Goal: Communication & Community: Answer question/provide support

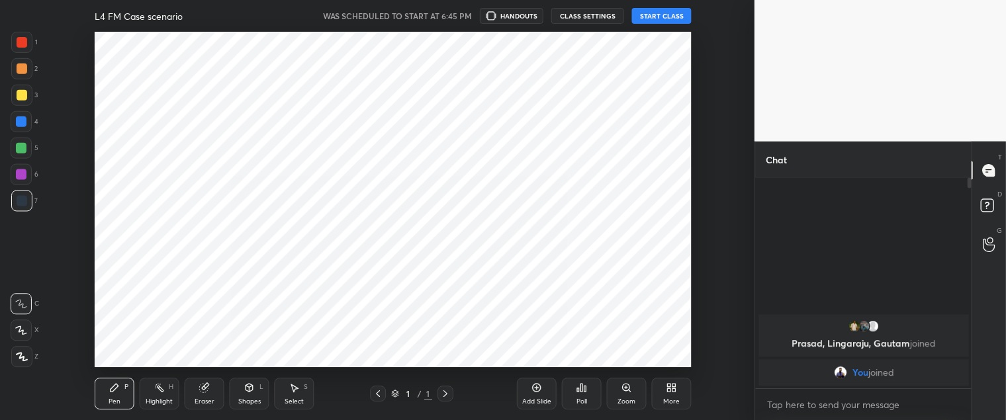
scroll to position [65873, 65505]
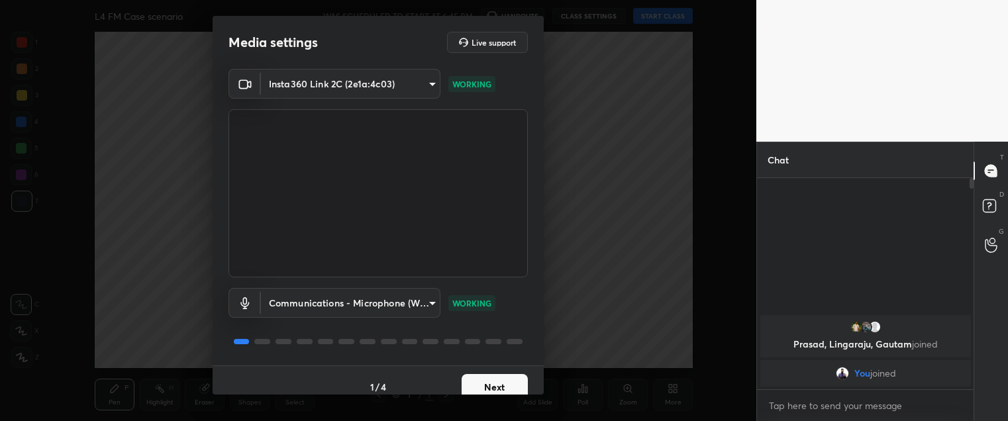
click at [473, 383] on button "Next" at bounding box center [494, 387] width 66 height 26
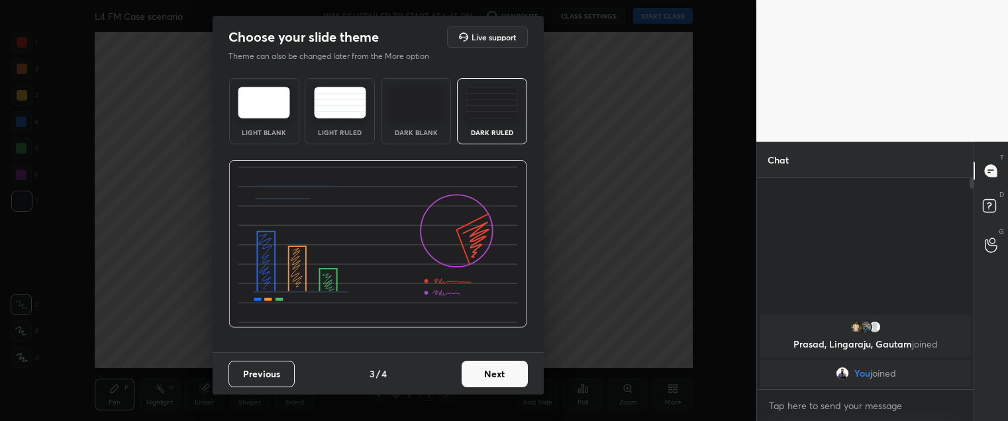
click at [473, 383] on button "Next" at bounding box center [494, 374] width 66 height 26
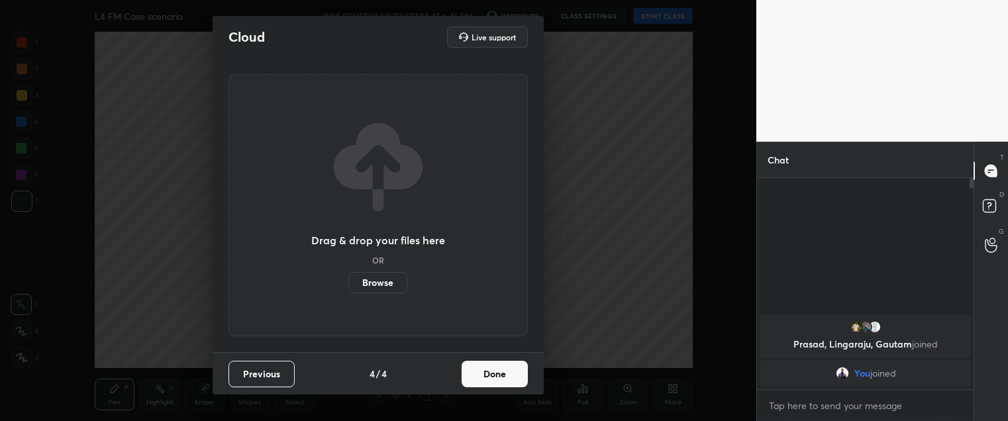
click at [473, 383] on button "Done" at bounding box center [494, 374] width 66 height 26
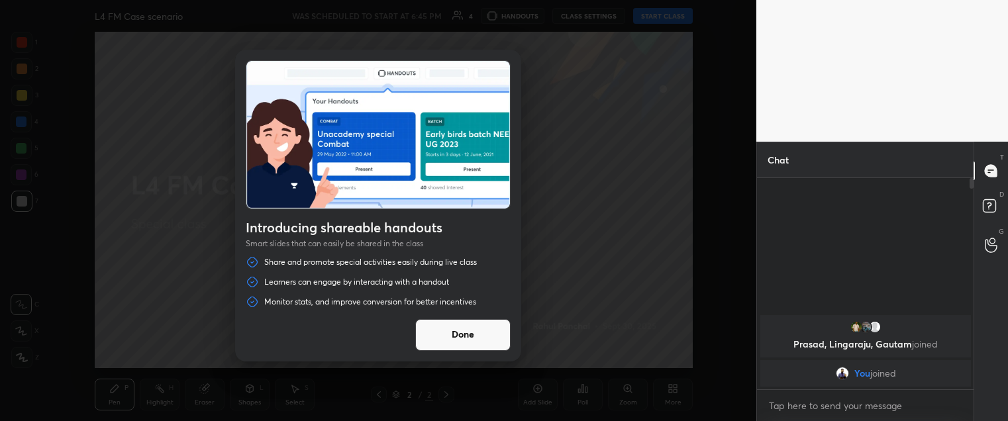
click at [485, 328] on button "Done" at bounding box center [462, 335] width 95 height 32
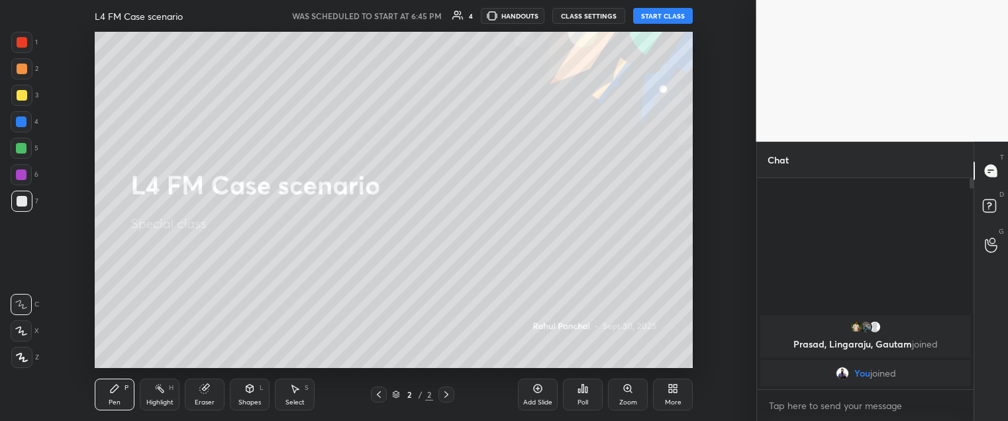
click at [653, 23] on button "START CLASS" at bounding box center [663, 16] width 60 height 16
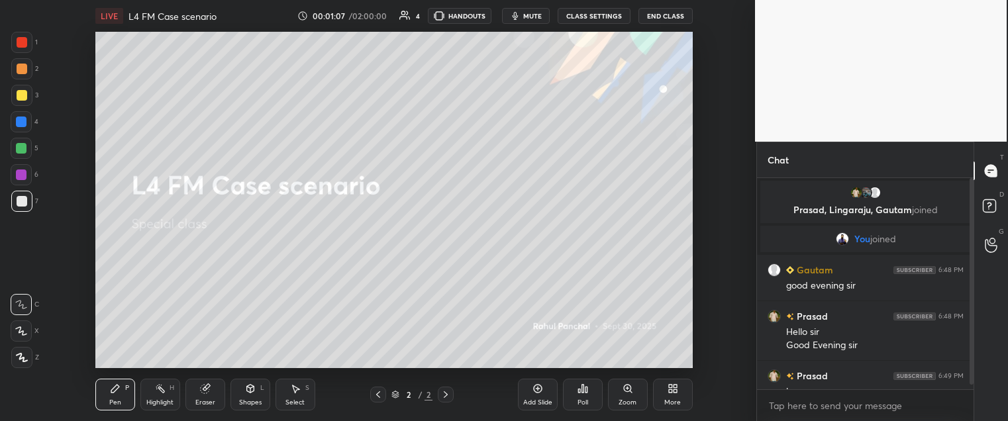
type textarea "x"
click at [678, 397] on div "More" at bounding box center [672, 394] width 40 height 32
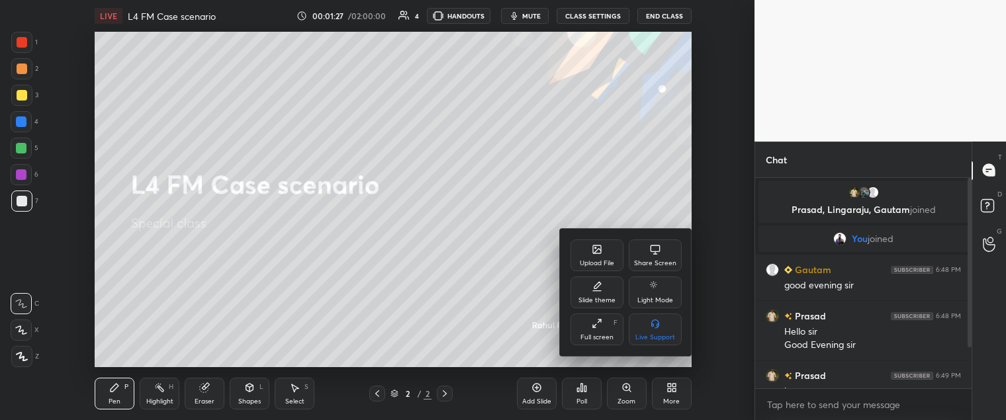
click at [596, 257] on div "Upload File" at bounding box center [597, 256] width 53 height 32
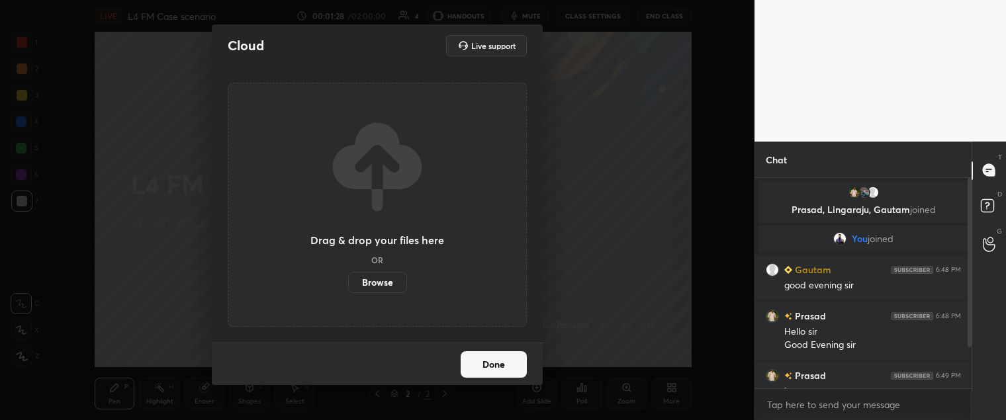
click at [374, 283] on label "Browse" at bounding box center [377, 282] width 59 height 21
click at [348, 283] on input "Browse" at bounding box center [348, 282] width 0 height 21
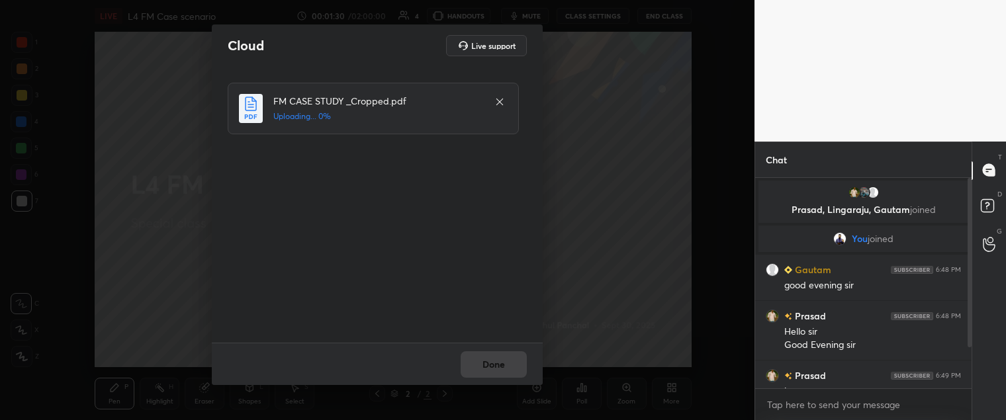
scroll to position [64, 0]
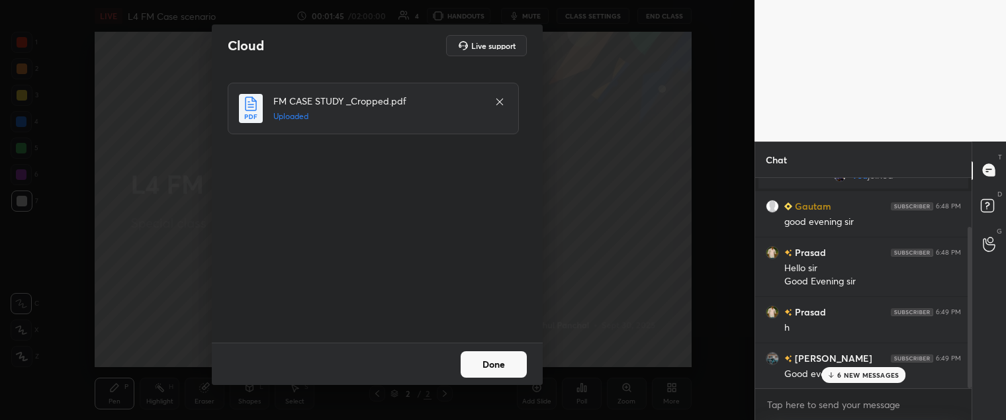
click at [475, 365] on button "Done" at bounding box center [494, 365] width 66 height 26
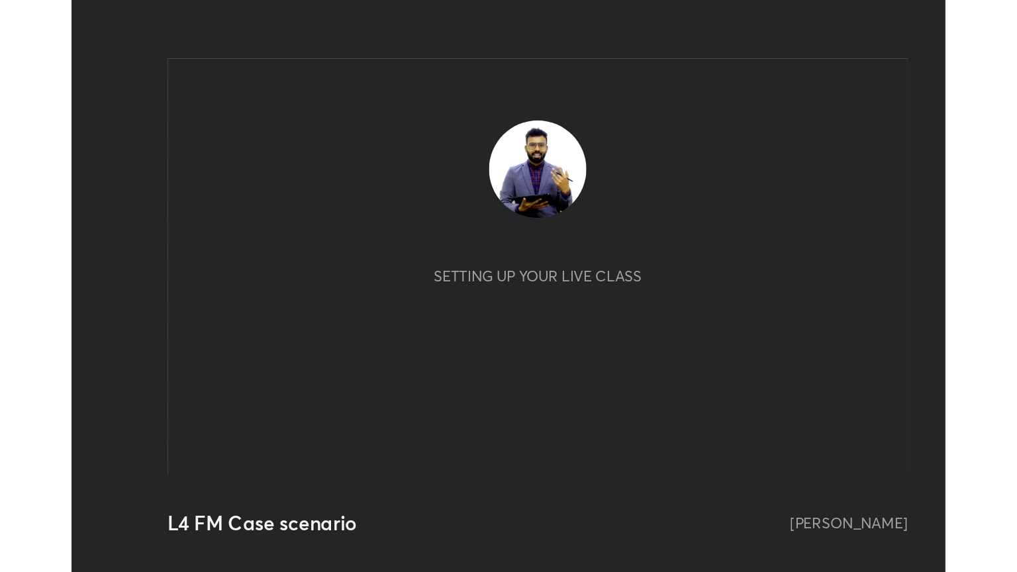
scroll to position [226, 422]
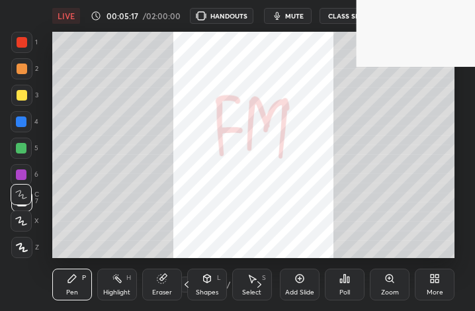
click at [432, 283] on icon at bounding box center [432, 280] width 3 height 3
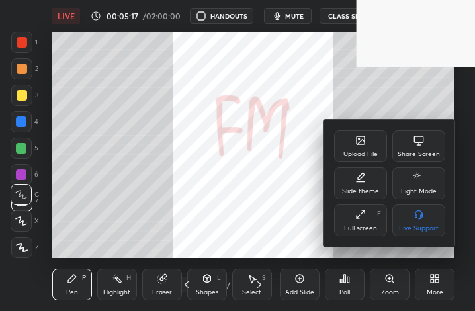
click at [351, 226] on div "Full screen" at bounding box center [360, 228] width 33 height 7
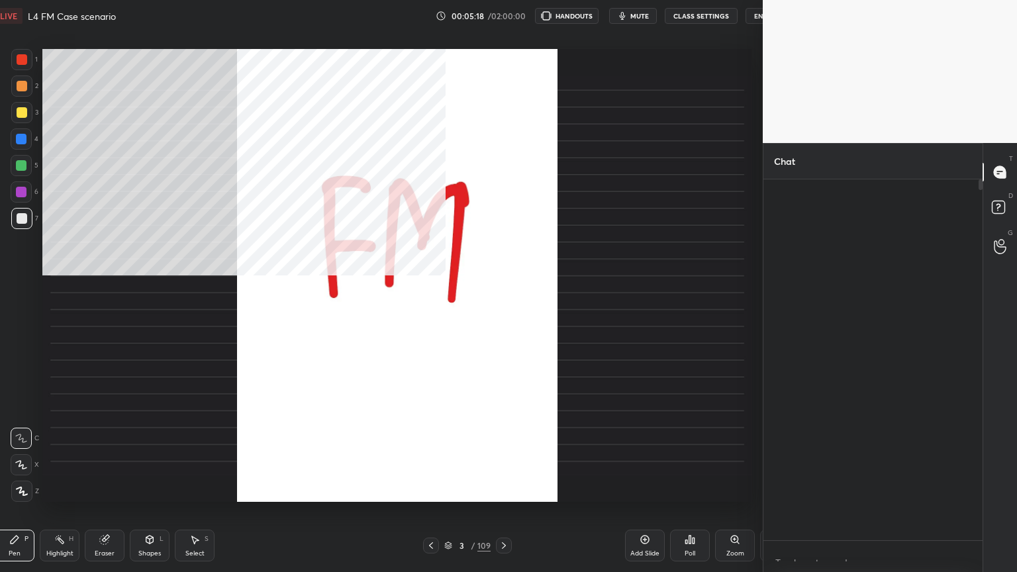
scroll to position [5, 4]
type textarea "x"
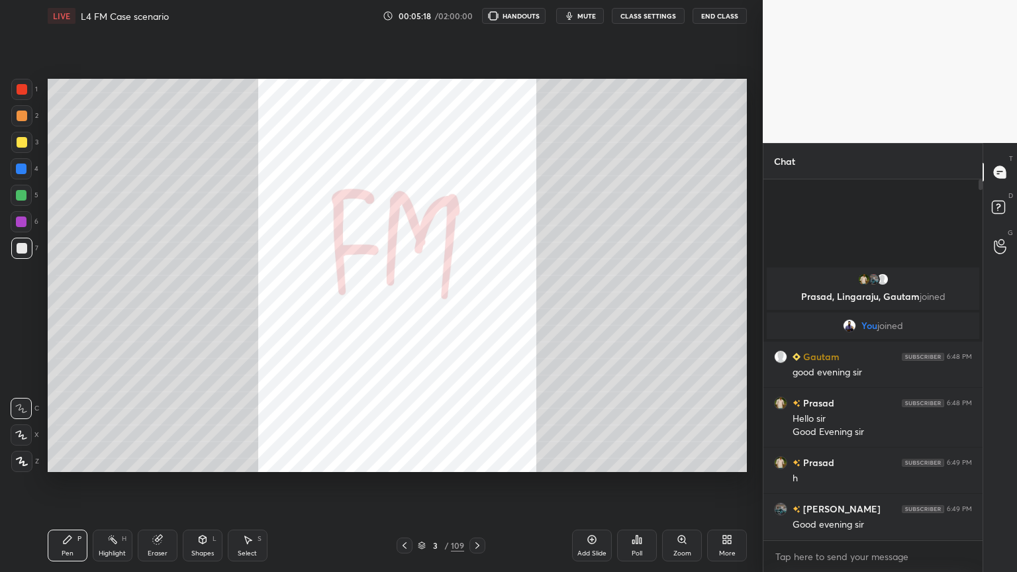
scroll to position [0, 0]
click at [158, 311] on icon at bounding box center [156, 540] width 9 height 9
click at [19, 311] on div "Erase all" at bounding box center [21, 461] width 21 height 21
click at [406, 311] on icon at bounding box center [404, 545] width 11 height 11
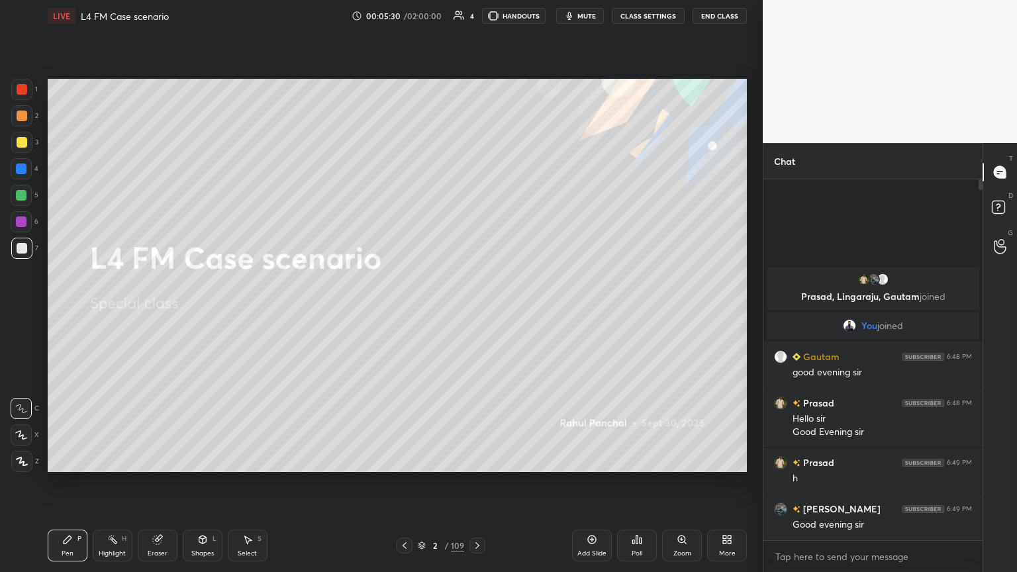
click at [474, 311] on icon at bounding box center [477, 545] width 11 height 11
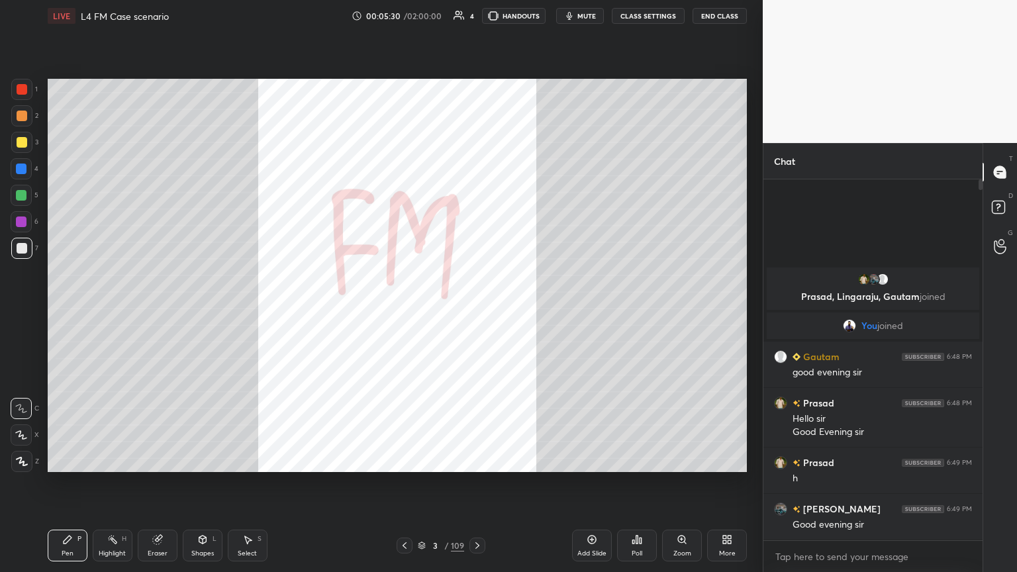
click at [475, 311] on icon at bounding box center [477, 545] width 4 height 7
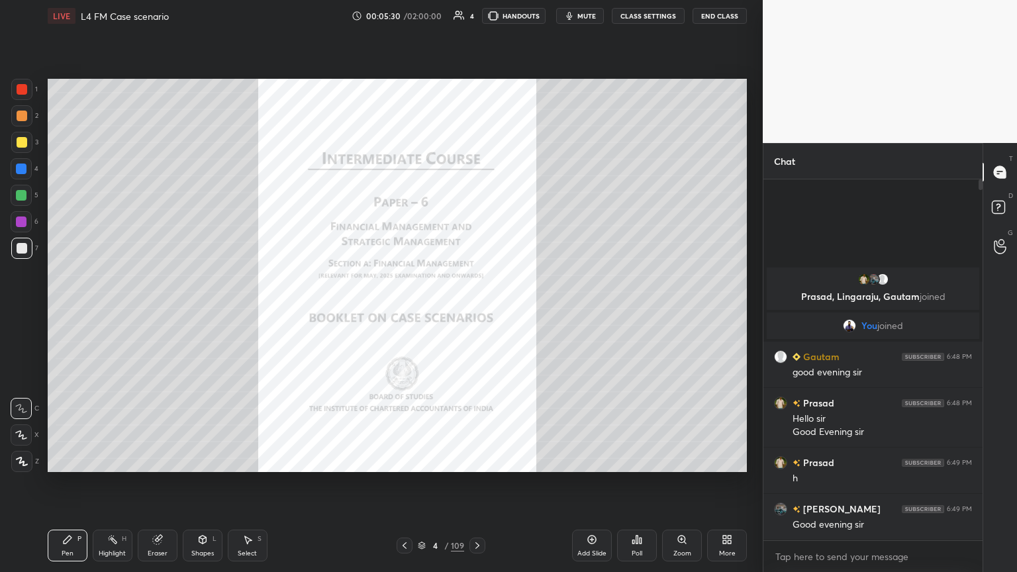
click at [474, 311] on icon at bounding box center [477, 545] width 11 height 11
click at [472, 311] on icon at bounding box center [477, 545] width 11 height 11
click at [470, 311] on div at bounding box center [477, 546] width 16 height 16
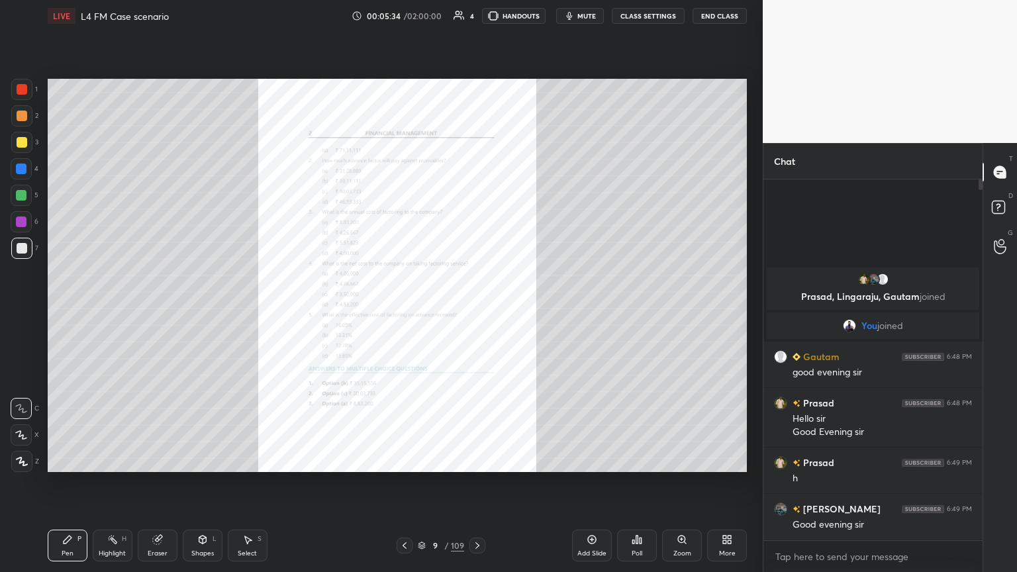
click at [469, 311] on div at bounding box center [477, 546] width 16 height 16
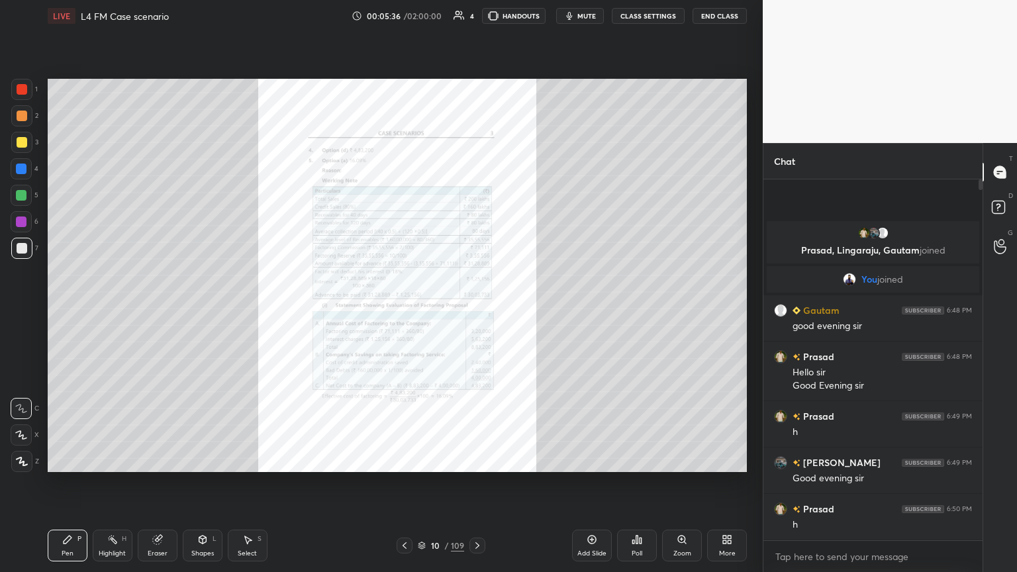
click at [475, 311] on div "Zoom" at bounding box center [682, 546] width 40 height 32
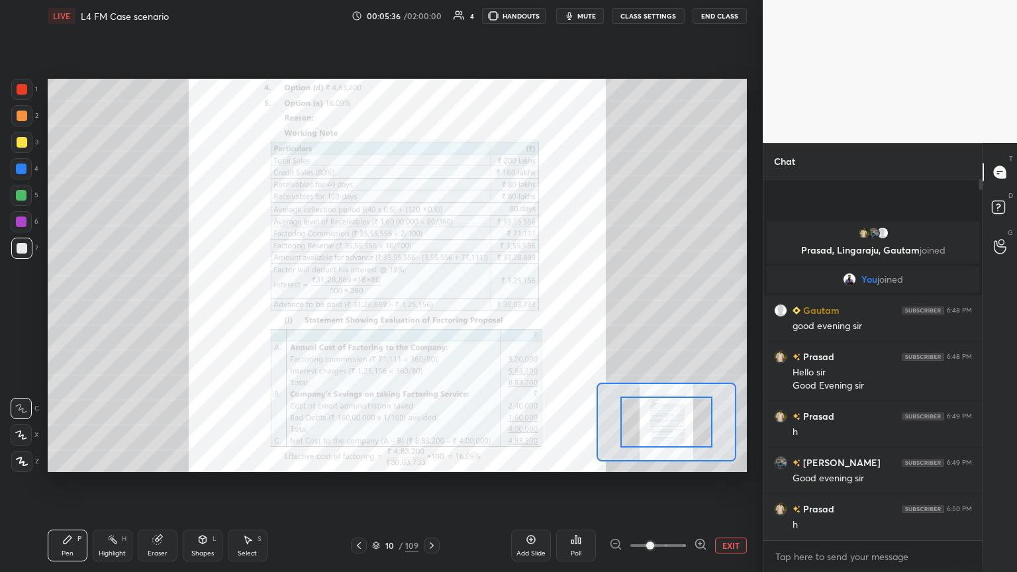
click at [475, 311] on span at bounding box center [650, 546] width 8 height 8
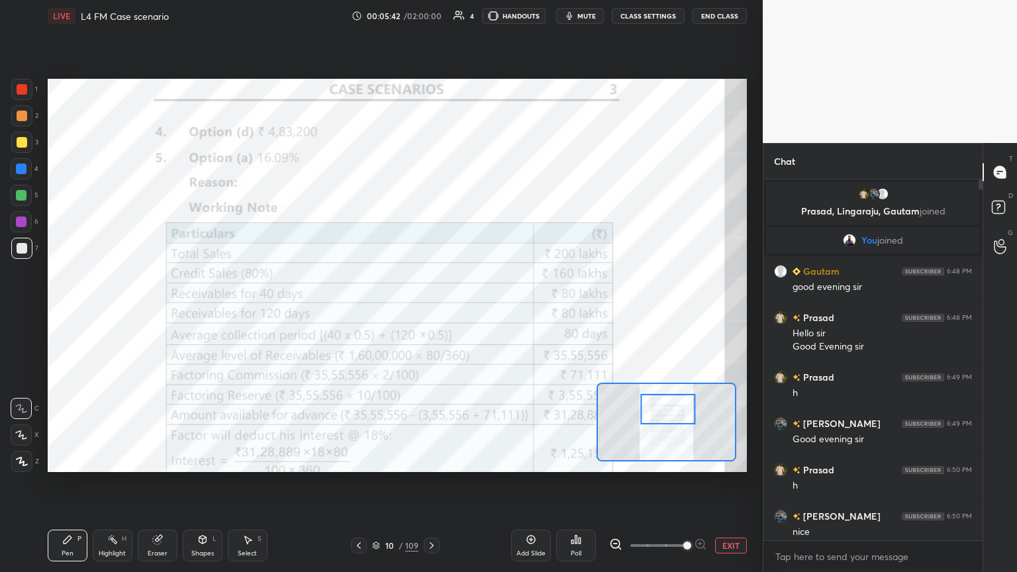
click at [475, 311] on button "EXIT" at bounding box center [731, 546] width 32 height 16
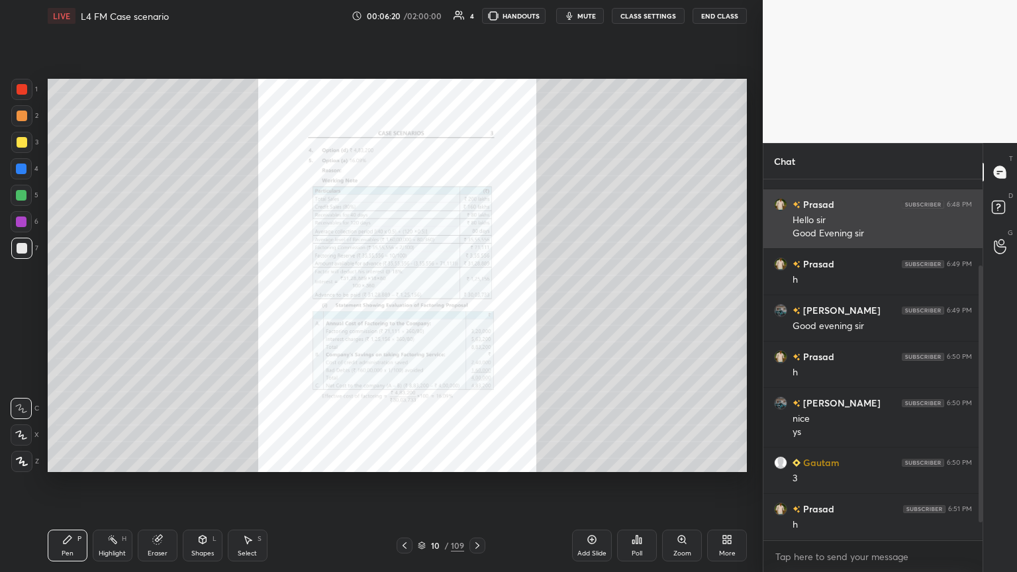
scroll to position [159, 0]
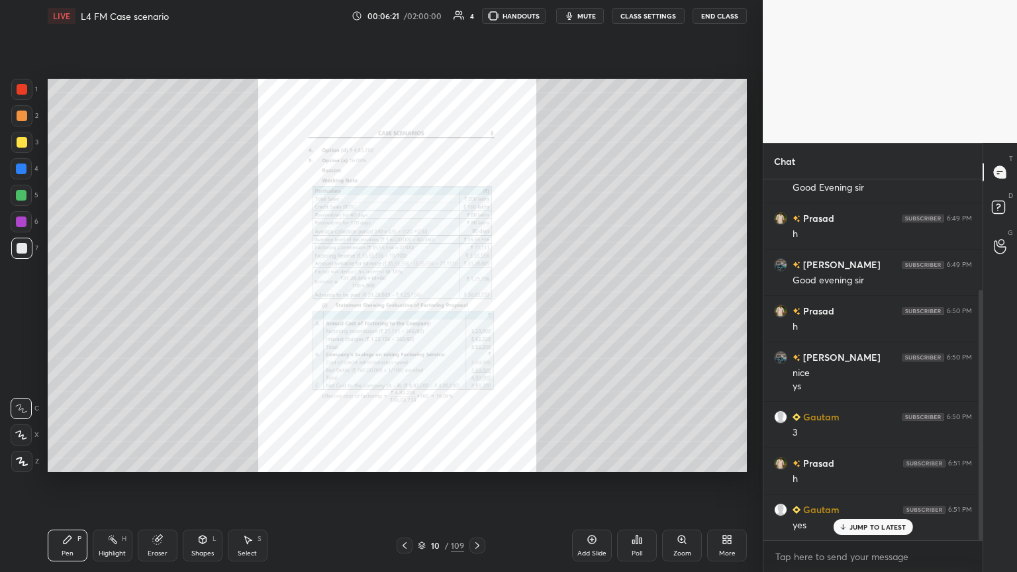
click at [156, 311] on icon at bounding box center [156, 540] width 9 height 9
click at [24, 311] on span "Erase all" at bounding box center [21, 461] width 20 height 9
click at [422, 311] on icon at bounding box center [422, 546] width 8 height 8
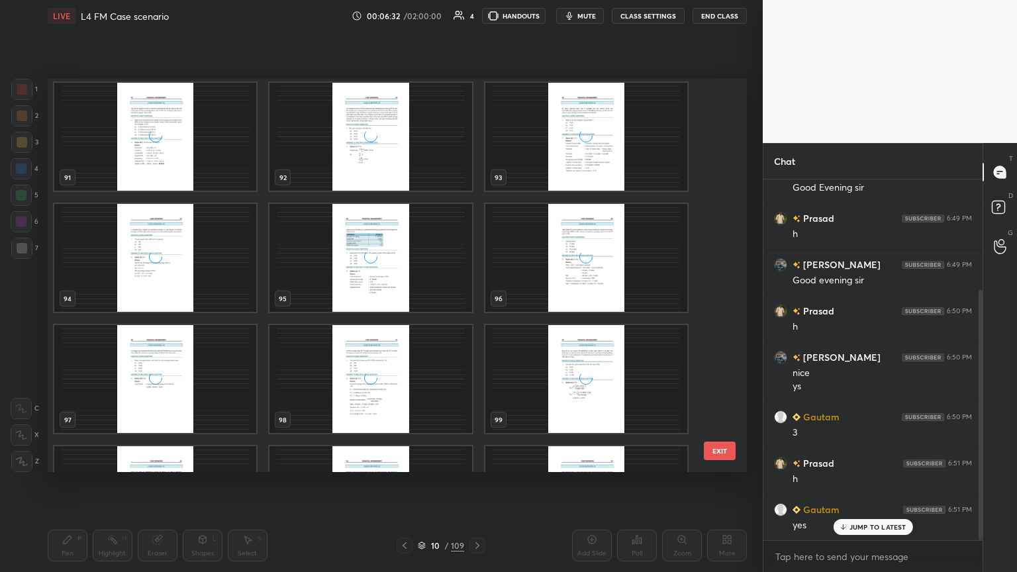
scroll to position [4089, 0]
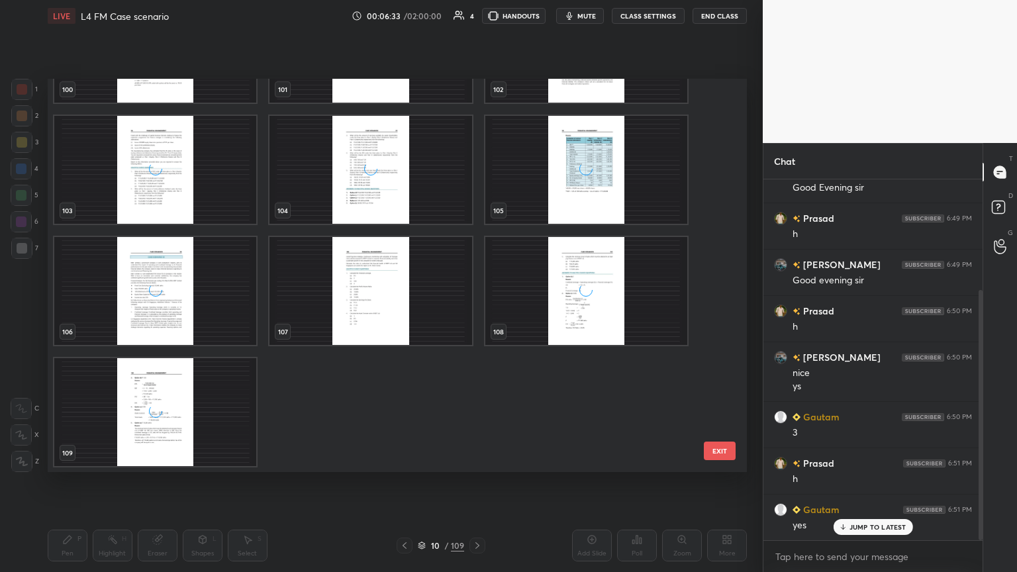
click at [340, 311] on img "grid" at bounding box center [370, 291] width 202 height 108
click at [339, 310] on img "grid" at bounding box center [370, 291] width 202 height 108
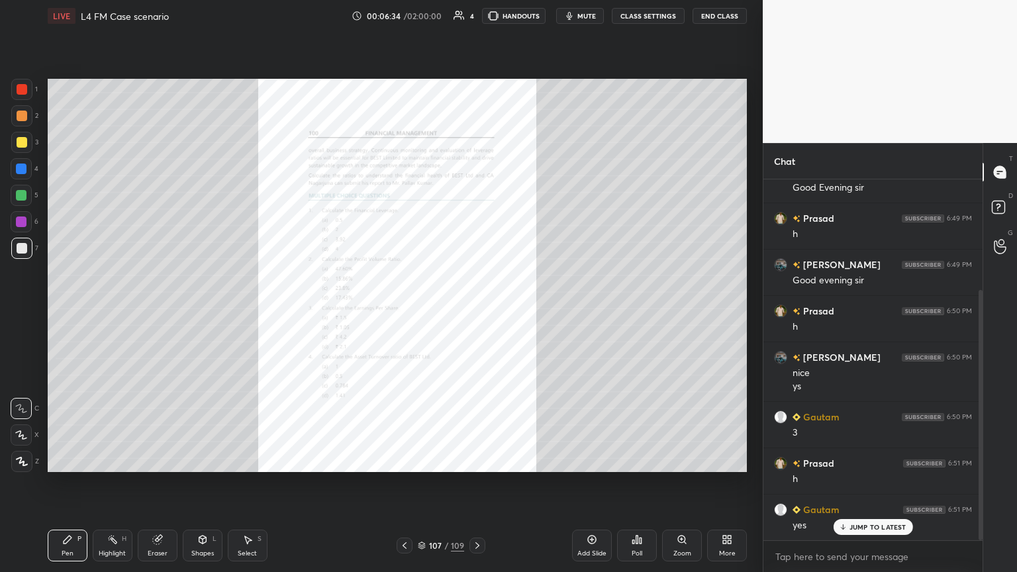
click at [403, 311] on icon at bounding box center [404, 545] width 11 height 11
click at [403, 311] on icon at bounding box center [405, 545] width 4 height 7
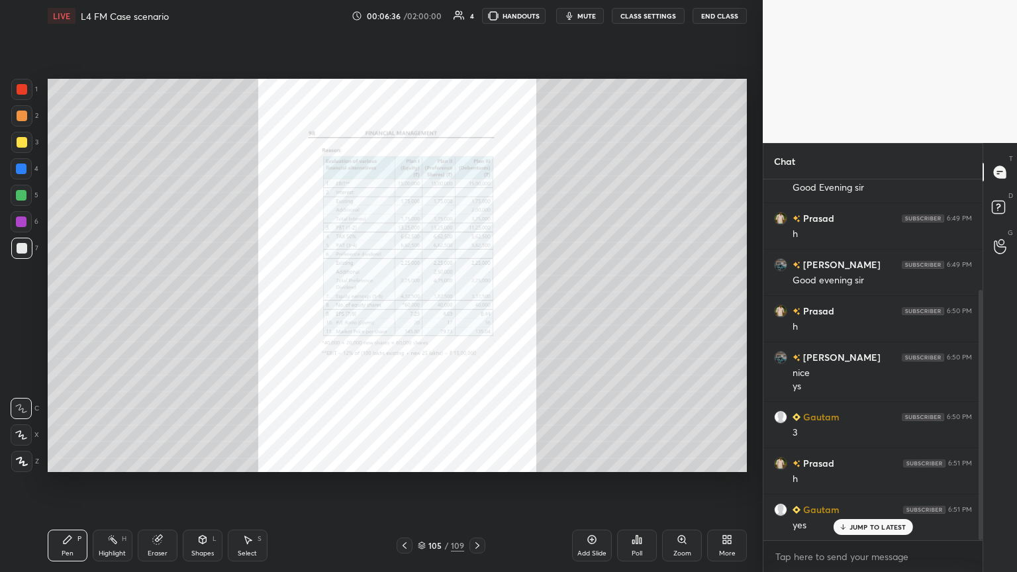
click at [407, 311] on icon at bounding box center [404, 545] width 11 height 11
click at [405, 311] on icon at bounding box center [404, 545] width 11 height 11
click at [406, 311] on icon at bounding box center [404, 545] width 11 height 11
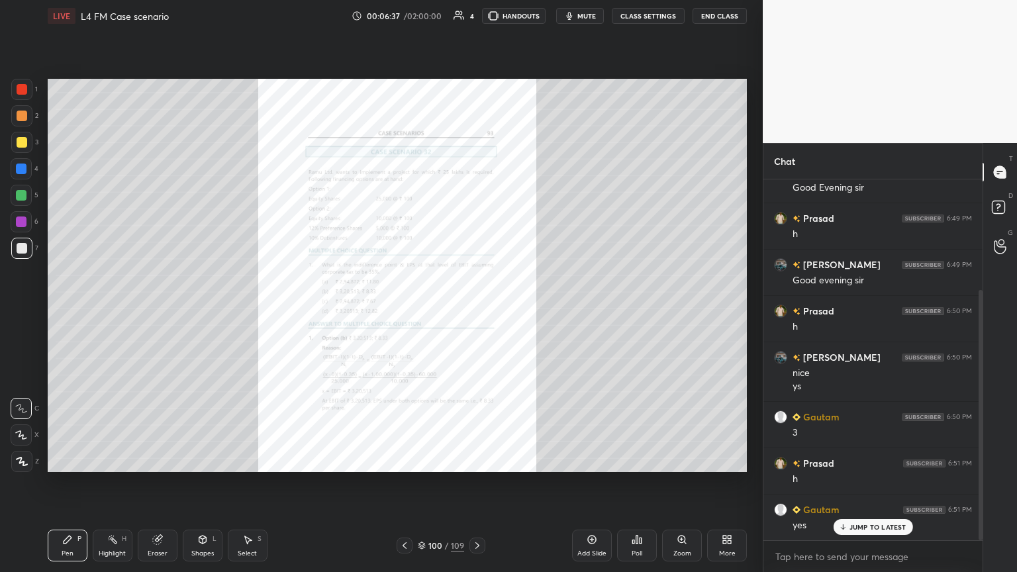
click at [405, 311] on icon at bounding box center [404, 545] width 11 height 11
click at [475, 311] on div "Zoom" at bounding box center [682, 553] width 18 height 7
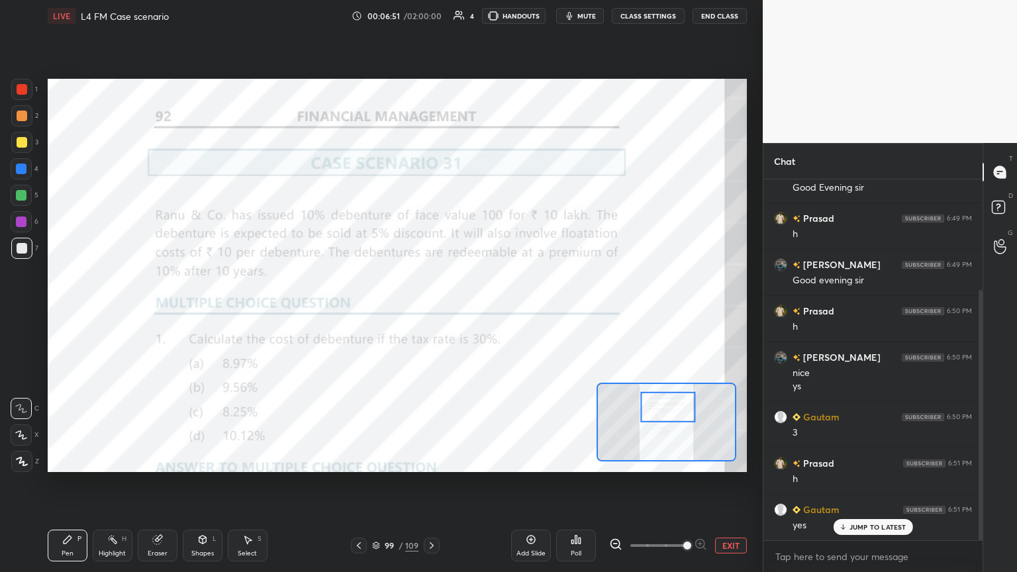
click at [15, 93] on div at bounding box center [21, 89] width 21 height 21
click at [50, 311] on div "Pen P" at bounding box center [68, 546] width 40 height 32
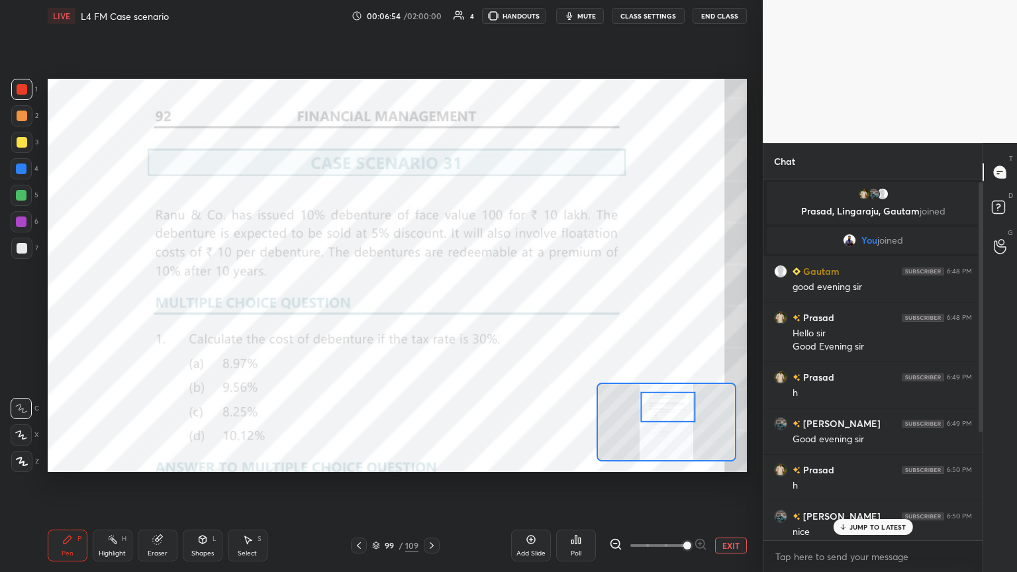
scroll to position [160, 0]
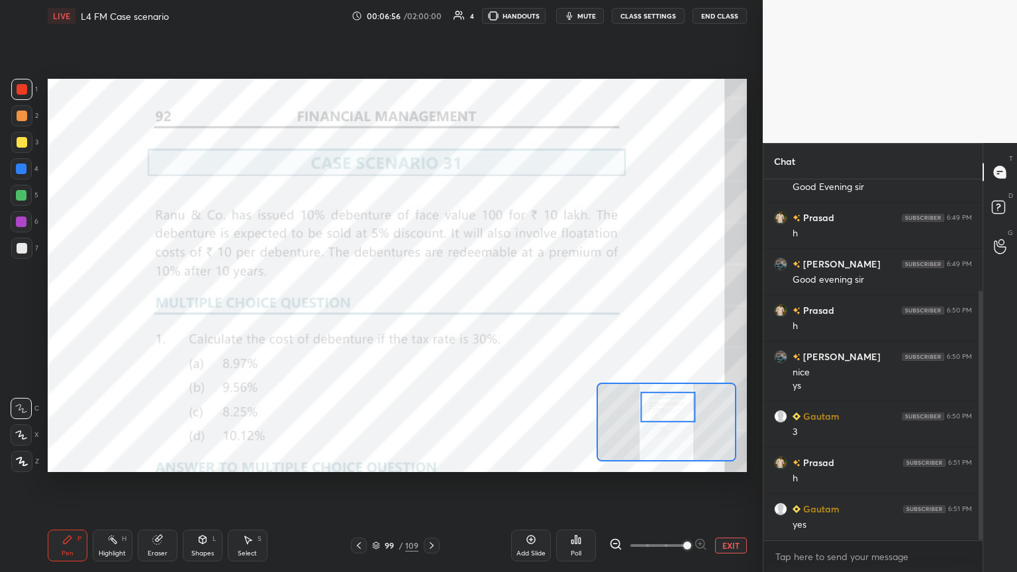
click at [203, 311] on div "Shapes" at bounding box center [202, 553] width 23 height 7
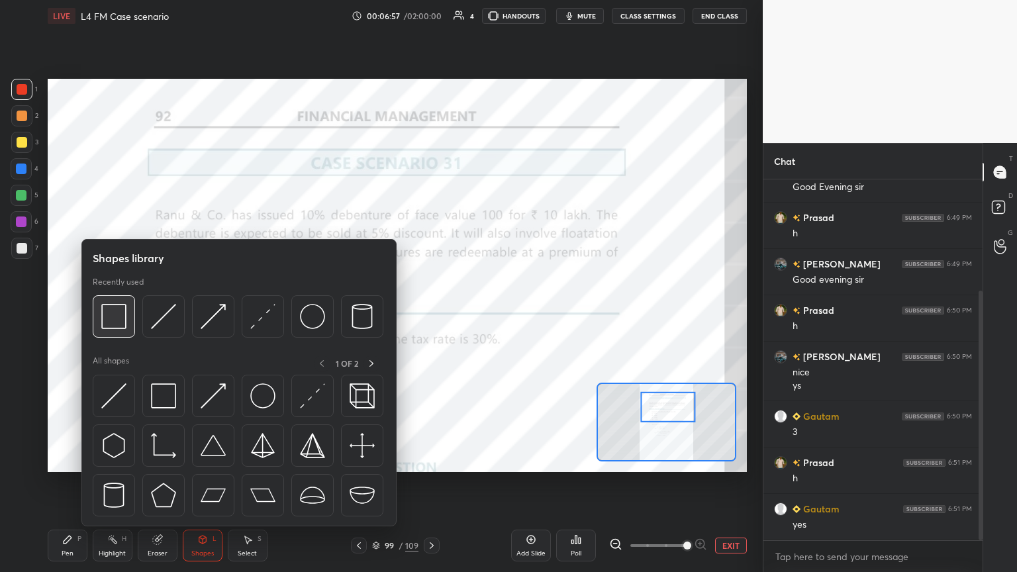
click at [129, 311] on div at bounding box center [238, 320] width 291 height 50
click at [95, 311] on div at bounding box center [114, 316] width 42 height 42
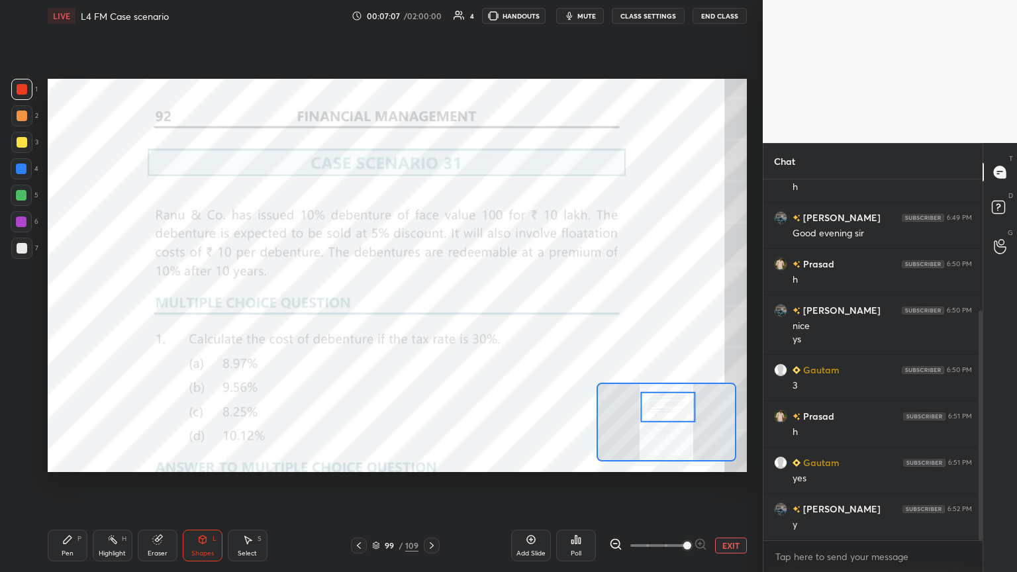
scroll to position [252, 0]
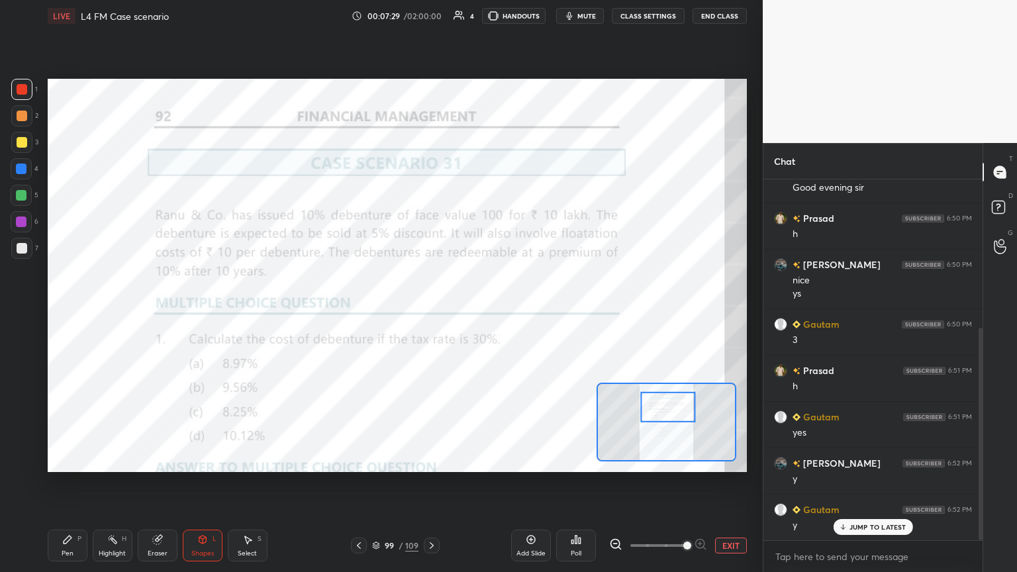
click at [156, 311] on div "Eraser" at bounding box center [158, 546] width 40 height 32
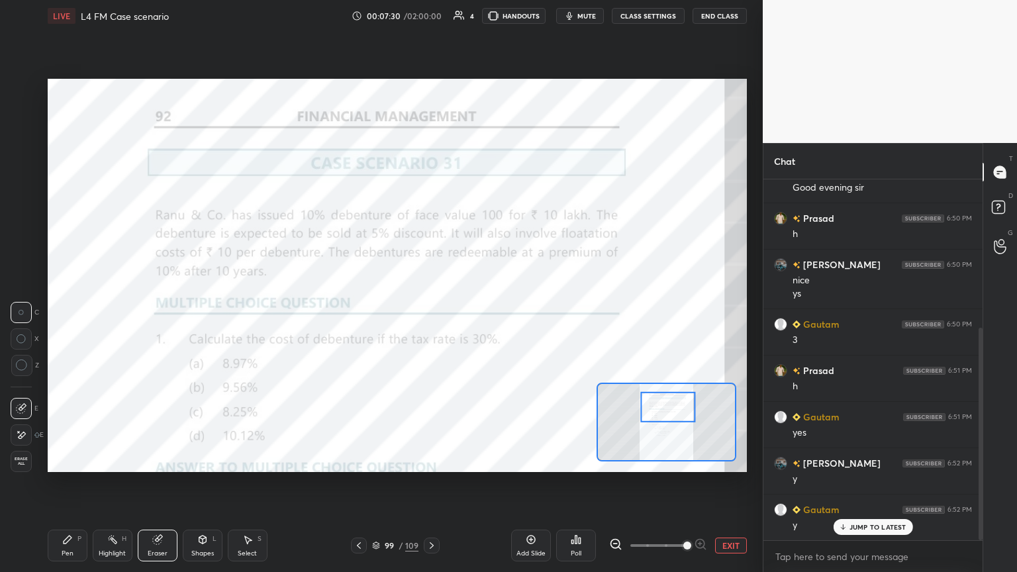
click at [24, 311] on span "Erase all" at bounding box center [21, 461] width 20 height 9
click at [68, 311] on icon at bounding box center [67, 539] width 11 height 11
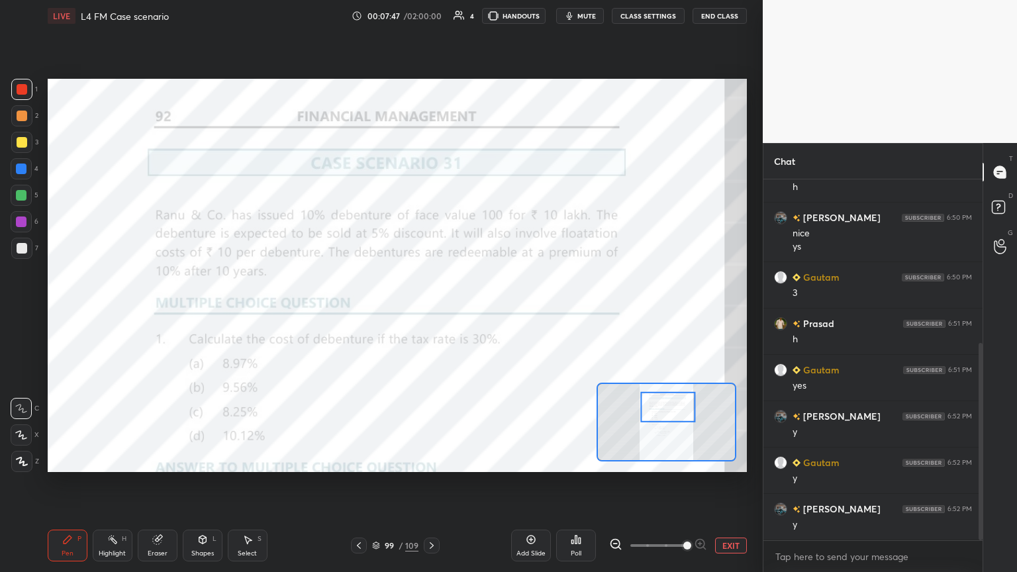
click at [432, 311] on icon at bounding box center [431, 545] width 11 height 11
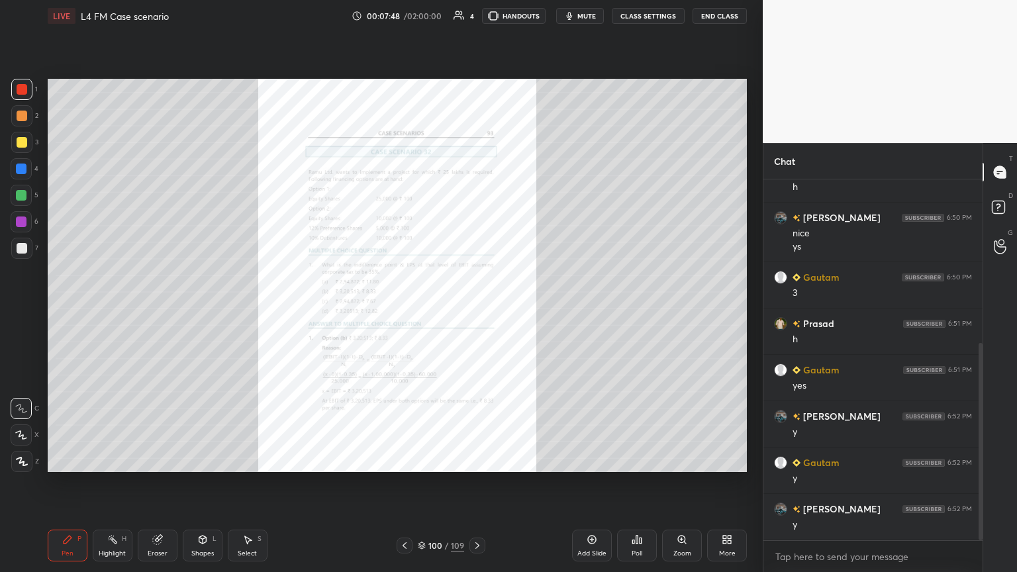
click at [414, 311] on div "100 / 109" at bounding box center [441, 546] width 89 height 16
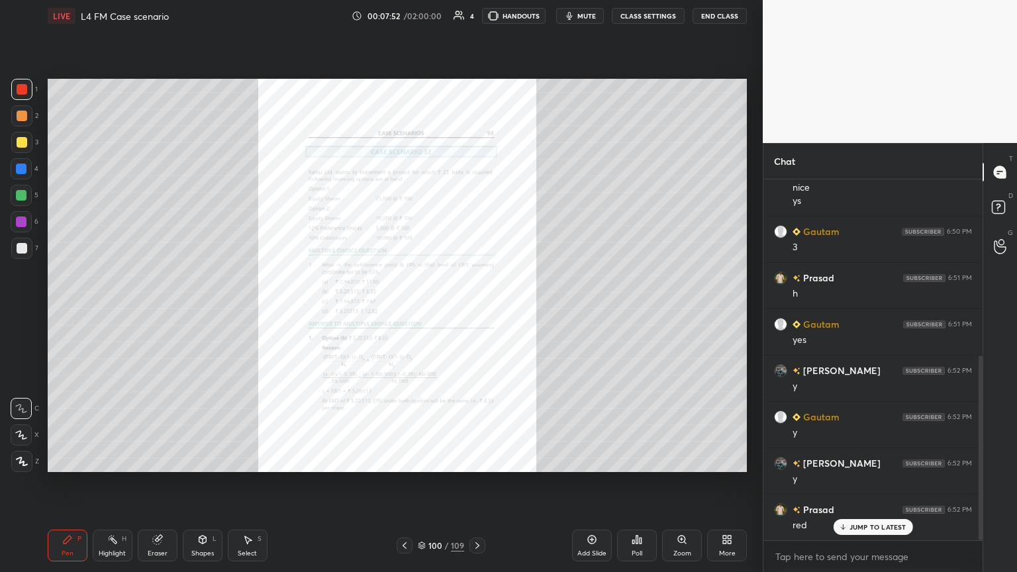
click at [403, 311] on icon at bounding box center [404, 545] width 11 height 11
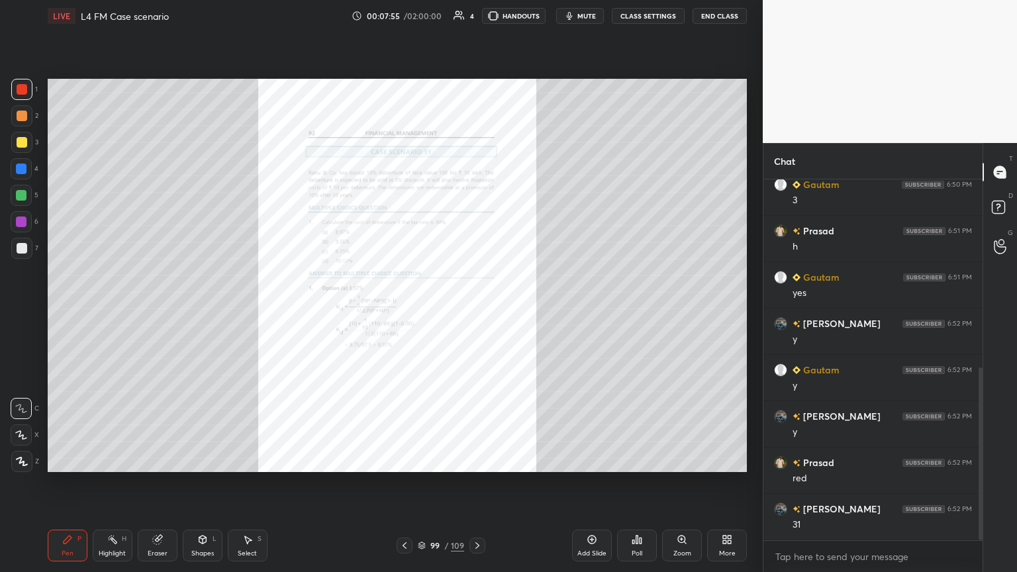
click at [475, 311] on icon at bounding box center [592, 540] width 4 height 4
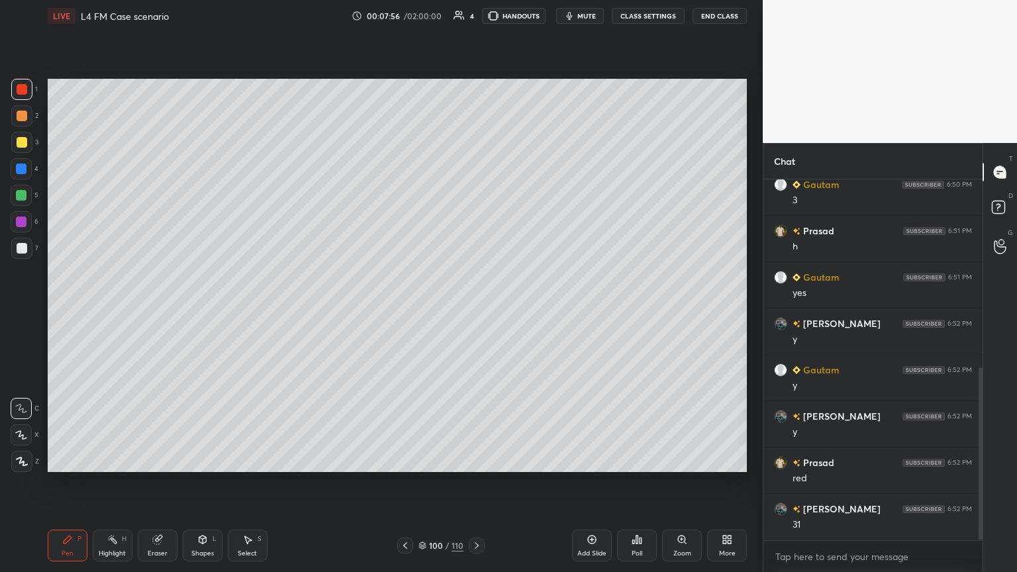
scroll to position [437, 0]
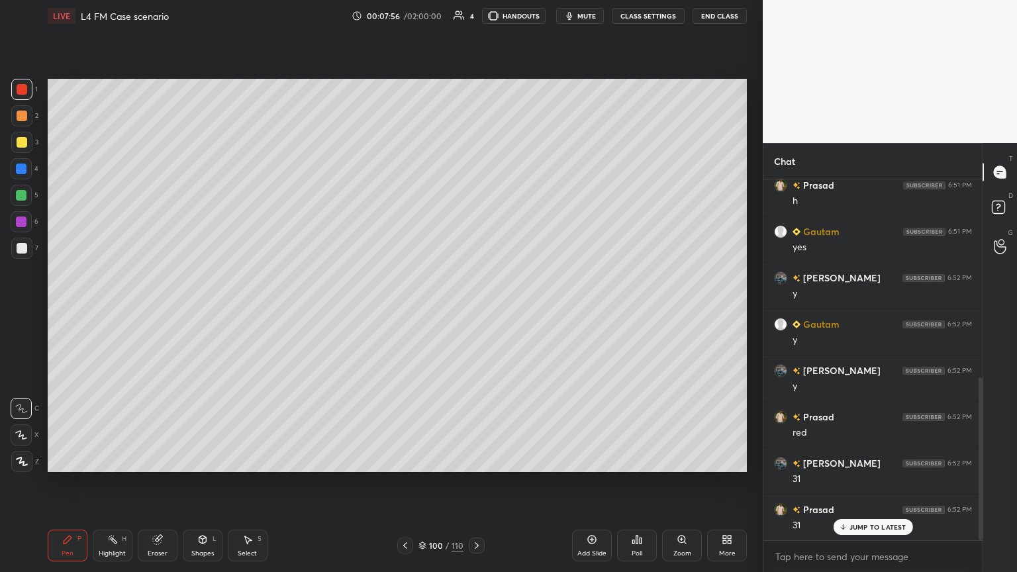
click at [405, 311] on icon at bounding box center [405, 545] width 11 height 11
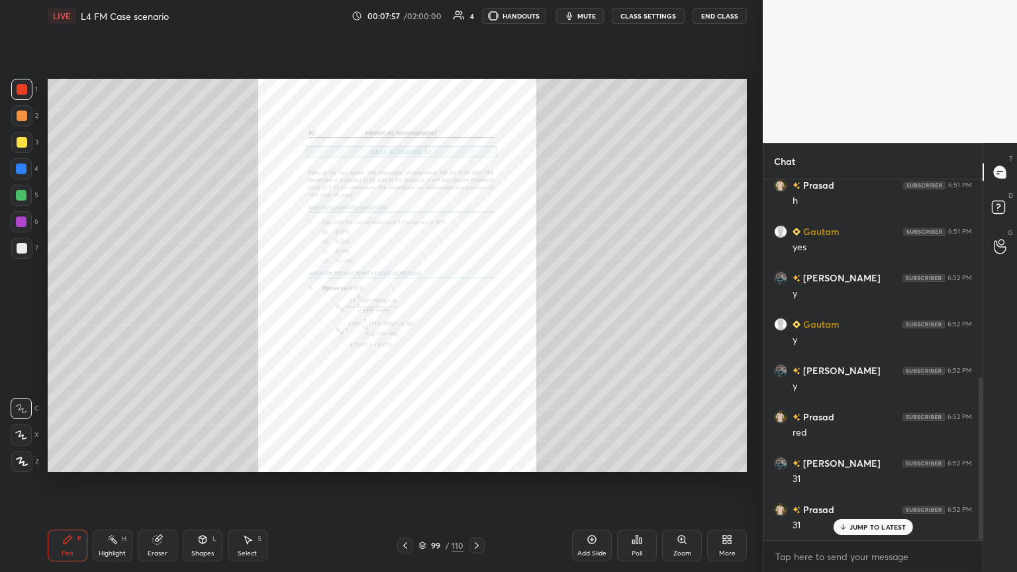
click at [475, 311] on icon at bounding box center [727, 539] width 11 height 11
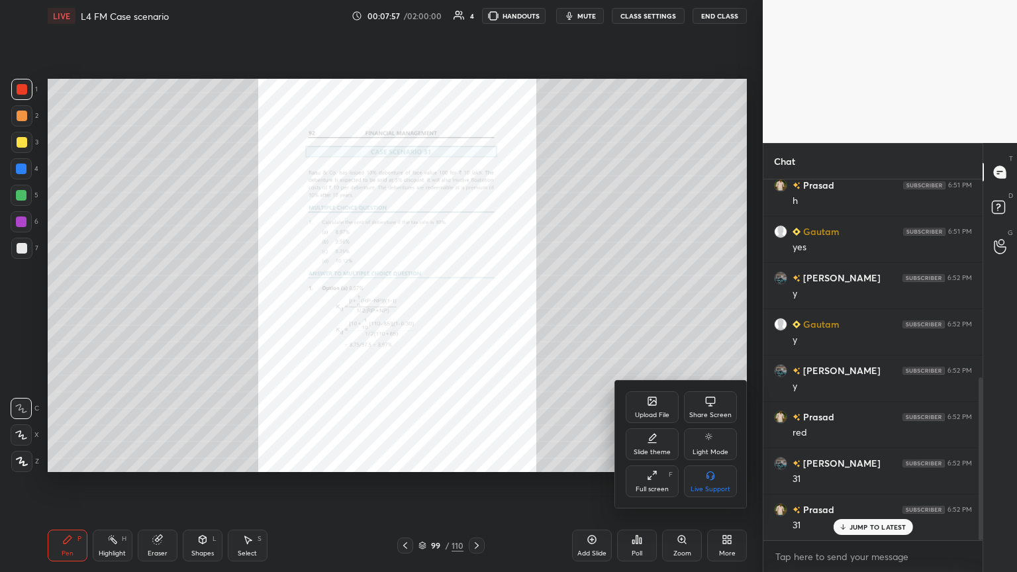
click at [475, 311] on icon at bounding box center [652, 438] width 11 height 11
click at [475, 311] on div "Dark Ruled" at bounding box center [710, 481] width 53 height 32
click at [475, 311] on div "Slide theme" at bounding box center [681, 400] width 111 height 14
click at [475, 311] on div at bounding box center [508, 286] width 1017 height 572
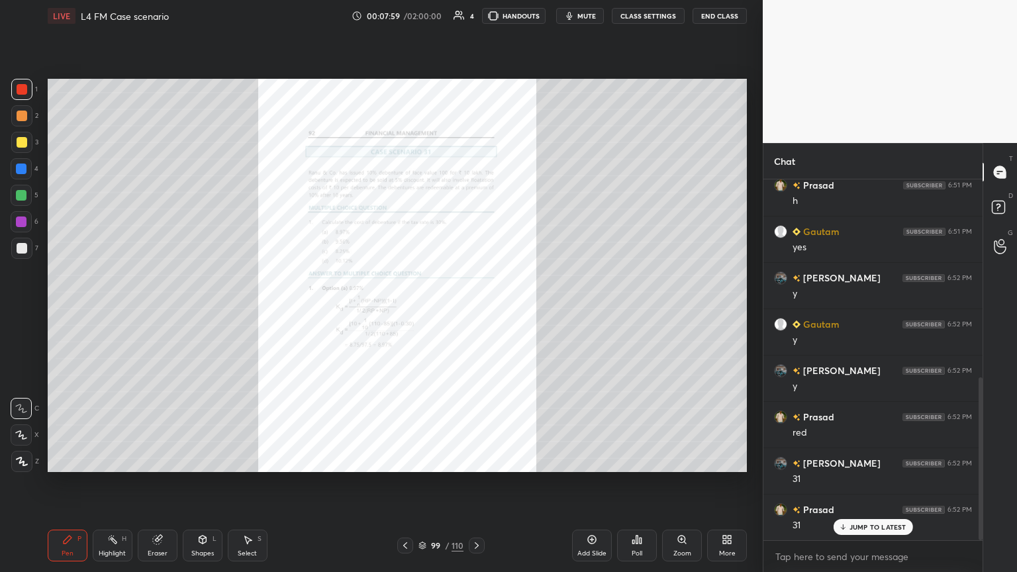
click at [475, 311] on div "Add Slide" at bounding box center [592, 546] width 40 height 32
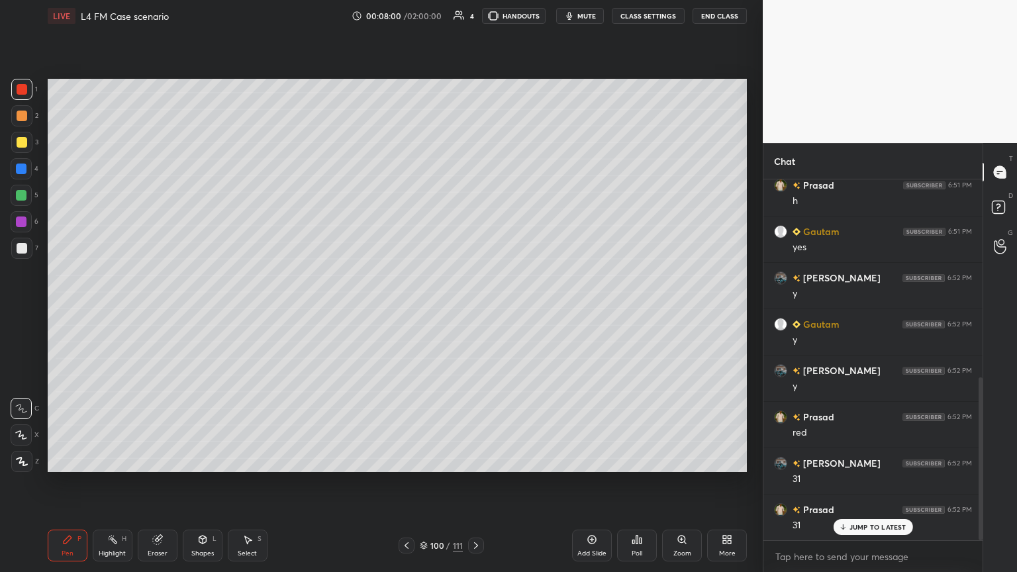
click at [26, 177] on div at bounding box center [21, 168] width 21 height 21
click at [201, 311] on div "Shapes L" at bounding box center [203, 546] width 40 height 32
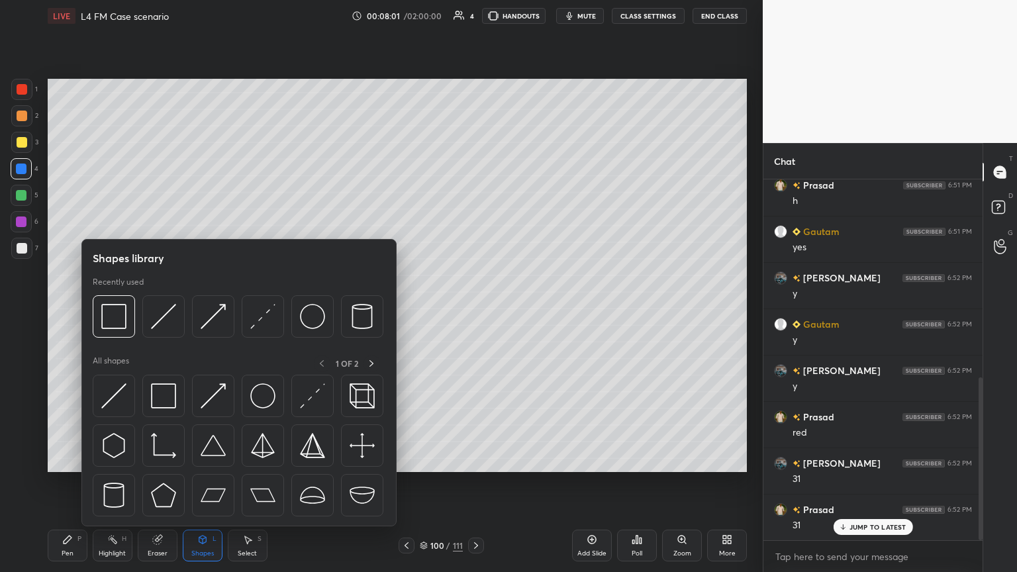
click at [108, 311] on img at bounding box center [113, 316] width 25 height 25
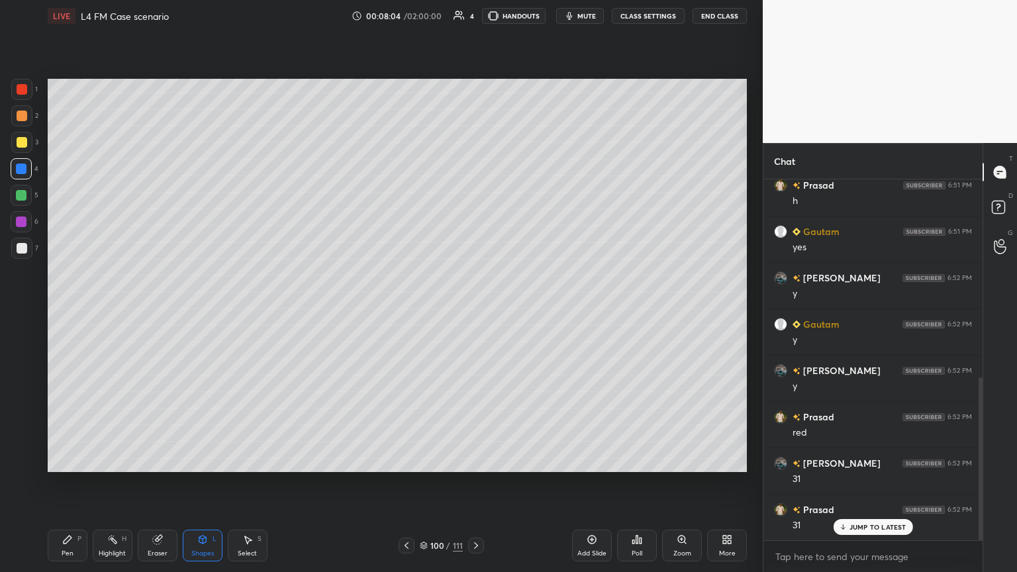
click at [64, 311] on div "Pen" at bounding box center [68, 553] width 12 height 7
click at [25, 311] on div at bounding box center [21, 461] width 21 height 21
click at [26, 137] on div at bounding box center [21, 142] width 21 height 21
click at [26, 92] on div at bounding box center [22, 89] width 11 height 11
click at [197, 311] on icon at bounding box center [202, 539] width 11 height 11
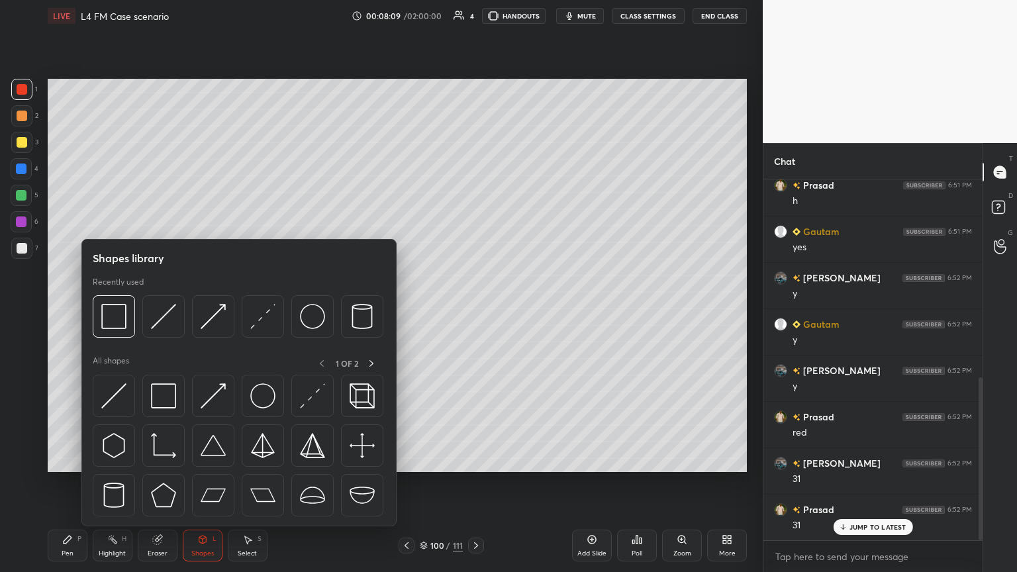
click at [119, 311] on img at bounding box center [113, 316] width 25 height 25
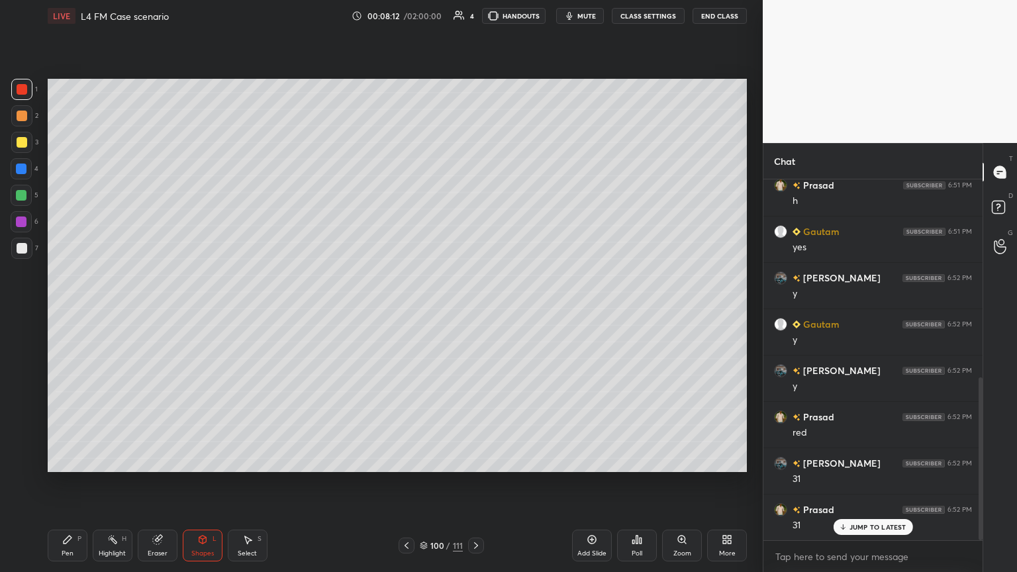
click at [57, 311] on div "Pen P" at bounding box center [68, 546] width 40 height 32
click at [18, 148] on div at bounding box center [21, 142] width 21 height 21
click at [19, 119] on div at bounding box center [22, 116] width 11 height 11
click at [56, 311] on div "Pen P" at bounding box center [68, 546] width 40 height 32
click at [24, 144] on div at bounding box center [22, 142] width 11 height 11
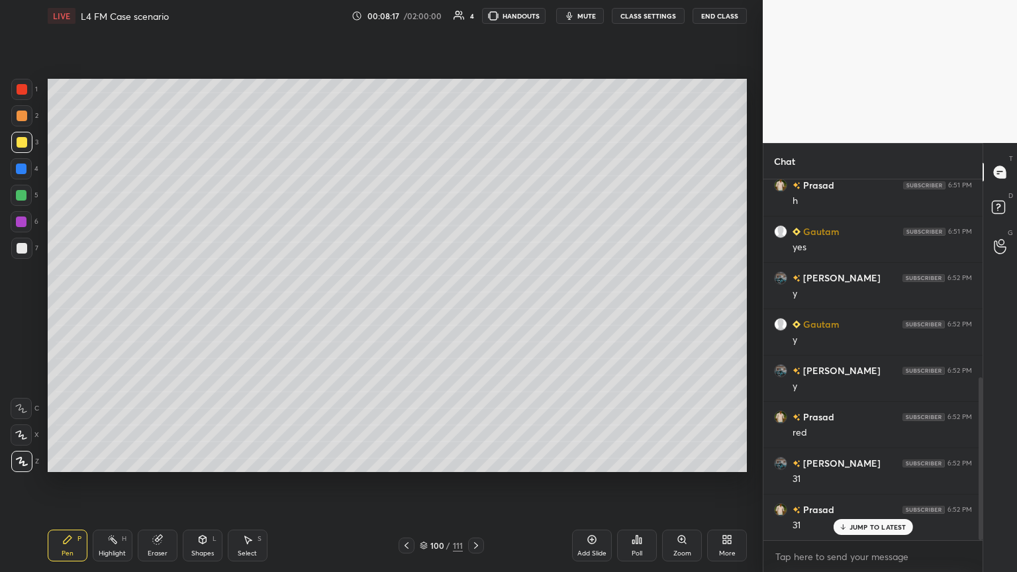
click at [17, 311] on icon at bounding box center [21, 408] width 12 height 9
click at [405, 311] on icon at bounding box center [406, 545] width 11 height 11
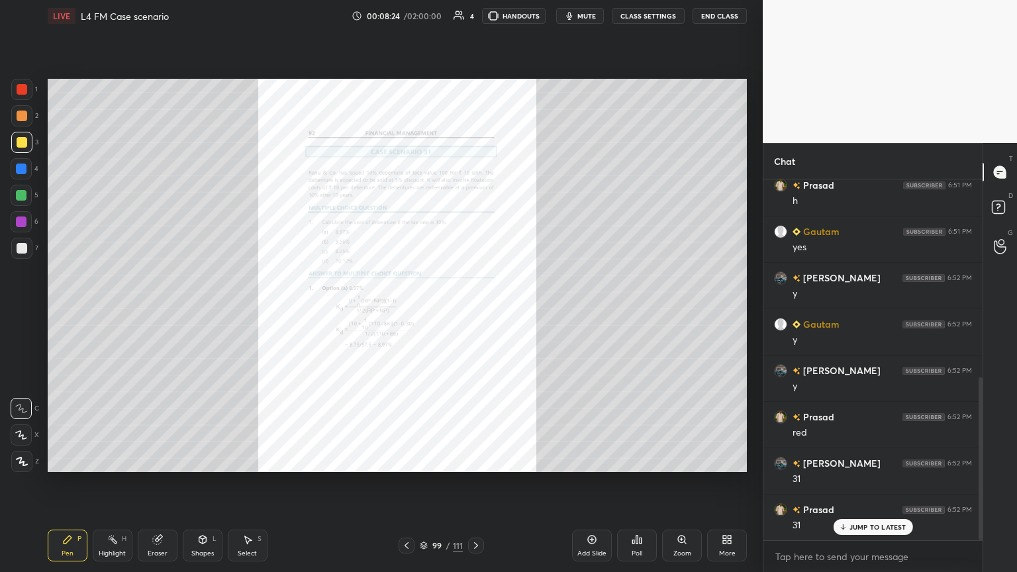
click at [471, 311] on icon at bounding box center [476, 545] width 11 height 11
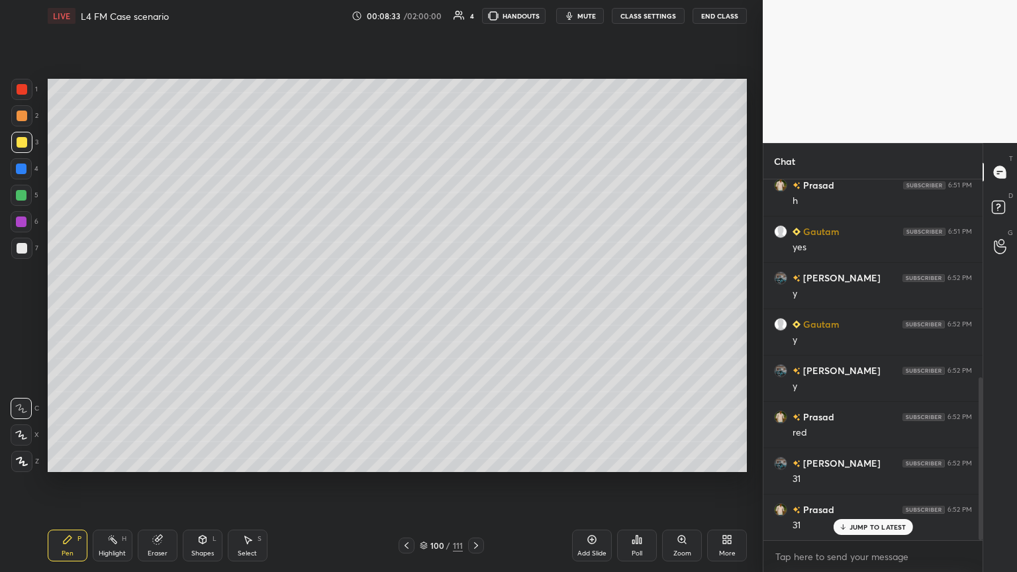
click at [207, 311] on icon at bounding box center [202, 539] width 11 height 11
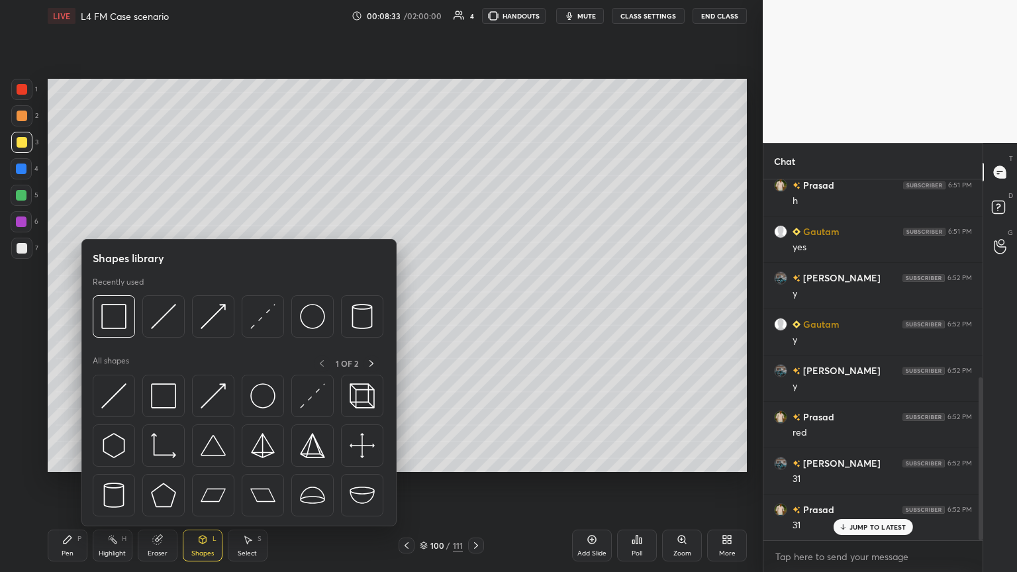
click at [179, 311] on div at bounding box center [163, 316] width 42 height 42
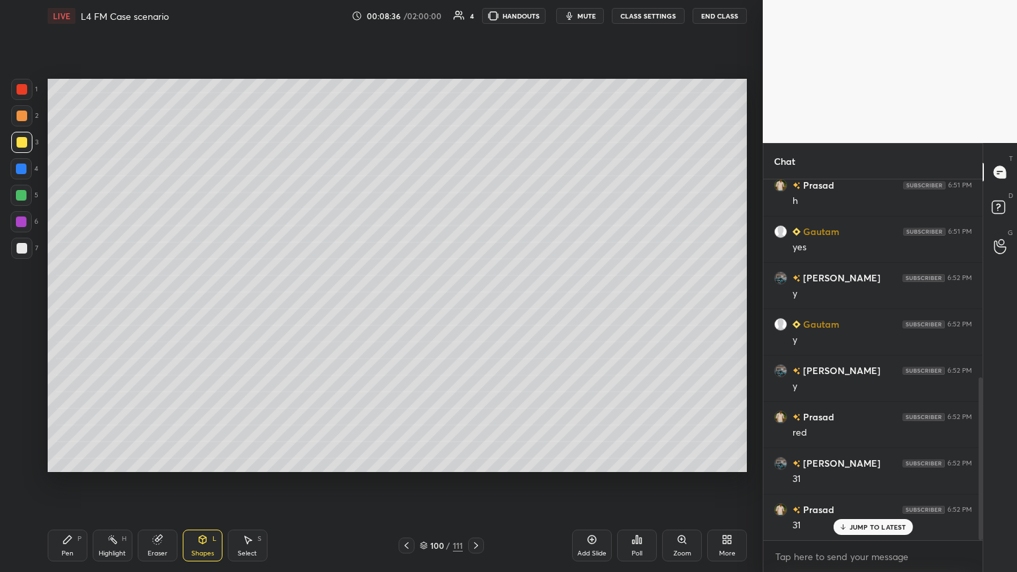
click at [22, 171] on div at bounding box center [21, 169] width 11 height 11
click at [192, 311] on div "Shapes L" at bounding box center [203, 546] width 40 height 32
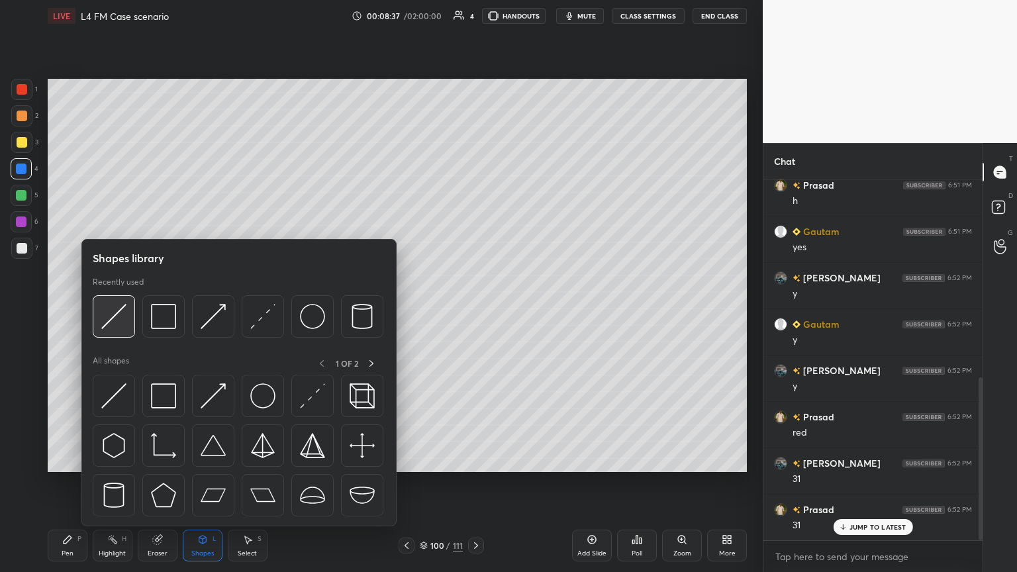
click at [122, 311] on img at bounding box center [113, 316] width 25 height 25
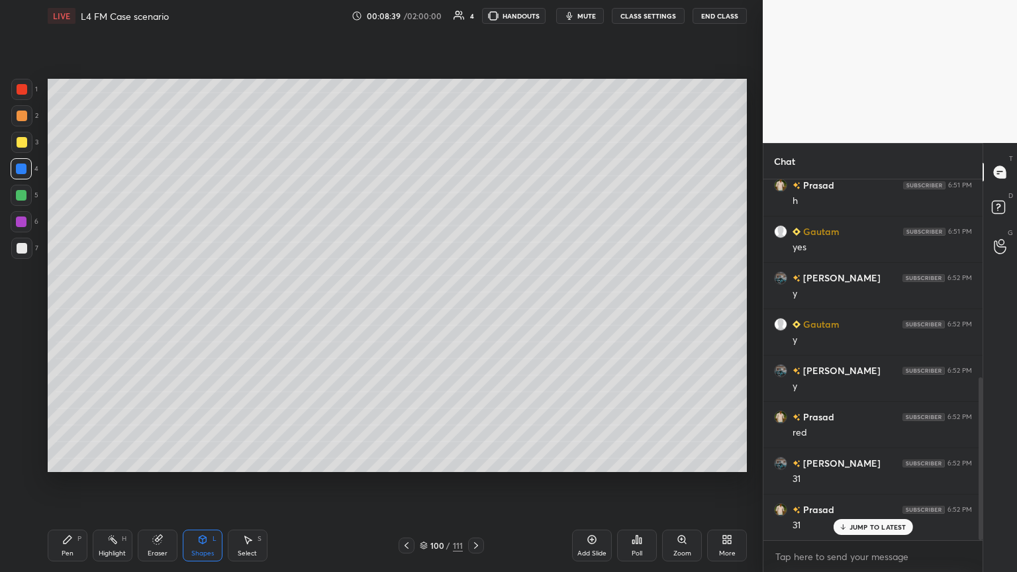
click at [67, 311] on div "Pen P" at bounding box center [68, 546] width 40 height 32
click at [23, 257] on div at bounding box center [21, 248] width 21 height 21
click at [26, 121] on div at bounding box center [21, 115] width 21 height 21
click at [25, 193] on div at bounding box center [21, 195] width 11 height 11
click at [24, 244] on div at bounding box center [22, 248] width 11 height 11
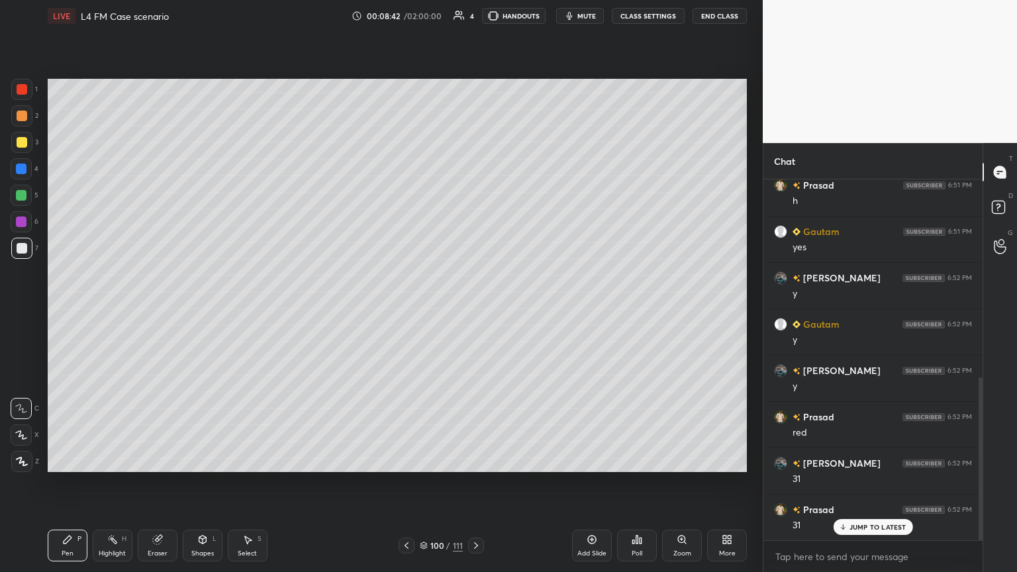
click at [13, 180] on div "4" at bounding box center [25, 171] width 28 height 26
click at [19, 194] on div at bounding box center [21, 195] width 11 height 11
click at [21, 122] on div at bounding box center [21, 115] width 21 height 21
click at [21, 254] on div at bounding box center [21, 248] width 21 height 21
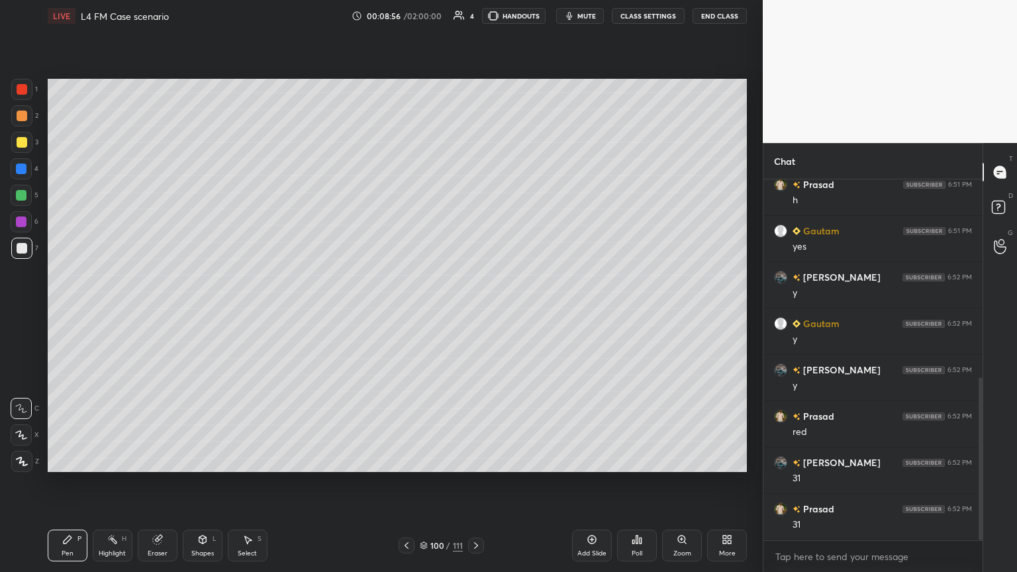
click at [405, 311] on div at bounding box center [407, 546] width 16 height 16
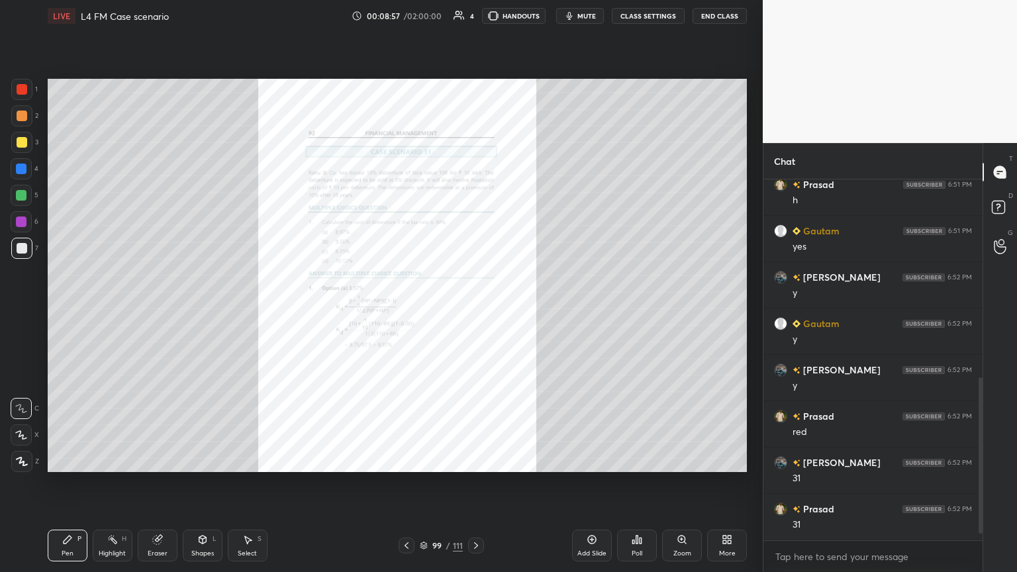
scroll to position [484, 0]
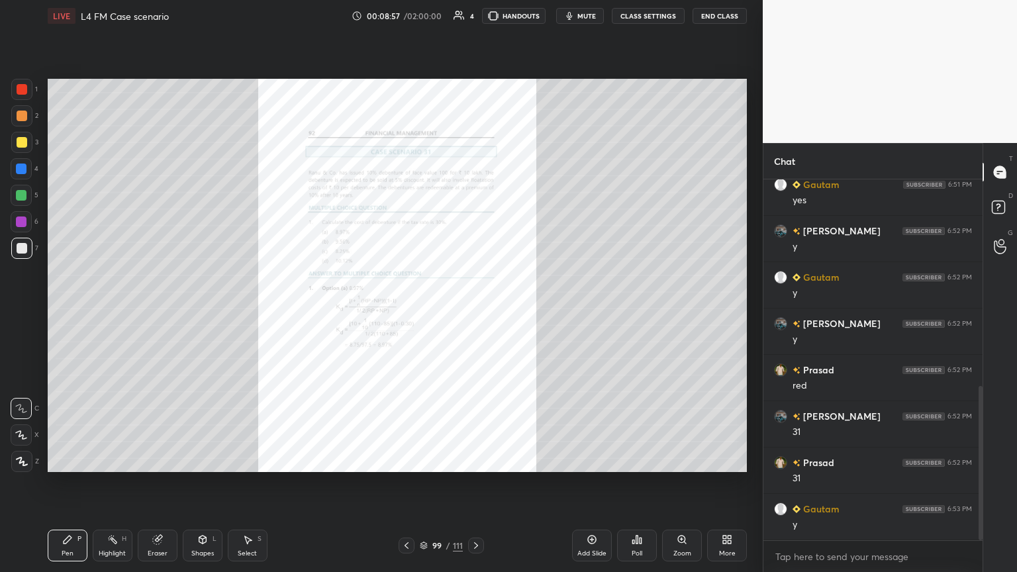
click at [475, 311] on div "Zoom" at bounding box center [682, 546] width 40 height 32
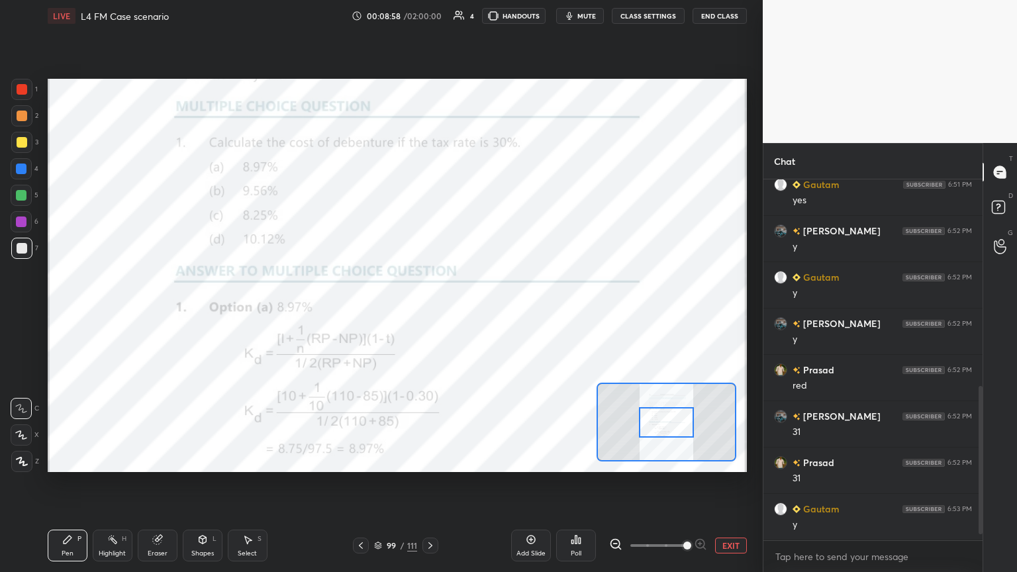
scroll to position [530, 0]
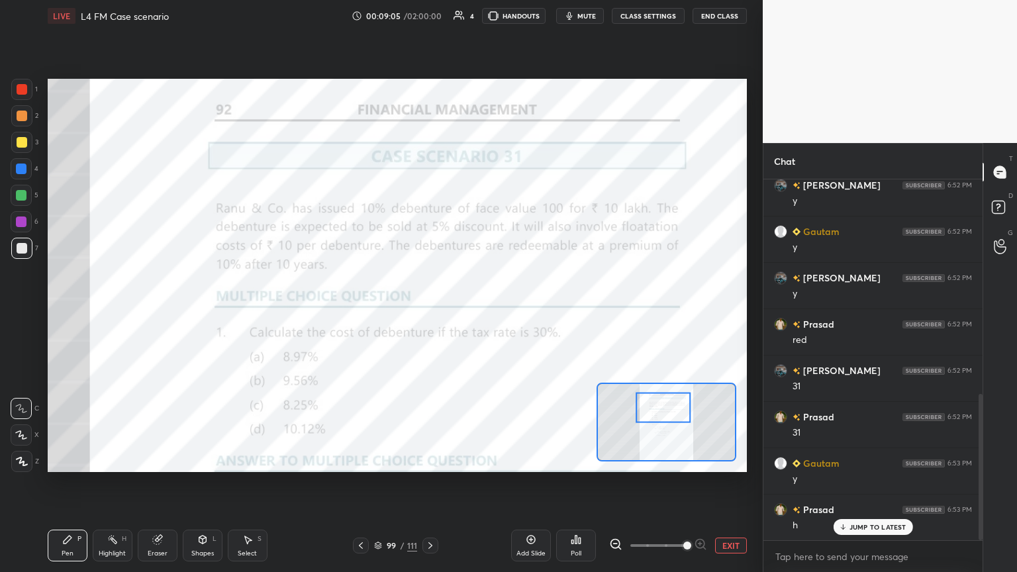
click at [428, 311] on icon at bounding box center [430, 545] width 11 height 11
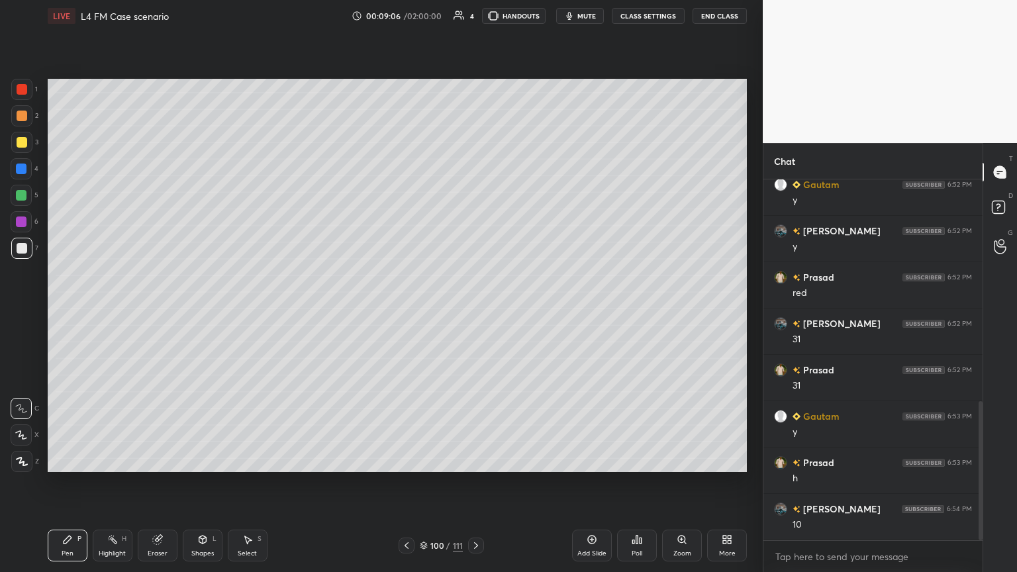
scroll to position [622, 0]
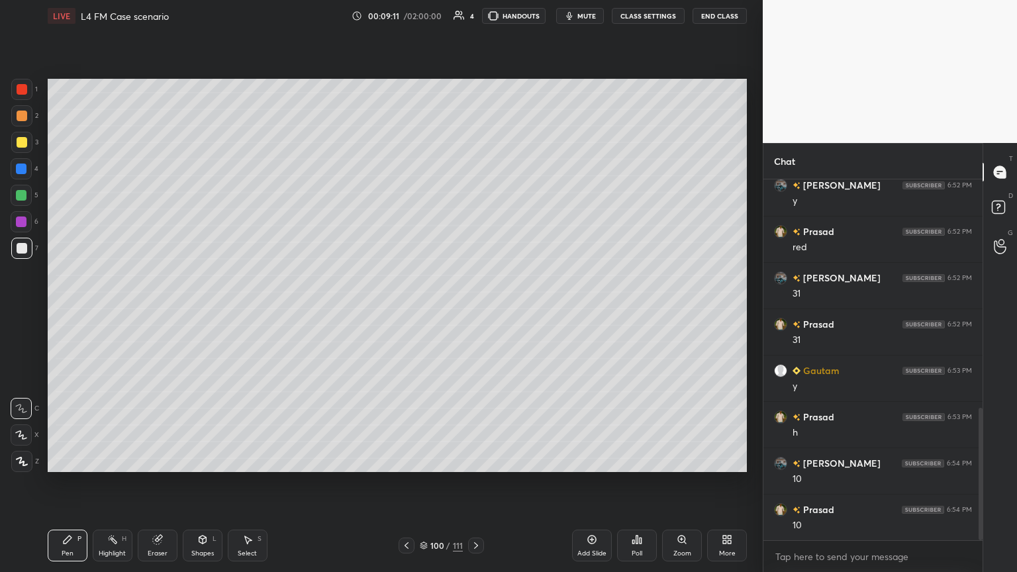
click at [401, 311] on icon at bounding box center [406, 545] width 11 height 11
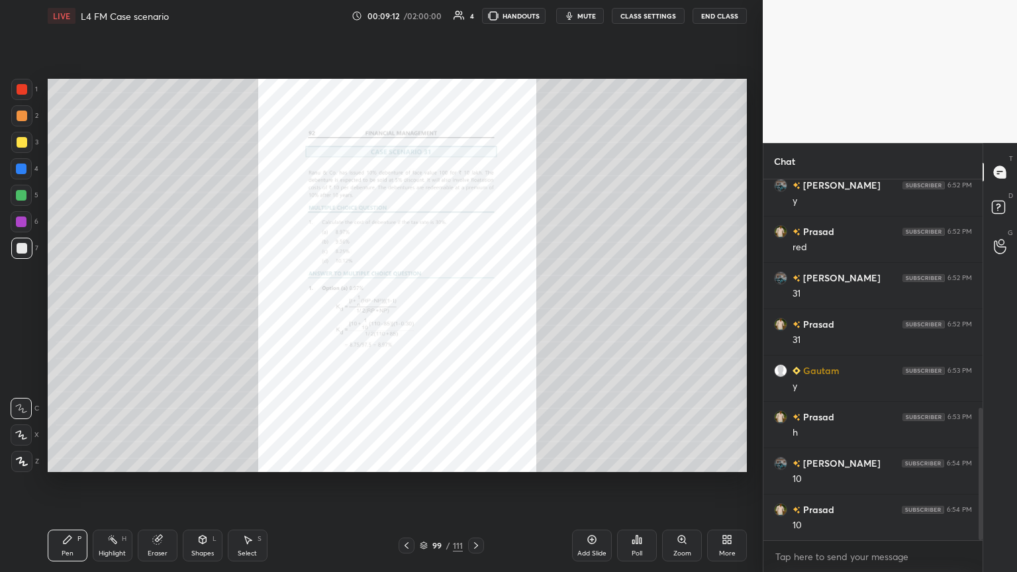
click at [475, 311] on div "Zoom" at bounding box center [682, 546] width 40 height 32
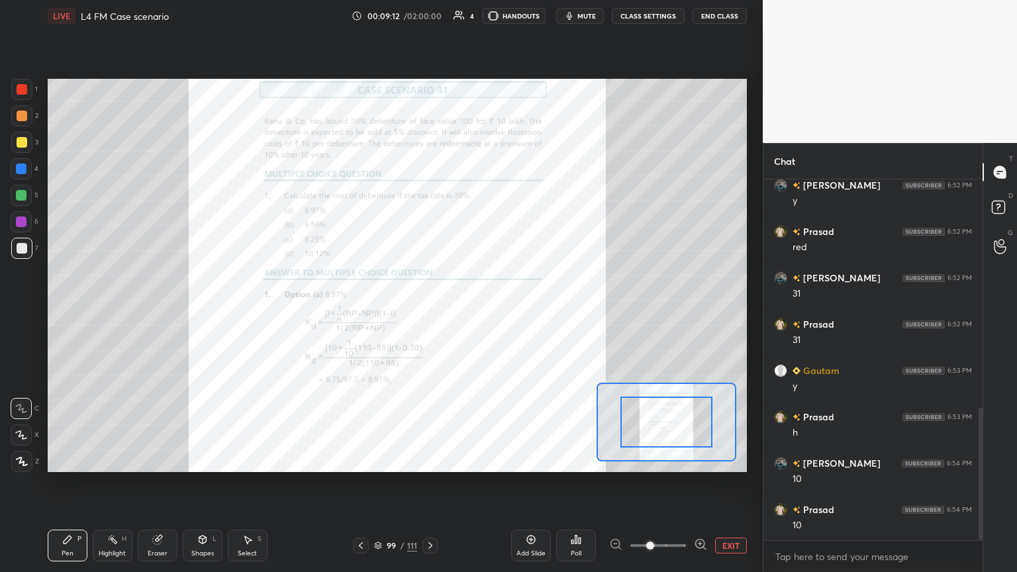
click at [475, 311] on span at bounding box center [650, 546] width 8 height 8
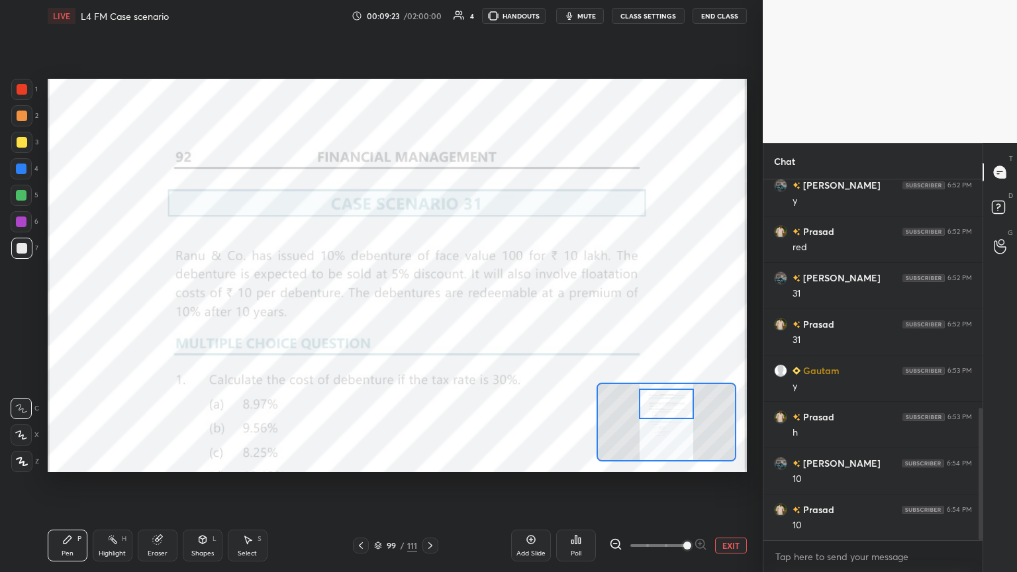
scroll to position [669, 0]
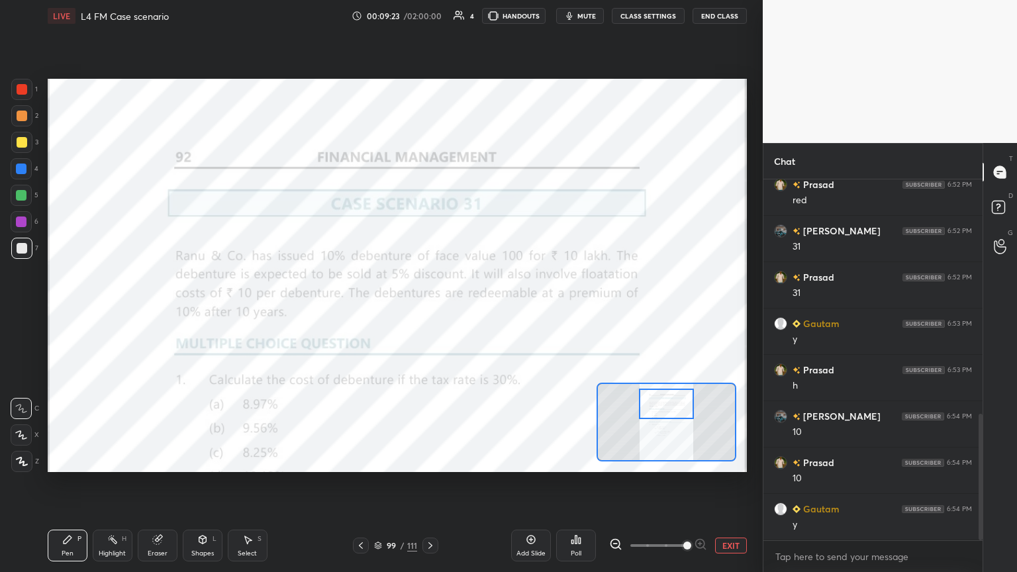
click at [436, 311] on div at bounding box center [430, 546] width 16 height 16
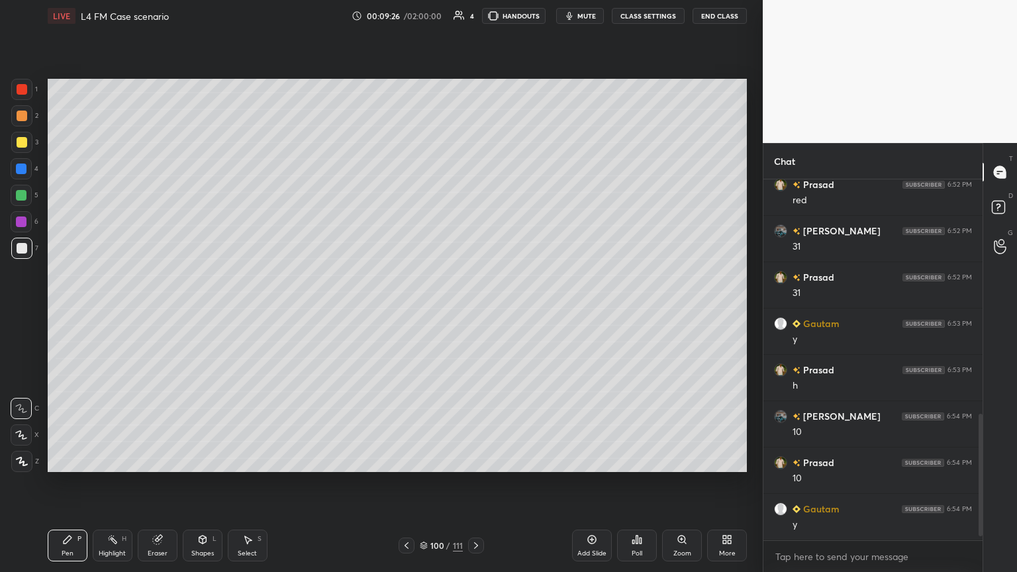
scroll to position [715, 0]
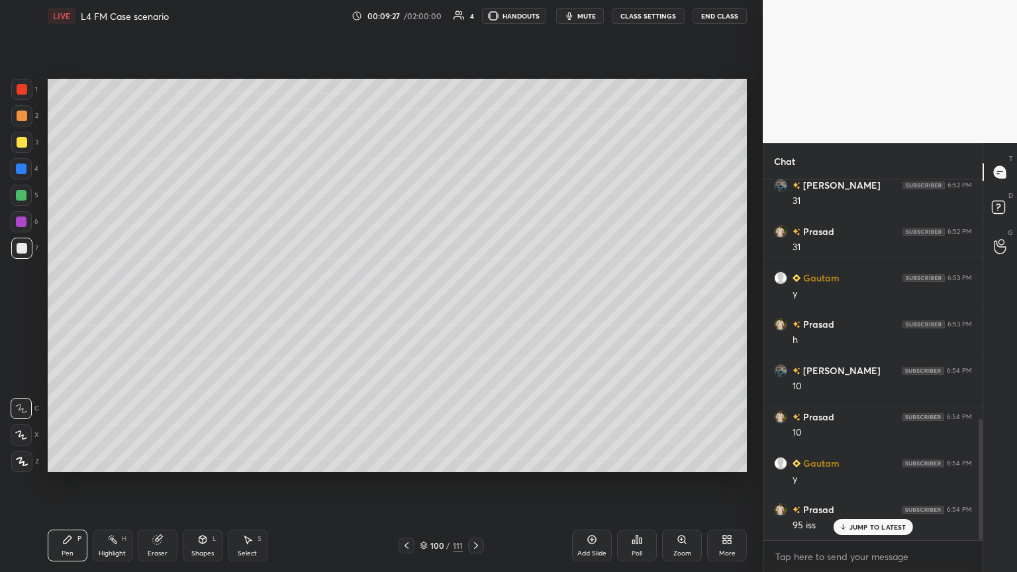
click at [403, 311] on icon at bounding box center [406, 545] width 11 height 11
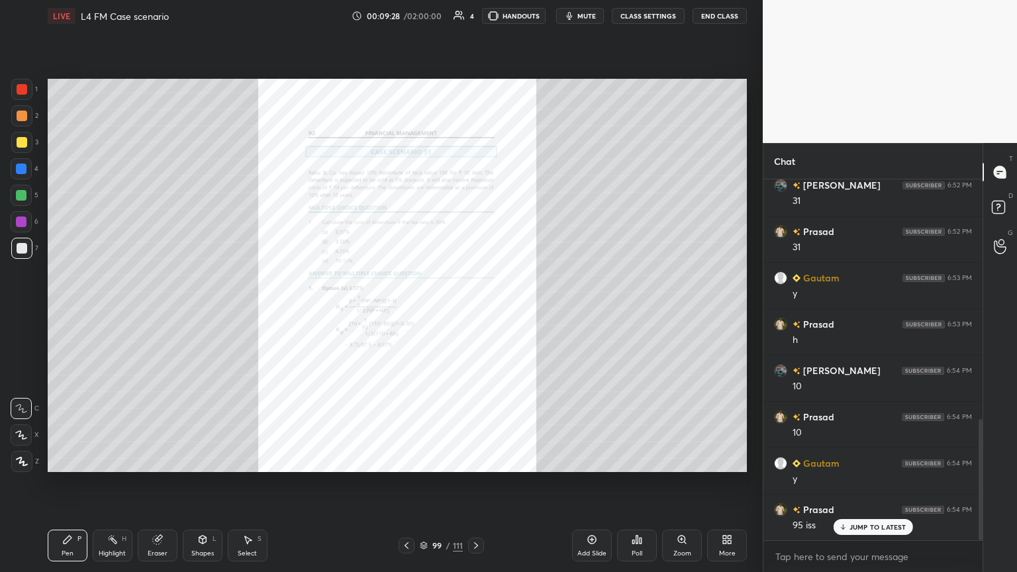
click at [475, 311] on div "Zoom" at bounding box center [682, 546] width 40 height 32
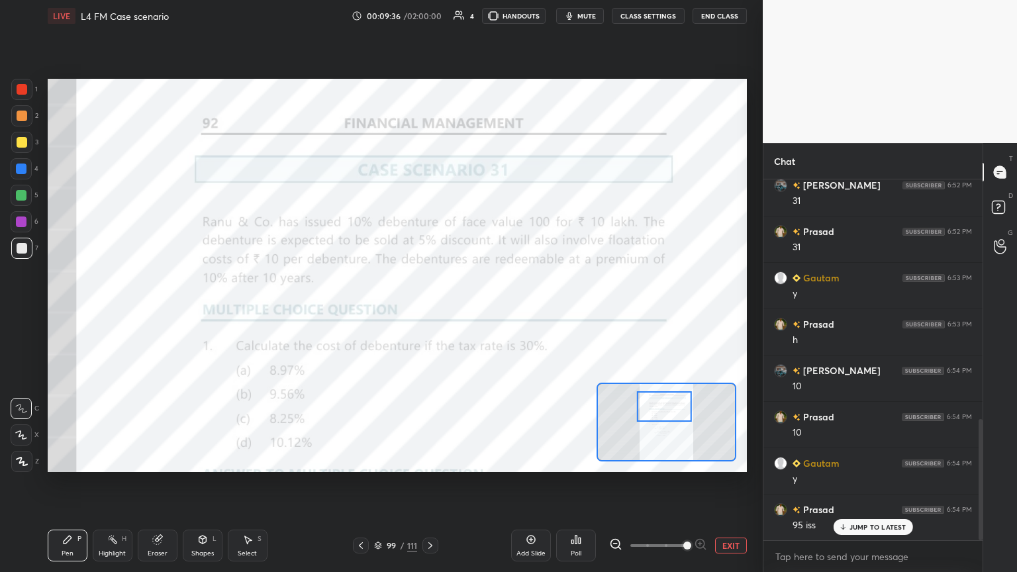
click at [429, 311] on icon at bounding box center [430, 545] width 11 height 11
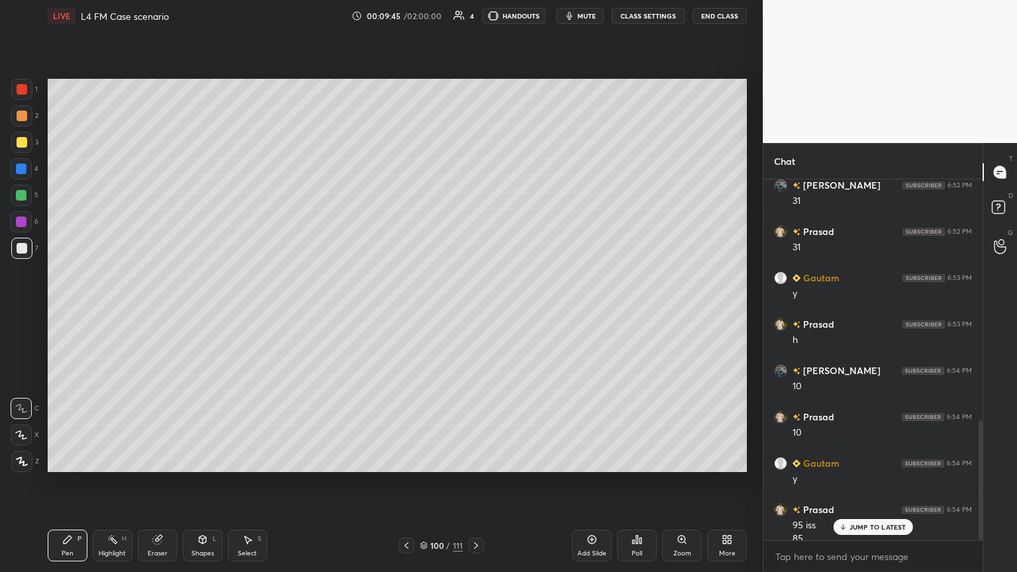
scroll to position [728, 0]
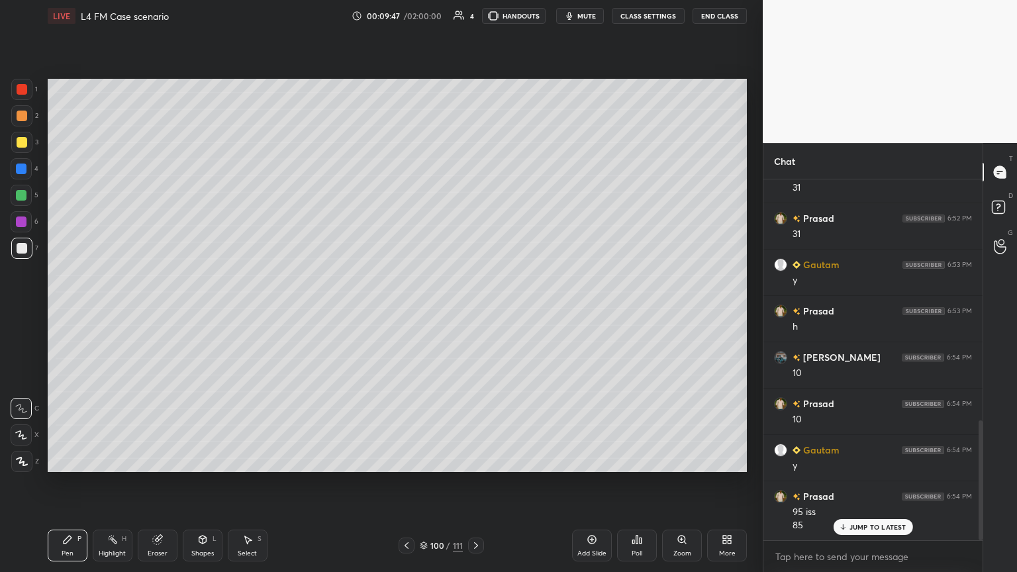
click at [409, 311] on icon at bounding box center [406, 545] width 11 height 11
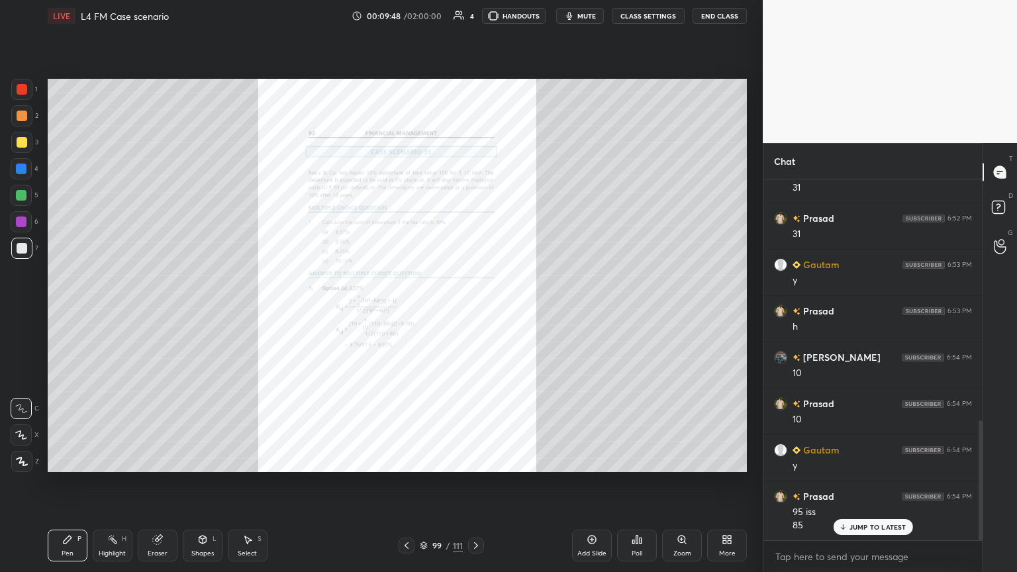
click at [475, 311] on icon at bounding box center [681, 539] width 7 height 7
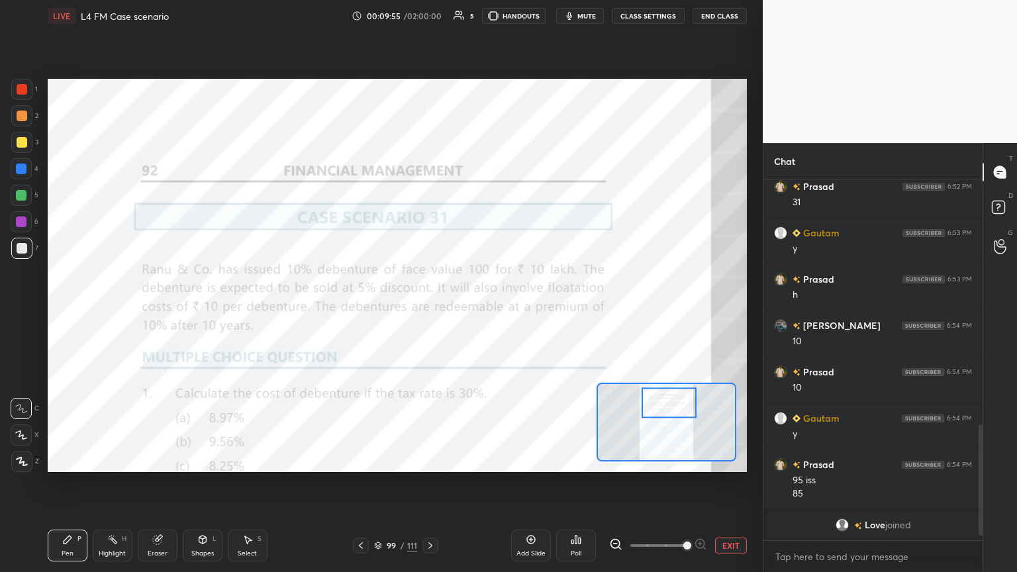
scroll to position [807, 0]
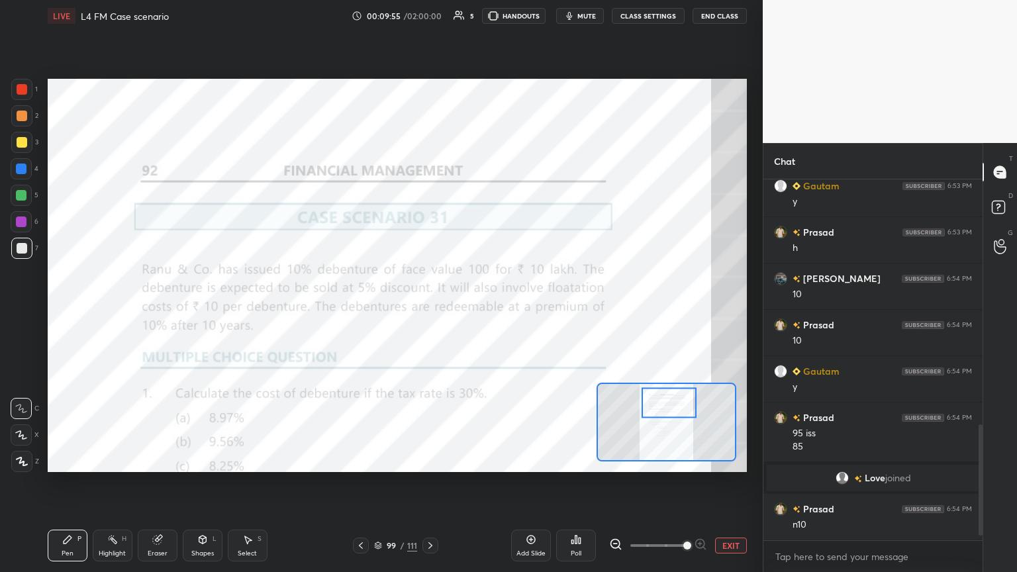
click at [432, 311] on icon at bounding box center [430, 545] width 11 height 11
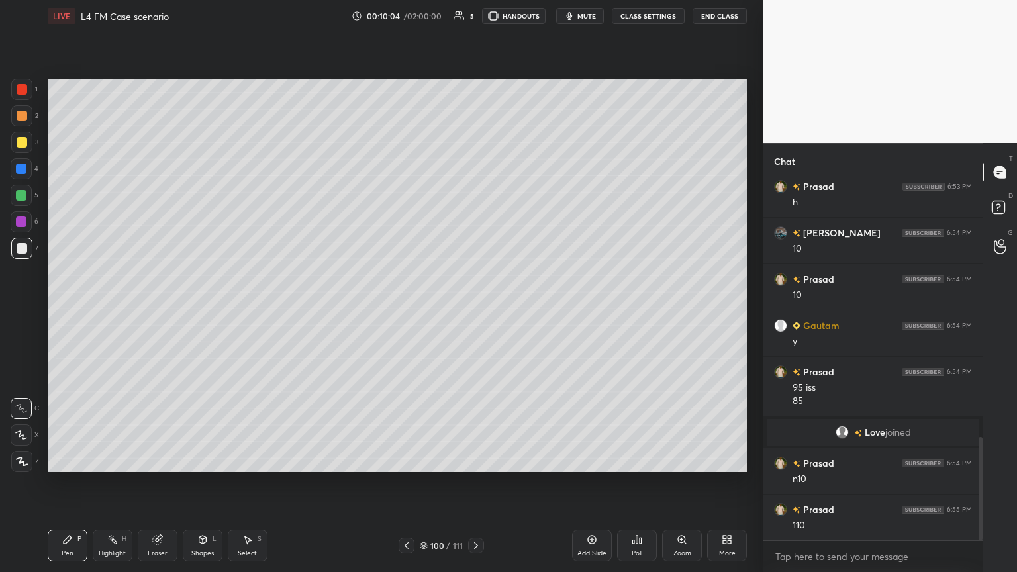
scroll to position [900, 0]
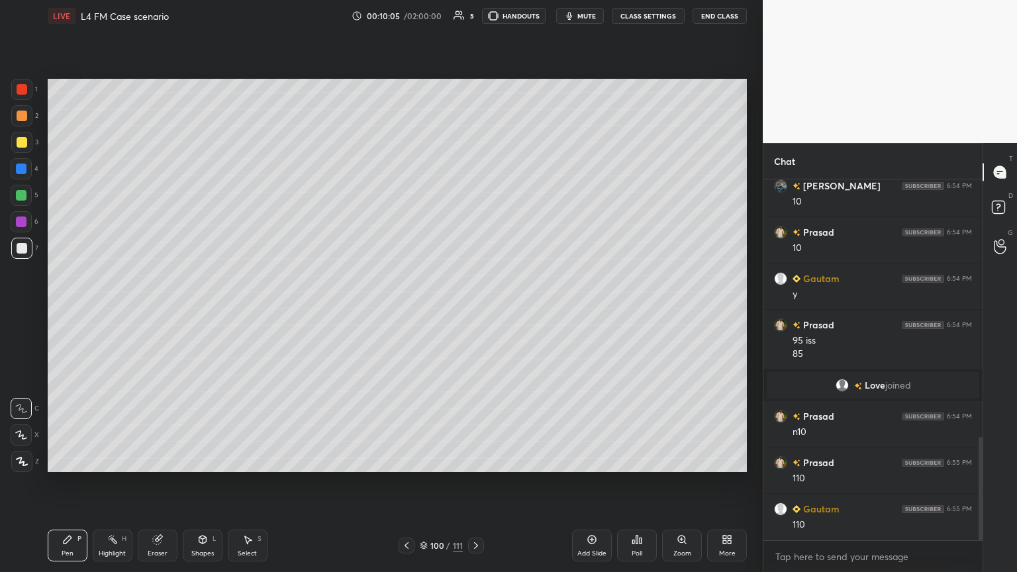
click at [22, 180] on div "4" at bounding box center [25, 171] width 28 height 26
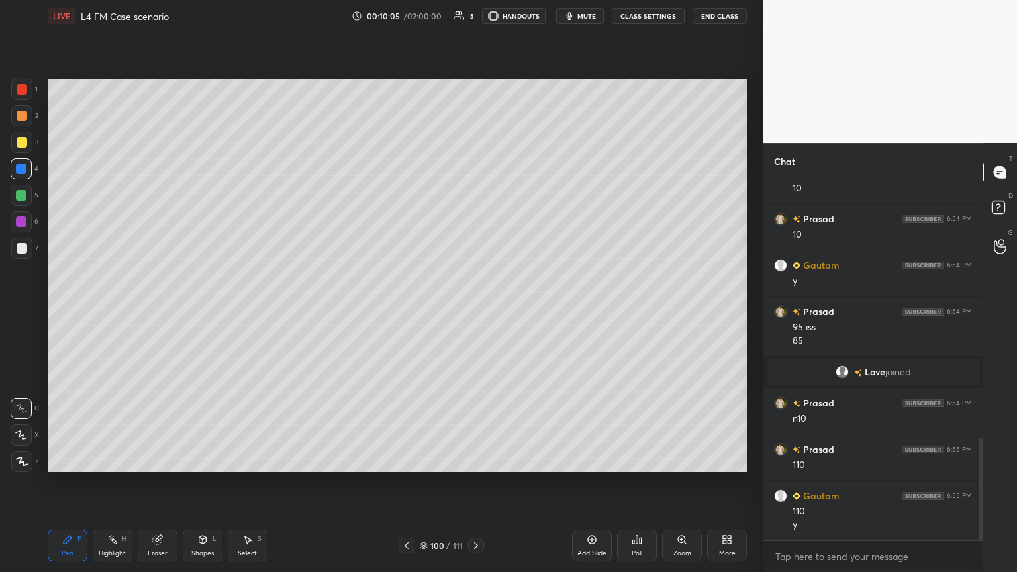
click at [19, 144] on div at bounding box center [22, 142] width 11 height 11
click at [23, 175] on div at bounding box center [21, 168] width 21 height 21
click at [203, 311] on icon at bounding box center [202, 539] width 11 height 11
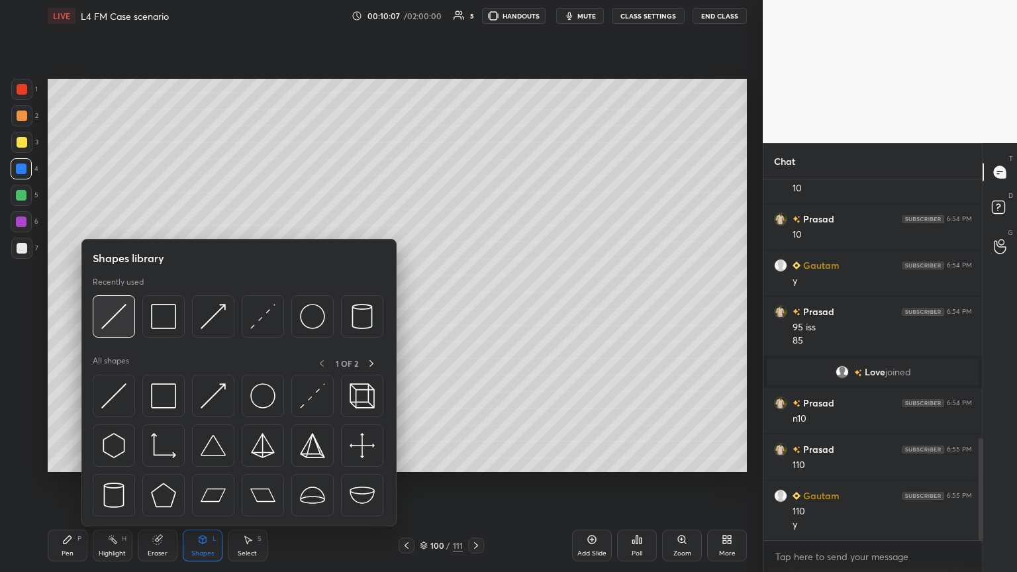
click at [113, 311] on img at bounding box center [113, 316] width 25 height 25
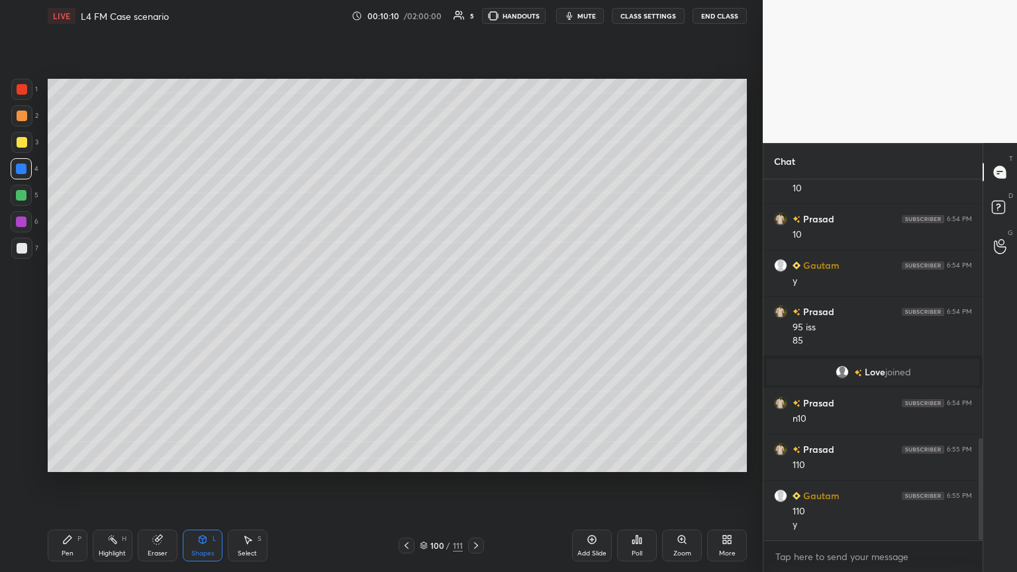
click at [70, 311] on div "Pen P" at bounding box center [68, 546] width 40 height 32
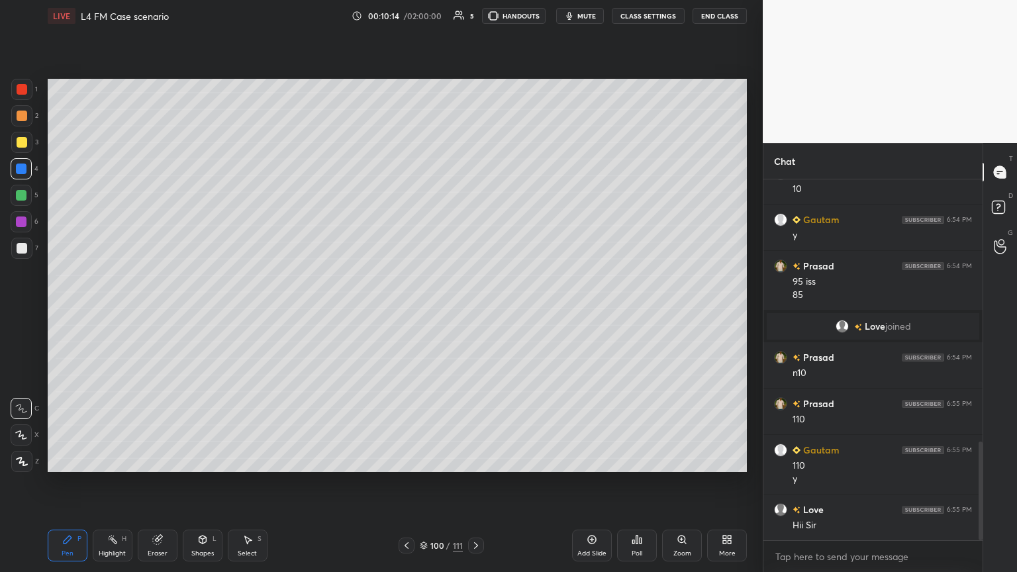
click at [399, 311] on div at bounding box center [407, 546] width 16 height 16
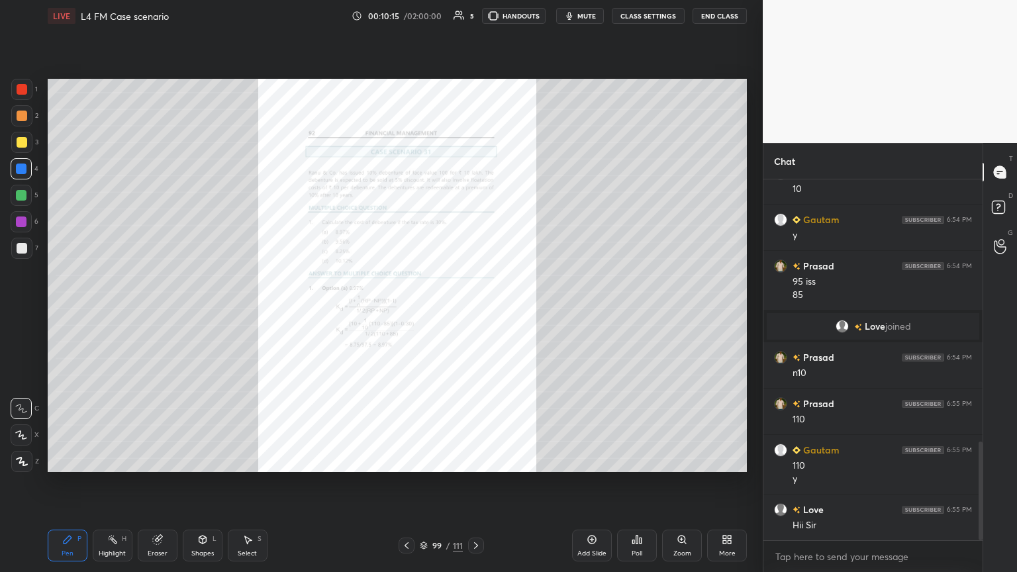
click at [475, 311] on div "Zoom" at bounding box center [682, 546] width 40 height 32
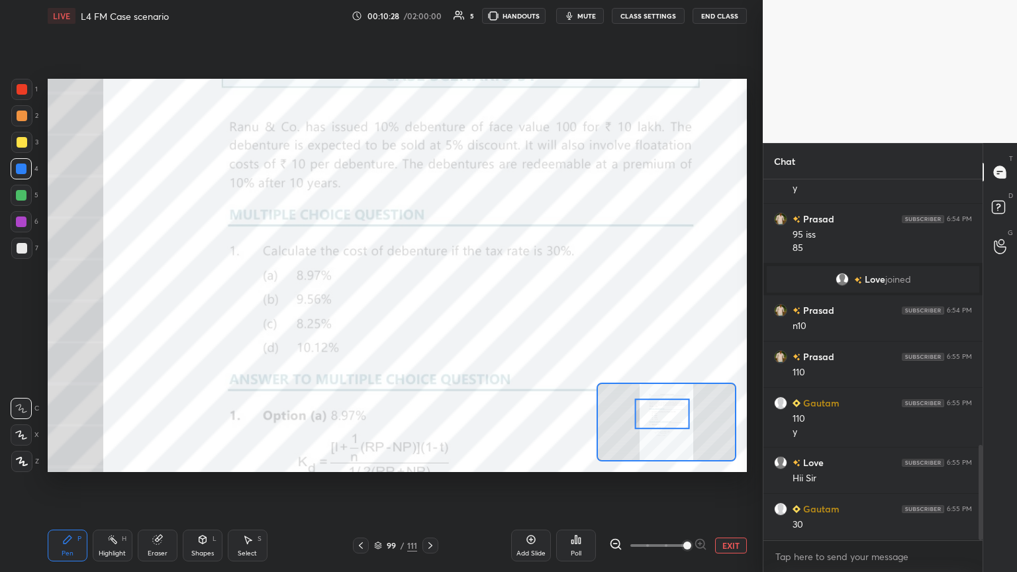
scroll to position [1051, 0]
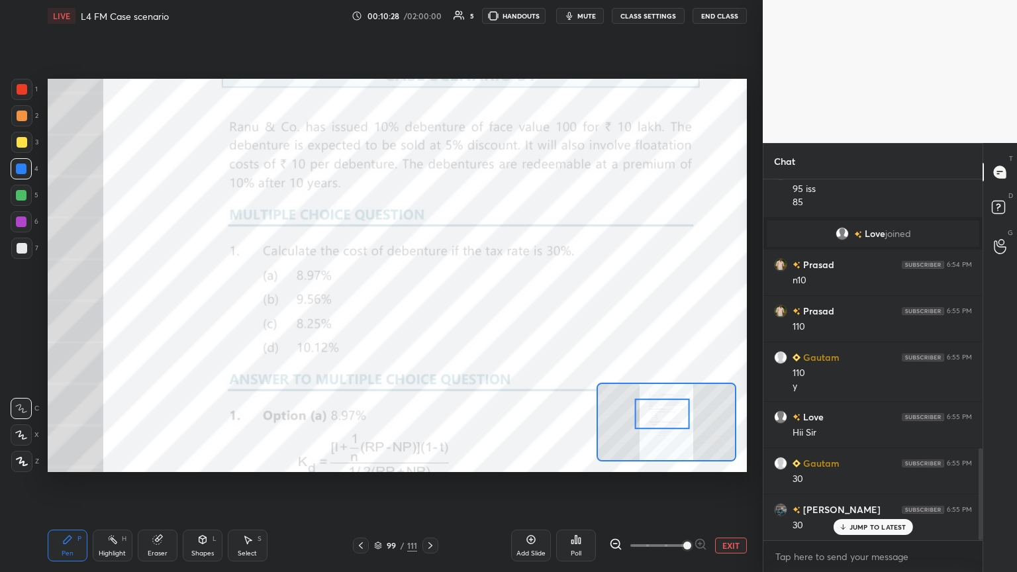
click at [425, 311] on icon at bounding box center [430, 545] width 11 height 11
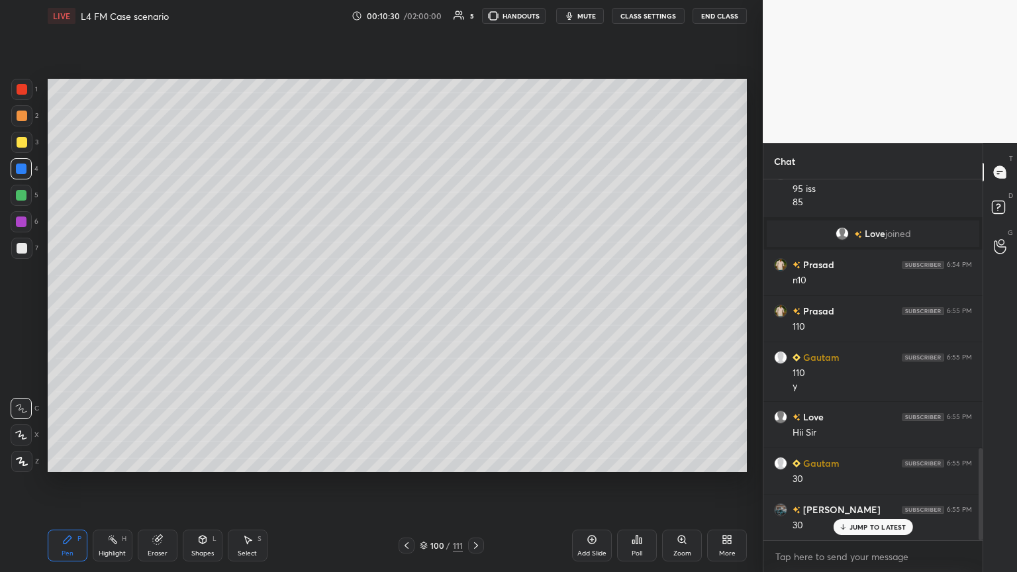
click at [24, 250] on div at bounding box center [22, 248] width 11 height 11
click at [24, 124] on div at bounding box center [21, 115] width 21 height 21
click at [74, 311] on div "Pen P" at bounding box center [68, 546] width 40 height 32
click at [23, 199] on div at bounding box center [21, 195] width 11 height 11
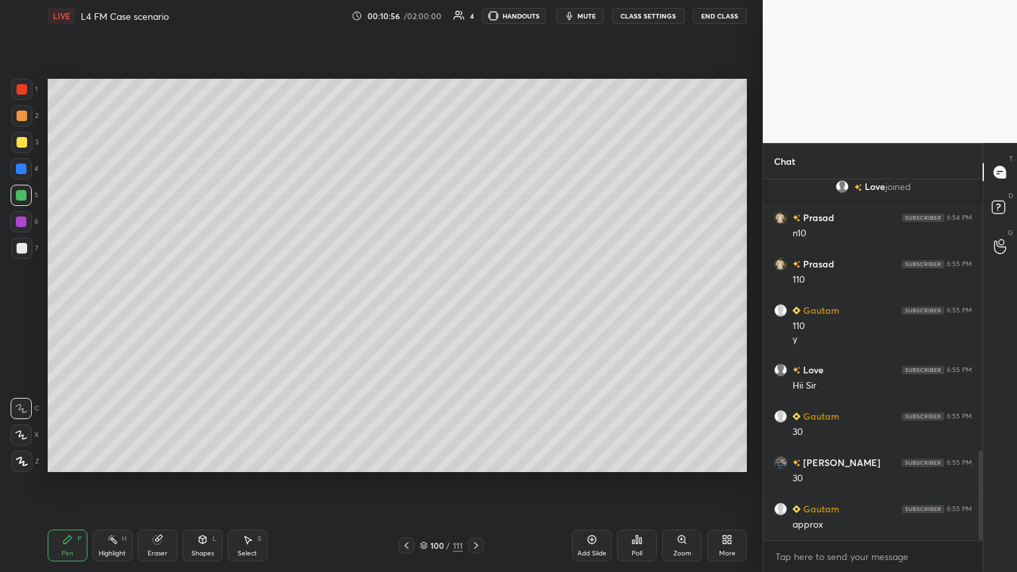
scroll to position [1144, 0]
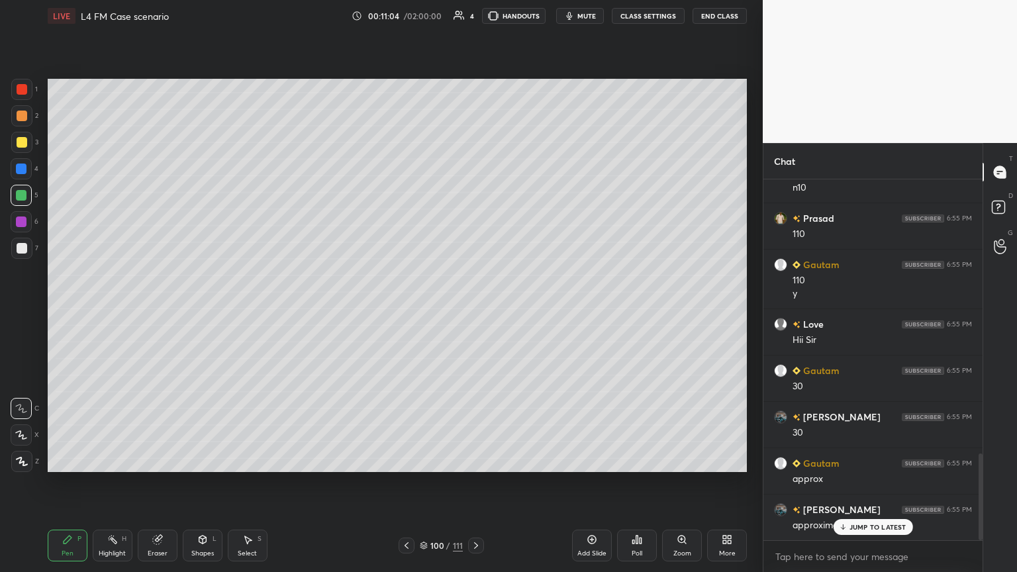
click at [201, 311] on icon at bounding box center [202, 540] width 7 height 8
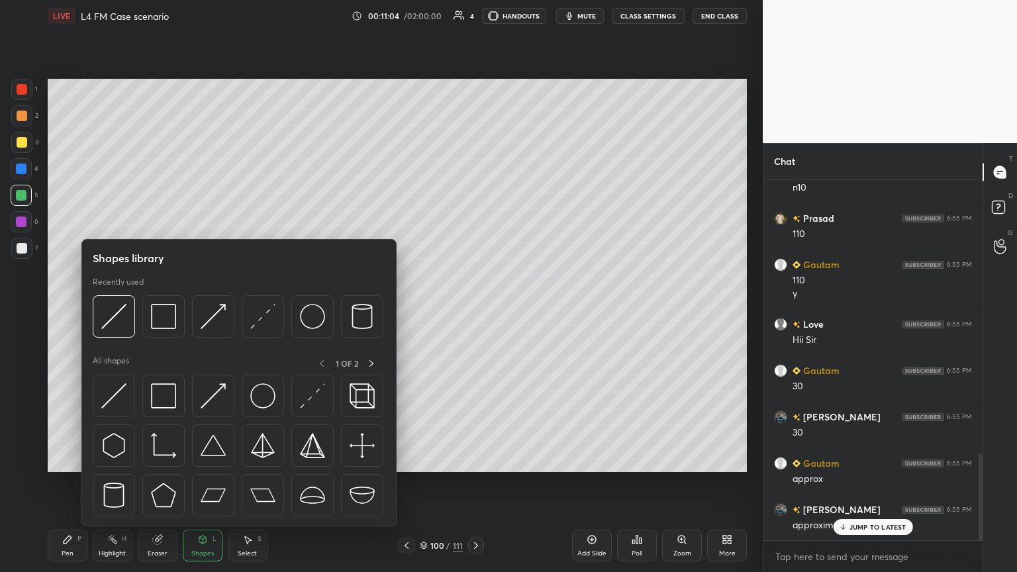
click at [121, 311] on img at bounding box center [113, 316] width 25 height 25
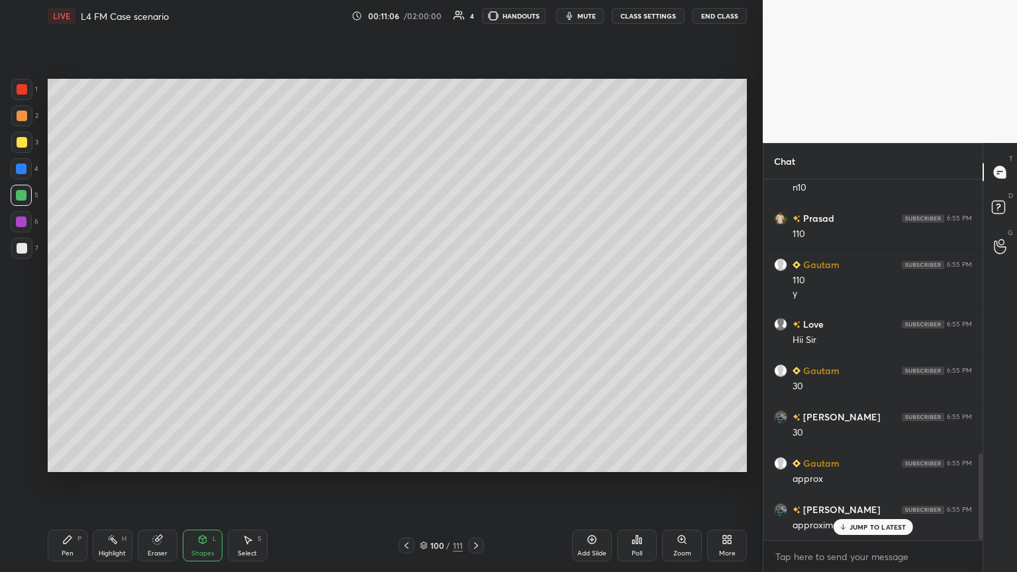
click at [74, 311] on div "Pen P" at bounding box center [68, 546] width 40 height 32
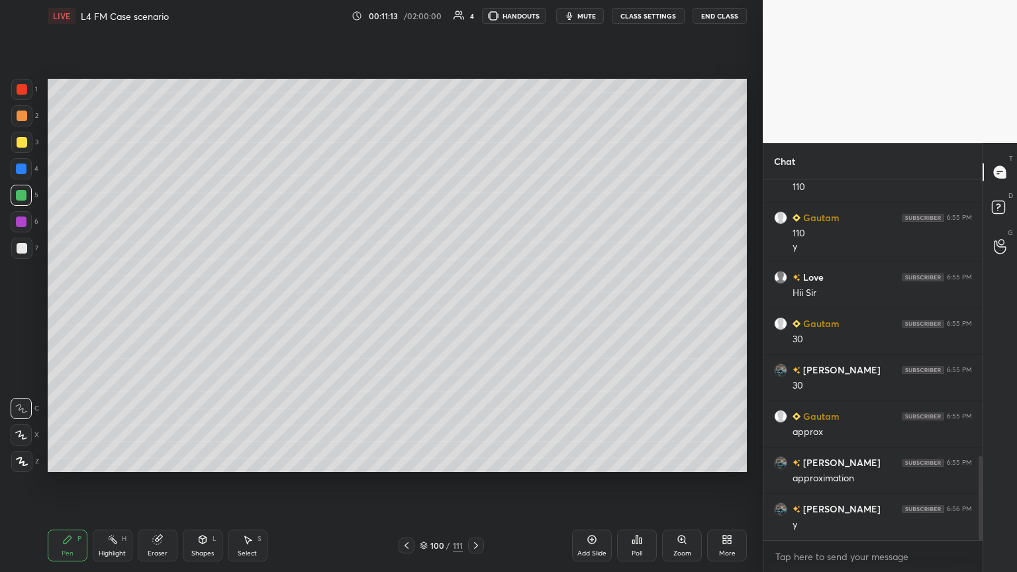
click at [64, 311] on icon at bounding box center [67, 539] width 11 height 11
click at [16, 121] on div at bounding box center [21, 115] width 21 height 21
click at [17, 146] on div at bounding box center [22, 142] width 11 height 11
click at [211, 311] on div "Shapes L" at bounding box center [203, 546] width 40 height 32
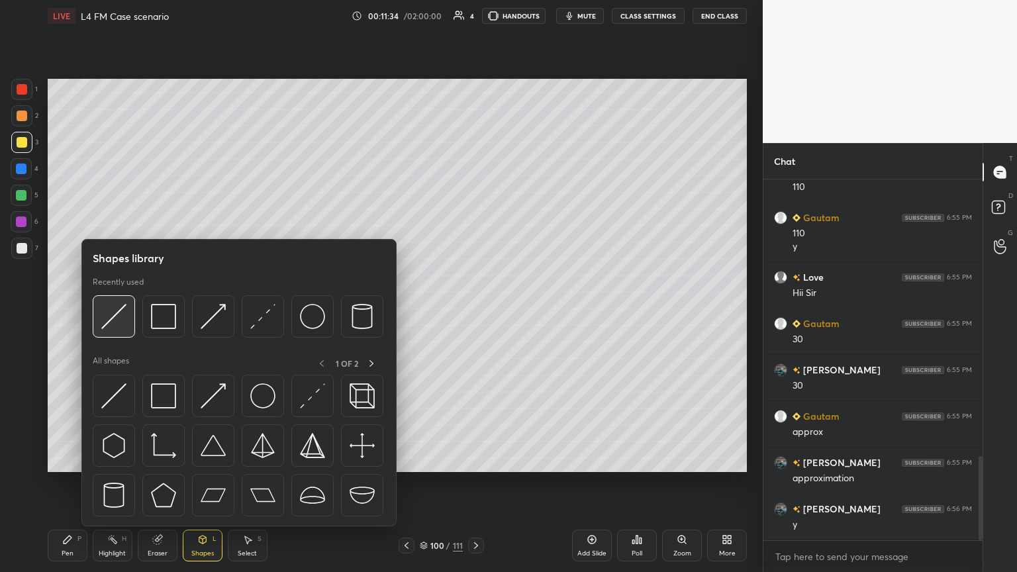
click at [120, 311] on img at bounding box center [113, 316] width 25 height 25
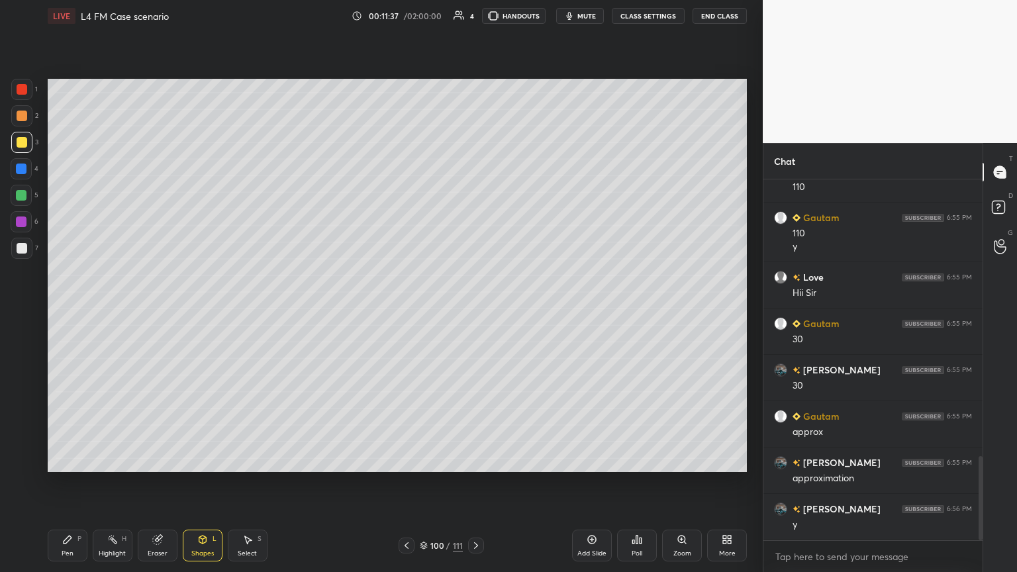
click at [18, 123] on div at bounding box center [21, 115] width 21 height 21
click at [73, 311] on div "Pen" at bounding box center [68, 553] width 12 height 7
click at [198, 311] on icon at bounding box center [202, 539] width 11 height 11
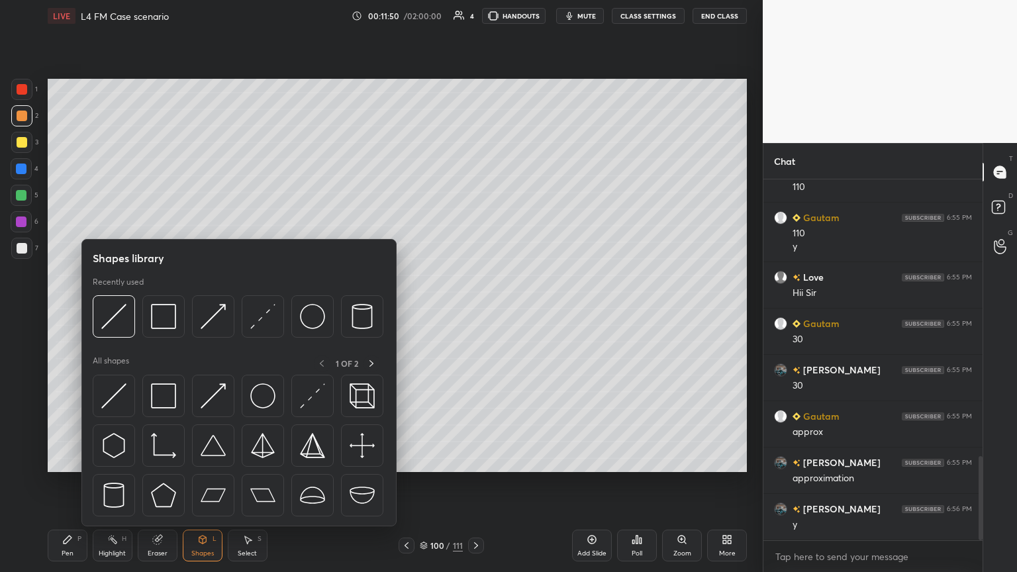
click at [115, 311] on img at bounding box center [113, 316] width 25 height 25
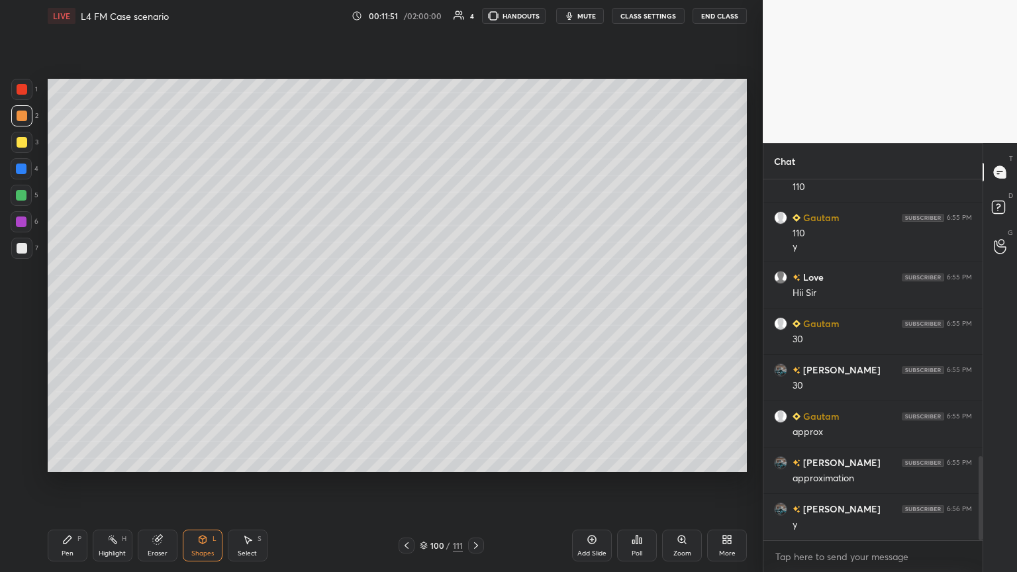
click at [70, 311] on div "Pen P" at bounding box center [68, 546] width 40 height 32
click at [200, 311] on icon at bounding box center [202, 540] width 7 height 8
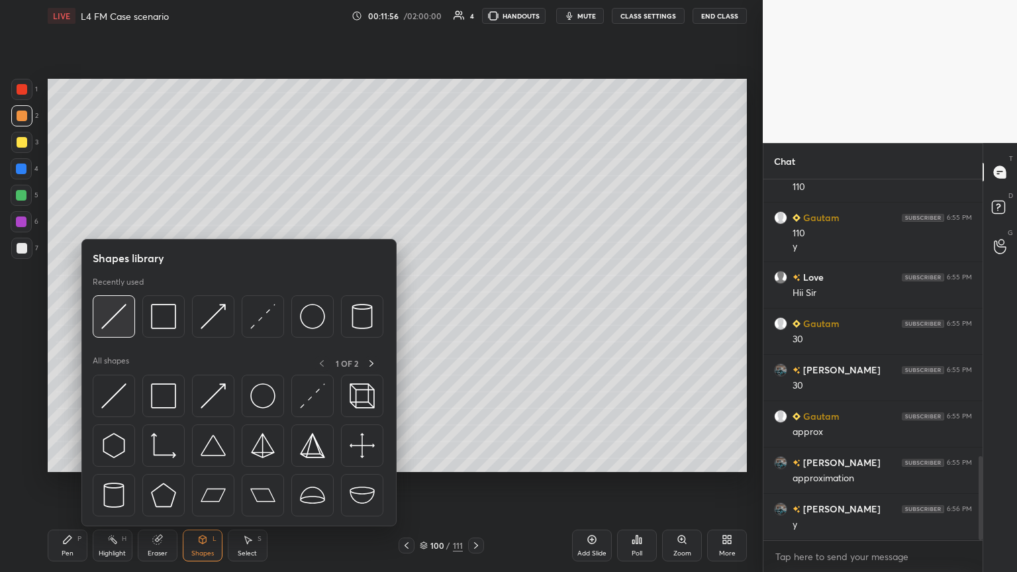
click at [112, 311] on img at bounding box center [113, 316] width 25 height 25
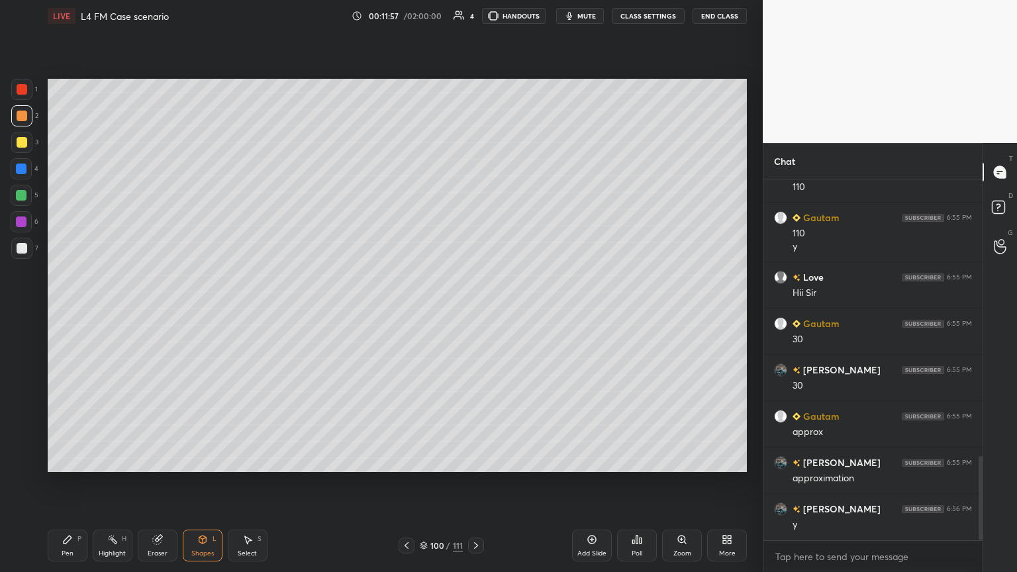
click at [81, 311] on div "Pen P" at bounding box center [68, 546] width 40 height 32
click at [31, 254] on div at bounding box center [21, 248] width 21 height 21
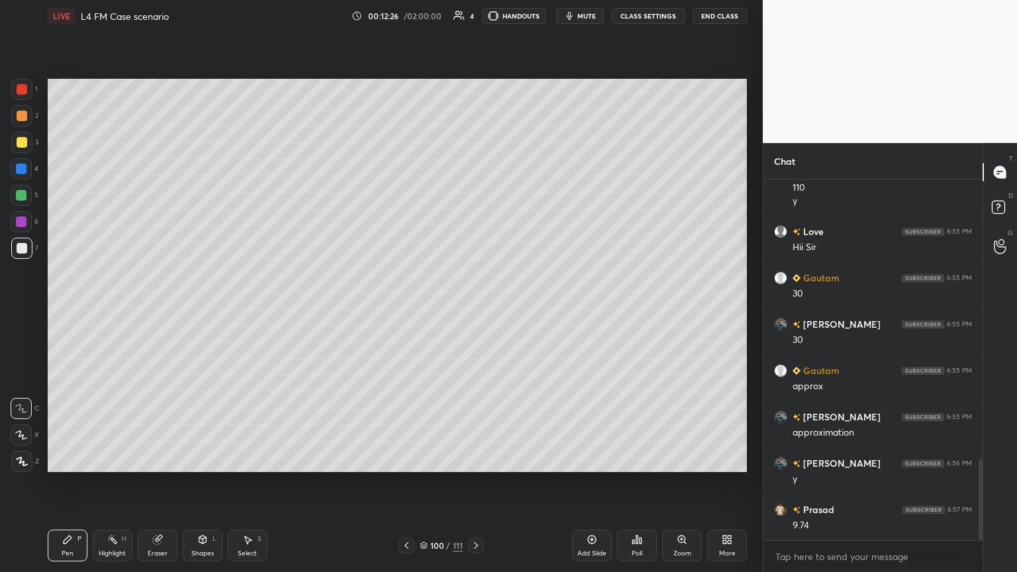
click at [201, 311] on div "Shapes L" at bounding box center [203, 546] width 40 height 32
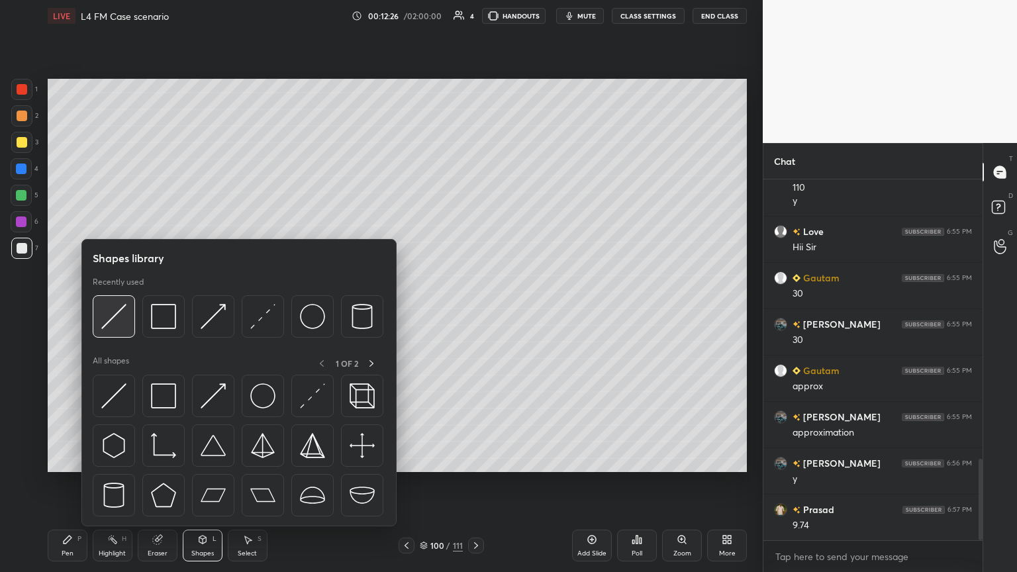
click at [119, 311] on div at bounding box center [114, 316] width 42 height 42
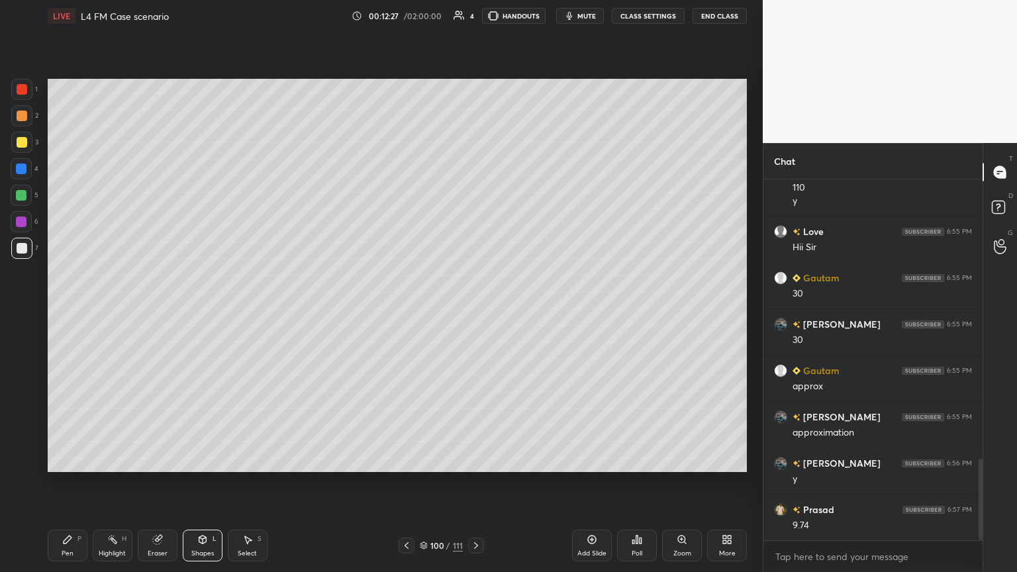
click at [79, 311] on div "P" at bounding box center [79, 539] width 4 height 7
click at [198, 311] on icon at bounding box center [202, 539] width 11 height 11
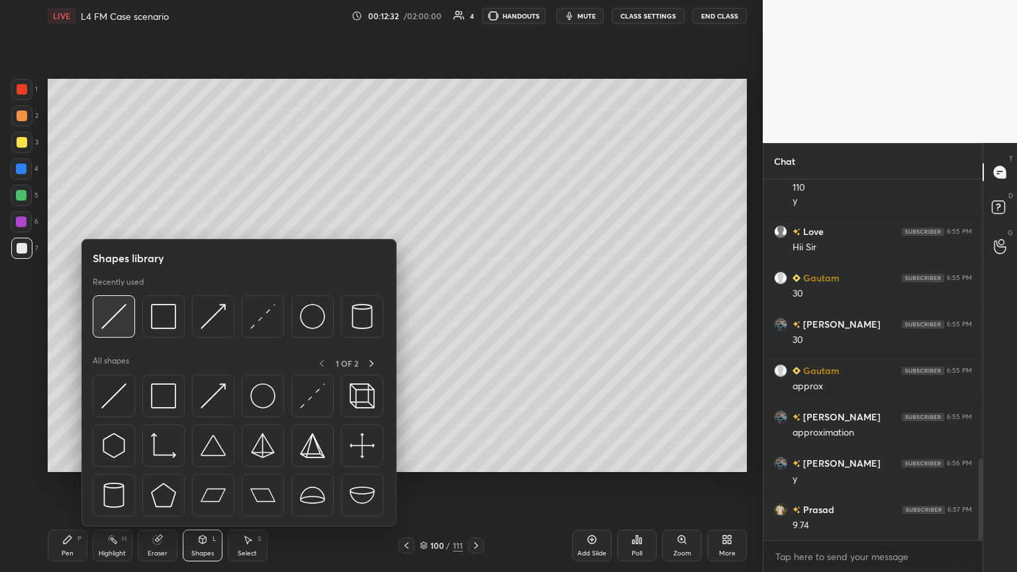
click at [109, 311] on img at bounding box center [113, 316] width 25 height 25
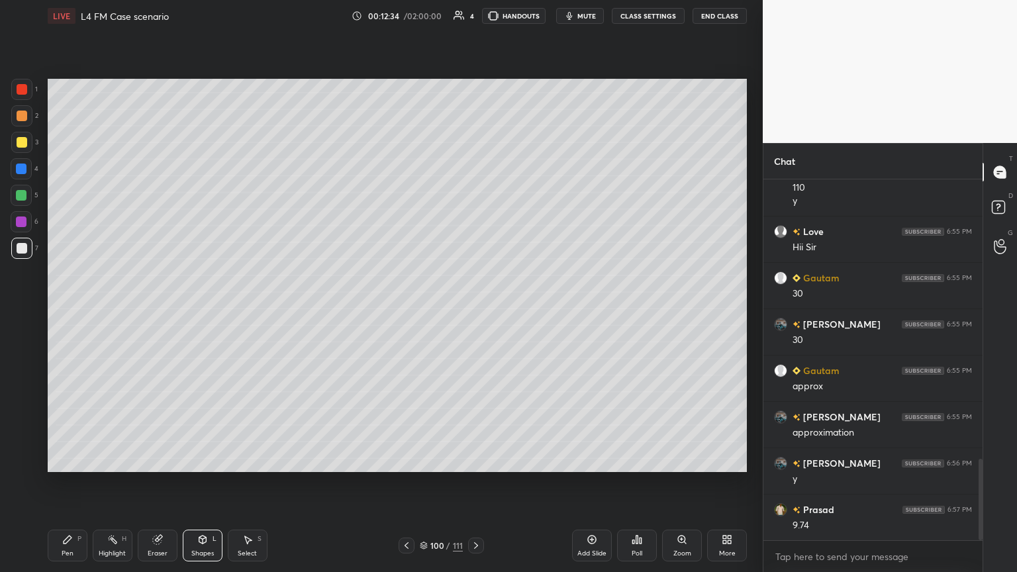
click at [52, 311] on div "Pen P" at bounding box center [68, 546] width 40 height 32
click at [187, 311] on div "Shapes L" at bounding box center [203, 546] width 40 height 32
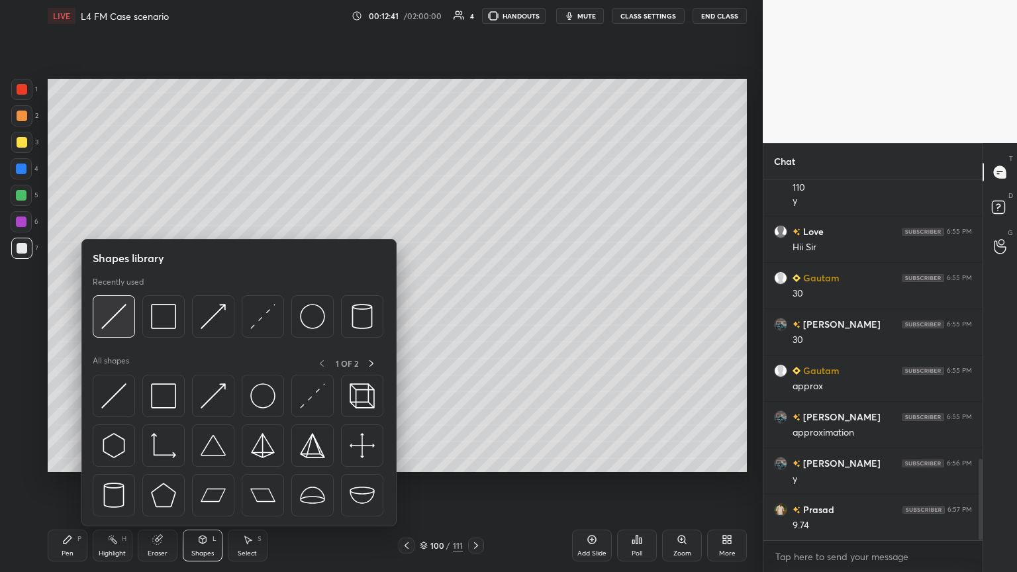
click at [119, 311] on div at bounding box center [114, 316] width 42 height 42
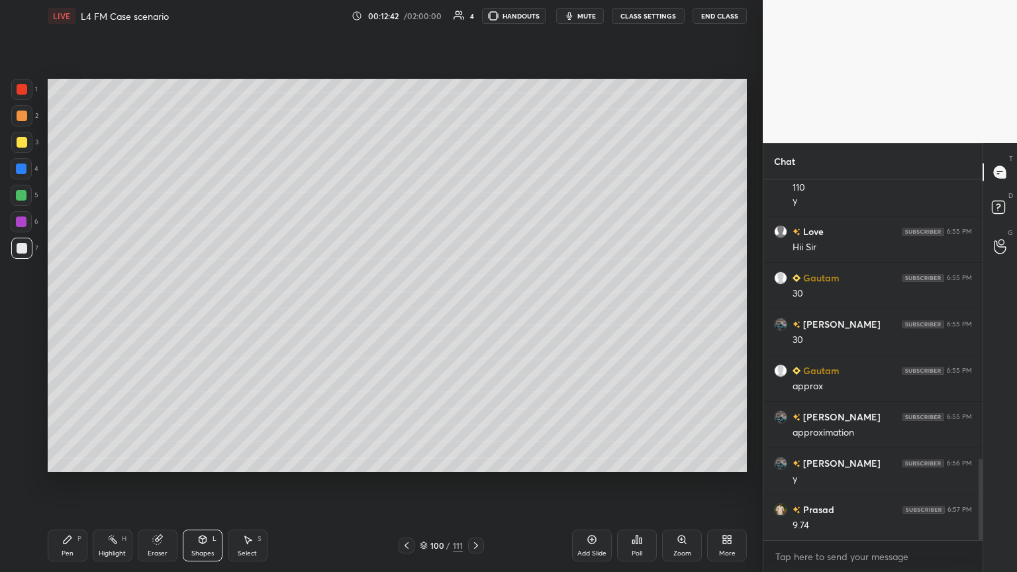
click at [72, 311] on div "Pen" at bounding box center [68, 553] width 12 height 7
click at [187, 311] on div "Shapes L" at bounding box center [203, 546] width 40 height 32
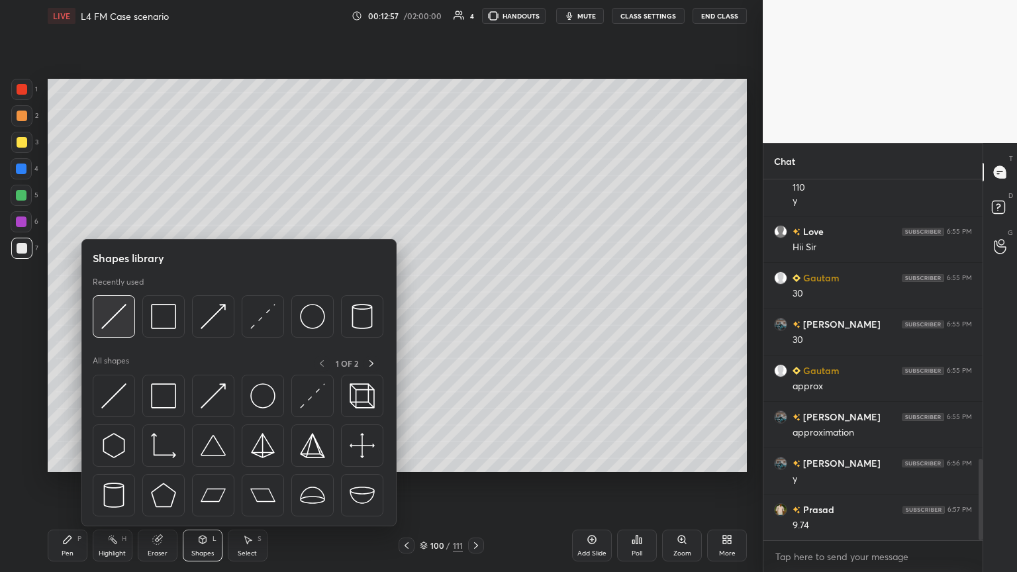
click at [104, 311] on div at bounding box center [114, 316] width 42 height 42
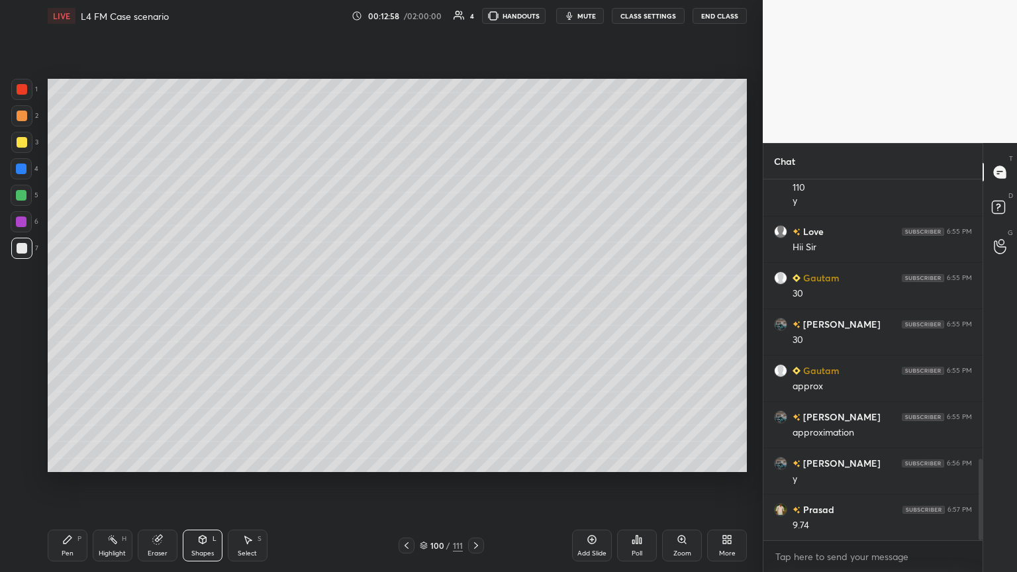
click at [67, 311] on div "Pen" at bounding box center [68, 553] width 12 height 7
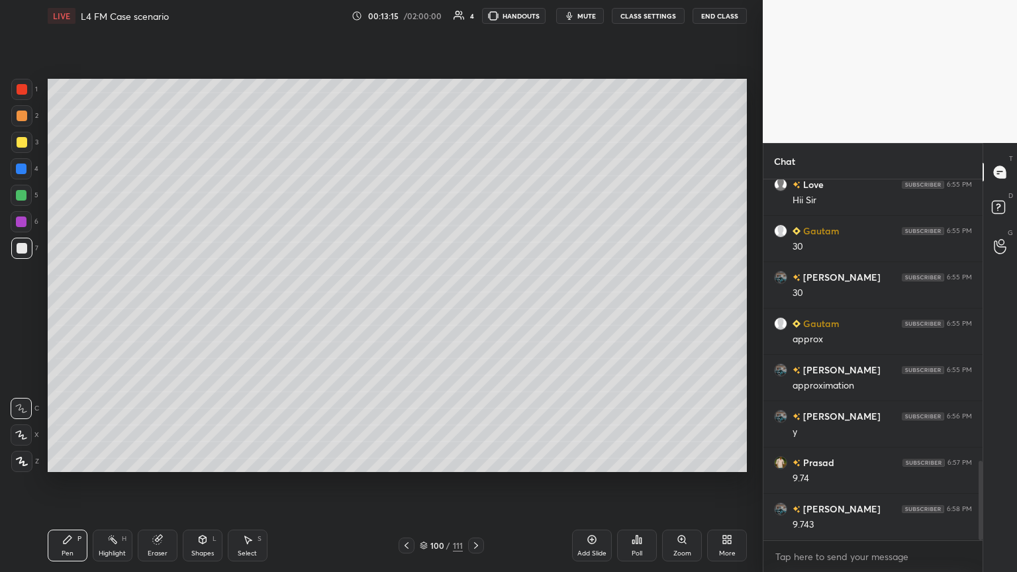
click at [11, 93] on div at bounding box center [21, 89] width 21 height 21
click at [191, 311] on div "Shapes L" at bounding box center [203, 546] width 40 height 32
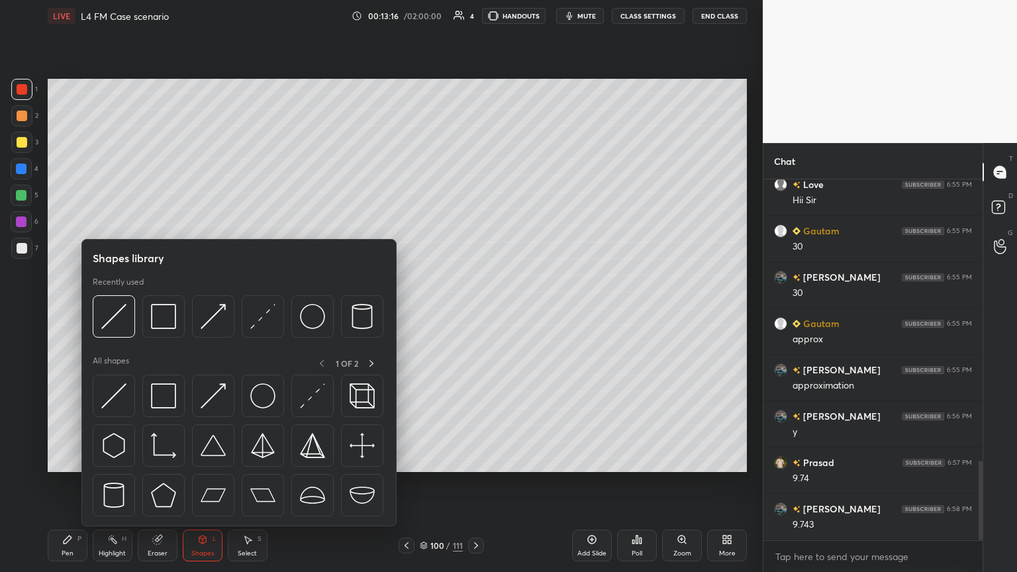
click at [169, 306] on img at bounding box center [163, 316] width 25 height 25
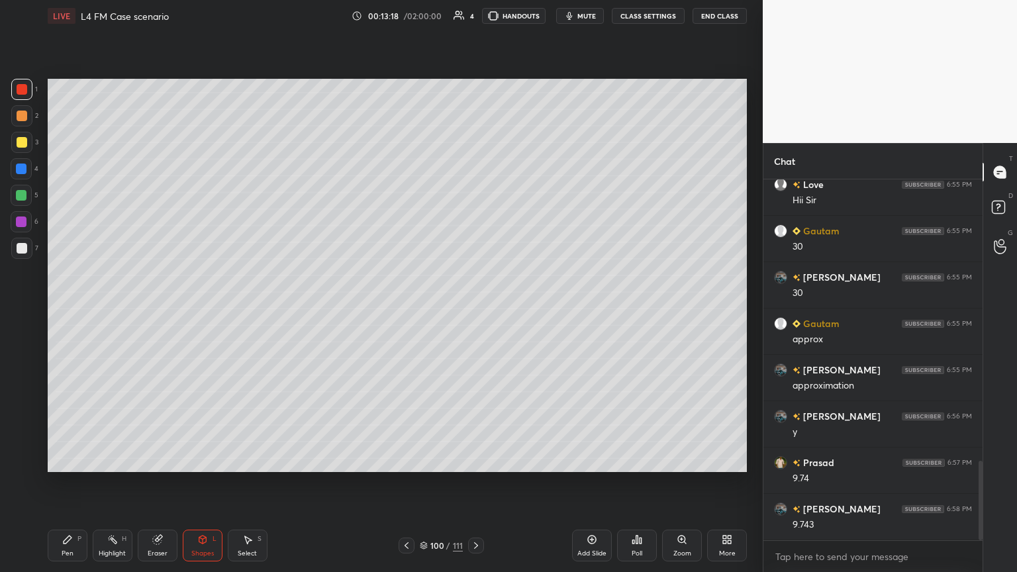
click at [17, 250] on div at bounding box center [22, 248] width 11 height 11
click at [57, 311] on div "Pen P" at bounding box center [68, 546] width 40 height 32
click at [407, 311] on icon at bounding box center [407, 545] width 4 height 7
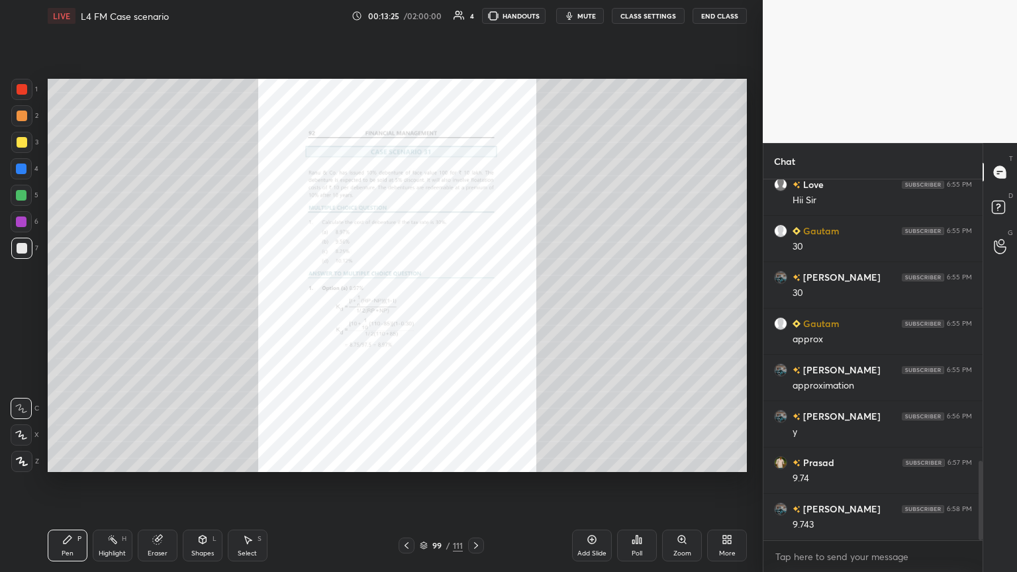
click at [475, 311] on icon at bounding box center [681, 539] width 7 height 7
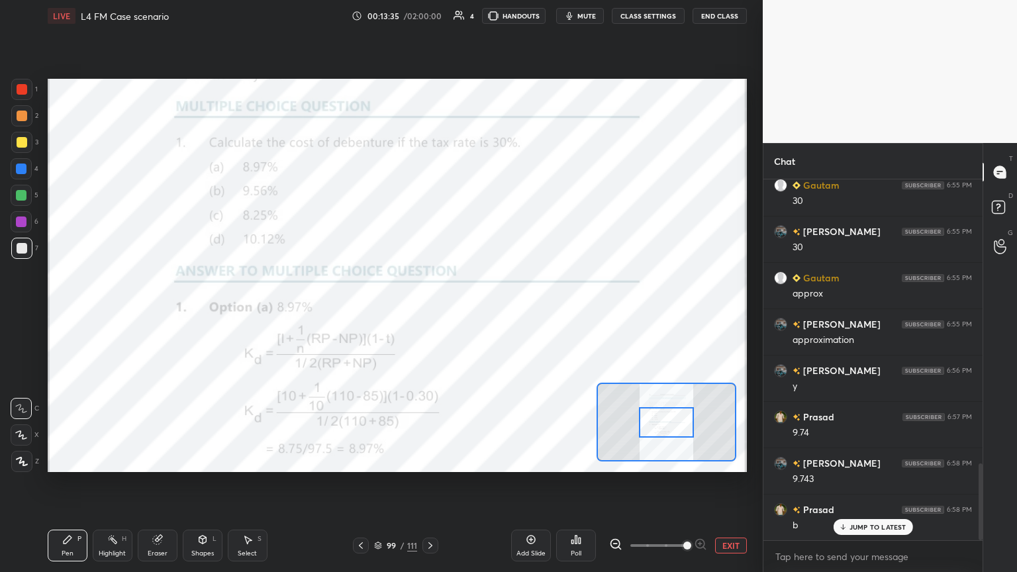
scroll to position [1376, 0]
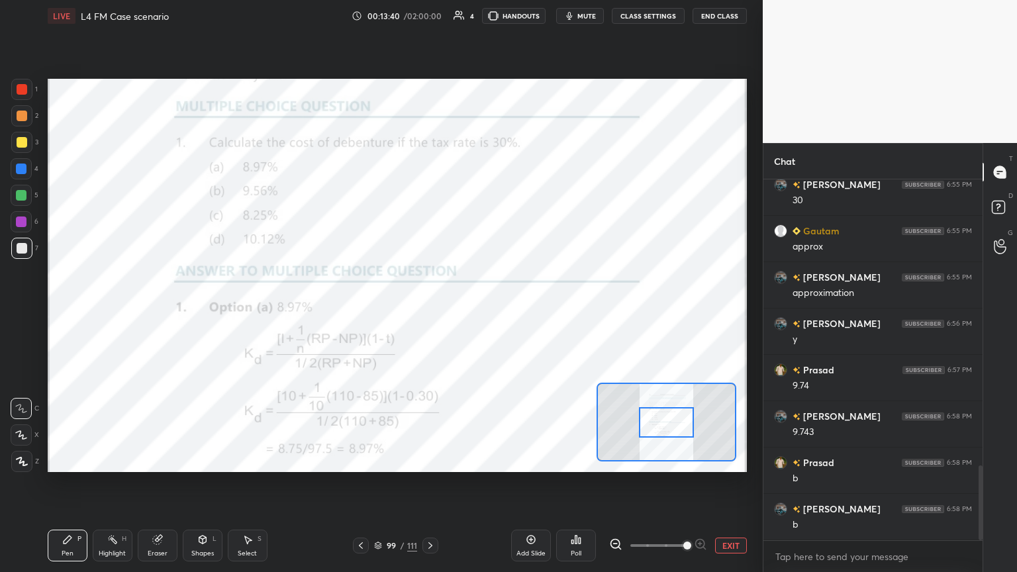
click at [428, 311] on icon at bounding box center [430, 545] width 11 height 11
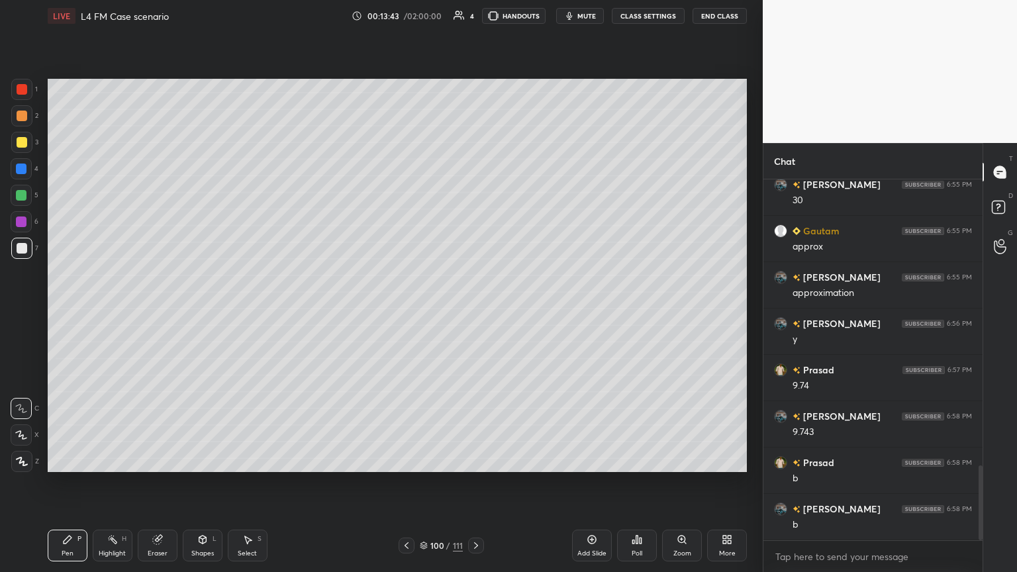
click at [53, 311] on div "Pen P" at bounding box center [68, 546] width 40 height 32
click at [26, 147] on div at bounding box center [21, 142] width 21 height 21
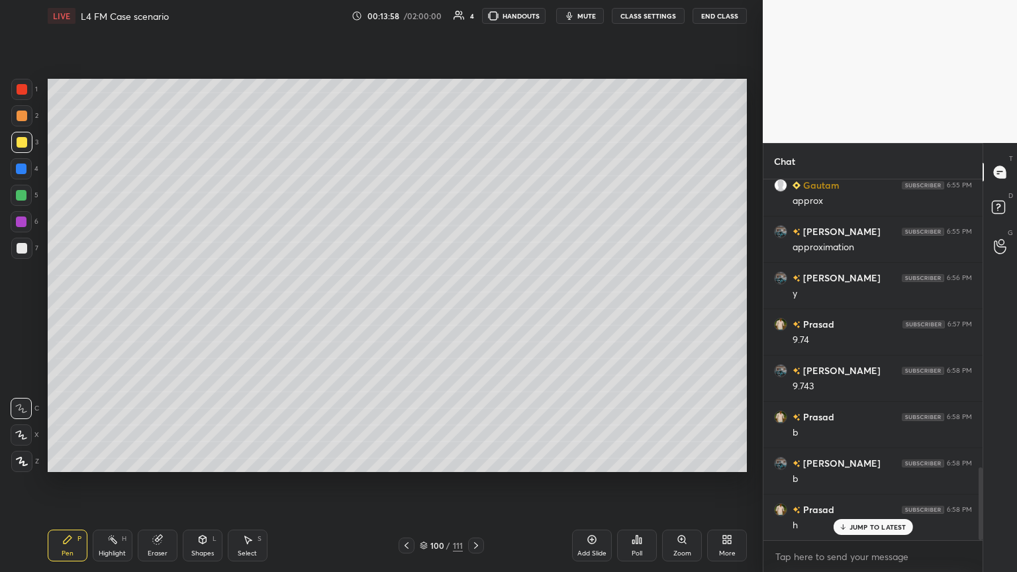
click at [199, 311] on icon at bounding box center [202, 539] width 11 height 11
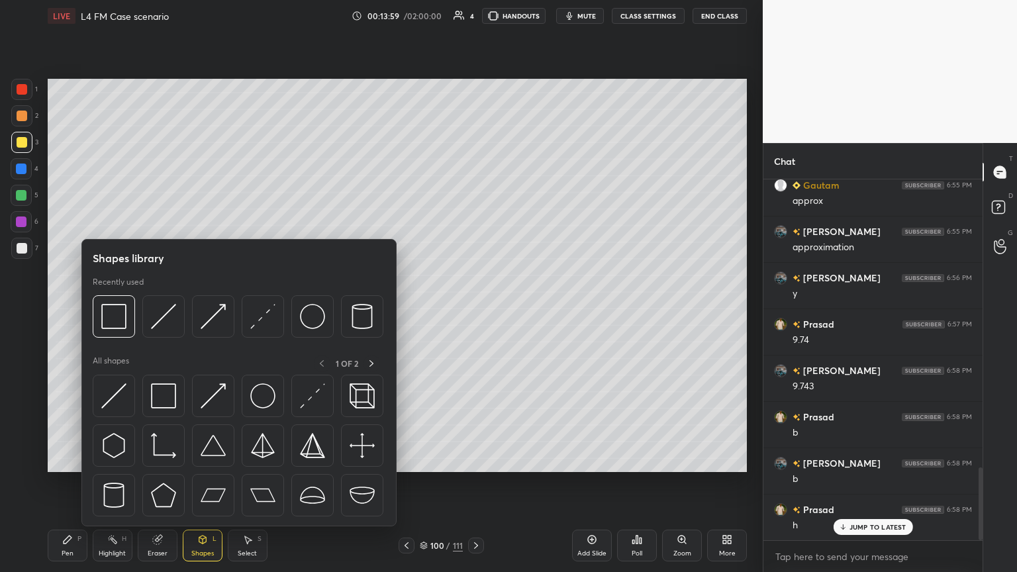
click at [113, 311] on img at bounding box center [113, 316] width 25 height 25
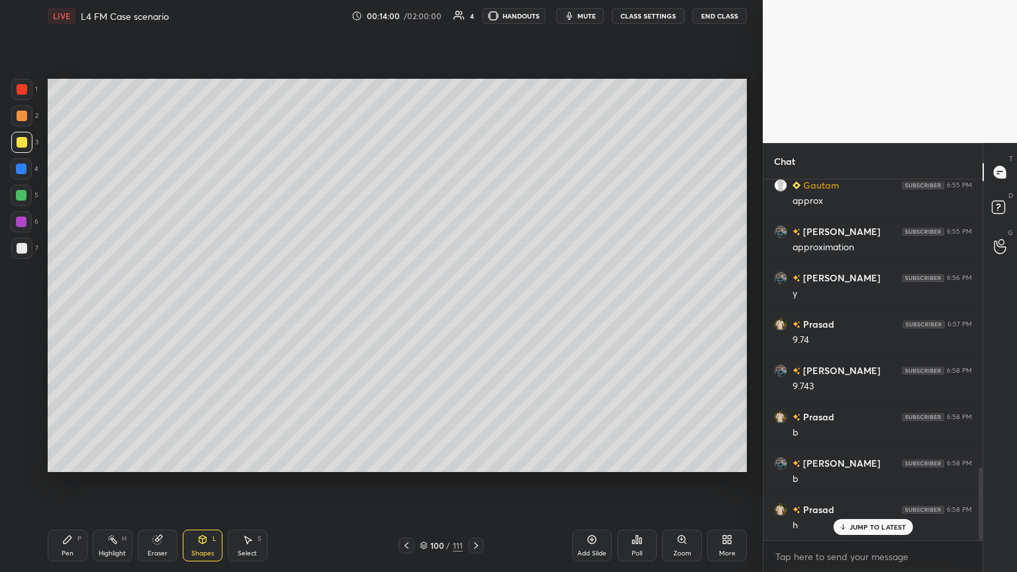
click at [211, 311] on div "Shapes L" at bounding box center [203, 546] width 40 height 32
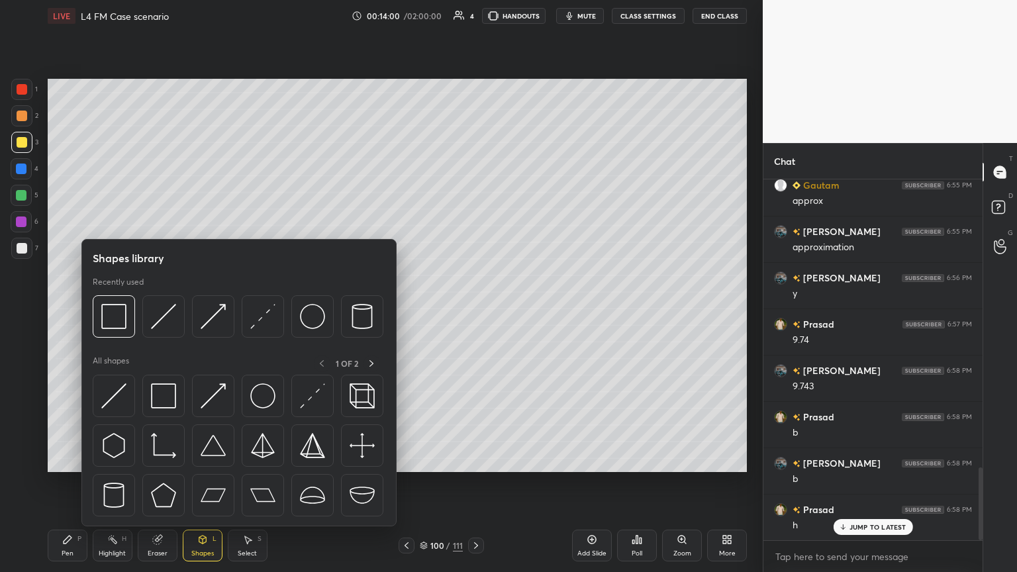
click at [157, 311] on img at bounding box center [163, 316] width 25 height 25
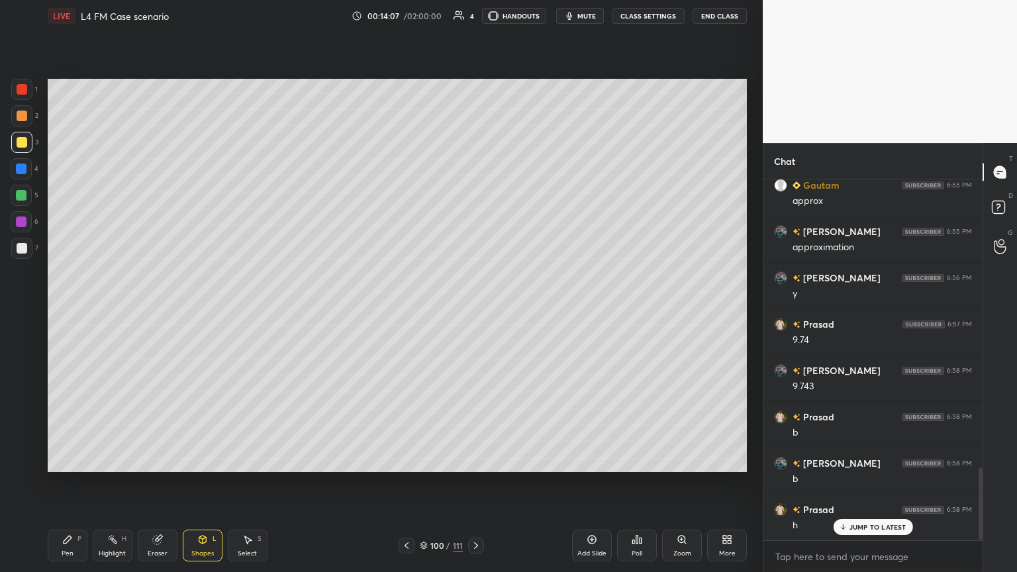
click at [60, 311] on div "Pen P" at bounding box center [68, 546] width 40 height 32
click at [21, 252] on div at bounding box center [22, 248] width 11 height 11
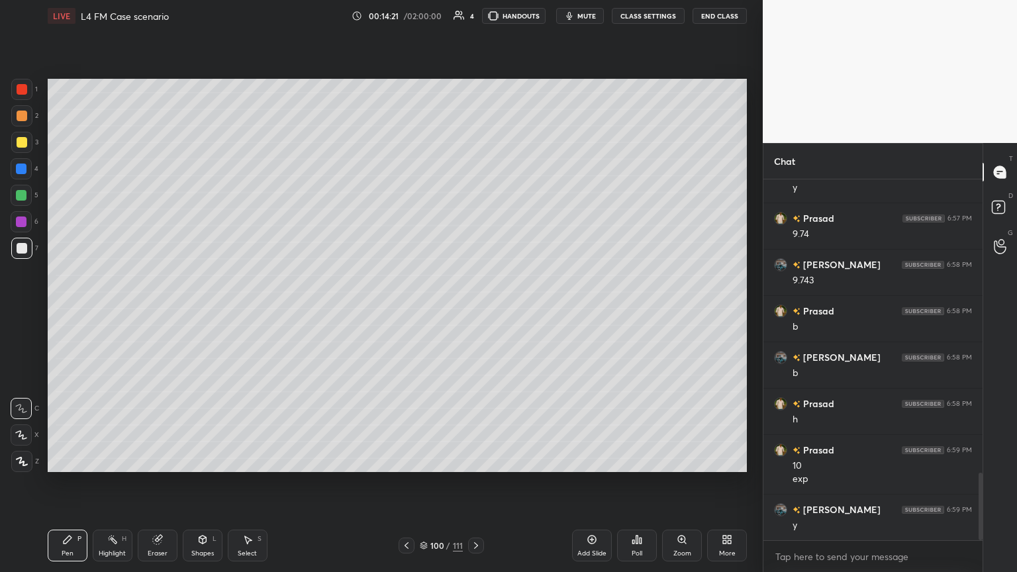
scroll to position [1575, 0]
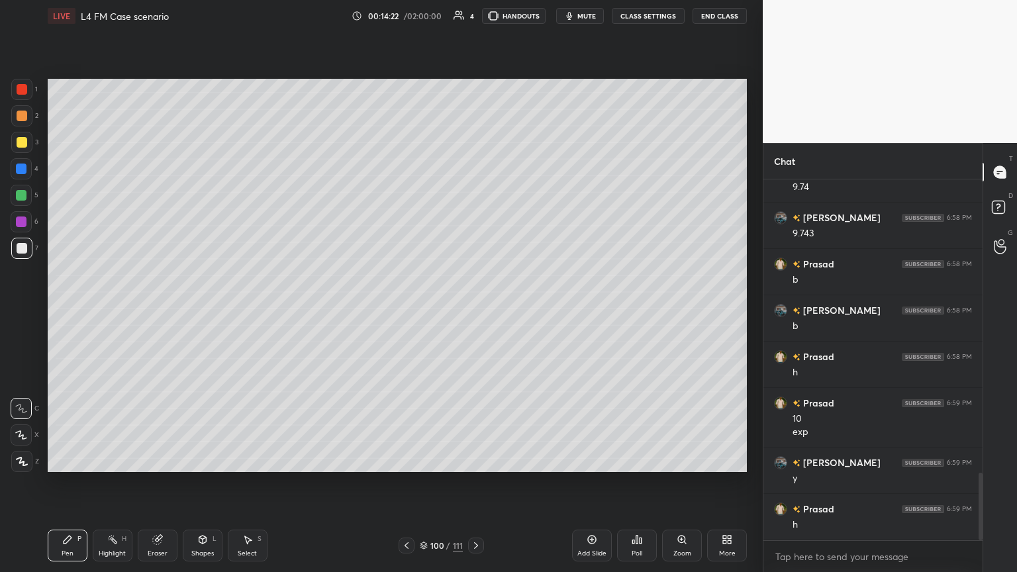
click at [238, 311] on div "Select" at bounding box center [247, 553] width 19 height 7
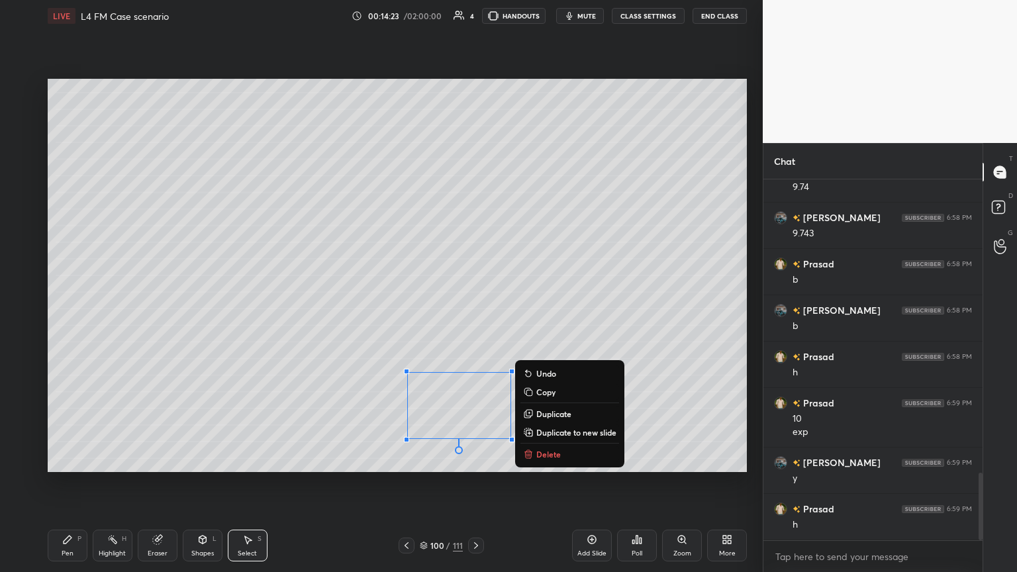
click at [475, 311] on icon at bounding box center [528, 455] width 6 height 6
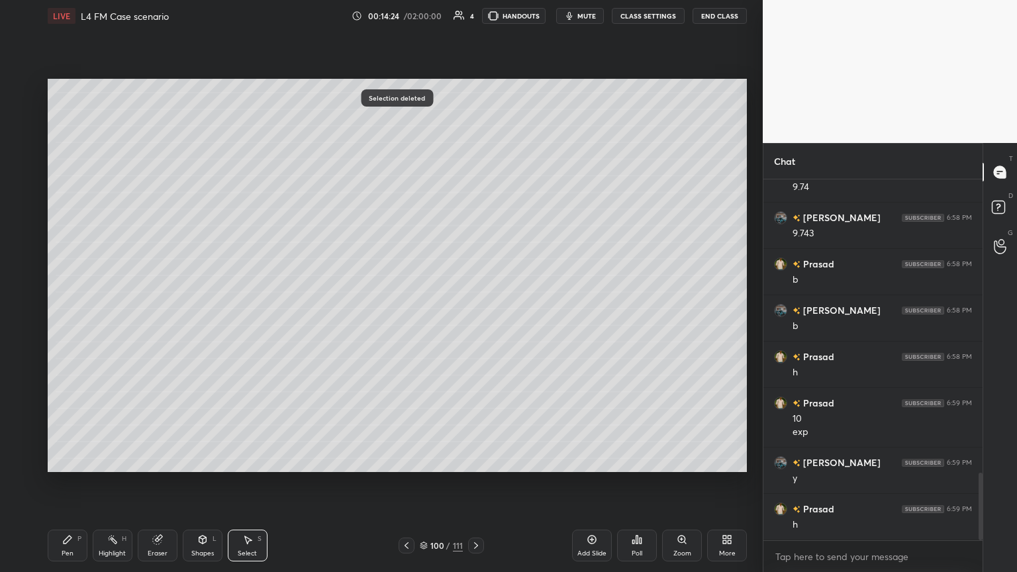
click at [76, 311] on div "Pen P" at bounding box center [68, 546] width 40 height 32
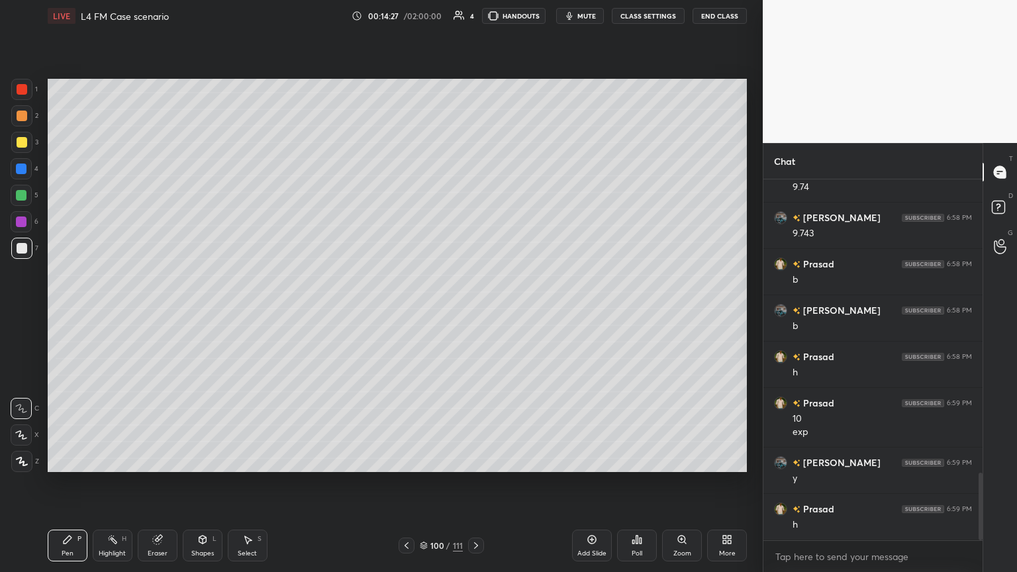
click at [248, 311] on div "Select S" at bounding box center [248, 546] width 40 height 32
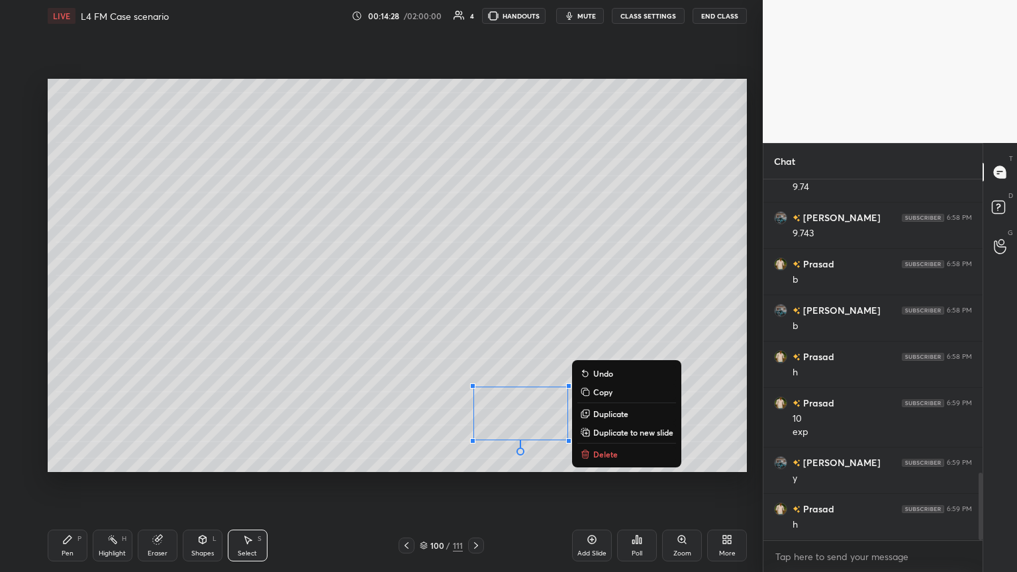
click at [475, 311] on button "Delete" at bounding box center [626, 454] width 99 height 16
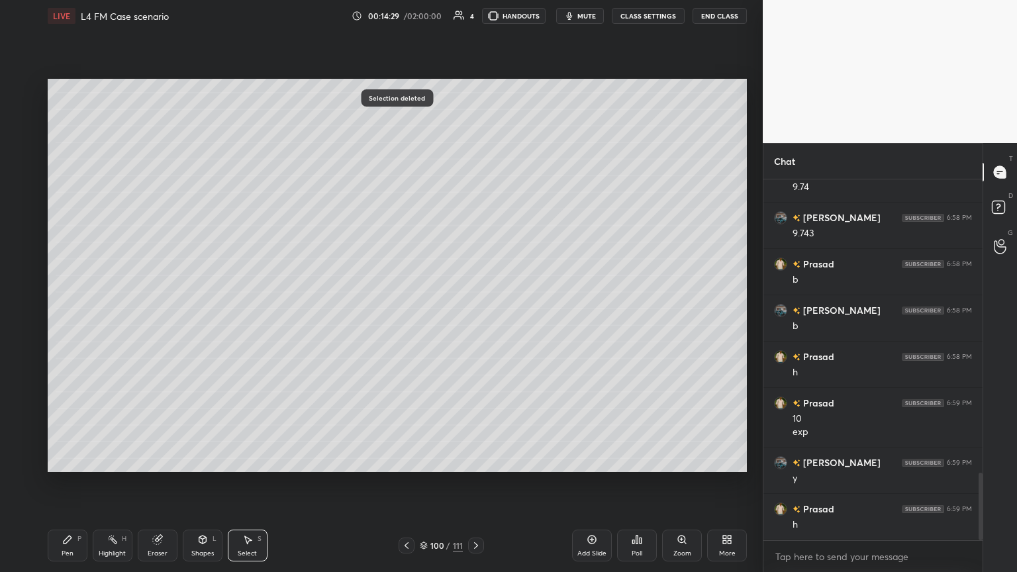
click at [66, 311] on icon at bounding box center [68, 540] width 8 height 8
click at [154, 311] on icon at bounding box center [156, 540] width 9 height 9
click at [106, 311] on div "Highlight H" at bounding box center [113, 546] width 40 height 32
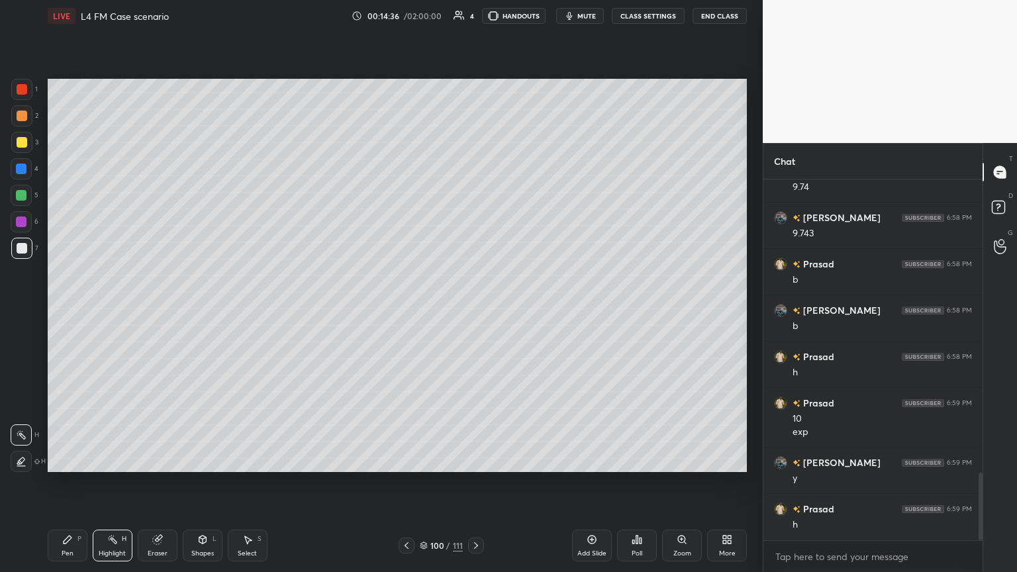
click at [64, 311] on div "Pen" at bounding box center [68, 553] width 12 height 7
click at [117, 311] on div "Highlight H" at bounding box center [113, 546] width 40 height 32
click at [252, 311] on icon at bounding box center [247, 539] width 11 height 11
click at [250, 311] on div "Select S" at bounding box center [248, 546] width 40 height 32
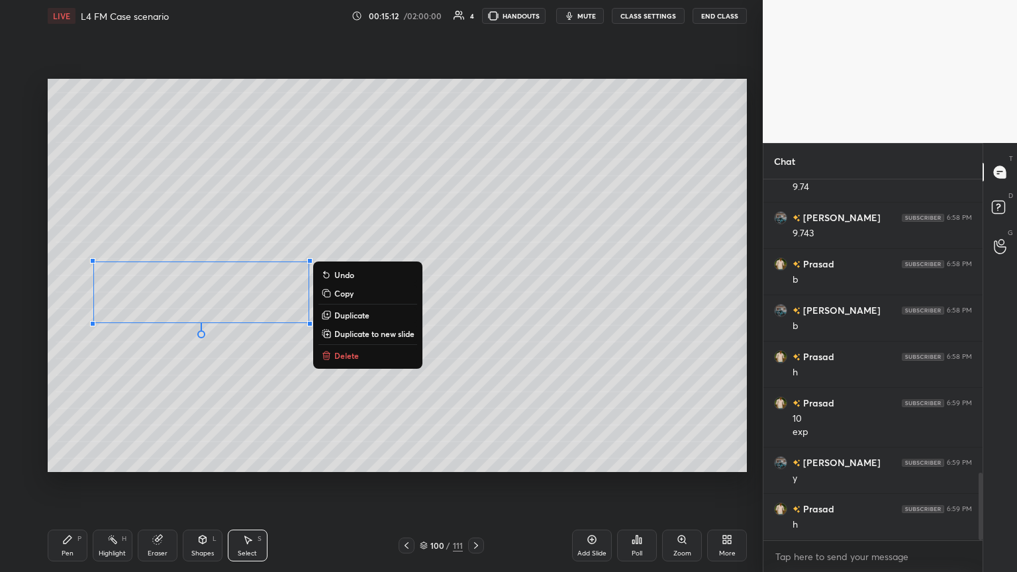
click at [339, 311] on p "Duplicate" at bounding box center [351, 315] width 35 height 11
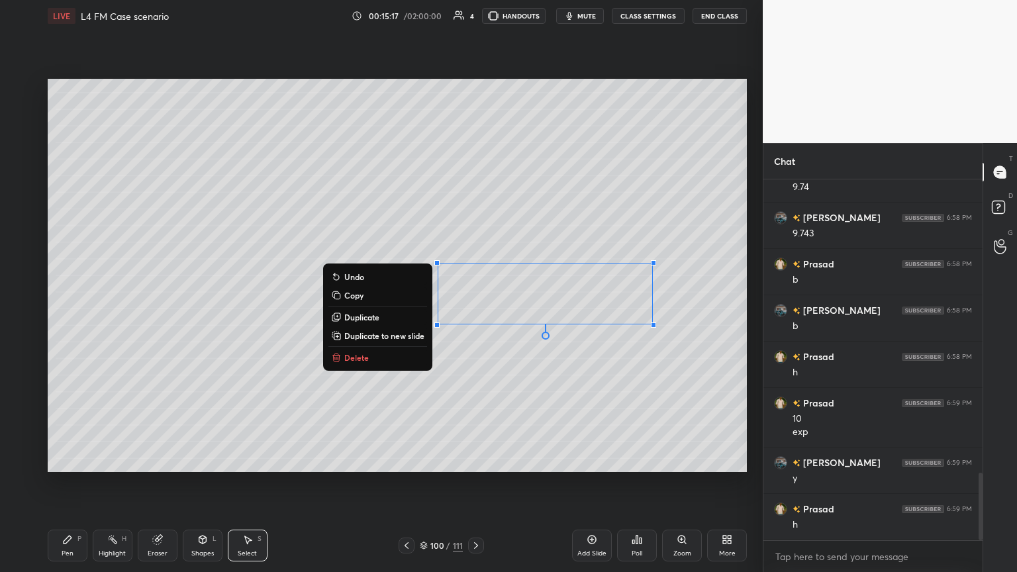
click at [475, 311] on div "0 ° Undo Copy Duplicate Duplicate to new slide Delete" at bounding box center [397, 275] width 699 height 393
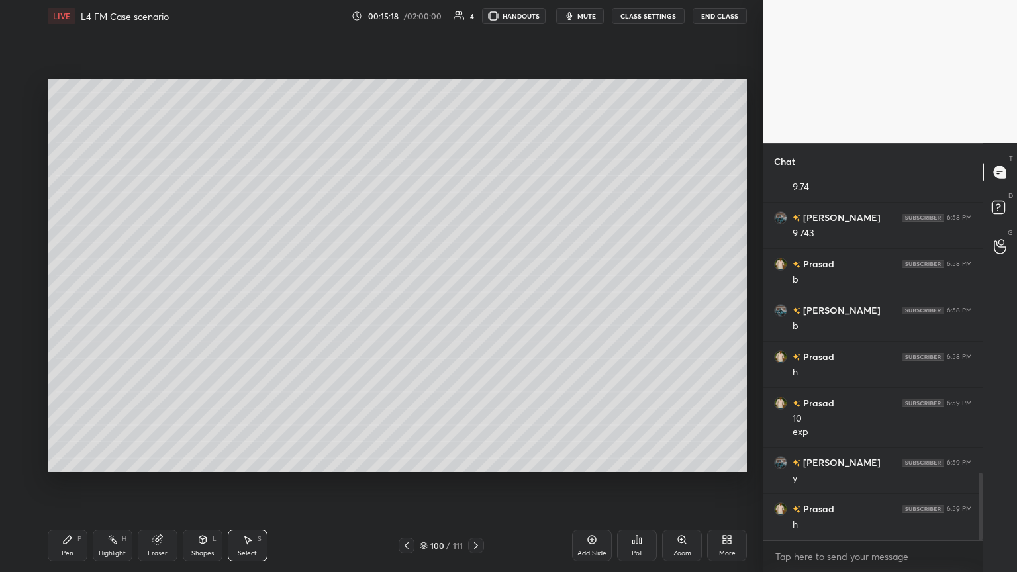
click at [70, 311] on icon at bounding box center [68, 540] width 8 height 8
click at [16, 196] on div at bounding box center [21, 195] width 11 height 11
click at [22, 99] on div at bounding box center [21, 89] width 21 height 21
click at [24, 248] on div at bounding box center [22, 248] width 11 height 11
click at [73, 311] on div "Pen P" at bounding box center [68, 546] width 40 height 32
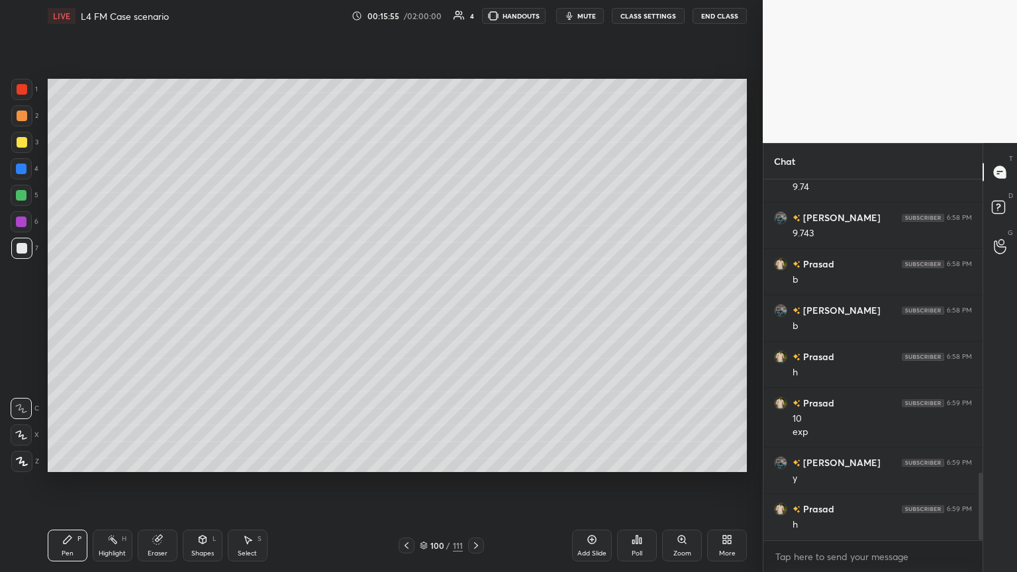
click at [199, 311] on div "Shapes L" at bounding box center [203, 546] width 40 height 32
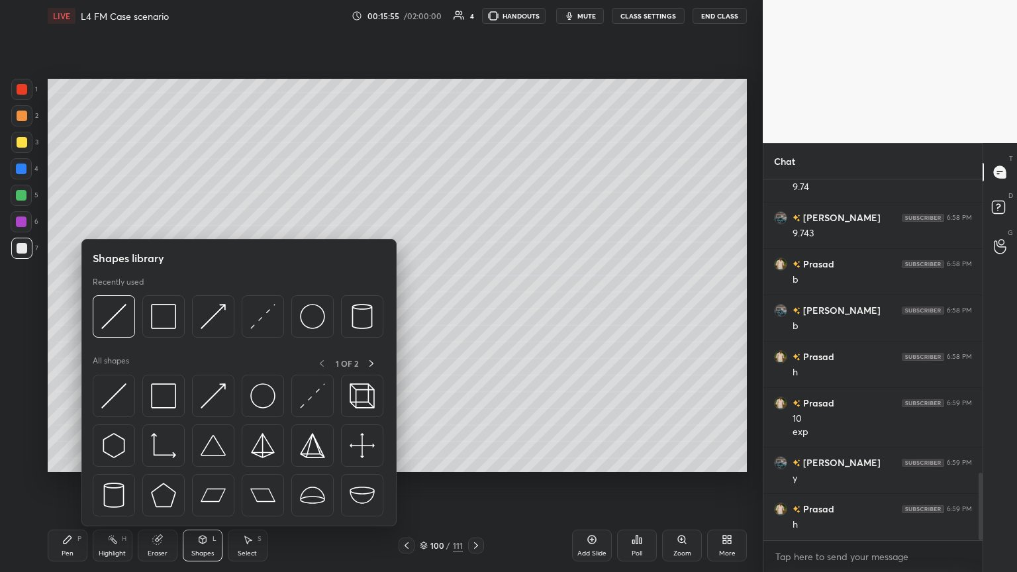
click at [115, 311] on div at bounding box center [114, 316] width 42 height 42
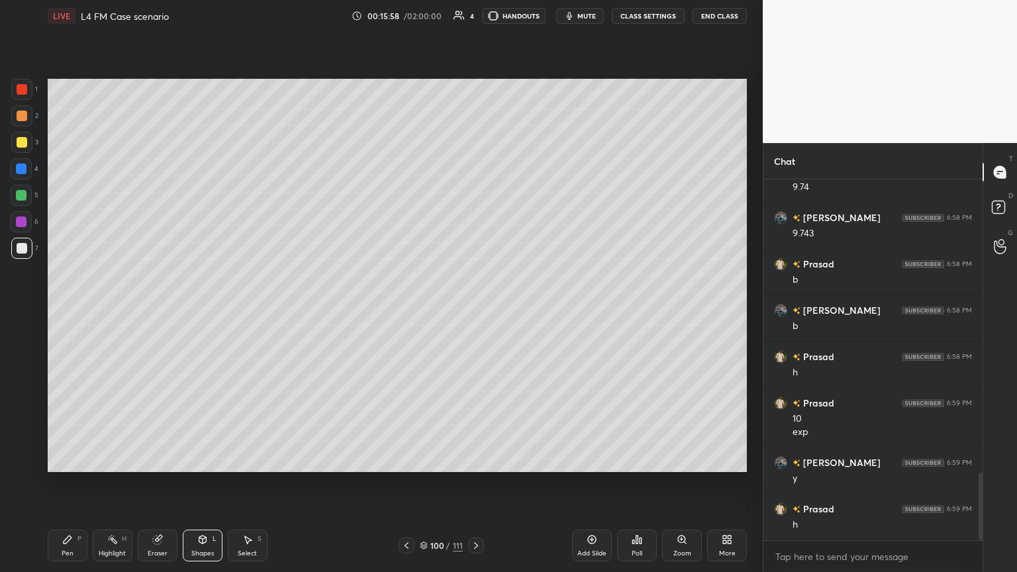
click at [72, 311] on icon at bounding box center [67, 539] width 11 height 11
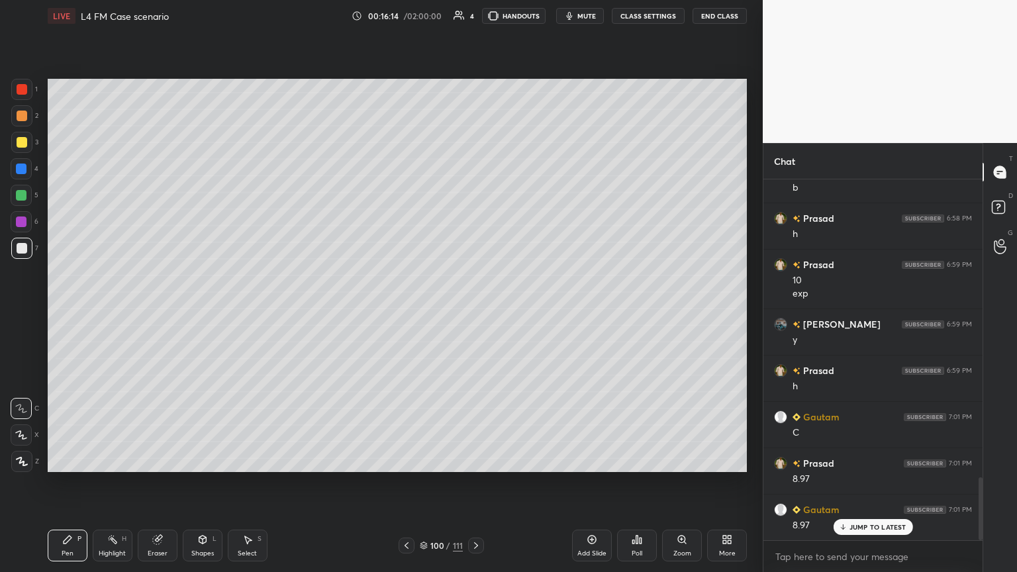
scroll to position [1761, 0]
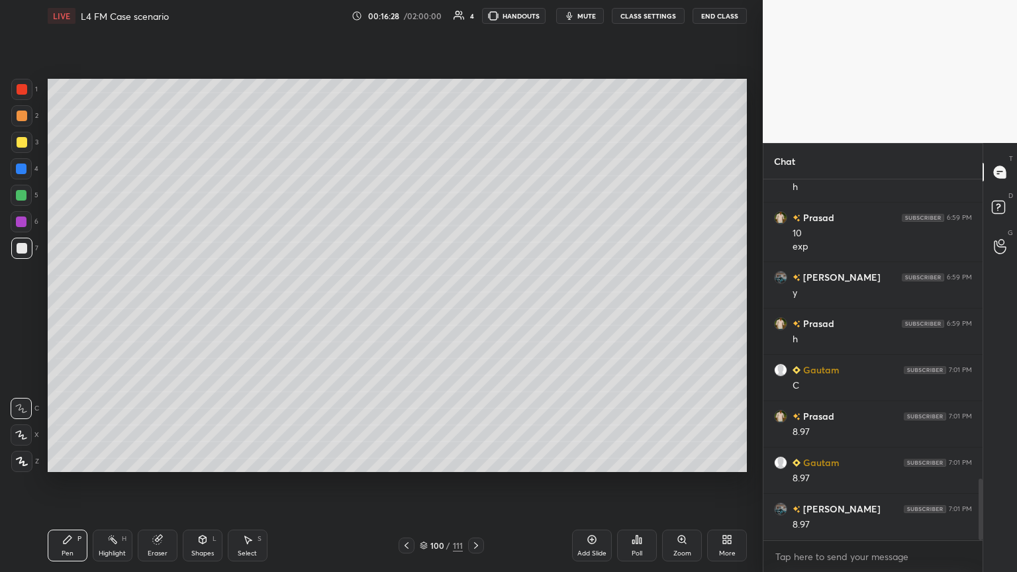
click at [13, 83] on div at bounding box center [21, 89] width 21 height 21
click at [189, 311] on div "Shapes L" at bounding box center [203, 546] width 40 height 32
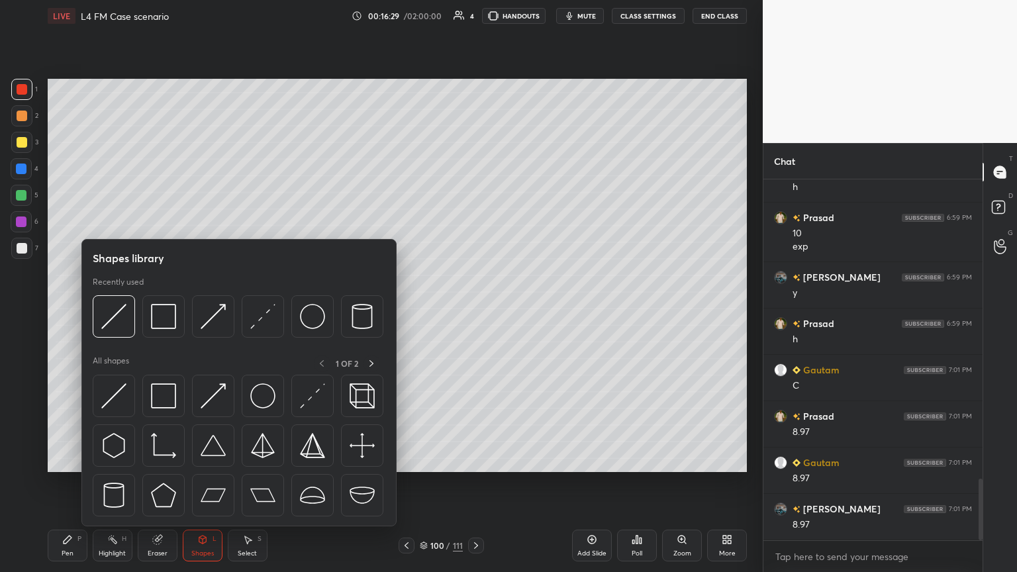
click at [156, 311] on img at bounding box center [163, 316] width 25 height 25
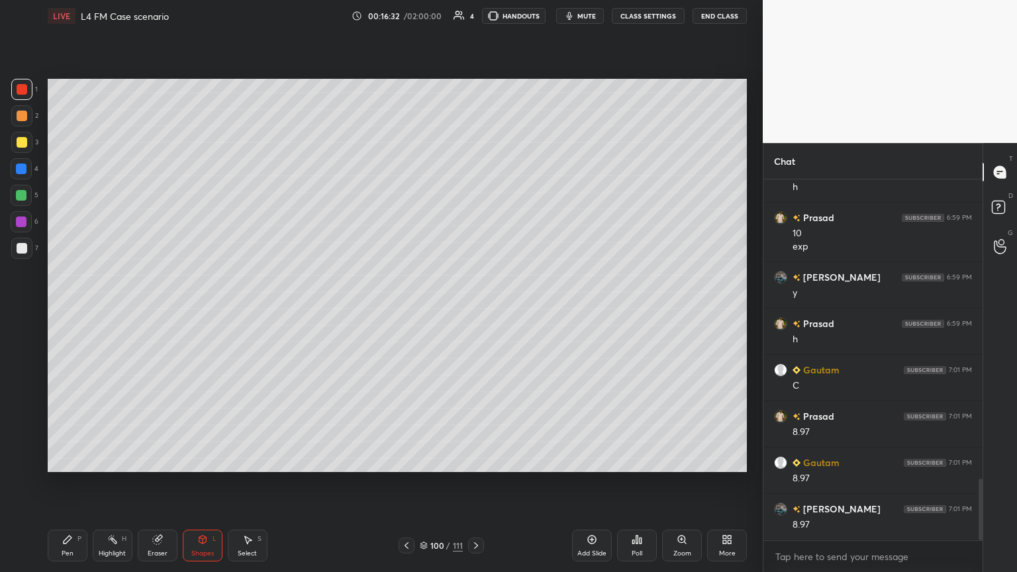
click at [51, 311] on div "Pen P" at bounding box center [68, 546] width 40 height 32
click at [115, 311] on div "Highlight H" at bounding box center [113, 546] width 40 height 32
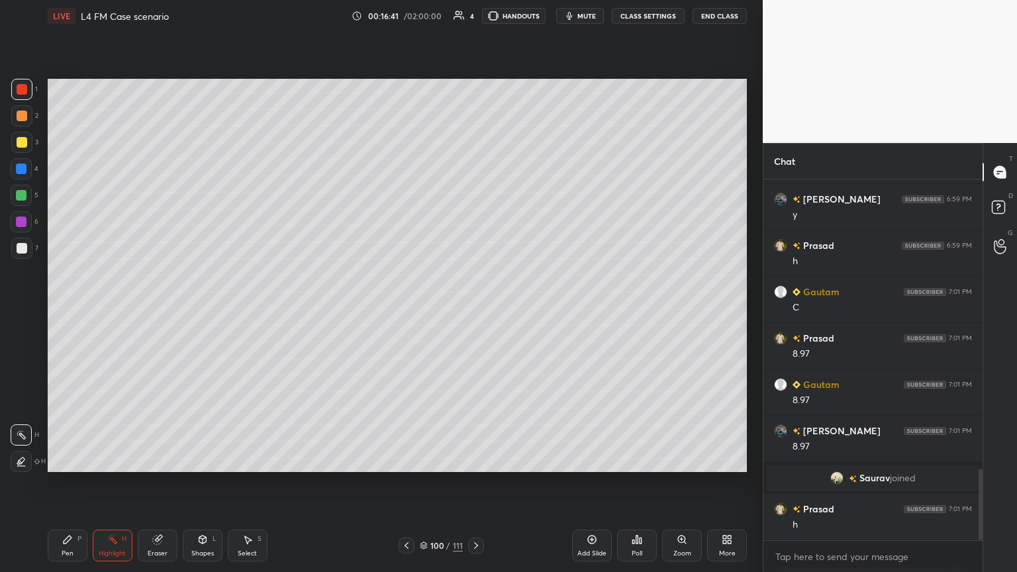
scroll to position [1459, 0]
click at [19, 82] on div at bounding box center [21, 89] width 21 height 21
click at [19, 145] on div at bounding box center [22, 142] width 11 height 11
click at [62, 311] on icon at bounding box center [67, 539] width 11 height 11
click at [405, 311] on icon at bounding box center [406, 545] width 11 height 11
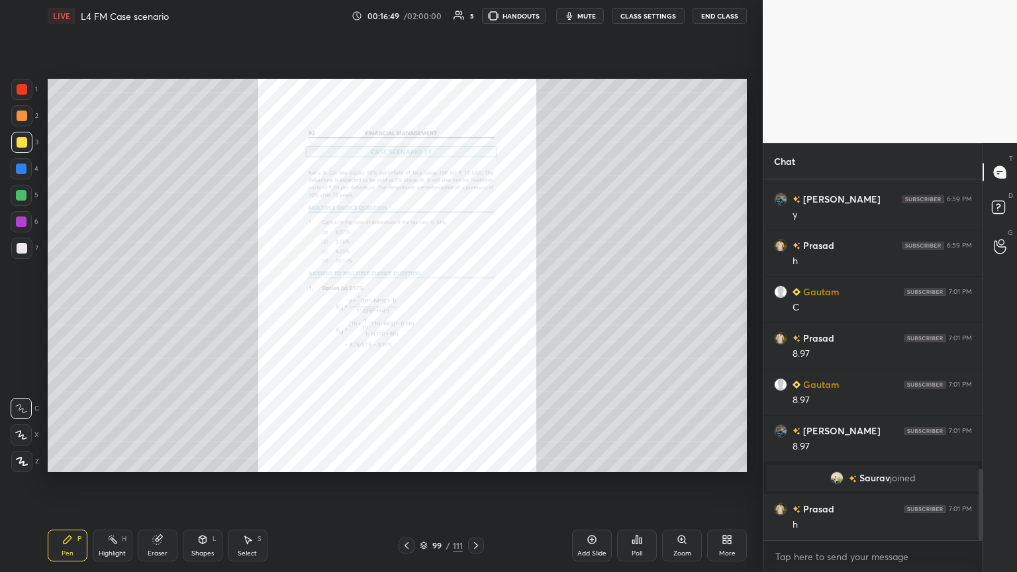
click at [475, 311] on div "Zoom" at bounding box center [682, 546] width 40 height 32
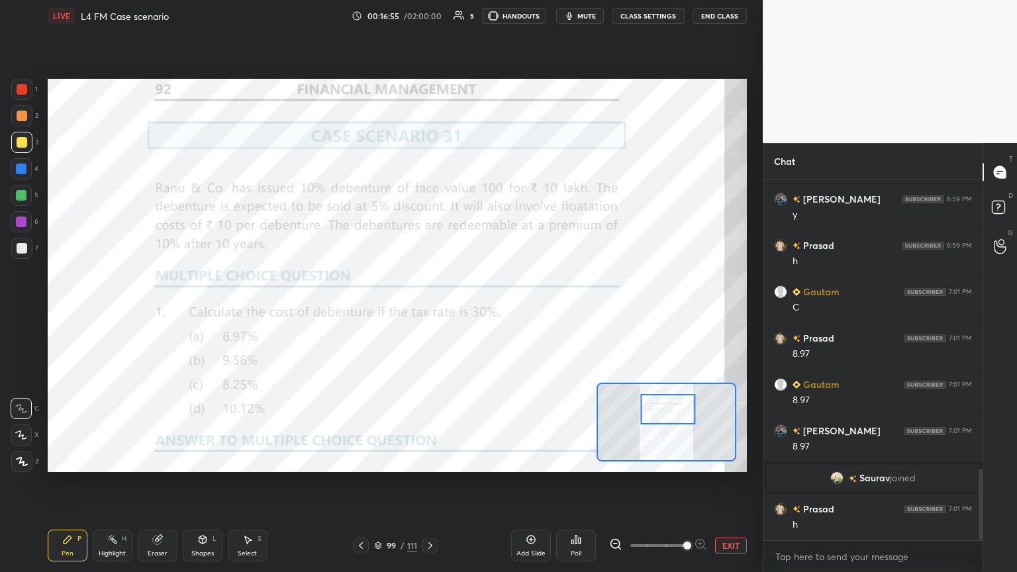
click at [209, 311] on div "Shapes L" at bounding box center [203, 546] width 40 height 32
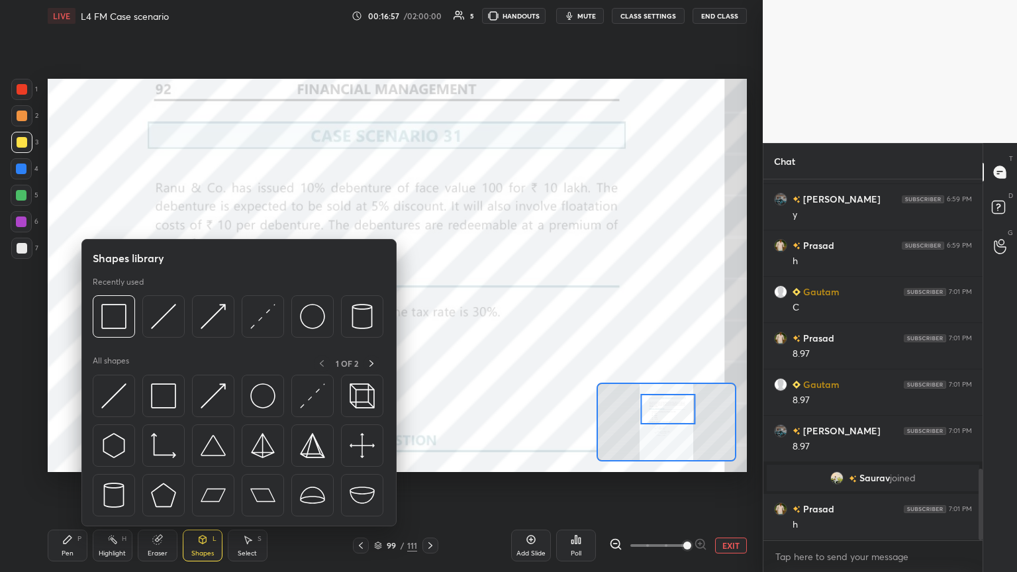
click at [18, 193] on div at bounding box center [21, 195] width 11 height 11
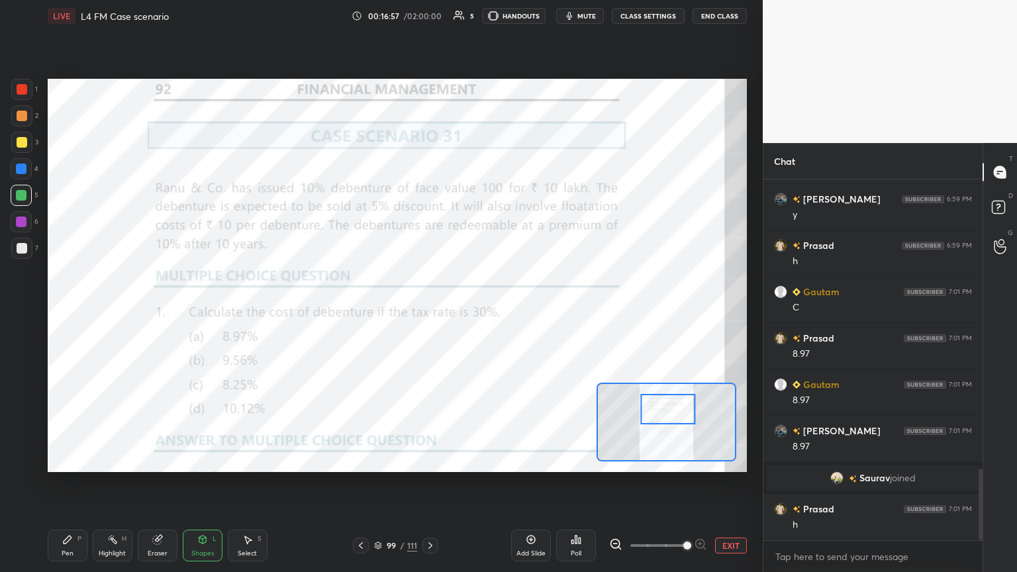
click at [193, 311] on div "Shapes L" at bounding box center [203, 546] width 40 height 32
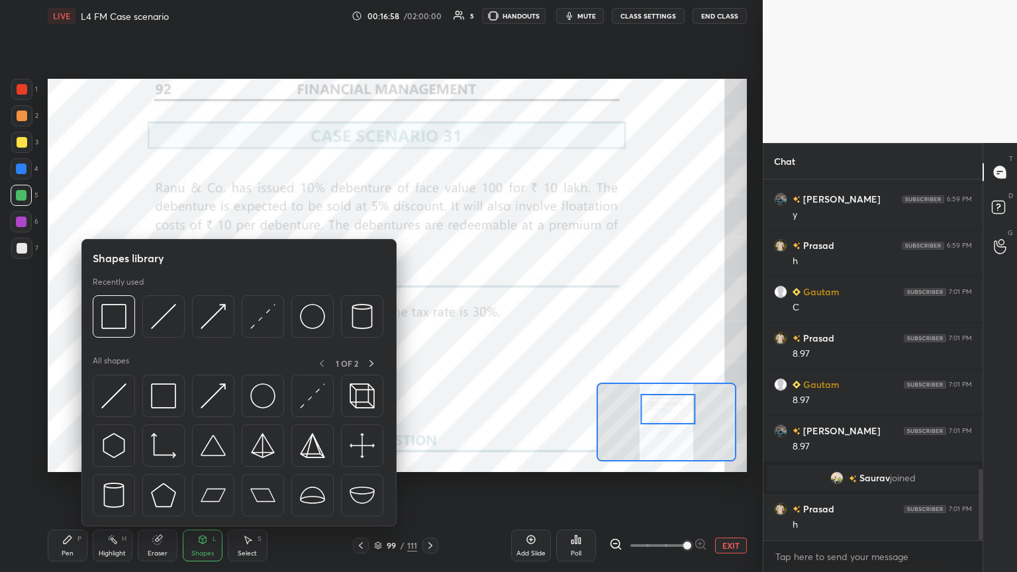
click at [108, 311] on img at bounding box center [113, 316] width 25 height 25
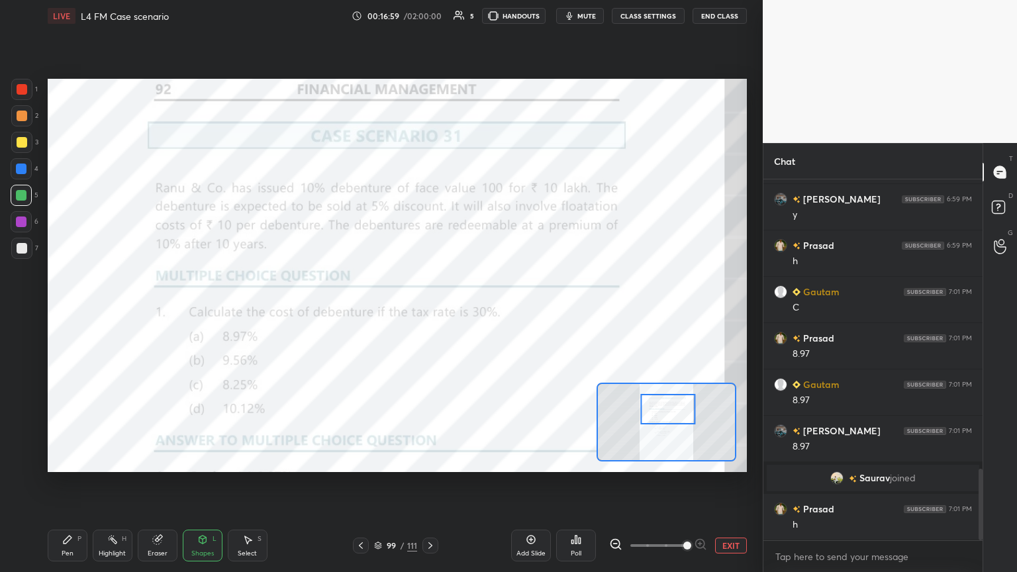
scroll to position [1504, 0]
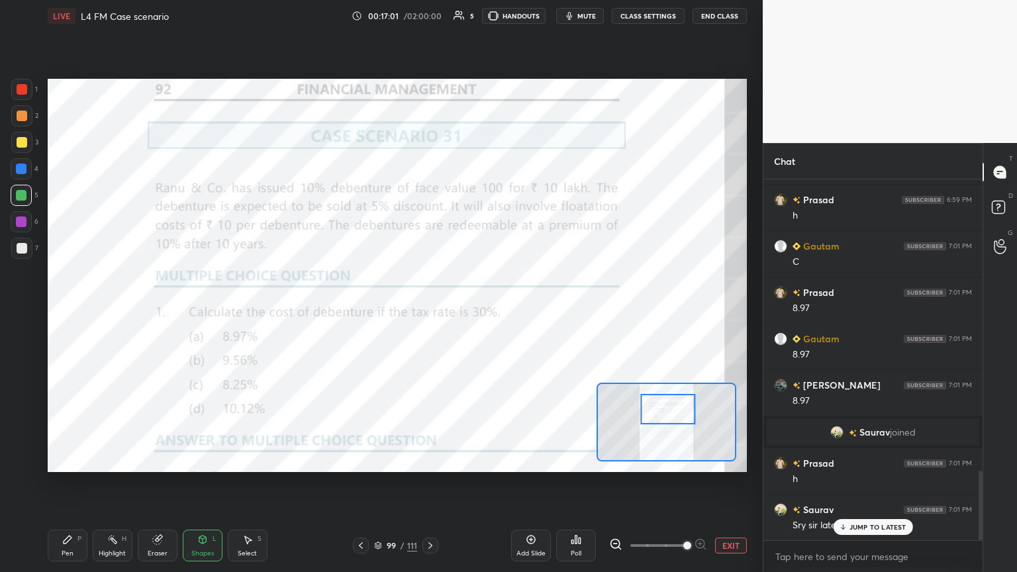
click at [53, 311] on div "Pen P" at bounding box center [68, 546] width 40 height 32
click at [26, 91] on div at bounding box center [22, 89] width 11 height 11
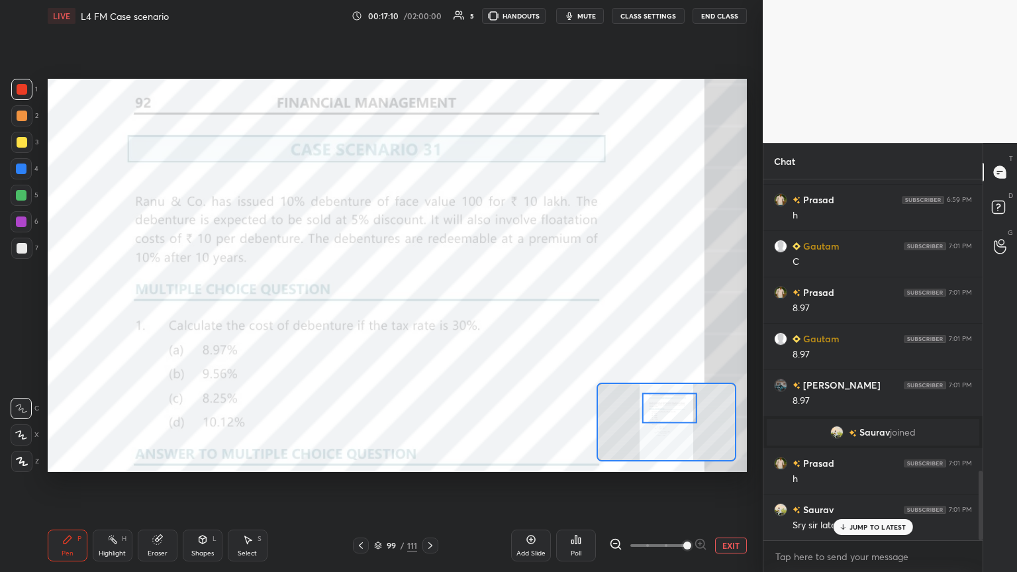
click at [429, 311] on icon at bounding box center [430, 545] width 4 height 7
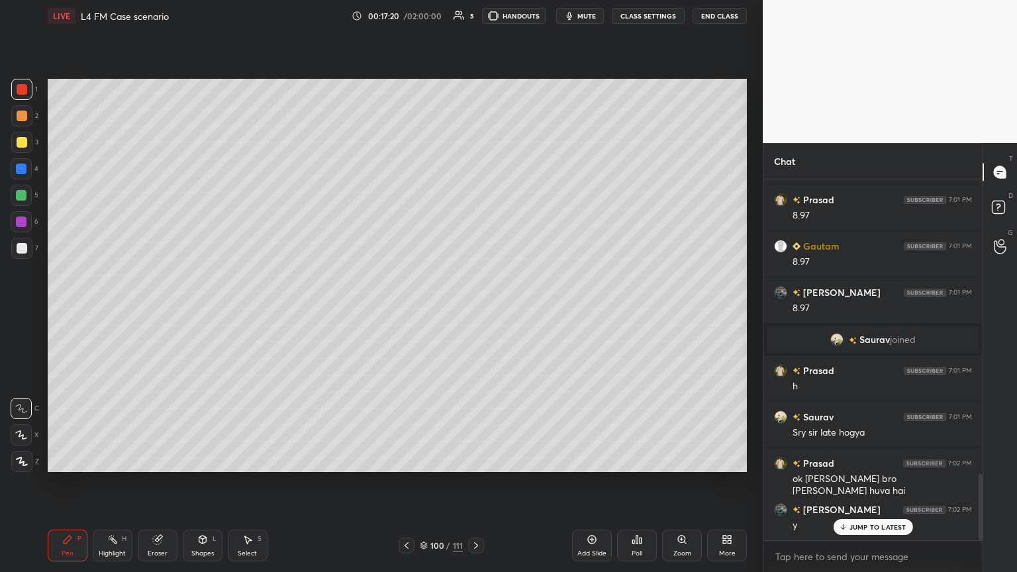
scroll to position [1644, 0]
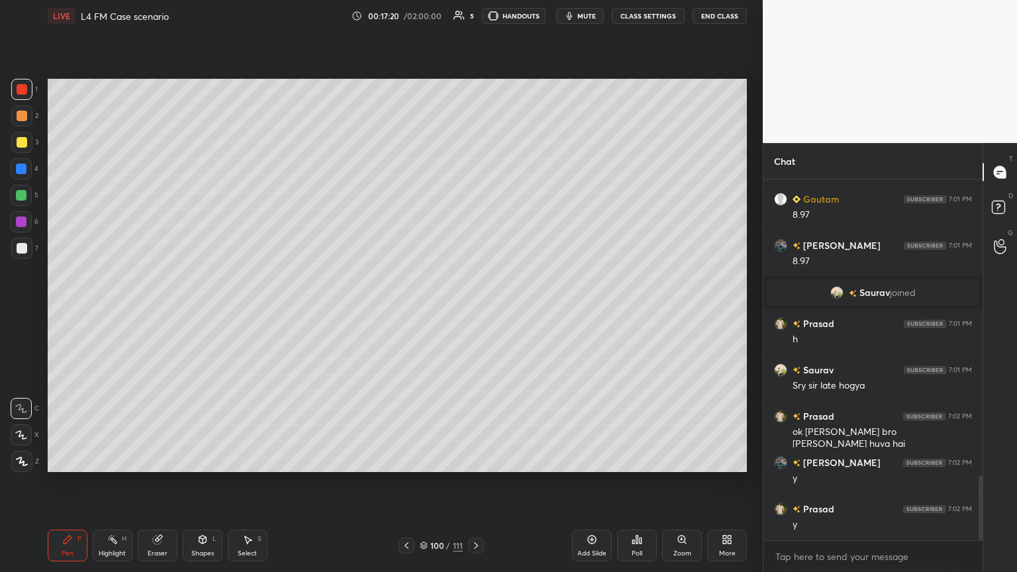
click at [395, 311] on div "100 / 111" at bounding box center [441, 546] width 262 height 16
click at [405, 311] on icon at bounding box center [406, 545] width 11 height 11
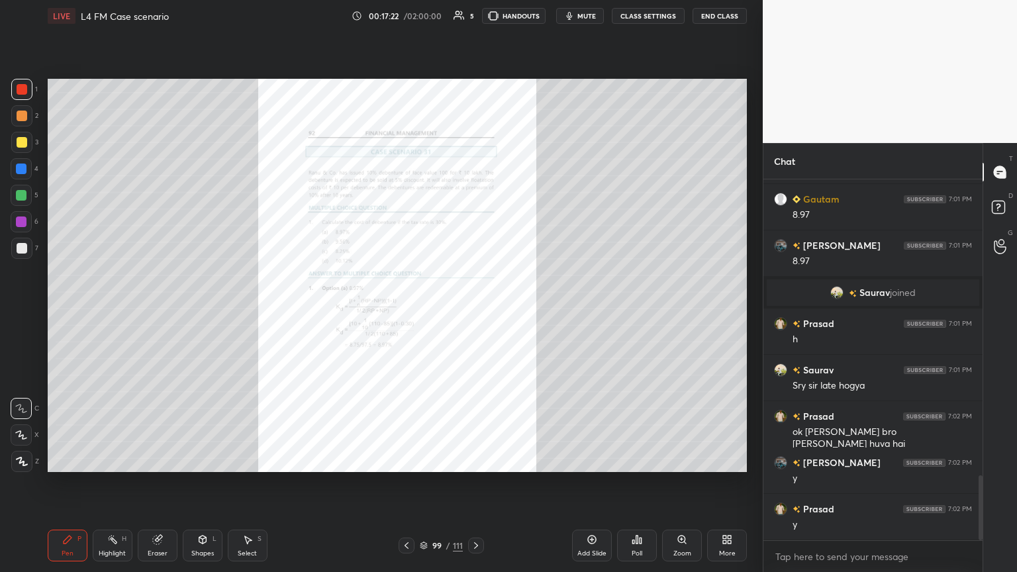
click at [475, 311] on div "Zoom" at bounding box center [682, 546] width 40 height 32
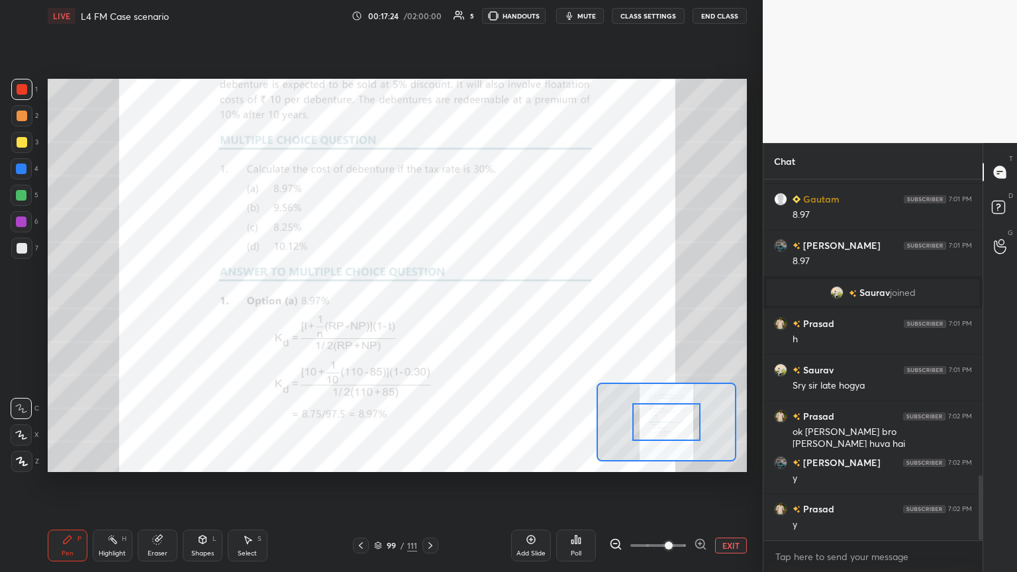
click at [475, 311] on icon at bounding box center [700, 544] width 13 height 13
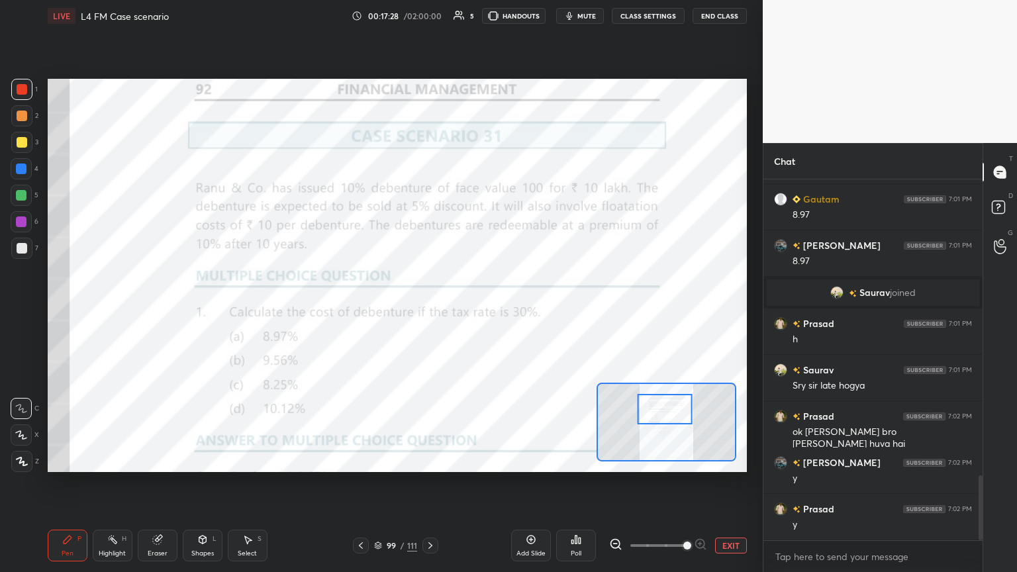
click at [52, 311] on div "Pen P" at bounding box center [68, 546] width 40 height 32
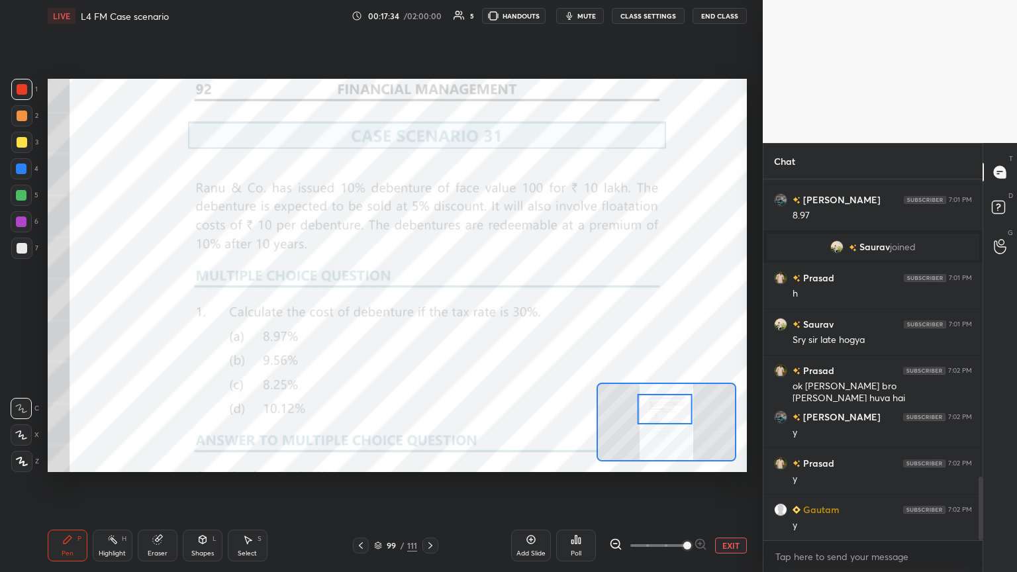
scroll to position [1737, 0]
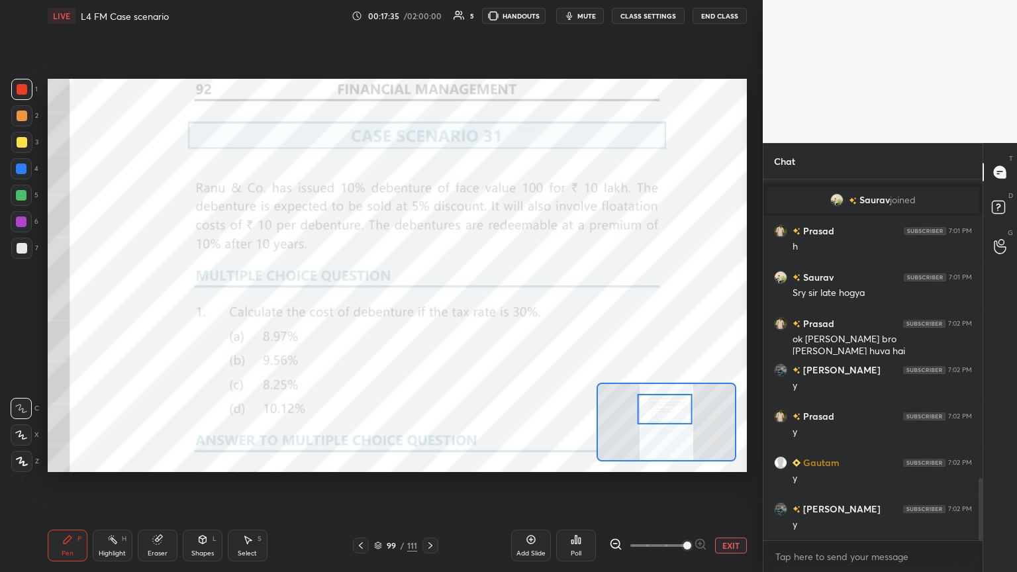
click at [434, 311] on icon at bounding box center [430, 545] width 11 height 11
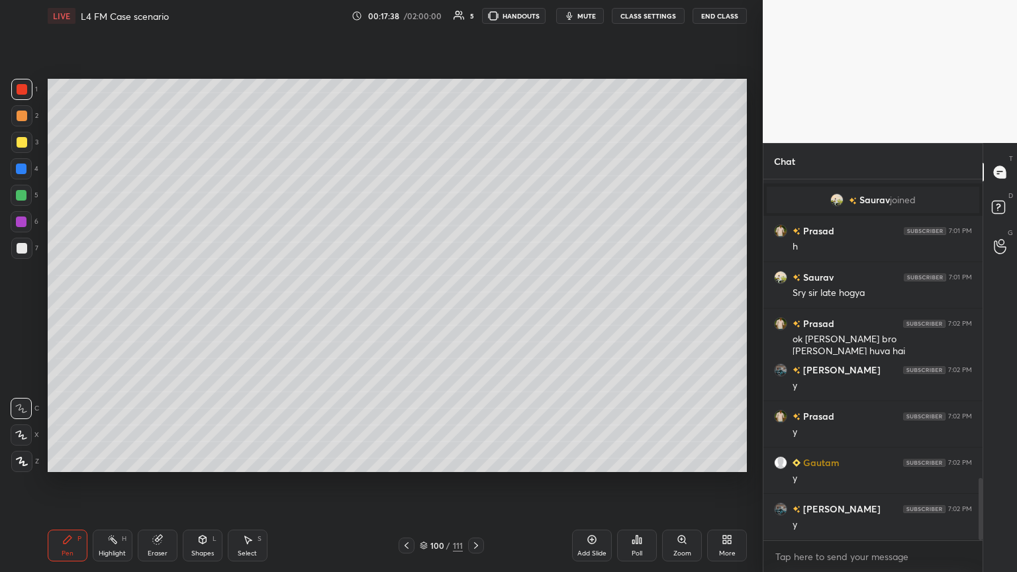
click at [405, 311] on icon at bounding box center [406, 545] width 11 height 11
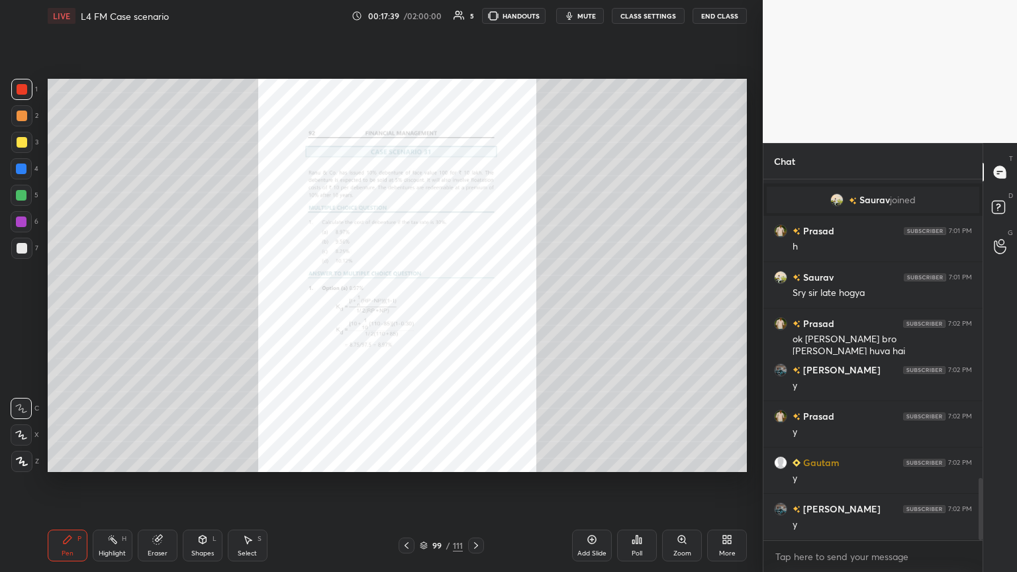
click at [475, 311] on icon at bounding box center [681, 539] width 7 height 7
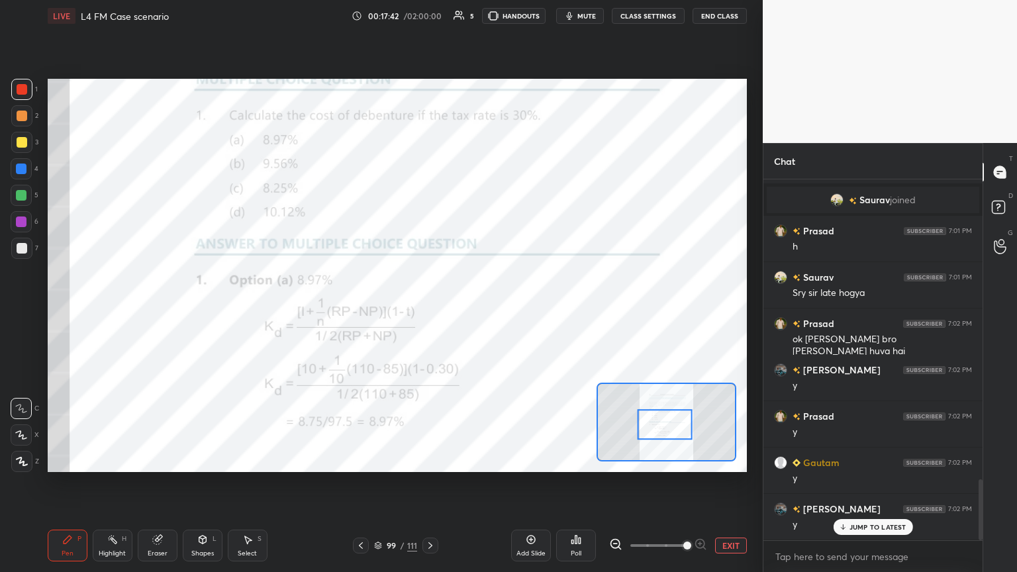
scroll to position [1782, 0]
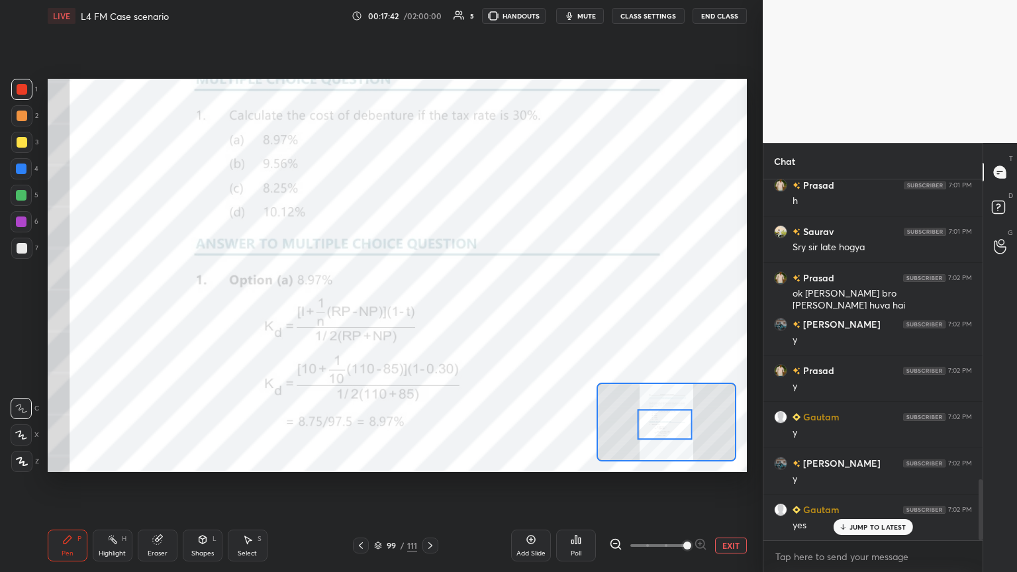
click at [430, 311] on div at bounding box center [430, 546] width 16 height 16
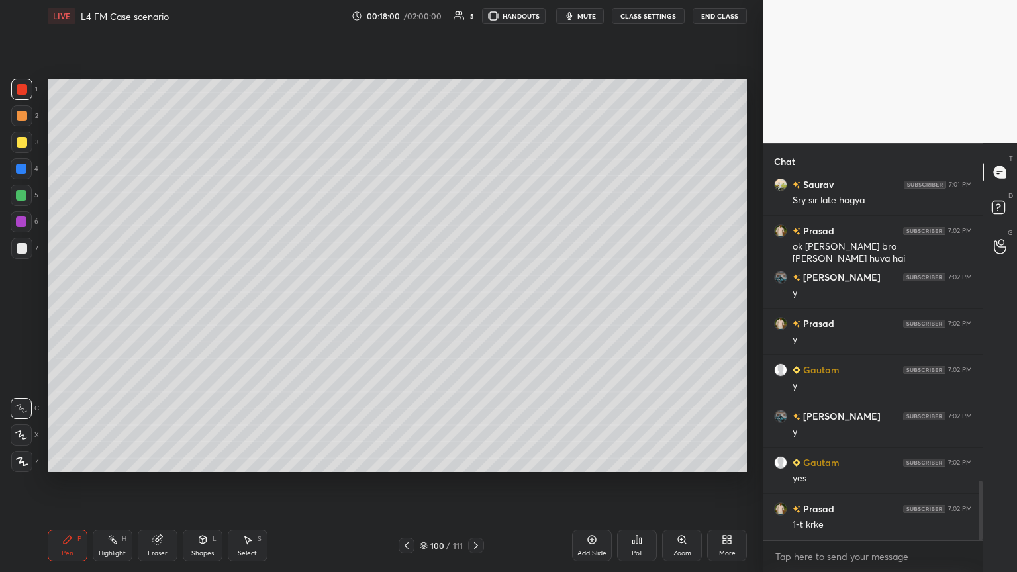
scroll to position [1875, 0]
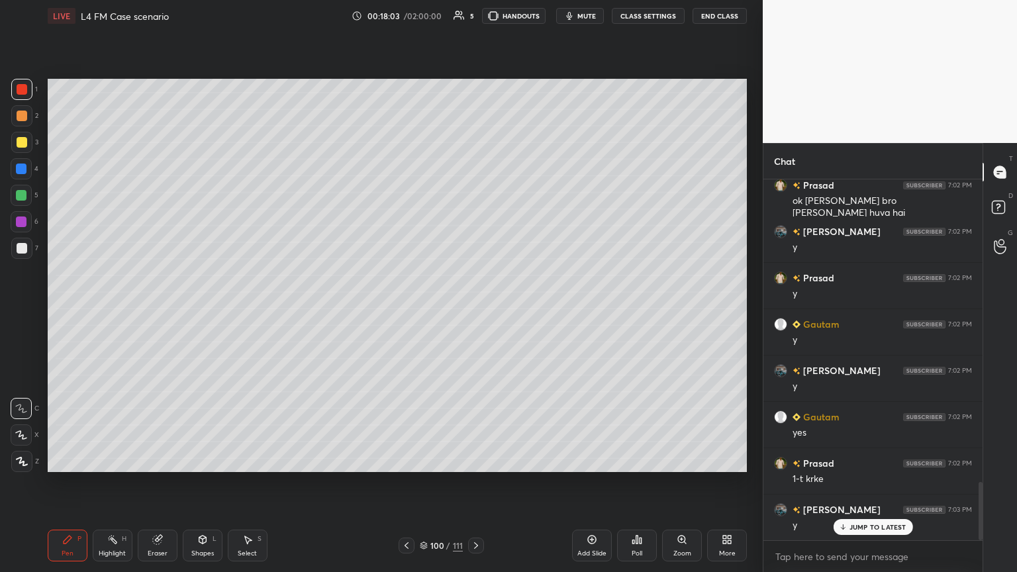
click at [407, 311] on div at bounding box center [407, 546] width 16 height 16
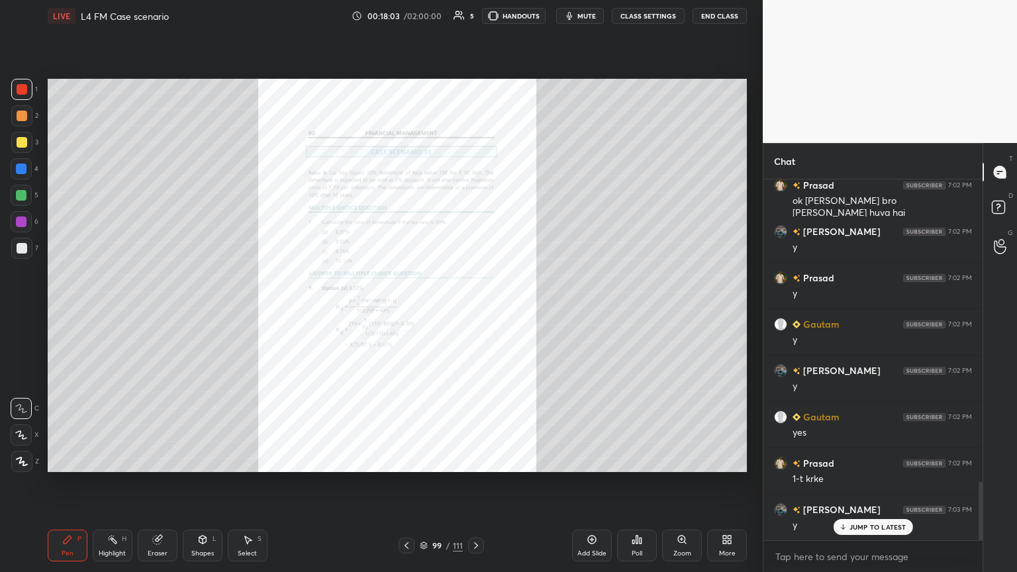
click at [406, 311] on icon at bounding box center [406, 545] width 11 height 11
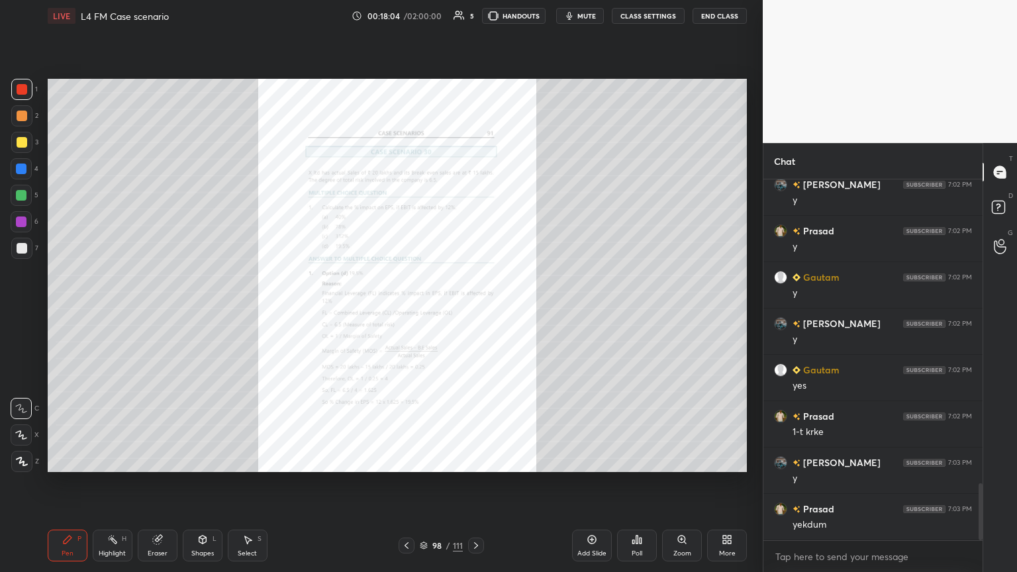
click at [405, 311] on icon at bounding box center [406, 545] width 11 height 11
click at [475, 311] on icon at bounding box center [682, 539] width 11 height 11
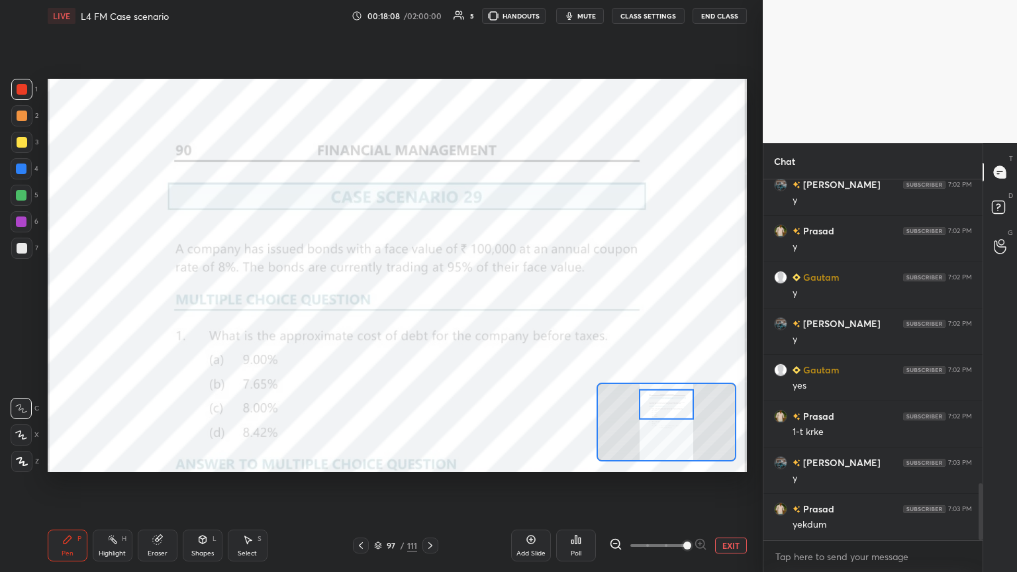
click at [475, 311] on div "EXIT" at bounding box center [678, 546] width 138 height 16
click at [475, 311] on button "EXIT" at bounding box center [731, 546] width 32 height 16
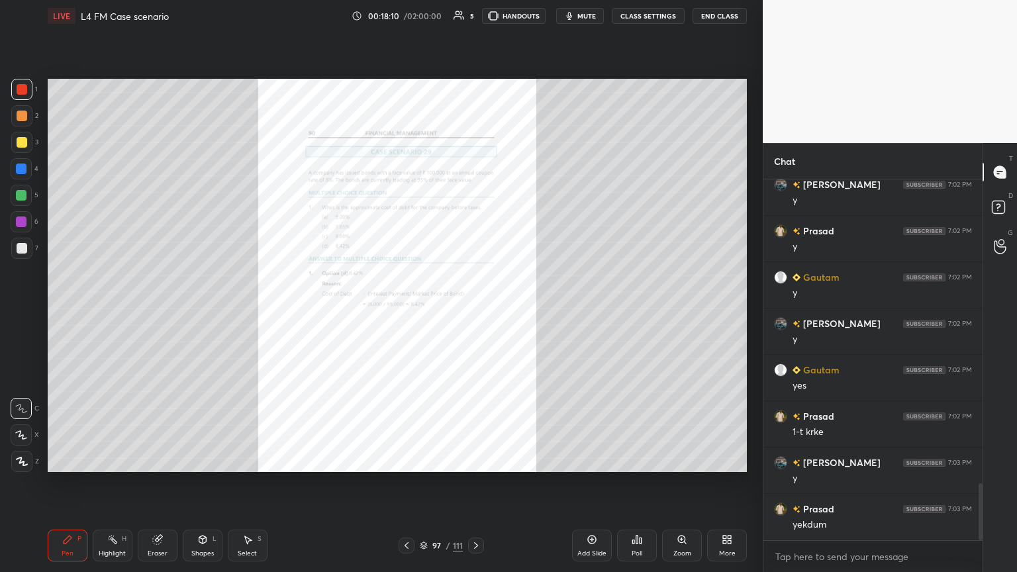
click at [475, 311] on div "Add Slide" at bounding box center [592, 546] width 40 height 32
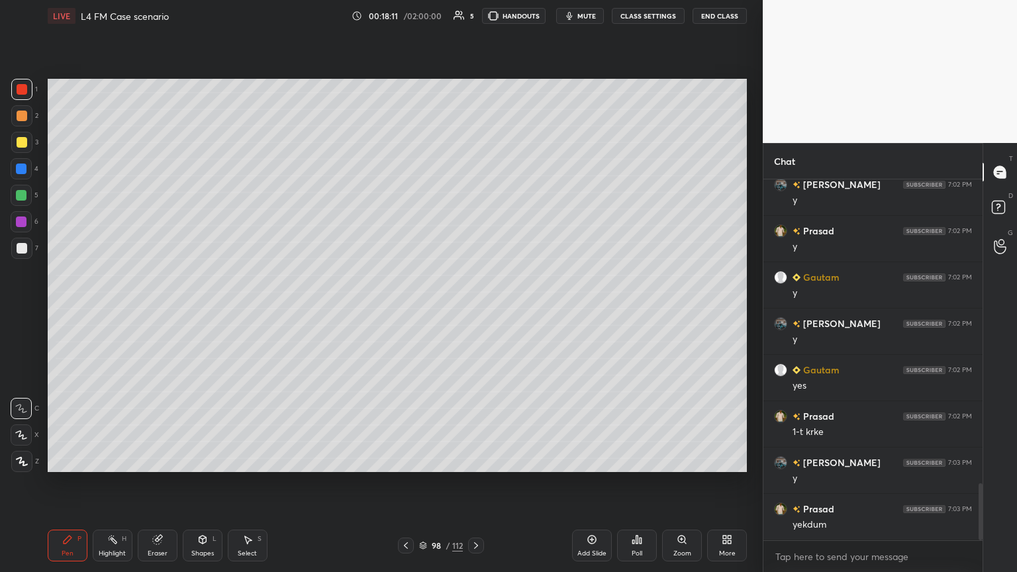
click at [17, 169] on div at bounding box center [21, 169] width 11 height 11
click at [187, 311] on div "Shapes L" at bounding box center [203, 546] width 40 height 32
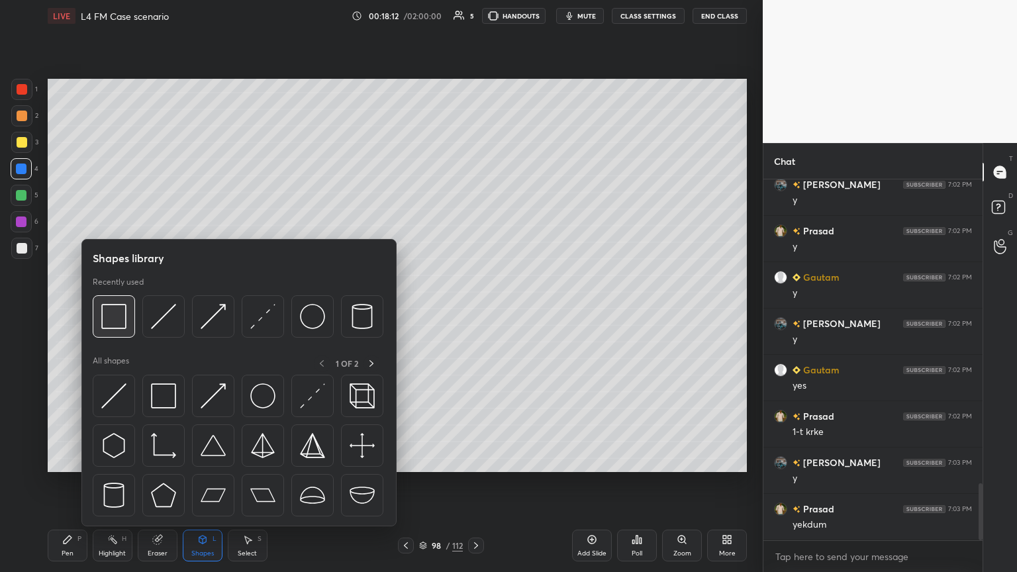
click at [121, 311] on div at bounding box center [114, 316] width 42 height 42
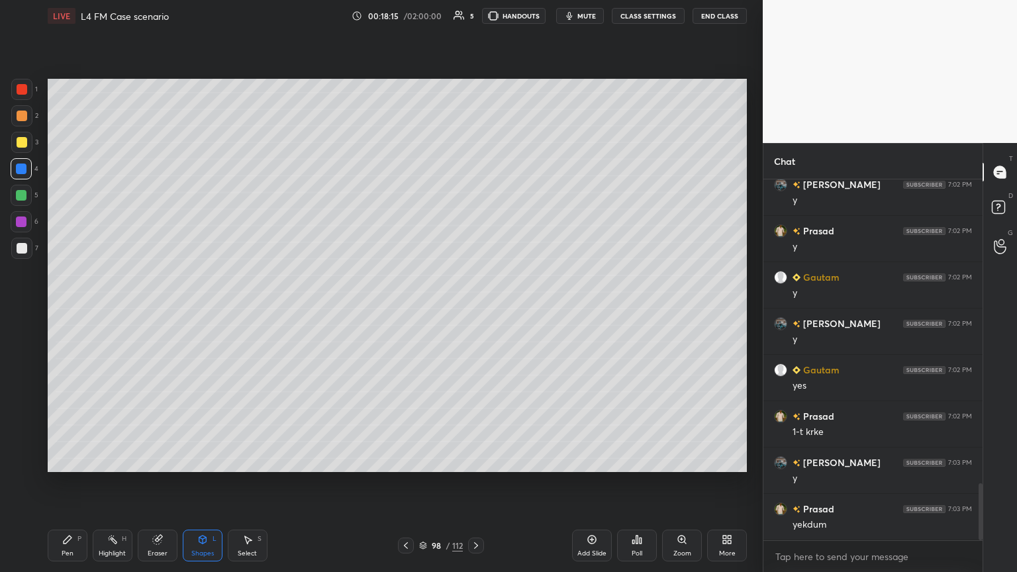
click at [55, 311] on div "Pen P" at bounding box center [68, 546] width 40 height 32
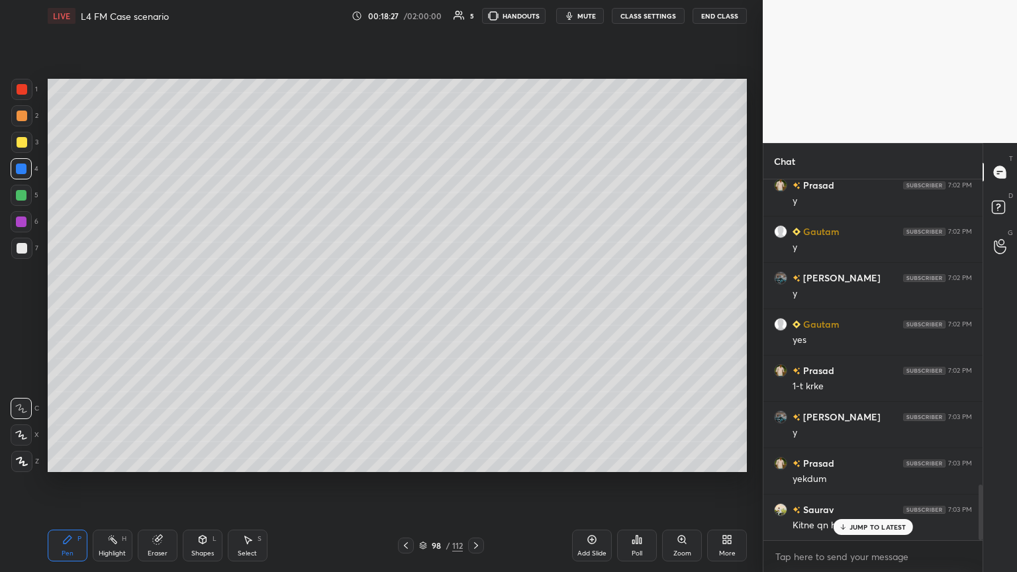
click at [24, 154] on div "3" at bounding box center [24, 145] width 27 height 26
click at [26, 311] on div at bounding box center [21, 461] width 21 height 21
click at [403, 311] on icon at bounding box center [406, 545] width 11 height 11
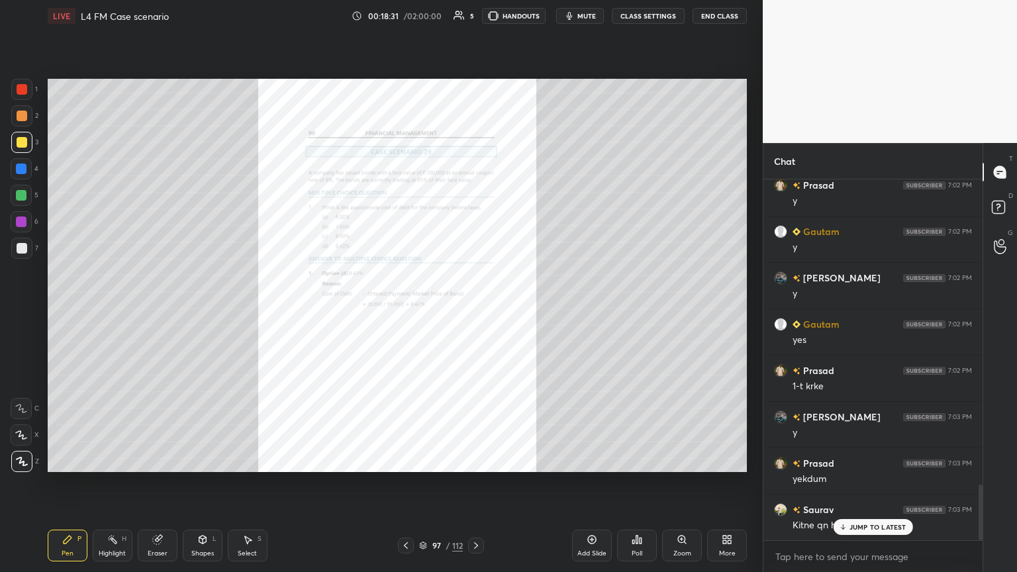
click at [475, 311] on div at bounding box center [476, 546] width 16 height 16
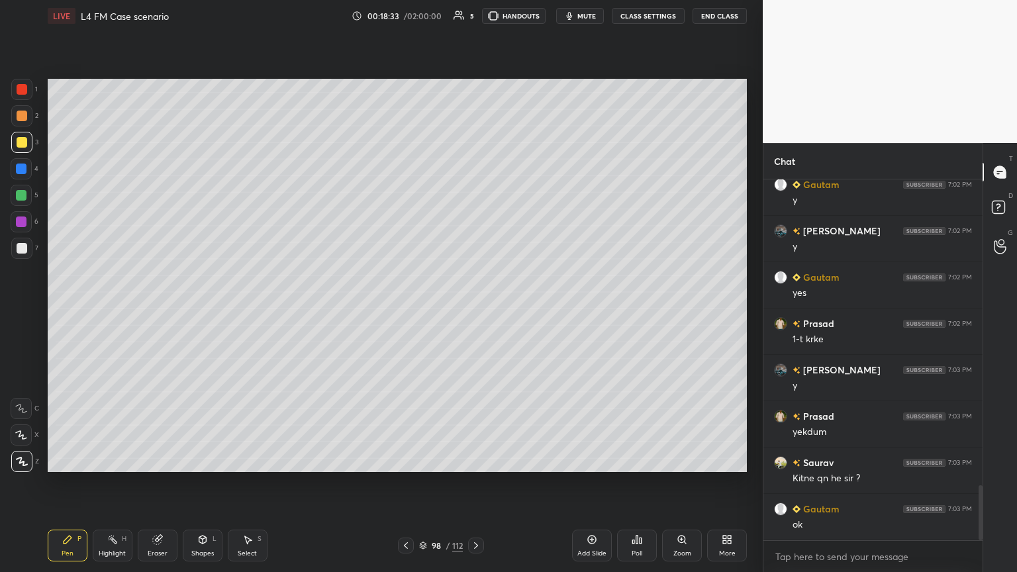
scroll to position [2060, 0]
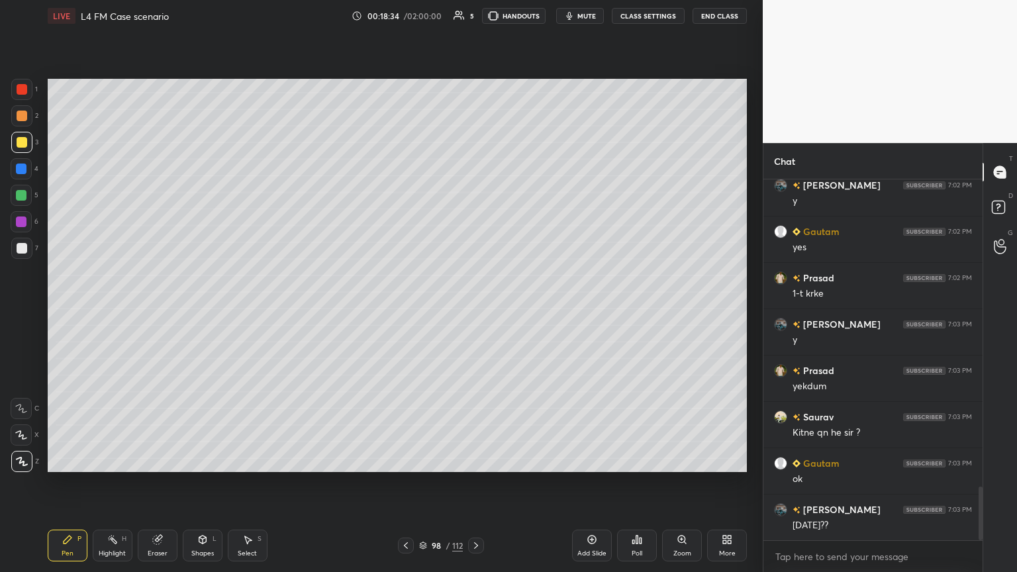
click at [24, 95] on div at bounding box center [21, 89] width 21 height 21
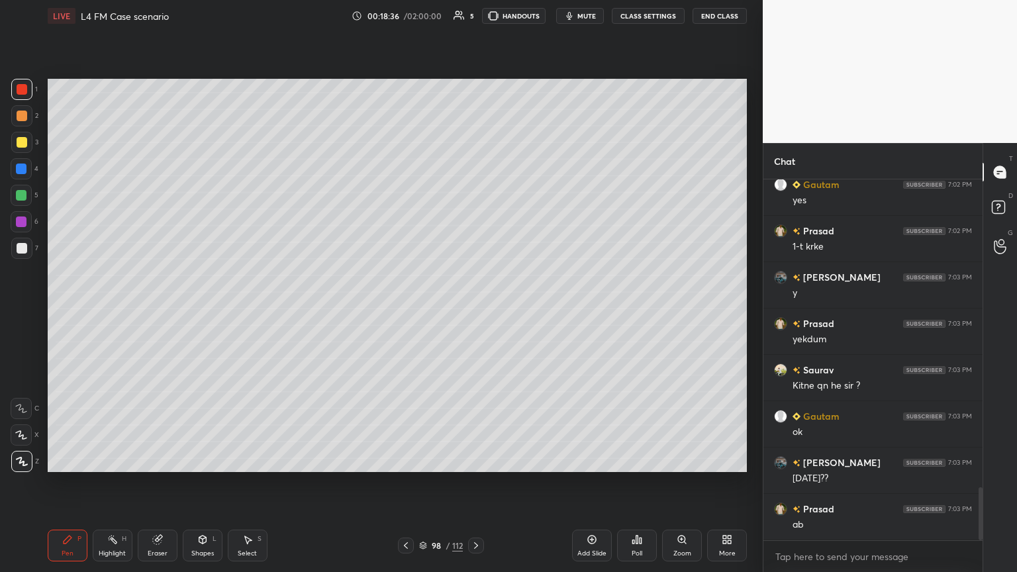
click at [197, 311] on div "Shapes L" at bounding box center [203, 546] width 40 height 32
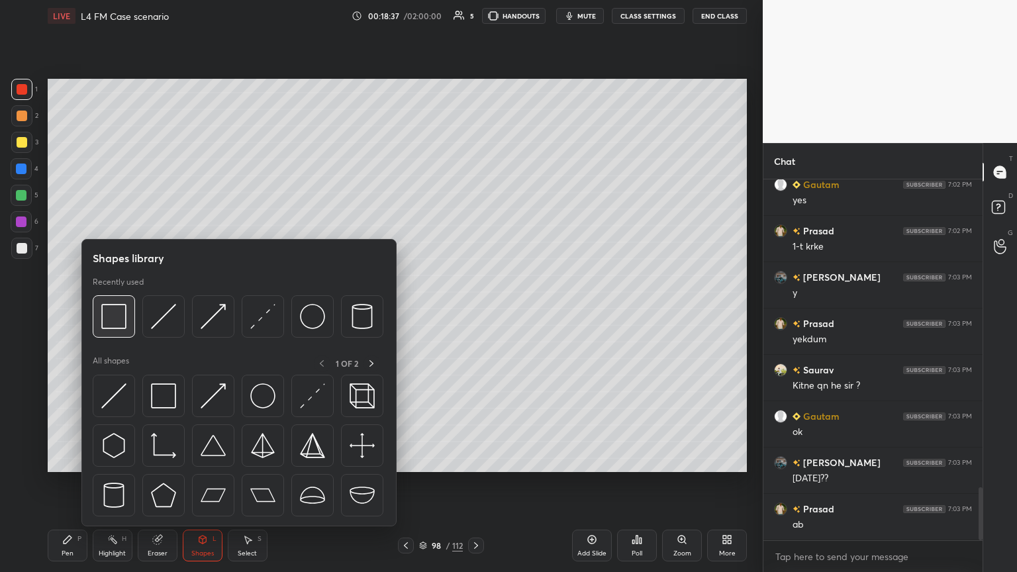
click at [115, 311] on div at bounding box center [114, 316] width 42 height 42
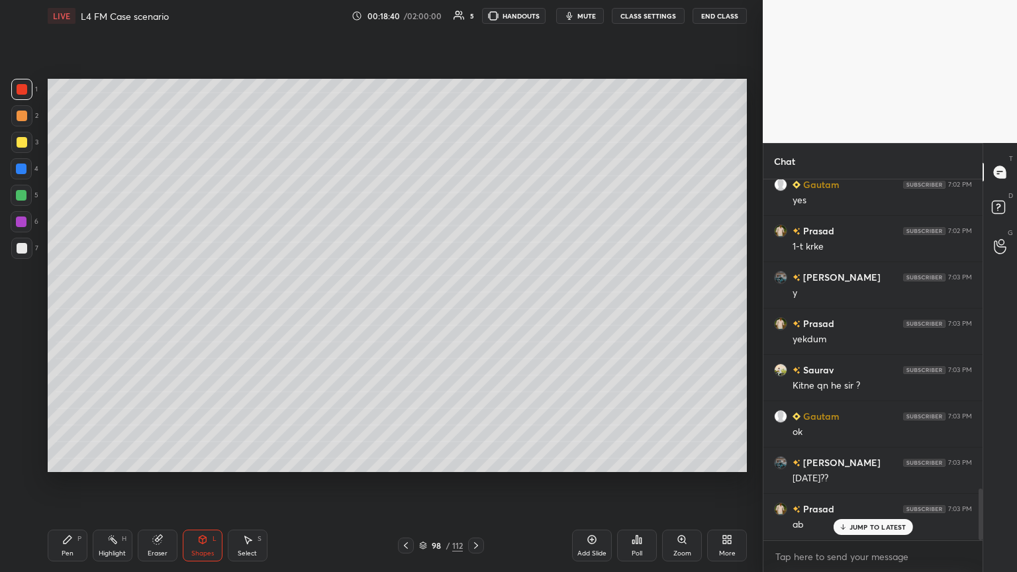
scroll to position [2153, 0]
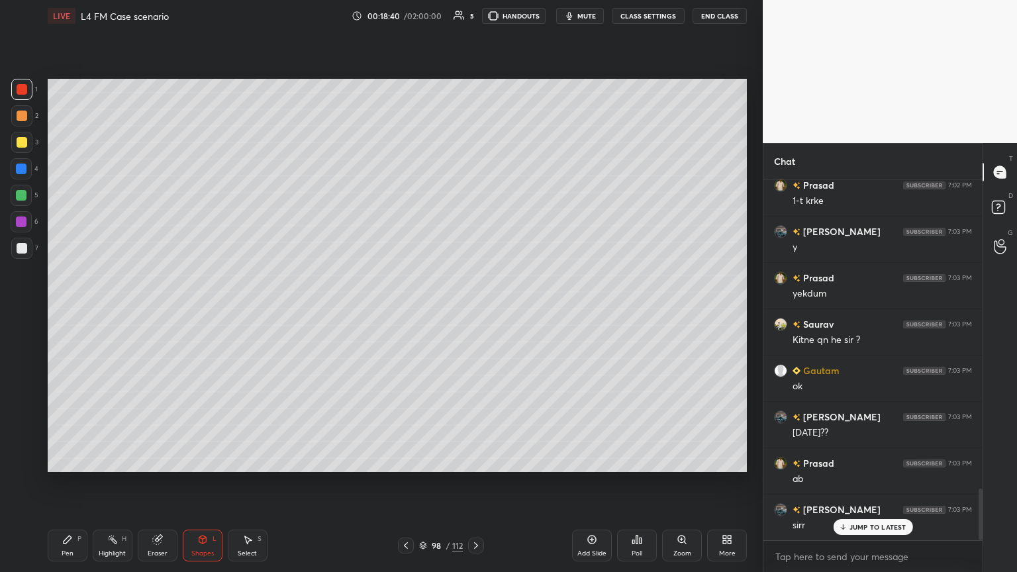
click at [26, 256] on div at bounding box center [21, 248] width 21 height 21
click at [72, 311] on icon at bounding box center [67, 539] width 11 height 11
click at [401, 311] on icon at bounding box center [406, 545] width 11 height 11
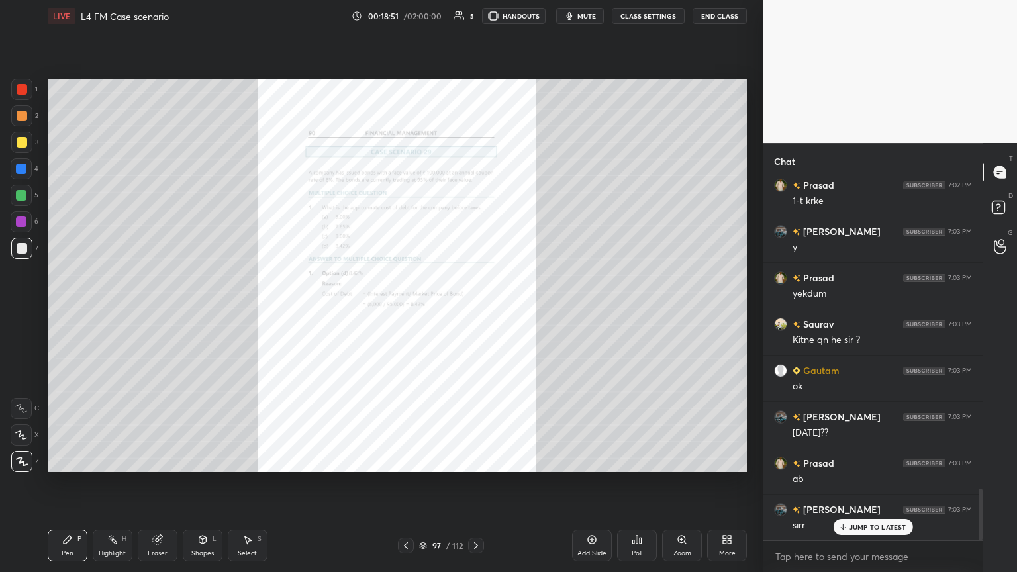
click at [475, 311] on div "Zoom" at bounding box center [682, 546] width 40 height 32
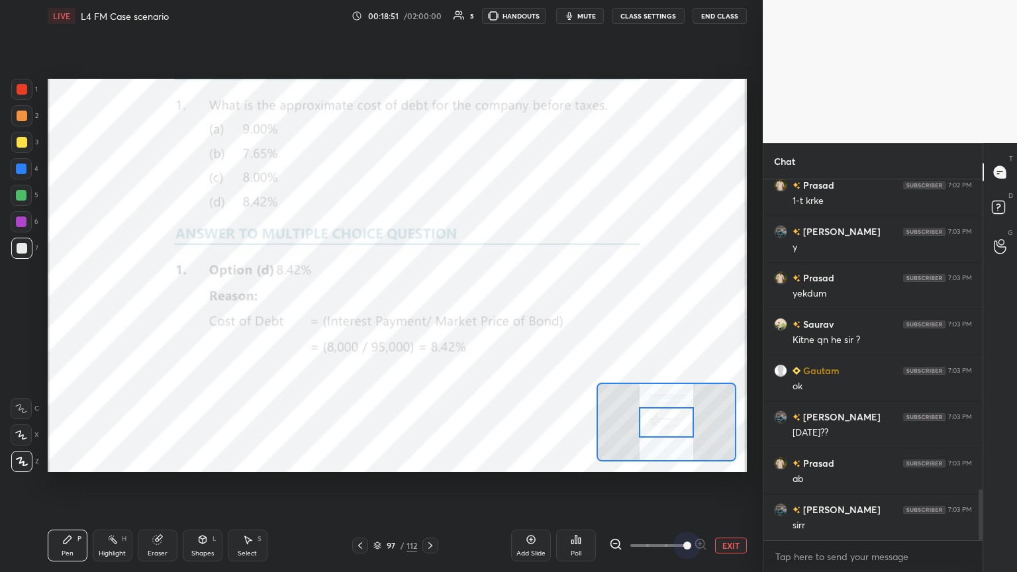
scroll to position [2200, 0]
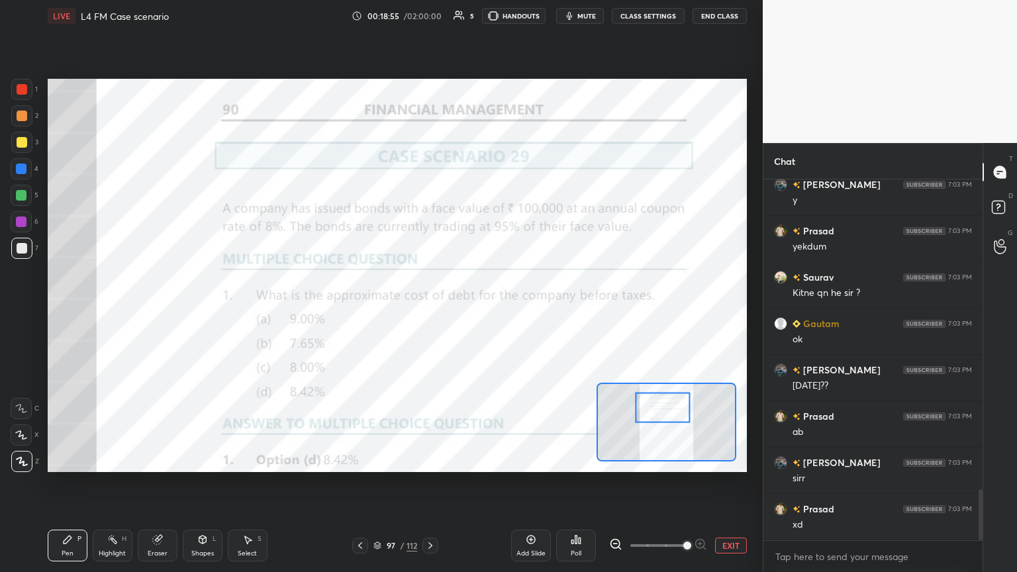
click at [475, 311] on button "EXIT" at bounding box center [731, 546] width 32 height 16
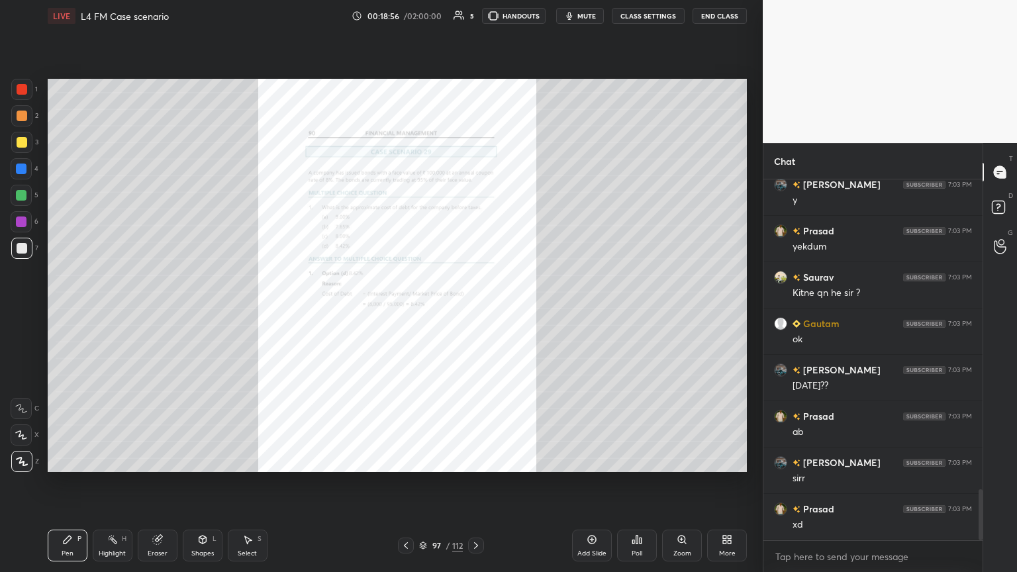
click at [475, 311] on icon at bounding box center [476, 545] width 11 height 11
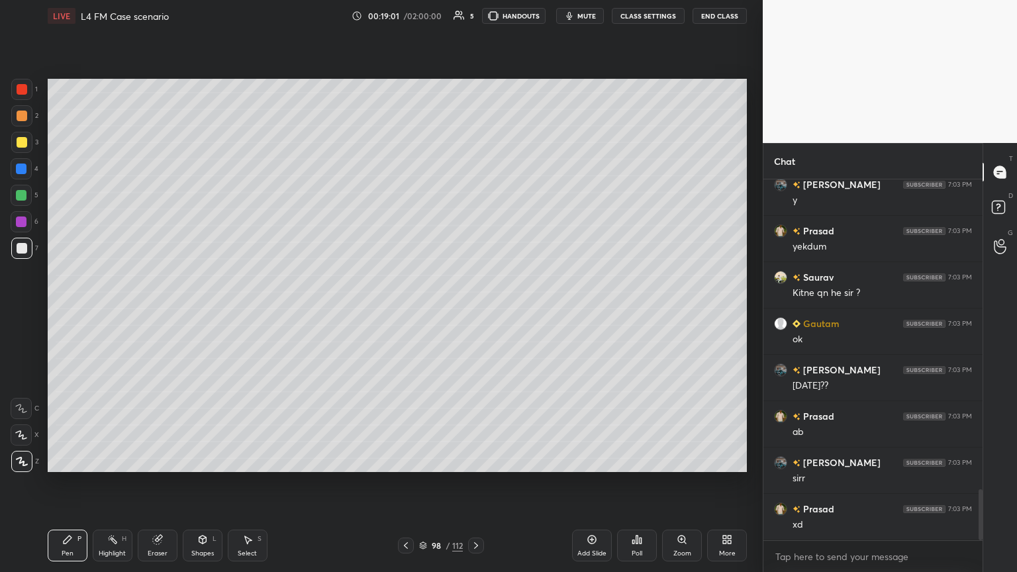
click at [403, 311] on icon at bounding box center [406, 545] width 11 height 11
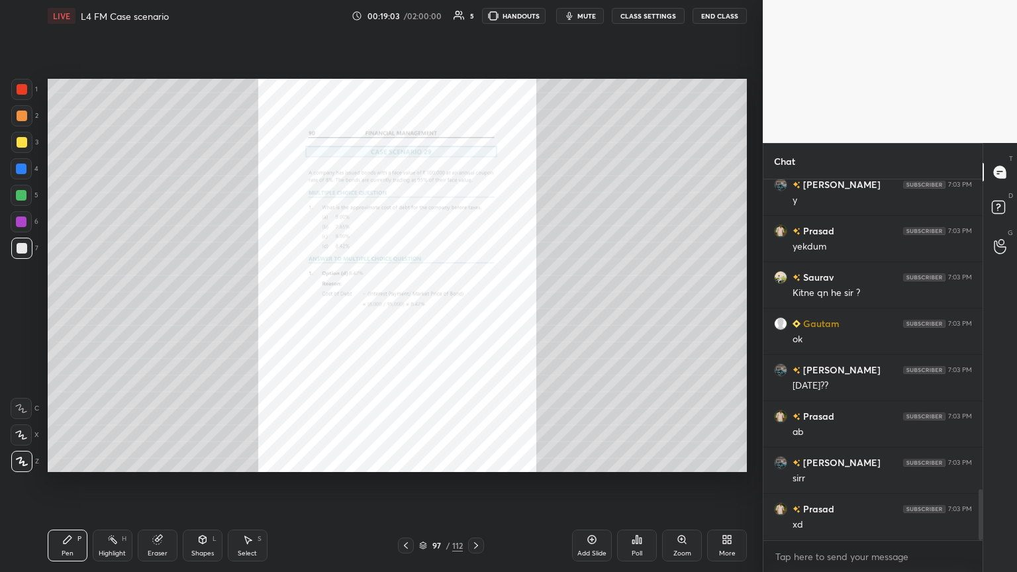
click at [475, 311] on div "Zoom" at bounding box center [682, 546] width 40 height 32
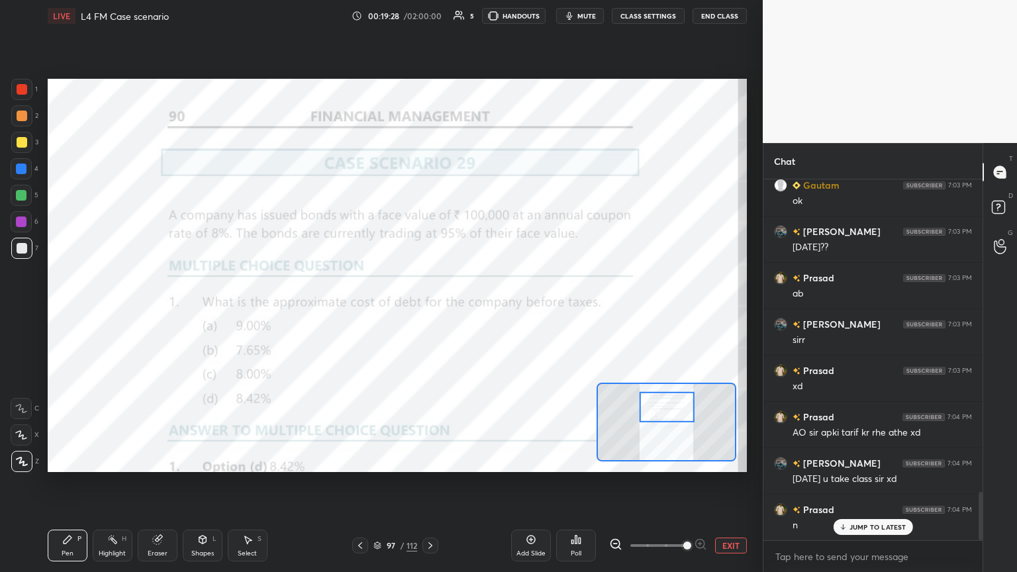
scroll to position [2386, 0]
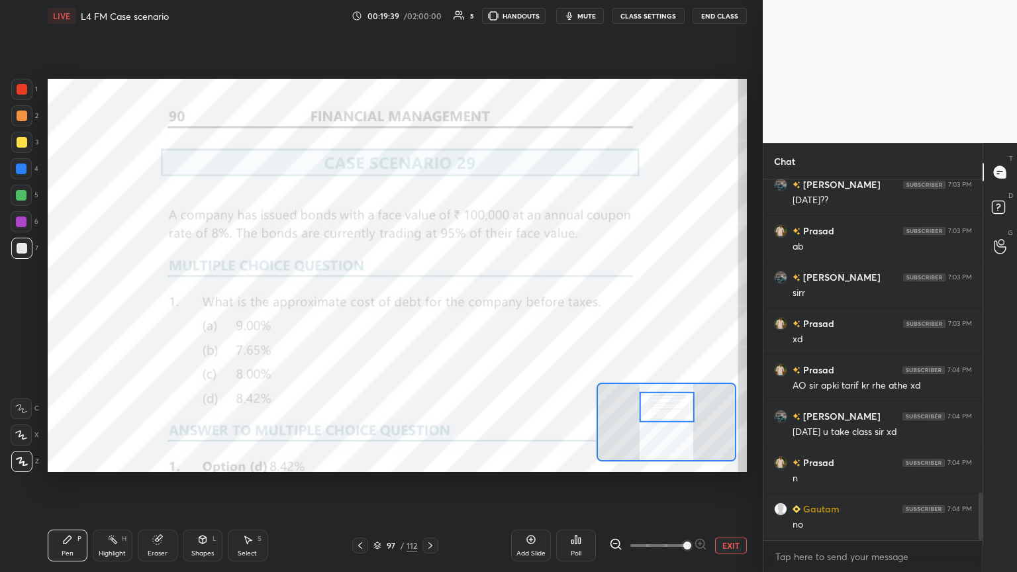
click at [429, 311] on icon at bounding box center [430, 545] width 4 height 7
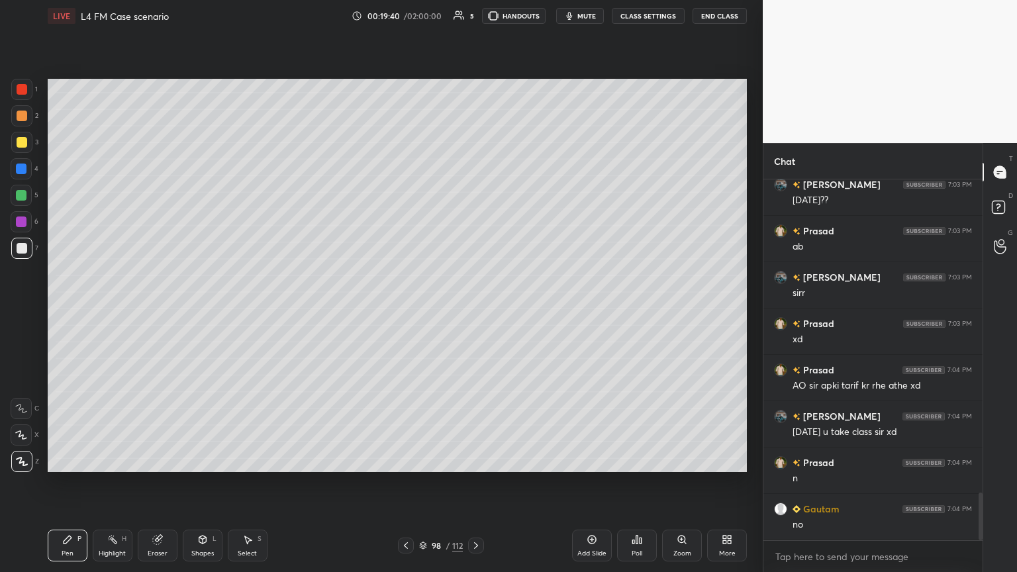
click at [72, 311] on icon at bounding box center [67, 539] width 11 height 11
click at [26, 150] on div at bounding box center [21, 142] width 21 height 21
click at [28, 311] on div at bounding box center [21, 408] width 21 height 21
click at [405, 311] on icon at bounding box center [406, 545] width 11 height 11
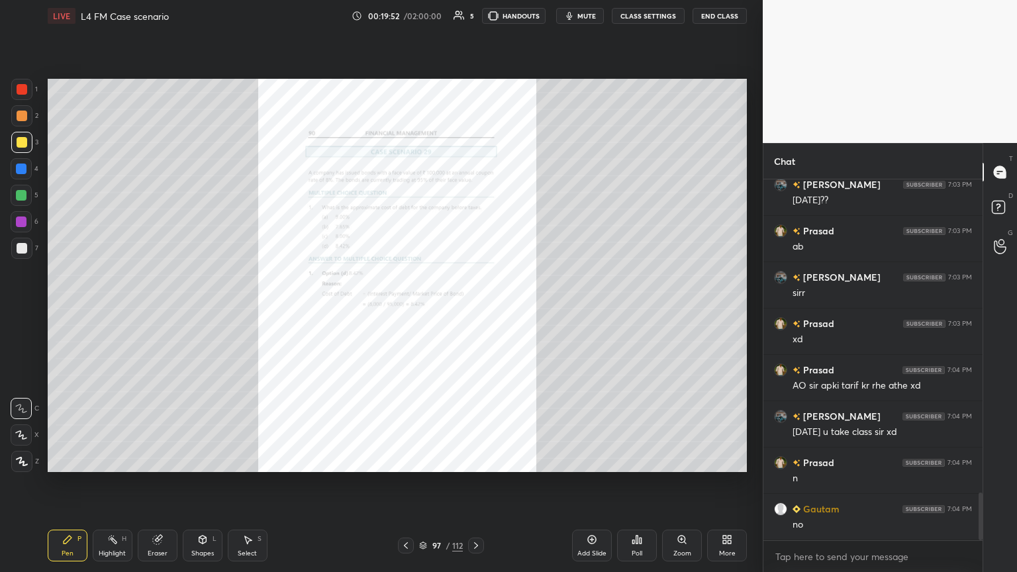
click at [475, 311] on icon at bounding box center [476, 545] width 11 height 11
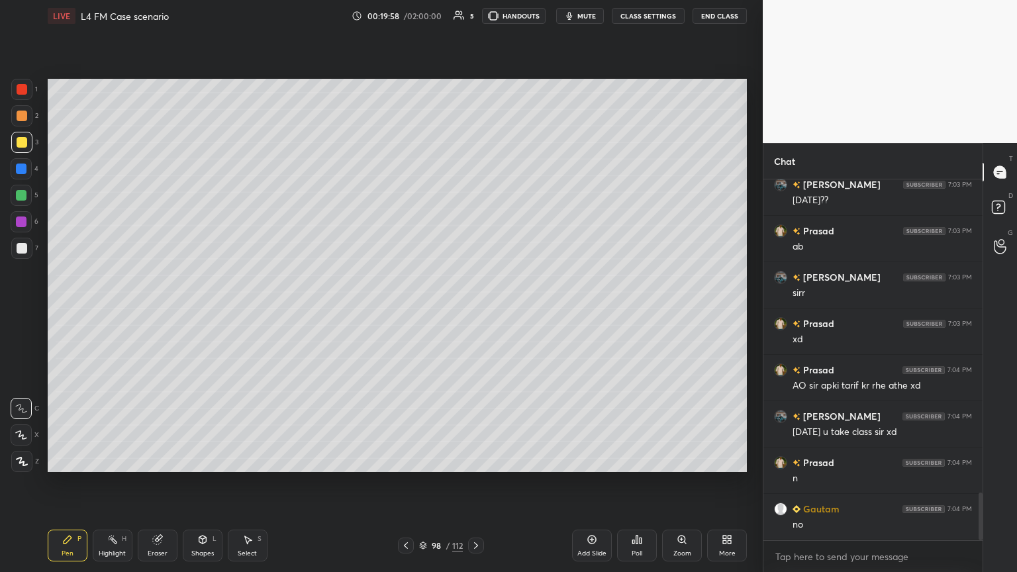
click at [23, 181] on div "4" at bounding box center [25, 171] width 28 height 26
click at [21, 113] on div at bounding box center [22, 116] width 11 height 11
click at [24, 169] on div at bounding box center [21, 169] width 11 height 11
click at [210, 311] on div "Shapes L" at bounding box center [203, 546] width 40 height 32
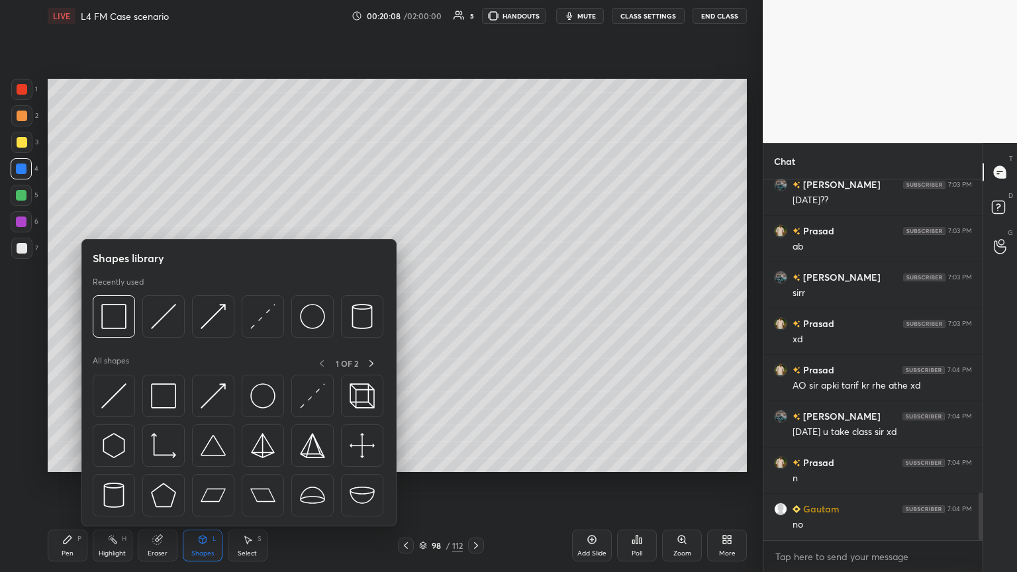
click at [164, 311] on img at bounding box center [163, 316] width 25 height 25
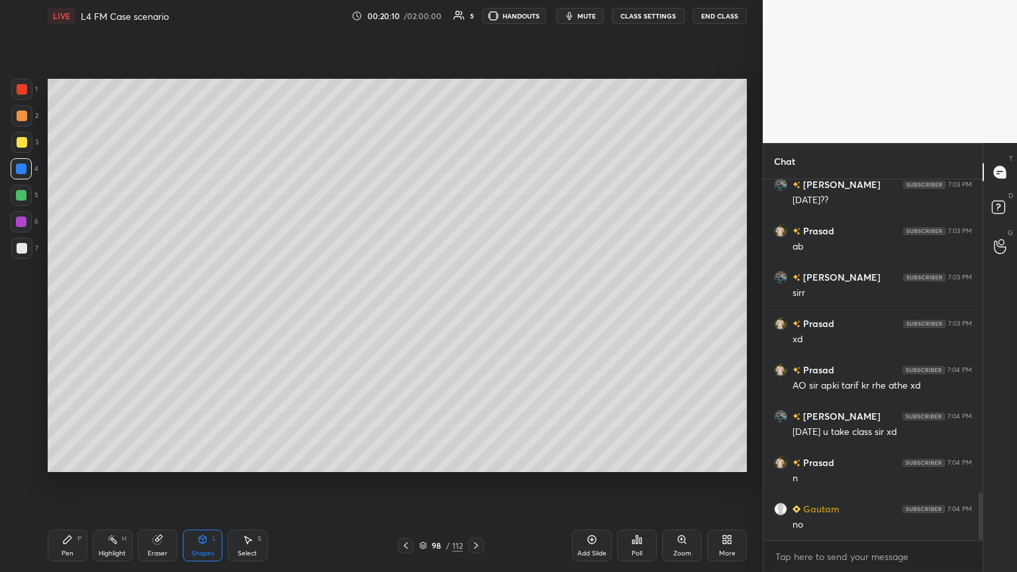
click at [76, 311] on div "Pen P" at bounding box center [68, 546] width 40 height 32
click at [402, 311] on icon at bounding box center [406, 545] width 11 height 11
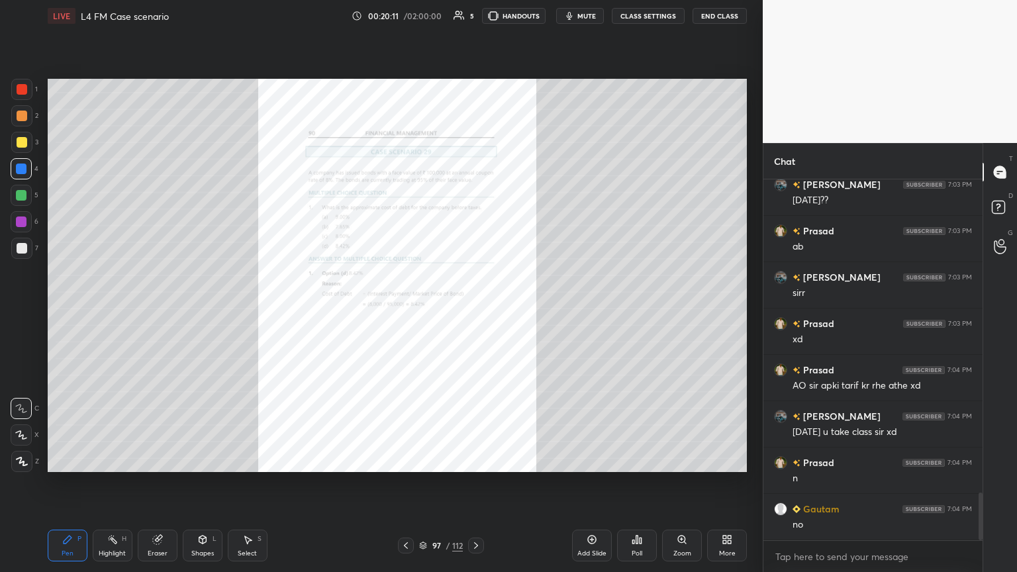
click at [475, 311] on div "Zoom" at bounding box center [682, 546] width 40 height 32
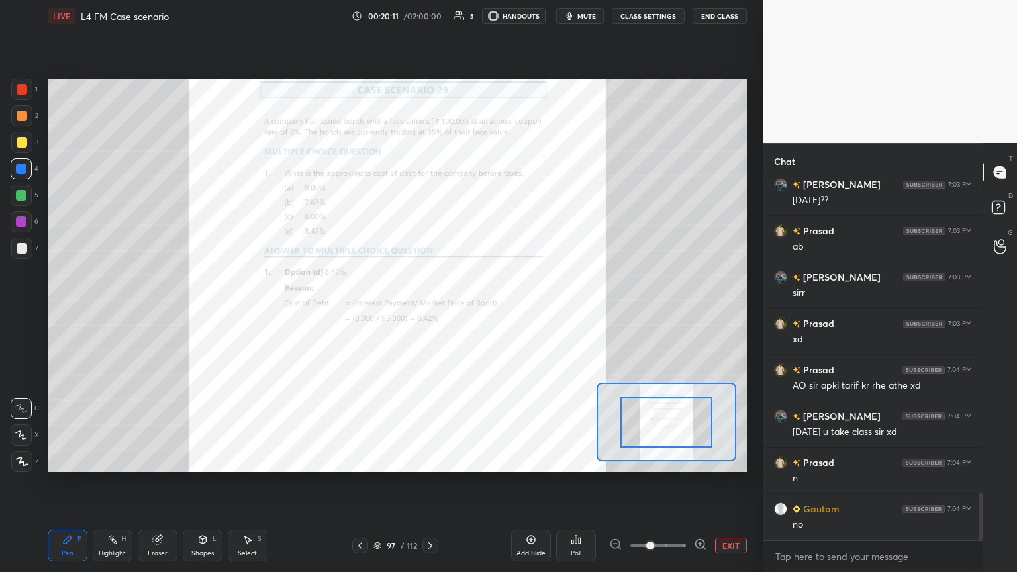
click at [475, 311] on span at bounding box center [650, 546] width 8 height 8
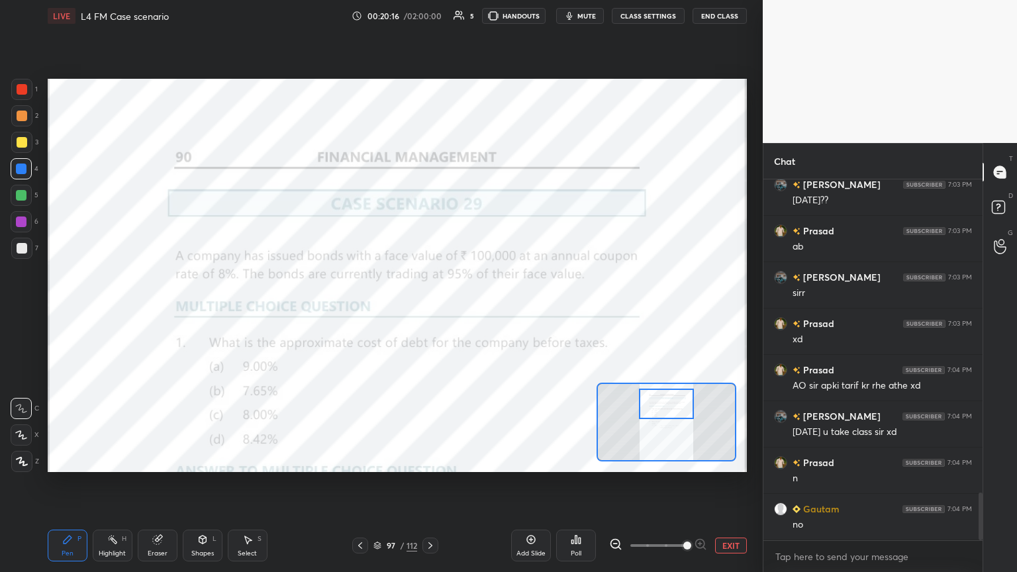
click at [436, 311] on div at bounding box center [430, 546] width 16 height 16
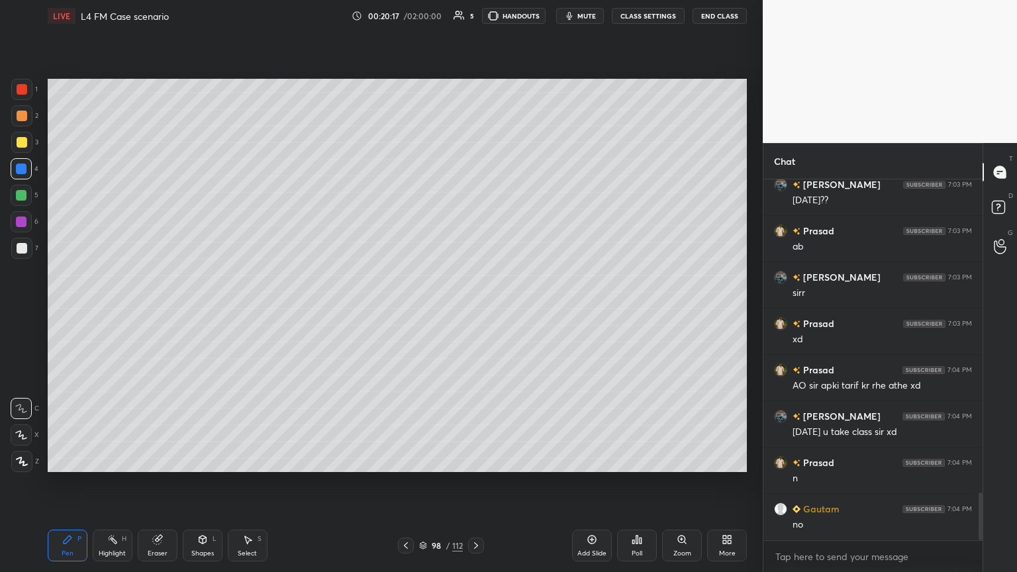
click at [18, 148] on div at bounding box center [21, 142] width 21 height 21
click at [17, 250] on div at bounding box center [22, 248] width 11 height 11
click at [21, 197] on div at bounding box center [21, 195] width 11 height 11
click at [16, 147] on div at bounding box center [21, 142] width 21 height 21
click at [26, 169] on div at bounding box center [21, 168] width 21 height 21
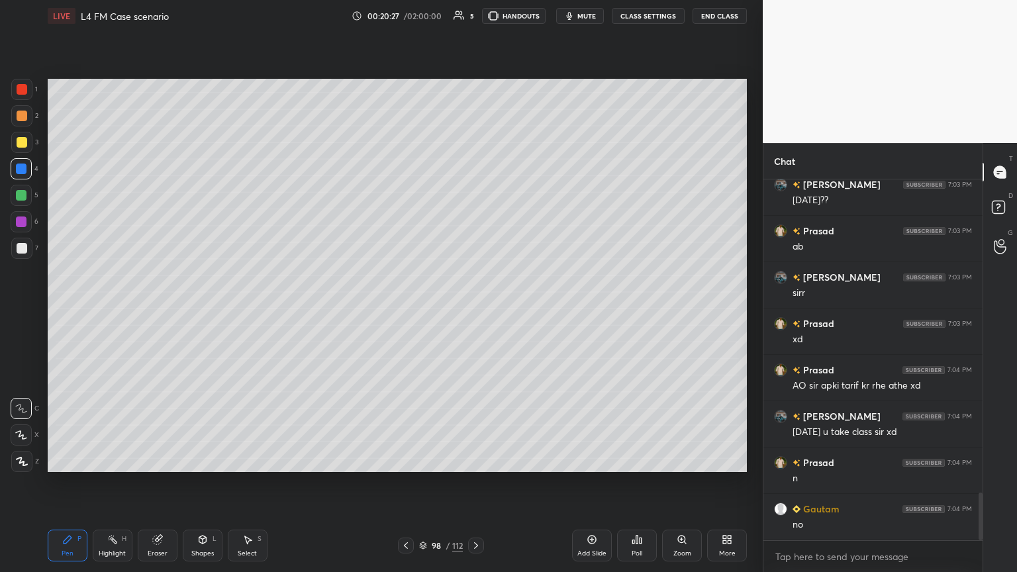
click at [201, 311] on icon at bounding box center [202, 540] width 7 height 8
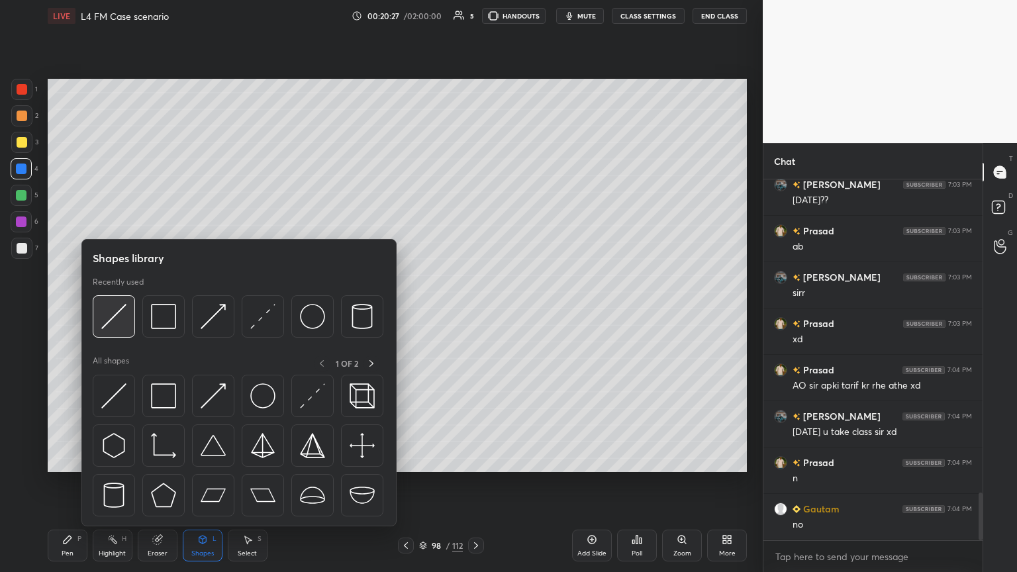
click at [116, 311] on img at bounding box center [113, 316] width 25 height 25
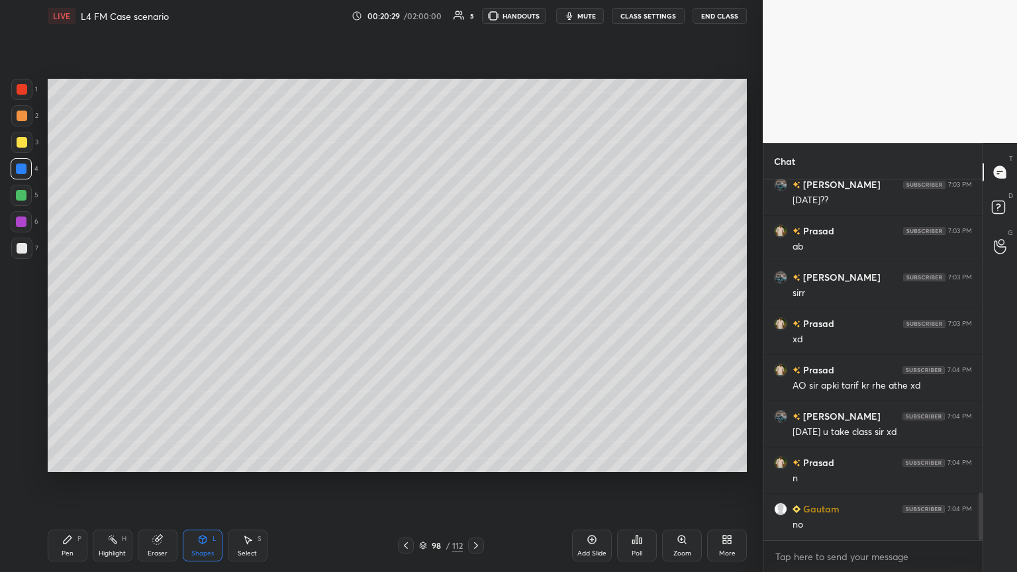
click at [26, 257] on div at bounding box center [21, 248] width 21 height 21
click at [24, 119] on div at bounding box center [22, 116] width 11 height 11
click at [66, 311] on icon at bounding box center [68, 540] width 8 height 8
click at [215, 311] on div "Shapes L" at bounding box center [203, 546] width 40 height 32
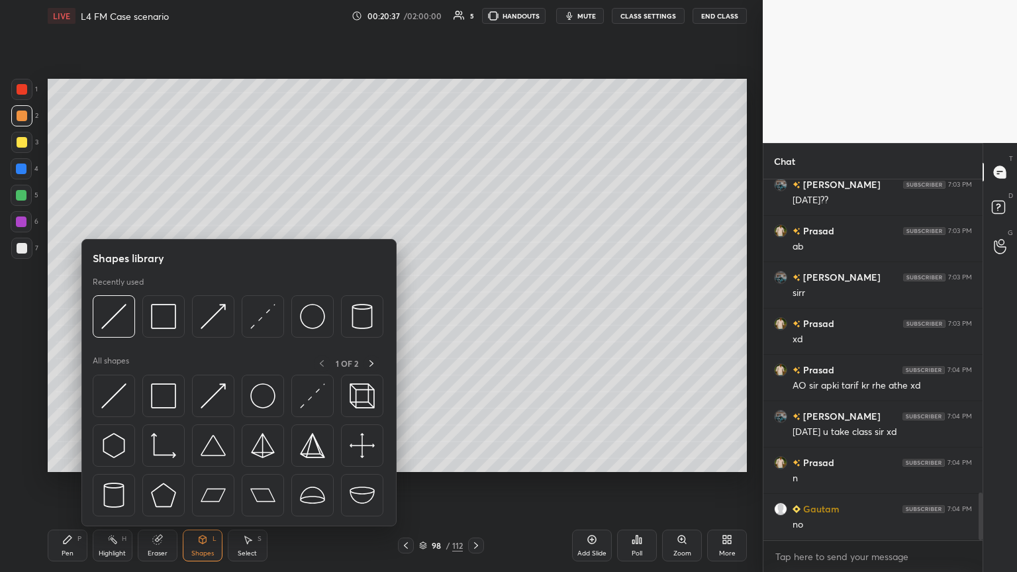
click at [121, 311] on img at bounding box center [113, 316] width 25 height 25
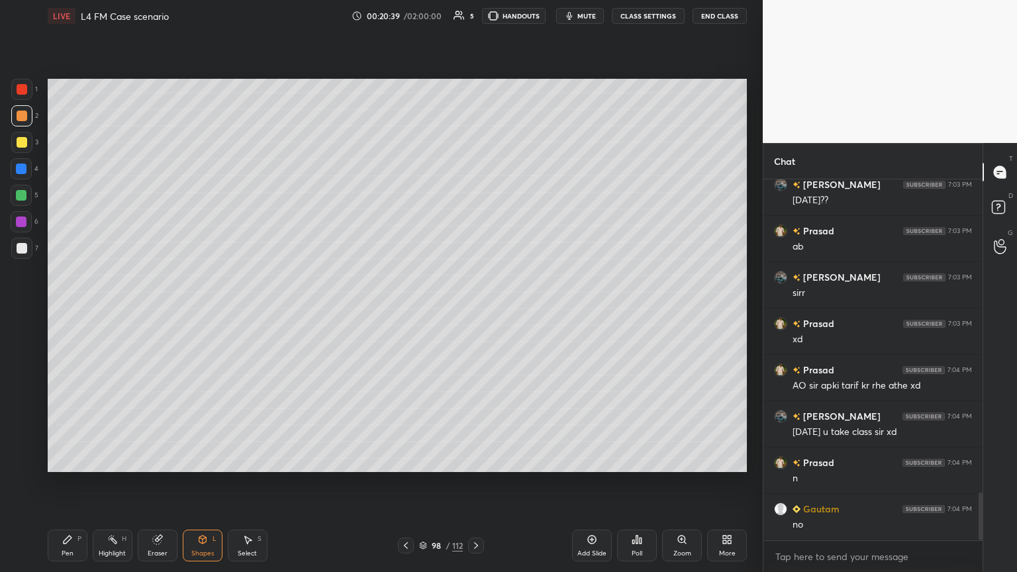
click at [72, 311] on icon at bounding box center [67, 539] width 11 height 11
click at [23, 248] on div at bounding box center [22, 248] width 11 height 11
click at [401, 311] on icon at bounding box center [406, 545] width 11 height 11
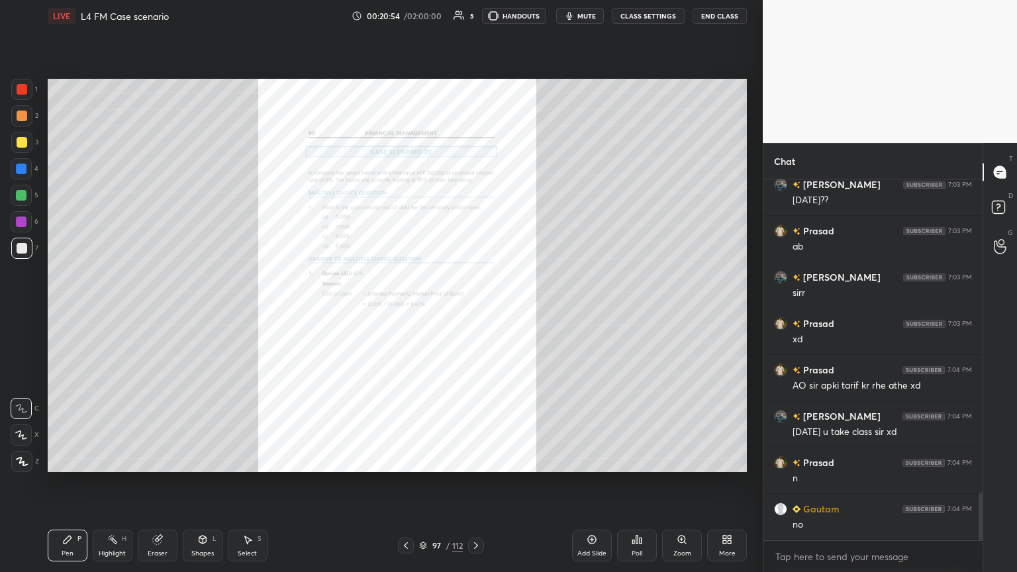
click at [475, 311] on div "Zoom" at bounding box center [682, 553] width 18 height 7
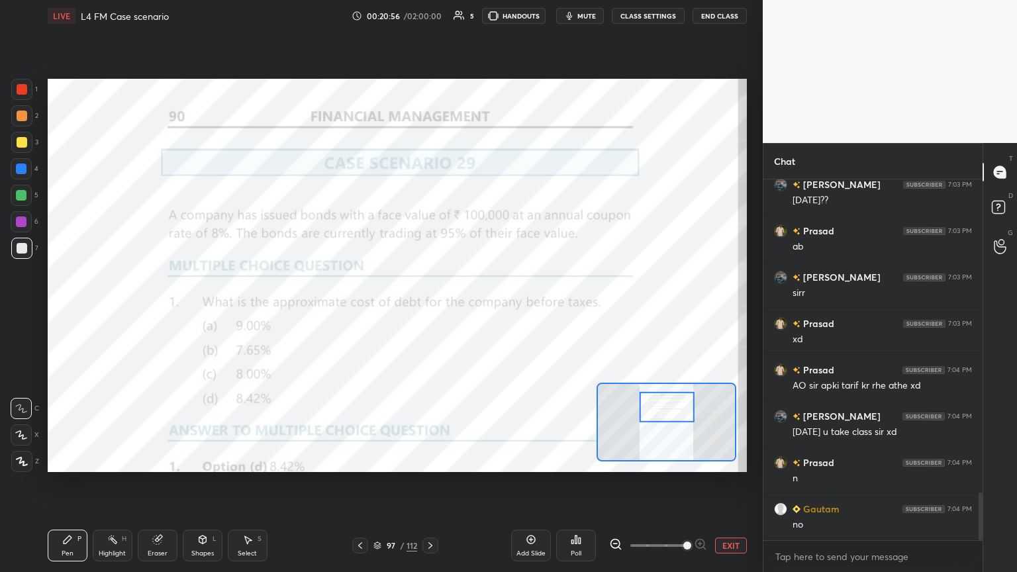
click at [27, 81] on div at bounding box center [21, 89] width 21 height 21
click at [425, 311] on icon at bounding box center [430, 545] width 11 height 11
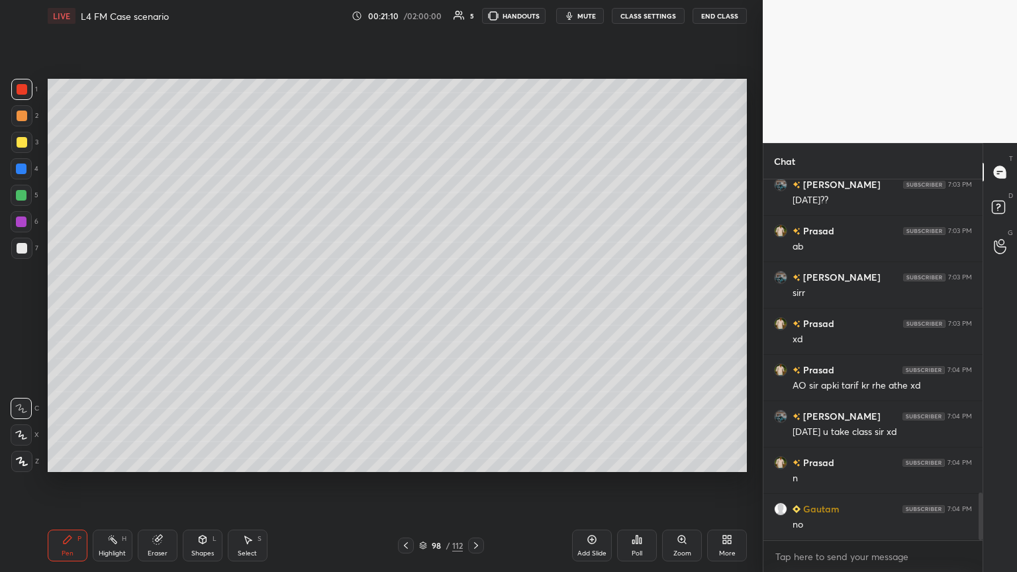
click at [23, 248] on div at bounding box center [22, 248] width 11 height 11
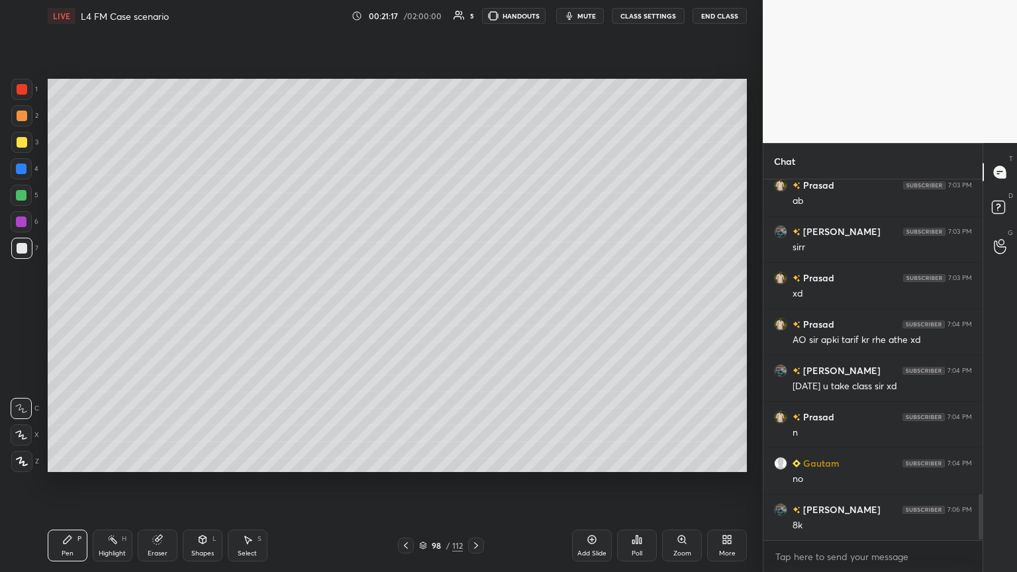
scroll to position [2478, 0]
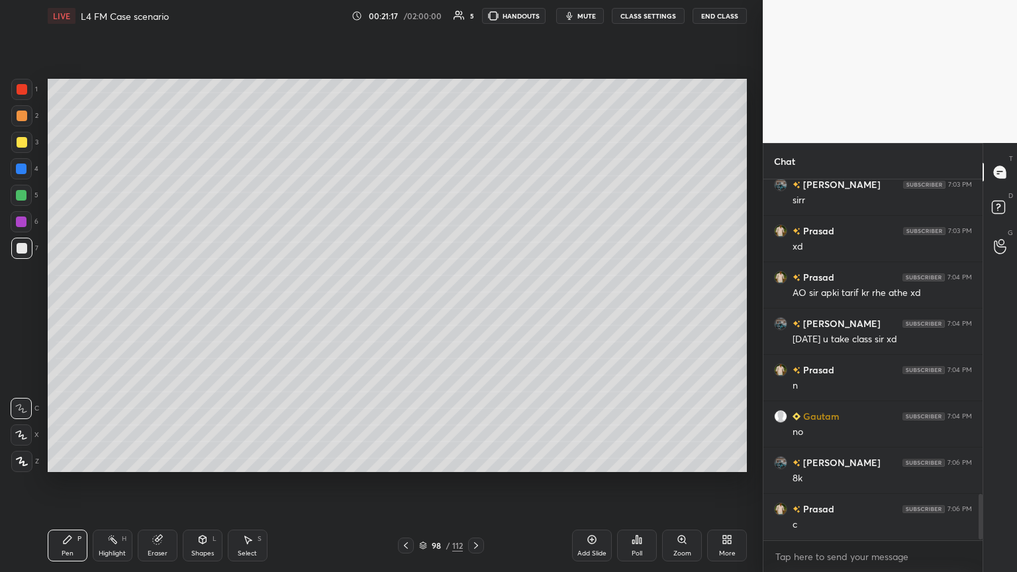
click at [198, 311] on div "Shapes L" at bounding box center [203, 546] width 40 height 32
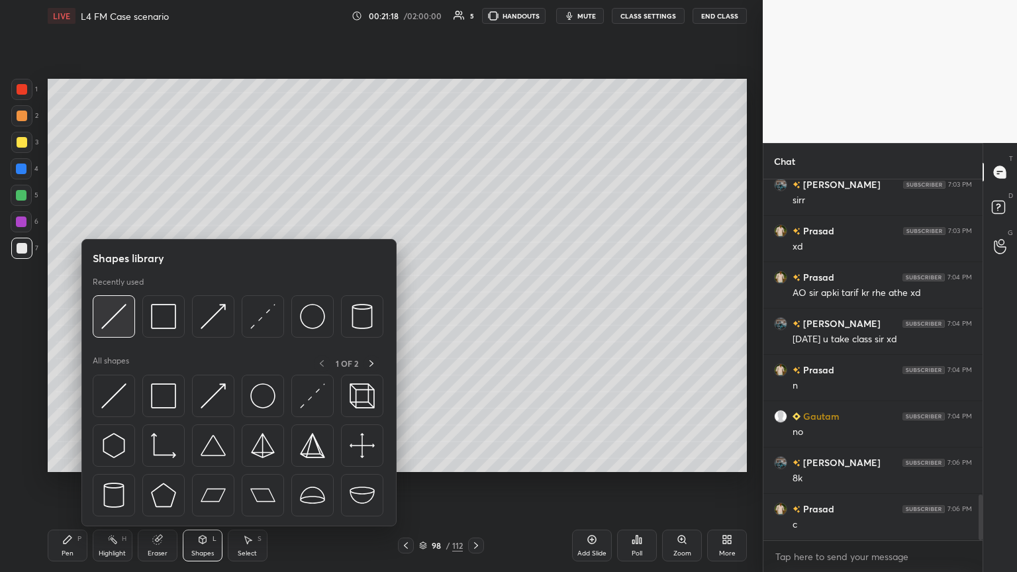
click at [115, 311] on div at bounding box center [114, 316] width 42 height 42
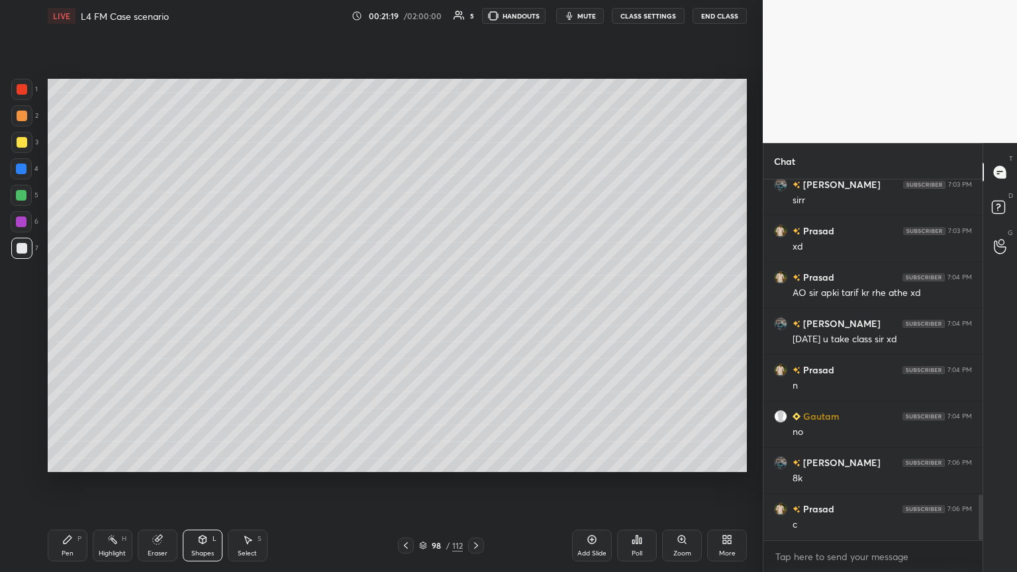
click at [49, 311] on div "Pen P" at bounding box center [68, 546] width 40 height 32
click at [413, 311] on div at bounding box center [406, 546] width 16 height 16
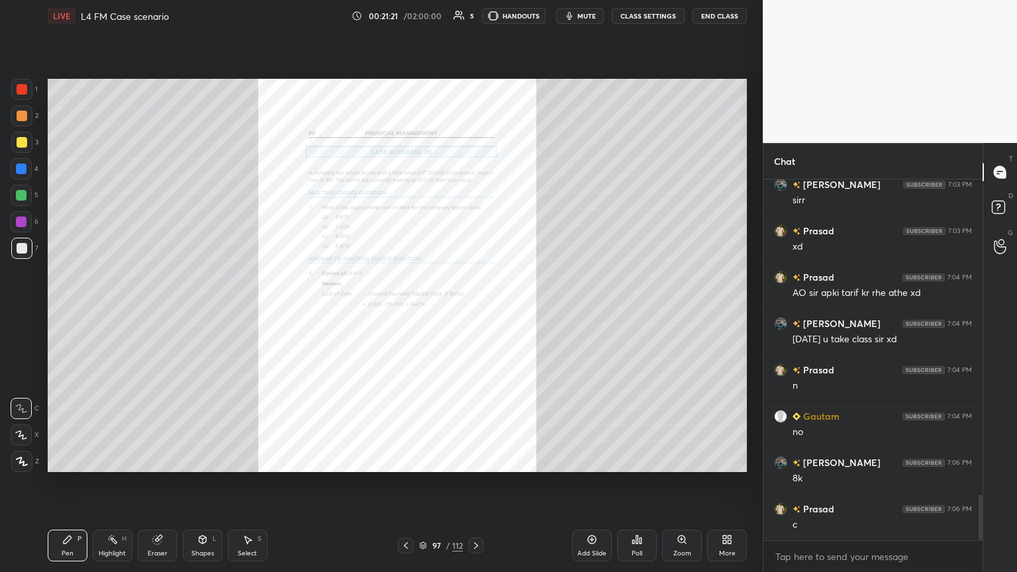
click at [475, 311] on div "Zoom" at bounding box center [682, 546] width 40 height 32
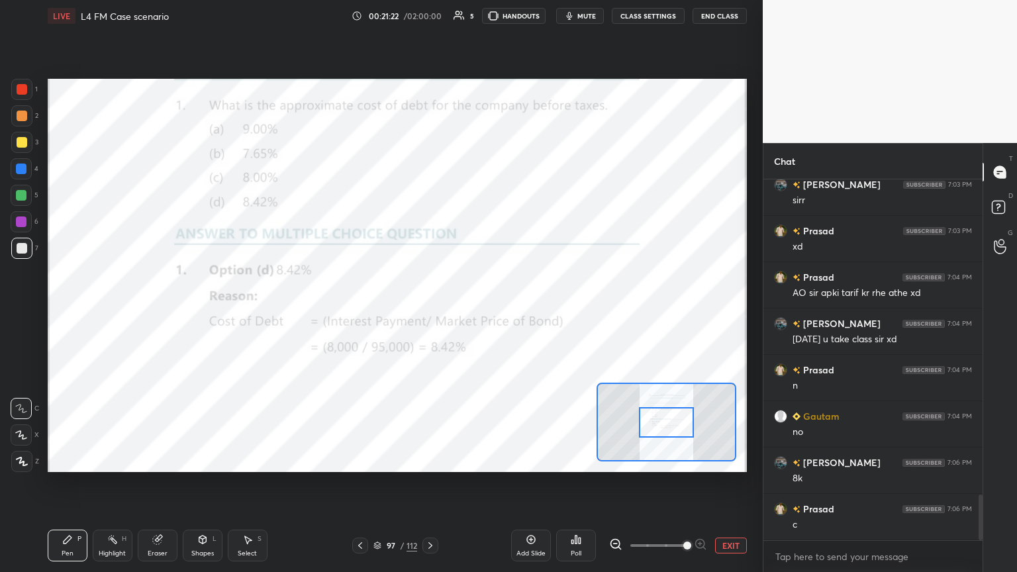
click at [475, 311] on span at bounding box center [687, 546] width 8 height 8
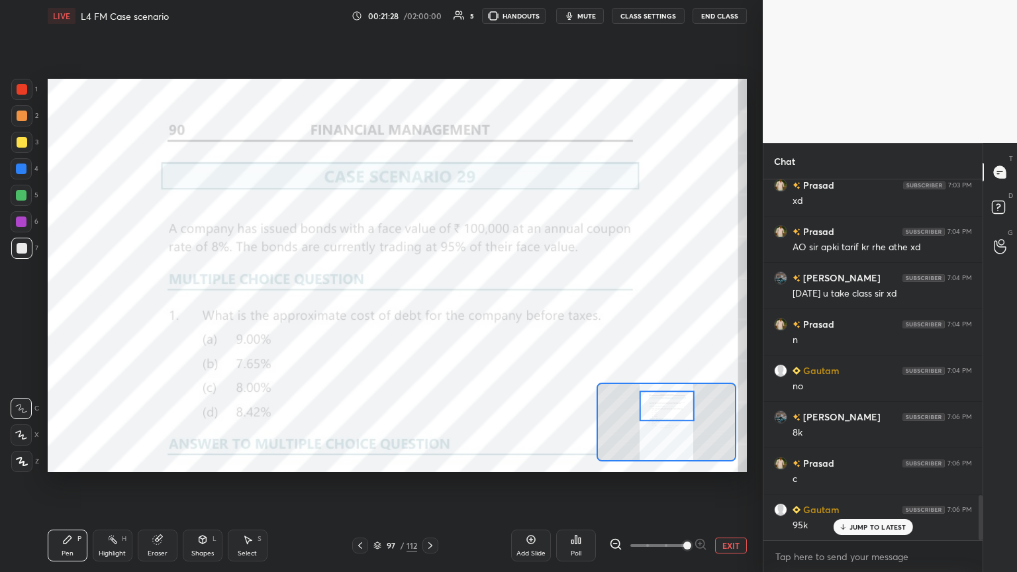
scroll to position [2571, 0]
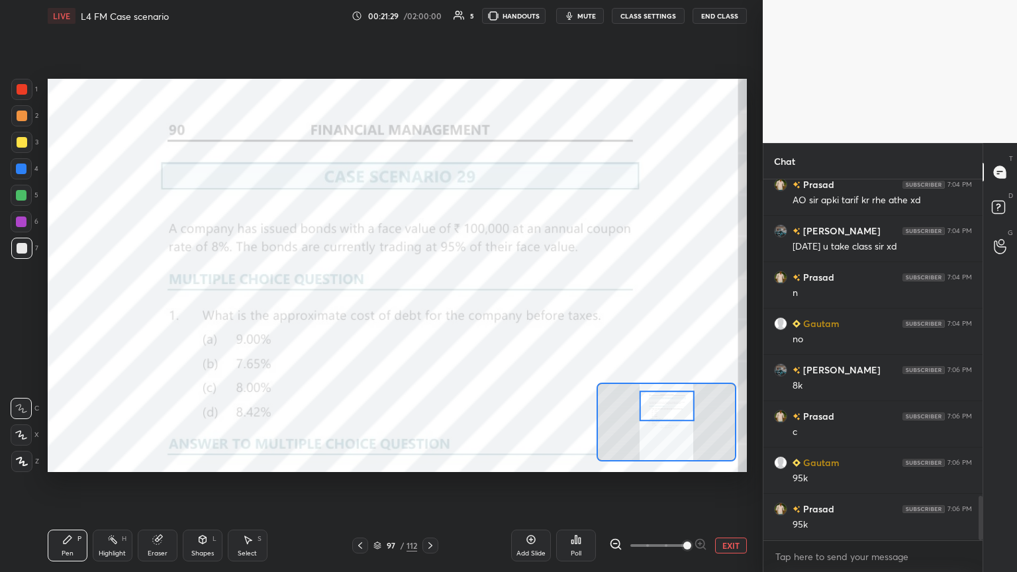
click at [432, 311] on icon at bounding box center [430, 545] width 11 height 11
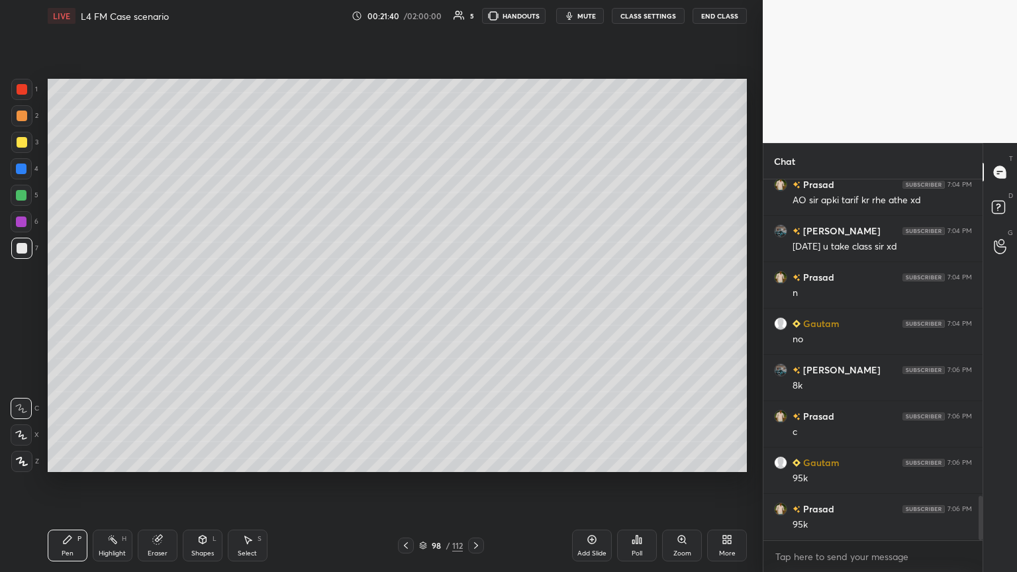
click at [199, 311] on div "Shapes L" at bounding box center [203, 546] width 40 height 32
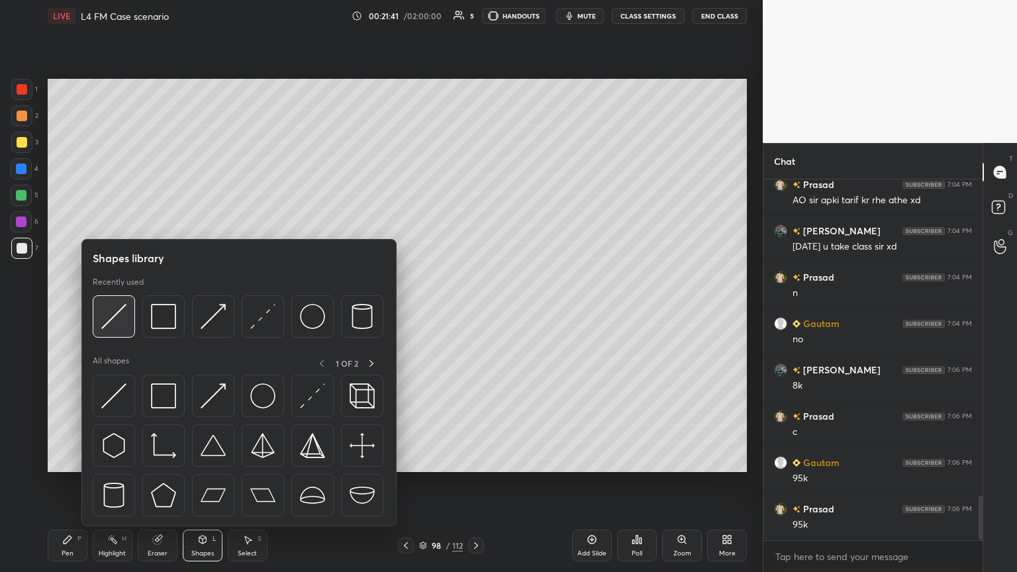
click at [114, 311] on img at bounding box center [113, 316] width 25 height 25
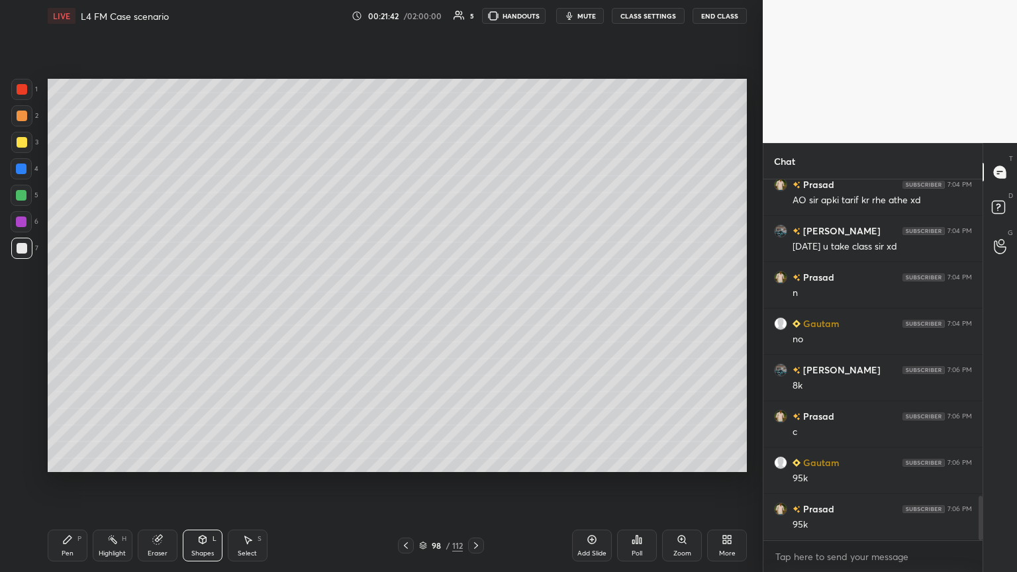
click at [60, 311] on div "Pen P" at bounding box center [68, 546] width 40 height 32
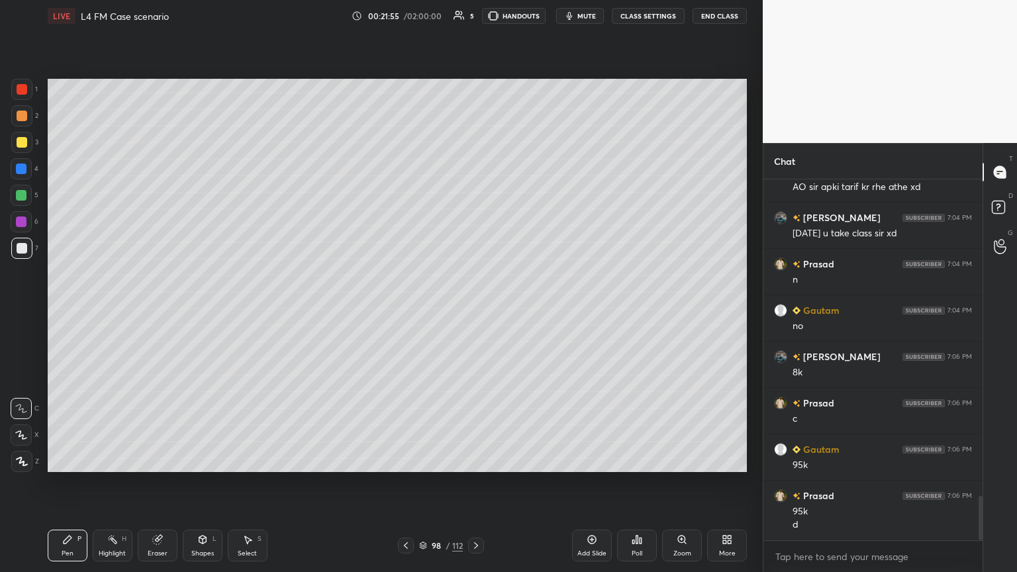
click at [21, 93] on div at bounding box center [22, 89] width 11 height 11
click at [207, 311] on icon at bounding box center [202, 539] width 11 height 11
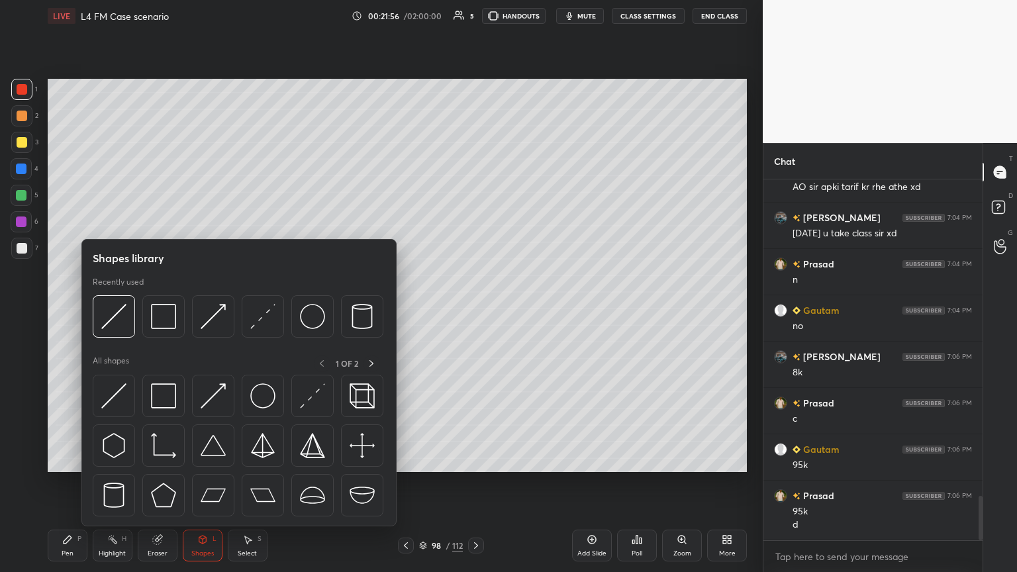
click at [166, 311] on img at bounding box center [163, 316] width 25 height 25
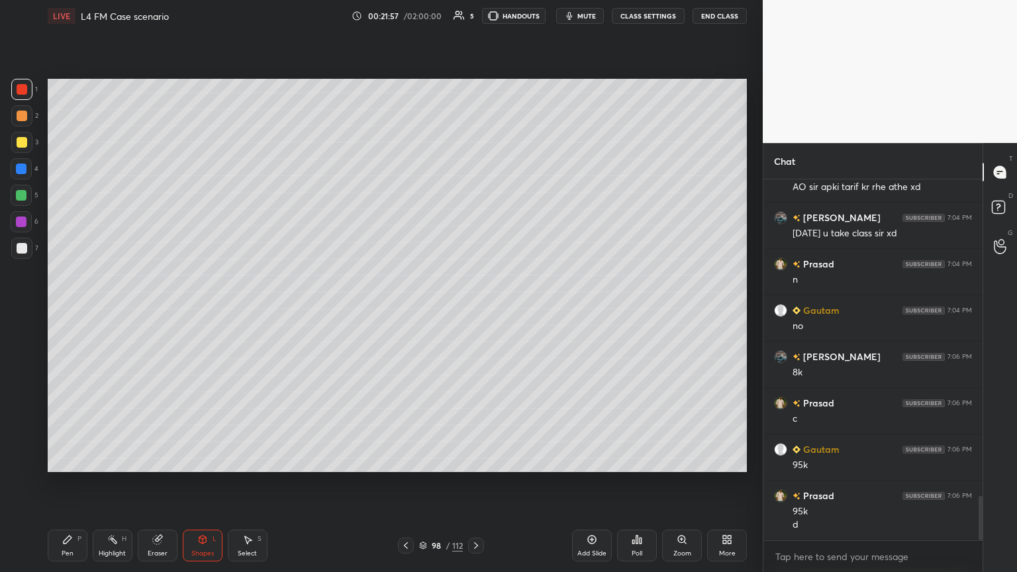
scroll to position [2597, 0]
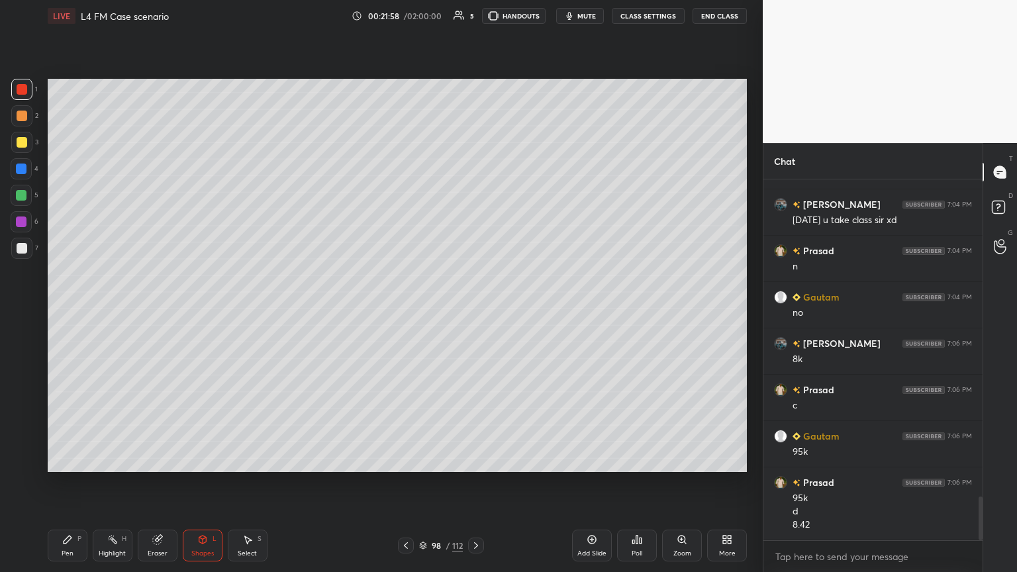
click at [15, 251] on div at bounding box center [21, 248] width 21 height 21
click at [408, 311] on icon at bounding box center [406, 545] width 11 height 11
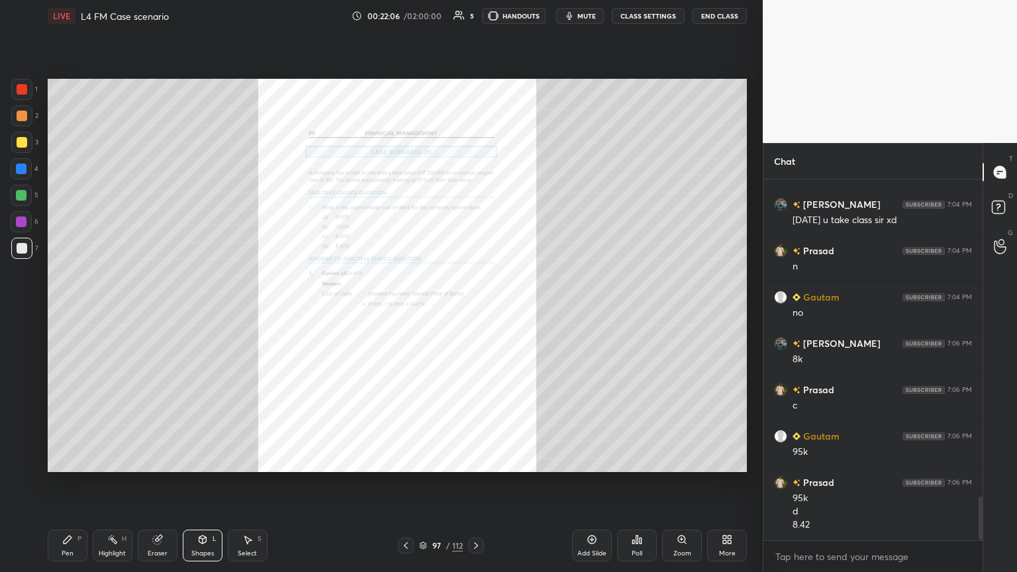
click at [475, 311] on div "Zoom" at bounding box center [682, 553] width 18 height 7
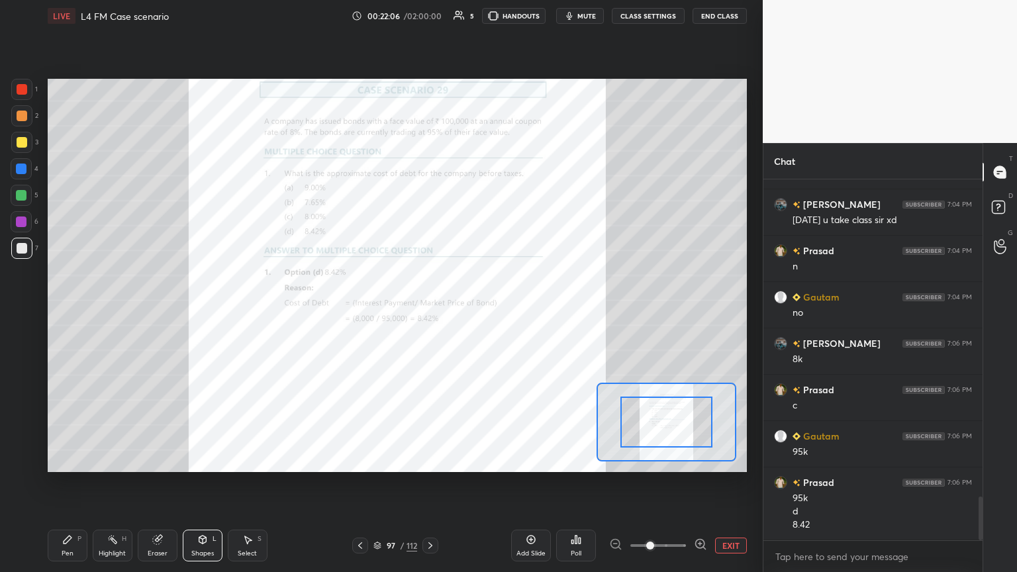
click at [475, 311] on span at bounding box center [650, 546] width 8 height 8
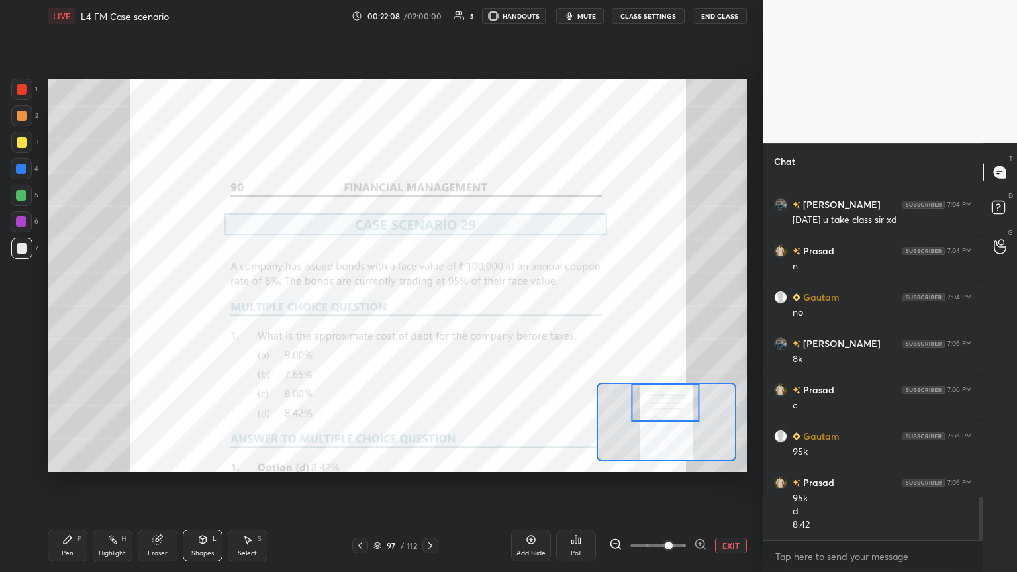
click at [475, 311] on icon at bounding box center [700, 543] width 0 height 3
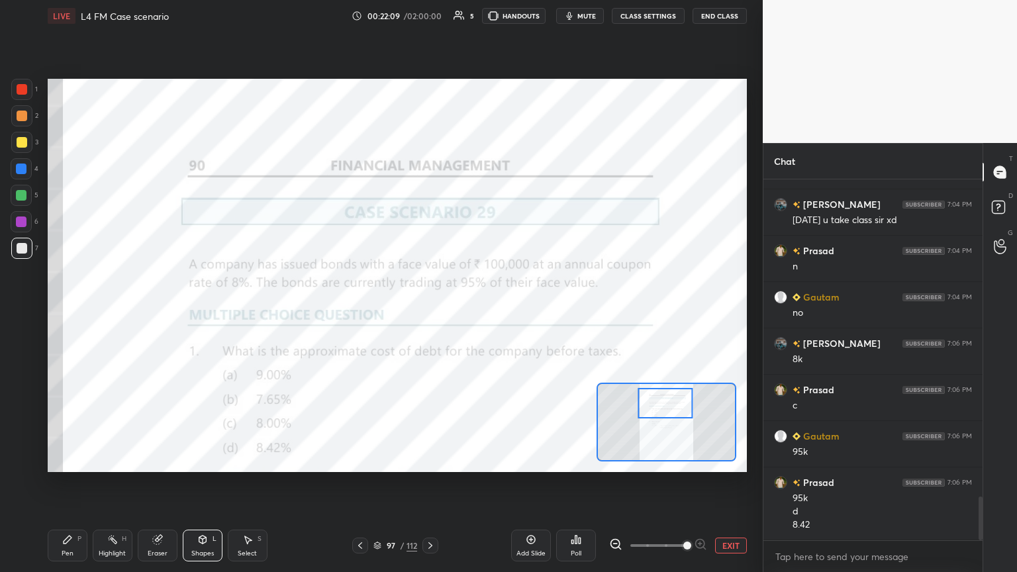
click at [156, 311] on icon at bounding box center [156, 540] width 9 height 9
click at [8, 311] on div "1 2 3 4 5 6 7 C X Z C X Z E E Erase all H H" at bounding box center [21, 275] width 42 height 393
click at [44, 311] on div "Setting up your live class Poll for secs No correct answer Start poll" at bounding box center [397, 275] width 710 height 487
click at [20, 311] on span "Erase all" at bounding box center [21, 461] width 20 height 9
click at [54, 311] on div "Pen P Highlight H Eraser Shapes L Select S 97 / 112 Add Slide Poll EXIT" at bounding box center [397, 545] width 699 height 53
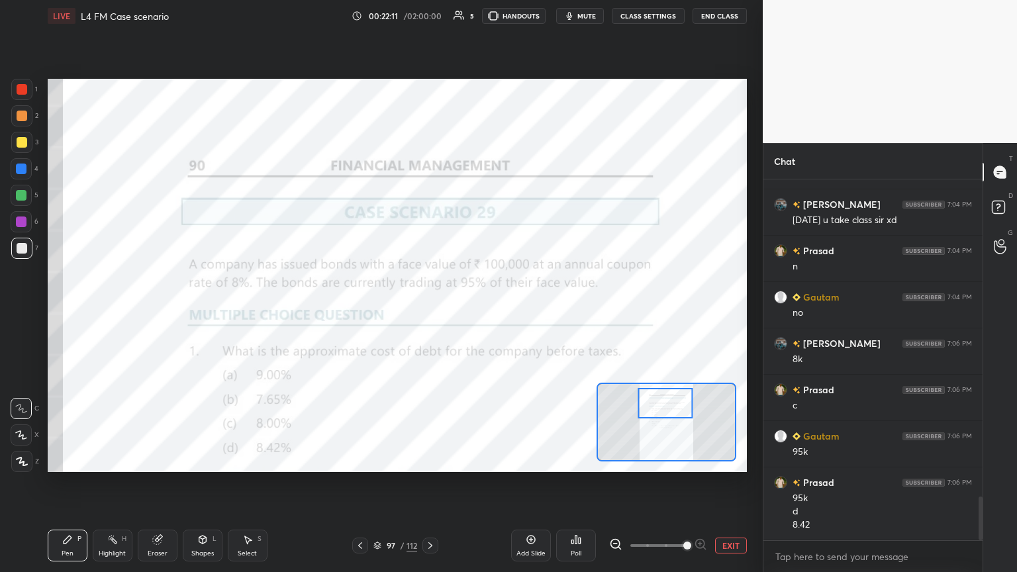
click at [19, 91] on div at bounding box center [22, 89] width 11 height 11
click at [24, 205] on div at bounding box center [21, 195] width 21 height 21
click at [197, 311] on icon at bounding box center [202, 539] width 11 height 11
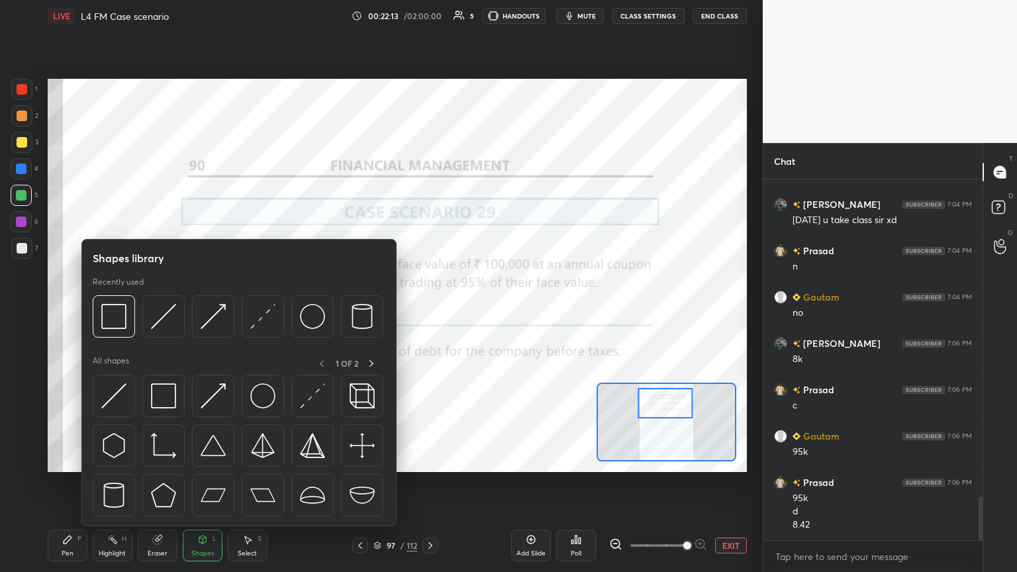
click at [110, 311] on img at bounding box center [113, 316] width 25 height 25
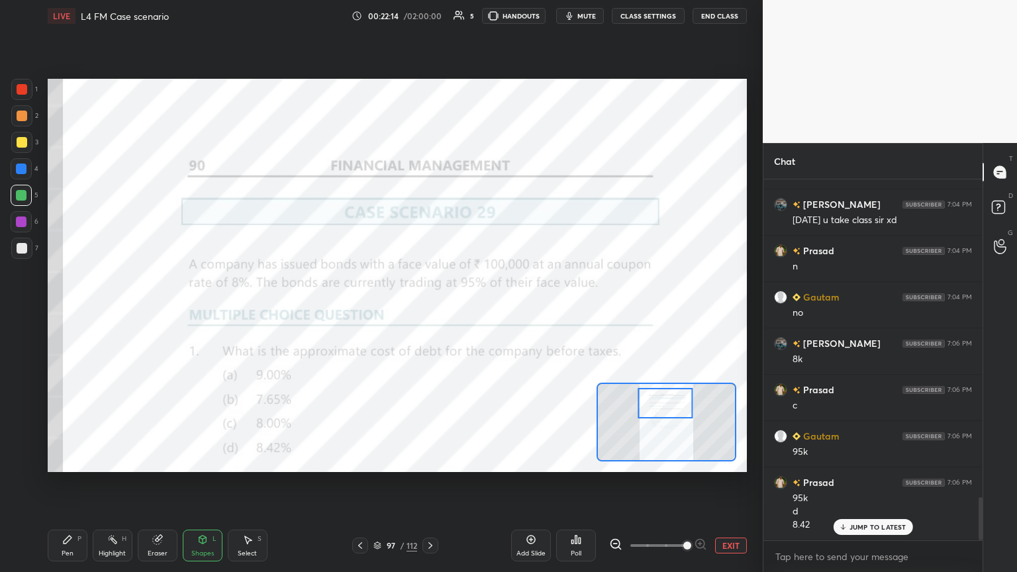
scroll to position [2643, 0]
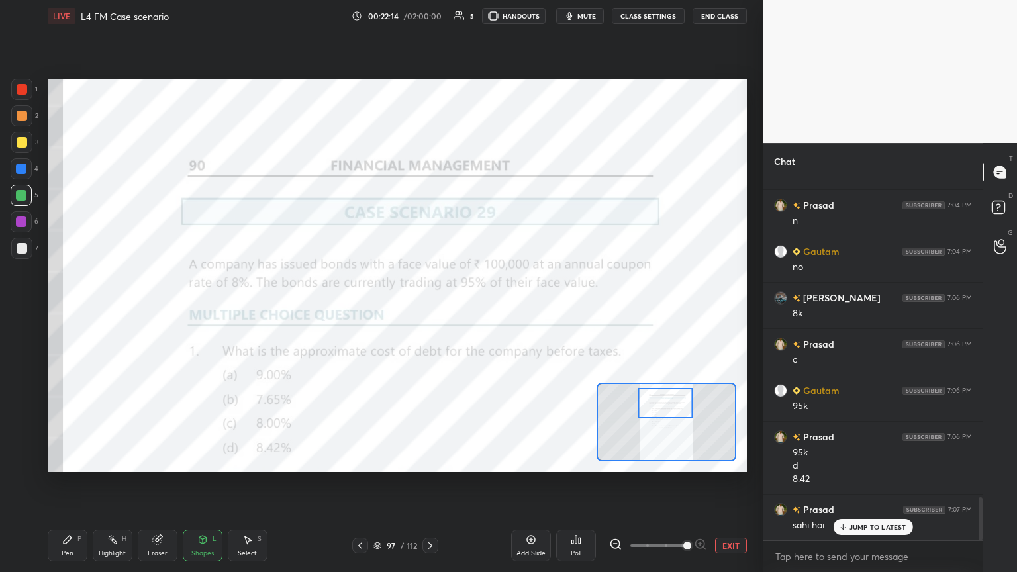
click at [66, 311] on div "Pen P" at bounding box center [68, 546] width 40 height 32
click at [23, 311] on icon at bounding box center [22, 462] width 11 height 8
click at [209, 311] on div "Shapes L" at bounding box center [203, 546] width 40 height 32
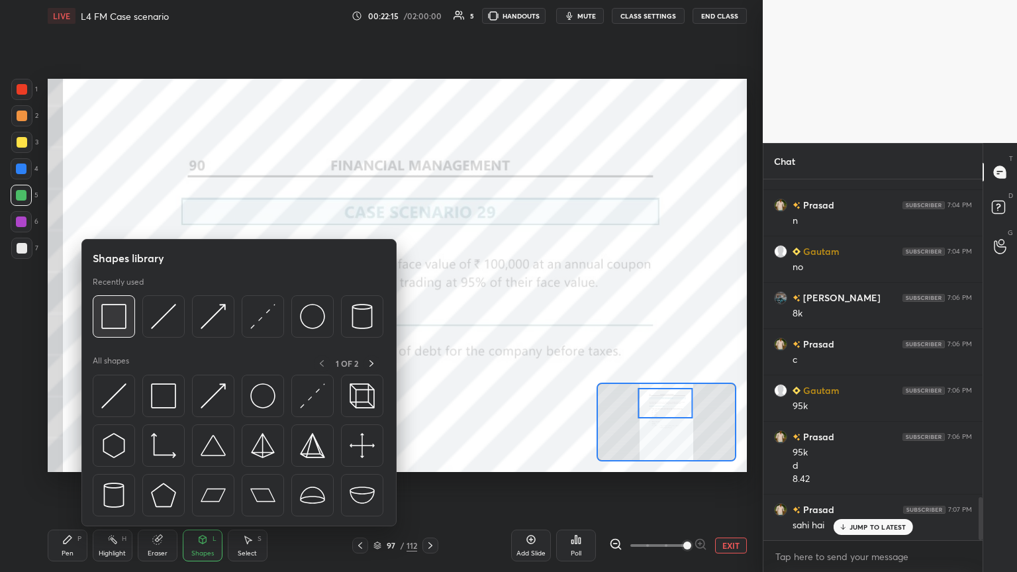
click at [111, 311] on img at bounding box center [113, 316] width 25 height 25
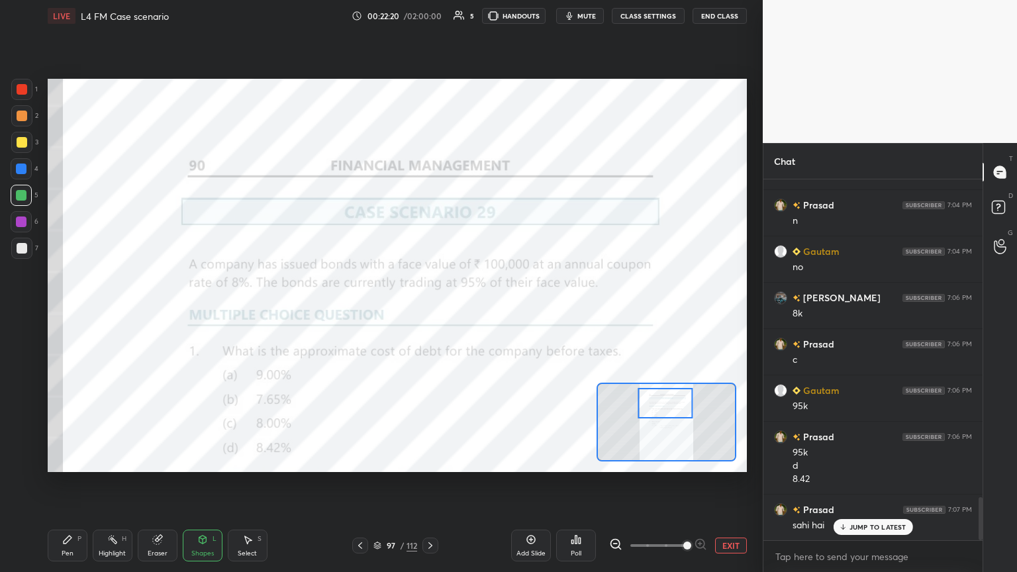
click at [73, 311] on div "Pen P" at bounding box center [68, 546] width 40 height 32
click at [17, 311] on div at bounding box center [21, 408] width 21 height 21
click at [201, 311] on icon at bounding box center [202, 540] width 7 height 8
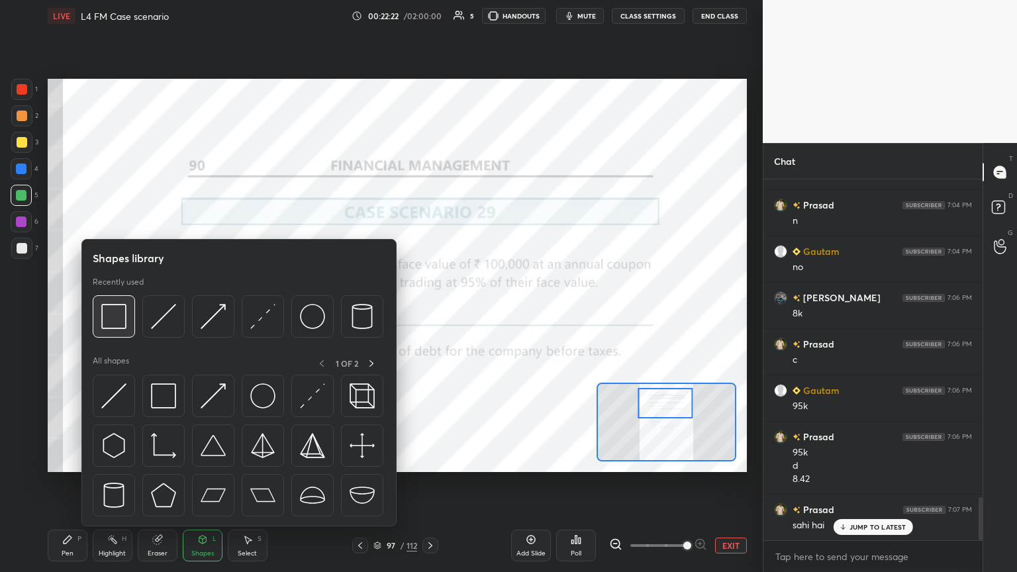
click at [114, 311] on img at bounding box center [113, 316] width 25 height 25
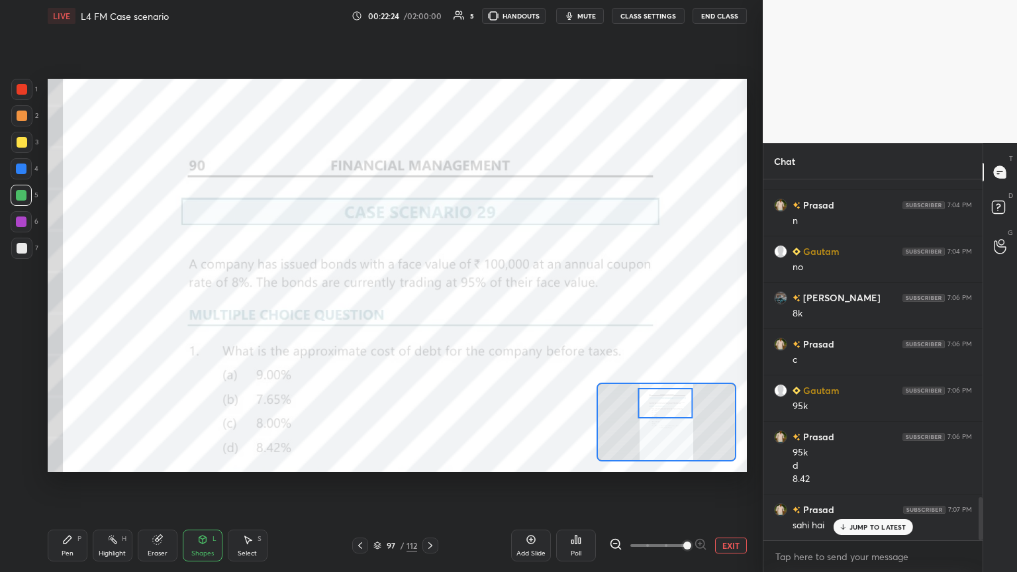
click at [68, 311] on icon at bounding box center [68, 540] width 8 height 8
click at [33, 96] on div "1" at bounding box center [24, 89] width 26 height 21
click at [27, 95] on div at bounding box center [21, 89] width 21 height 21
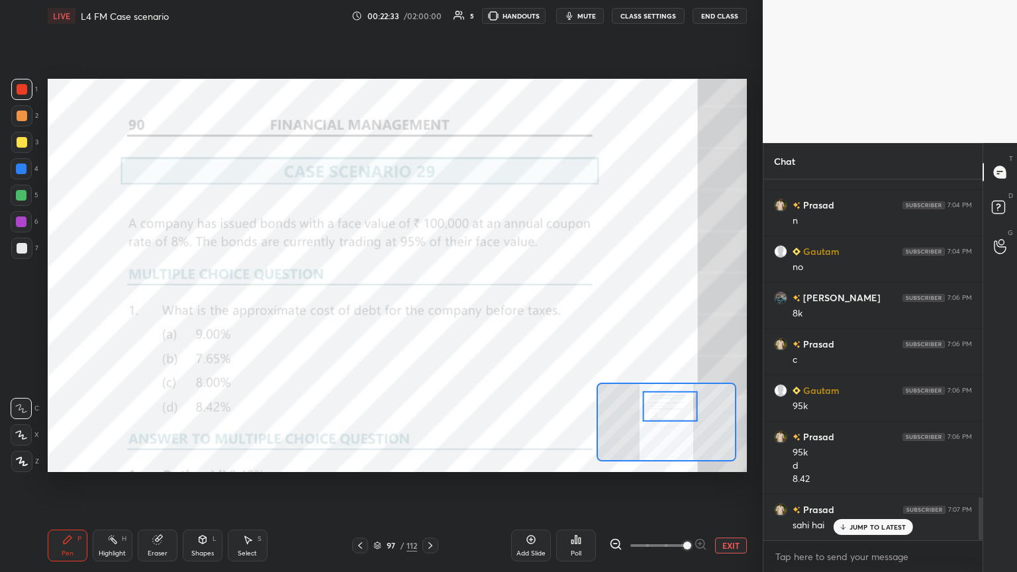
click at [433, 311] on icon at bounding box center [430, 545] width 11 height 11
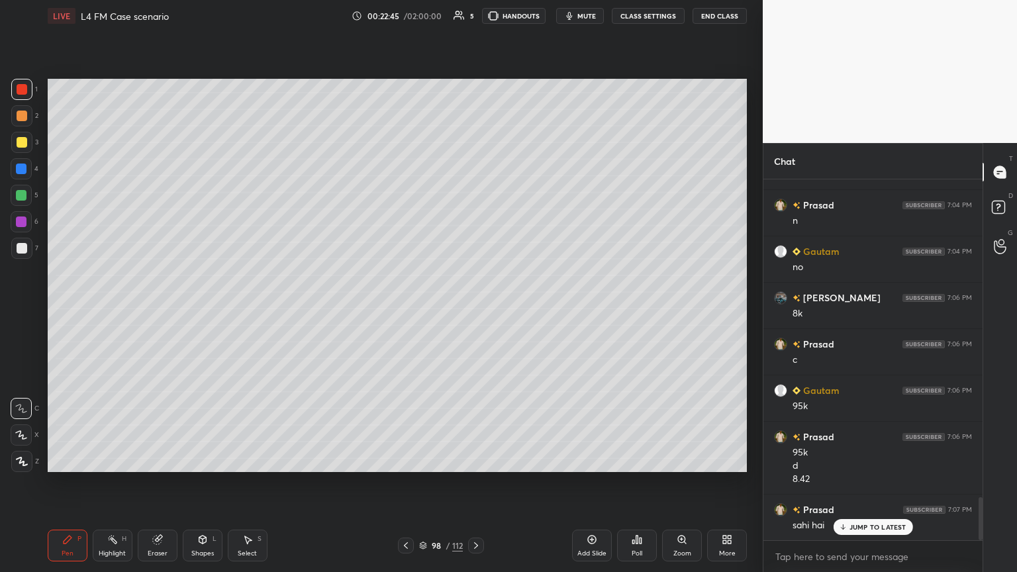
click at [409, 311] on icon at bounding box center [406, 545] width 11 height 11
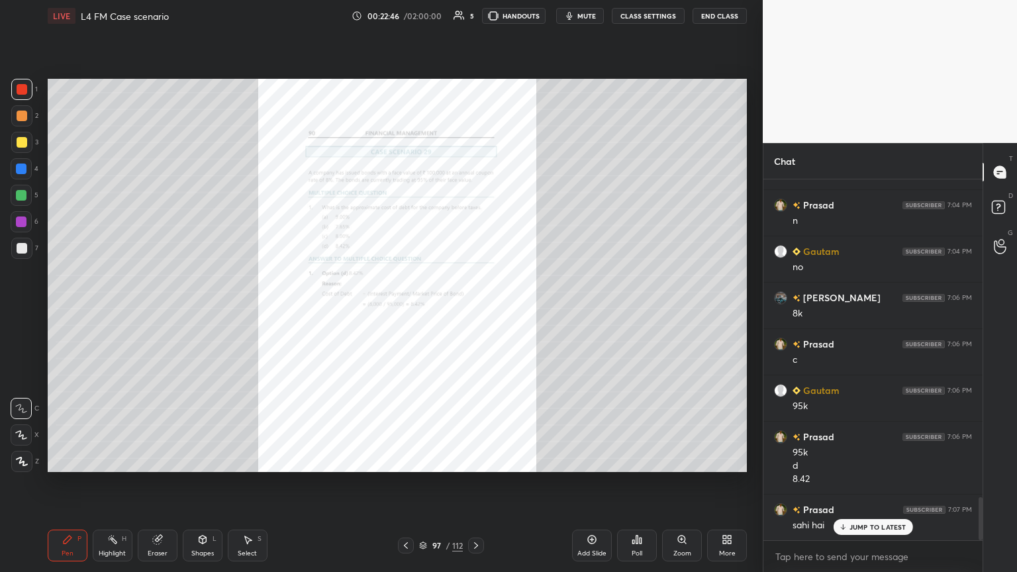
click at [410, 311] on icon at bounding box center [406, 545] width 11 height 11
click at [409, 311] on icon at bounding box center [406, 545] width 11 height 11
click at [408, 311] on icon at bounding box center [406, 545] width 11 height 11
click at [409, 311] on icon at bounding box center [406, 545] width 11 height 11
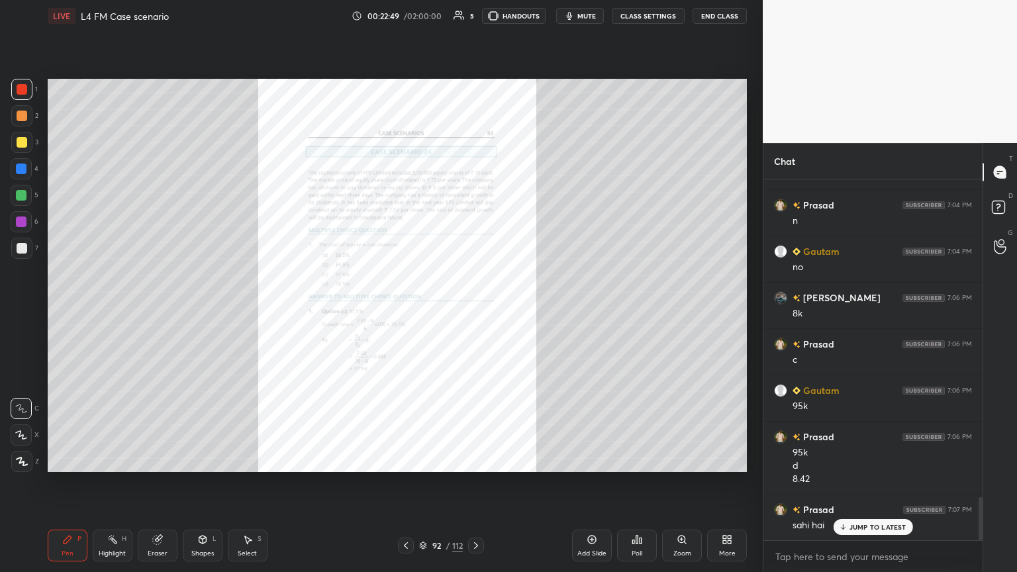
click at [475, 311] on icon at bounding box center [681, 539] width 7 height 7
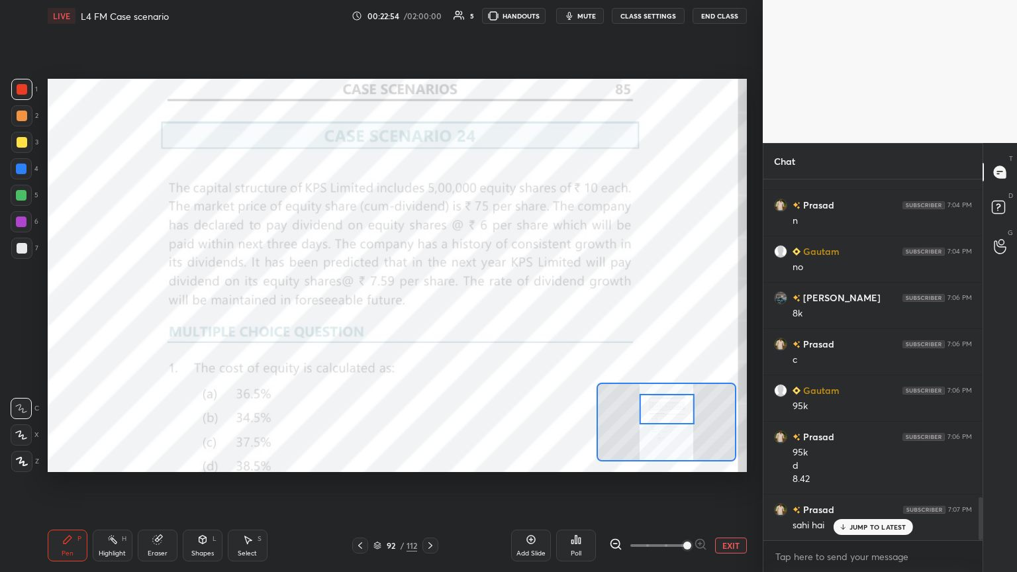
click at [475, 311] on button "EXIT" at bounding box center [731, 546] width 32 height 16
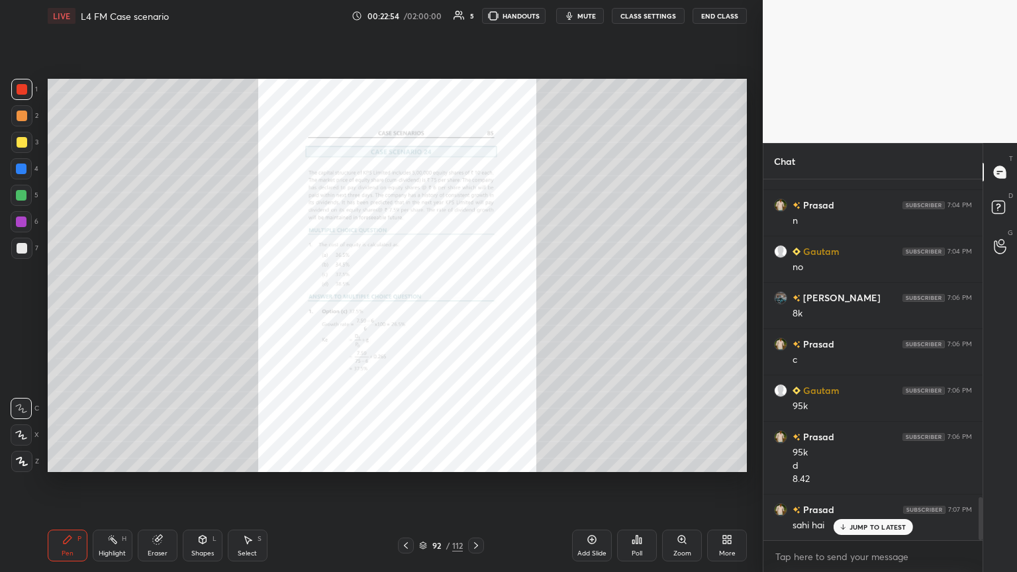
click at [475, 311] on div "Add Slide" at bounding box center [592, 546] width 40 height 32
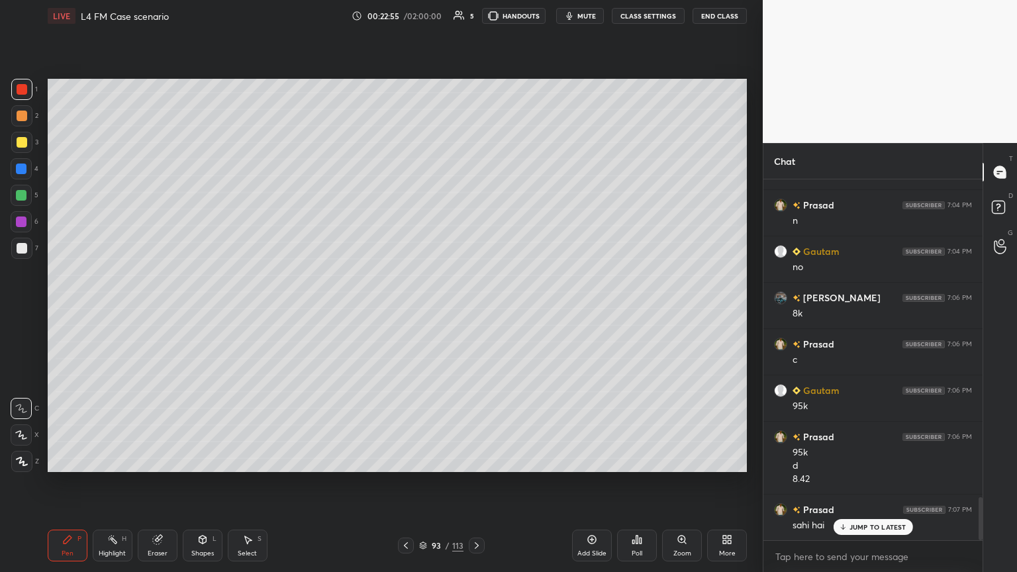
click at [19, 172] on div at bounding box center [21, 169] width 11 height 11
click at [205, 311] on div "Shapes" at bounding box center [202, 553] width 23 height 7
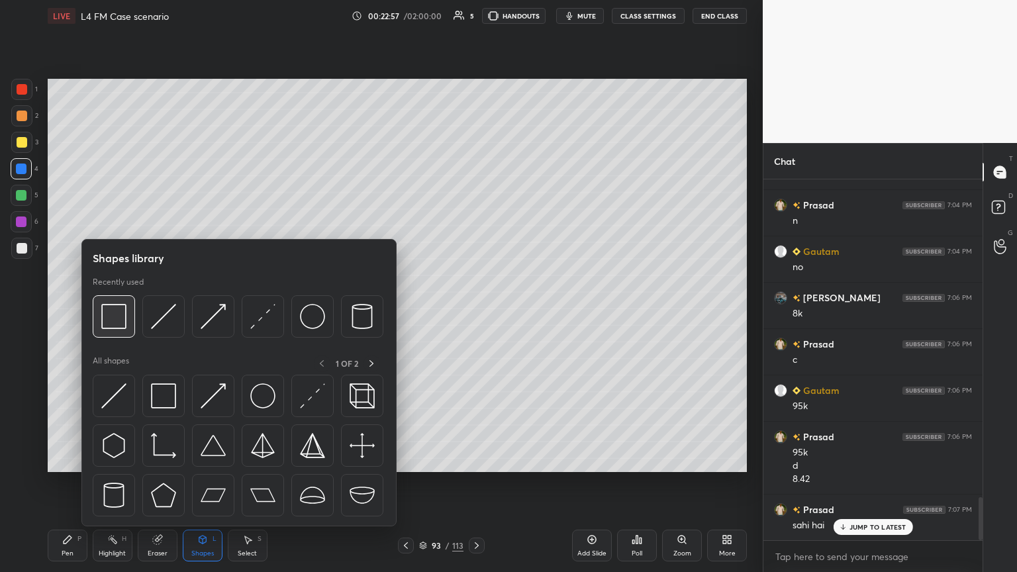
click at [101, 311] on img at bounding box center [113, 316] width 25 height 25
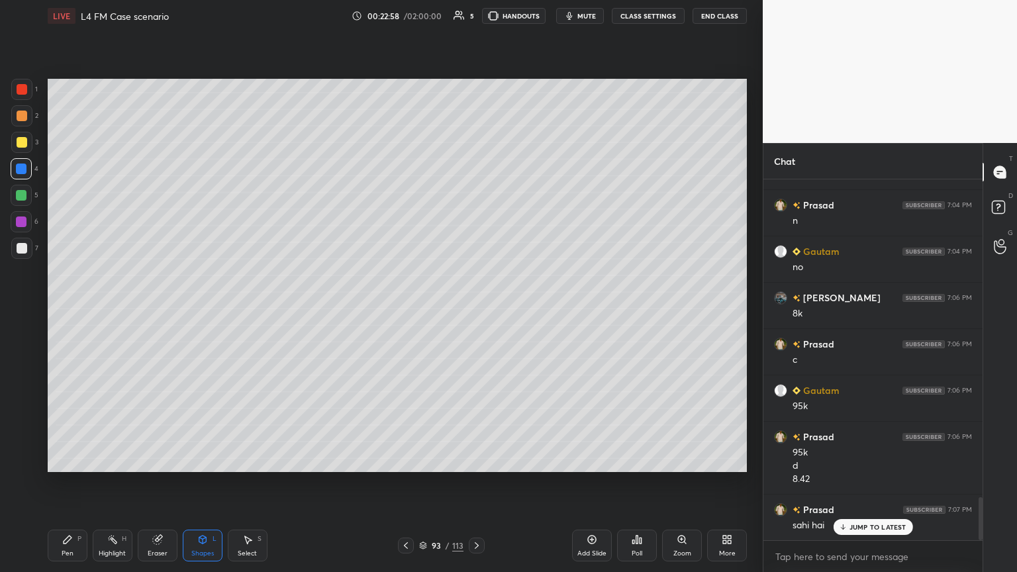
click at [67, 311] on div "Pen" at bounding box center [68, 553] width 12 height 7
click at [220, 311] on div "Shapes L" at bounding box center [203, 546] width 40 height 32
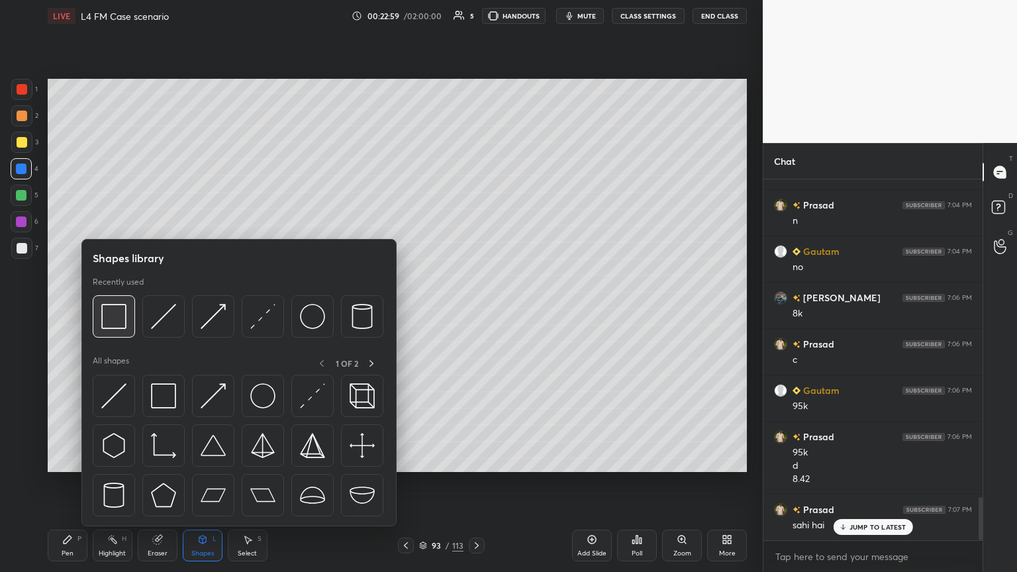
click at [119, 311] on img at bounding box center [113, 316] width 25 height 25
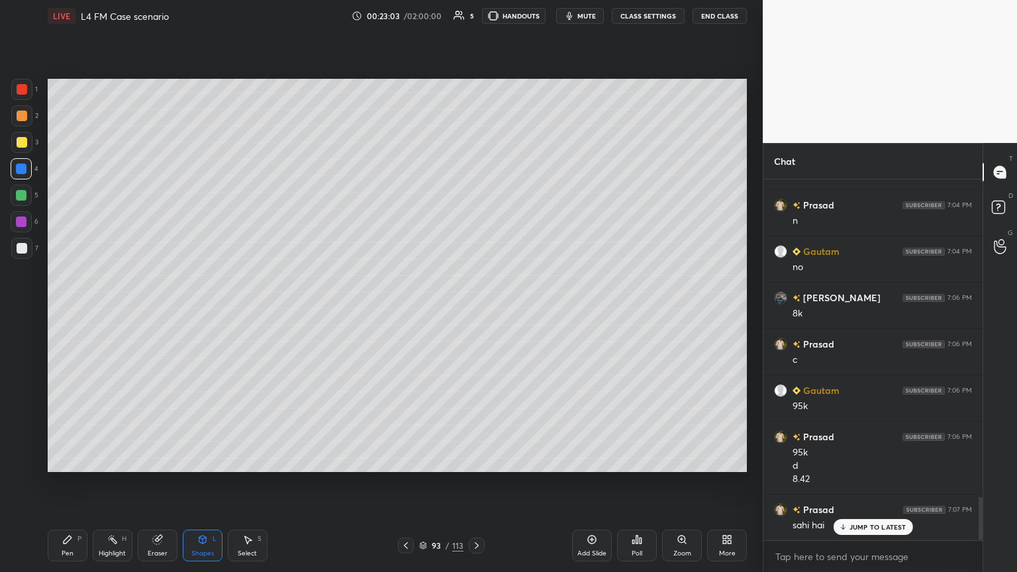
click at [48, 311] on div "Pen P" at bounding box center [68, 546] width 40 height 32
click at [23, 148] on div at bounding box center [21, 142] width 21 height 21
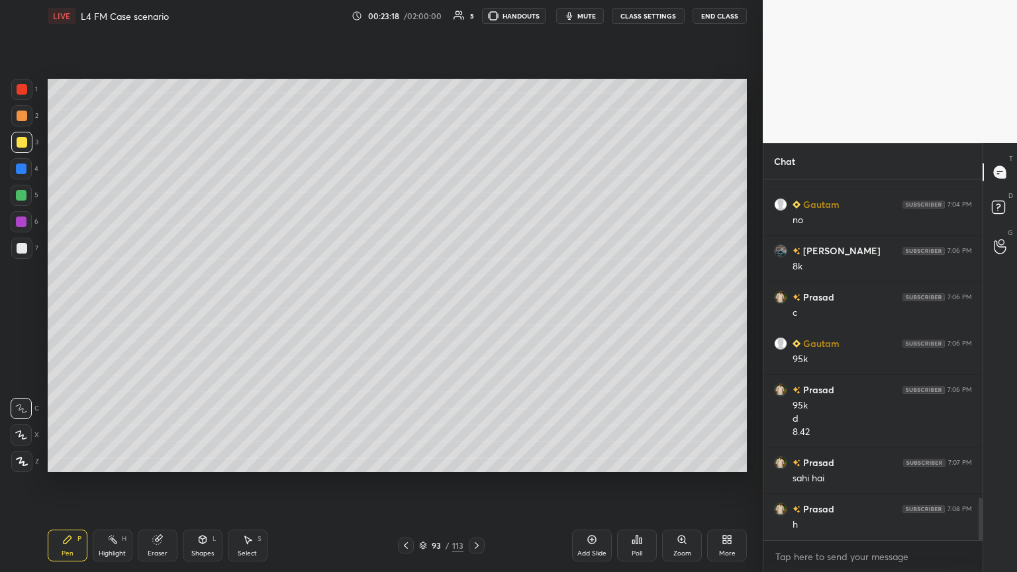
click at [408, 311] on div "Pen P Highlight H Eraser Shapes L Select S 93 / 113 Add Slide Poll Zoom More" at bounding box center [397, 545] width 699 height 53
click at [403, 311] on icon at bounding box center [406, 545] width 11 height 11
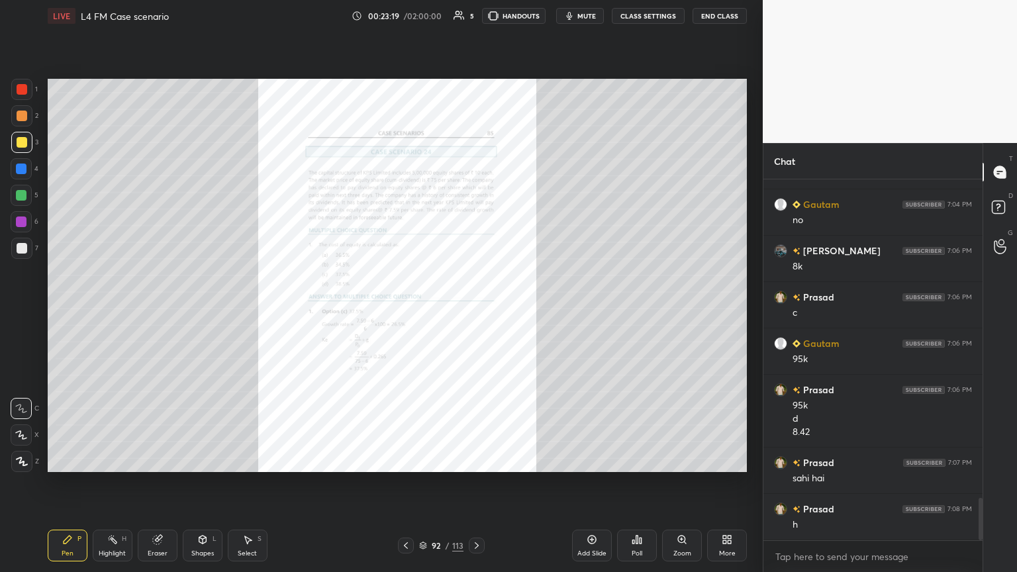
click at [475, 311] on icon at bounding box center [682, 539] width 0 height 3
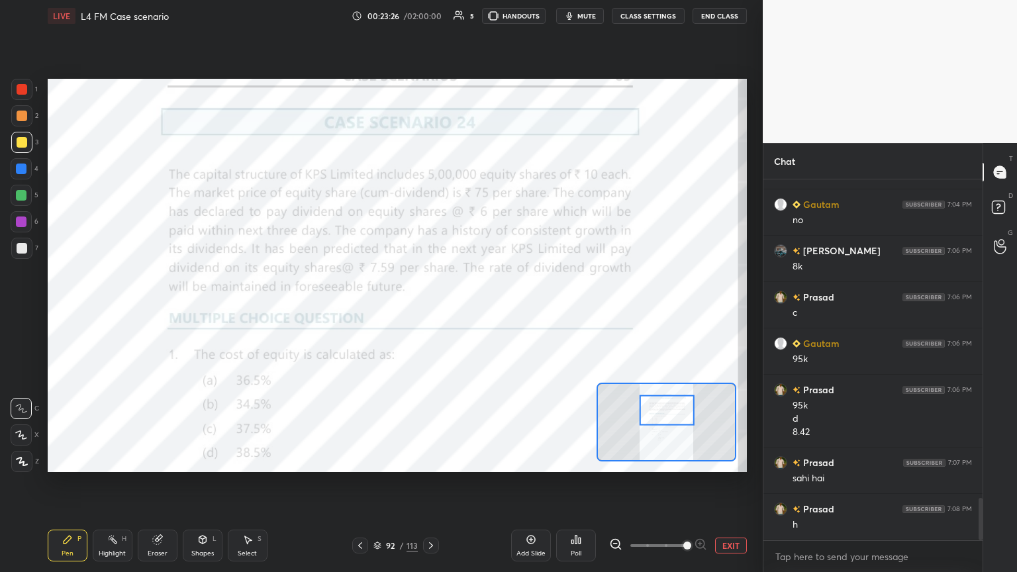
click at [23, 85] on div at bounding box center [22, 89] width 11 height 11
click at [60, 311] on div "Pen P" at bounding box center [68, 546] width 40 height 32
click at [148, 311] on div "Eraser" at bounding box center [158, 546] width 40 height 32
click at [24, 311] on div "Erase all" at bounding box center [21, 461] width 21 height 21
click at [81, 311] on div "Pen P" at bounding box center [68, 546] width 40 height 32
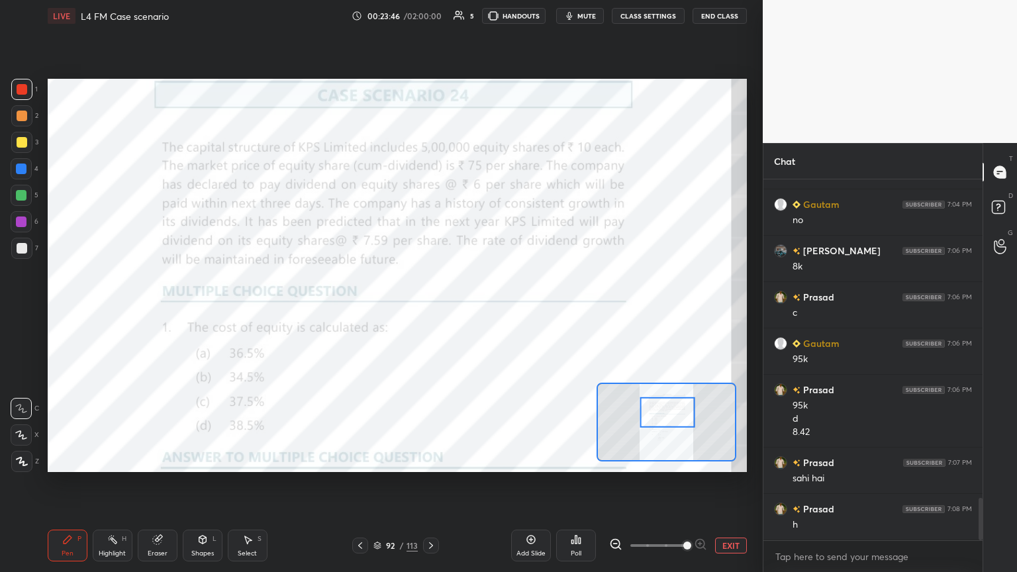
click at [199, 311] on icon at bounding box center [202, 540] width 7 height 8
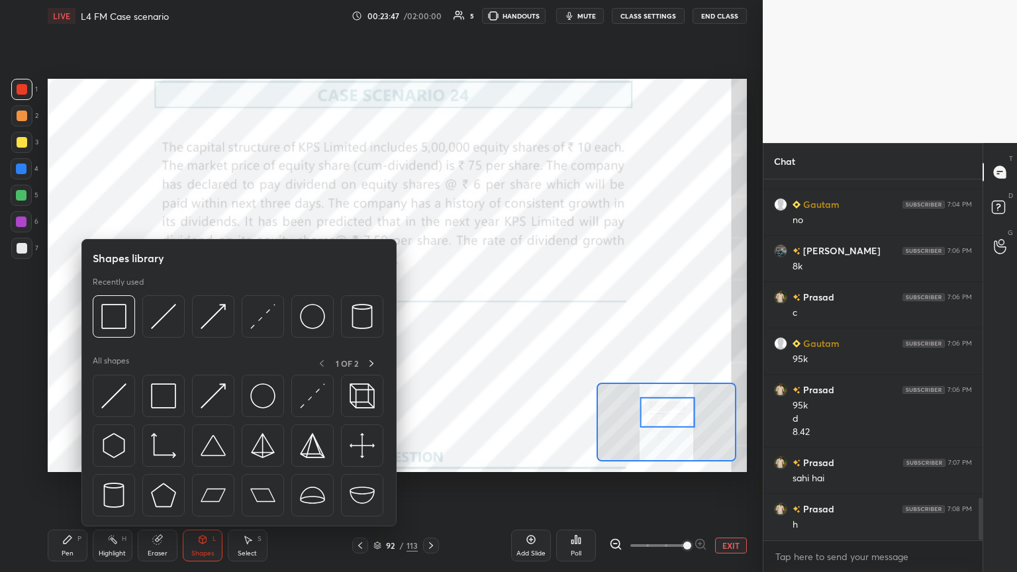
click at [109, 311] on img at bounding box center [113, 316] width 25 height 25
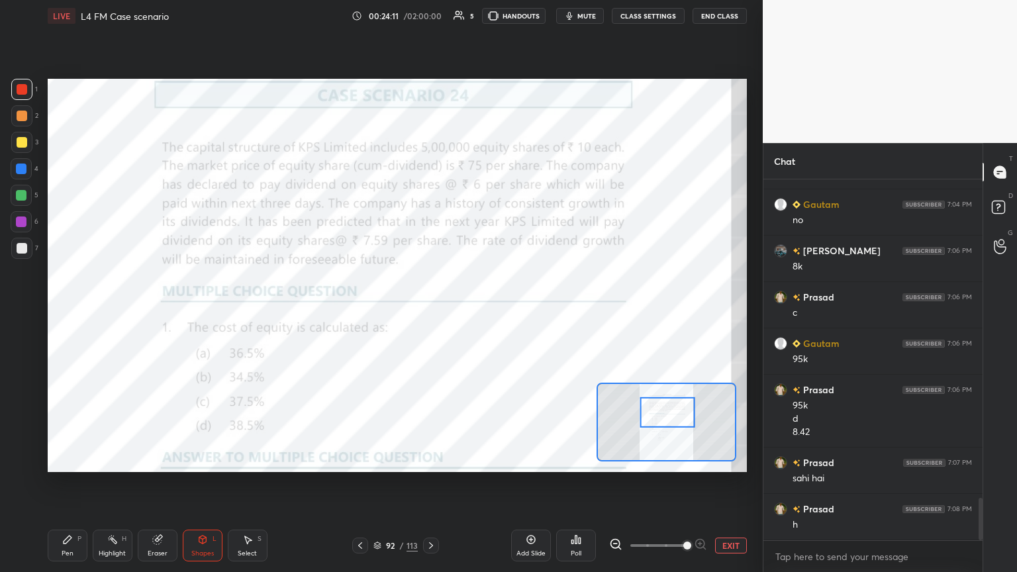
click at [66, 311] on div "Pen" at bounding box center [68, 553] width 12 height 7
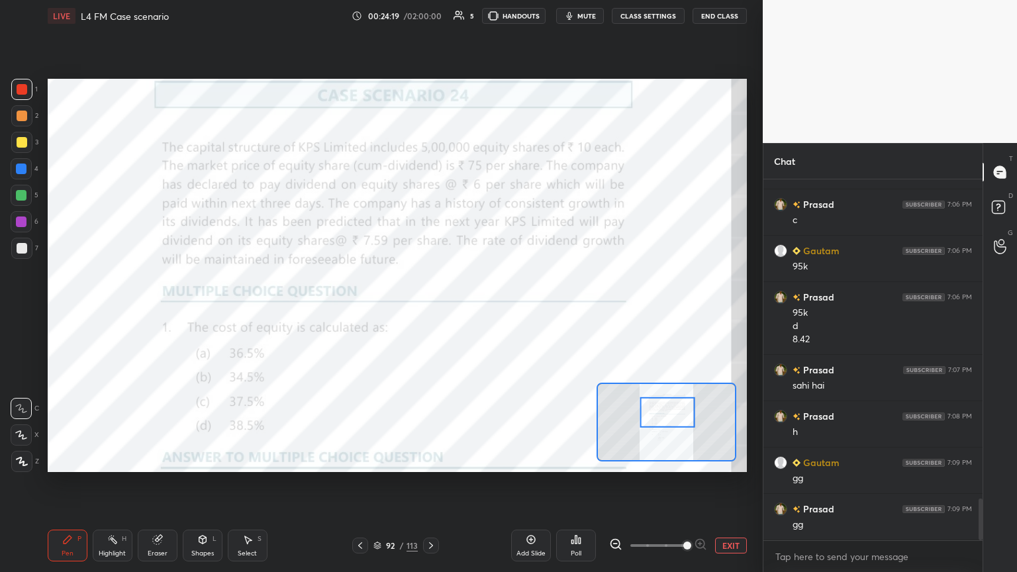
scroll to position [2828, 0]
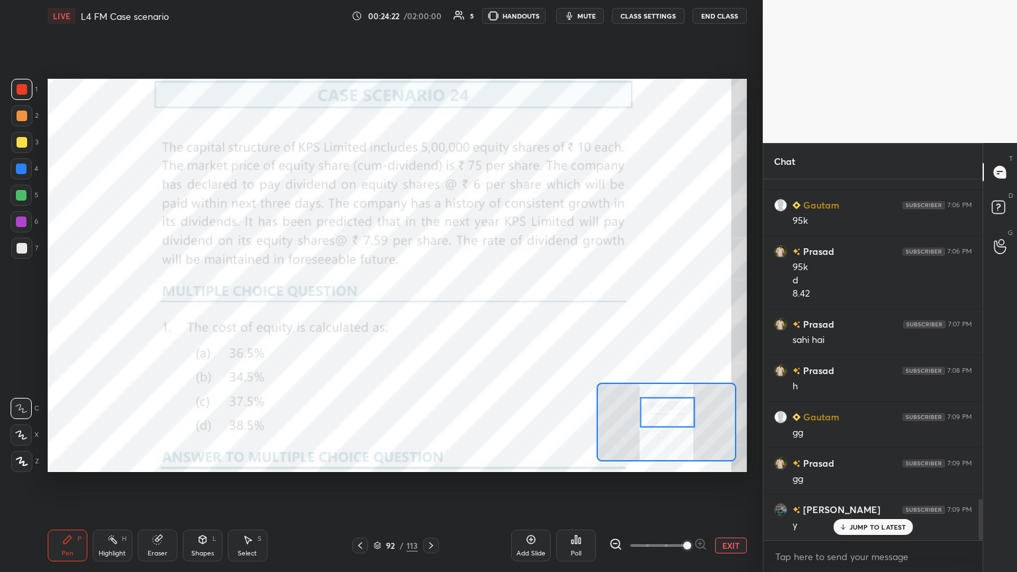
click at [430, 311] on icon at bounding box center [431, 545] width 11 height 11
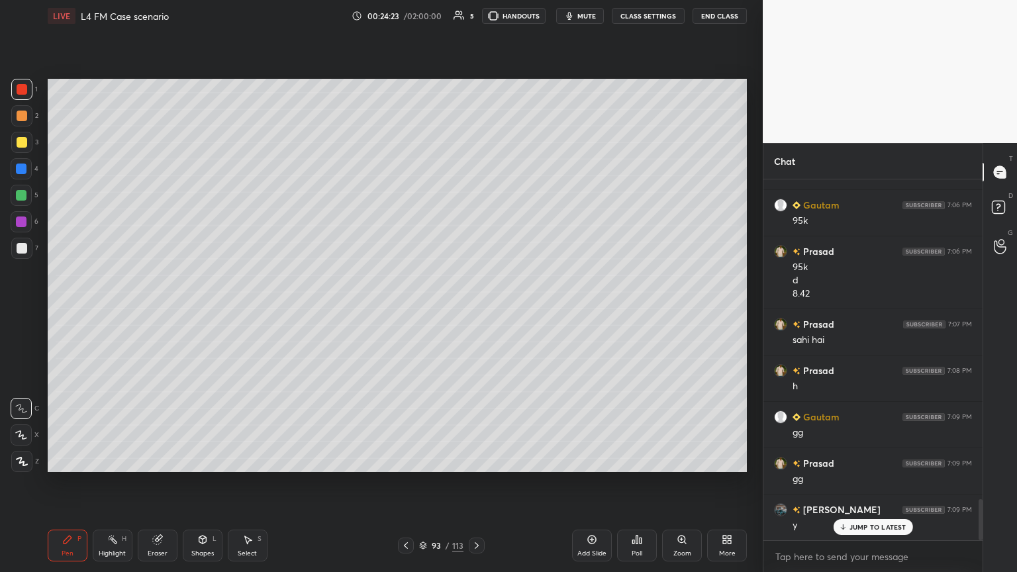
click at [17, 138] on div at bounding box center [22, 142] width 11 height 11
click at [77, 311] on div "Pen P" at bounding box center [68, 546] width 40 height 32
click at [409, 311] on icon at bounding box center [406, 545] width 11 height 11
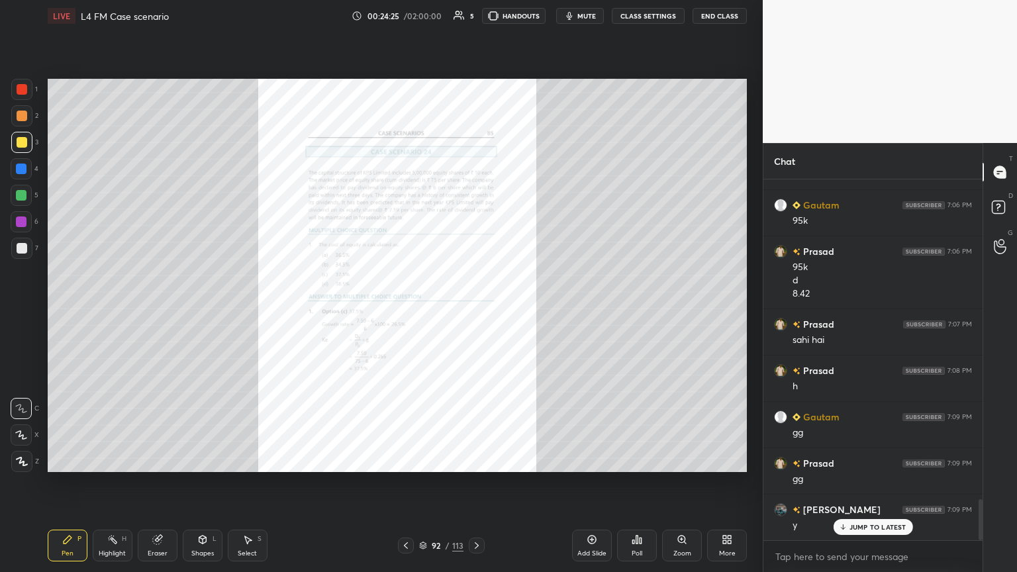
click at [473, 311] on icon at bounding box center [476, 545] width 11 height 11
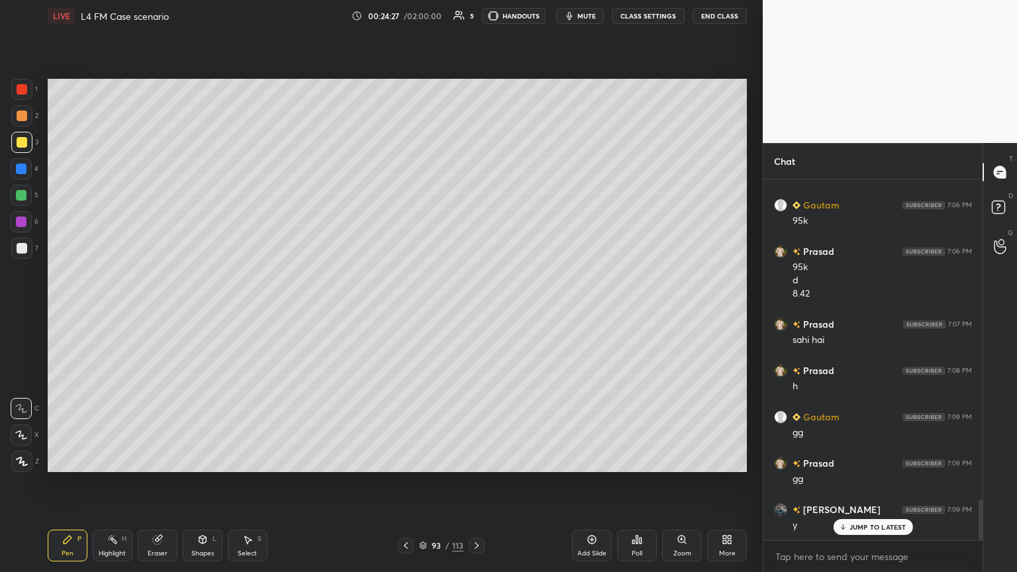
click at [21, 311] on div at bounding box center [21, 461] width 21 height 21
click at [21, 95] on div at bounding box center [21, 89] width 21 height 21
click at [199, 311] on icon at bounding box center [202, 540] width 7 height 8
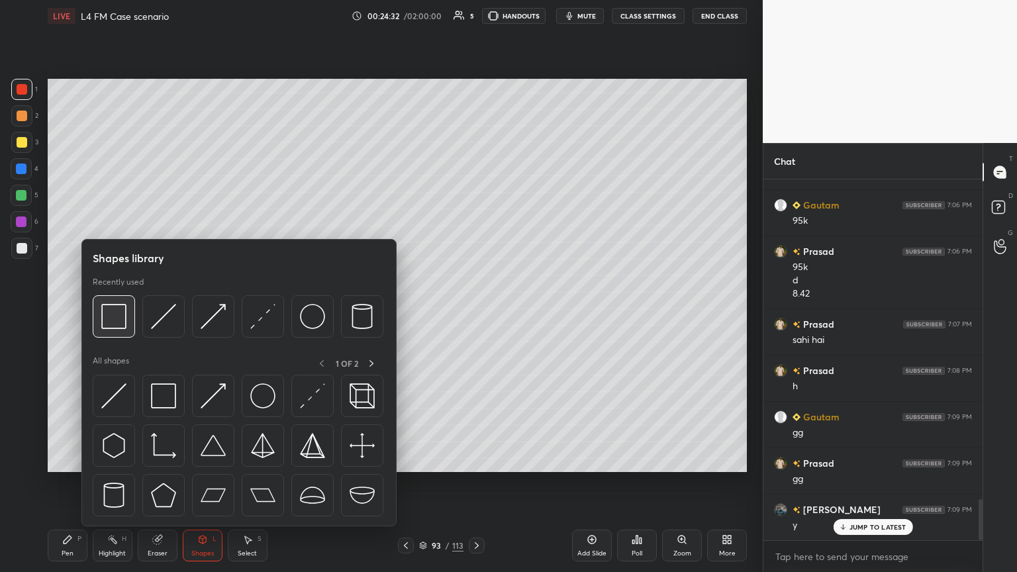
click at [121, 311] on div at bounding box center [114, 316] width 42 height 42
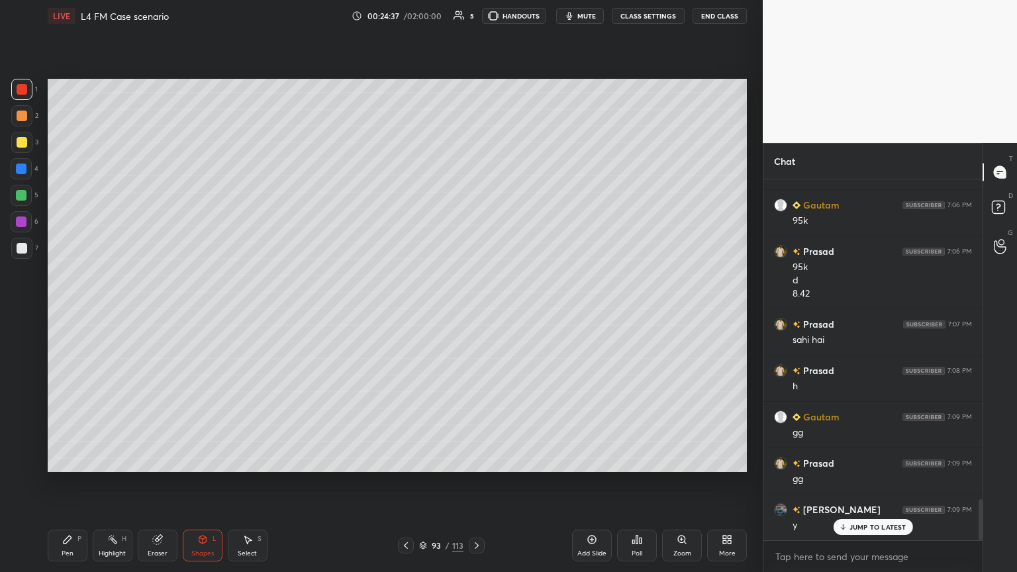
click at [71, 311] on div "Pen" at bounding box center [68, 553] width 12 height 7
click at [26, 311] on icon at bounding box center [21, 408] width 12 height 9
click at [25, 259] on div "7" at bounding box center [24, 251] width 27 height 26
click at [19, 148] on div at bounding box center [21, 142] width 21 height 21
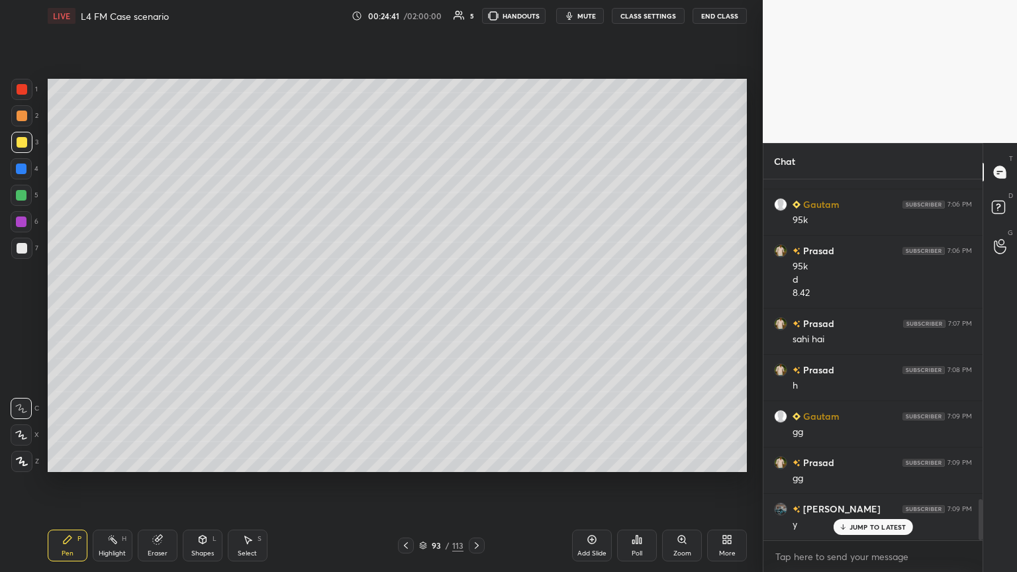
click at [59, 311] on div "Pen P" at bounding box center [68, 546] width 40 height 32
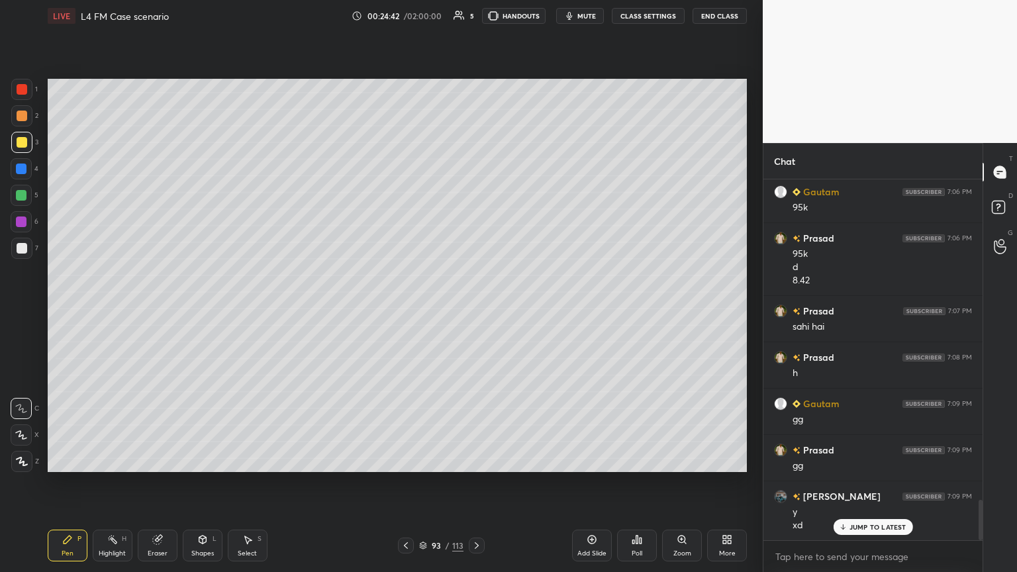
click at [14, 311] on div at bounding box center [21, 461] width 21 height 21
click at [24, 311] on icon at bounding box center [21, 408] width 12 height 9
click at [65, 311] on icon at bounding box center [67, 539] width 11 height 11
click at [204, 311] on icon at bounding box center [202, 540] width 7 height 8
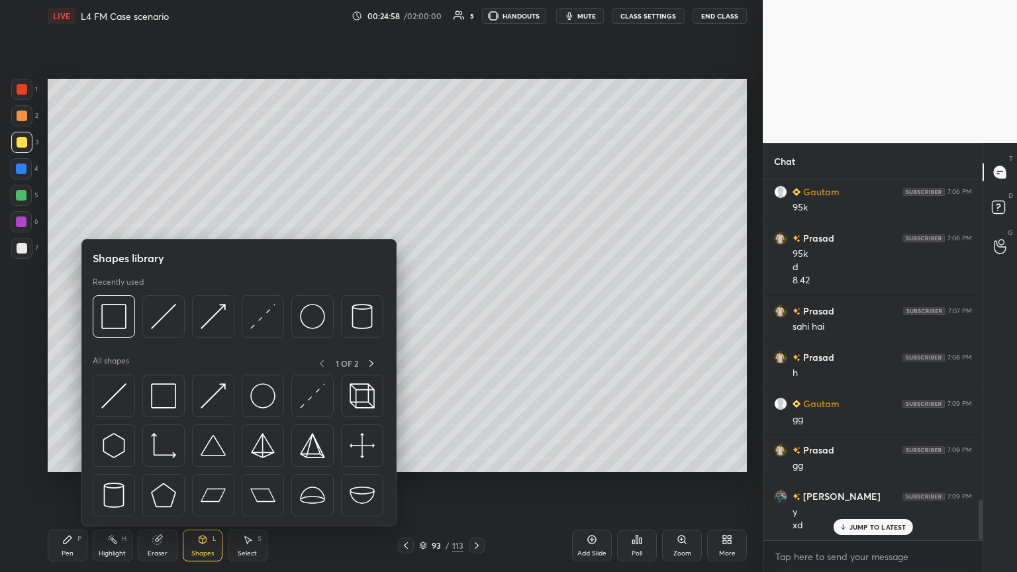
click at [165, 311] on img at bounding box center [163, 316] width 25 height 25
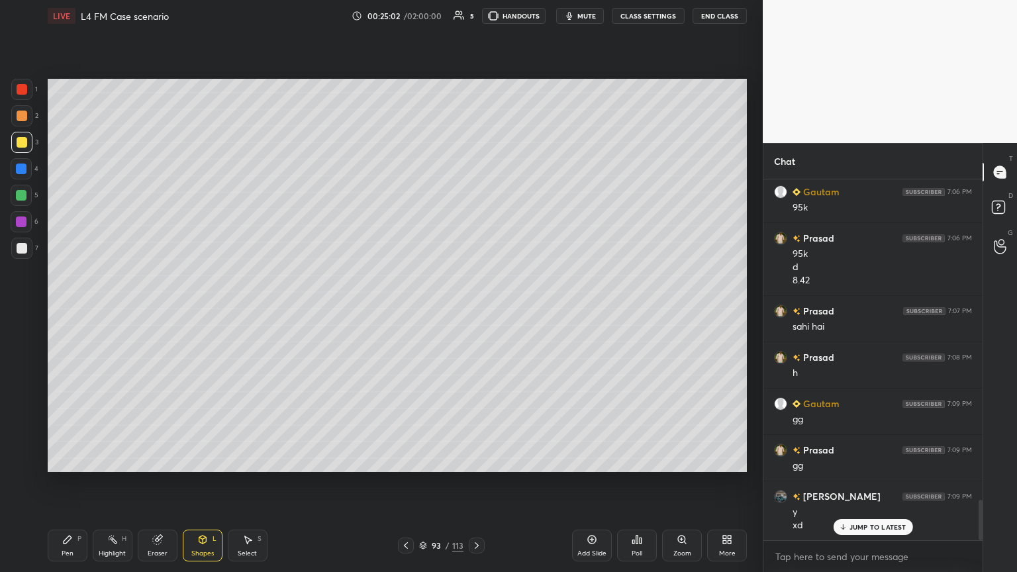
click at [66, 311] on div "Pen P" at bounding box center [68, 546] width 40 height 32
click at [21, 119] on div at bounding box center [22, 116] width 11 height 11
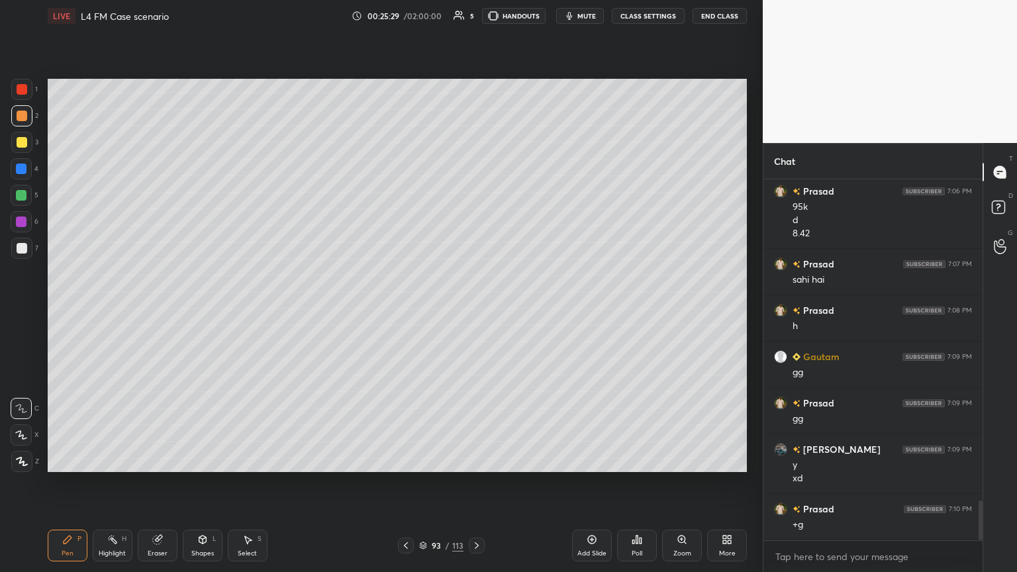
click at [413, 311] on div at bounding box center [406, 546] width 16 height 16
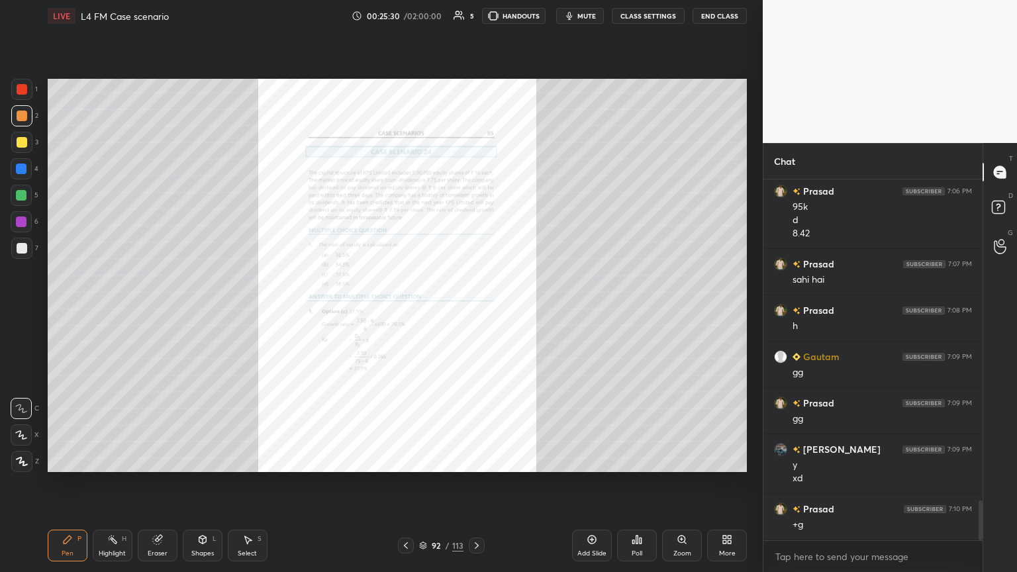
click at [475, 311] on icon at bounding box center [682, 539] width 11 height 11
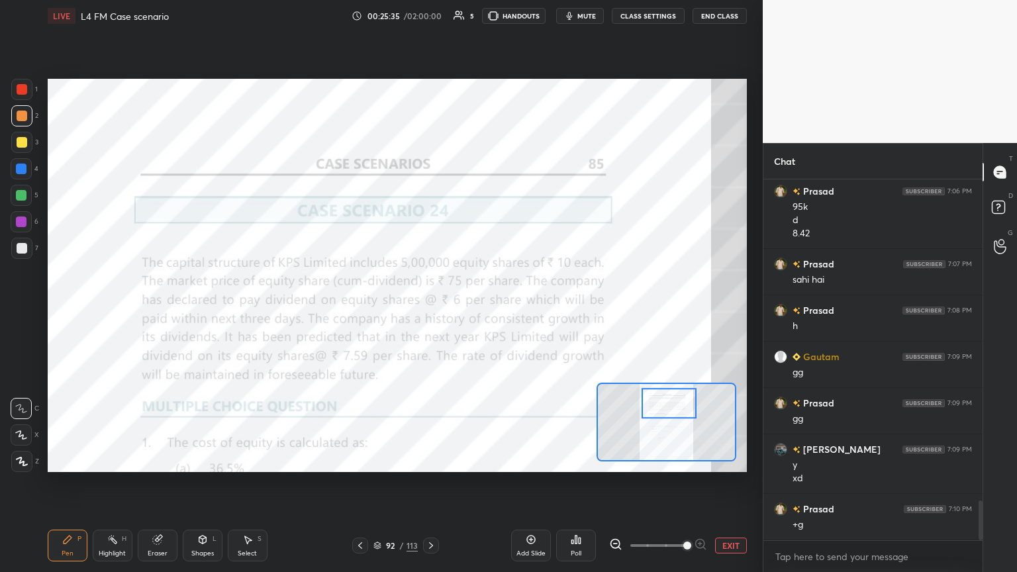
click at [19, 84] on div at bounding box center [22, 89] width 11 height 11
click at [77, 311] on div "Pen P" at bounding box center [68, 546] width 40 height 32
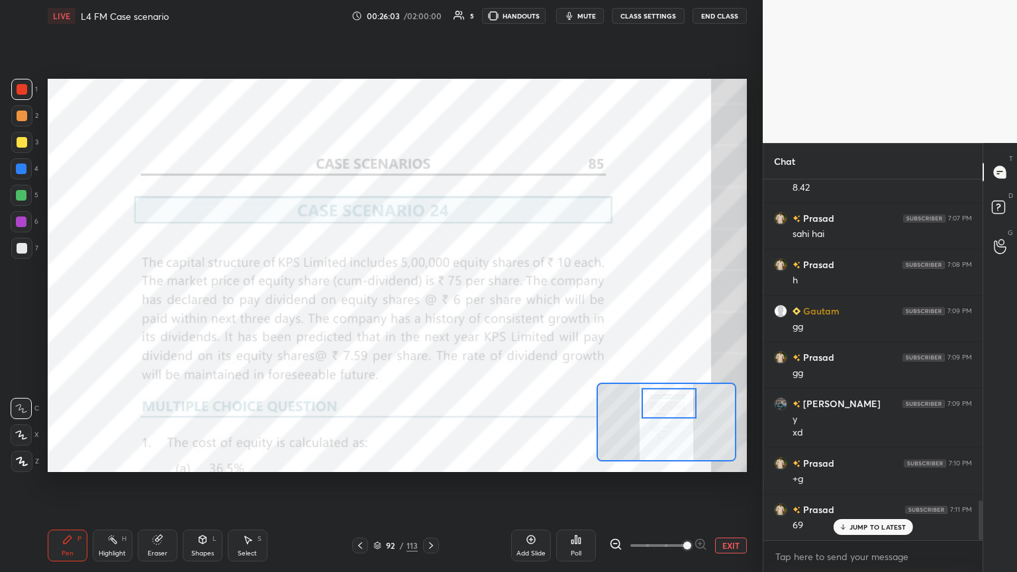
click at [436, 311] on div at bounding box center [431, 546] width 16 height 16
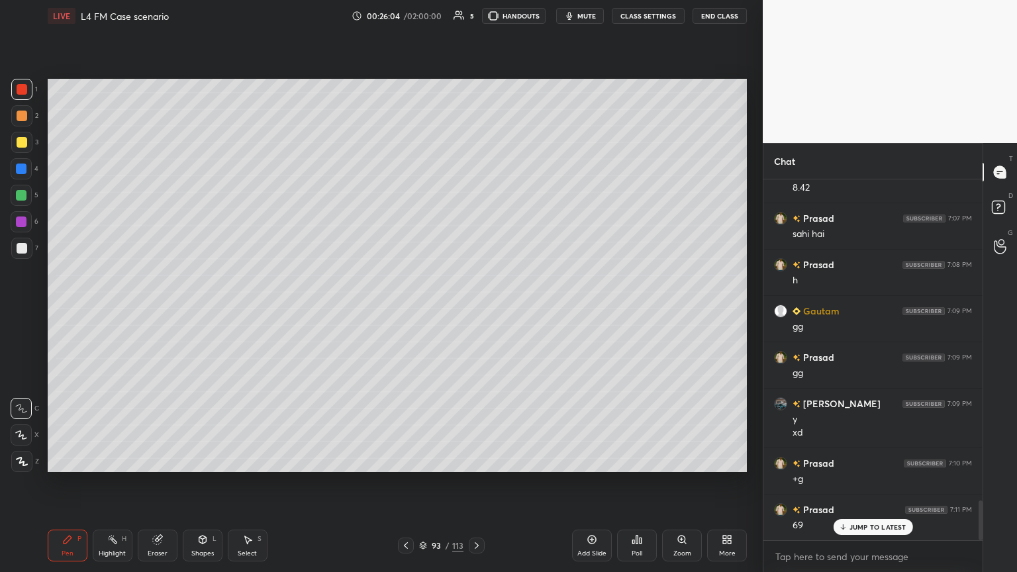
click at [78, 311] on div "Pen P" at bounding box center [68, 546] width 40 height 32
click at [22, 146] on div at bounding box center [22, 142] width 11 height 11
click at [21, 117] on div at bounding box center [22, 116] width 11 height 11
click at [19, 247] on div at bounding box center [22, 248] width 11 height 11
click at [69, 311] on icon at bounding box center [67, 539] width 11 height 11
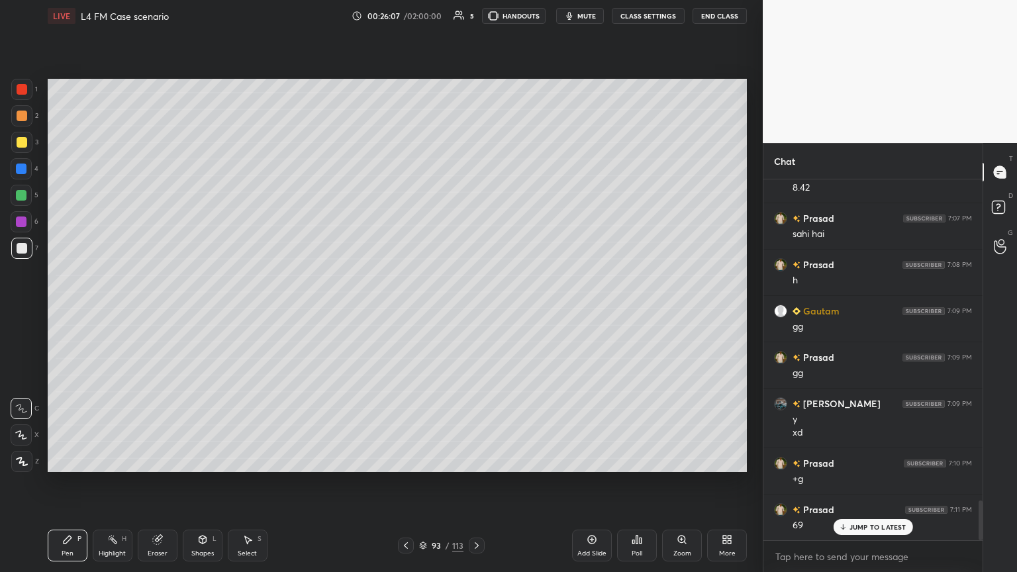
click at [19, 122] on div at bounding box center [21, 115] width 21 height 21
click at [24, 250] on div at bounding box center [22, 248] width 11 height 11
click at [405, 311] on icon at bounding box center [406, 545] width 11 height 11
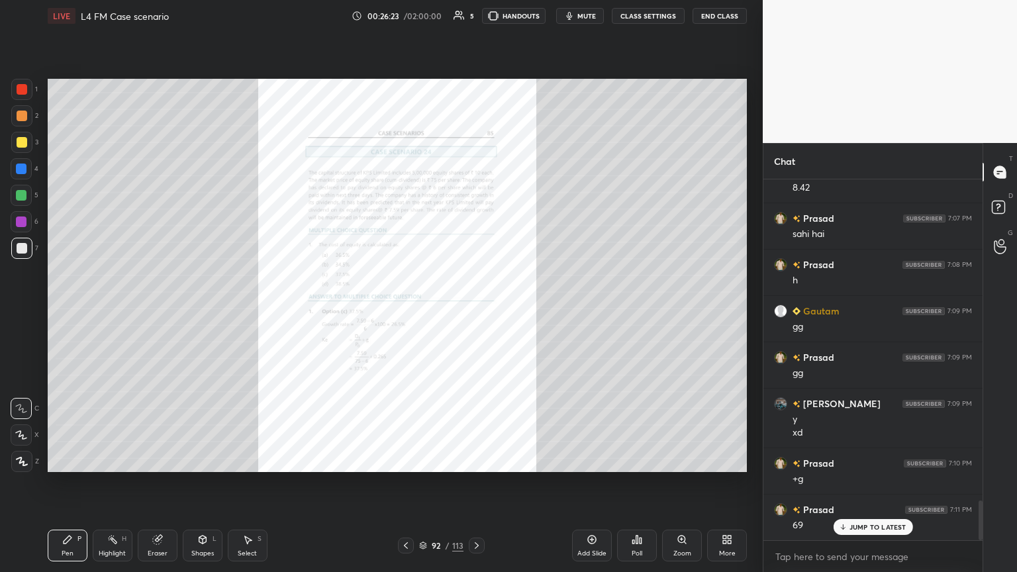
click at [475, 311] on icon at bounding box center [681, 539] width 7 height 7
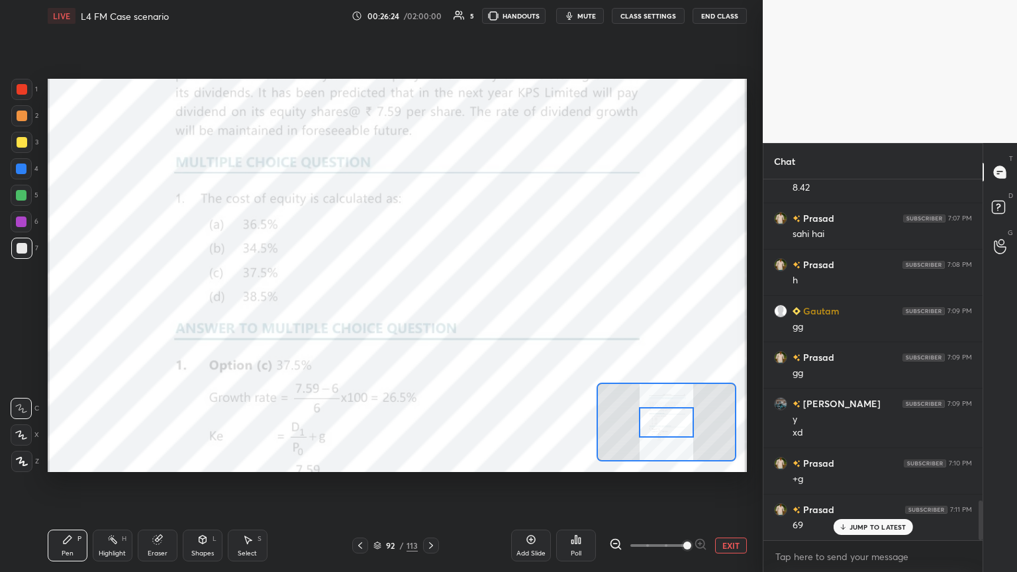
click at [155, 311] on div "Eraser" at bounding box center [158, 546] width 40 height 32
click at [15, 311] on div "Erase all" at bounding box center [21, 461] width 21 height 21
click at [48, 311] on div "Setting up your live class Poll for secs No correct answer Start poll" at bounding box center [397, 275] width 710 height 487
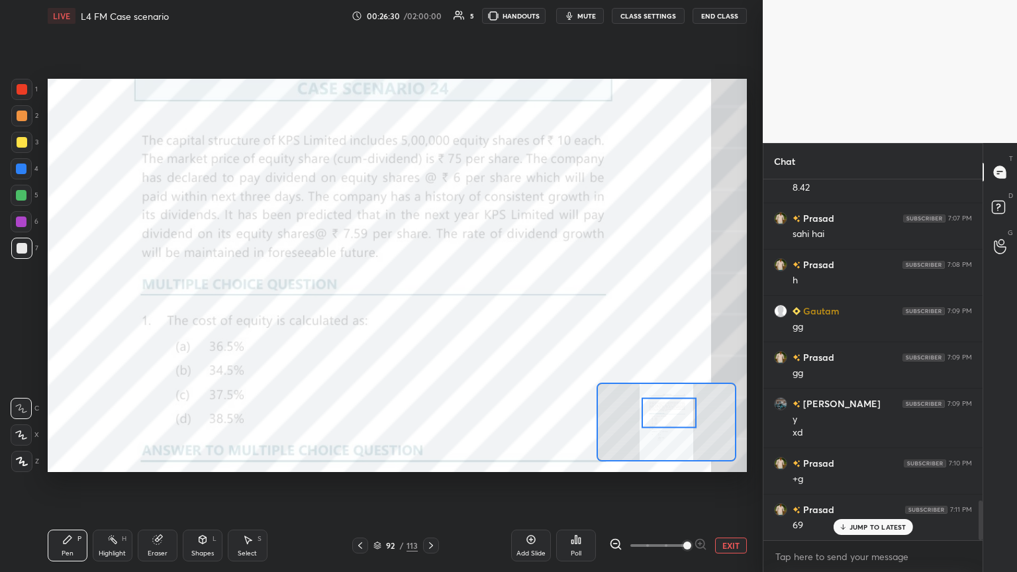
click at [25, 83] on div at bounding box center [21, 89] width 21 height 21
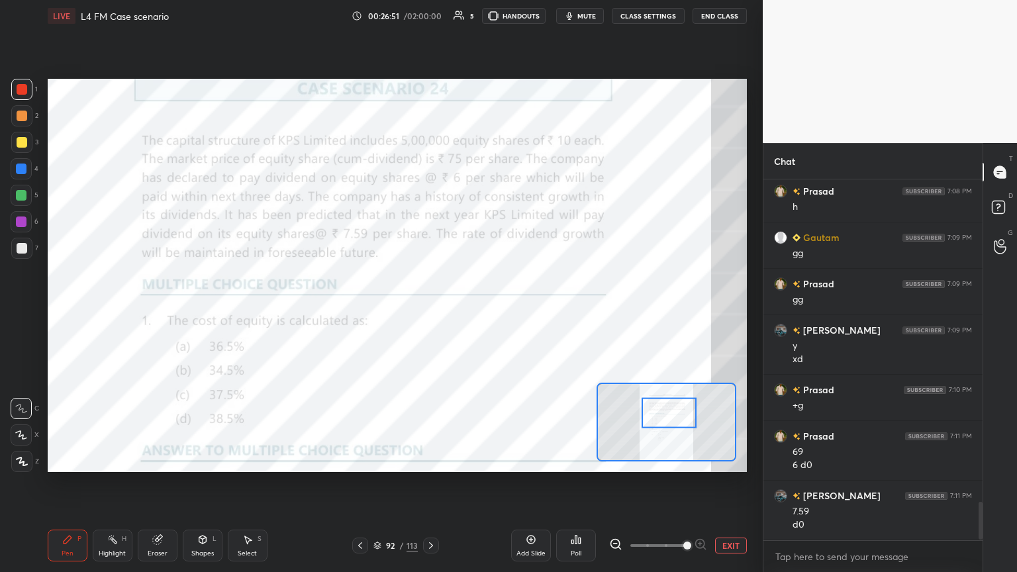
scroll to position [3054, 0]
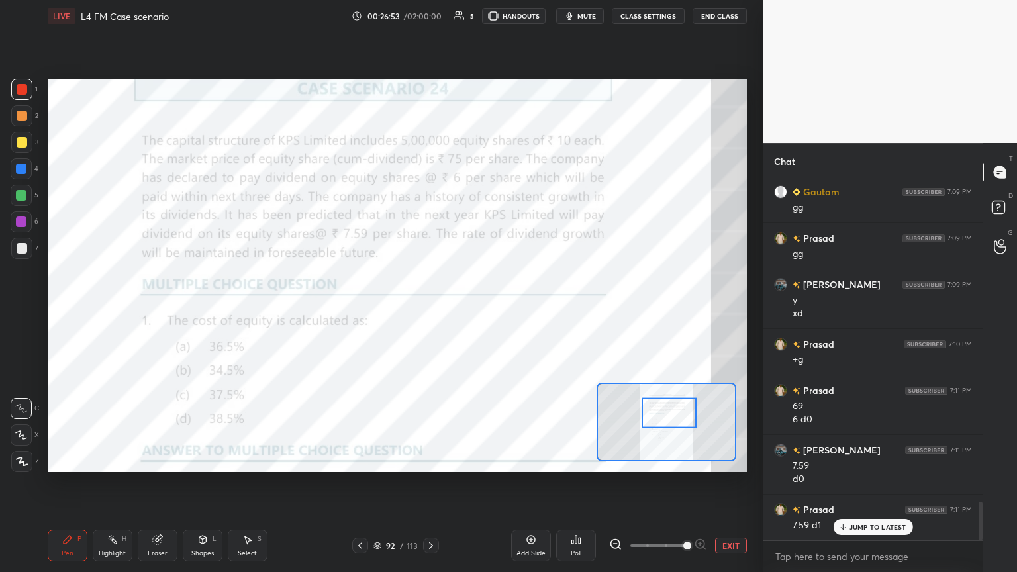
click at [432, 311] on icon at bounding box center [431, 545] width 11 height 11
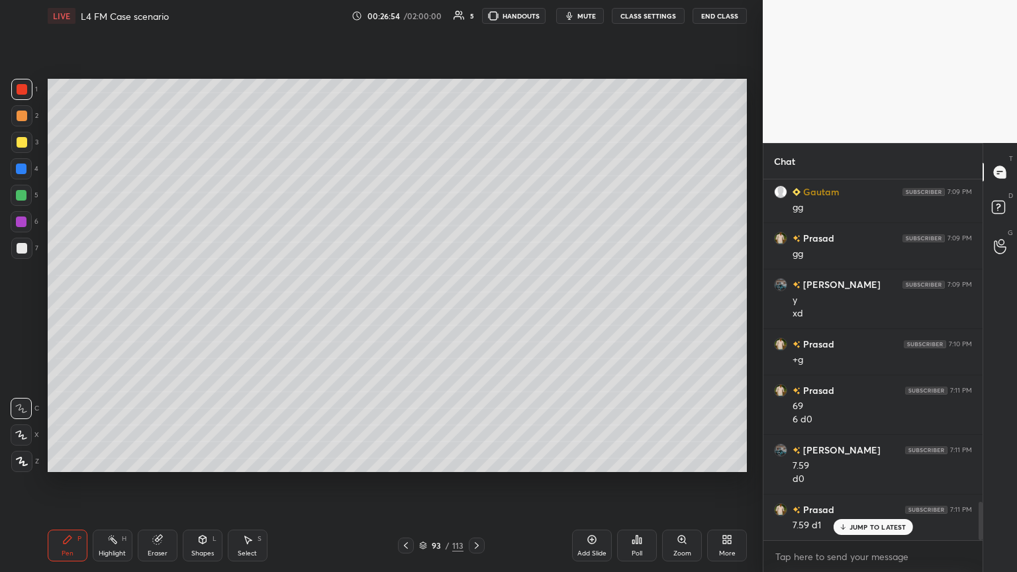
click at [26, 112] on div at bounding box center [22, 116] width 11 height 11
click at [71, 311] on div "Pen P" at bounding box center [68, 546] width 40 height 32
click at [28, 246] on div at bounding box center [21, 248] width 21 height 21
click at [408, 311] on icon at bounding box center [406, 545] width 11 height 11
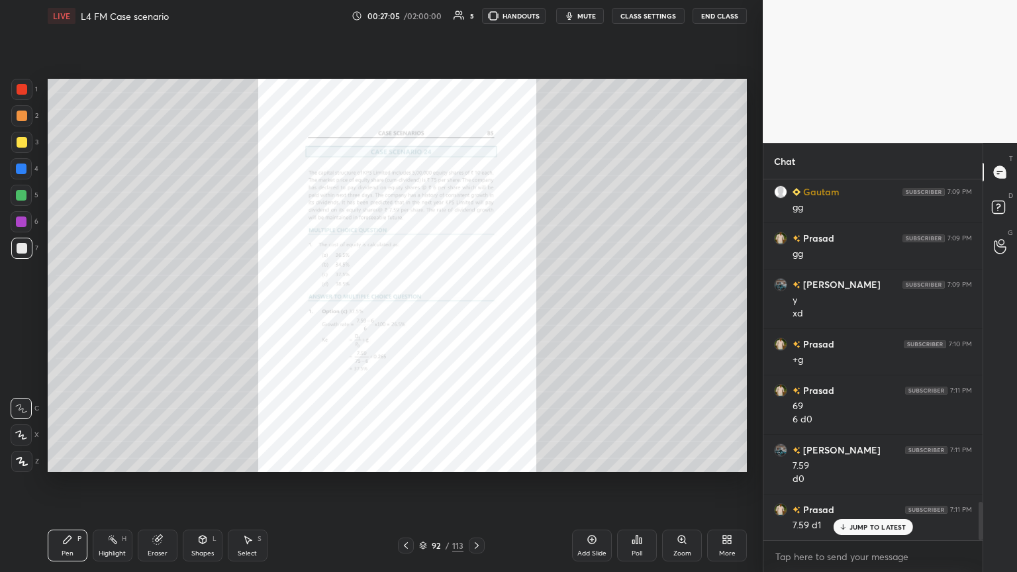
click at [475, 311] on div "Zoom" at bounding box center [682, 546] width 40 height 32
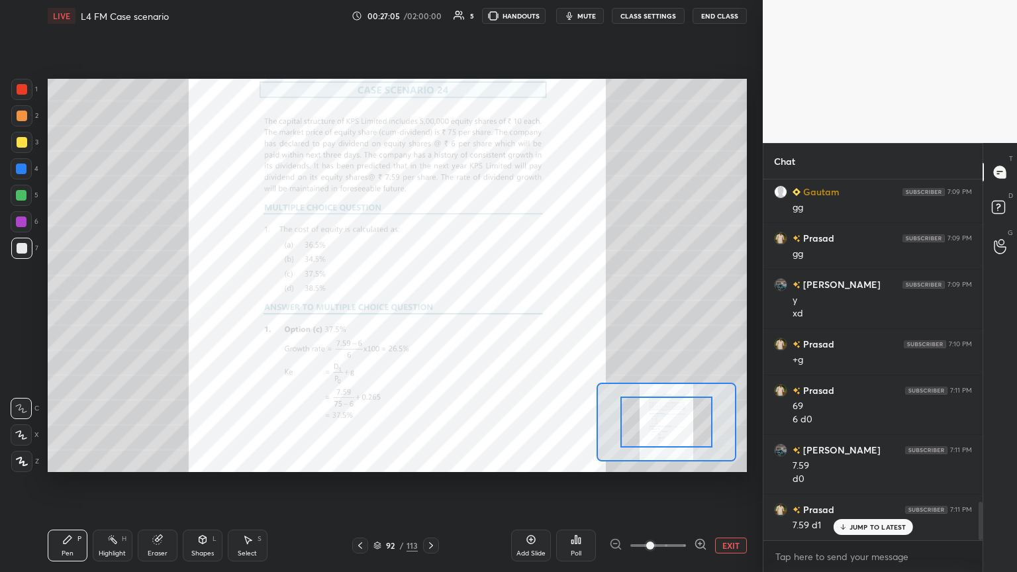
click at [475, 311] on span at bounding box center [650, 546] width 8 height 8
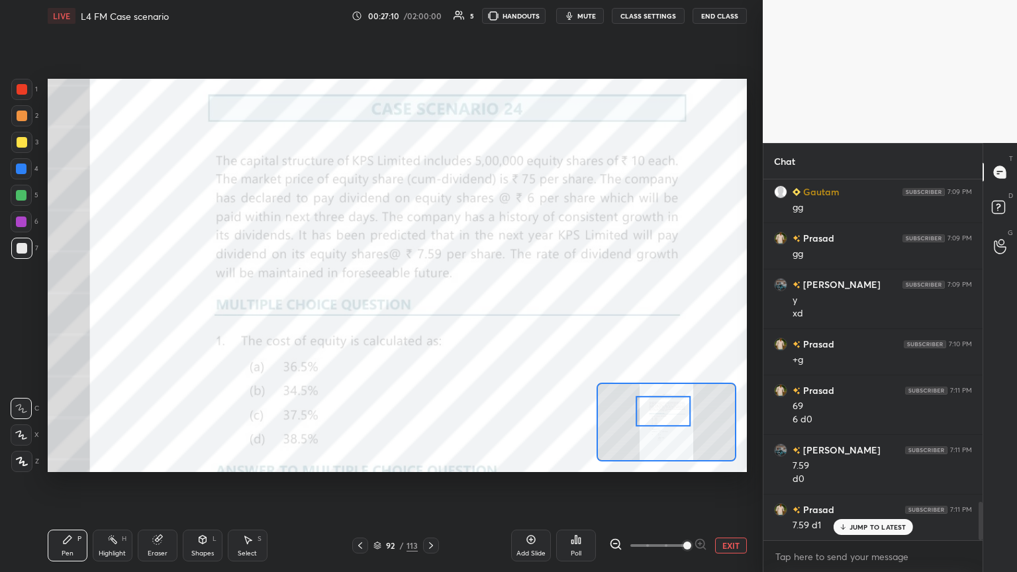
click at [30, 86] on div at bounding box center [21, 89] width 21 height 21
click at [432, 311] on icon at bounding box center [431, 545] width 11 height 11
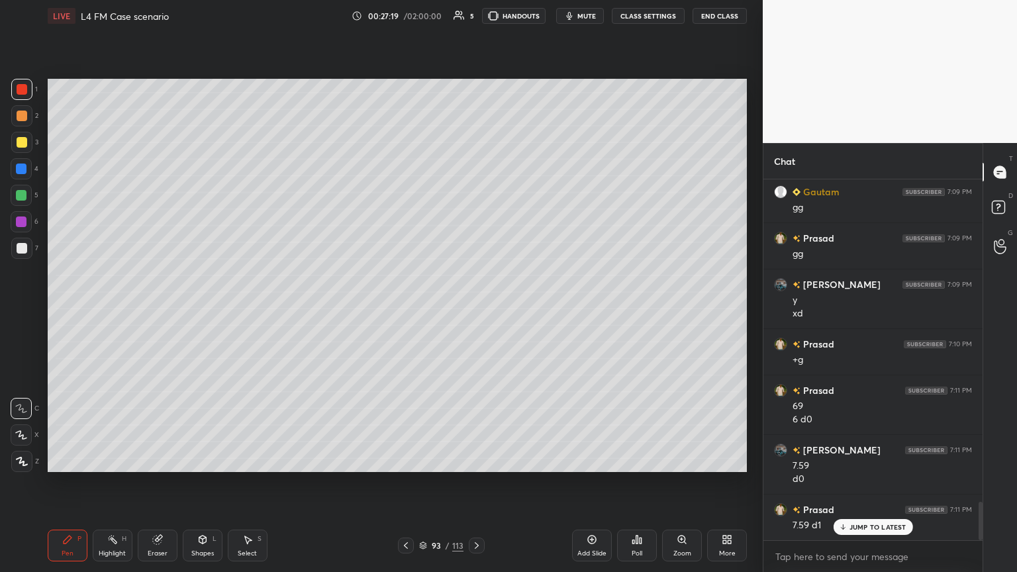
click at [56, 311] on div "Pen P" at bounding box center [68, 546] width 40 height 32
click at [20, 119] on div at bounding box center [22, 116] width 11 height 11
click at [25, 251] on div at bounding box center [22, 248] width 11 height 11
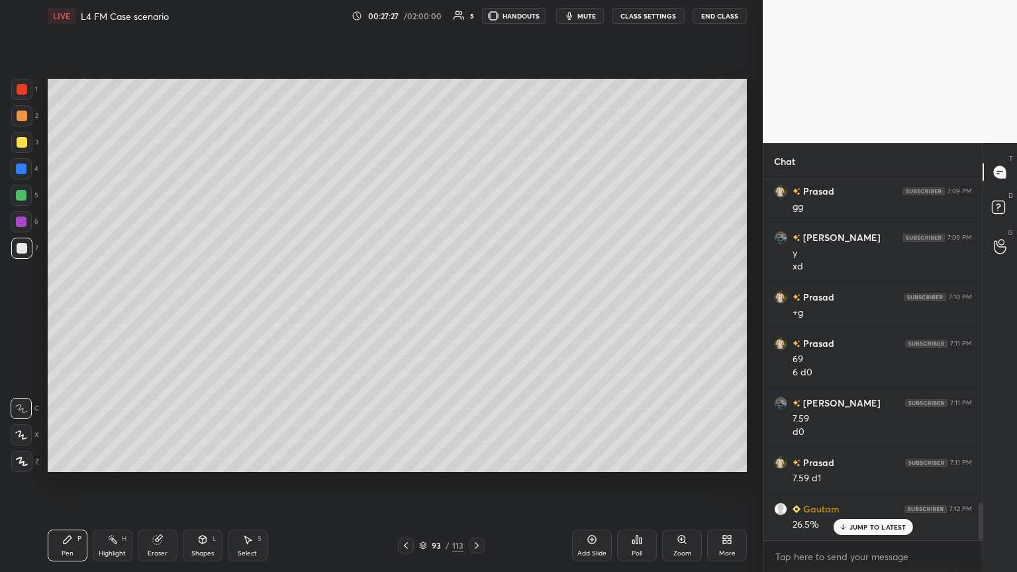
scroll to position [3146, 0]
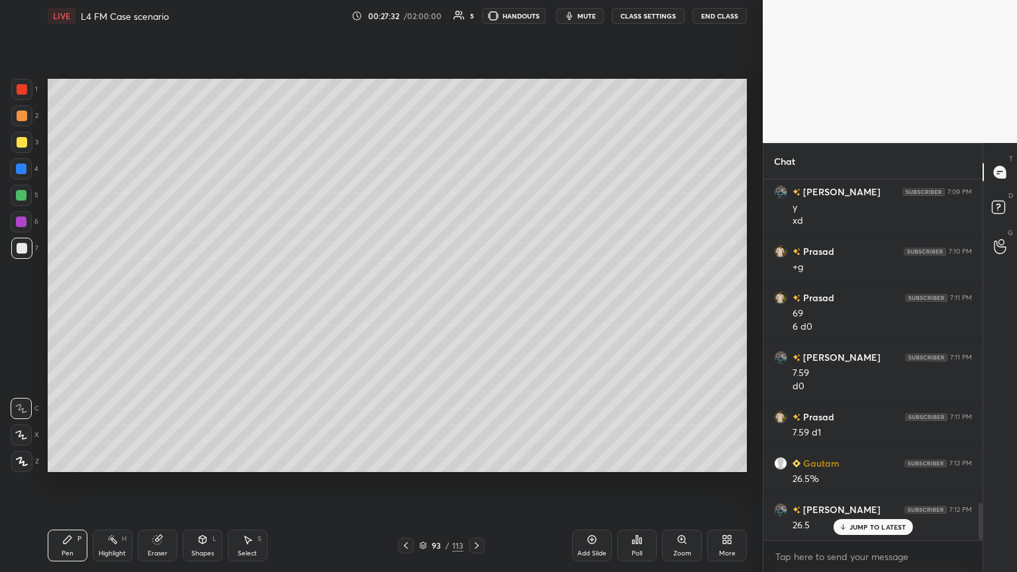
click at [201, 311] on div "Shapes L" at bounding box center [203, 546] width 40 height 32
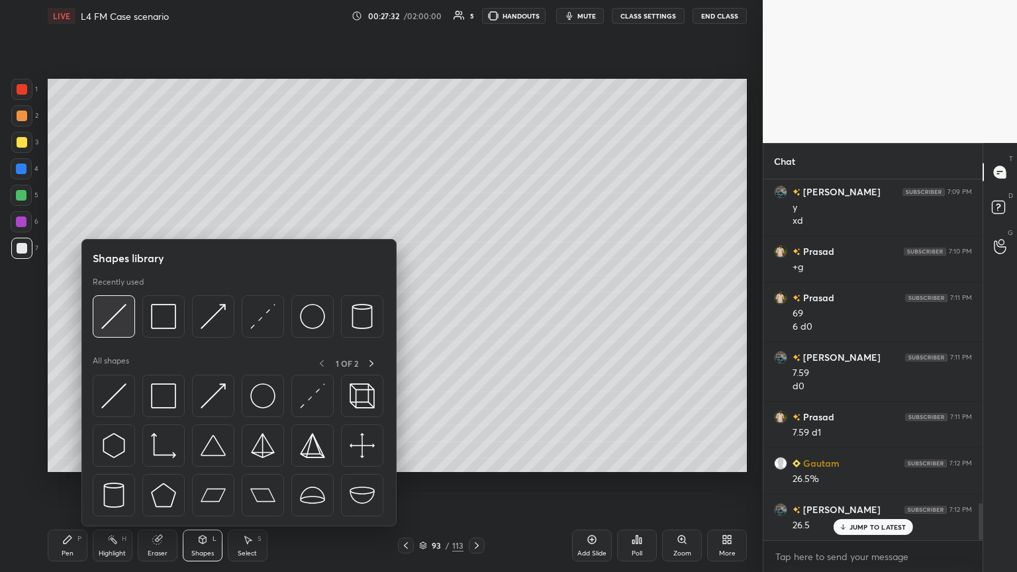
click at [121, 311] on img at bounding box center [113, 316] width 25 height 25
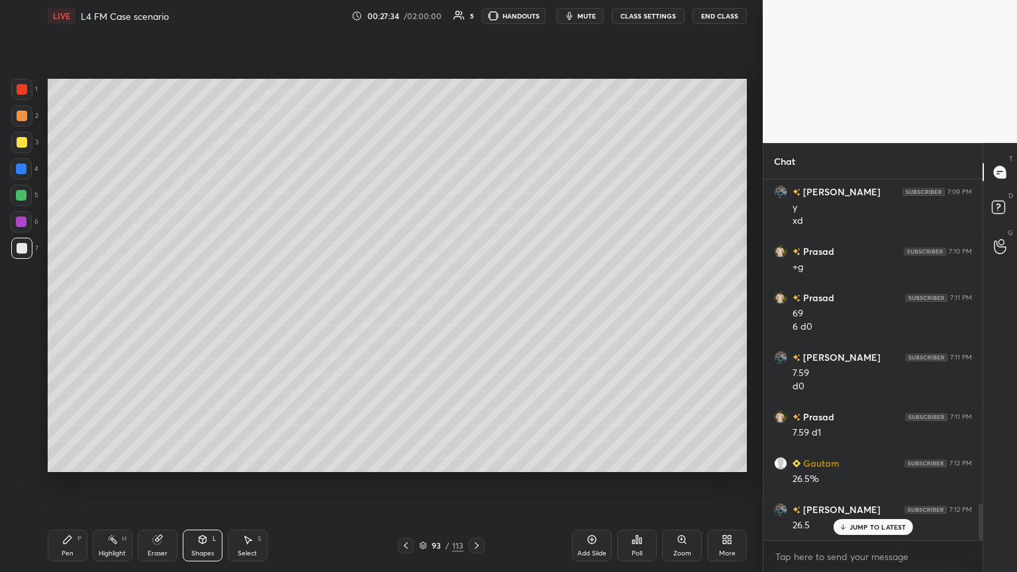
click at [65, 311] on div "Pen P" at bounding box center [68, 546] width 40 height 32
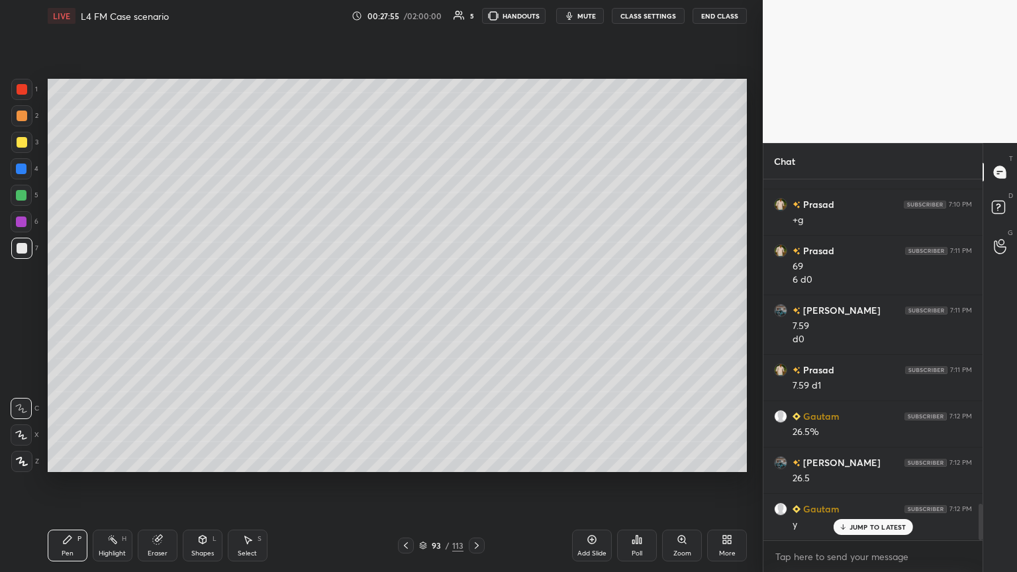
scroll to position [3239, 0]
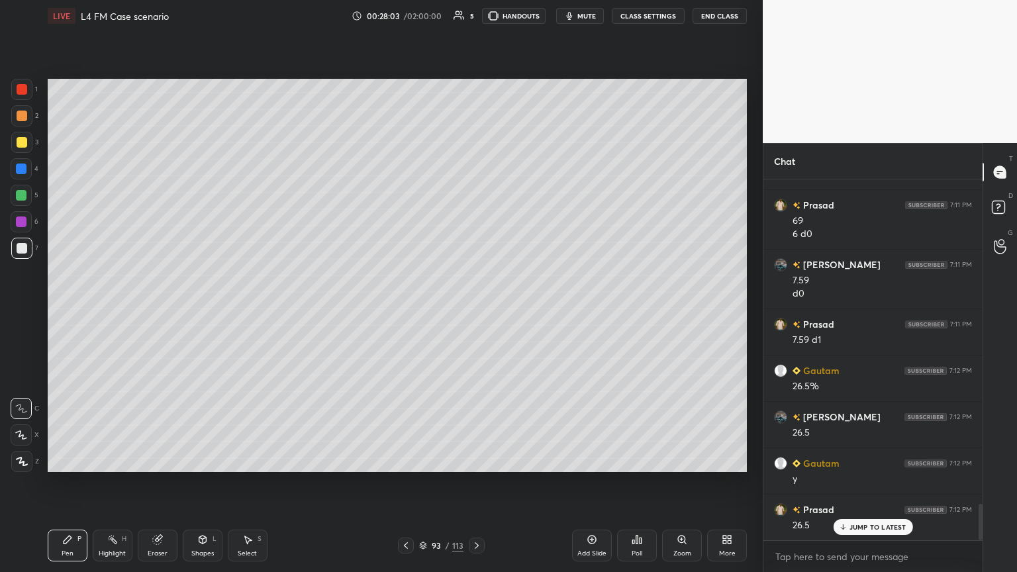
click at [81, 311] on div "Pen P" at bounding box center [68, 546] width 40 height 32
click at [19, 252] on div at bounding box center [22, 248] width 11 height 11
click at [207, 311] on icon at bounding box center [202, 539] width 11 height 11
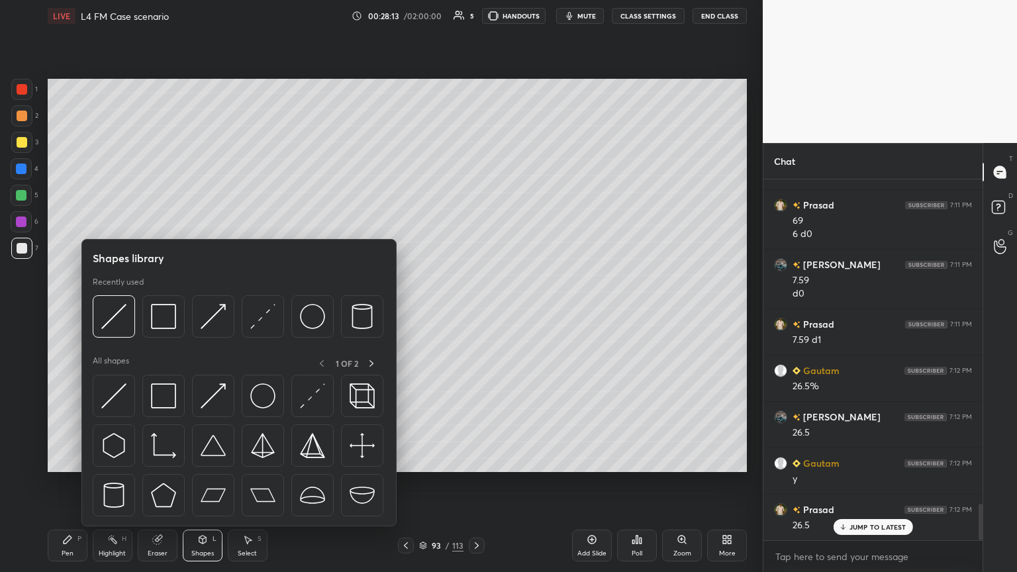
click at [112, 311] on div at bounding box center [114, 316] width 42 height 42
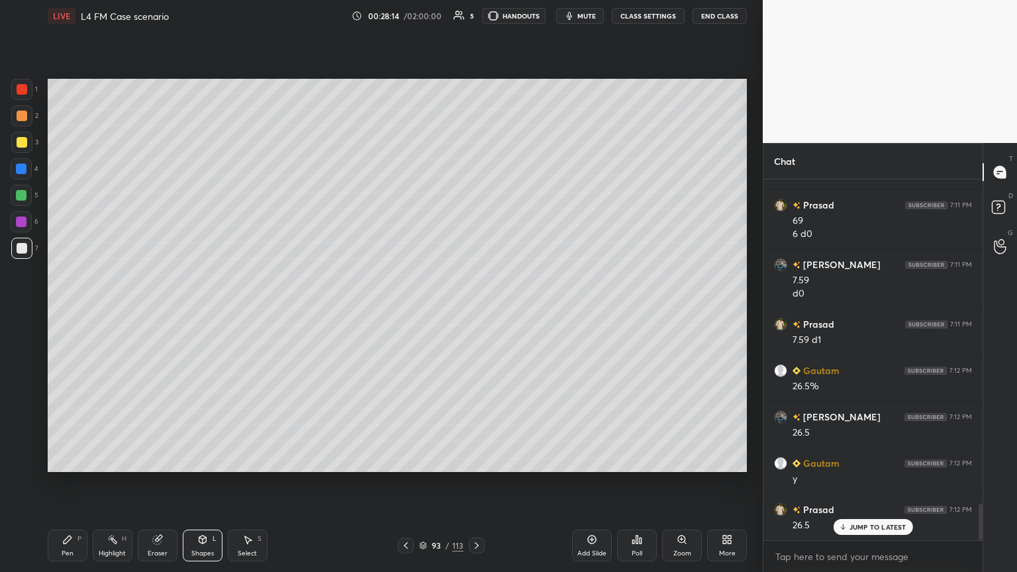
click at [55, 311] on div "Pen P" at bounding box center [68, 546] width 40 height 32
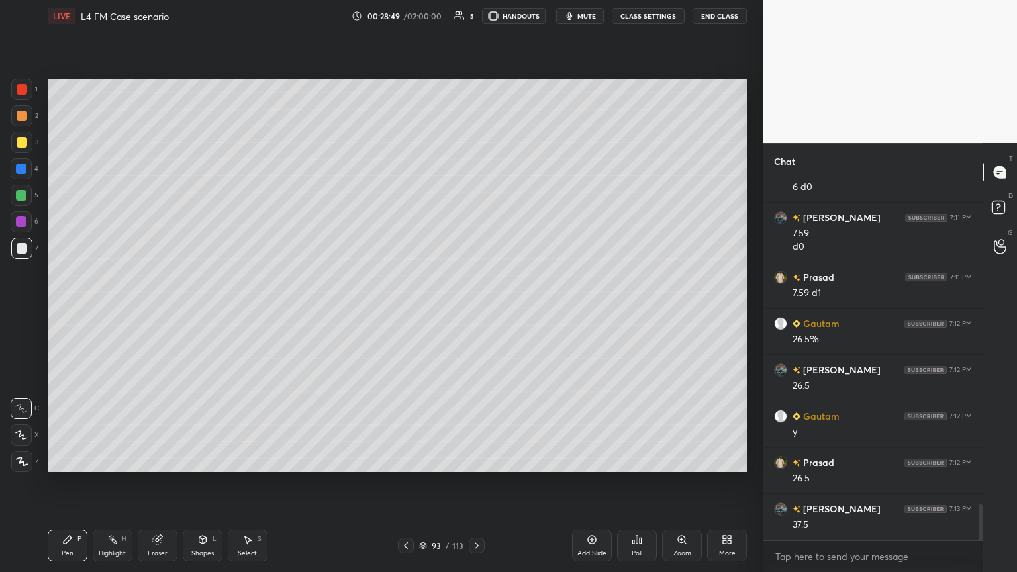
click at [23, 95] on div at bounding box center [21, 89] width 21 height 21
click at [196, 311] on div "Shapes L" at bounding box center [203, 546] width 40 height 32
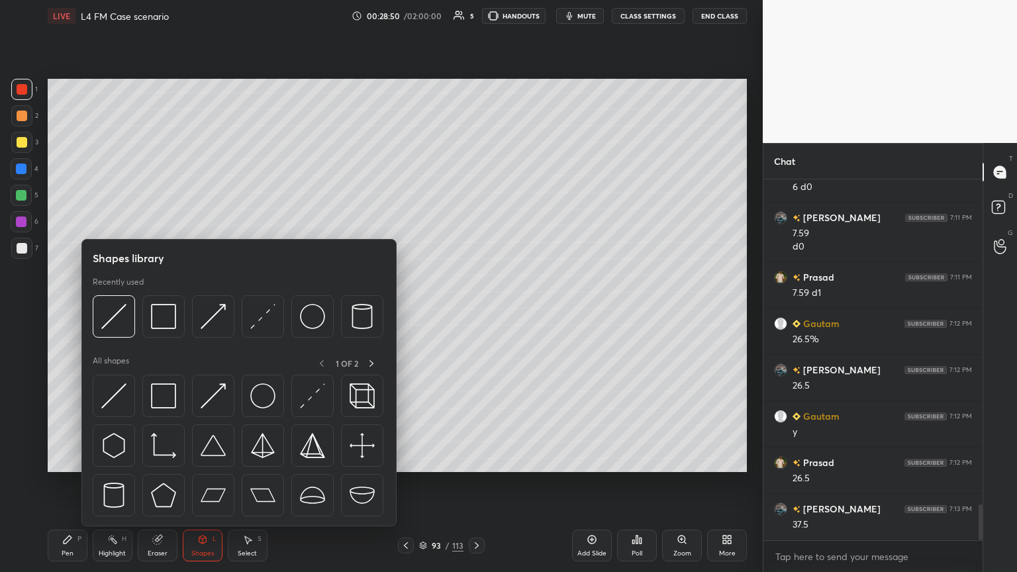
click at [164, 311] on img at bounding box center [163, 316] width 25 height 25
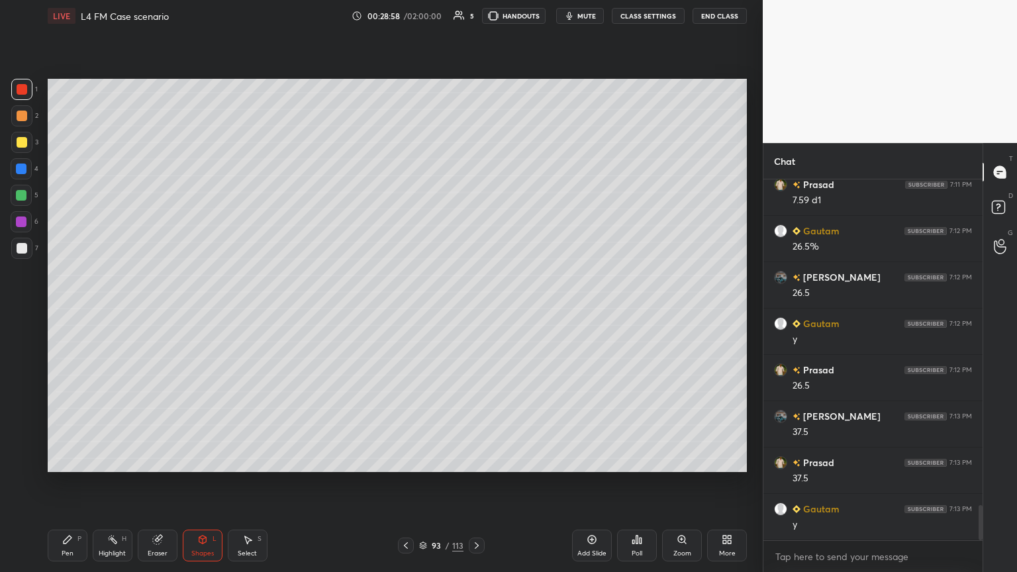
scroll to position [3424, 0]
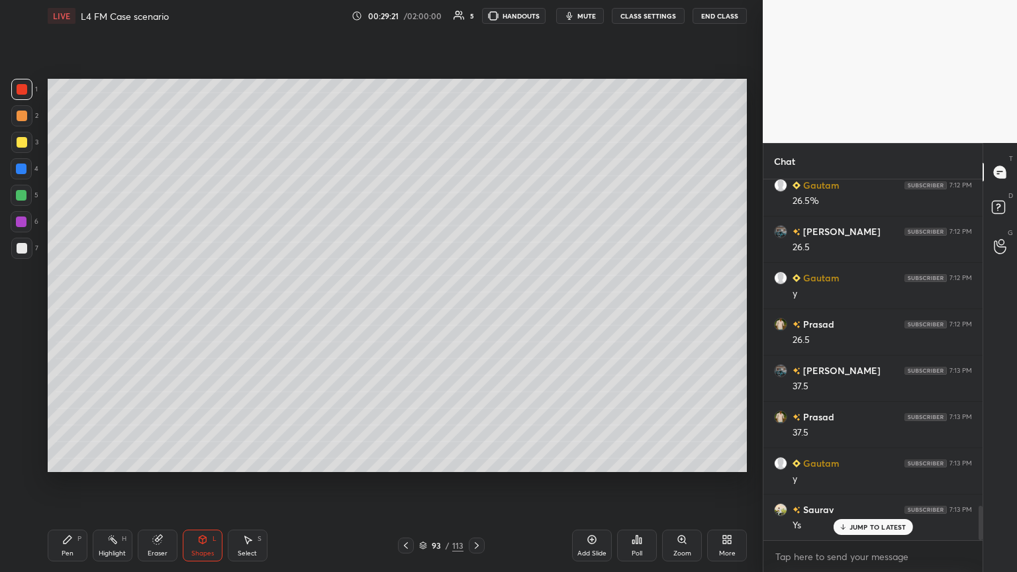
click at [405, 311] on icon at bounding box center [406, 545] width 11 height 11
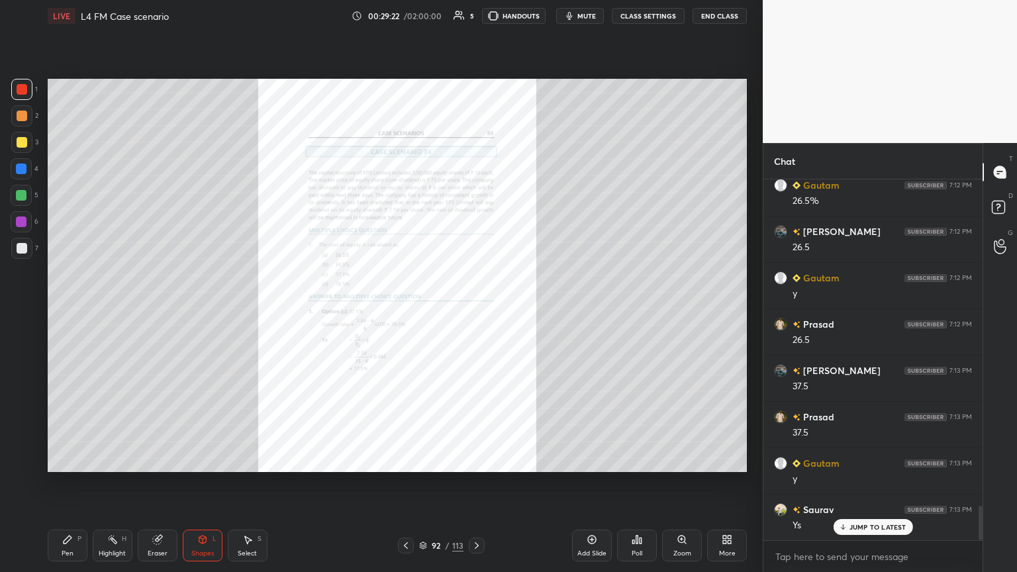
click at [158, 311] on icon at bounding box center [156, 540] width 9 height 9
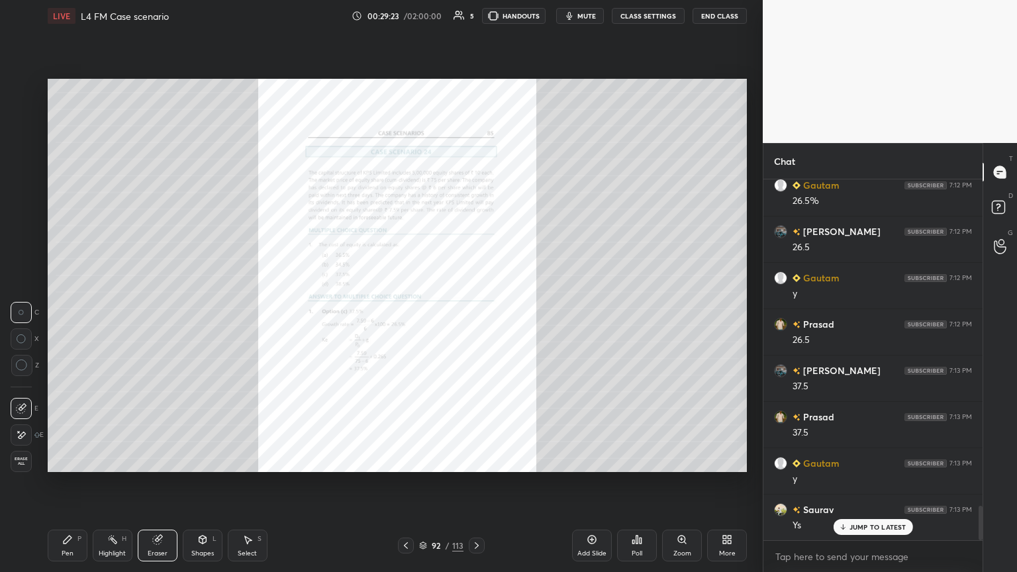
click at [19, 311] on div "Erase all" at bounding box center [21, 461] width 21 height 21
click at [475, 311] on div "Zoom" at bounding box center [682, 546] width 40 height 32
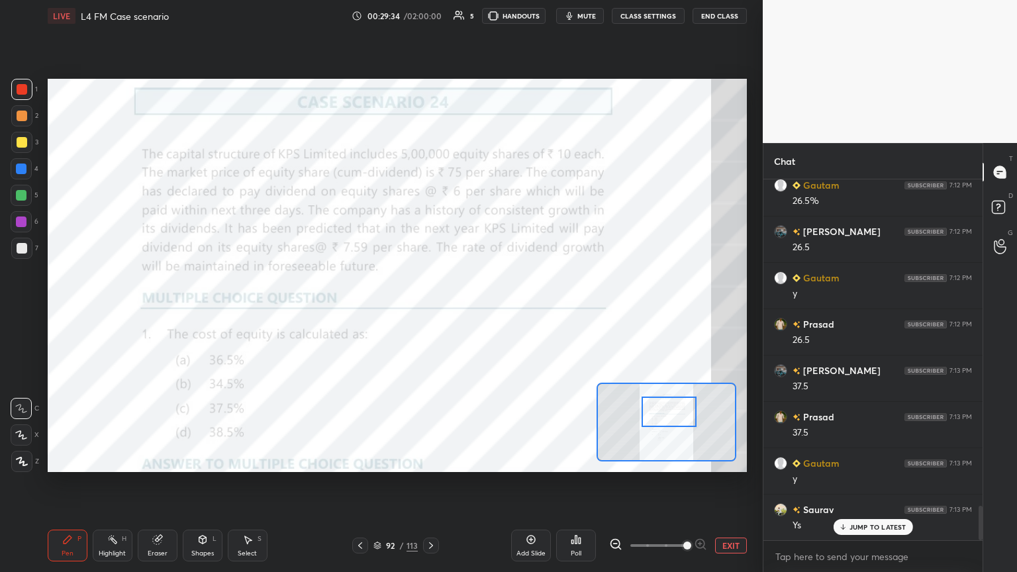
scroll to position [3471, 0]
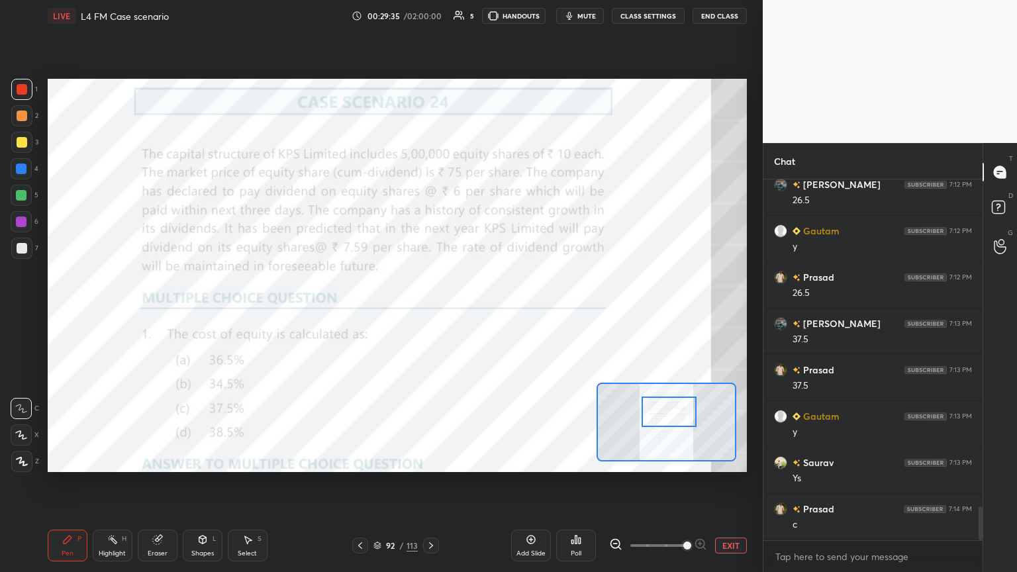
click at [21, 201] on div at bounding box center [21, 195] width 21 height 21
click at [203, 311] on icon at bounding box center [202, 539] width 11 height 11
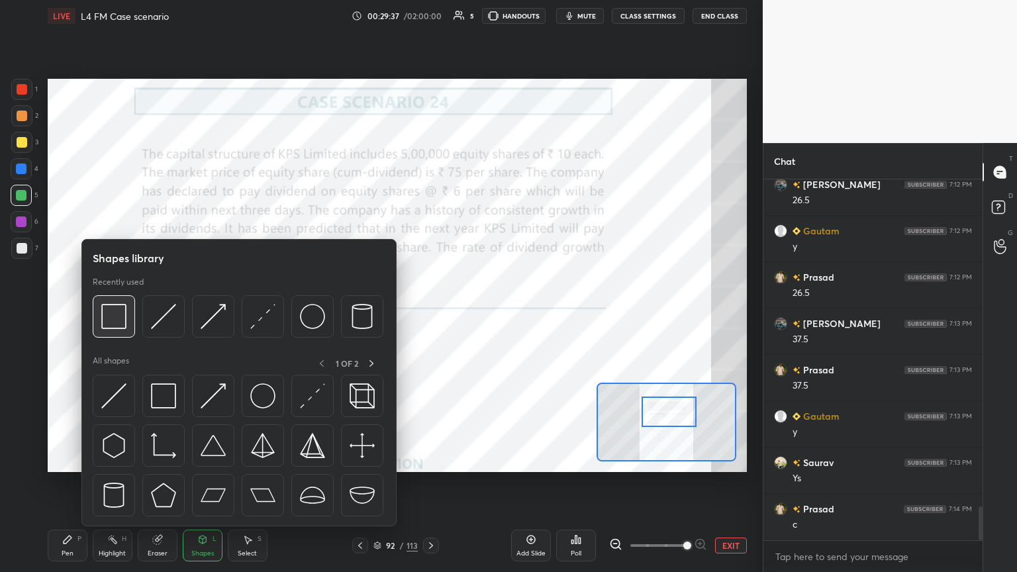
click at [107, 311] on img at bounding box center [113, 316] width 25 height 25
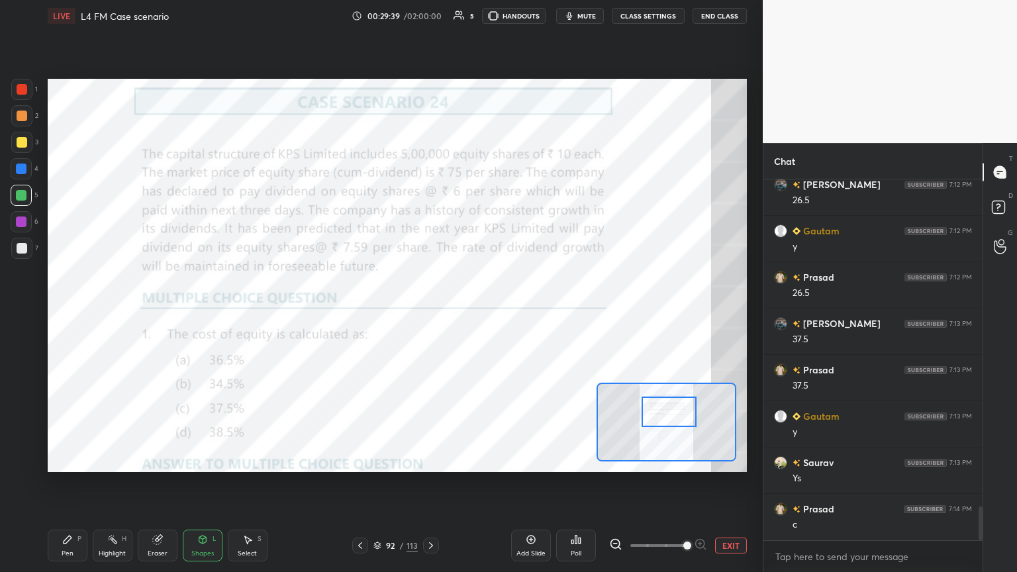
click at [73, 311] on div "Pen P" at bounding box center [68, 546] width 40 height 32
click at [21, 94] on div at bounding box center [22, 89] width 11 height 11
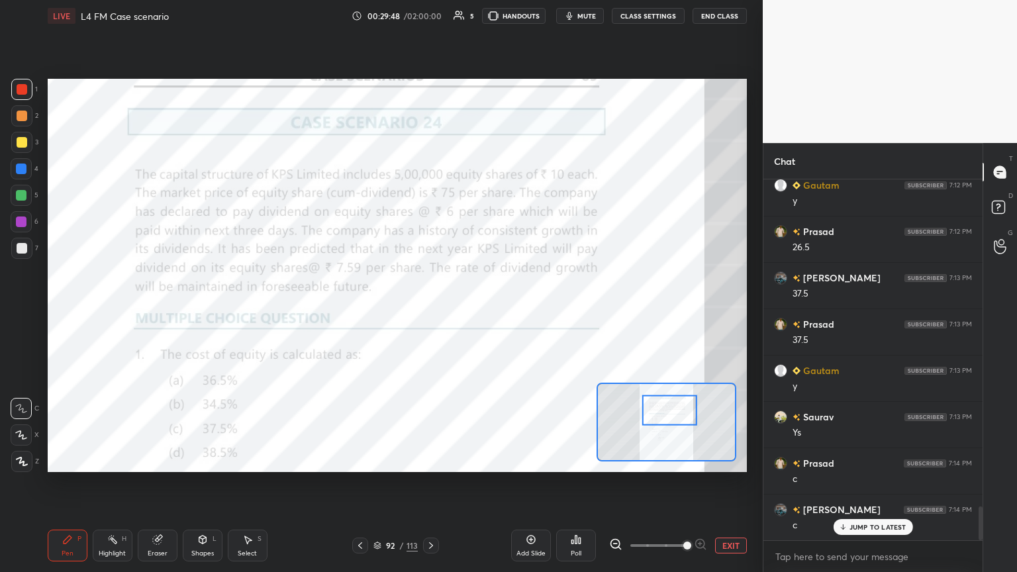
click at [428, 311] on icon at bounding box center [431, 545] width 11 height 11
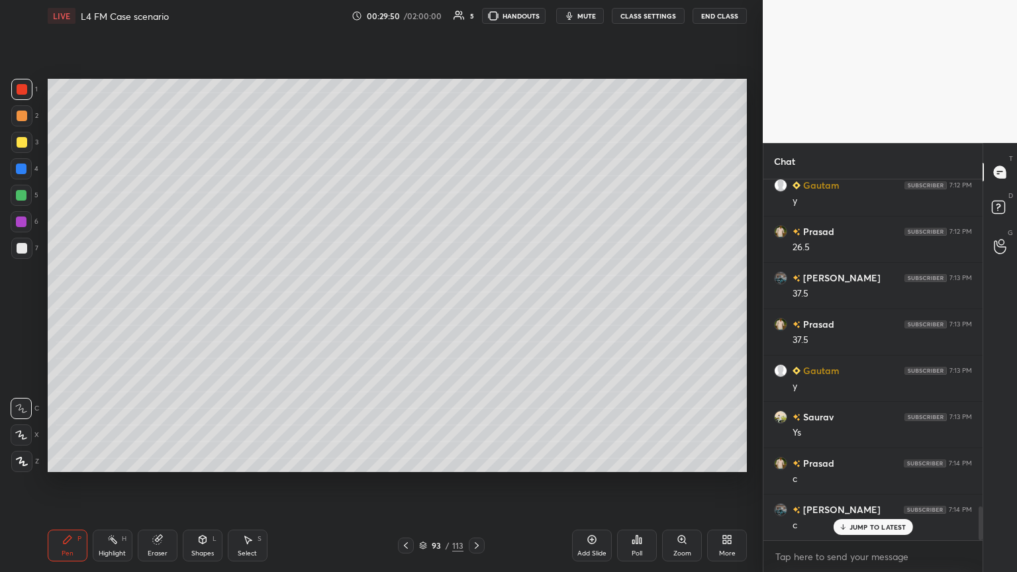
click at [410, 311] on icon at bounding box center [406, 545] width 11 height 11
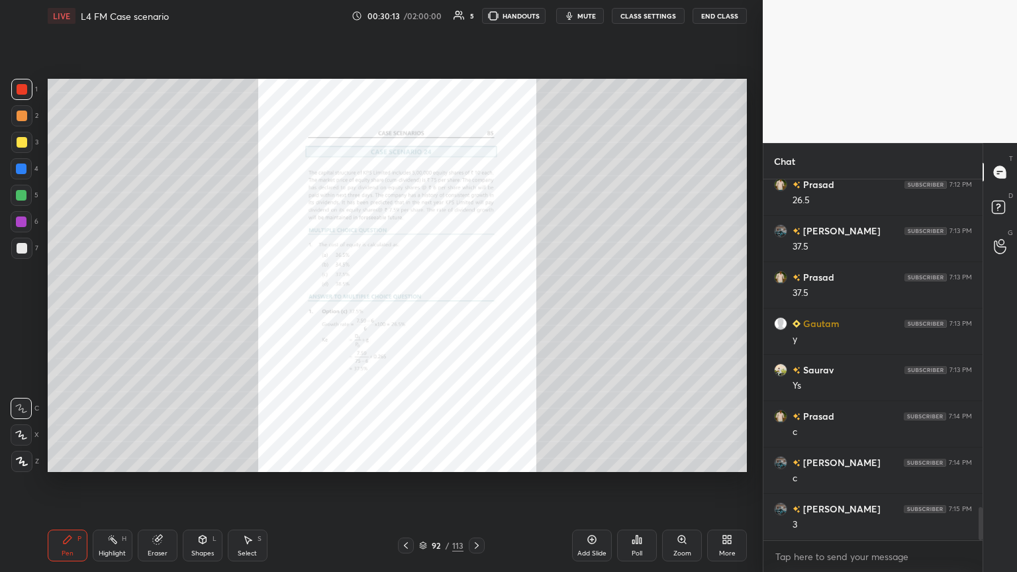
scroll to position [3577, 0]
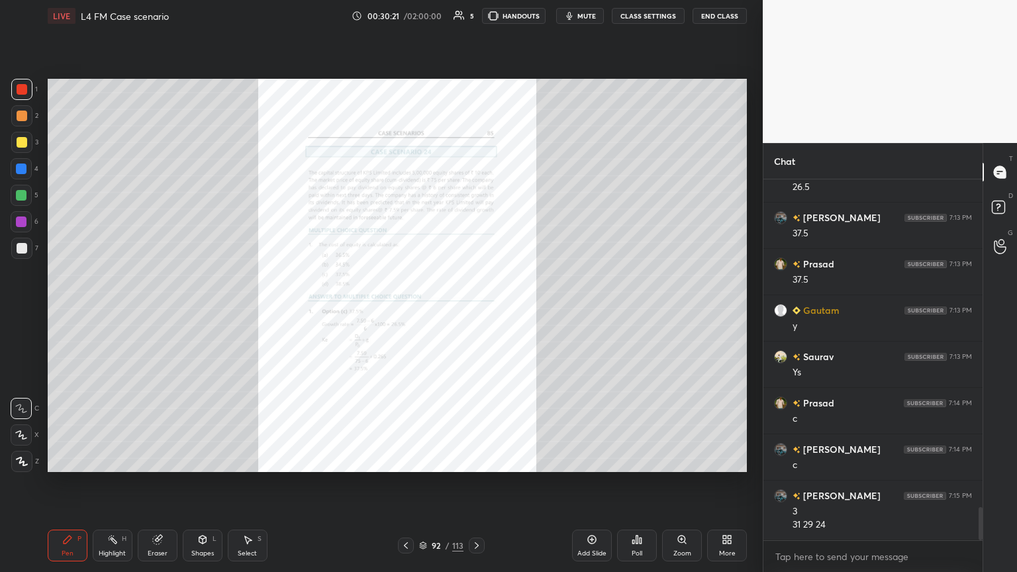
click at [405, 311] on icon at bounding box center [406, 545] width 11 height 11
click at [406, 311] on icon at bounding box center [406, 545] width 11 height 11
click at [405, 311] on icon at bounding box center [406, 545] width 11 height 11
click at [475, 311] on div "Zoom" at bounding box center [682, 553] width 18 height 7
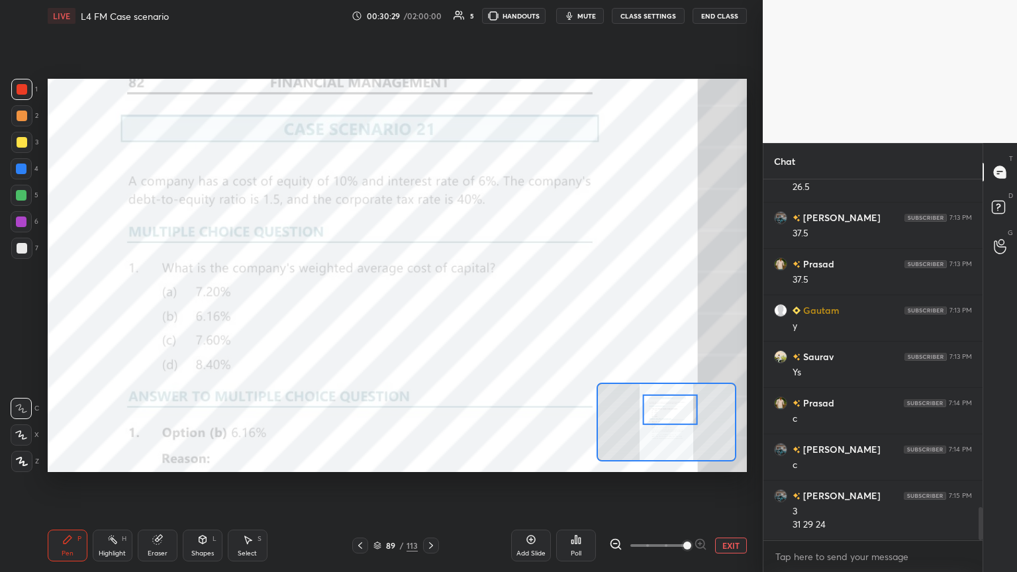
click at [475, 311] on icon at bounding box center [531, 539] width 11 height 11
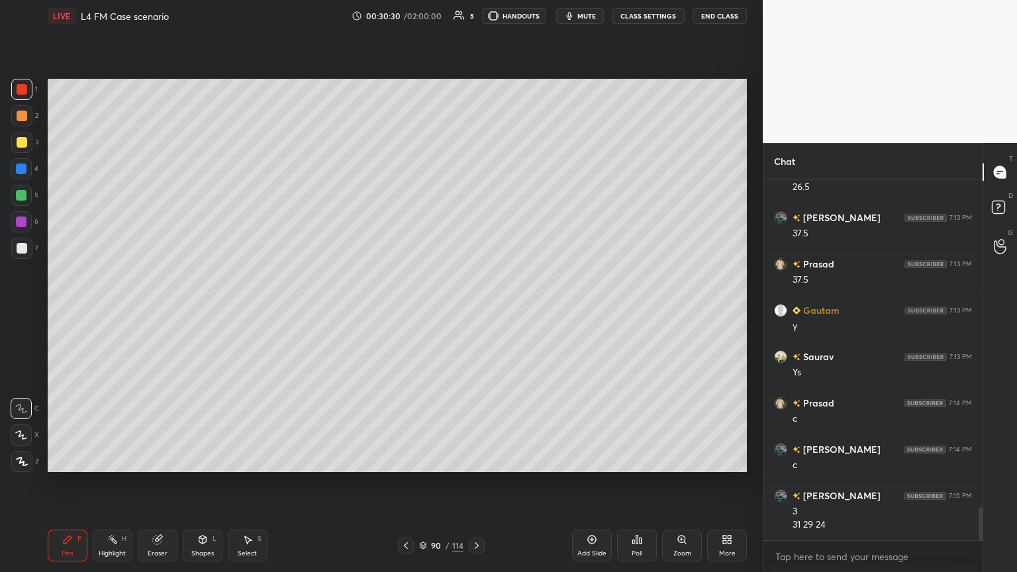
click at [13, 170] on div at bounding box center [21, 168] width 21 height 21
click at [193, 311] on div "Shapes L" at bounding box center [203, 546] width 40 height 32
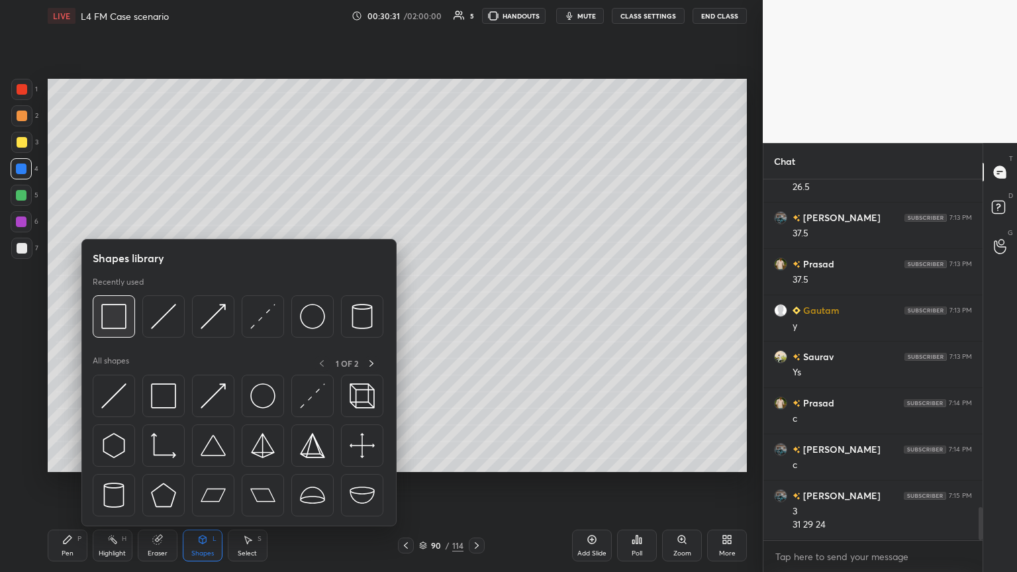
click at [121, 311] on img at bounding box center [113, 316] width 25 height 25
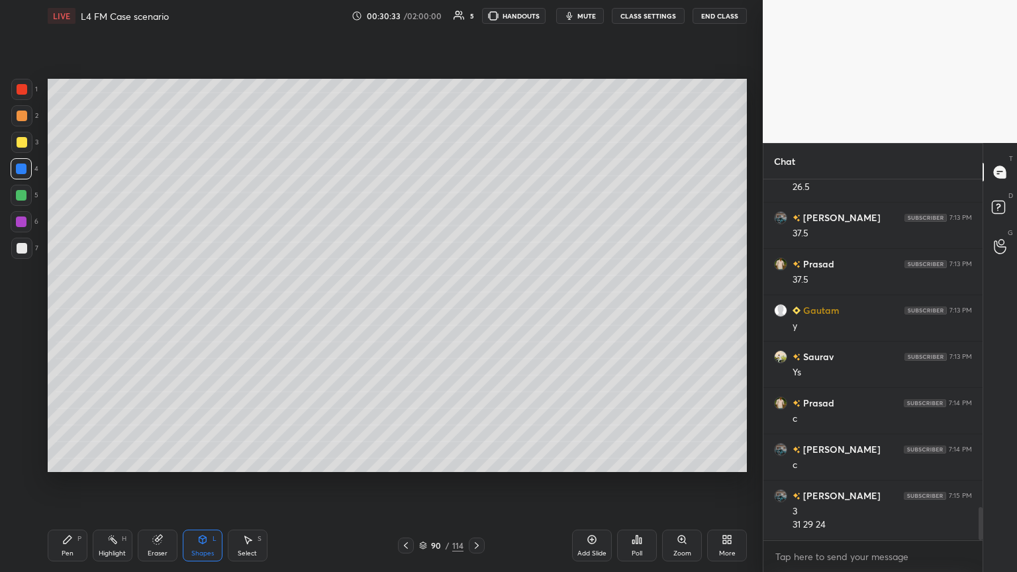
click at [66, 311] on icon at bounding box center [67, 539] width 11 height 11
click at [23, 143] on div at bounding box center [22, 142] width 11 height 11
click at [21, 311] on icon at bounding box center [22, 462] width 11 height 8
click at [29, 91] on div at bounding box center [21, 89] width 21 height 21
click at [201, 311] on div "Shapes L" at bounding box center [203, 546] width 40 height 32
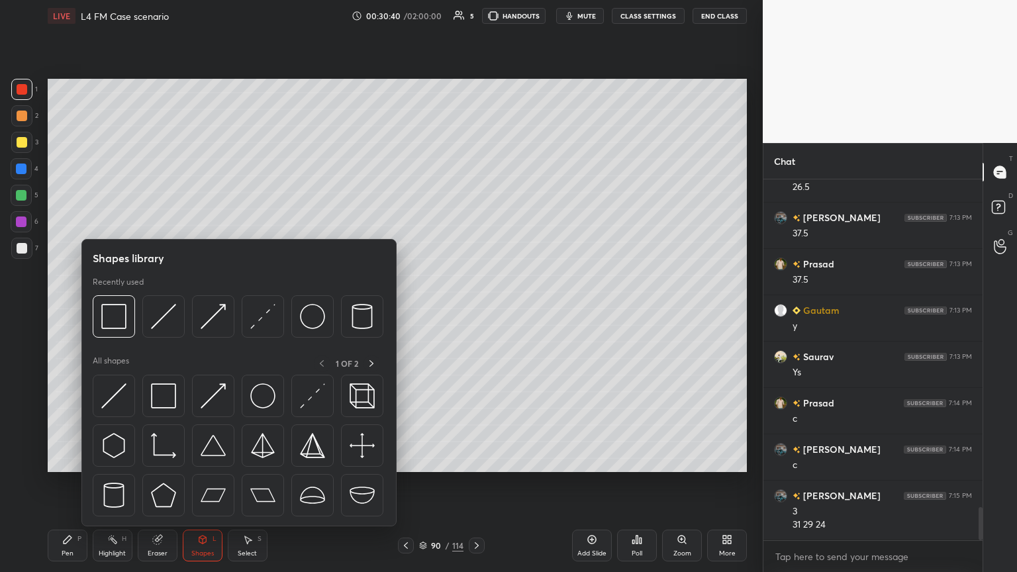
click at [118, 311] on img at bounding box center [113, 316] width 25 height 25
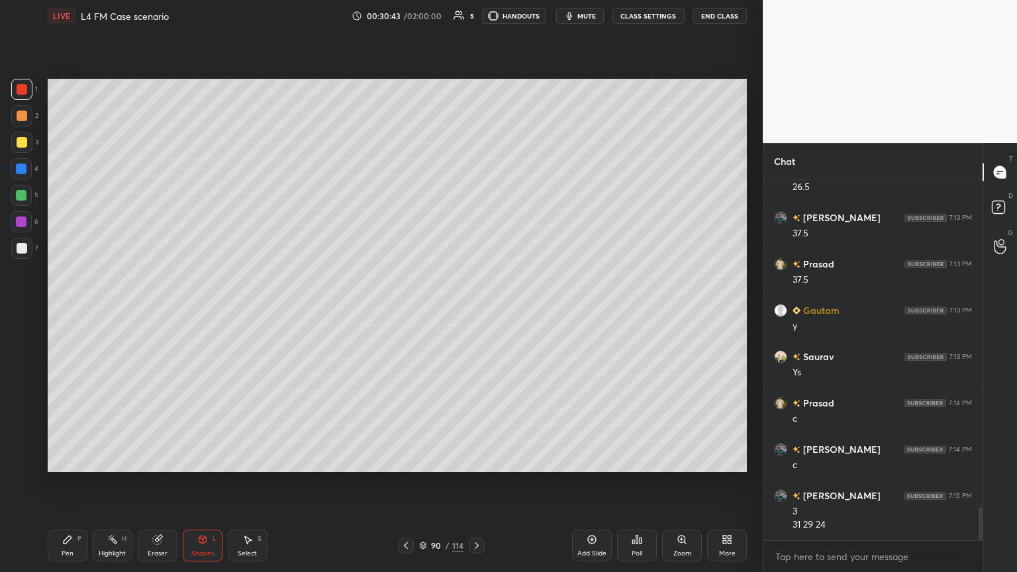
click at [67, 311] on icon at bounding box center [68, 540] width 8 height 8
click at [21, 311] on icon at bounding box center [22, 462] width 11 height 8
click at [399, 311] on div at bounding box center [406, 546] width 16 height 16
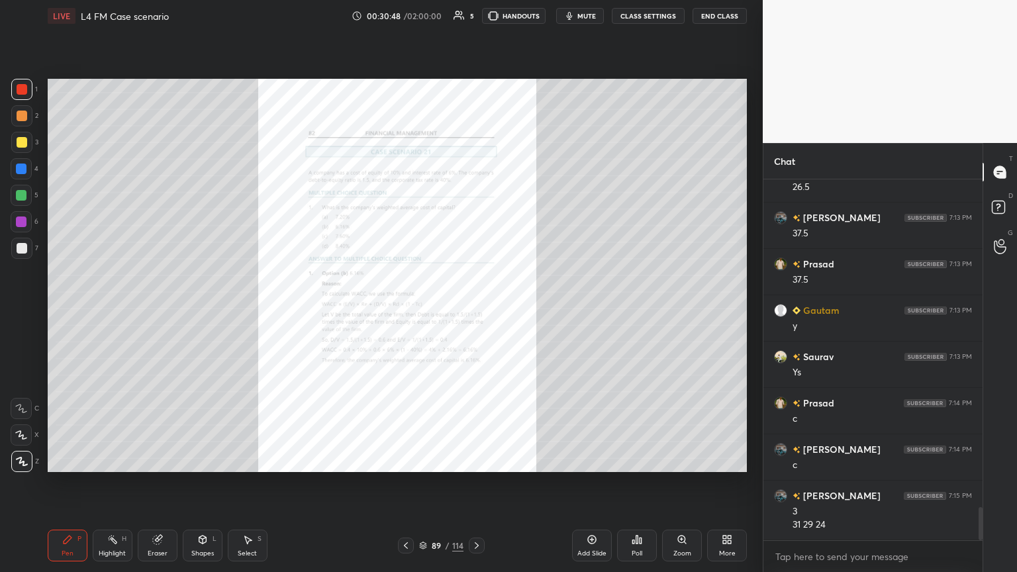
click at [475, 311] on div "Zoom" at bounding box center [682, 553] width 18 height 7
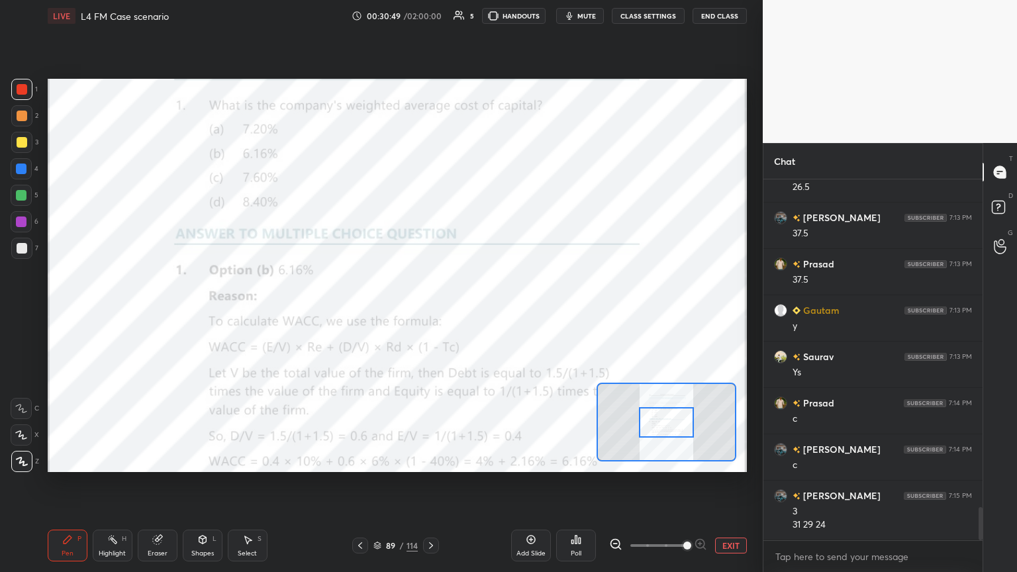
click at [24, 311] on icon at bounding box center [21, 408] width 12 height 9
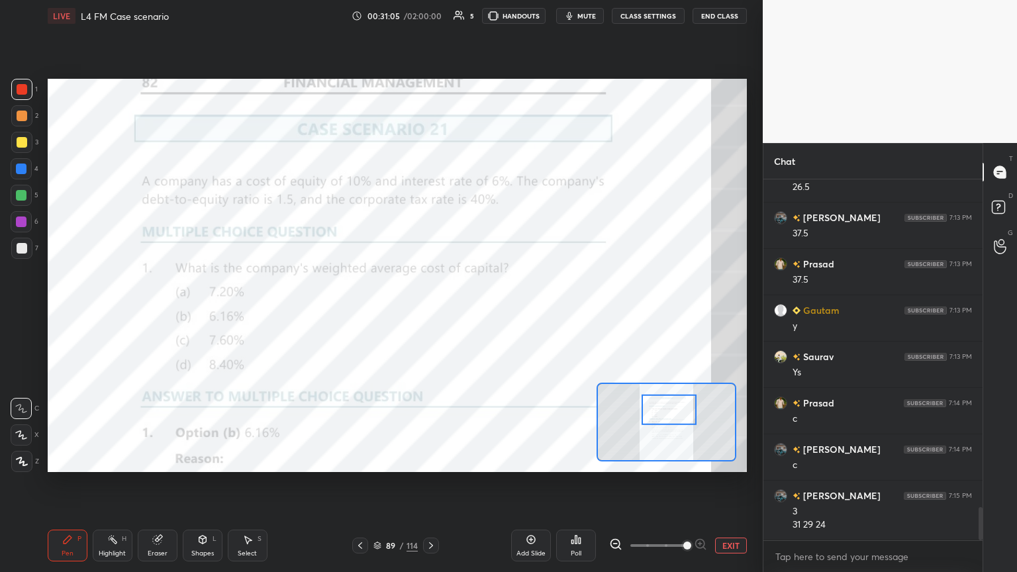
click at [156, 311] on icon at bounding box center [156, 540] width 9 height 9
click at [19, 311] on span "Erase all" at bounding box center [21, 461] width 20 height 9
click at [57, 311] on div "Setting up your live class Poll for secs No correct answer Start poll" at bounding box center [397, 275] width 710 height 487
click at [159, 311] on div "Eraser" at bounding box center [158, 546] width 40 height 32
click at [17, 311] on span "Erase all" at bounding box center [21, 461] width 20 height 9
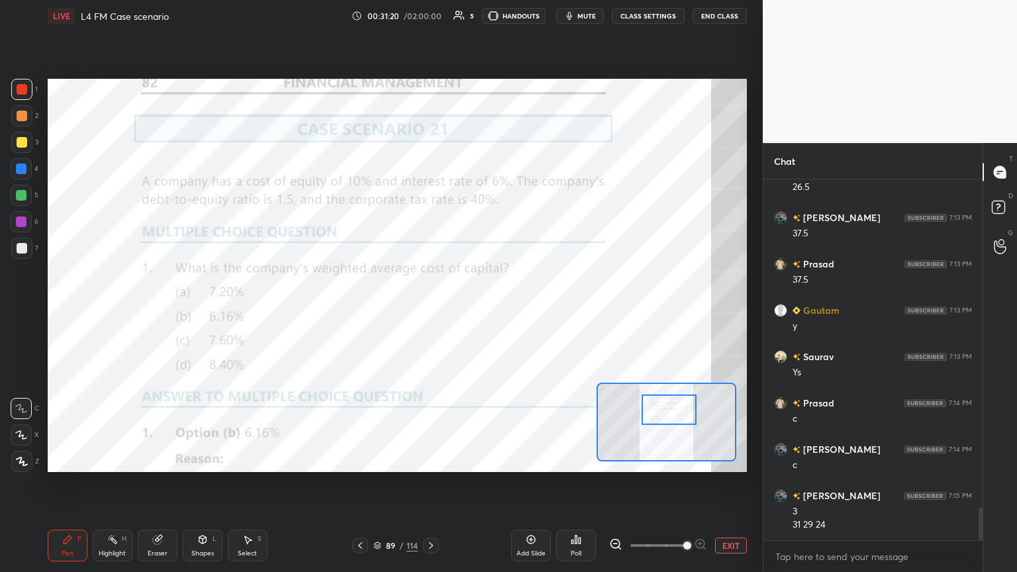
click at [62, 311] on div "Pen P" at bounding box center [68, 546] width 40 height 32
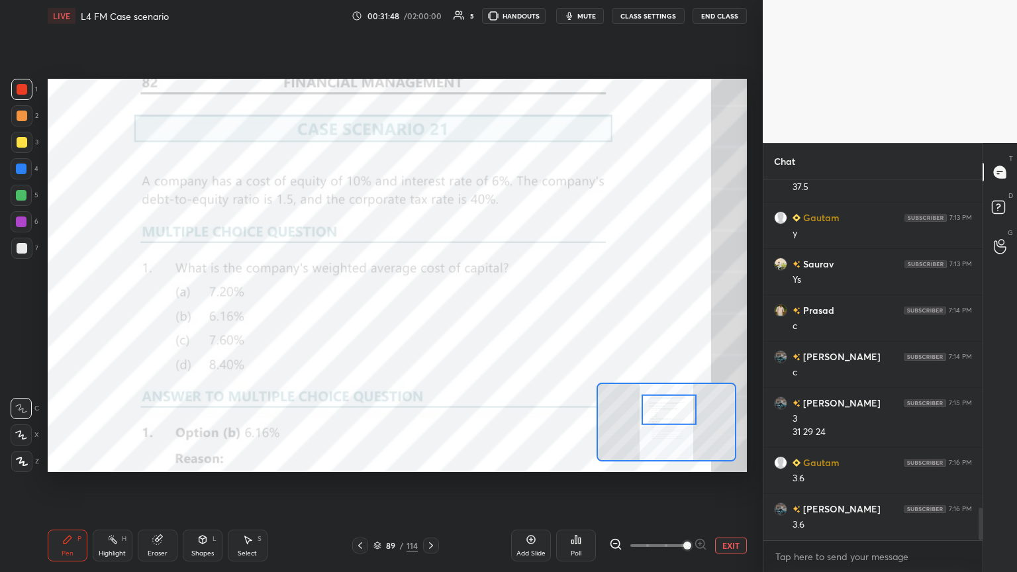
scroll to position [3716, 0]
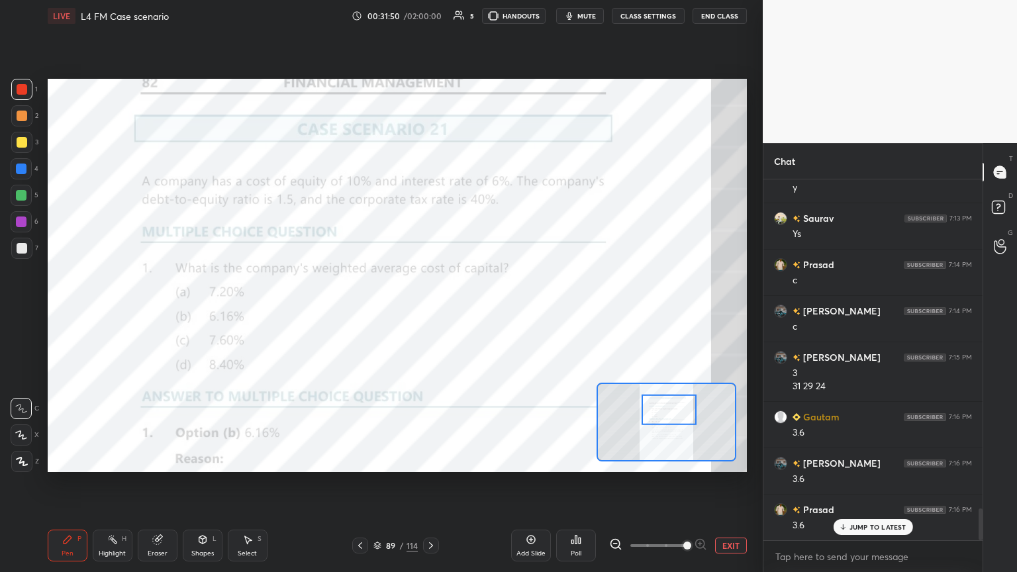
click at [434, 311] on icon at bounding box center [431, 545] width 11 height 11
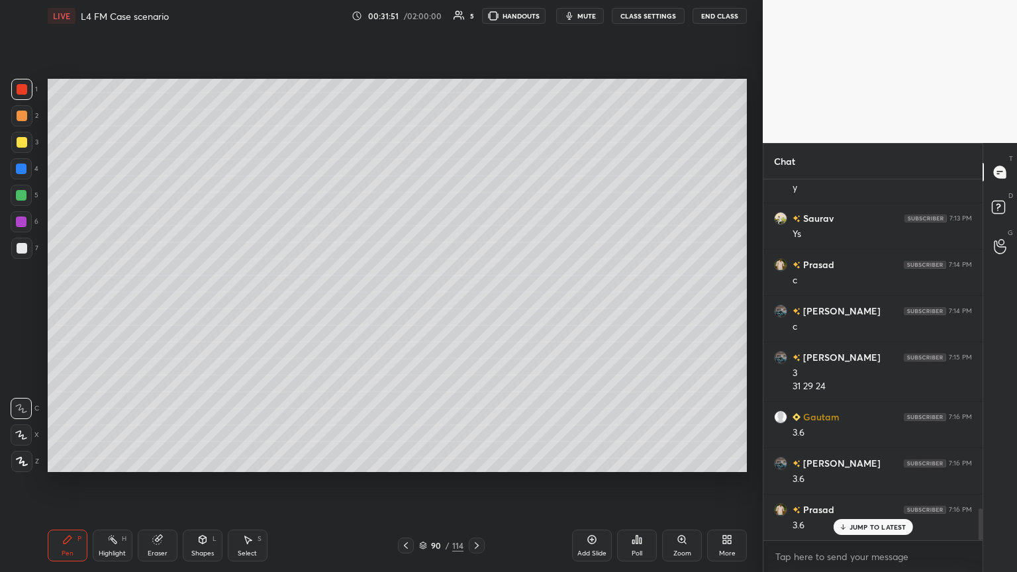
click at [85, 311] on div "Pen P" at bounding box center [68, 546] width 40 height 32
click at [23, 140] on div at bounding box center [22, 142] width 11 height 11
click at [59, 311] on div "Pen P" at bounding box center [68, 546] width 40 height 32
click at [199, 311] on icon at bounding box center [202, 539] width 11 height 11
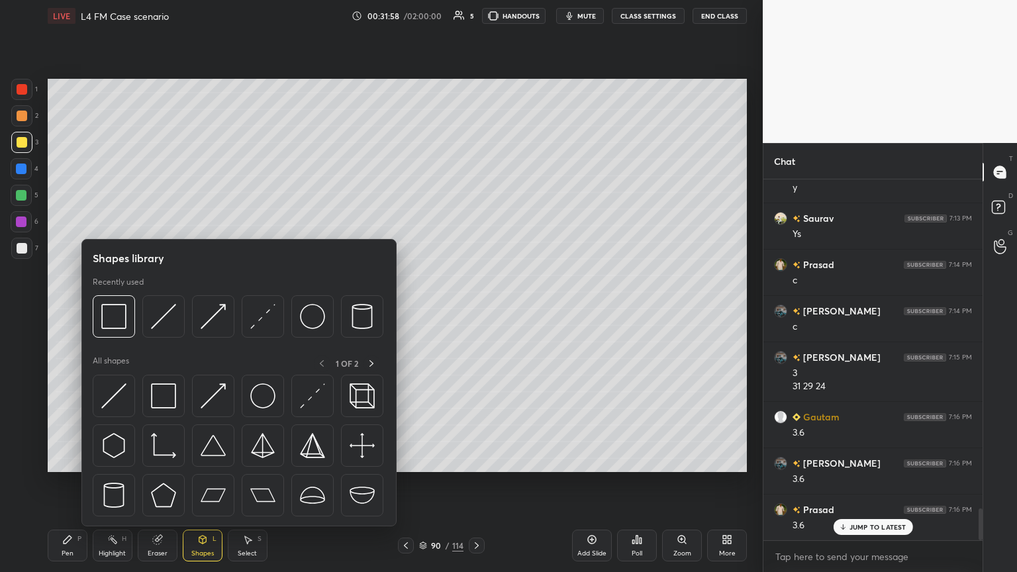
click at [160, 311] on img at bounding box center [163, 316] width 25 height 25
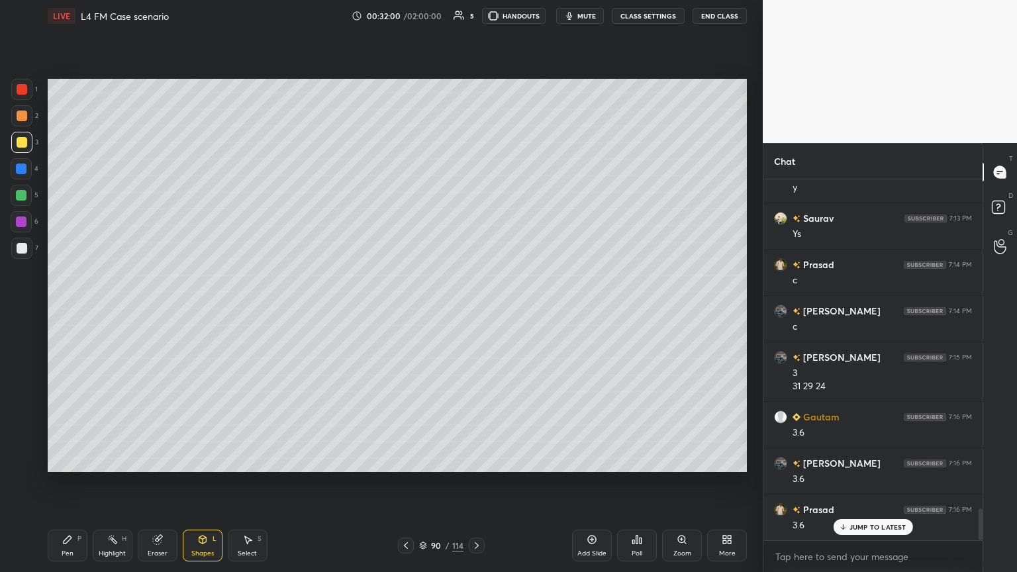
click at [13, 115] on div at bounding box center [21, 115] width 21 height 21
click at [52, 311] on div "Pen P" at bounding box center [68, 546] width 40 height 32
click at [206, 311] on div "Shapes L" at bounding box center [203, 546] width 40 height 32
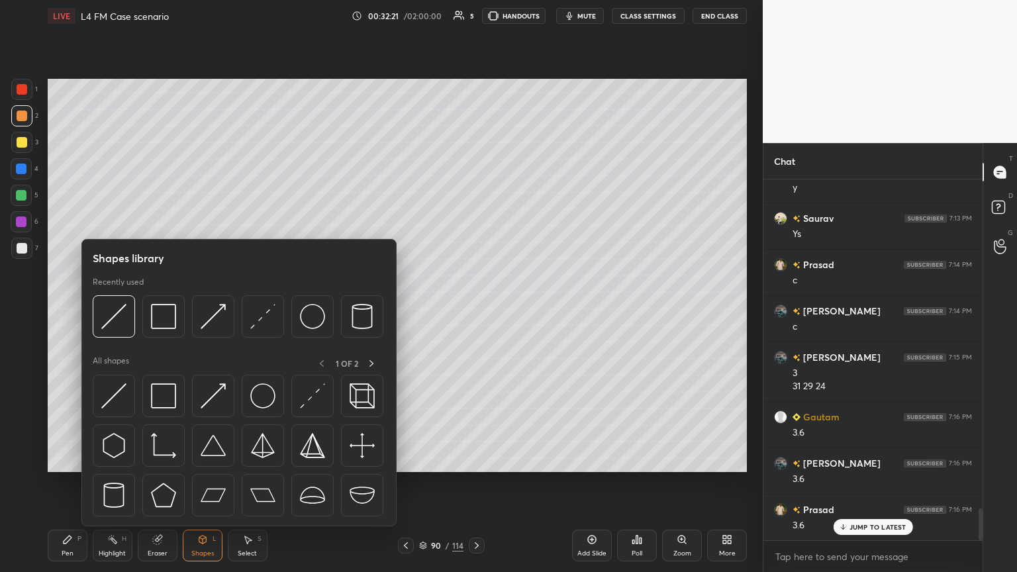
click at [118, 311] on img at bounding box center [113, 316] width 25 height 25
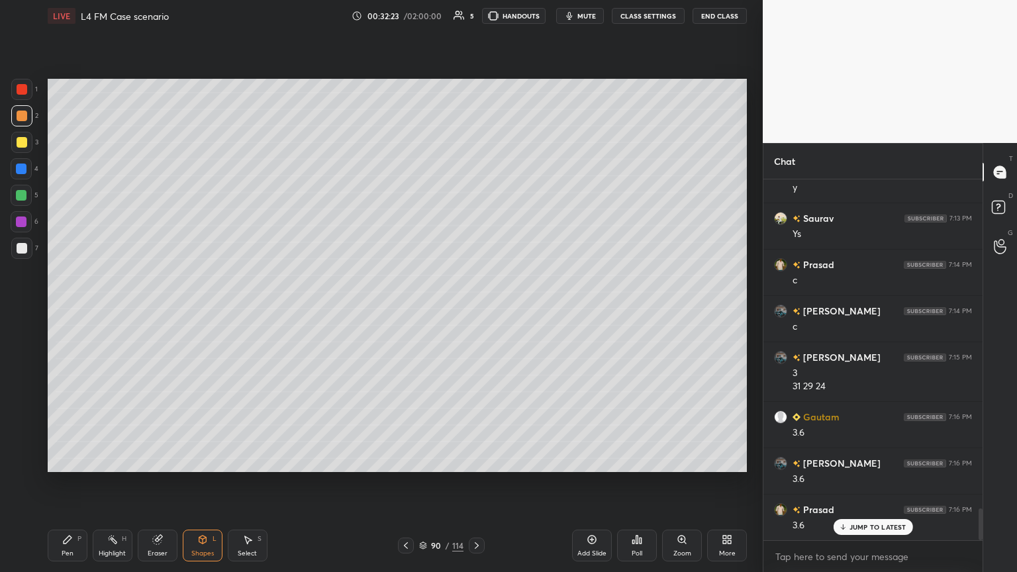
click at [404, 311] on icon at bounding box center [406, 545] width 11 height 11
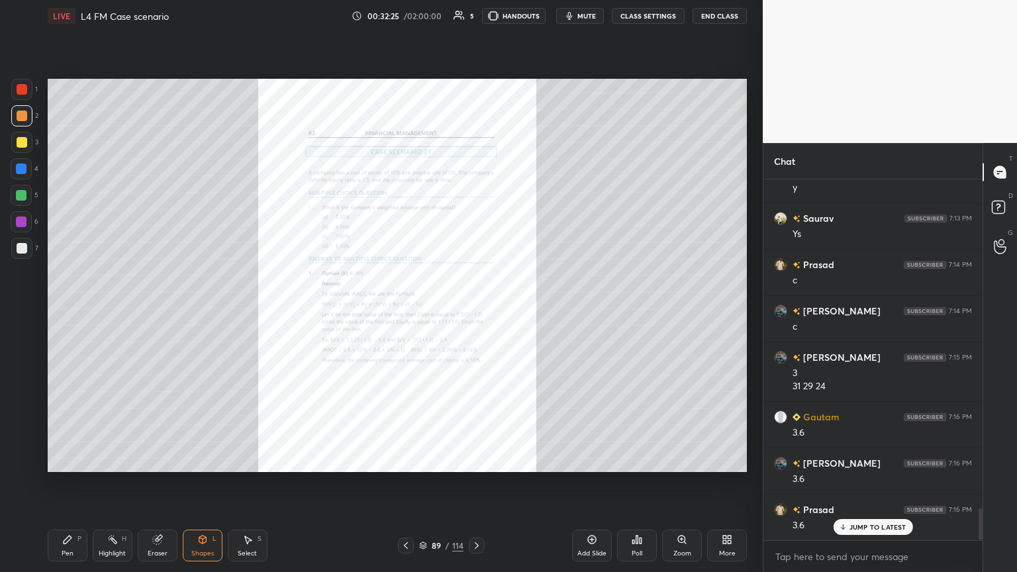
click at [475, 311] on icon at bounding box center [681, 539] width 7 height 7
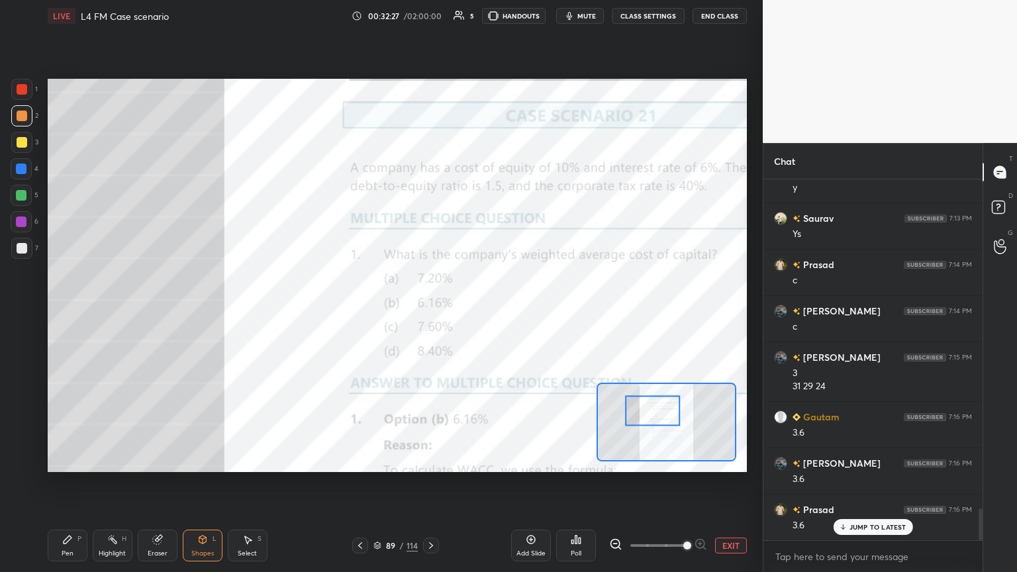
click at [29, 89] on div at bounding box center [21, 89] width 21 height 21
click at [66, 311] on icon at bounding box center [67, 539] width 11 height 11
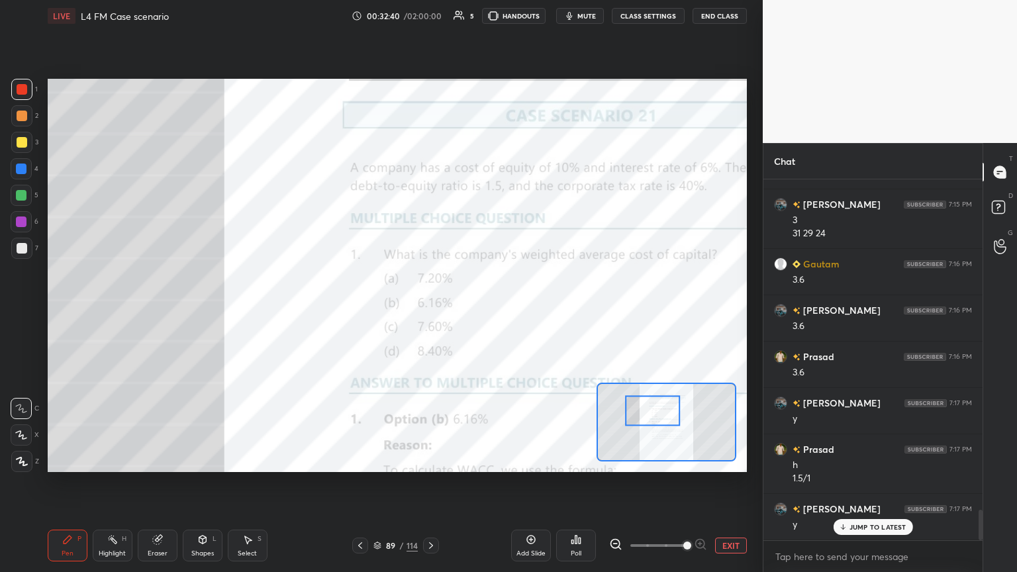
scroll to position [3914, 0]
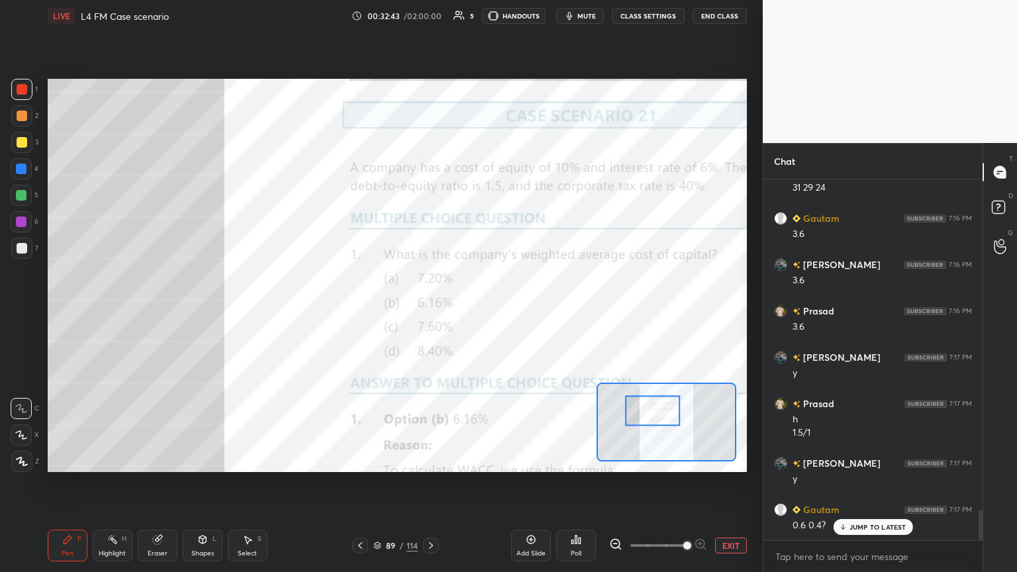
click at [434, 311] on icon at bounding box center [431, 545] width 11 height 11
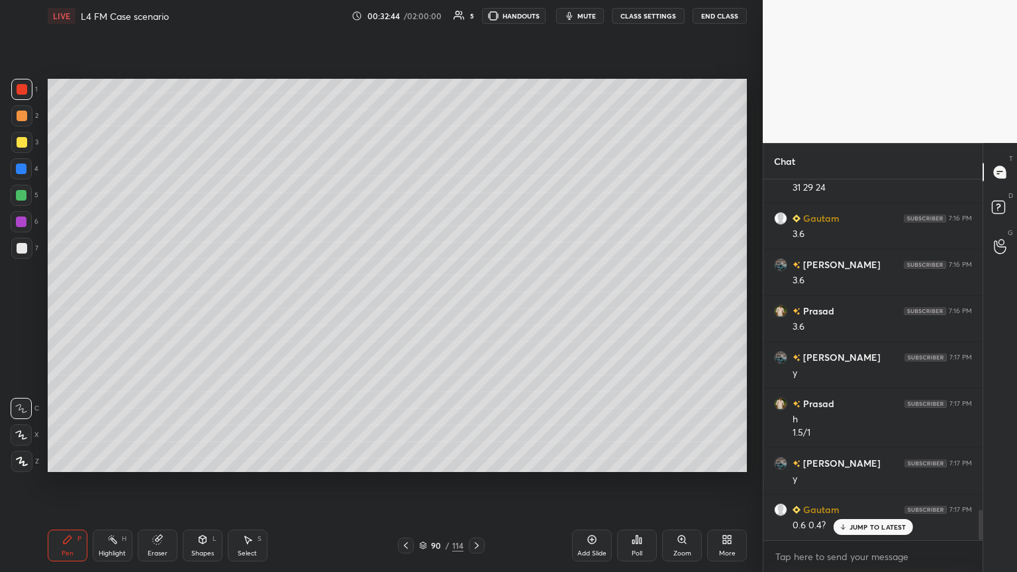
click at [16, 252] on div at bounding box center [21, 248] width 21 height 21
click at [59, 311] on div "Pen P" at bounding box center [68, 546] width 40 height 32
click at [21, 172] on div at bounding box center [21, 169] width 11 height 11
click at [199, 311] on icon at bounding box center [202, 539] width 11 height 11
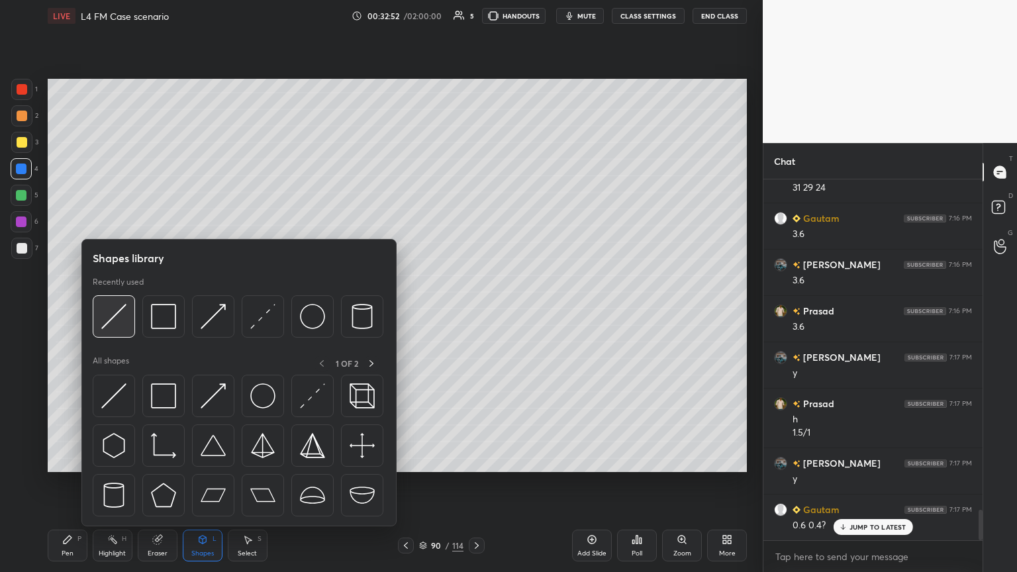
click at [126, 311] on img at bounding box center [113, 316] width 25 height 25
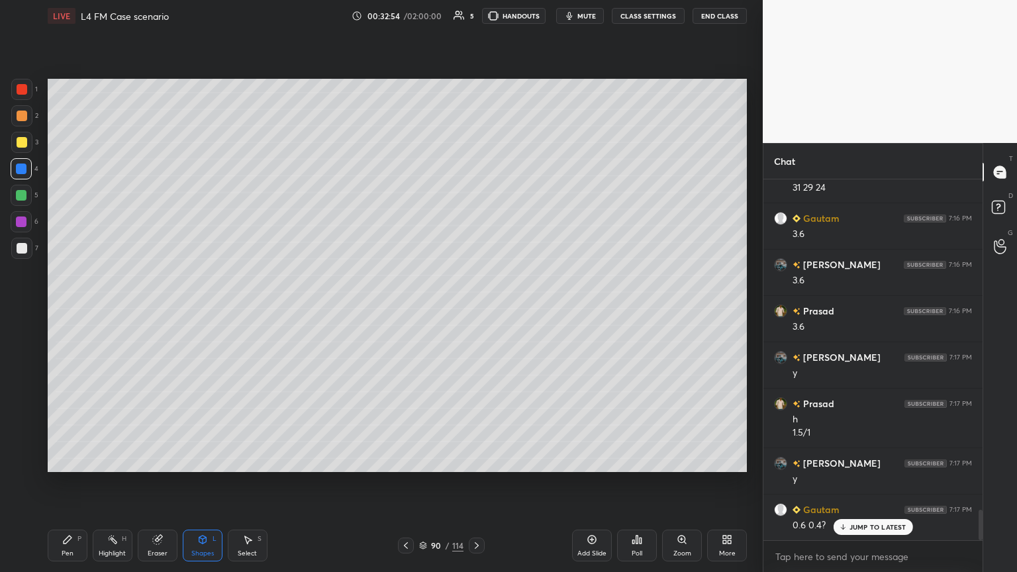
click at [60, 311] on div "Pen P Highlight H Eraser Shapes L Select S 90 / 114 Add Slide Poll Zoom More" at bounding box center [397, 545] width 699 height 53
click at [62, 311] on icon at bounding box center [67, 539] width 11 height 11
click at [15, 250] on div at bounding box center [21, 248] width 21 height 21
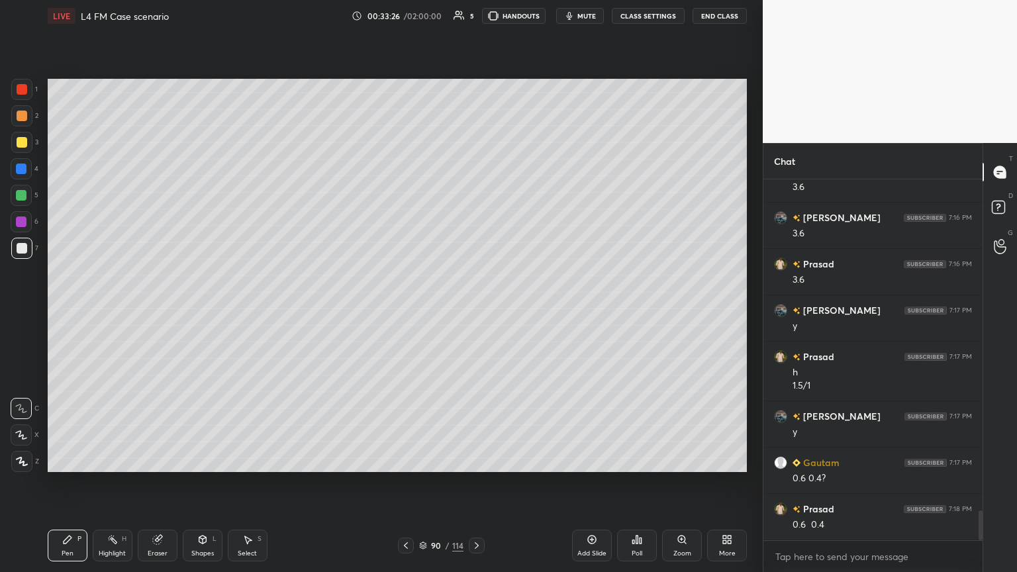
click at [403, 311] on icon at bounding box center [406, 545] width 11 height 11
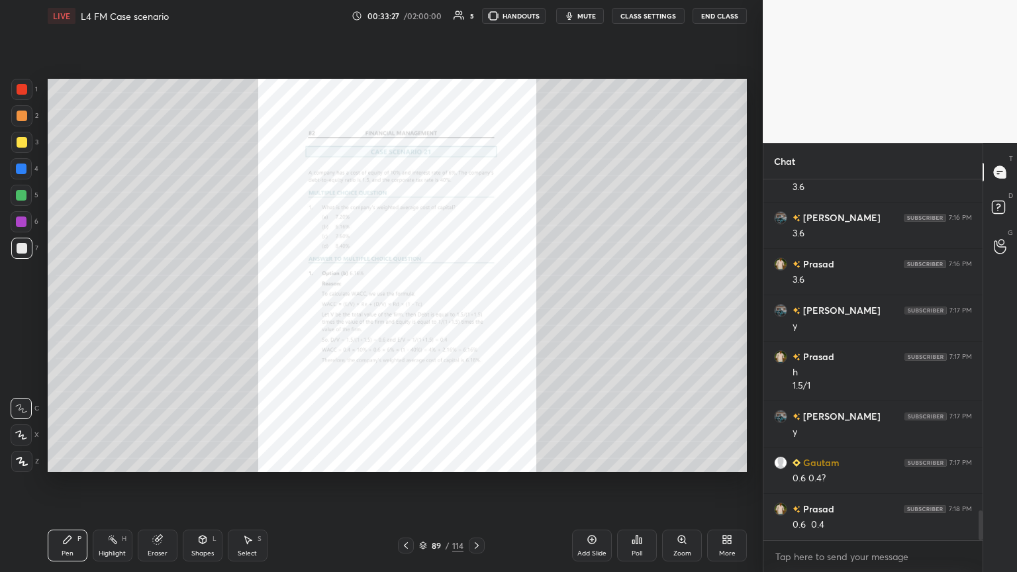
click at [475, 311] on div "Zoom" at bounding box center [682, 546] width 40 height 32
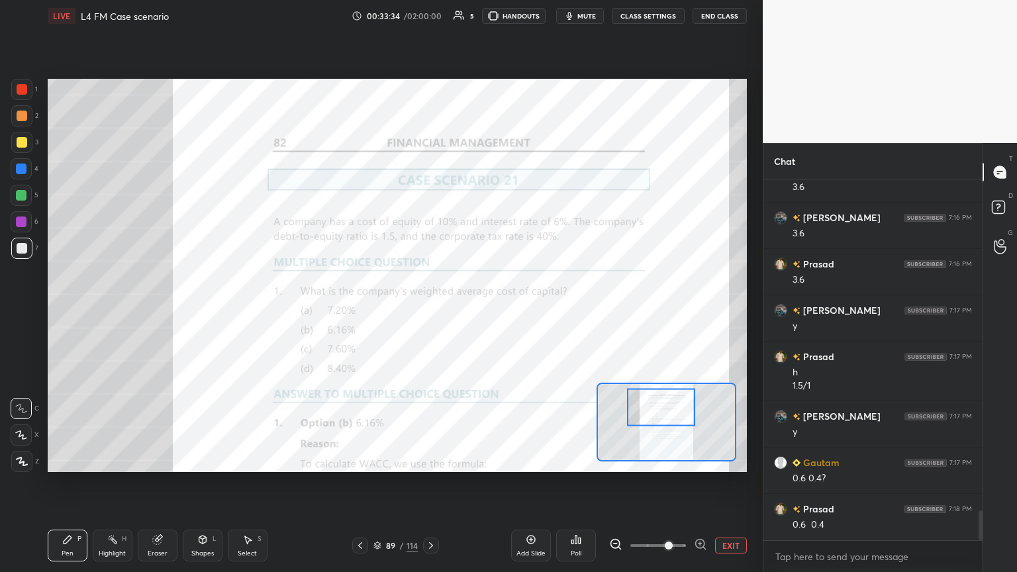
click at [430, 311] on icon at bounding box center [431, 545] width 4 height 7
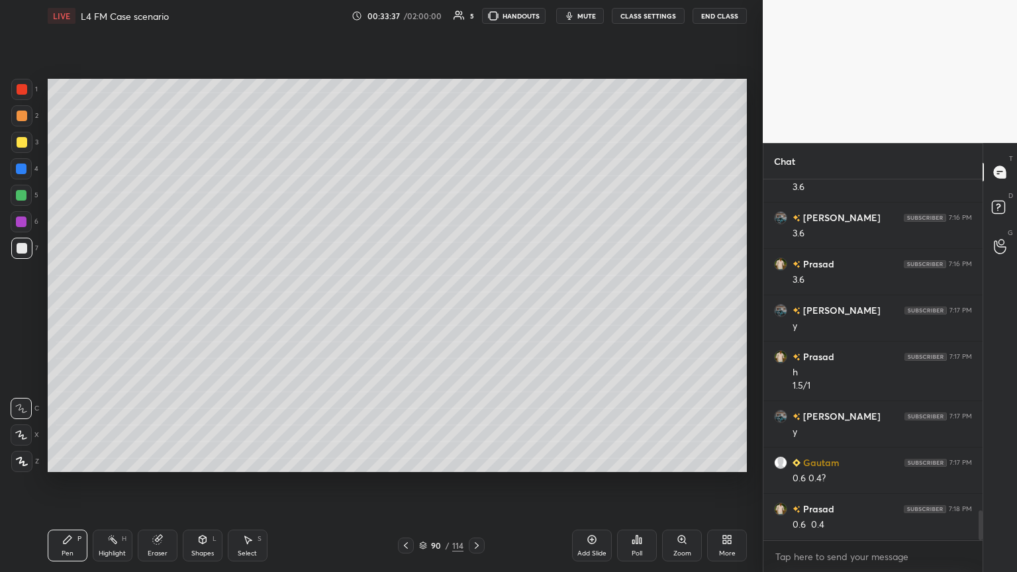
click at [24, 197] on div at bounding box center [21, 195] width 11 height 11
click at [23, 258] on div at bounding box center [21, 248] width 21 height 21
click at [401, 311] on icon at bounding box center [406, 545] width 11 height 11
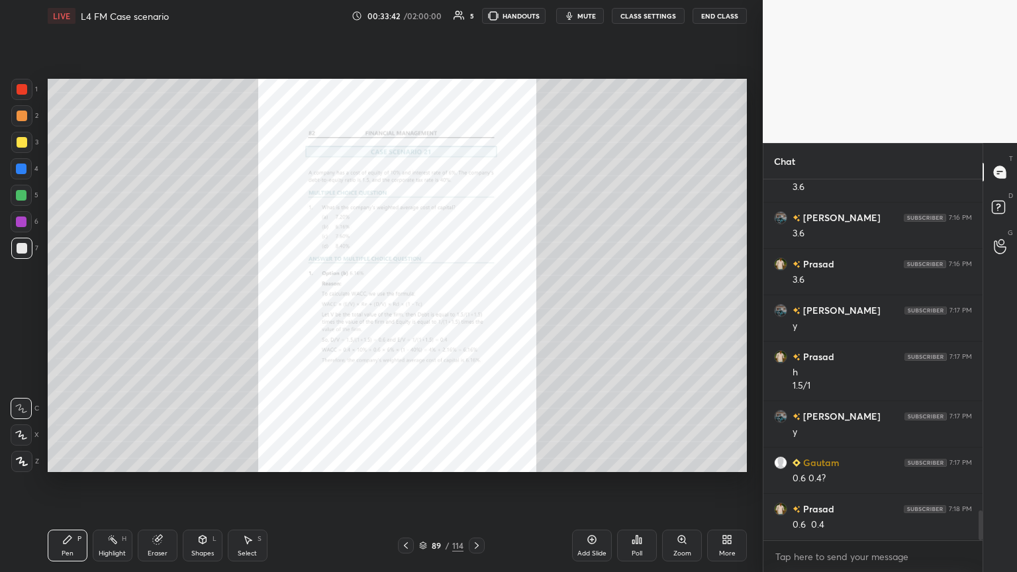
click at [405, 311] on icon at bounding box center [406, 545] width 4 height 7
click at [473, 311] on icon at bounding box center [476, 545] width 11 height 11
click at [475, 311] on icon at bounding box center [476, 545] width 11 height 11
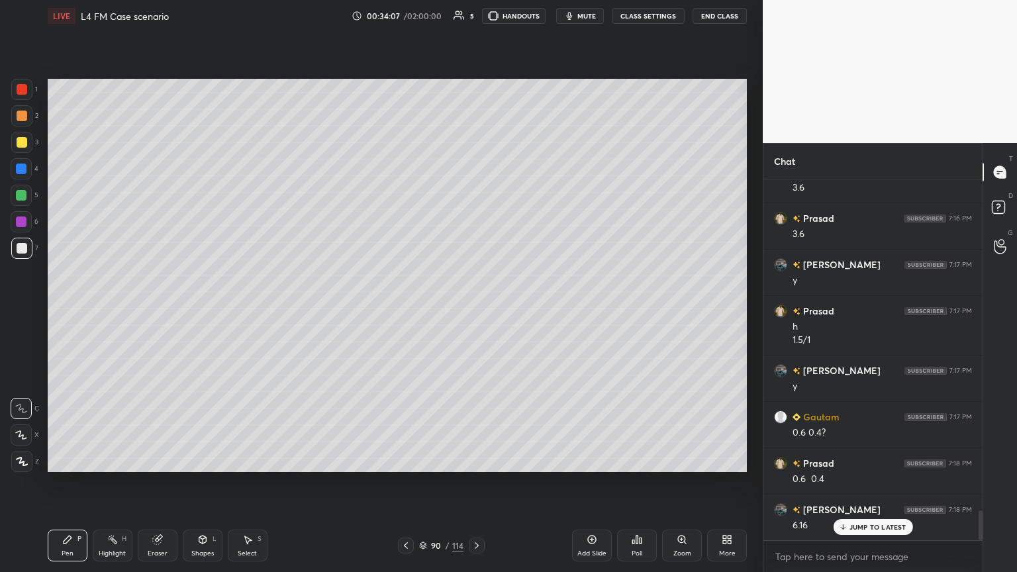
scroll to position [4054, 0]
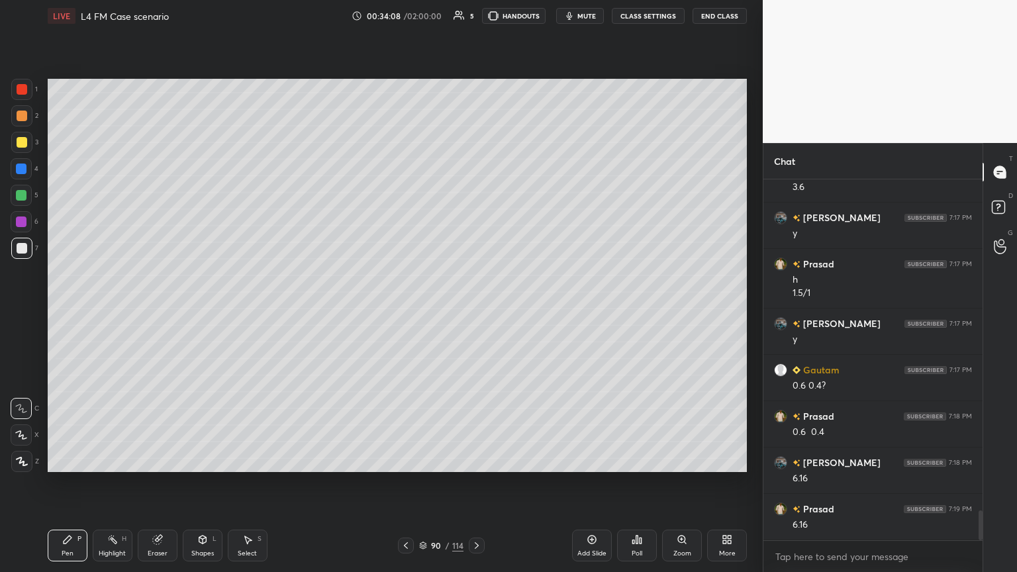
click at [21, 96] on div at bounding box center [21, 89] width 21 height 21
click at [209, 311] on div "Shapes L" at bounding box center [203, 546] width 40 height 32
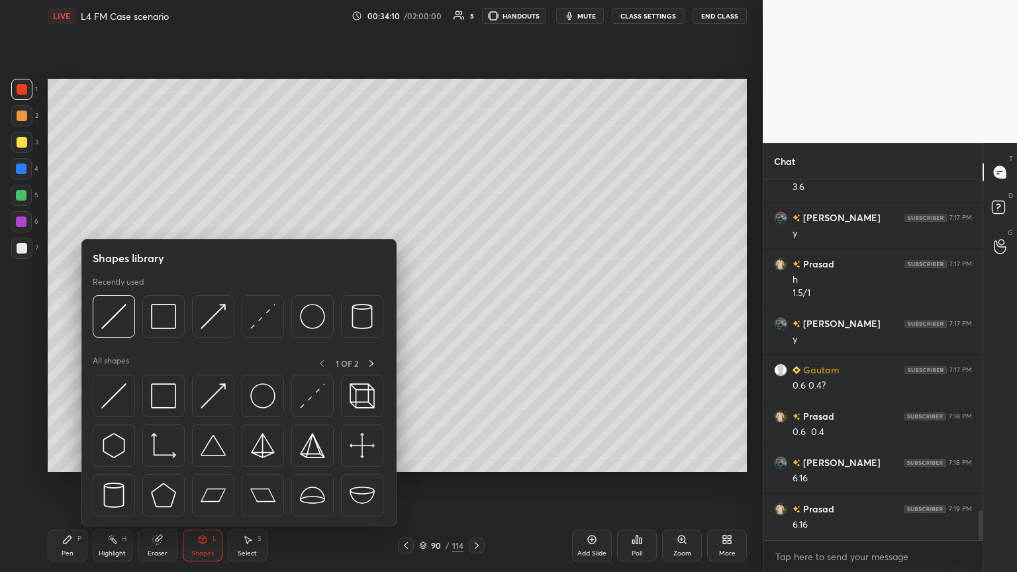
click at [159, 311] on img at bounding box center [163, 316] width 25 height 25
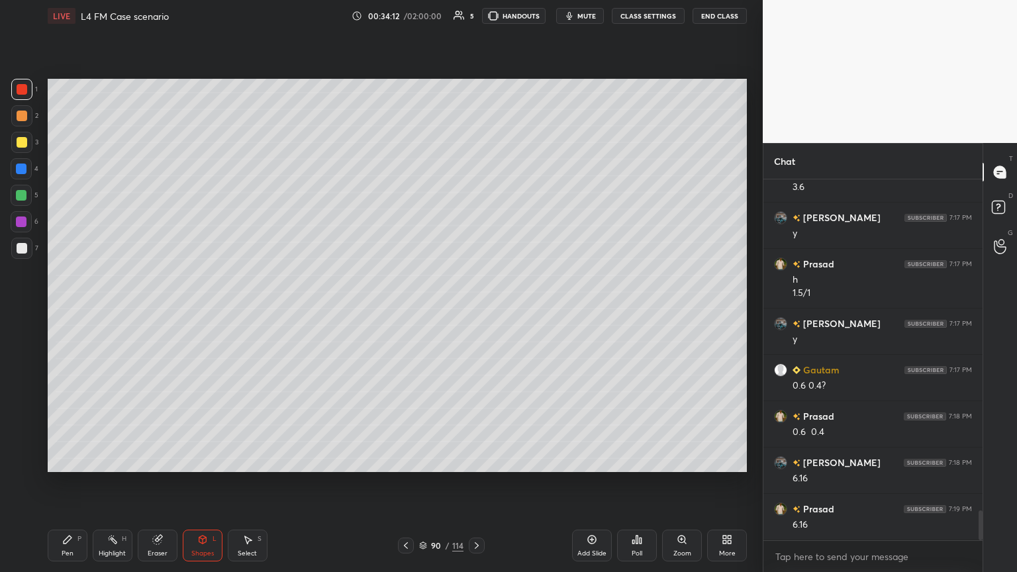
click at [62, 311] on div "Pen" at bounding box center [68, 553] width 12 height 7
click at [24, 253] on div at bounding box center [22, 248] width 11 height 11
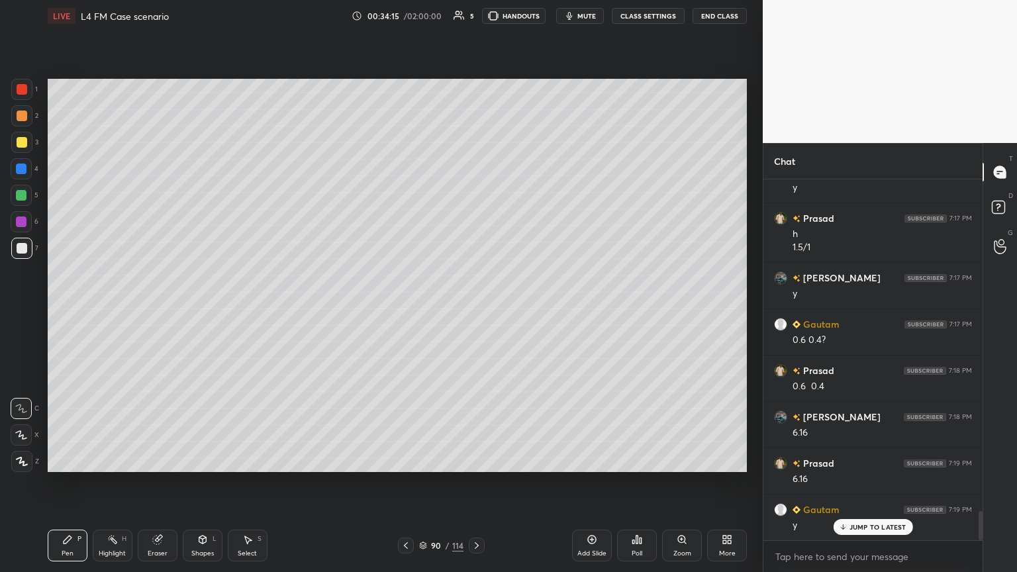
scroll to position [4147, 0]
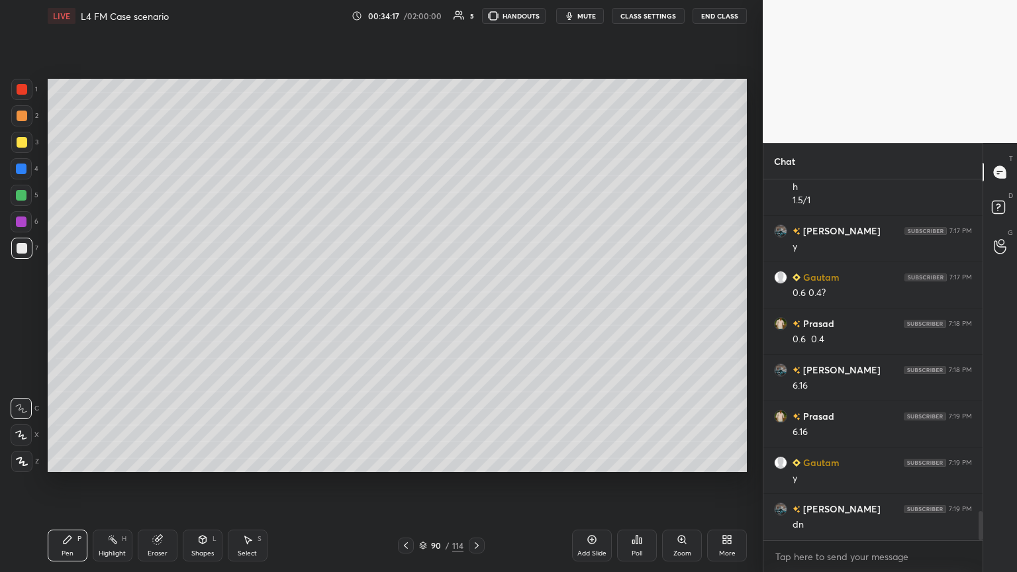
click at [402, 311] on icon at bounding box center [406, 545] width 11 height 11
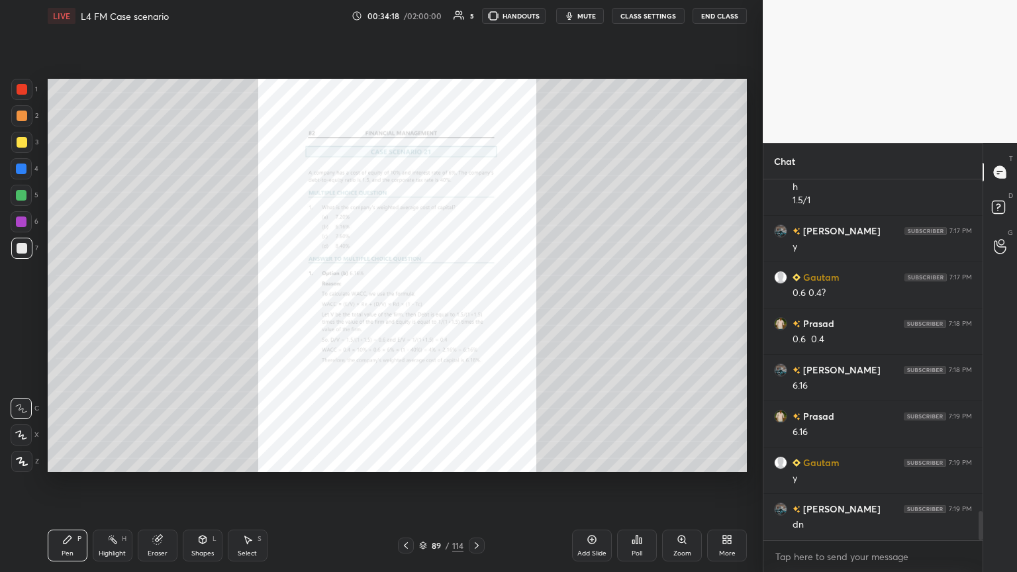
click at [158, 311] on icon at bounding box center [156, 540] width 9 height 9
click at [22, 311] on span "Erase all" at bounding box center [21, 461] width 20 height 9
click at [79, 311] on div "P" at bounding box center [79, 539] width 4 height 7
click at [475, 311] on icon at bounding box center [681, 539] width 7 height 7
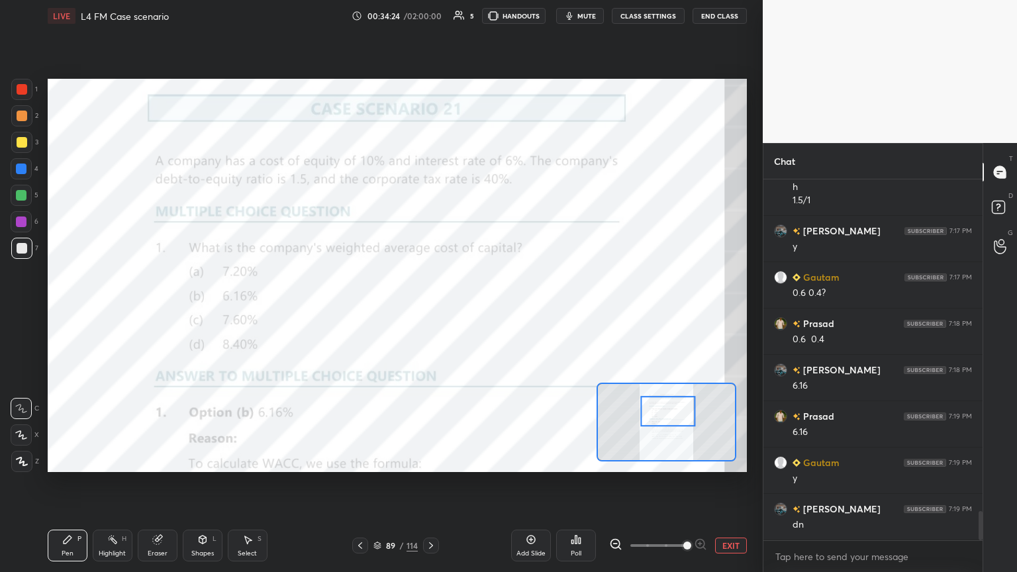
click at [20, 89] on div at bounding box center [22, 89] width 11 height 11
click at [199, 311] on icon at bounding box center [202, 540] width 7 height 8
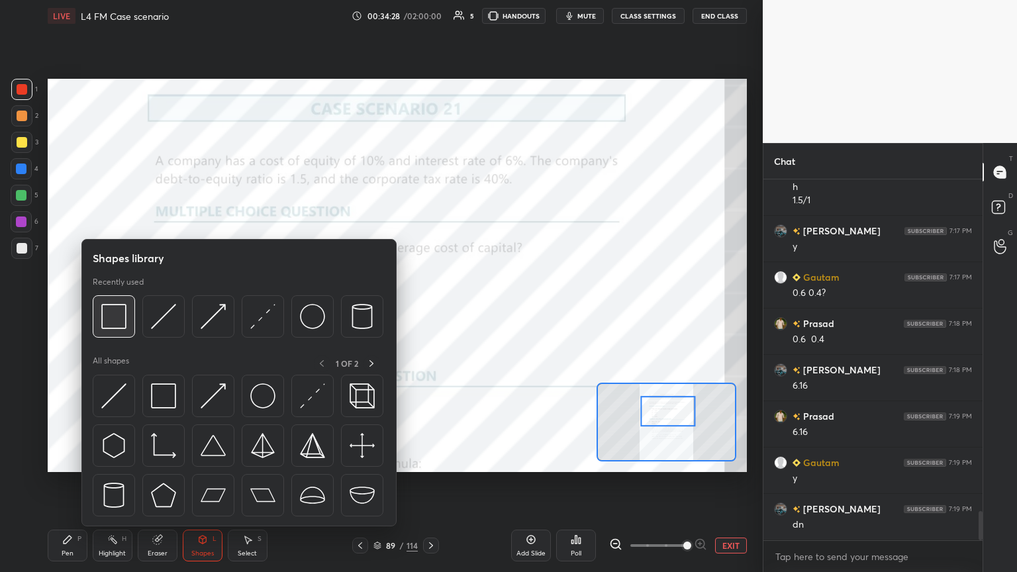
click at [120, 311] on img at bounding box center [113, 316] width 25 height 25
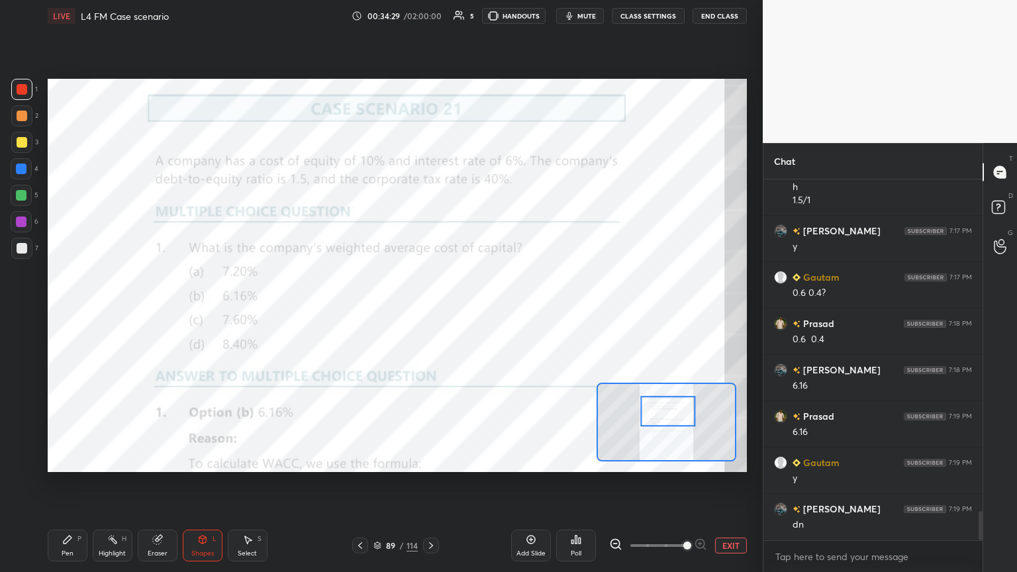
scroll to position [4192, 0]
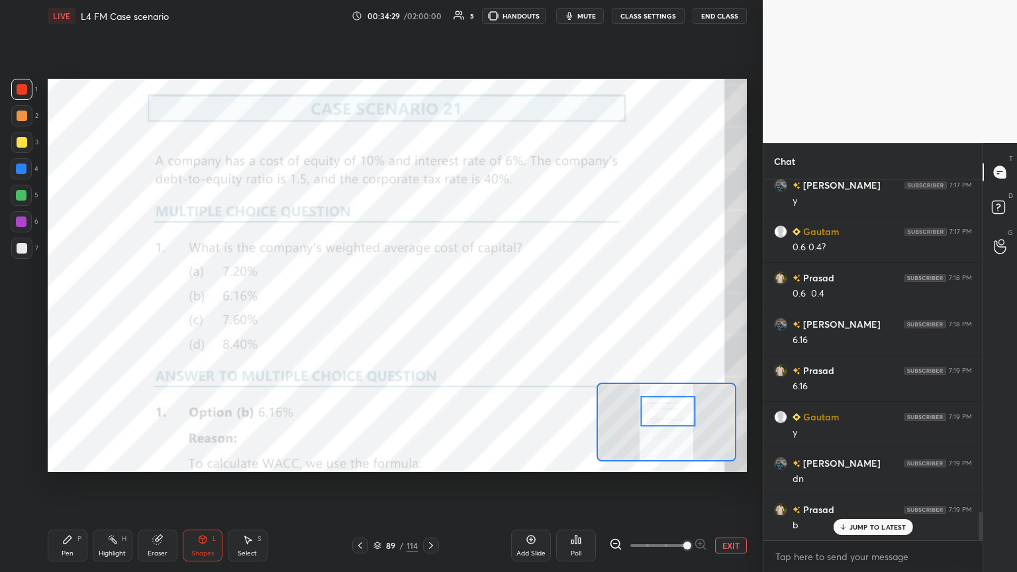
click at [23, 198] on div at bounding box center [21, 195] width 11 height 11
click at [196, 311] on div "Pen P Highlight H Eraser Shapes L Select S 89 / 114 Add Slide Poll EXIT" at bounding box center [397, 545] width 699 height 53
click at [197, 311] on div "Pen P Highlight H Eraser Shapes L Select S 89 / 114 Add Slide Poll EXIT" at bounding box center [397, 545] width 699 height 53
click at [198, 311] on icon at bounding box center [202, 539] width 11 height 11
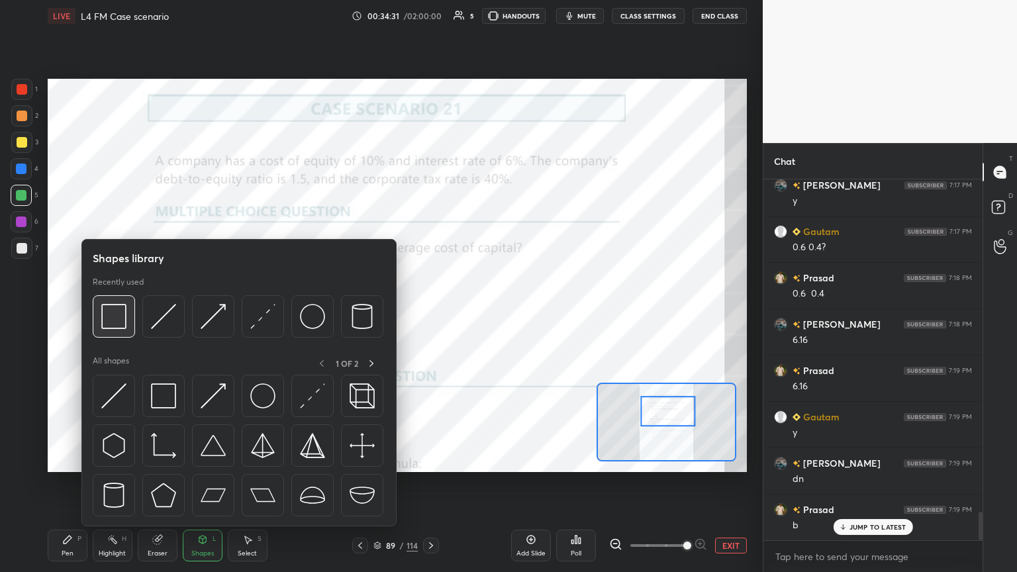
click at [117, 311] on img at bounding box center [113, 316] width 25 height 25
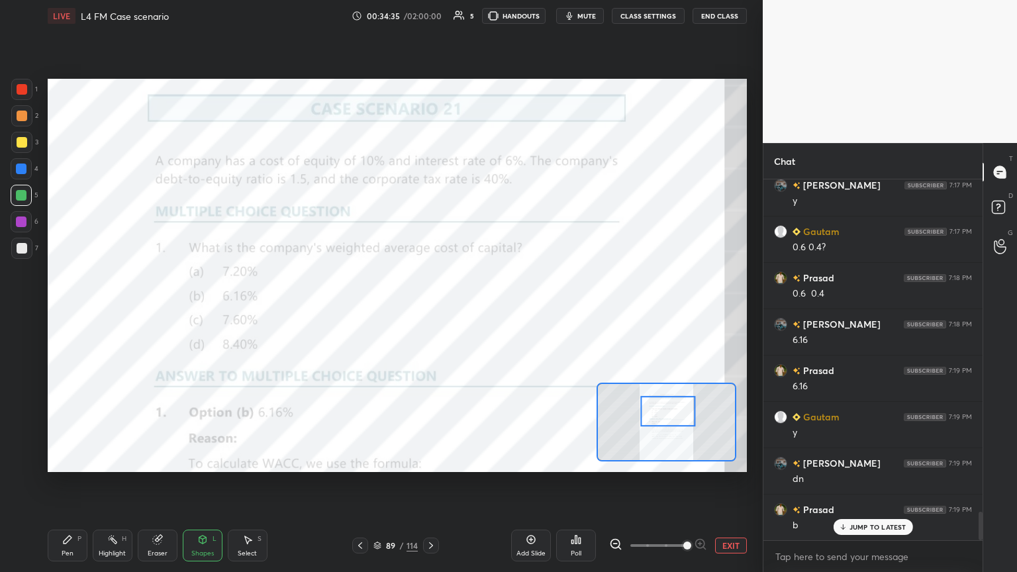
scroll to position [4239, 0]
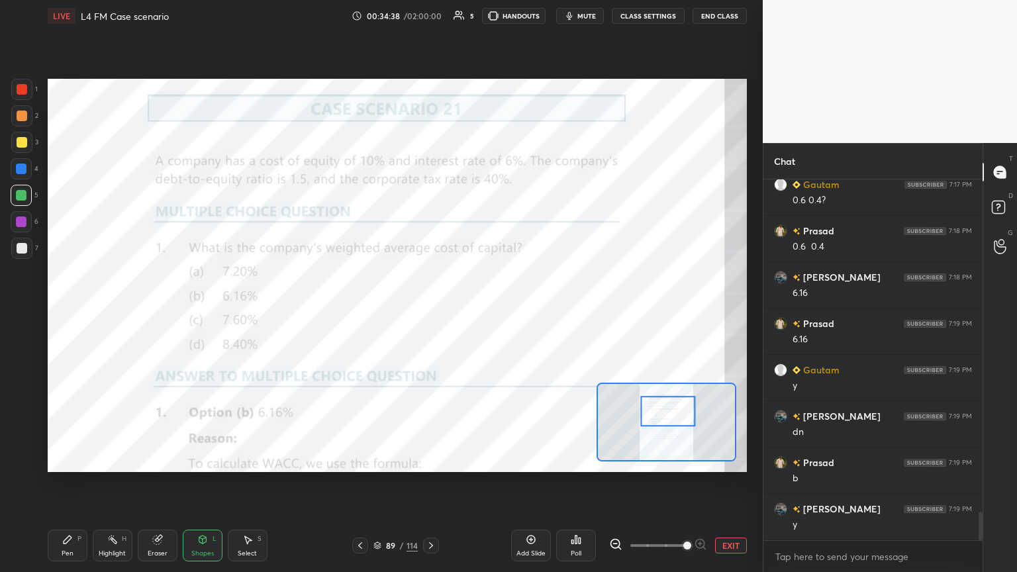
click at [433, 311] on icon at bounding box center [431, 545] width 11 height 11
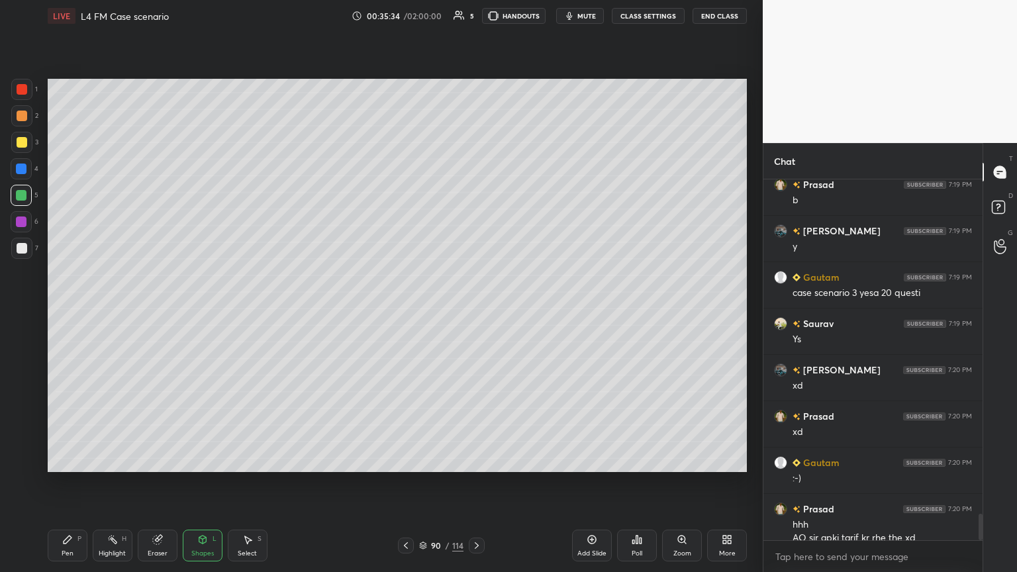
scroll to position [4531, 0]
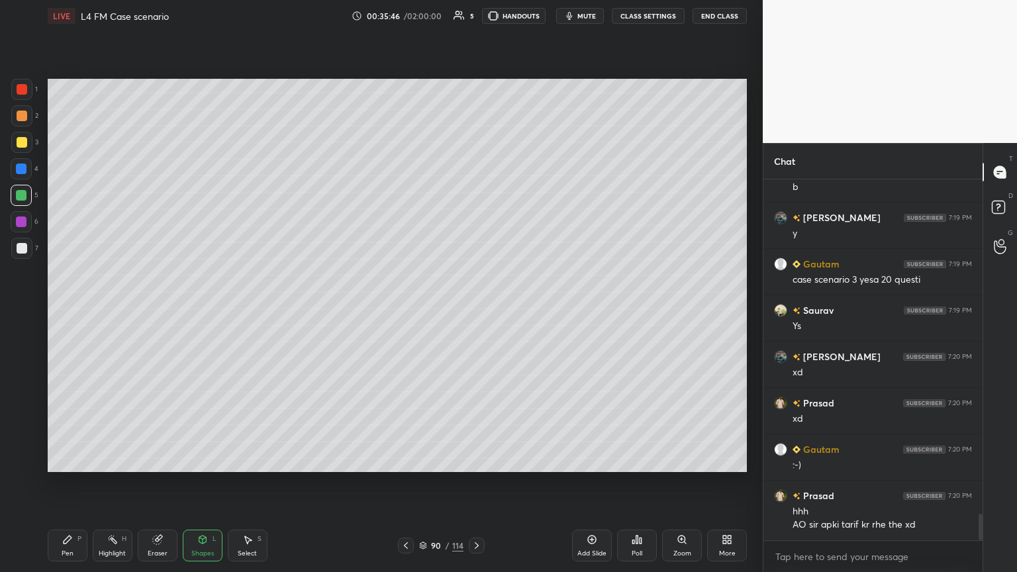
click at [405, 311] on icon at bounding box center [406, 545] width 4 height 7
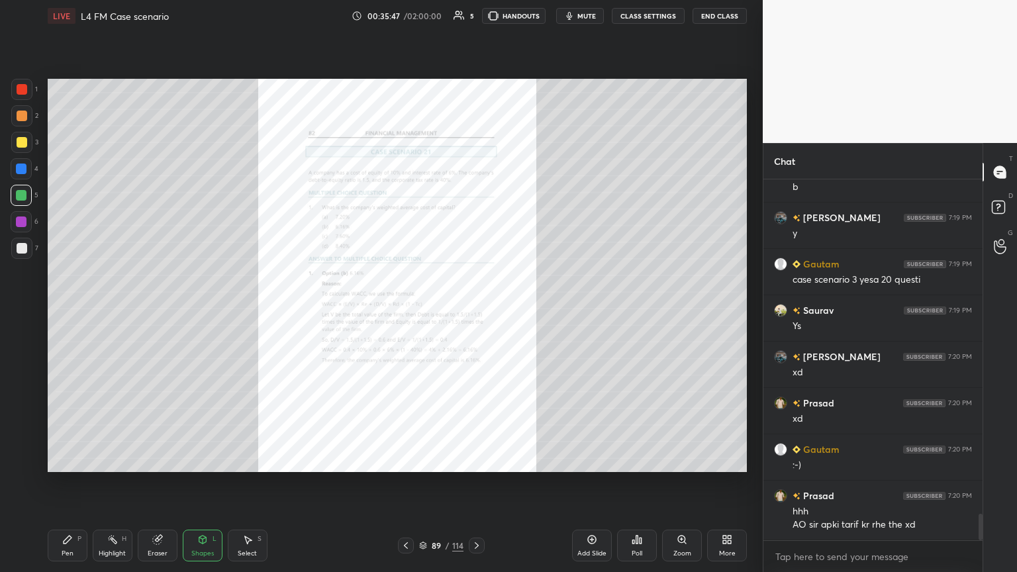
click at [407, 311] on icon at bounding box center [406, 545] width 11 height 11
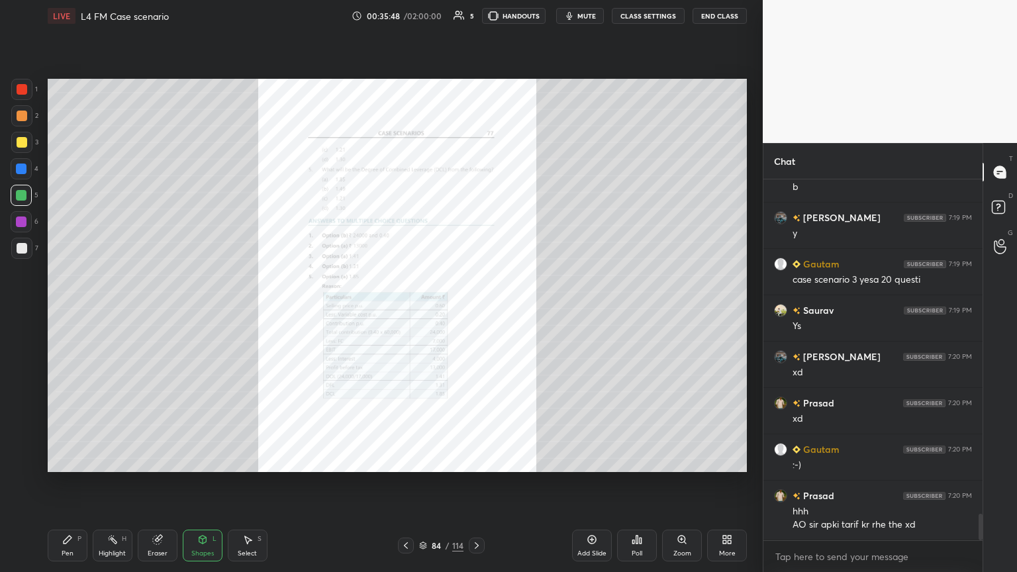
click at [407, 311] on icon at bounding box center [406, 545] width 11 height 11
click at [405, 311] on icon at bounding box center [406, 545] width 4 height 7
click at [405, 311] on icon at bounding box center [406, 545] width 11 height 11
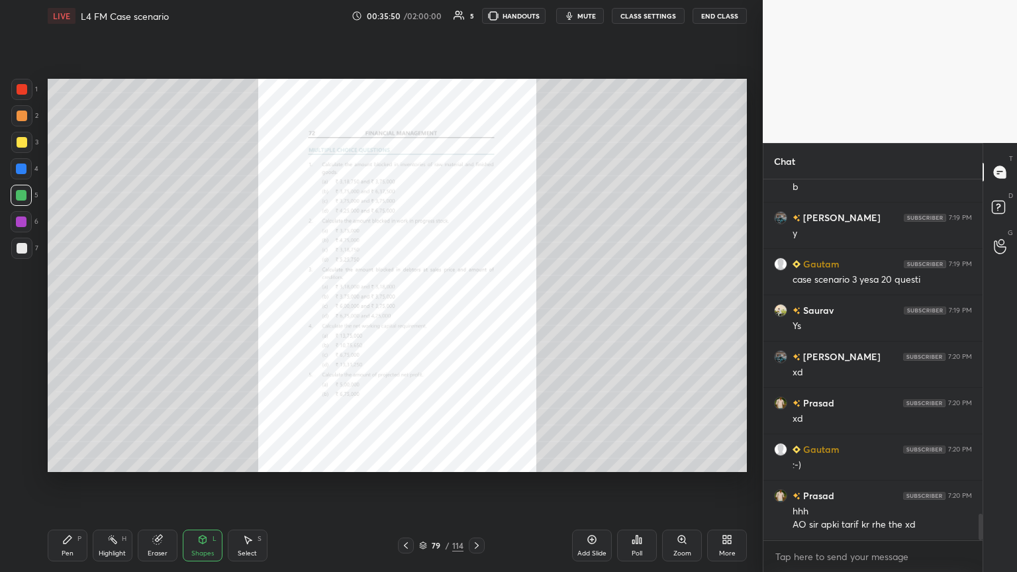
click at [405, 311] on icon at bounding box center [406, 545] width 11 height 11
click at [405, 311] on icon at bounding box center [406, 545] width 4 height 7
click at [405, 311] on icon at bounding box center [406, 545] width 11 height 11
click at [405, 311] on icon at bounding box center [406, 545] width 4 height 7
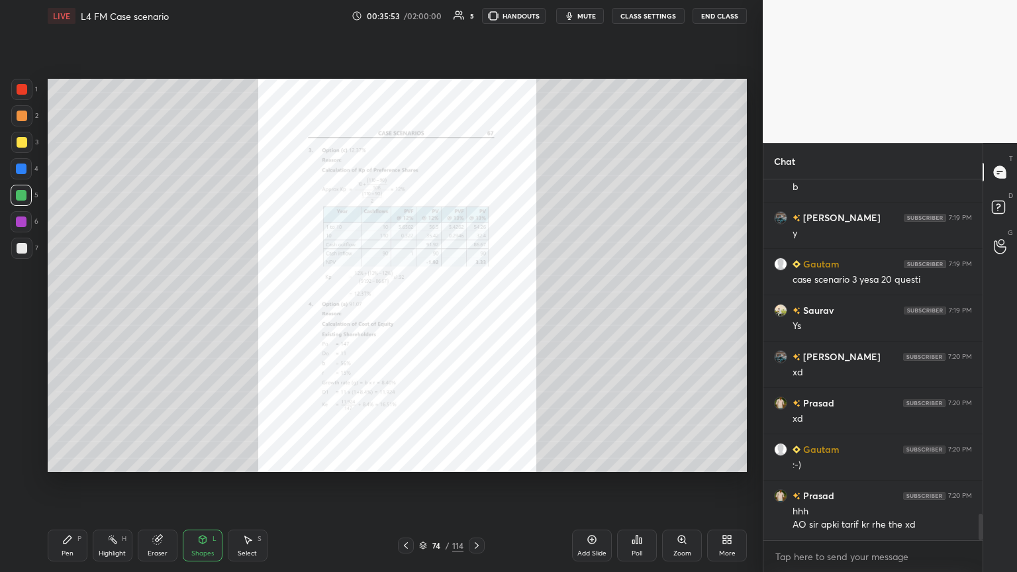
click at [404, 311] on icon at bounding box center [406, 545] width 11 height 11
click at [405, 311] on icon at bounding box center [406, 545] width 11 height 11
click at [404, 311] on icon at bounding box center [406, 545] width 11 height 11
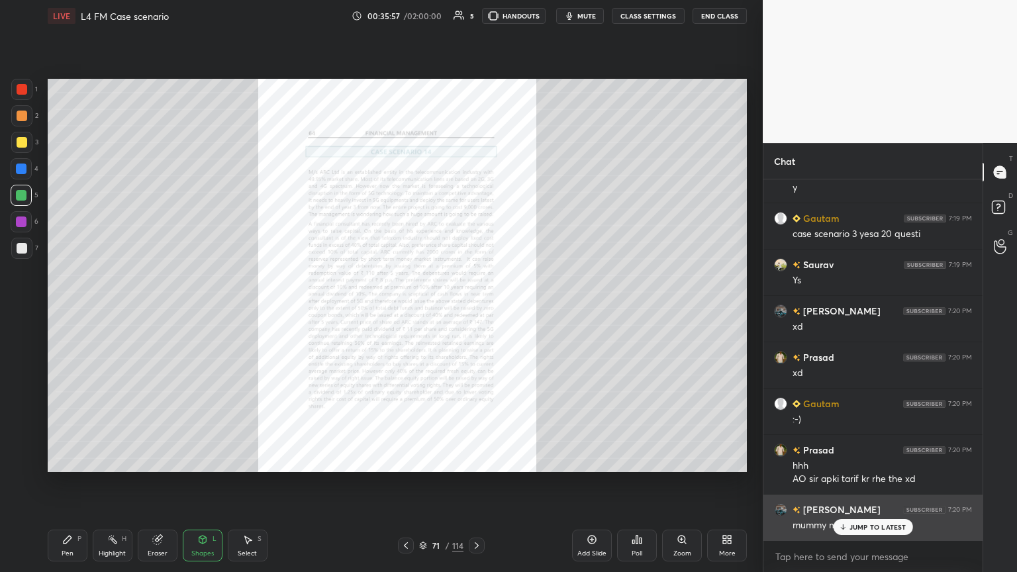
click at [475, 311] on p "JUMP TO LATEST" at bounding box center [877, 527] width 57 height 8
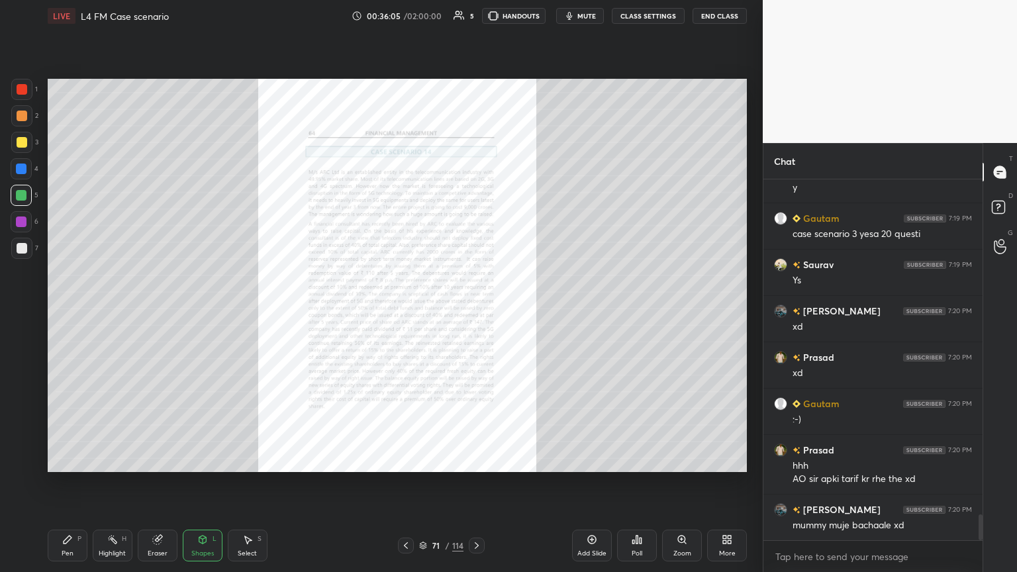
scroll to position [4623, 0]
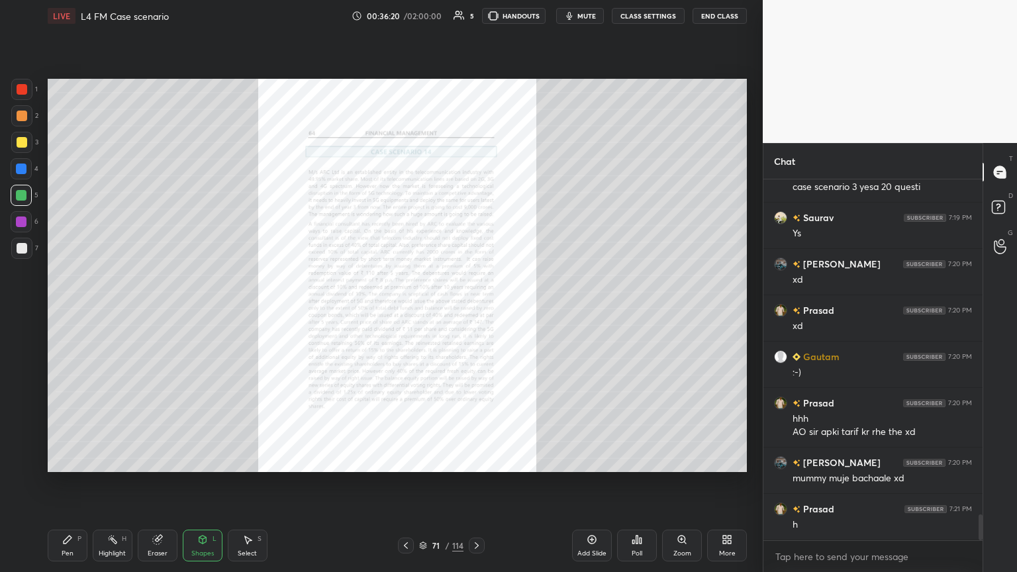
click at [475, 311] on icon at bounding box center [476, 545] width 11 height 11
click at [410, 311] on icon at bounding box center [406, 545] width 11 height 11
click at [413, 311] on div at bounding box center [406, 546] width 16 height 16
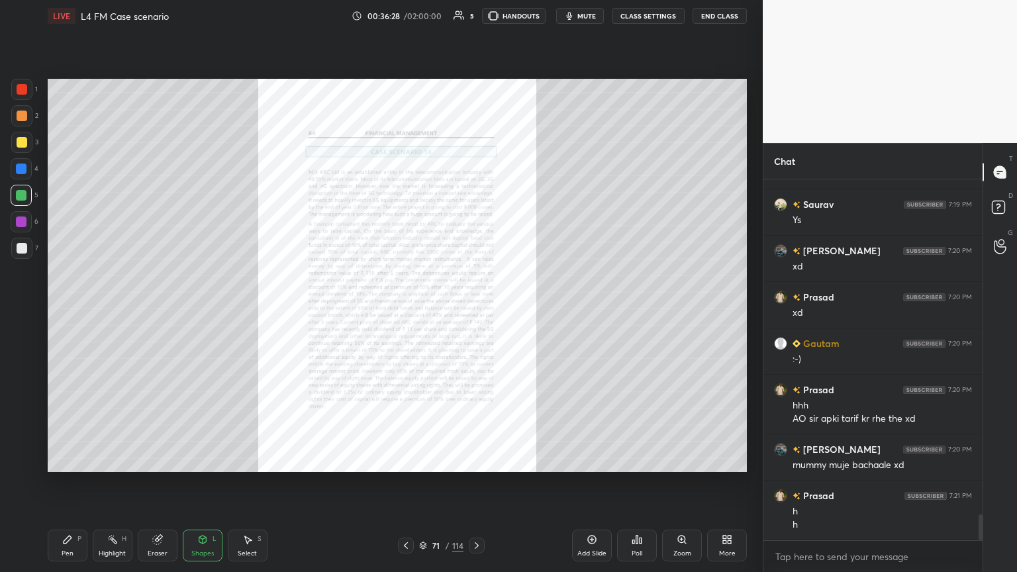
click at [475, 311] on div "Add Slide" at bounding box center [592, 546] width 40 height 32
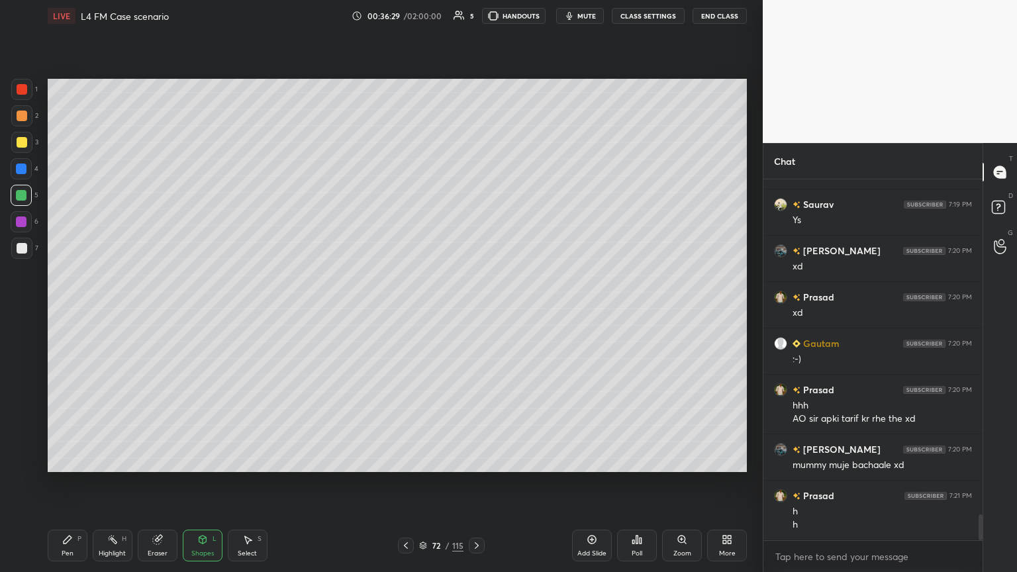
click at [24, 170] on div at bounding box center [21, 169] width 11 height 11
click at [201, 311] on icon at bounding box center [202, 540] width 7 height 8
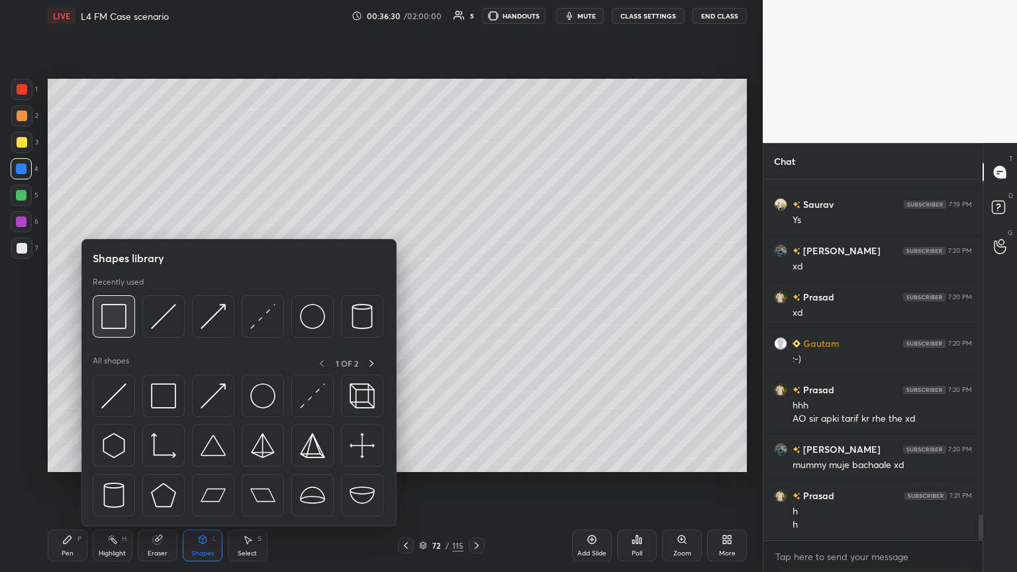
click at [106, 311] on img at bounding box center [113, 316] width 25 height 25
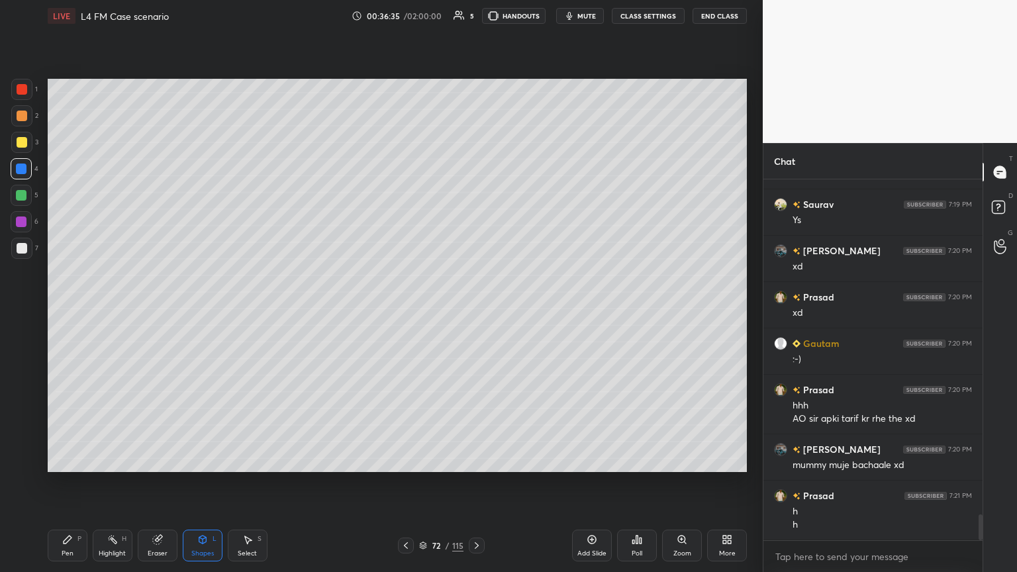
scroll to position [4682, 0]
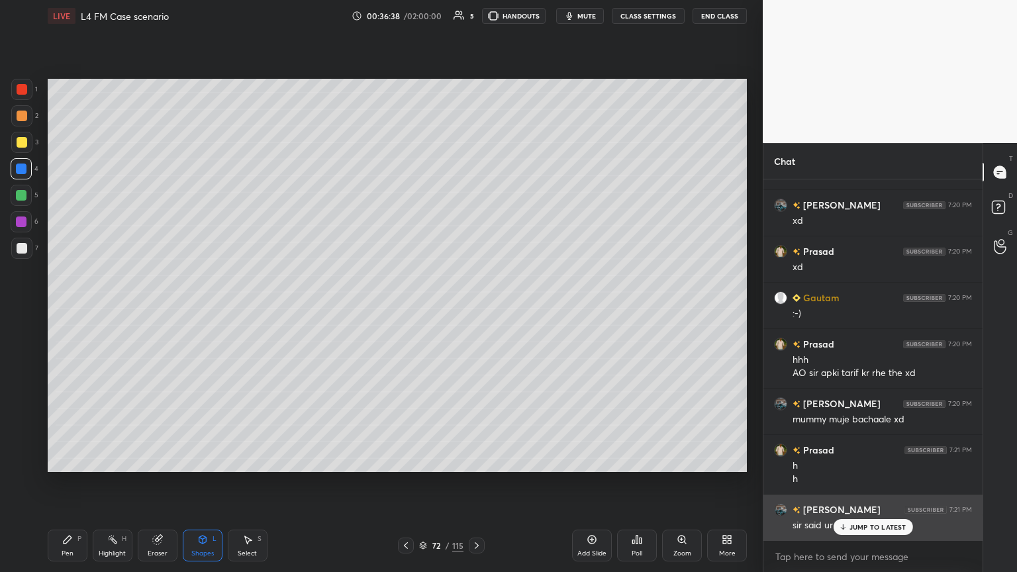
click at [475, 311] on div "JUMP TO LATEST" at bounding box center [872, 527] width 79 height 16
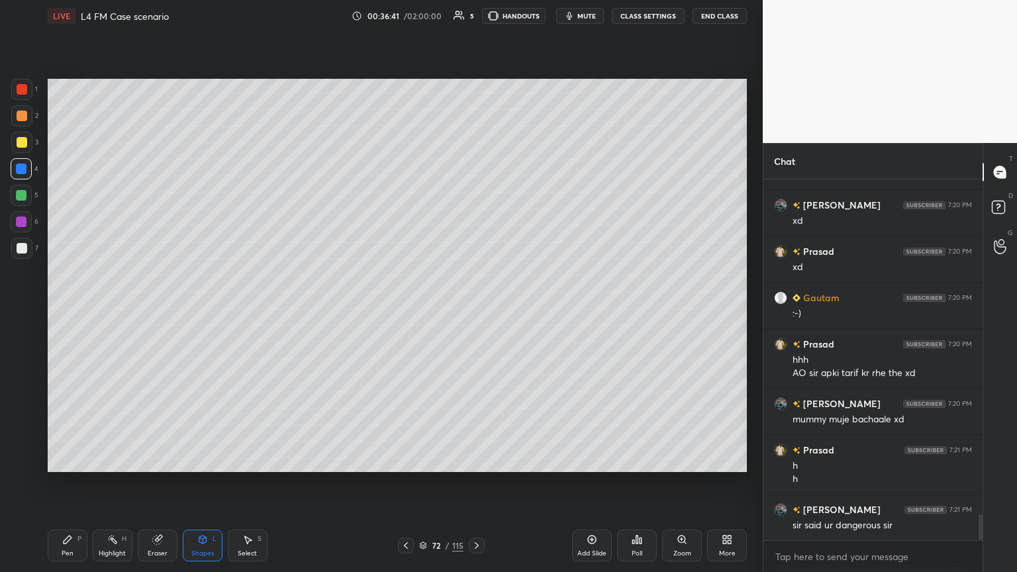
click at [73, 311] on div "Pen P" at bounding box center [68, 546] width 40 height 32
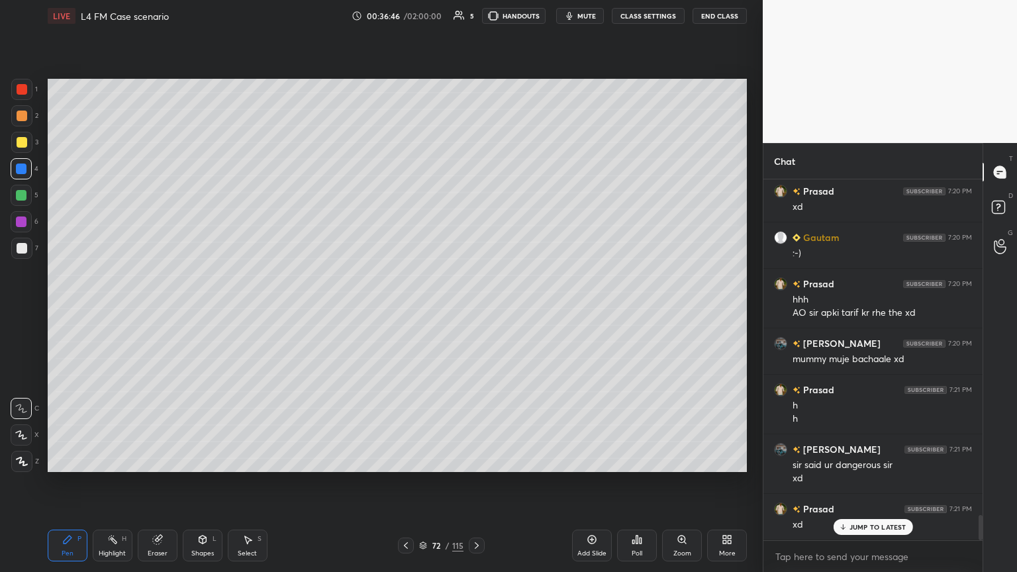
scroll to position [4788, 0]
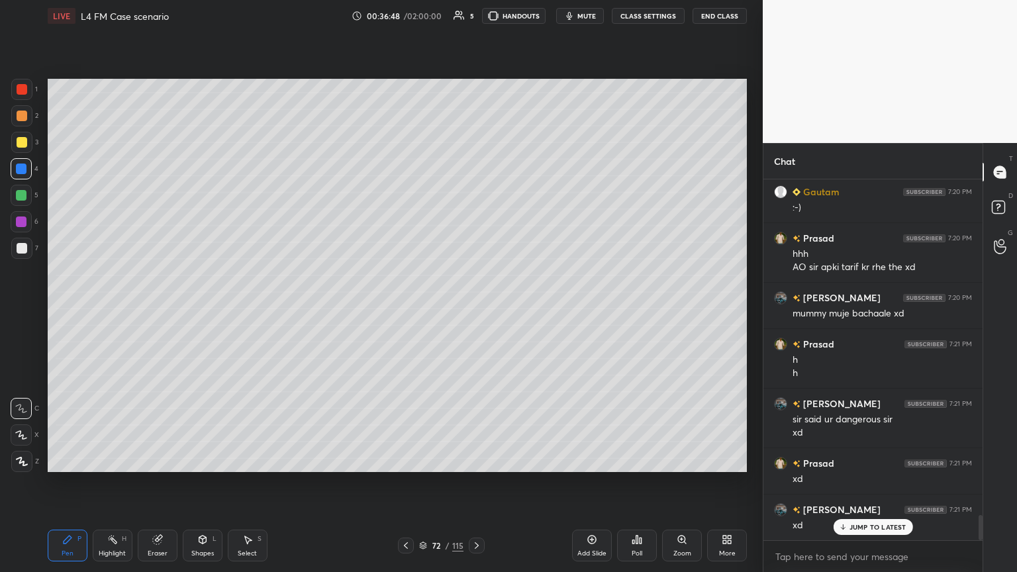
click at [407, 311] on icon at bounding box center [406, 545] width 11 height 11
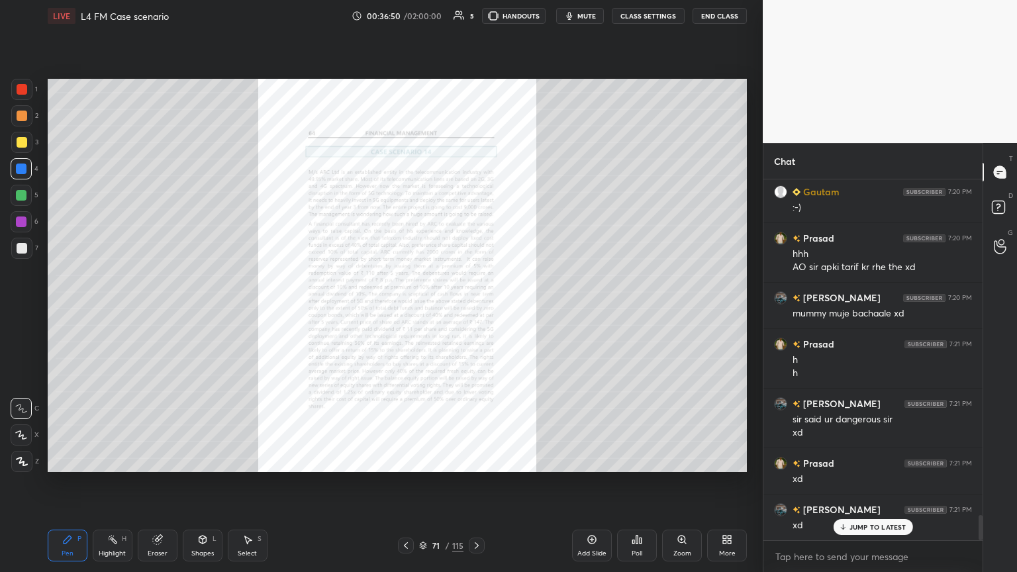
click at [475, 311] on div "Zoom" at bounding box center [682, 553] width 18 height 7
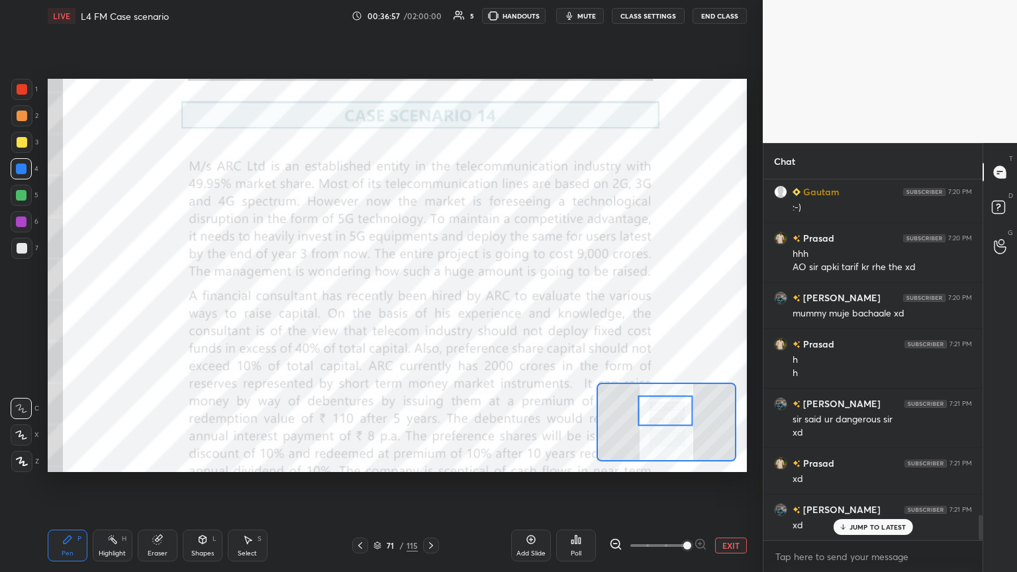
click at [56, 311] on div "Pen P" at bounding box center [68, 546] width 40 height 32
click at [30, 101] on div "1" at bounding box center [24, 92] width 26 height 26
click at [427, 311] on icon at bounding box center [431, 545] width 11 height 11
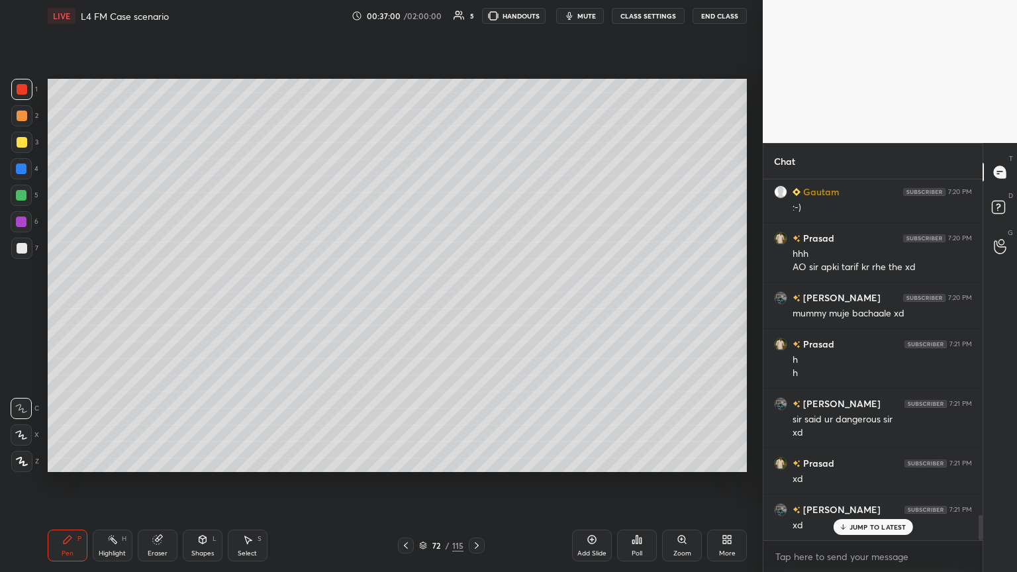
scroll to position [4835, 0]
click at [405, 311] on icon at bounding box center [406, 545] width 4 height 7
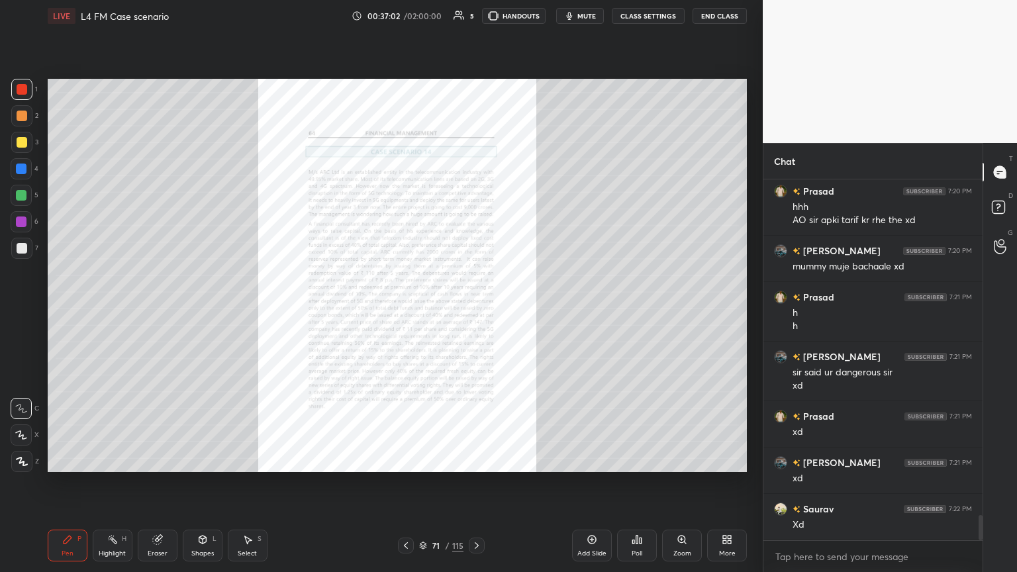
click at [475, 311] on icon at bounding box center [681, 539] width 7 height 7
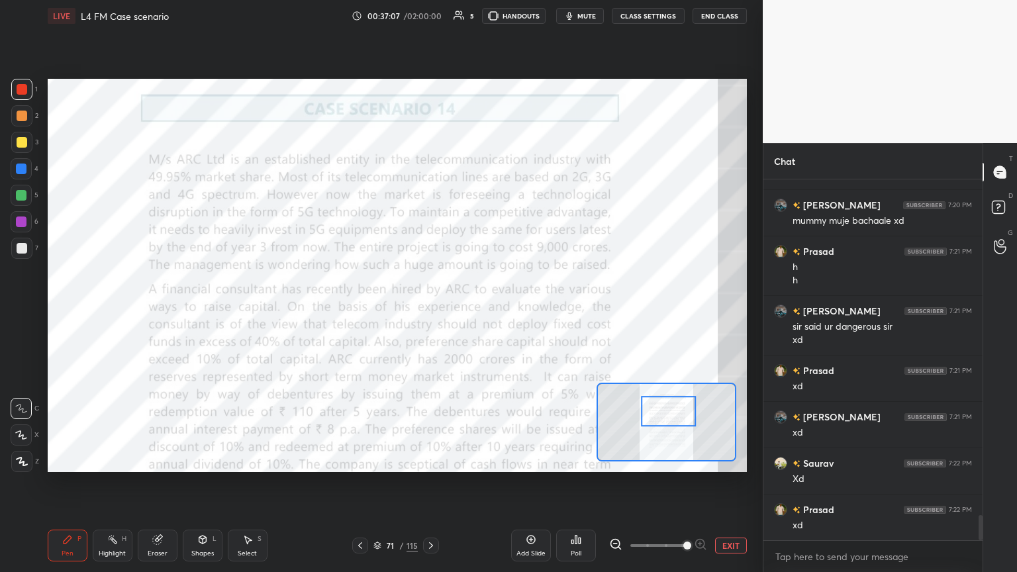
scroll to position [4928, 0]
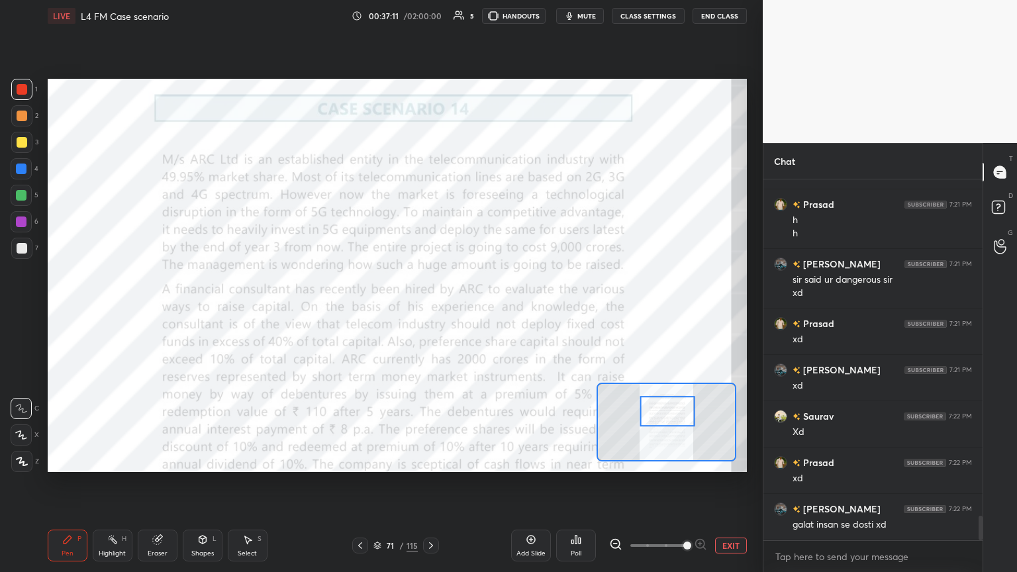
click at [59, 311] on div "Pen P" at bounding box center [68, 546] width 40 height 32
click at [205, 311] on icon at bounding box center [202, 540] width 7 height 8
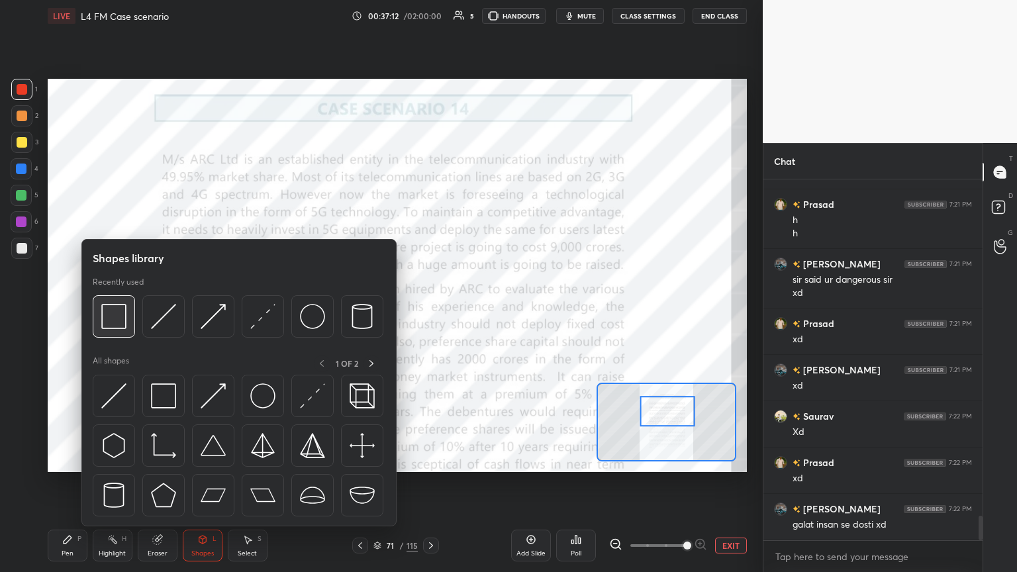
click at [111, 311] on img at bounding box center [113, 316] width 25 height 25
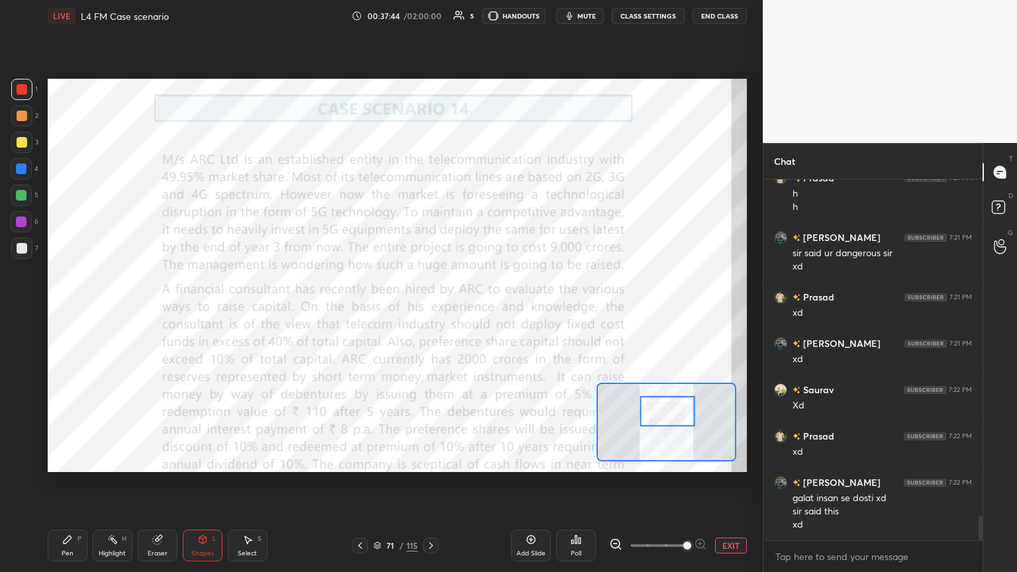
scroll to position [5000, 0]
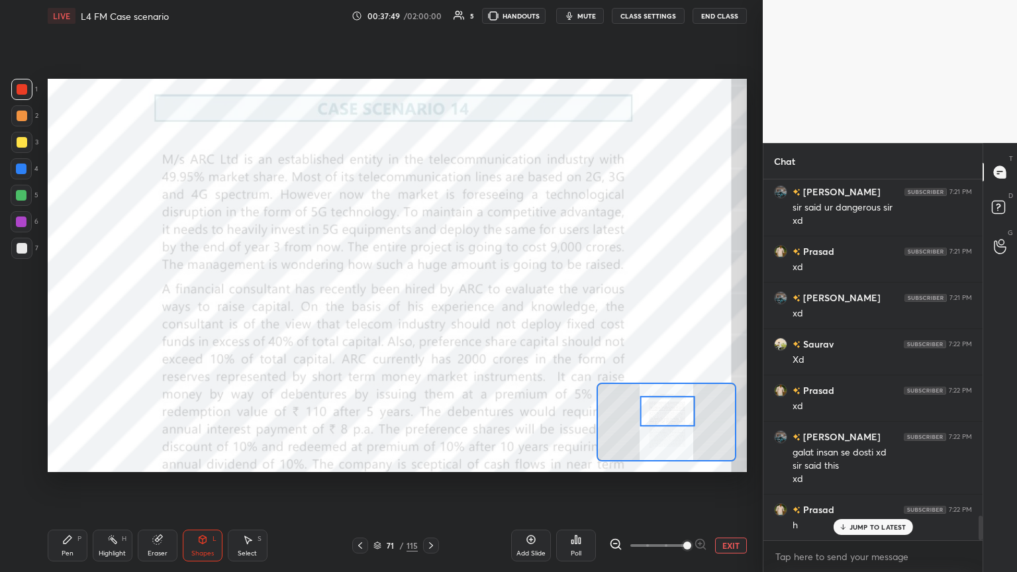
click at [75, 311] on div "Pen P" at bounding box center [68, 546] width 40 height 32
click at [115, 311] on div "Highlight H" at bounding box center [113, 546] width 40 height 32
click at [70, 311] on icon at bounding box center [67, 539] width 11 height 11
click at [106, 311] on div "Highlight H" at bounding box center [113, 546] width 40 height 32
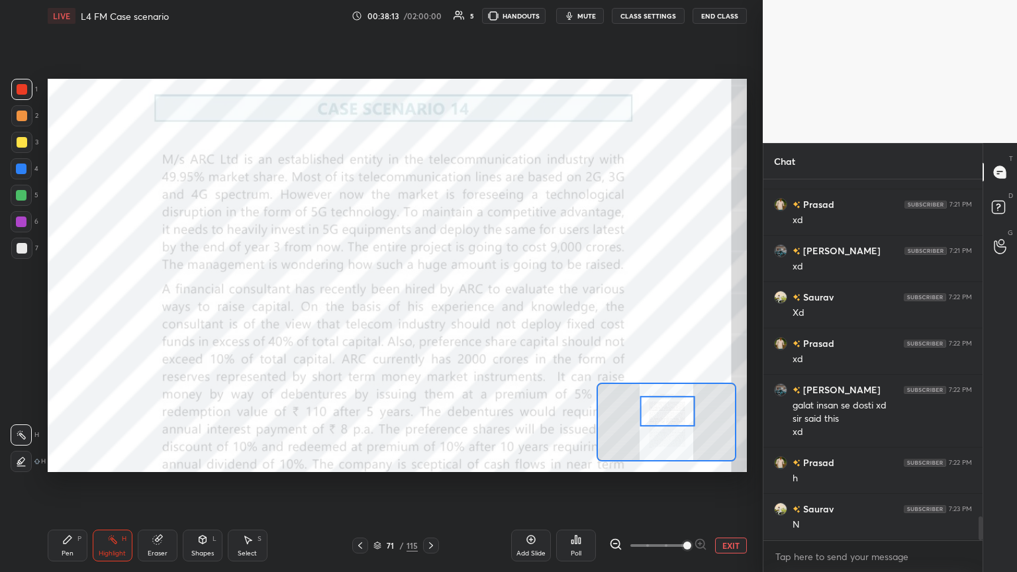
scroll to position [5093, 0]
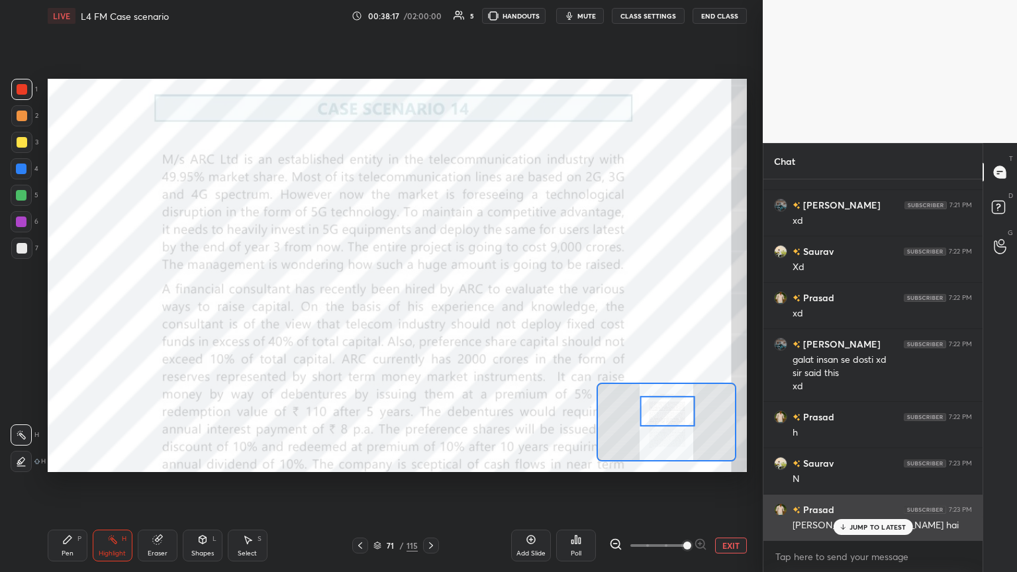
click at [475, 311] on p "JUMP TO LATEST" at bounding box center [877, 527] width 57 height 8
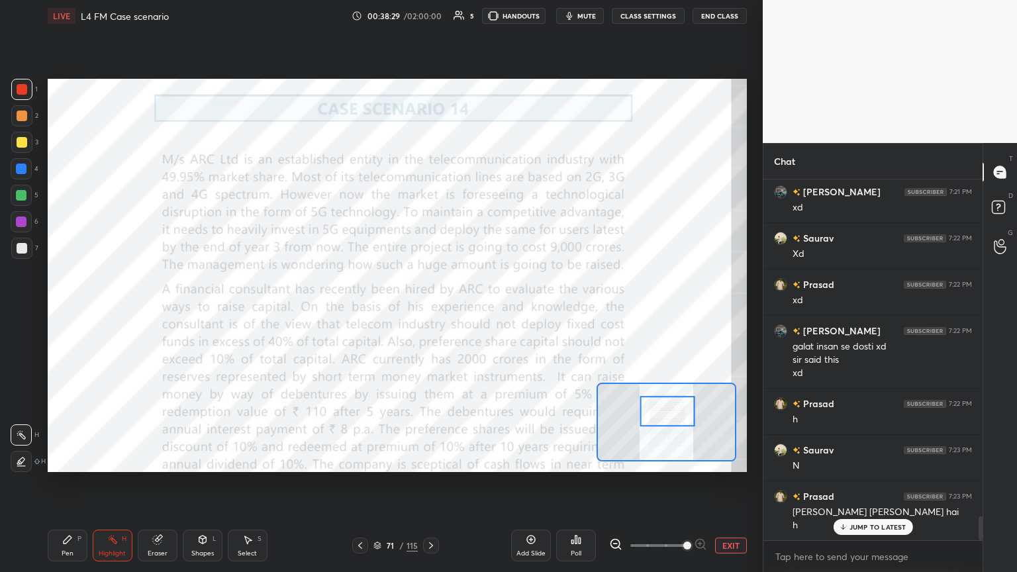
click at [434, 311] on icon at bounding box center [431, 545] width 11 height 11
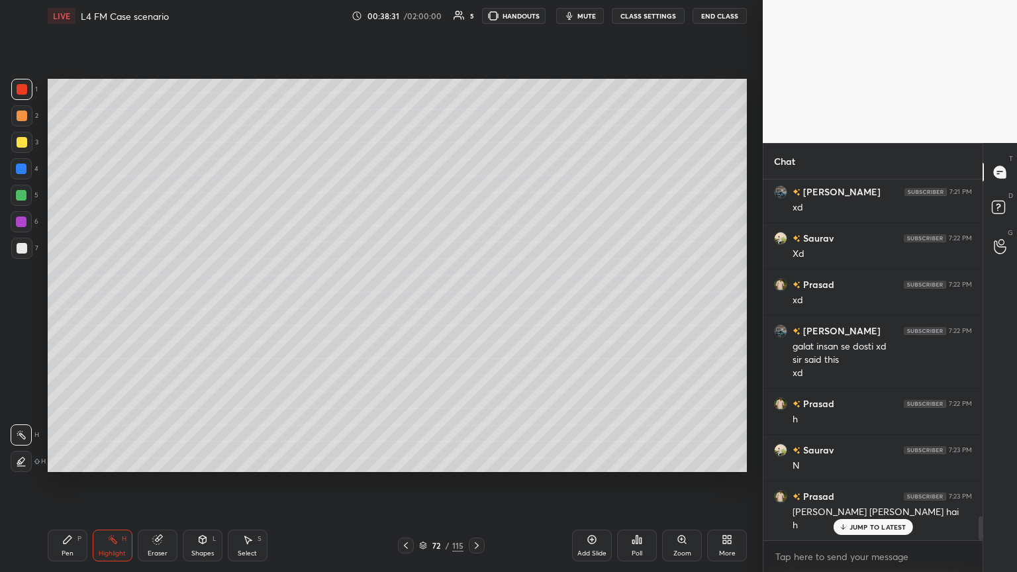
click at [77, 311] on div "Pen P" at bounding box center [68, 546] width 40 height 32
click at [19, 148] on div at bounding box center [21, 142] width 21 height 21
click at [406, 311] on icon at bounding box center [406, 545] width 4 height 7
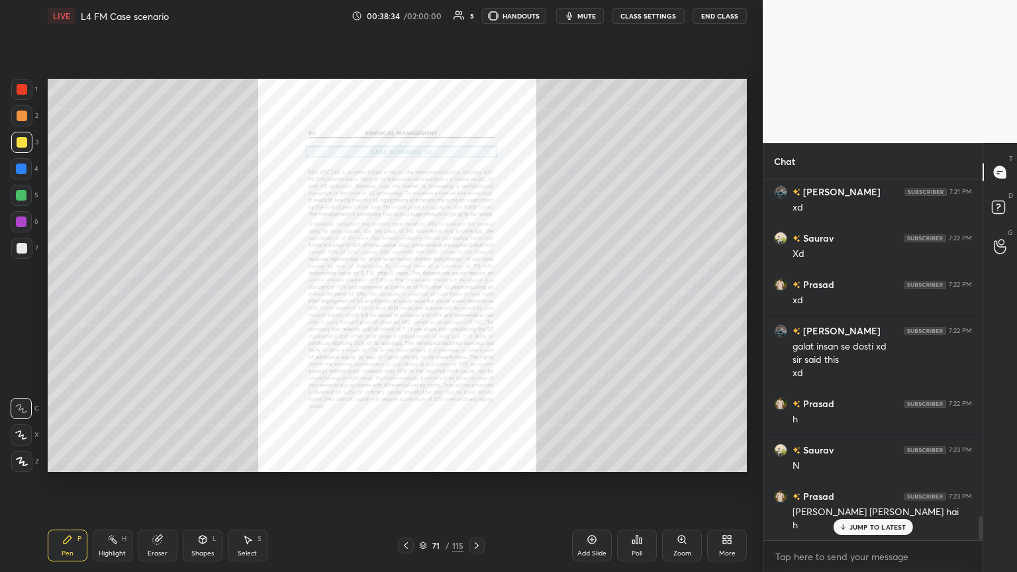
click at [475, 311] on icon at bounding box center [476, 545] width 11 height 11
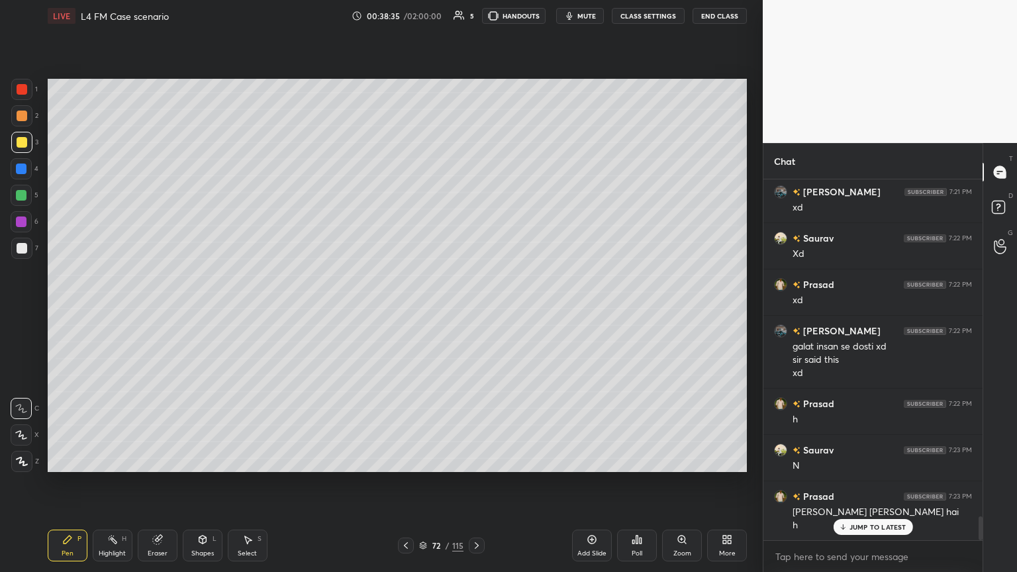
click at [26, 311] on div at bounding box center [21, 461] width 21 height 21
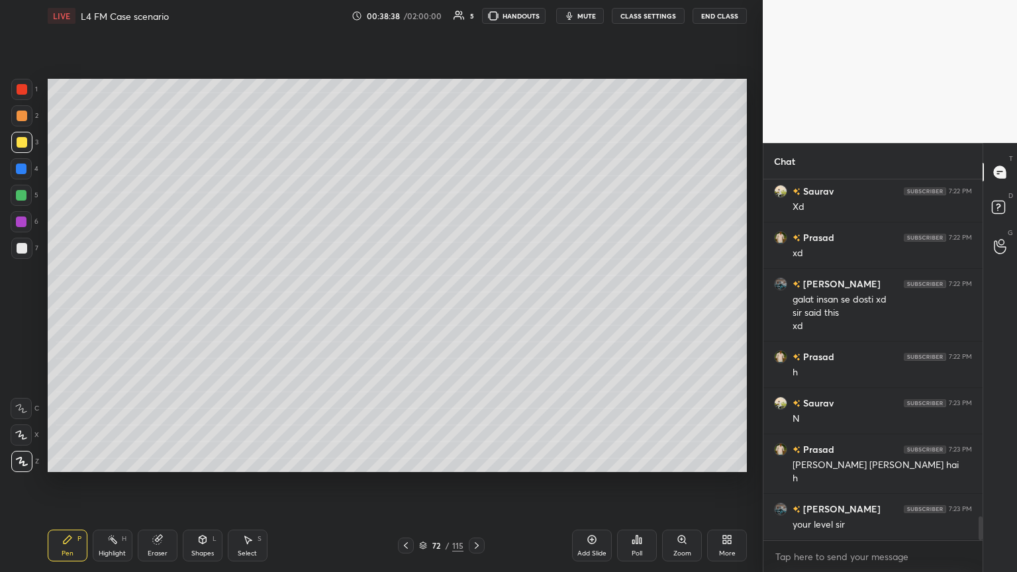
click at [21, 92] on div at bounding box center [22, 89] width 11 height 11
click at [201, 311] on icon at bounding box center [202, 540] width 7 height 8
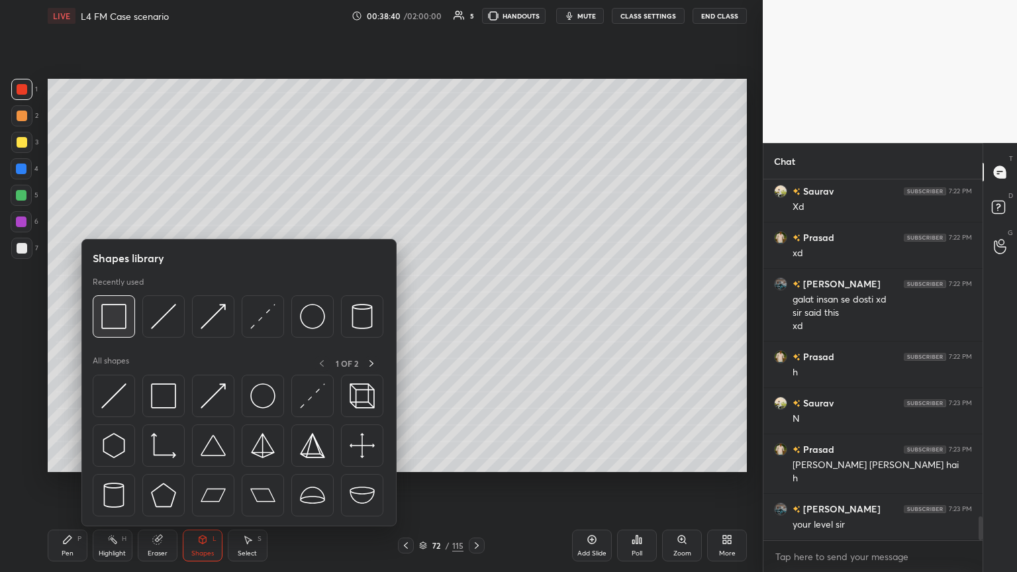
click at [112, 311] on img at bounding box center [113, 316] width 25 height 25
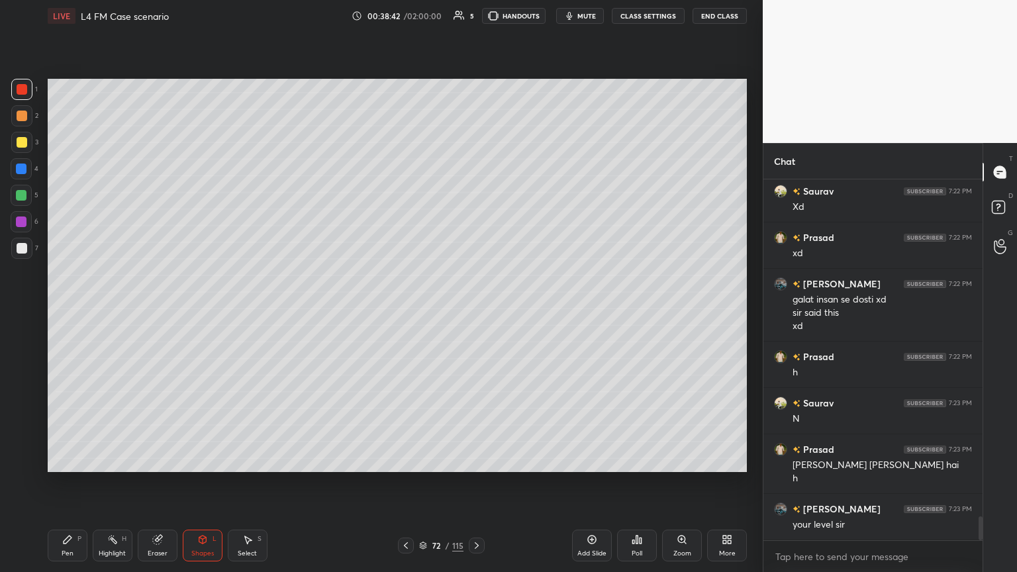
click at [21, 252] on div at bounding box center [22, 248] width 11 height 11
click at [89, 311] on div "Pen P Highlight H Eraser Shapes L Select S" at bounding box center [179, 546] width 262 height 32
click at [79, 311] on div "P" at bounding box center [79, 539] width 4 height 7
click at [34, 311] on div "C" at bounding box center [25, 408] width 28 height 21
click at [23, 134] on div at bounding box center [21, 142] width 21 height 21
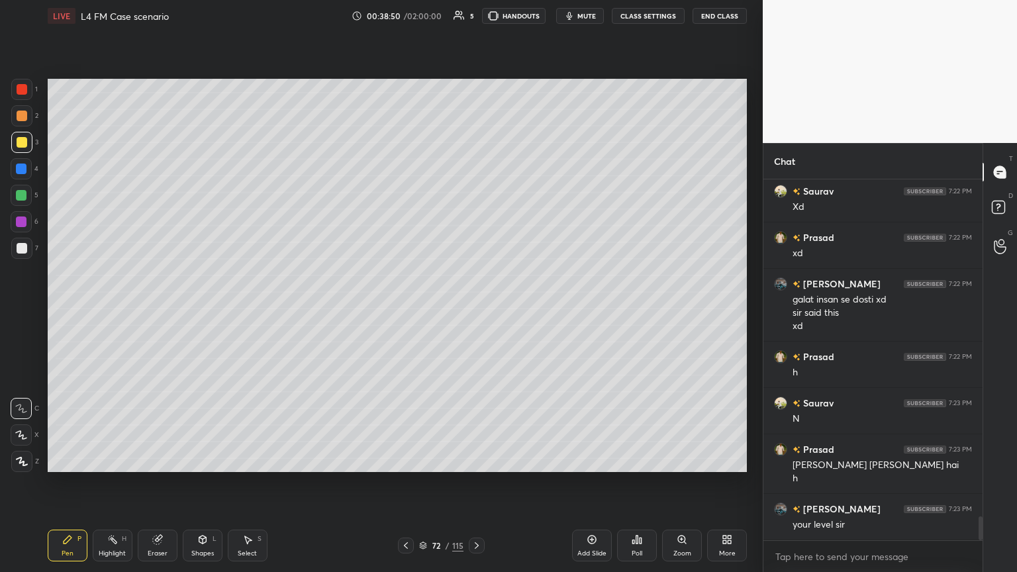
click at [61, 311] on div "Pen P" at bounding box center [68, 546] width 40 height 32
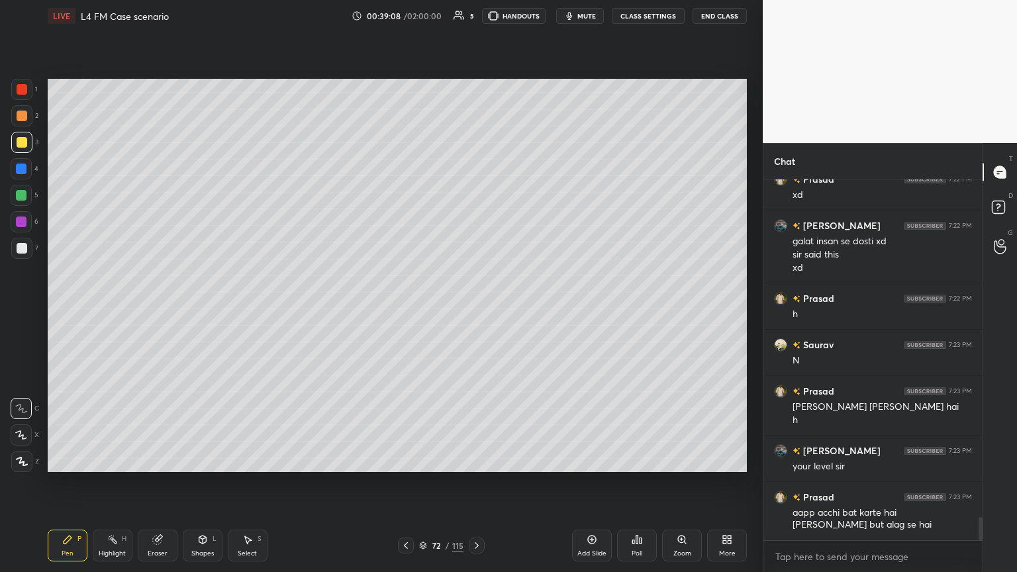
scroll to position [5257, 0]
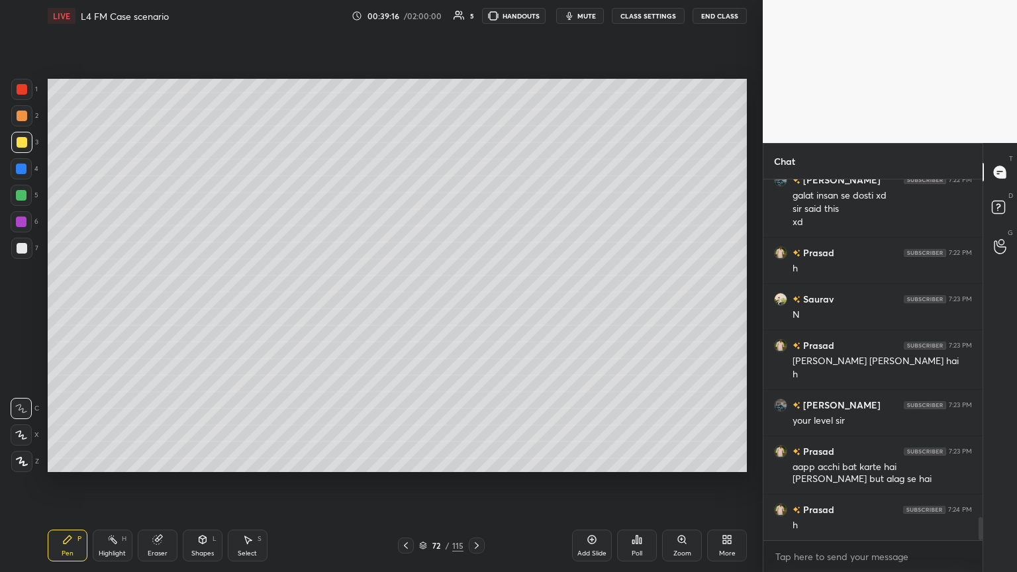
click at [187, 311] on div "Pen P Highlight H Eraser Shapes L Select S 72 / 115 Add Slide Poll Zoom More" at bounding box center [397, 545] width 699 height 53
click at [203, 311] on icon at bounding box center [202, 540] width 7 height 8
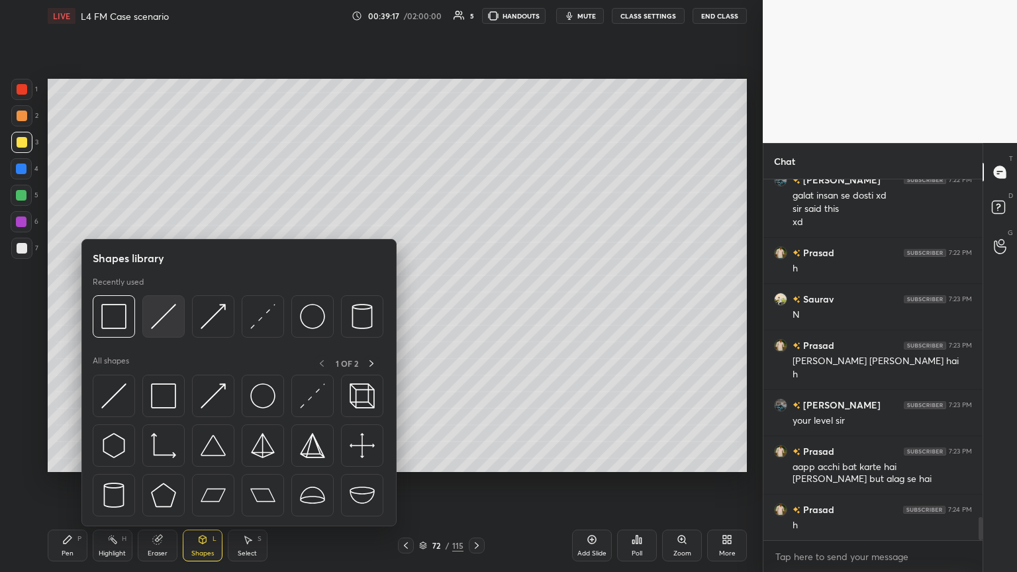
click at [158, 311] on img at bounding box center [163, 316] width 25 height 25
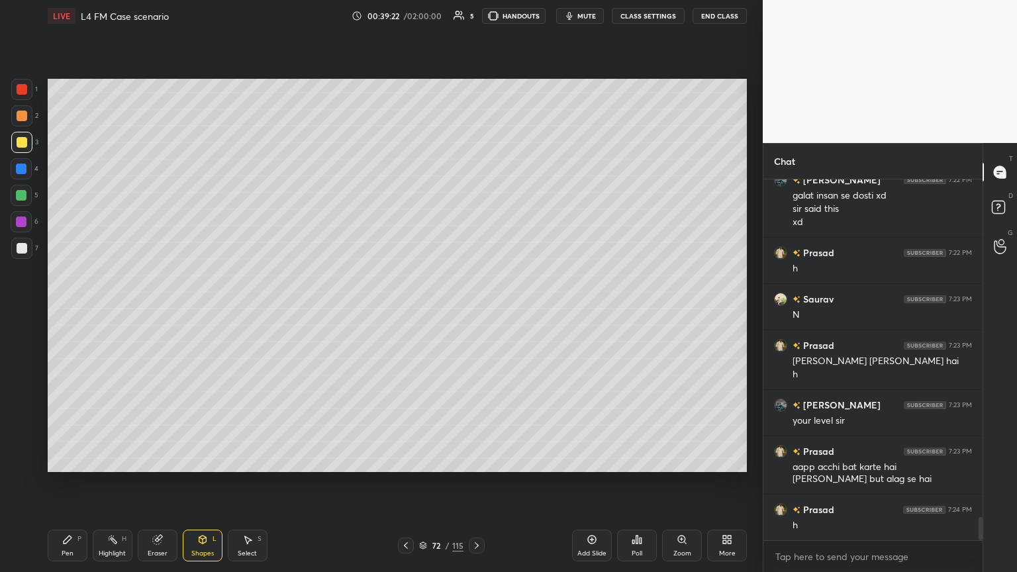
scroll to position [5270, 0]
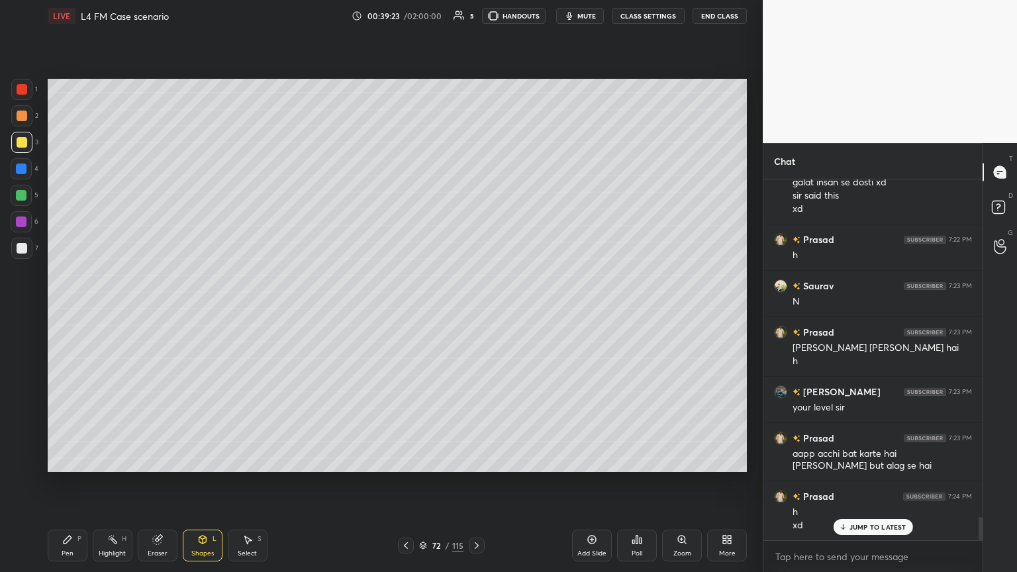
click at [68, 311] on icon at bounding box center [67, 539] width 11 height 11
click at [24, 252] on div at bounding box center [22, 248] width 11 height 11
click at [403, 311] on icon at bounding box center [406, 545] width 11 height 11
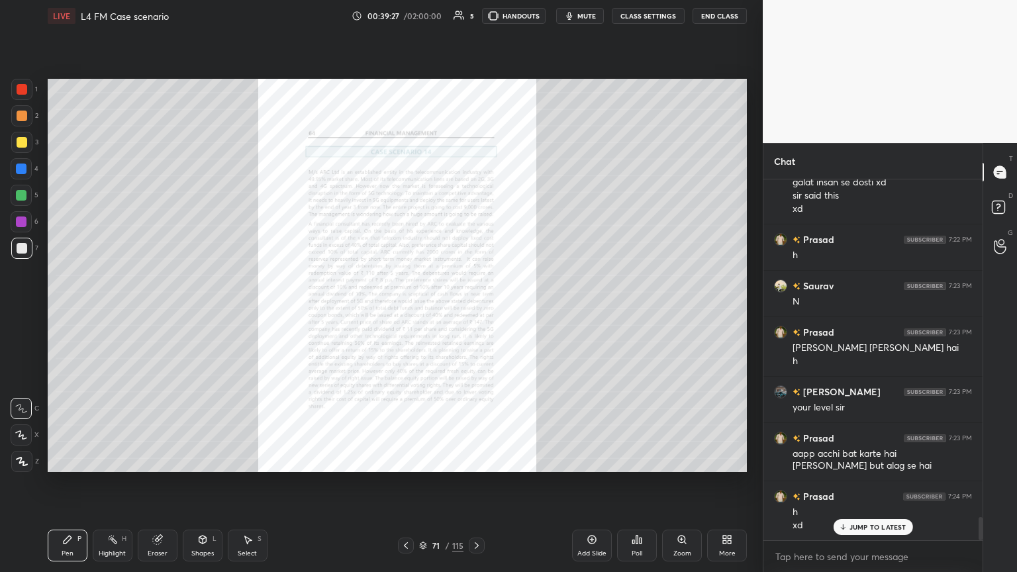
click at [475, 311] on div "Zoom" at bounding box center [682, 546] width 40 height 32
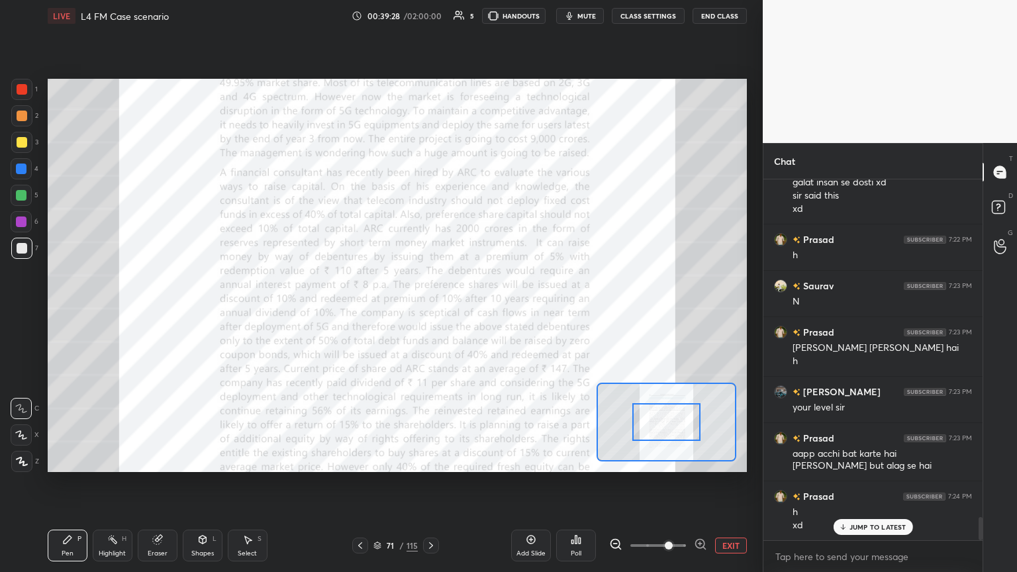
click at [475, 311] on icon at bounding box center [700, 544] width 13 height 13
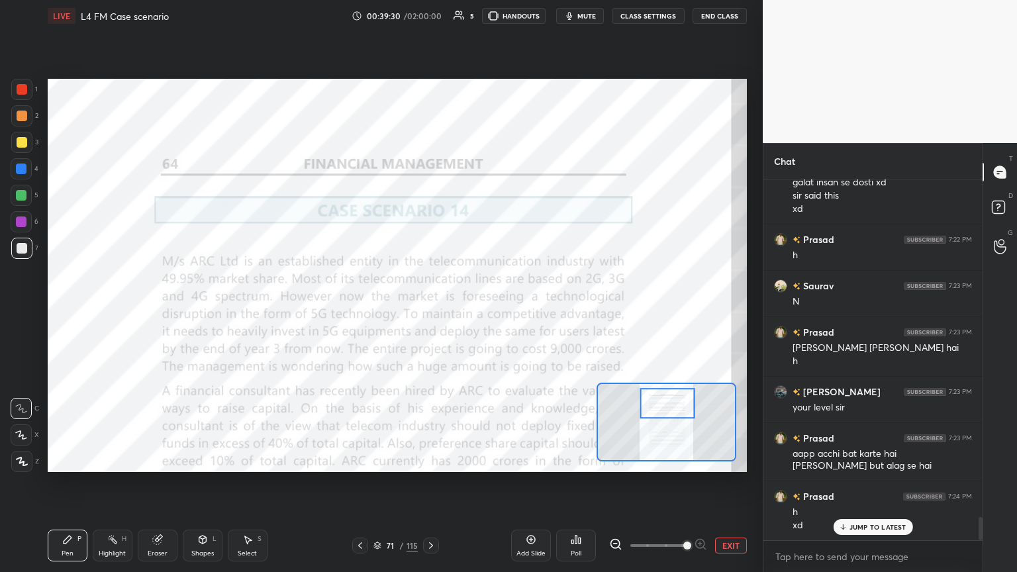
click at [19, 81] on div at bounding box center [21, 89] width 21 height 21
click at [427, 311] on icon at bounding box center [431, 545] width 11 height 11
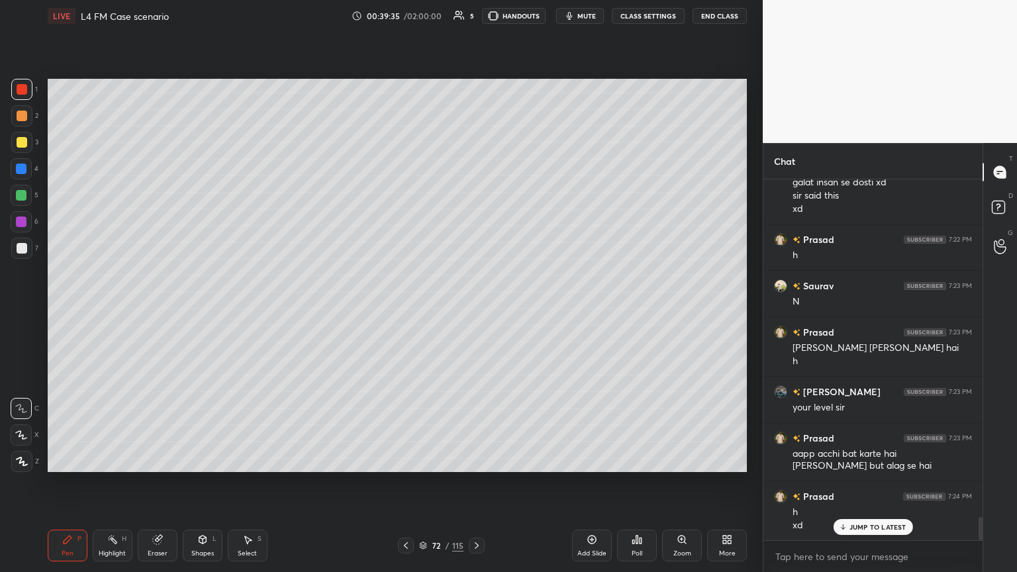
click at [67, 311] on icon at bounding box center [68, 540] width 8 height 8
click at [21, 252] on div at bounding box center [22, 248] width 11 height 11
click at [26, 199] on div at bounding box center [21, 195] width 11 height 11
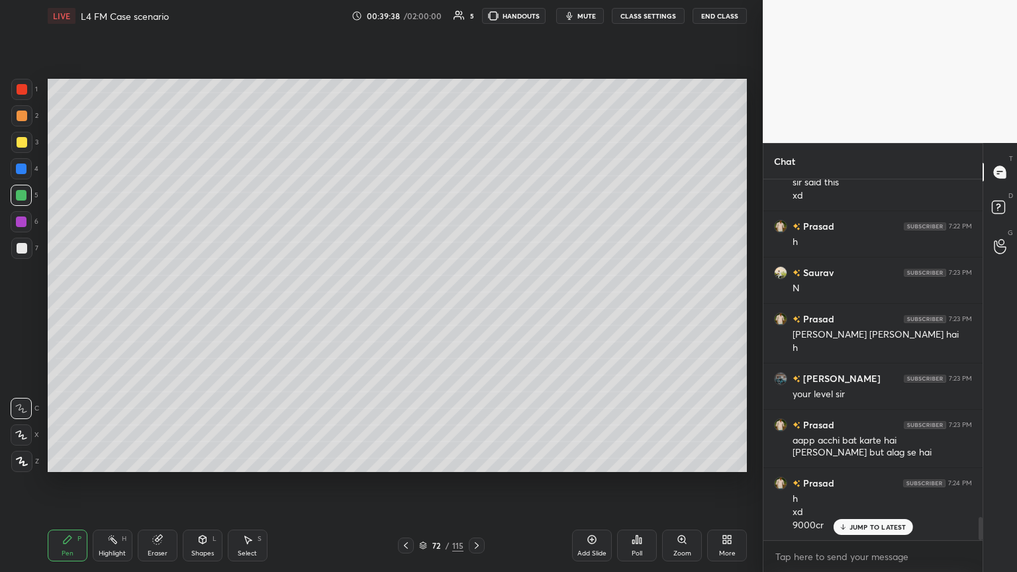
click at [20, 246] on div at bounding box center [22, 248] width 11 height 11
click at [406, 311] on icon at bounding box center [406, 545] width 11 height 11
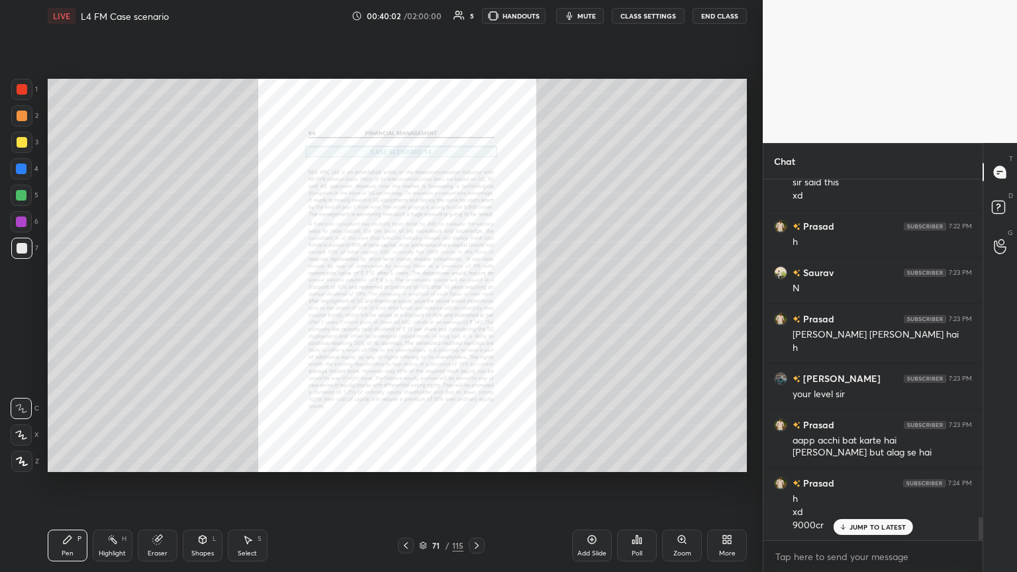
click at [475, 311] on div "Zoom" at bounding box center [682, 553] width 18 height 7
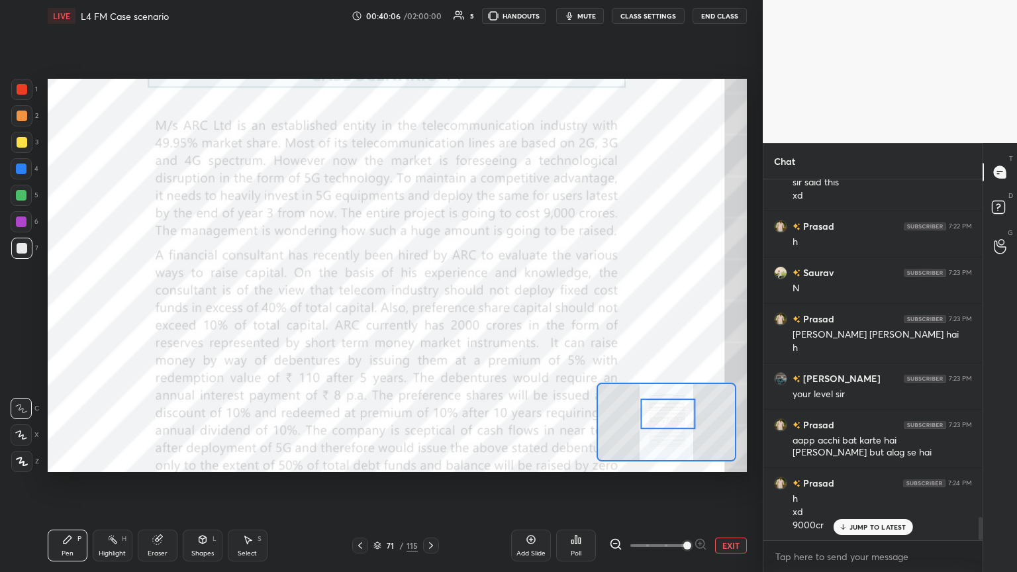
click at [31, 85] on div at bounding box center [21, 89] width 21 height 21
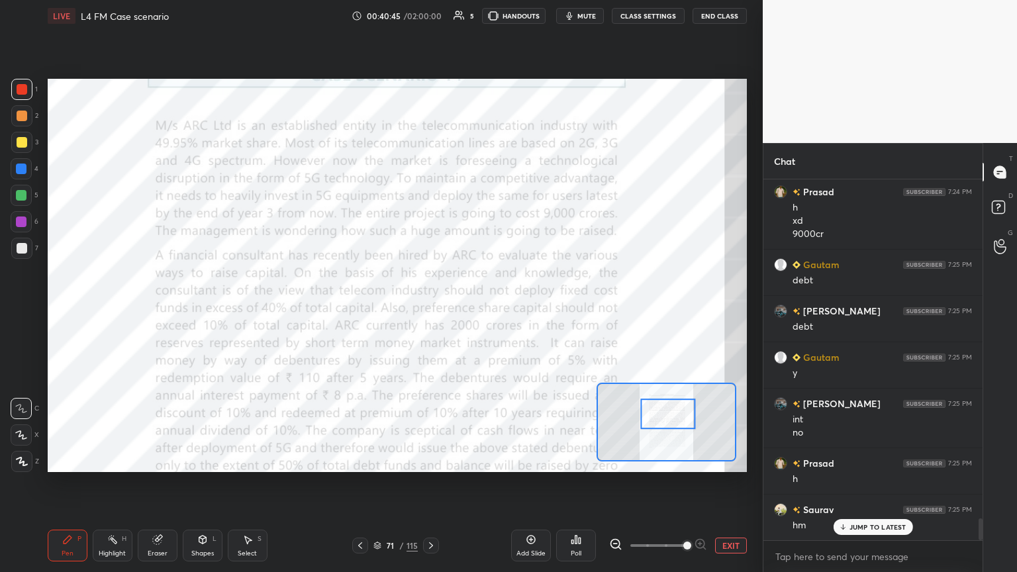
scroll to position [5622, 0]
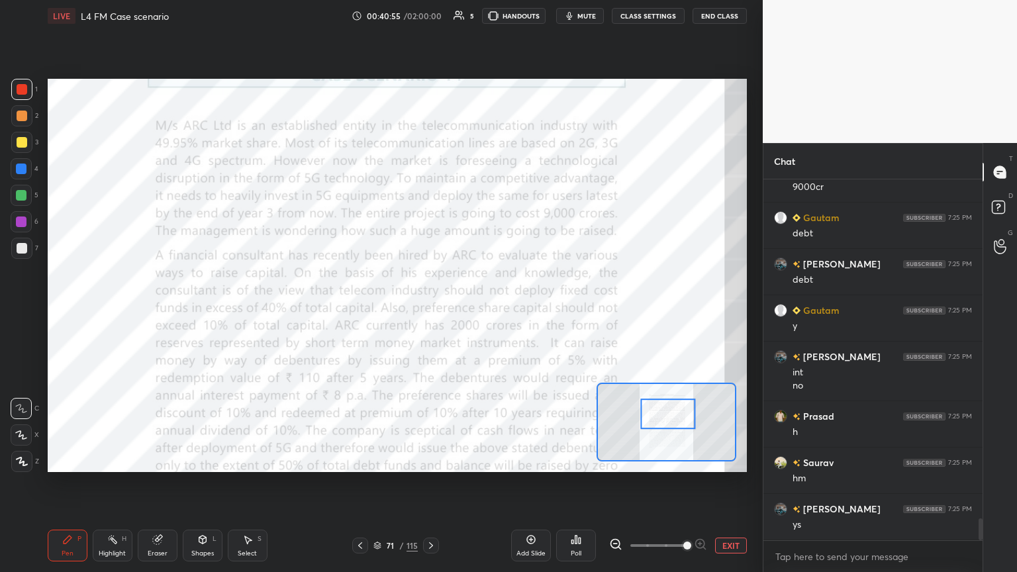
click at [152, 311] on div "Eraser" at bounding box center [158, 546] width 40 height 32
click at [11, 311] on span "Erase all" at bounding box center [21, 461] width 20 height 9
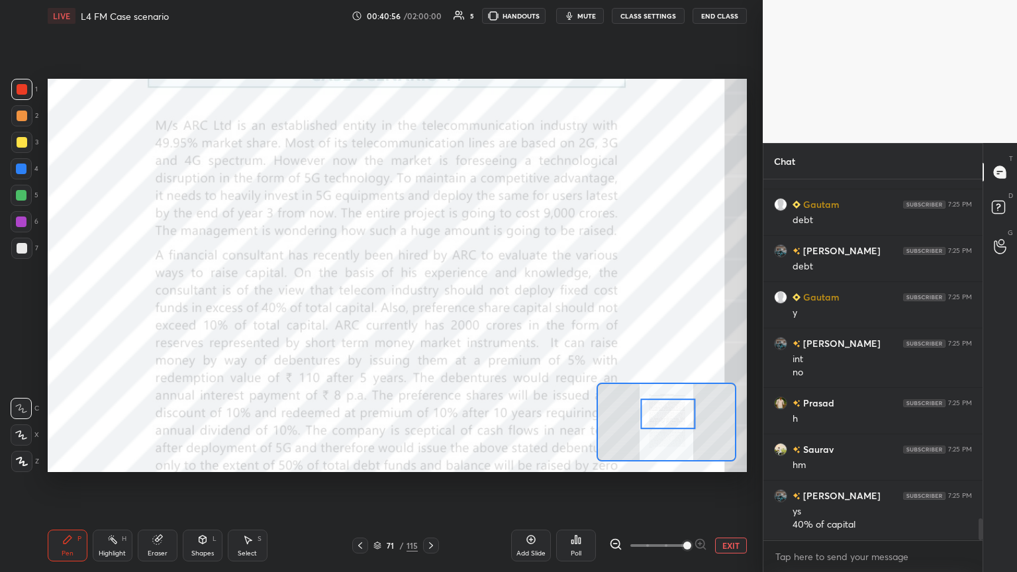
click at [64, 311] on div "Pen P" at bounding box center [68, 546] width 40 height 32
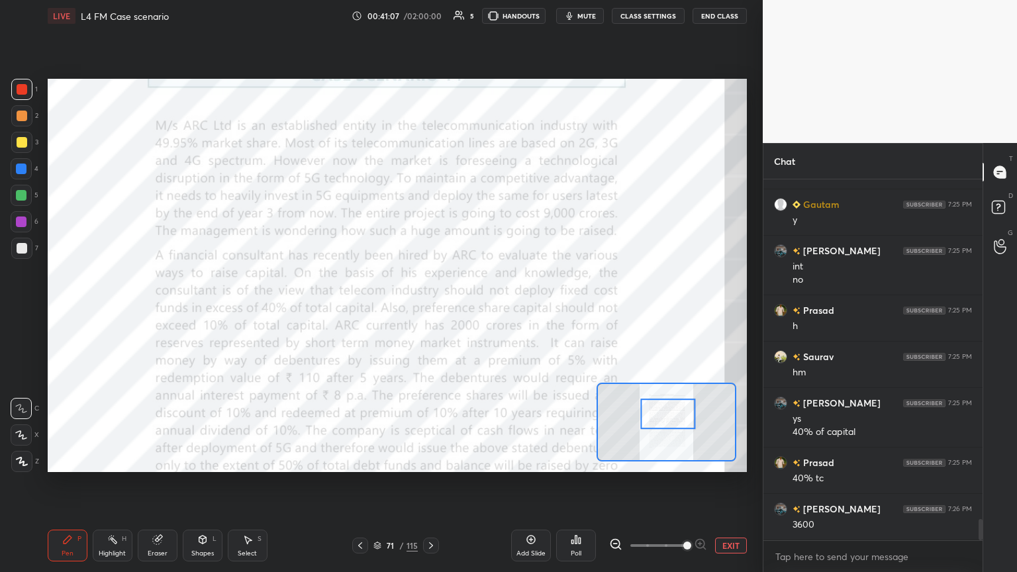
scroll to position [5773, 0]
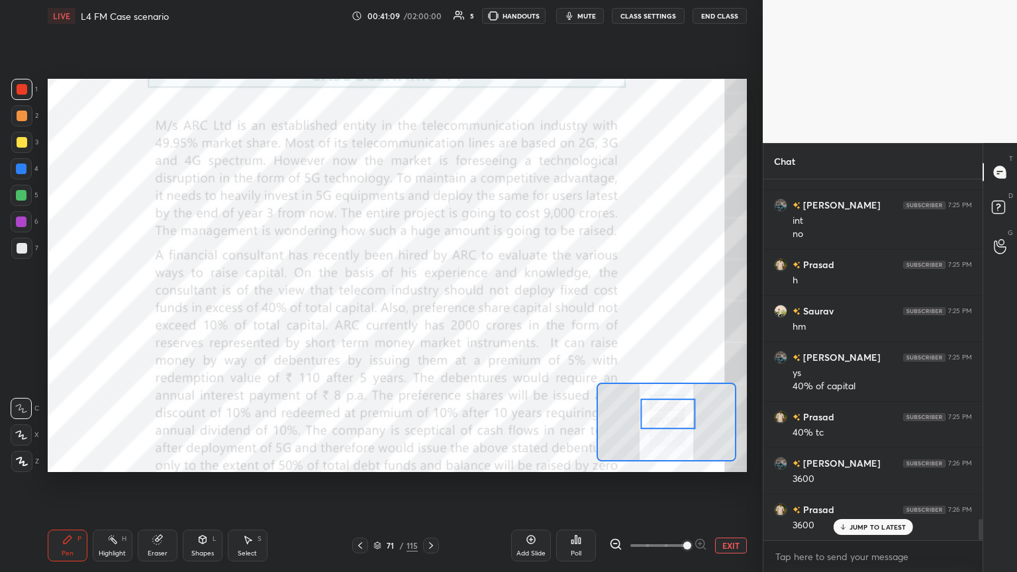
click at [428, 311] on icon at bounding box center [431, 545] width 11 height 11
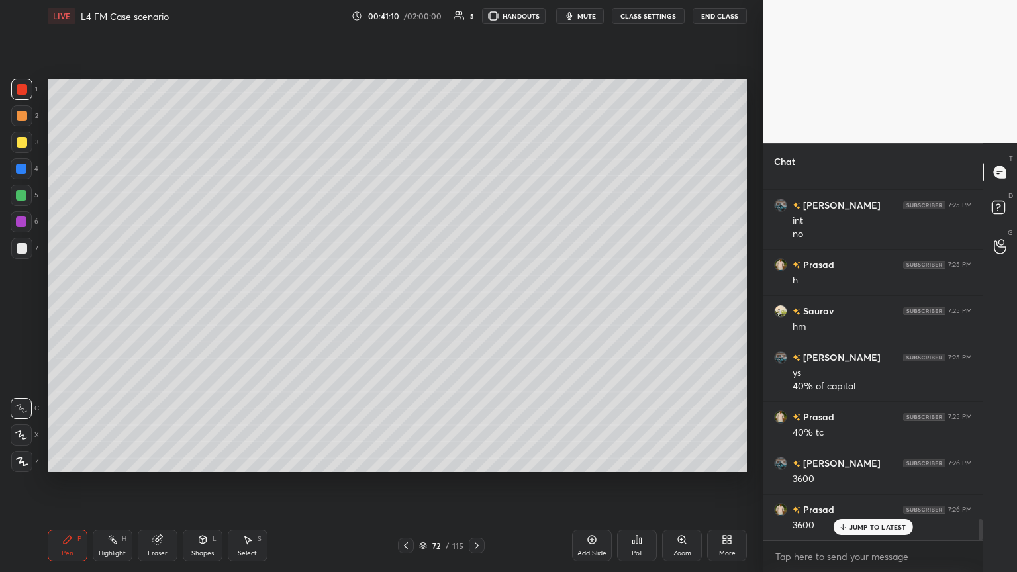
scroll to position [5820, 0]
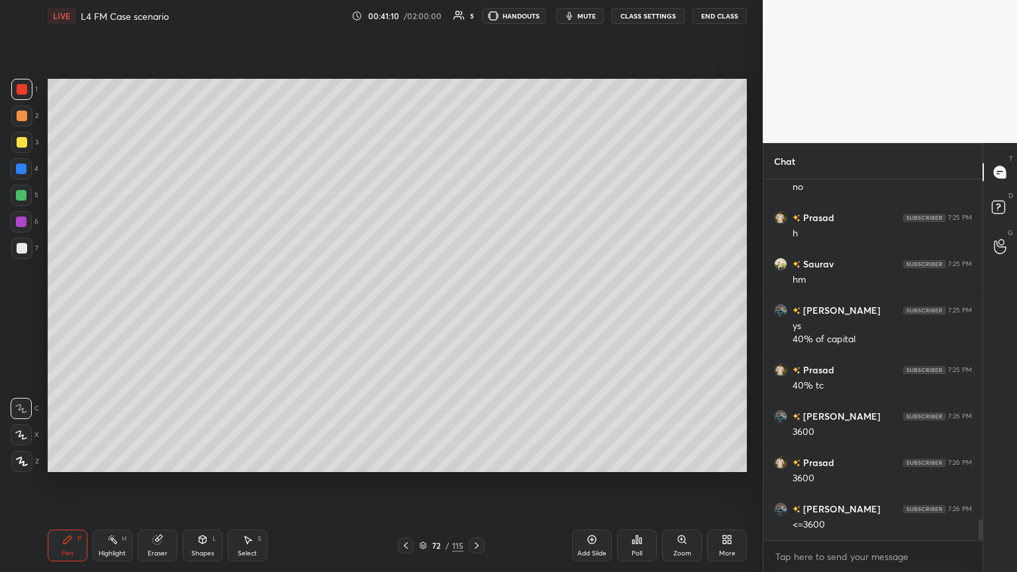
click at [28, 167] on div at bounding box center [21, 168] width 21 height 21
click at [193, 311] on div "Shapes L" at bounding box center [203, 546] width 40 height 32
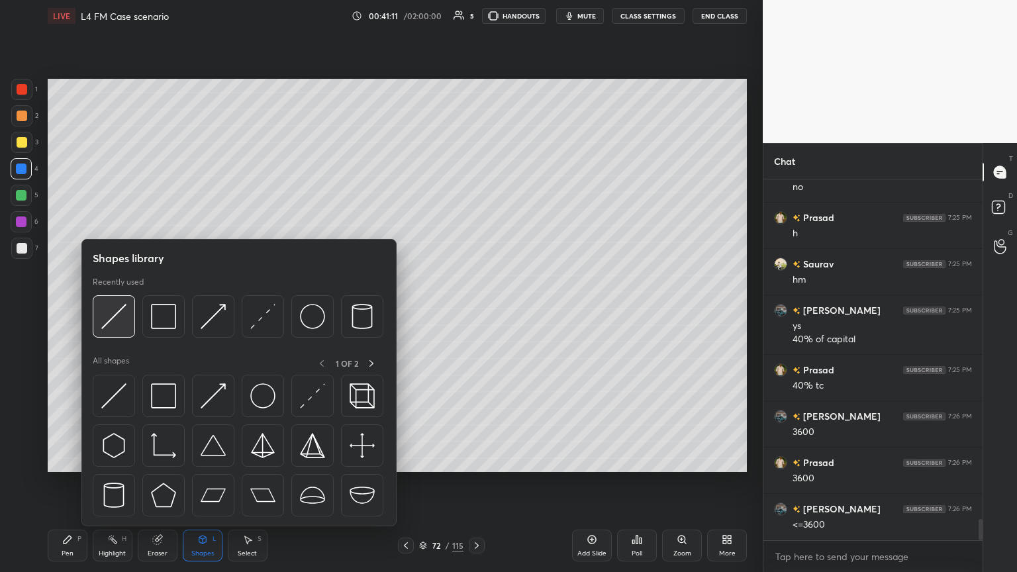
click at [107, 311] on img at bounding box center [113, 316] width 25 height 25
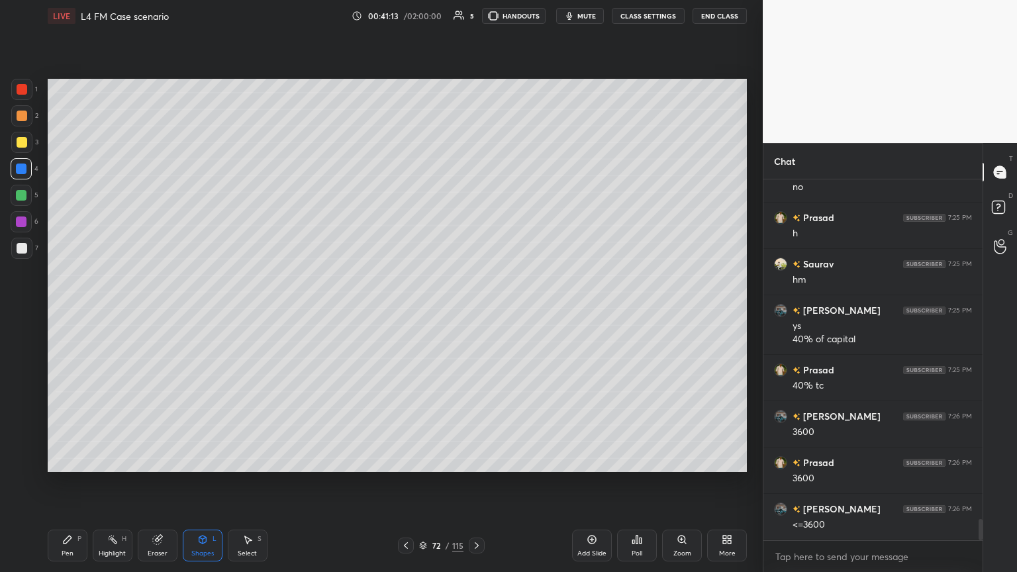
click at [58, 311] on div "Pen P" at bounding box center [68, 546] width 40 height 32
click at [26, 145] on div at bounding box center [21, 142] width 21 height 21
click at [24, 122] on div at bounding box center [21, 115] width 21 height 21
click at [61, 311] on div "Pen P" at bounding box center [68, 546] width 40 height 32
click at [156, 311] on div "Eraser" at bounding box center [158, 546] width 40 height 32
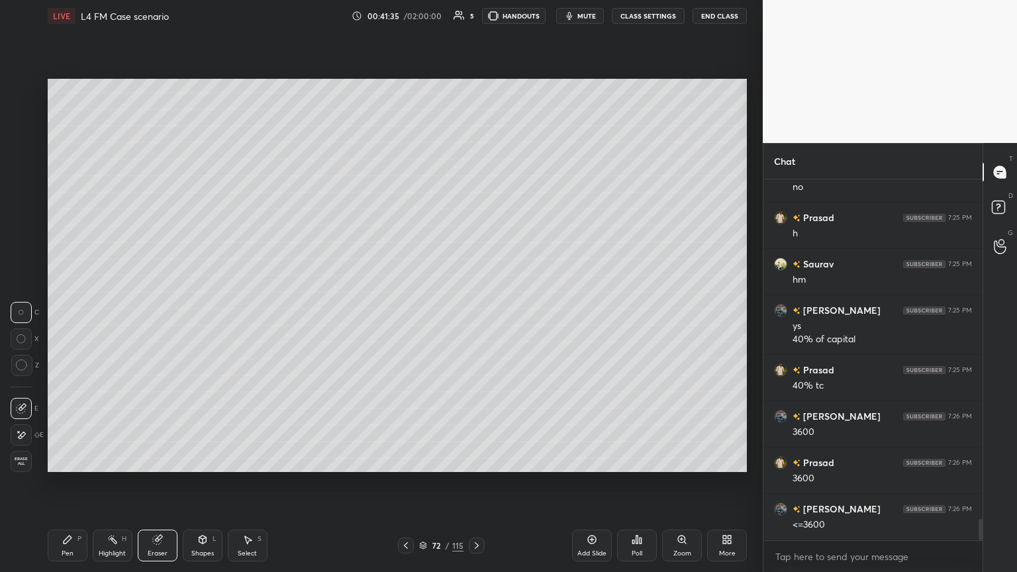
click at [66, 311] on icon at bounding box center [68, 540] width 8 height 8
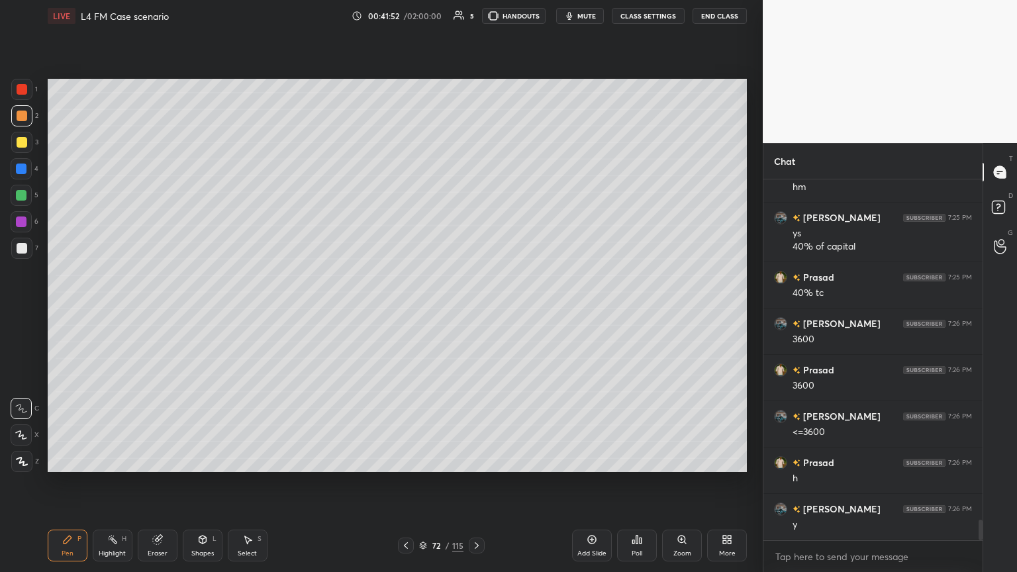
scroll to position [5959, 0]
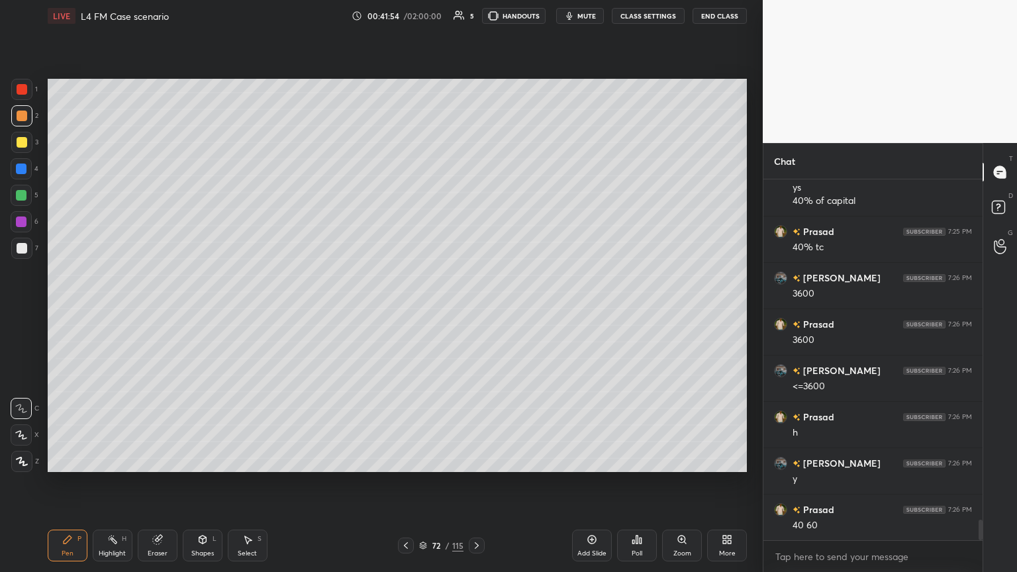
click at [23, 254] on div at bounding box center [21, 248] width 21 height 21
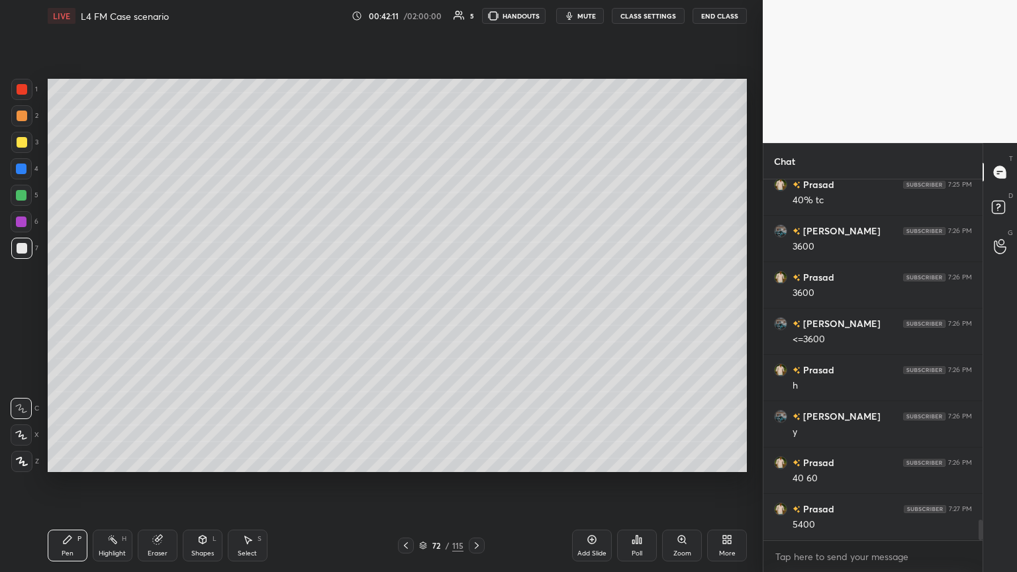
scroll to position [6052, 0]
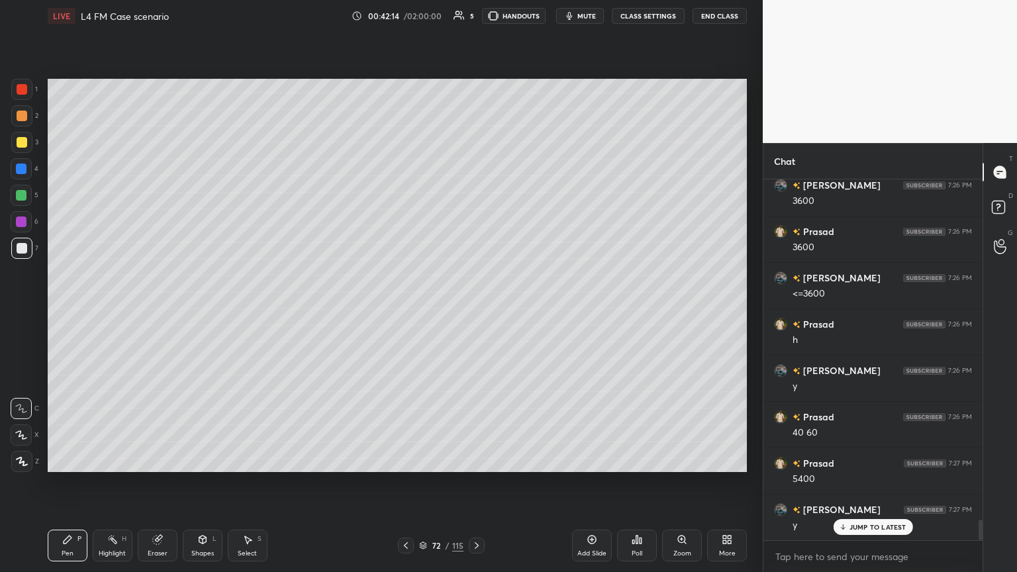
click at [410, 311] on icon at bounding box center [406, 545] width 11 height 11
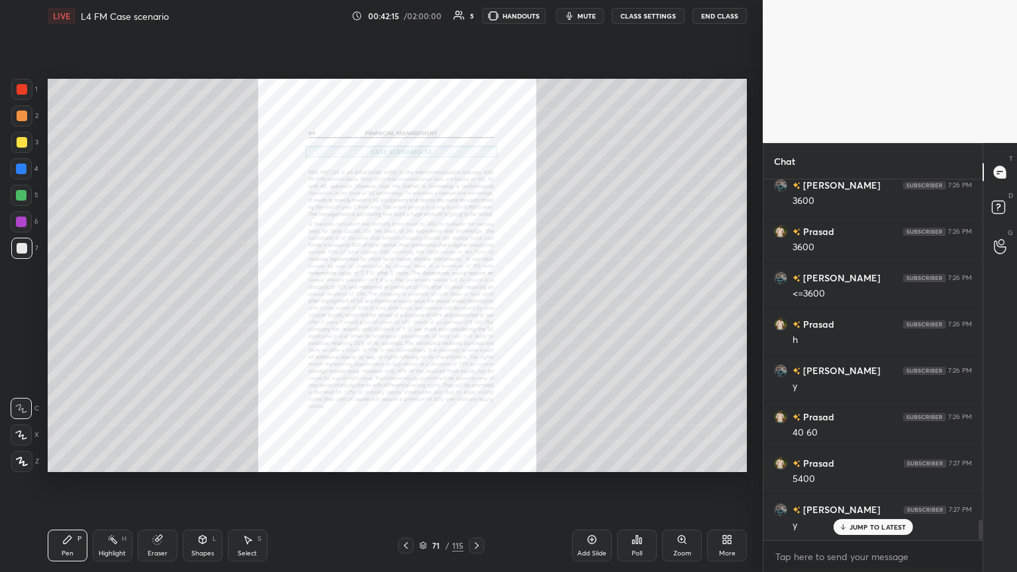
click at [475, 311] on div "Zoom" at bounding box center [682, 546] width 40 height 32
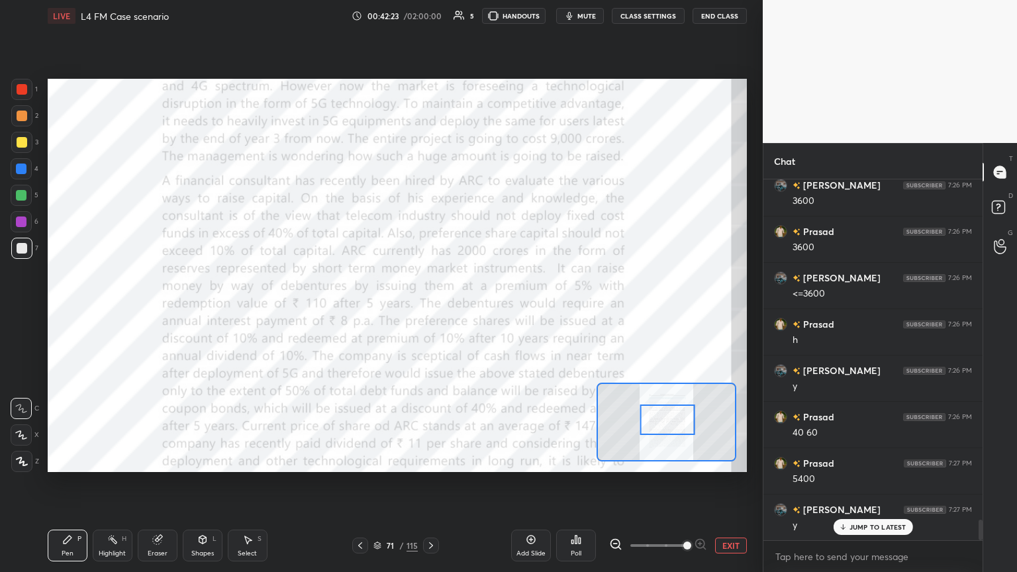
click at [19, 89] on div at bounding box center [22, 89] width 11 height 11
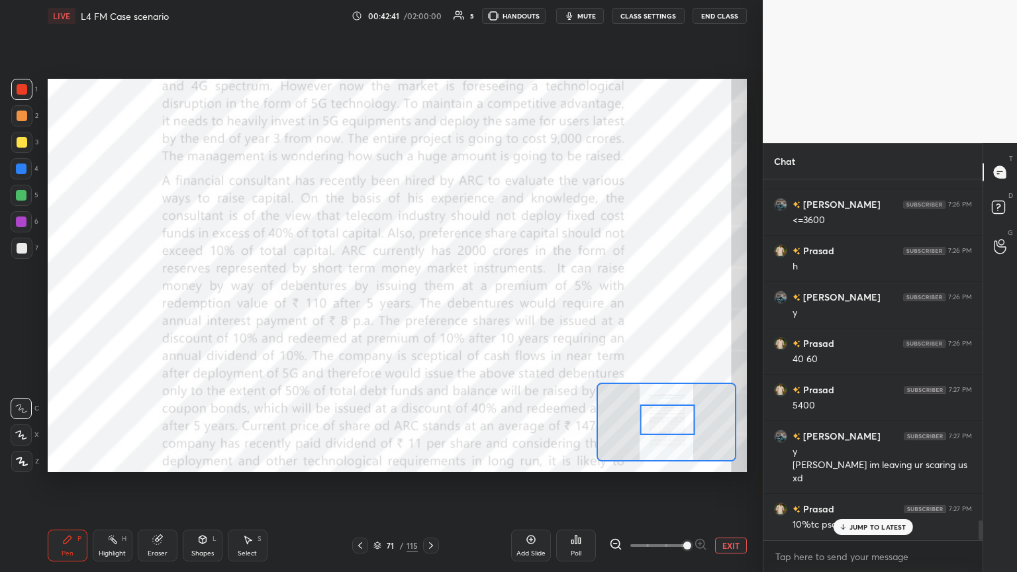
scroll to position [6171, 0]
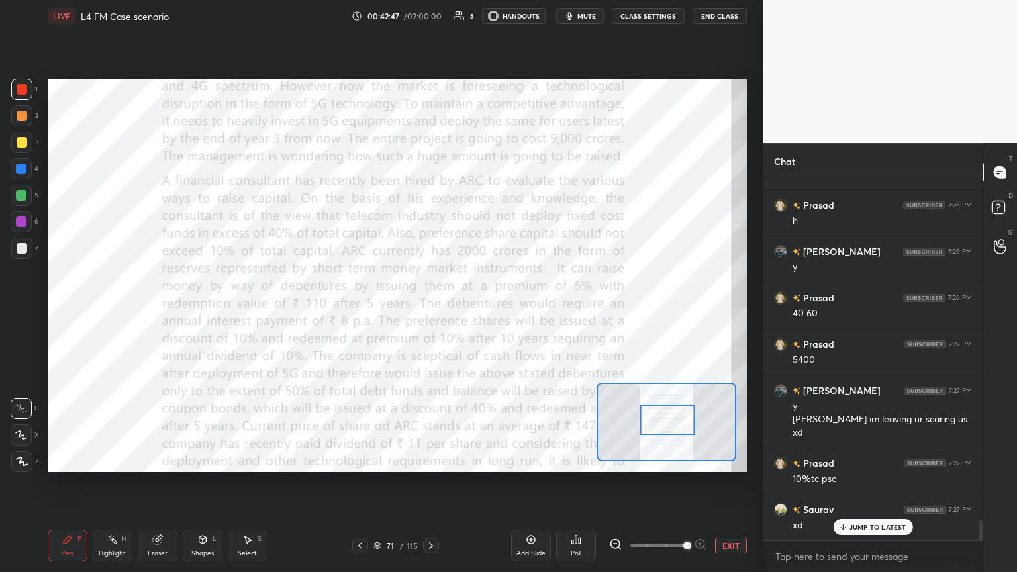
click at [431, 311] on icon at bounding box center [431, 545] width 11 height 11
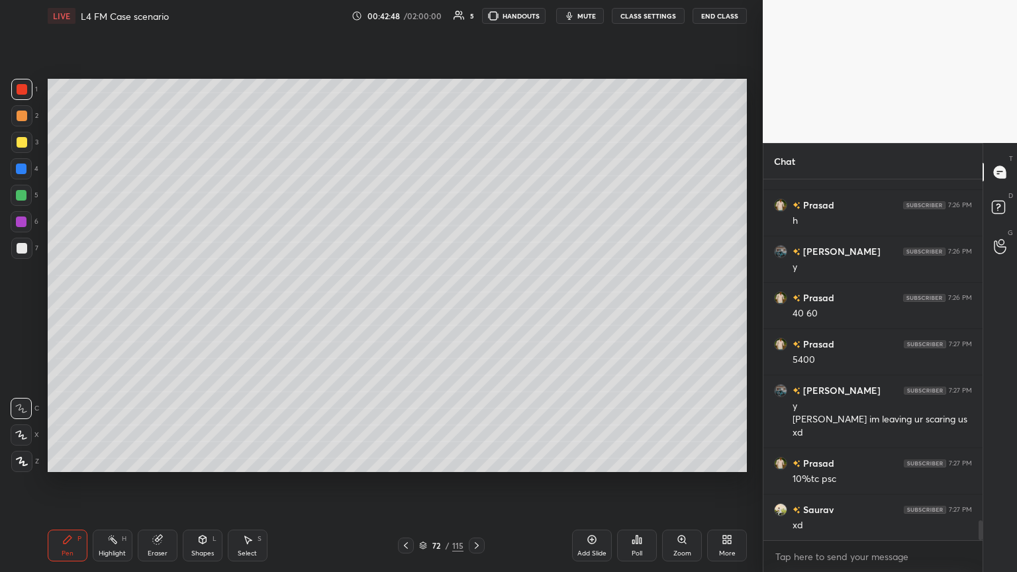
scroll to position [6218, 0]
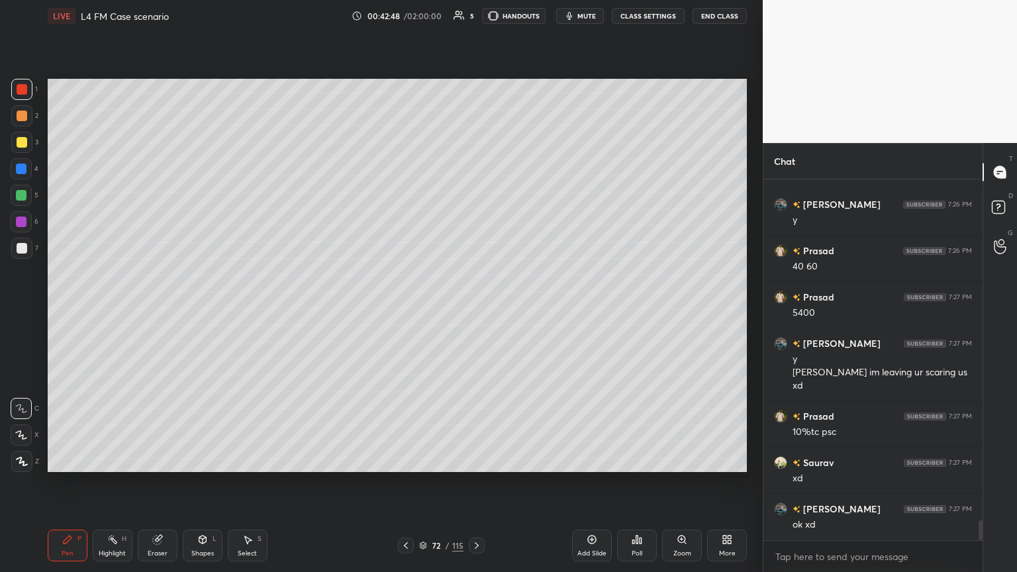
click at [21, 177] on div at bounding box center [21, 168] width 21 height 21
click at [187, 311] on div "Shapes L" at bounding box center [203, 546] width 40 height 32
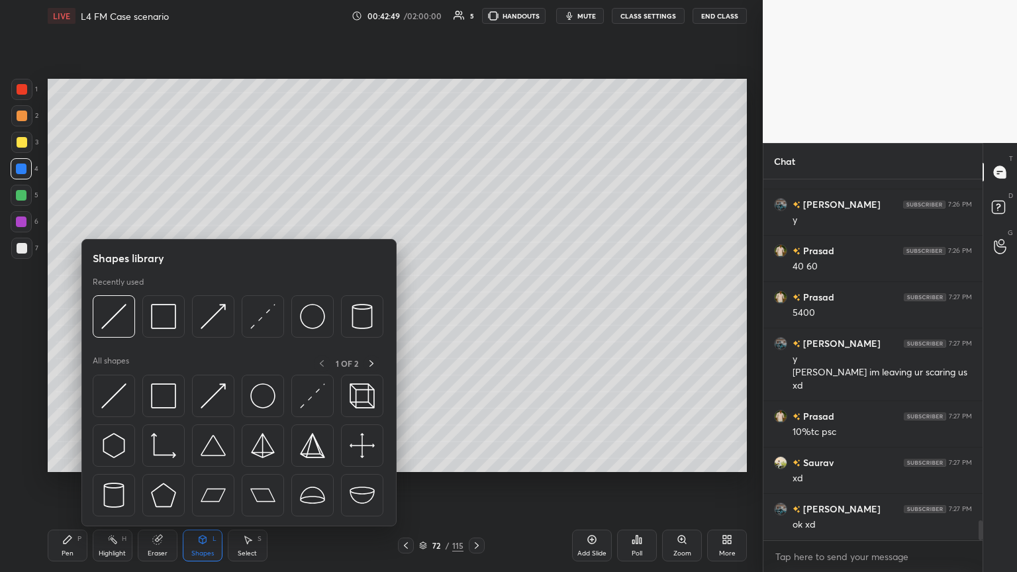
click at [115, 311] on img at bounding box center [113, 316] width 25 height 25
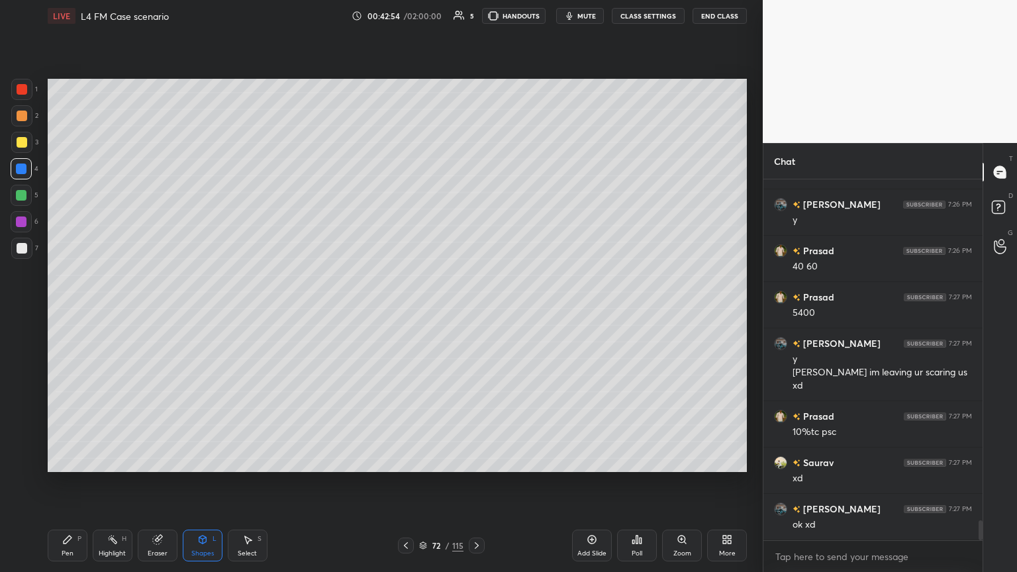
click at [68, 311] on div "Pen P" at bounding box center [68, 546] width 40 height 32
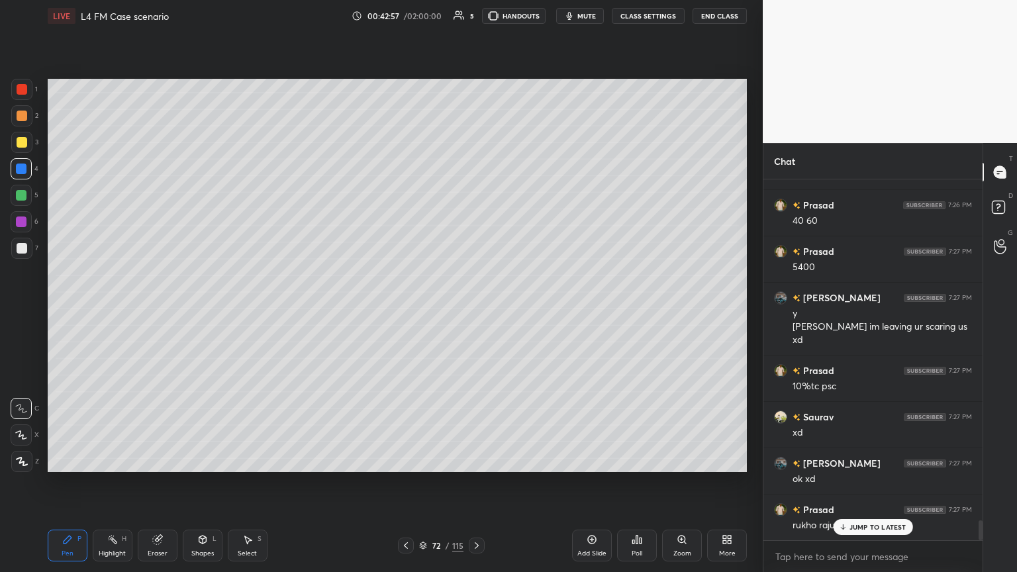
scroll to position [6310, 0]
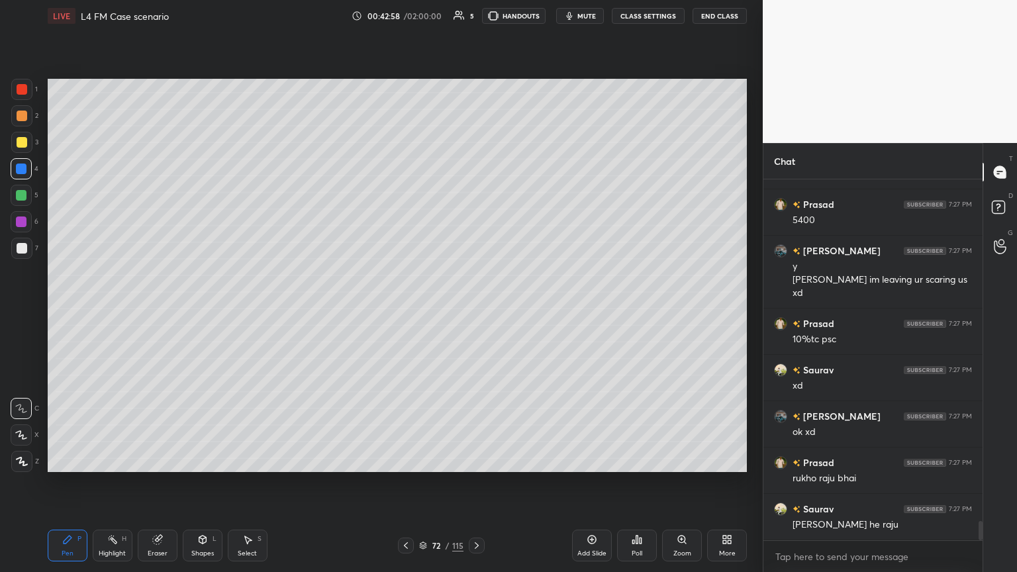
click at [21, 127] on div "2" at bounding box center [24, 118] width 27 height 26
click at [21, 146] on div at bounding box center [22, 142] width 11 height 11
click at [24, 119] on div at bounding box center [22, 116] width 11 height 11
click at [31, 246] on div at bounding box center [21, 248] width 21 height 21
click at [22, 196] on div at bounding box center [21, 195] width 11 height 11
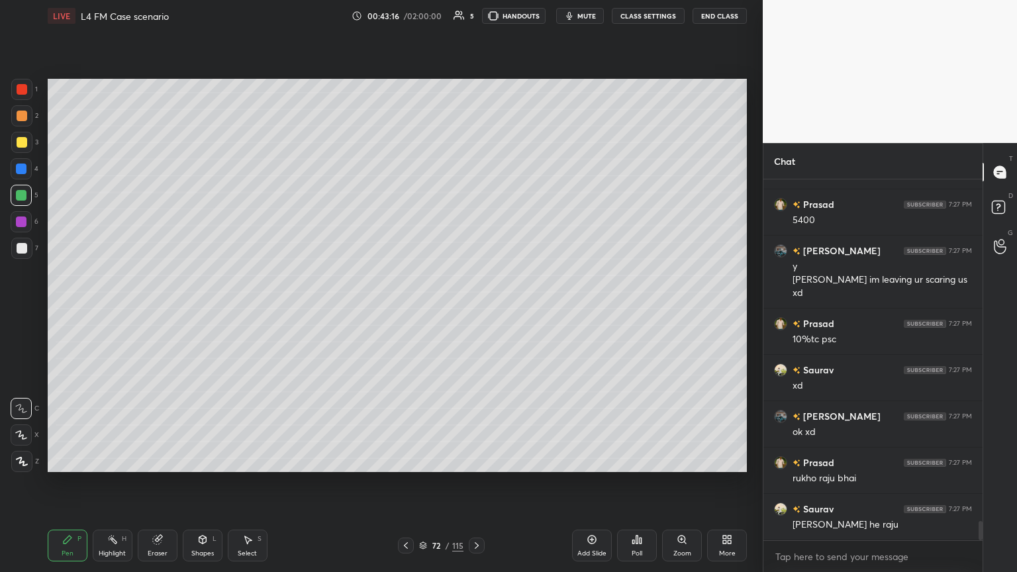
click at [14, 256] on div at bounding box center [21, 248] width 21 height 21
click at [26, 197] on div at bounding box center [21, 195] width 11 height 11
click at [19, 254] on div at bounding box center [21, 248] width 21 height 21
click at [154, 311] on icon at bounding box center [156, 540] width 9 height 9
click at [58, 311] on div "Pen P" at bounding box center [68, 546] width 40 height 32
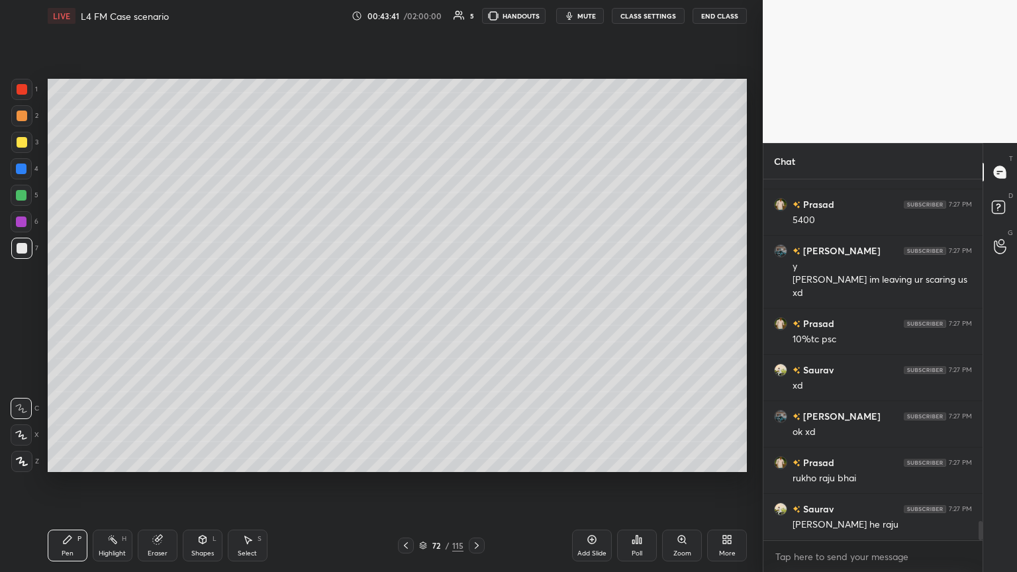
click at [24, 254] on div at bounding box center [21, 248] width 21 height 21
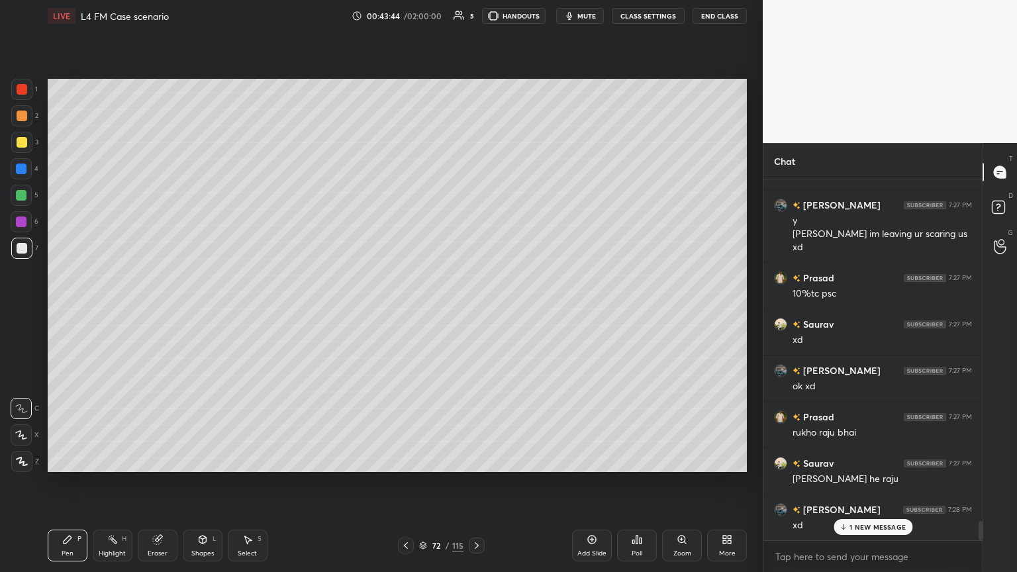
scroll to position [6403, 0]
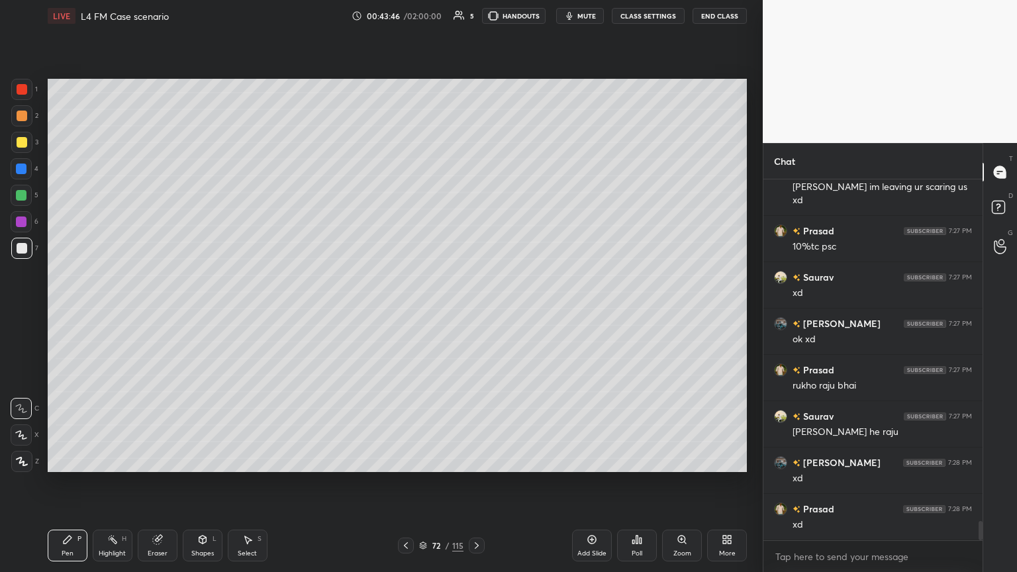
click at [26, 199] on div at bounding box center [21, 195] width 21 height 21
click at [26, 250] on div at bounding box center [22, 248] width 11 height 11
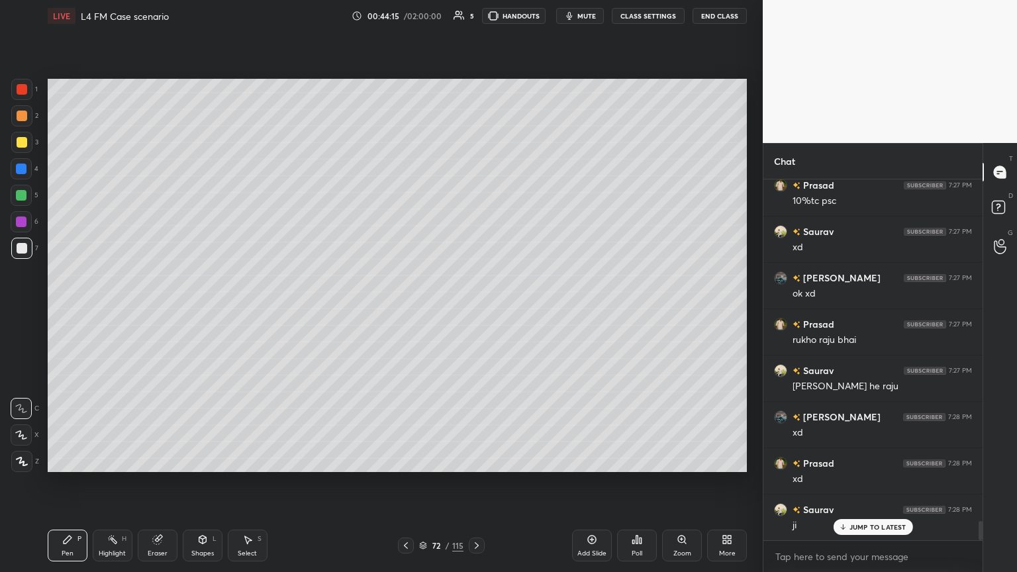
click at [405, 311] on div at bounding box center [406, 546] width 16 height 16
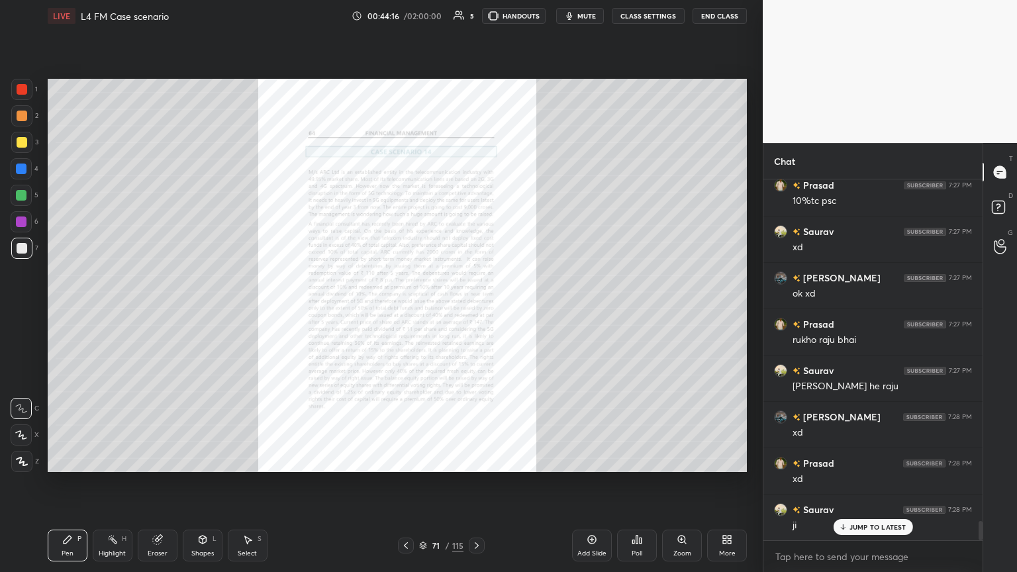
click at [475, 311] on div "Zoom" at bounding box center [682, 546] width 40 height 32
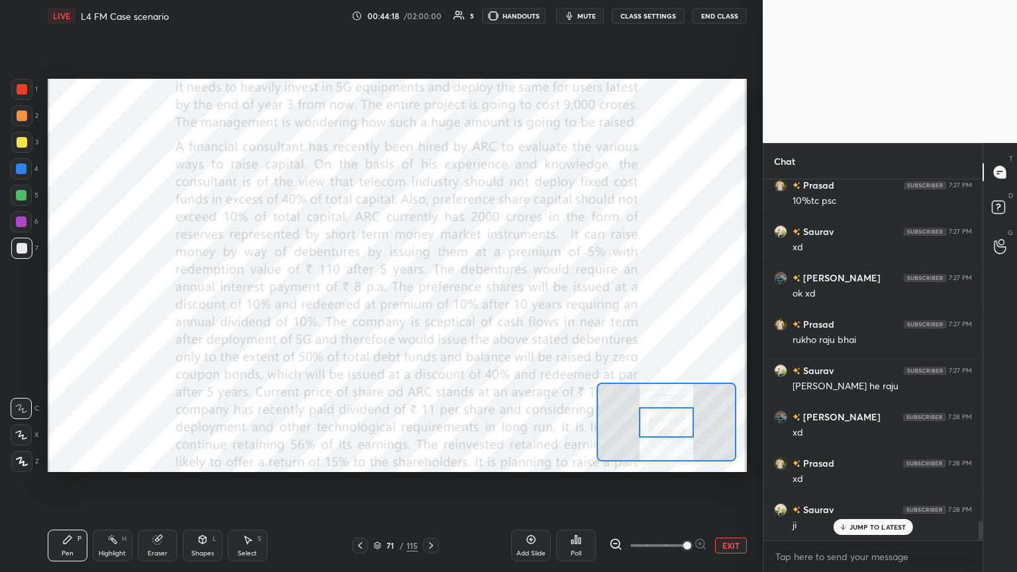
click at [151, 311] on div "Eraser" at bounding box center [158, 546] width 40 height 32
click at [19, 311] on div "Erase all" at bounding box center [23, 459] width 24 height 26
click at [43, 311] on div "Setting up your live class Poll for secs No correct answer Start poll" at bounding box center [397, 275] width 710 height 487
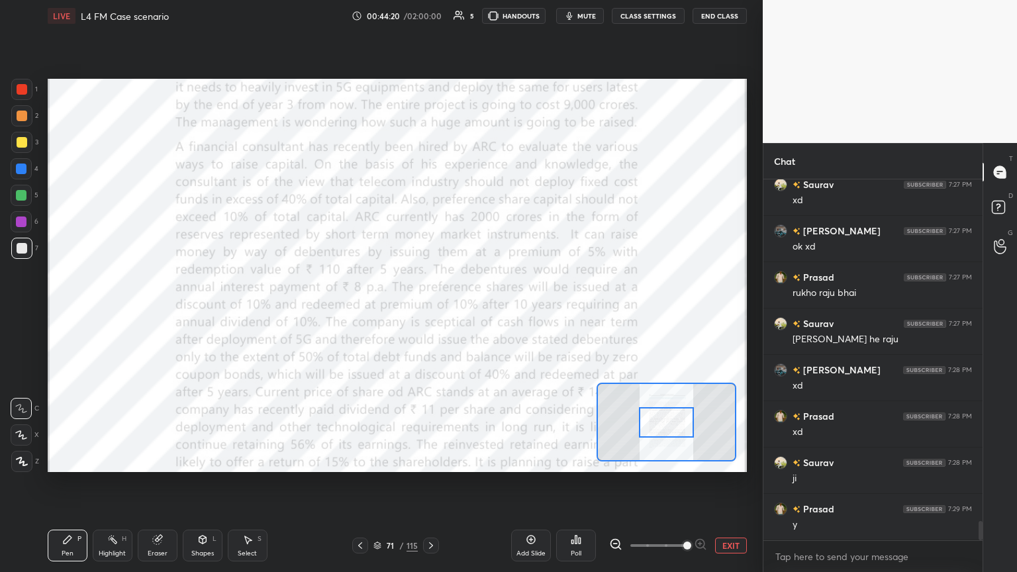
click at [23, 87] on div at bounding box center [22, 89] width 11 height 11
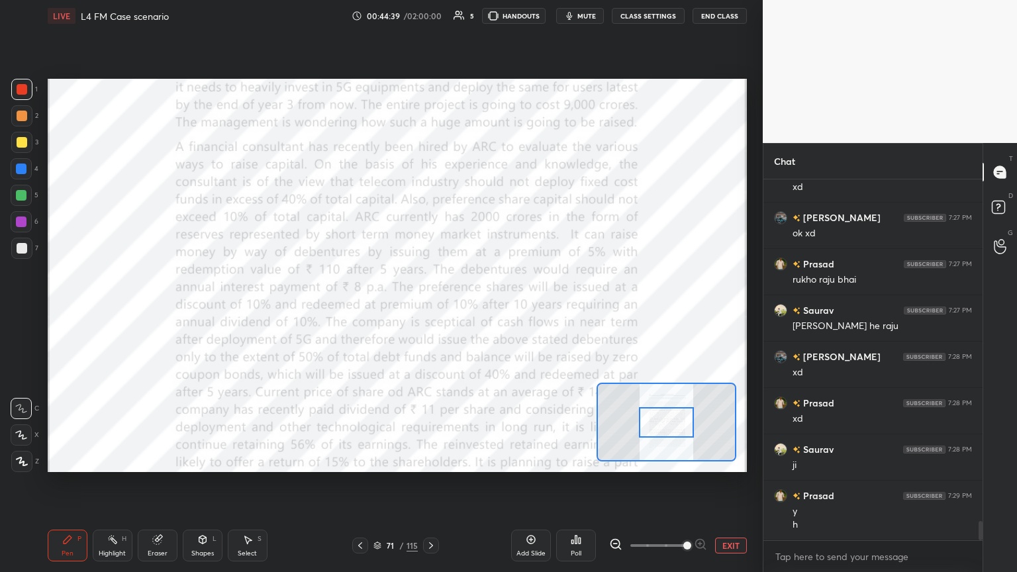
click at [423, 311] on div at bounding box center [431, 546] width 16 height 16
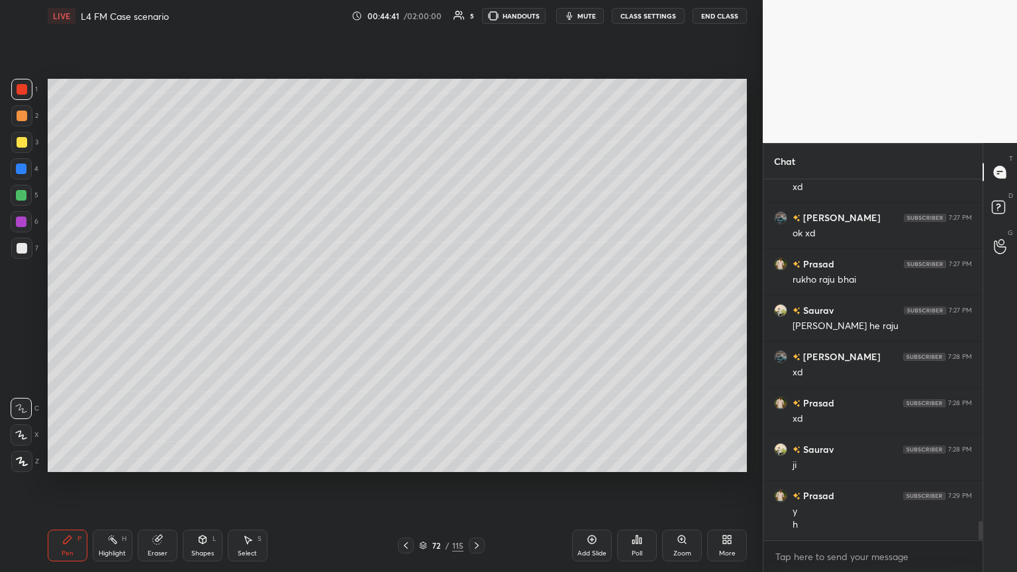
click at [19, 176] on div at bounding box center [21, 168] width 21 height 21
click at [199, 311] on div "Shapes L" at bounding box center [203, 546] width 40 height 32
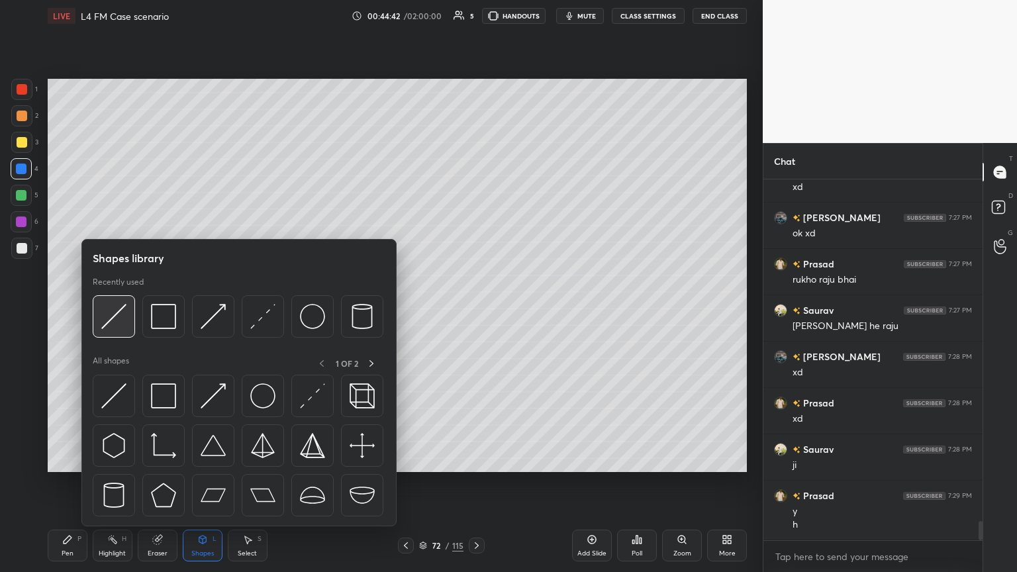
click at [113, 311] on img at bounding box center [113, 316] width 25 height 25
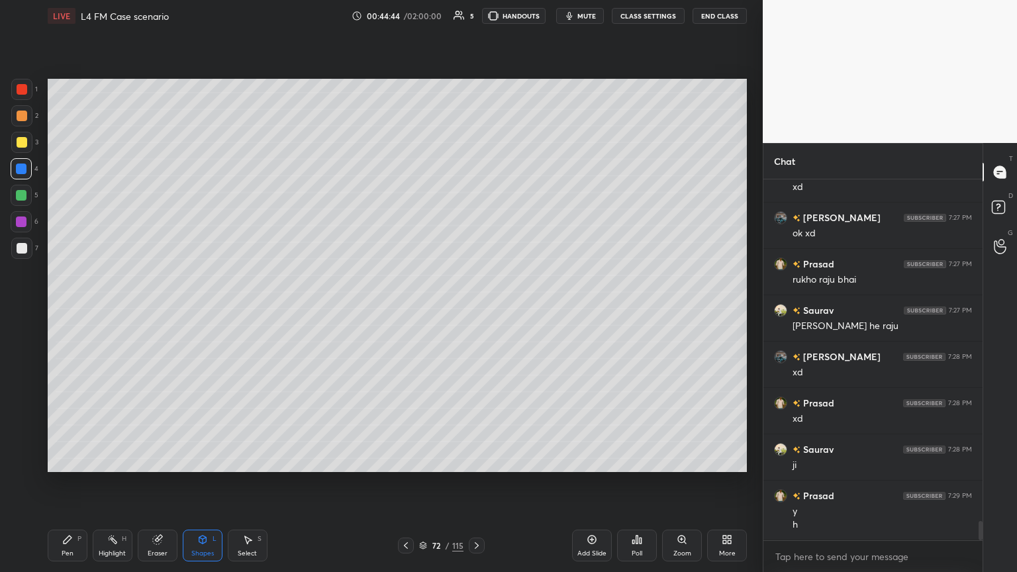
click at [65, 311] on icon at bounding box center [68, 540] width 8 height 8
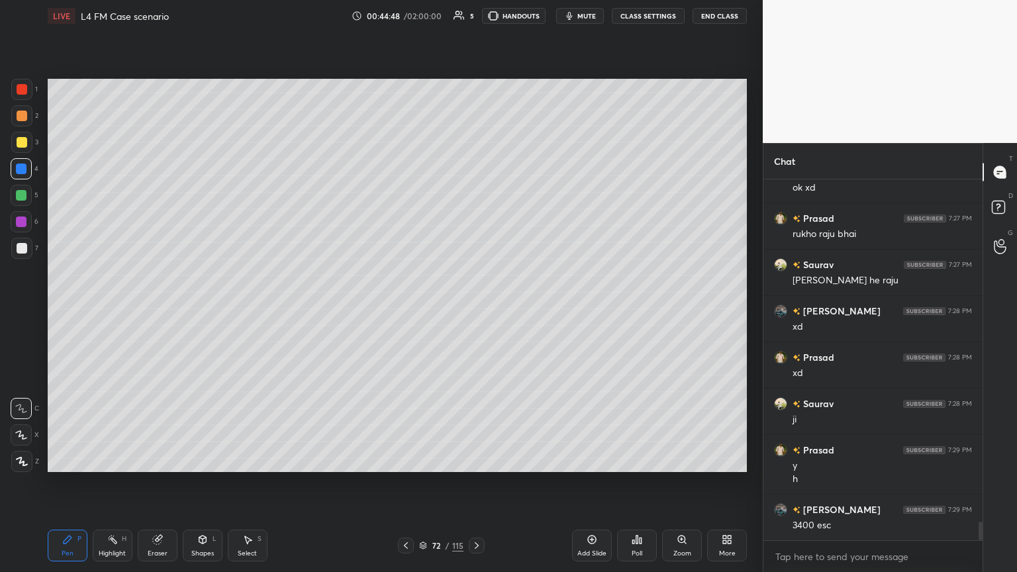
click at [21, 122] on div at bounding box center [21, 115] width 21 height 21
click at [65, 311] on div "Pen" at bounding box center [68, 553] width 12 height 7
click at [17, 248] on div at bounding box center [22, 248] width 11 height 11
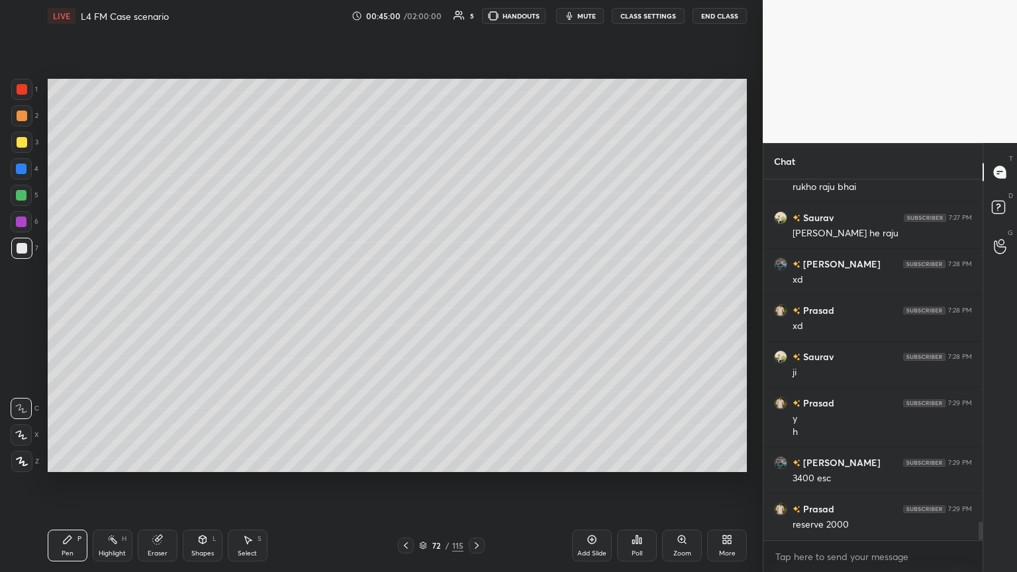
click at [24, 190] on div at bounding box center [21, 195] width 11 height 11
click at [34, 252] on div "7" at bounding box center [24, 248] width 27 height 21
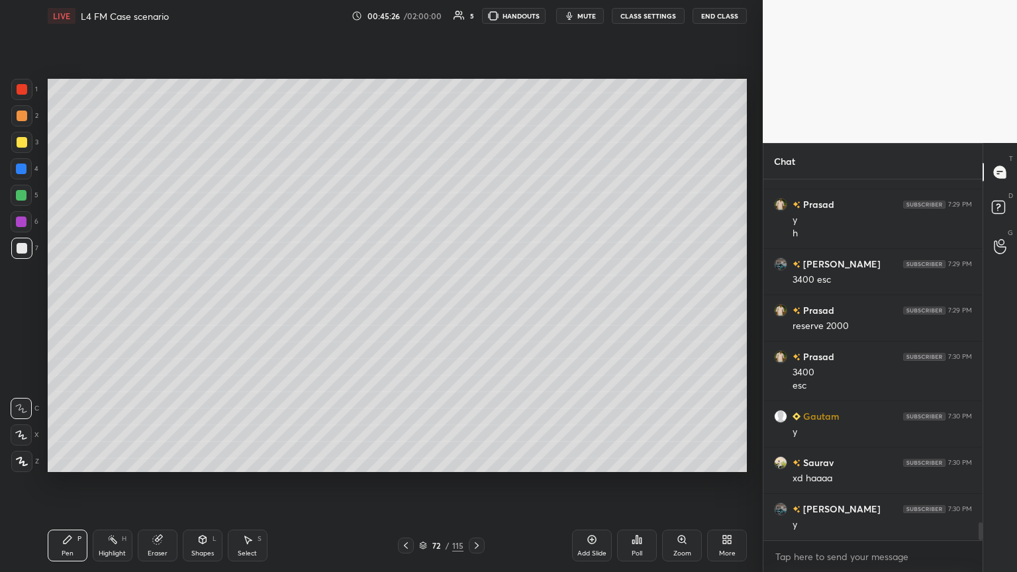
scroll to position [6846, 0]
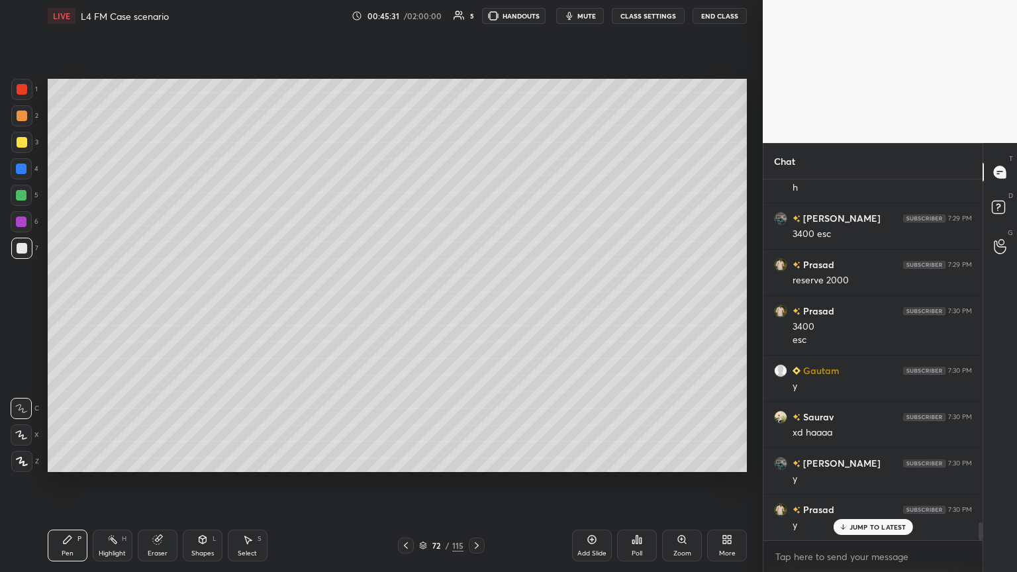
click at [410, 311] on icon at bounding box center [406, 545] width 11 height 11
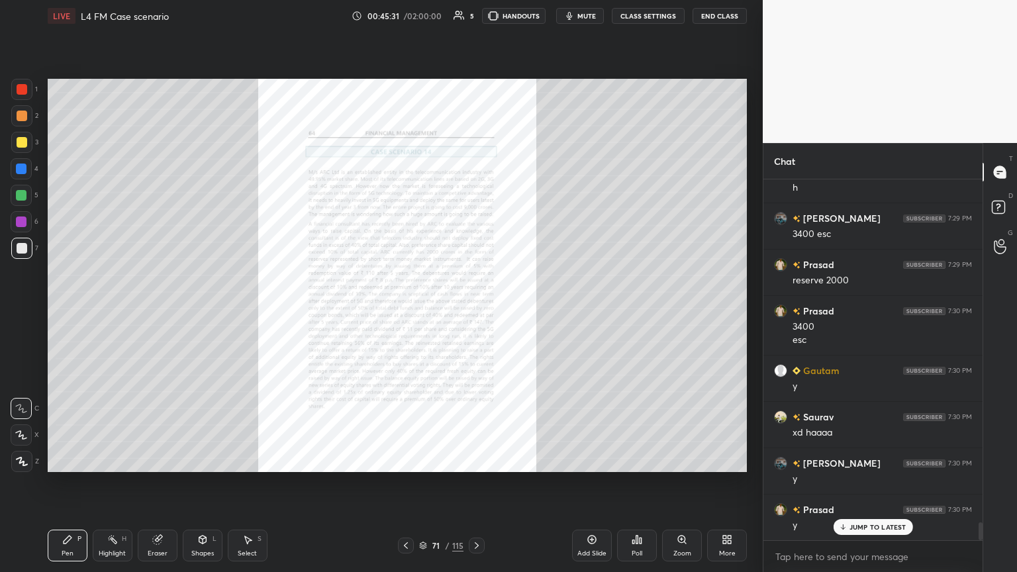
click at [475, 311] on div "Zoom" at bounding box center [682, 546] width 40 height 32
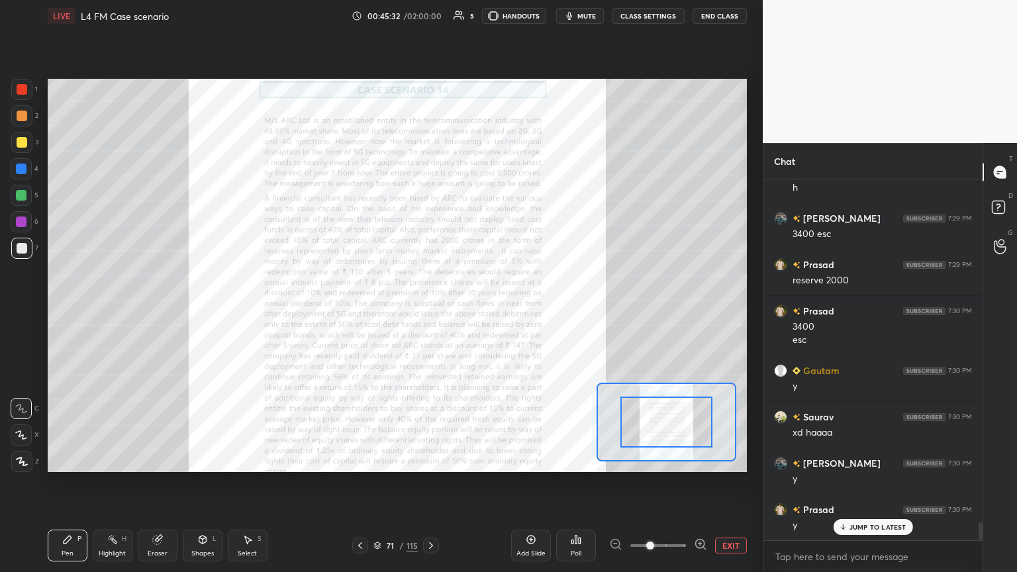
click at [475, 311] on span at bounding box center [650, 546] width 8 height 8
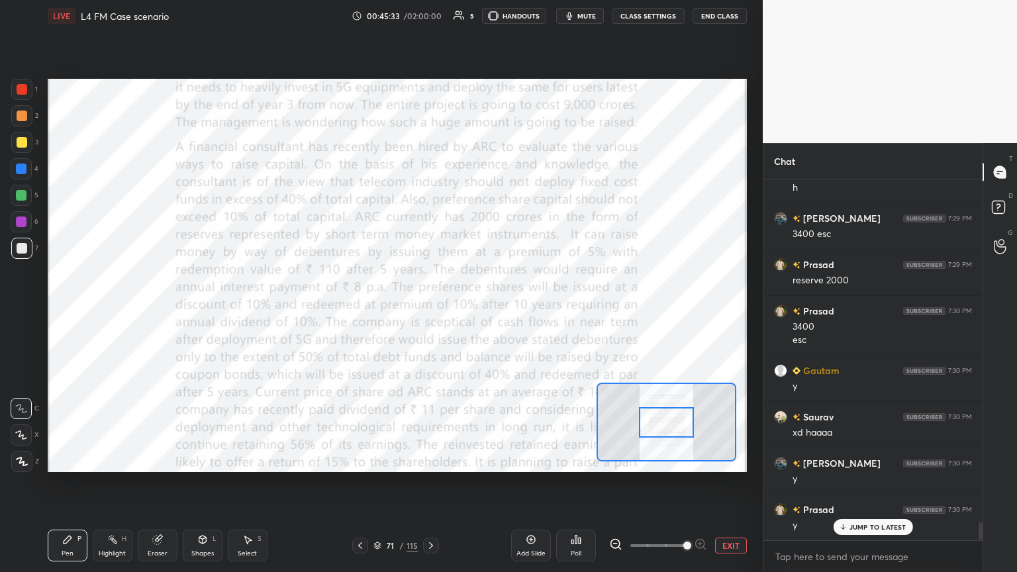
click at [15, 91] on div at bounding box center [21, 89] width 21 height 21
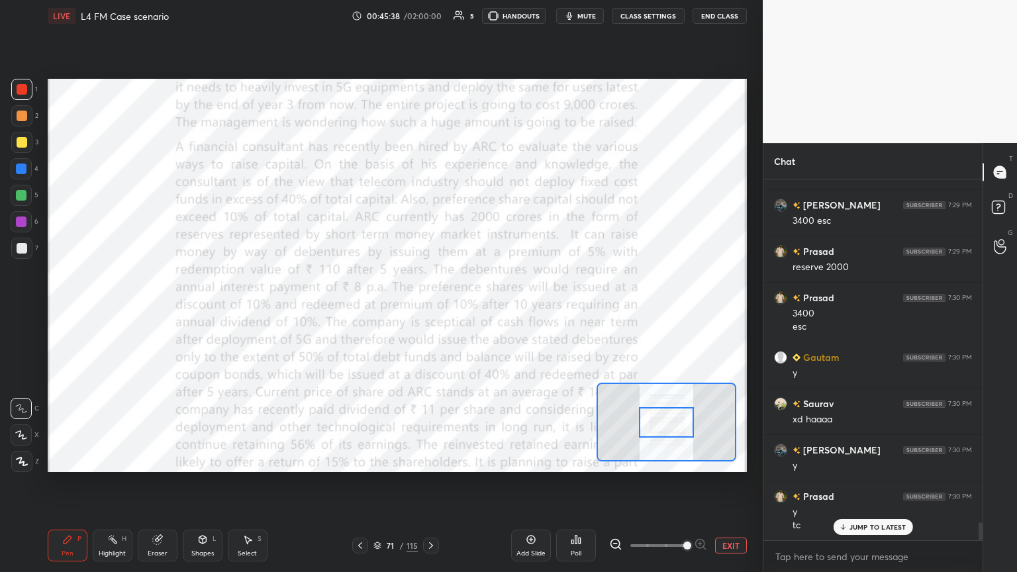
scroll to position [6873, 0]
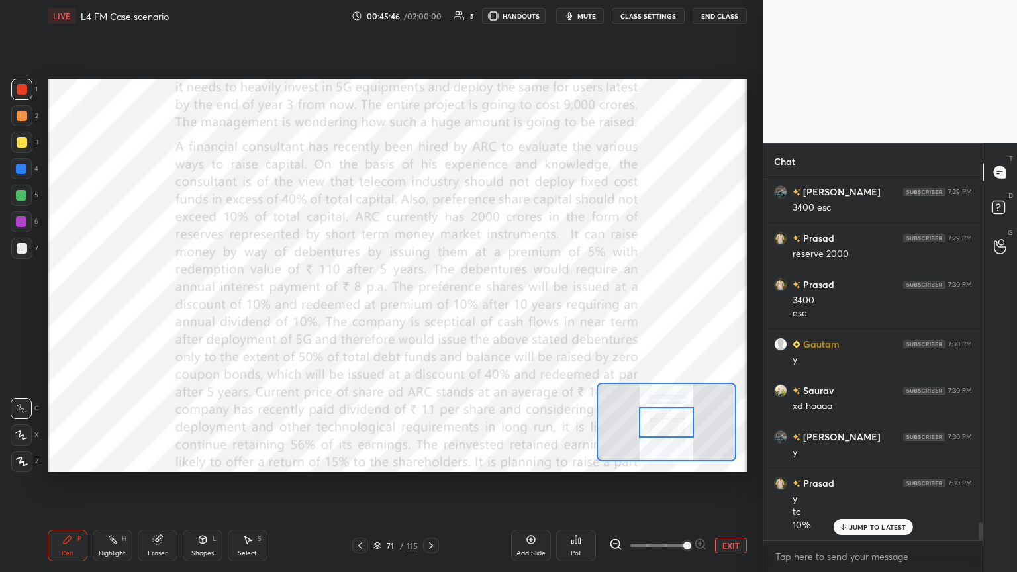
click at [424, 311] on div at bounding box center [431, 546] width 16 height 16
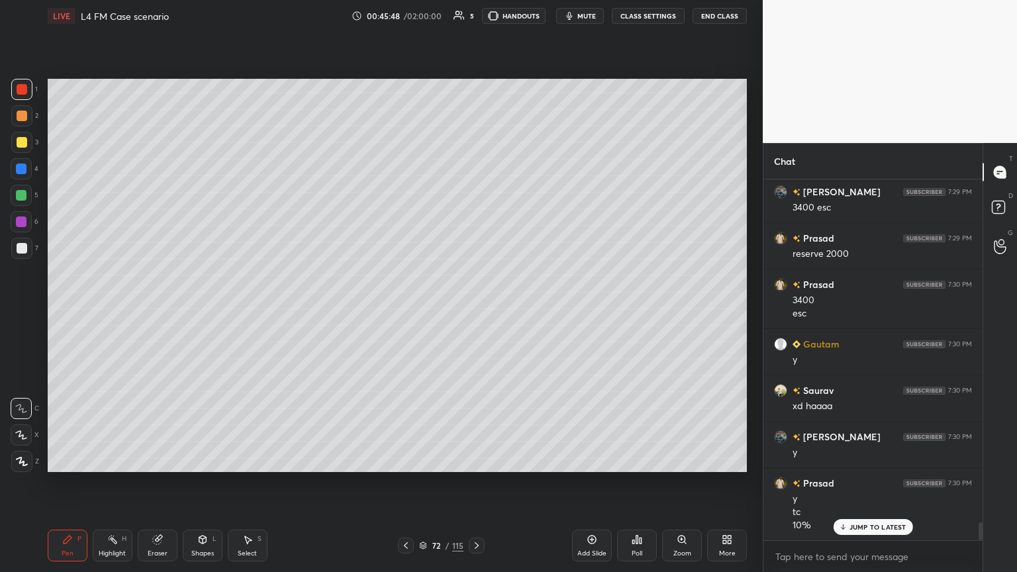
scroll to position [6920, 0]
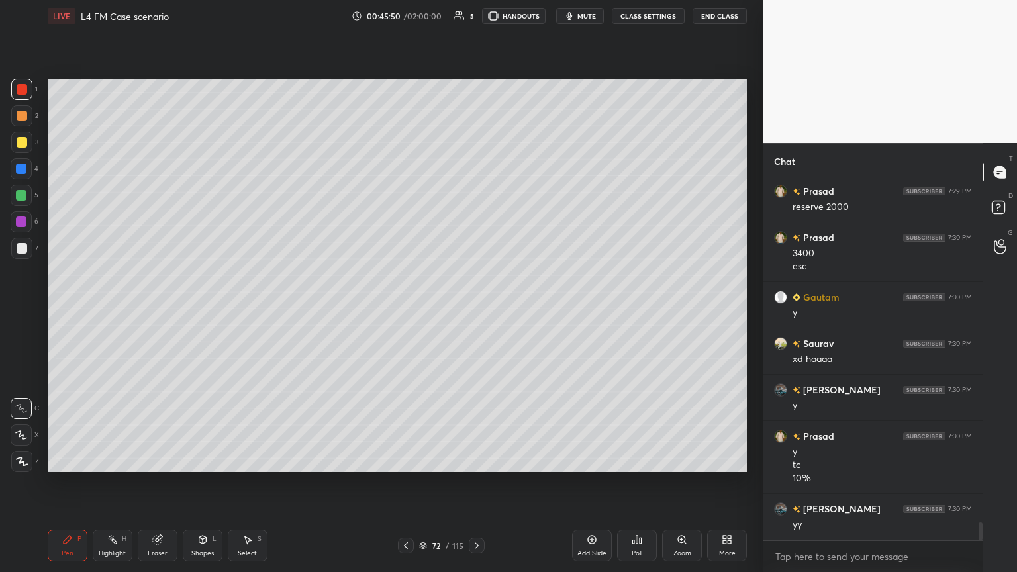
click at [407, 311] on icon at bounding box center [406, 545] width 11 height 11
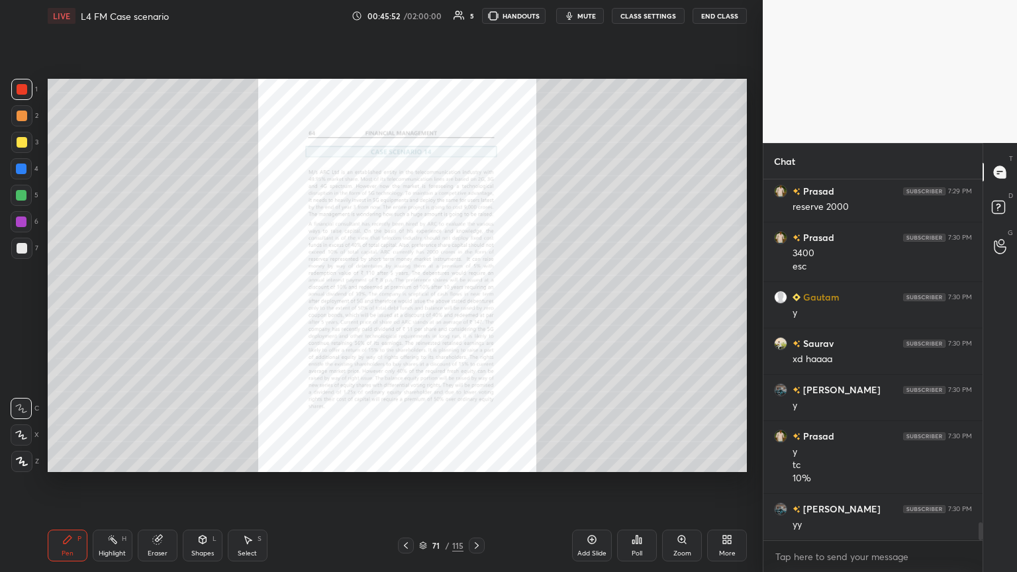
click at [154, 311] on icon at bounding box center [156, 540] width 9 height 9
click at [19, 311] on div "Erase all" at bounding box center [21, 461] width 21 height 21
click at [466, 311] on div "71 / 115" at bounding box center [441, 546] width 87 height 16
click at [471, 311] on icon at bounding box center [476, 545] width 11 height 11
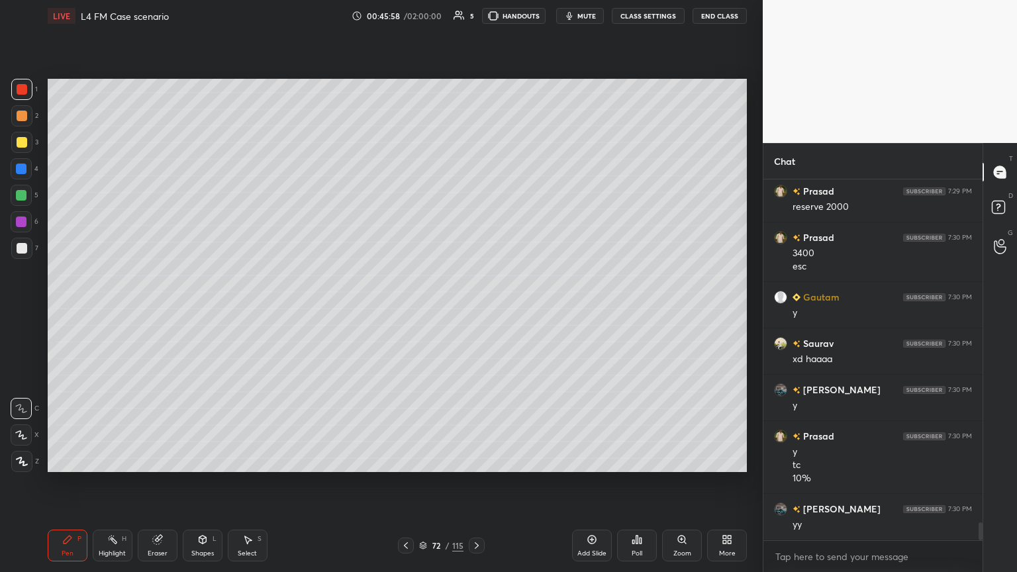
click at [5, 169] on div "1 2 3 4 5 6 7 C X Z C X Z E E Erase all H H" at bounding box center [21, 275] width 42 height 393
click at [18, 168] on div at bounding box center [21, 169] width 11 height 11
click at [228, 311] on div "Select S" at bounding box center [248, 546] width 40 height 32
click at [197, 311] on div "Shapes L" at bounding box center [203, 546] width 40 height 32
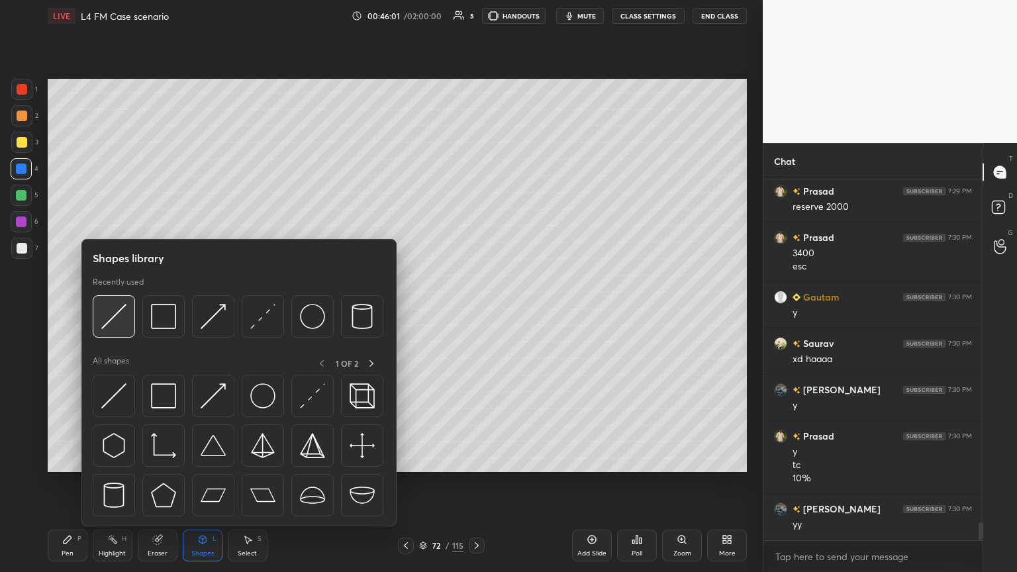
click at [109, 311] on img at bounding box center [113, 316] width 25 height 25
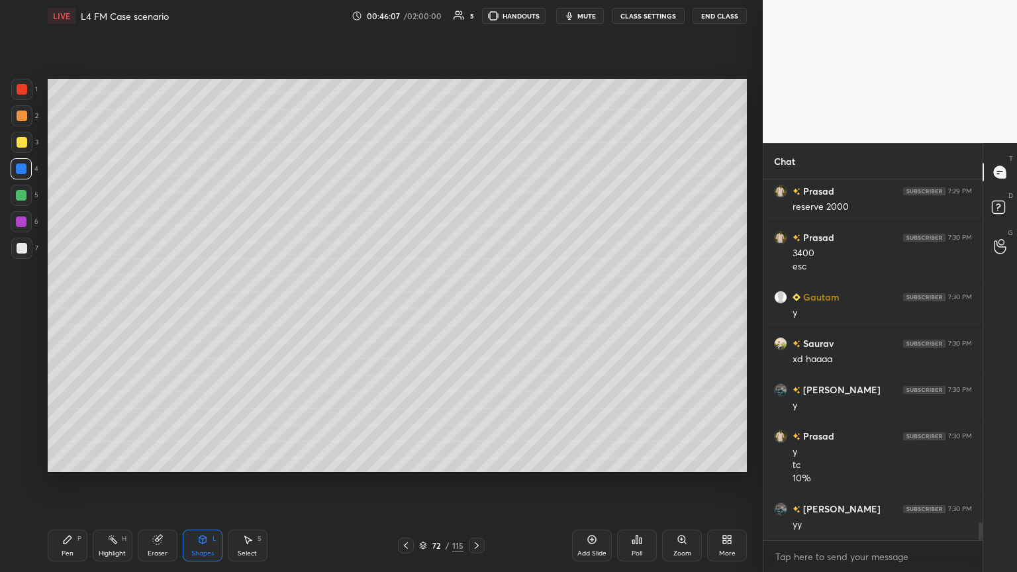
click at [64, 311] on icon at bounding box center [67, 539] width 11 height 11
click at [205, 311] on div "Shapes L" at bounding box center [203, 546] width 40 height 32
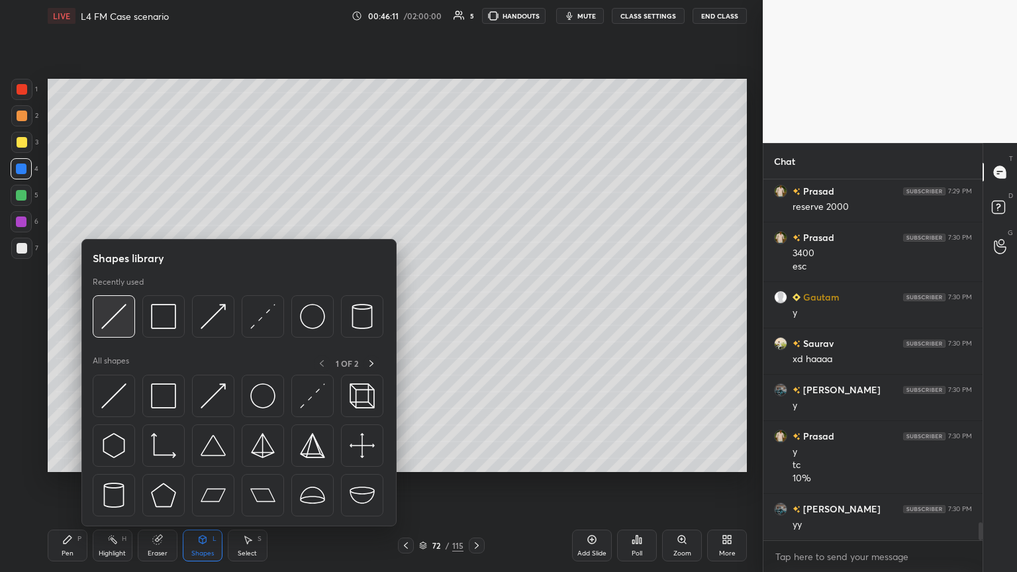
click at [125, 311] on img at bounding box center [113, 316] width 25 height 25
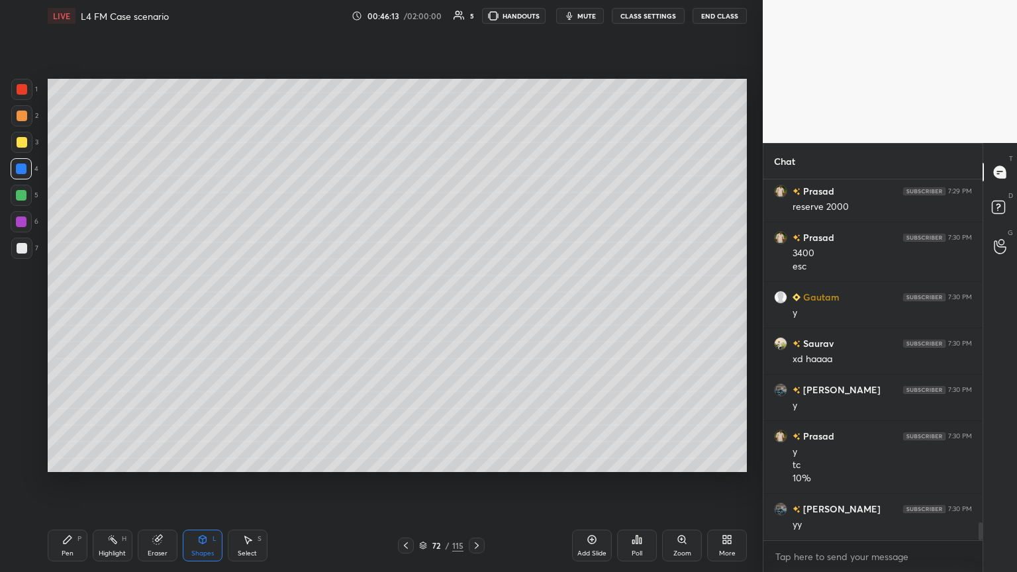
click at [64, 311] on icon at bounding box center [68, 540] width 8 height 8
click at [77, 311] on div "Pen P" at bounding box center [68, 546] width 40 height 32
click at [25, 249] on div at bounding box center [22, 248] width 11 height 11
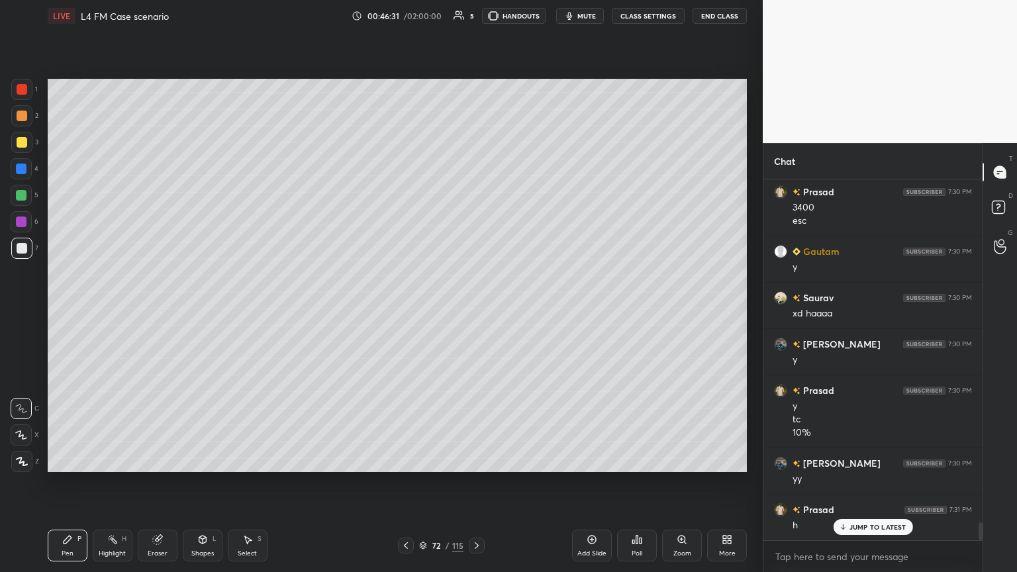
click at [30, 154] on div "3" at bounding box center [24, 145] width 27 height 26
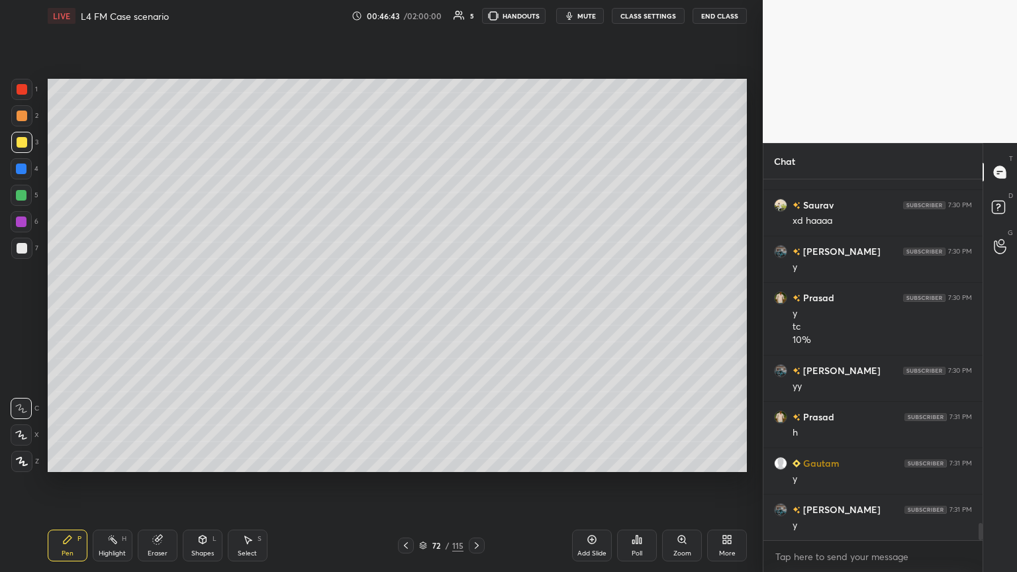
scroll to position [7105, 0]
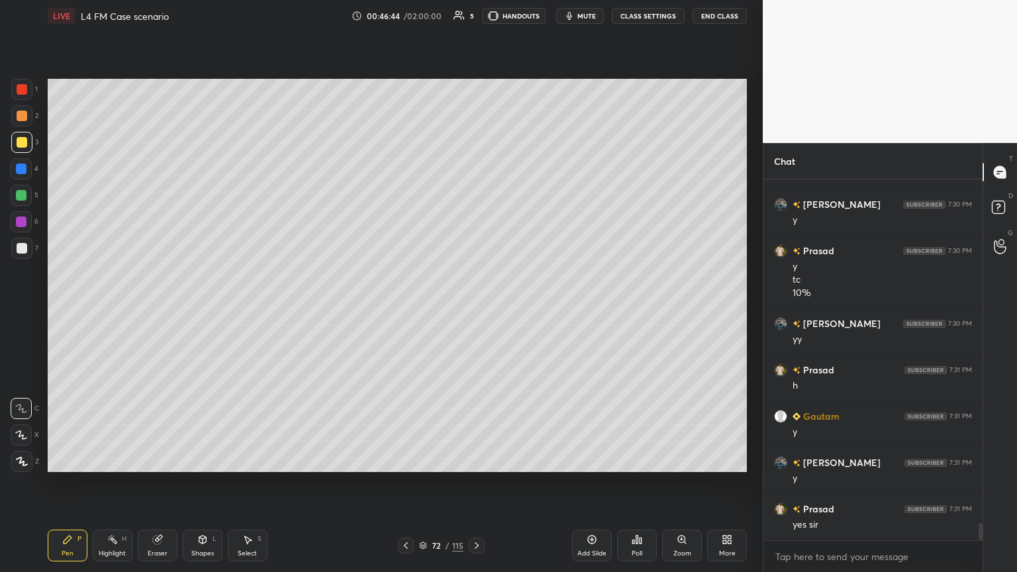
click at [401, 311] on icon at bounding box center [406, 545] width 11 height 11
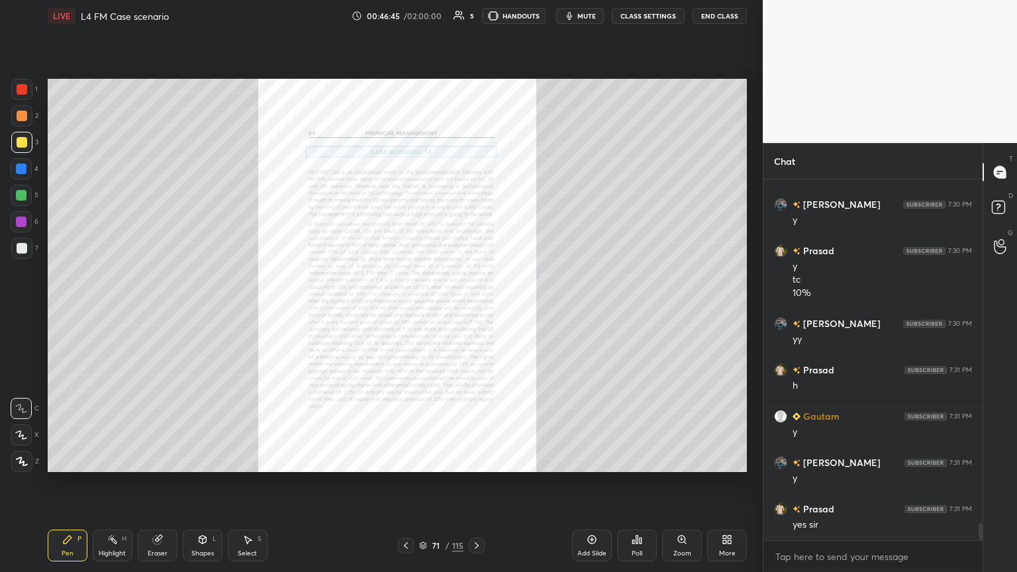
click at [475, 311] on icon at bounding box center [681, 539] width 7 height 7
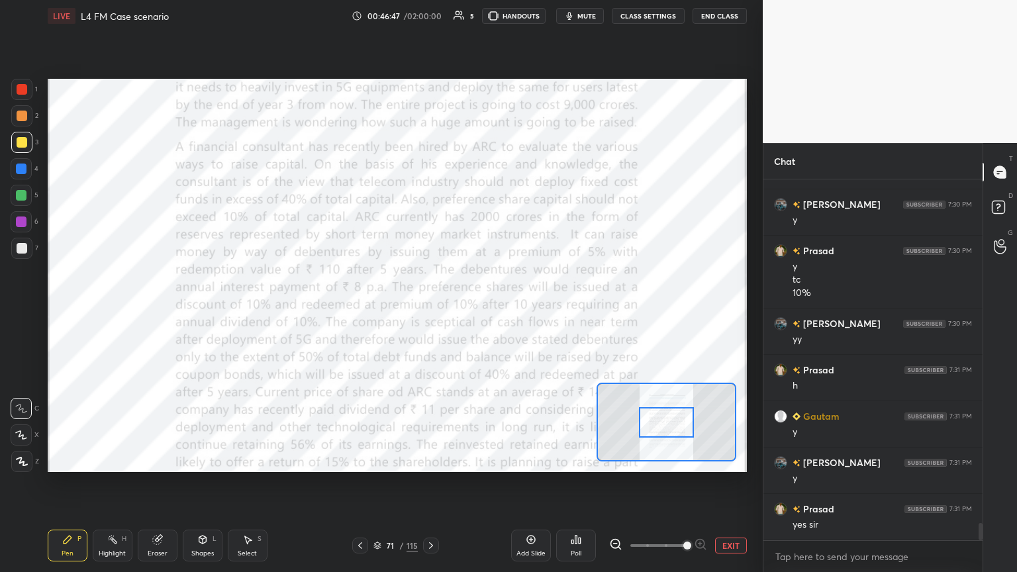
click at [26, 94] on div at bounding box center [22, 89] width 11 height 11
click at [158, 311] on div "Eraser" at bounding box center [158, 546] width 40 height 32
click at [25, 311] on span "Erase all" at bounding box center [21, 461] width 20 height 9
click at [60, 311] on div "Pen P" at bounding box center [68, 546] width 40 height 32
click at [431, 311] on icon at bounding box center [431, 545] width 4 height 7
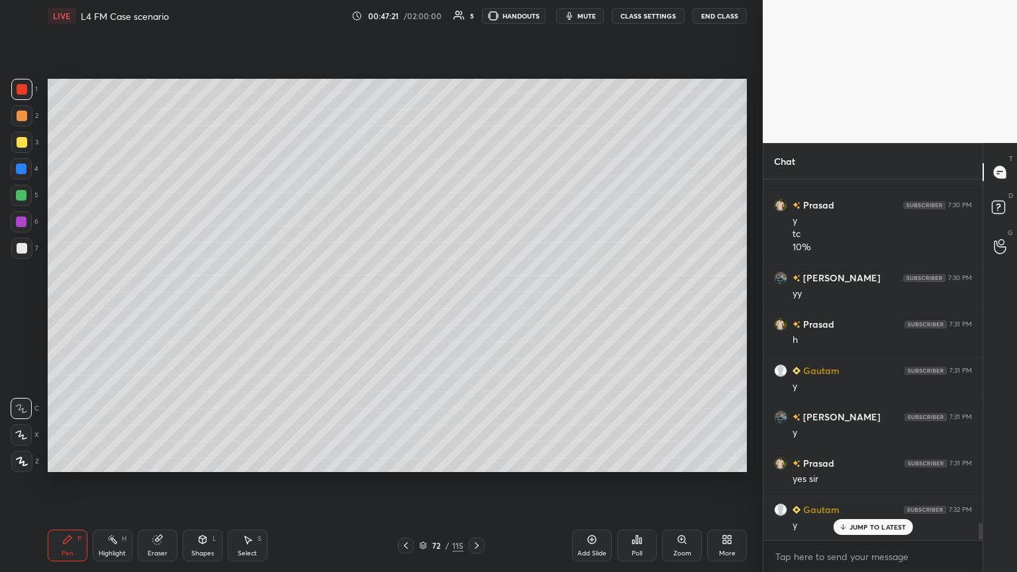
scroll to position [7198, 0]
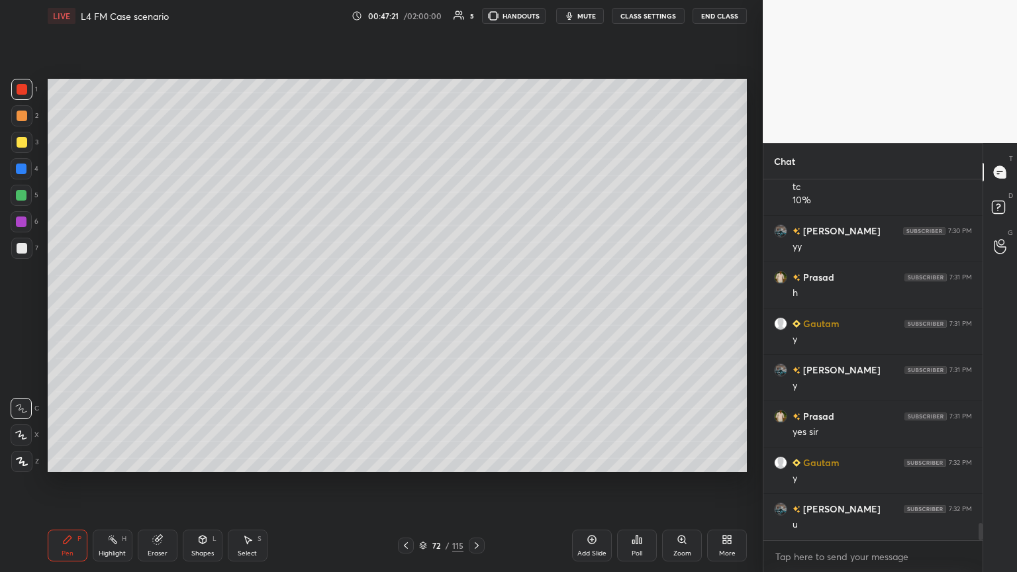
click at [25, 146] on div at bounding box center [22, 142] width 11 height 11
click at [473, 311] on icon at bounding box center [476, 545] width 11 height 11
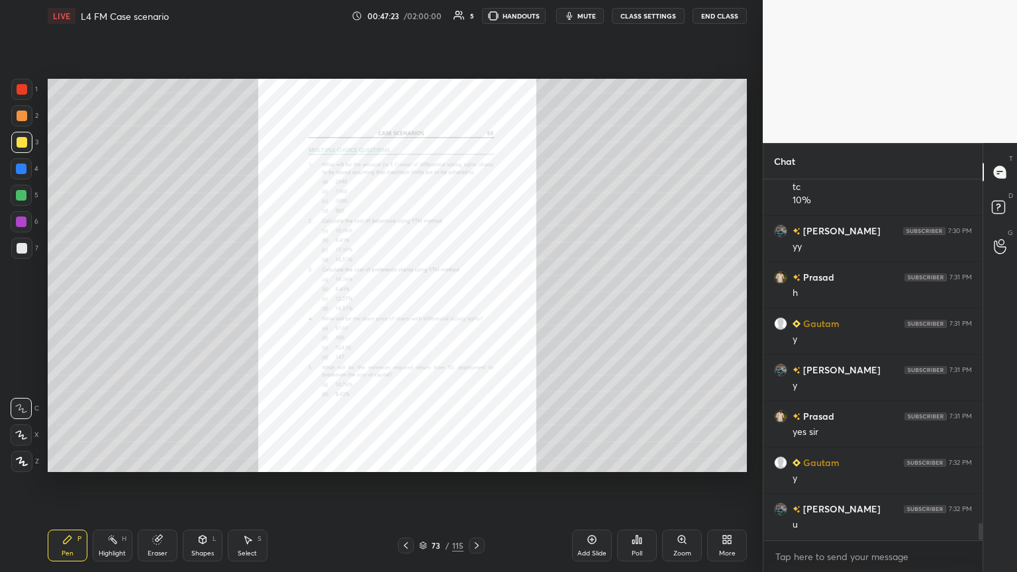
click at [407, 311] on icon at bounding box center [406, 545] width 11 height 11
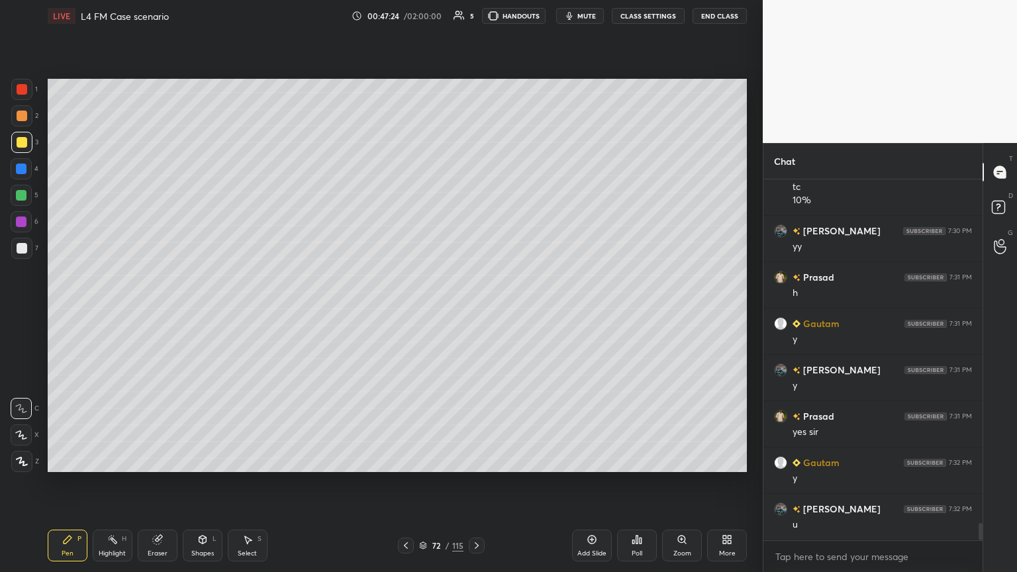
click at [475, 311] on icon at bounding box center [592, 539] width 11 height 11
click at [23, 173] on div at bounding box center [21, 169] width 11 height 11
click at [203, 311] on icon at bounding box center [202, 540] width 7 height 8
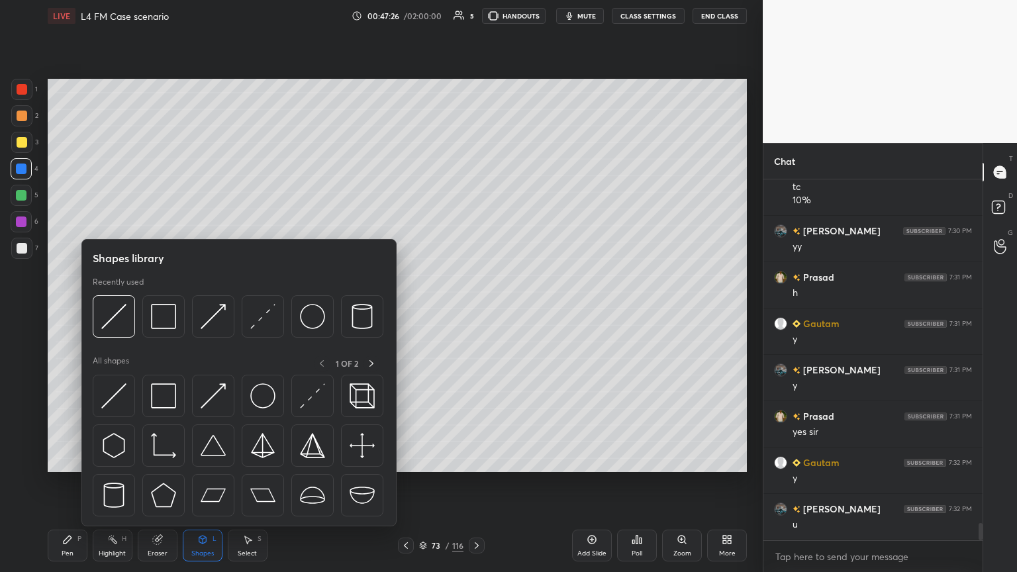
click at [161, 311] on img at bounding box center [163, 316] width 25 height 25
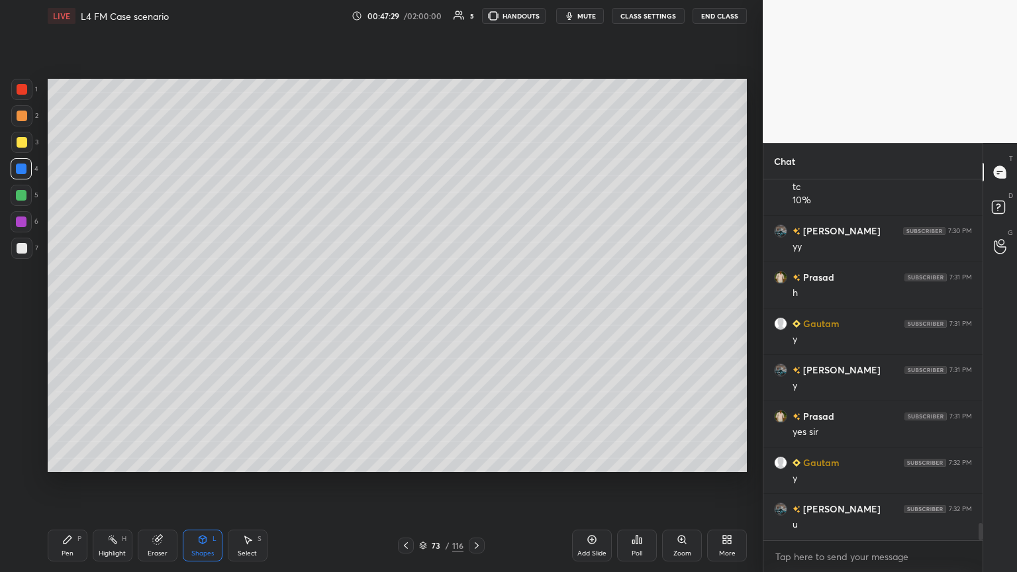
click at [402, 311] on icon at bounding box center [406, 545] width 11 height 11
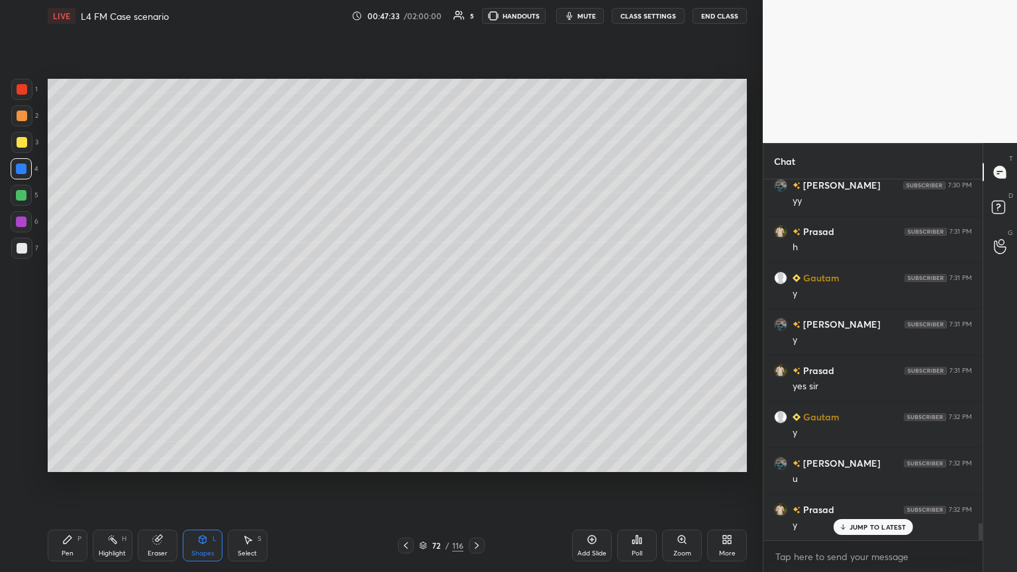
click at [23, 152] on div at bounding box center [21, 142] width 21 height 21
click at [66, 311] on icon at bounding box center [67, 539] width 11 height 11
click at [475, 311] on icon at bounding box center [476, 545] width 11 height 11
click at [199, 311] on icon at bounding box center [202, 539] width 11 height 11
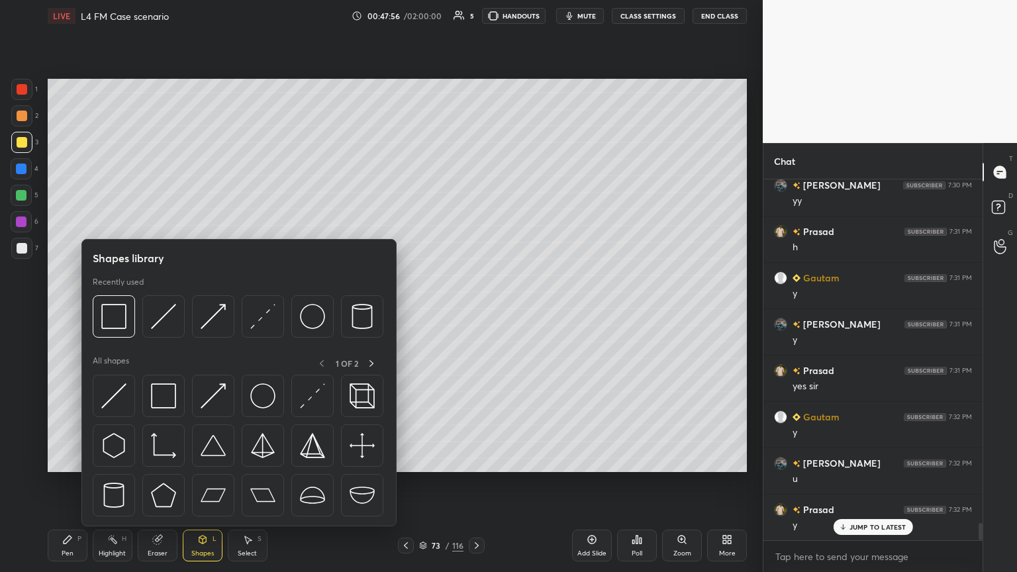
click at [165, 311] on img at bounding box center [163, 316] width 25 height 25
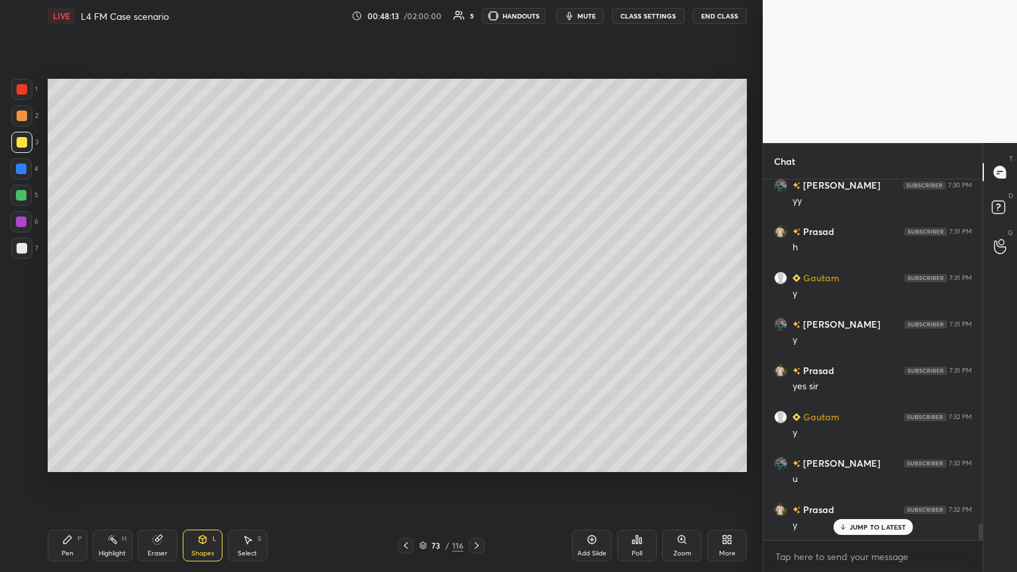
click at [410, 311] on icon at bounding box center [406, 545] width 11 height 11
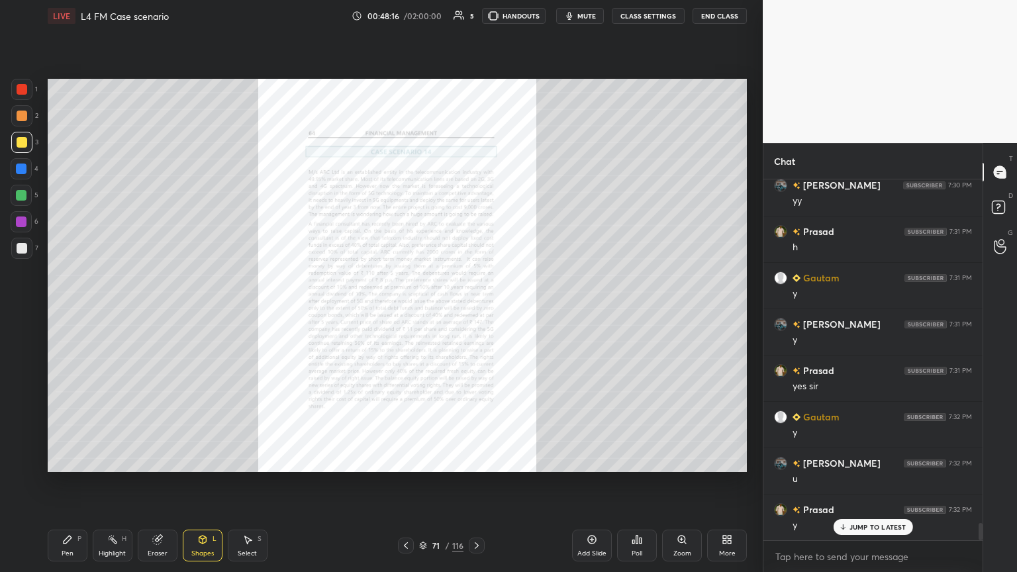
click at [475, 311] on div "71 / 116" at bounding box center [441, 546] width 262 height 16
click at [475, 311] on div at bounding box center [477, 546] width 16 height 16
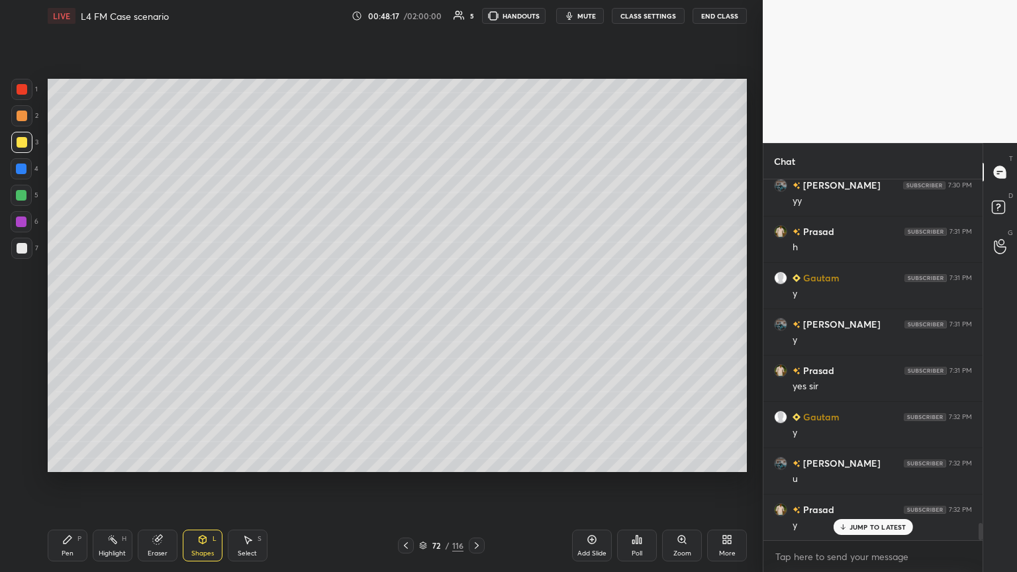
click at [475, 311] on icon at bounding box center [476, 545] width 11 height 11
click at [19, 168] on div at bounding box center [21, 169] width 11 height 11
click at [198, 311] on icon at bounding box center [202, 539] width 11 height 11
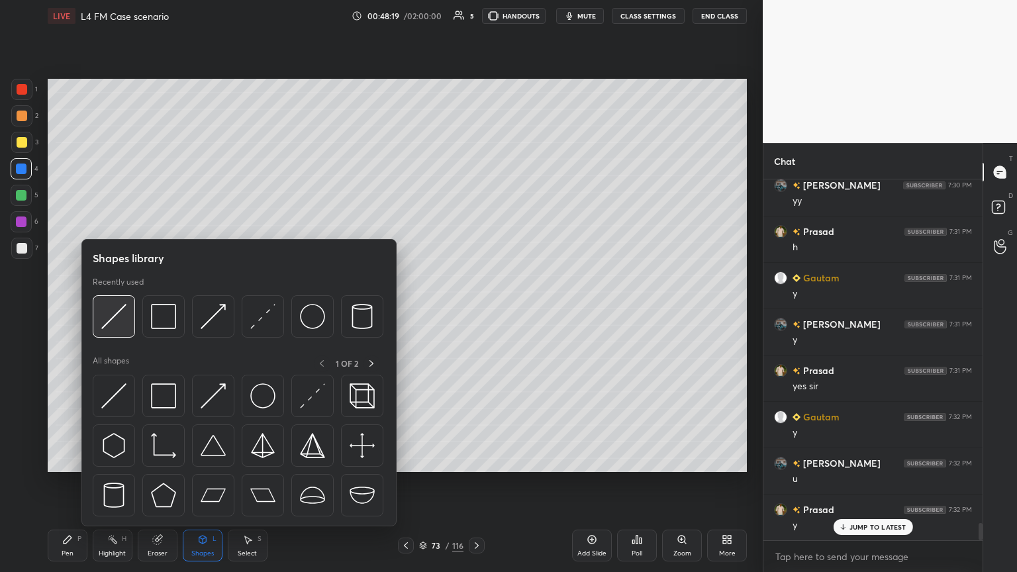
click at [115, 311] on img at bounding box center [113, 316] width 25 height 25
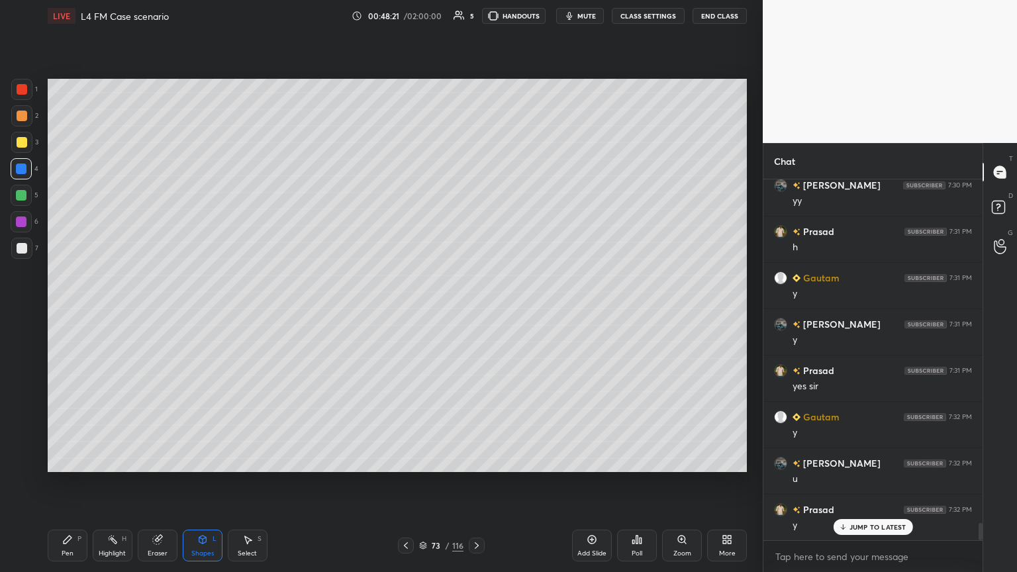
click at [65, 311] on icon at bounding box center [67, 539] width 11 height 11
click at [22, 117] on div at bounding box center [22, 116] width 11 height 11
click at [22, 238] on div at bounding box center [21, 248] width 21 height 21
click at [405, 311] on icon at bounding box center [406, 545] width 4 height 7
click at [406, 311] on icon at bounding box center [406, 545] width 11 height 11
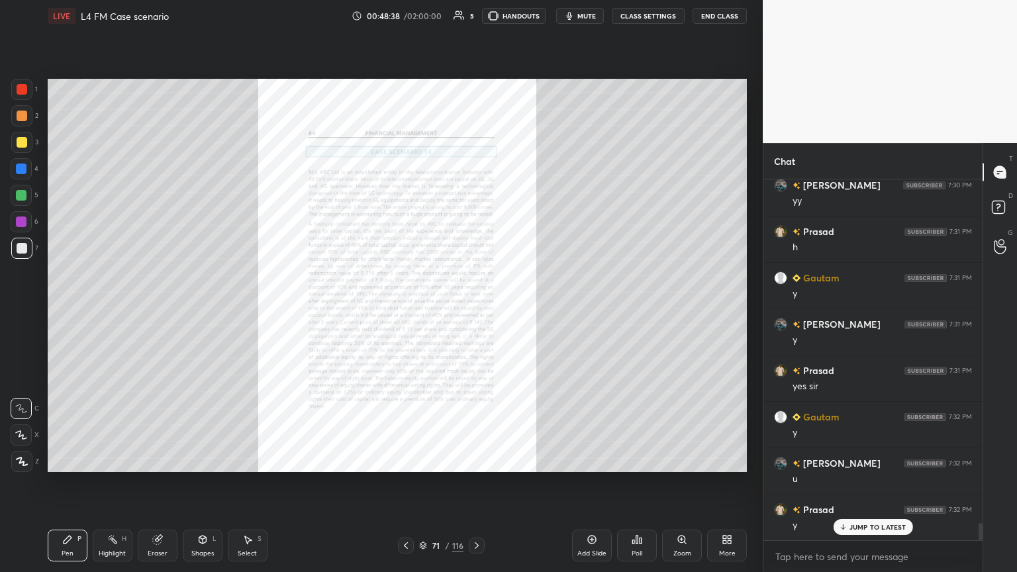
click at [407, 311] on icon at bounding box center [406, 545] width 4 height 7
click at [475, 311] on icon at bounding box center [476, 545] width 11 height 11
click at [475, 311] on icon at bounding box center [681, 539] width 7 height 7
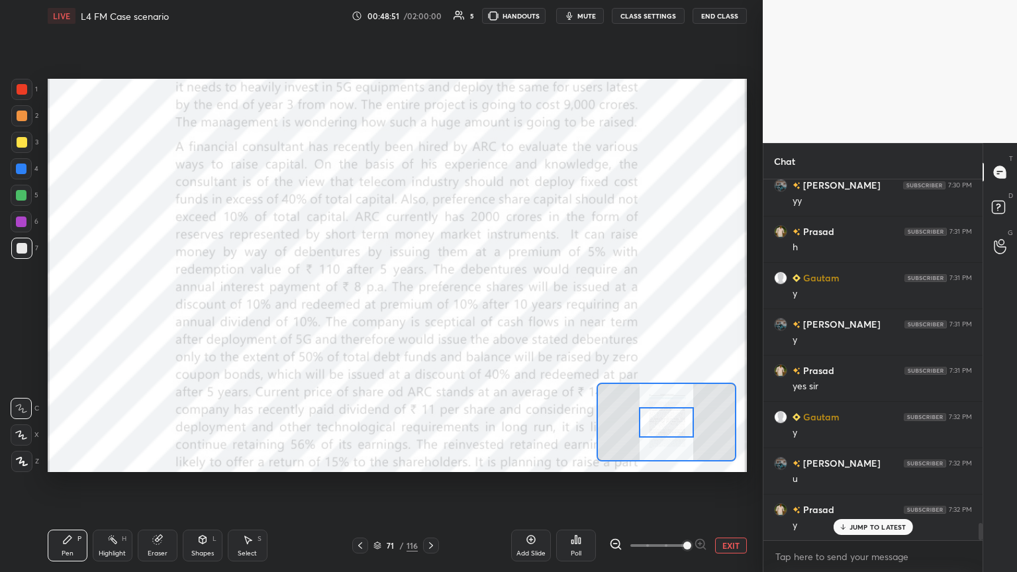
click at [431, 311] on icon at bounding box center [431, 545] width 11 height 11
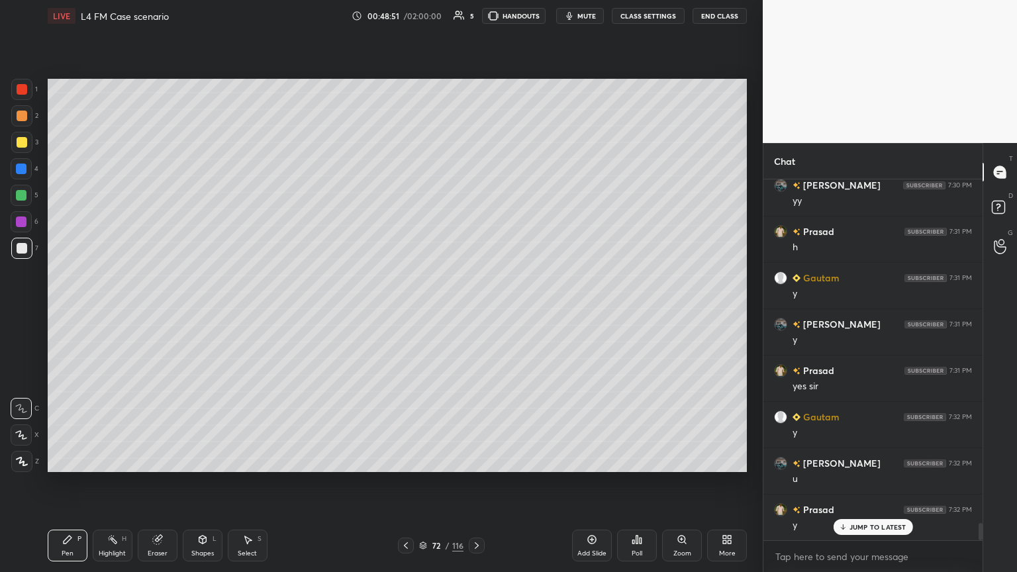
click at [430, 311] on div "72" at bounding box center [436, 546] width 13 height 8
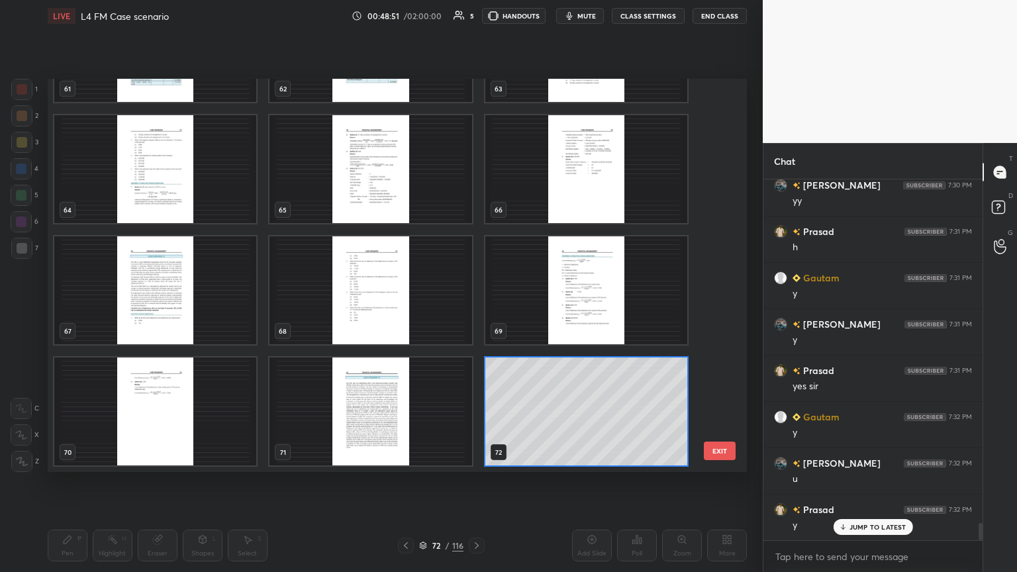
scroll to position [389, 693]
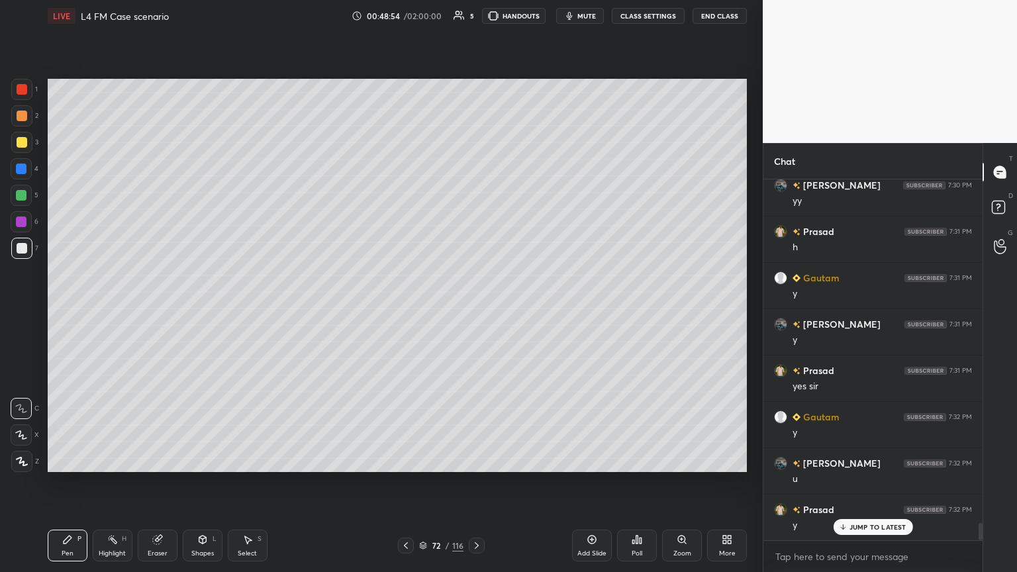
click at [475, 311] on icon at bounding box center [476, 545] width 11 height 11
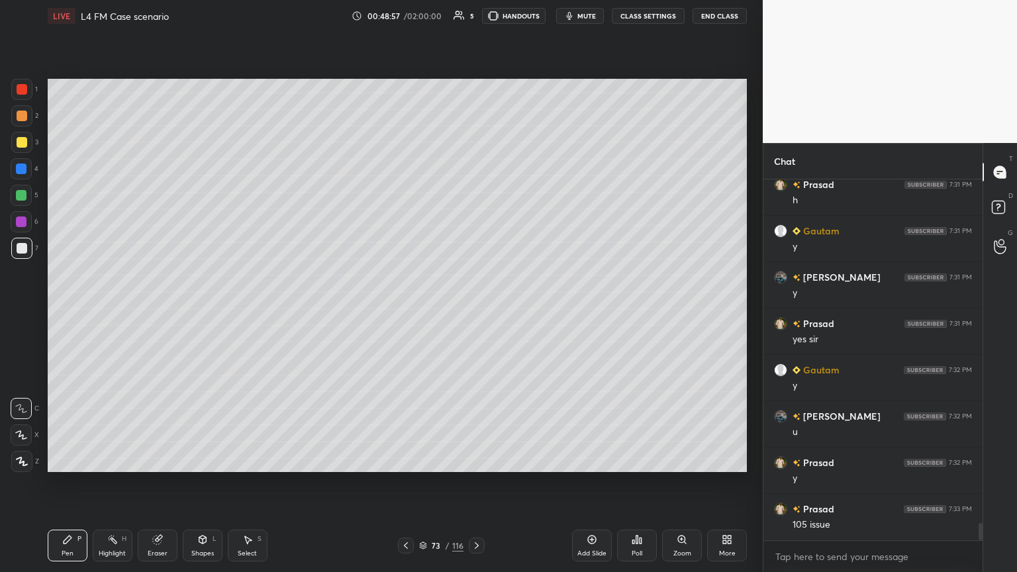
click at [414, 311] on div "73 / 116" at bounding box center [441, 546] width 87 height 16
click at [412, 311] on div at bounding box center [406, 546] width 16 height 16
click at [409, 311] on icon at bounding box center [406, 545] width 11 height 11
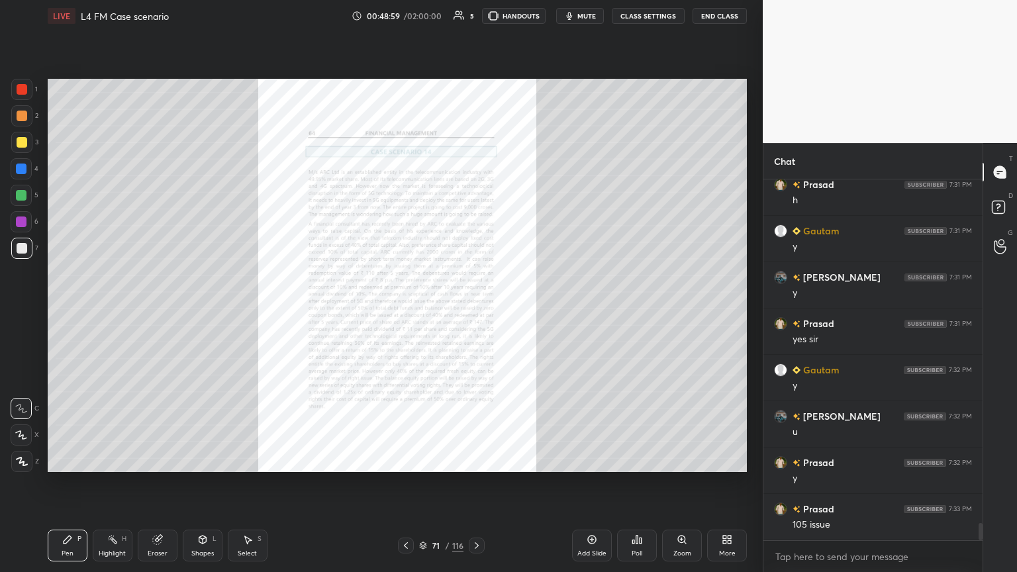
click at [475, 311] on div "Zoom" at bounding box center [682, 546] width 40 height 32
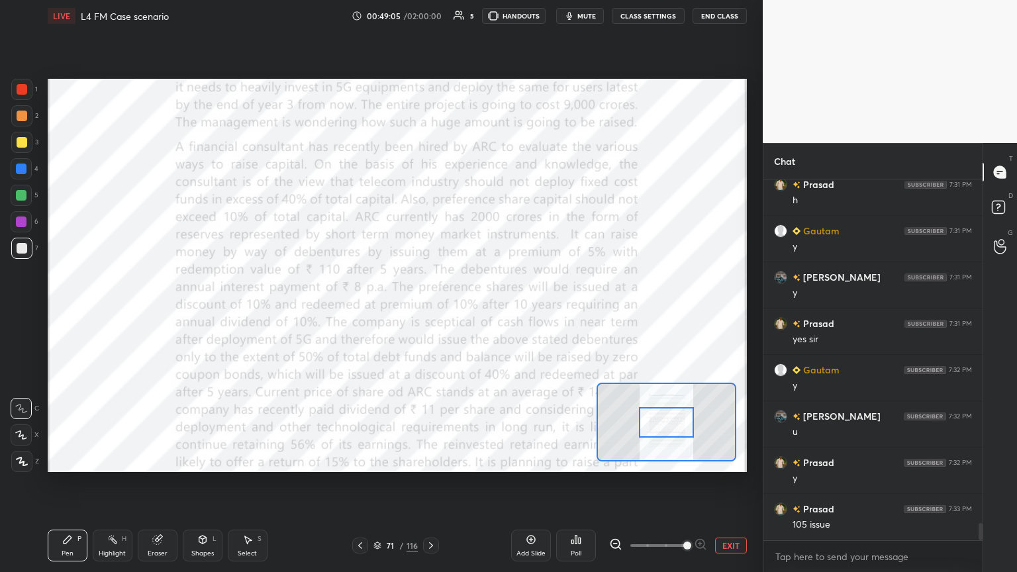
click at [428, 311] on icon at bounding box center [431, 545] width 11 height 11
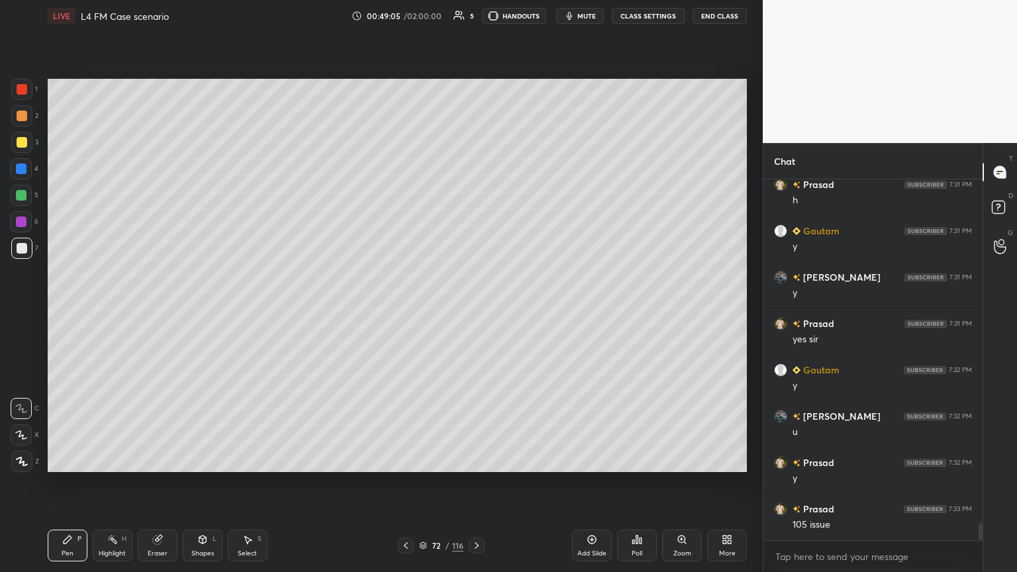
click at [432, 311] on div "72" at bounding box center [436, 546] width 13 height 8
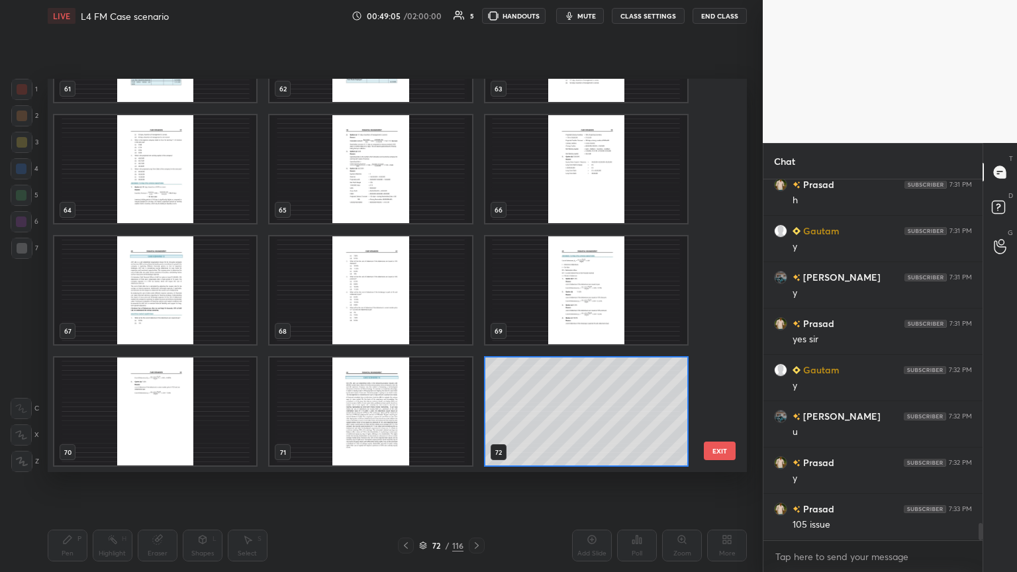
scroll to position [389, 693]
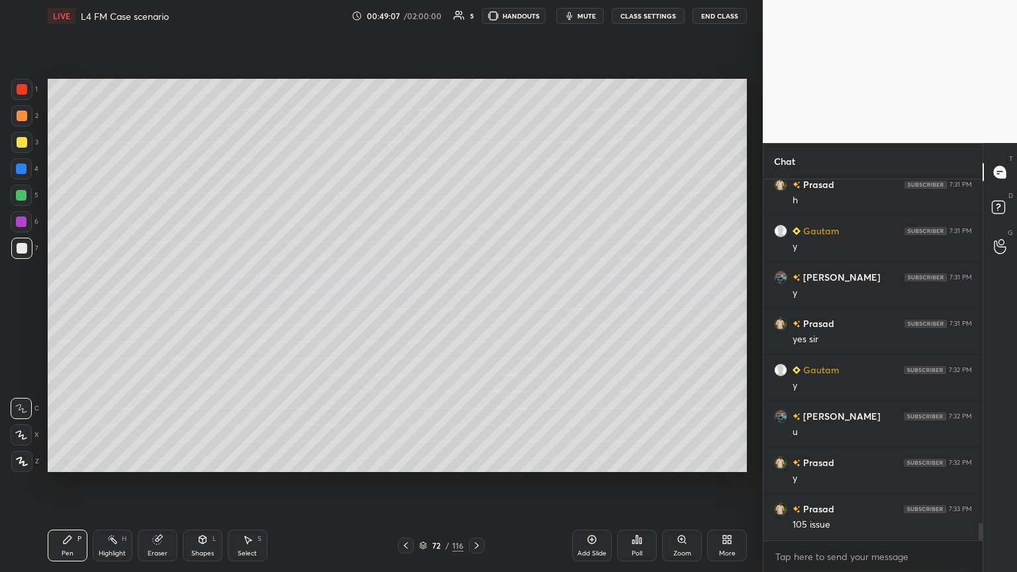
click at [475, 311] on icon at bounding box center [476, 545] width 11 height 11
click at [410, 311] on div at bounding box center [406, 546] width 16 height 16
click at [413, 311] on div "72 / 116" at bounding box center [441, 546] width 87 height 16
click at [398, 311] on div at bounding box center [406, 546] width 16 height 16
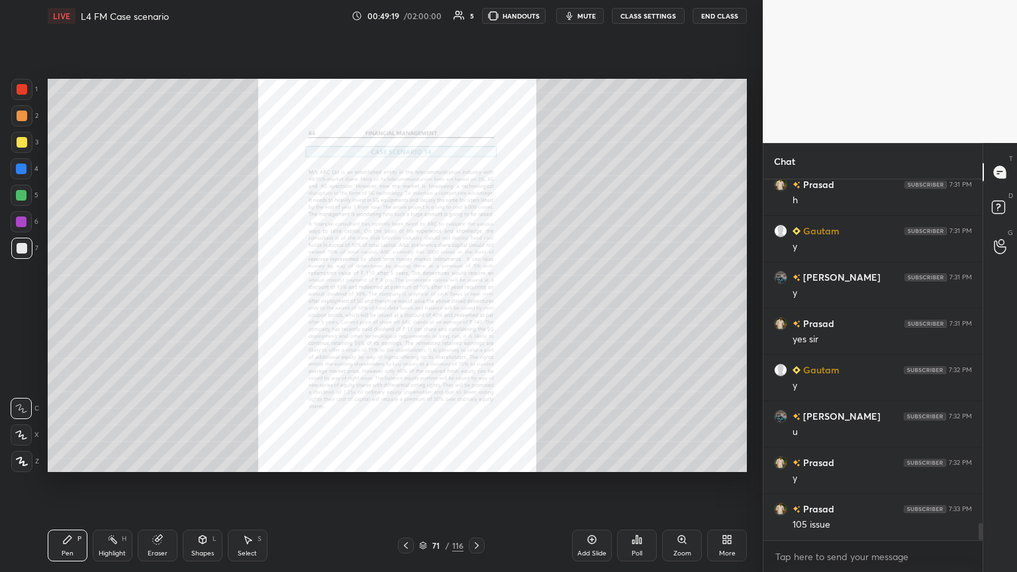
click at [475, 311] on icon at bounding box center [682, 539] width 11 height 11
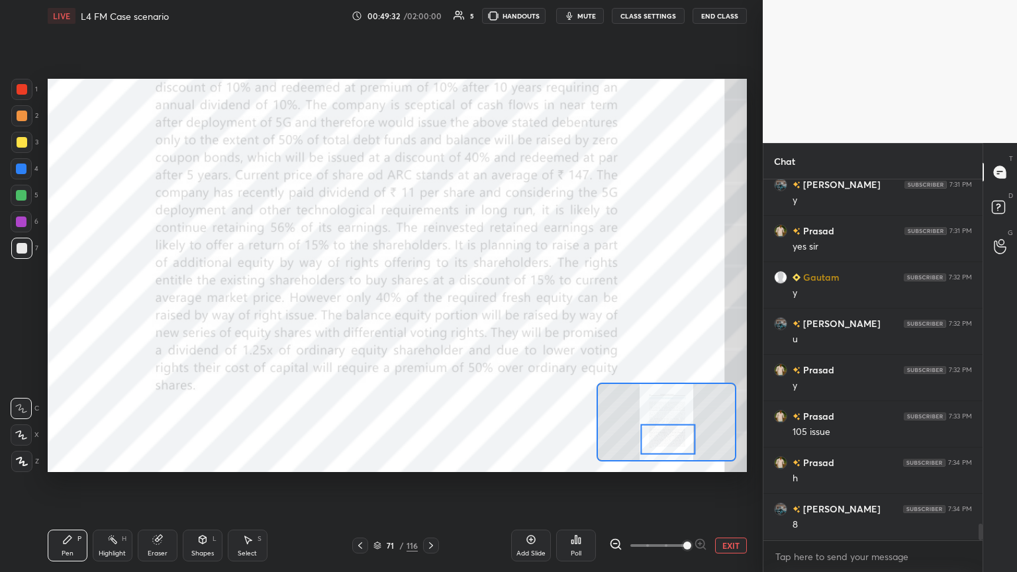
scroll to position [7429, 0]
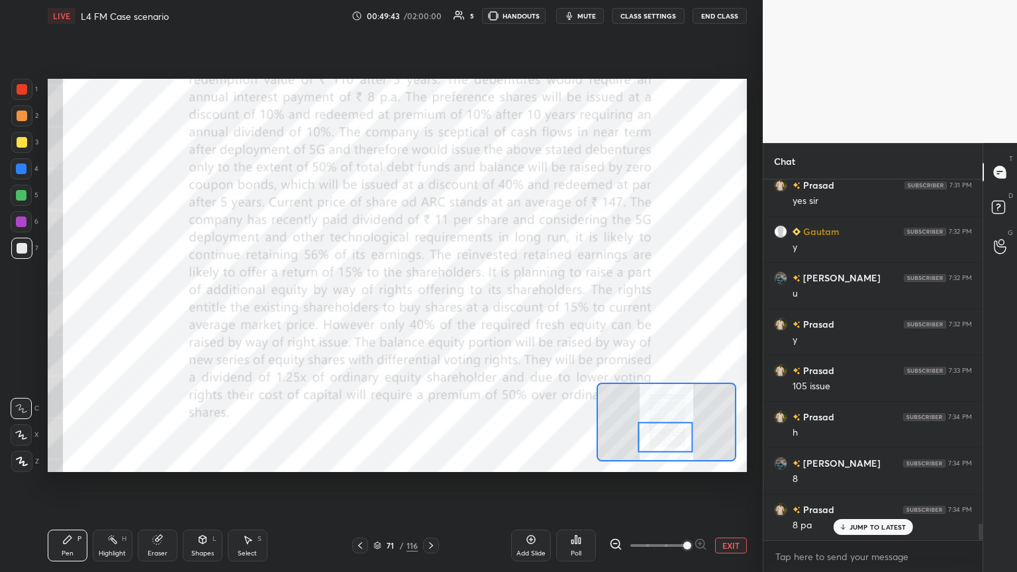
click at [428, 311] on icon at bounding box center [431, 545] width 11 height 11
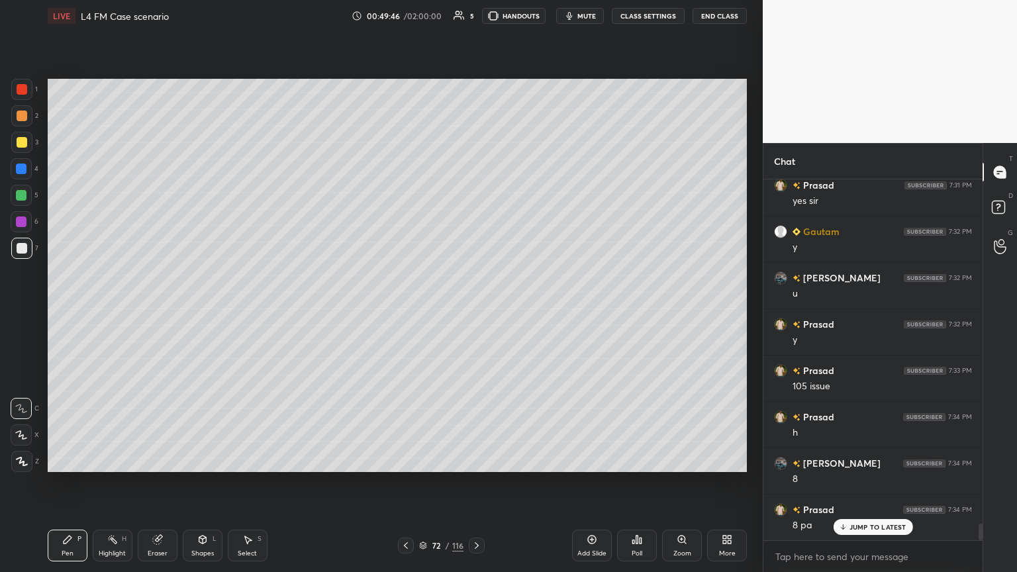
click at [473, 311] on icon at bounding box center [476, 545] width 11 height 11
click at [69, 311] on icon at bounding box center [68, 540] width 8 height 8
click at [20, 250] on div at bounding box center [22, 248] width 11 height 11
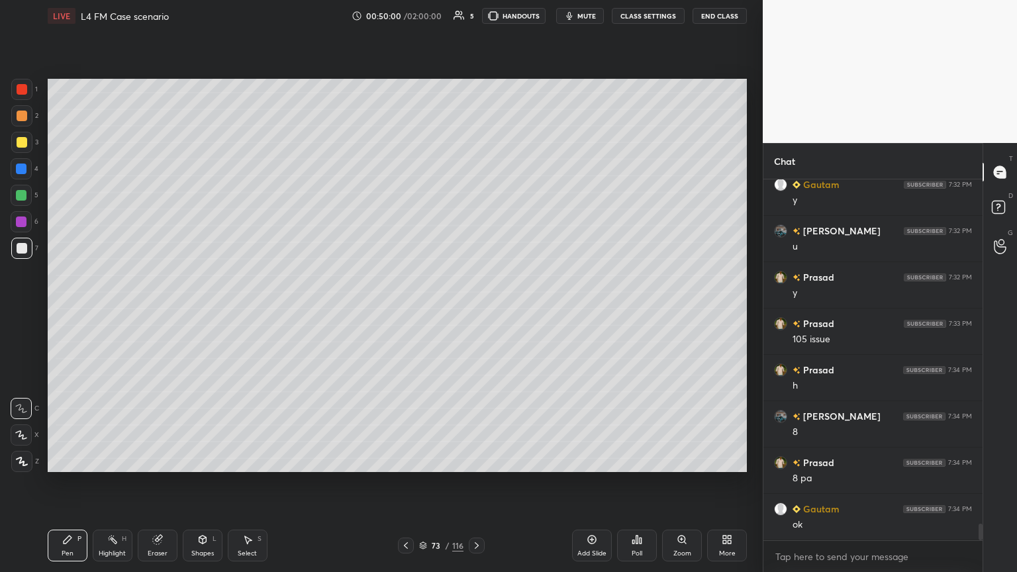
scroll to position [7521, 0]
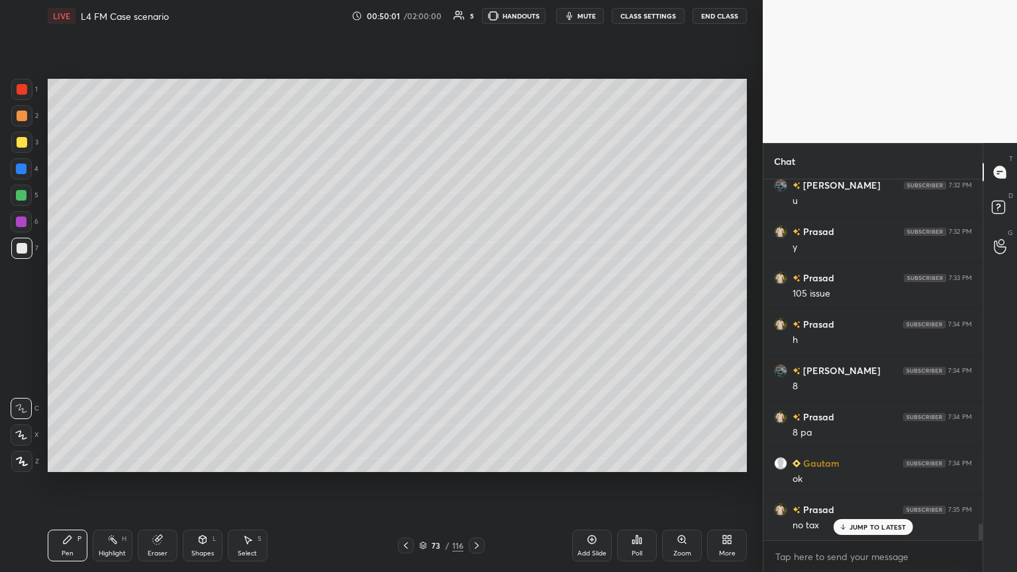
click at [398, 311] on div at bounding box center [406, 546] width 16 height 16
click at [475, 311] on icon at bounding box center [476, 545] width 11 height 11
click at [32, 151] on div "3" at bounding box center [24, 142] width 27 height 21
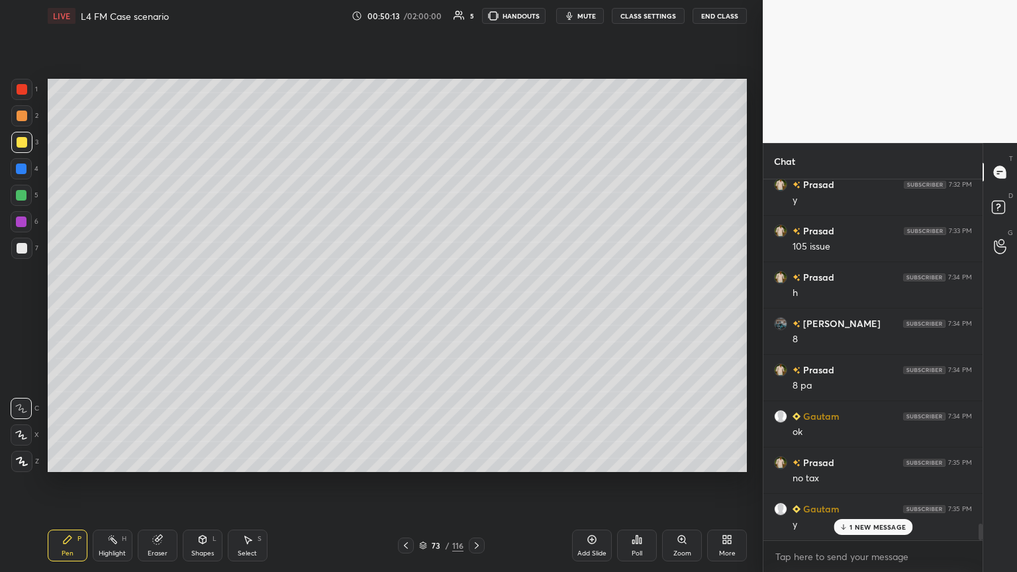
click at [239, 311] on div "Select S" at bounding box center [248, 546] width 40 height 32
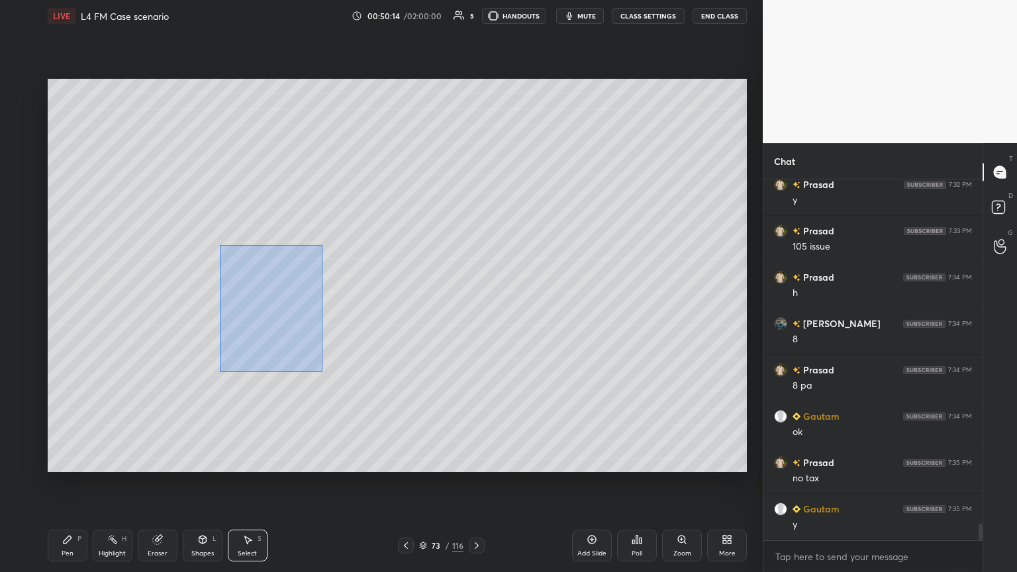
scroll to position [7661, 0]
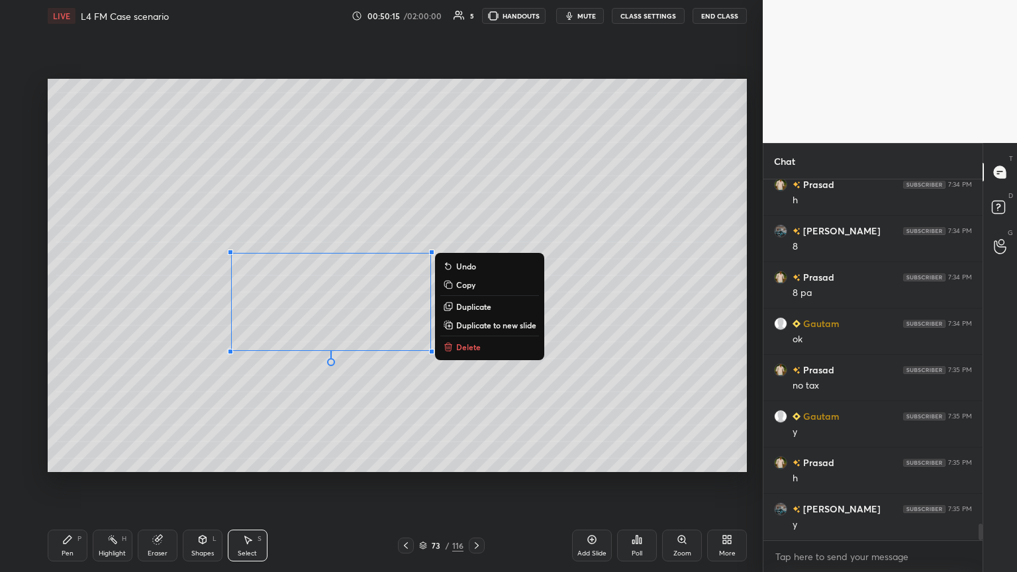
click at [466, 311] on p "Delete" at bounding box center [468, 347] width 24 height 11
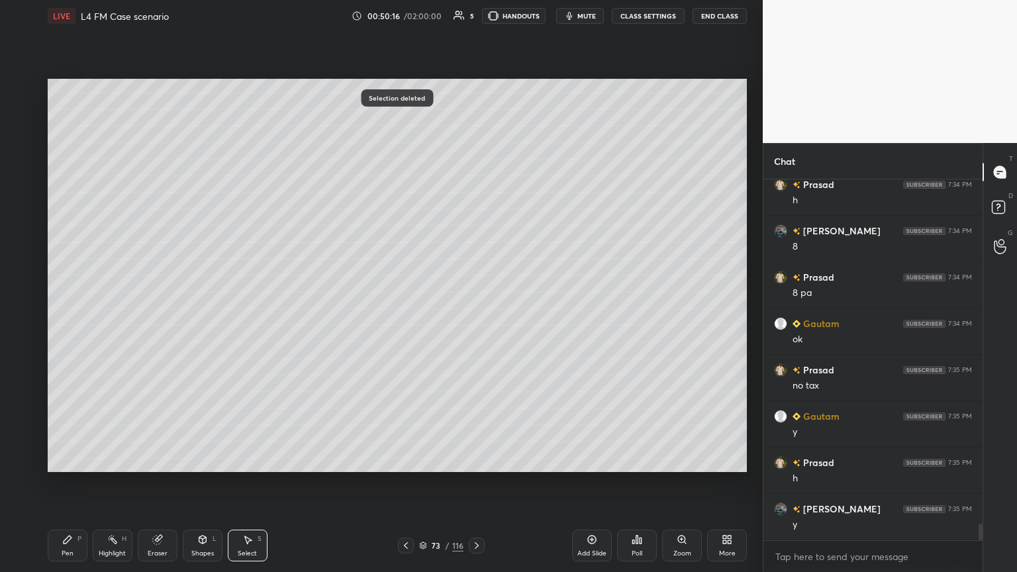
click at [75, 311] on div "Pen P" at bounding box center [68, 546] width 40 height 32
click at [409, 311] on icon at bounding box center [406, 545] width 11 height 11
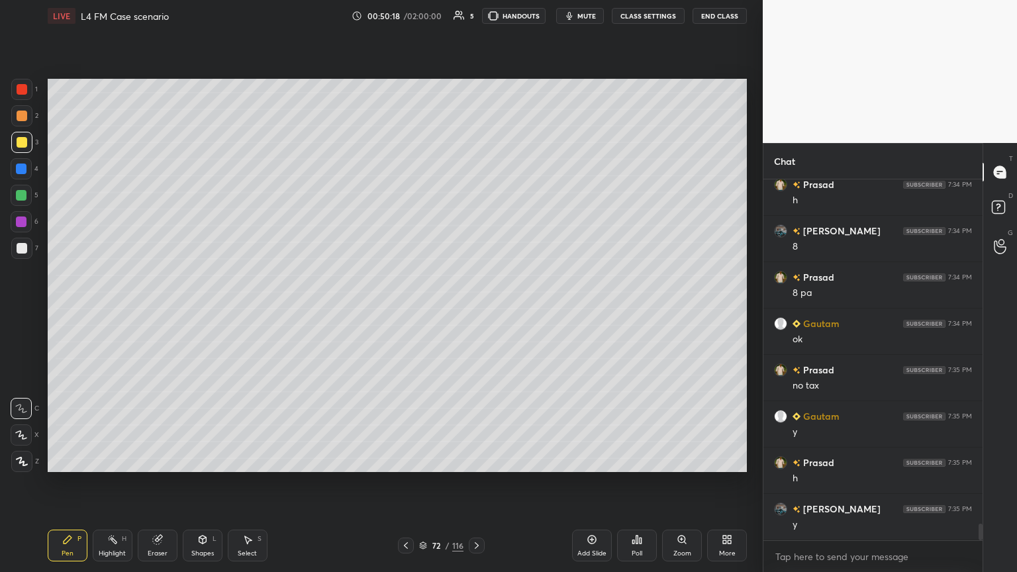
click at [403, 311] on icon at bounding box center [406, 545] width 11 height 11
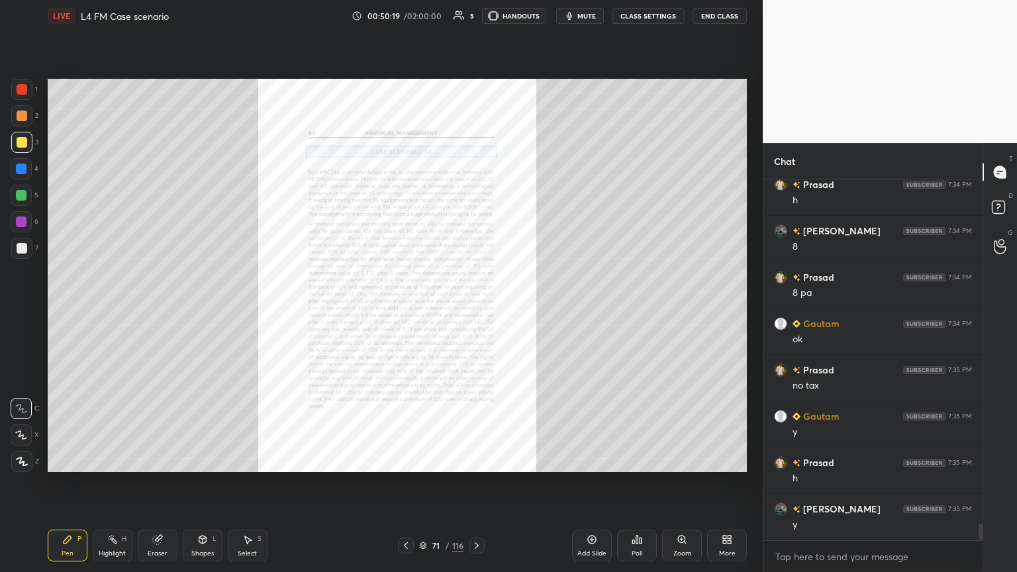
click at [475, 311] on icon at bounding box center [477, 545] width 4 height 7
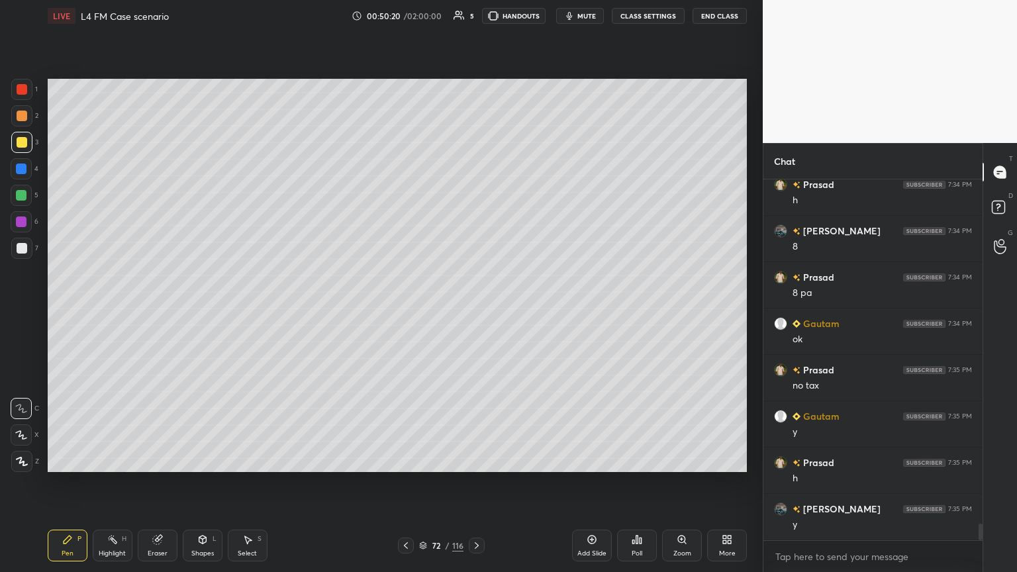
click at [475, 311] on icon at bounding box center [477, 545] width 4 height 7
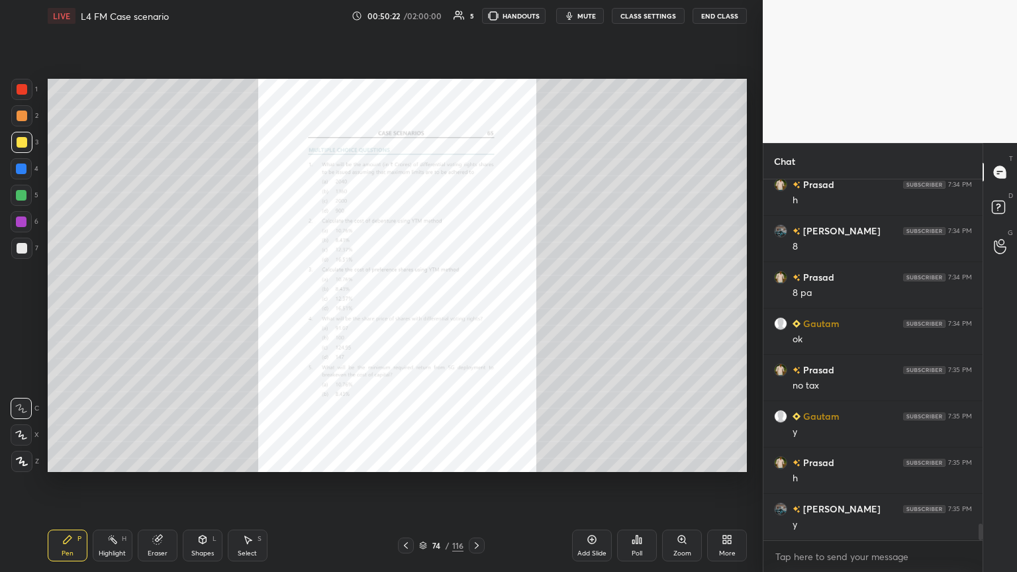
click at [475, 311] on div "Zoom" at bounding box center [682, 546] width 40 height 32
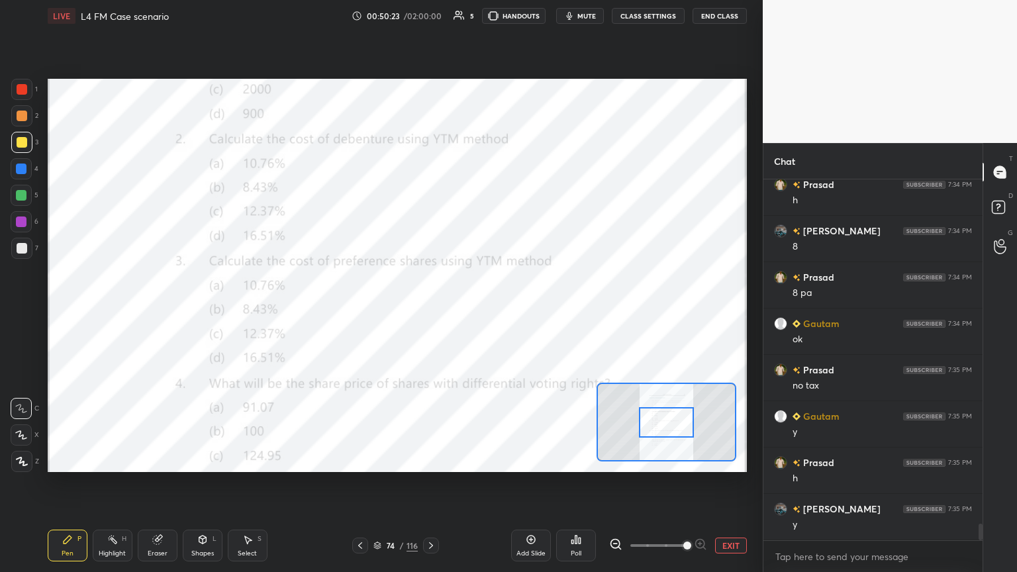
click at [13, 93] on div at bounding box center [21, 89] width 21 height 21
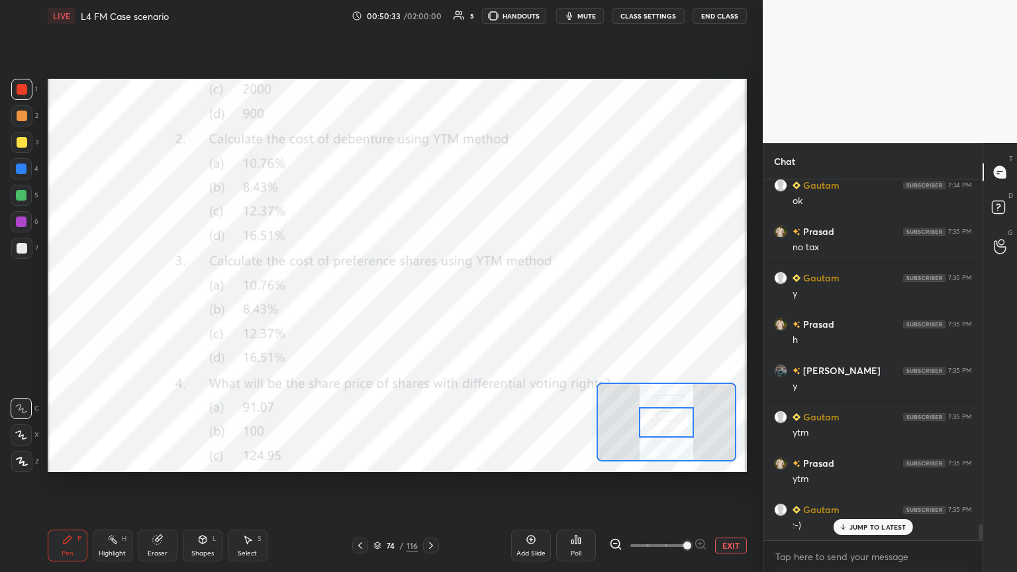
scroll to position [7846, 0]
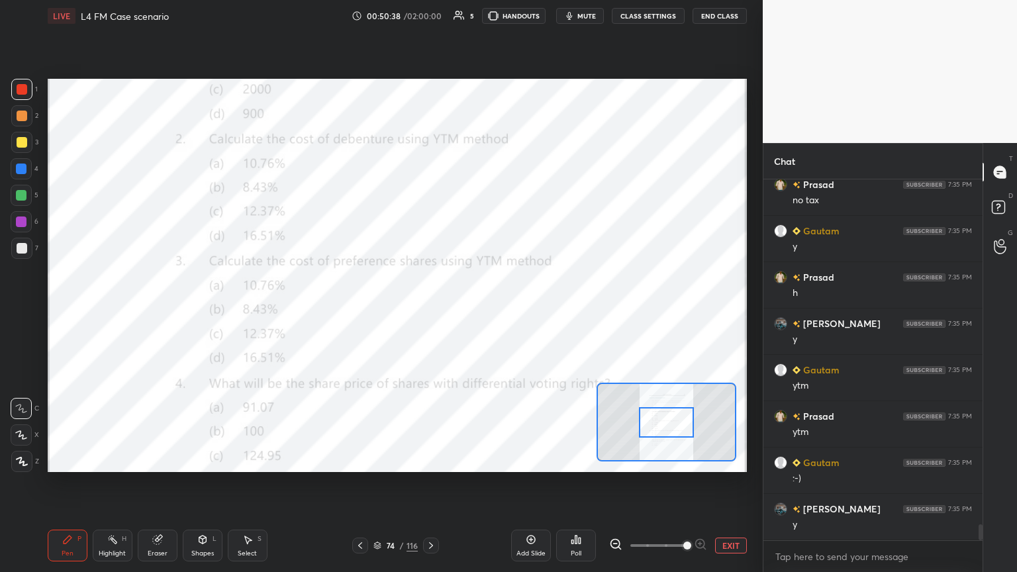
click at [362, 311] on icon at bounding box center [360, 545] width 11 height 11
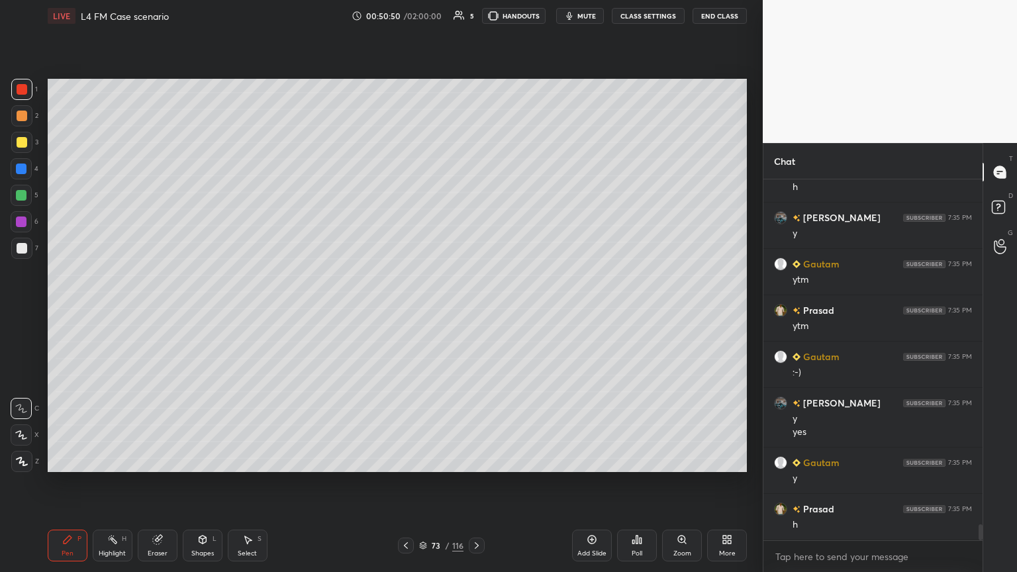
scroll to position [7998, 0]
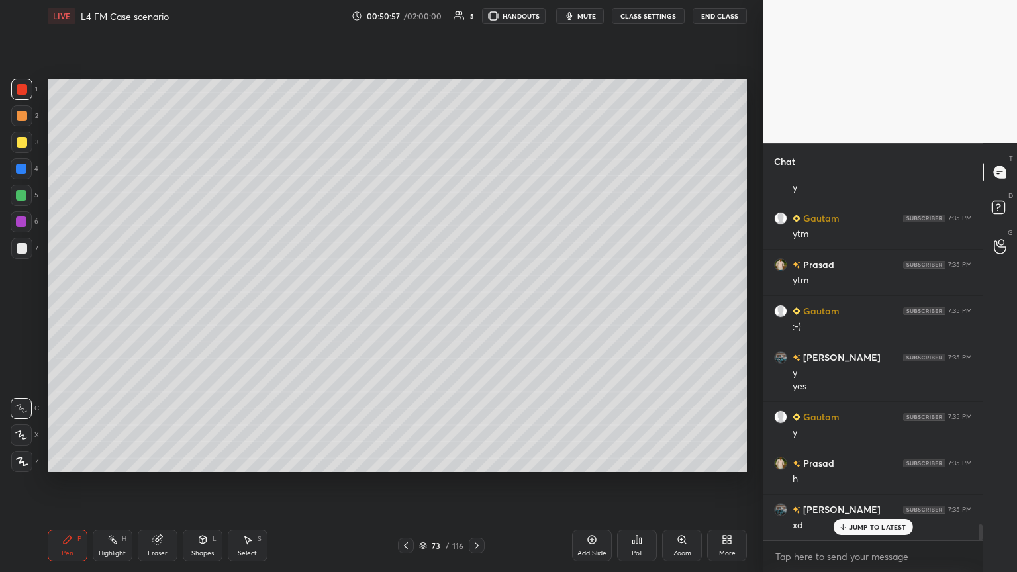
click at [17, 140] on div at bounding box center [22, 142] width 11 height 11
click at [24, 121] on div at bounding box center [22, 116] width 11 height 11
click at [199, 311] on div "Shapes L" at bounding box center [203, 546] width 40 height 32
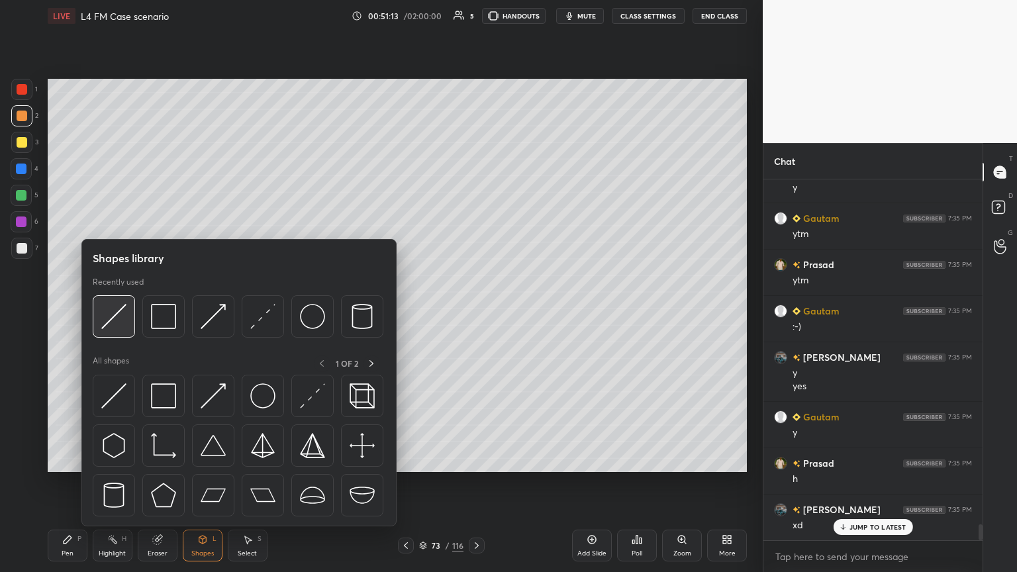
click at [112, 311] on img at bounding box center [113, 316] width 25 height 25
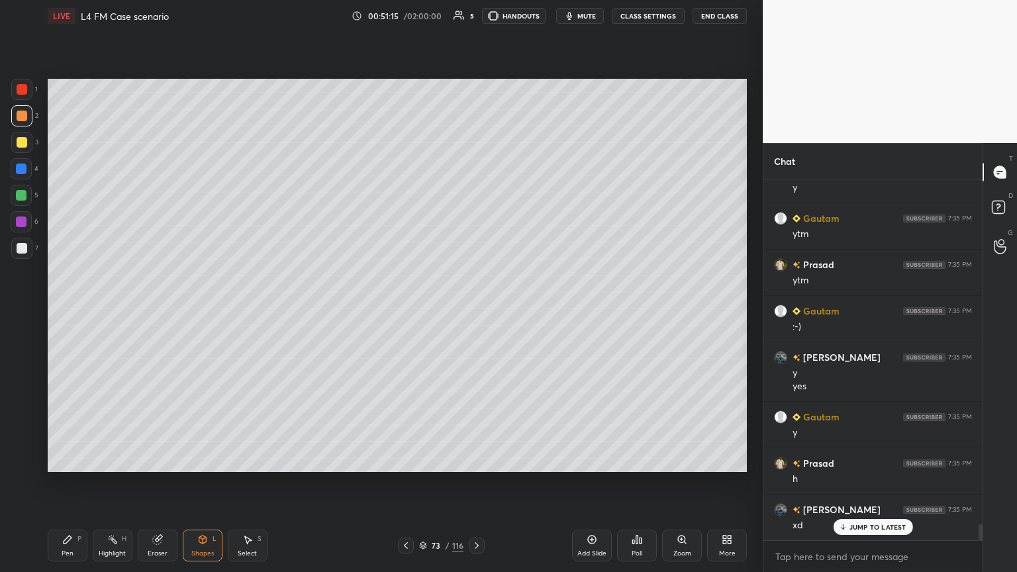
click at [23, 243] on div at bounding box center [22, 248] width 11 height 11
click at [69, 311] on icon at bounding box center [67, 539] width 11 height 11
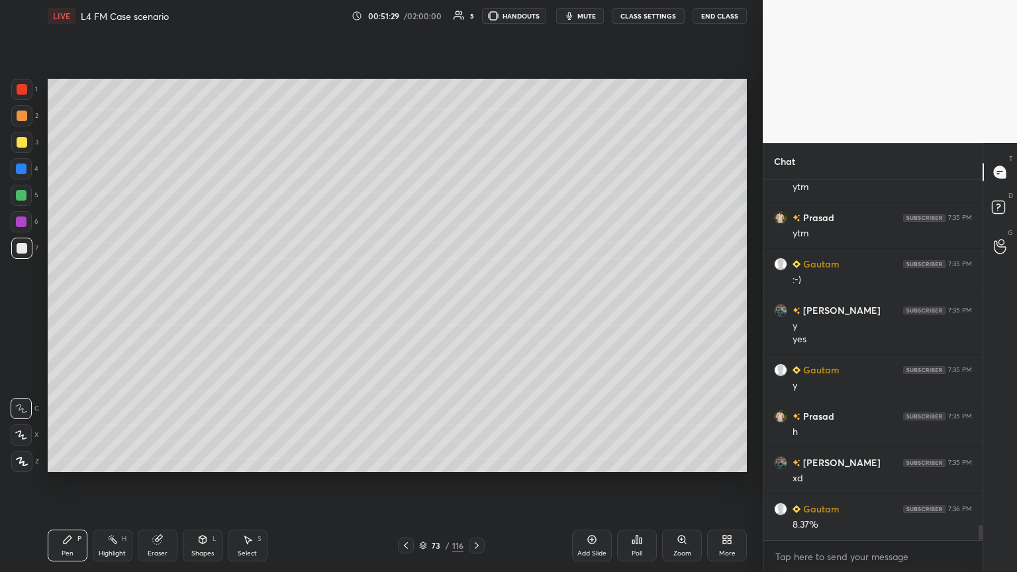
click at [201, 311] on icon at bounding box center [202, 540] width 7 height 8
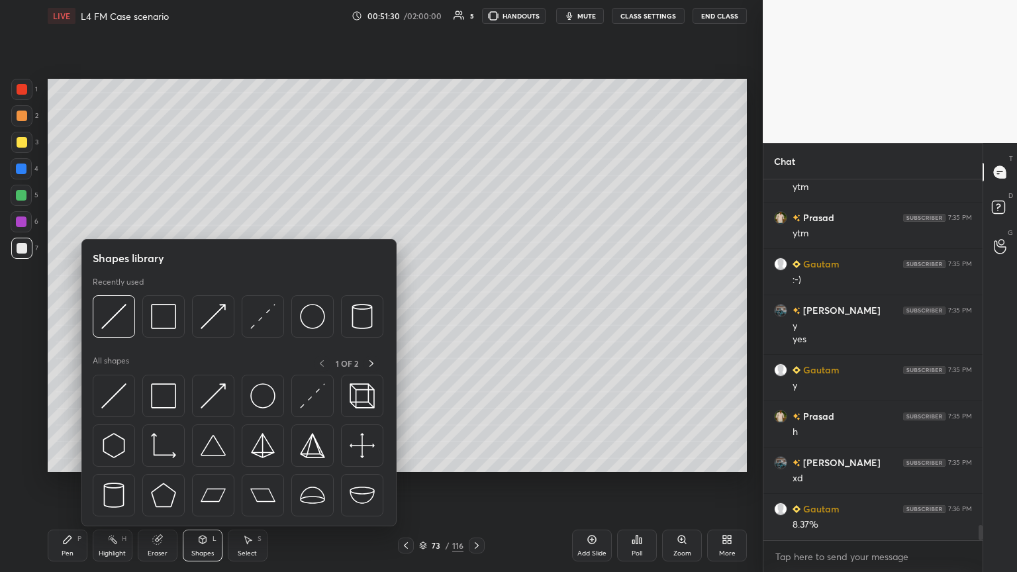
click at [112, 311] on img at bounding box center [113, 316] width 25 height 25
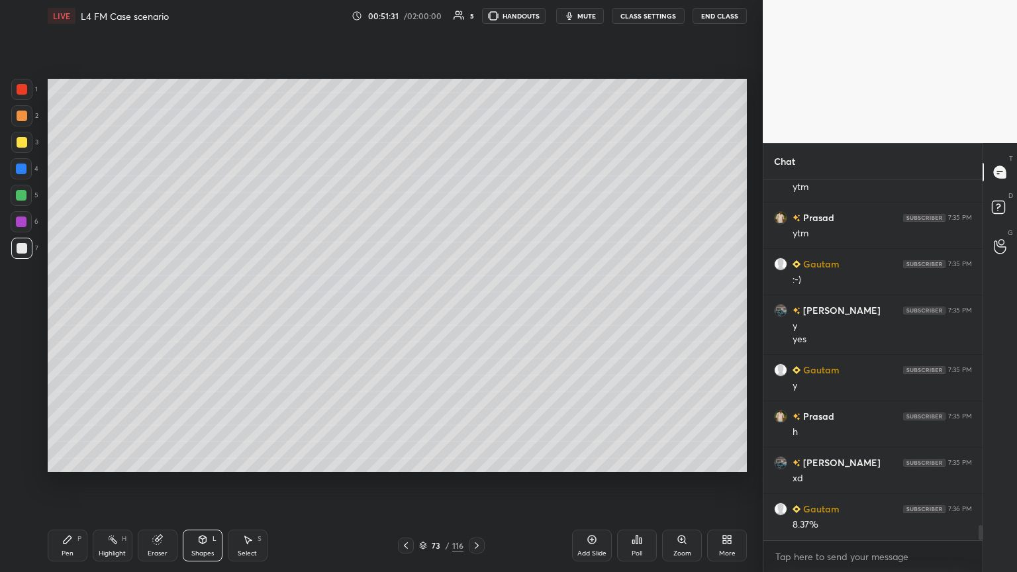
click at [58, 311] on div "Pen P" at bounding box center [68, 546] width 40 height 32
click at [24, 117] on div at bounding box center [22, 116] width 11 height 11
click at [198, 311] on icon at bounding box center [202, 539] width 11 height 11
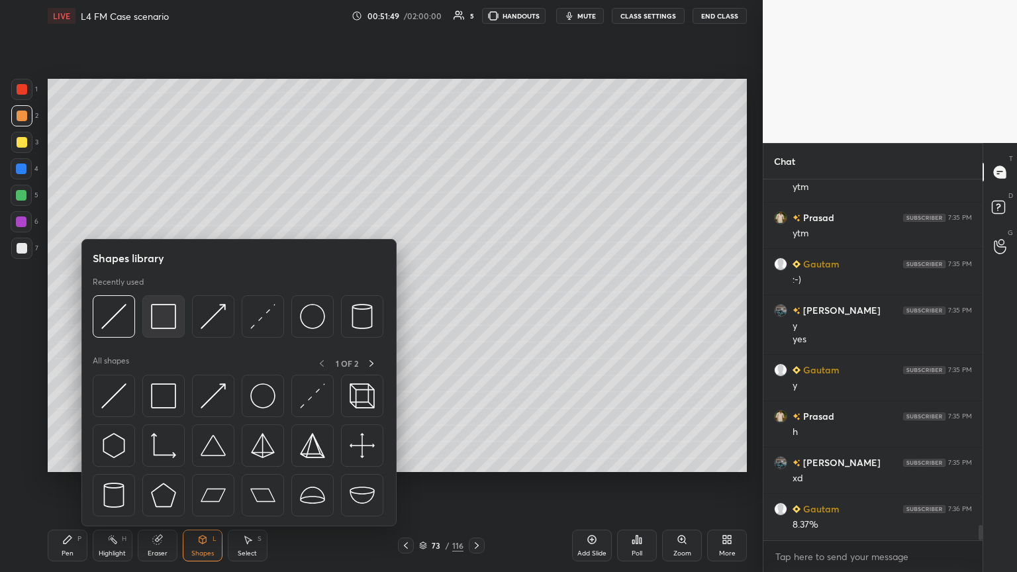
click at [161, 311] on img at bounding box center [163, 316] width 25 height 25
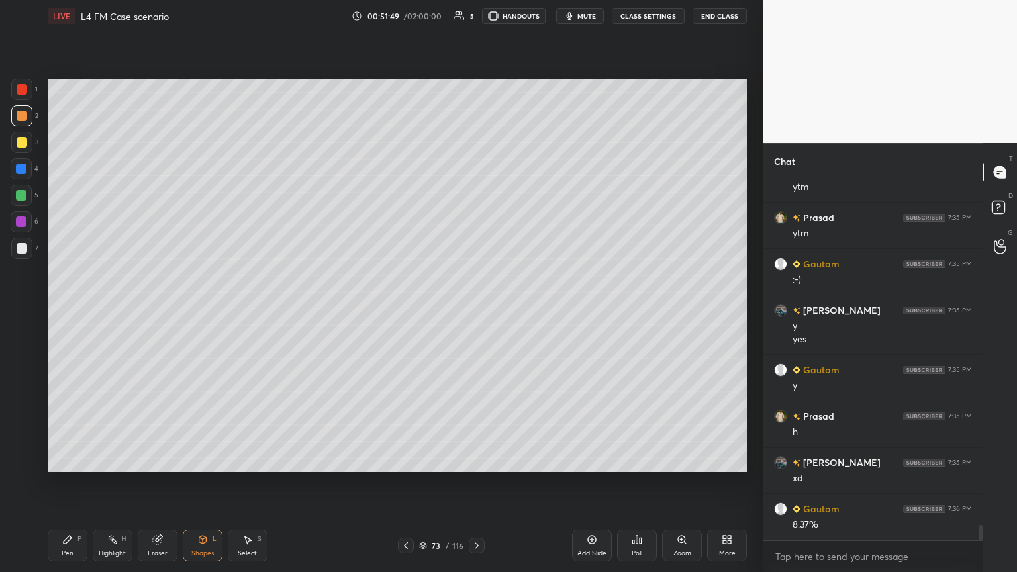
click at [21, 169] on div at bounding box center [21, 169] width 11 height 11
click at [209, 311] on div "Shapes L" at bounding box center [203, 546] width 40 height 32
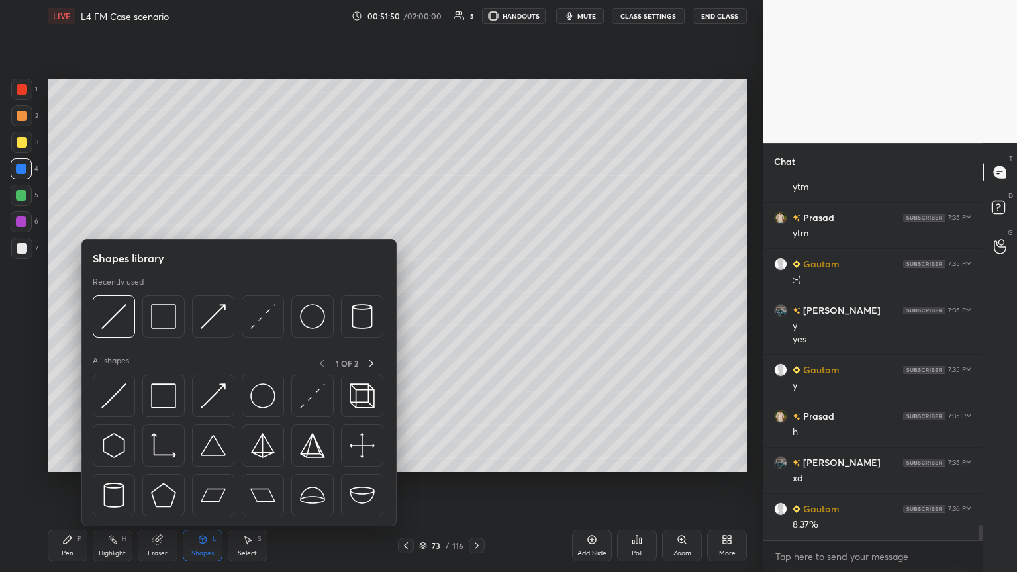
click at [170, 310] on img at bounding box center [163, 316] width 25 height 25
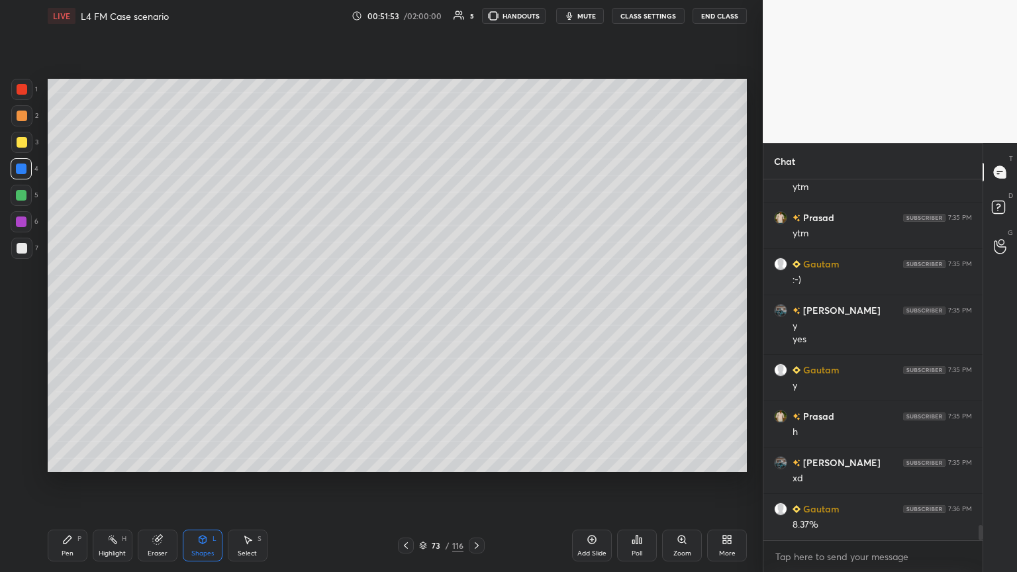
click at [57, 311] on div "Pen P" at bounding box center [68, 546] width 40 height 32
click at [3, 247] on div "1 2 3 4 5 6 7 C X Z C X Z E E Erase all H H" at bounding box center [21, 275] width 42 height 393
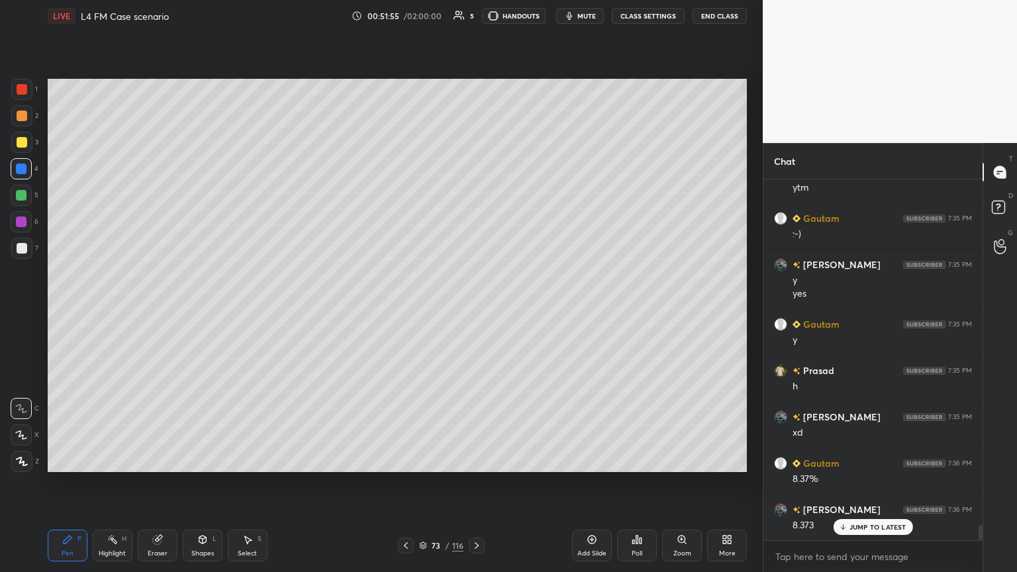
click at [40, 311] on div "1 2 3 4 5 6 7 C X Z C X Z E E Erase all H H LIVE L4 FM Case scenario 00:51:55 /…" at bounding box center [376, 286] width 752 height 572
click at [26, 250] on div at bounding box center [22, 248] width 11 height 11
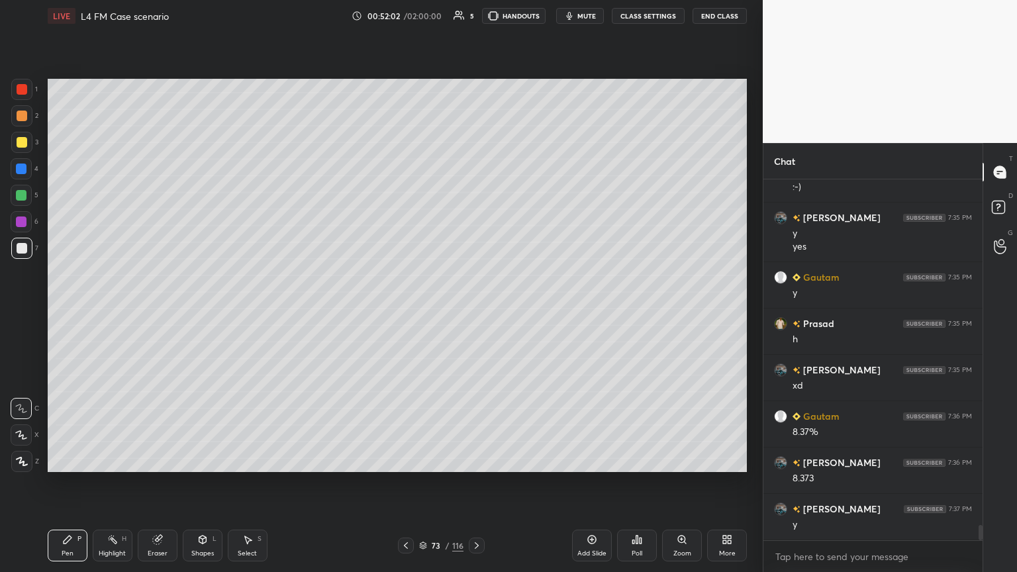
click at [475, 311] on icon at bounding box center [477, 545] width 4 height 7
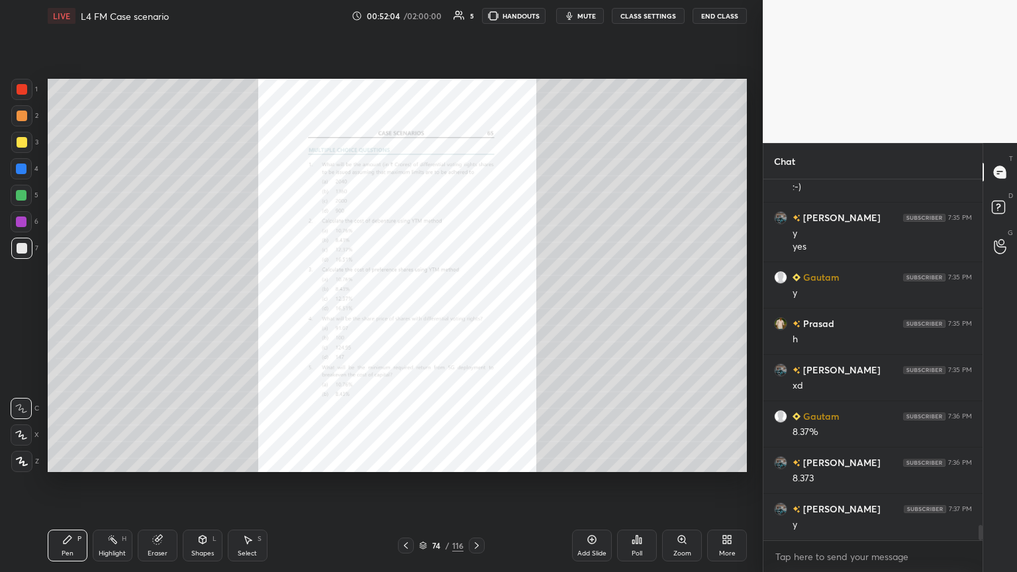
click at [475, 311] on div "Zoom" at bounding box center [682, 546] width 40 height 32
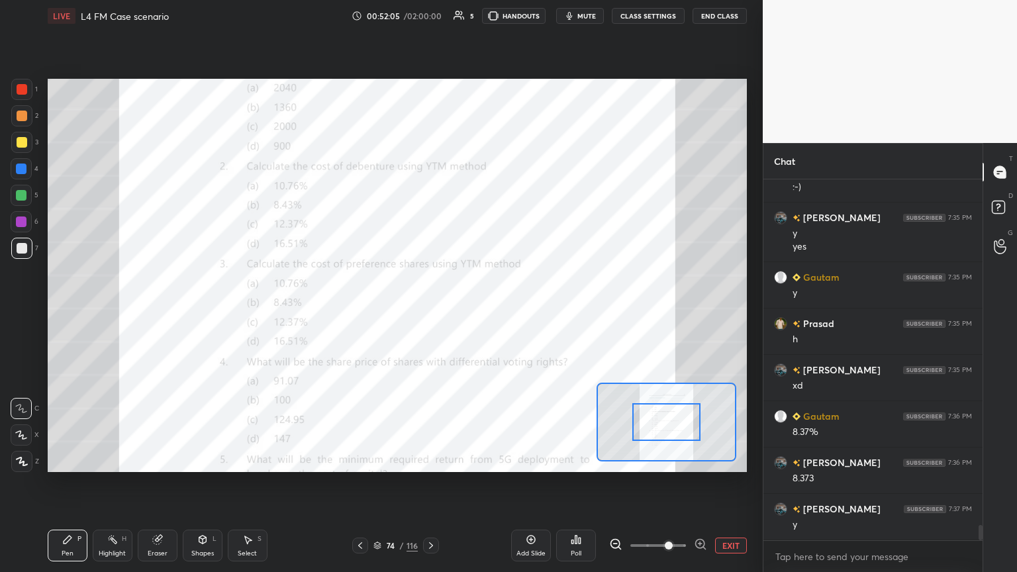
click at [24, 90] on div at bounding box center [22, 89] width 11 height 11
click at [164, 311] on div "Eraser" at bounding box center [158, 546] width 40 height 32
click at [26, 311] on span "Erase all" at bounding box center [21, 461] width 20 height 9
click at [65, 311] on icon at bounding box center [67, 539] width 11 height 11
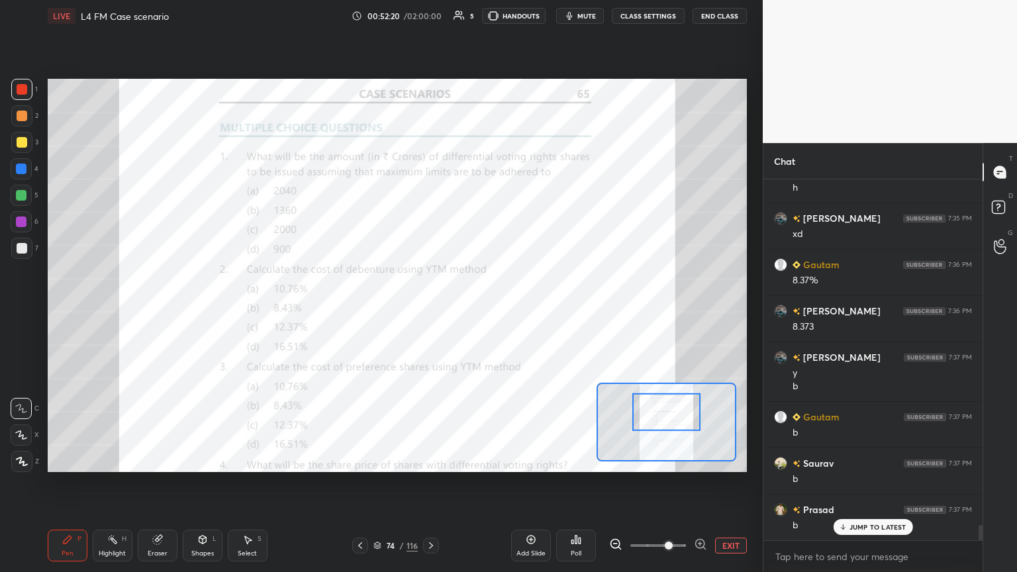
scroll to position [8336, 0]
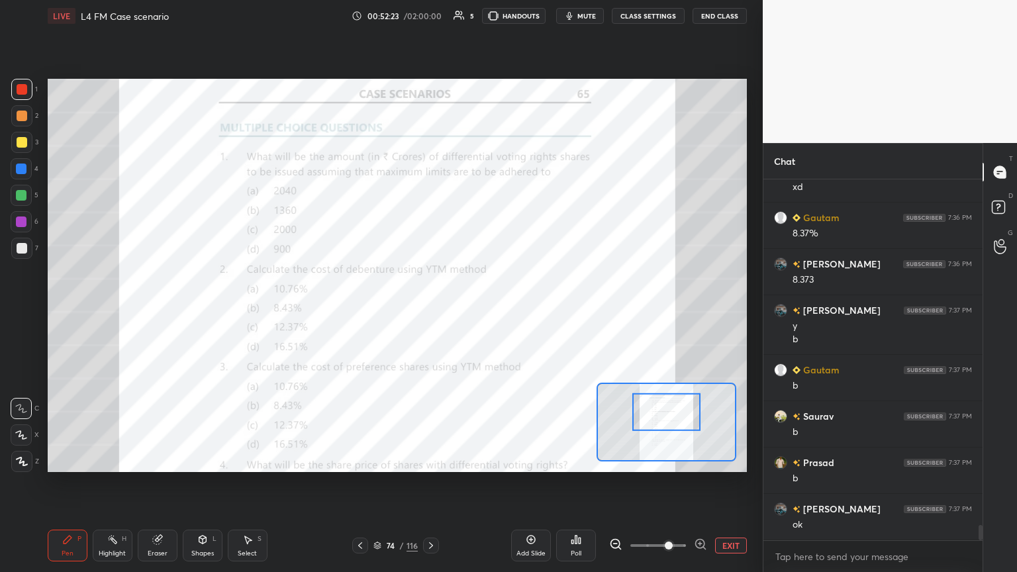
click at [358, 311] on icon at bounding box center [360, 545] width 4 height 7
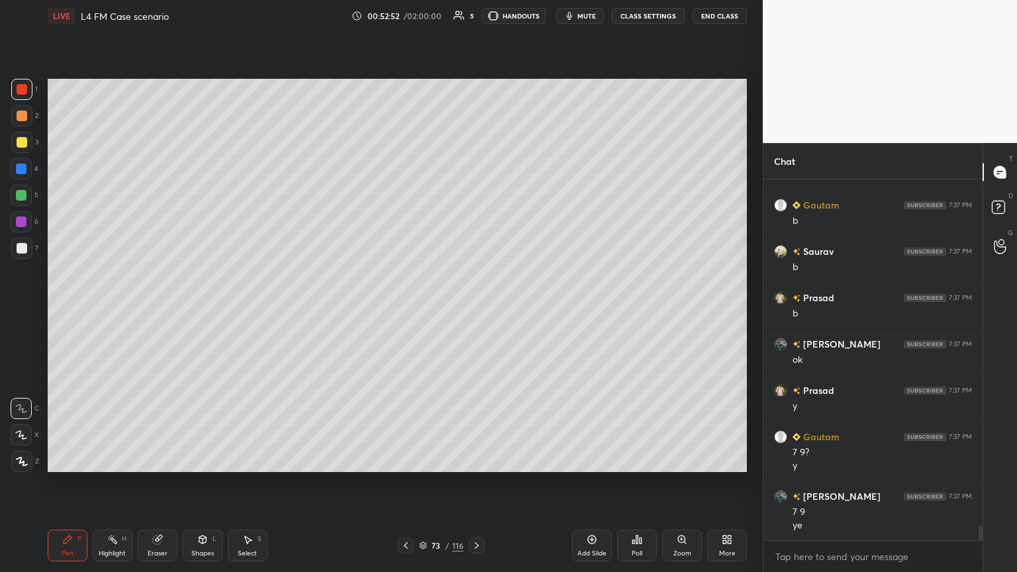
scroll to position [8548, 0]
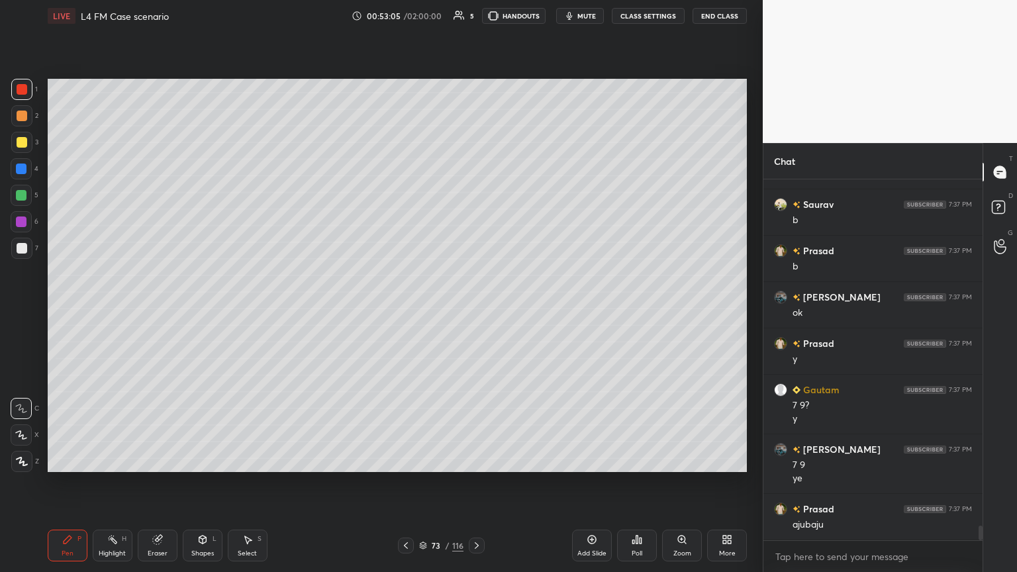
click at [18, 146] on div at bounding box center [22, 142] width 11 height 11
click at [21, 122] on div at bounding box center [21, 115] width 21 height 21
click at [64, 311] on div "Pen" at bounding box center [68, 553] width 12 height 7
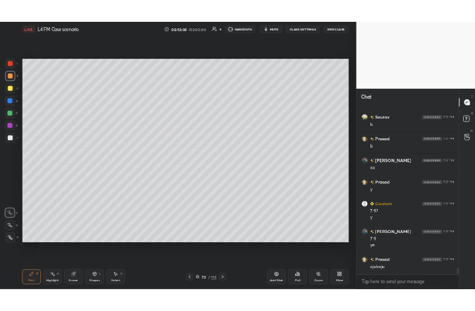
scroll to position [8594, 0]
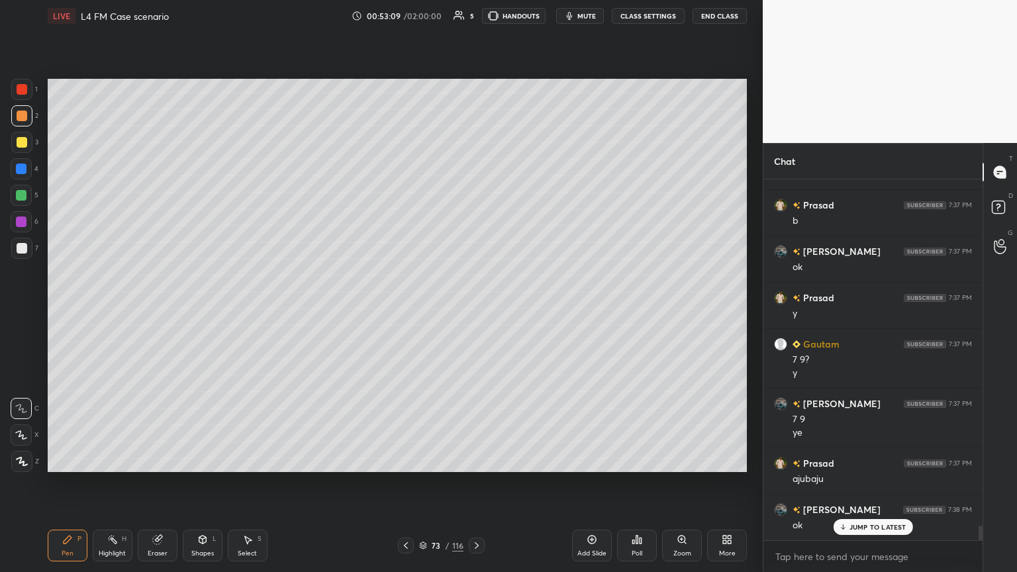
click at [27, 144] on div at bounding box center [21, 142] width 21 height 21
click at [475, 311] on div "More" at bounding box center [727, 546] width 40 height 32
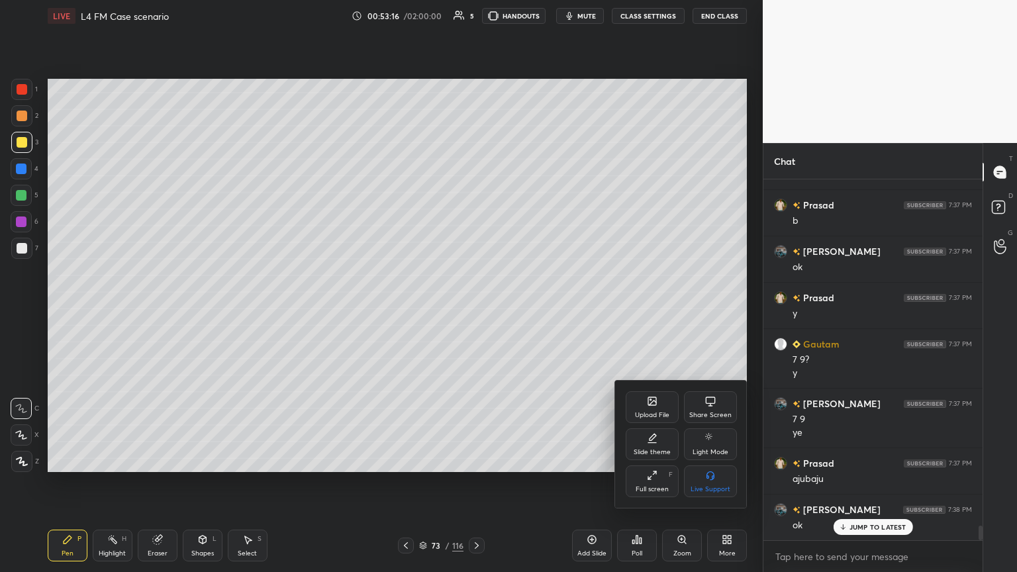
click at [475, 311] on div "Full screen F" at bounding box center [652, 481] width 53 height 32
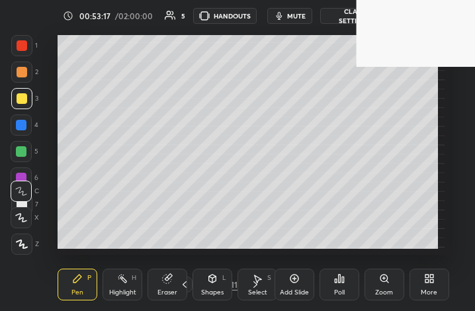
scroll to position [226, 422]
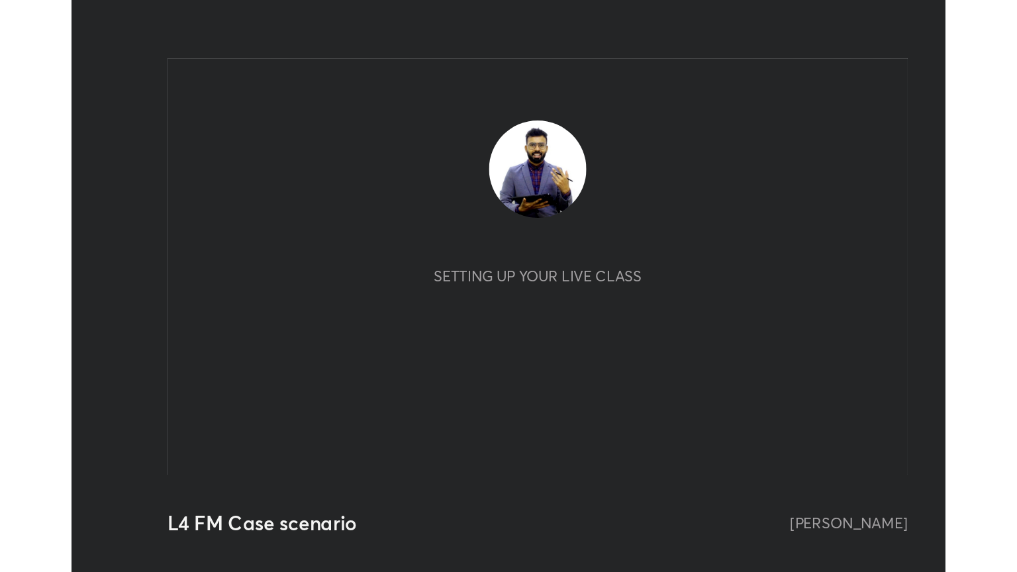
scroll to position [226, 422]
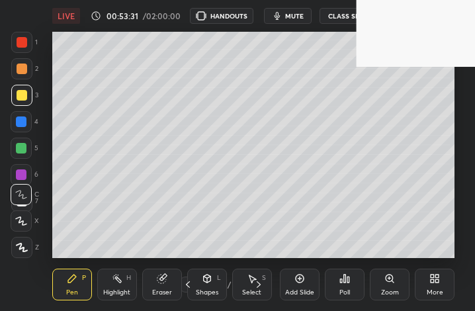
click at [436, 279] on icon at bounding box center [435, 278] width 11 height 11
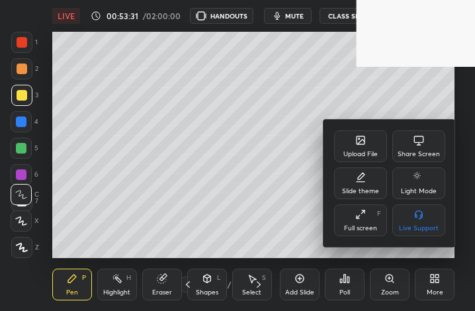
click at [362, 228] on div "Full screen" at bounding box center [360, 228] width 33 height 7
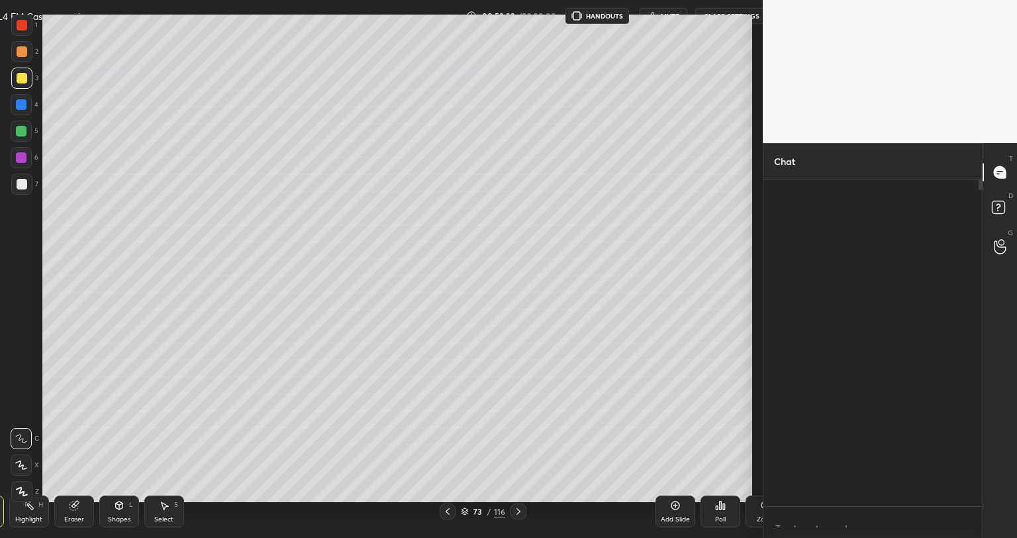
type textarea "x"
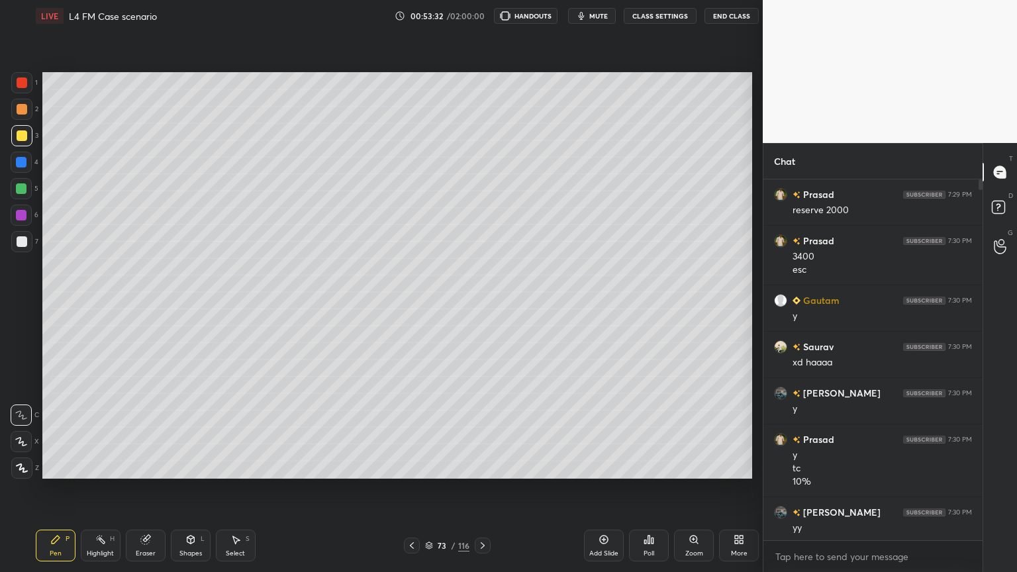
scroll to position [65722, 65499]
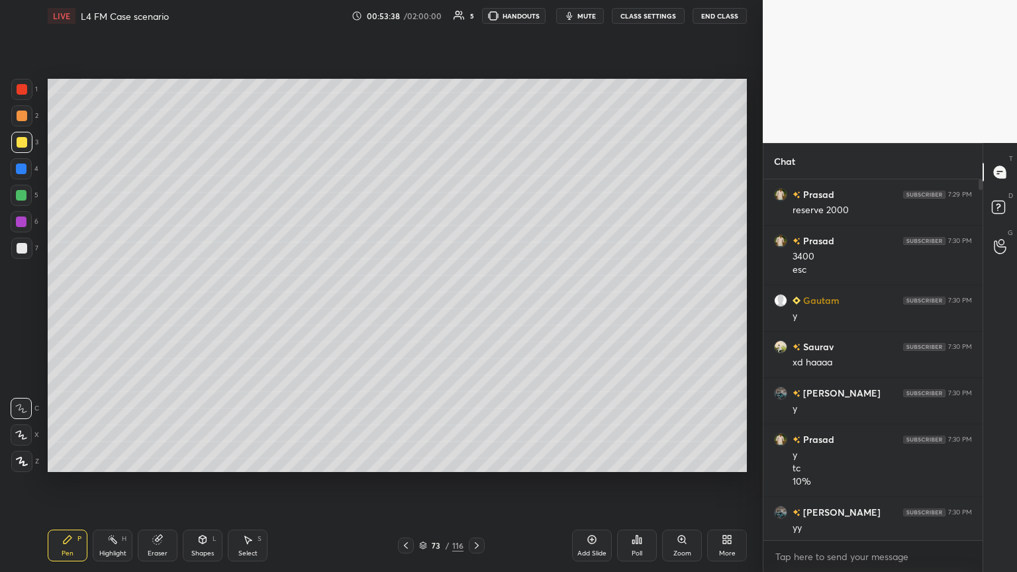
click at [197, 311] on div "Shapes" at bounding box center [202, 553] width 23 height 7
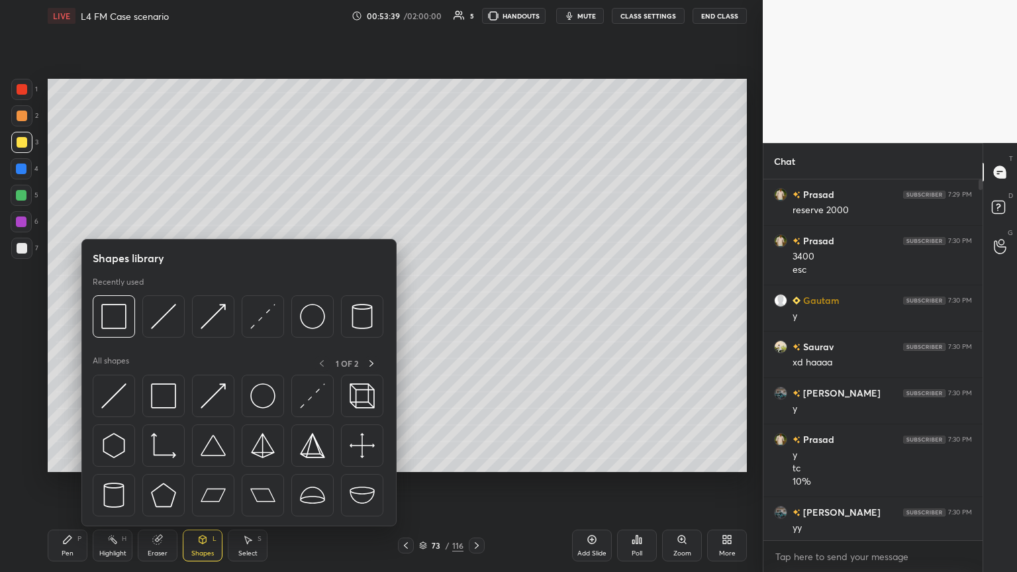
click at [166, 311] on img at bounding box center [163, 316] width 25 height 25
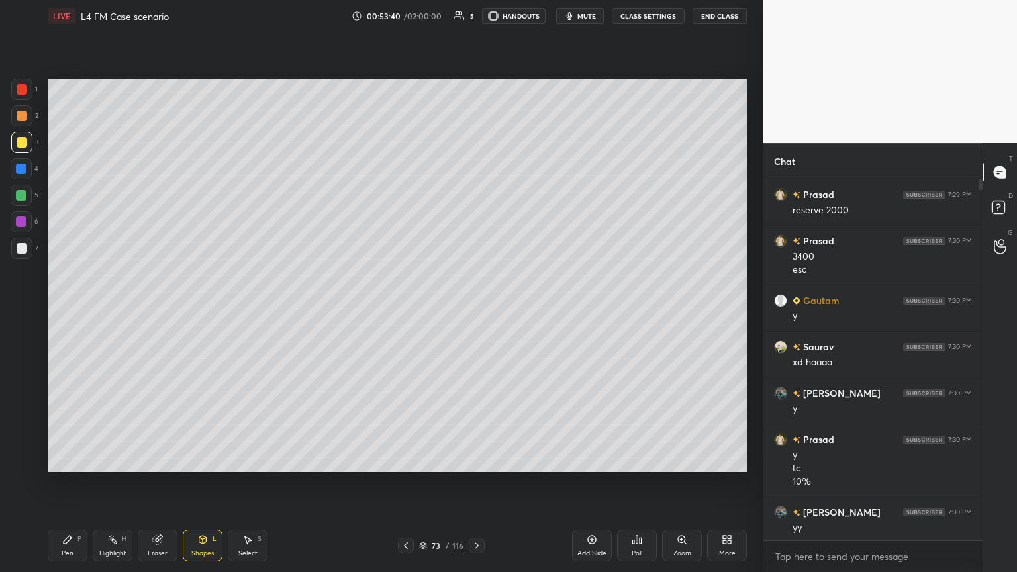
click at [16, 121] on div at bounding box center [21, 115] width 21 height 21
click at [61, 311] on div "Pen P" at bounding box center [68, 546] width 40 height 32
click at [197, 311] on icon at bounding box center [202, 539] width 11 height 11
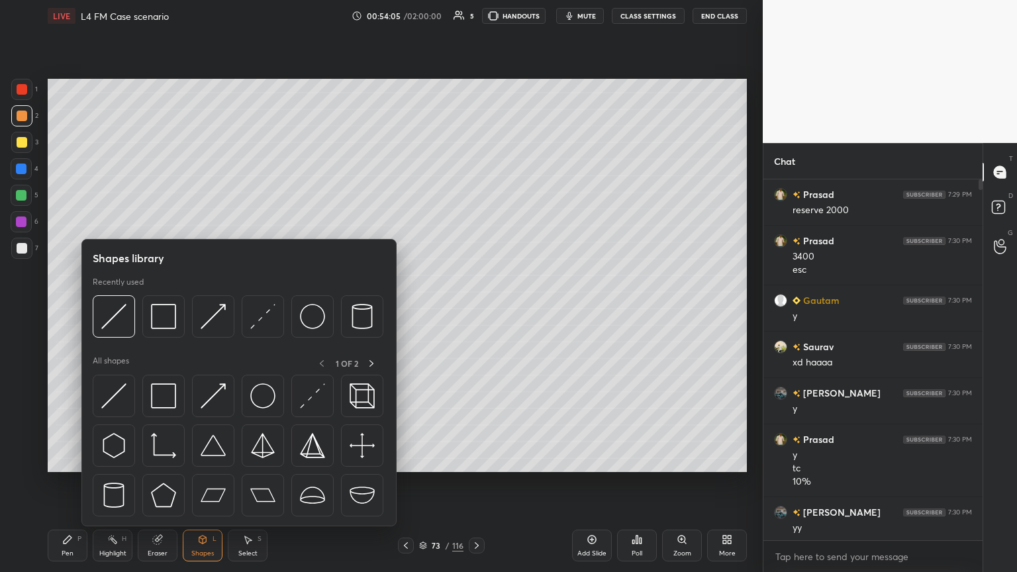
click at [126, 311] on div at bounding box center [114, 316] width 42 height 42
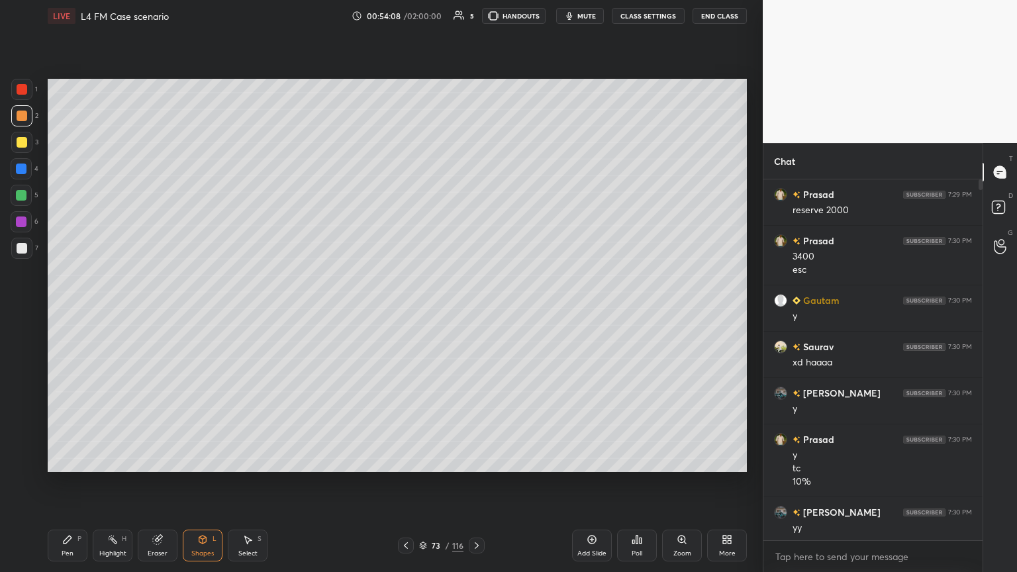
click at [70, 311] on icon at bounding box center [67, 539] width 11 height 11
click at [29, 253] on div at bounding box center [21, 248] width 21 height 21
click at [200, 311] on icon at bounding box center [202, 540] width 7 height 8
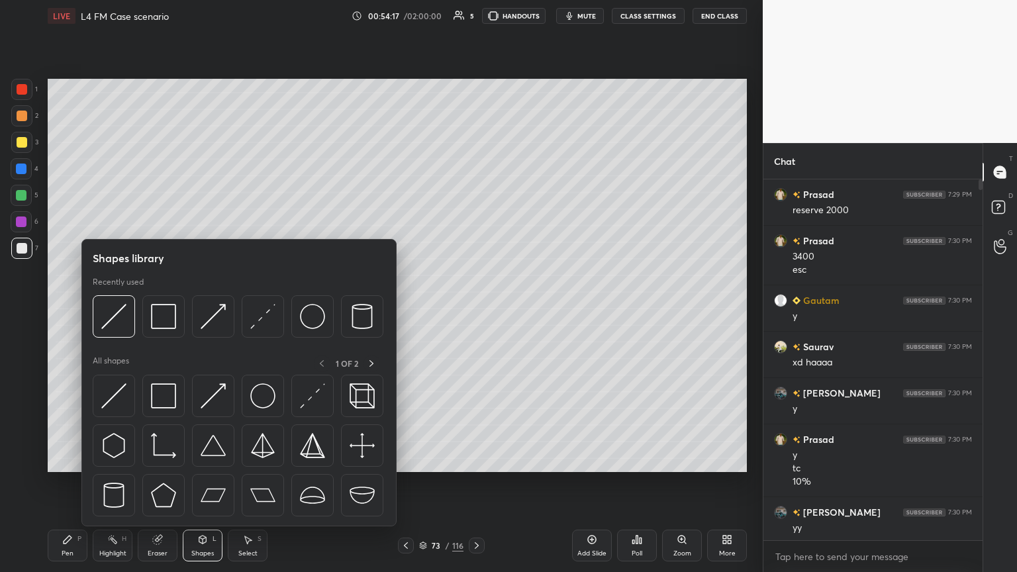
click at [122, 311] on img at bounding box center [113, 316] width 25 height 25
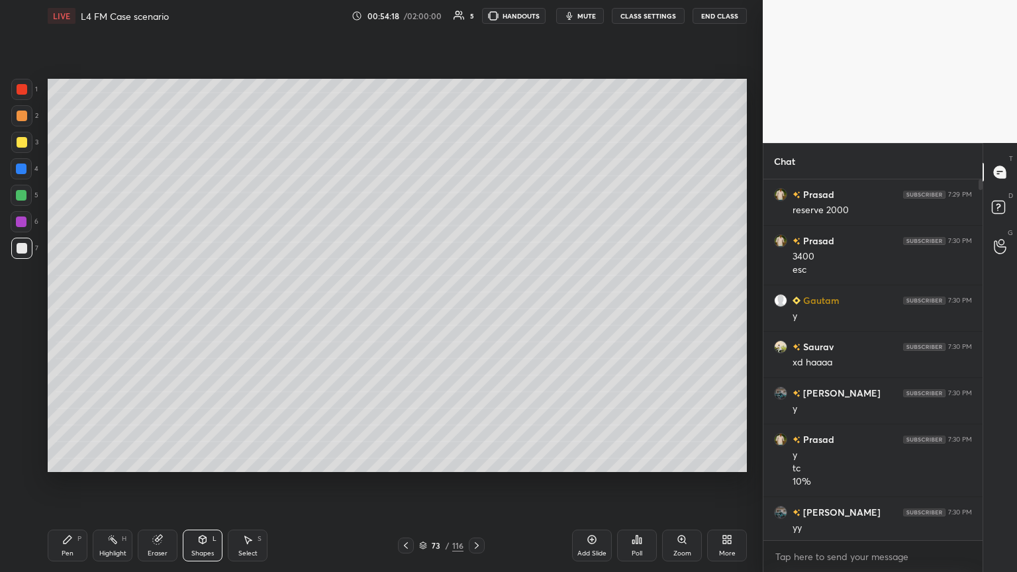
click at [24, 173] on div at bounding box center [21, 169] width 11 height 11
click at [212, 311] on div "Shapes L" at bounding box center [203, 546] width 40 height 32
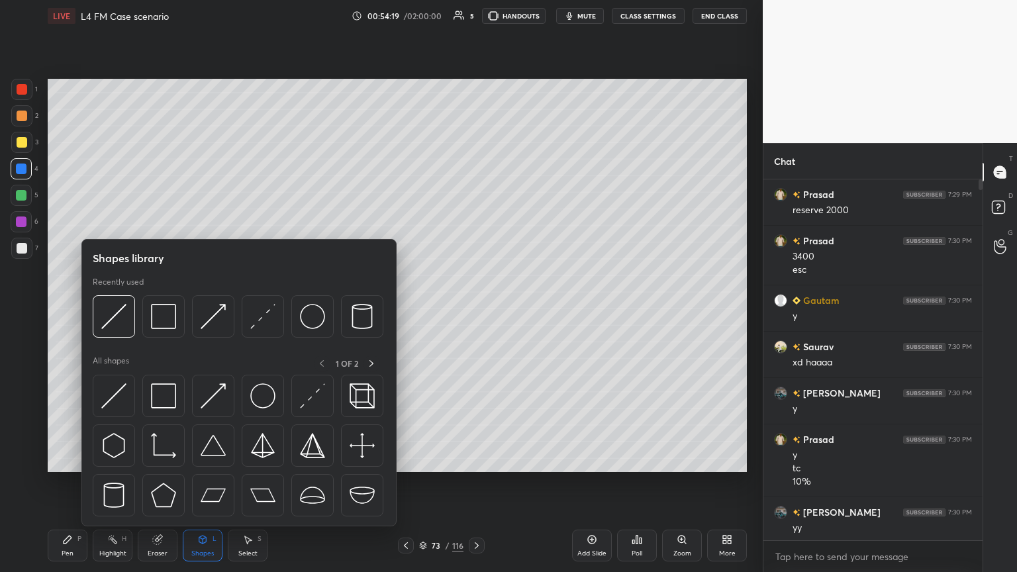
click at [121, 311] on img at bounding box center [113, 316] width 25 height 25
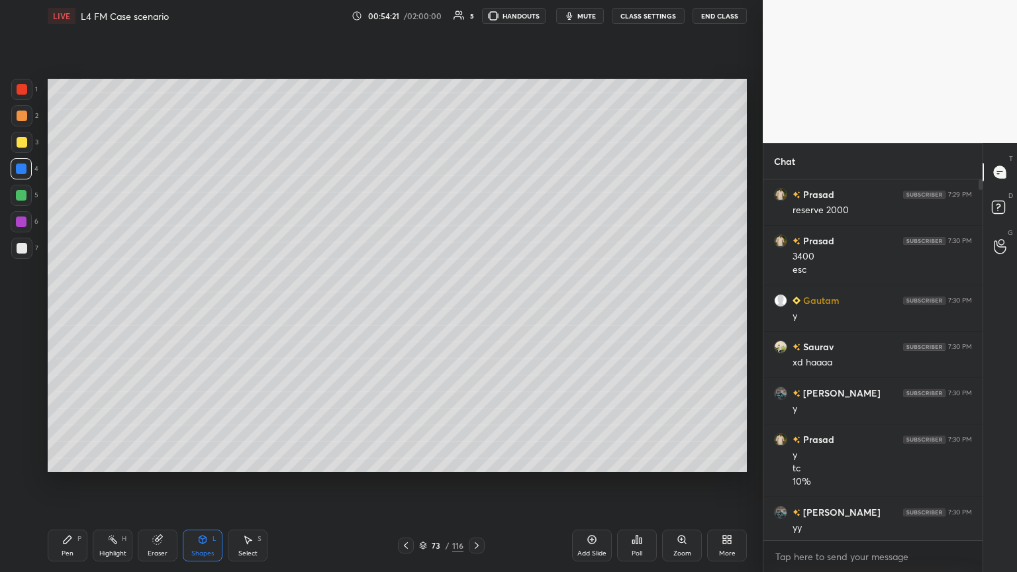
click at [66, 311] on div "Pen P" at bounding box center [68, 546] width 40 height 32
click at [25, 252] on div at bounding box center [22, 248] width 11 height 11
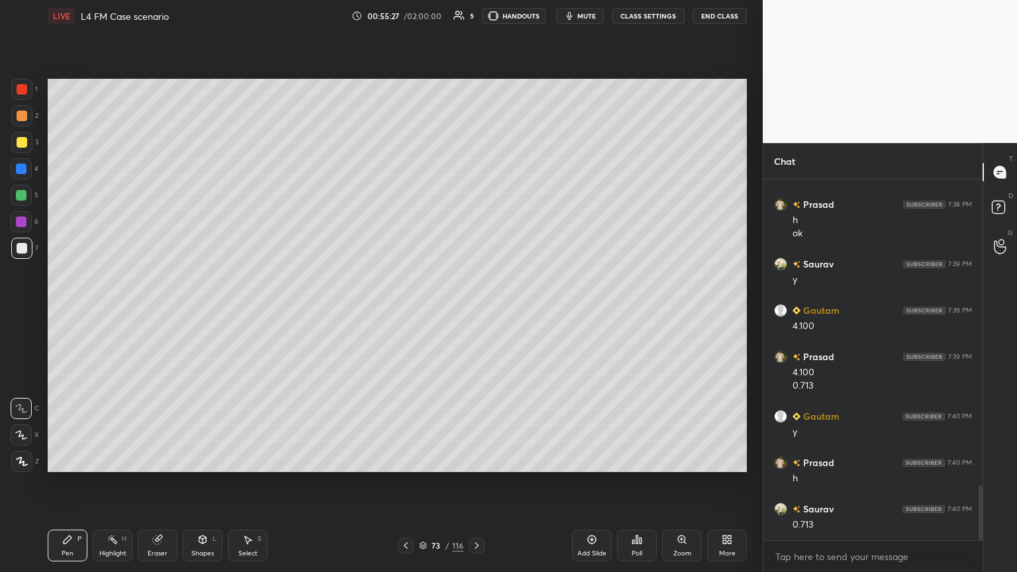
scroll to position [2042, 0]
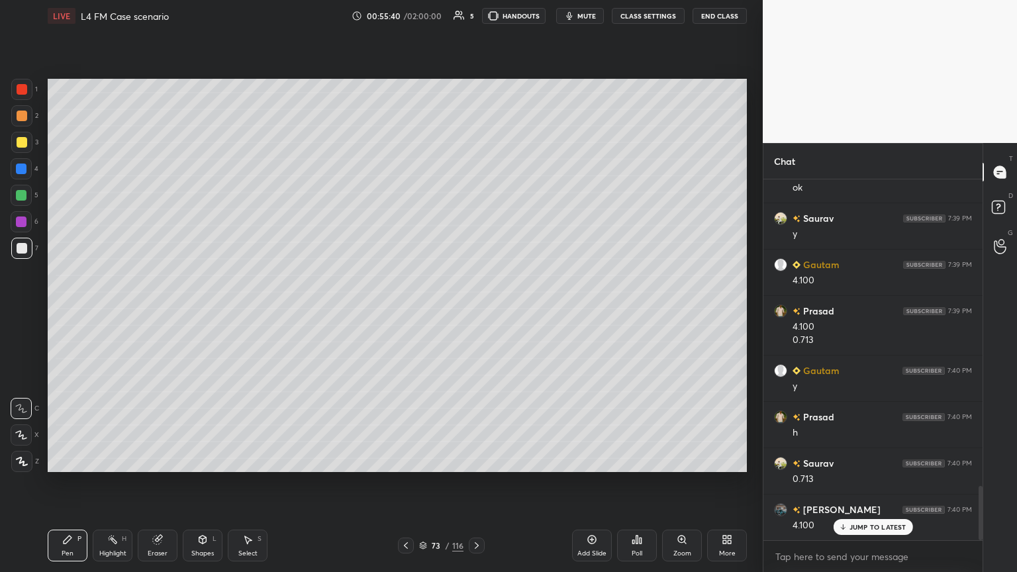
click at [24, 171] on div at bounding box center [21, 169] width 11 height 11
click at [201, 311] on icon at bounding box center [202, 540] width 7 height 8
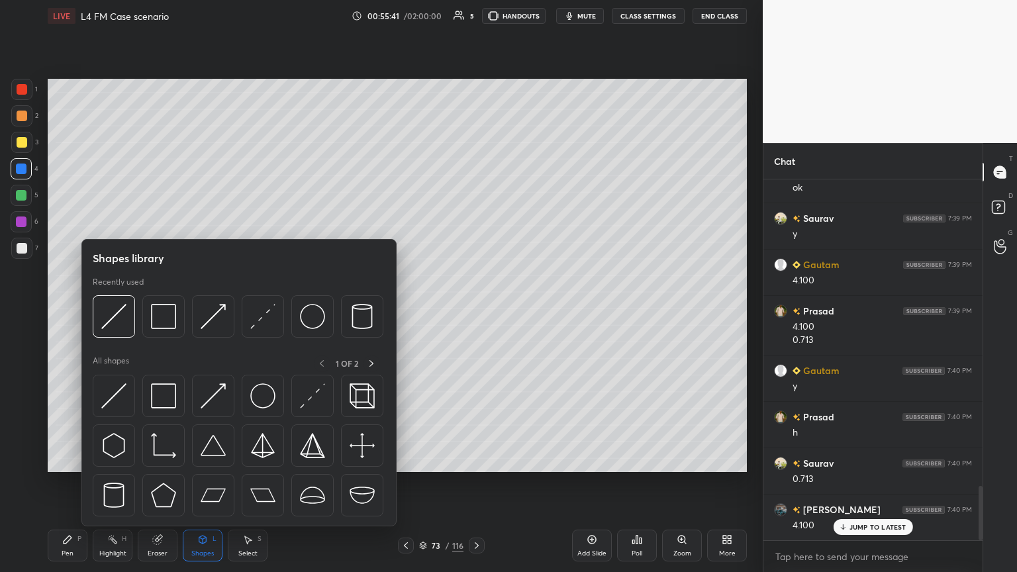
click at [119, 311] on img at bounding box center [113, 316] width 25 height 25
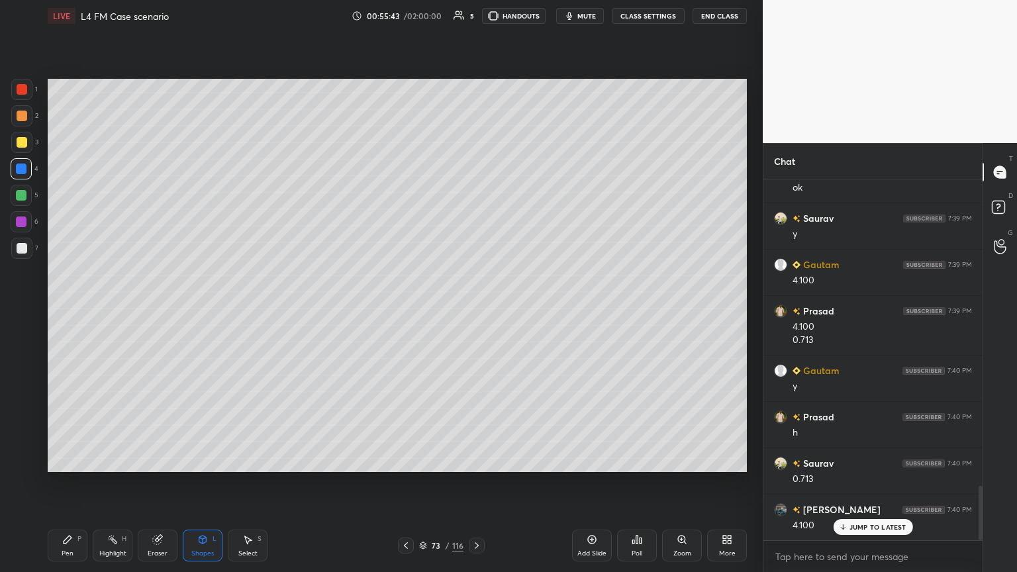
click at [21, 250] on div at bounding box center [22, 248] width 11 height 11
click at [69, 311] on div "Pen P" at bounding box center [68, 546] width 40 height 32
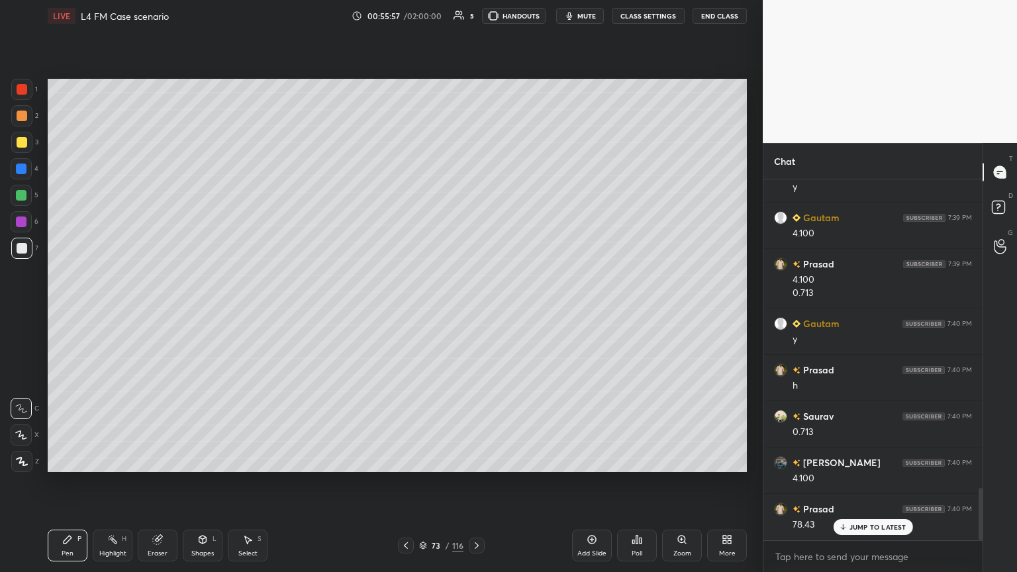
scroll to position [2135, 0]
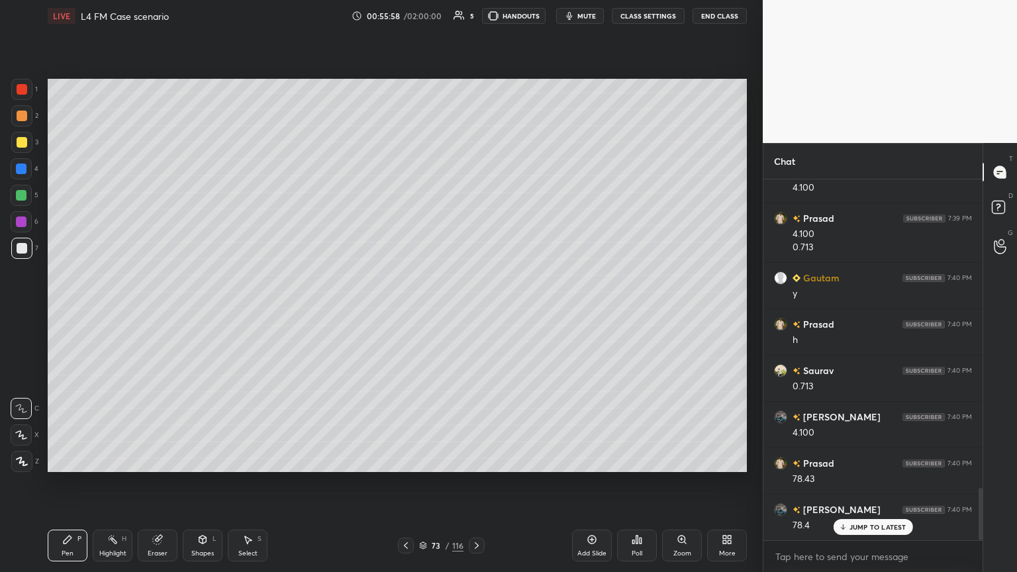
click at [156, 311] on div "Eraser" at bounding box center [158, 546] width 40 height 32
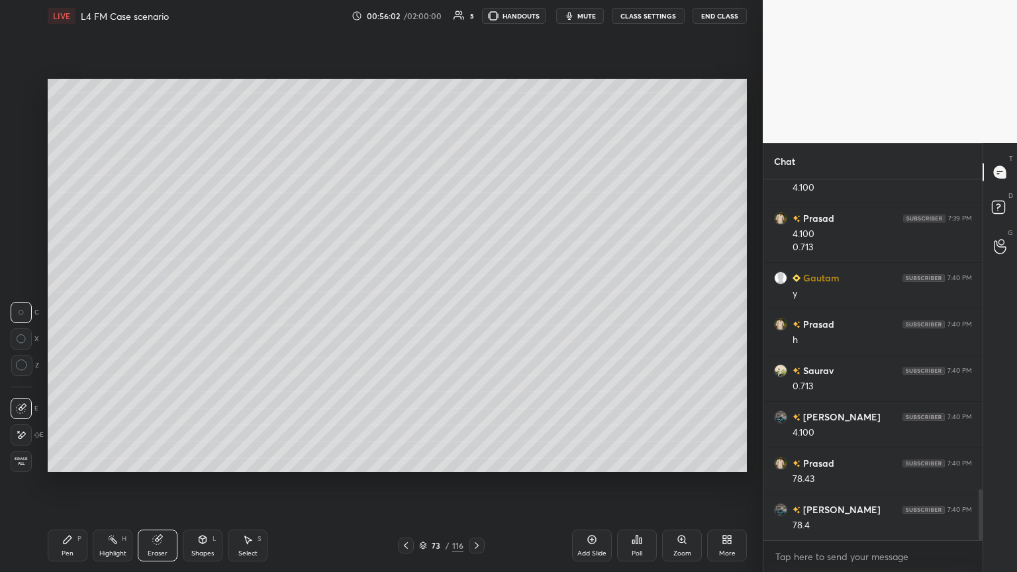
scroll to position [2182, 0]
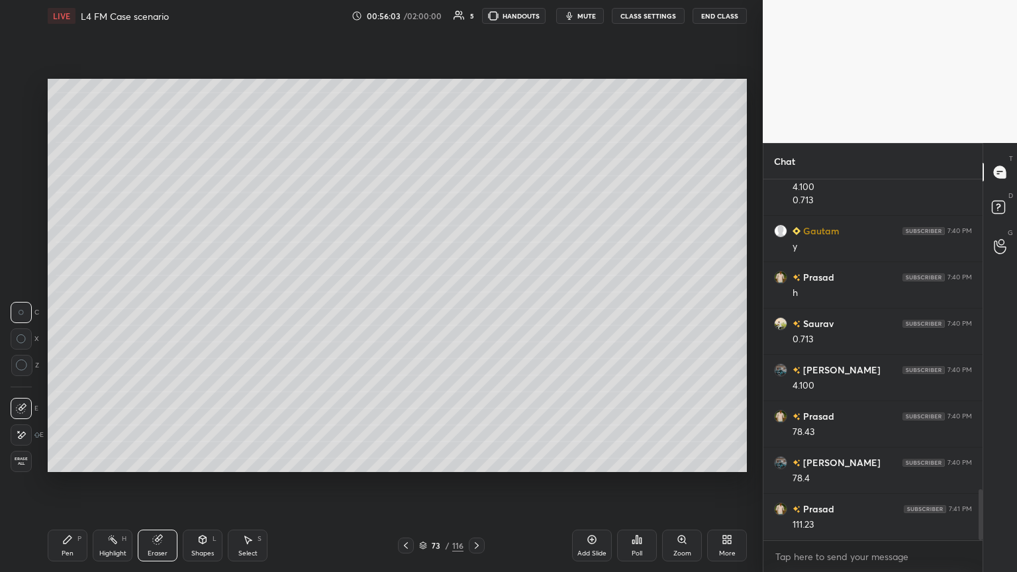
click at [79, 311] on div "P" at bounding box center [79, 539] width 4 height 7
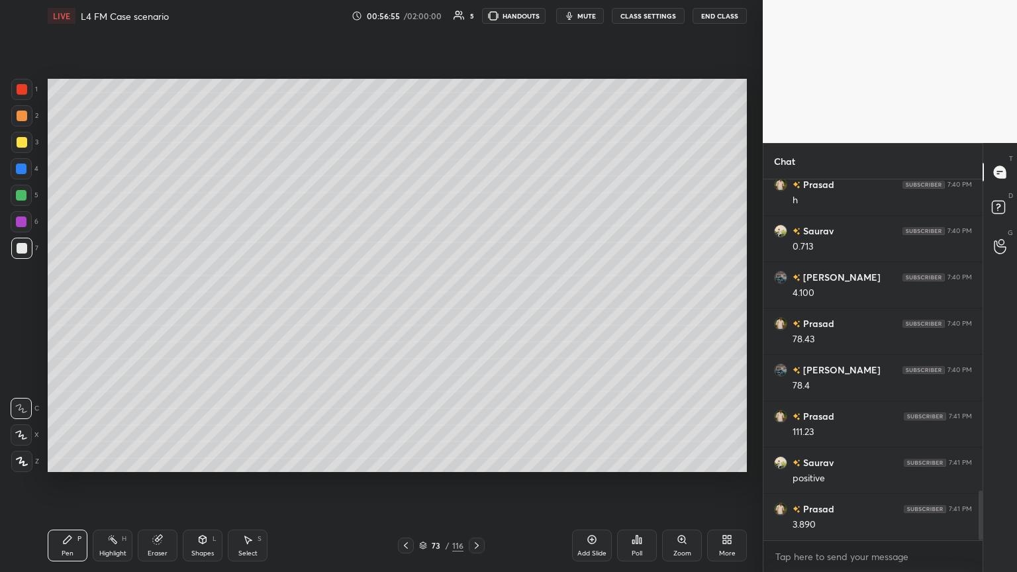
scroll to position [2288, 0]
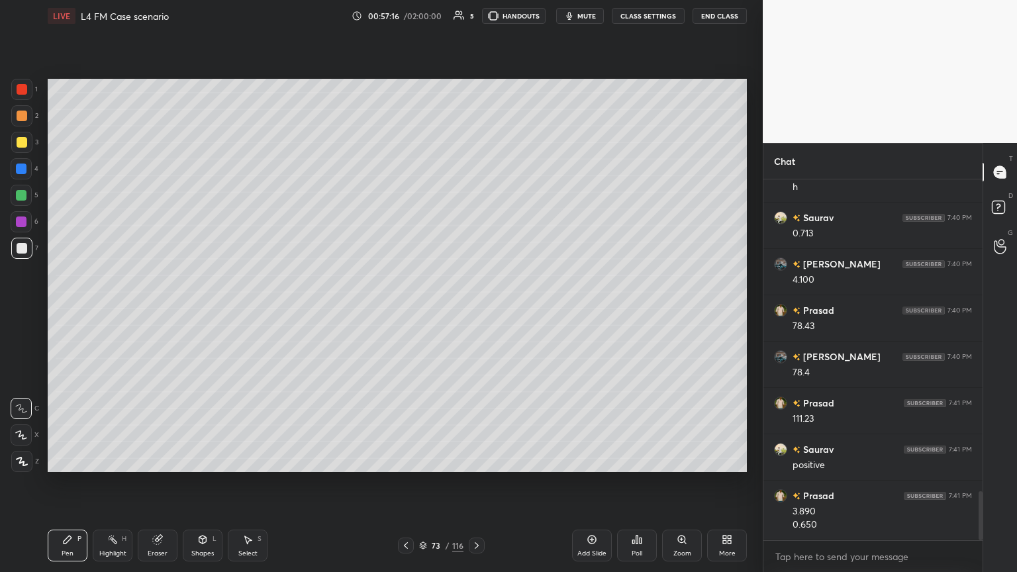
click at [158, 311] on icon at bounding box center [157, 540] width 9 height 9
click at [66, 311] on div "Pen P" at bounding box center [68, 546] width 40 height 32
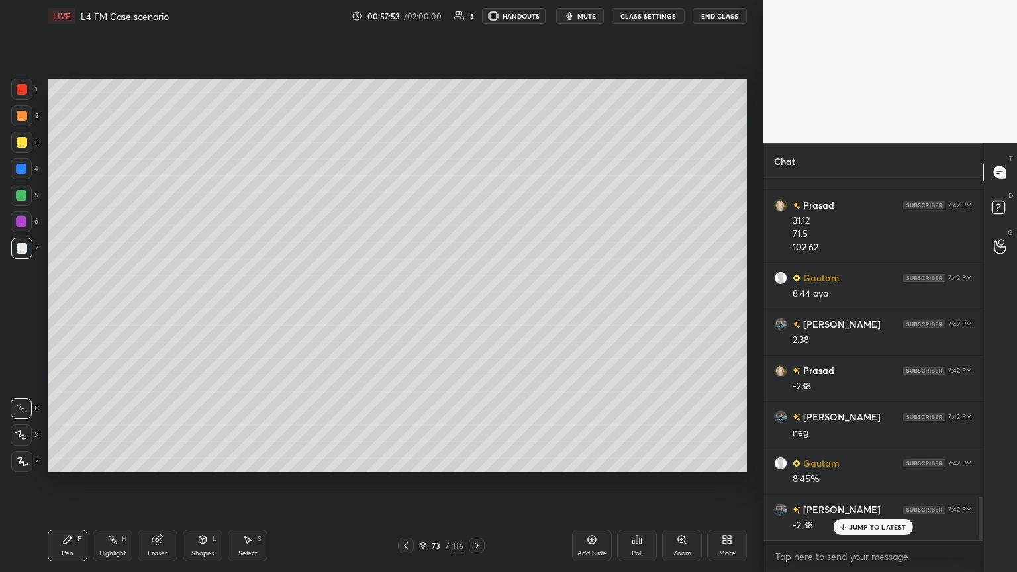
scroll to position [2685, 0]
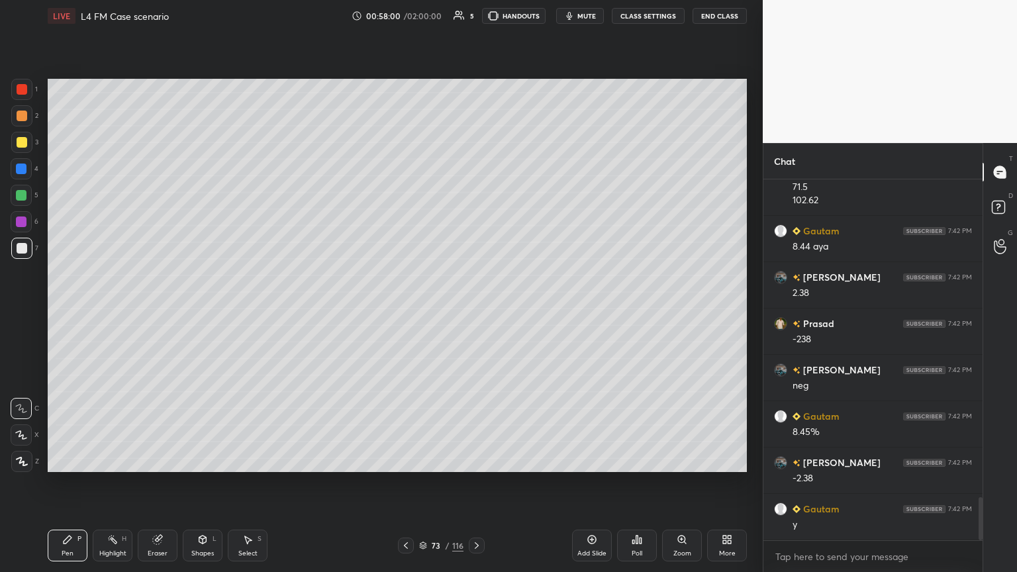
click at [24, 148] on div at bounding box center [21, 142] width 21 height 21
click at [21, 249] on div at bounding box center [22, 248] width 11 height 11
click at [21, 119] on div at bounding box center [22, 116] width 11 height 11
click at [17, 249] on div at bounding box center [22, 248] width 11 height 11
click at [203, 311] on icon at bounding box center [202, 540] width 7 height 8
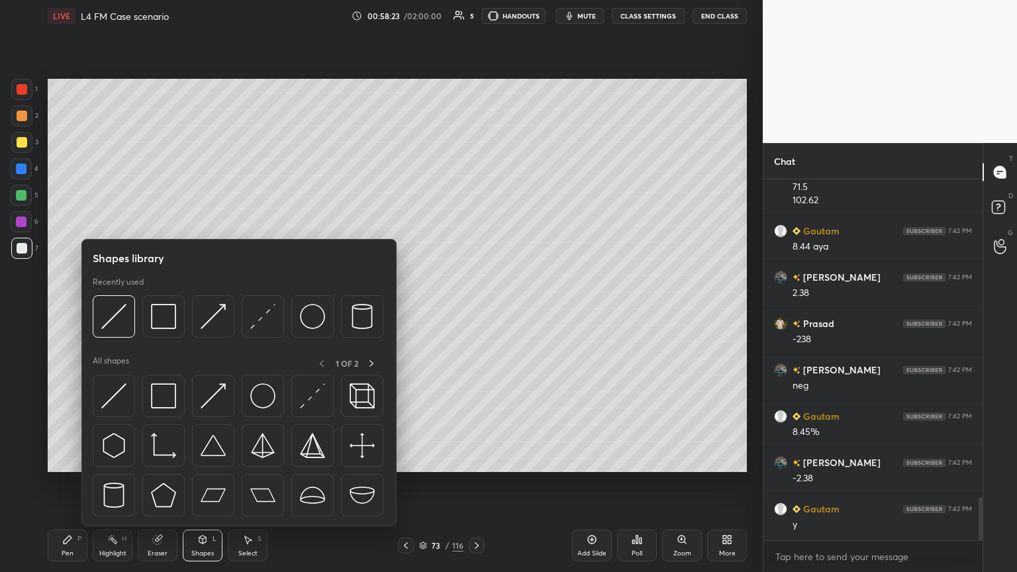
click at [115, 311] on img at bounding box center [113, 316] width 25 height 25
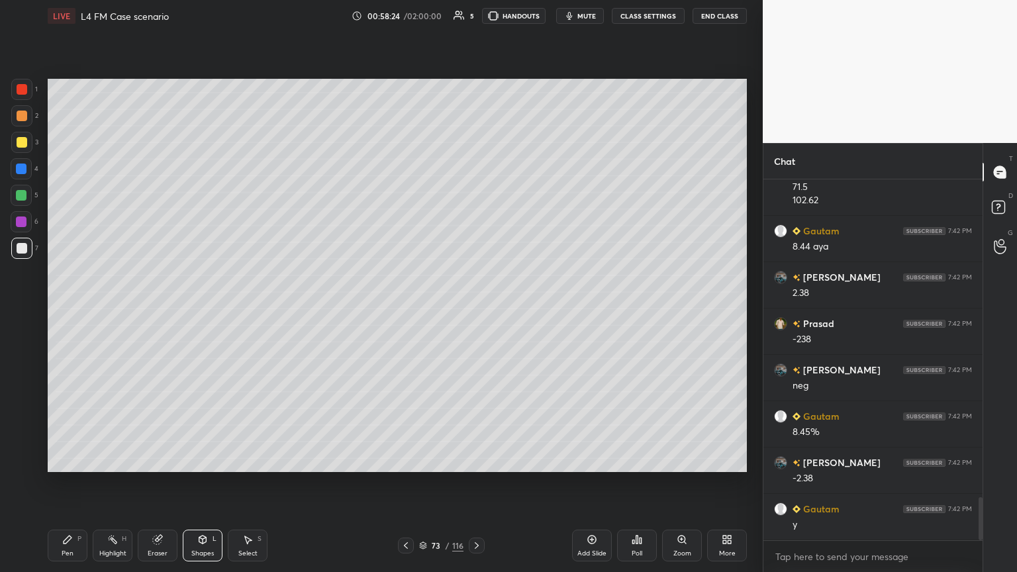
click at [74, 311] on div "Pen P" at bounding box center [68, 546] width 40 height 32
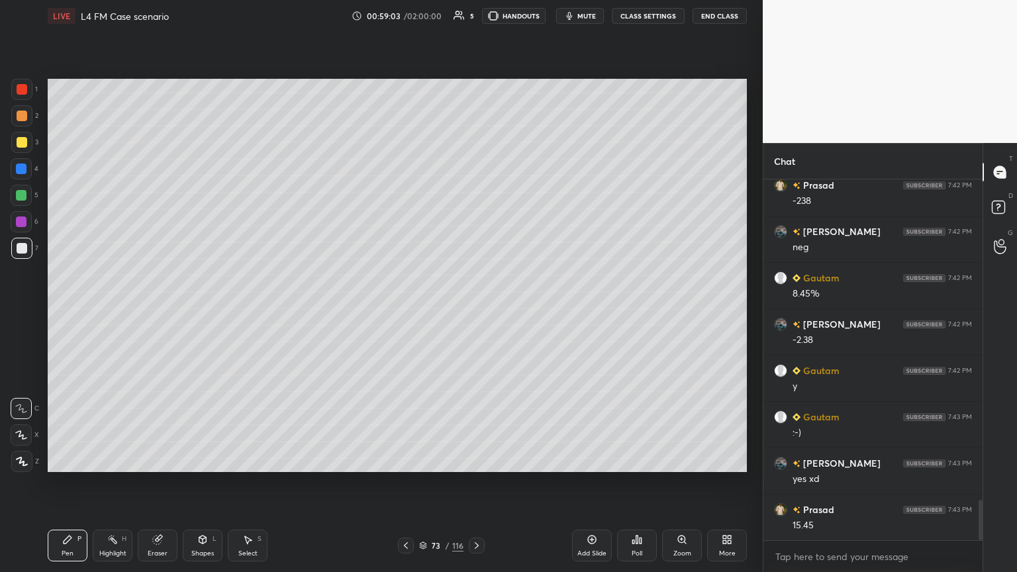
scroll to position [2870, 0]
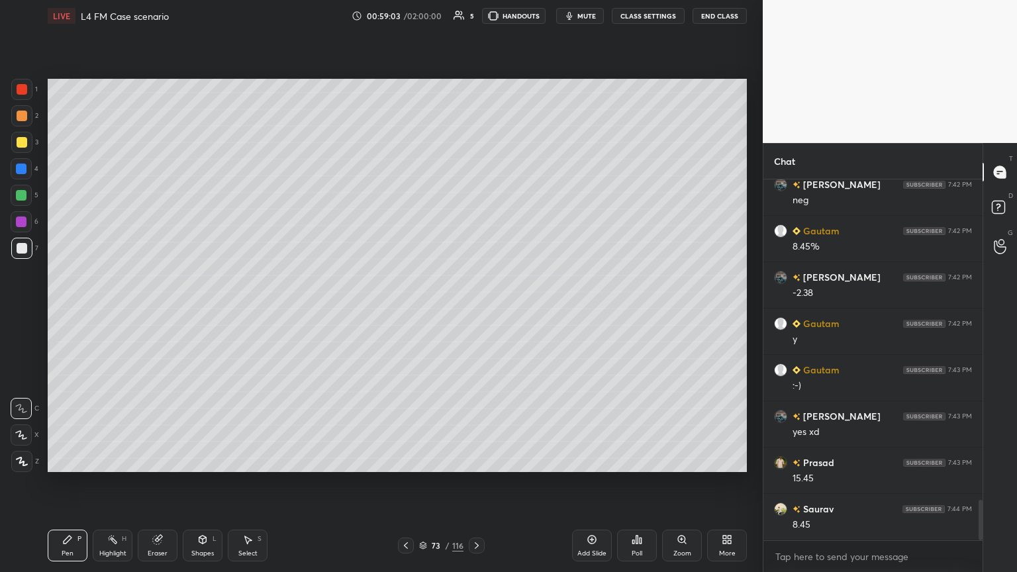
click at [25, 95] on div at bounding box center [21, 89] width 21 height 21
click at [194, 311] on div "Shapes L" at bounding box center [203, 546] width 40 height 32
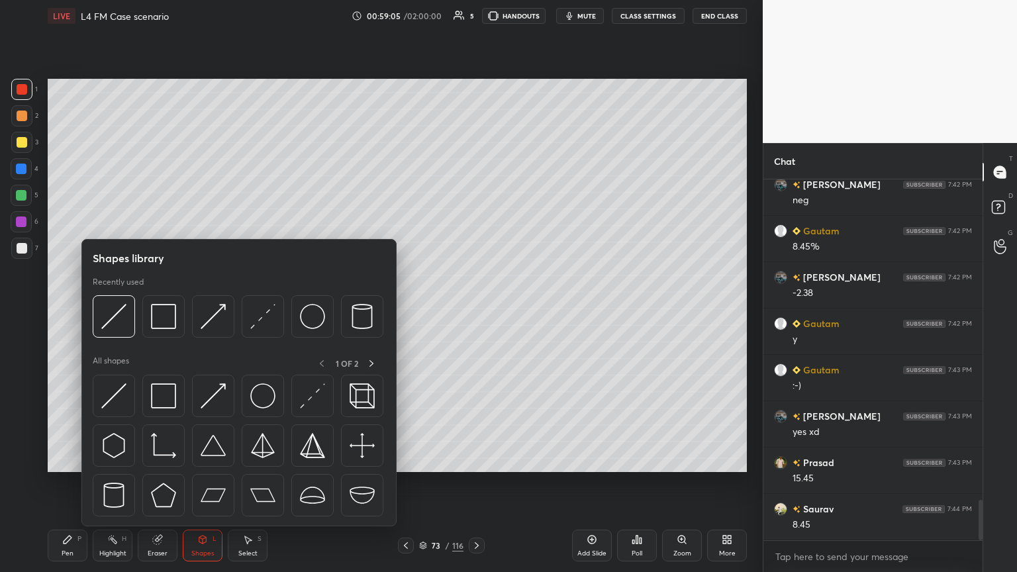
click at [160, 311] on img at bounding box center [163, 316] width 25 height 25
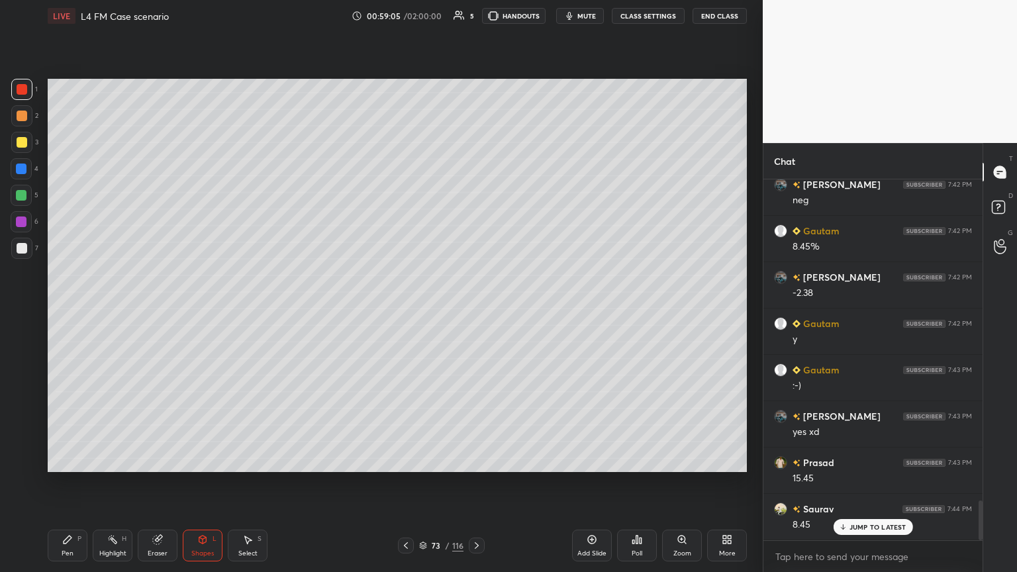
scroll to position [2916, 0]
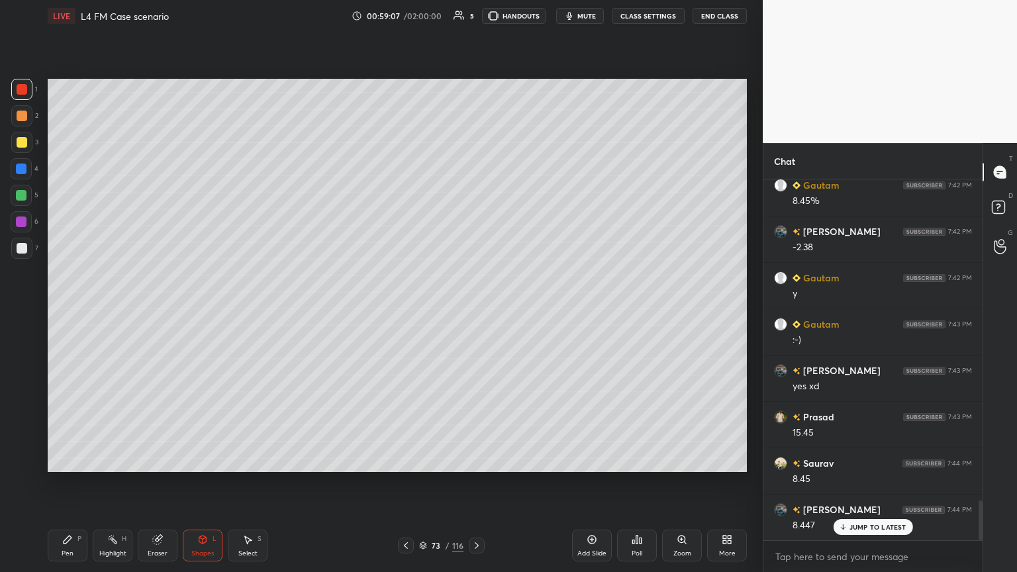
click at [19, 252] on div at bounding box center [22, 248] width 11 height 11
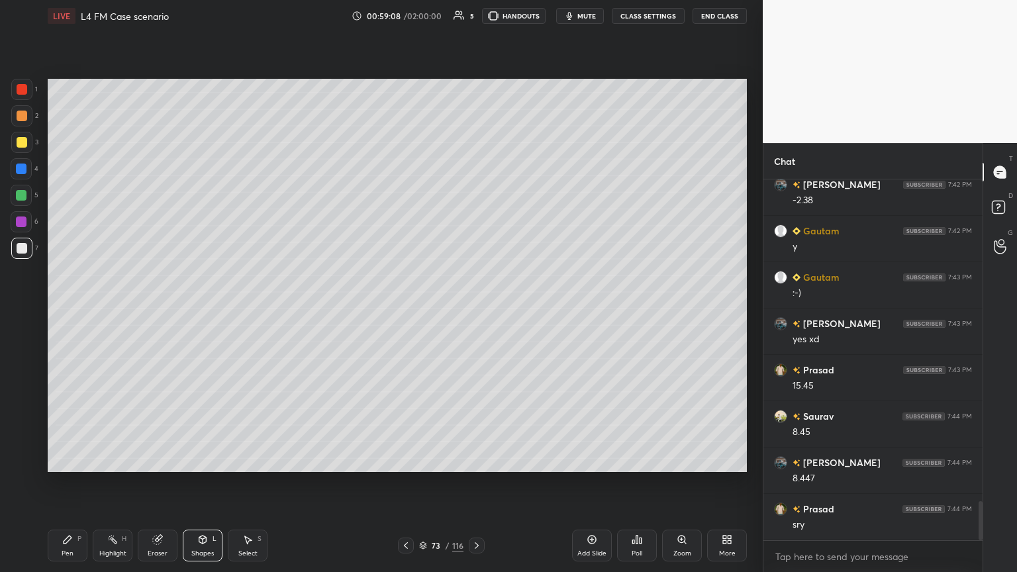
click at [61, 311] on div "Pen P" at bounding box center [68, 546] width 40 height 32
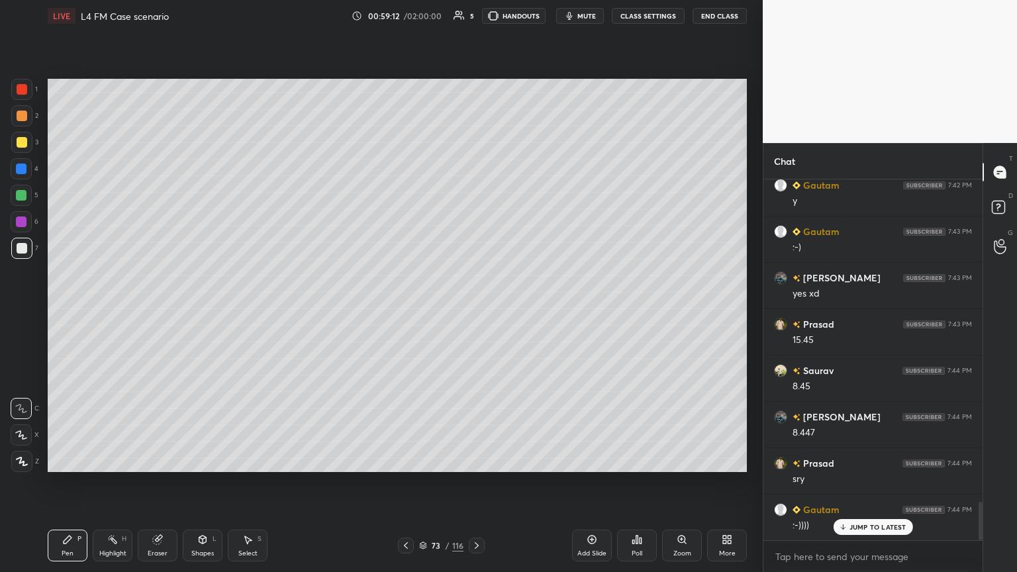
click at [475, 311] on icon at bounding box center [476, 545] width 11 height 11
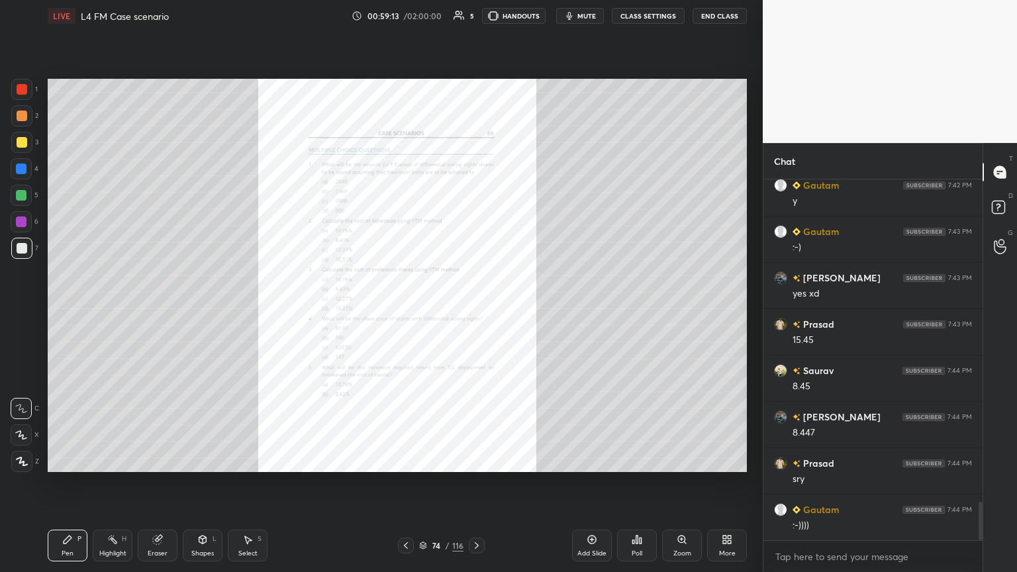
scroll to position [3056, 0]
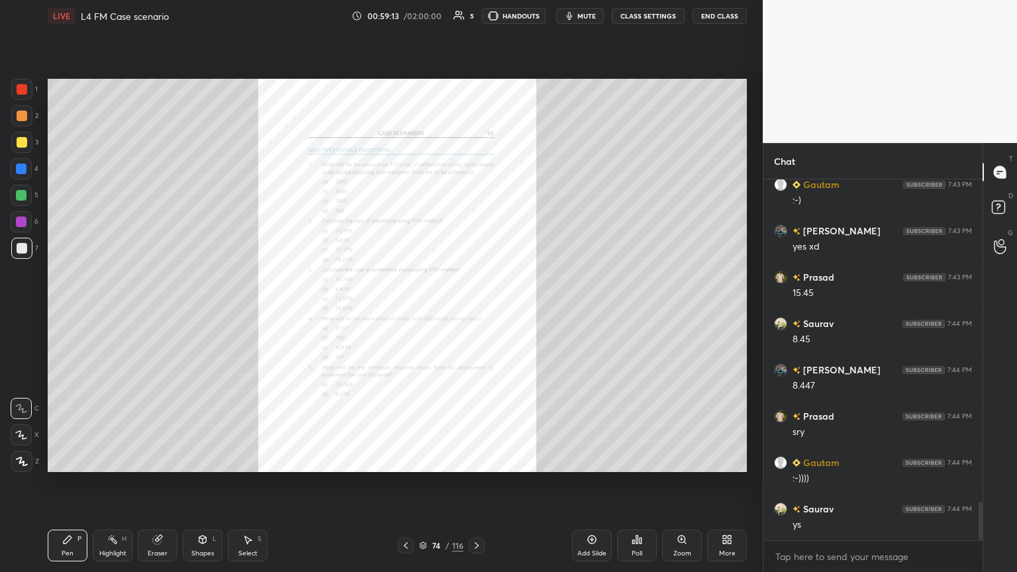
click at [475, 311] on div "Zoom" at bounding box center [682, 546] width 40 height 32
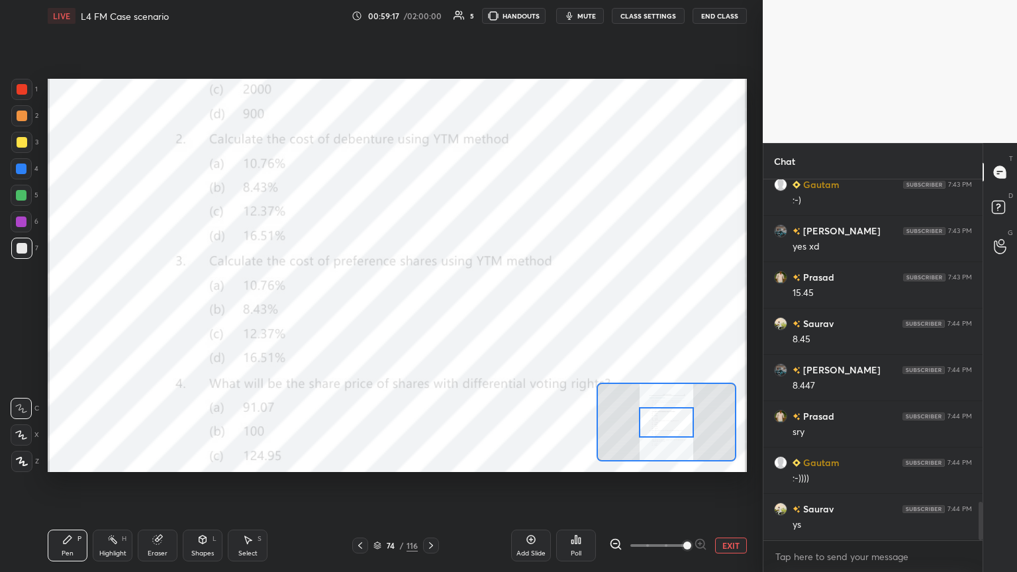
scroll to position [3101, 0]
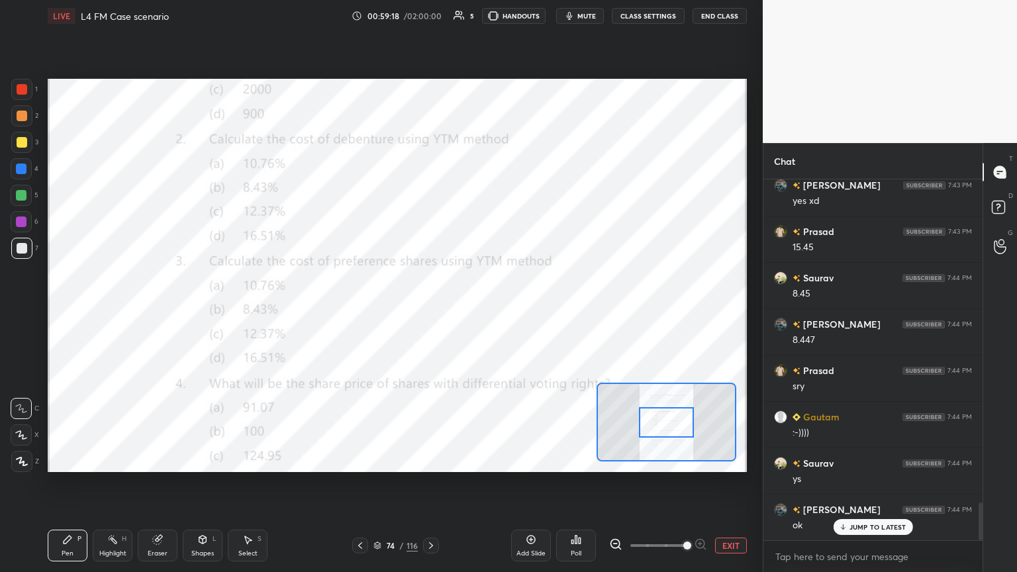
click at [354, 311] on div at bounding box center [360, 546] width 16 height 16
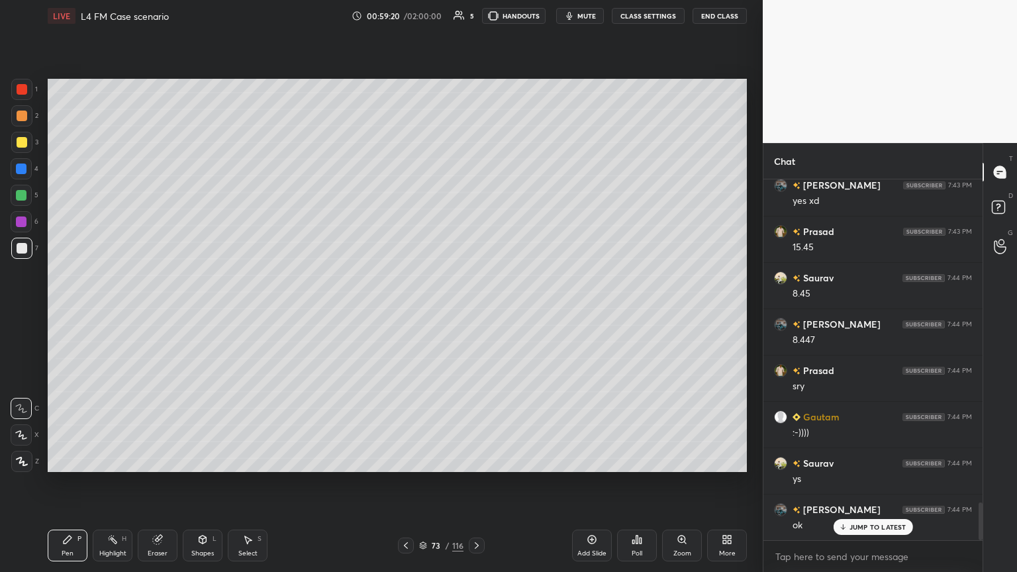
click at [21, 195] on div at bounding box center [21, 195] width 11 height 11
click at [26, 97] on div at bounding box center [21, 89] width 21 height 21
click at [202, 311] on icon at bounding box center [202, 539] width 7 height 2
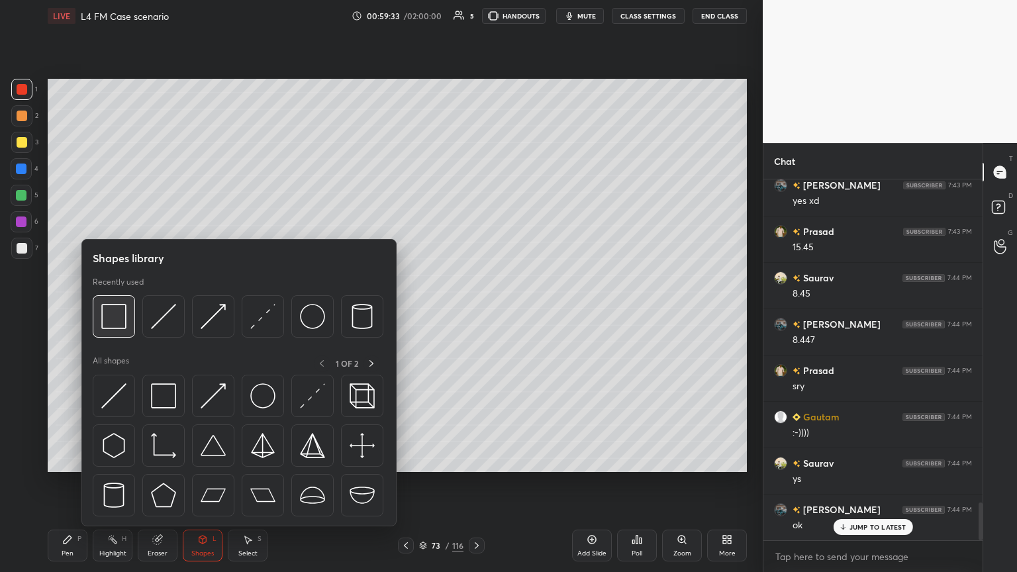
click at [112, 311] on img at bounding box center [113, 316] width 25 height 25
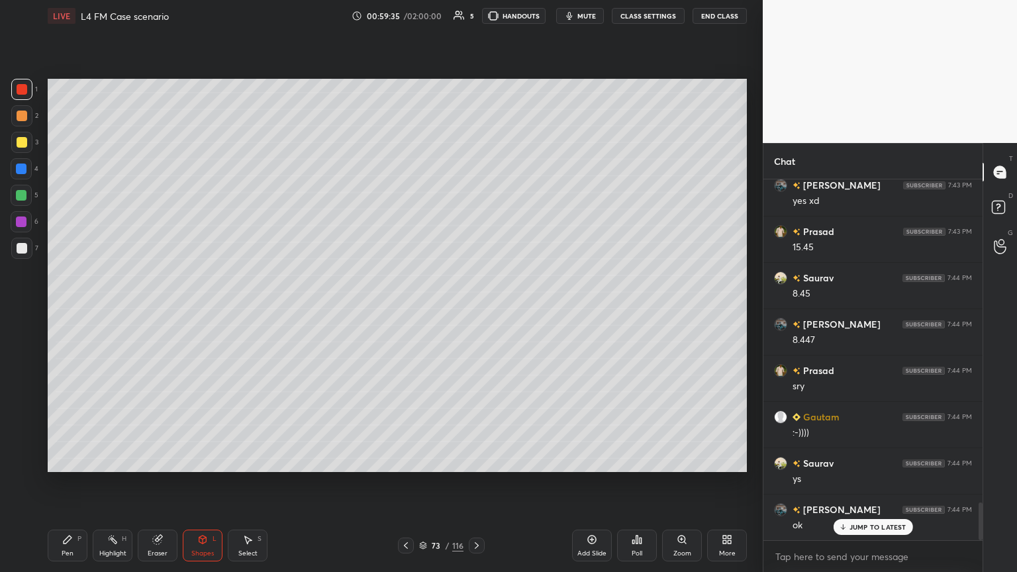
click at [48, 311] on div "Pen P" at bounding box center [68, 546] width 40 height 32
click at [17, 250] on div at bounding box center [22, 248] width 11 height 11
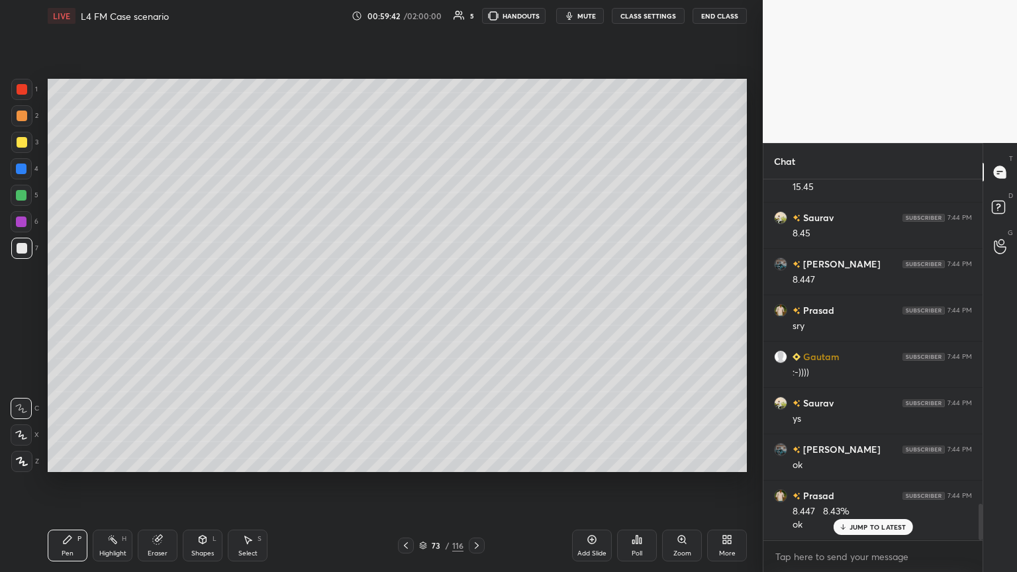
scroll to position [3207, 0]
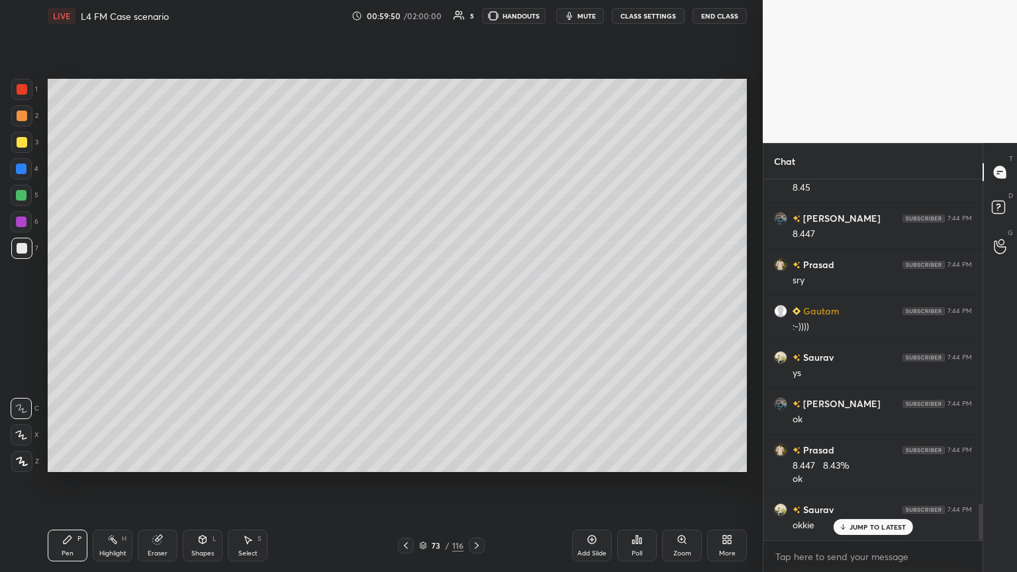
click at [103, 311] on div "Highlight" at bounding box center [112, 553] width 27 height 7
click at [475, 311] on icon at bounding box center [476, 545] width 11 height 11
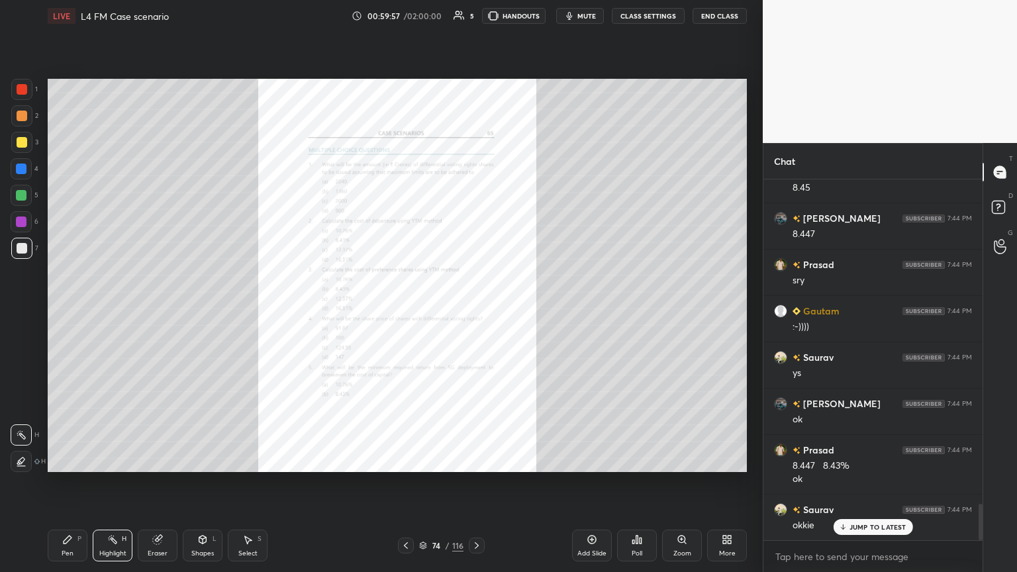
click at [414, 311] on div "74 / 116" at bounding box center [441, 546] width 87 height 16
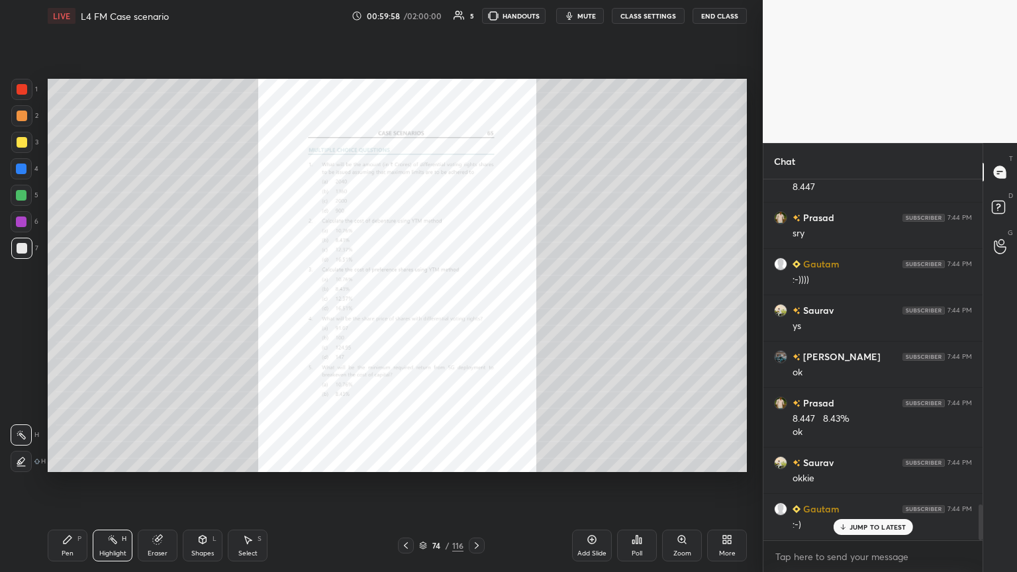
scroll to position [3300, 0]
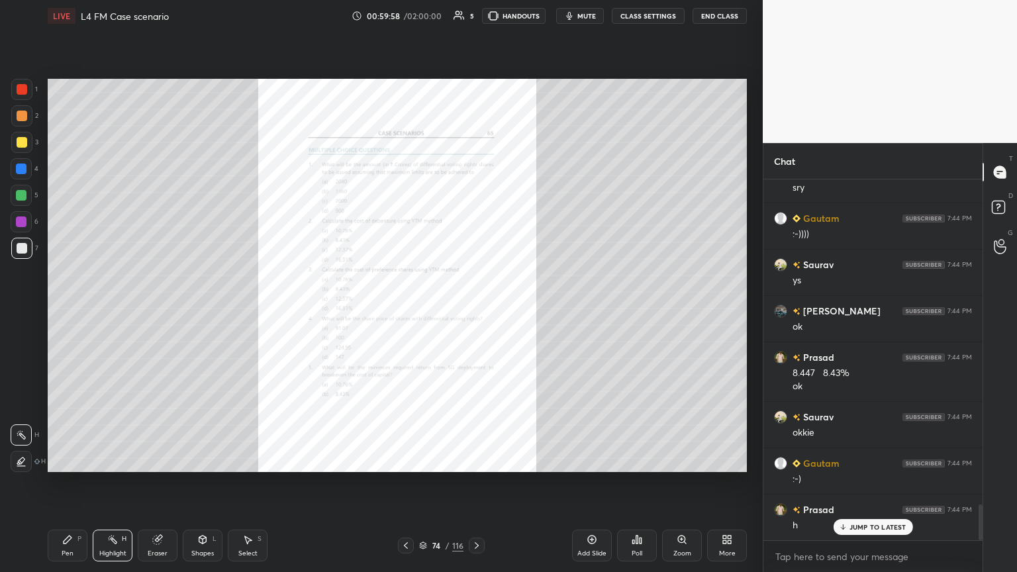
click at [405, 311] on icon at bounding box center [406, 545] width 11 height 11
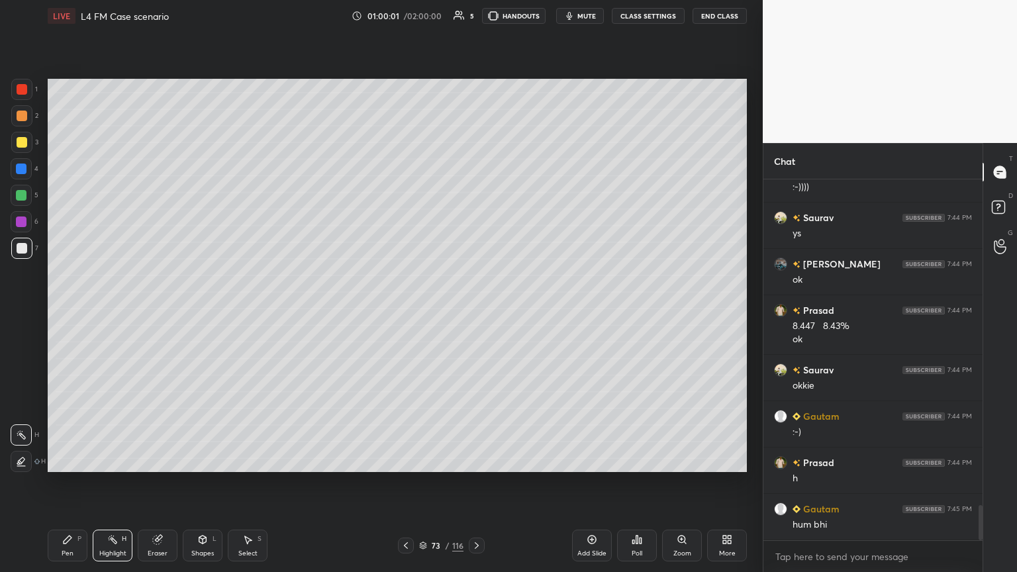
scroll to position [3393, 0]
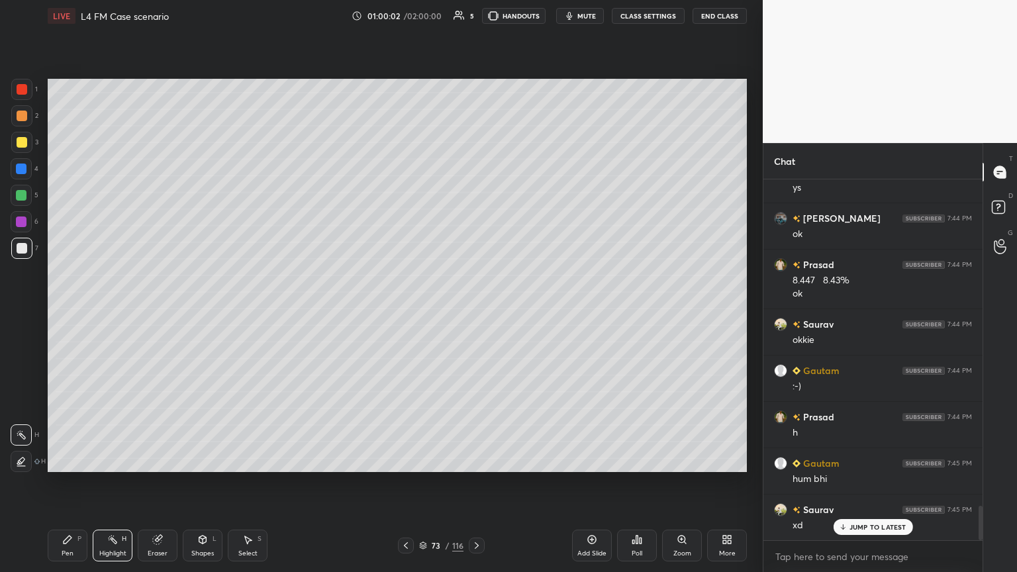
click at [411, 311] on div at bounding box center [406, 546] width 16 height 16
click at [406, 311] on icon at bounding box center [406, 545] width 4 height 7
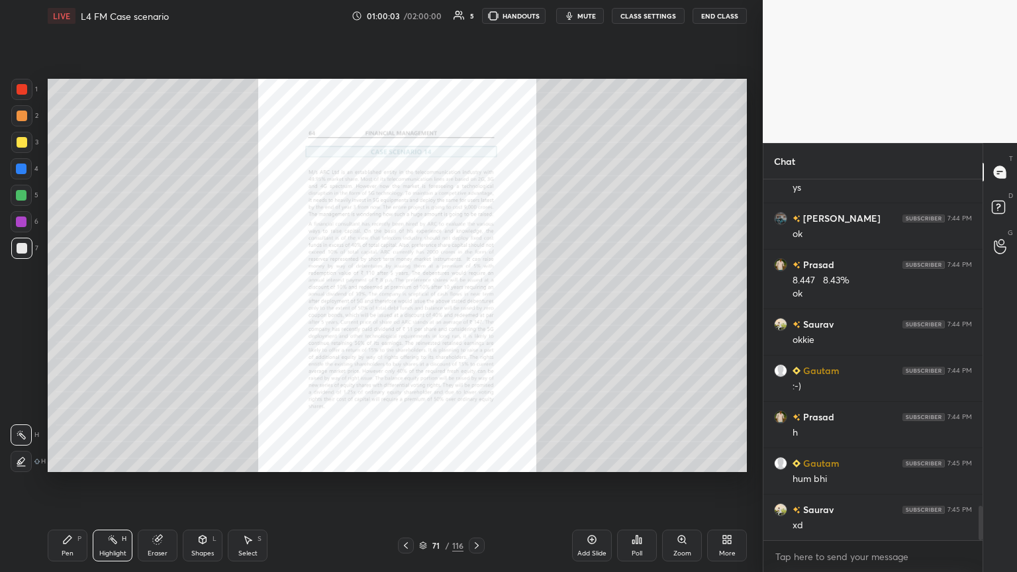
scroll to position [3440, 0]
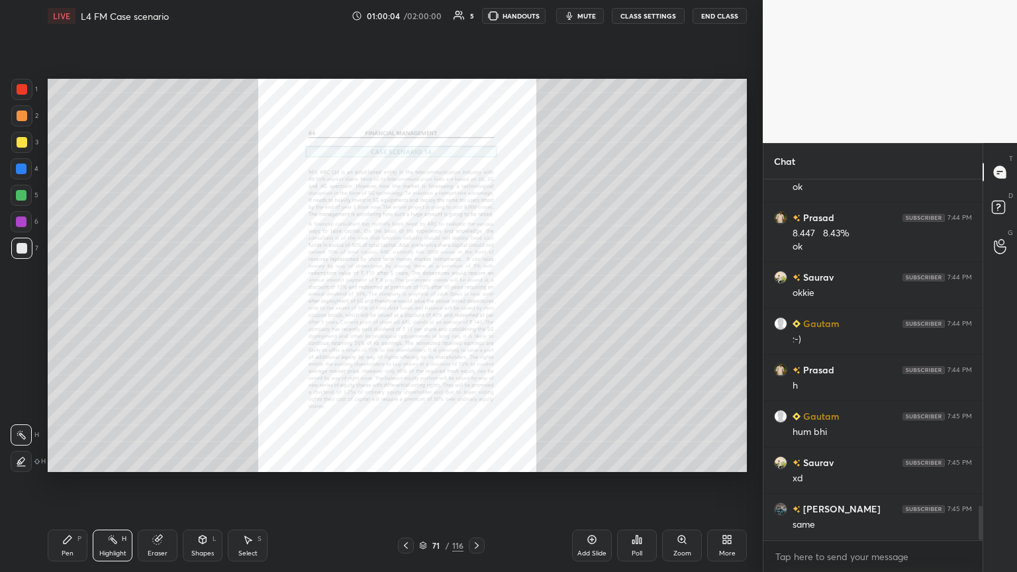
click at [156, 311] on icon at bounding box center [157, 540] width 9 height 9
click at [19, 311] on div "Erase all" at bounding box center [21, 461] width 21 height 21
click at [58, 311] on div "Pen P Highlight H Eraser Shapes L Select S 71 / 116 Add Slide Poll Zoom More" at bounding box center [397, 545] width 699 height 53
click at [475, 311] on div "Zoom" at bounding box center [682, 546] width 40 height 32
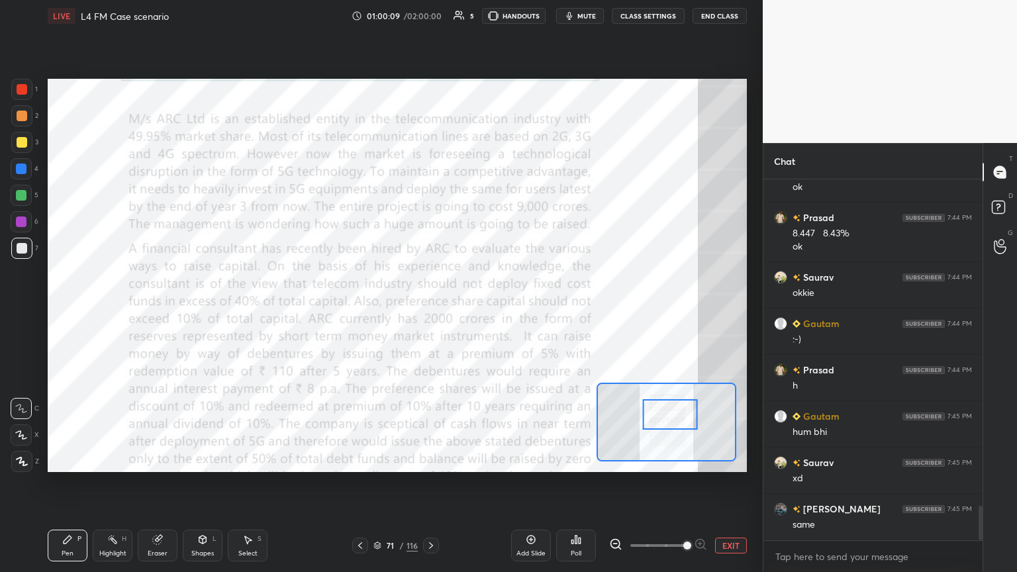
click at [7, 90] on div "1 2 3 4 5 6 7 C X Z C X Z E E Erase all H H" at bounding box center [21, 275] width 42 height 393
click at [17, 90] on div at bounding box center [22, 89] width 11 height 11
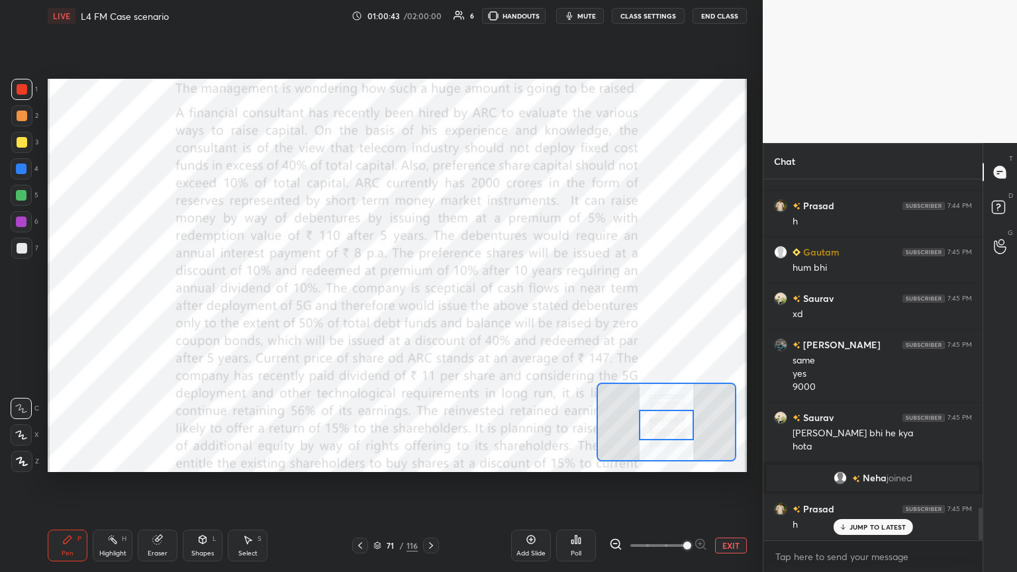
scroll to position [3649, 0]
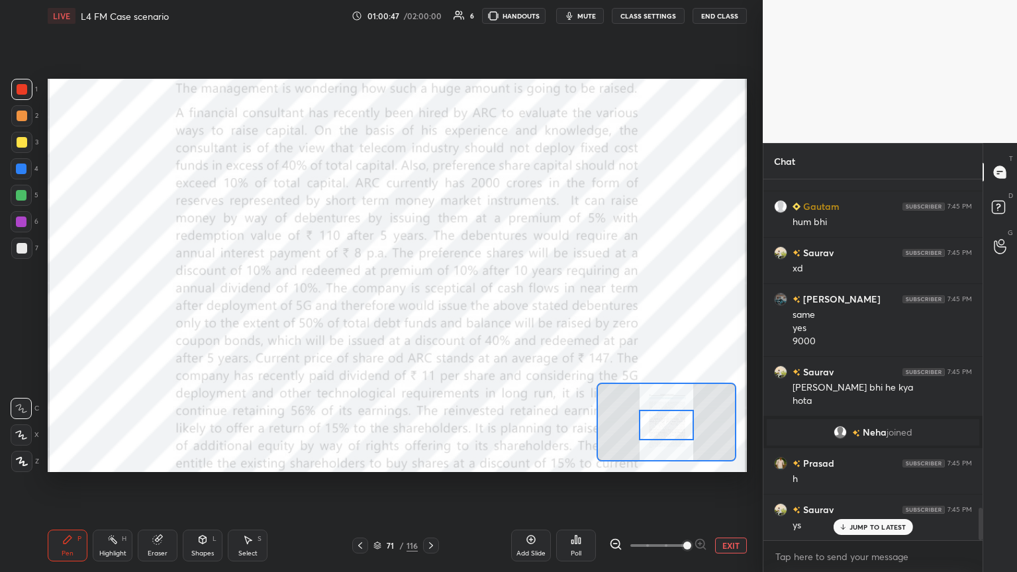
click at [432, 311] on icon at bounding box center [431, 545] width 11 height 11
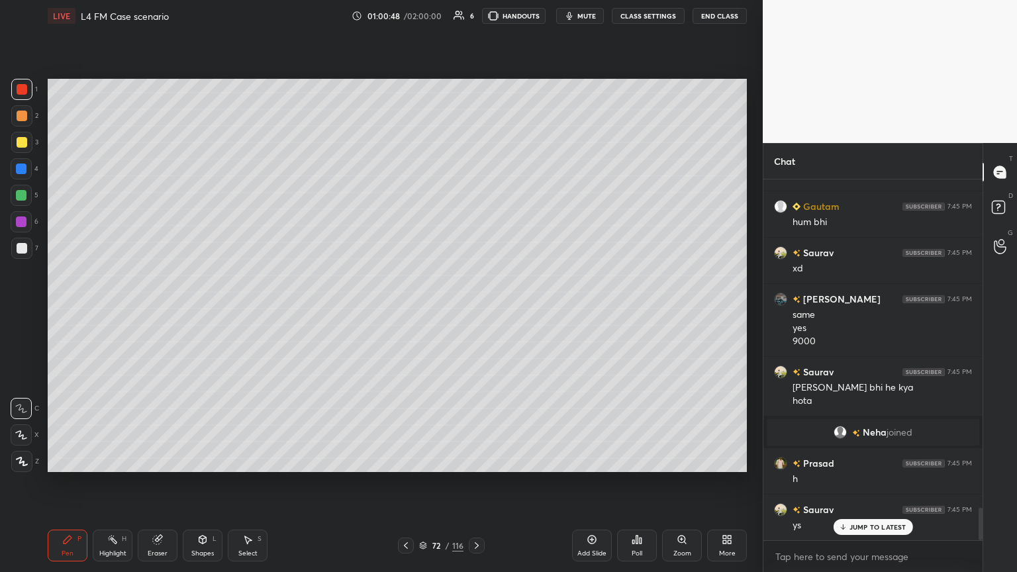
click at [475, 311] on icon at bounding box center [476, 545] width 11 height 11
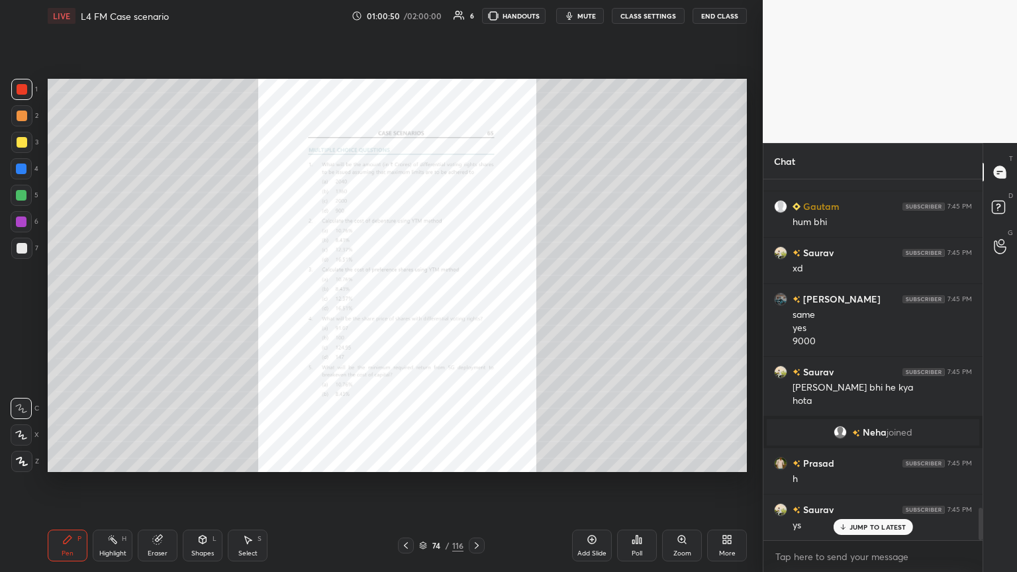
click at [475, 311] on div "Zoom" at bounding box center [682, 546] width 40 height 32
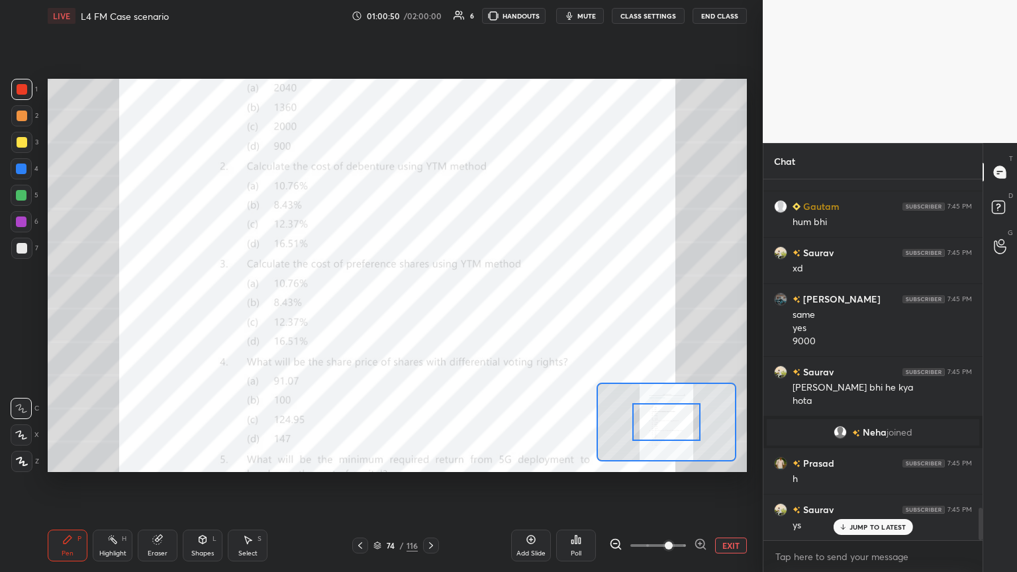
click at [475, 311] on icon at bounding box center [700, 544] width 13 height 13
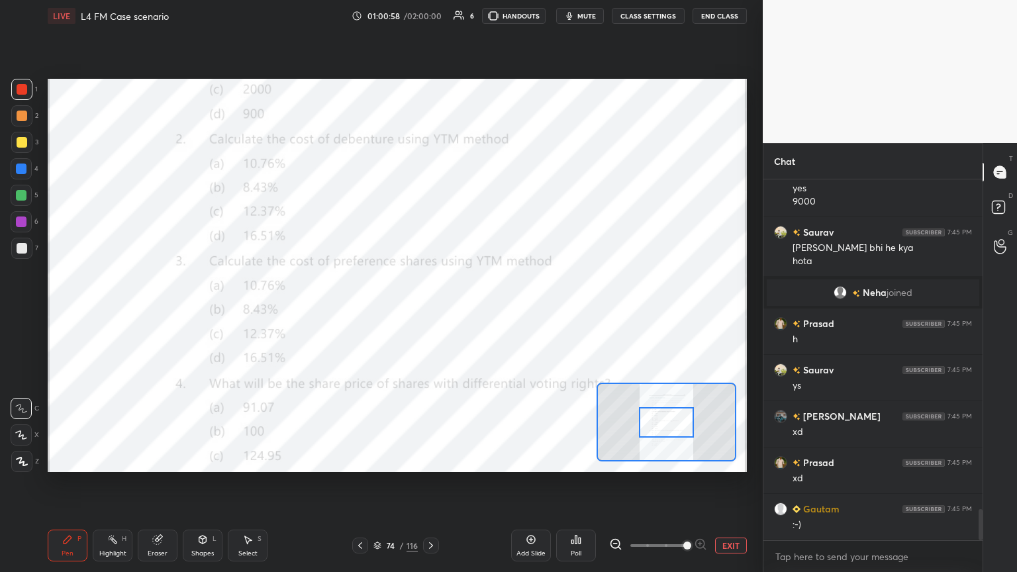
scroll to position [3835, 0]
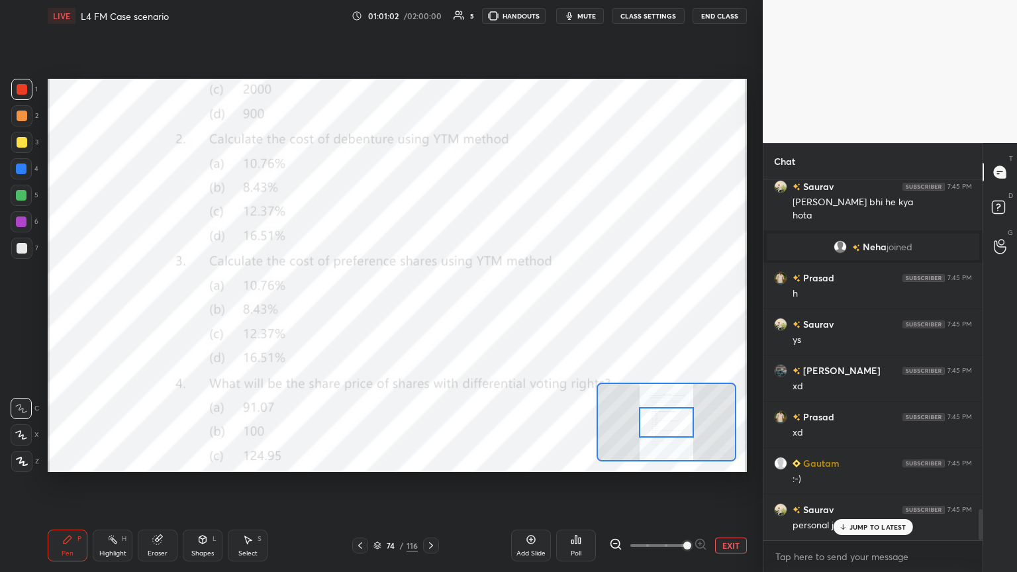
click at [432, 311] on icon at bounding box center [431, 545] width 4 height 7
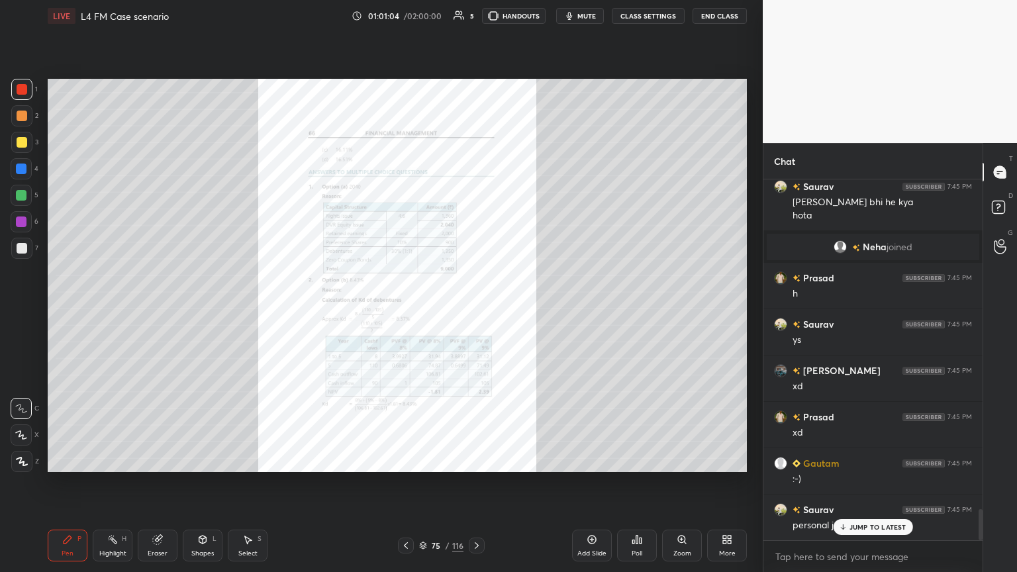
click at [400, 311] on div at bounding box center [406, 546] width 16 height 16
click at [407, 311] on icon at bounding box center [406, 545] width 4 height 7
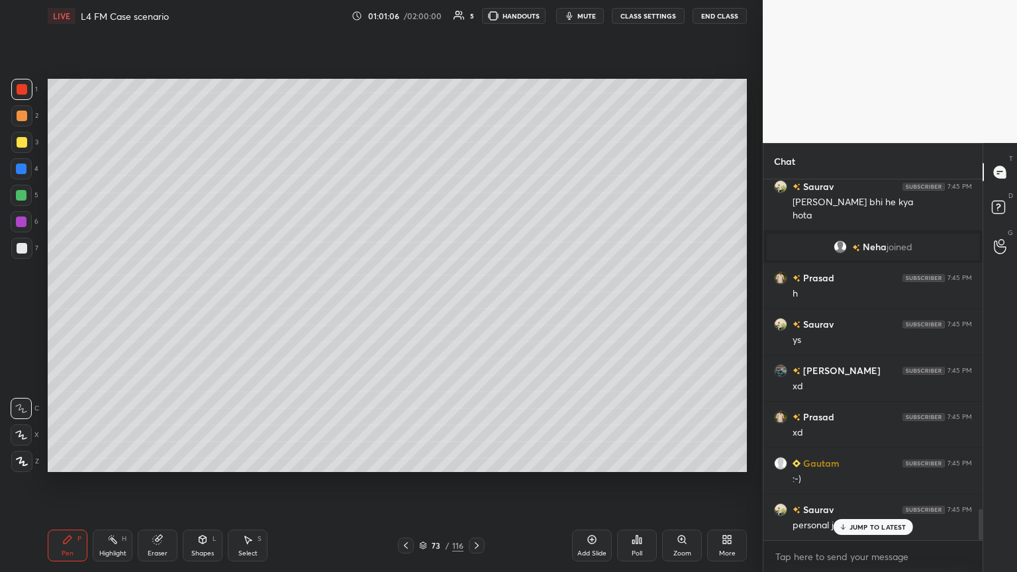
click at [475, 311] on icon at bounding box center [592, 539] width 11 height 11
click at [23, 170] on div at bounding box center [21, 169] width 11 height 11
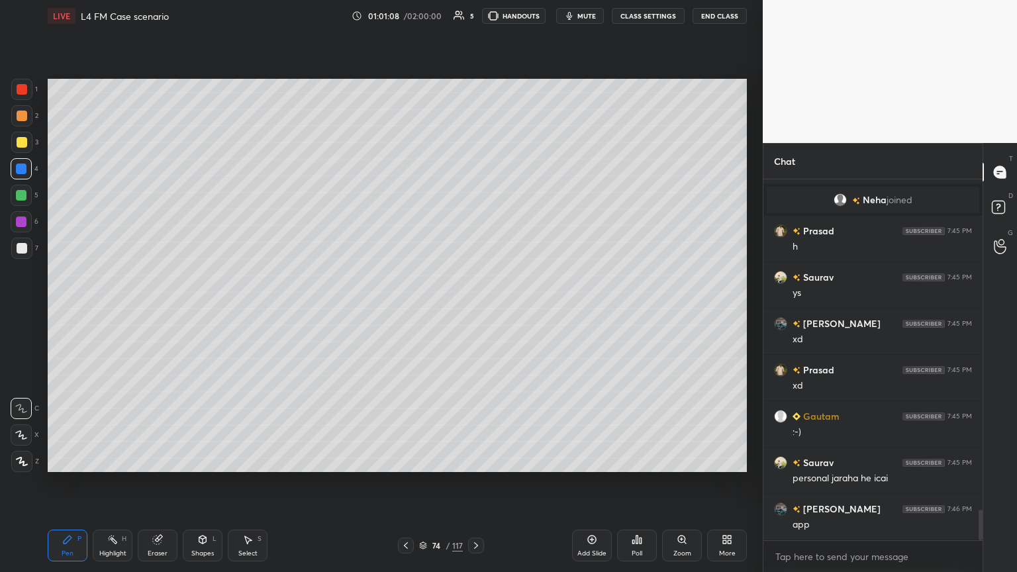
click at [188, 311] on div "Shapes L" at bounding box center [203, 546] width 40 height 32
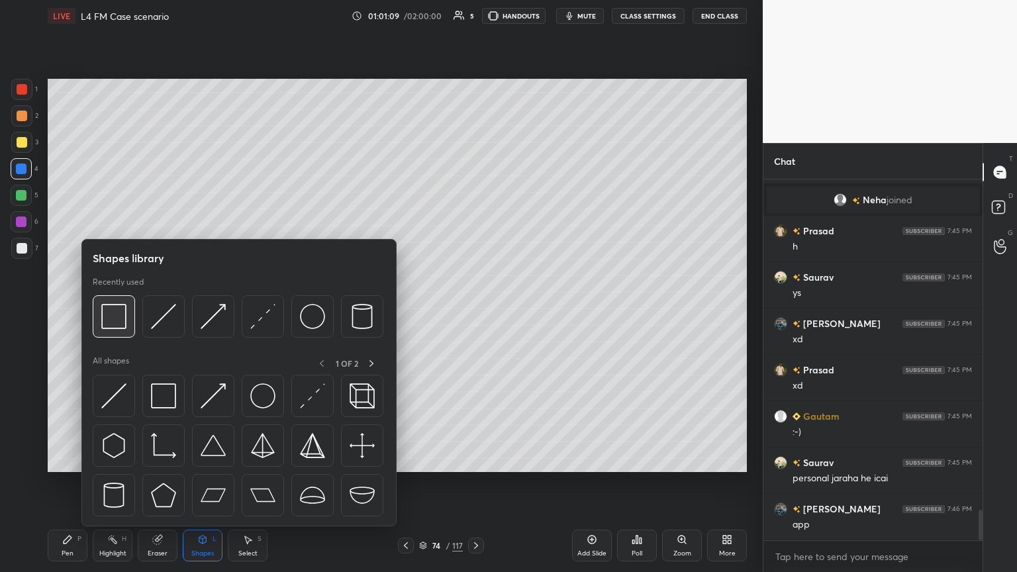
click at [119, 311] on img at bounding box center [113, 316] width 25 height 25
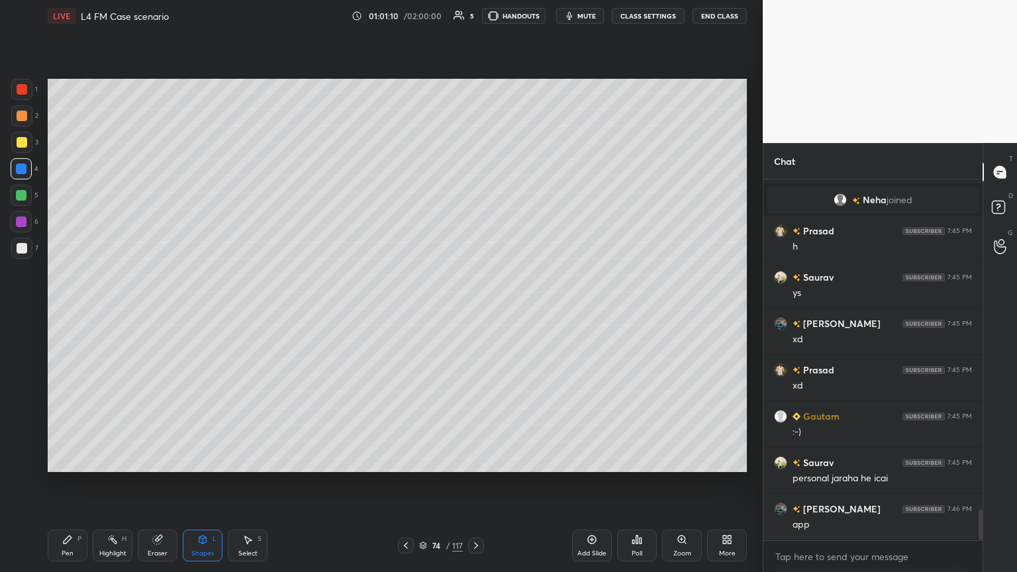
scroll to position [3928, 0]
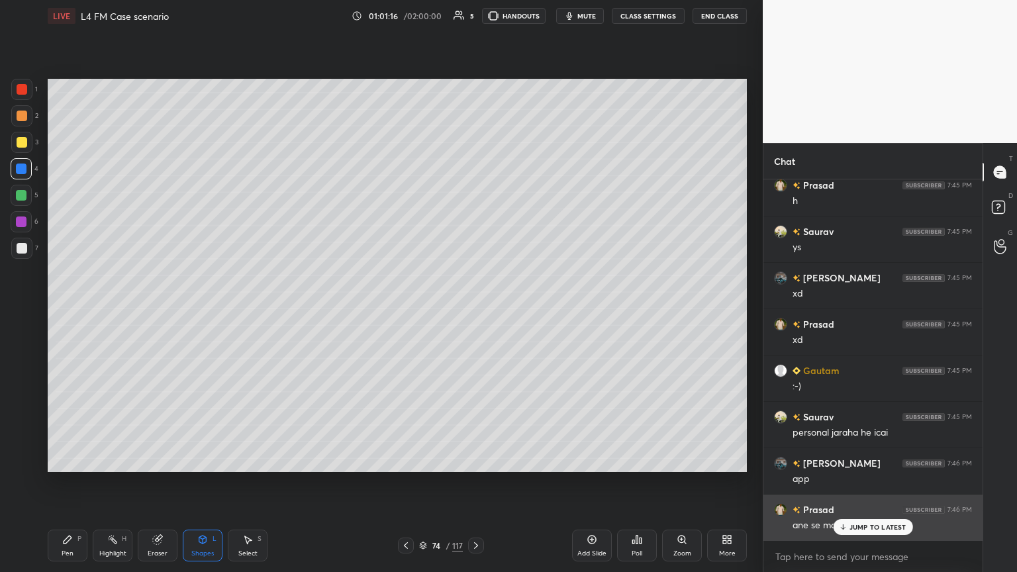
click at [475, 311] on icon at bounding box center [842, 527] width 9 height 8
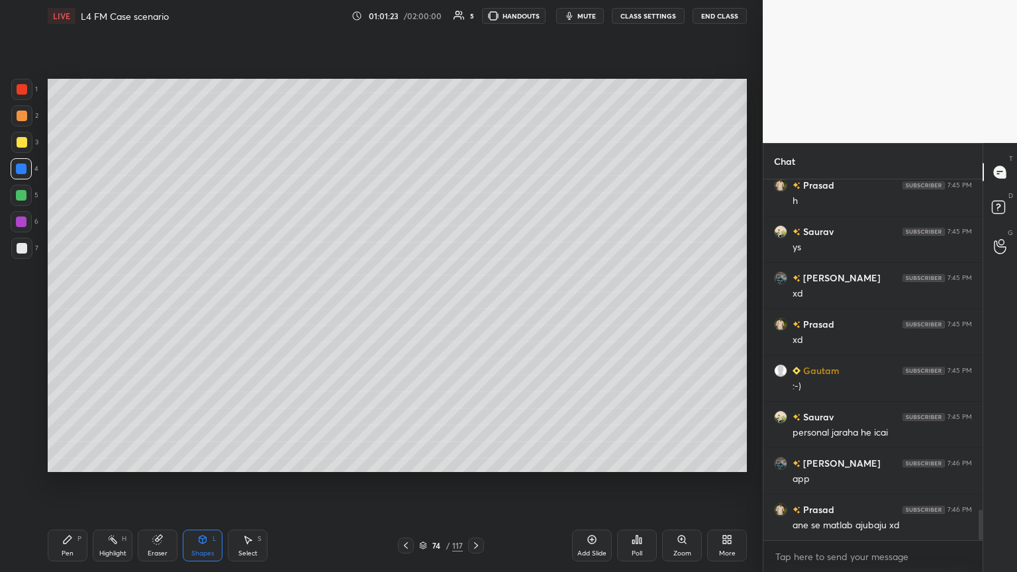
click at [21, 147] on div at bounding box center [22, 142] width 11 height 11
click at [60, 311] on div "Pen P" at bounding box center [68, 546] width 40 height 32
click at [398, 311] on div at bounding box center [406, 546] width 16 height 16
click at [475, 311] on icon at bounding box center [637, 539] width 11 height 11
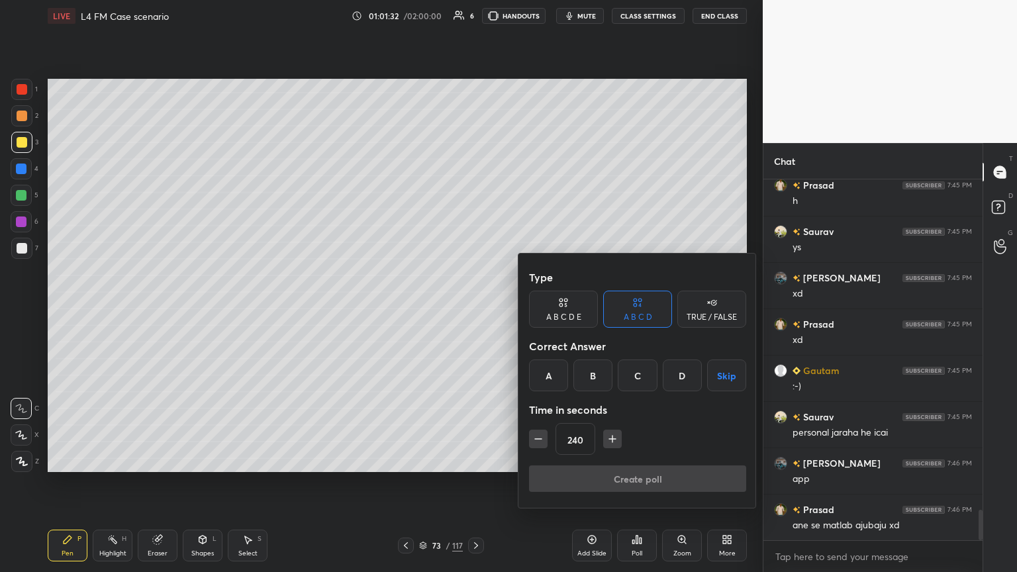
click at [475, 311] on div "C" at bounding box center [637, 376] width 39 height 32
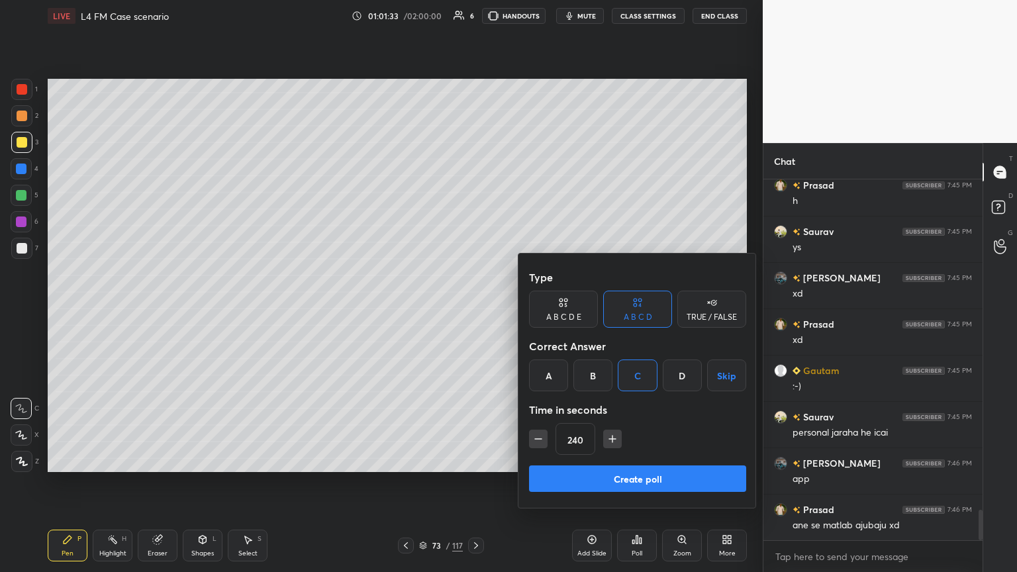
click at [475, 311] on icon "button" at bounding box center [612, 438] width 13 height 13
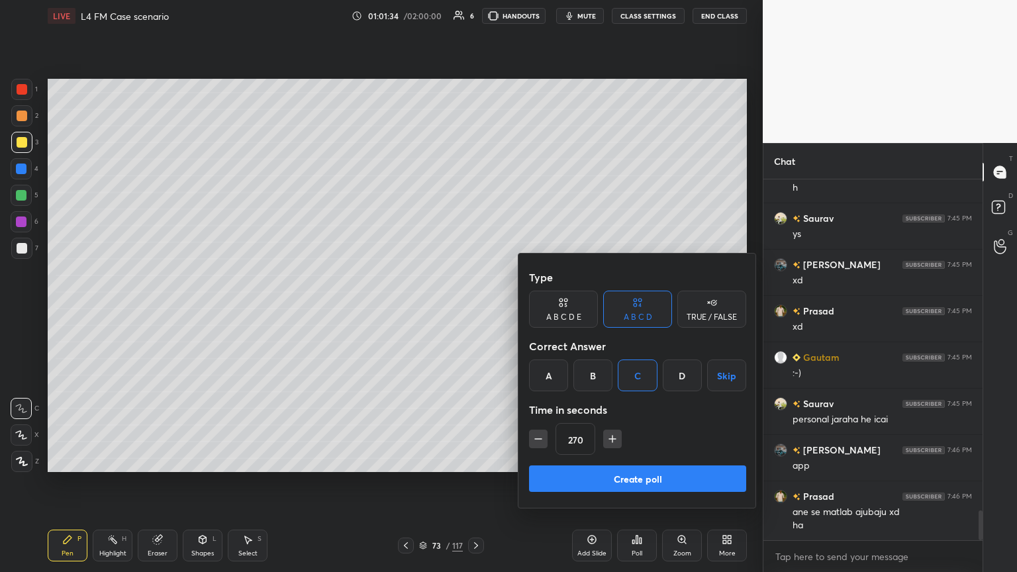
scroll to position [3988, 0]
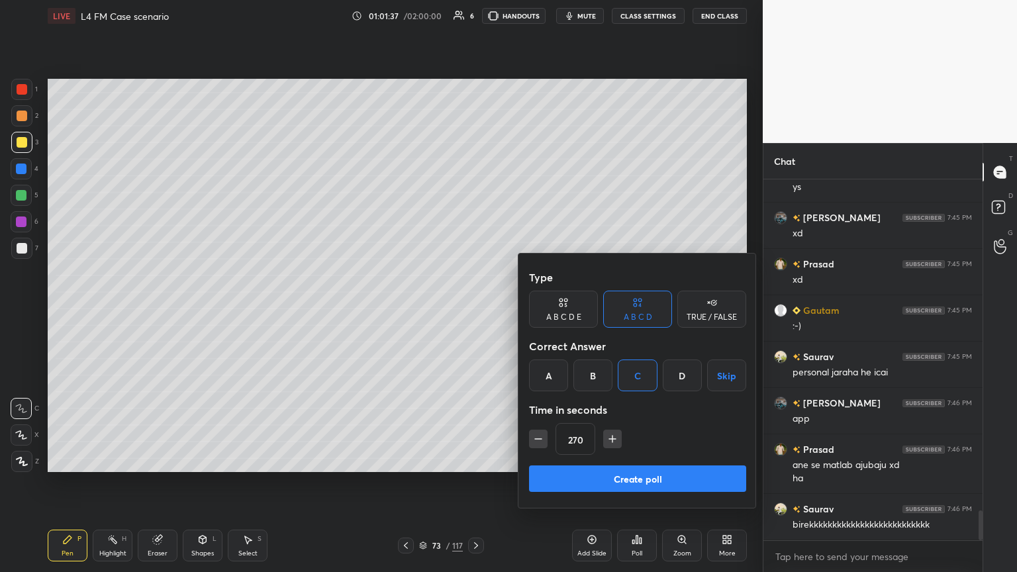
click at [475, 311] on icon "button" at bounding box center [612, 438] width 13 height 13
click at [475, 311] on icon "button" at bounding box center [538, 439] width 7 height 0
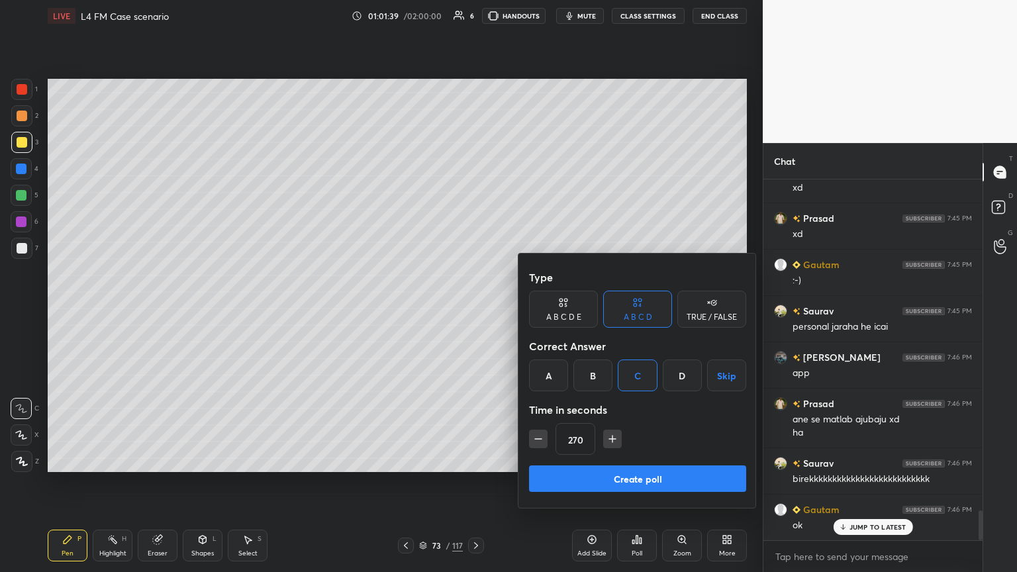
click at [475, 311] on icon "button" at bounding box center [612, 438] width 13 height 13
type input "300"
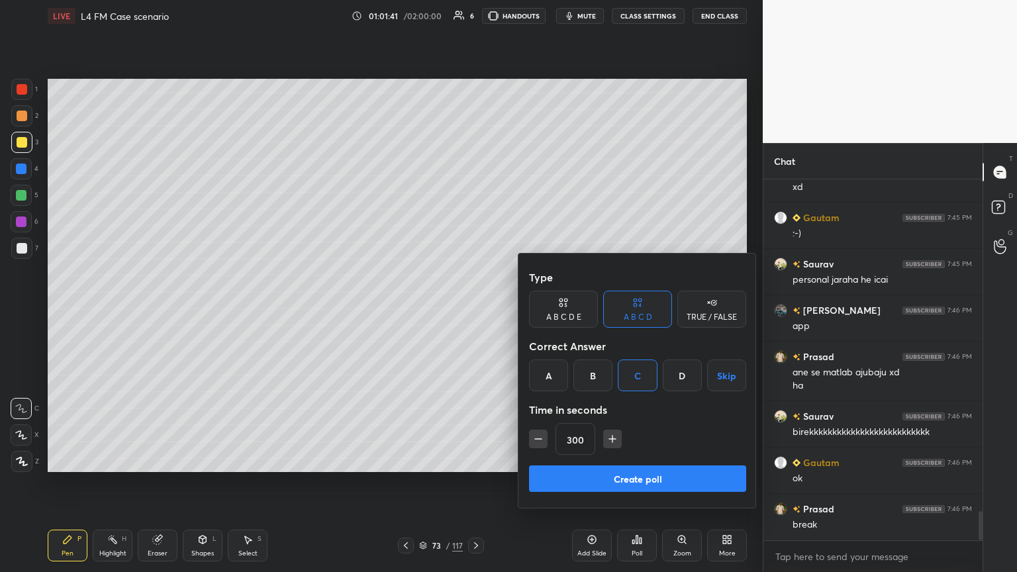
click at [475, 311] on button "Create poll" at bounding box center [637, 478] width 217 height 26
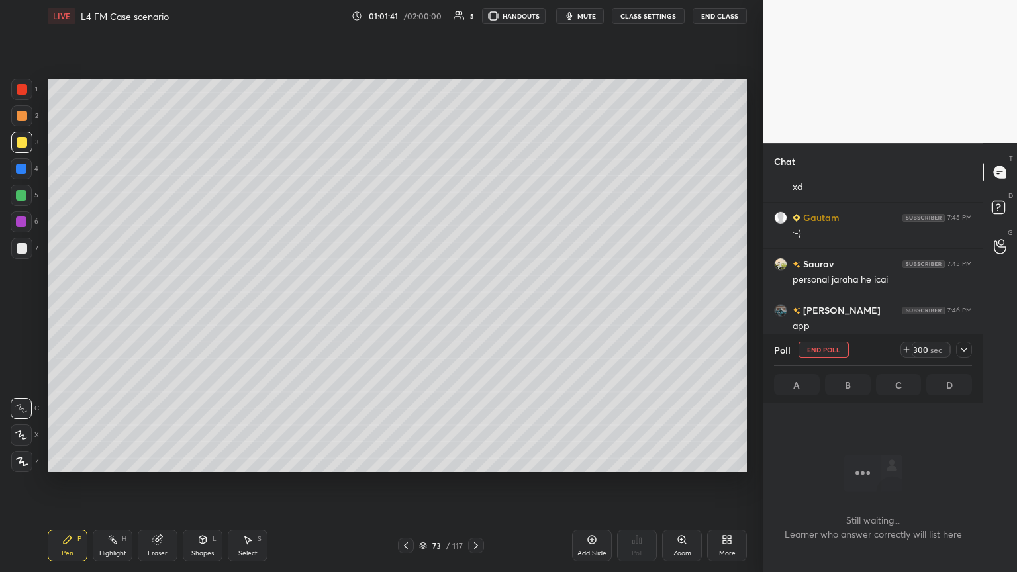
scroll to position [4, 4]
click at [475, 21] on button "mute" at bounding box center [580, 16] width 48 height 16
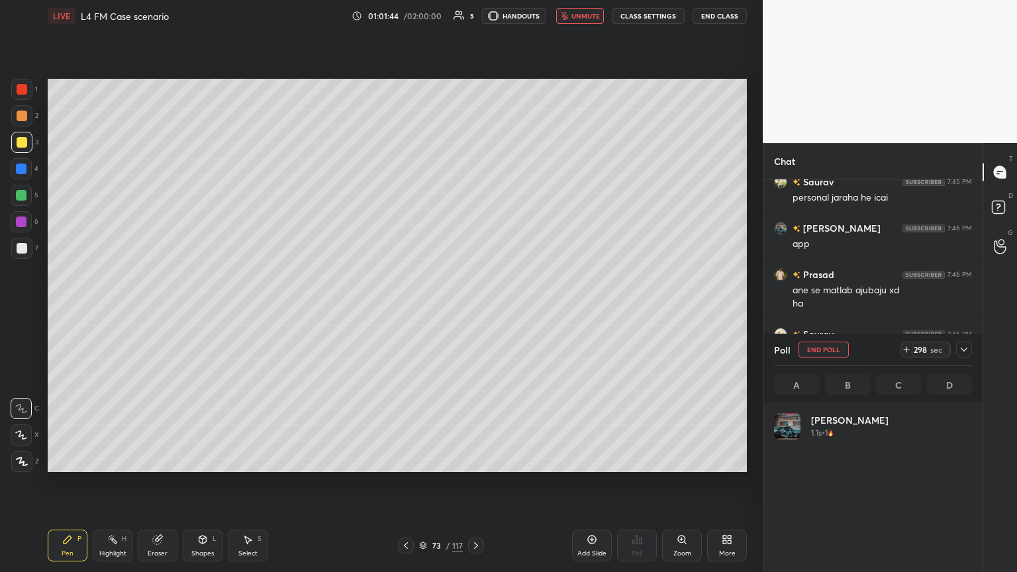
click at [475, 311] on icon at bounding box center [964, 349] width 11 height 11
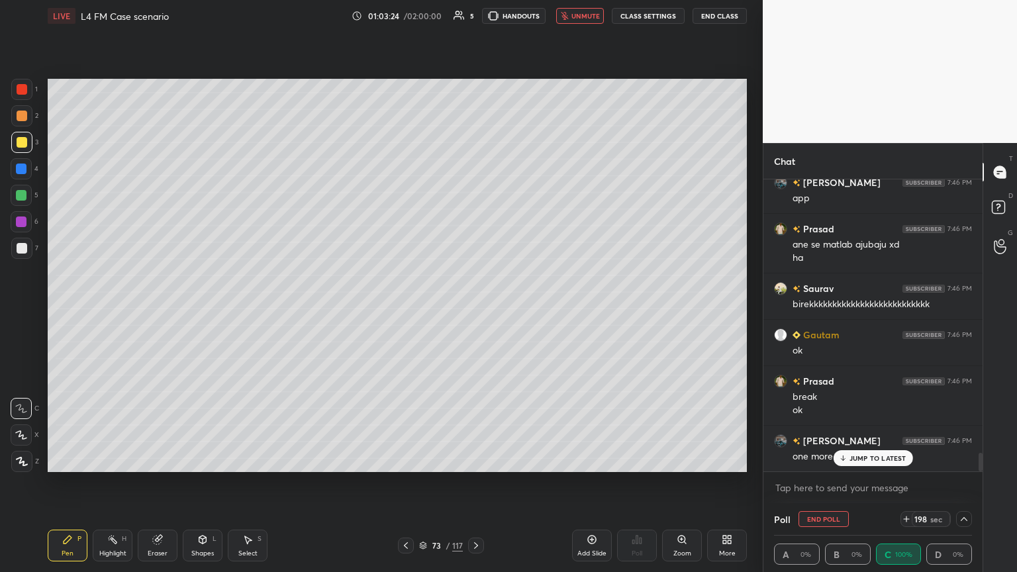
scroll to position [4240, 0]
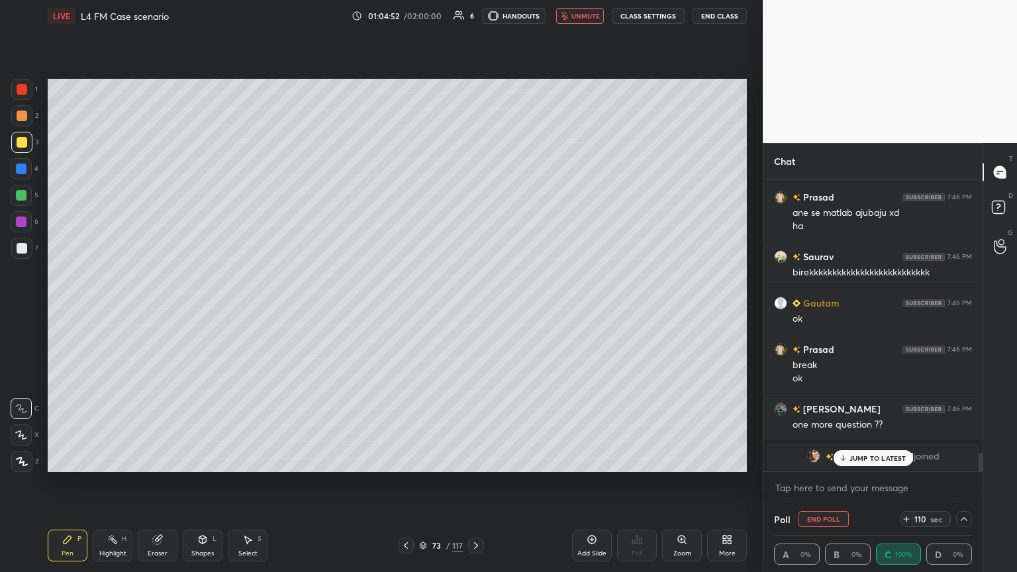
click at [475, 311] on div "yogita joined" at bounding box center [873, 456] width 213 height 26
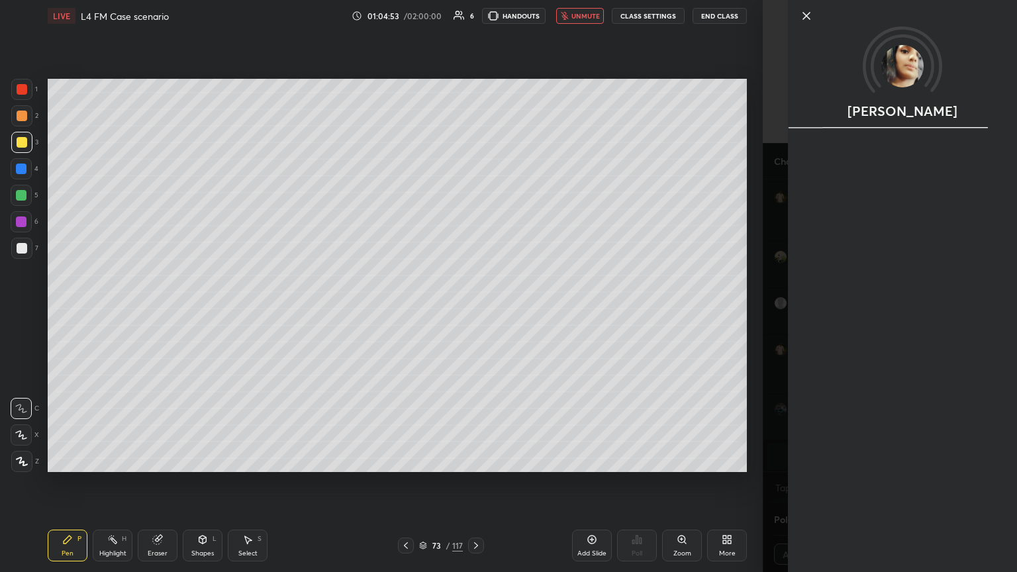
click at [475, 311] on div "yogita" at bounding box center [902, 286] width 229 height 572
click at [475, 311] on div "yogita Activity 0 / 10 Qs attempted 0 / 10 Mins watched" at bounding box center [890, 286] width 254 height 572
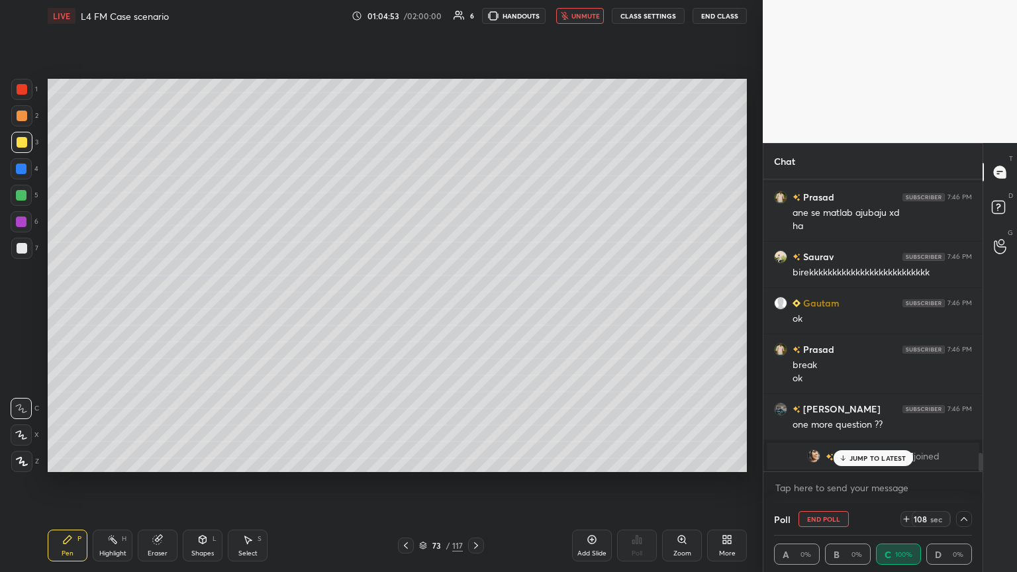
click at [475, 311] on icon at bounding box center [842, 458] width 9 height 8
click at [475, 19] on button "unmute" at bounding box center [580, 16] width 48 height 16
click at [475, 311] on icon at bounding box center [964, 519] width 11 height 11
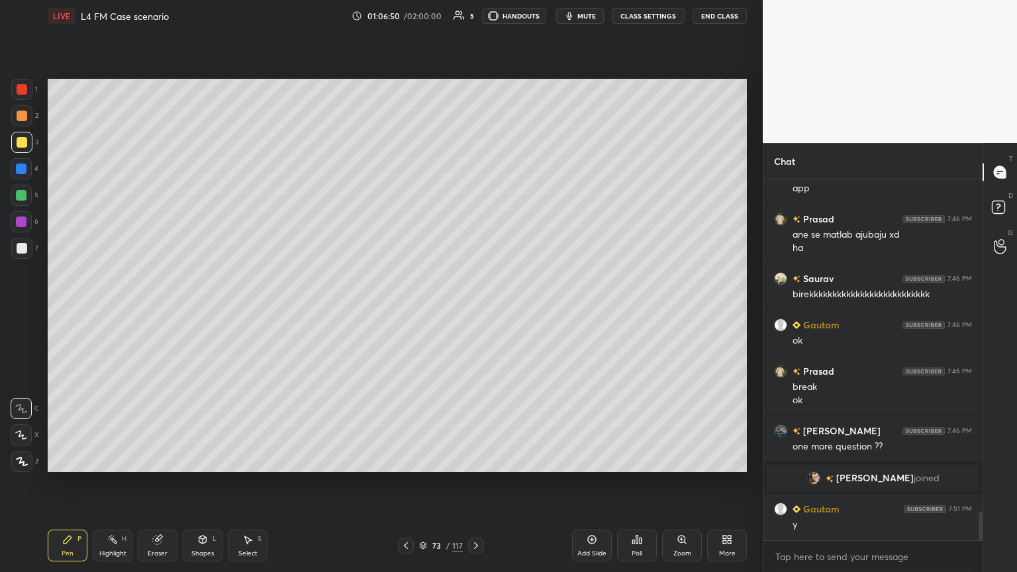
scroll to position [4264, 0]
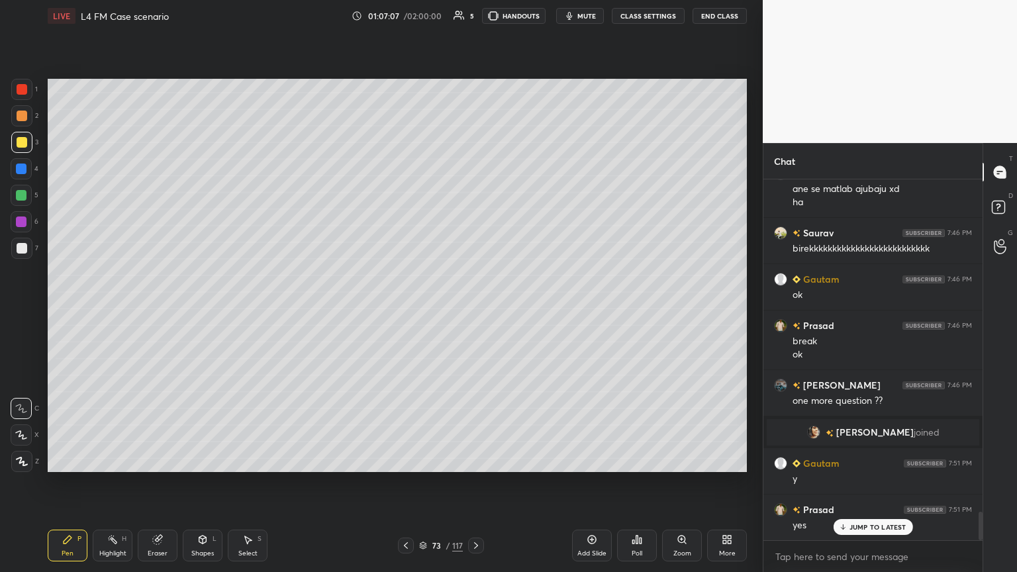
click at [475, 311] on icon at bounding box center [476, 545] width 11 height 11
click at [405, 311] on icon at bounding box center [406, 545] width 11 height 11
click at [406, 311] on icon at bounding box center [406, 545] width 11 height 11
click at [475, 311] on icon at bounding box center [476, 545] width 11 height 11
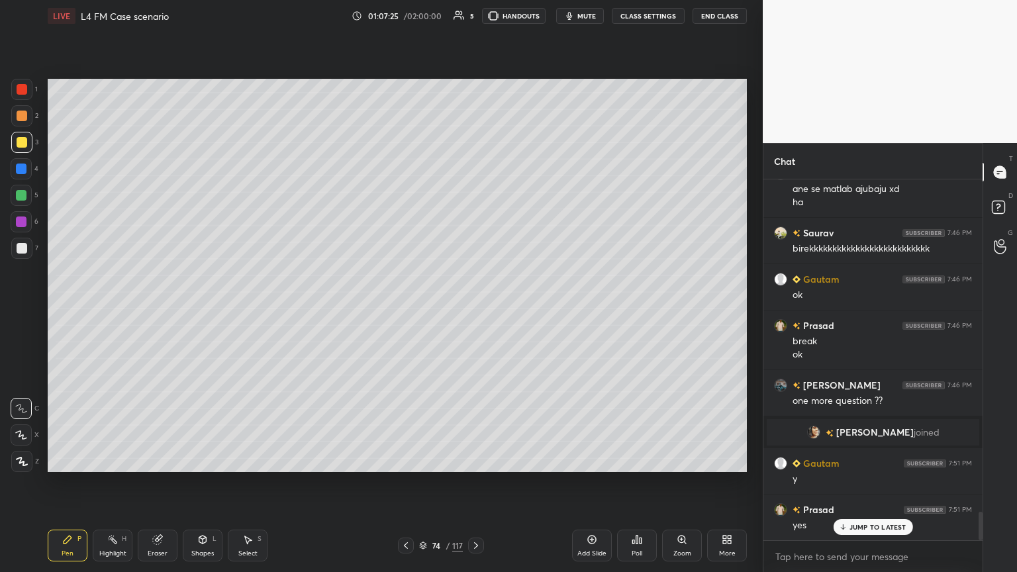
click at [203, 311] on icon at bounding box center [203, 541] width 0 height 5
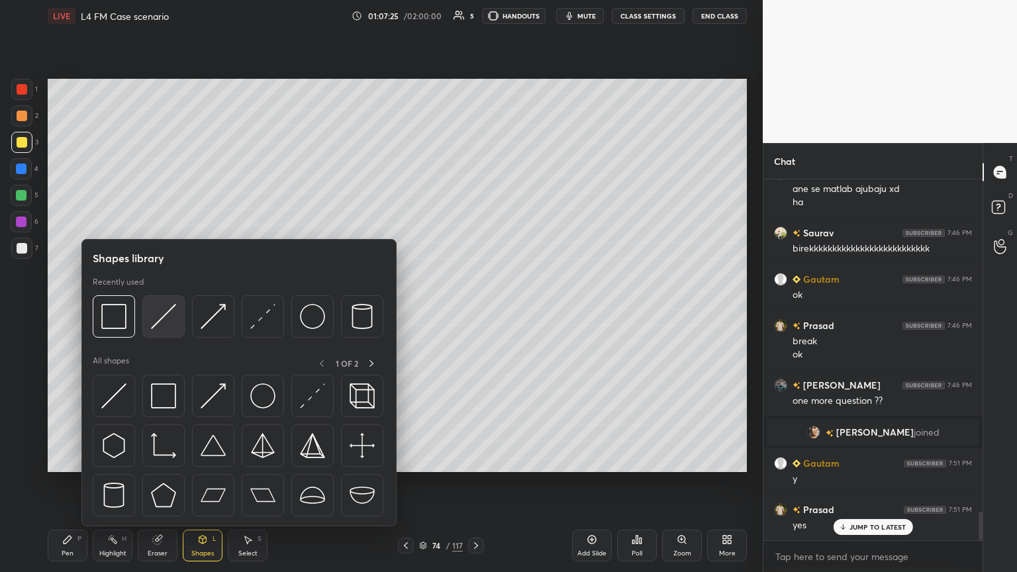
click at [155, 311] on img at bounding box center [163, 316] width 25 height 25
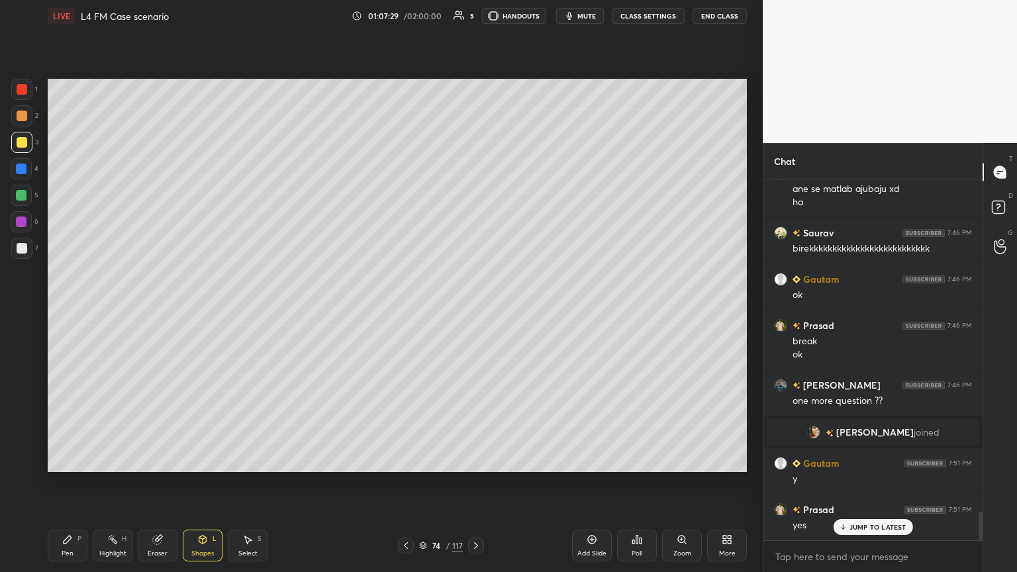
click at [68, 311] on div "Pen" at bounding box center [68, 553] width 12 height 7
click at [21, 159] on div at bounding box center [21, 168] width 21 height 21
click at [192, 311] on div "Shapes L" at bounding box center [203, 546] width 40 height 32
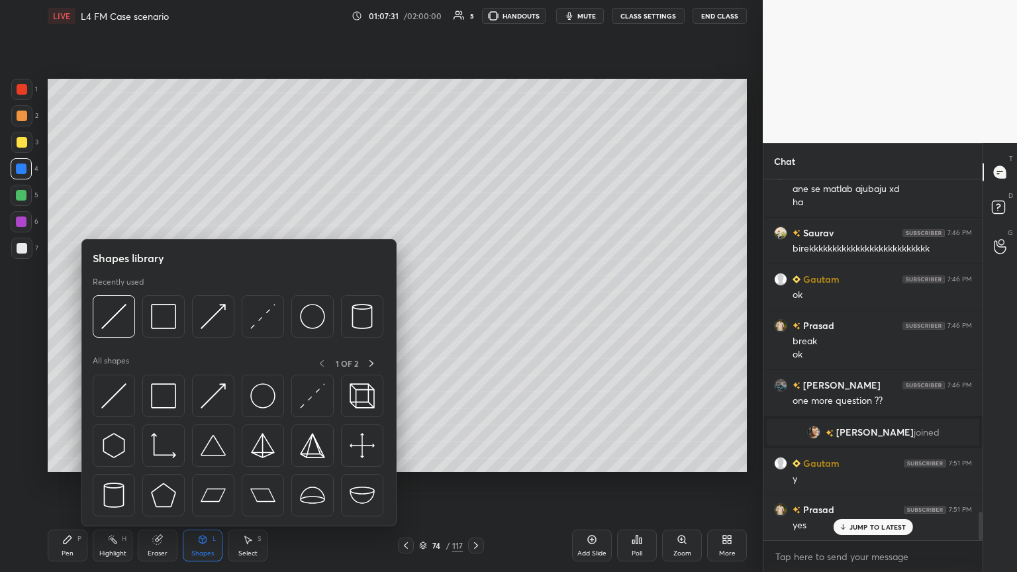
click at [119, 311] on img at bounding box center [113, 316] width 25 height 25
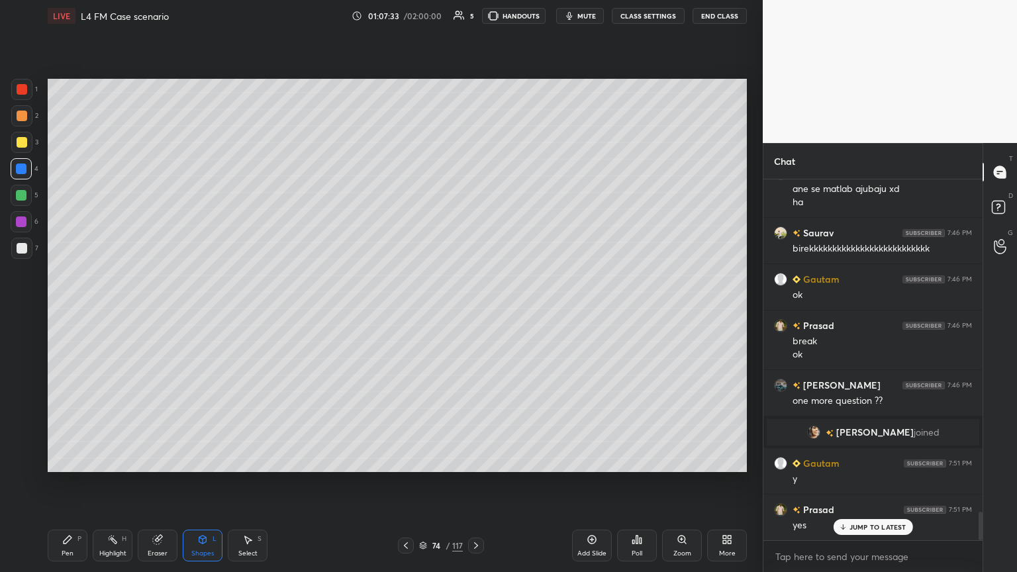
click at [67, 311] on icon at bounding box center [67, 539] width 11 height 11
click at [61, 311] on div "Pen P" at bounding box center [68, 546] width 40 height 32
click at [27, 117] on div at bounding box center [21, 115] width 21 height 21
click at [26, 247] on div at bounding box center [21, 248] width 21 height 21
click at [406, 311] on icon at bounding box center [406, 545] width 11 height 11
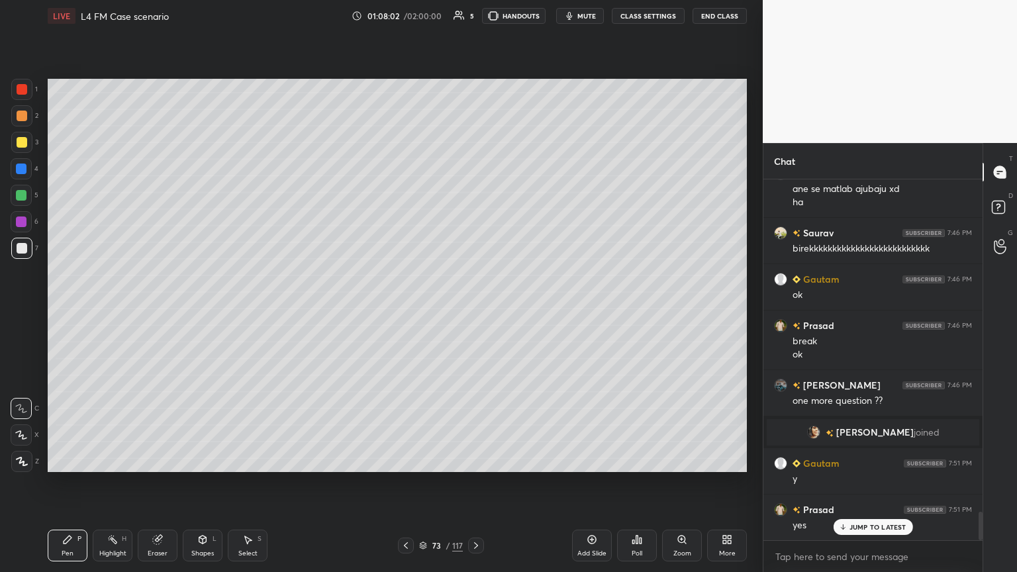
click at [407, 311] on icon at bounding box center [406, 545] width 11 height 11
click at [409, 311] on icon at bounding box center [406, 545] width 11 height 11
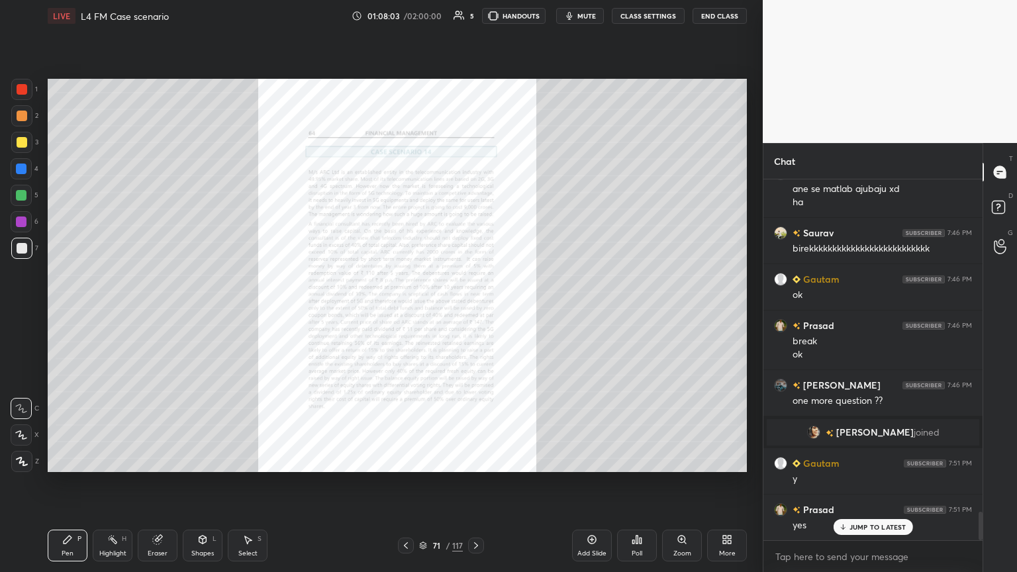
click at [475, 311] on icon at bounding box center [682, 539] width 11 height 11
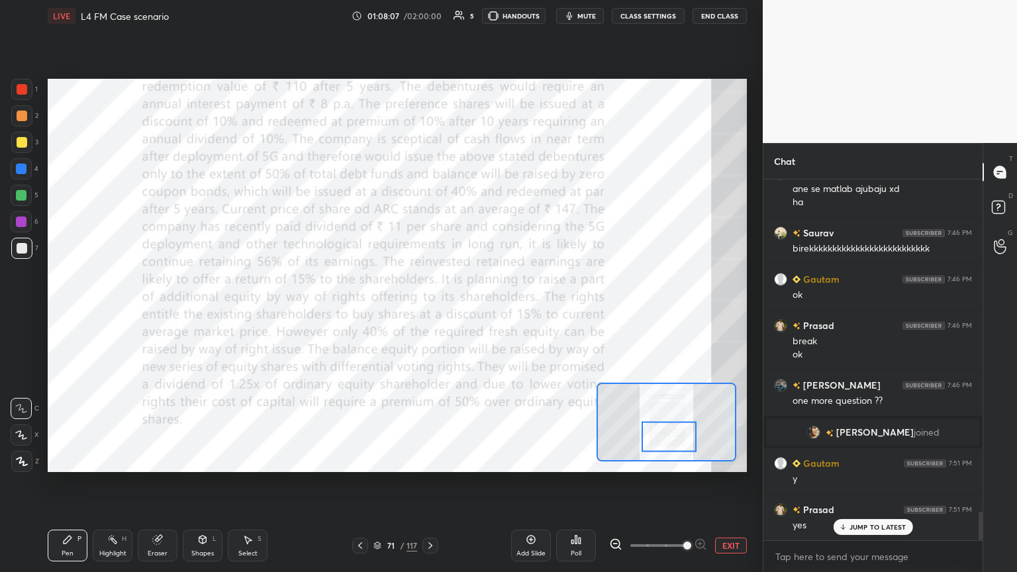
click at [23, 94] on div at bounding box center [22, 89] width 11 height 11
click at [425, 311] on icon at bounding box center [430, 545] width 11 height 11
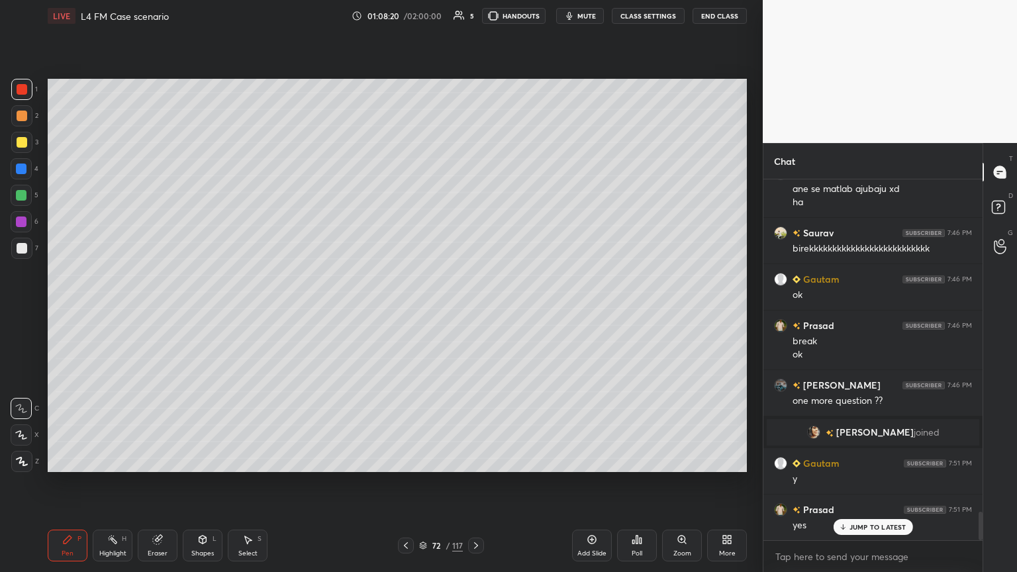
click at [475, 311] on icon at bounding box center [476, 545] width 4 height 7
click at [473, 311] on icon at bounding box center [476, 545] width 11 height 11
click at [21, 253] on div at bounding box center [22, 248] width 11 height 11
click at [405, 311] on icon at bounding box center [406, 545] width 11 height 11
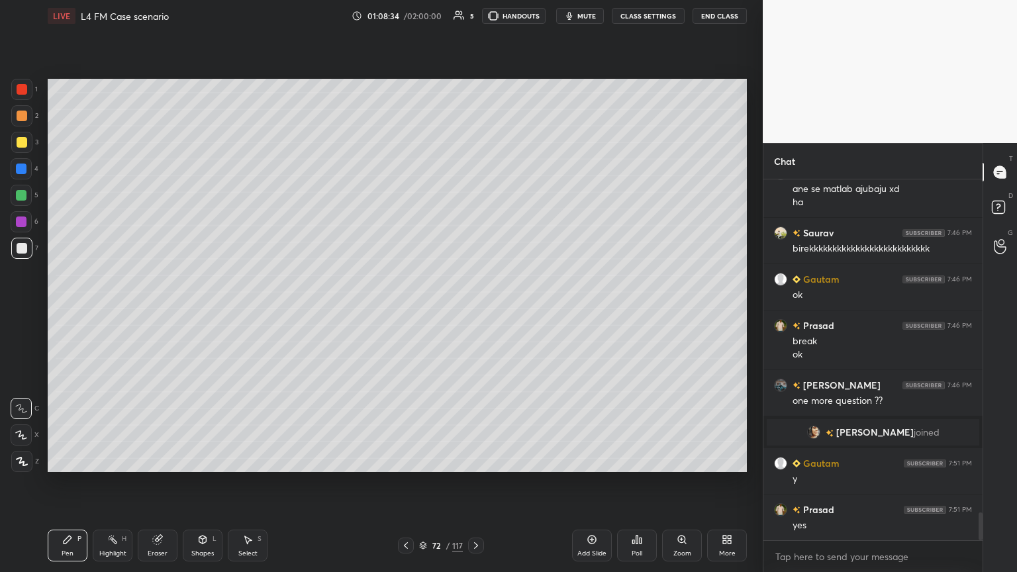
scroll to position [4335, 0]
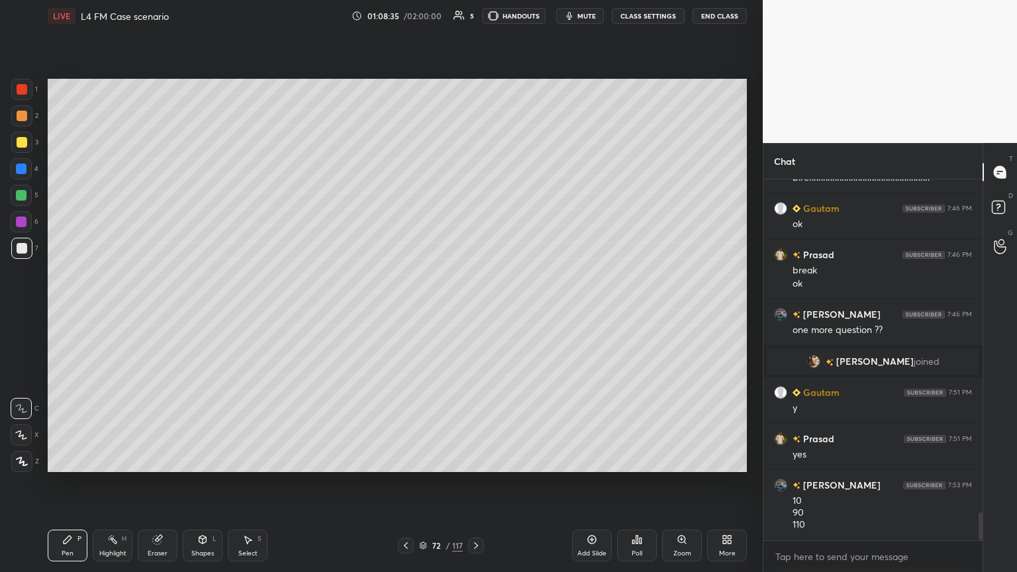
click at [400, 311] on div at bounding box center [406, 546] width 16 height 16
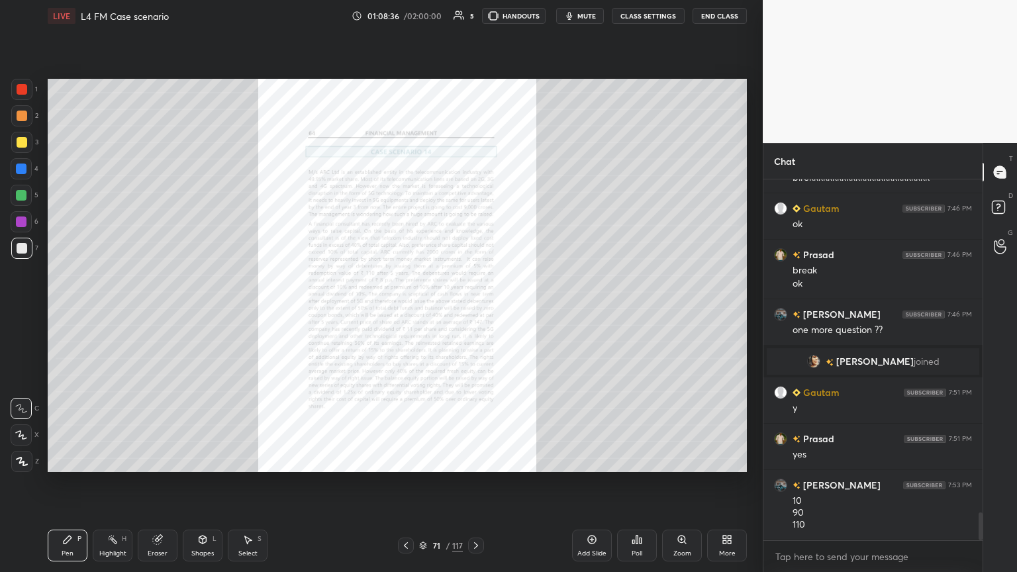
click at [475, 311] on div "Zoom" at bounding box center [682, 546] width 40 height 32
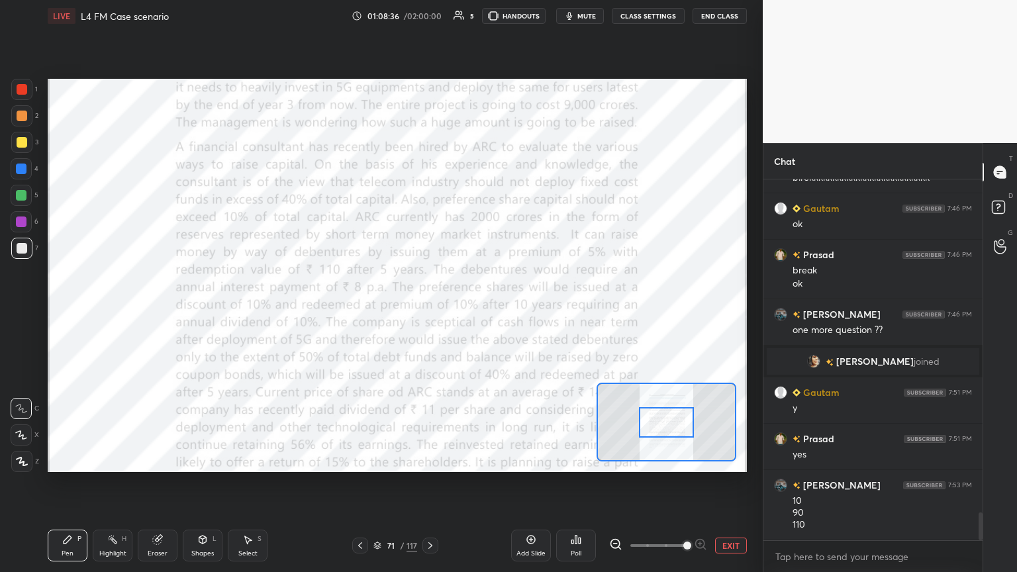
click at [475, 311] on span at bounding box center [687, 546] width 8 height 8
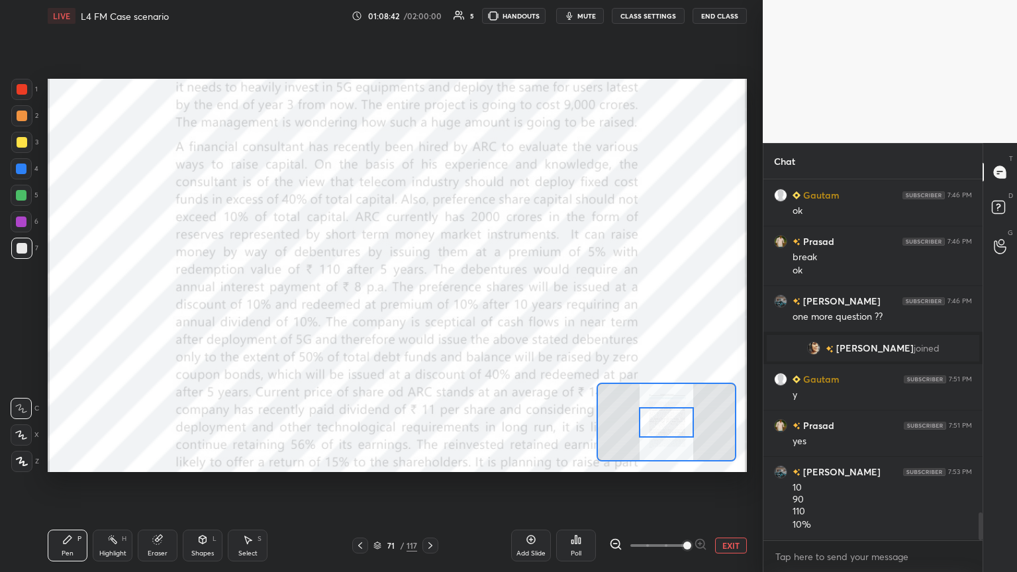
click at [437, 311] on div at bounding box center [430, 546] width 16 height 16
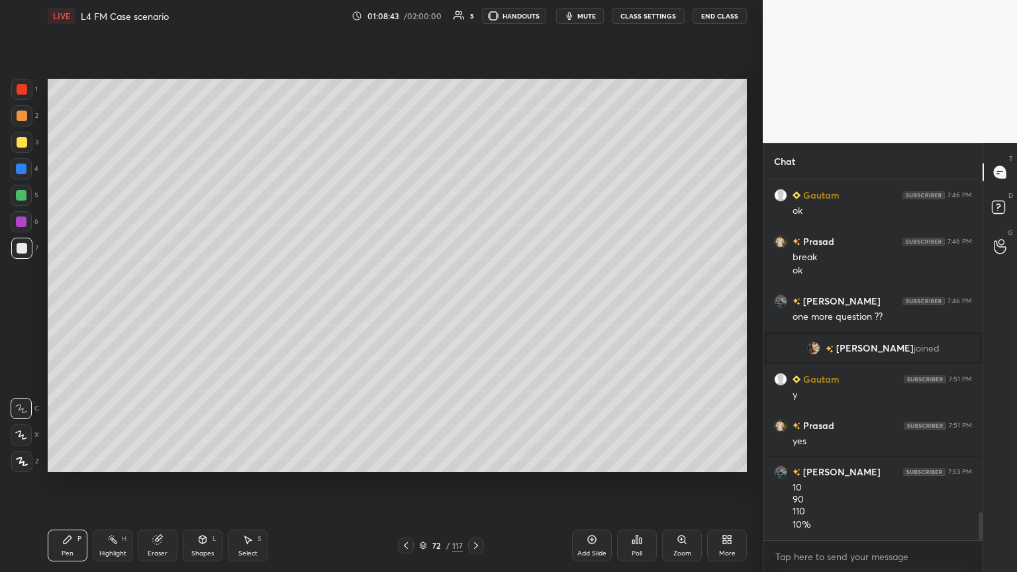
click at [434, 311] on div "72" at bounding box center [436, 546] width 13 height 8
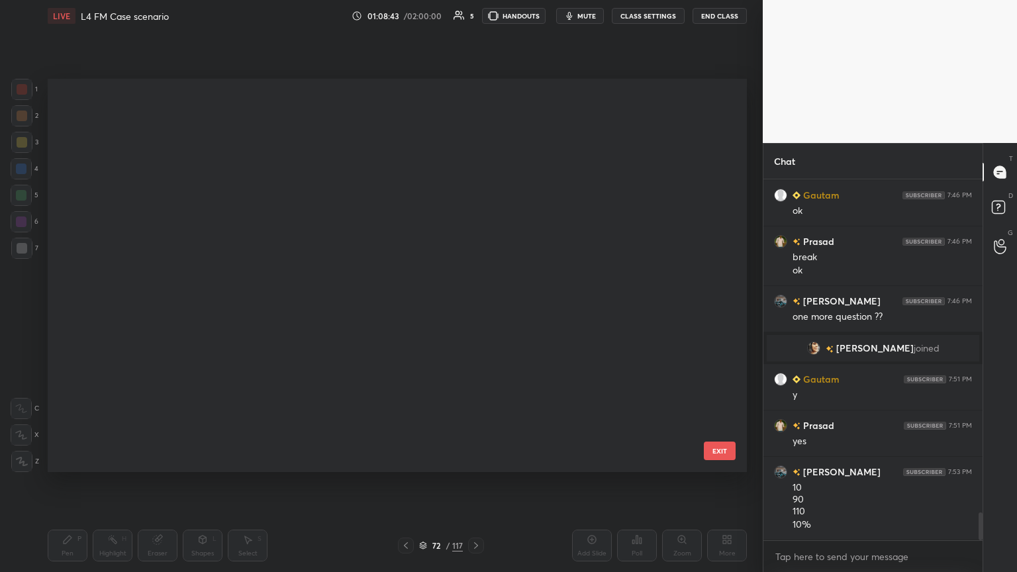
scroll to position [389, 693]
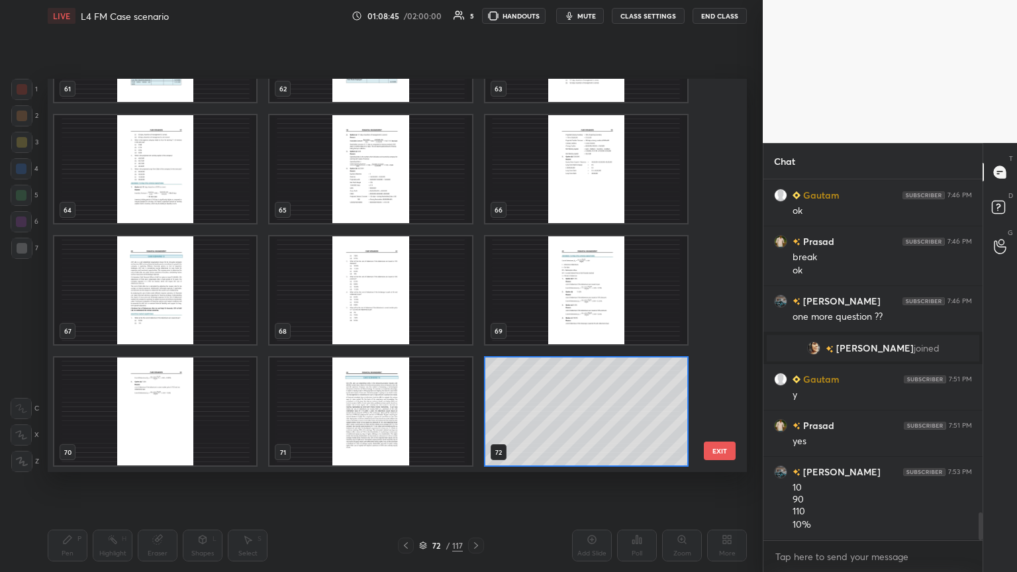
click at [193, 311] on img "grid" at bounding box center [155, 412] width 202 height 108
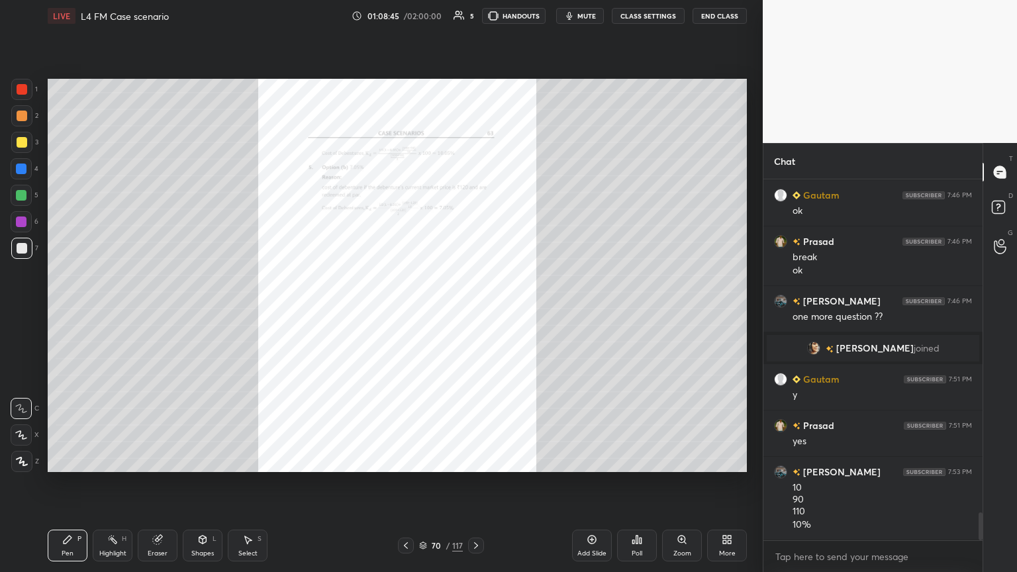
click at [474, 311] on icon at bounding box center [476, 545] width 4 height 7
click at [475, 311] on icon at bounding box center [476, 545] width 11 height 11
click at [475, 311] on icon at bounding box center [476, 545] width 4 height 7
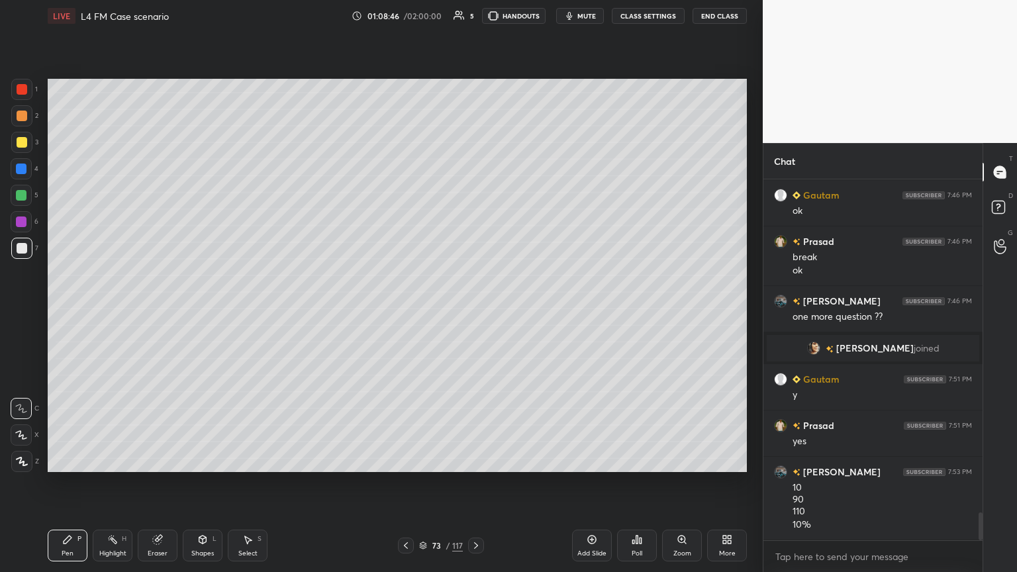
click at [475, 311] on icon at bounding box center [476, 545] width 4 height 7
click at [14, 145] on div at bounding box center [21, 142] width 21 height 21
click at [196, 311] on div "Shapes L" at bounding box center [203, 546] width 40 height 32
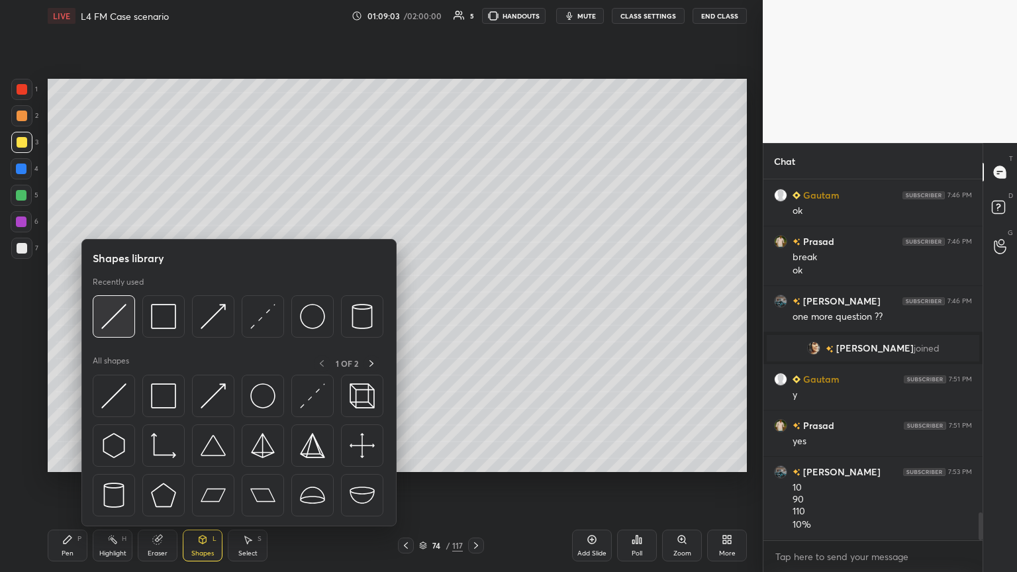
click at [115, 311] on div at bounding box center [114, 316] width 42 height 42
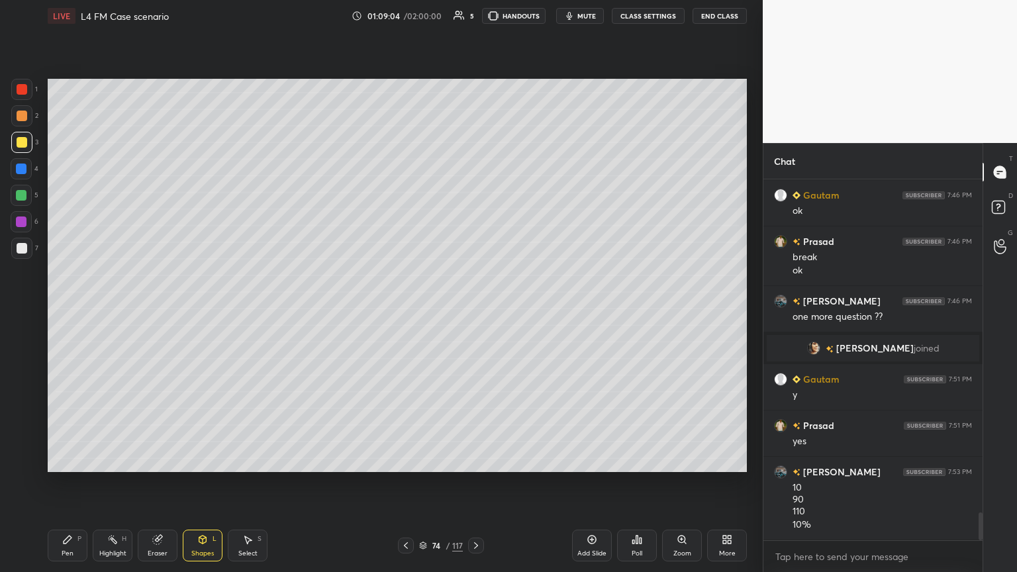
click at [24, 251] on div at bounding box center [22, 248] width 11 height 11
click at [58, 311] on div "Pen P" at bounding box center [68, 546] width 40 height 32
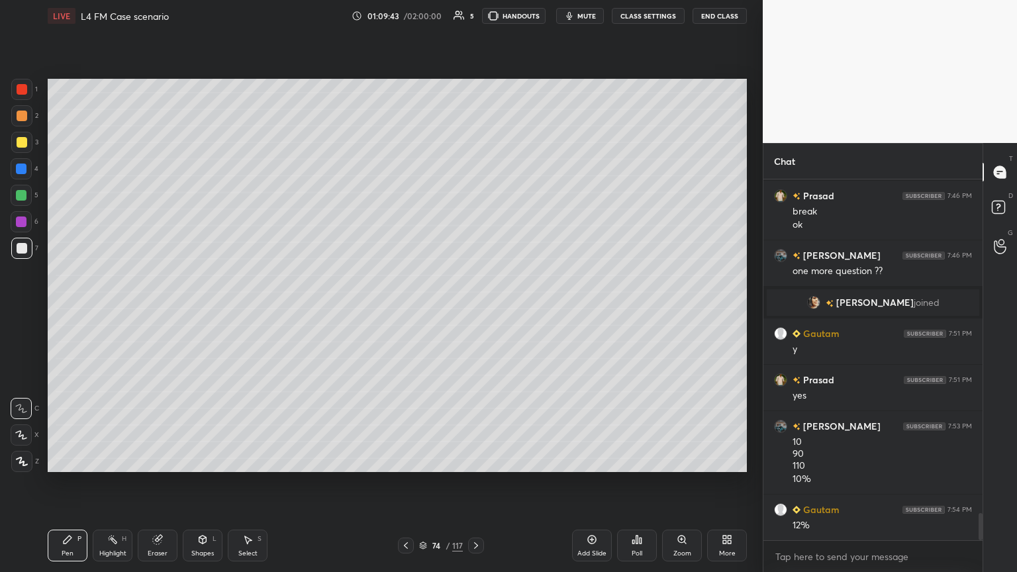
click at [212, 311] on div "Shapes L" at bounding box center [203, 546] width 40 height 32
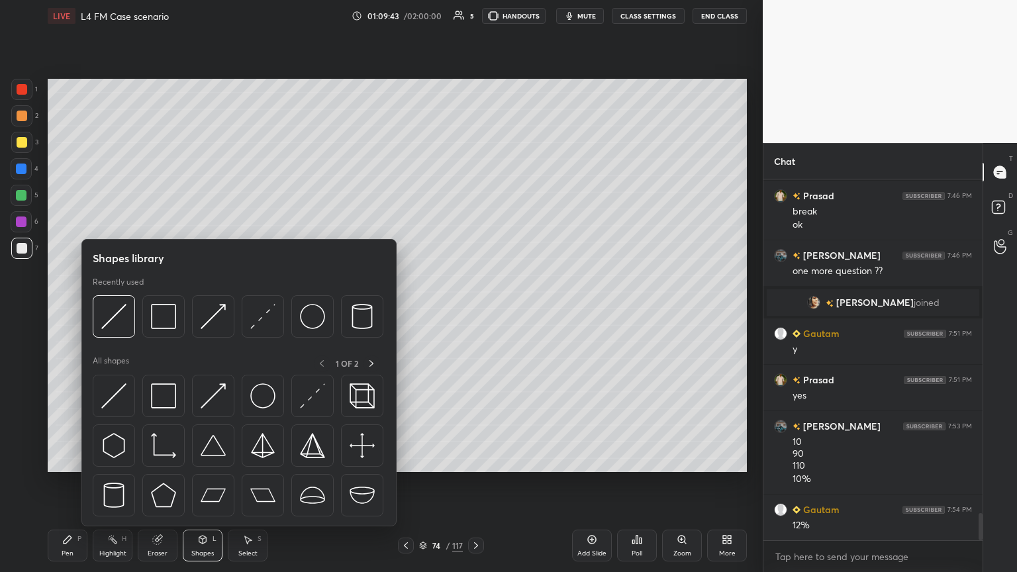
click at [111, 311] on img at bounding box center [113, 316] width 25 height 25
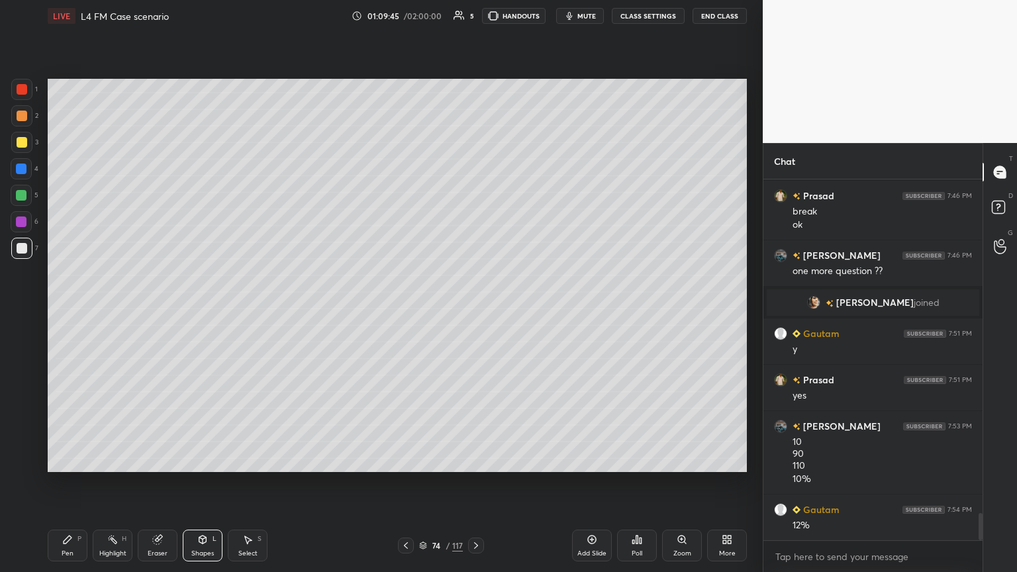
click at [72, 311] on div "Pen P Highlight H Eraser Shapes L Select S 74 / 117 Add Slide Poll Zoom More" at bounding box center [397, 545] width 699 height 53
click at [68, 311] on div "Pen P" at bounding box center [68, 546] width 40 height 32
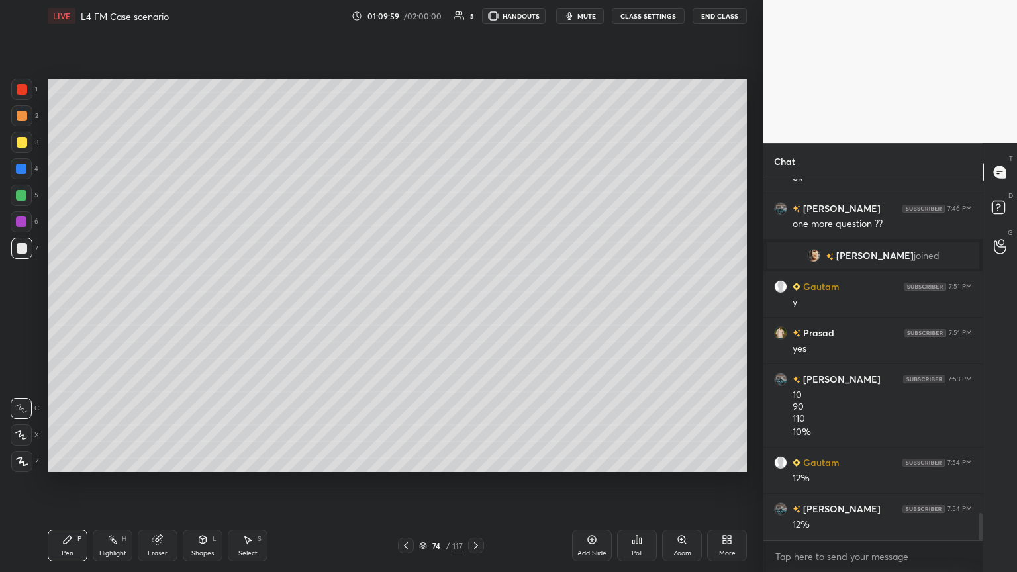
click at [402, 311] on icon at bounding box center [406, 545] width 11 height 11
click at [471, 311] on icon at bounding box center [476, 545] width 11 height 11
click at [475, 311] on div at bounding box center [476, 546] width 16 height 16
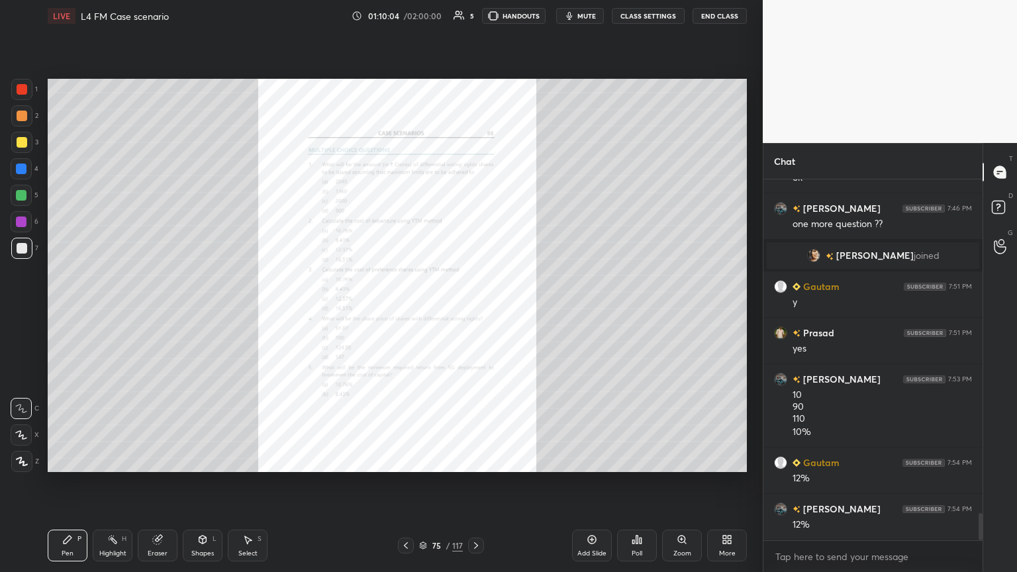
click at [475, 311] on icon at bounding box center [681, 539] width 0 height 3
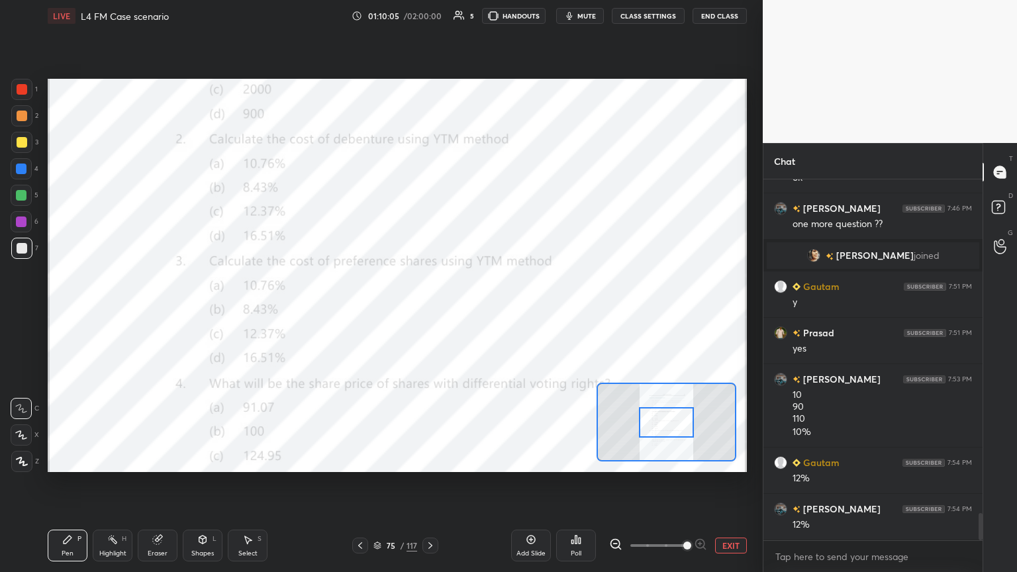
click at [35, 99] on div "1" at bounding box center [24, 89] width 26 height 21
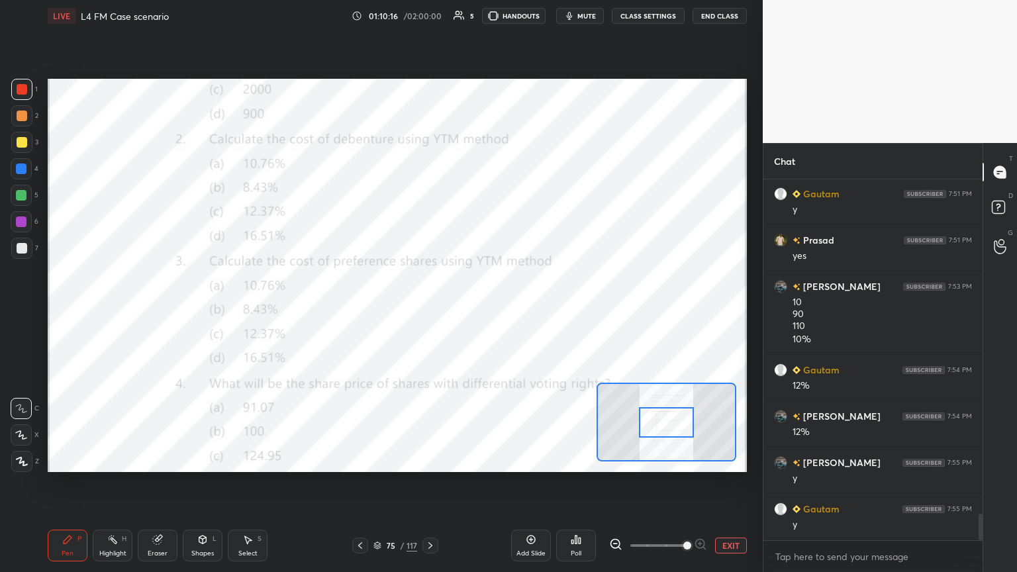
scroll to position [4579, 0]
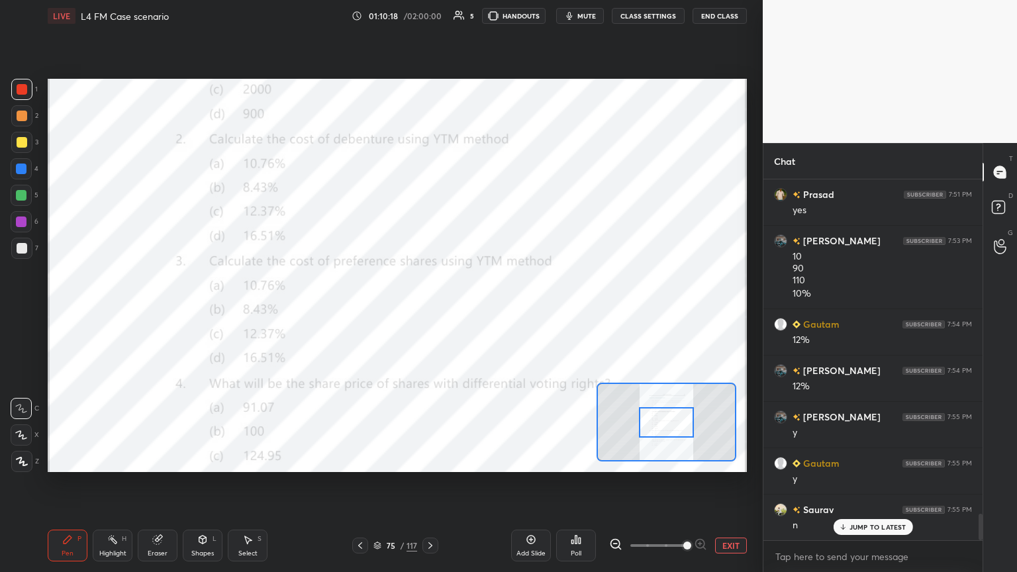
click at [356, 311] on icon at bounding box center [360, 545] width 11 height 11
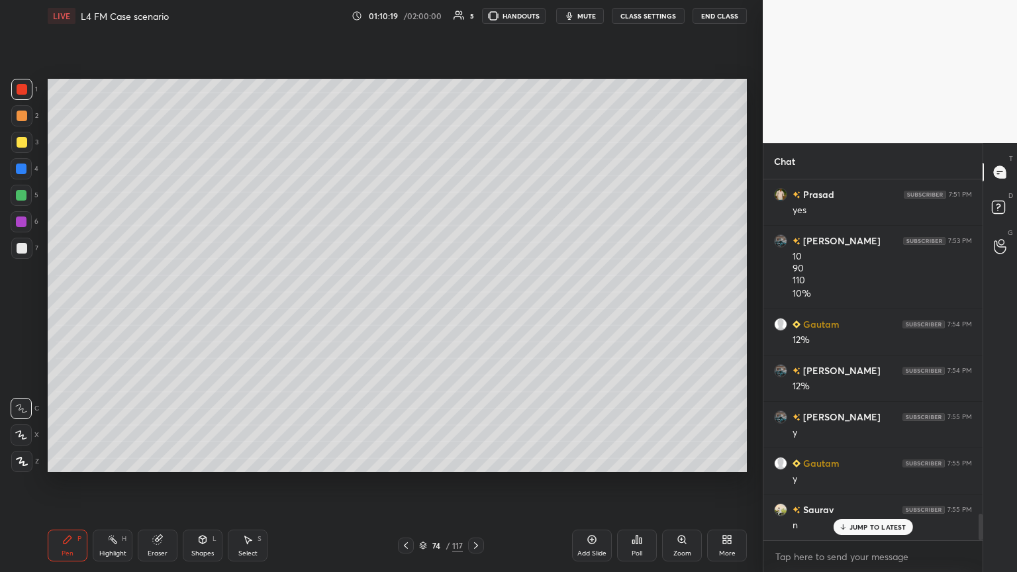
scroll to position [4626, 0]
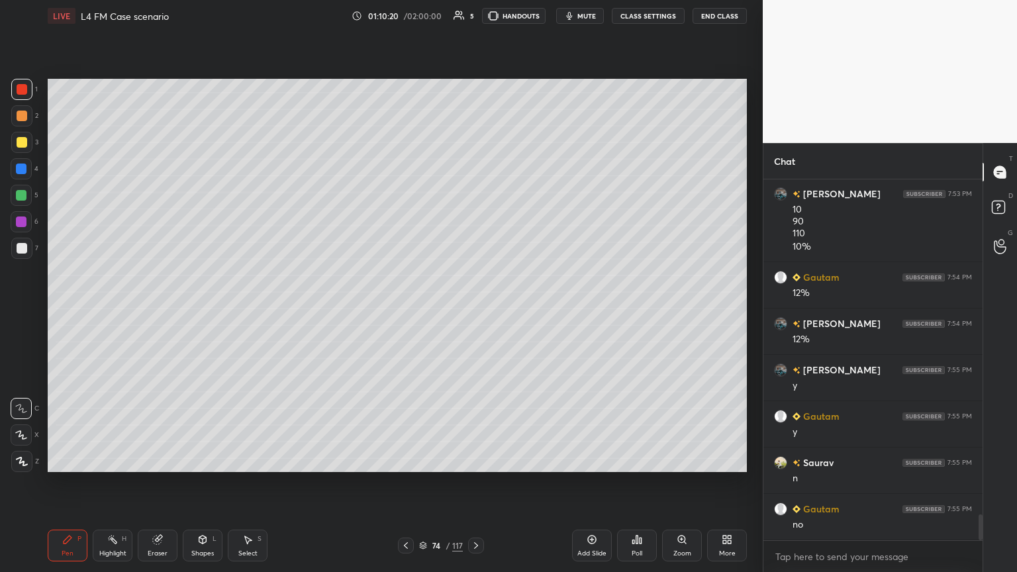
click at [55, 311] on div "Pen P" at bounding box center [68, 546] width 40 height 32
click at [20, 207] on div "5" at bounding box center [25, 198] width 28 height 26
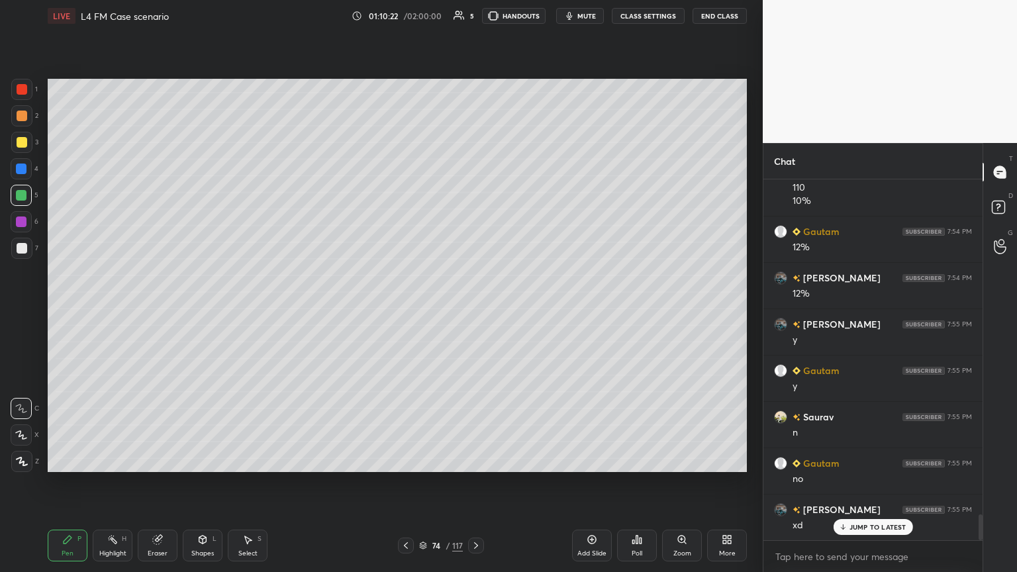
scroll to position [4719, 0]
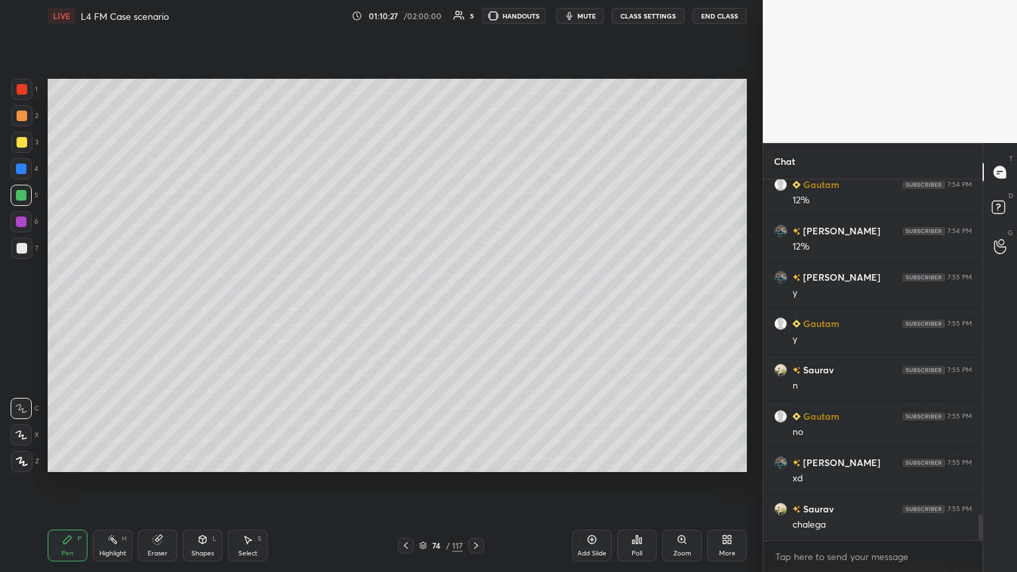
click at [405, 311] on icon at bounding box center [406, 545] width 11 height 11
click at [475, 311] on icon at bounding box center [476, 545] width 11 height 11
click at [19, 246] on div at bounding box center [22, 248] width 11 height 11
click at [474, 311] on icon at bounding box center [476, 545] width 11 height 11
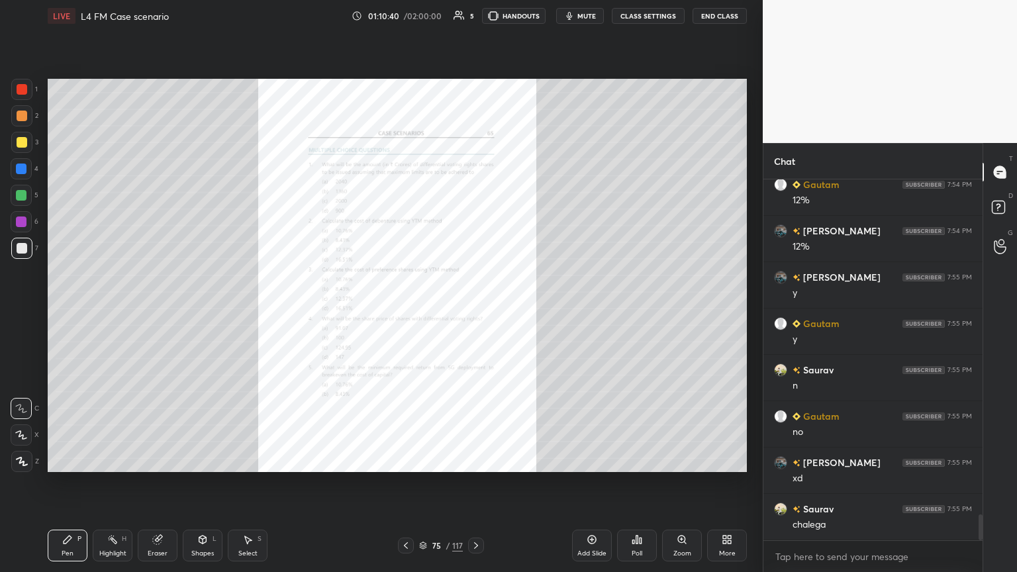
click at [397, 311] on div "75 / 117" at bounding box center [441, 546] width 262 height 16
click at [27, 93] on div at bounding box center [21, 89] width 21 height 21
click at [408, 311] on icon at bounding box center [406, 545] width 11 height 11
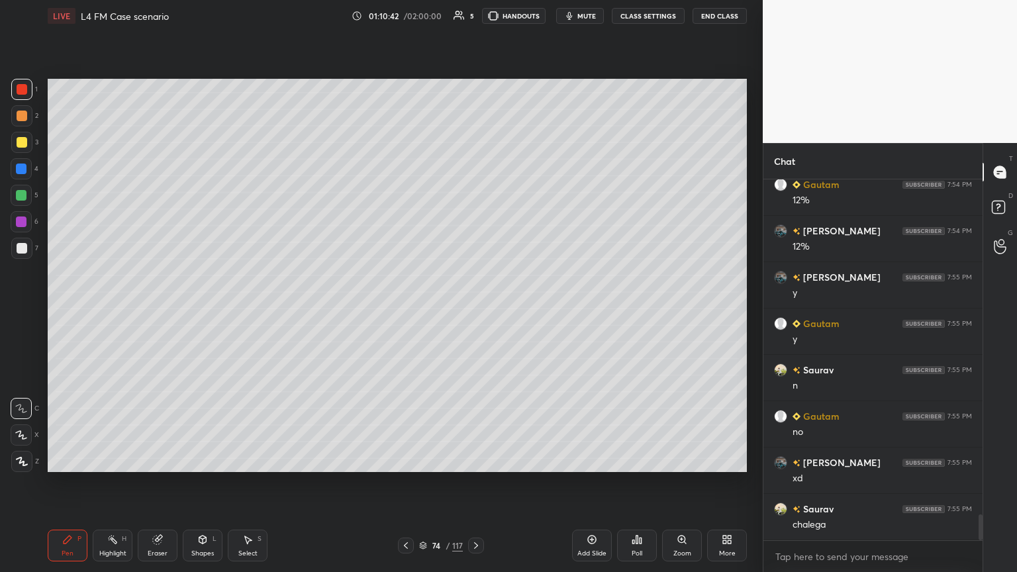
click at [208, 311] on div "Shapes L" at bounding box center [203, 546] width 40 height 32
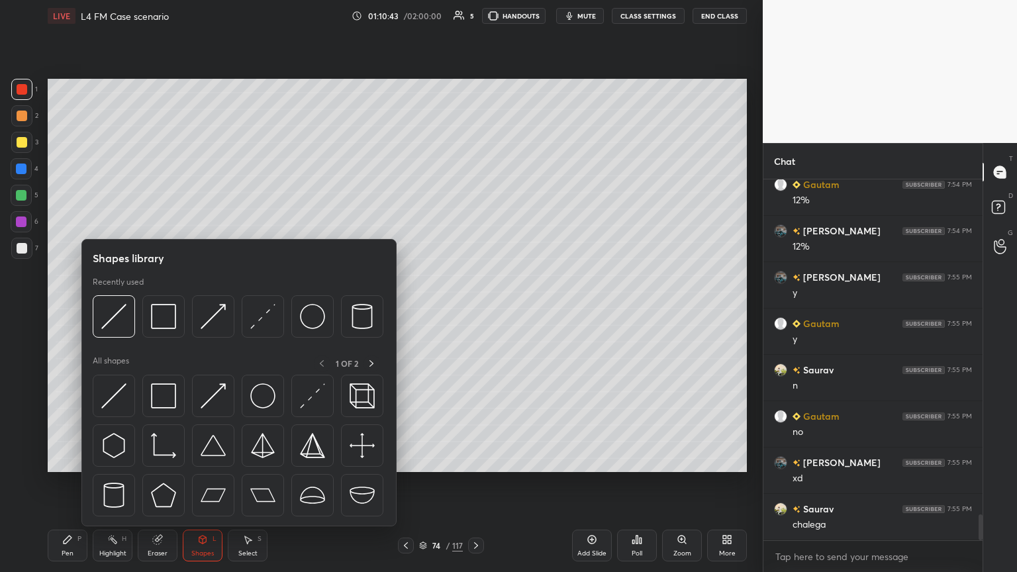
click at [154, 311] on img at bounding box center [163, 316] width 25 height 25
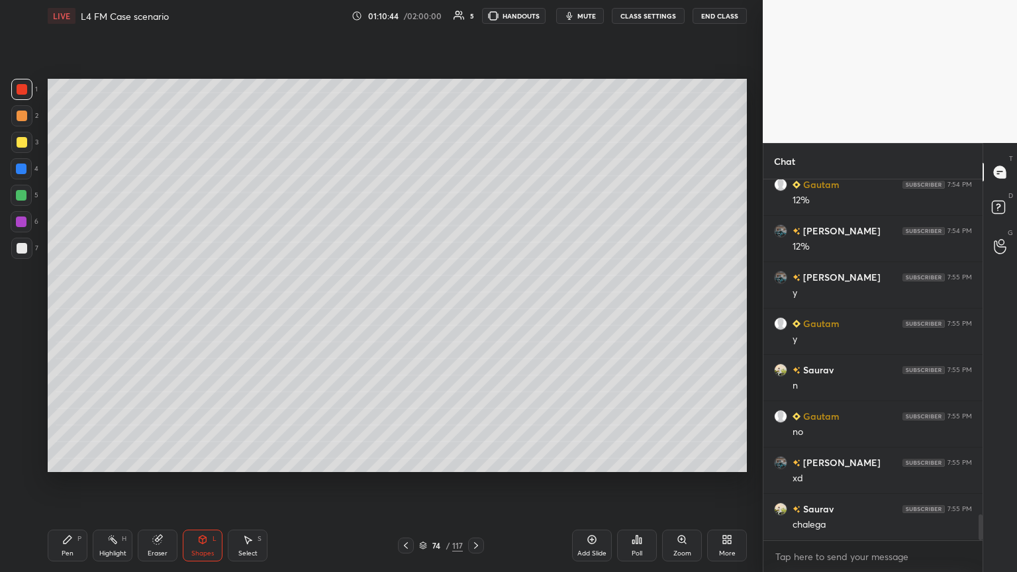
click at [17, 247] on div at bounding box center [22, 248] width 11 height 11
click at [59, 311] on div "Pen P" at bounding box center [68, 546] width 40 height 32
click at [409, 311] on icon at bounding box center [406, 545] width 11 height 11
click at [475, 311] on icon at bounding box center [476, 545] width 11 height 11
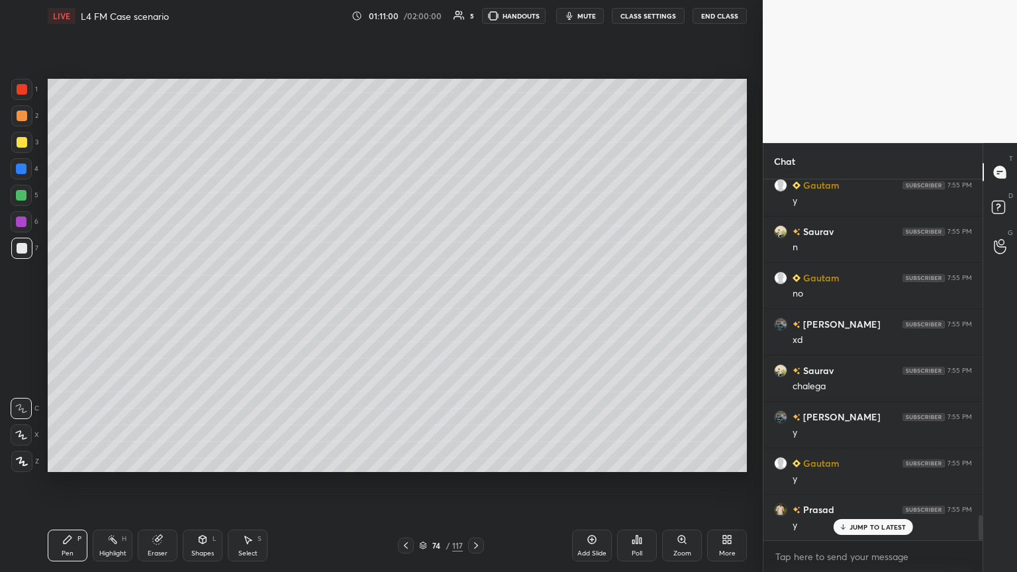
scroll to position [4904, 0]
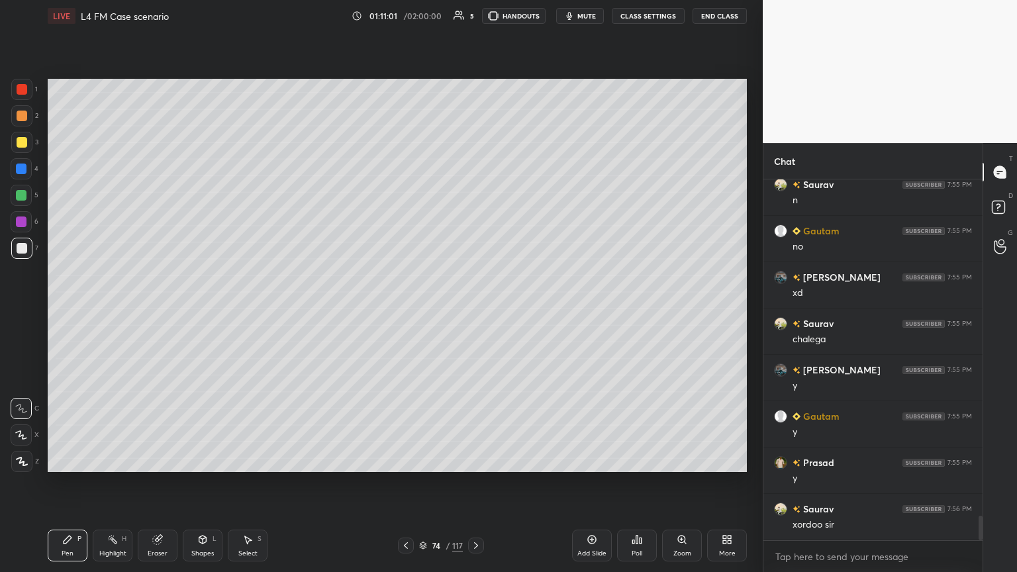
click at [408, 311] on icon at bounding box center [406, 545] width 11 height 11
click at [475, 311] on div at bounding box center [476, 546] width 16 height 16
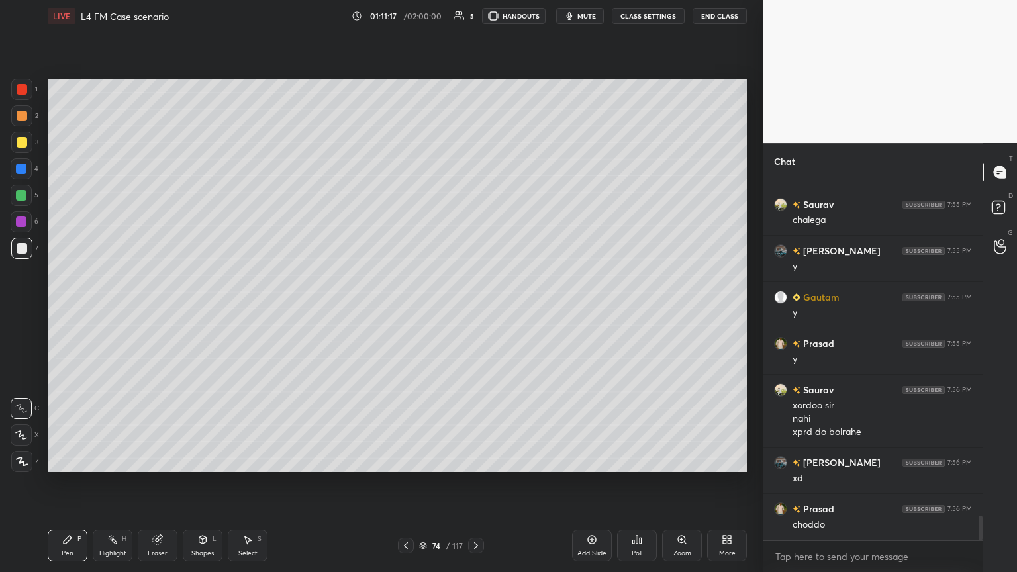
scroll to position [5069, 0]
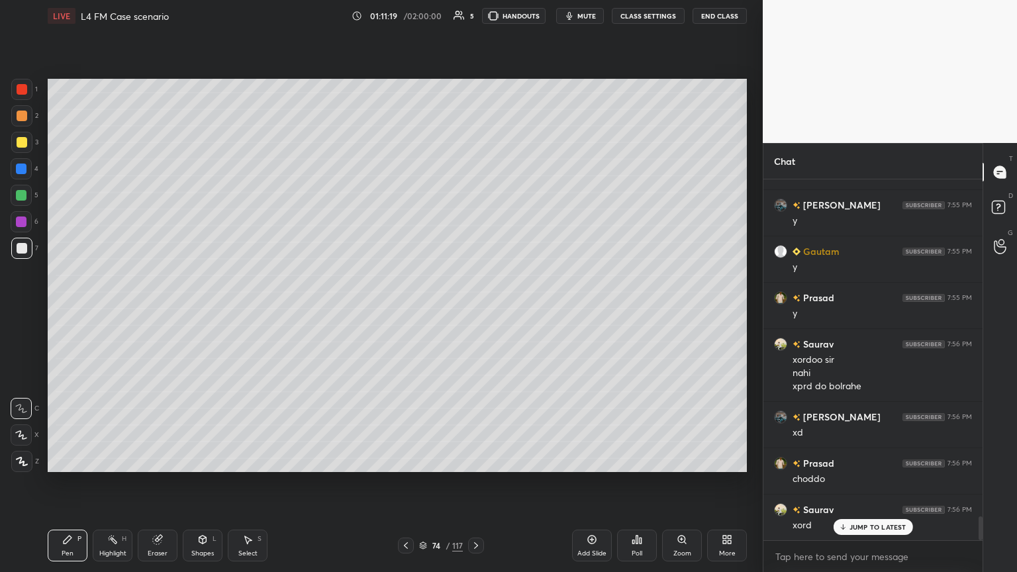
click at [404, 311] on icon at bounding box center [406, 545] width 11 height 11
click at [407, 311] on icon at bounding box center [406, 545] width 11 height 11
click at [405, 311] on icon at bounding box center [406, 545] width 11 height 11
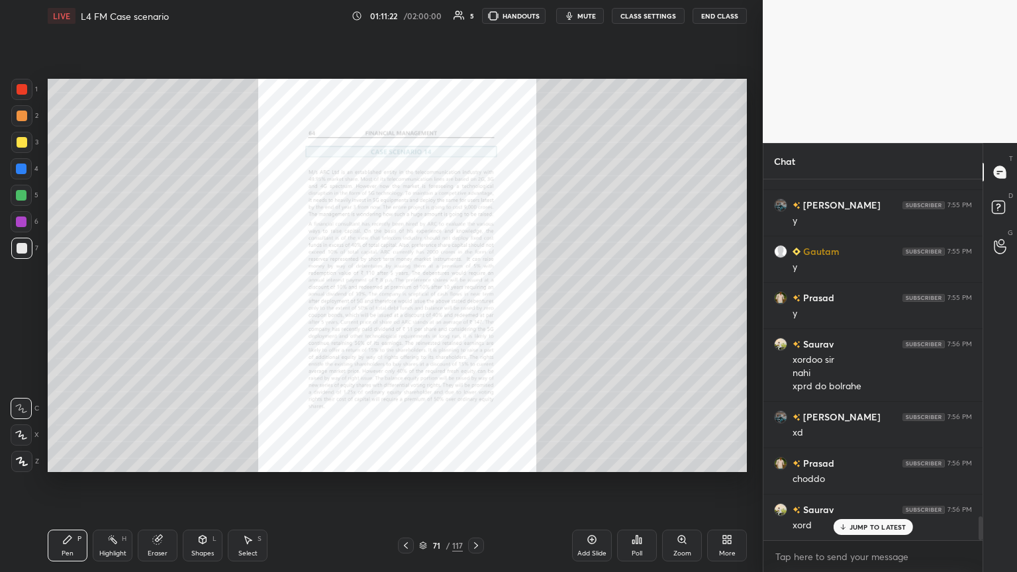
click at [475, 311] on icon at bounding box center [682, 539] width 11 height 11
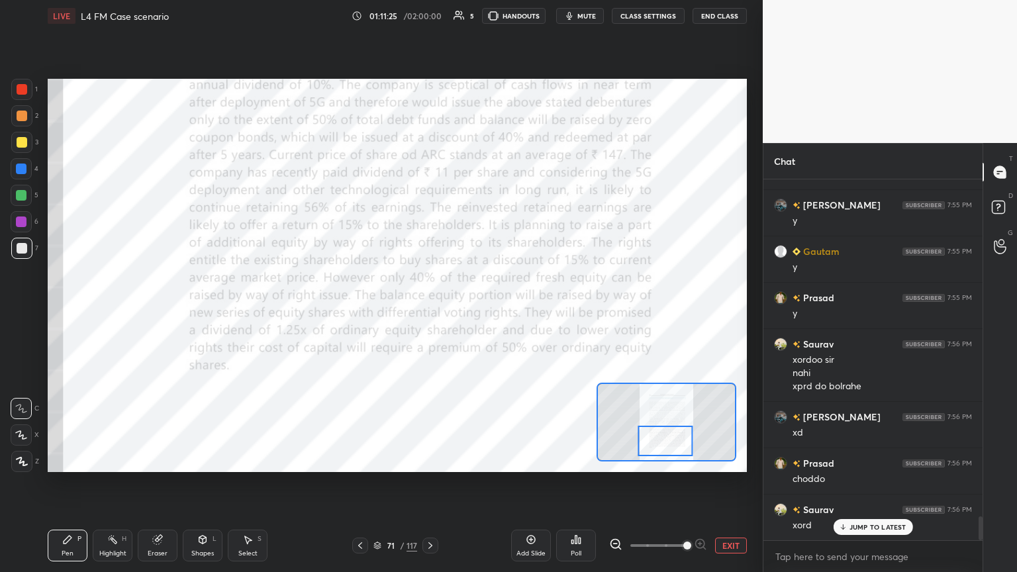
click at [24, 93] on div at bounding box center [22, 89] width 11 height 11
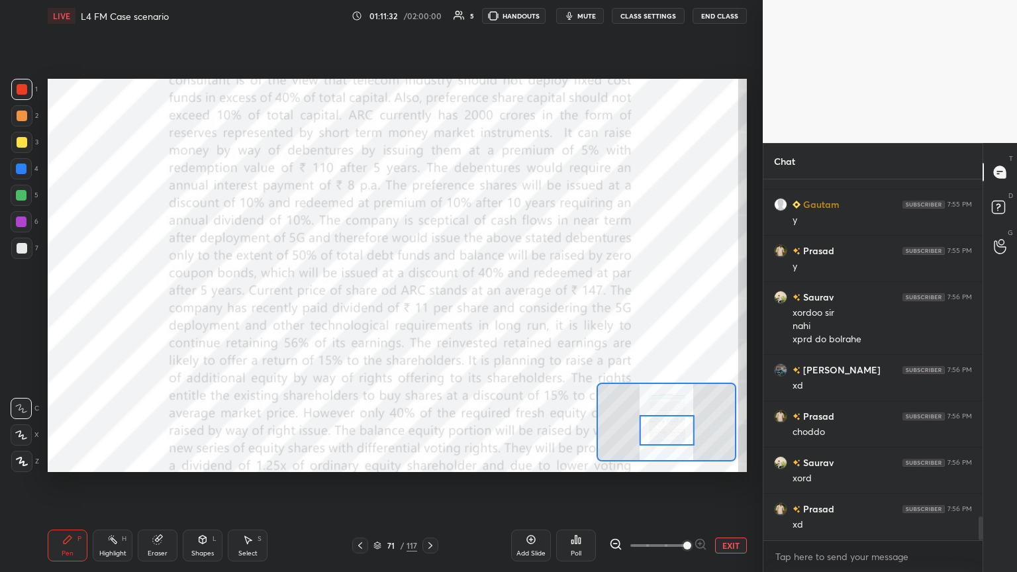
scroll to position [5162, 0]
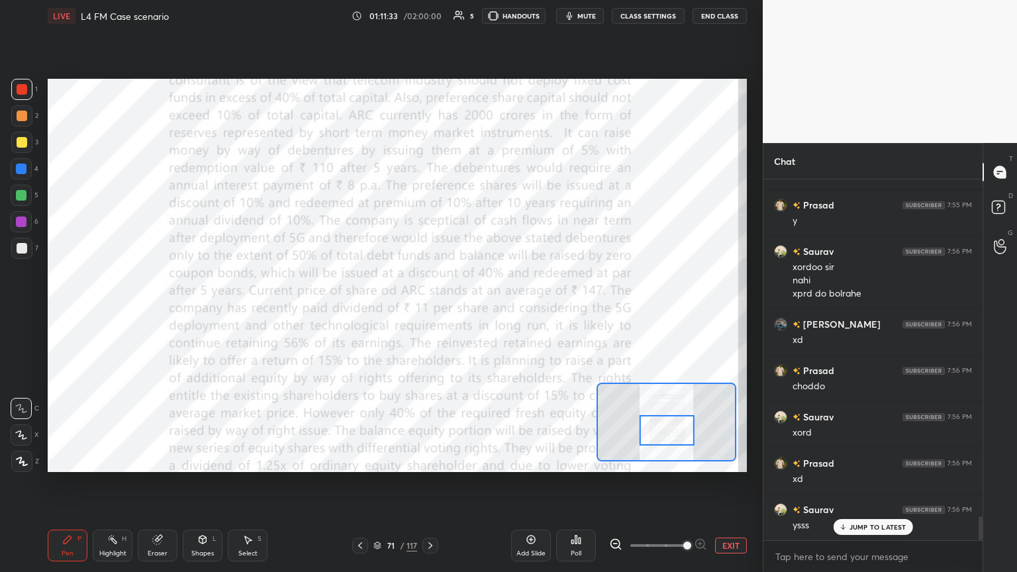
click at [152, 311] on div "Eraser" at bounding box center [158, 546] width 40 height 32
click at [22, 311] on div "Erase all" at bounding box center [21, 461] width 21 height 21
click at [54, 311] on div "Pen P Highlight H Eraser Shapes L Select S 71 / 117 Add Slide Poll EXIT" at bounding box center [397, 545] width 699 height 53
click at [209, 311] on div "Shapes L" at bounding box center [203, 546] width 40 height 32
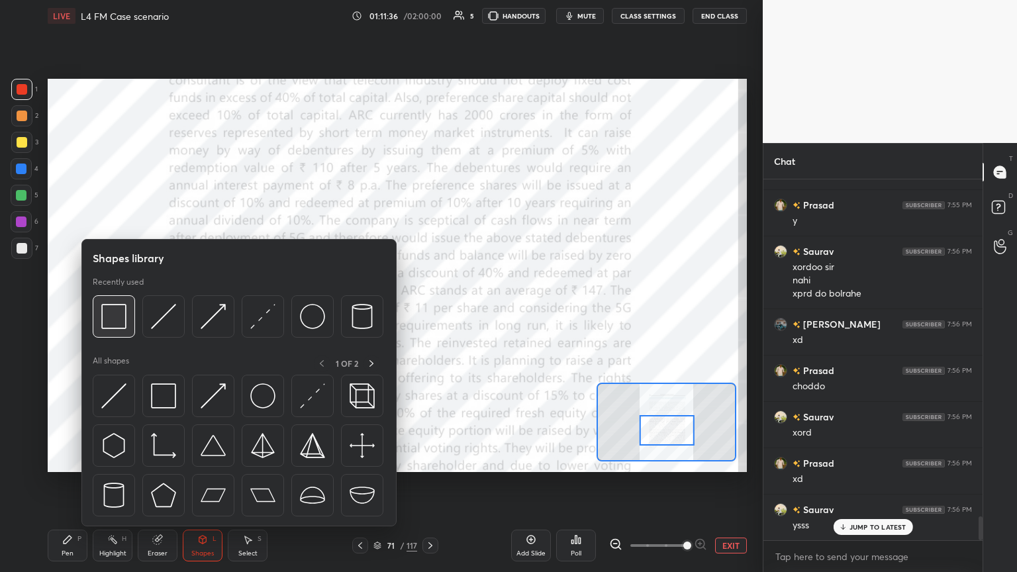
click at [103, 311] on img at bounding box center [113, 316] width 25 height 25
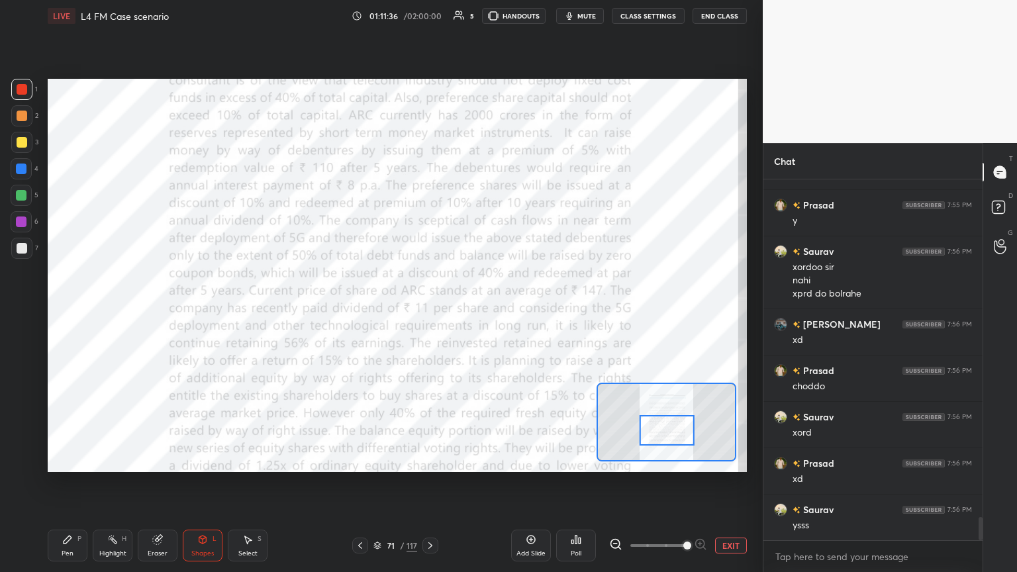
scroll to position [5209, 0]
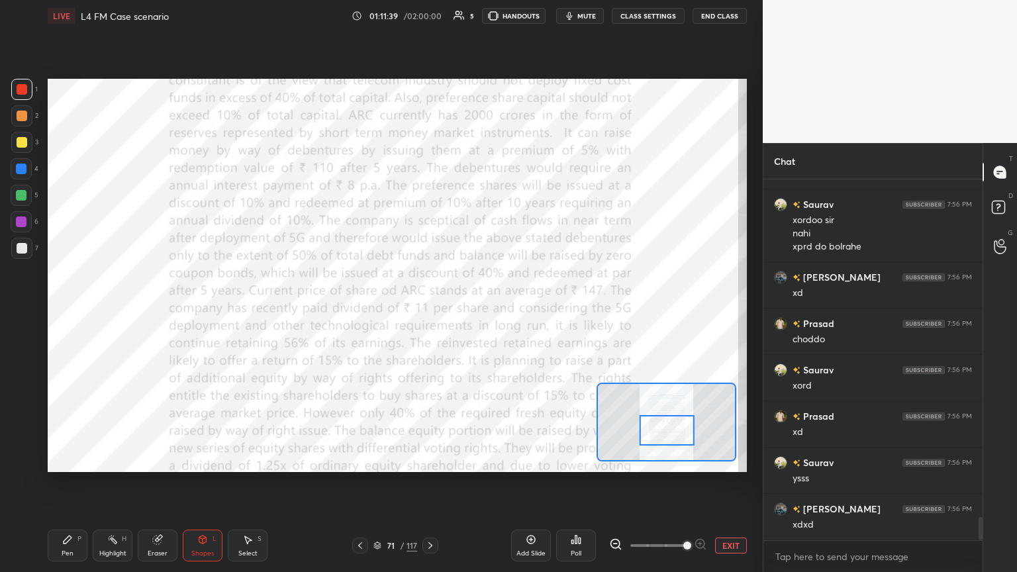
click at [201, 311] on div "Shapes" at bounding box center [202, 553] width 23 height 7
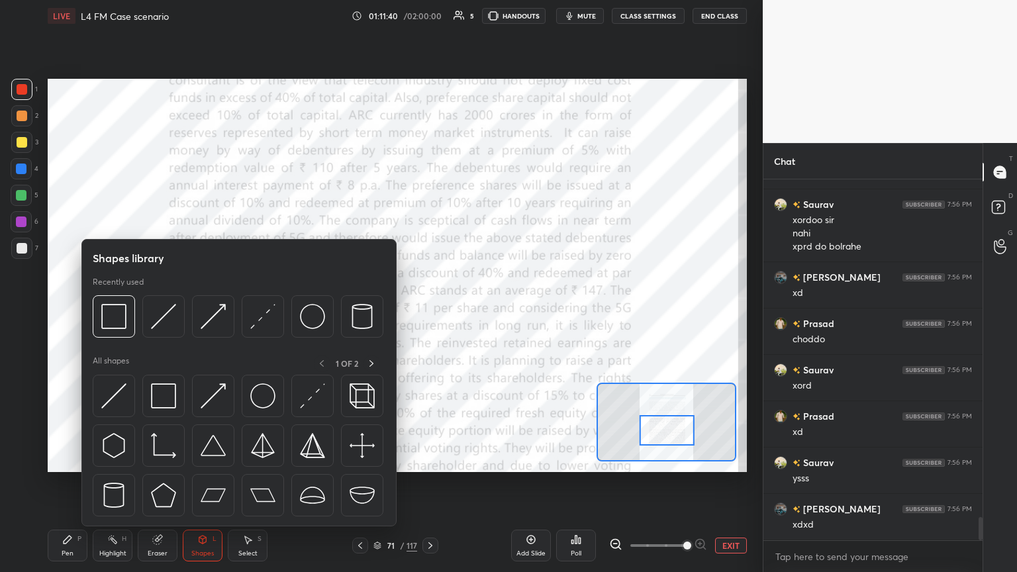
click at [161, 311] on img at bounding box center [163, 316] width 25 height 25
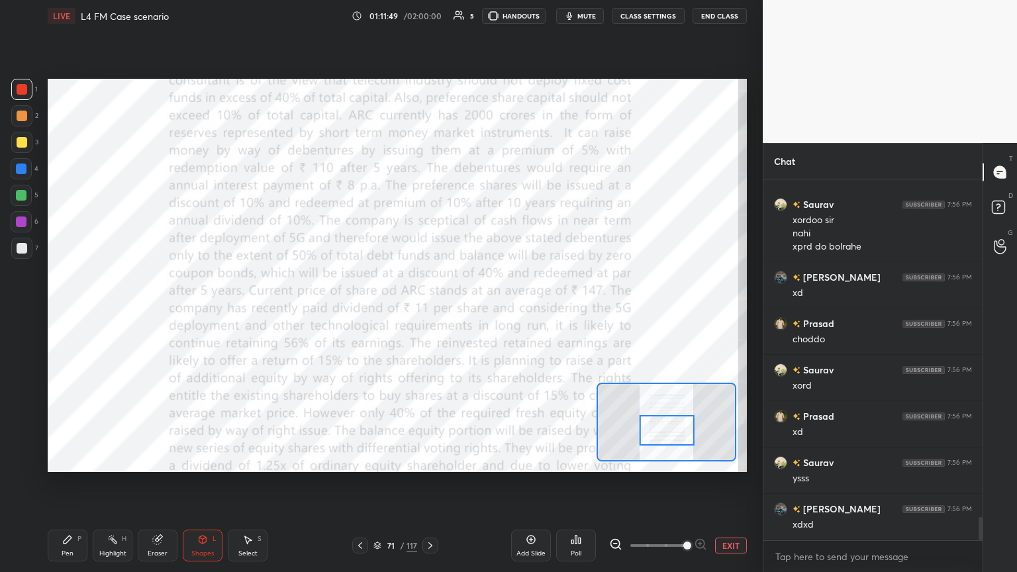
click at [62, 311] on div "Pen" at bounding box center [68, 553] width 12 height 7
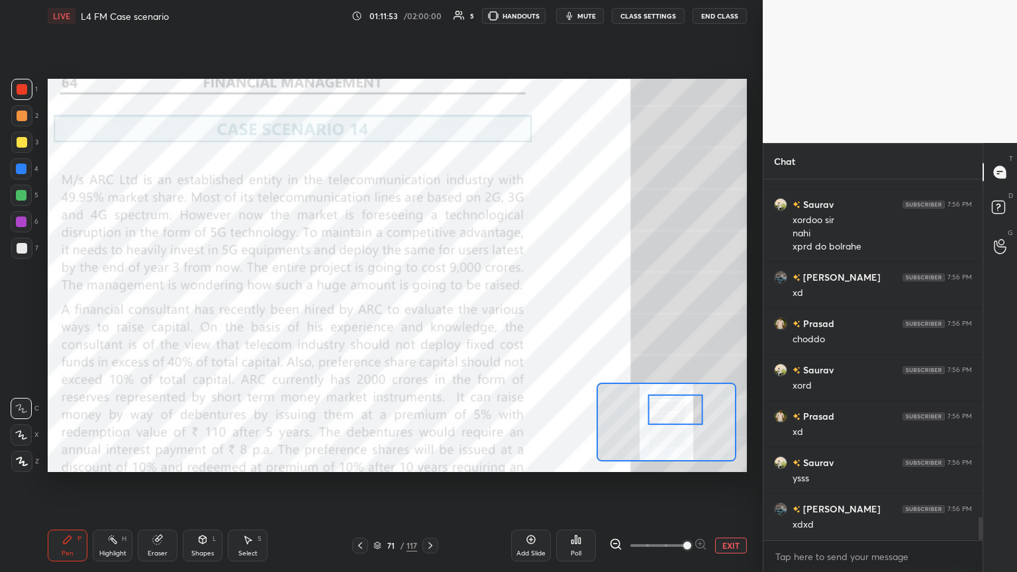
scroll to position [5222, 0]
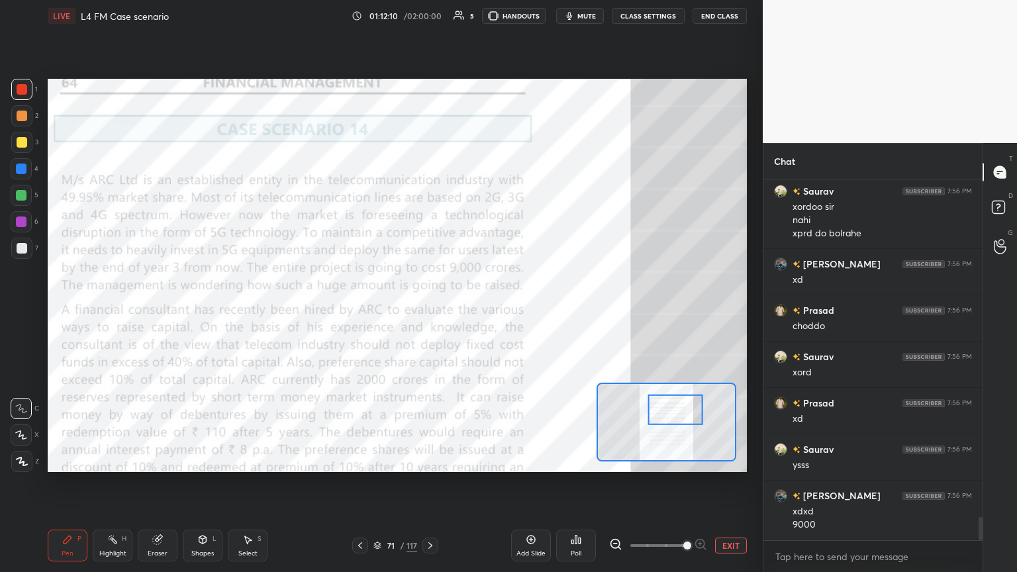
click at [429, 311] on div at bounding box center [430, 546] width 16 height 16
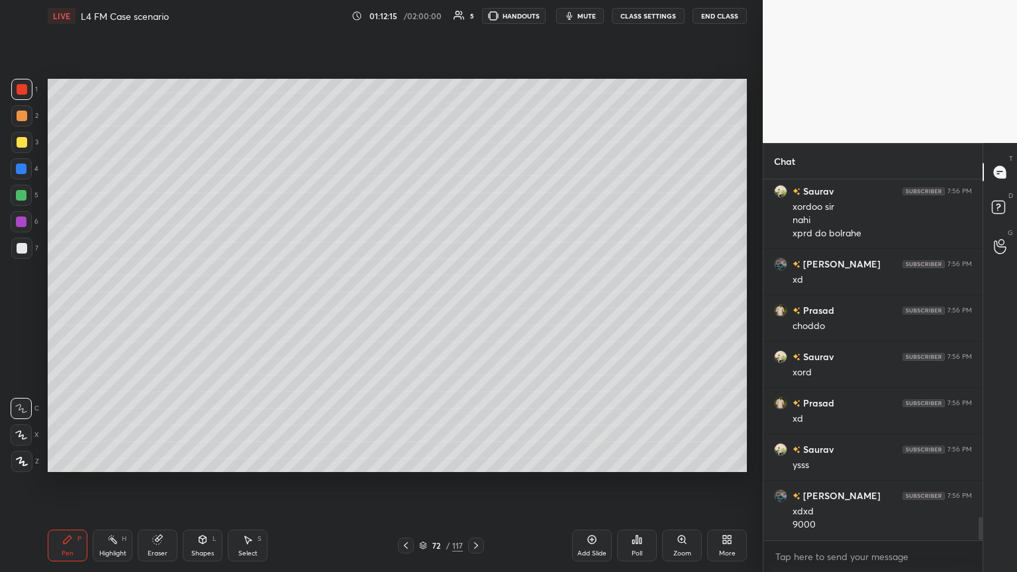
click at [407, 311] on icon at bounding box center [406, 545] width 11 height 11
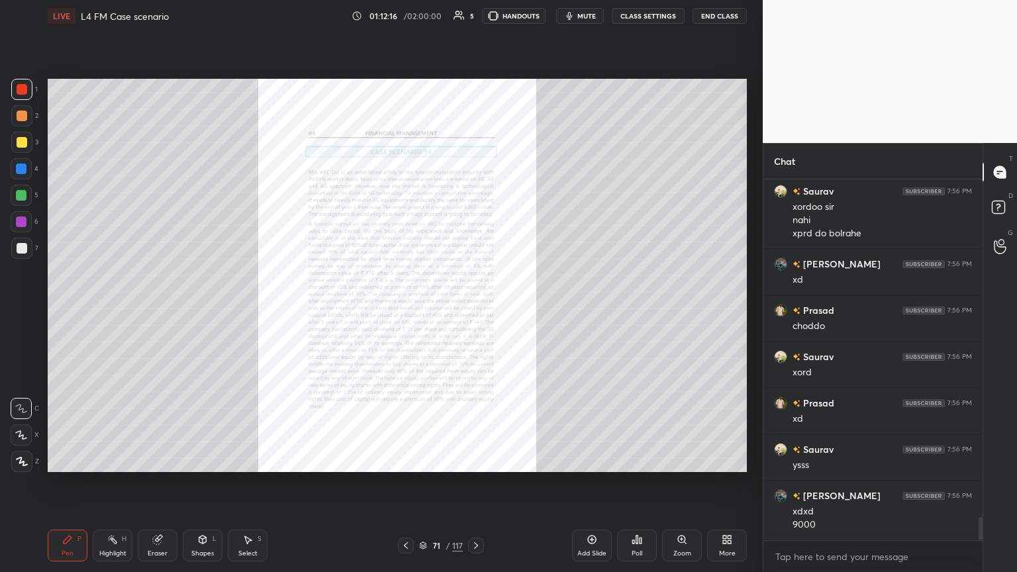
click at [475, 311] on div "Zoom" at bounding box center [682, 546] width 40 height 32
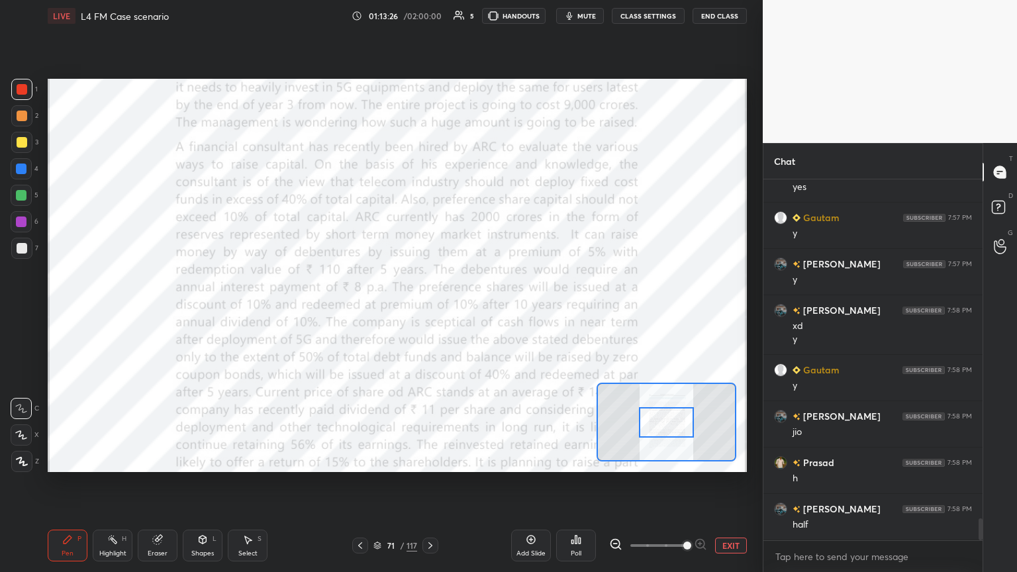
scroll to position [5619, 0]
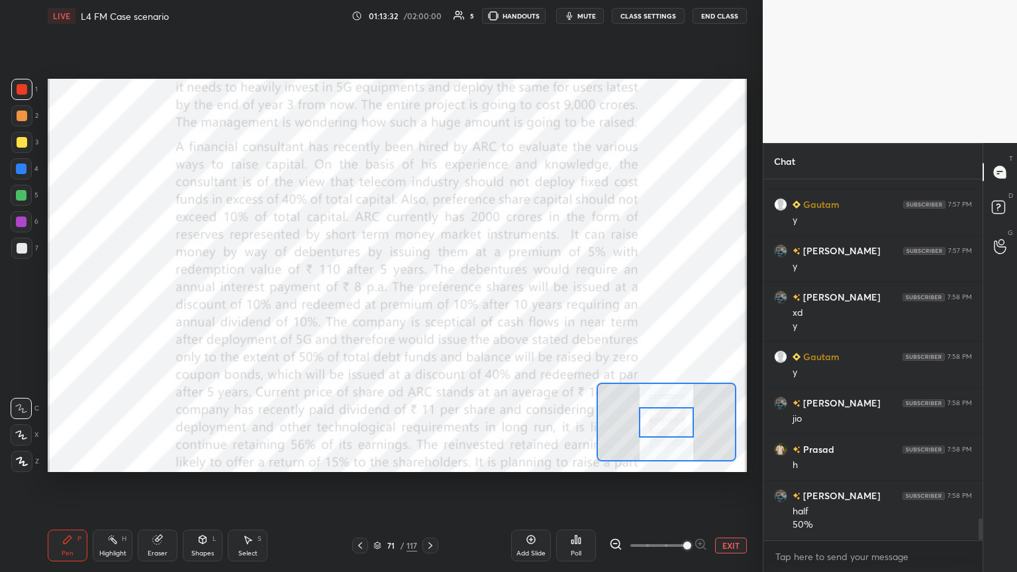
click at [153, 311] on icon at bounding box center [157, 539] width 11 height 11
click at [21, 311] on span "Erase all" at bounding box center [21, 461] width 20 height 9
click at [75, 311] on div "Pen P Highlight H Eraser Shapes L Select S 71 / 117 Add Slide Poll EXIT" at bounding box center [397, 545] width 699 height 53
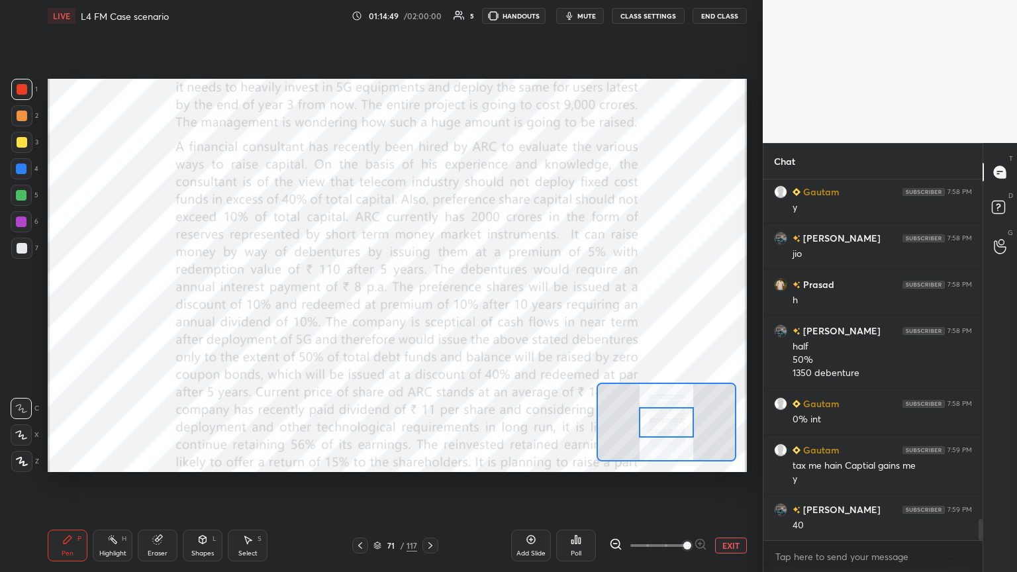
scroll to position [5831, 0]
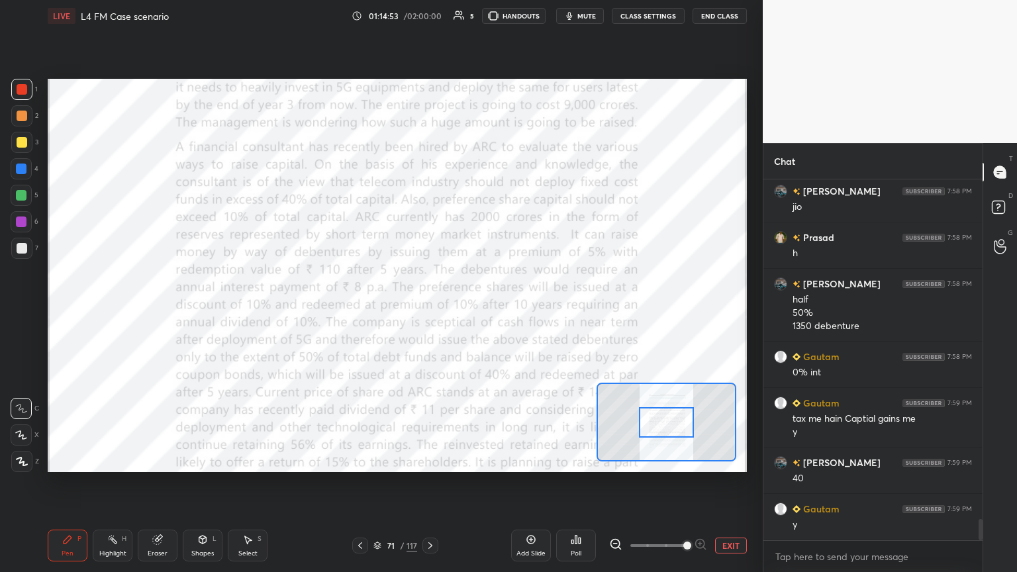
click at [426, 311] on icon at bounding box center [430, 545] width 11 height 11
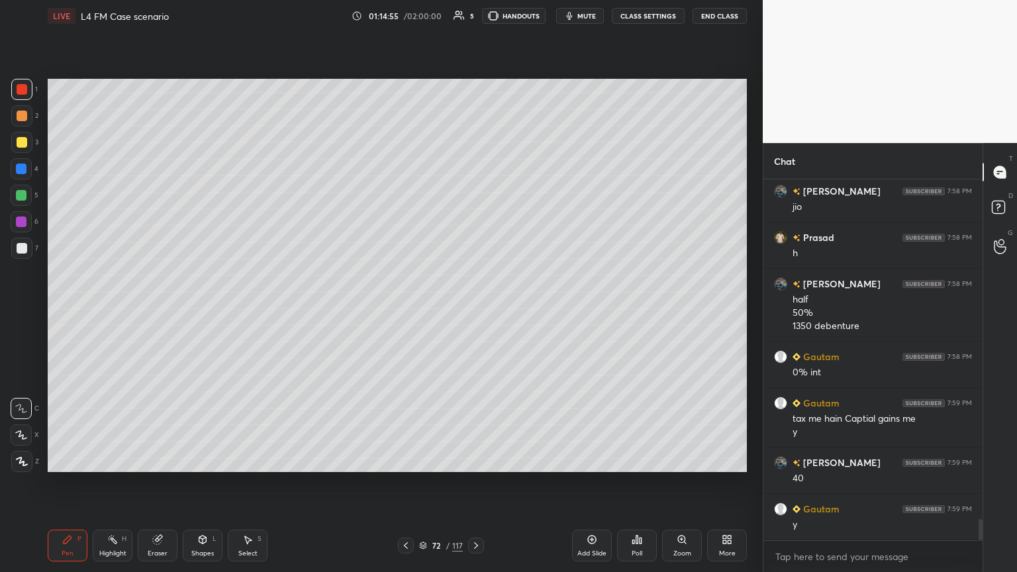
click at [22, 169] on div at bounding box center [21, 169] width 11 height 11
click at [24, 124] on div at bounding box center [21, 115] width 21 height 21
click at [54, 311] on div "Pen P Highlight H Eraser Shapes L Select S 72 / 117 Add Slide Poll Zoom More" at bounding box center [397, 545] width 699 height 53
click at [205, 311] on div "Shapes L" at bounding box center [203, 546] width 40 height 32
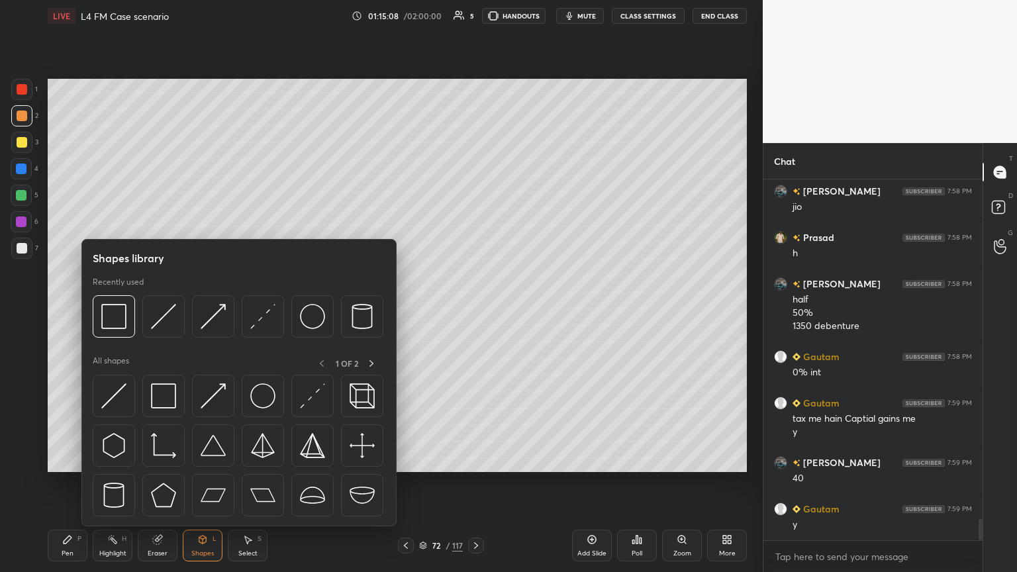
click at [162, 311] on img at bounding box center [163, 316] width 25 height 25
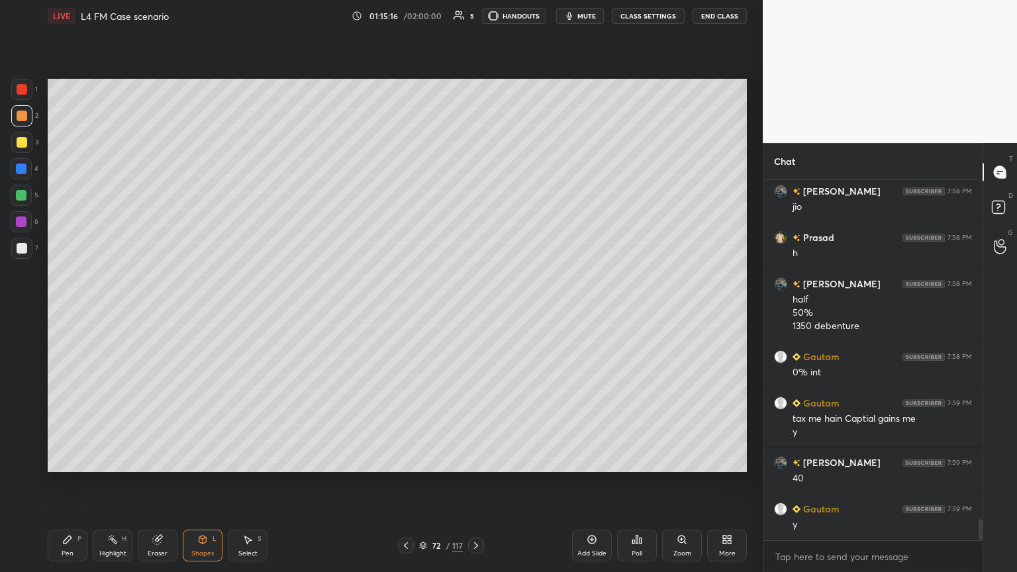
scroll to position [5877, 0]
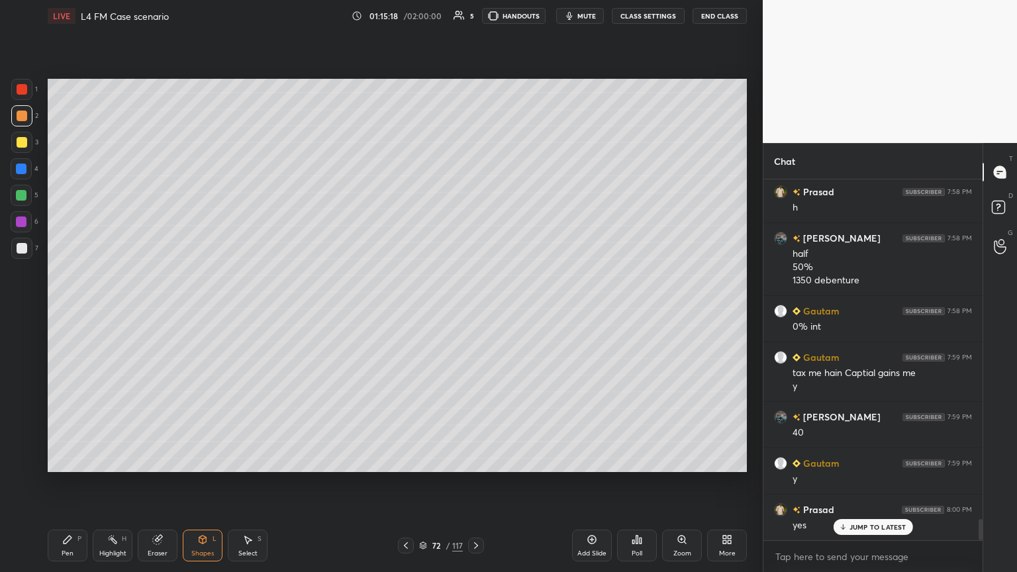
click at [24, 193] on div at bounding box center [21, 195] width 11 height 11
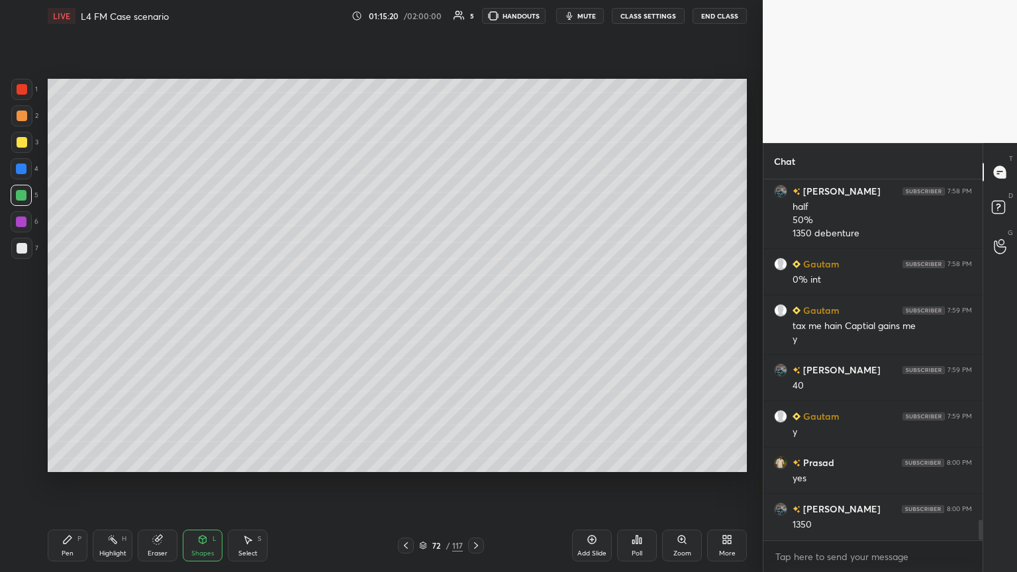
click at [70, 311] on icon at bounding box center [68, 540] width 8 height 8
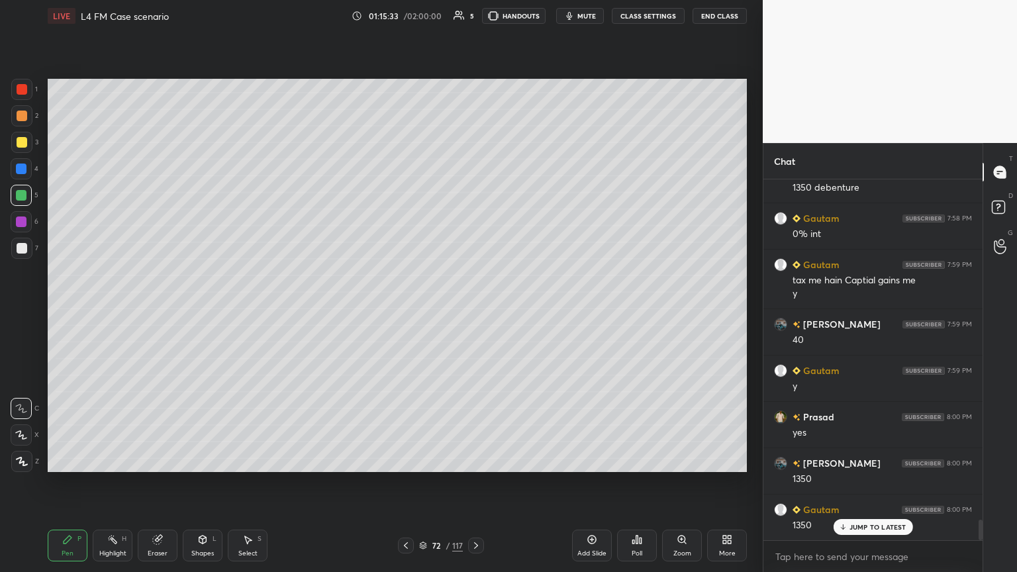
click at [22, 247] on div at bounding box center [22, 248] width 11 height 11
click at [28, 193] on div at bounding box center [21, 195] width 21 height 21
click at [17, 252] on div at bounding box center [22, 248] width 11 height 11
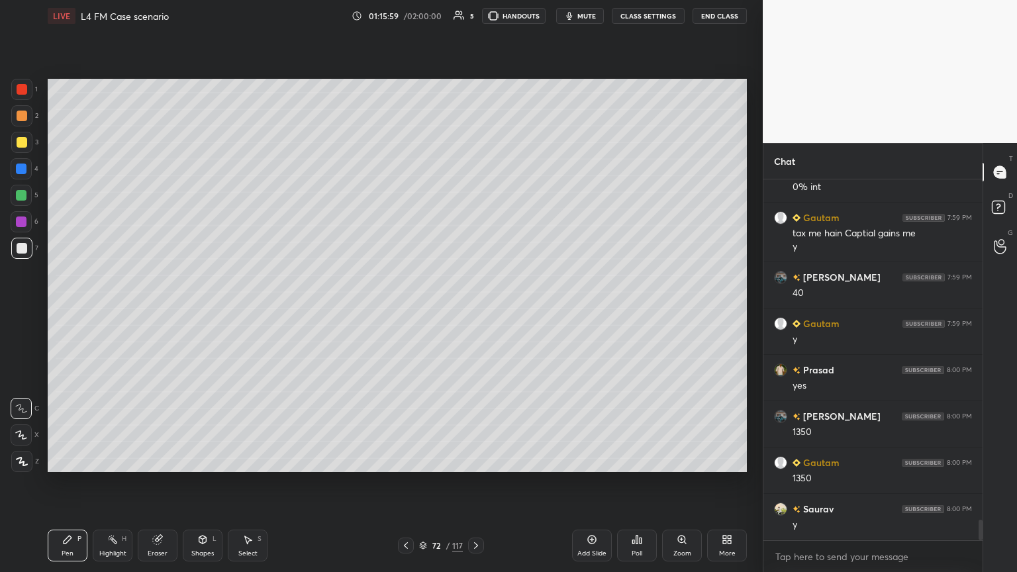
click at [474, 311] on icon at bounding box center [476, 545] width 11 height 11
click at [471, 311] on icon at bounding box center [476, 545] width 11 height 11
click at [19, 190] on div at bounding box center [21, 195] width 11 height 11
click at [204, 311] on div "Shapes" at bounding box center [202, 553] width 23 height 7
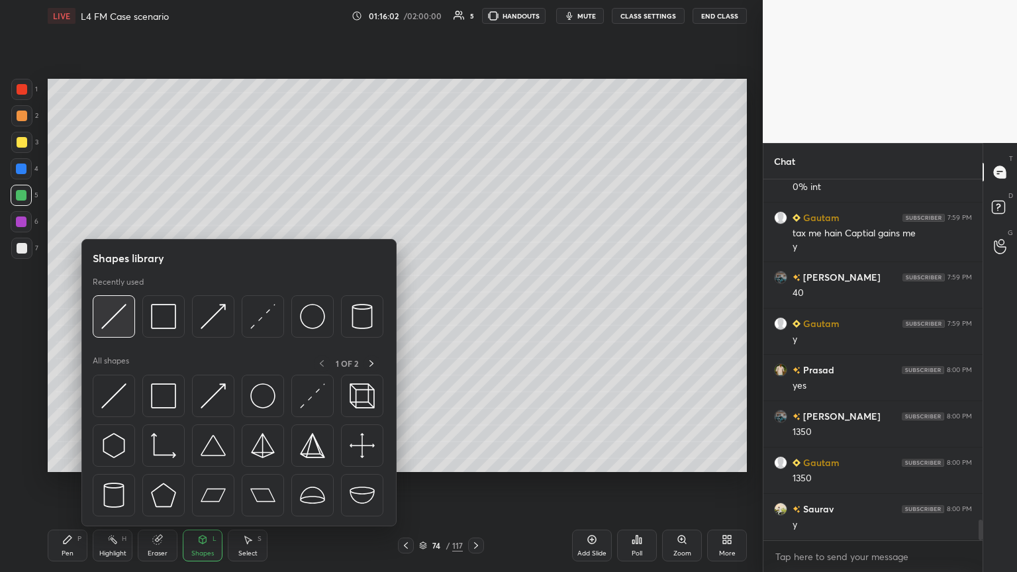
click at [108, 311] on img at bounding box center [113, 316] width 25 height 25
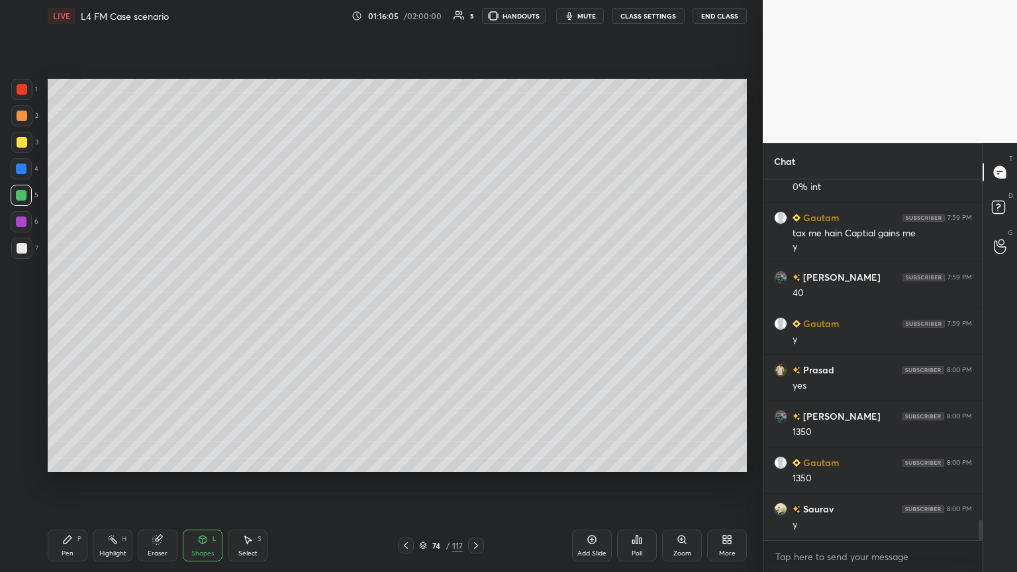
click at [28, 154] on div "3" at bounding box center [24, 145] width 27 height 26
click at [77, 311] on div "Pen P" at bounding box center [68, 546] width 40 height 32
click at [199, 311] on icon at bounding box center [202, 539] width 11 height 11
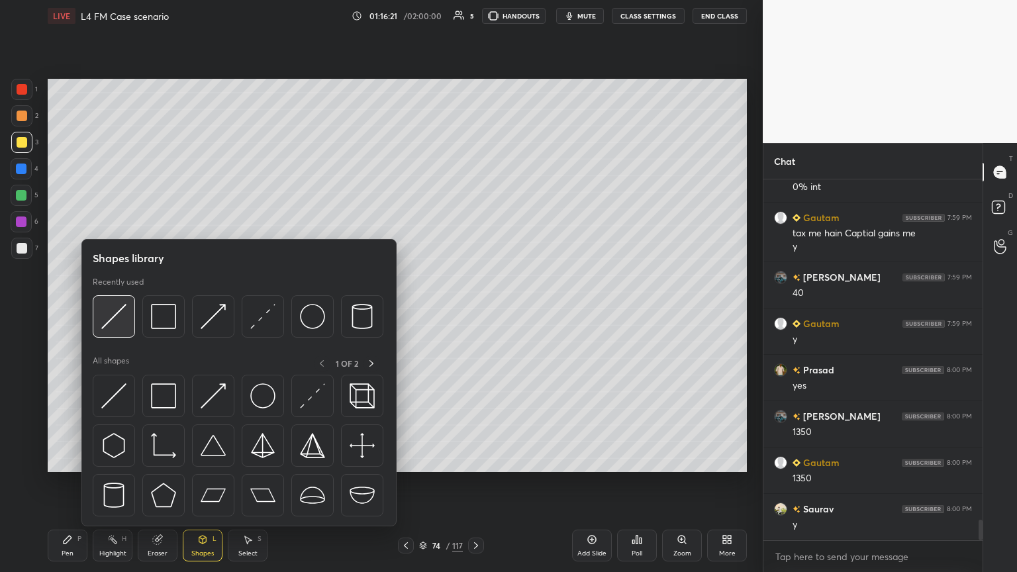
click at [123, 311] on img at bounding box center [113, 316] width 25 height 25
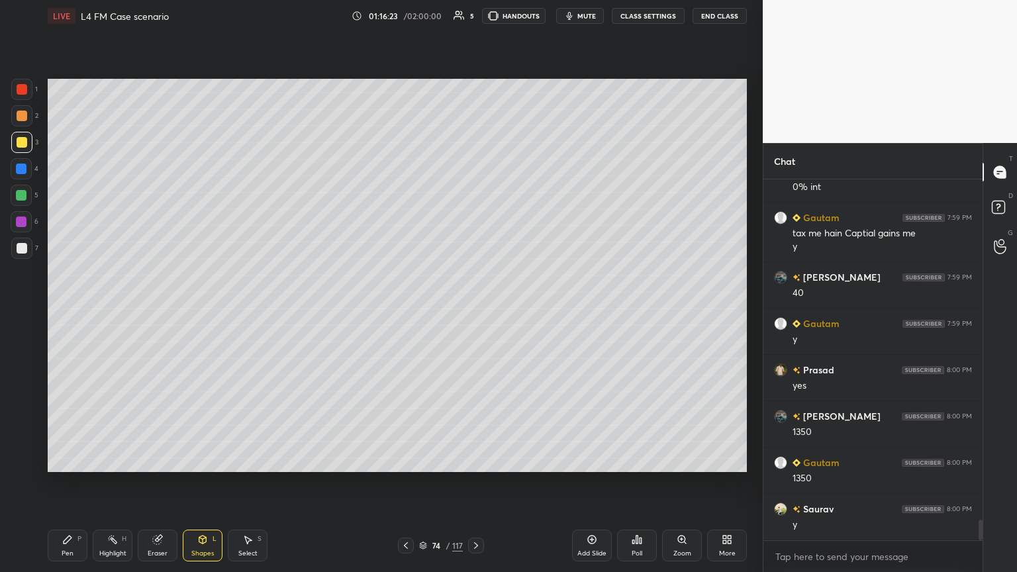
click at [57, 311] on div "Pen P" at bounding box center [68, 546] width 40 height 32
click at [24, 252] on div at bounding box center [22, 248] width 11 height 11
click at [404, 311] on icon at bounding box center [406, 545] width 11 height 11
click at [400, 311] on div at bounding box center [406, 546] width 16 height 16
click at [408, 311] on icon at bounding box center [406, 545] width 11 height 11
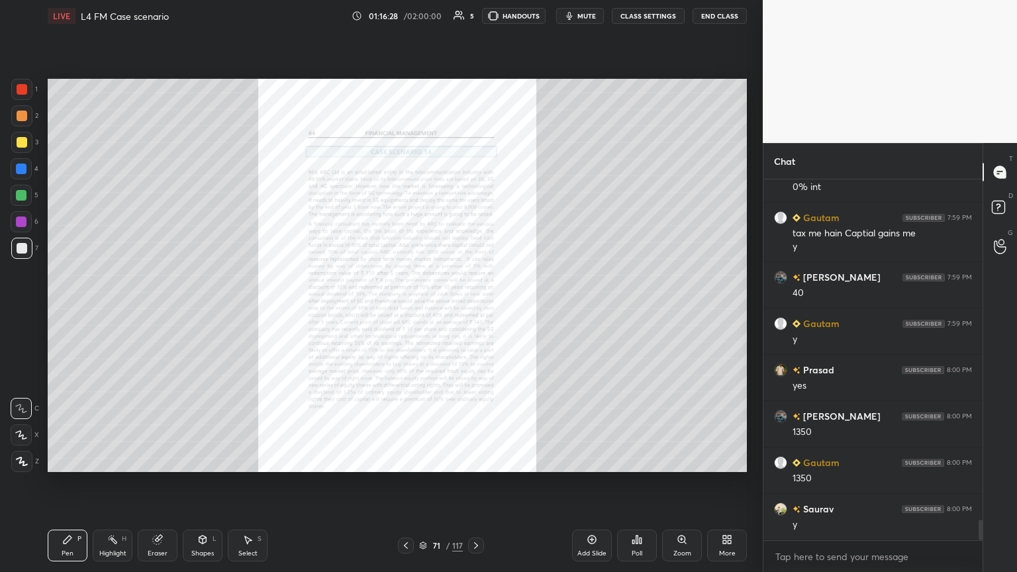
click at [475, 311] on icon at bounding box center [682, 539] width 11 height 11
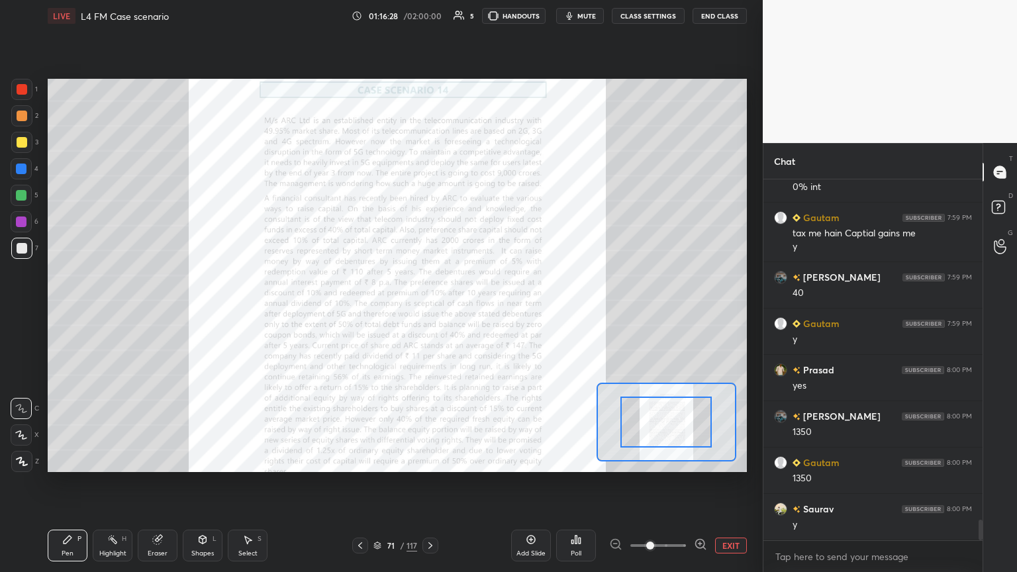
click at [475, 311] on span at bounding box center [650, 546] width 8 height 8
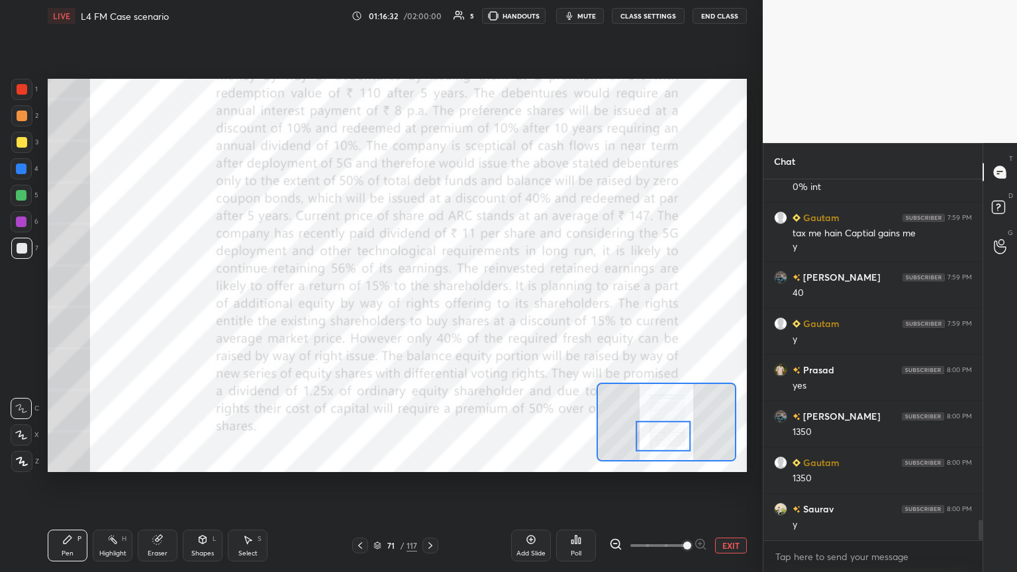
click at [157, 311] on div "Eraser" at bounding box center [158, 546] width 40 height 32
click at [21, 311] on div "Erase all" at bounding box center [21, 461] width 21 height 21
click at [58, 311] on div "Pen P Highlight H Eraser Shapes L Select S 71 / 117 Add Slide Poll EXIT" at bounding box center [397, 545] width 699 height 53
click at [23, 91] on div at bounding box center [22, 89] width 11 height 11
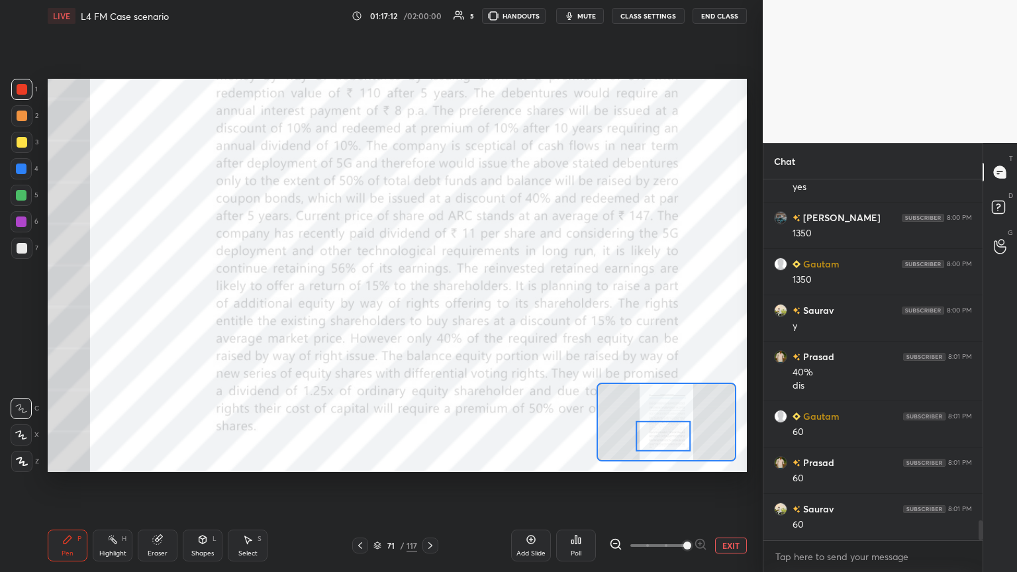
scroll to position [6261, 0]
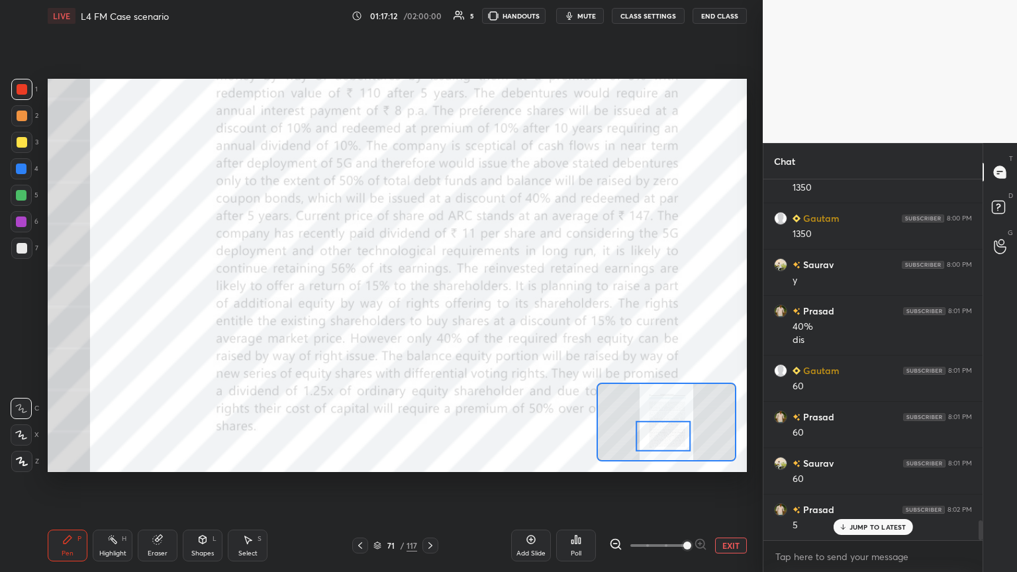
click at [425, 311] on icon at bounding box center [430, 545] width 11 height 11
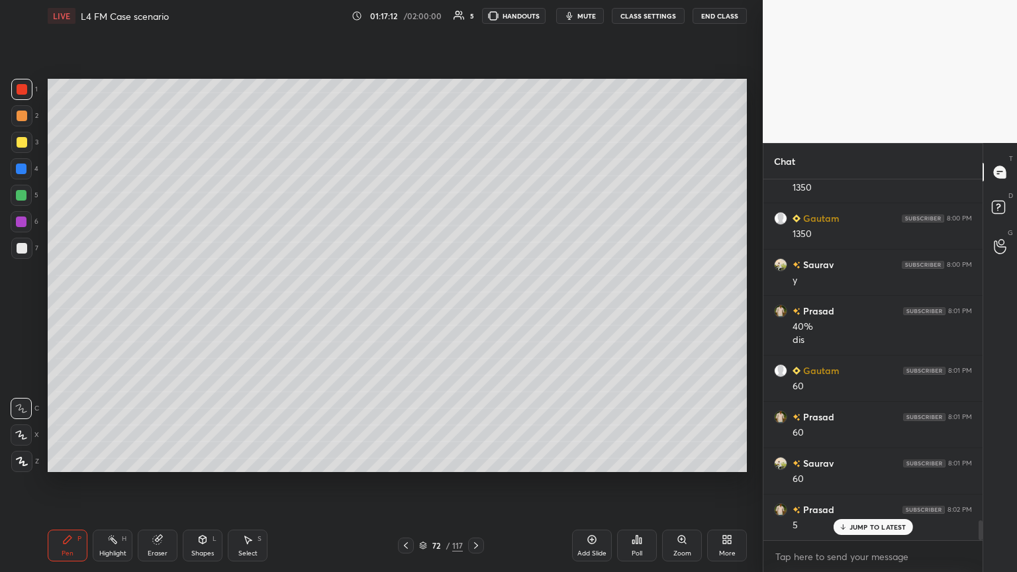
click at [426, 311] on icon at bounding box center [423, 546] width 8 height 8
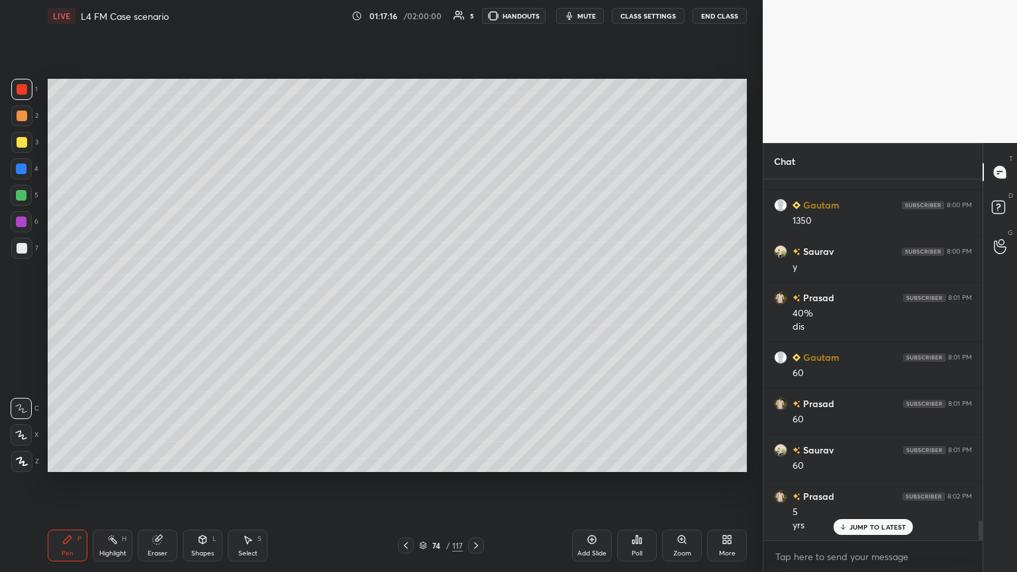
click at [16, 173] on div at bounding box center [21, 169] width 11 height 11
click at [199, 311] on icon at bounding box center [202, 540] width 7 height 8
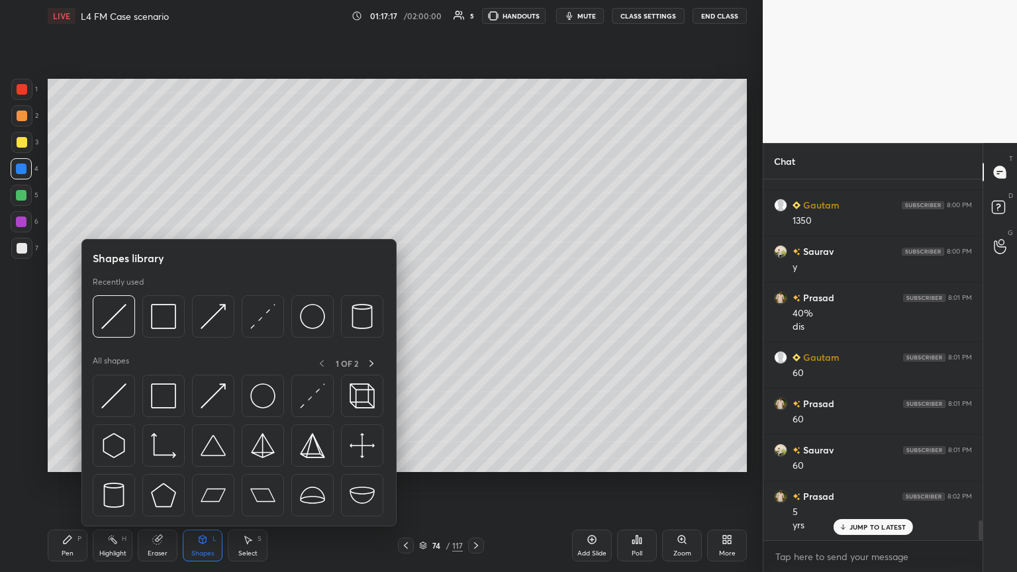
click at [105, 311] on img at bounding box center [113, 316] width 25 height 25
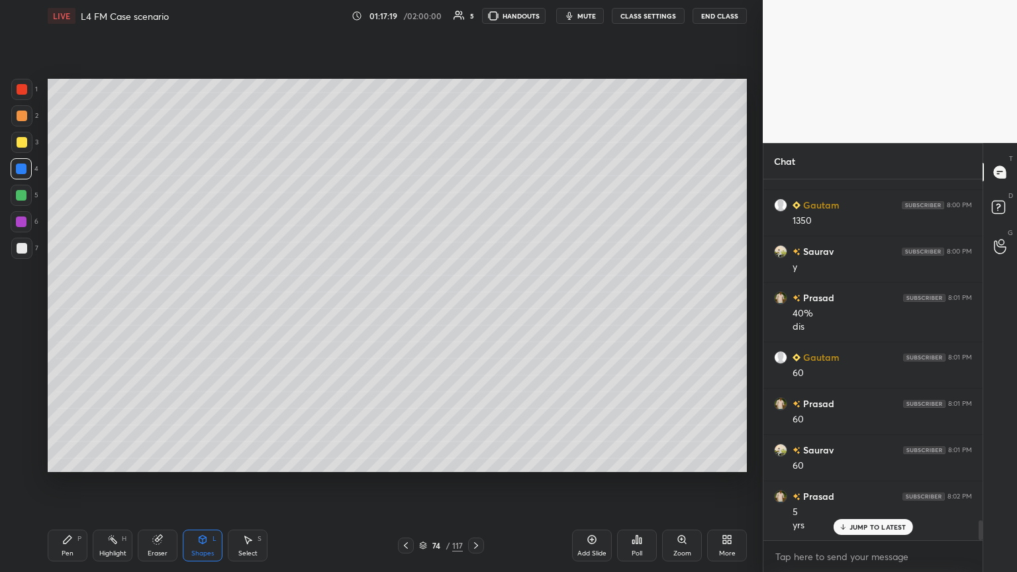
click at [48, 311] on div "Pen P" at bounding box center [68, 546] width 40 height 32
click at [26, 121] on div at bounding box center [21, 115] width 21 height 21
click at [55, 311] on div "Pen P" at bounding box center [68, 546] width 40 height 32
click at [18, 252] on div at bounding box center [22, 248] width 11 height 11
click at [111, 311] on icon at bounding box center [112, 539] width 11 height 11
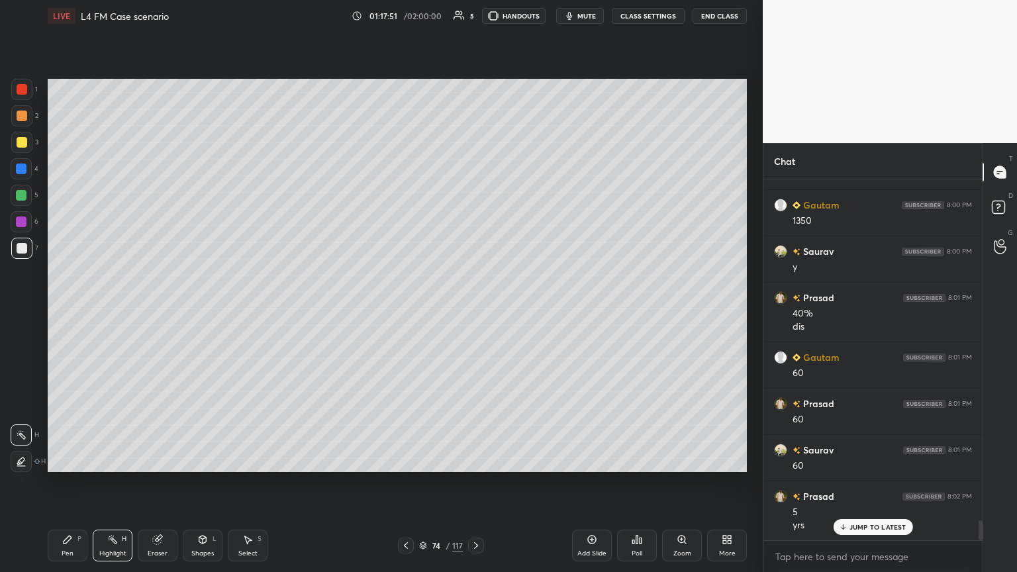
click at [51, 311] on div "Pen P" at bounding box center [68, 546] width 40 height 32
click at [17, 179] on div at bounding box center [21, 168] width 21 height 21
click at [206, 311] on icon at bounding box center [202, 539] width 11 height 11
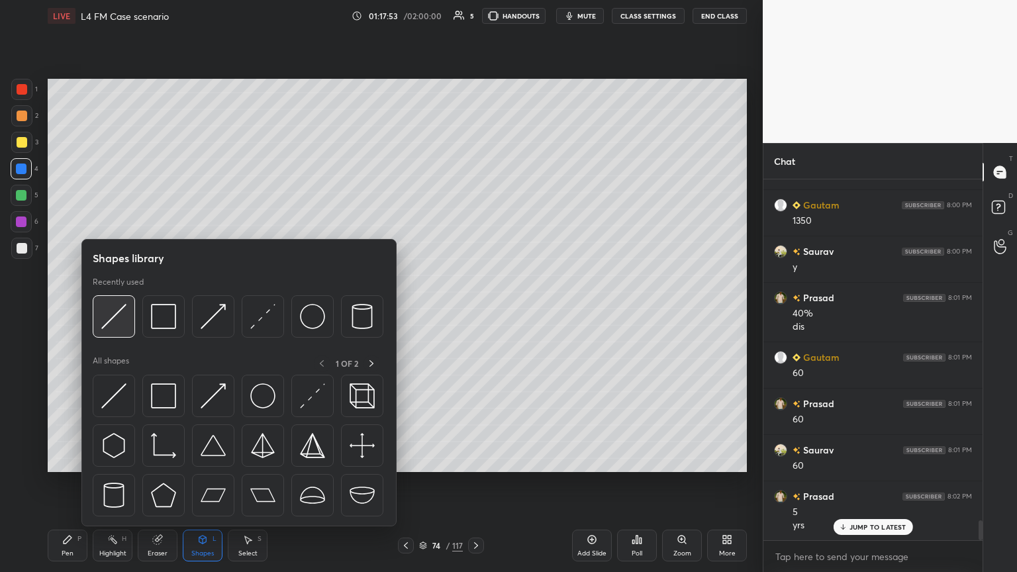
click at [122, 311] on img at bounding box center [113, 316] width 25 height 25
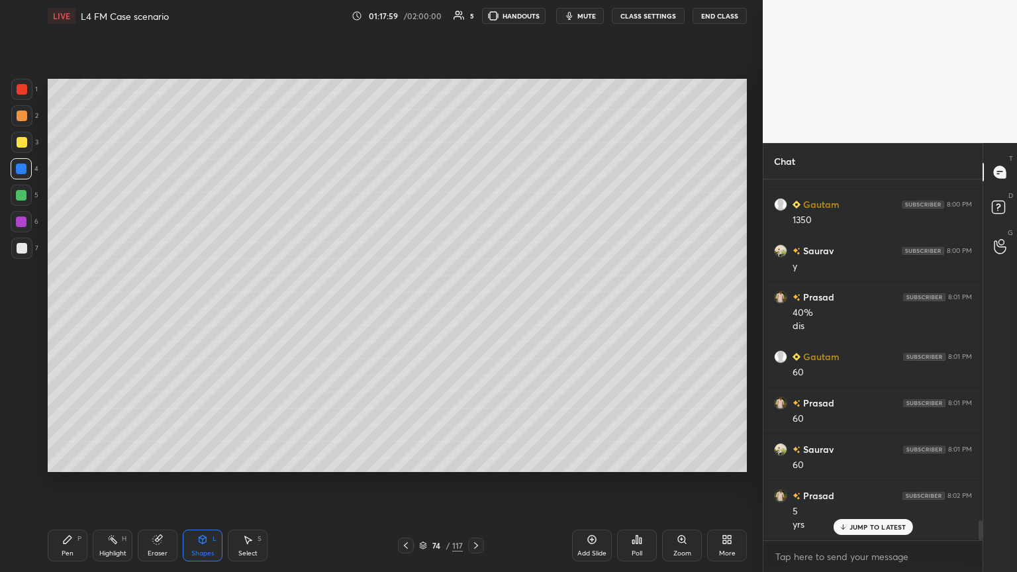
click at [68, 311] on div "Pen P" at bounding box center [68, 546] width 40 height 32
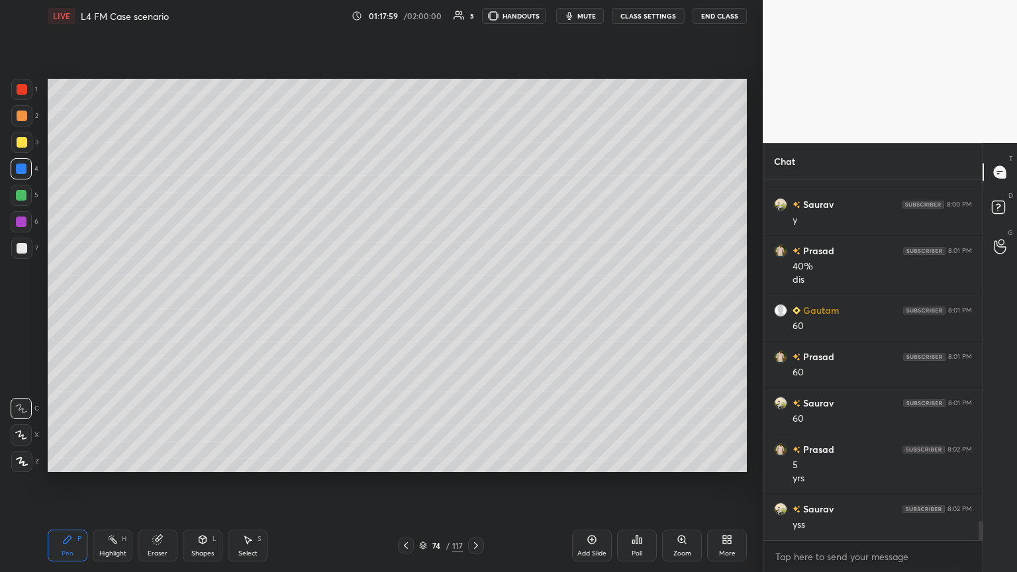
click at [22, 122] on div at bounding box center [21, 115] width 21 height 21
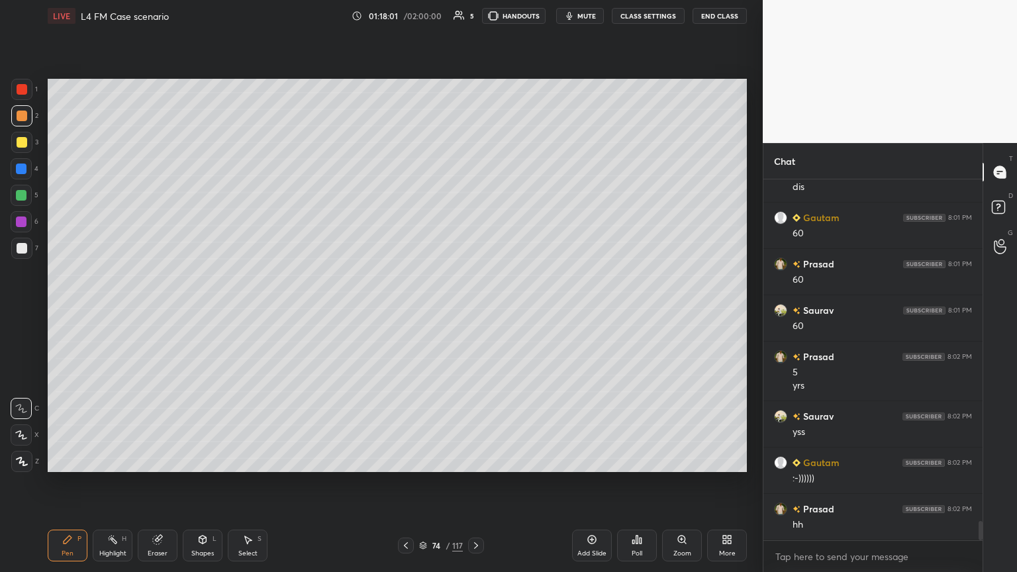
click at [27, 91] on div at bounding box center [21, 89] width 21 height 21
click at [29, 120] on div at bounding box center [21, 115] width 21 height 21
click at [13, 258] on div at bounding box center [21, 248] width 21 height 21
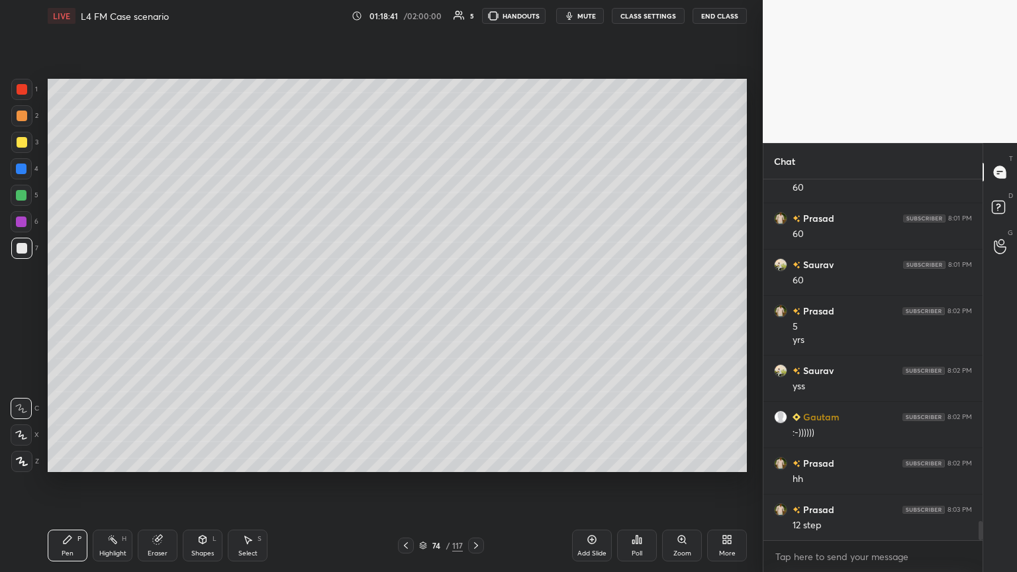
click at [25, 114] on div at bounding box center [22, 116] width 11 height 11
click at [27, 253] on div at bounding box center [21, 248] width 21 height 21
click at [29, 96] on div at bounding box center [21, 89] width 21 height 21
click at [14, 251] on div at bounding box center [21, 248] width 21 height 21
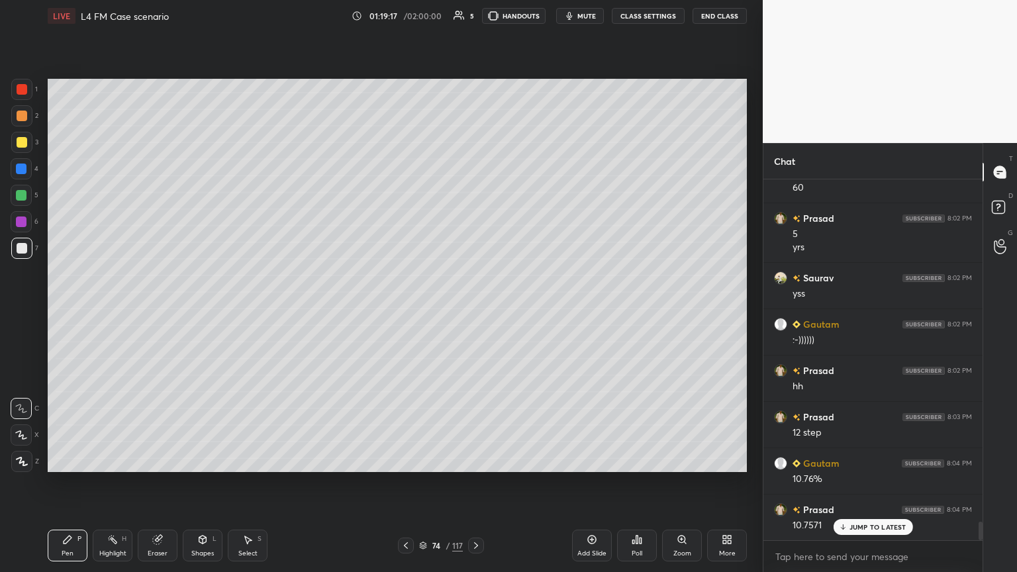
scroll to position [6565, 0]
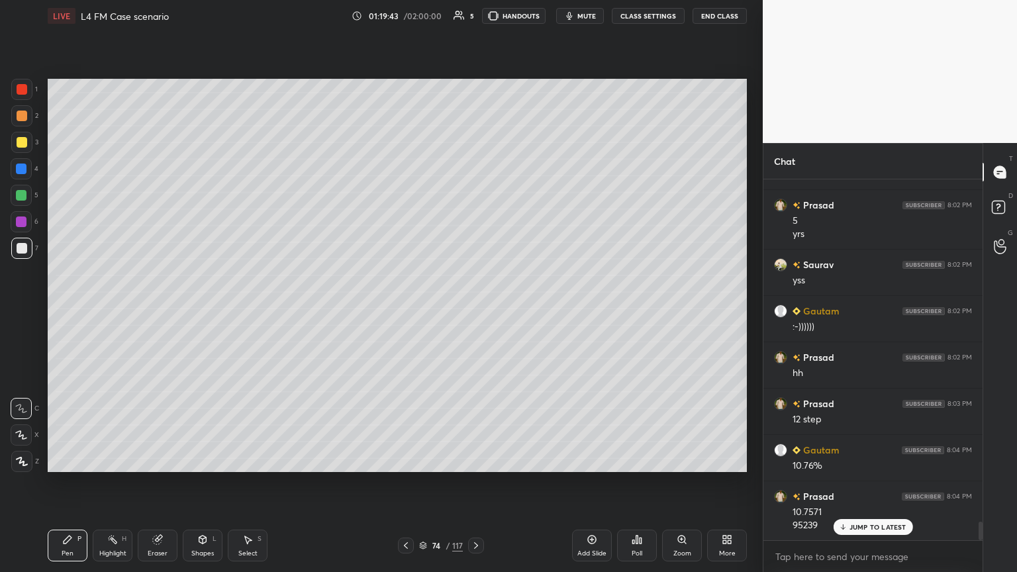
click at [30, 90] on div at bounding box center [21, 89] width 21 height 21
click at [209, 311] on div "Shapes L" at bounding box center [203, 546] width 40 height 32
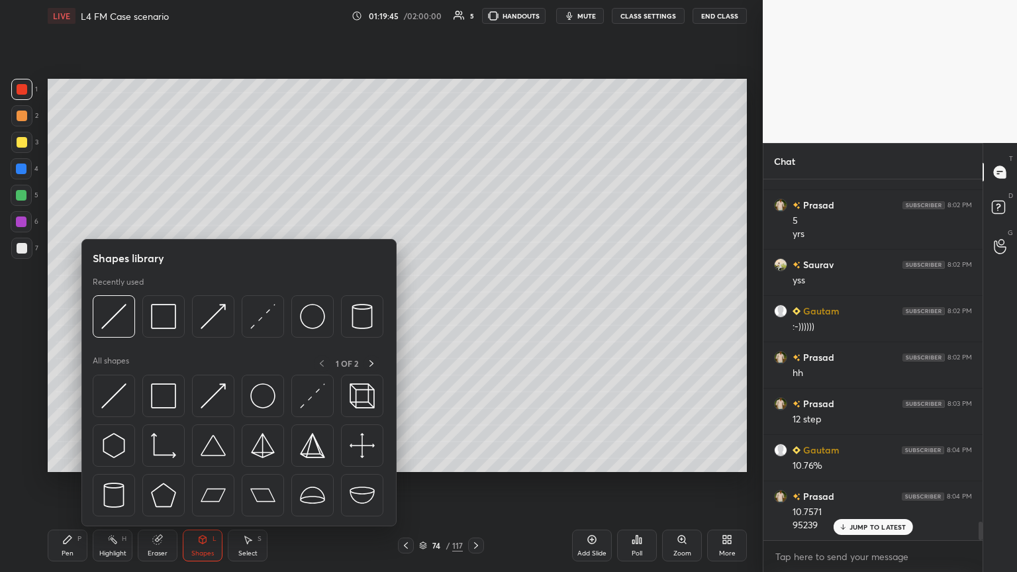
click at [167, 311] on img at bounding box center [163, 316] width 25 height 25
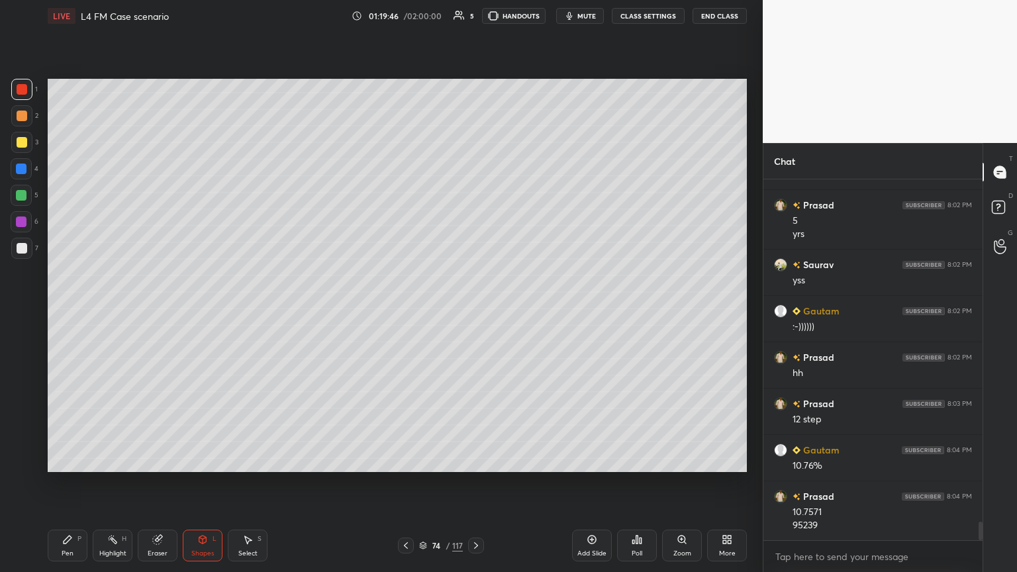
scroll to position [6612, 0]
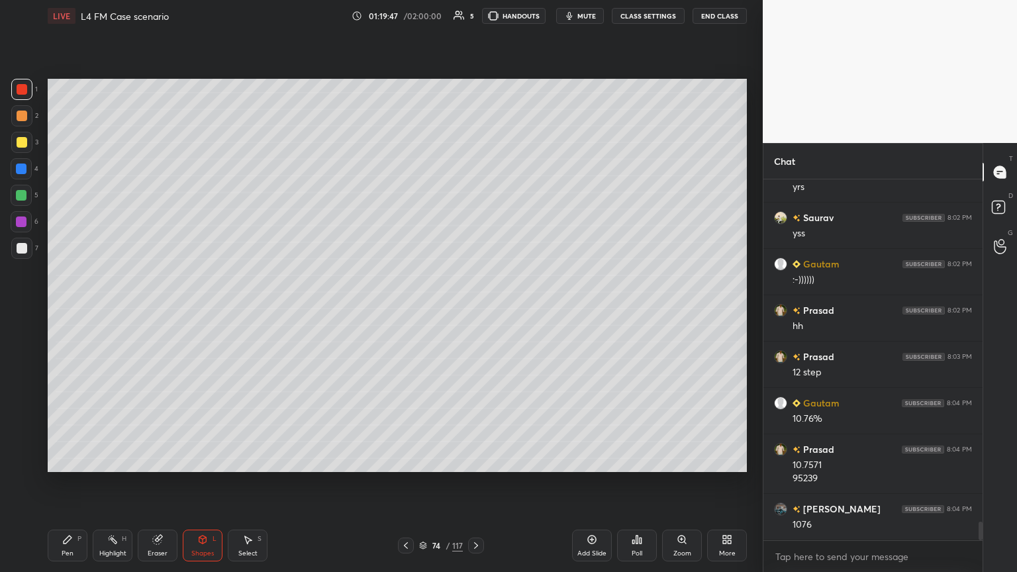
click at [17, 252] on div at bounding box center [22, 248] width 11 height 11
click at [68, 311] on div "Pen P Highlight H Eraser Shapes L Select S 74 / 117 Add Slide Poll Zoom More" at bounding box center [397, 545] width 699 height 53
click at [64, 311] on icon at bounding box center [67, 539] width 11 height 11
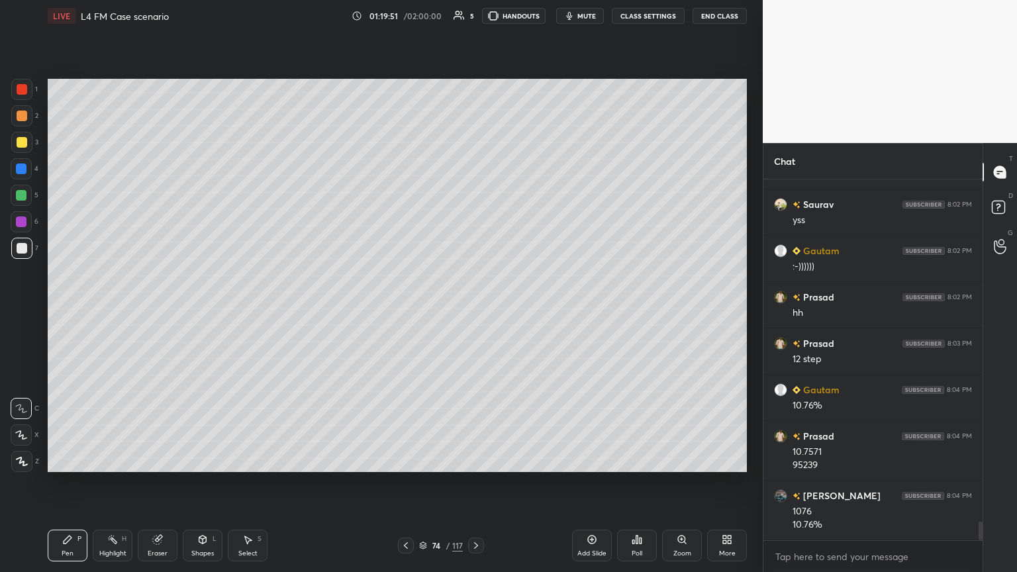
scroll to position [6671, 0]
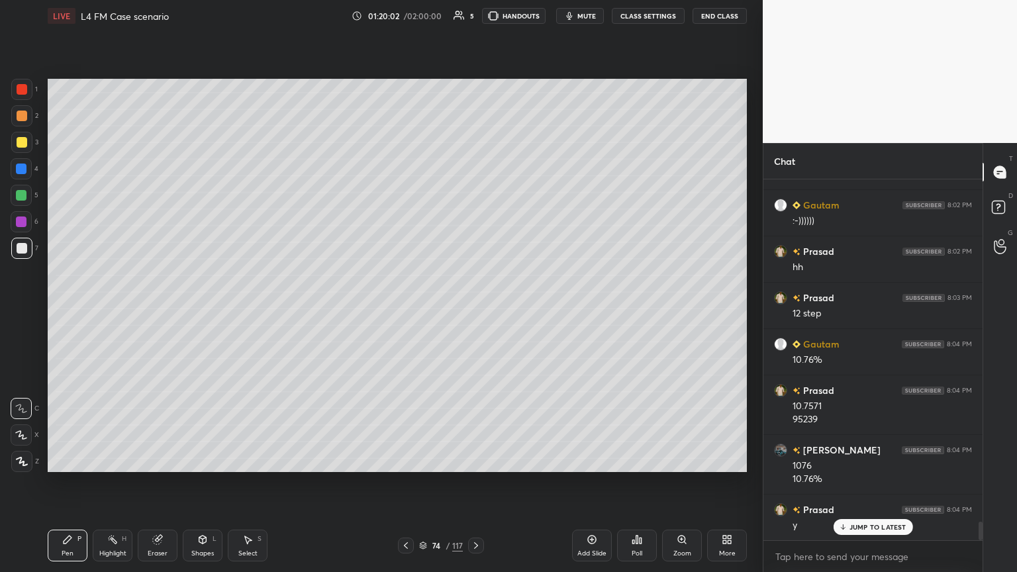
click at [408, 311] on icon at bounding box center [406, 545] width 11 height 11
click at [403, 311] on icon at bounding box center [406, 545] width 11 height 11
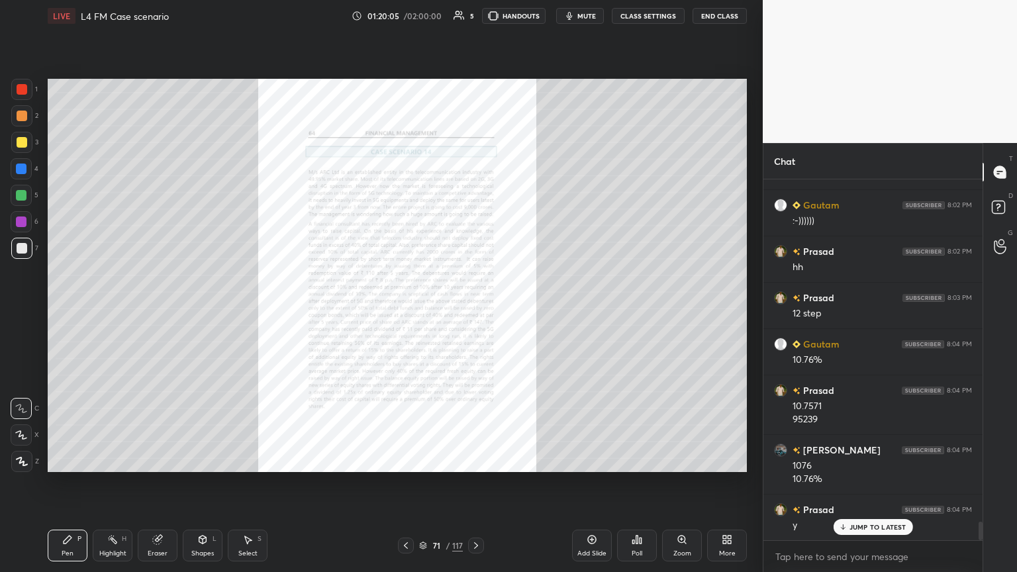
click at [475, 311] on icon at bounding box center [682, 539] width 11 height 11
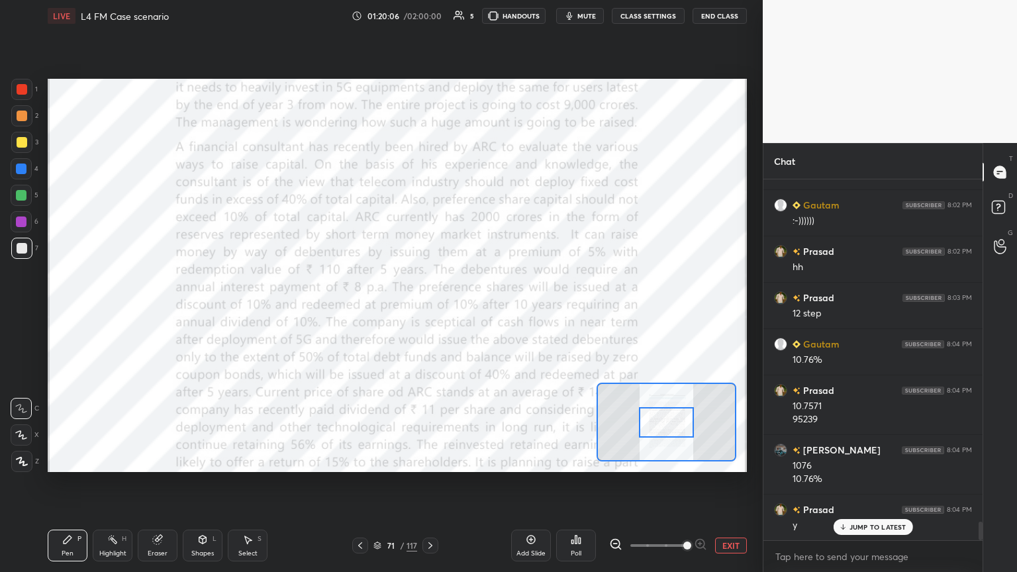
click at [160, 311] on icon at bounding box center [157, 540] width 9 height 9
click at [23, 311] on span "Erase all" at bounding box center [21, 461] width 20 height 9
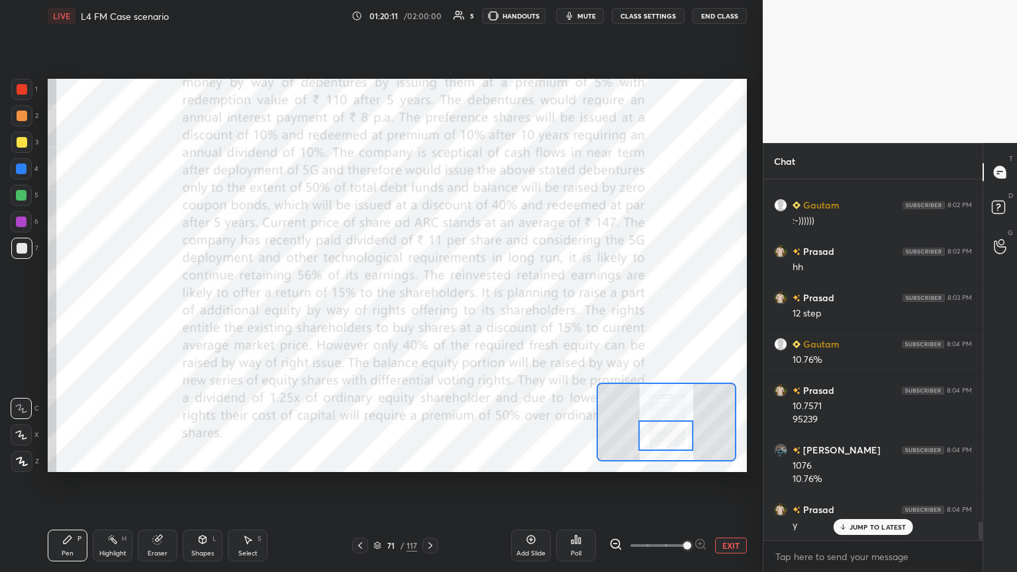
click at [24, 97] on div at bounding box center [21, 89] width 21 height 21
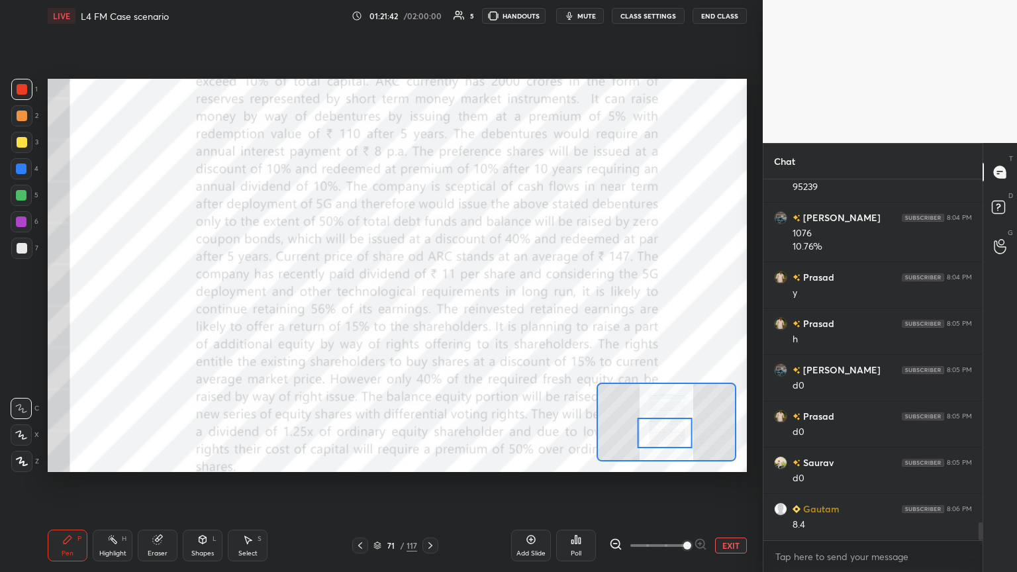
scroll to position [6949, 0]
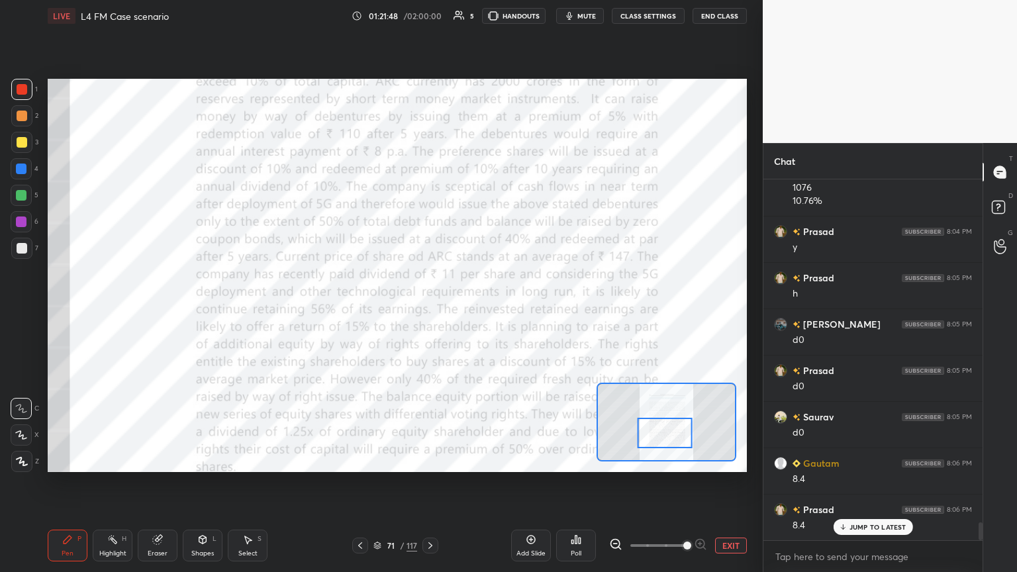
click at [429, 311] on icon at bounding box center [430, 545] width 4 height 7
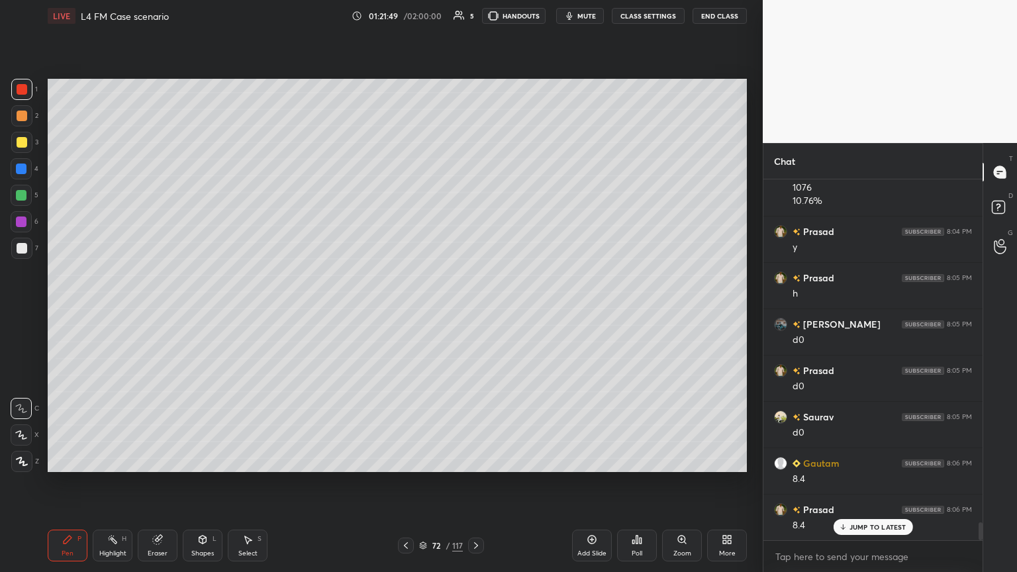
click at [426, 311] on icon at bounding box center [423, 543] width 7 height 3
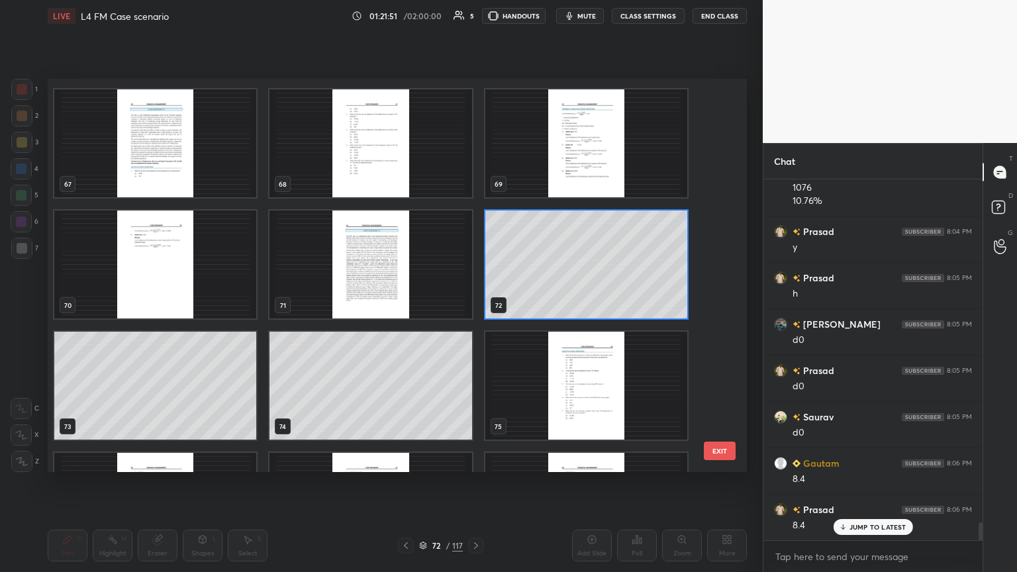
scroll to position [2664, 0]
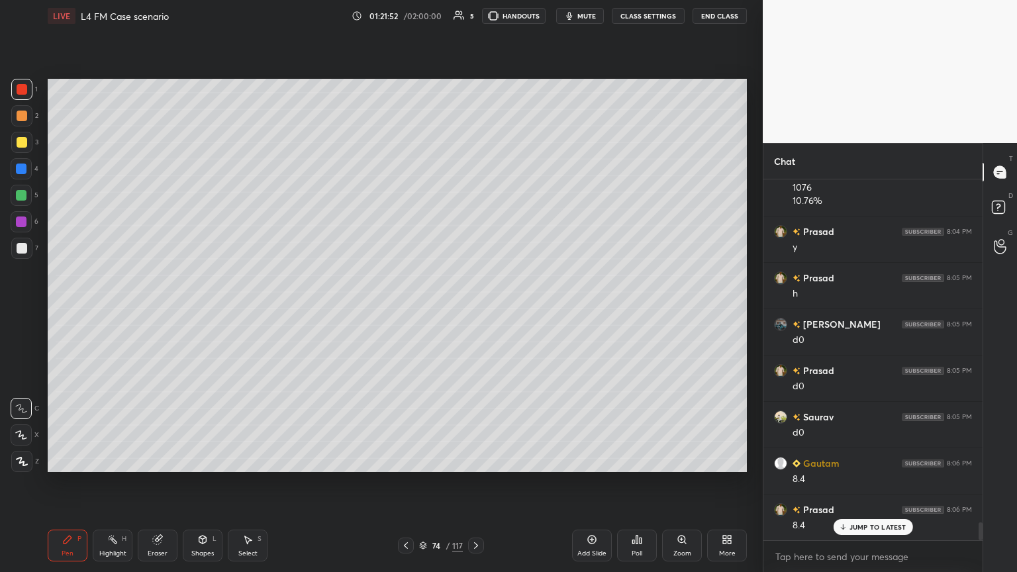
click at [475, 311] on icon at bounding box center [592, 539] width 11 height 11
click at [21, 170] on div at bounding box center [21, 169] width 11 height 11
click at [197, 311] on icon at bounding box center [202, 539] width 11 height 11
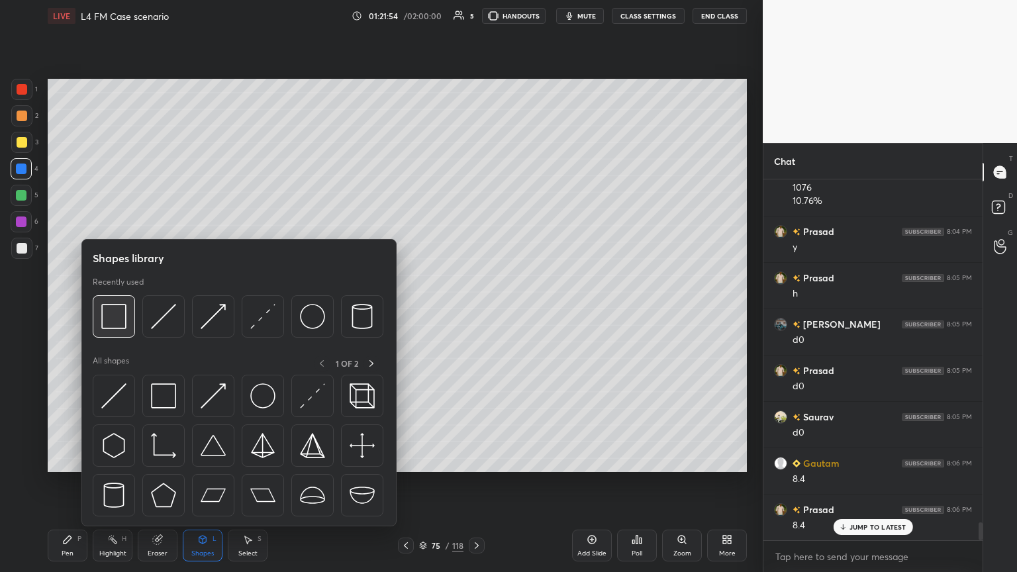
click at [119, 311] on img at bounding box center [113, 316] width 25 height 25
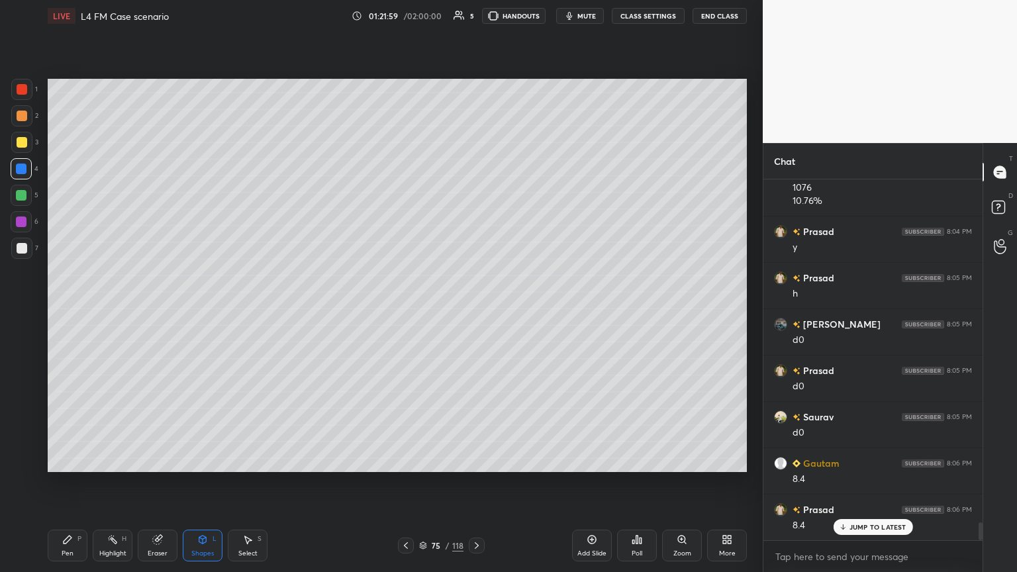
click at [35, 311] on div "1 2 3 4 5 6 7 C X Z C X Z E E Erase all H H LIVE L4 FM Case scenario 01:21:59 /…" at bounding box center [376, 286] width 752 height 572
click at [57, 311] on div "Pen P" at bounding box center [68, 546] width 40 height 32
click at [26, 149] on div at bounding box center [21, 142] width 21 height 21
click at [403, 311] on div at bounding box center [406, 546] width 16 height 16
click at [475, 311] on icon at bounding box center [476, 545] width 11 height 11
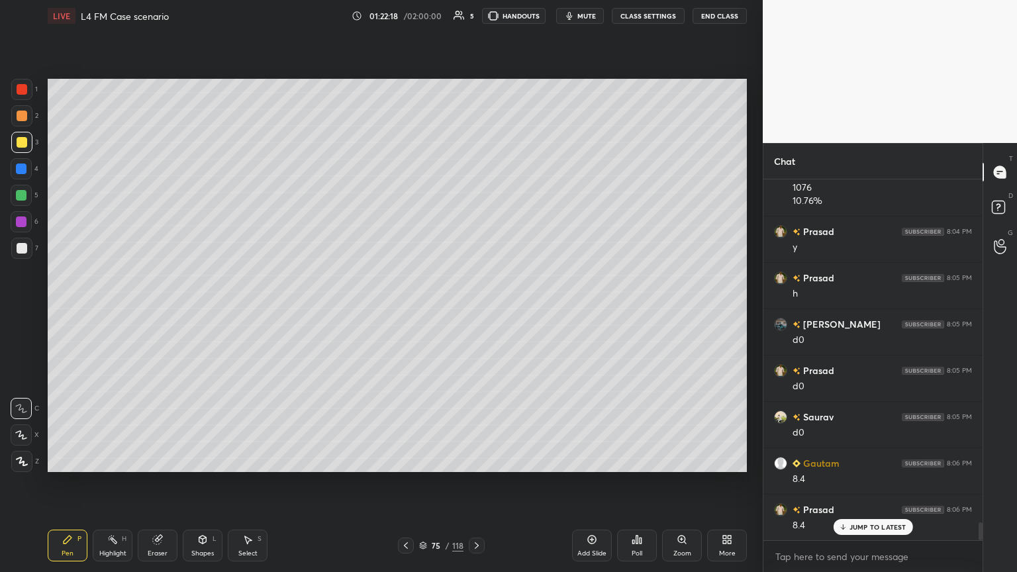
click at [201, 311] on div "Shapes L" at bounding box center [203, 546] width 40 height 32
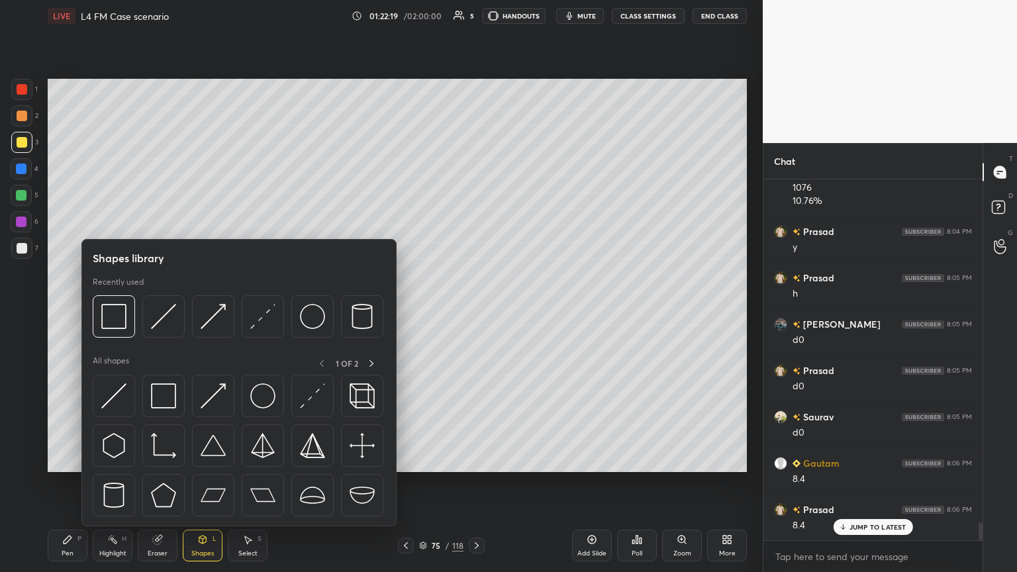
click at [162, 311] on img at bounding box center [163, 316] width 25 height 25
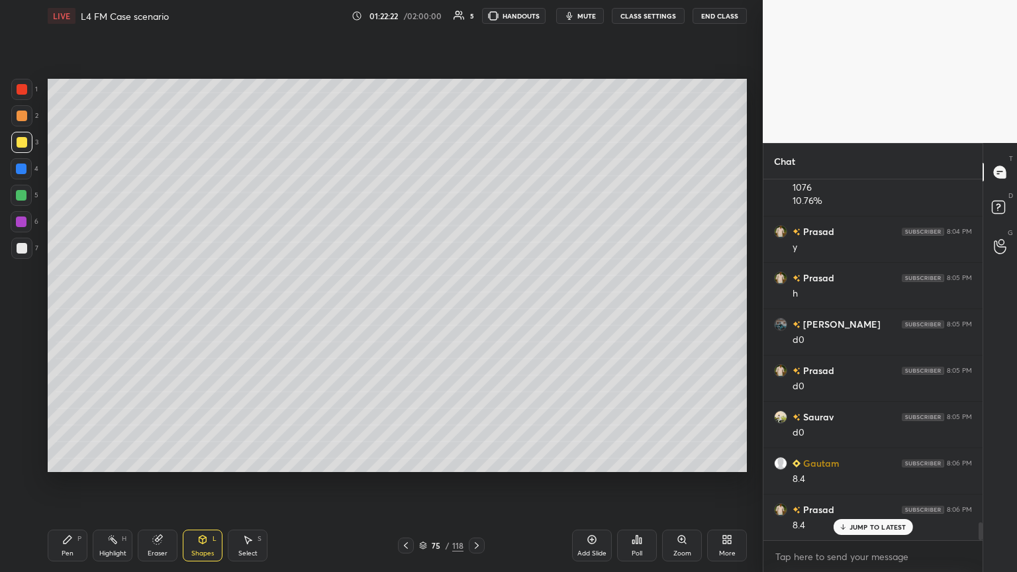
click at [65, 311] on div "Pen P" at bounding box center [68, 546] width 40 height 32
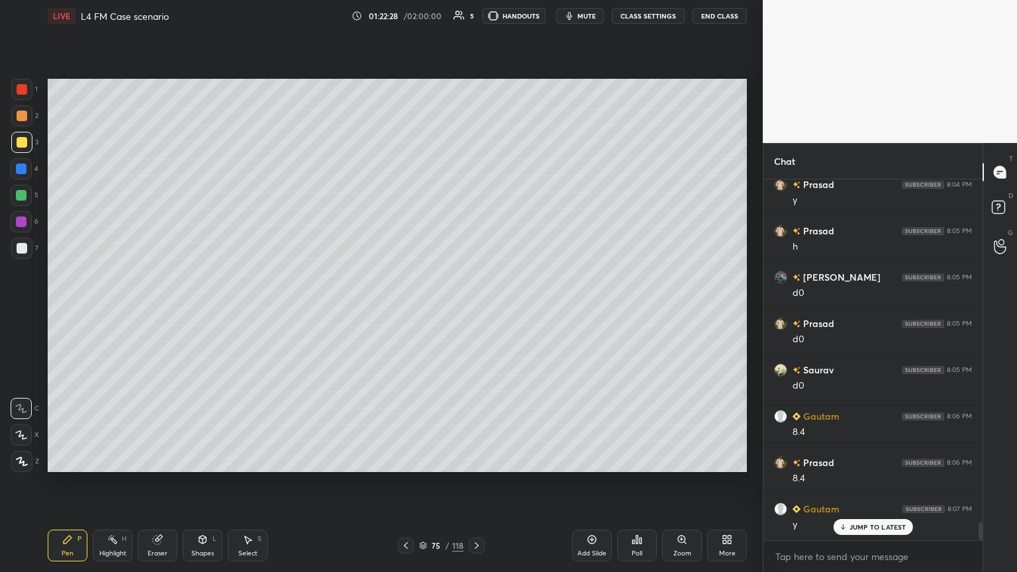
scroll to position [7042, 0]
click at [62, 311] on icon at bounding box center [67, 539] width 11 height 11
click at [58, 311] on div "Pen P" at bounding box center [68, 546] width 40 height 32
click at [15, 117] on div at bounding box center [21, 115] width 21 height 21
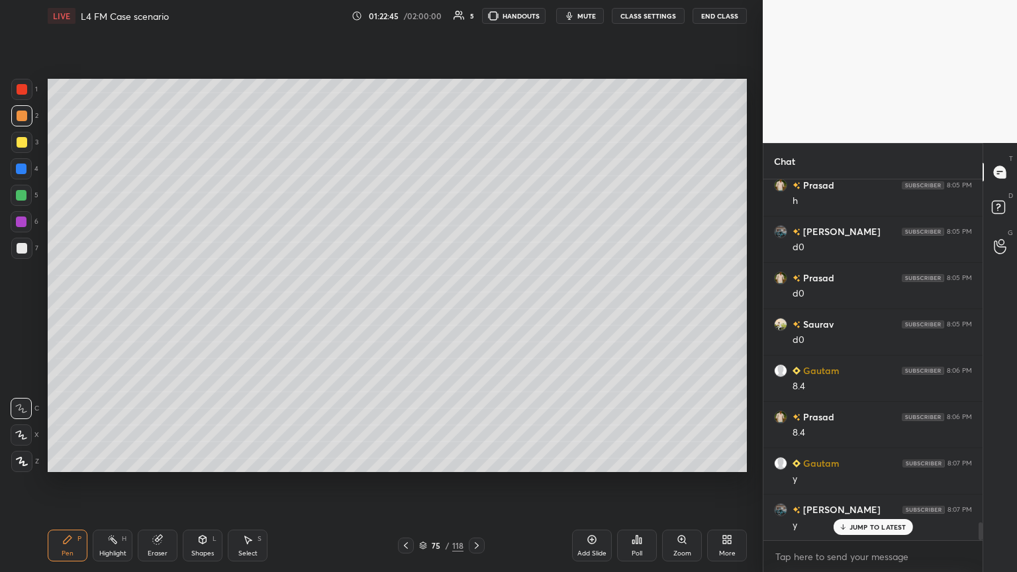
click at [21, 254] on div at bounding box center [21, 248] width 21 height 21
click at [23, 119] on div at bounding box center [22, 116] width 11 height 11
click at [22, 252] on div at bounding box center [22, 248] width 11 height 11
click at [401, 311] on icon at bounding box center [406, 545] width 11 height 11
click at [405, 311] on icon at bounding box center [406, 545] width 11 height 11
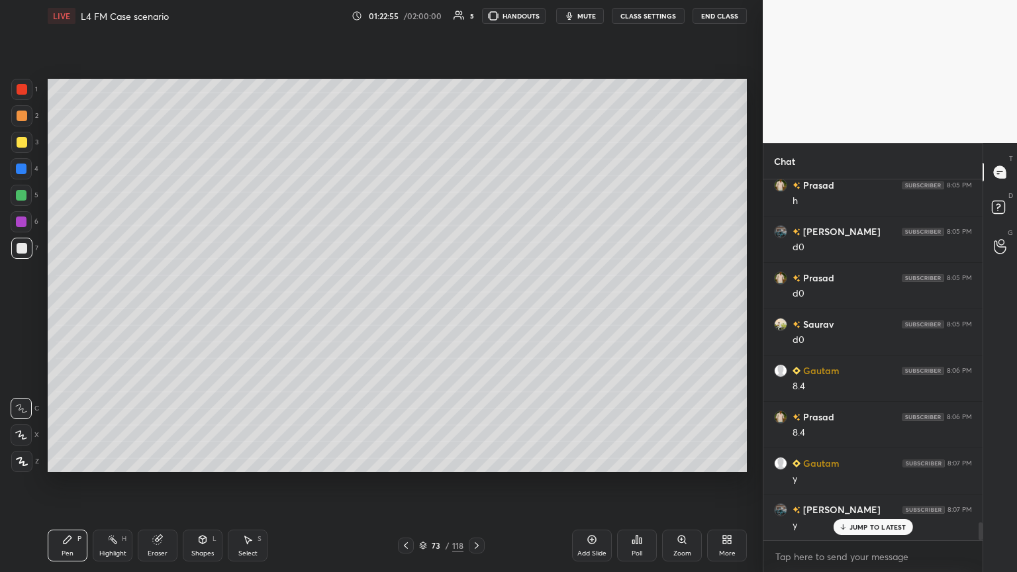
click at [404, 311] on icon at bounding box center [406, 545] width 11 height 11
click at [403, 311] on icon at bounding box center [406, 545] width 11 height 11
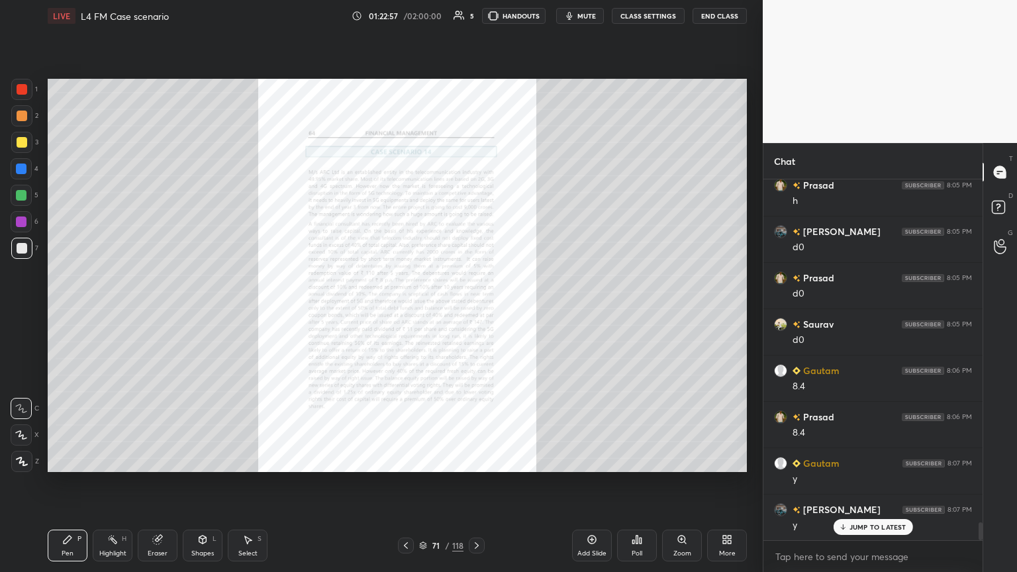
click at [475, 311] on icon at bounding box center [476, 545] width 11 height 11
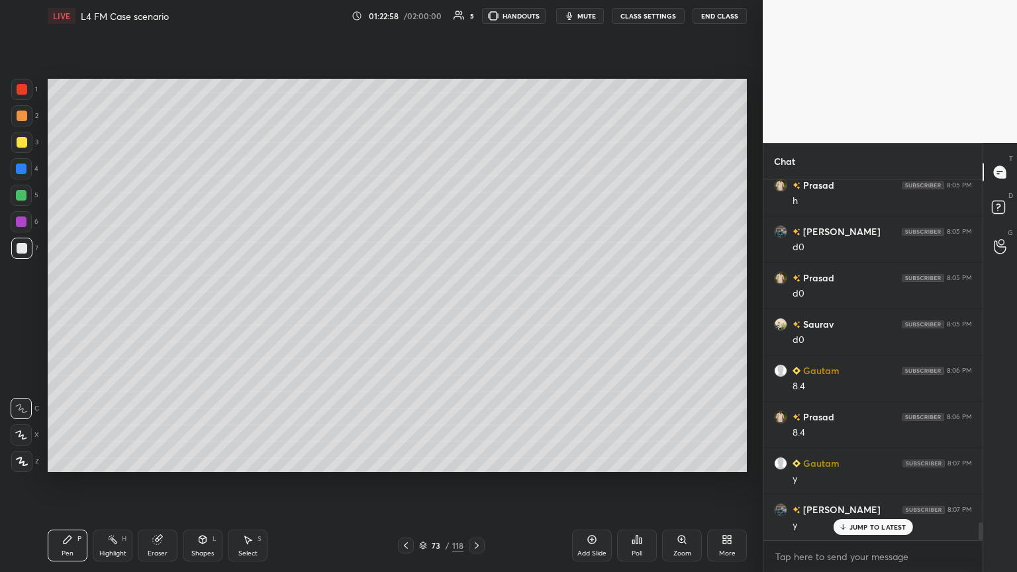
click at [475, 311] on icon at bounding box center [476, 545] width 11 height 11
click at [21, 122] on div at bounding box center [21, 115] width 21 height 21
click at [32, 252] on div "7" at bounding box center [24, 248] width 27 height 21
click at [410, 311] on icon at bounding box center [406, 545] width 11 height 11
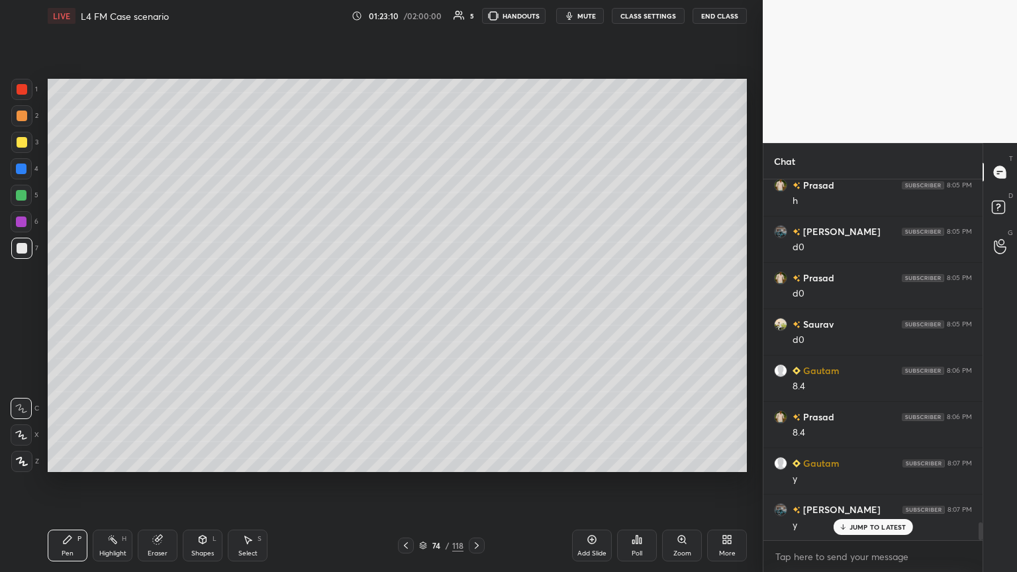
click at [412, 311] on div at bounding box center [406, 546] width 16 height 16
click at [411, 311] on div at bounding box center [406, 546] width 16 height 16
click at [409, 311] on icon at bounding box center [406, 545] width 11 height 11
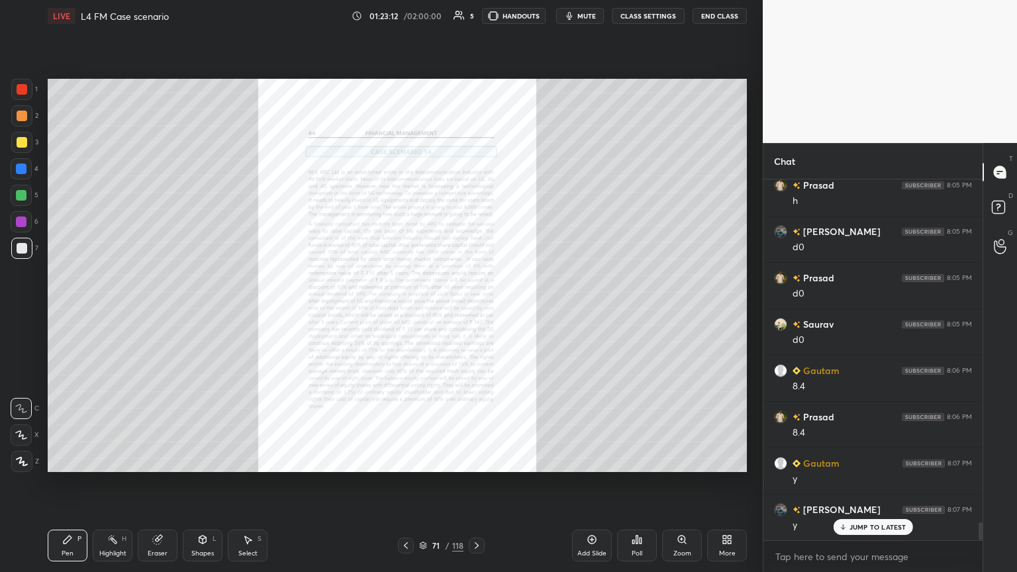
click at [475, 311] on icon at bounding box center [476, 545] width 11 height 11
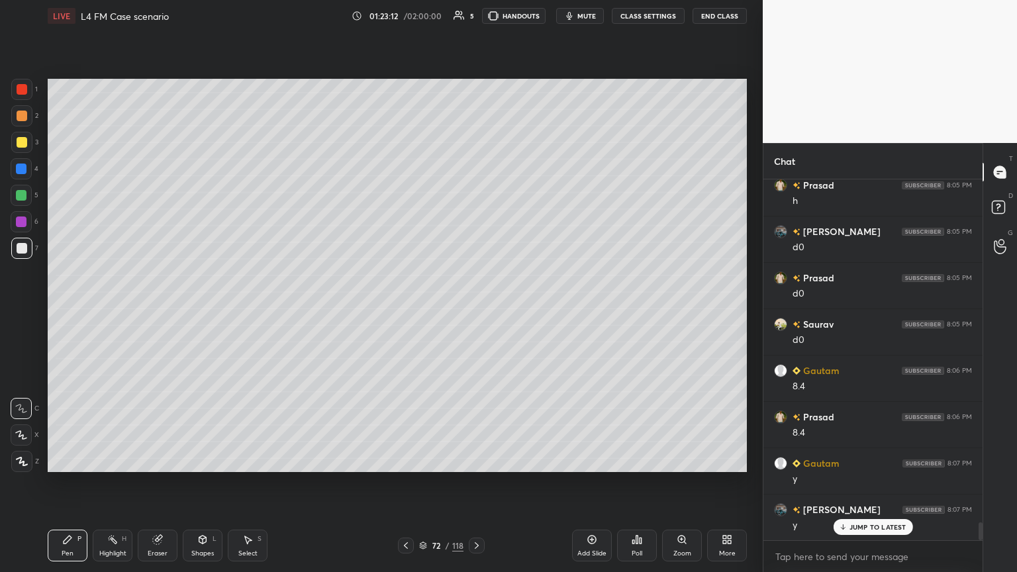
click at [475, 311] on icon at bounding box center [476, 545] width 11 height 11
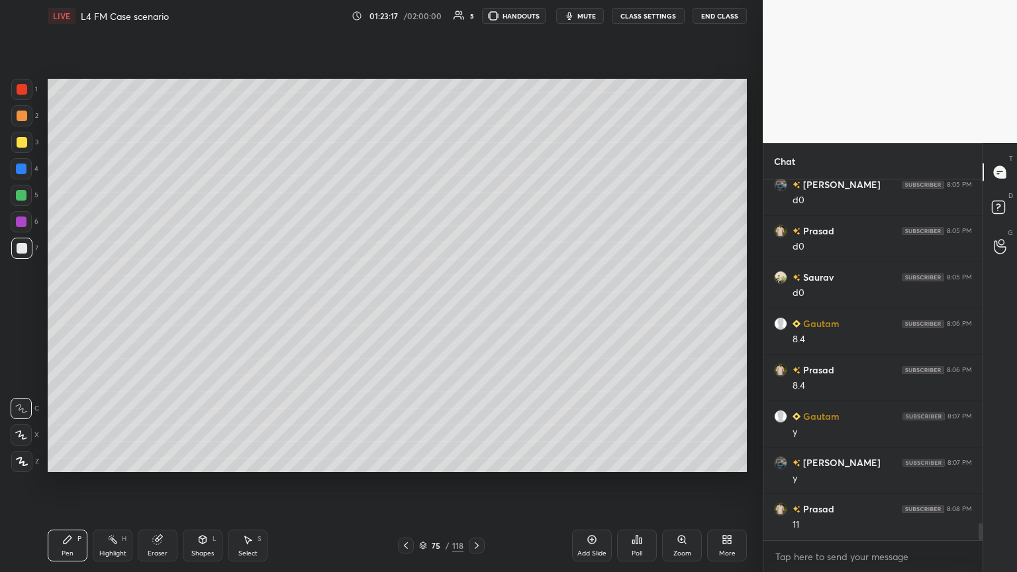
click at [24, 121] on div at bounding box center [22, 116] width 11 height 11
click at [23, 250] on div at bounding box center [22, 248] width 11 height 11
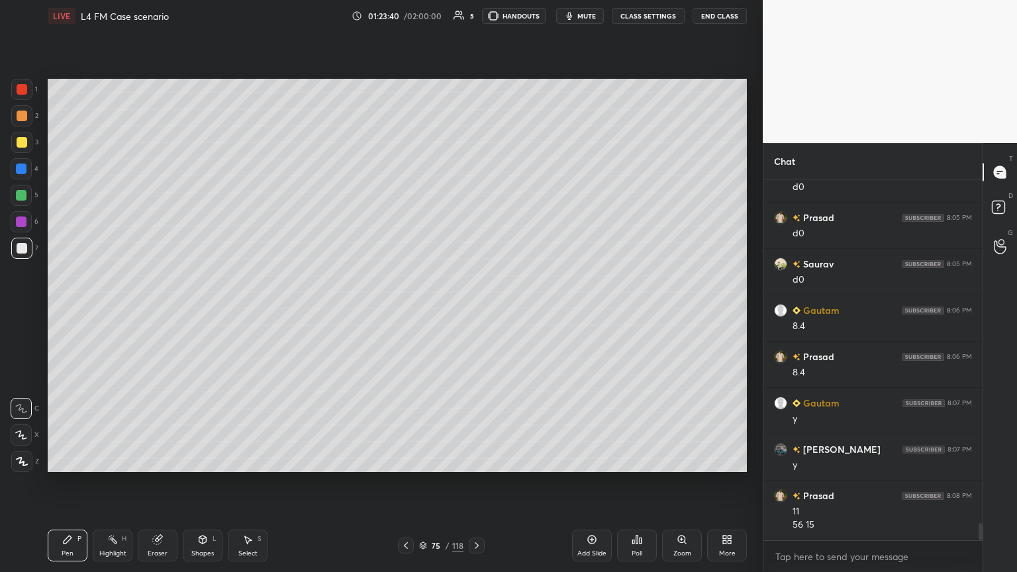
click at [157, 311] on icon at bounding box center [157, 540] width 9 height 9
click at [65, 311] on div "Pen P" at bounding box center [68, 546] width 40 height 32
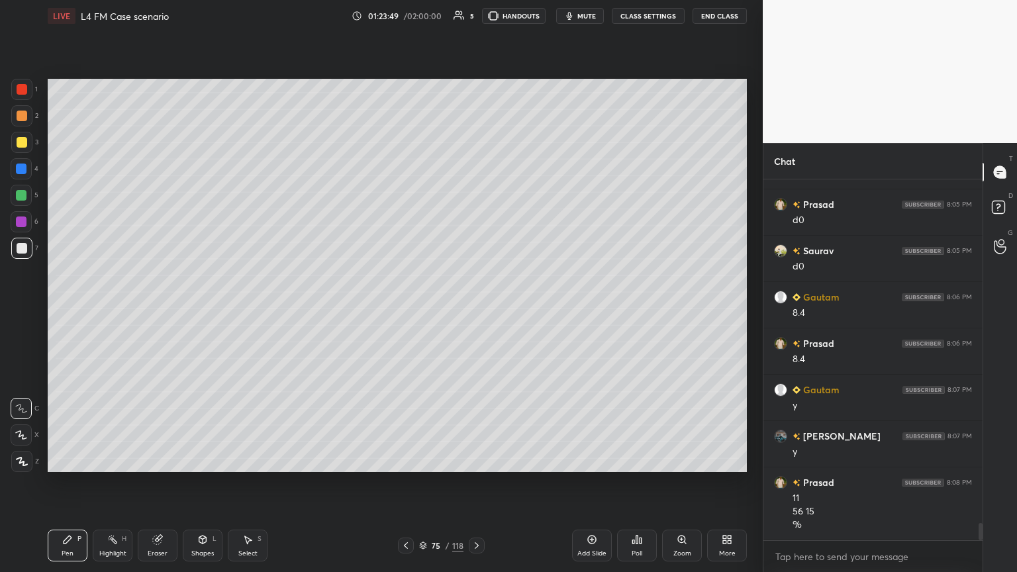
click at [405, 311] on icon at bounding box center [406, 545] width 11 height 11
click at [408, 311] on icon at bounding box center [406, 545] width 11 height 11
click at [407, 311] on icon at bounding box center [406, 545] width 11 height 11
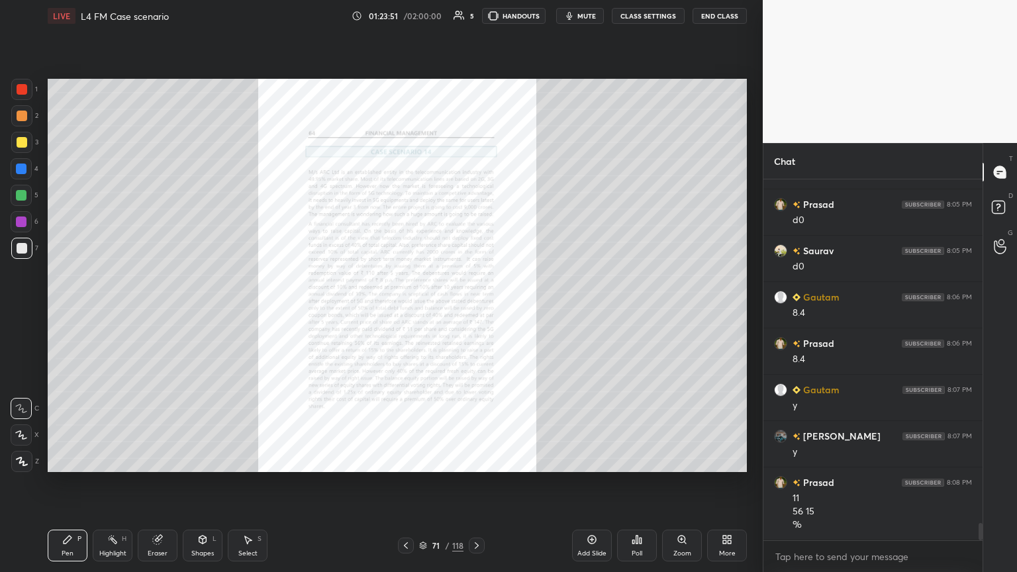
click at [475, 311] on div "Zoom" at bounding box center [682, 546] width 40 height 32
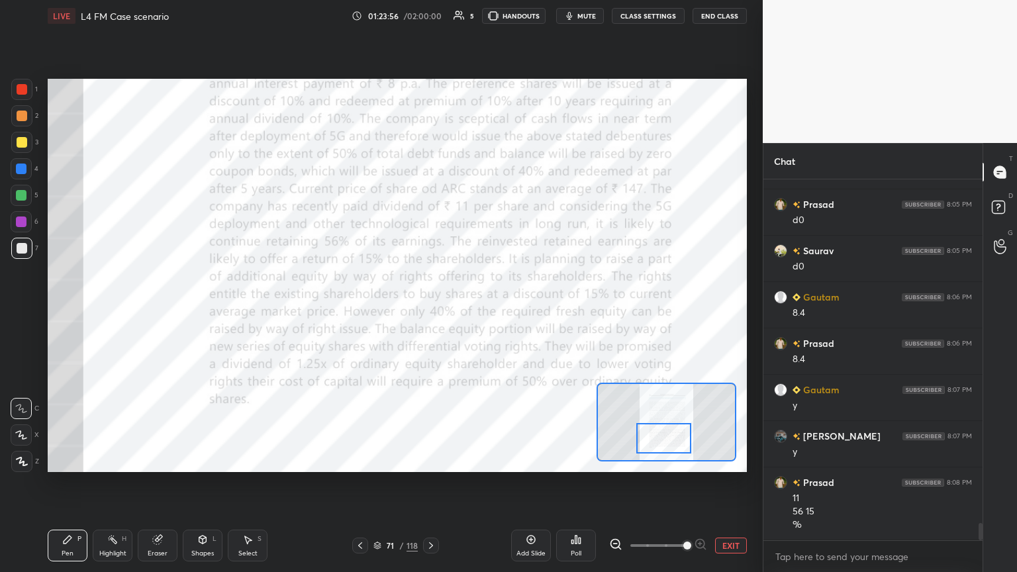
click at [429, 311] on icon at bounding box center [431, 545] width 11 height 11
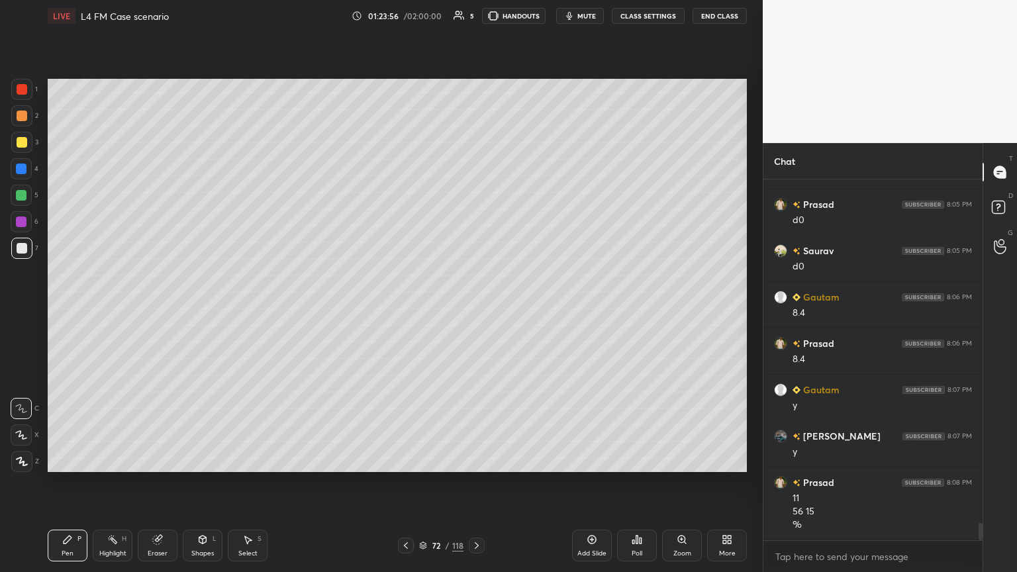
click at [432, 311] on div "72" at bounding box center [436, 546] width 13 height 8
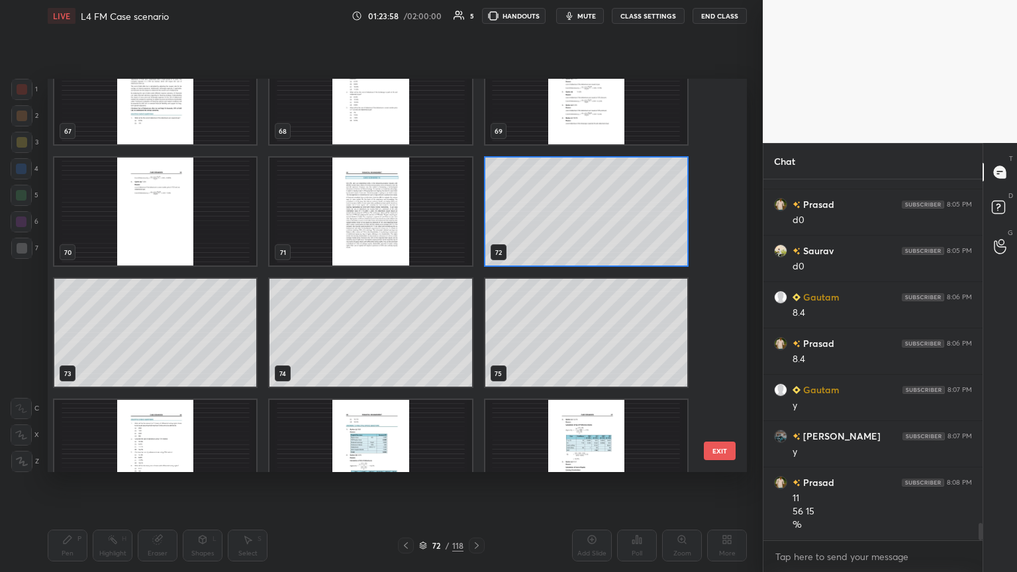
scroll to position [2716, 0]
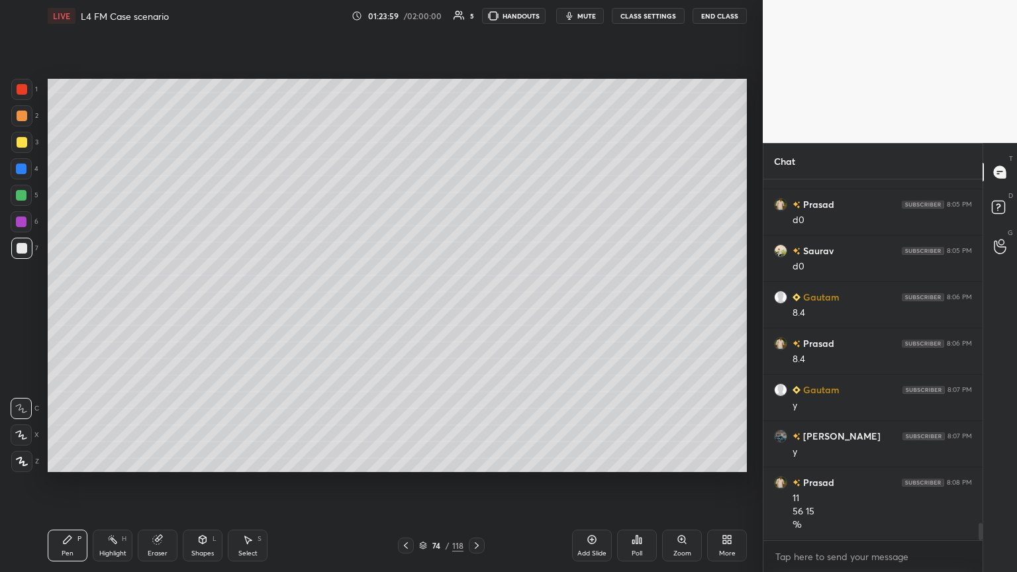
click at [475, 311] on icon at bounding box center [476, 545] width 11 height 11
click at [204, 311] on icon at bounding box center [202, 539] width 11 height 11
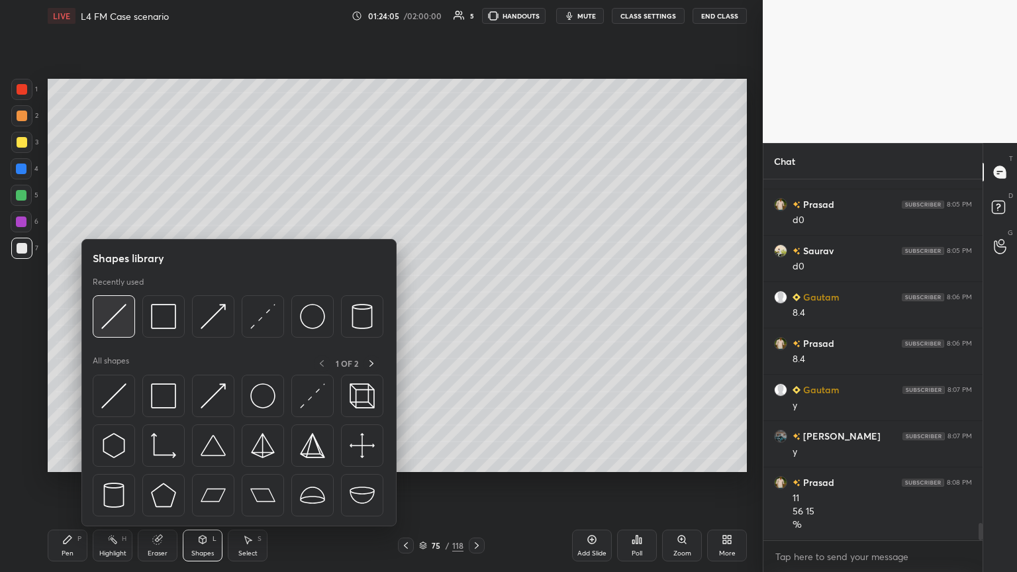
click at [115, 311] on img at bounding box center [113, 316] width 25 height 25
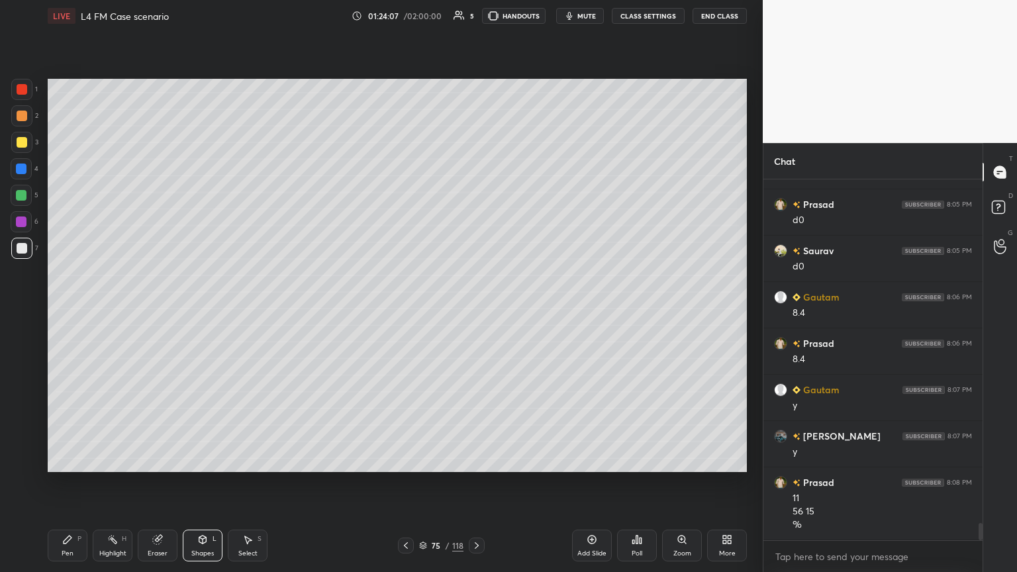
click at [58, 311] on div "Pen P" at bounding box center [68, 546] width 40 height 32
click at [23, 123] on div at bounding box center [21, 115] width 21 height 21
click at [24, 253] on div at bounding box center [22, 248] width 11 height 11
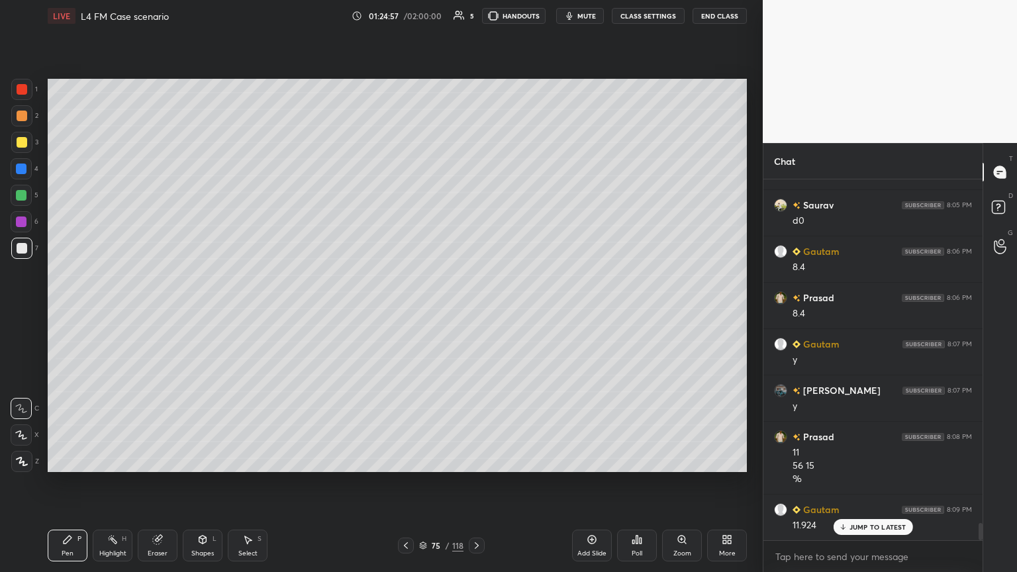
click at [20, 124] on div at bounding box center [21, 115] width 21 height 21
click at [26, 261] on div "7" at bounding box center [24, 251] width 27 height 26
click at [212, 311] on div "Shapes L" at bounding box center [203, 546] width 40 height 32
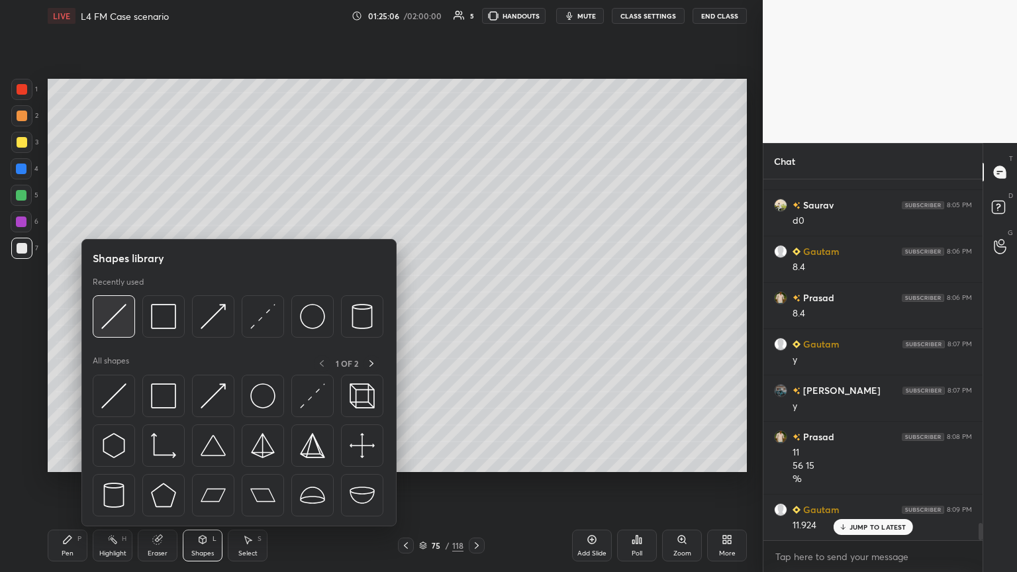
click at [114, 311] on img at bounding box center [113, 316] width 25 height 25
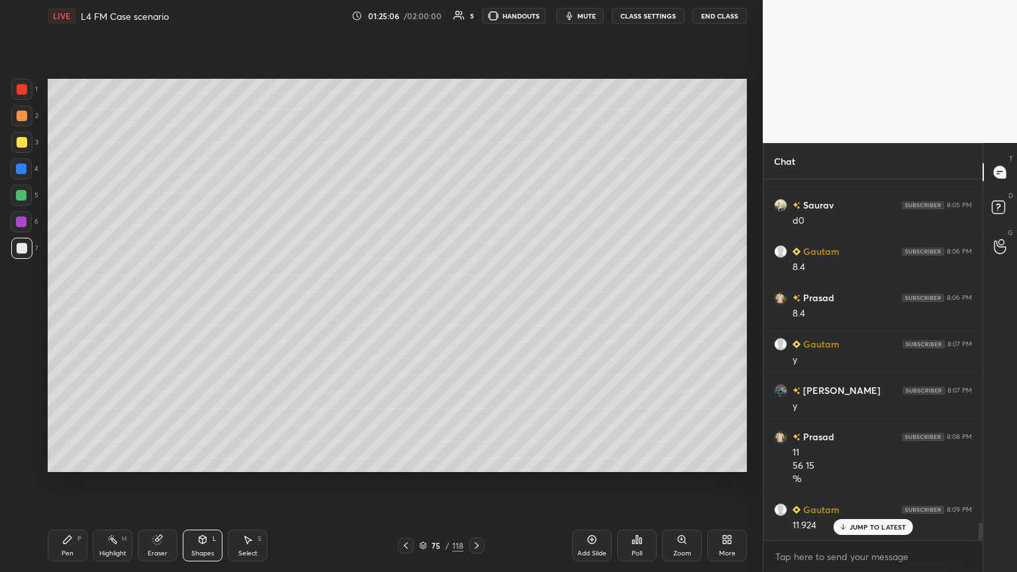
scroll to position [7208, 0]
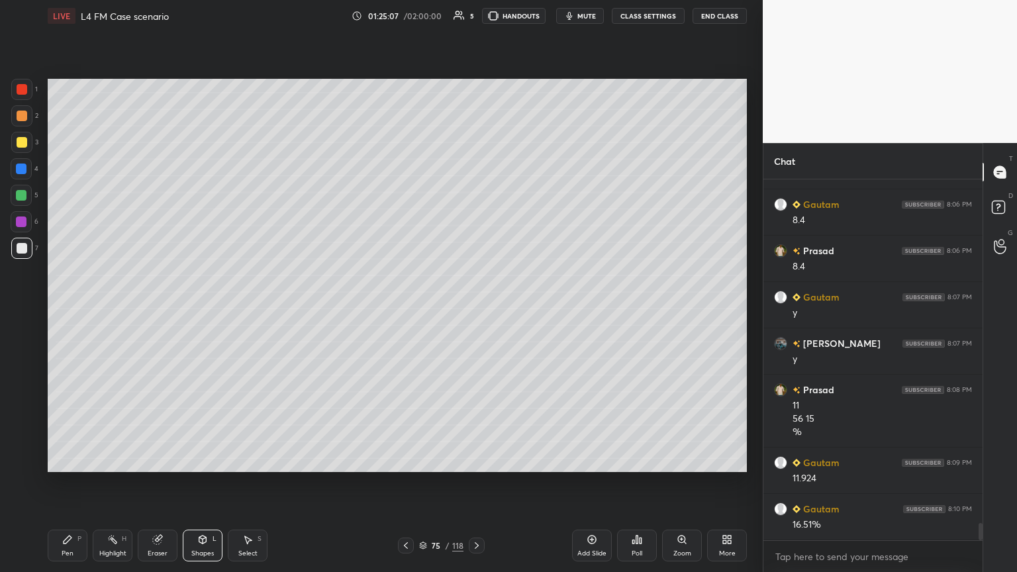
click at [77, 311] on div "Pen P" at bounding box center [68, 546] width 40 height 32
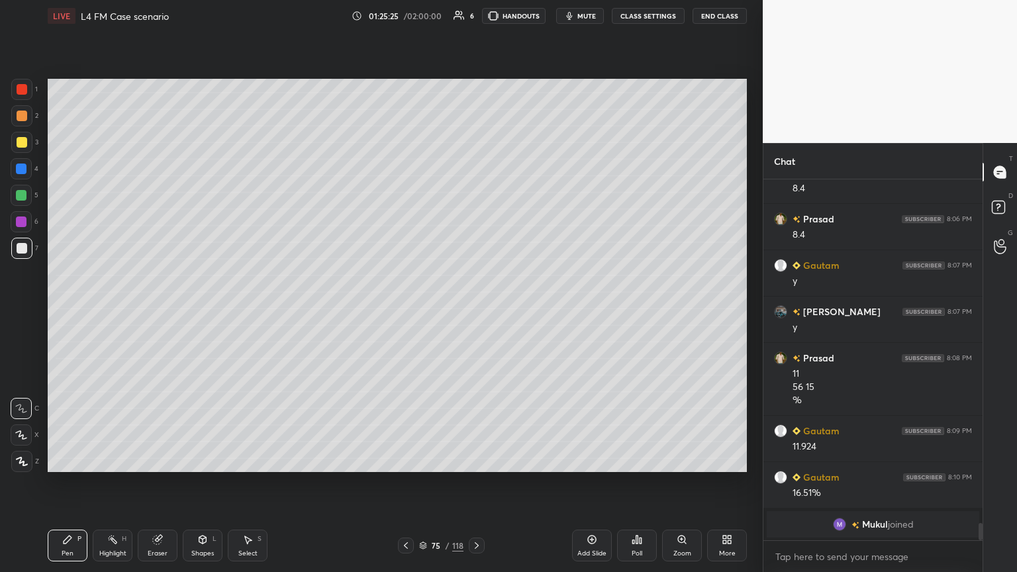
scroll to position [5093, 0]
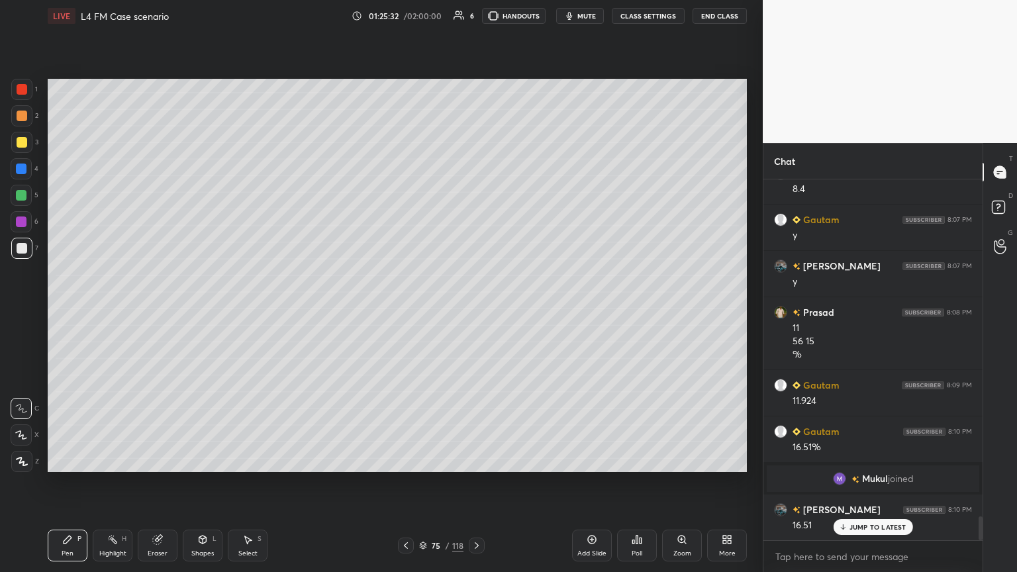
click at [16, 98] on div at bounding box center [21, 89] width 21 height 21
click at [197, 311] on icon at bounding box center [202, 539] width 11 height 11
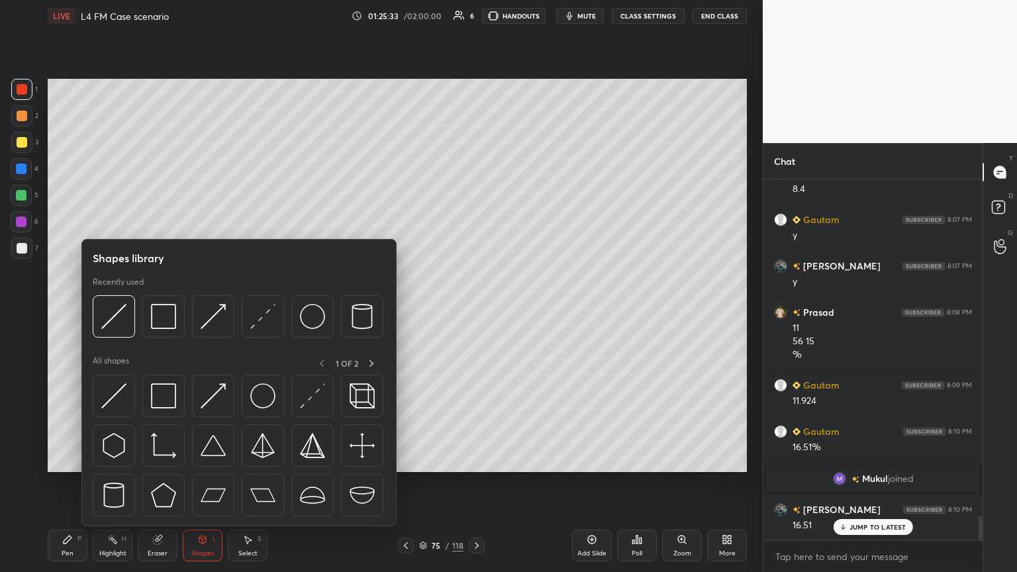
click at [167, 311] on img at bounding box center [163, 316] width 25 height 25
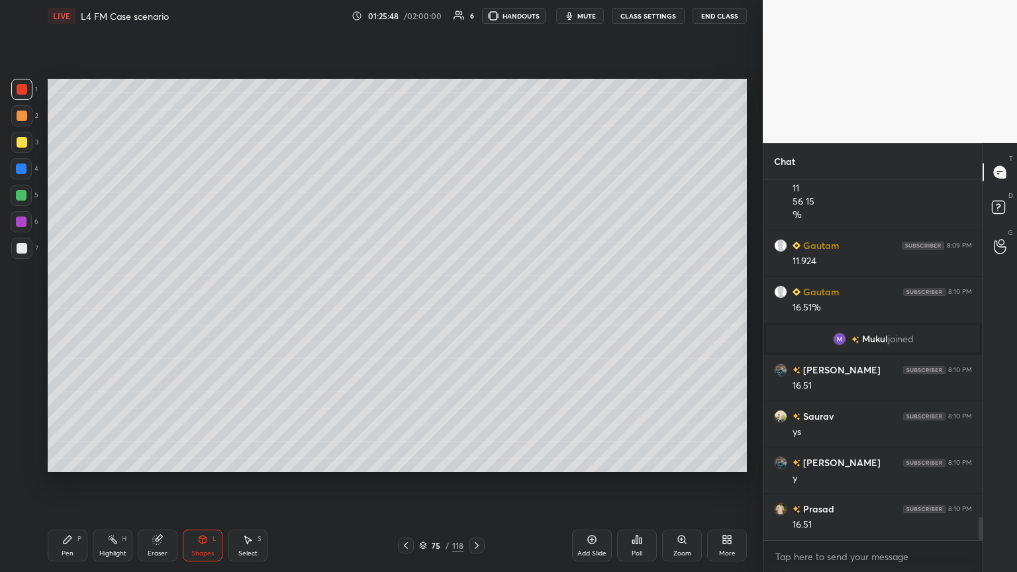
scroll to position [5246, 0]
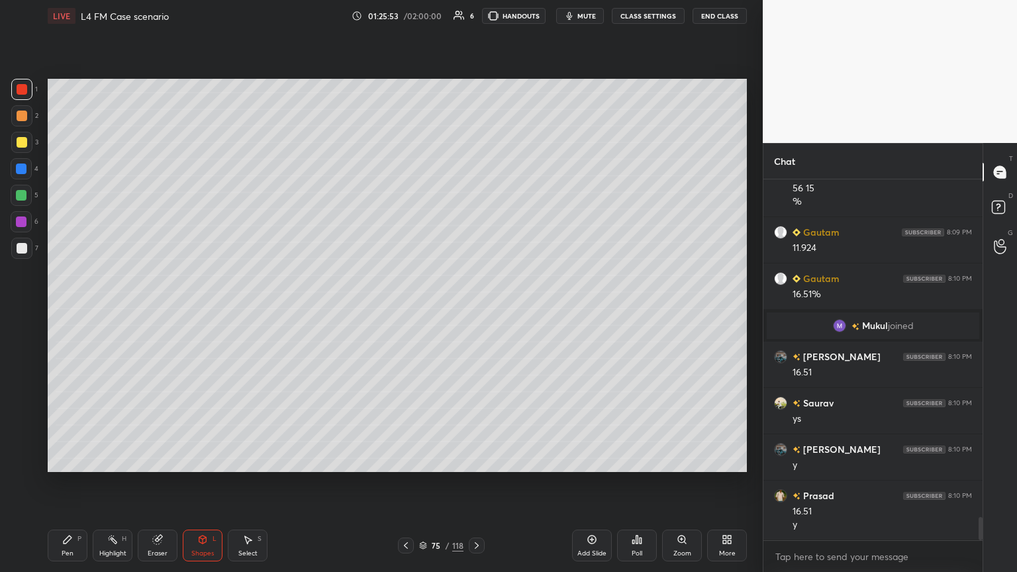
click at [24, 179] on div "4" at bounding box center [25, 171] width 28 height 26
click at [199, 311] on icon at bounding box center [202, 540] width 7 height 8
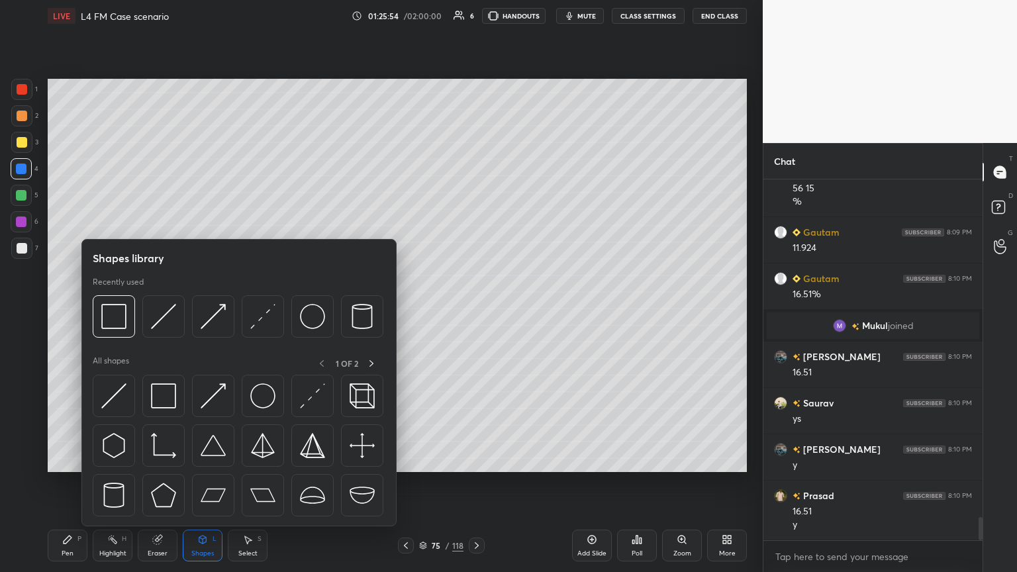
click at [257, 311] on img at bounding box center [262, 316] width 25 height 25
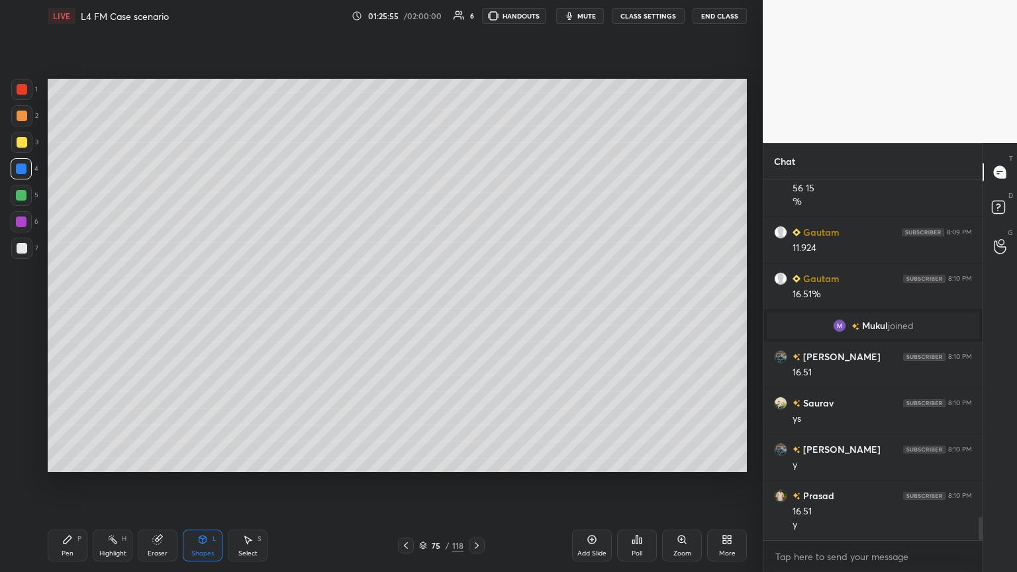
scroll to position [5278, 0]
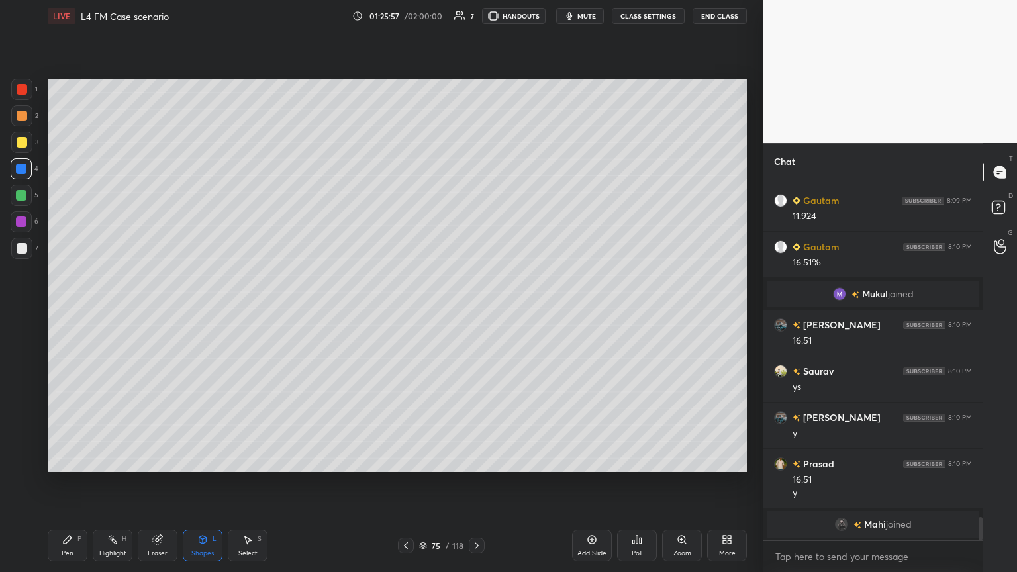
click at [53, 311] on div "Pen P" at bounding box center [68, 546] width 40 height 32
click at [17, 145] on div at bounding box center [22, 142] width 11 height 11
click at [67, 311] on icon at bounding box center [67, 539] width 11 height 11
click at [409, 311] on div at bounding box center [406, 546] width 16 height 16
click at [408, 311] on icon at bounding box center [406, 545] width 11 height 11
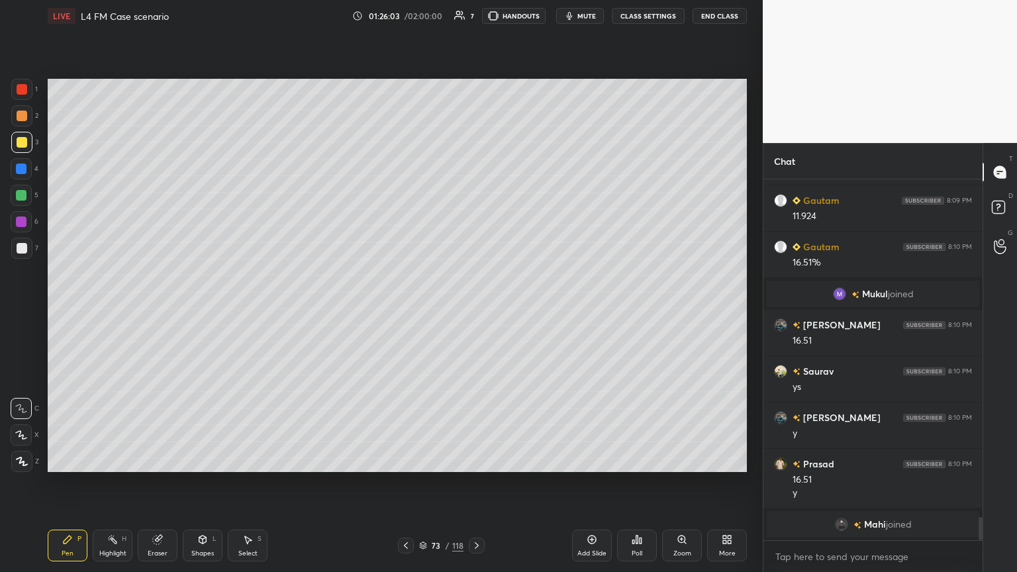
click at [407, 311] on icon at bounding box center [406, 545] width 11 height 11
click at [407, 311] on icon at bounding box center [406, 545] width 4 height 7
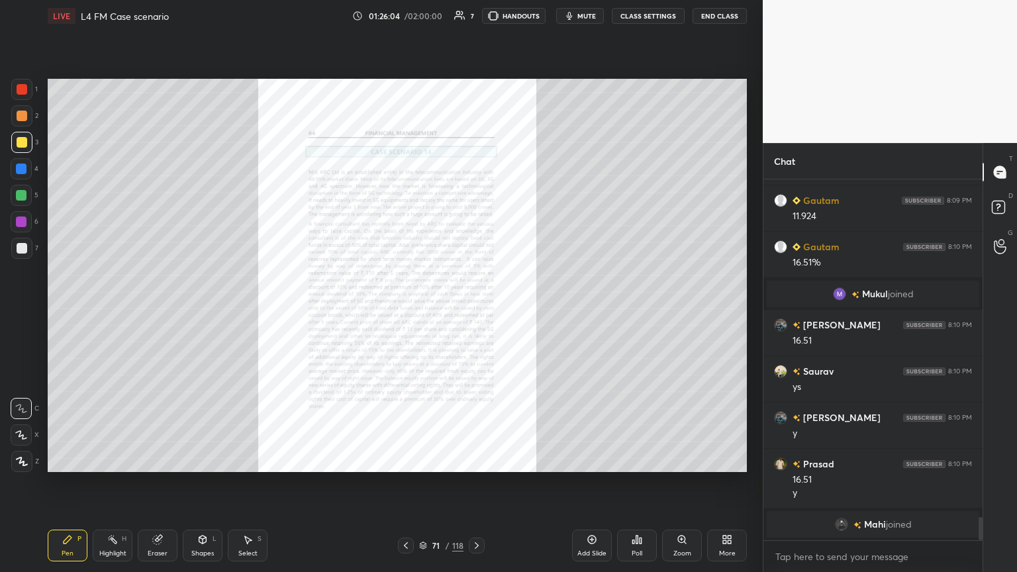
click at [407, 311] on icon at bounding box center [406, 545] width 4 height 7
click at [473, 311] on icon at bounding box center [476, 545] width 11 height 11
click at [475, 311] on div "Zoom" at bounding box center [682, 546] width 40 height 32
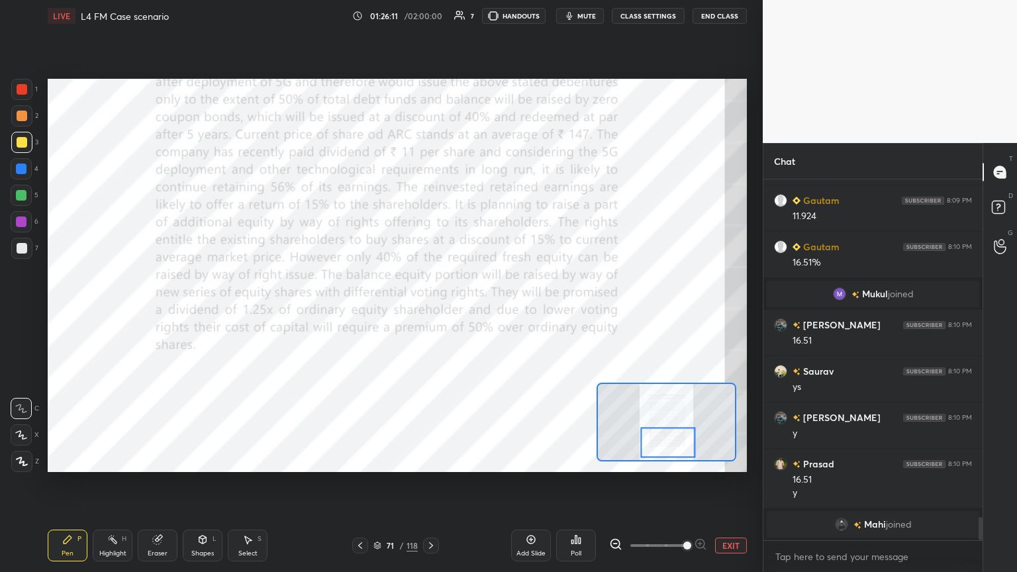
click at [166, 311] on div "Eraser" at bounding box center [158, 546] width 40 height 32
click at [18, 311] on span "Erase all" at bounding box center [21, 461] width 20 height 9
click at [49, 311] on div "Pen P Highlight H Eraser Shapes L Select S 71 / 118 Add Slide Poll EXIT" at bounding box center [397, 545] width 699 height 53
click at [15, 85] on div at bounding box center [21, 89] width 21 height 21
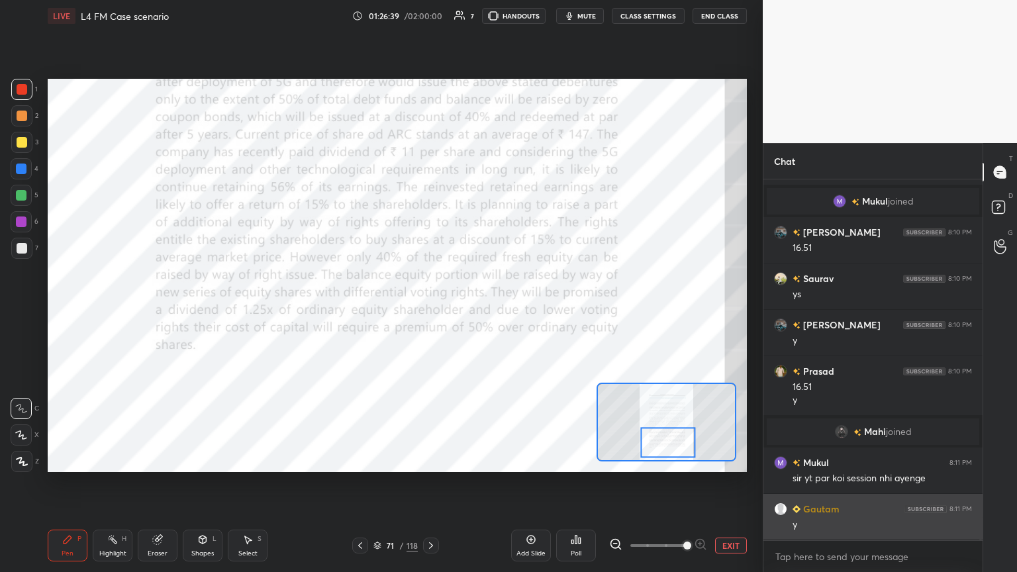
scroll to position [5376, 0]
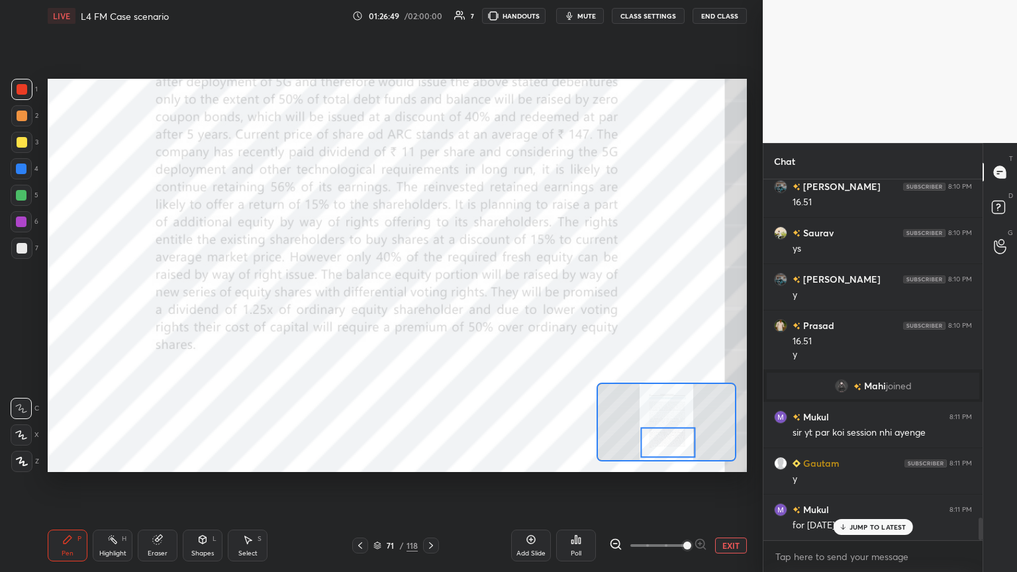
click at [159, 311] on icon at bounding box center [158, 538] width 7 height 7
click at [66, 311] on div "Pen P" at bounding box center [68, 546] width 40 height 32
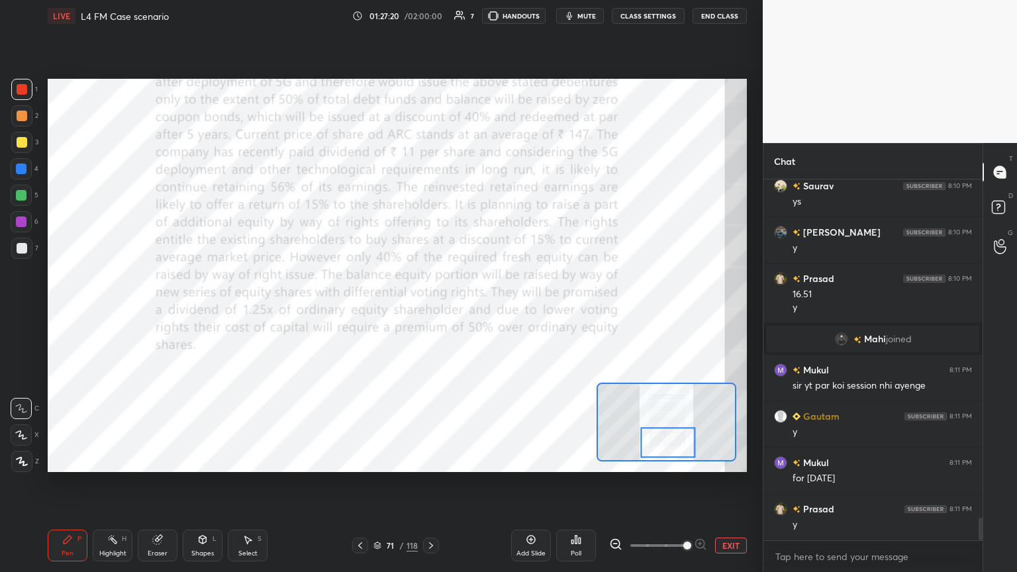
scroll to position [5469, 0]
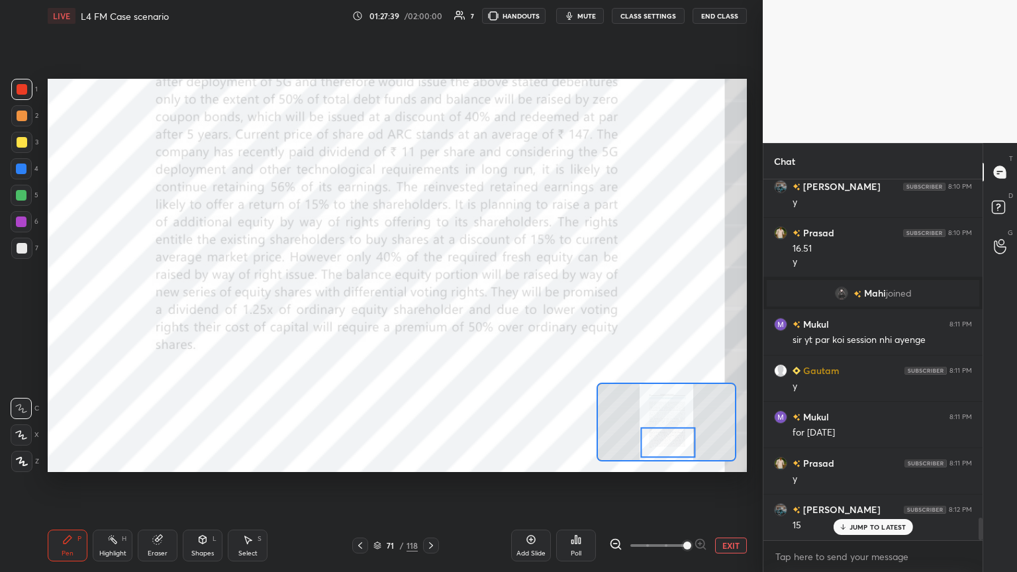
click at [149, 311] on div "Eraser" at bounding box center [158, 546] width 40 height 32
click at [11, 311] on div "Erase all" at bounding box center [21, 461] width 21 height 21
click at [60, 311] on div "Setting up your live class Poll for secs No correct answer Start poll" at bounding box center [397, 275] width 710 height 487
click at [429, 311] on icon at bounding box center [431, 545] width 11 height 11
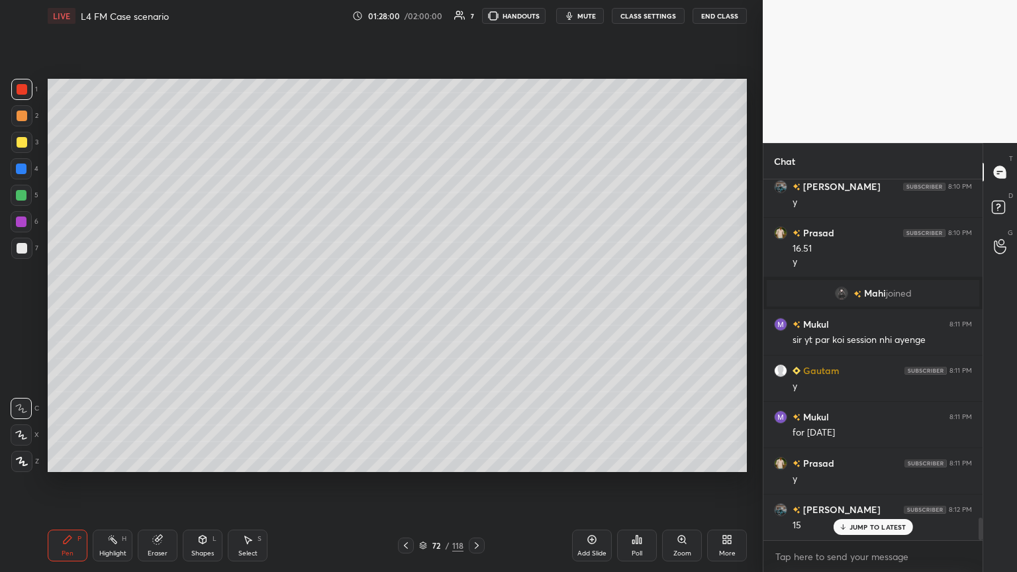
click at [430, 311] on div "72" at bounding box center [436, 546] width 13 height 8
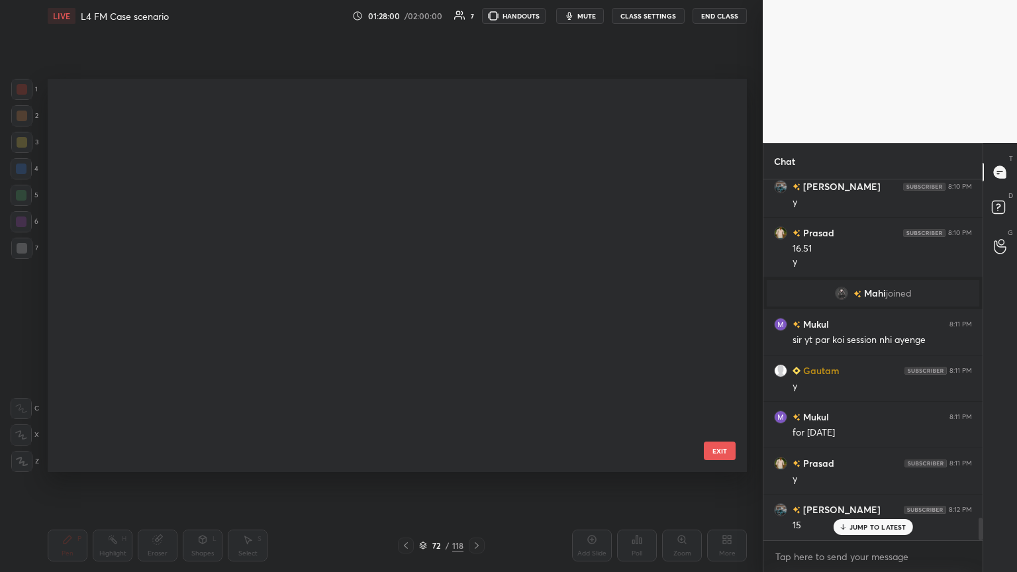
scroll to position [389, 693]
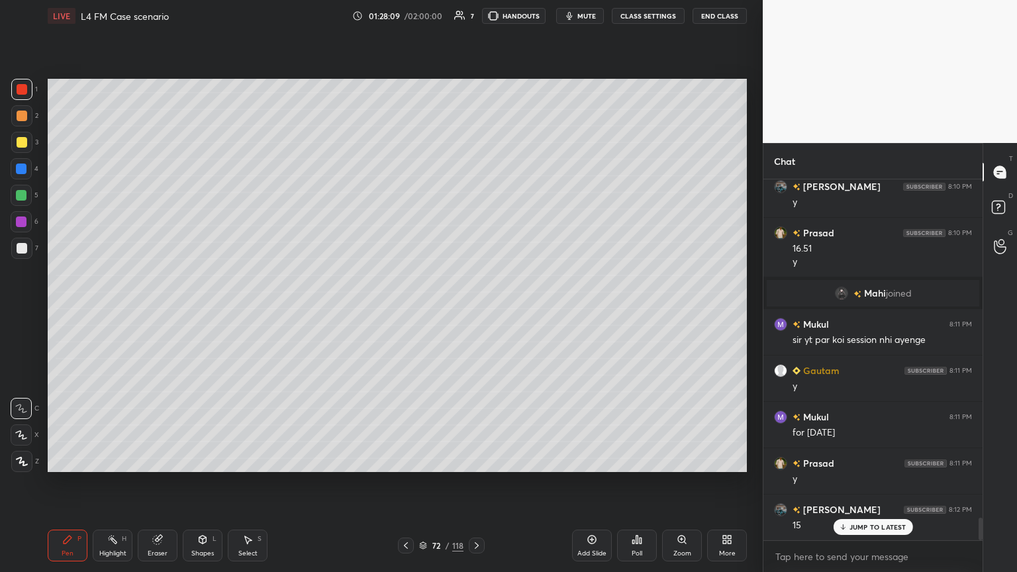
click at [21, 121] on div at bounding box center [22, 116] width 11 height 11
click at [61, 311] on div "Pen P" at bounding box center [68, 546] width 40 height 32
click at [201, 311] on div "Shapes L" at bounding box center [203, 546] width 40 height 32
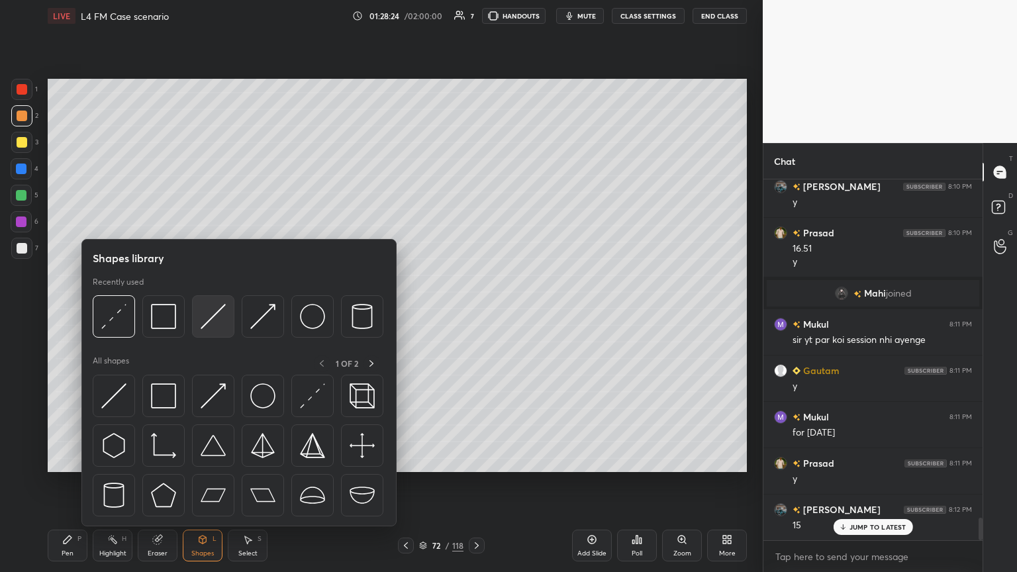
click at [201, 308] on img at bounding box center [213, 316] width 25 height 25
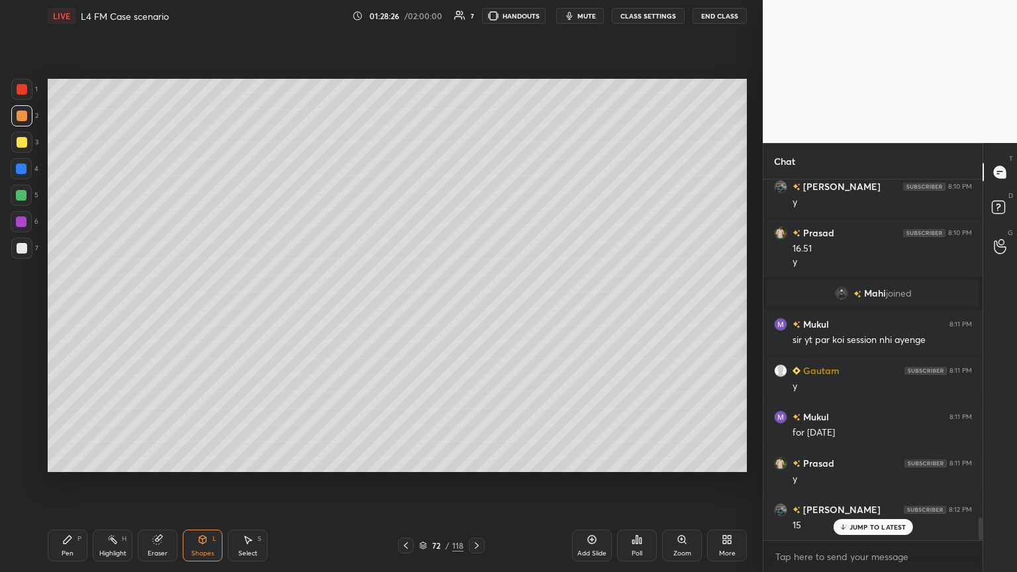
click at [69, 311] on icon at bounding box center [68, 540] width 8 height 8
click at [164, 311] on div "Eraser" at bounding box center [158, 553] width 20 height 7
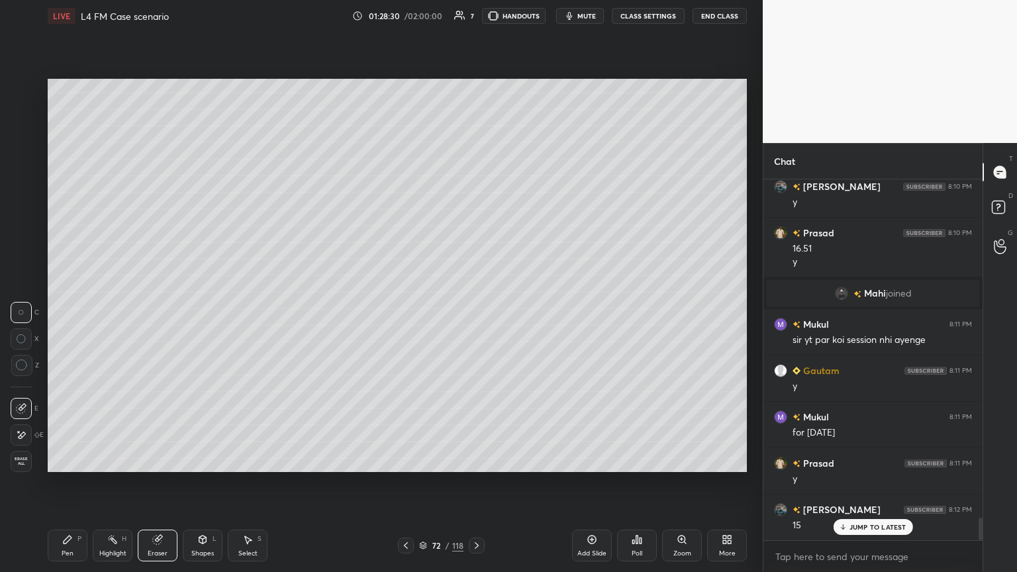
click at [66, 311] on div "Pen P" at bounding box center [68, 546] width 40 height 32
click at [405, 311] on icon at bounding box center [406, 545] width 11 height 11
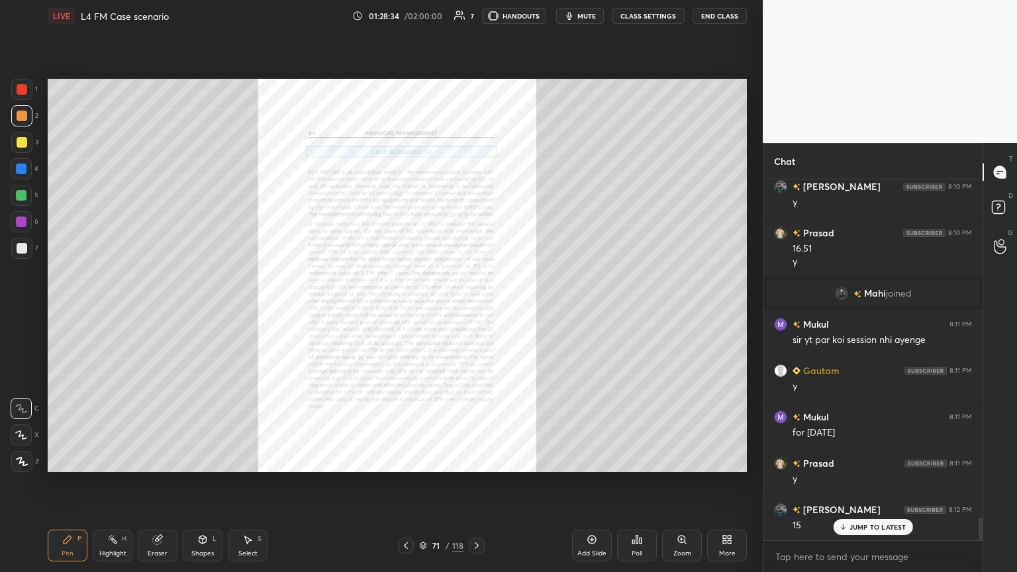
click at [475, 311] on icon at bounding box center [476, 545] width 11 height 11
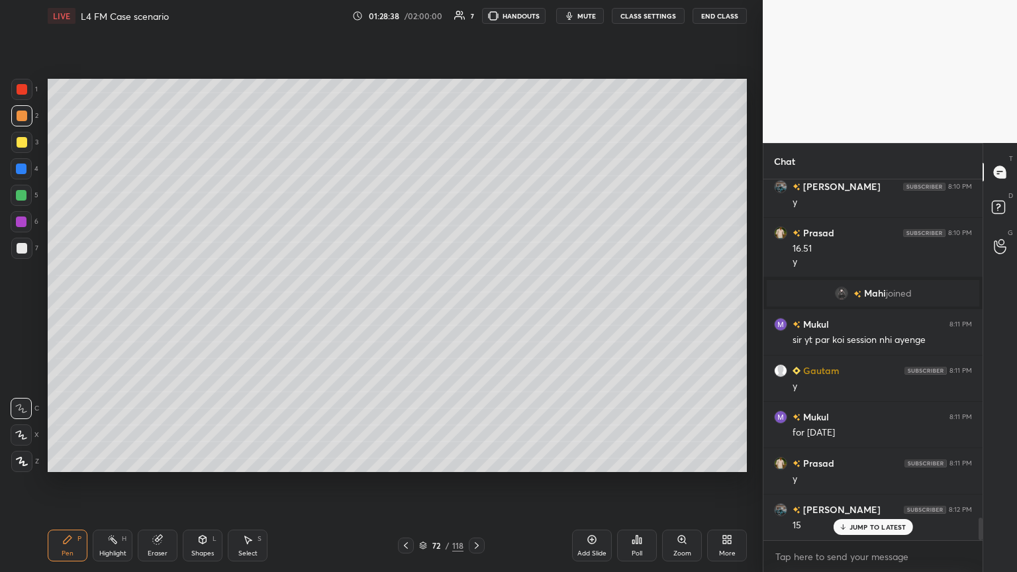
click at [208, 311] on div "Shapes L" at bounding box center [203, 546] width 40 height 32
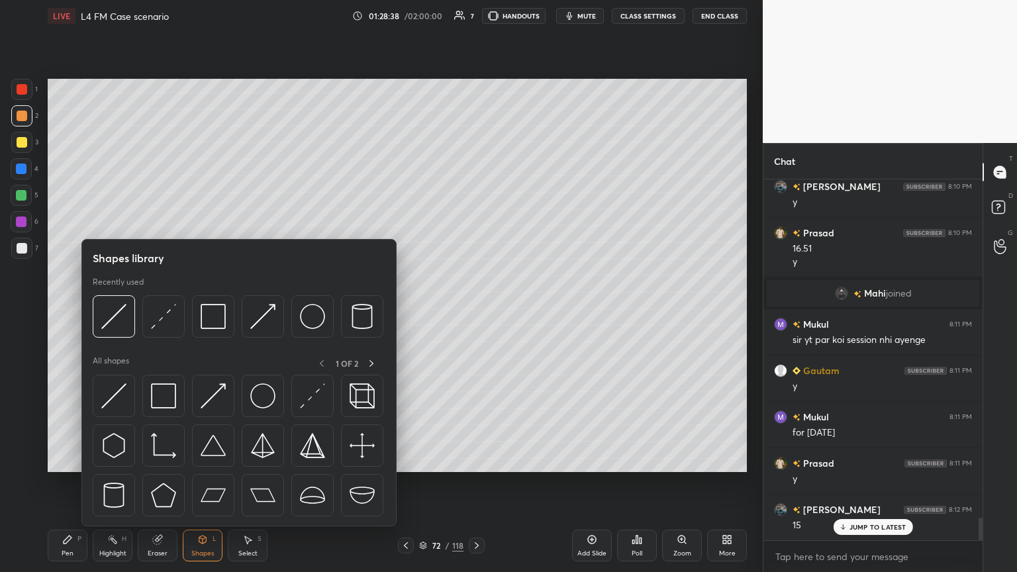
click at [135, 311] on div at bounding box center [238, 320] width 291 height 50
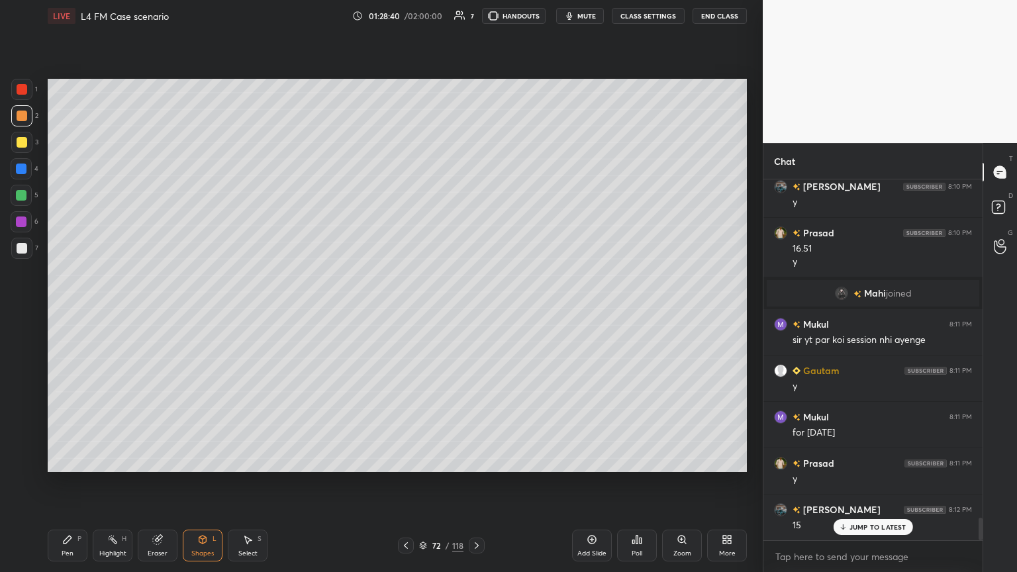
click at [69, 311] on icon at bounding box center [67, 539] width 11 height 11
click at [30, 147] on div at bounding box center [21, 142] width 21 height 21
click at [17, 249] on div at bounding box center [22, 248] width 11 height 11
click at [30, 200] on div at bounding box center [21, 195] width 21 height 21
click at [409, 311] on icon at bounding box center [406, 545] width 11 height 11
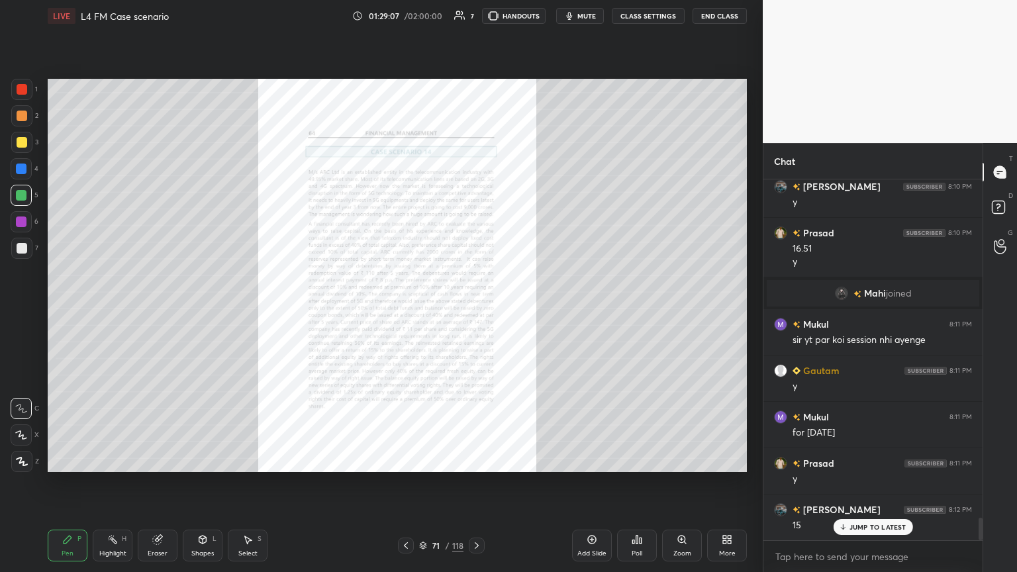
click at [475, 311] on div "Zoom" at bounding box center [682, 553] width 18 height 7
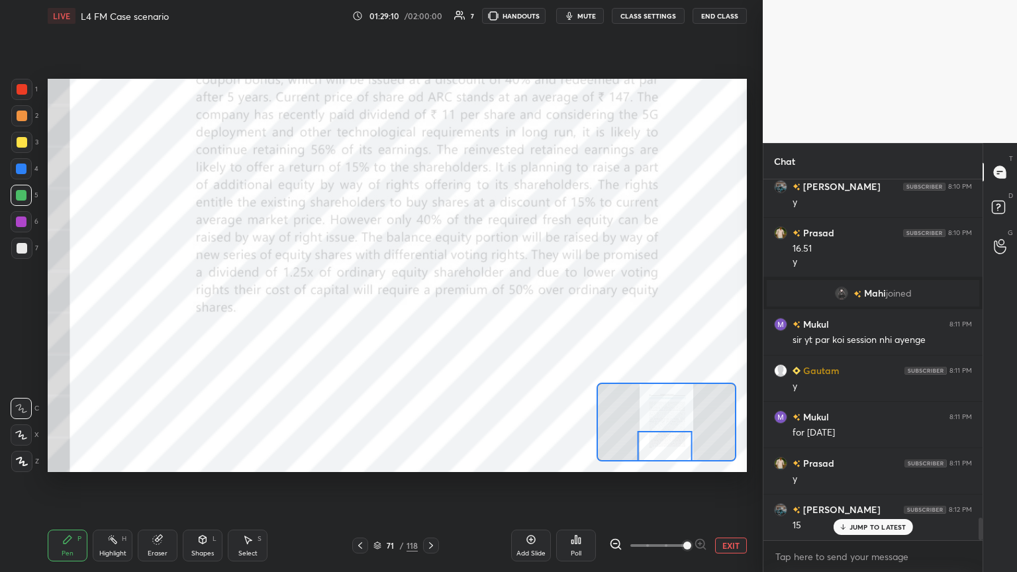
scroll to position [5516, 0]
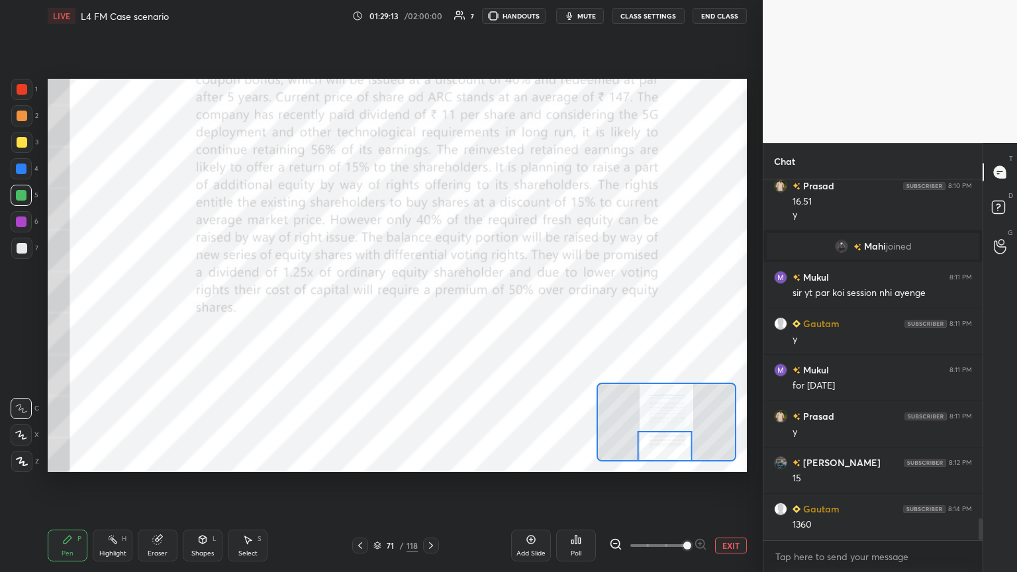
click at [428, 311] on icon at bounding box center [431, 545] width 11 height 11
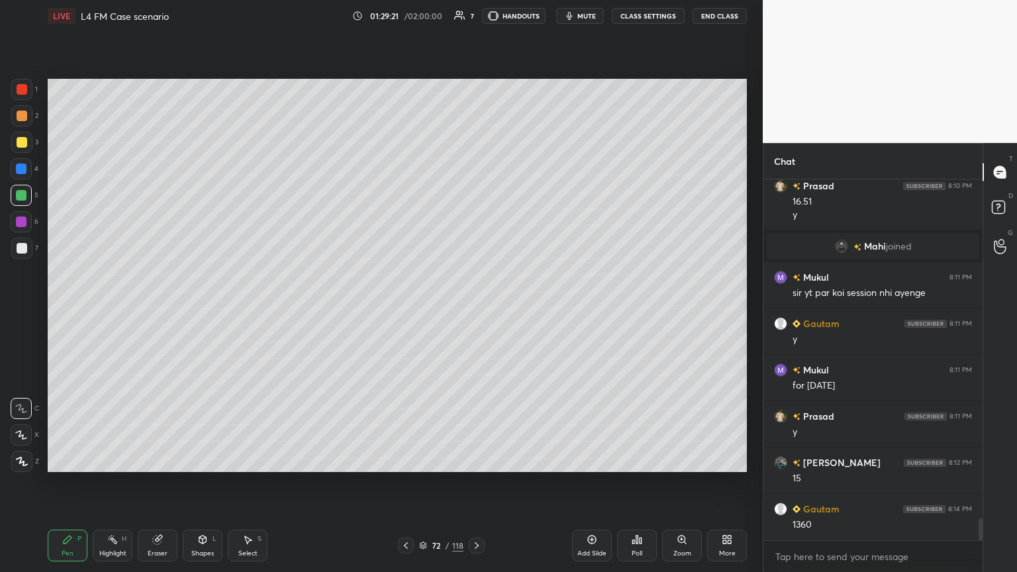
click at [15, 249] on div at bounding box center [21, 248] width 21 height 21
click at [26, 199] on div at bounding box center [21, 195] width 21 height 21
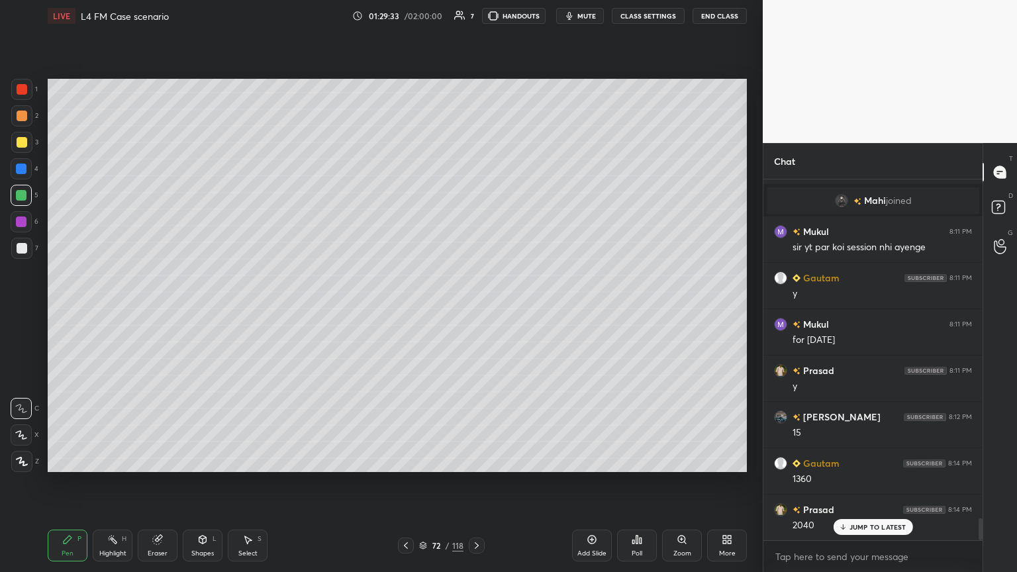
click at [23, 256] on div at bounding box center [21, 248] width 21 height 21
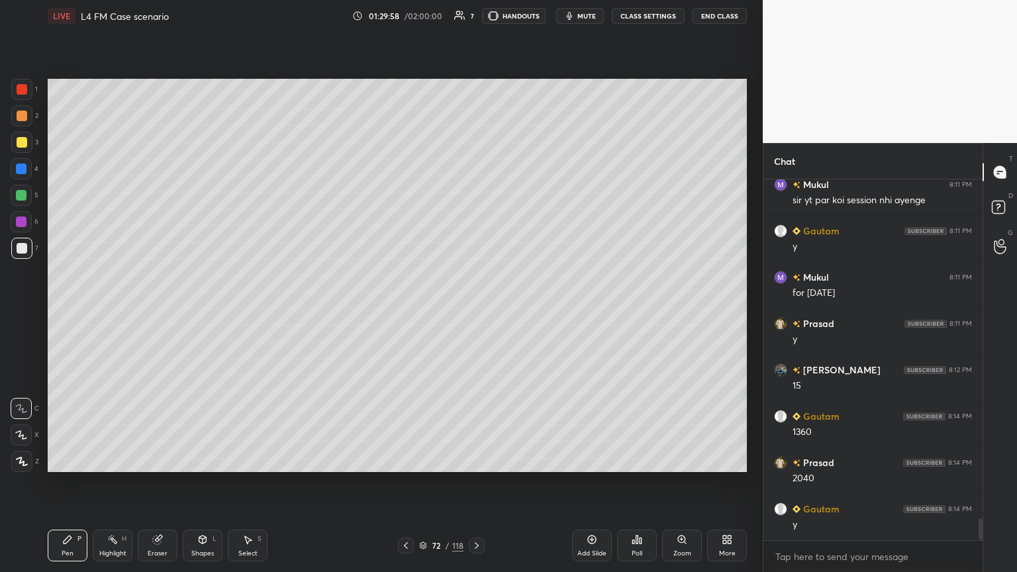
click at [403, 311] on icon at bounding box center [406, 545] width 11 height 11
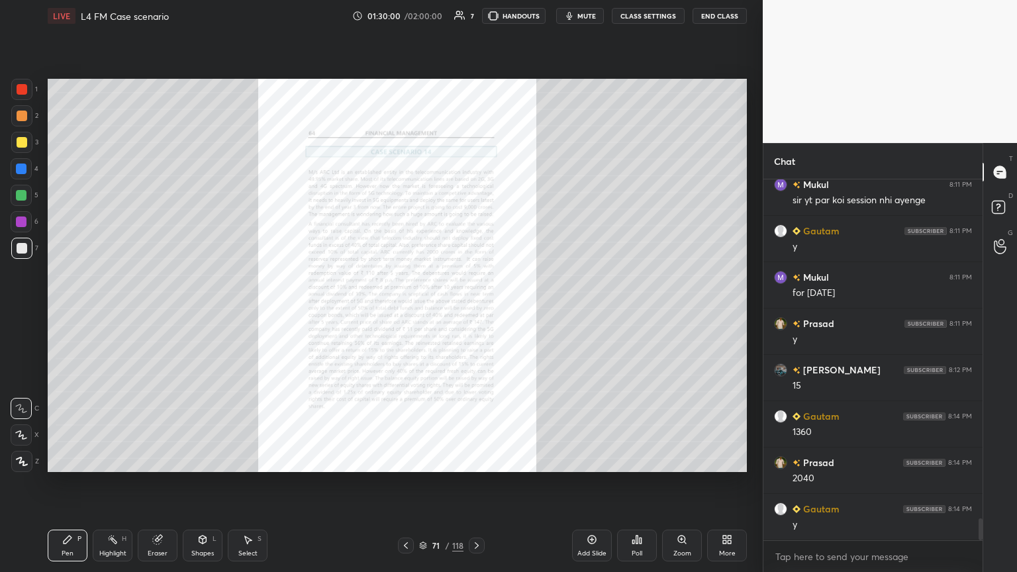
click at [475, 311] on div "Zoom" at bounding box center [682, 546] width 40 height 32
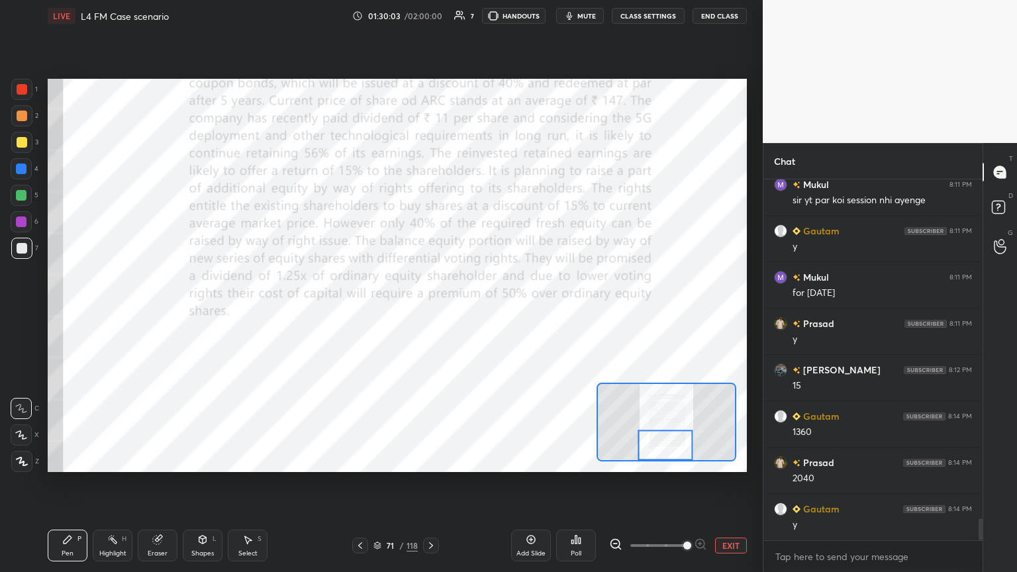
click at [160, 311] on div "Eraser" at bounding box center [158, 546] width 40 height 32
click at [11, 311] on span "Erase all" at bounding box center [21, 461] width 20 height 9
click at [53, 311] on div "Pen P" at bounding box center [68, 546] width 40 height 32
click at [20, 95] on div at bounding box center [21, 89] width 21 height 21
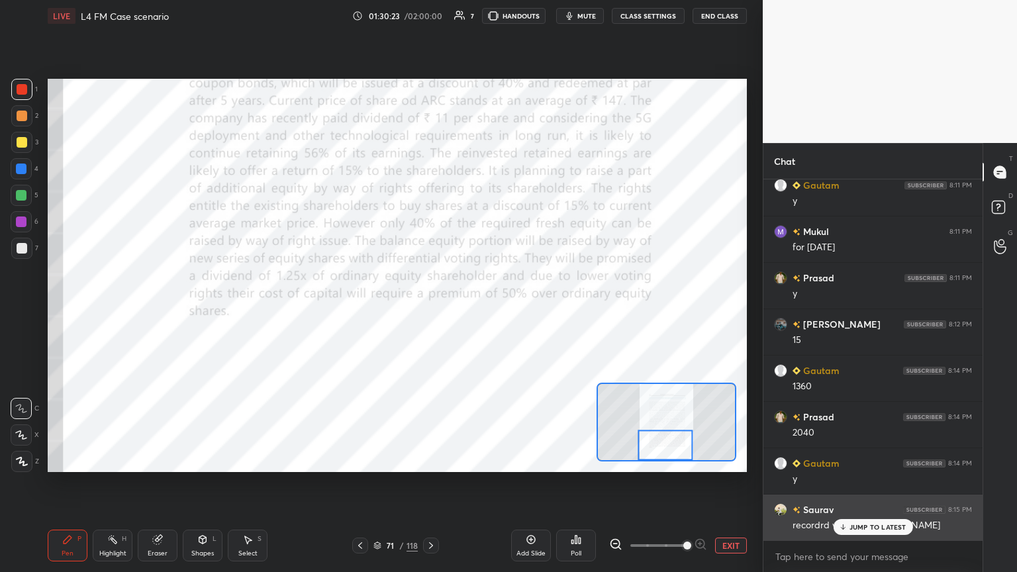
click at [475, 311] on p "JUMP TO LATEST" at bounding box center [877, 527] width 57 height 8
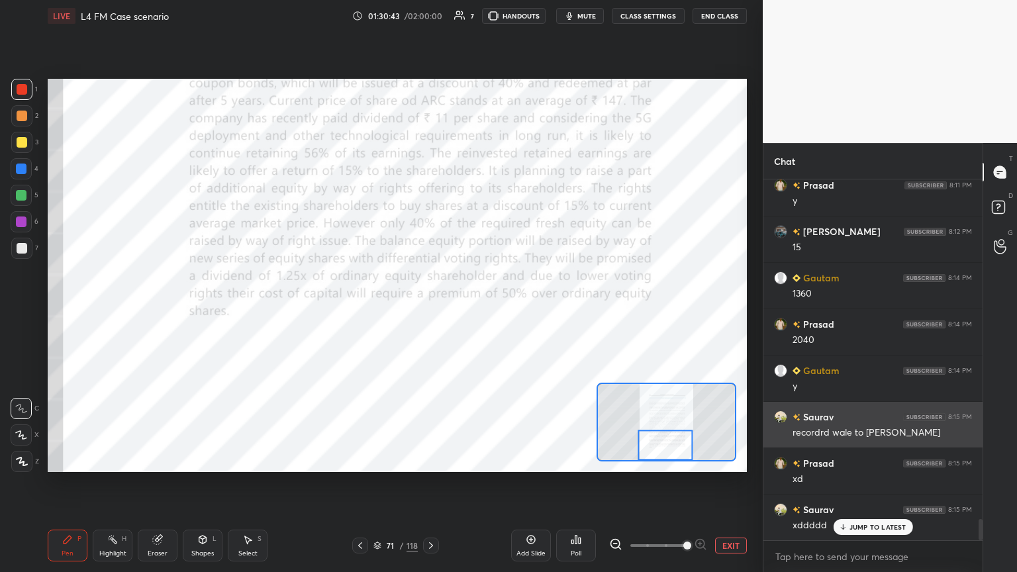
scroll to position [5794, 0]
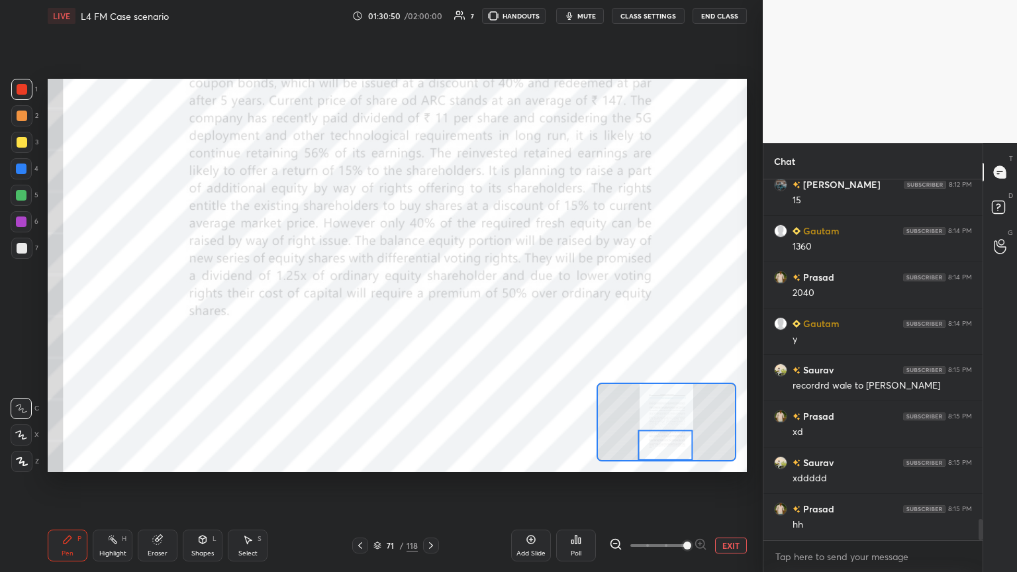
click at [442, 311] on div "71 / 118" at bounding box center [395, 546] width 232 height 16
click at [437, 311] on div at bounding box center [431, 546] width 16 height 16
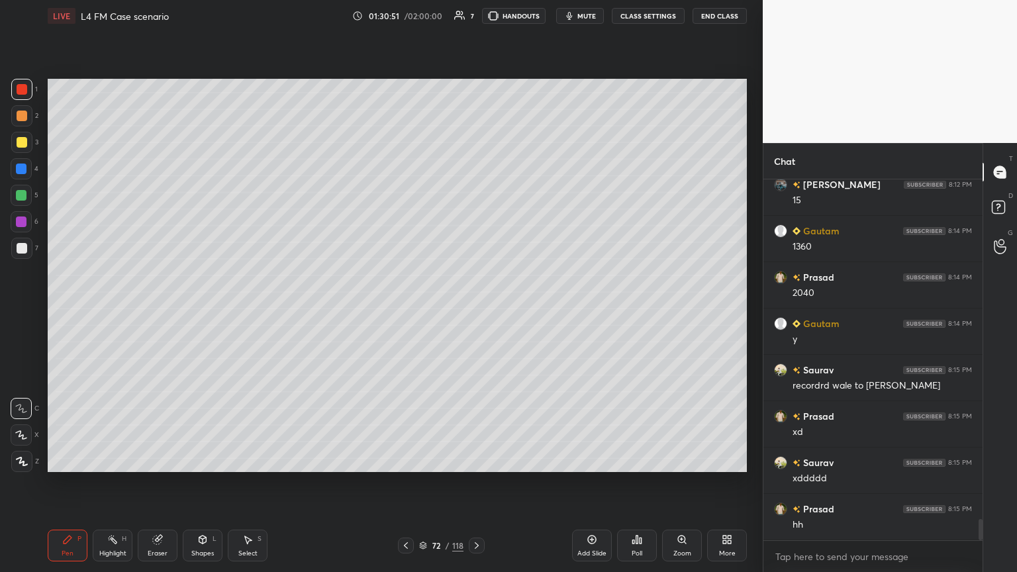
click at [473, 311] on icon at bounding box center [476, 545] width 11 height 11
click at [475, 311] on icon at bounding box center [476, 545] width 11 height 11
click at [473, 311] on icon at bounding box center [476, 545] width 11 height 11
click at [58, 311] on div "Pen P" at bounding box center [68, 546] width 40 height 32
click at [27, 149] on div at bounding box center [21, 142] width 21 height 21
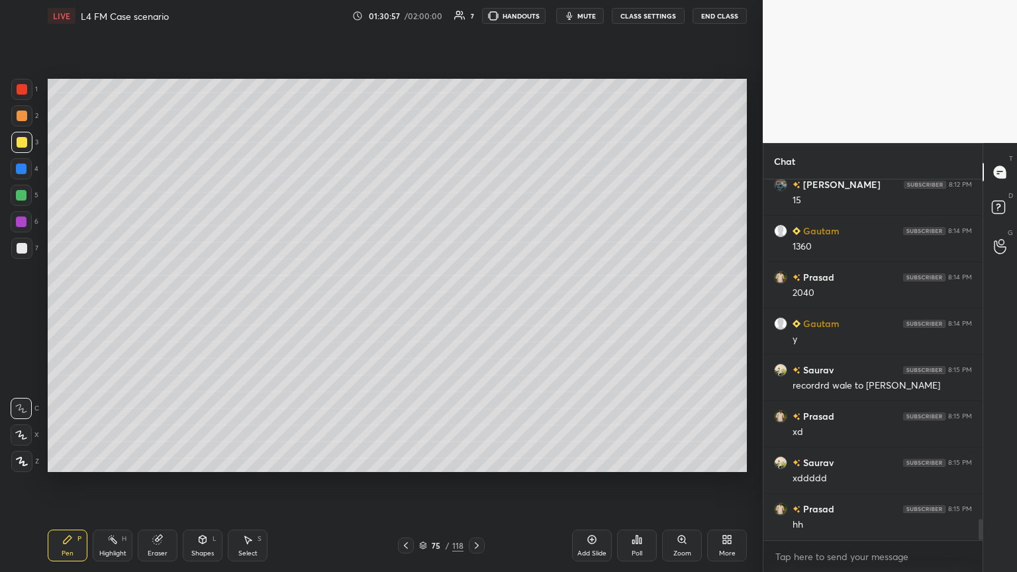
scroll to position [5826, 0]
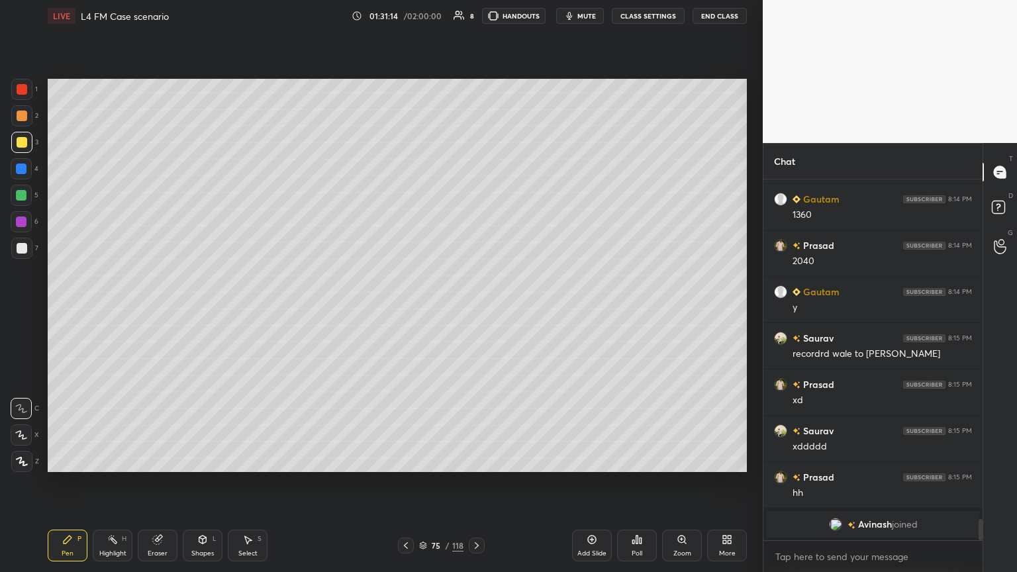
click at [194, 311] on div "Shapes L" at bounding box center [203, 546] width 40 height 32
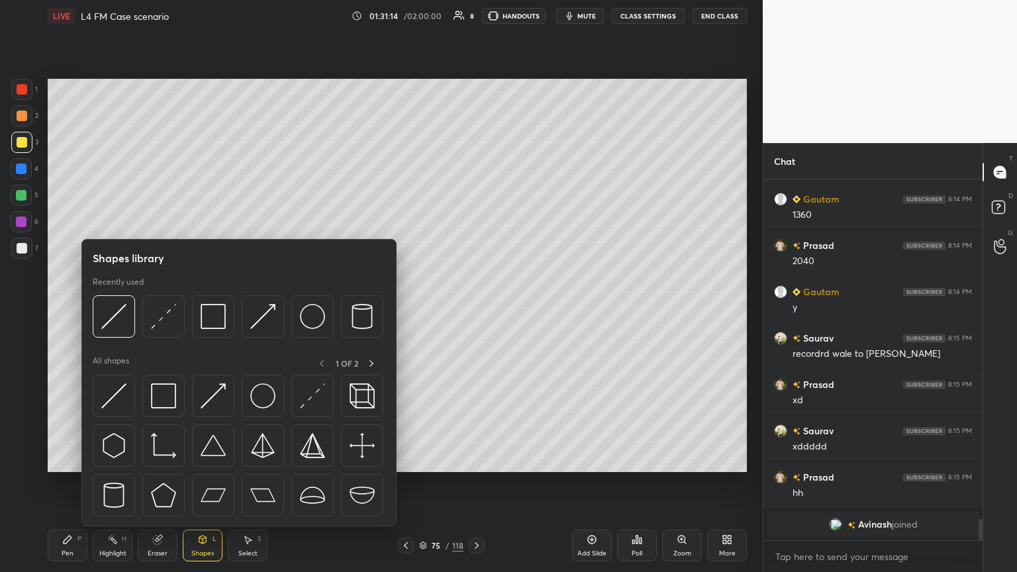
click at [122, 311] on div at bounding box center [114, 316] width 42 height 42
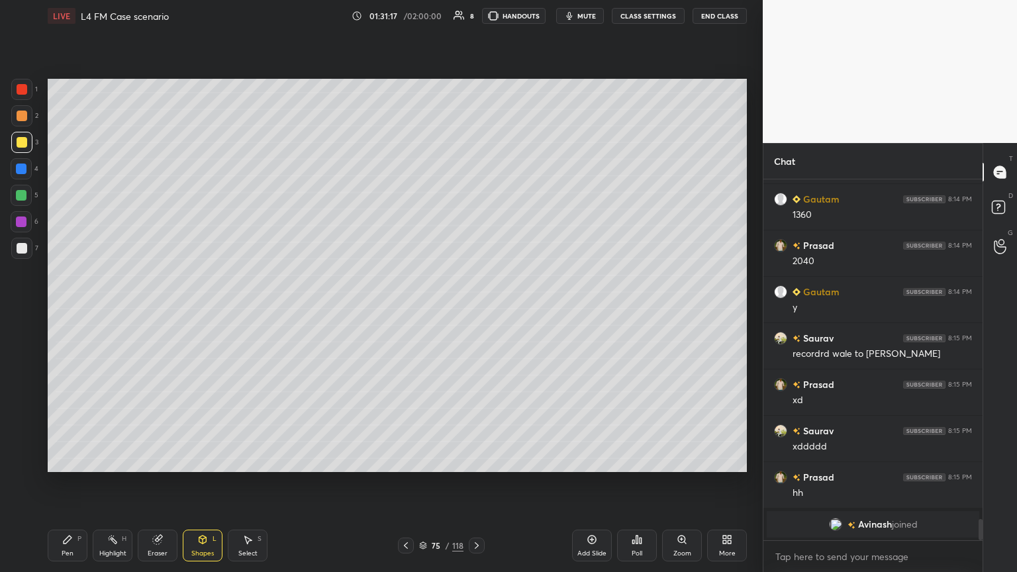
click at [64, 311] on icon at bounding box center [67, 539] width 11 height 11
click at [26, 115] on div at bounding box center [21, 115] width 21 height 21
click at [159, 311] on icon at bounding box center [157, 540] width 9 height 9
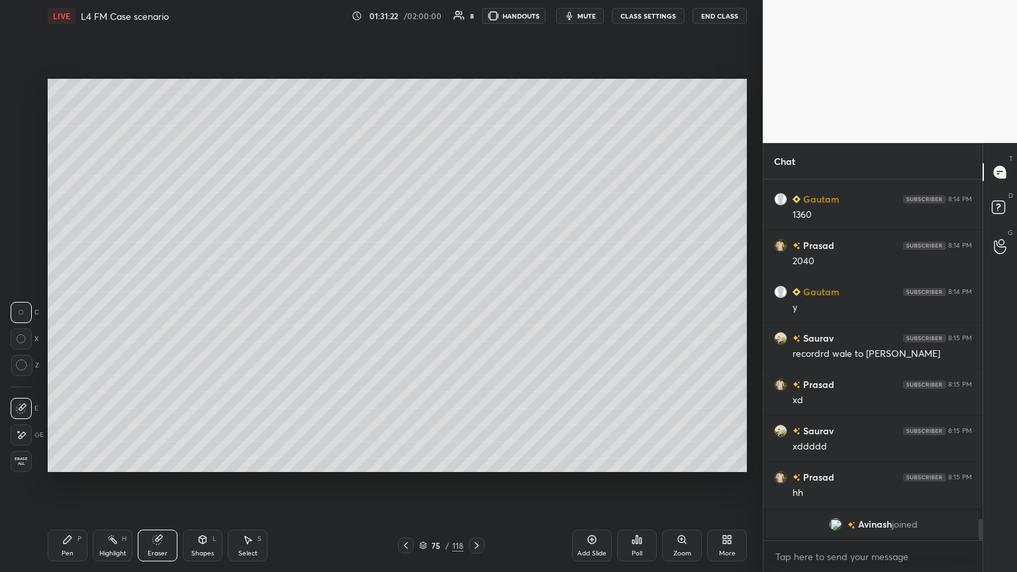
click at [70, 311] on icon at bounding box center [67, 539] width 11 height 11
click at [26, 252] on div at bounding box center [22, 248] width 11 height 11
click at [203, 311] on icon at bounding box center [203, 541] width 0 height 5
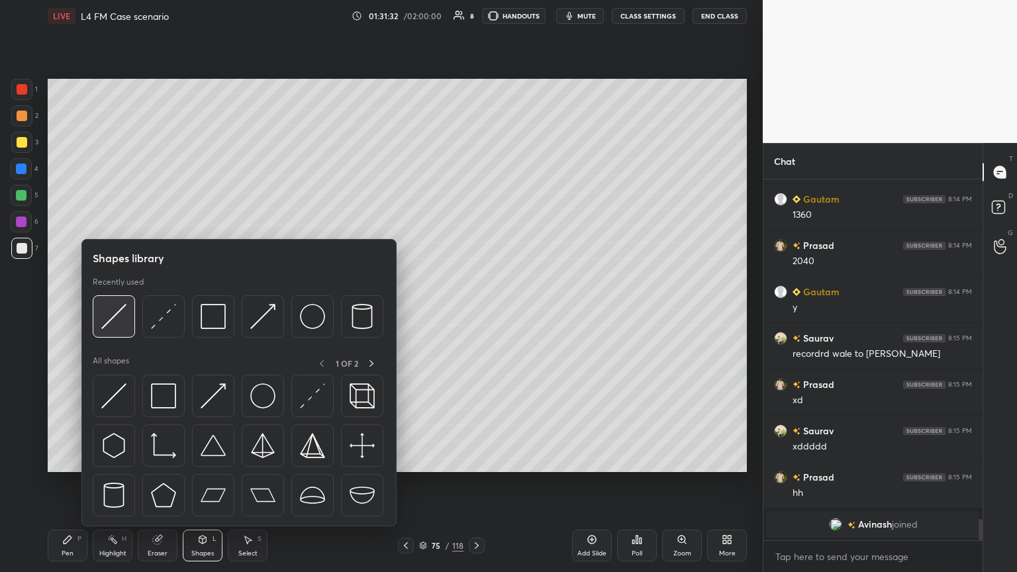
click at [114, 305] on img at bounding box center [113, 316] width 25 height 25
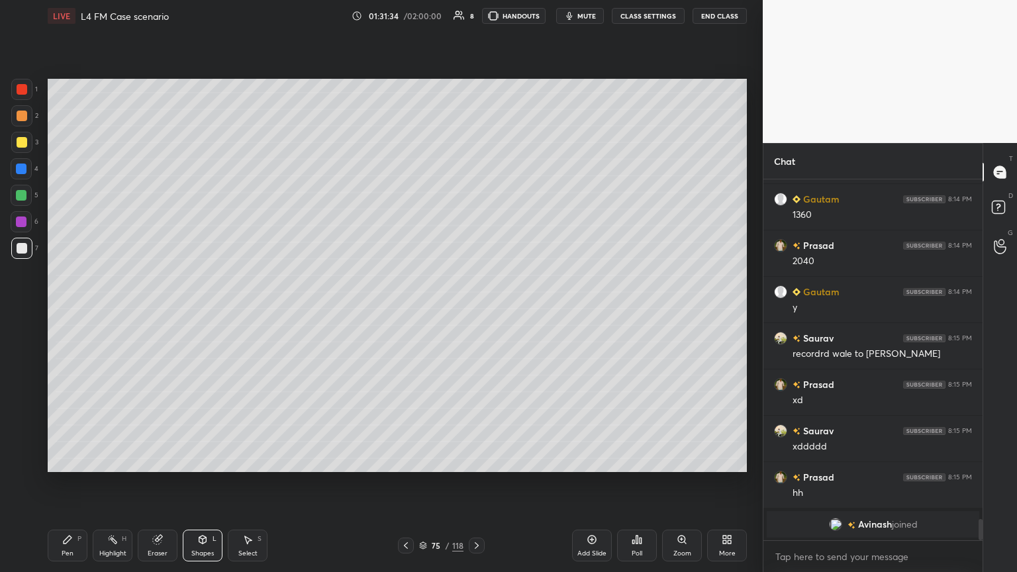
click at [68, 311] on div "Pen" at bounding box center [68, 553] width 12 height 7
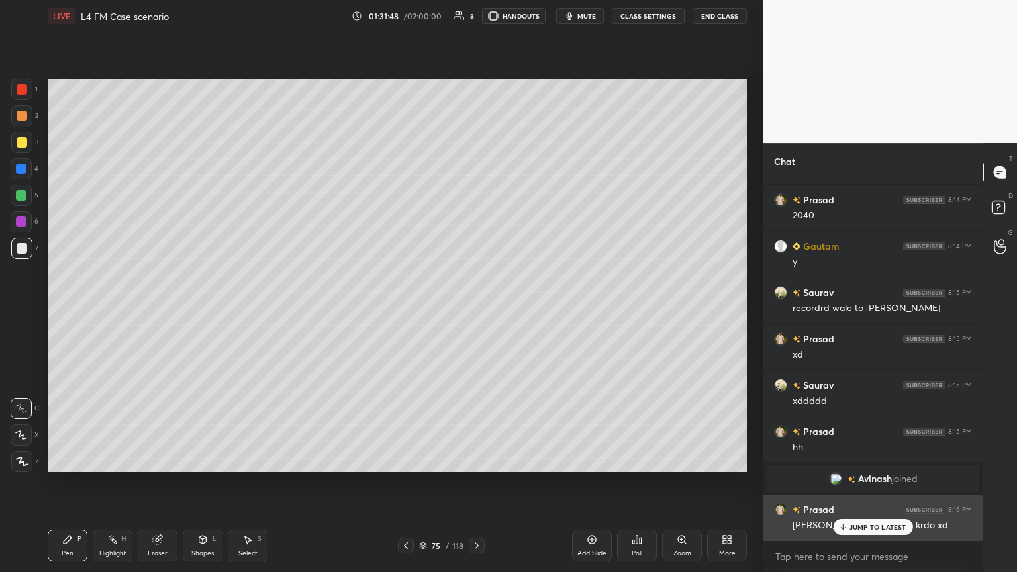
click at [475, 311] on div "JUMP TO LATEST" at bounding box center [872, 527] width 79 height 16
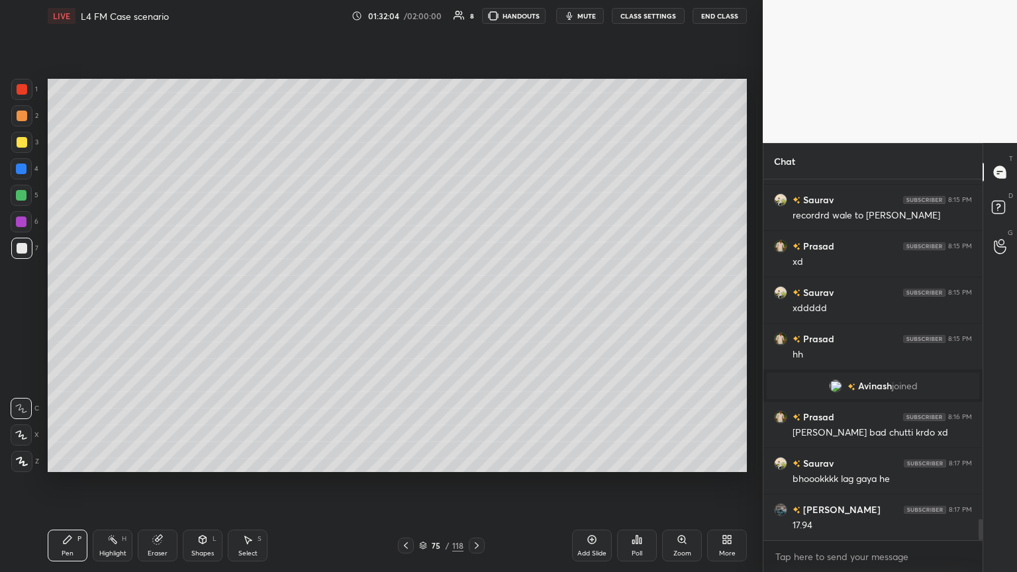
scroll to position [5786, 0]
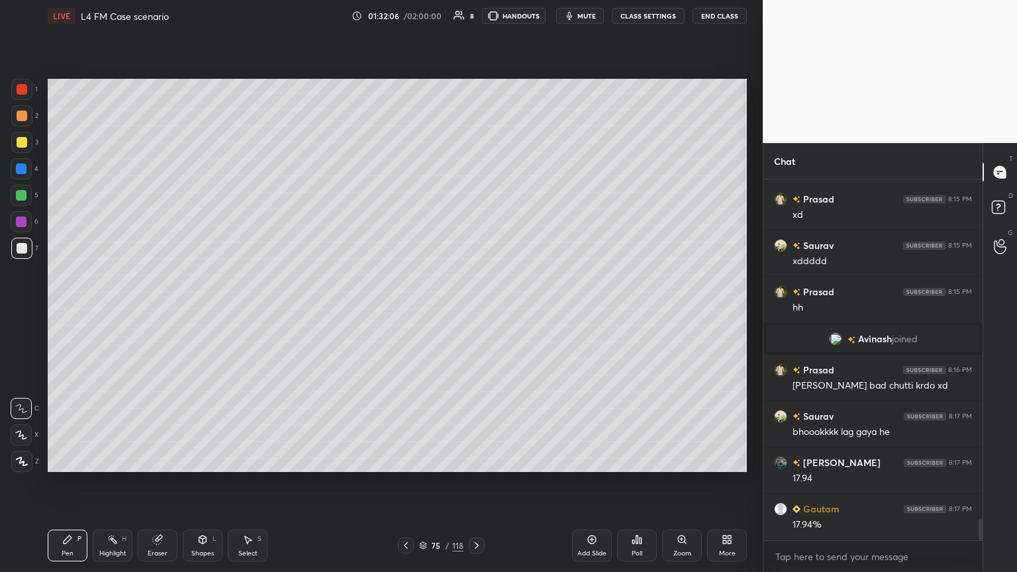
click at [209, 311] on div "Shapes L" at bounding box center [203, 546] width 40 height 32
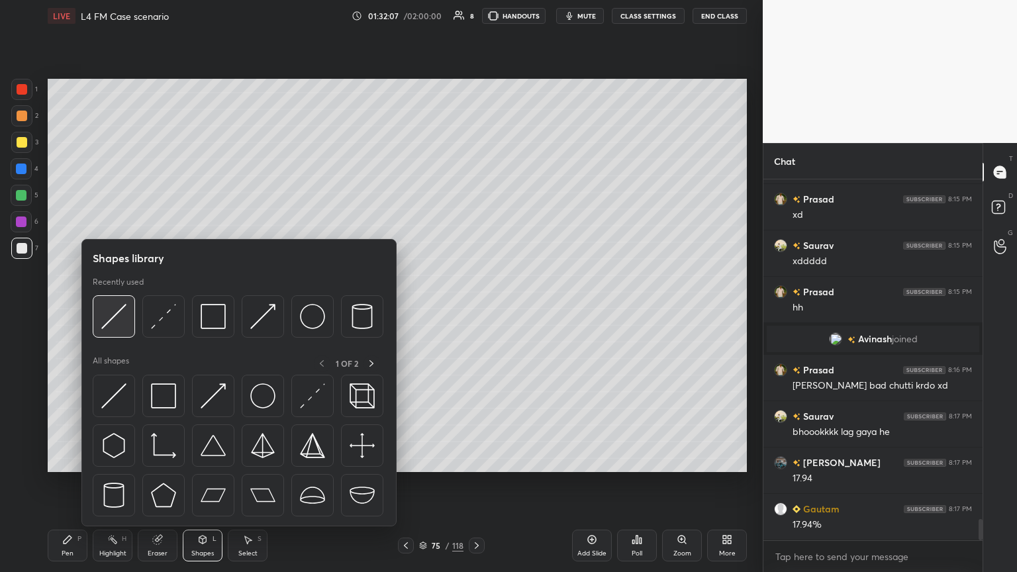
click at [113, 311] on img at bounding box center [113, 316] width 25 height 25
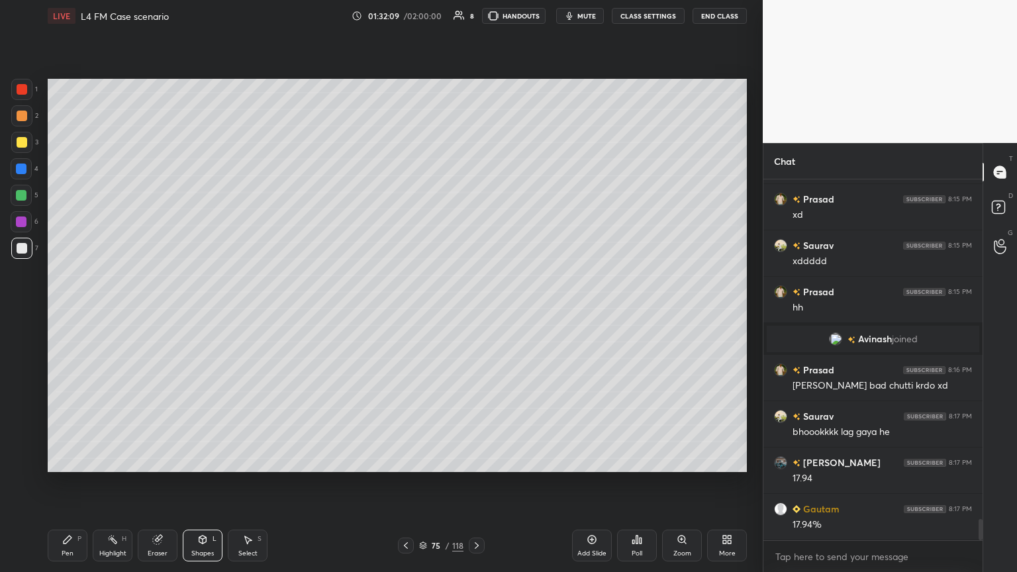
click at [61, 311] on div "Pen P" at bounding box center [68, 546] width 40 height 32
click at [32, 93] on div at bounding box center [21, 89] width 21 height 21
click at [200, 311] on icon at bounding box center [202, 539] width 11 height 11
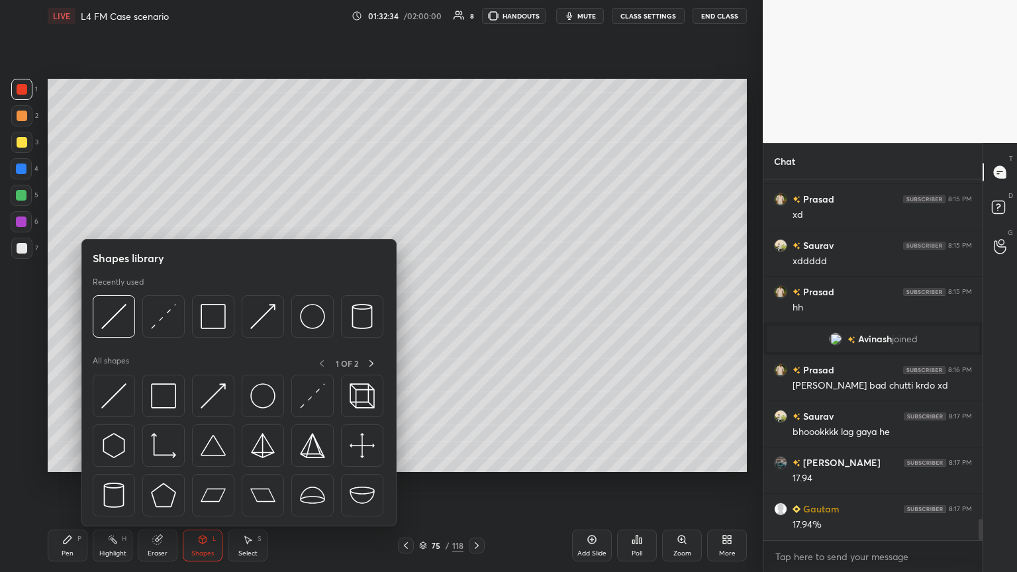
click at [228, 307] on div at bounding box center [213, 316] width 42 height 42
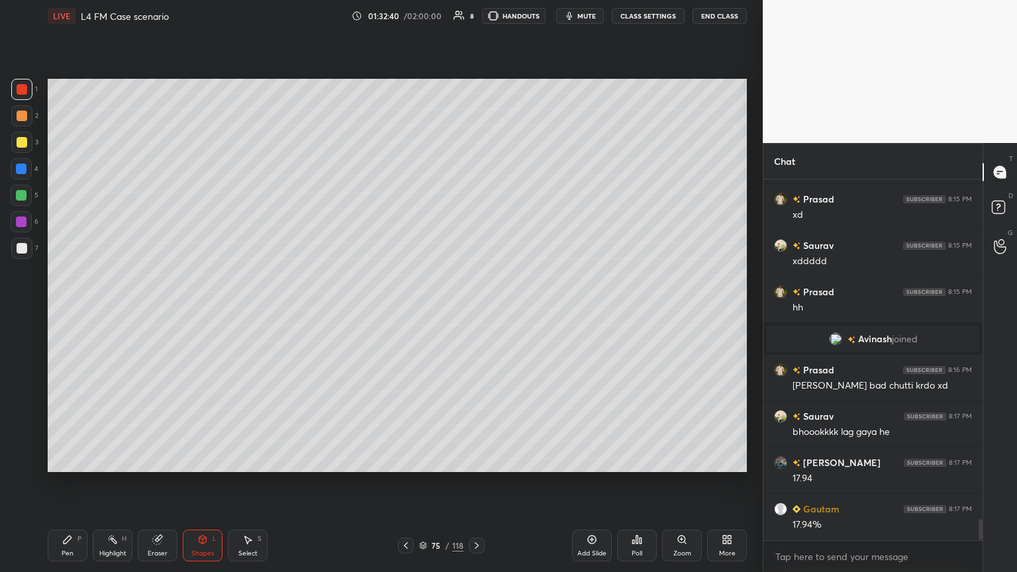
click at [68, 311] on div "Pen" at bounding box center [68, 553] width 12 height 7
click at [28, 252] on div at bounding box center [21, 248] width 21 height 21
click at [255, 311] on div "Select S" at bounding box center [248, 546] width 40 height 32
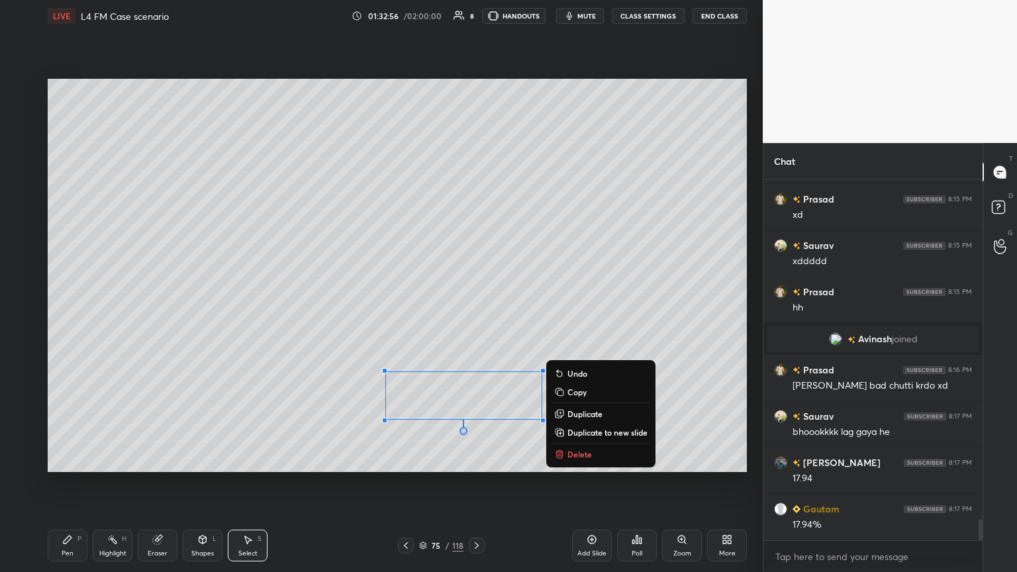
click at [475, 311] on p "Delete" at bounding box center [579, 454] width 24 height 11
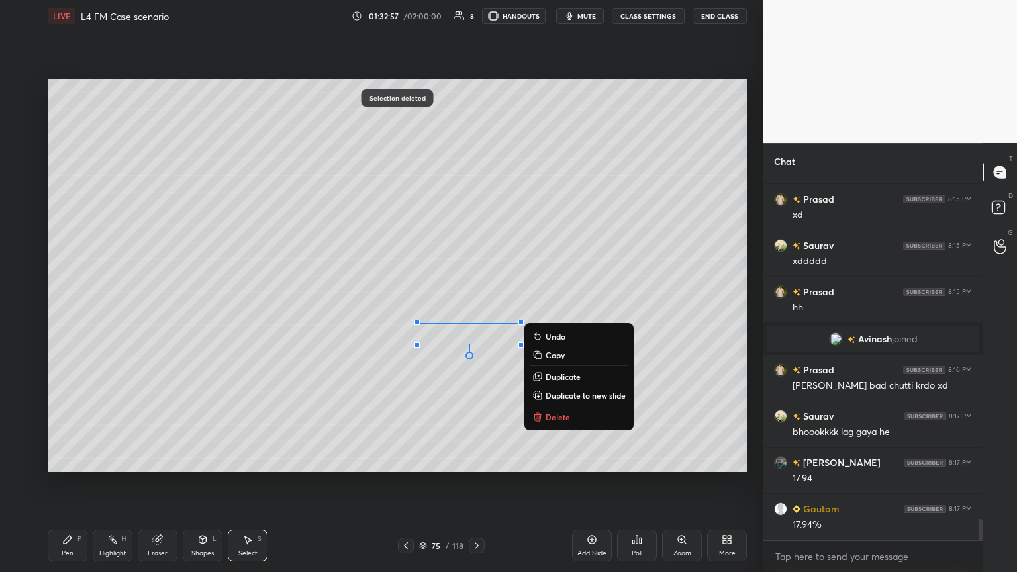
click at [475, 311] on p "Delete" at bounding box center [558, 417] width 24 height 11
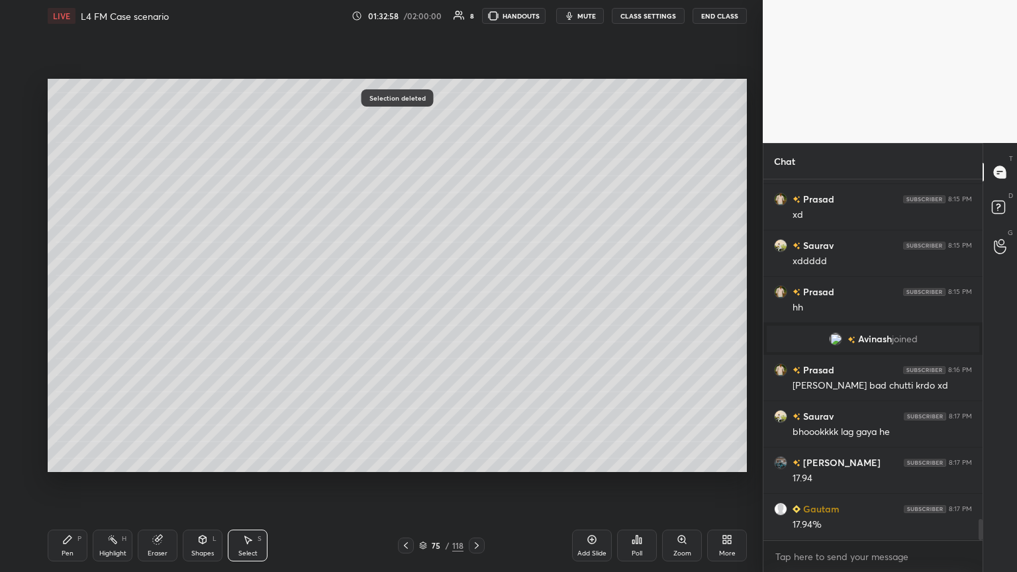
scroll to position [5799, 0]
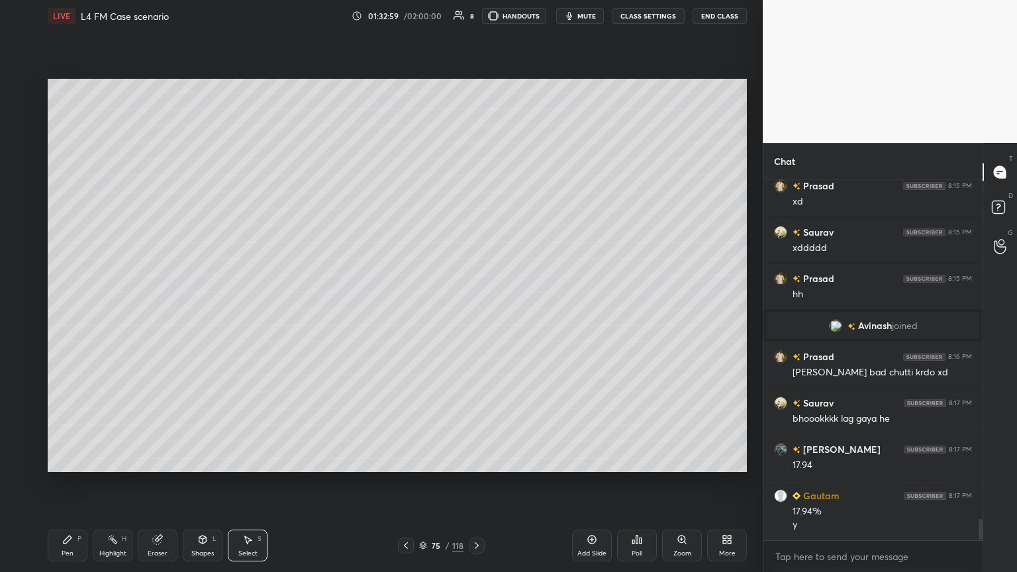
click at [66, 311] on div "Pen P" at bounding box center [68, 546] width 40 height 32
click at [401, 311] on icon at bounding box center [406, 545] width 11 height 11
click at [404, 311] on icon at bounding box center [406, 545] width 11 height 11
click at [403, 311] on icon at bounding box center [406, 545] width 11 height 11
click at [405, 311] on icon at bounding box center [406, 545] width 11 height 11
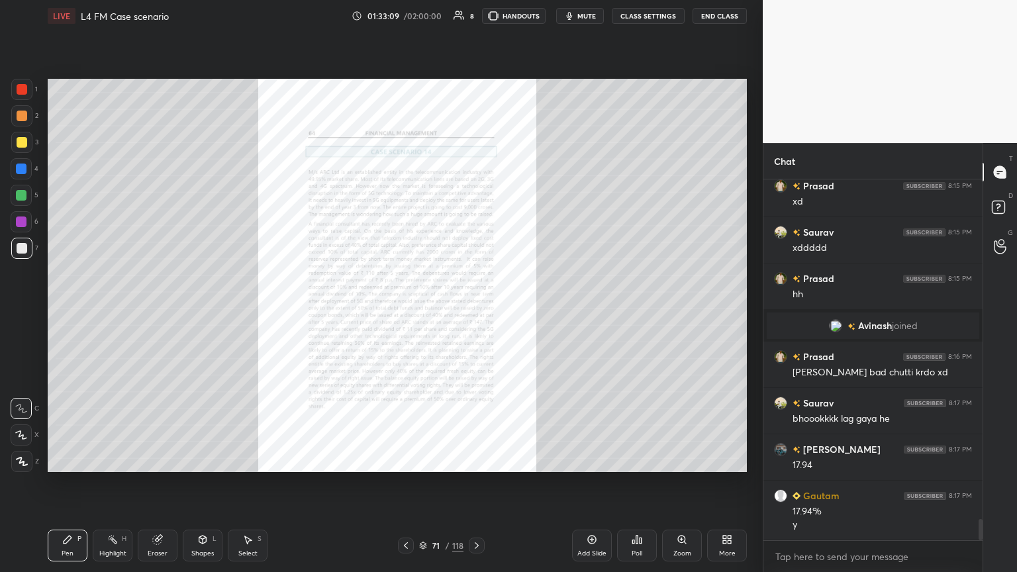
click at [475, 311] on icon at bounding box center [681, 539] width 7 height 7
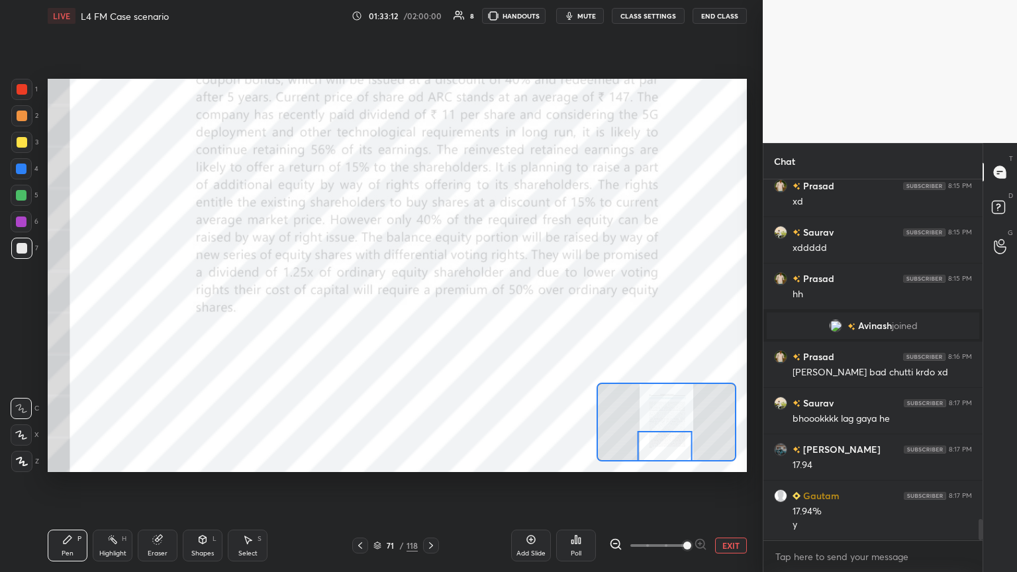
click at [160, 311] on icon at bounding box center [157, 540] width 9 height 9
click at [24, 311] on span "Erase all" at bounding box center [21, 461] width 20 height 9
click at [63, 311] on div "Setting up your live class Poll for secs No correct answer Start poll" at bounding box center [397, 275] width 710 height 487
click at [8, 99] on div "1 2 3 4 5 6 7 C X Z C X Z E E Erase all H H" at bounding box center [21, 275] width 42 height 393
click at [23, 93] on div at bounding box center [22, 89] width 11 height 11
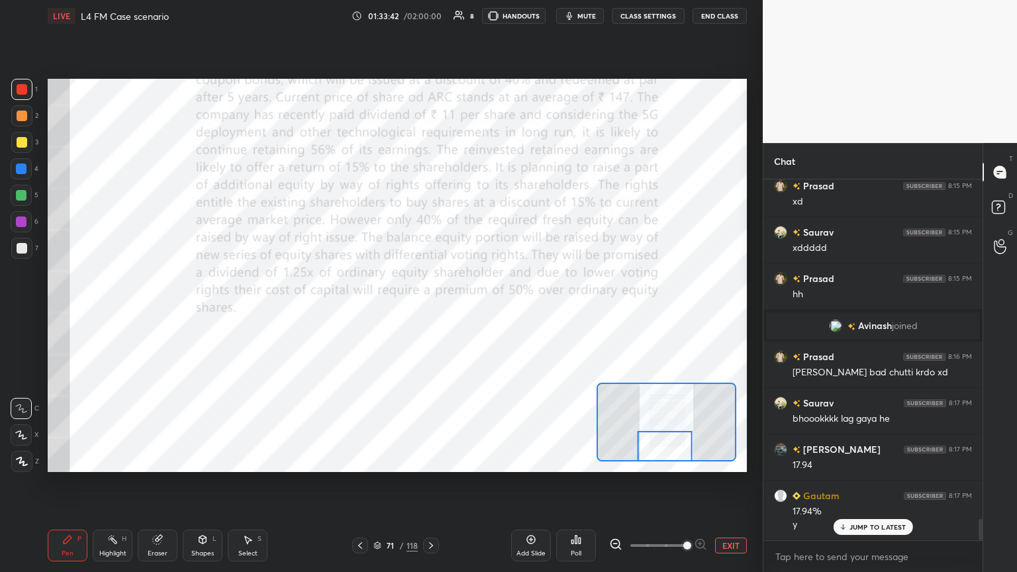
scroll to position [5845, 0]
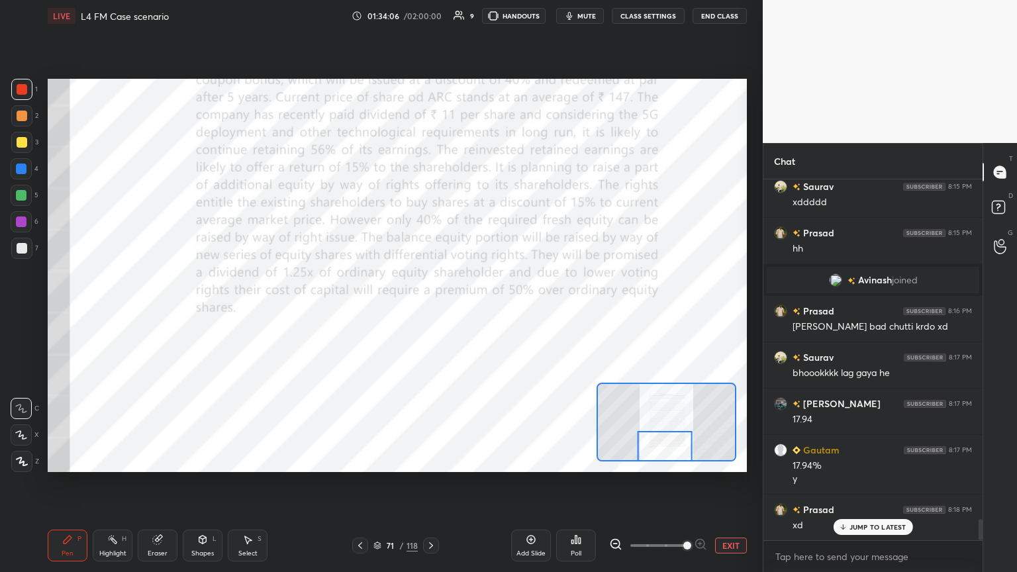
click at [421, 311] on div "71 / 118" at bounding box center [395, 546] width 87 height 16
click at [432, 311] on icon at bounding box center [431, 545] width 11 height 11
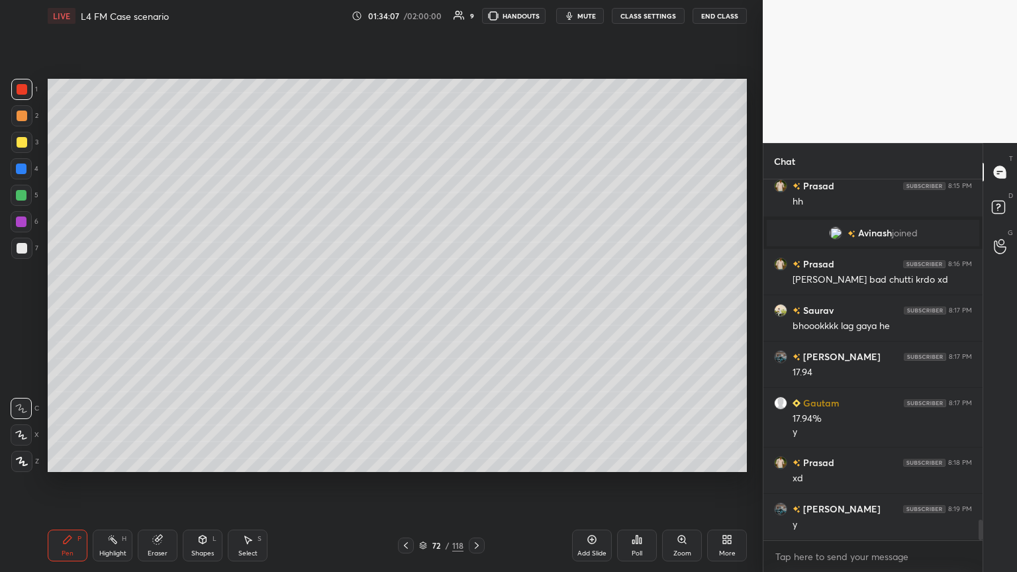
click at [475, 311] on icon at bounding box center [476, 545] width 11 height 11
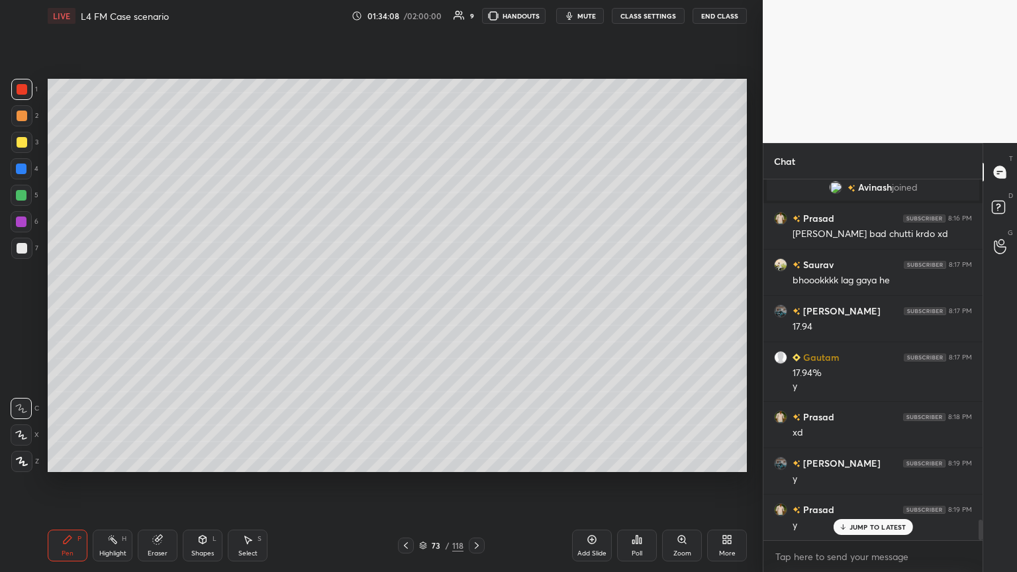
click at [475, 311] on icon at bounding box center [476, 545] width 11 height 11
click at [475, 311] on div "74 / 118" at bounding box center [441, 546] width 262 height 16
click at [475, 311] on icon at bounding box center [476, 545] width 11 height 11
click at [11, 151] on div "3" at bounding box center [24, 142] width 27 height 21
click at [89, 311] on div "Pen P Highlight H Eraser Shapes L Select S 75 / 118 Add Slide Poll Zoom More" at bounding box center [397, 545] width 699 height 53
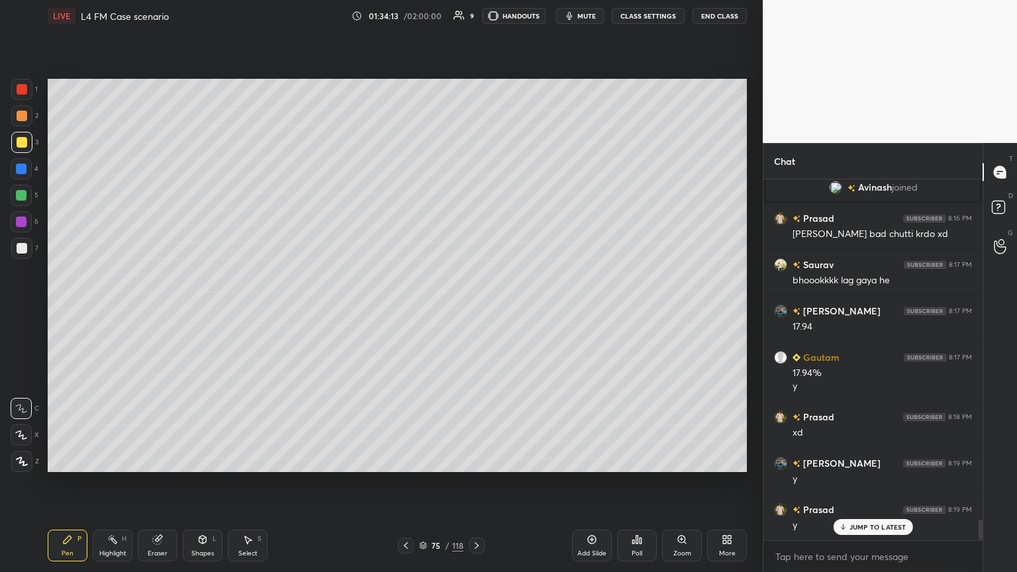
click at [79, 311] on div "P" at bounding box center [79, 539] width 4 height 7
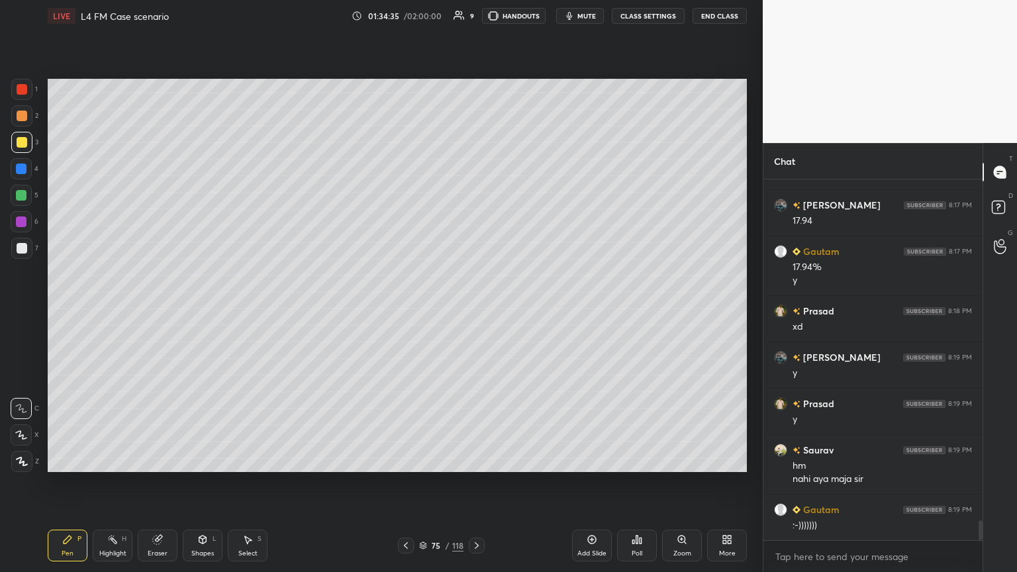
scroll to position [6091, 0]
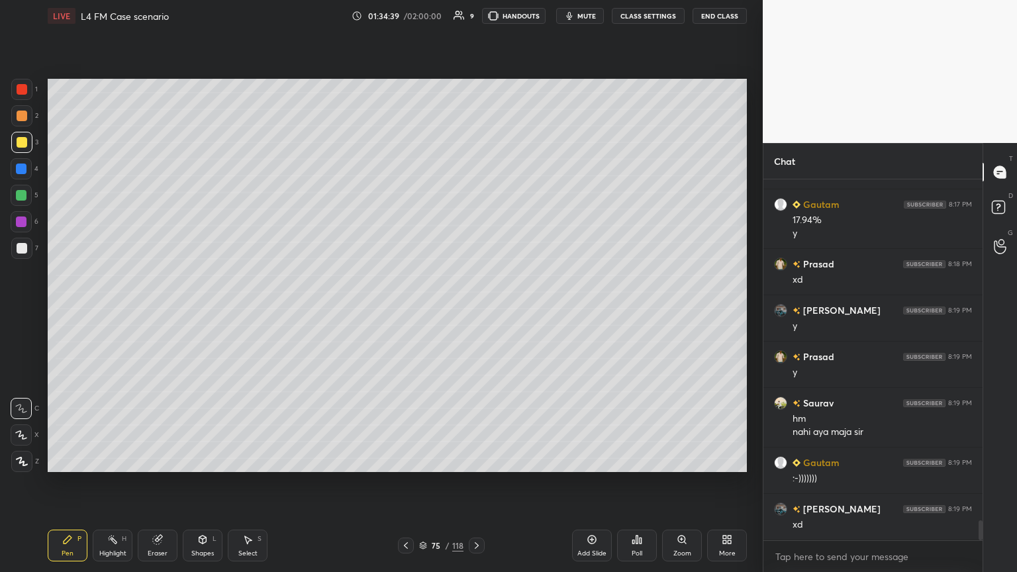
click at [191, 311] on div "Shapes L" at bounding box center [203, 546] width 40 height 32
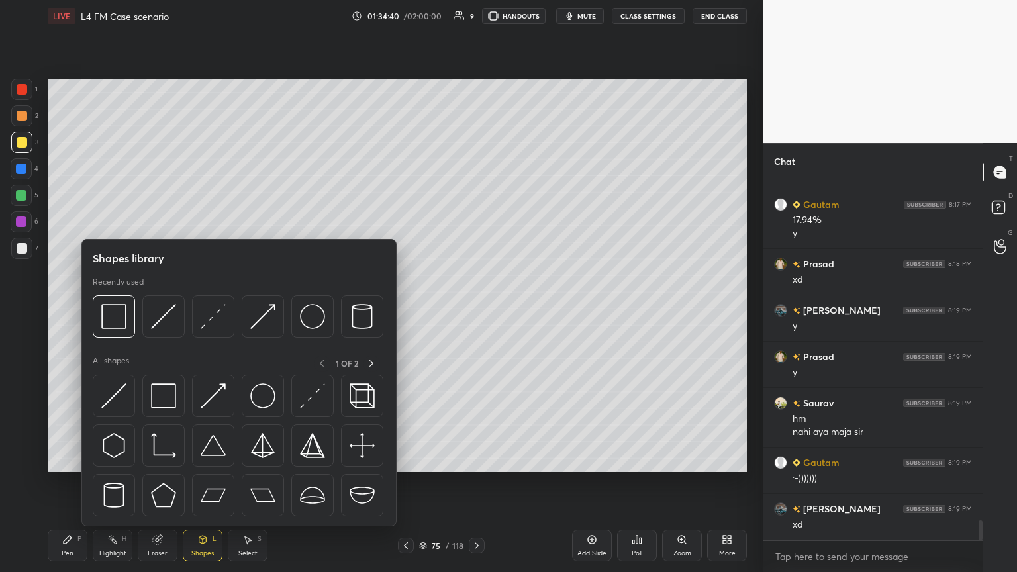
click at [160, 311] on img at bounding box center [163, 316] width 25 height 25
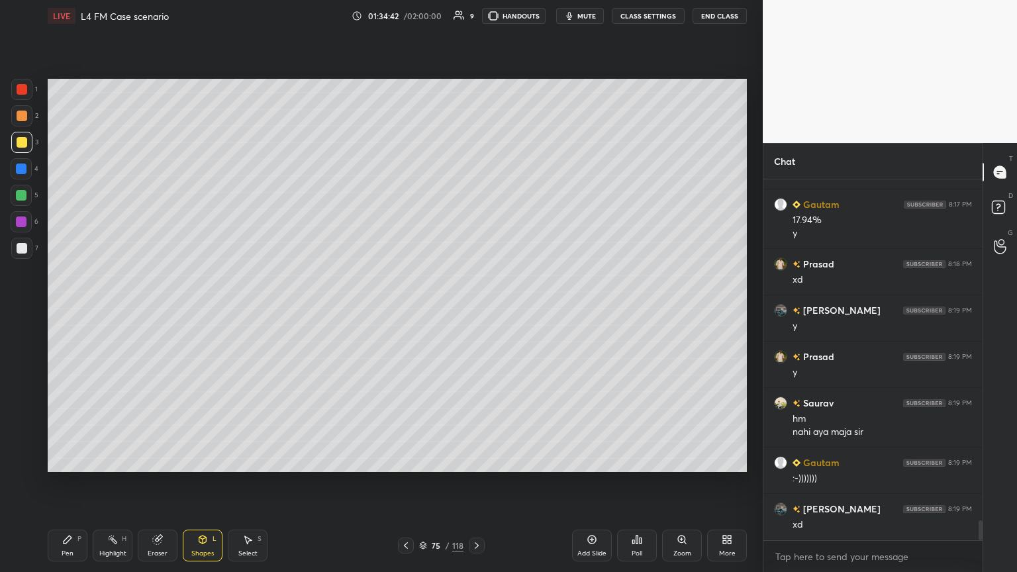
click at [21, 254] on div at bounding box center [21, 248] width 21 height 21
click at [61, 311] on div "Pen P" at bounding box center [68, 546] width 40 height 32
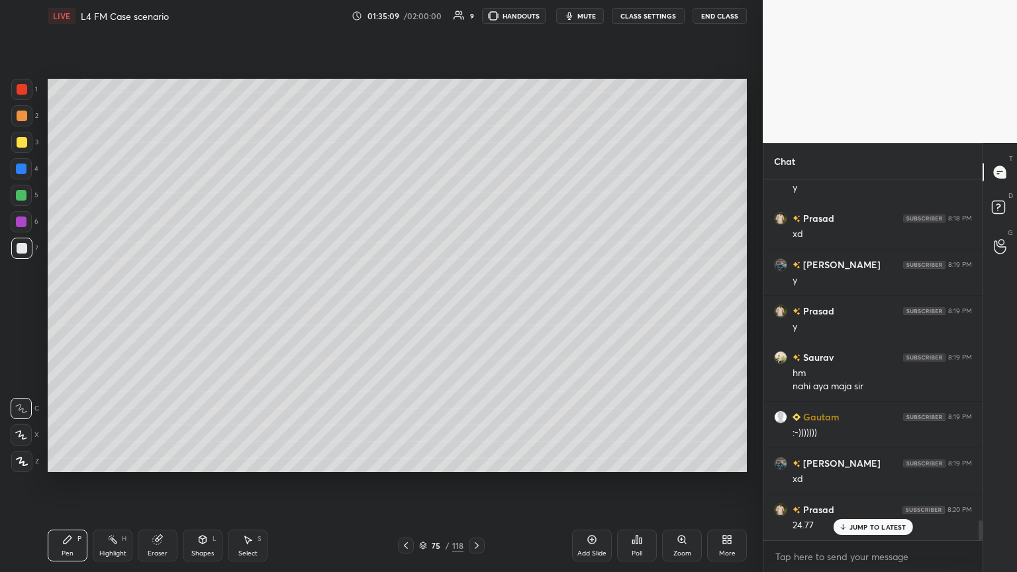
click at [28, 91] on div at bounding box center [21, 89] width 21 height 21
click at [205, 311] on div "Shapes L" at bounding box center [203, 546] width 40 height 32
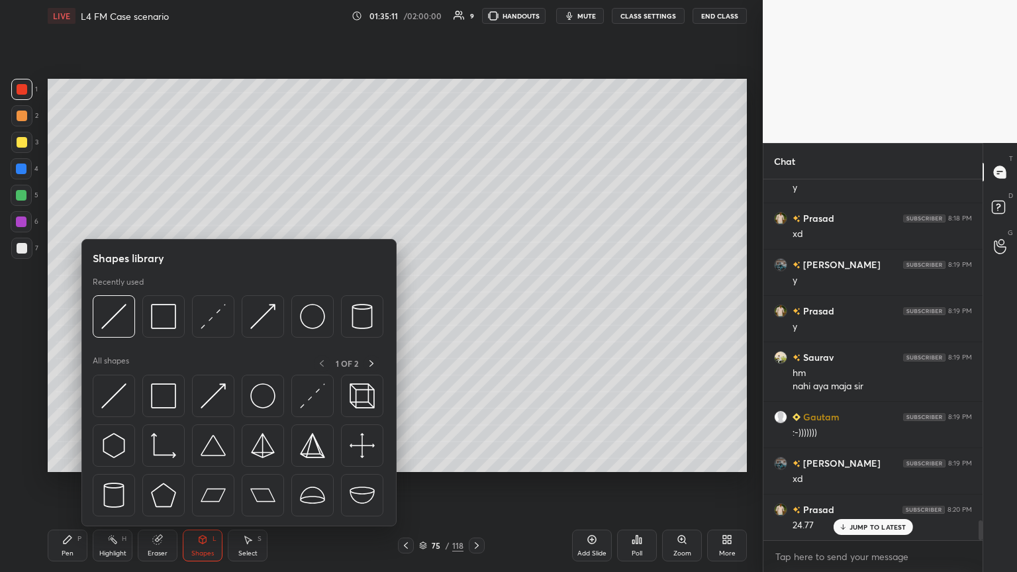
click at [154, 311] on div at bounding box center [163, 316] width 42 height 42
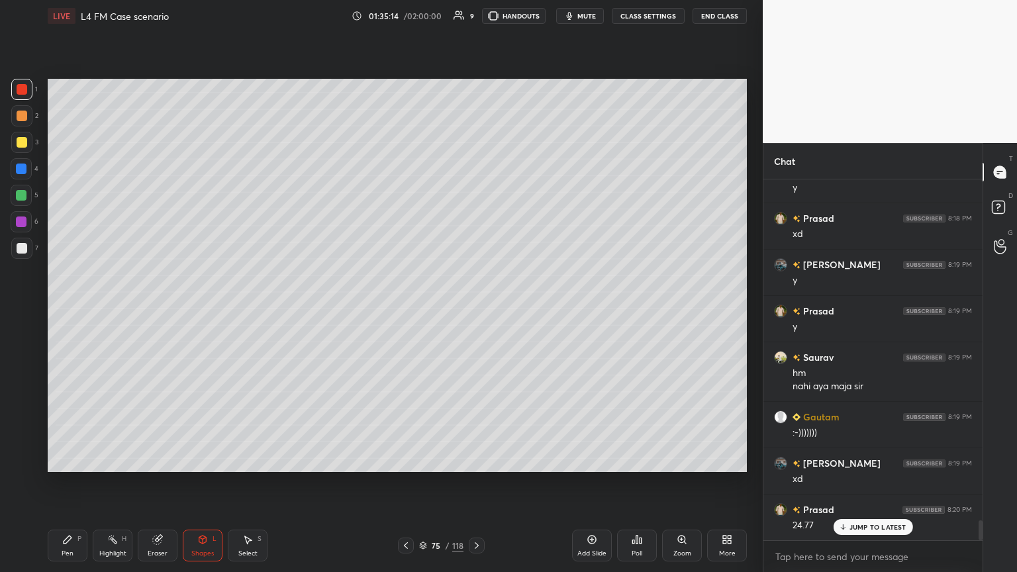
click at [56, 311] on div "Pen P" at bounding box center [68, 546] width 40 height 32
click at [19, 145] on div at bounding box center [22, 142] width 11 height 11
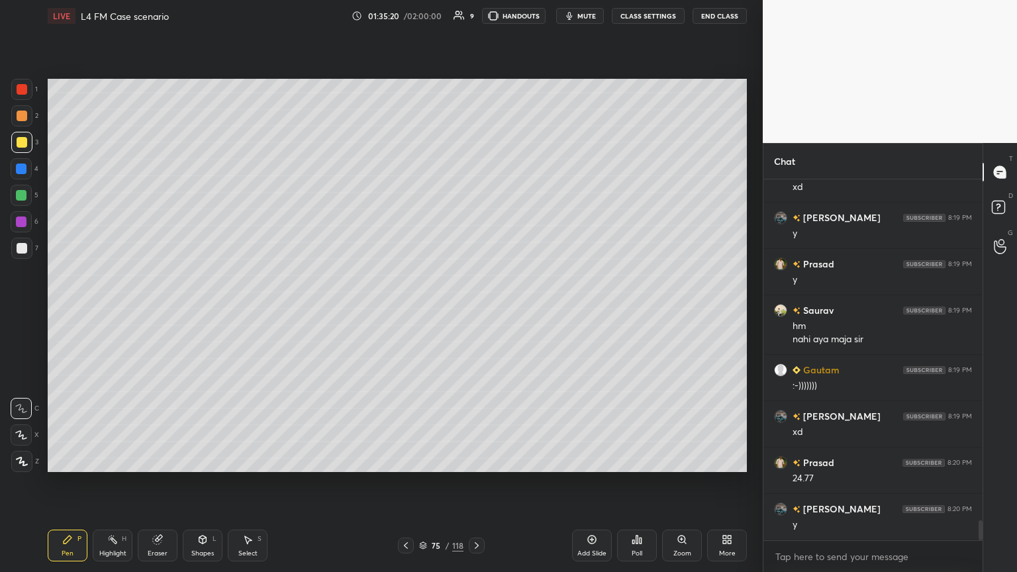
scroll to position [6229, 0]
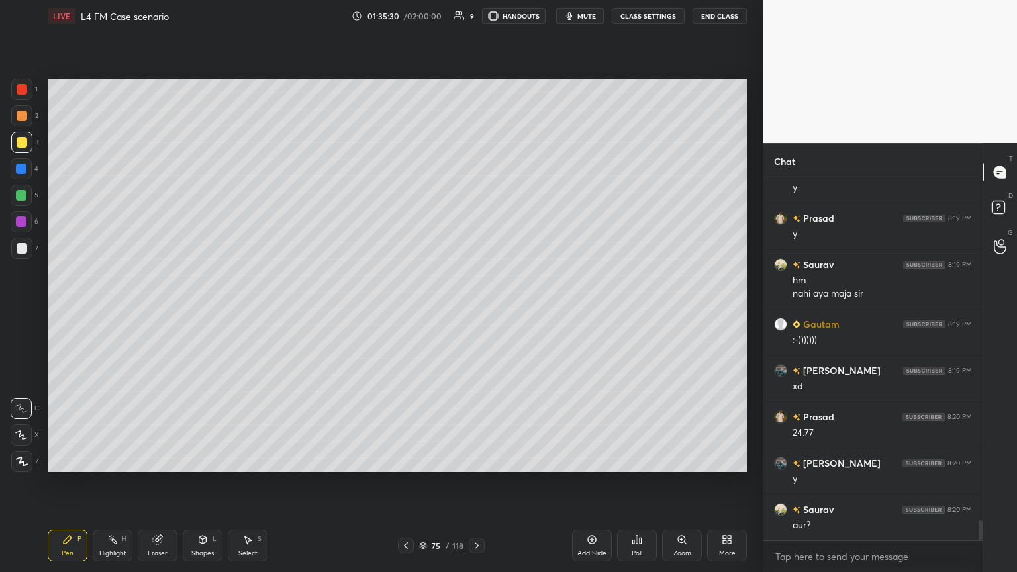
click at [402, 311] on div at bounding box center [406, 546] width 16 height 16
click at [402, 311] on icon at bounding box center [406, 545] width 11 height 11
click at [403, 311] on icon at bounding box center [406, 545] width 11 height 11
click at [398, 311] on div at bounding box center [406, 546] width 16 height 16
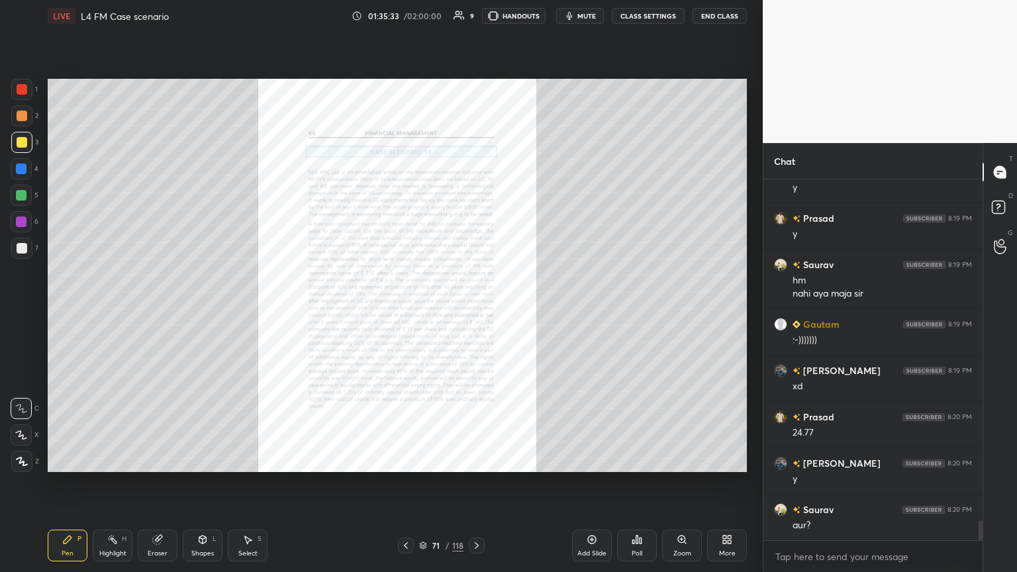
click at [475, 311] on div "Zoom" at bounding box center [682, 546] width 40 height 32
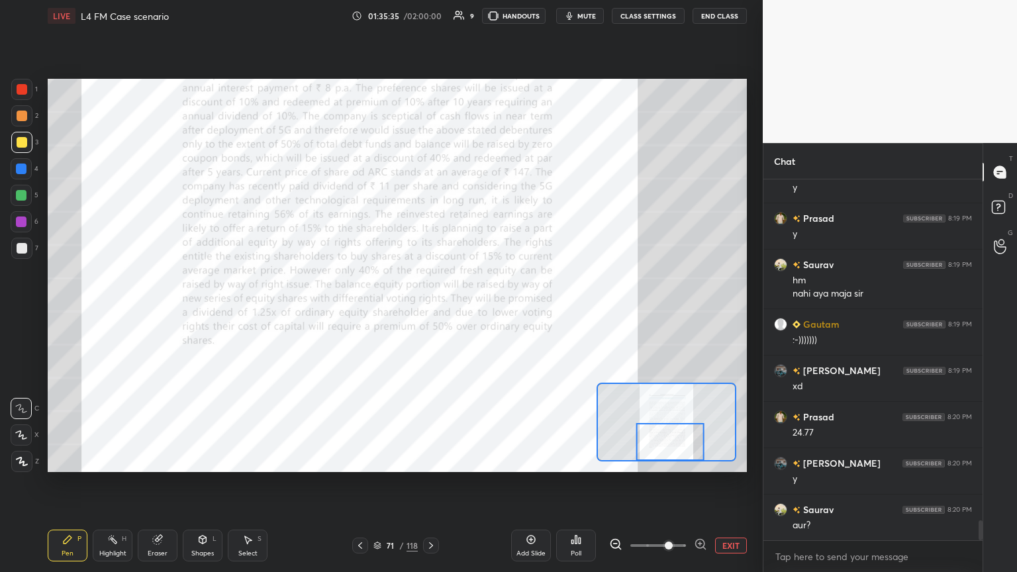
click at [162, 311] on icon at bounding box center [157, 539] width 11 height 11
click at [12, 311] on span "Erase all" at bounding box center [21, 461] width 20 height 9
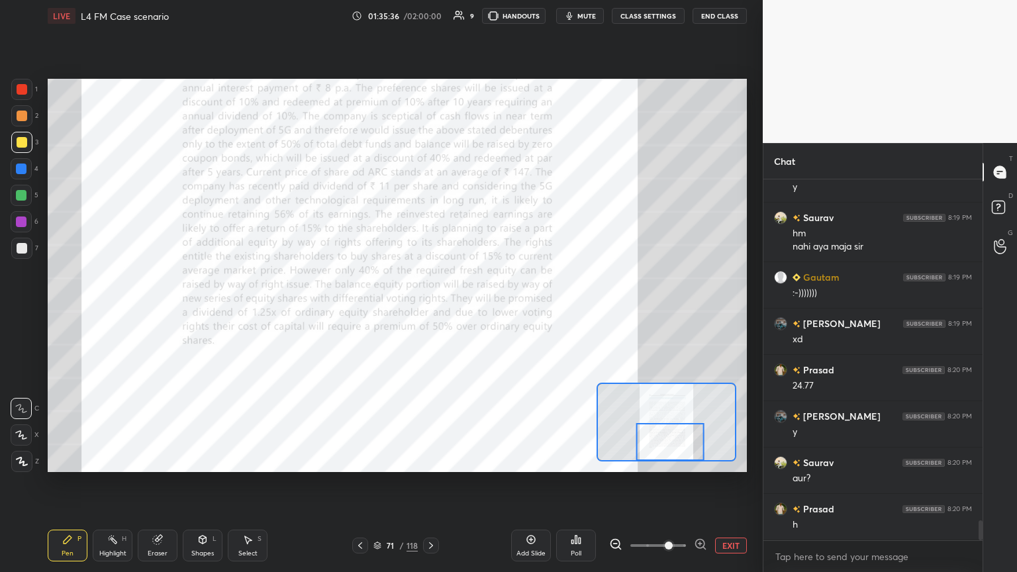
click at [53, 311] on div "Setting up your live class Poll for secs No correct answer Start poll" at bounding box center [397, 275] width 710 height 487
click at [12, 91] on div at bounding box center [21, 89] width 21 height 21
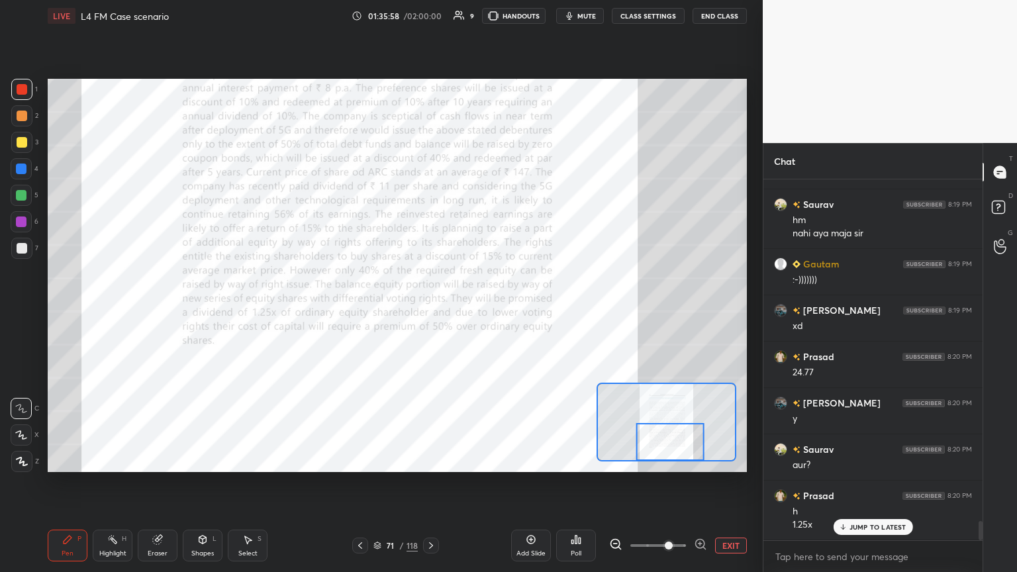
scroll to position [6335, 0]
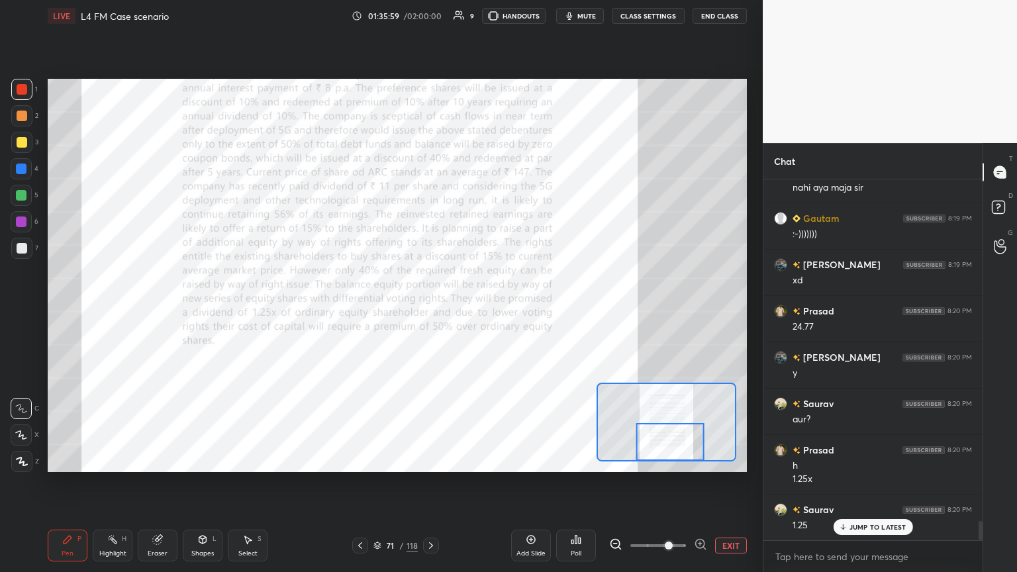
click at [431, 311] on icon at bounding box center [431, 545] width 11 height 11
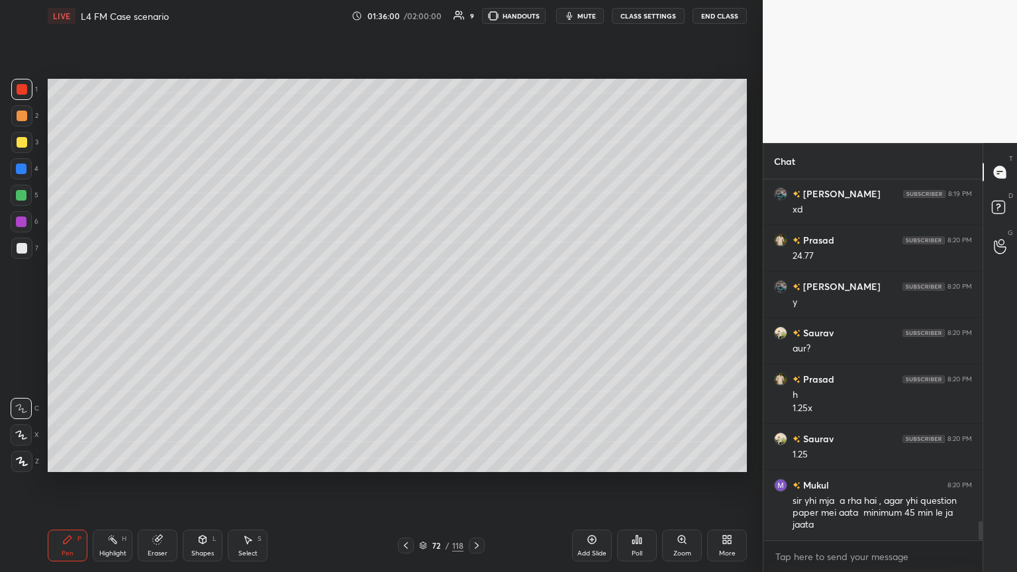
click at [475, 311] on icon at bounding box center [476, 545] width 11 height 11
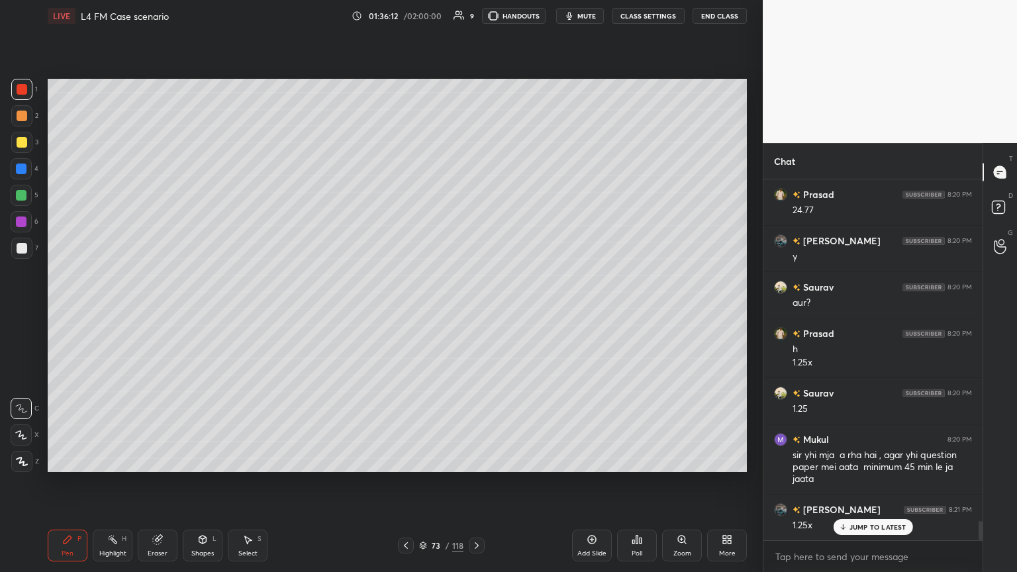
click at [475, 311] on icon at bounding box center [476, 545] width 11 height 11
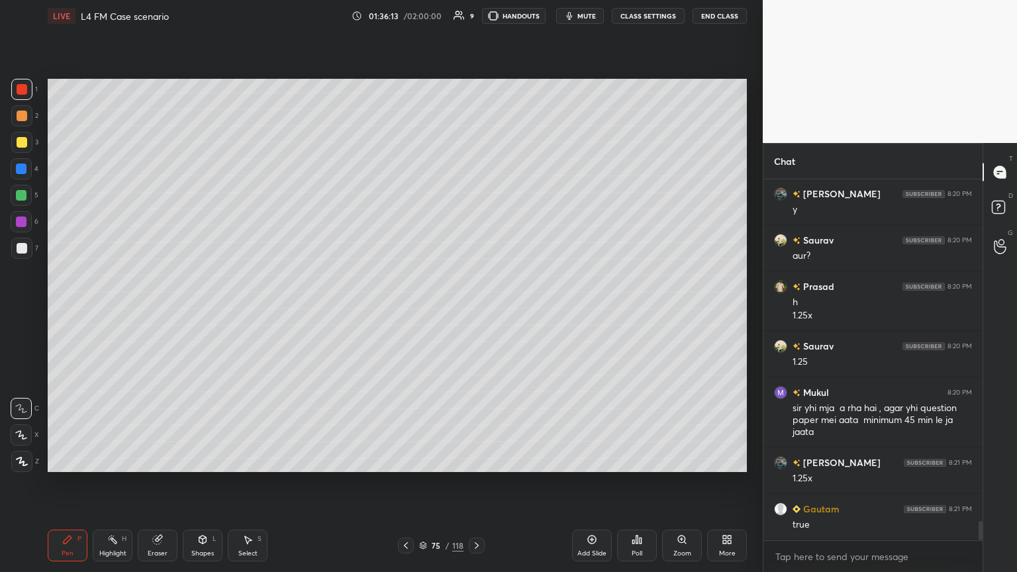
click at [475, 311] on icon at bounding box center [476, 545] width 11 height 11
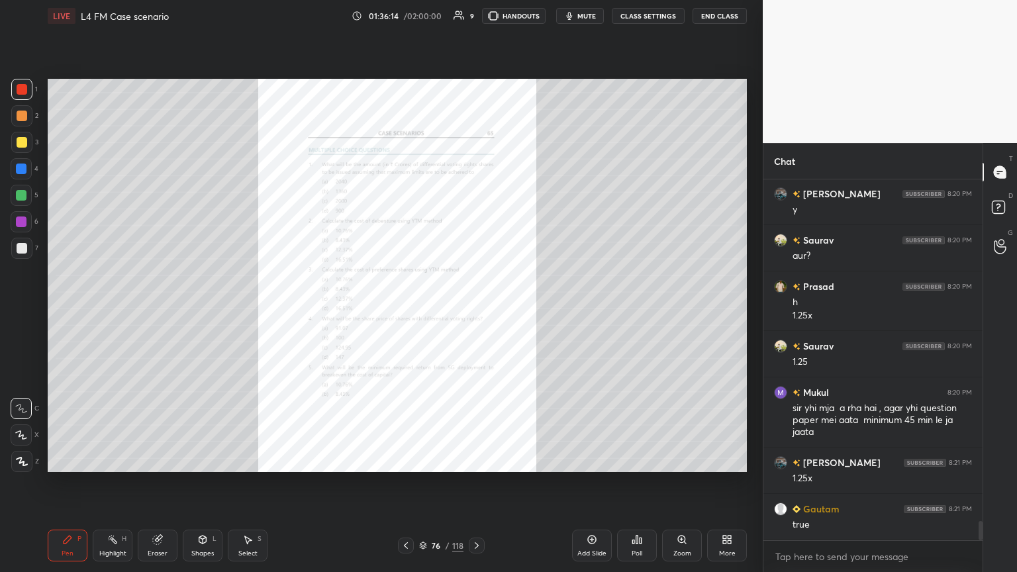
click at [403, 311] on icon at bounding box center [406, 545] width 11 height 11
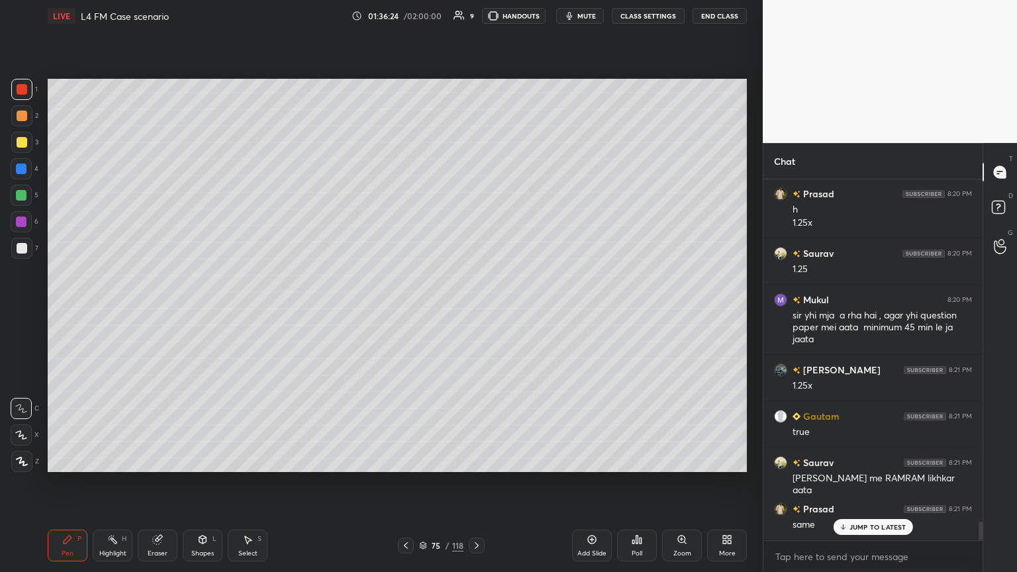
scroll to position [6637, 0]
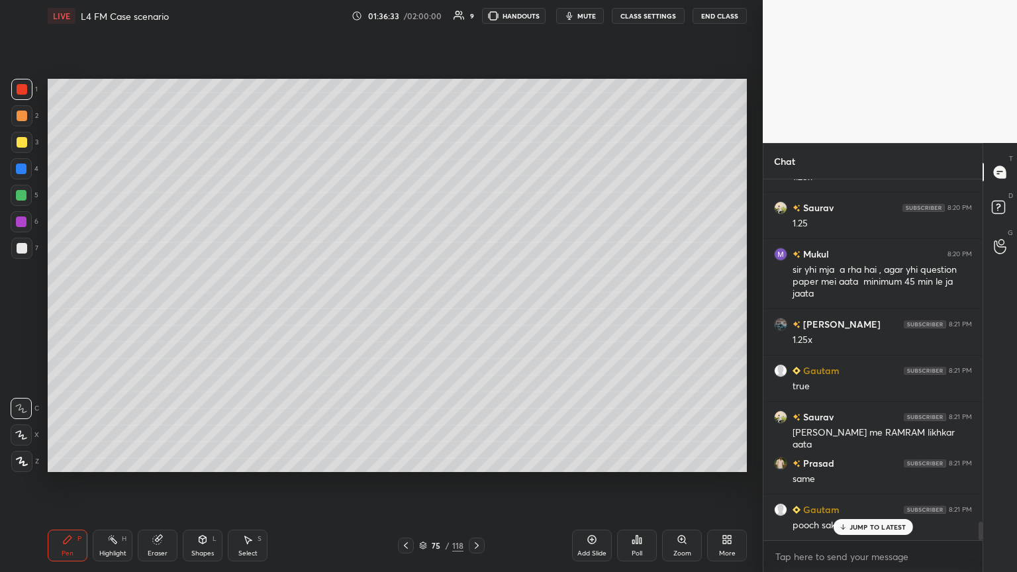
click at [17, 144] on div at bounding box center [22, 142] width 11 height 11
click at [60, 311] on div "Pen P" at bounding box center [68, 546] width 40 height 32
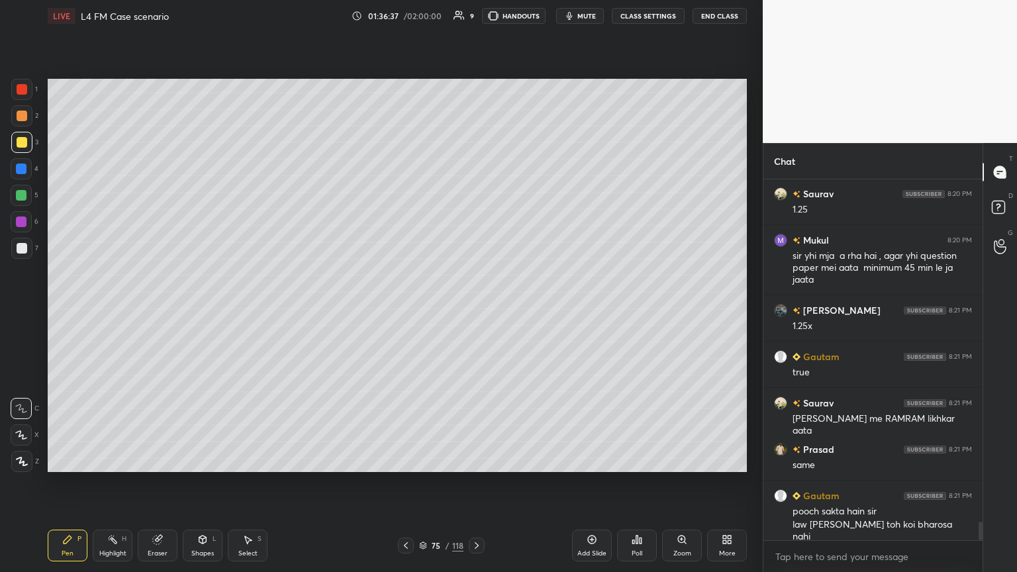
scroll to position [6697, 0]
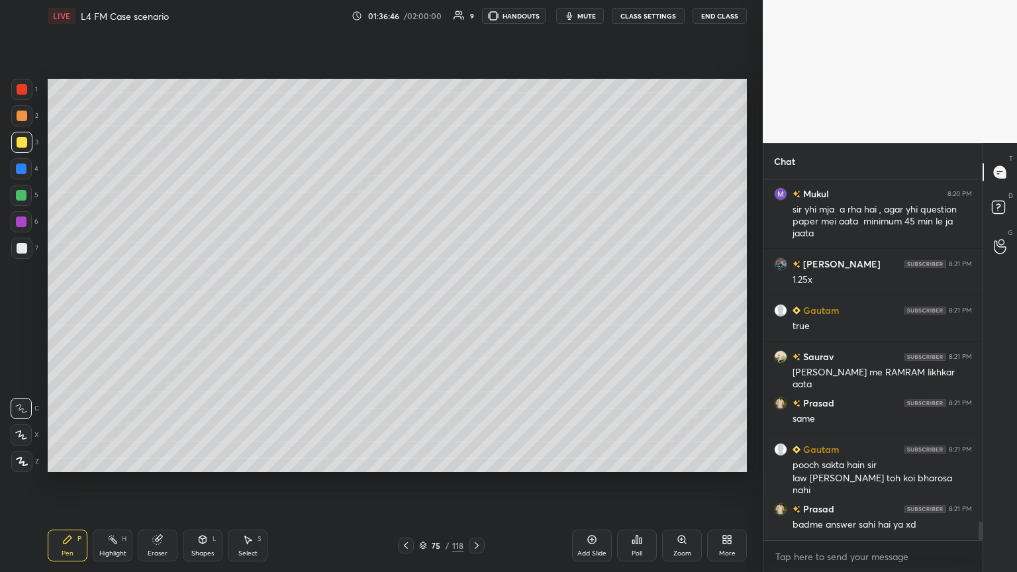
click at [60, 311] on div "Pen P" at bounding box center [68, 546] width 40 height 32
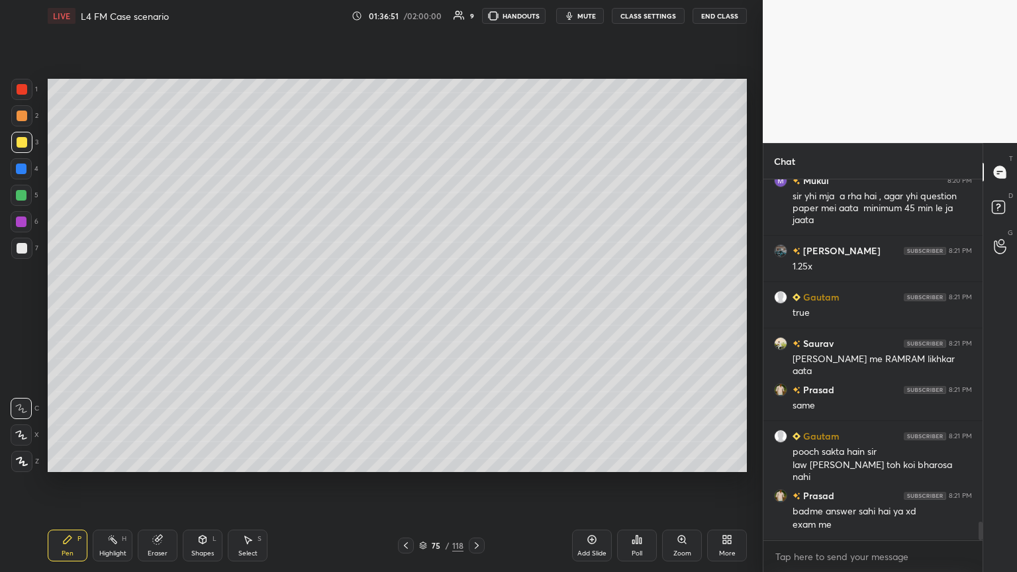
scroll to position [6756, 0]
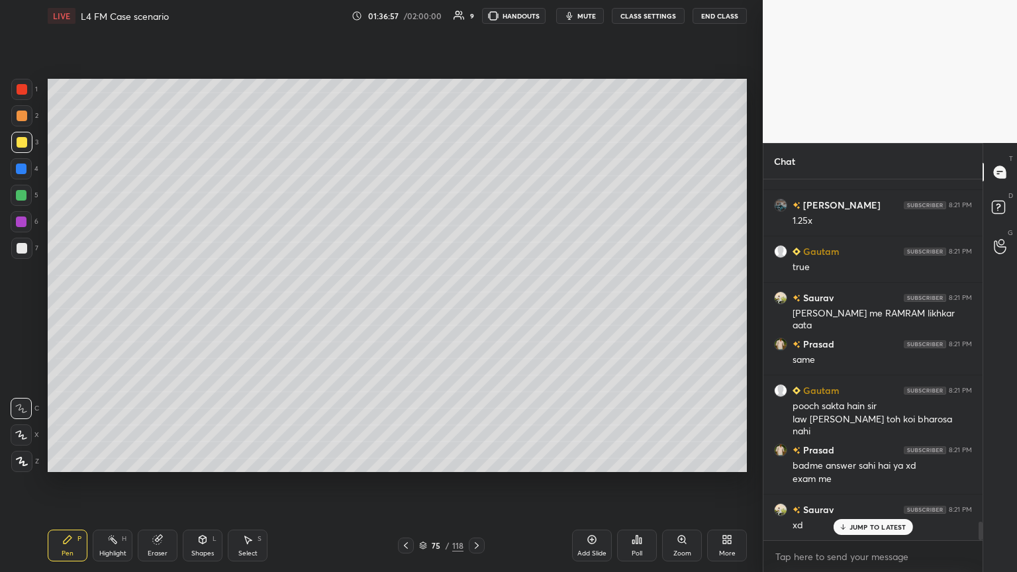
click at [192, 311] on div "Shapes L" at bounding box center [203, 546] width 40 height 32
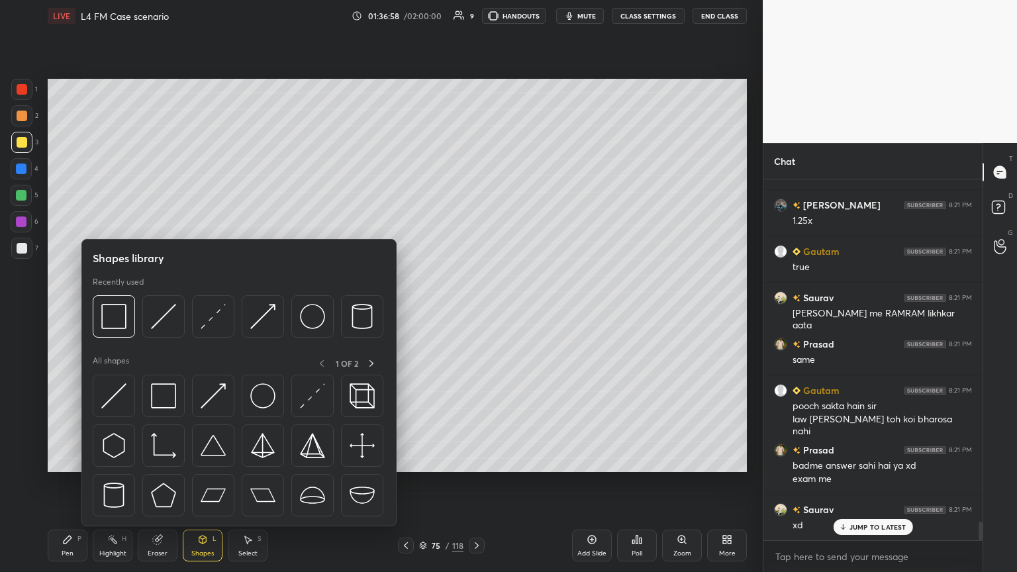
click at [164, 311] on img at bounding box center [163, 316] width 25 height 25
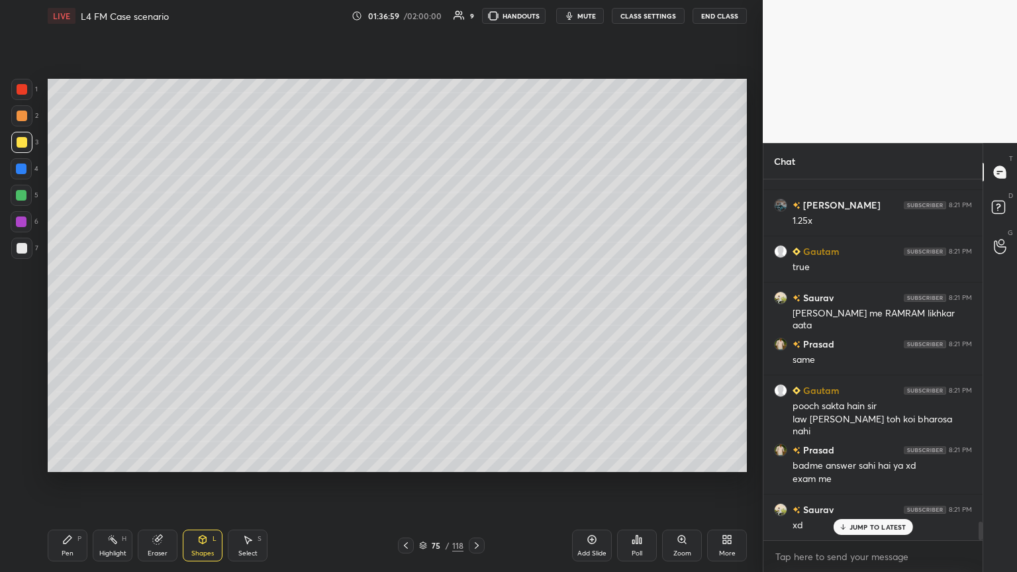
click at [34, 126] on div "2" at bounding box center [24, 115] width 27 height 21
click at [73, 311] on div "Pen P" at bounding box center [68, 546] width 40 height 32
click at [18, 253] on div at bounding box center [22, 248] width 11 height 11
click at [56, 311] on div "Pen P" at bounding box center [68, 546] width 40 height 32
click at [407, 311] on icon at bounding box center [406, 545] width 11 height 11
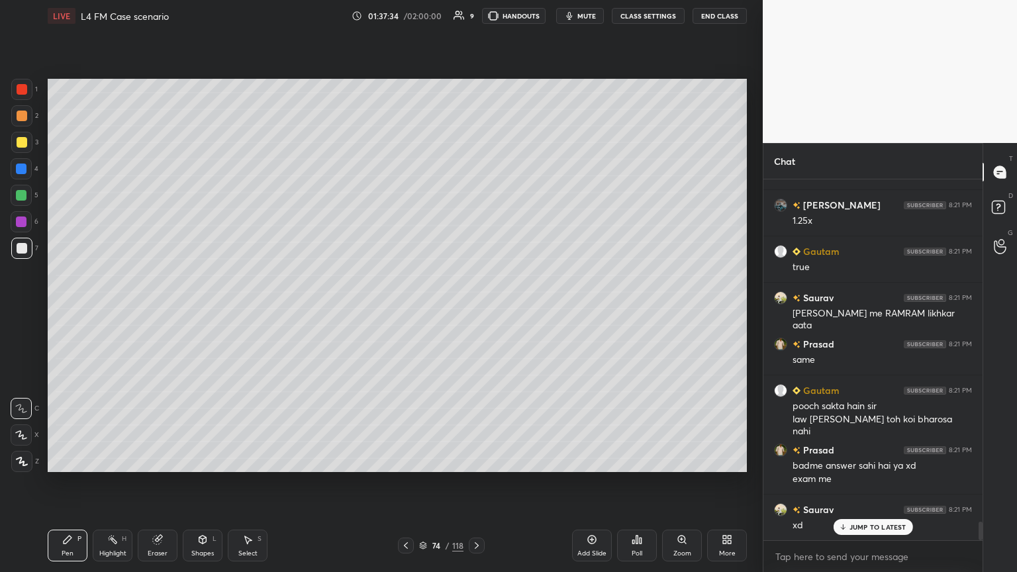
click at [407, 311] on icon at bounding box center [406, 545] width 11 height 11
click at [409, 311] on icon at bounding box center [406, 545] width 11 height 11
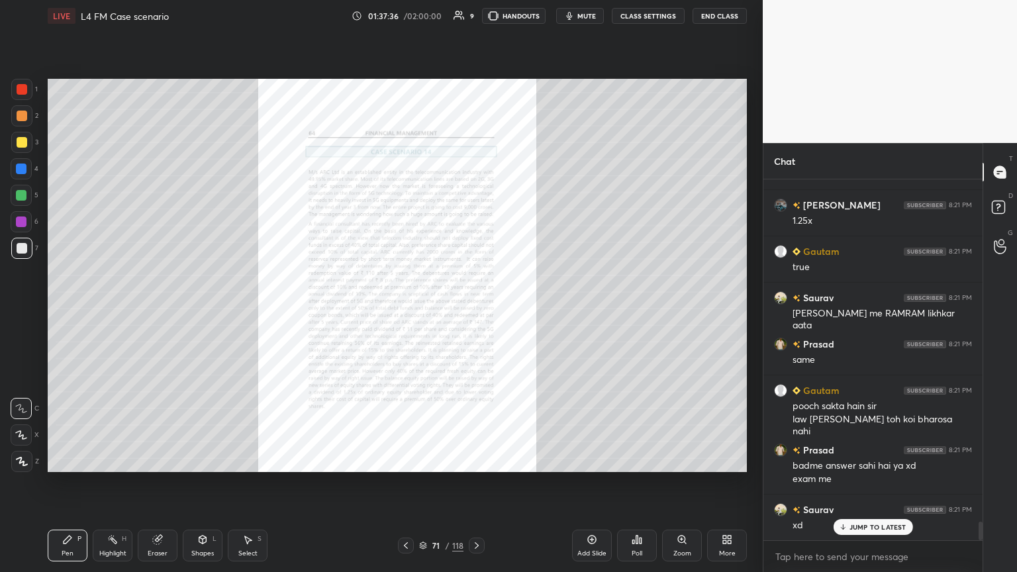
click at [475, 311] on div "Zoom" at bounding box center [682, 546] width 40 height 32
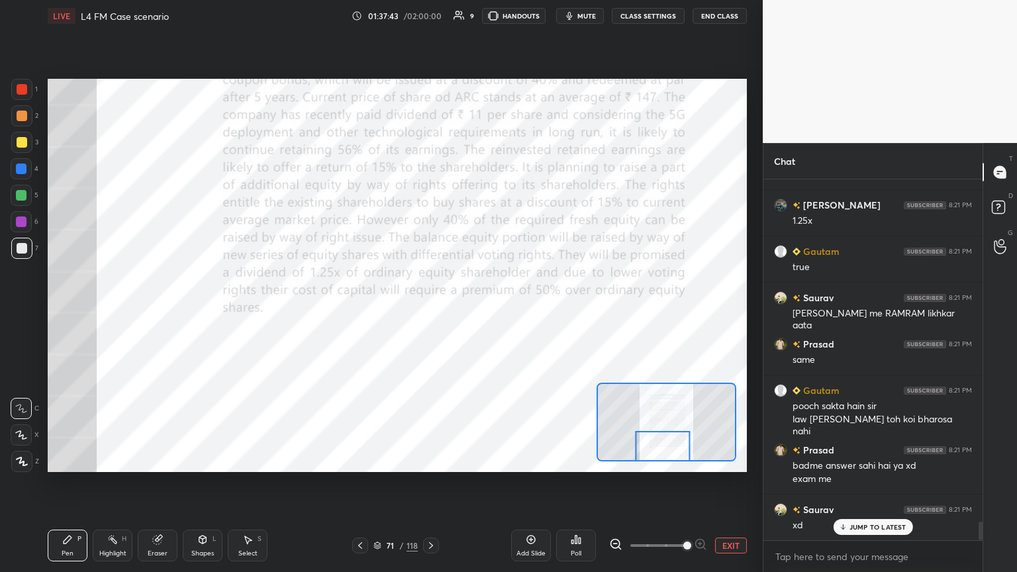
click at [426, 311] on icon at bounding box center [431, 545] width 11 height 11
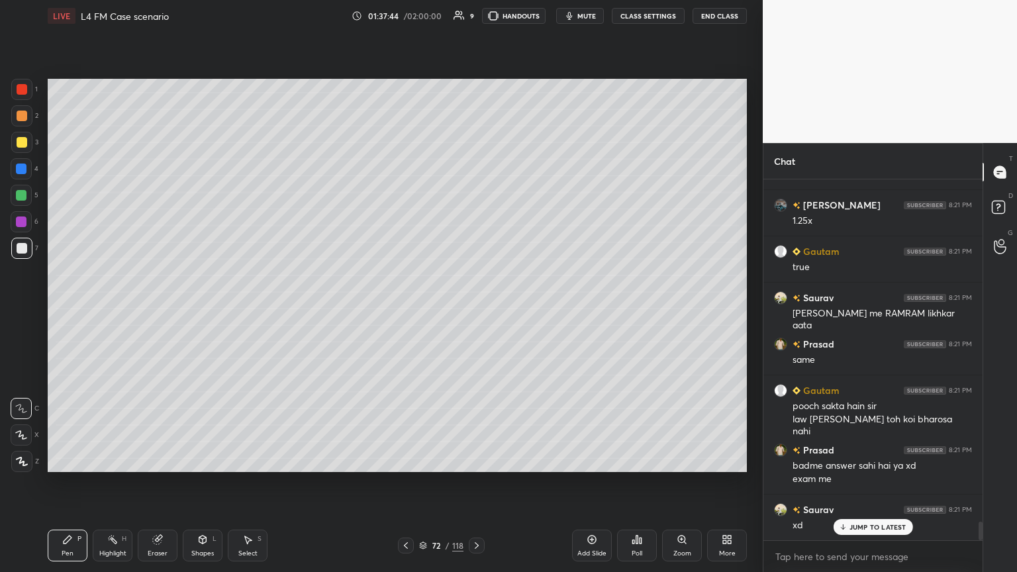
click at [475, 311] on icon at bounding box center [476, 545] width 11 height 11
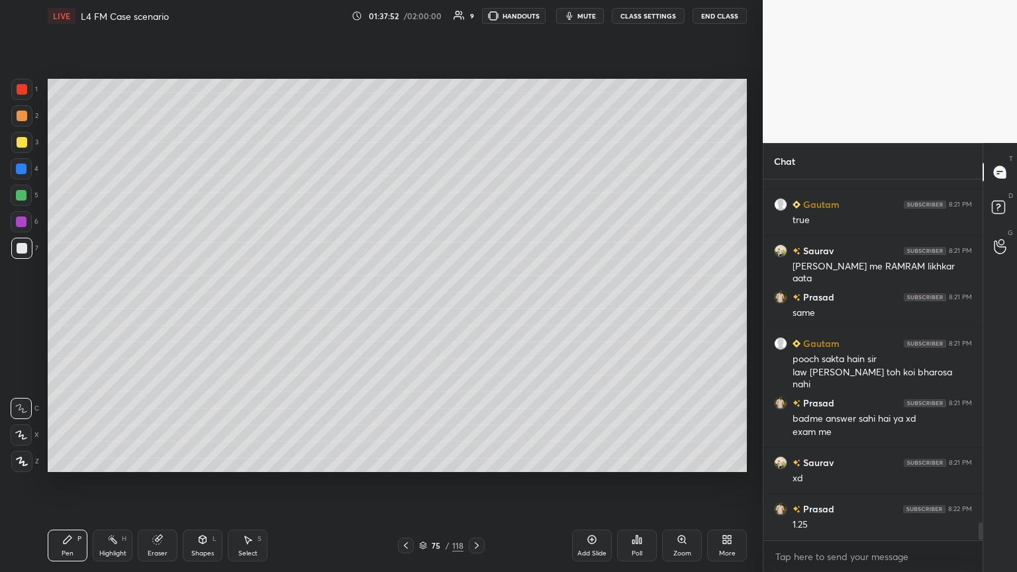
click at [205, 311] on icon at bounding box center [202, 539] width 11 height 11
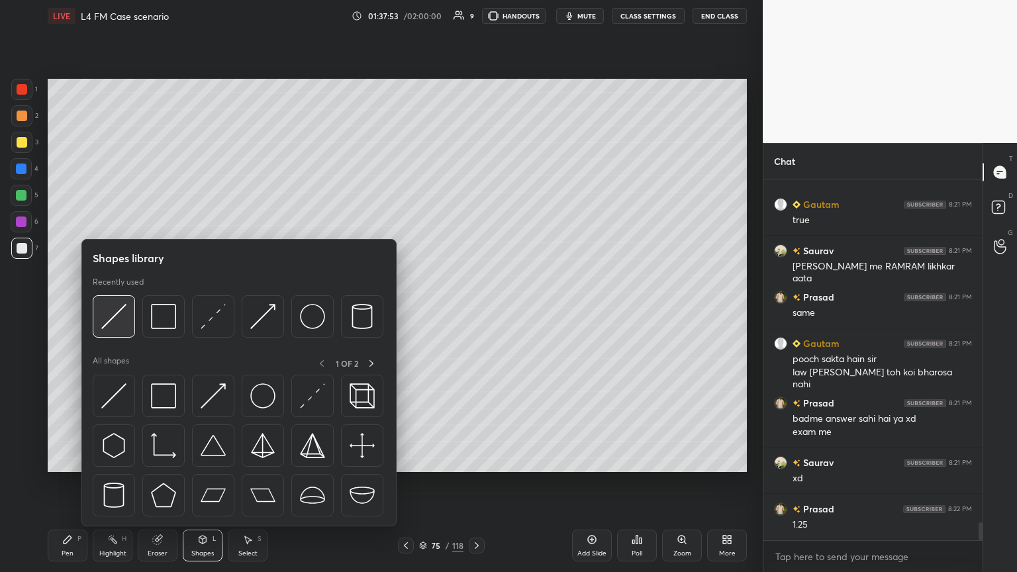
click at [119, 311] on img at bounding box center [113, 316] width 25 height 25
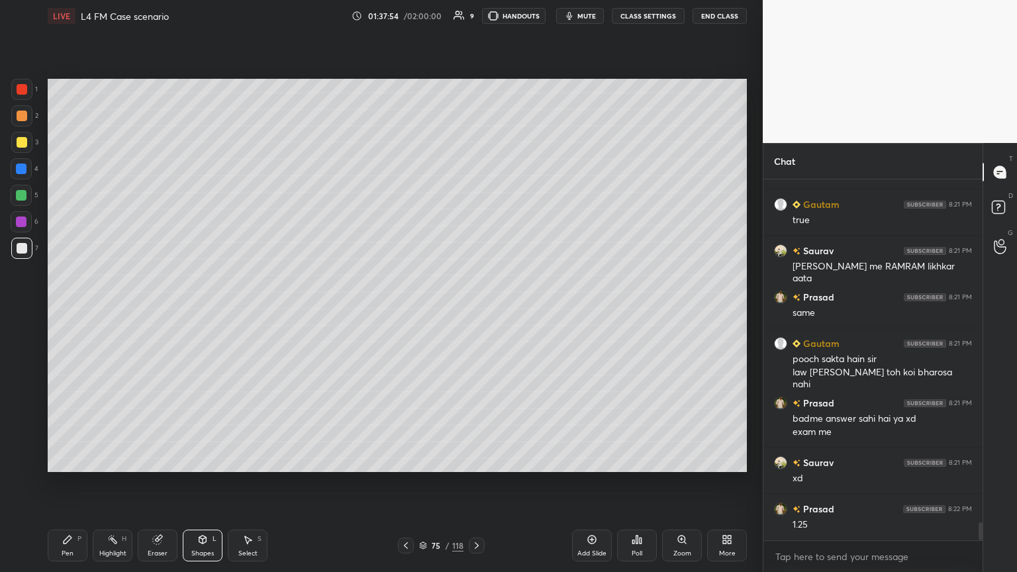
click at [74, 311] on div "Pen P" at bounding box center [68, 546] width 40 height 32
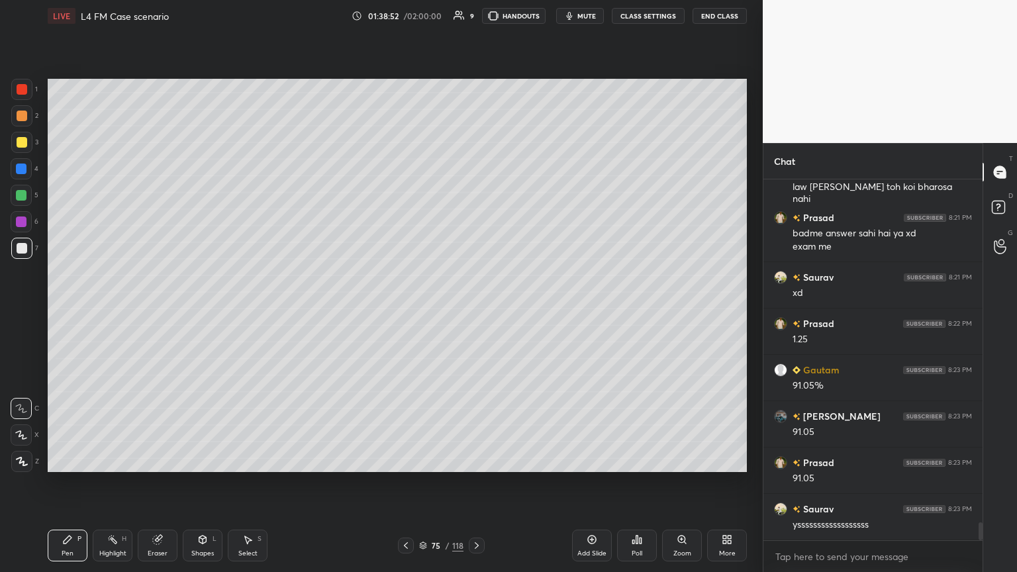
scroll to position [7034, 0]
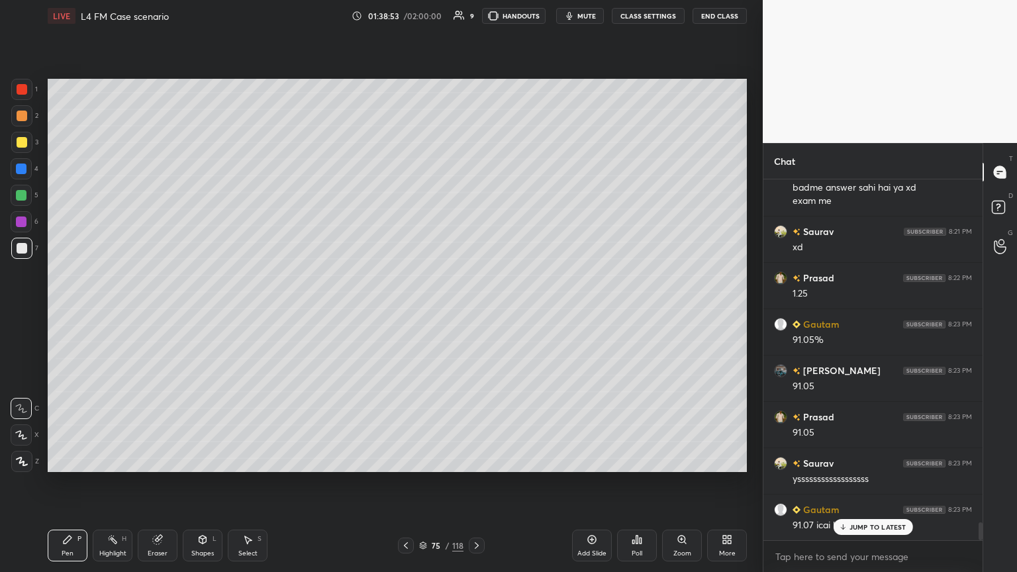
click at [469, 311] on div at bounding box center [477, 546] width 16 height 16
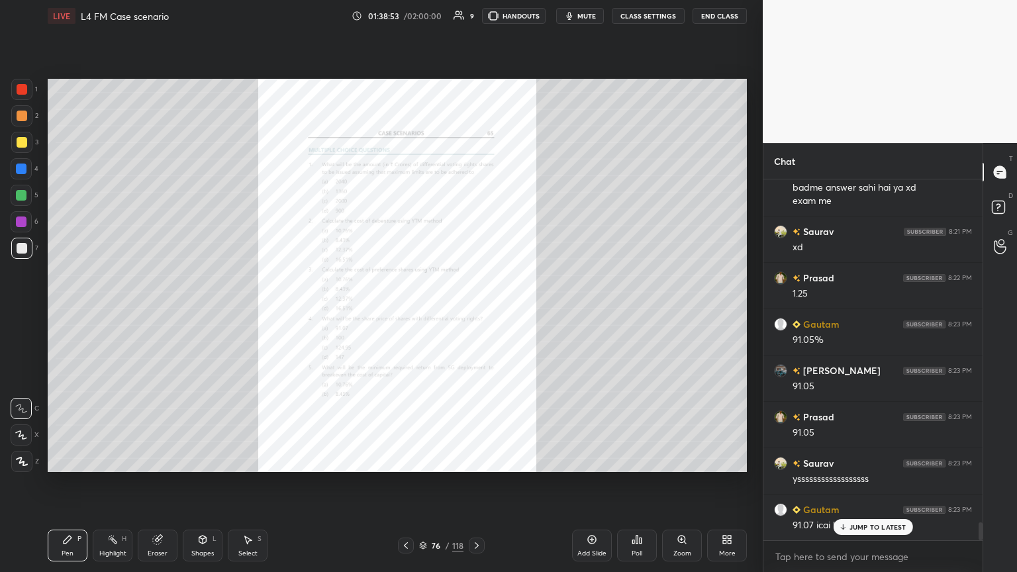
click at [475, 311] on icon at bounding box center [476, 545] width 11 height 11
click at [395, 311] on div "77 / 118" at bounding box center [441, 546] width 262 height 16
click at [399, 311] on div at bounding box center [406, 546] width 16 height 16
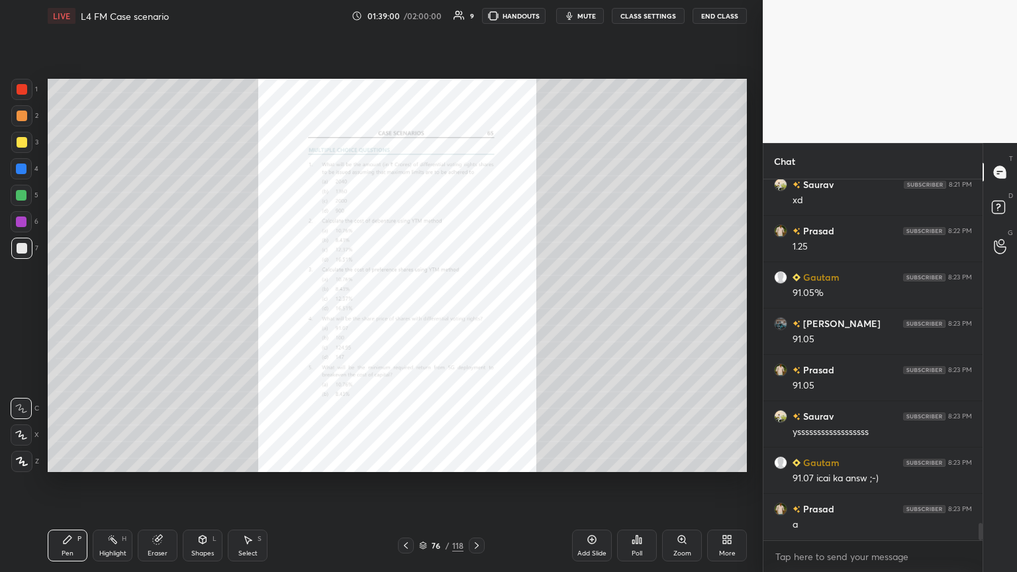
click at [475, 311] on div "Zoom" at bounding box center [682, 553] width 18 height 7
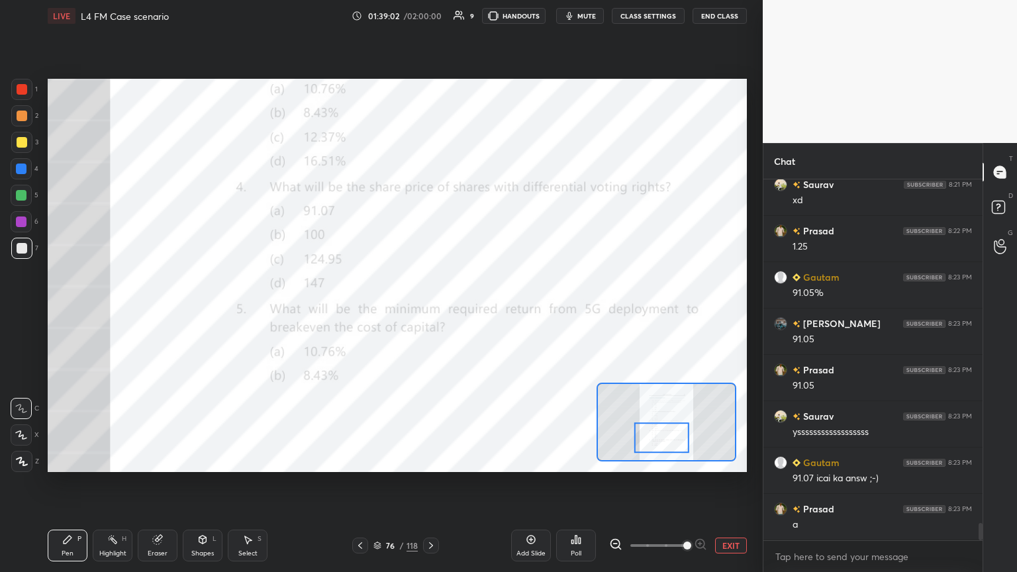
click at [19, 92] on div at bounding box center [22, 89] width 11 height 11
click at [430, 311] on icon at bounding box center [431, 545] width 11 height 11
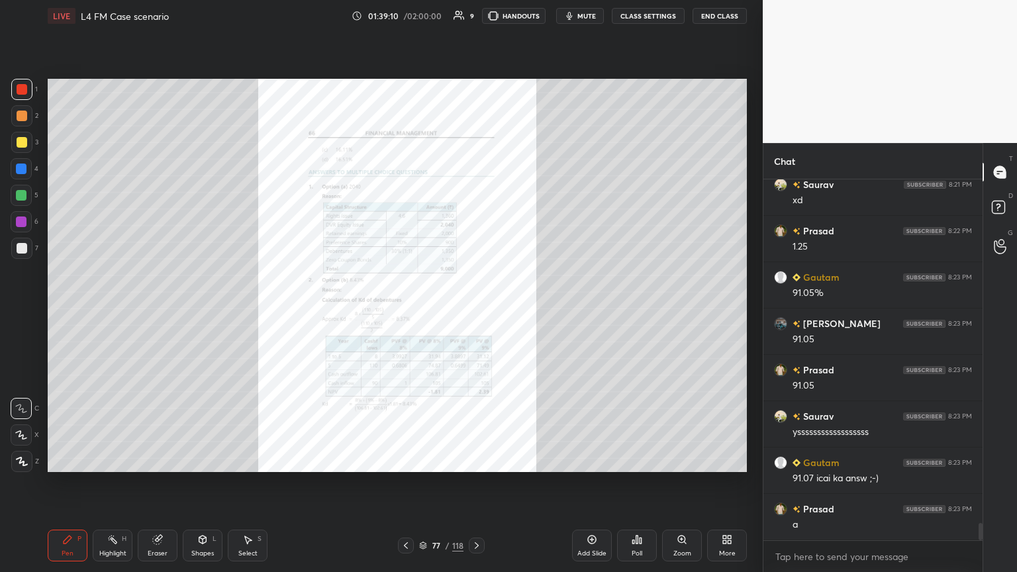
click at [475, 311] on icon at bounding box center [476, 545] width 11 height 11
click at [475, 311] on div "Zoom" at bounding box center [682, 546] width 40 height 32
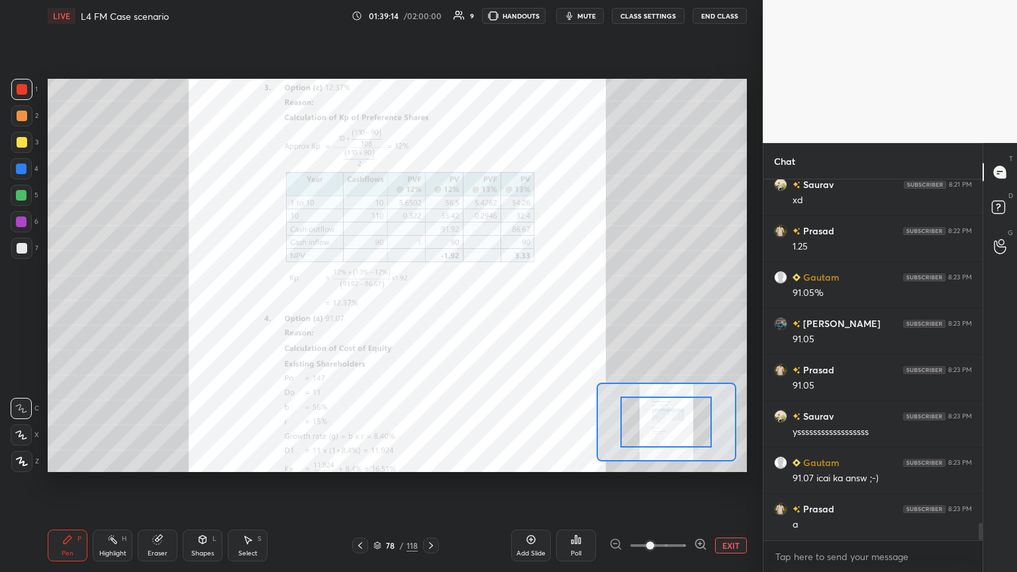
click at [429, 311] on icon at bounding box center [431, 545] width 11 height 11
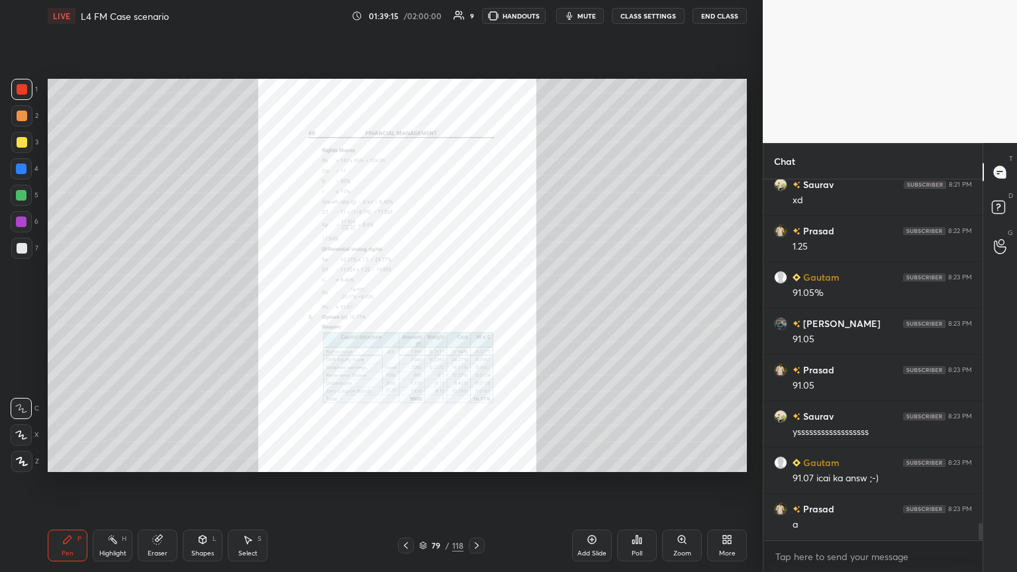
click at [475, 311] on icon at bounding box center [681, 539] width 7 height 7
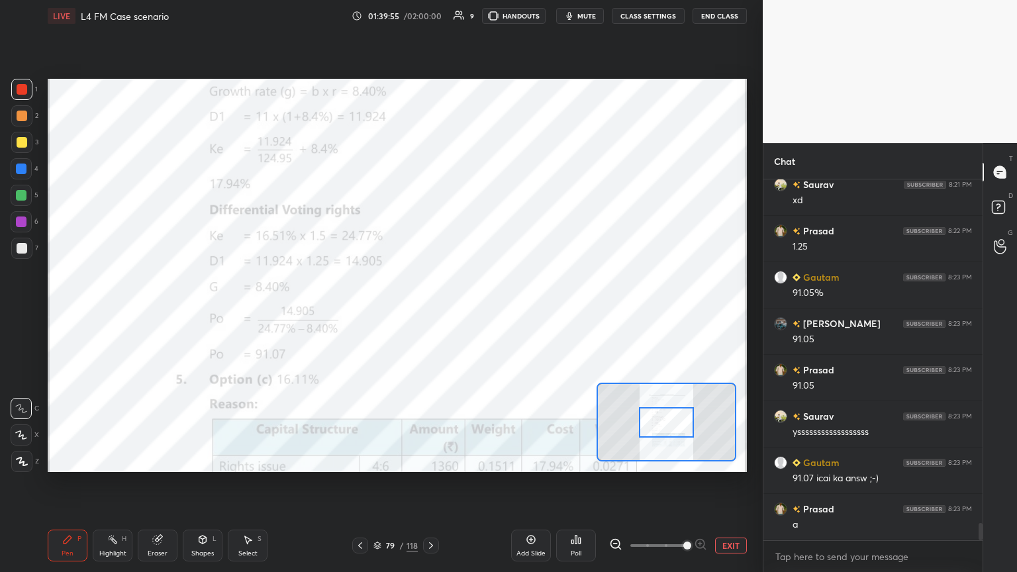
click at [356, 311] on icon at bounding box center [360, 545] width 11 height 11
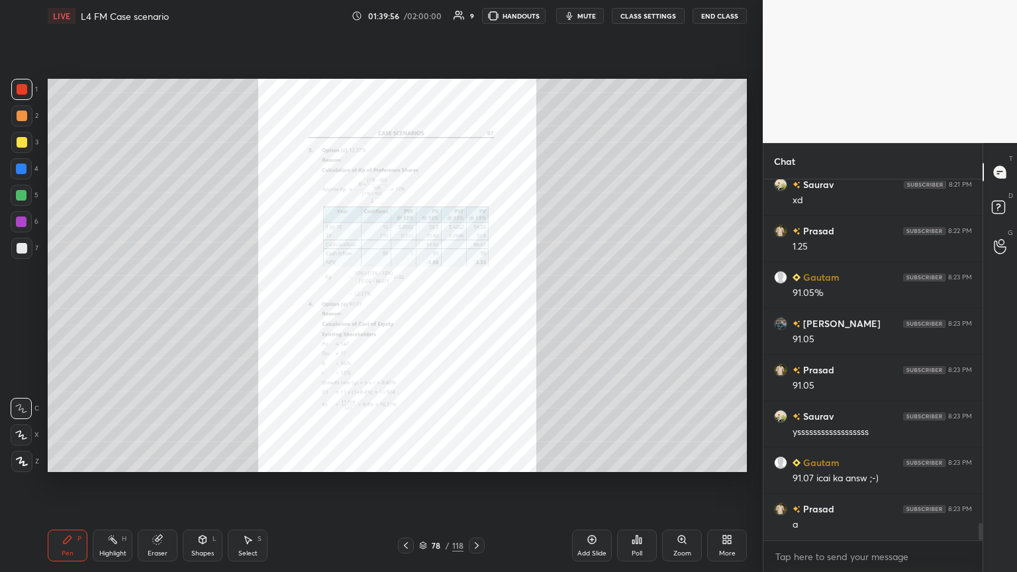
click at [405, 311] on icon at bounding box center [406, 545] width 4 height 7
click at [405, 311] on icon at bounding box center [406, 545] width 11 height 11
click at [408, 311] on icon at bounding box center [406, 545] width 11 height 11
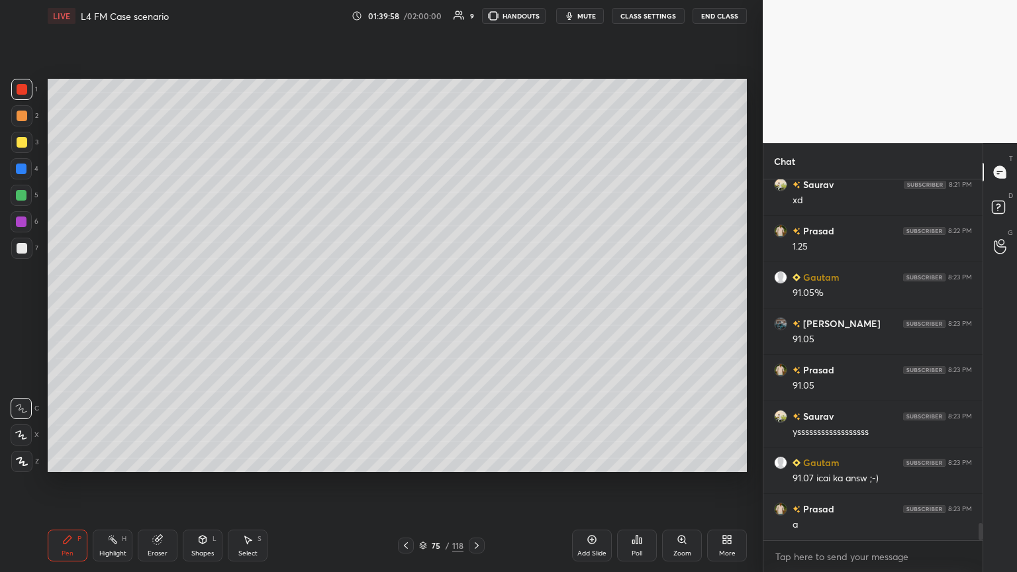
click at [32, 200] on div "5" at bounding box center [25, 195] width 28 height 21
click at [24, 255] on div at bounding box center [21, 248] width 21 height 21
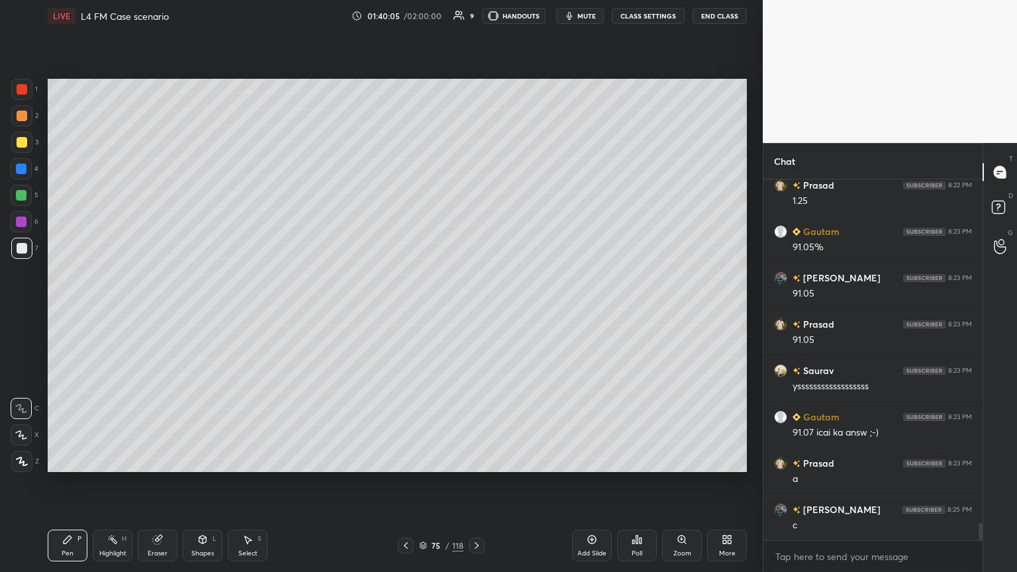
click at [26, 100] on div "1" at bounding box center [24, 92] width 26 height 26
click at [195, 311] on div "Shapes L" at bounding box center [203, 546] width 40 height 32
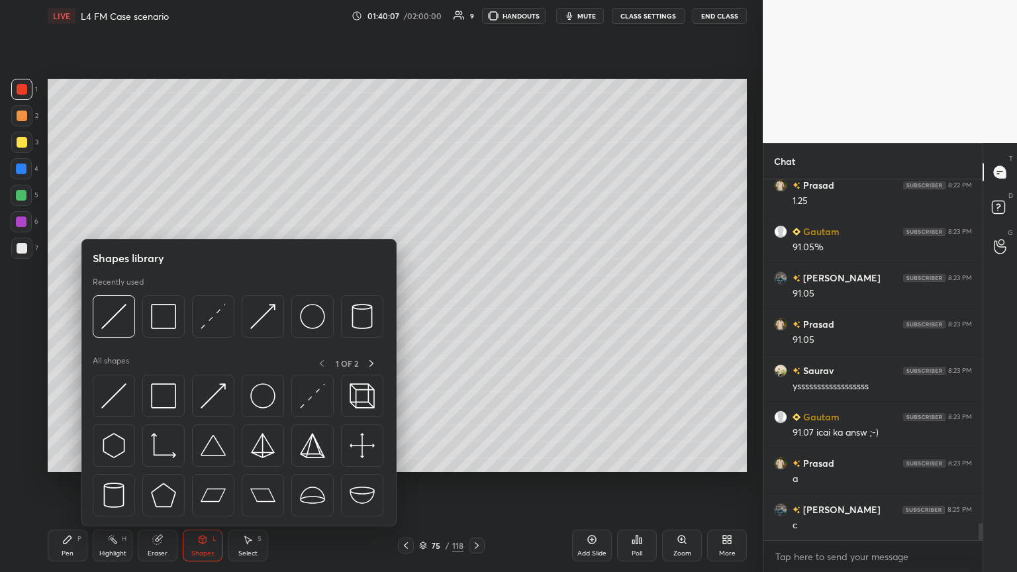
click at [162, 311] on img at bounding box center [163, 316] width 25 height 25
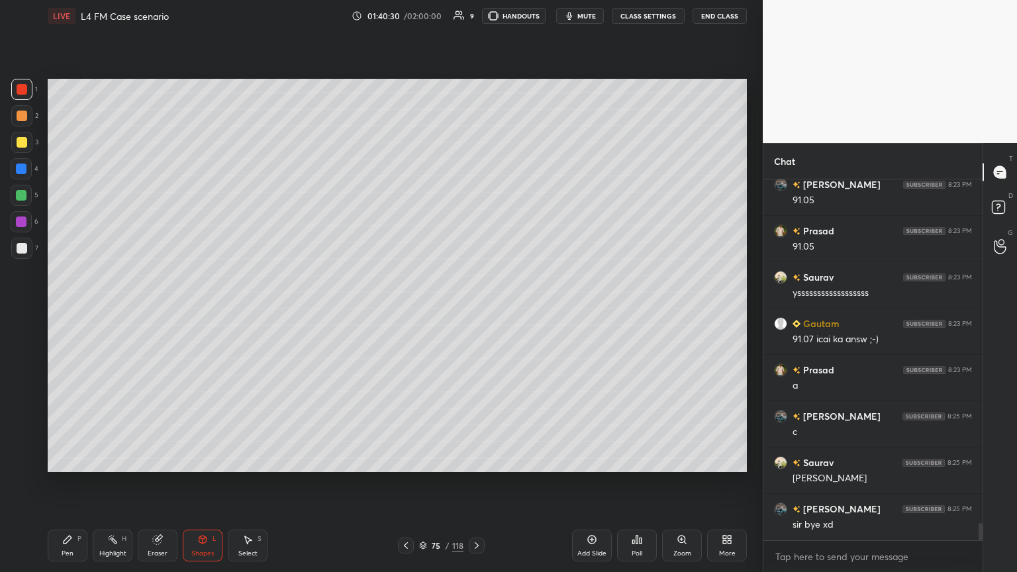
scroll to position [7266, 0]
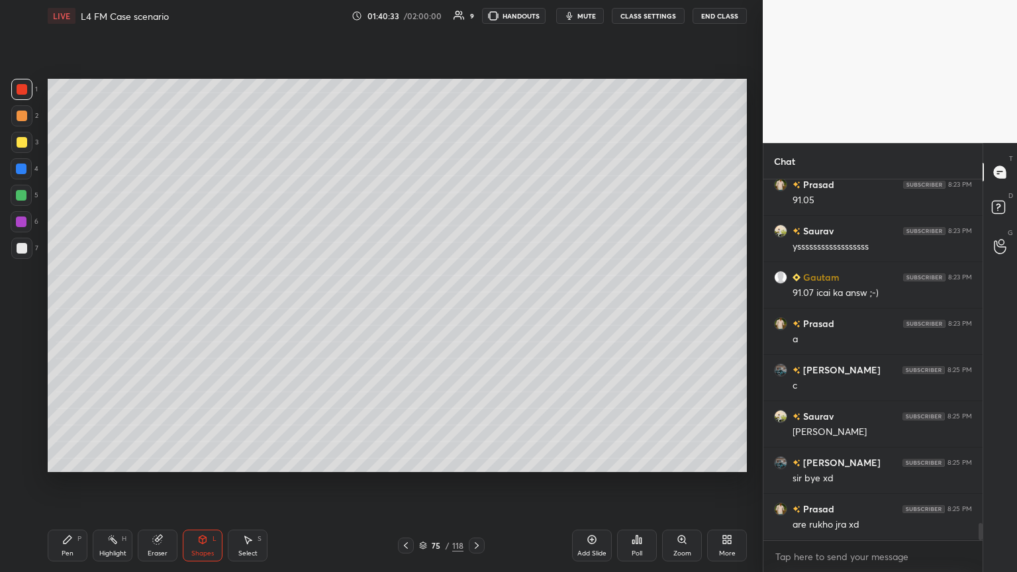
click at [68, 311] on icon at bounding box center [67, 539] width 11 height 11
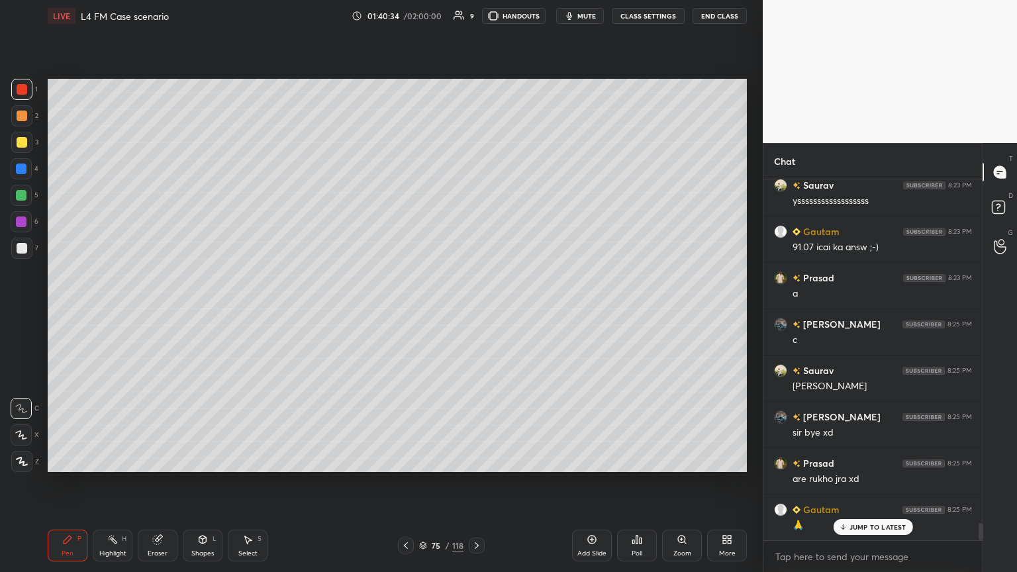
click at [25, 119] on div at bounding box center [22, 116] width 11 height 11
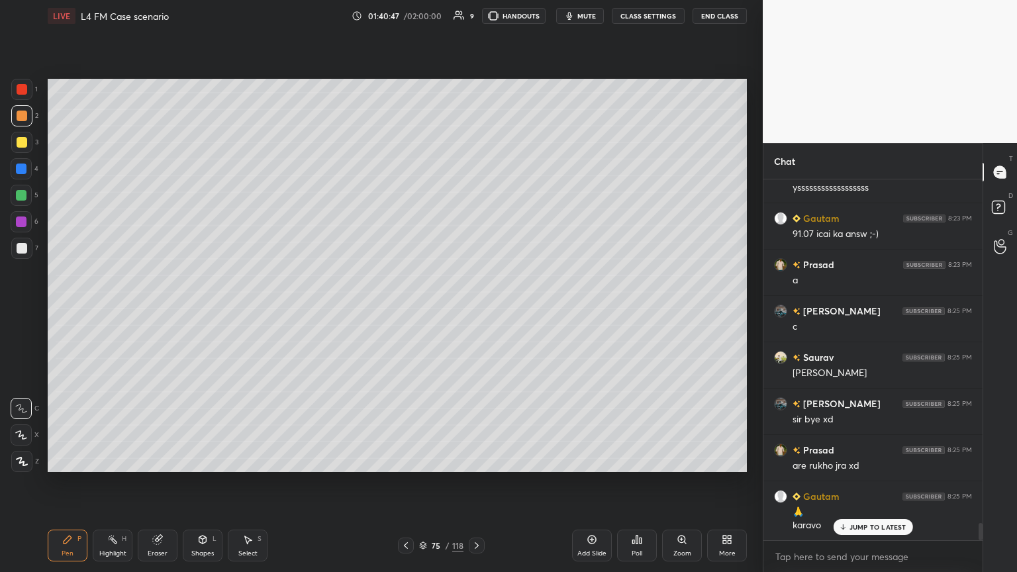
click at [154, 311] on div "Eraser" at bounding box center [158, 546] width 40 height 32
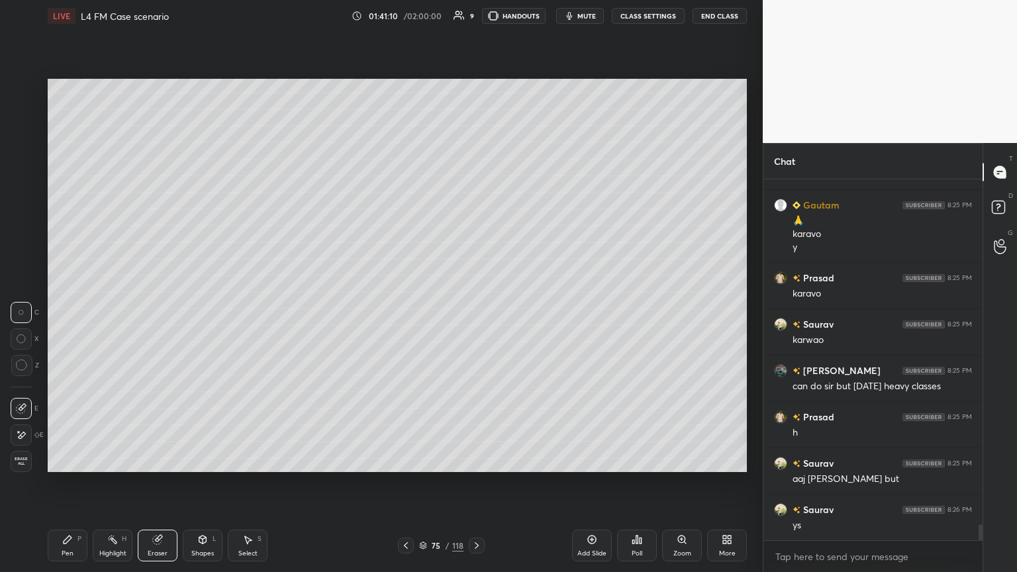
scroll to position [7664, 0]
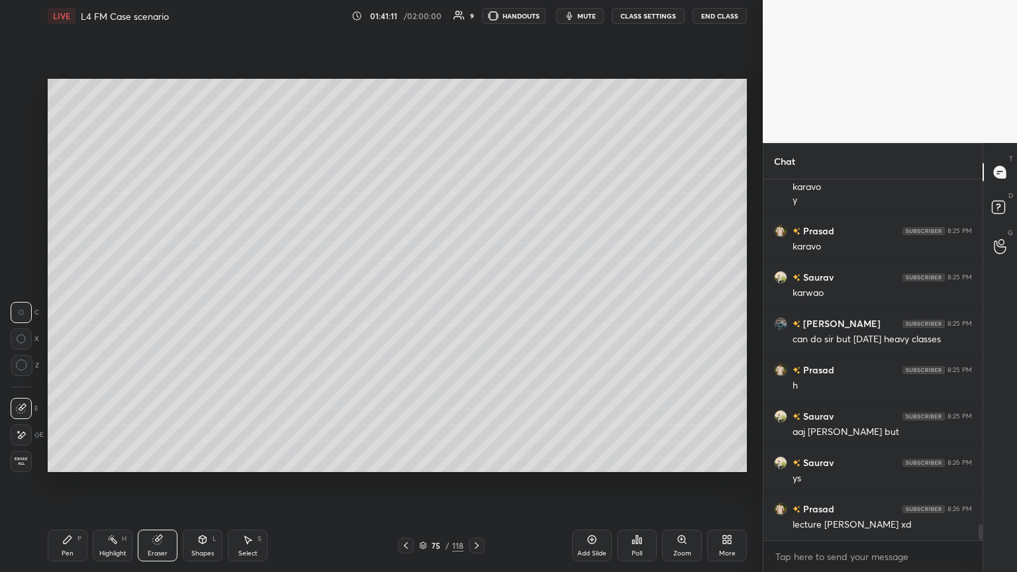
click at [403, 311] on icon at bounding box center [406, 545] width 11 height 11
click at [401, 311] on icon at bounding box center [406, 545] width 11 height 11
click at [402, 311] on icon at bounding box center [406, 545] width 11 height 11
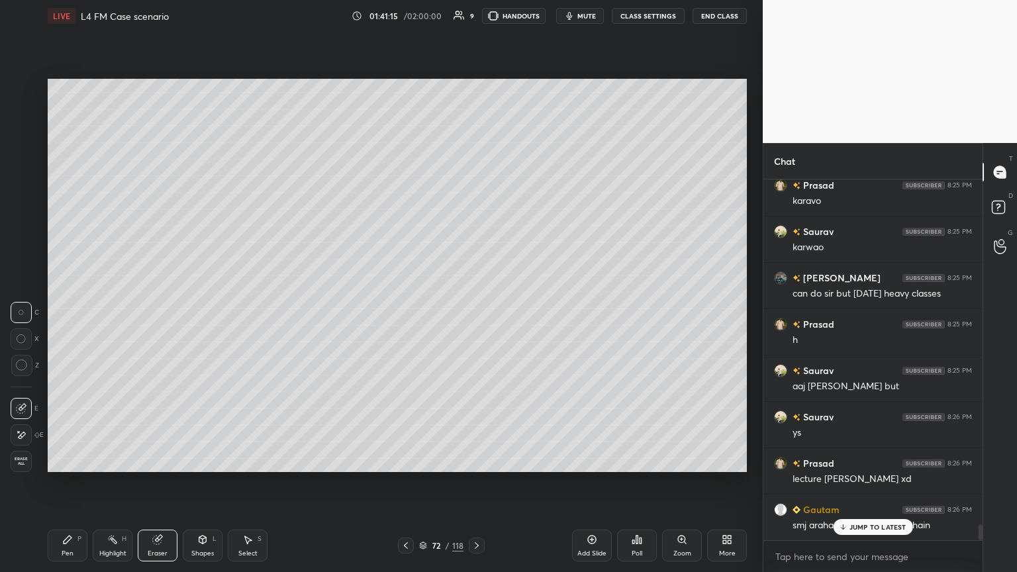
scroll to position [7768, 0]
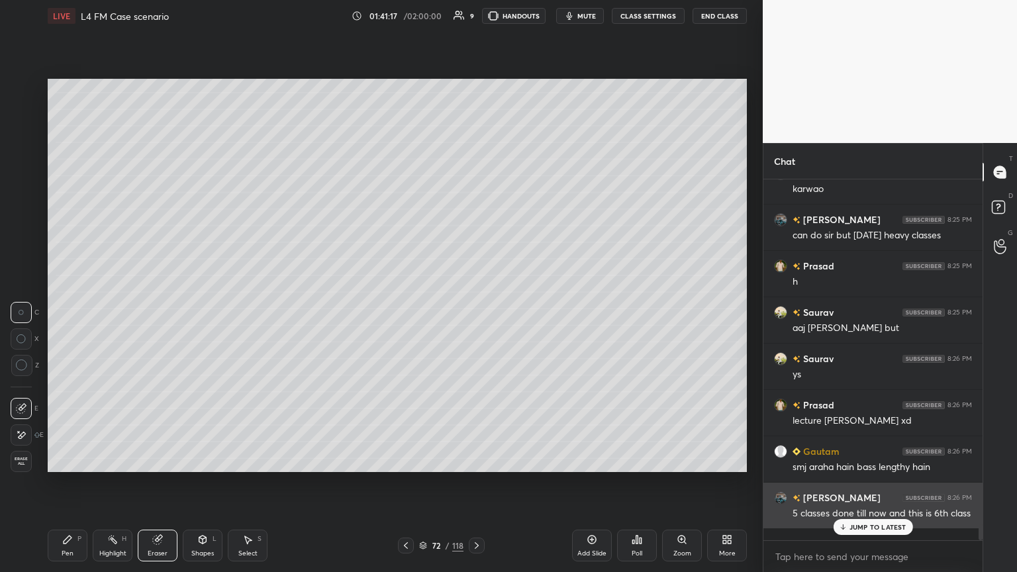
click at [475, 311] on icon at bounding box center [842, 527] width 9 height 8
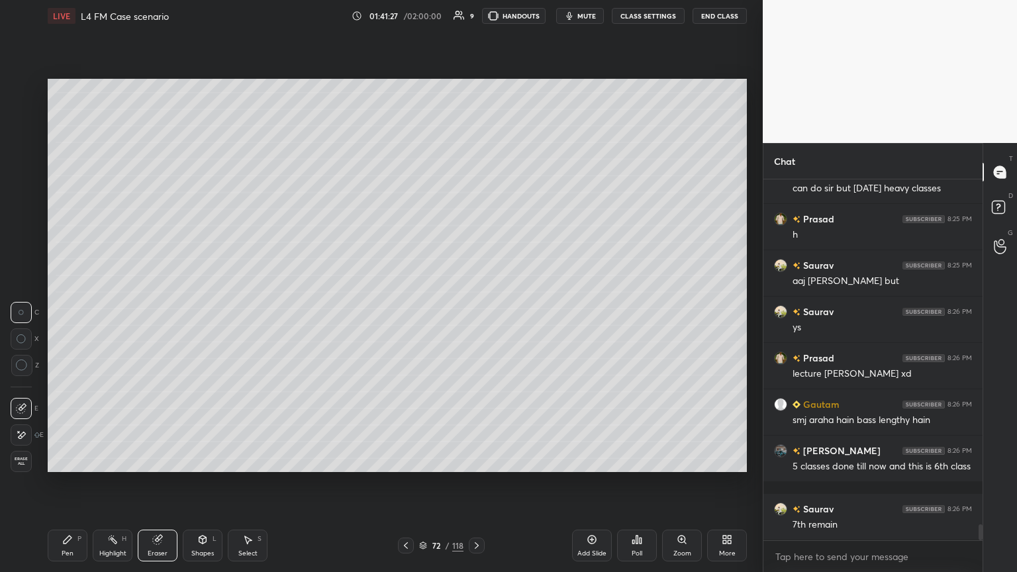
scroll to position [7860, 0]
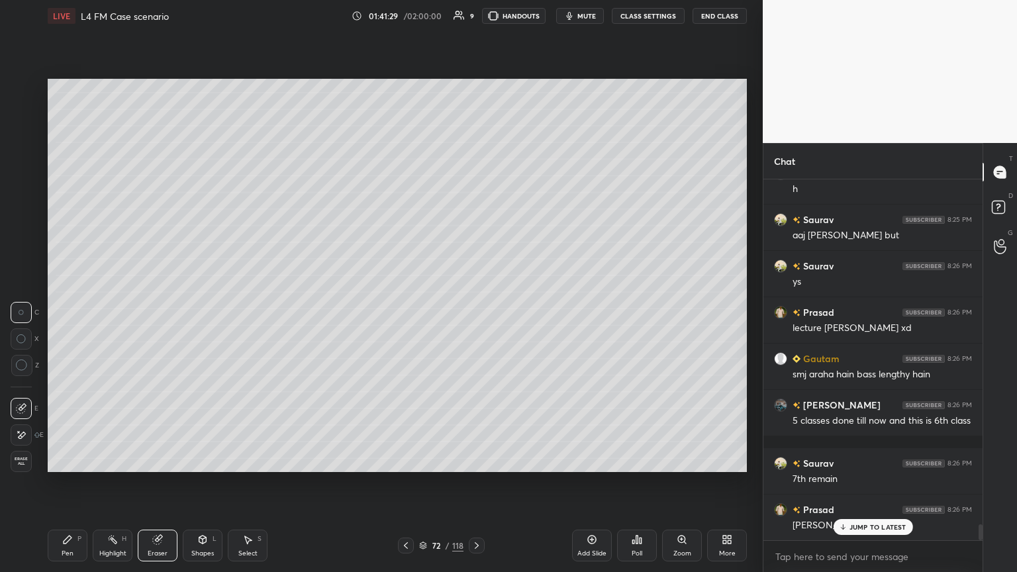
click at [475, 311] on icon at bounding box center [476, 545] width 11 height 11
click at [475, 311] on div at bounding box center [477, 546] width 16 height 16
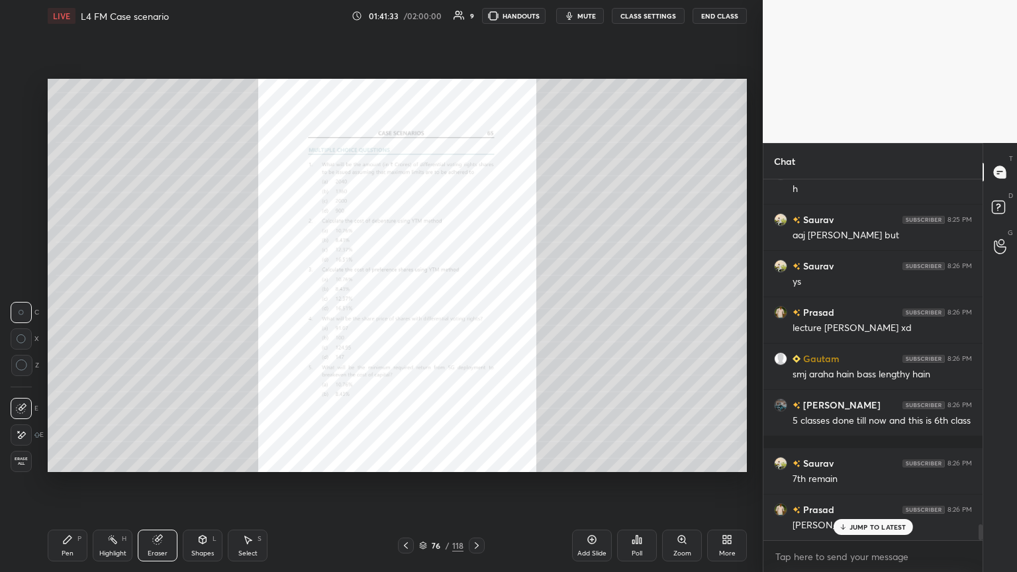
click at [111, 311] on div "Highlight H" at bounding box center [113, 546] width 40 height 32
click at [156, 311] on icon at bounding box center [157, 540] width 9 height 9
click at [17, 311] on span "Erase all" at bounding box center [21, 461] width 20 height 9
click at [48, 311] on div "Setting up your live class Poll for secs No correct answer Start poll" at bounding box center [397, 275] width 710 height 487
click at [19, 95] on div at bounding box center [21, 89] width 21 height 21
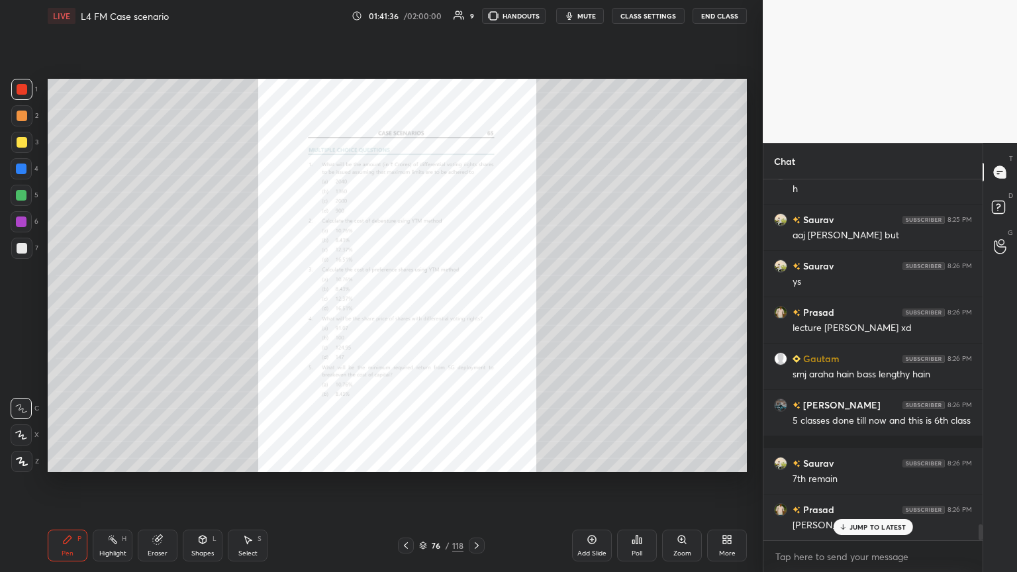
click at [475, 311] on div "Zoom" at bounding box center [682, 546] width 40 height 32
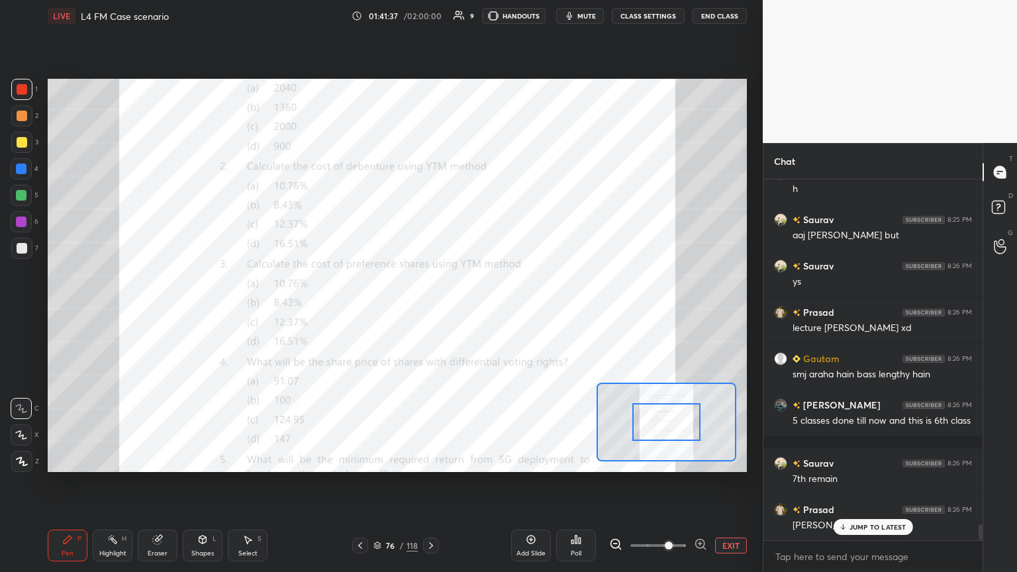
click at [475, 311] on icon at bounding box center [700, 544] width 9 height 9
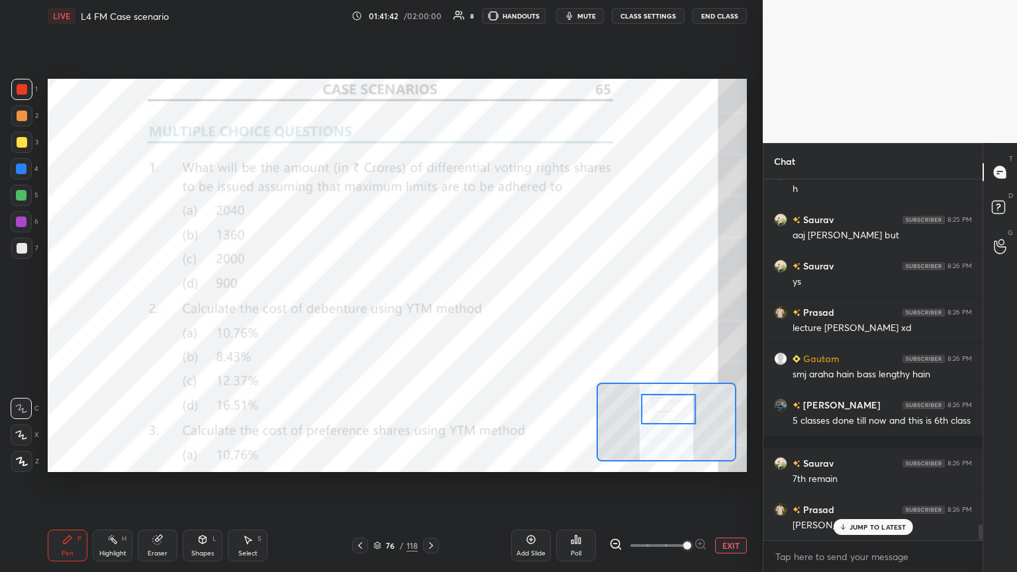
click at [19, 196] on div at bounding box center [21, 195] width 11 height 11
click at [214, 311] on div "Shapes L" at bounding box center [203, 546] width 40 height 32
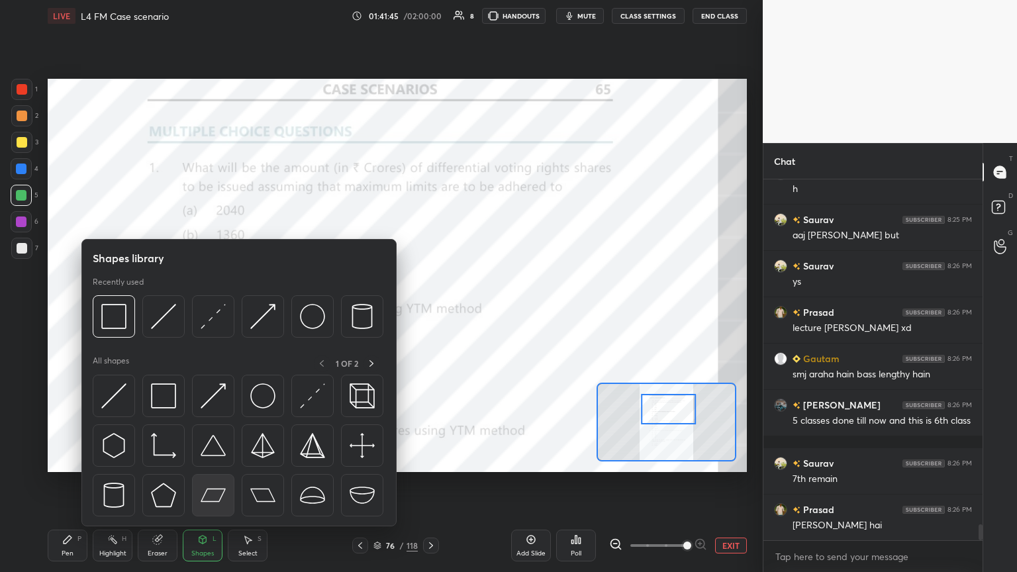
scroll to position [7907, 0]
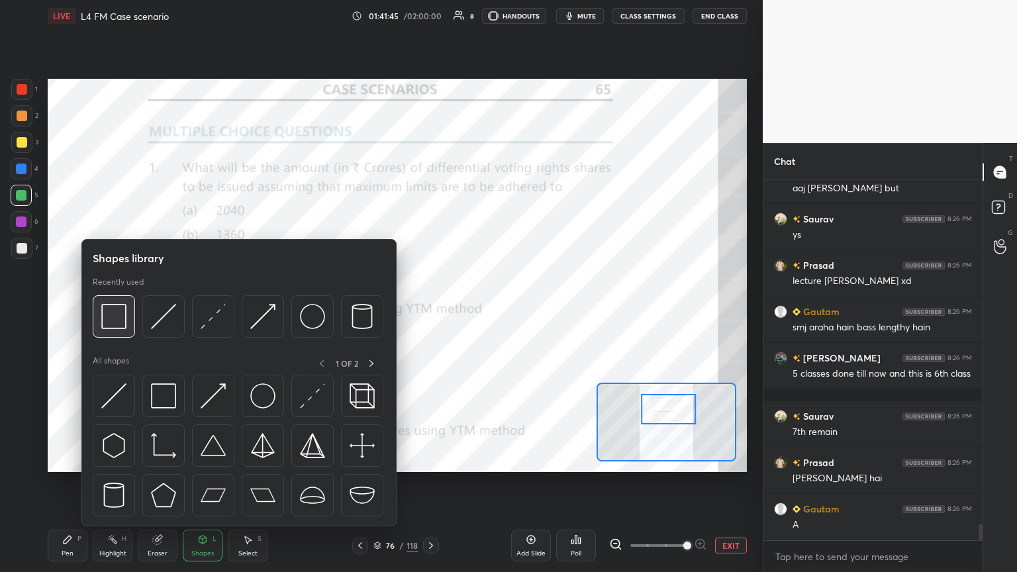
click at [115, 311] on img at bounding box center [113, 316] width 25 height 25
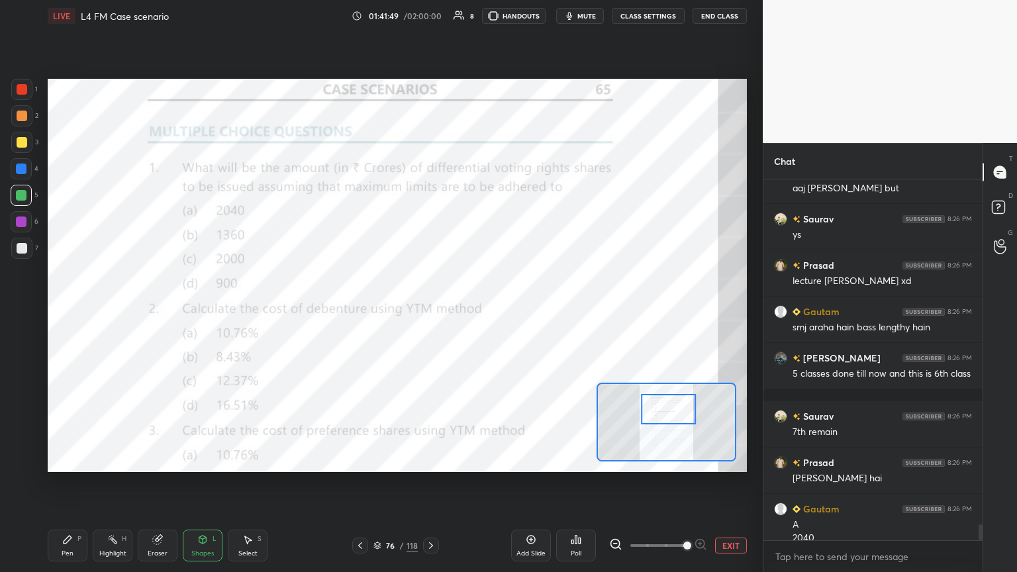
scroll to position [7921, 0]
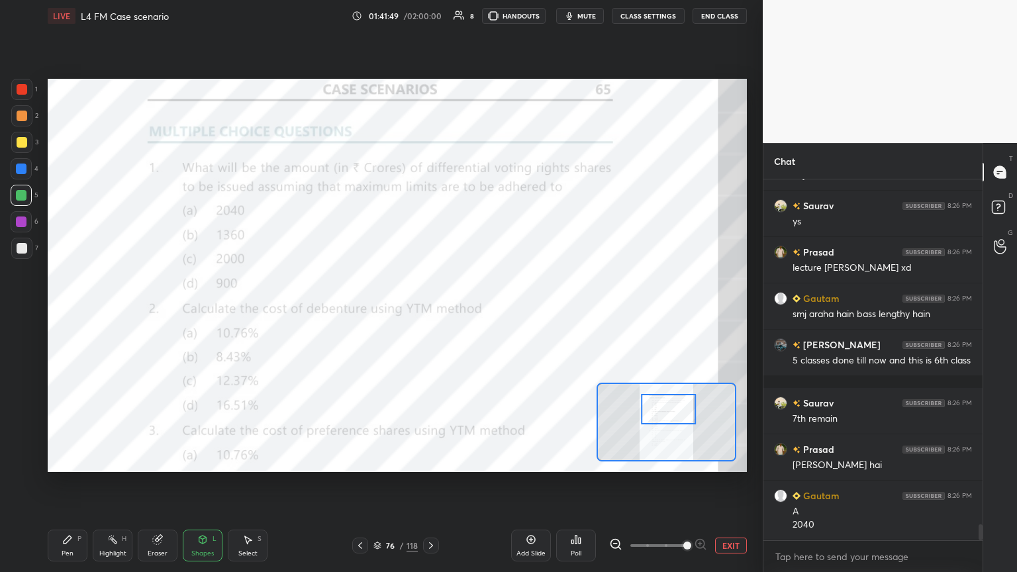
click at [54, 311] on div "Pen P" at bounding box center [68, 546] width 40 height 32
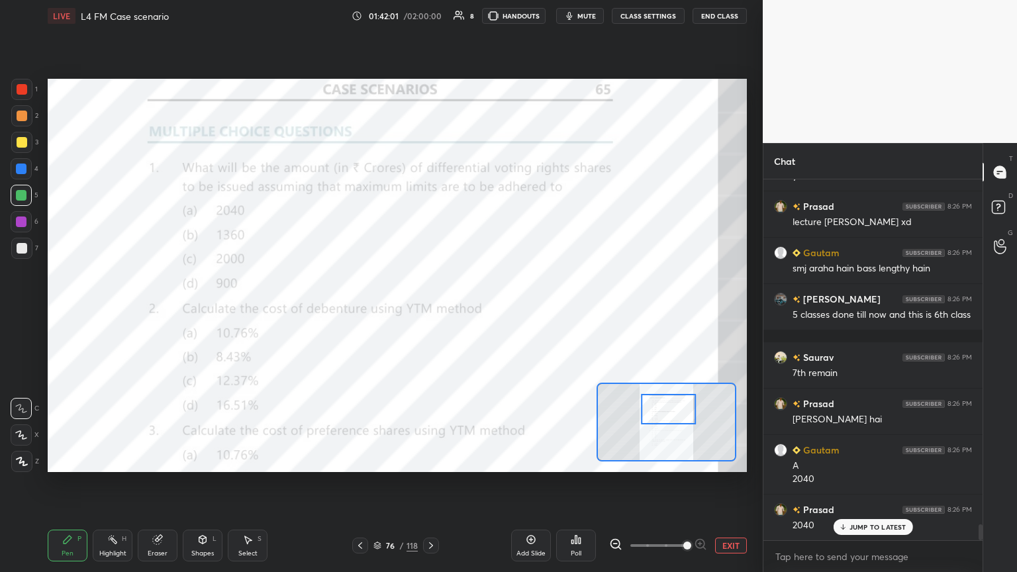
click at [197, 311] on icon at bounding box center [202, 539] width 11 height 11
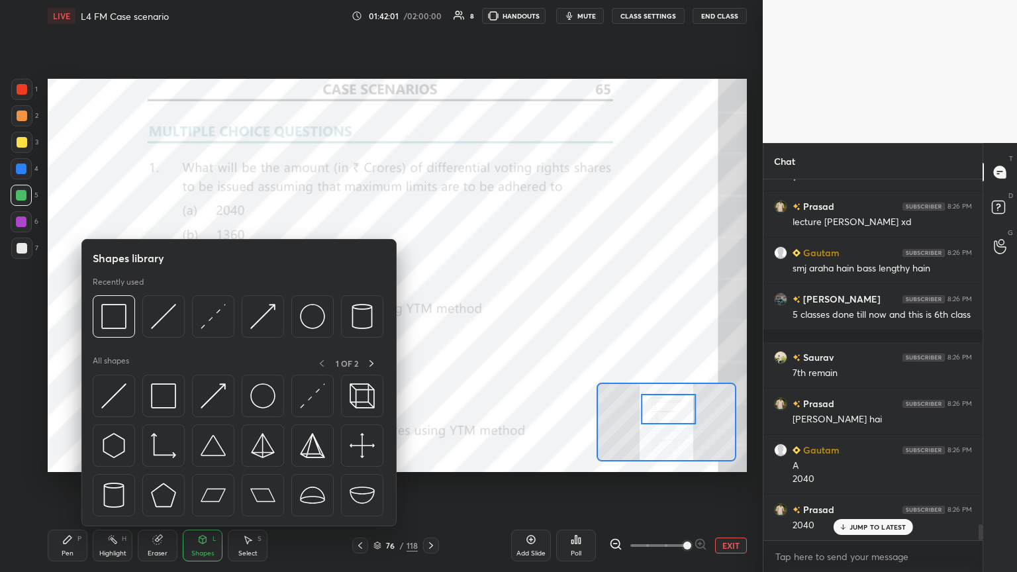
click at [119, 311] on img at bounding box center [113, 316] width 25 height 25
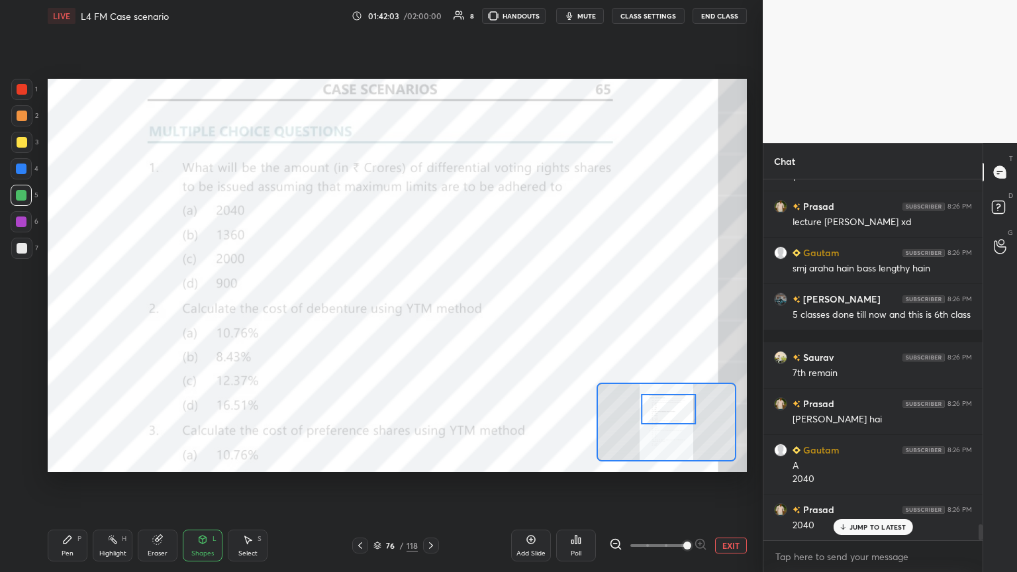
click at [62, 311] on icon at bounding box center [67, 539] width 11 height 11
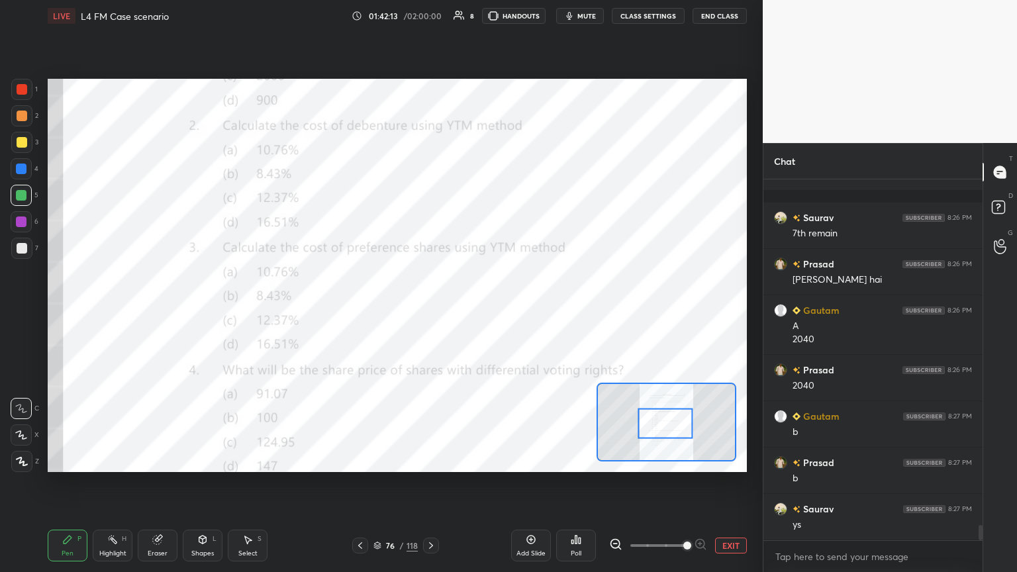
scroll to position [8152, 0]
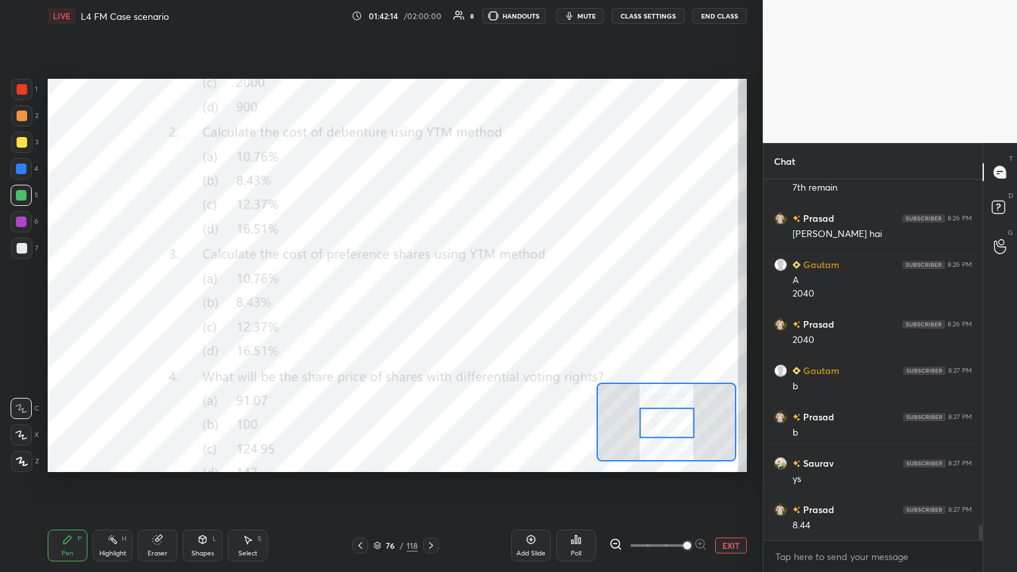
click at [196, 311] on div "Shapes L" at bounding box center [203, 546] width 40 height 32
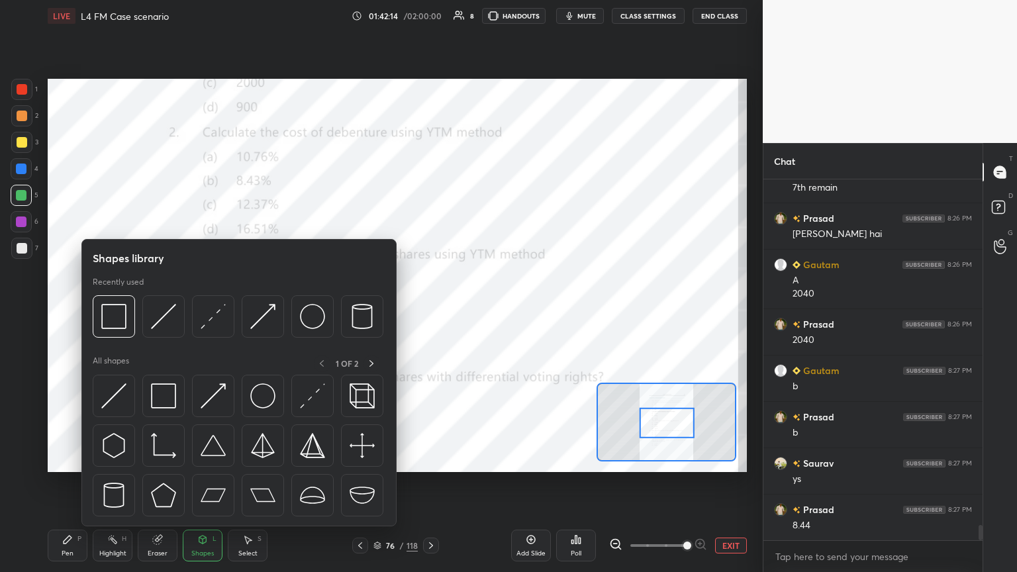
click at [114, 311] on img at bounding box center [113, 316] width 25 height 25
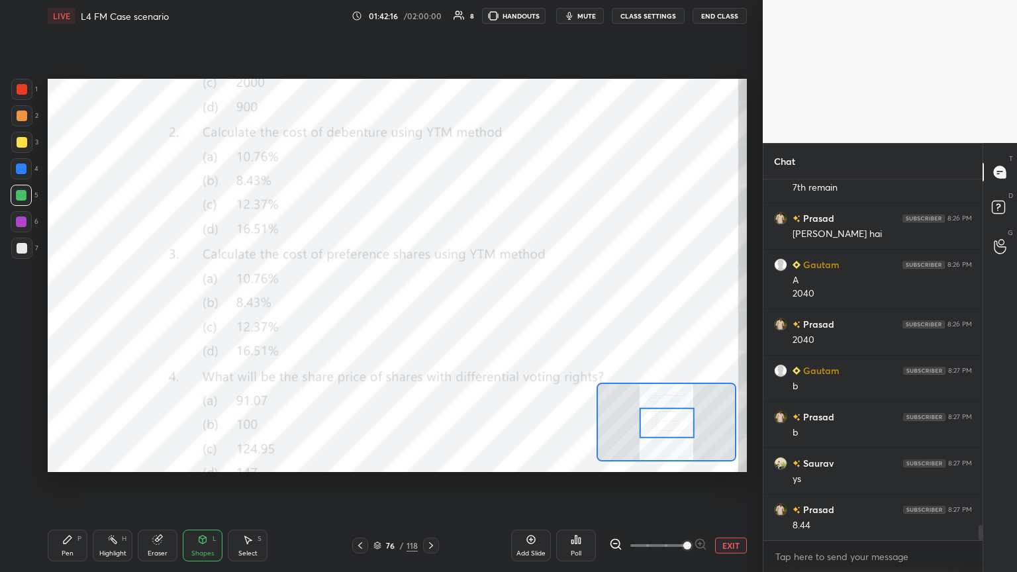
scroll to position [8199, 0]
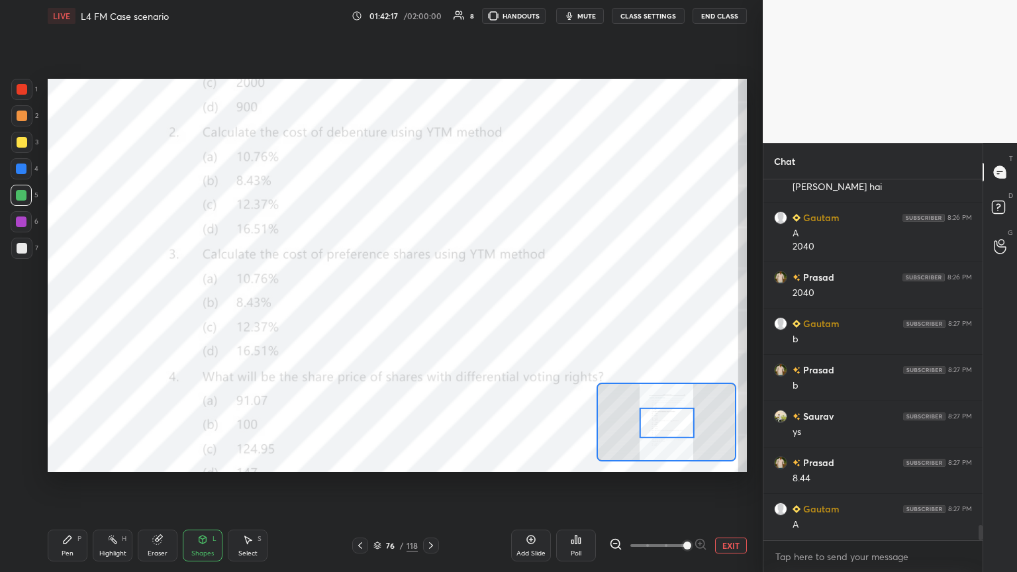
click at [68, 311] on icon at bounding box center [68, 540] width 8 height 8
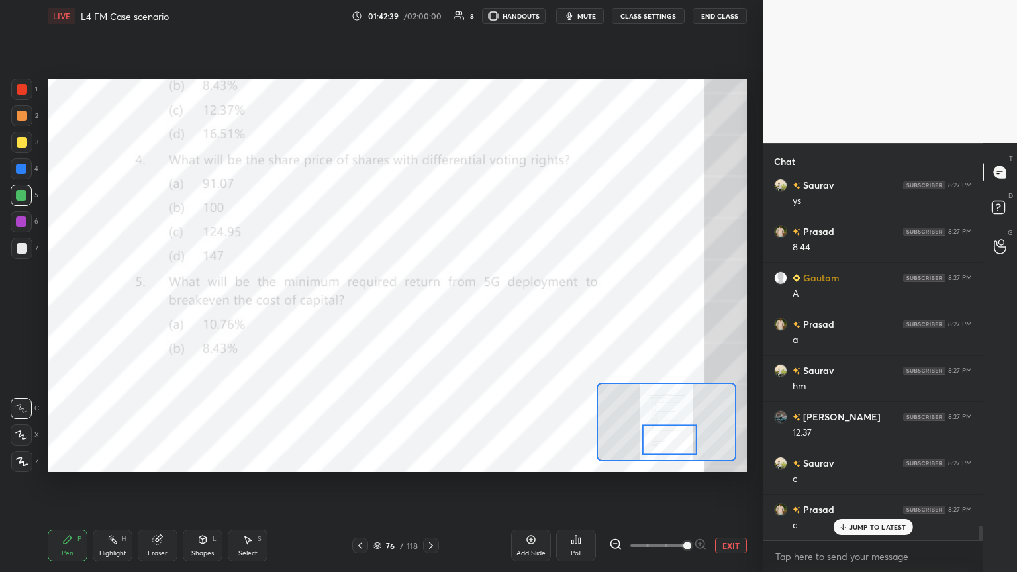
scroll to position [8477, 0]
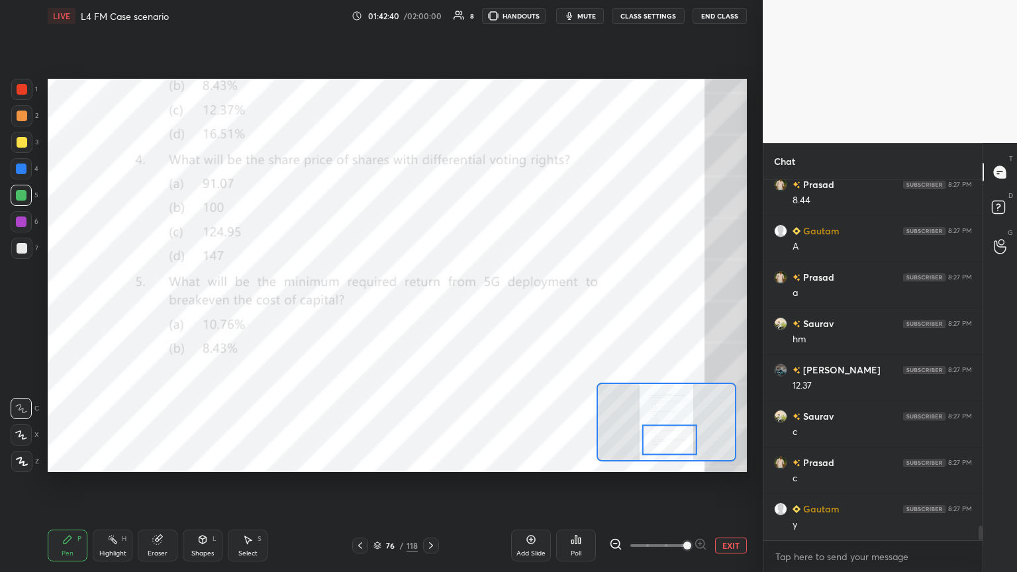
click at [429, 311] on icon at bounding box center [431, 545] width 11 height 11
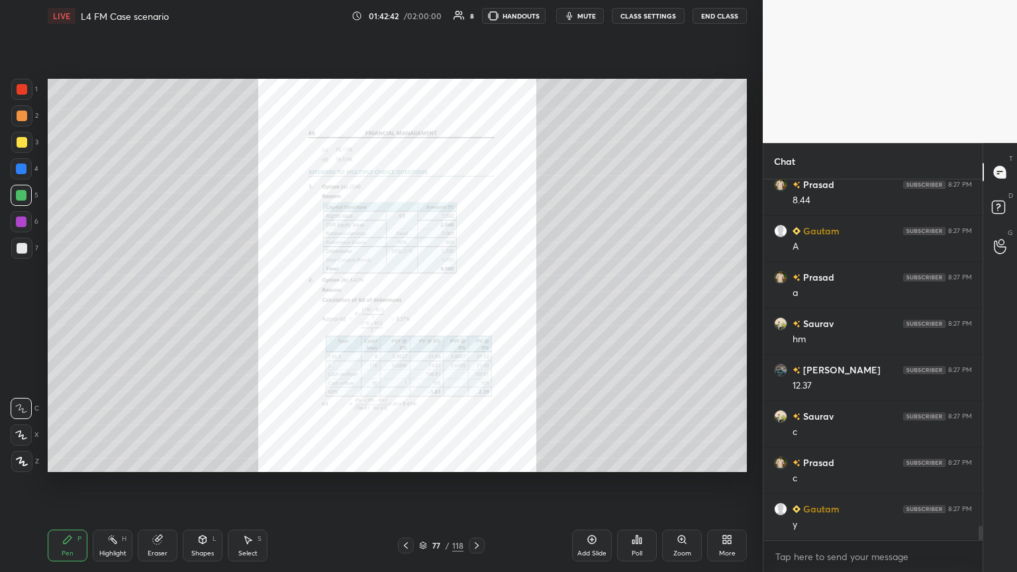
click at [403, 311] on icon at bounding box center [406, 545] width 11 height 11
click at [475, 311] on div "Zoom" at bounding box center [682, 546] width 40 height 32
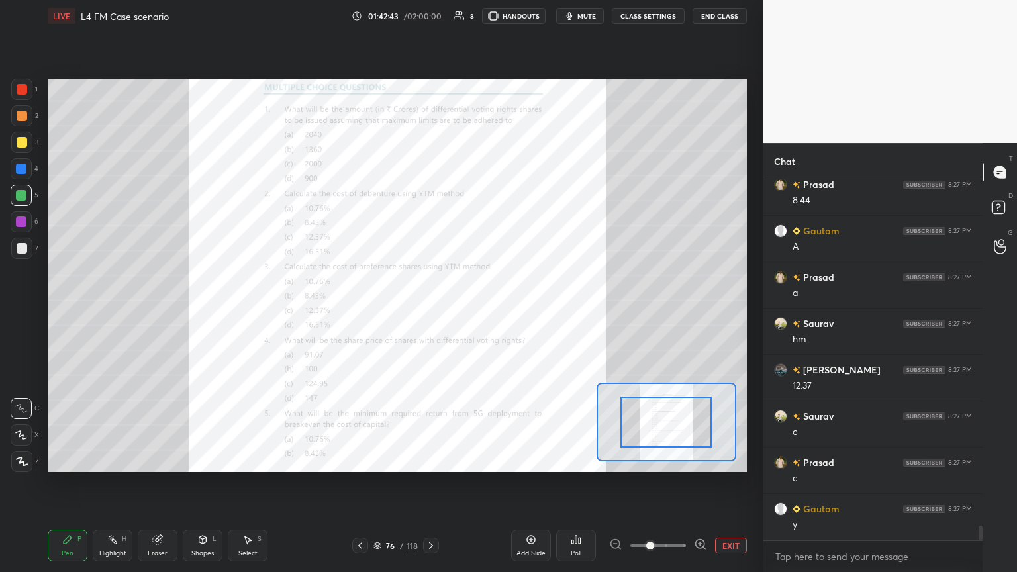
click at [475, 311] on span at bounding box center [650, 546] width 8 height 8
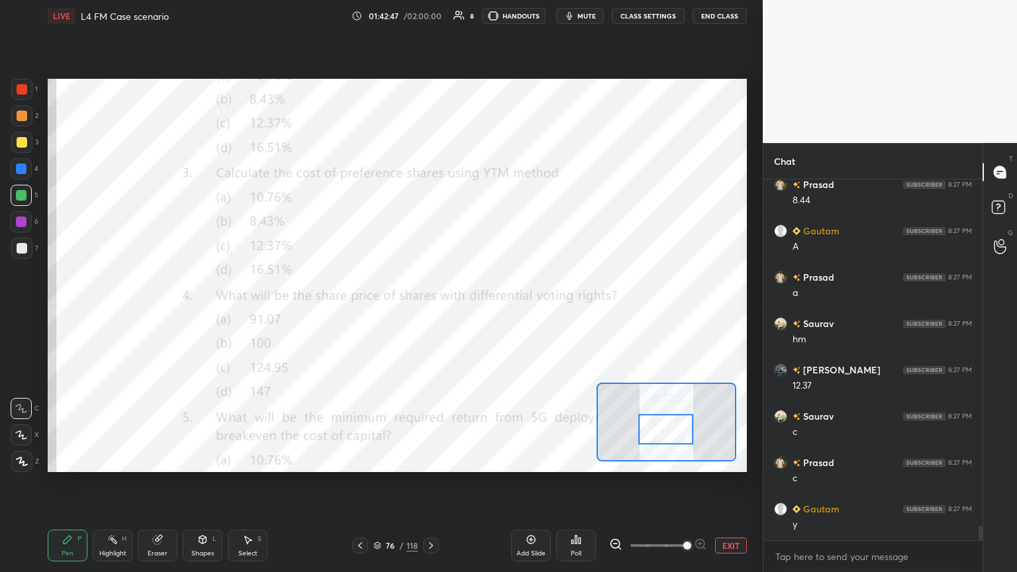
click at [201, 311] on icon at bounding box center [202, 539] width 11 height 11
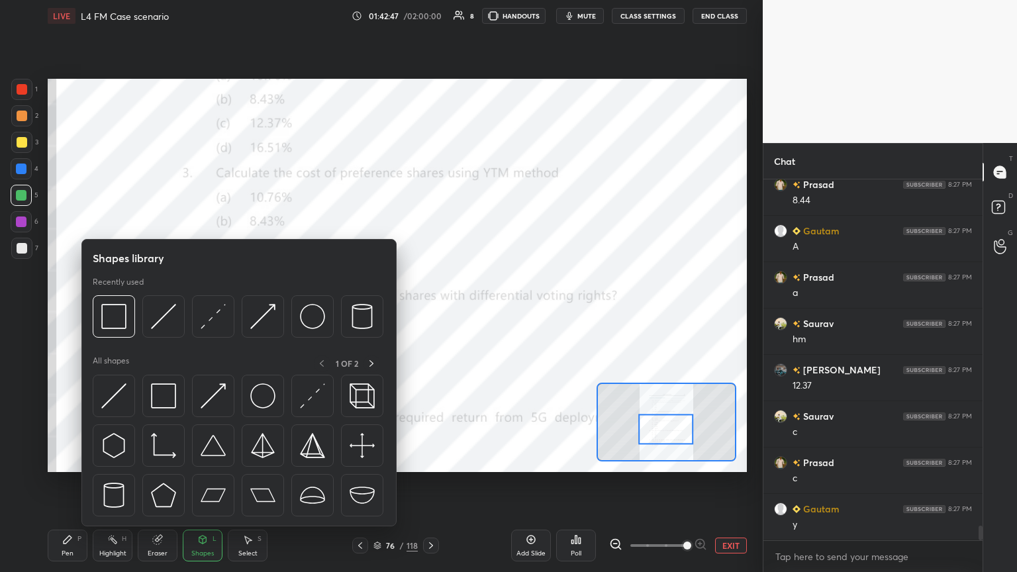
click at [103, 311] on img at bounding box center [113, 316] width 25 height 25
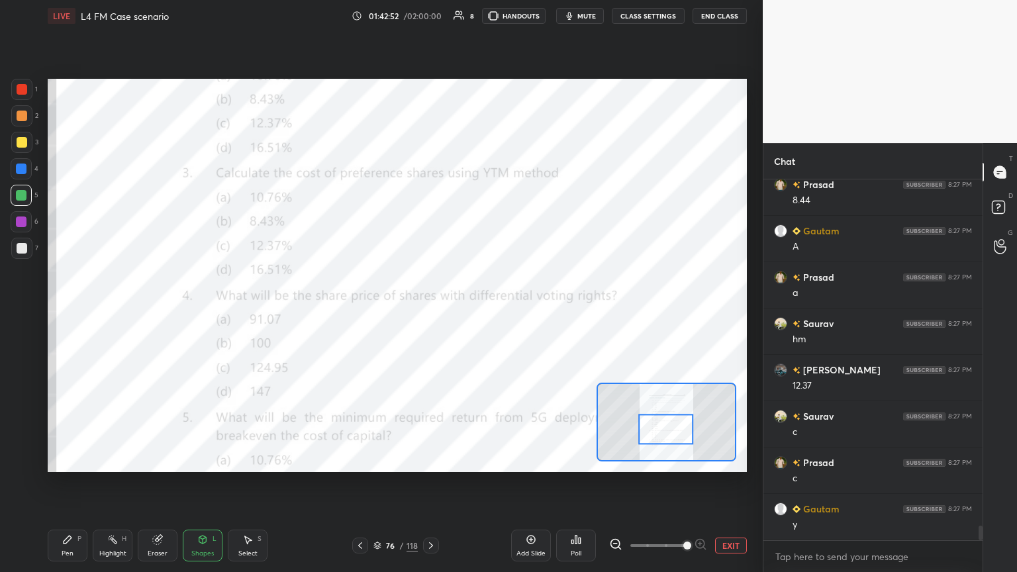
click at [72, 311] on icon at bounding box center [67, 539] width 11 height 11
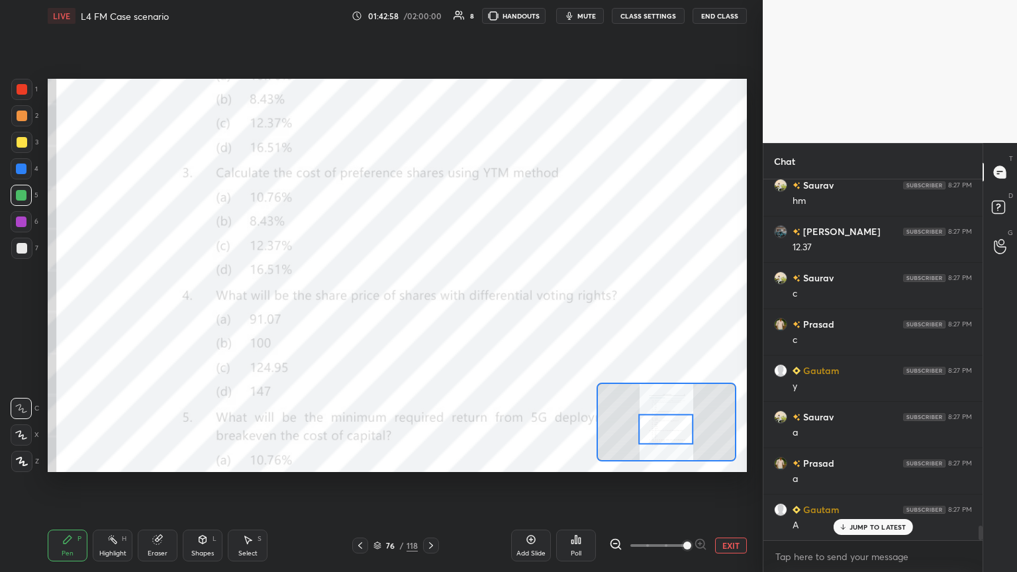
scroll to position [8662, 0]
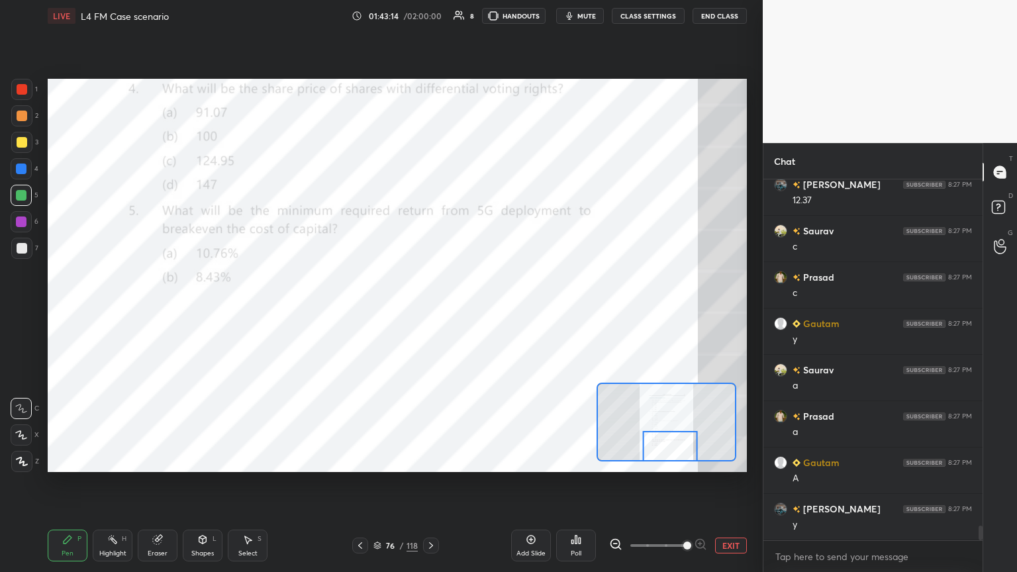
click at [70, 311] on icon at bounding box center [67, 539] width 11 height 11
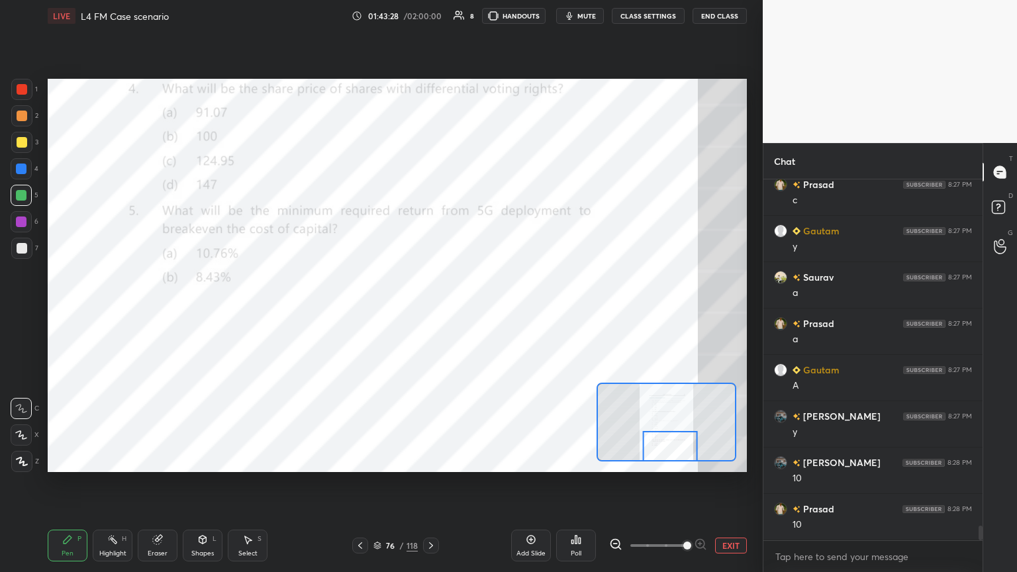
scroll to position [8801, 0]
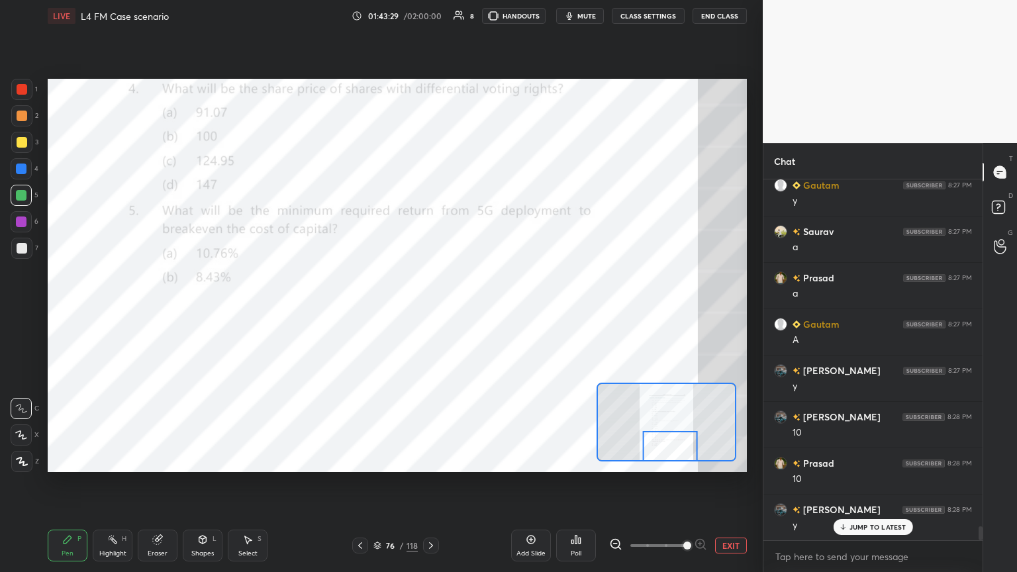
click at [244, 311] on icon at bounding box center [247, 539] width 11 height 11
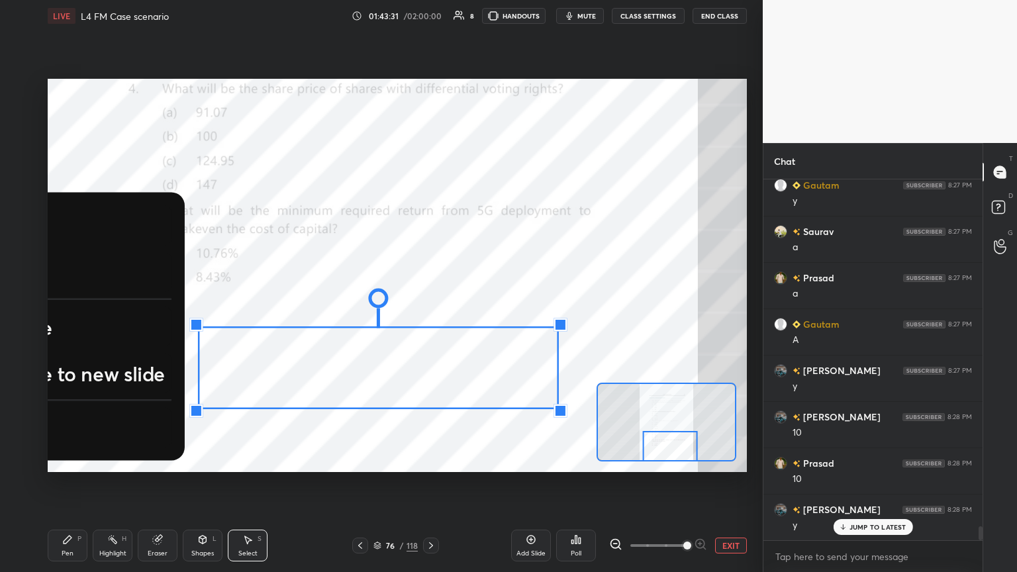
click at [475, 311] on div "EXIT" at bounding box center [678, 546] width 138 height 16
click at [475, 311] on button "EXIT" at bounding box center [731, 546] width 32 height 16
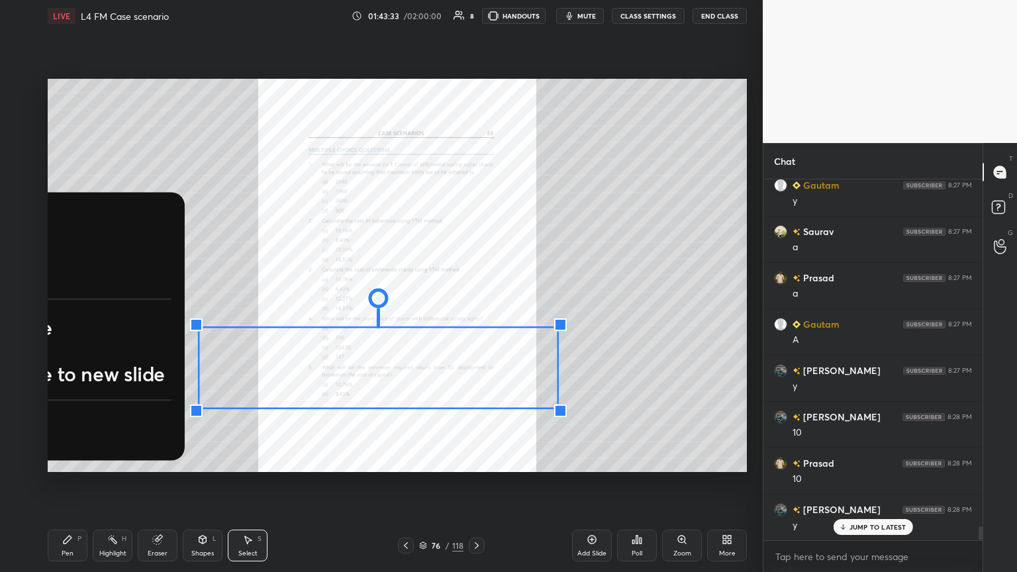
click at [160, 311] on div "Eraser" at bounding box center [158, 546] width 40 height 32
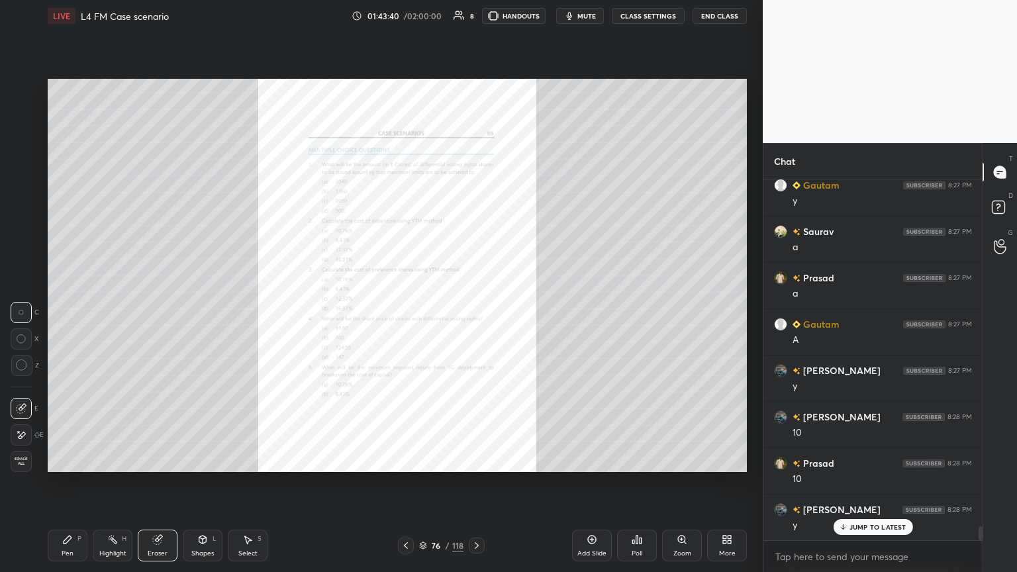
click at [406, 311] on icon at bounding box center [406, 545] width 11 height 11
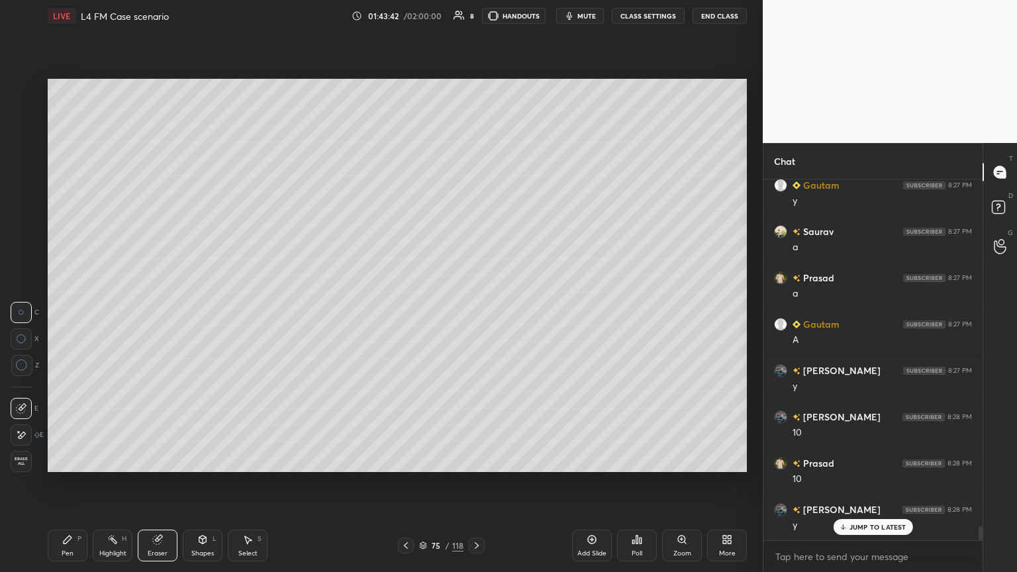
click at [475, 311] on div "Add Slide" at bounding box center [592, 546] width 40 height 32
click at [61, 311] on div "Pen P" at bounding box center [68, 546] width 40 height 32
click at [199, 311] on div "Shapes L" at bounding box center [203, 546] width 40 height 32
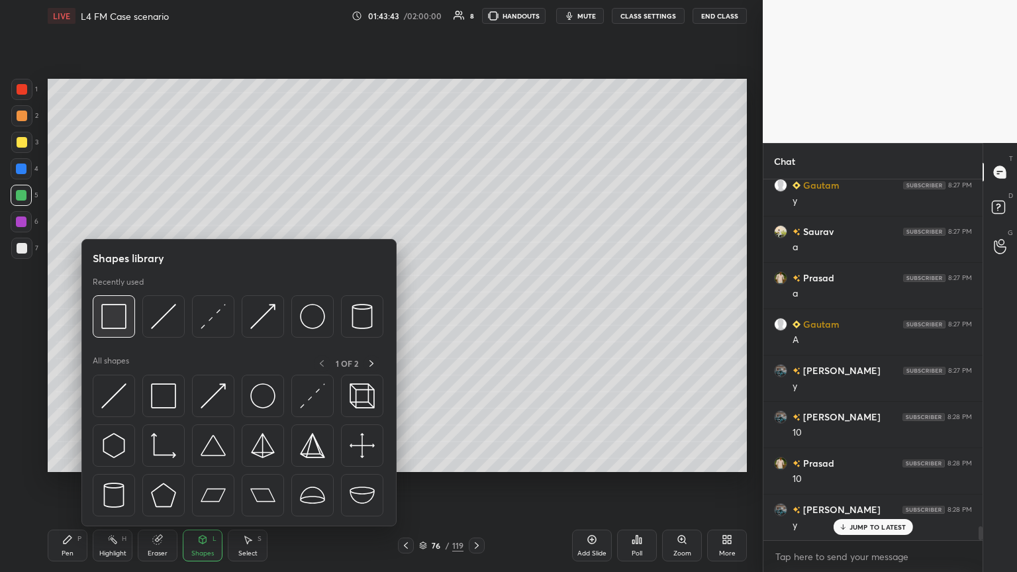
click at [121, 311] on img at bounding box center [113, 316] width 25 height 25
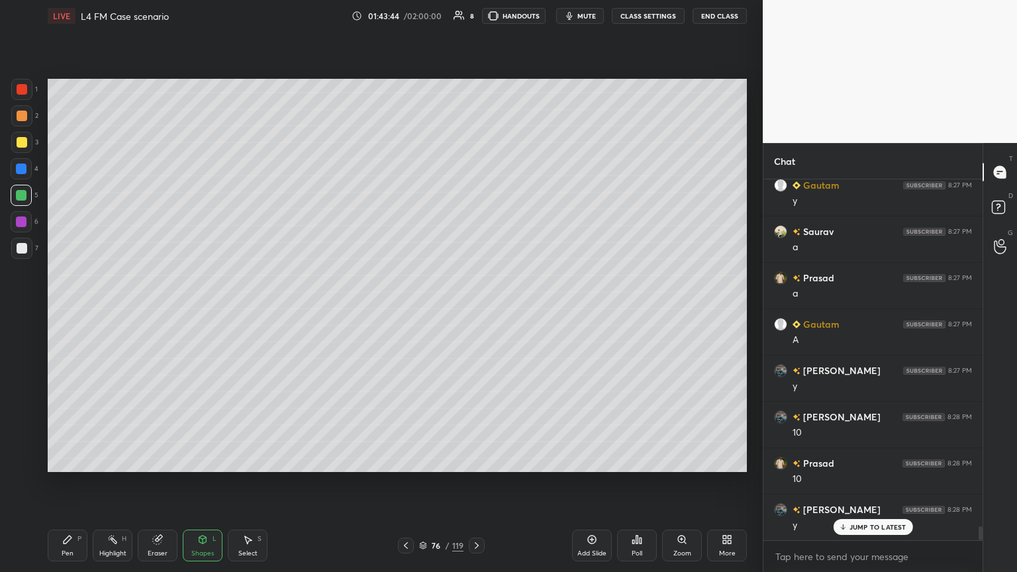
click at [20, 175] on div at bounding box center [21, 168] width 21 height 21
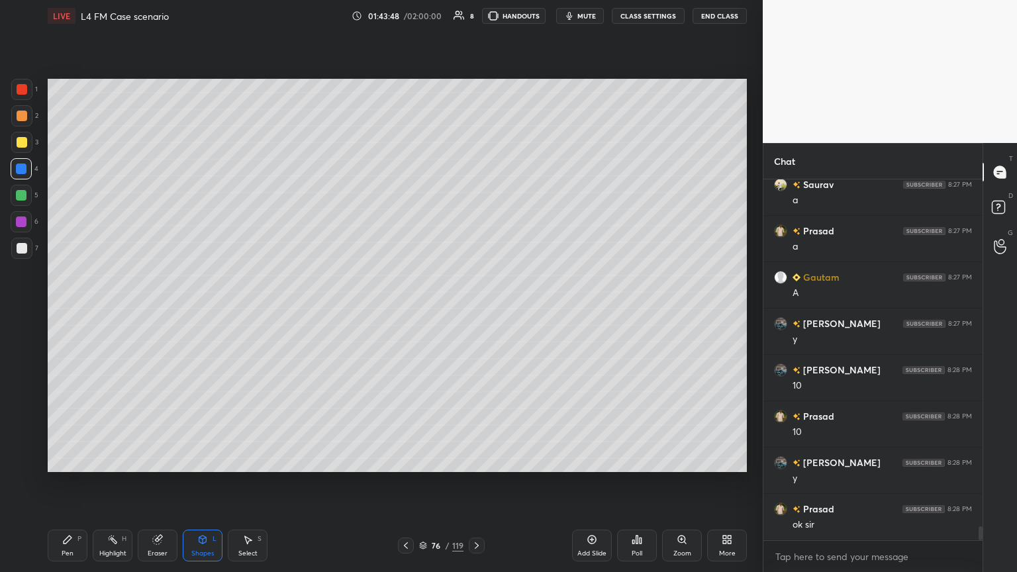
scroll to position [8893, 0]
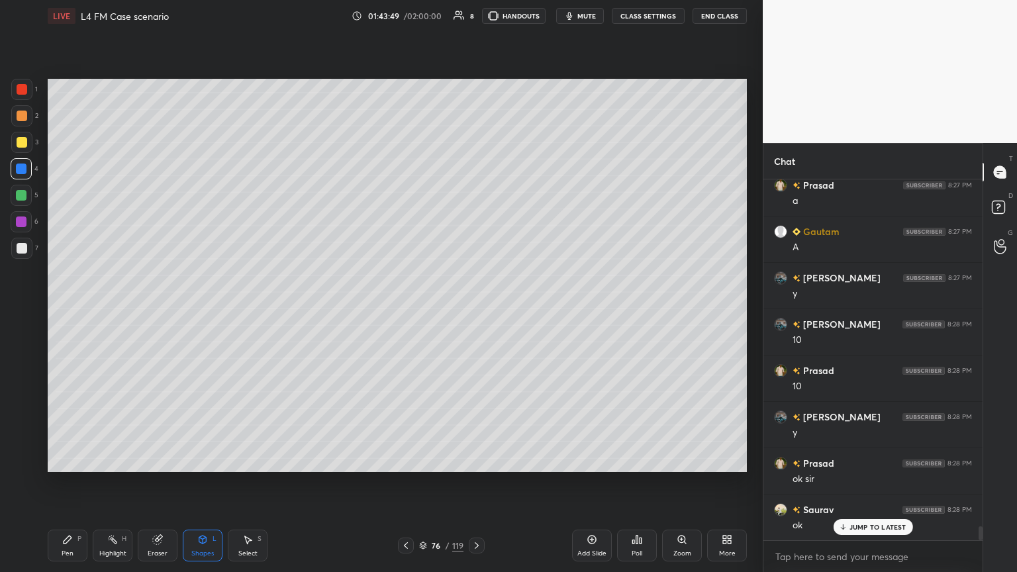
click at [203, 311] on icon at bounding box center [203, 541] width 0 height 5
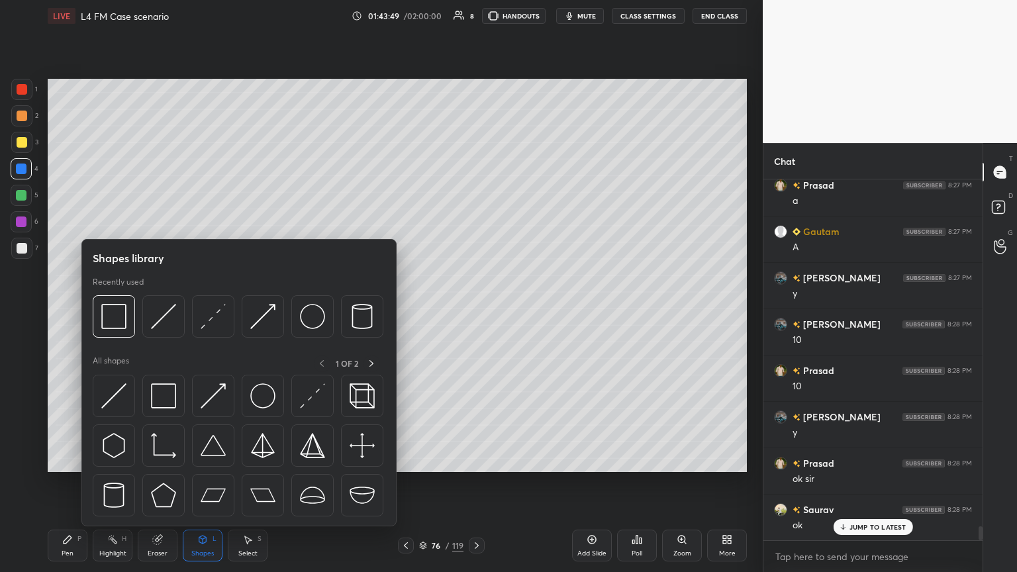
click at [114, 311] on img at bounding box center [113, 316] width 25 height 25
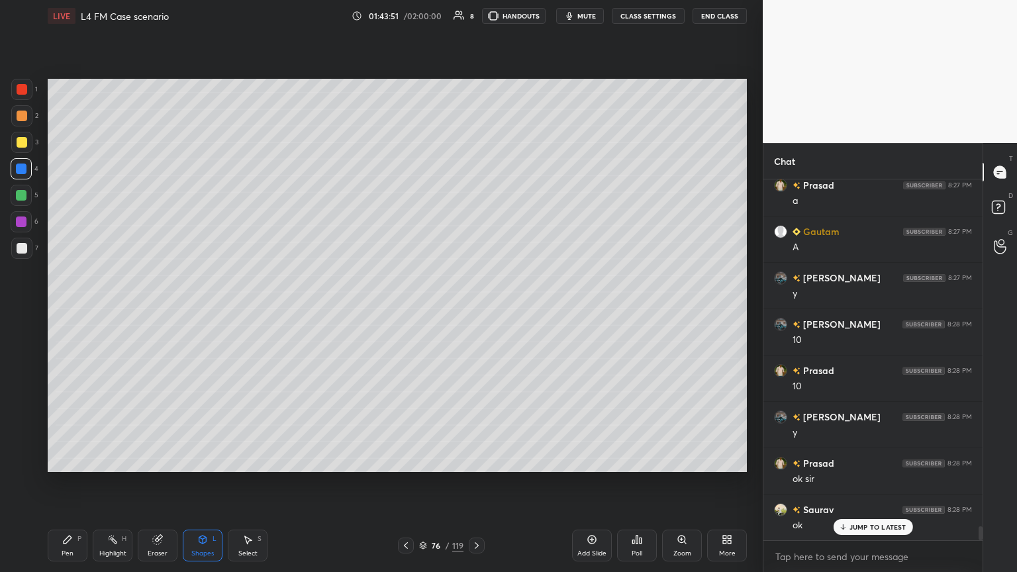
scroll to position [8940, 0]
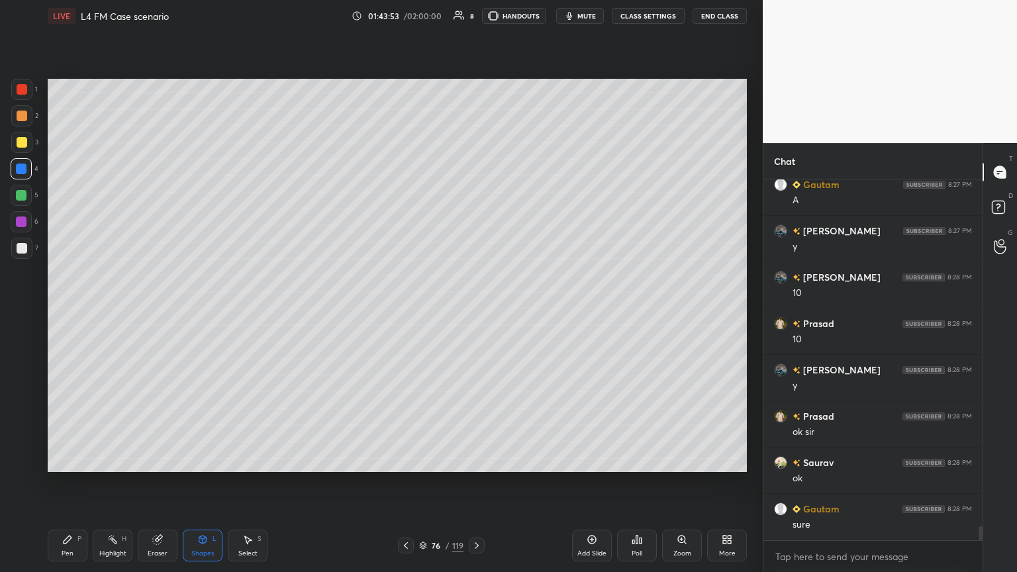
click at [66, 311] on icon at bounding box center [67, 539] width 11 height 11
click at [17, 244] on div at bounding box center [22, 248] width 11 height 11
click at [21, 199] on div at bounding box center [21, 195] width 11 height 11
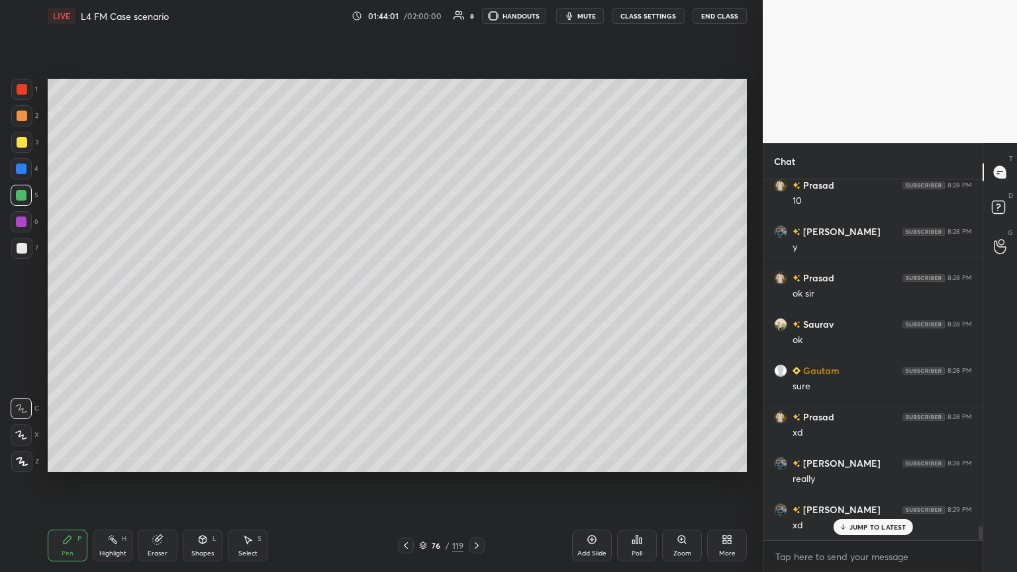
scroll to position [9126, 0]
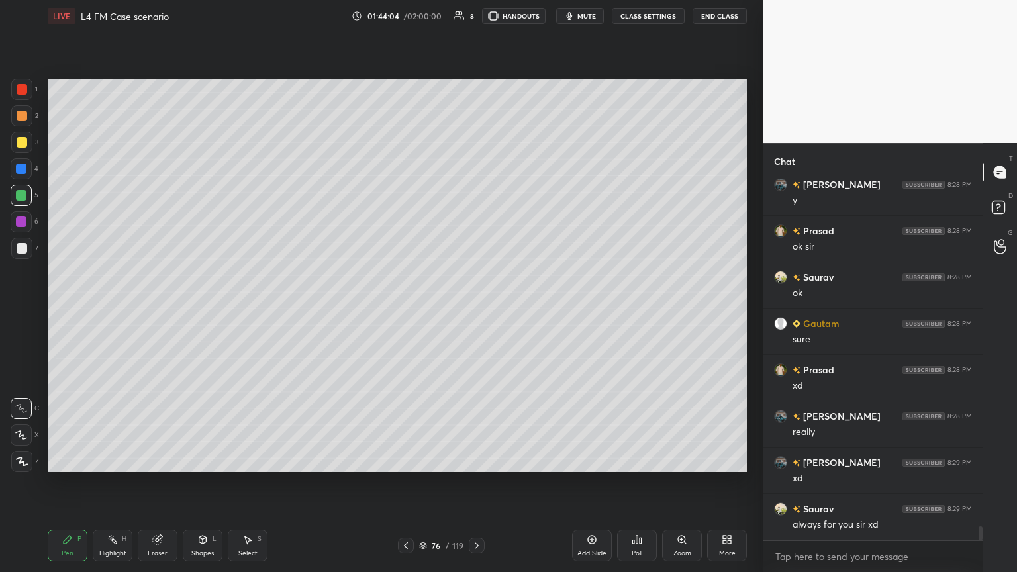
click at [21, 148] on div at bounding box center [21, 142] width 21 height 21
click at [66, 311] on div "Pen P" at bounding box center [68, 546] width 40 height 32
click at [410, 311] on icon at bounding box center [406, 545] width 11 height 11
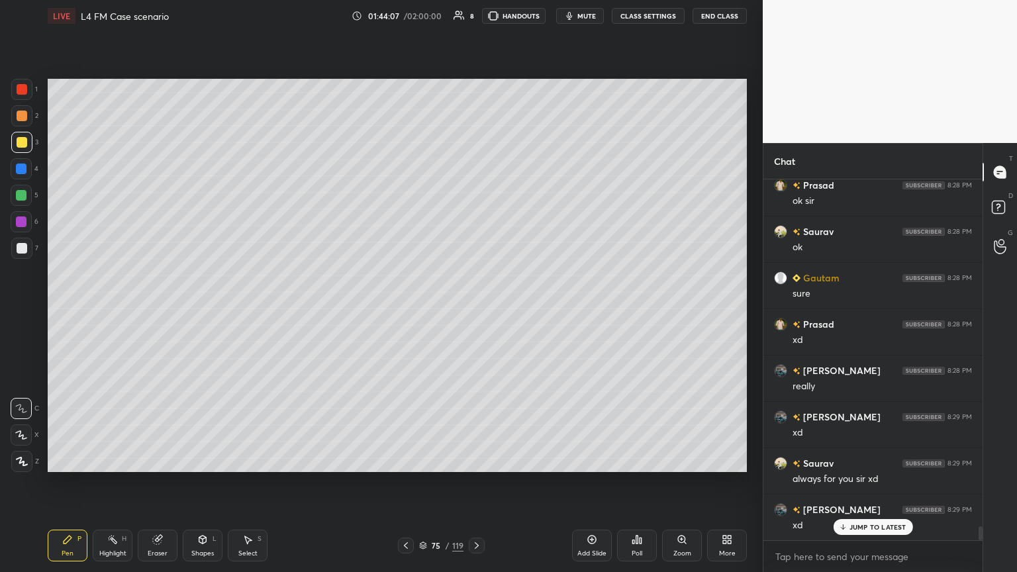
click at [475, 311] on icon at bounding box center [477, 545] width 4 height 7
click at [60, 311] on div "Pen P" at bounding box center [68, 546] width 40 height 32
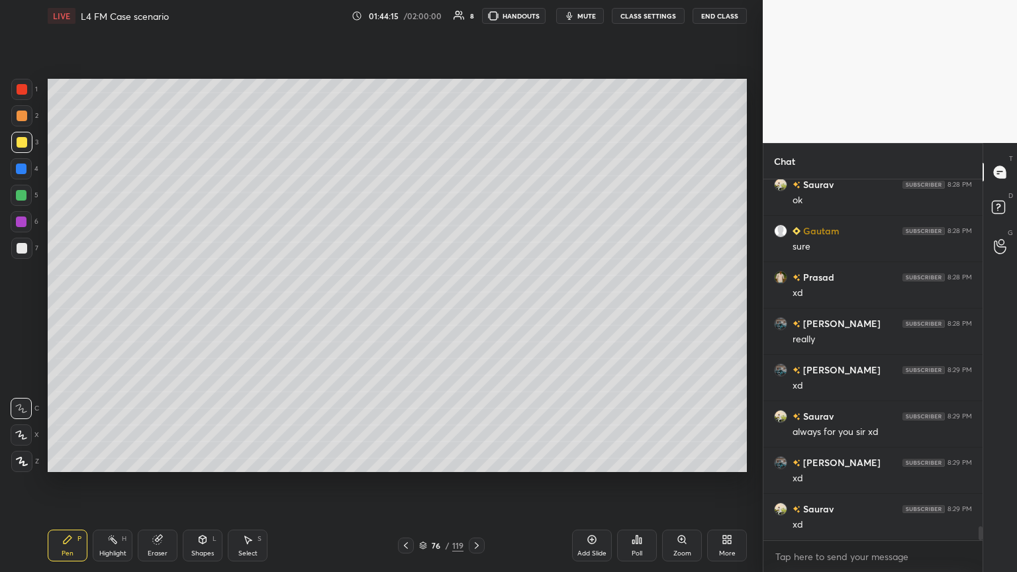
click at [201, 311] on div "Shapes L" at bounding box center [203, 546] width 40 height 32
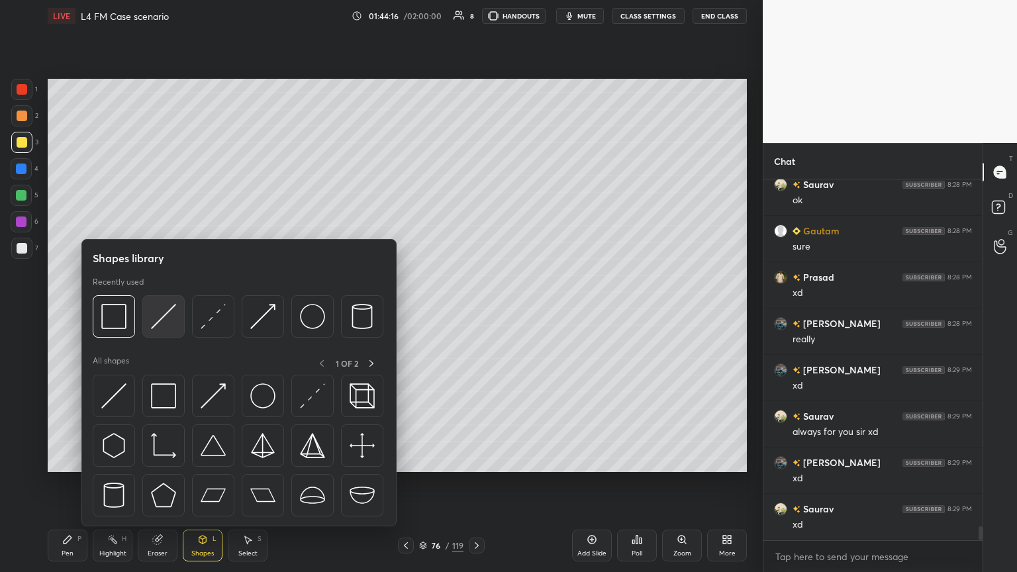
click at [165, 311] on img at bounding box center [163, 316] width 25 height 25
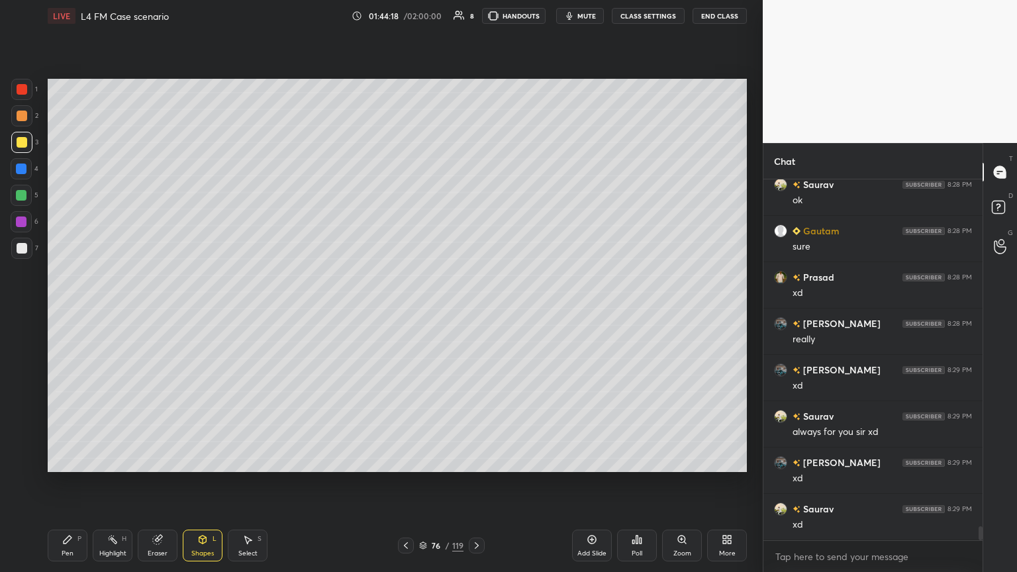
click at [17, 118] on div at bounding box center [22, 116] width 11 height 11
click at [64, 311] on div "Pen P" at bounding box center [68, 546] width 40 height 32
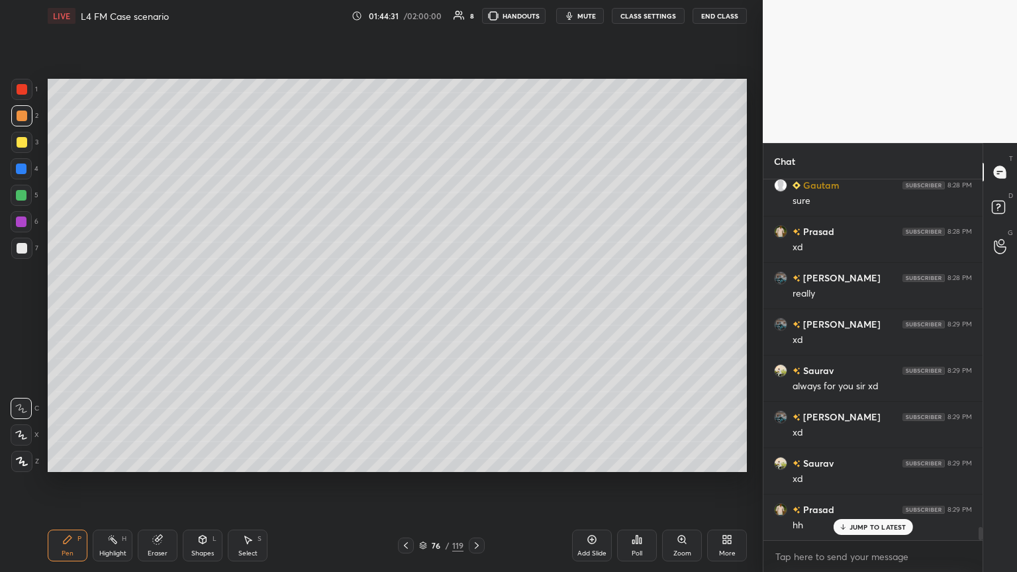
scroll to position [9311, 0]
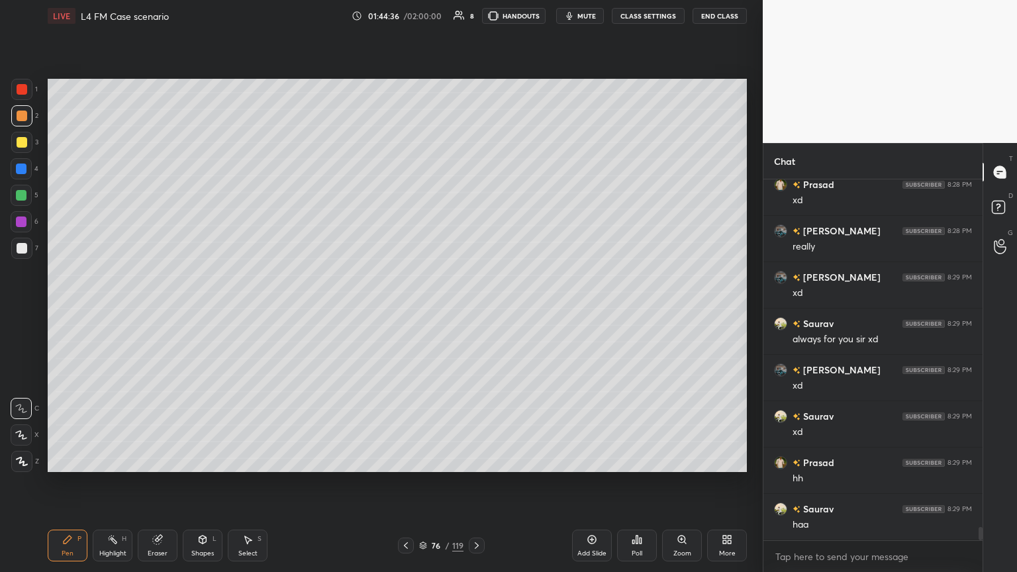
click at [199, 311] on div "Shapes L" at bounding box center [203, 546] width 40 height 32
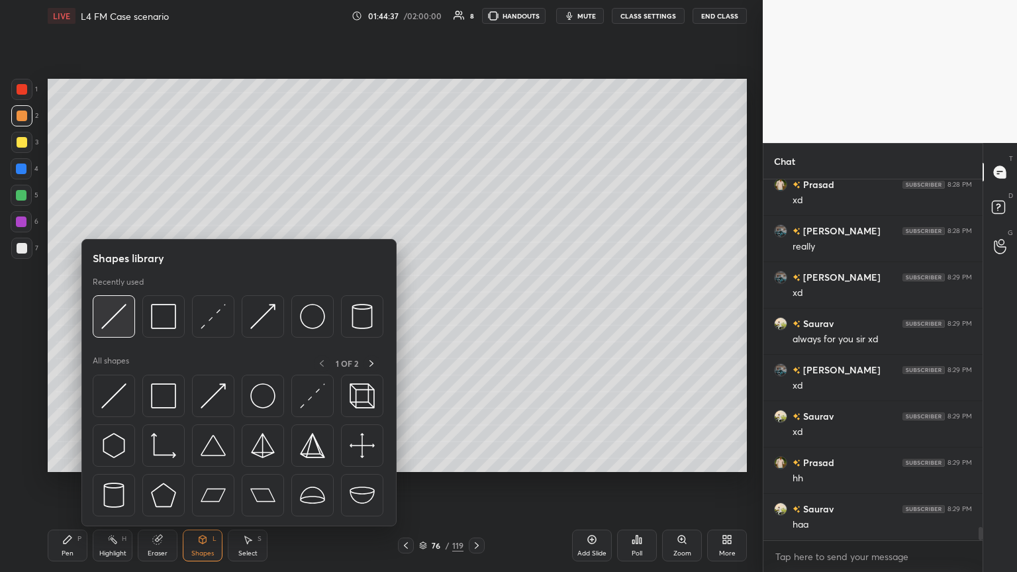
click at [119, 311] on img at bounding box center [113, 316] width 25 height 25
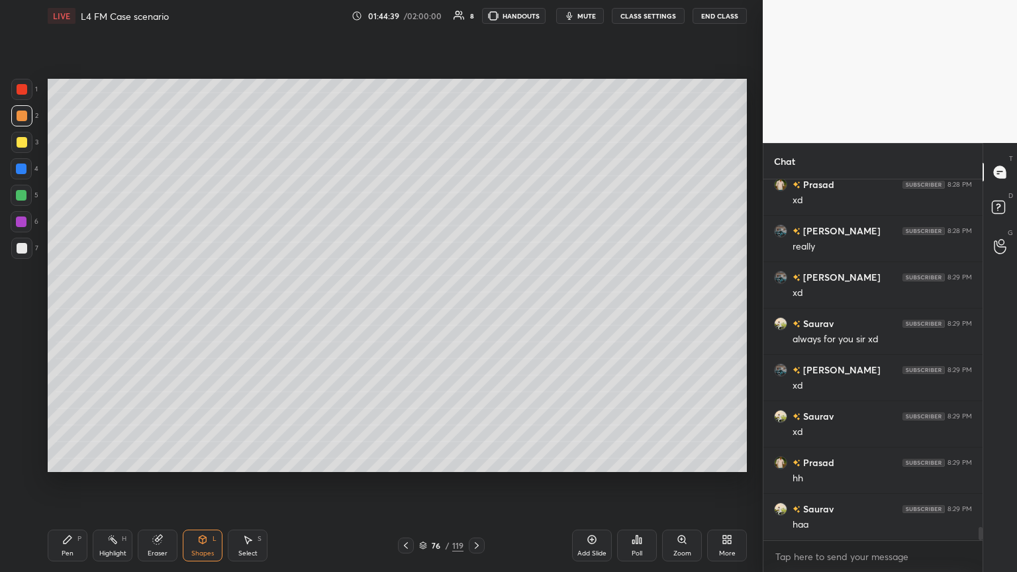
click at [24, 238] on div at bounding box center [21, 248] width 21 height 21
click at [60, 311] on div "Pen P Highlight H Eraser Shapes L Select S 76 / 119 Add Slide Poll Zoom More" at bounding box center [397, 545] width 699 height 53
click at [64, 311] on div "Pen P Highlight H Eraser Shapes L Select S 76 / 119 Add Slide Poll Zoom More" at bounding box center [397, 545] width 699 height 53
click at [77, 311] on div "Pen P" at bounding box center [68, 546] width 40 height 32
click at [406, 311] on icon at bounding box center [406, 545] width 11 height 11
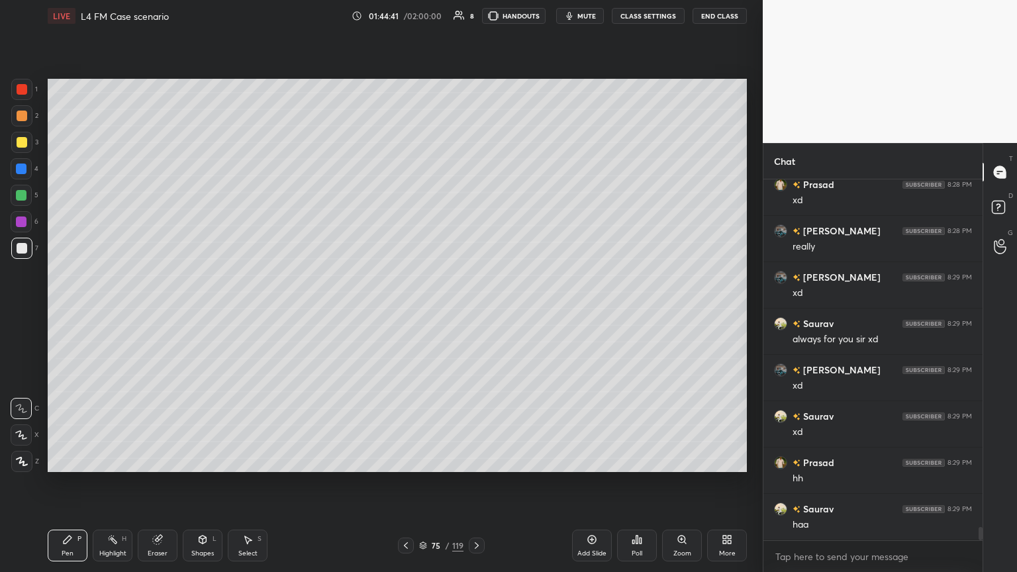
click at [407, 311] on icon at bounding box center [406, 545] width 11 height 11
click at [408, 311] on icon at bounding box center [406, 545] width 11 height 11
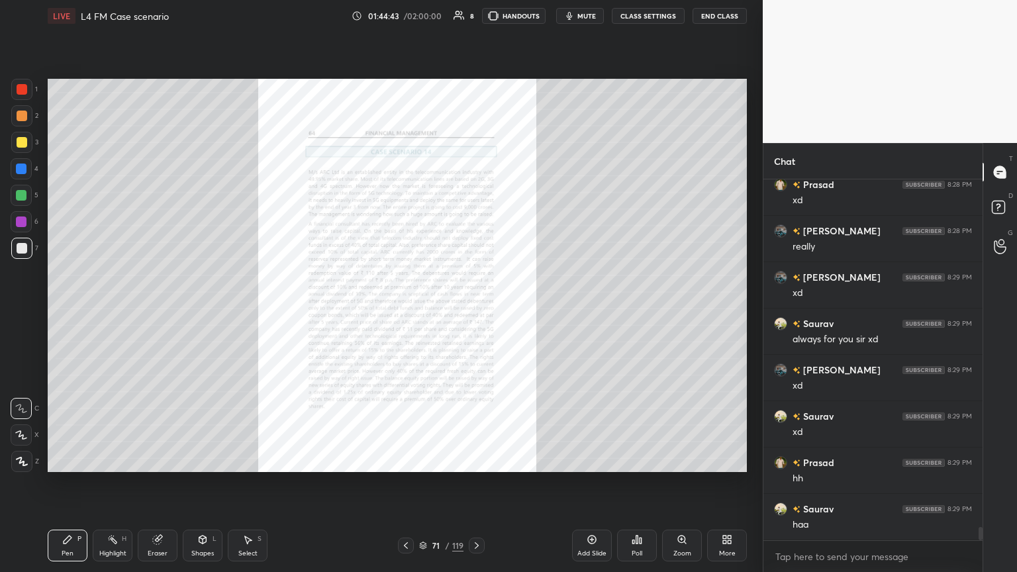
click at [475, 311] on icon at bounding box center [476, 545] width 11 height 11
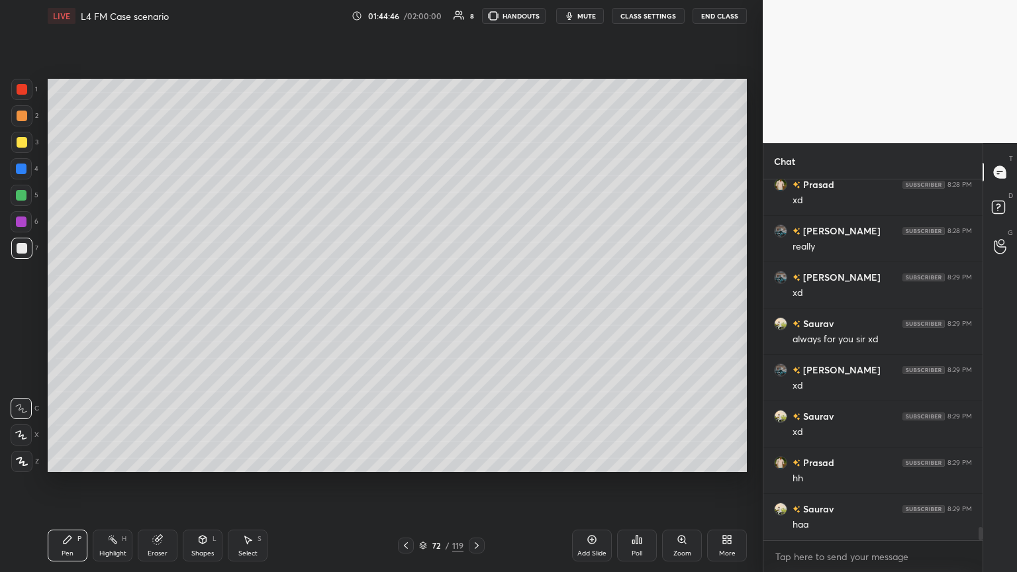
click at [474, 311] on icon at bounding box center [476, 545] width 11 height 11
click at [475, 311] on icon at bounding box center [476, 545] width 11 height 11
click at [475, 311] on icon at bounding box center [477, 545] width 4 height 7
click at [407, 311] on icon at bounding box center [406, 545] width 11 height 11
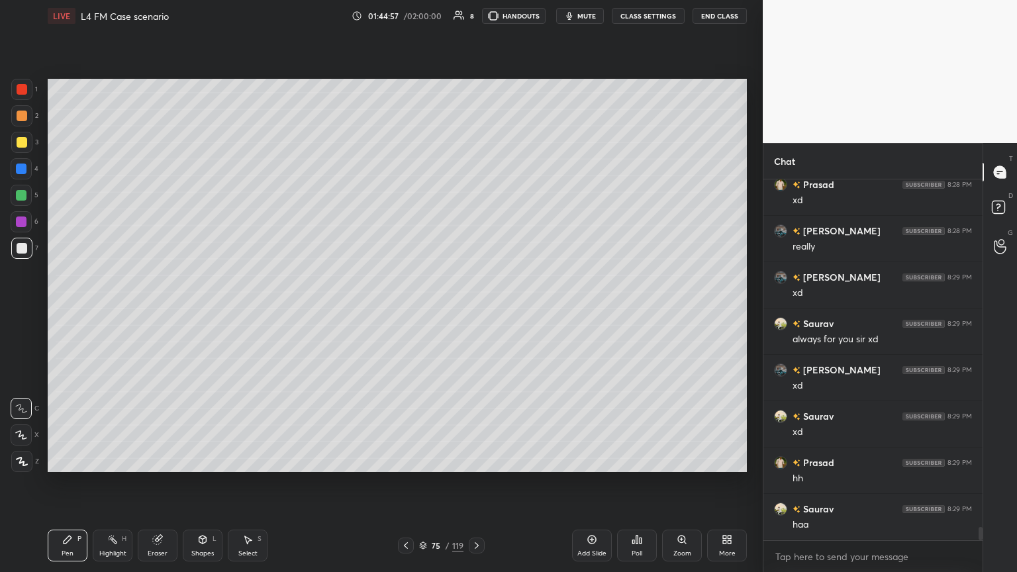
click at [408, 311] on icon at bounding box center [406, 545] width 11 height 11
click at [406, 311] on icon at bounding box center [406, 545] width 11 height 11
click at [407, 311] on icon at bounding box center [406, 545] width 11 height 11
click at [475, 311] on icon at bounding box center [476, 545] width 11 height 11
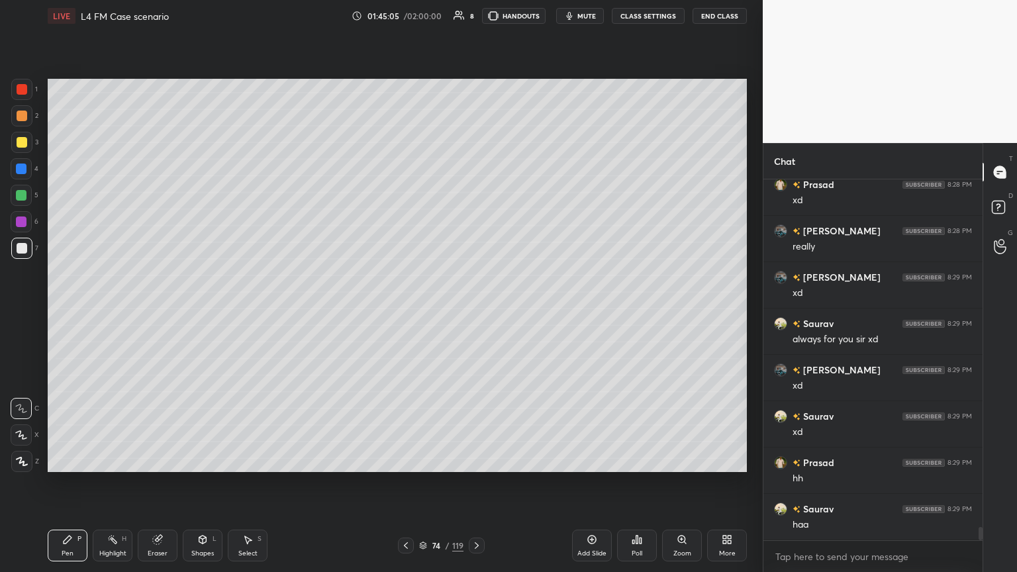
click at [475, 311] on icon at bounding box center [476, 545] width 11 height 11
click at [409, 311] on icon at bounding box center [406, 545] width 11 height 11
click at [401, 311] on icon at bounding box center [406, 545] width 11 height 11
click at [400, 311] on div at bounding box center [406, 546] width 16 height 16
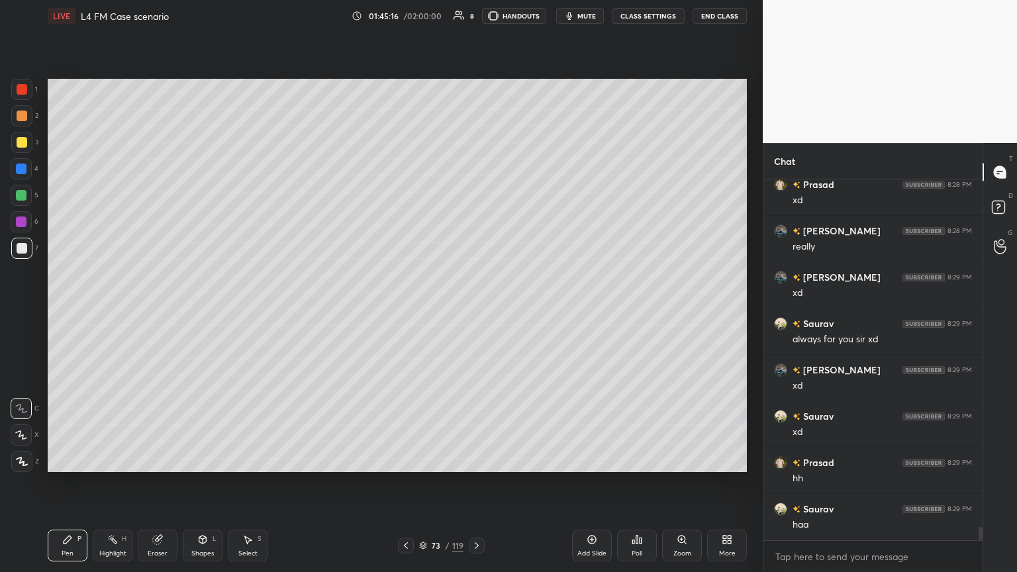
click at [401, 311] on icon at bounding box center [406, 545] width 11 height 11
click at [475, 311] on icon at bounding box center [477, 545] width 4 height 7
click at [475, 311] on icon at bounding box center [476, 545] width 11 height 11
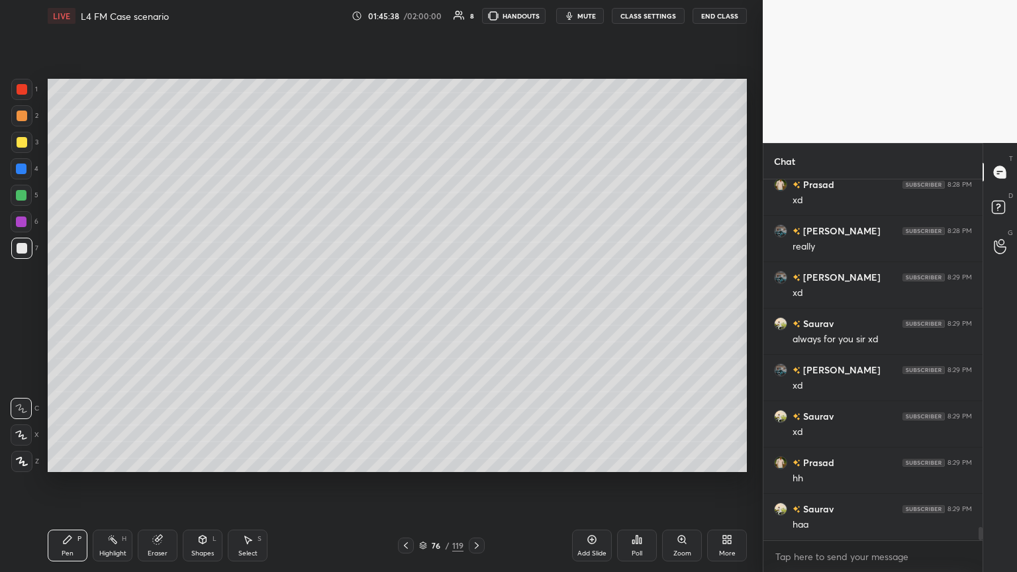
click at [13, 169] on div at bounding box center [21, 168] width 21 height 21
click at [202, 311] on icon at bounding box center [202, 539] width 7 height 2
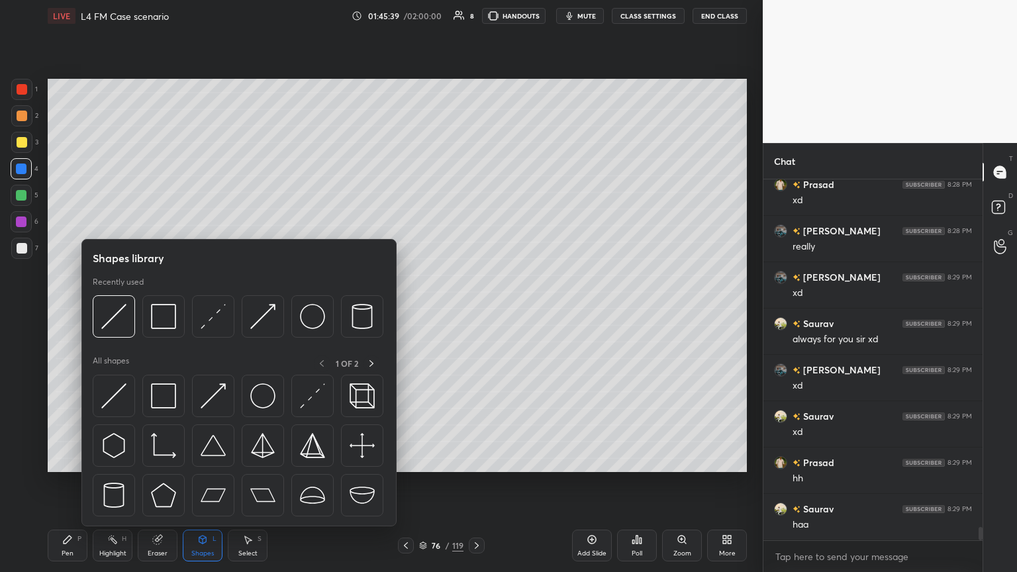
click at [123, 311] on img at bounding box center [113, 316] width 25 height 25
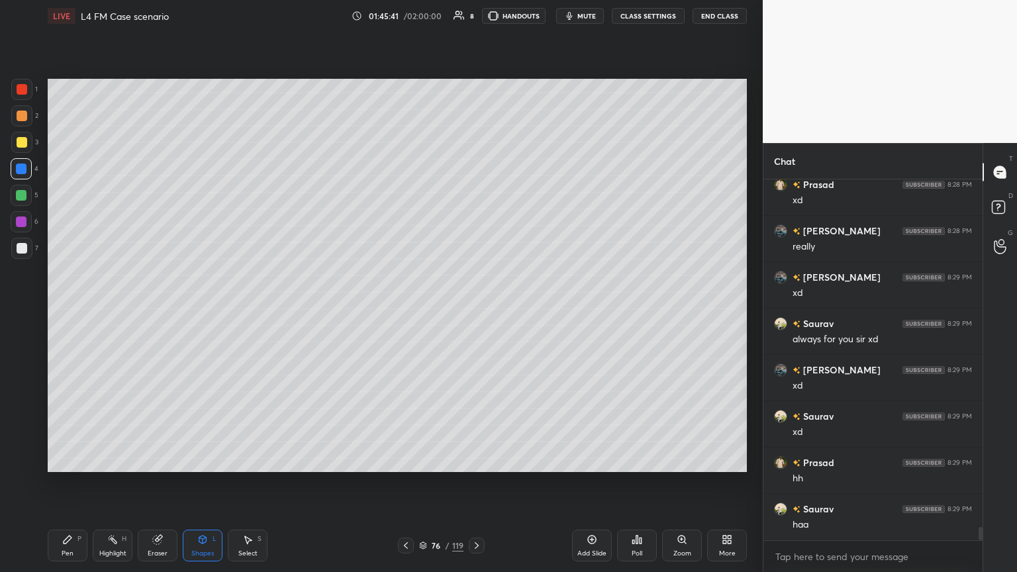
click at [17, 249] on div at bounding box center [22, 248] width 11 height 11
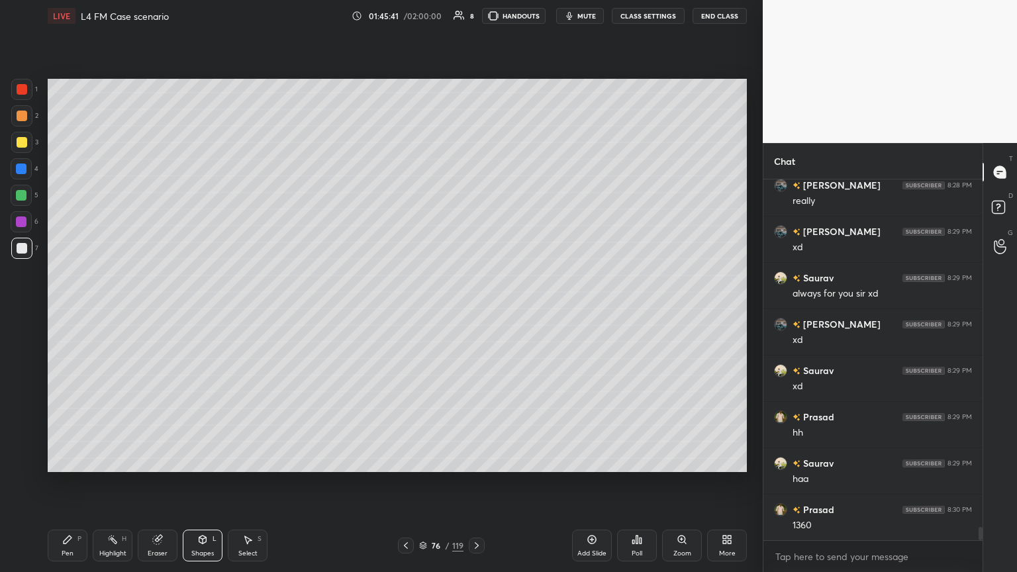
click at [65, 311] on div "Pen P Highlight H Eraser Shapes L Select S 76 / 119 Add Slide Poll Zoom More" at bounding box center [397, 545] width 699 height 53
click at [64, 311] on icon at bounding box center [68, 540] width 8 height 8
click at [402, 311] on div at bounding box center [406, 546] width 16 height 16
click at [405, 311] on icon at bounding box center [406, 545] width 11 height 11
click at [408, 311] on icon at bounding box center [406, 545] width 11 height 11
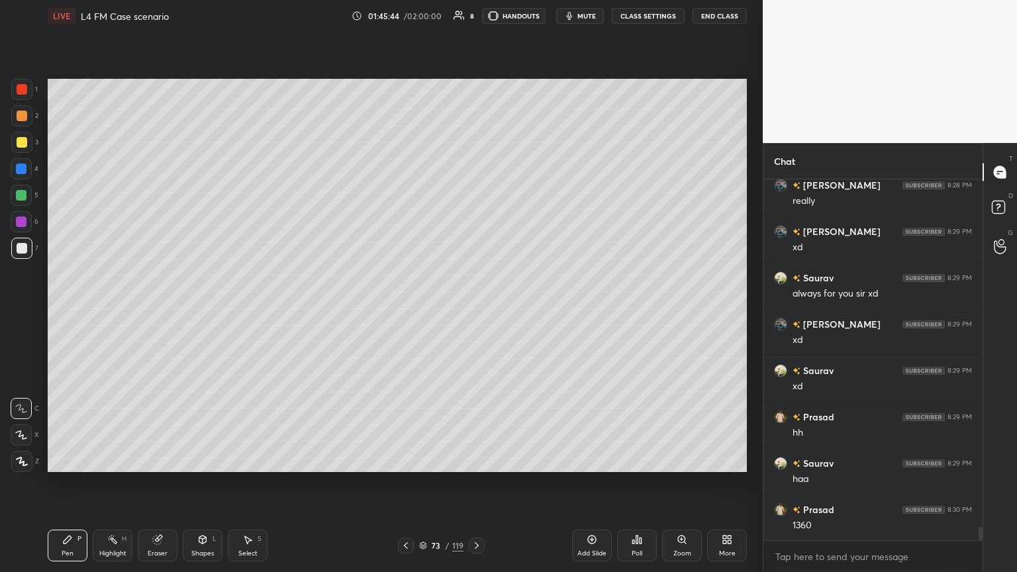
click at [407, 311] on icon at bounding box center [406, 545] width 11 height 11
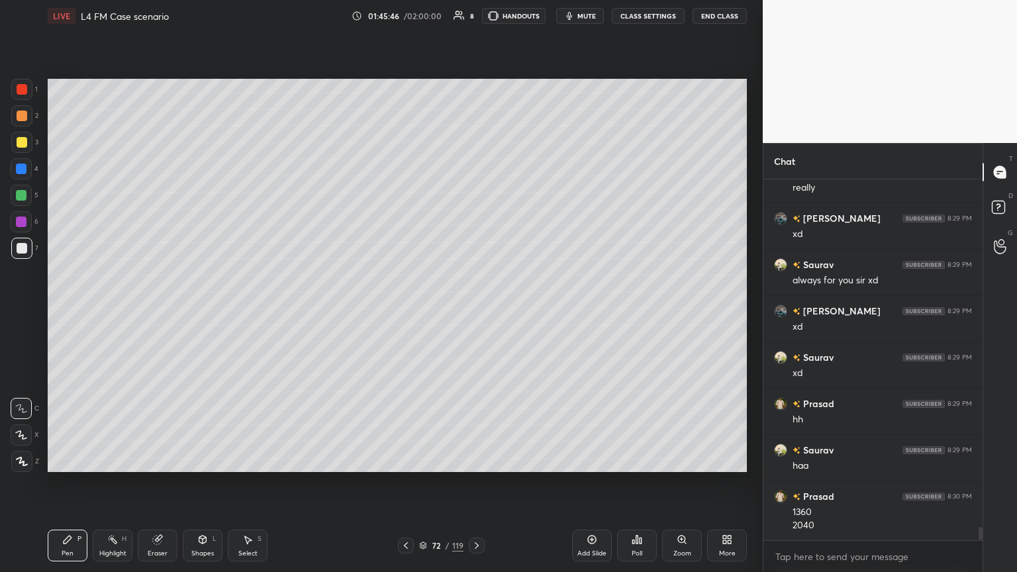
click at [475, 311] on icon at bounding box center [476, 545] width 11 height 11
click at [475, 311] on div at bounding box center [477, 546] width 16 height 16
click at [475, 311] on icon at bounding box center [476, 545] width 11 height 11
click at [90, 311] on div "Pen P Highlight H Eraser Shapes L Select S 76 / 119 Add Slide Poll Zoom More" at bounding box center [397, 545] width 699 height 53
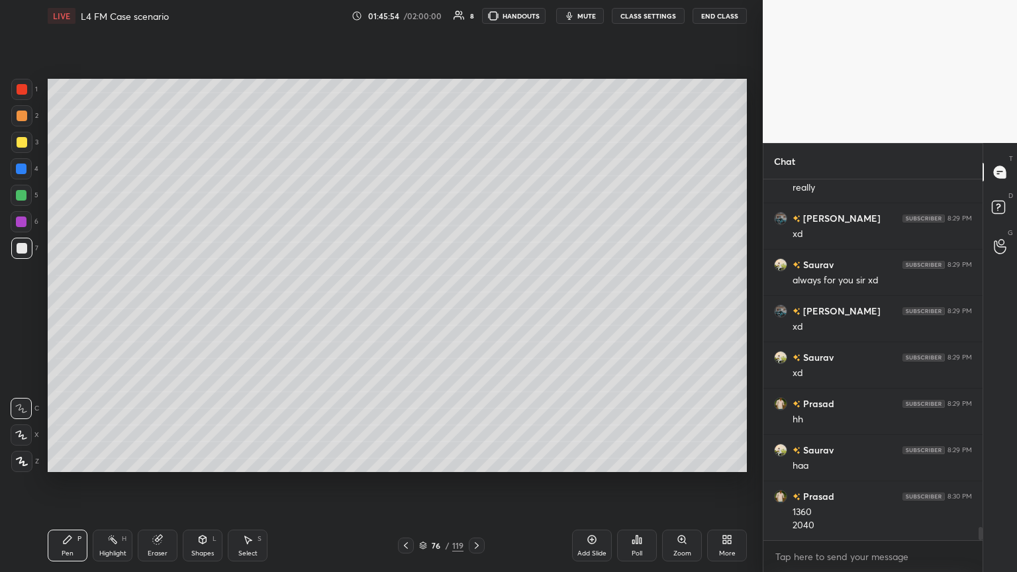
click at [409, 311] on icon at bounding box center [406, 545] width 11 height 11
click at [408, 311] on icon at bounding box center [406, 545] width 11 height 11
click at [475, 311] on icon at bounding box center [476, 545] width 11 height 11
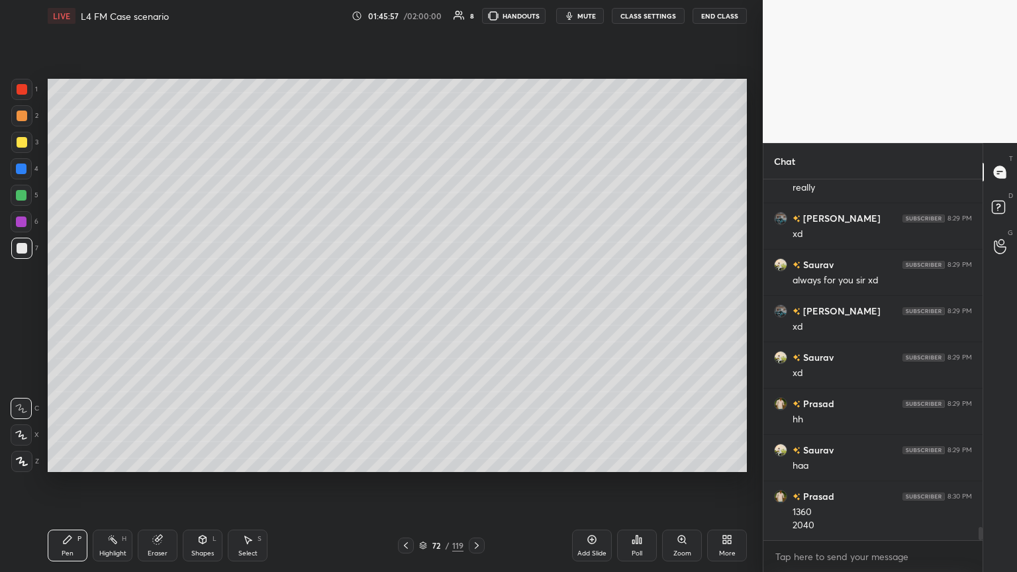
click at [475, 311] on icon at bounding box center [476, 545] width 11 height 11
click at [25, 125] on div at bounding box center [21, 115] width 21 height 21
click at [23, 247] on div at bounding box center [22, 248] width 11 height 11
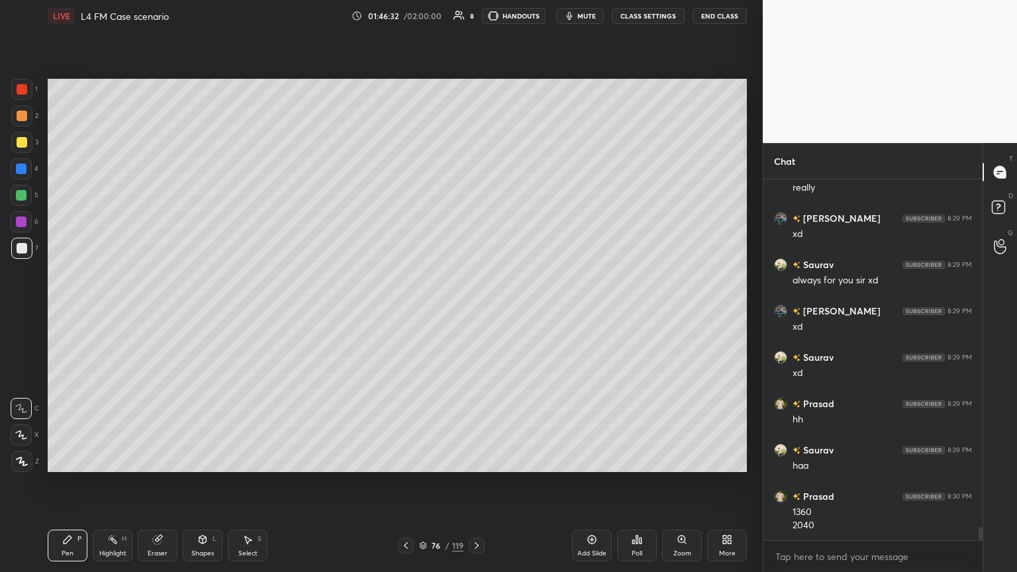
click at [26, 121] on div at bounding box center [21, 115] width 21 height 21
click at [204, 311] on div "Shapes L" at bounding box center [203, 546] width 40 height 32
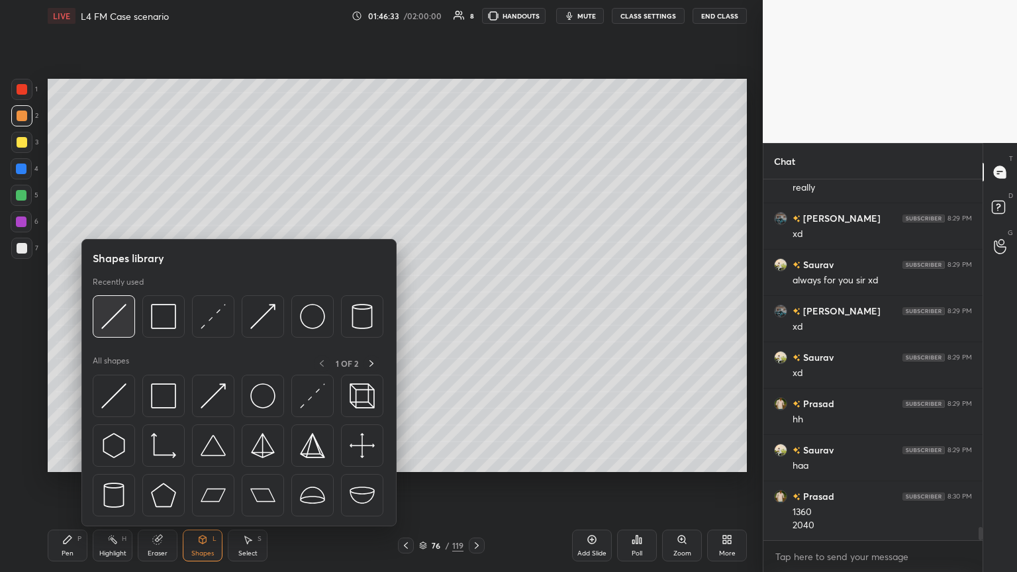
click at [114, 311] on img at bounding box center [113, 316] width 25 height 25
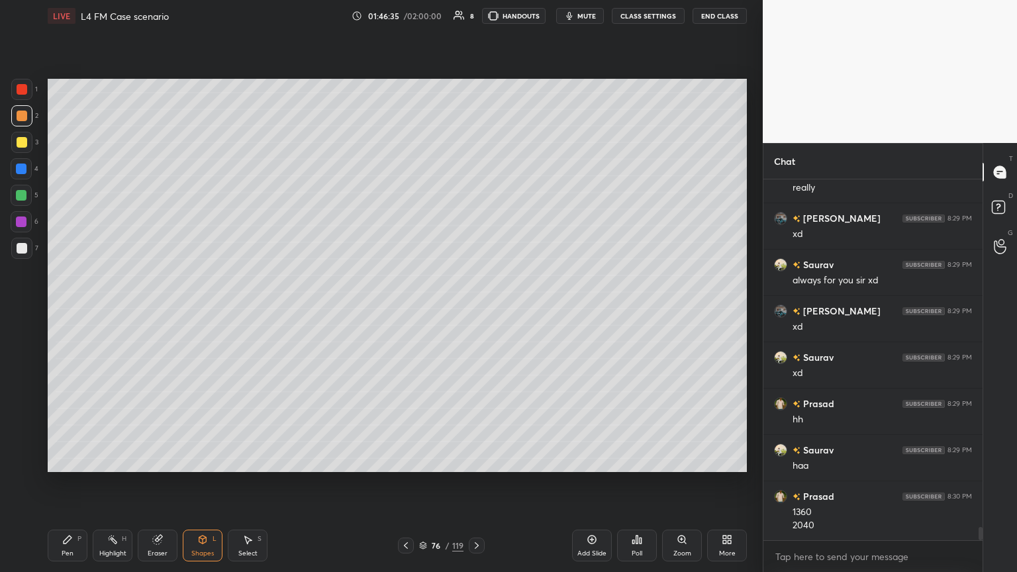
click at [73, 311] on div "Pen P" at bounding box center [68, 546] width 40 height 32
click at [26, 261] on div "7" at bounding box center [24, 251] width 27 height 26
click at [13, 143] on div at bounding box center [21, 142] width 21 height 21
click at [30, 123] on div at bounding box center [21, 115] width 21 height 21
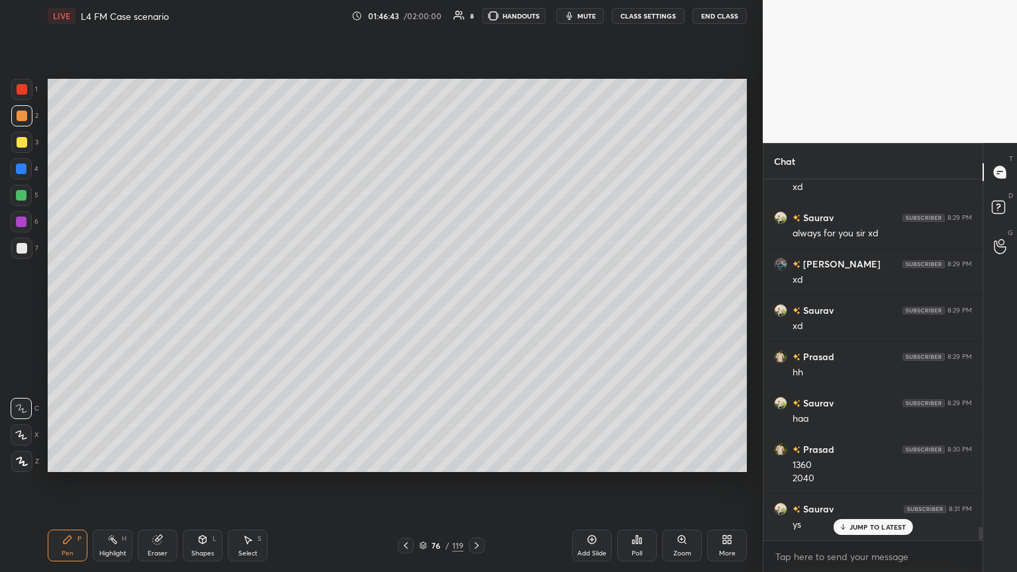
scroll to position [9463, 0]
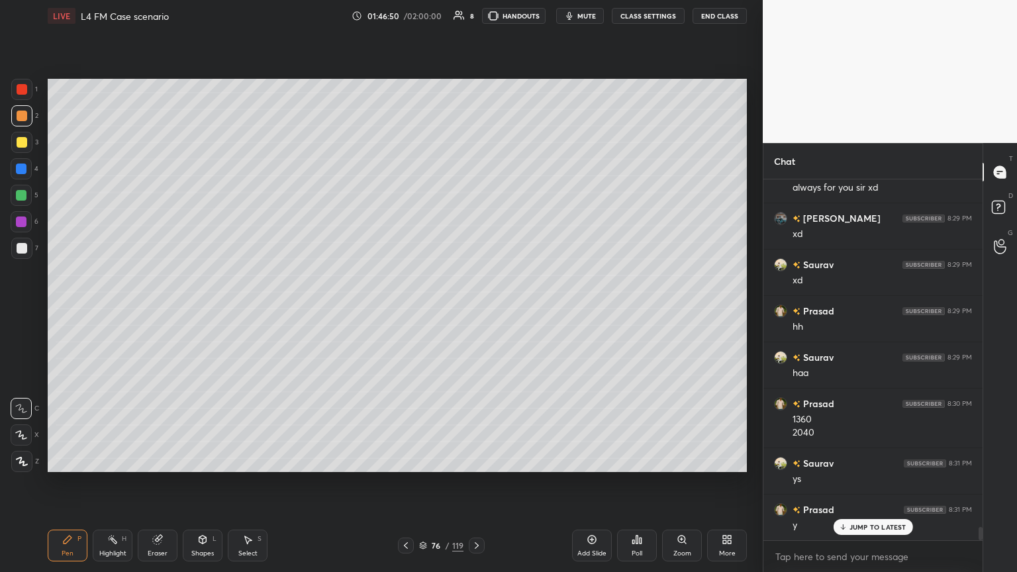
click at [60, 311] on div "Pen P" at bounding box center [68, 546] width 40 height 32
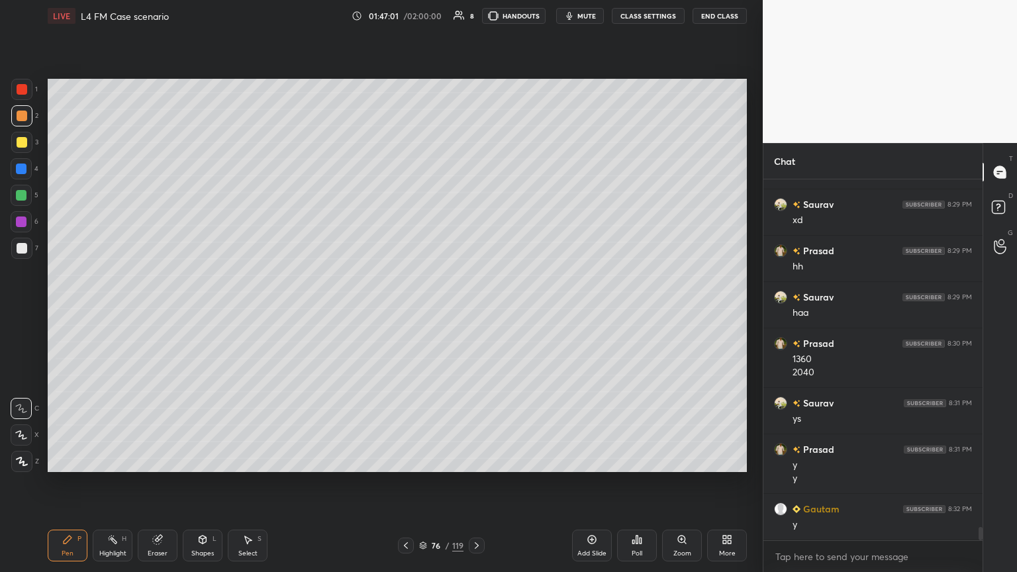
click at [242, 311] on icon at bounding box center [247, 539] width 11 height 11
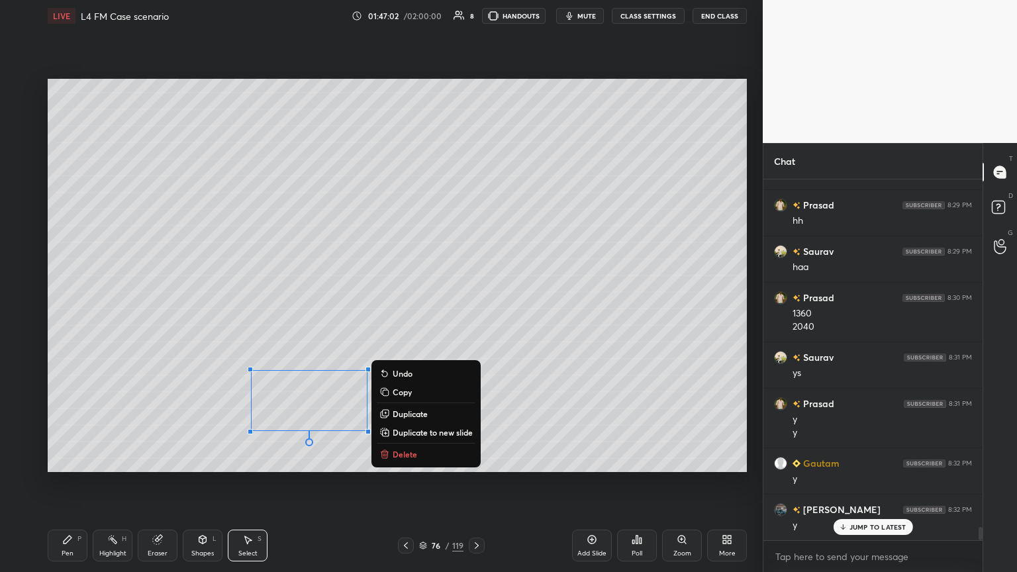
click at [416, 311] on button "Delete" at bounding box center [426, 454] width 99 height 16
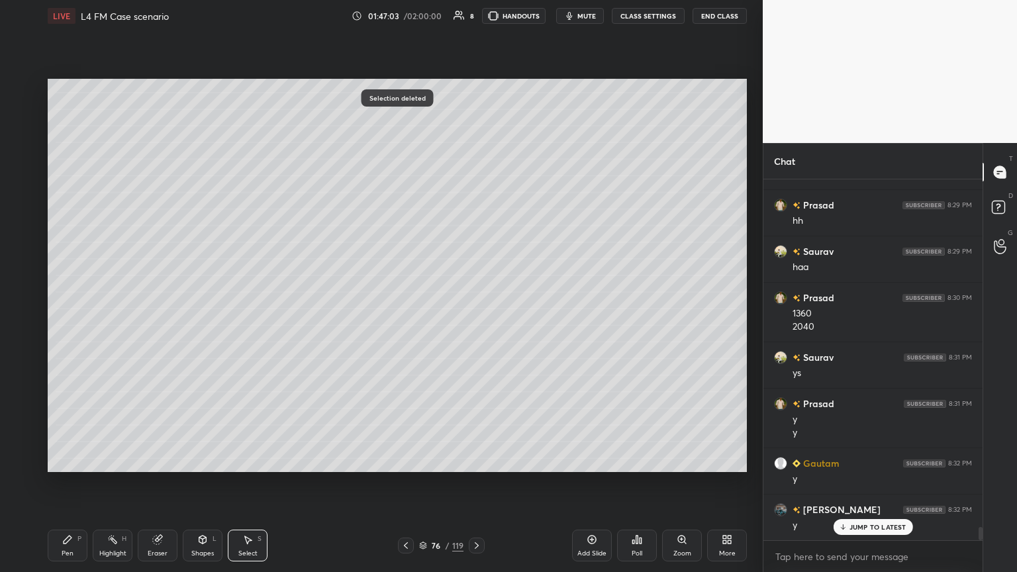
scroll to position [9616, 0]
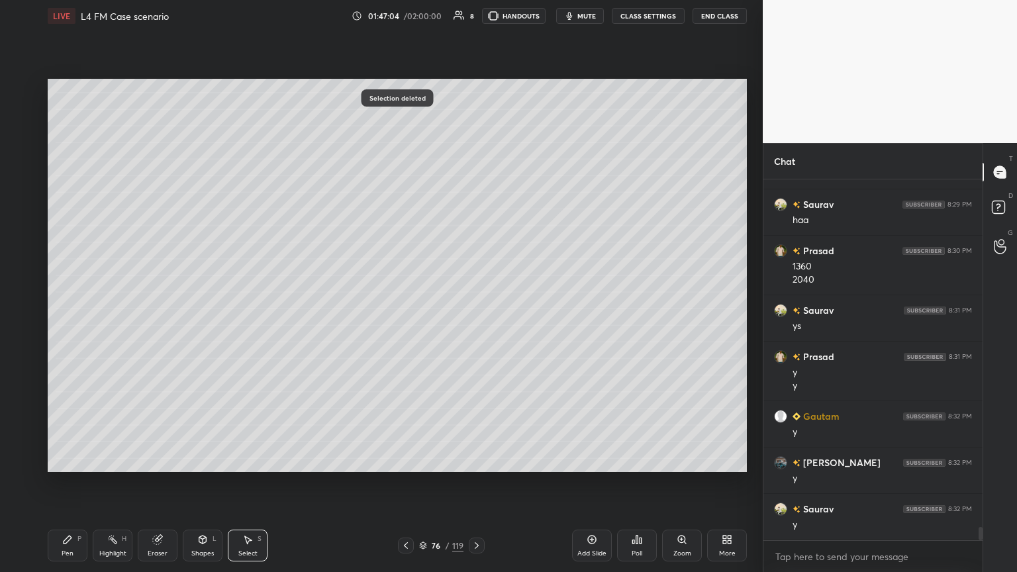
click at [74, 311] on div "Pen P" at bounding box center [68, 546] width 40 height 32
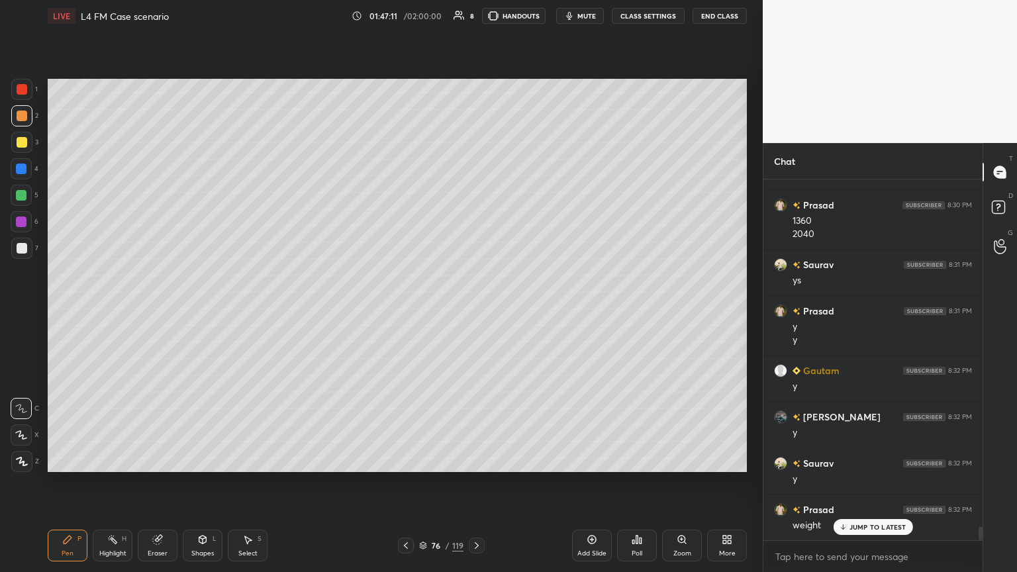
click at [24, 249] on div at bounding box center [22, 248] width 11 height 11
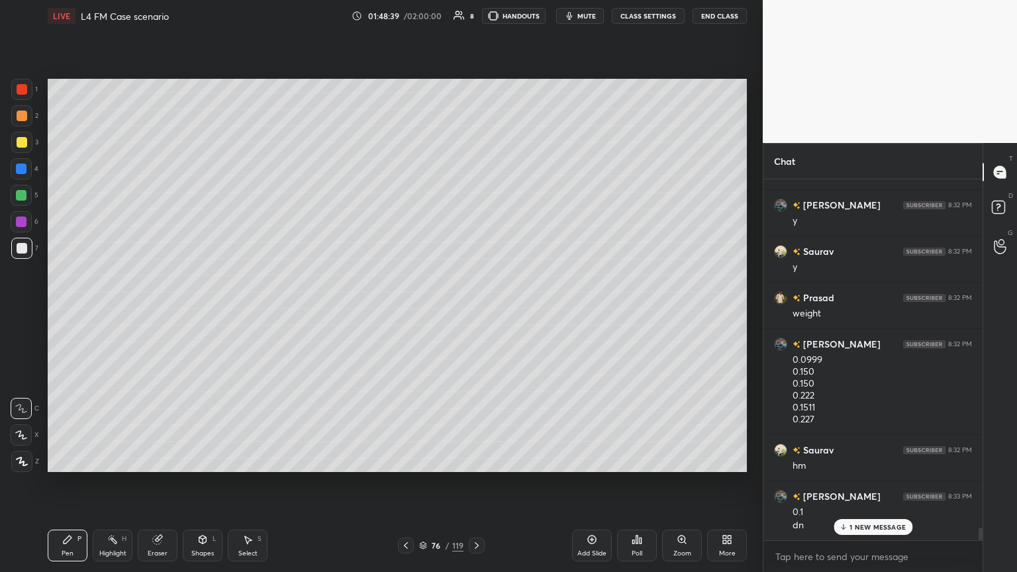
scroll to position [9920, 0]
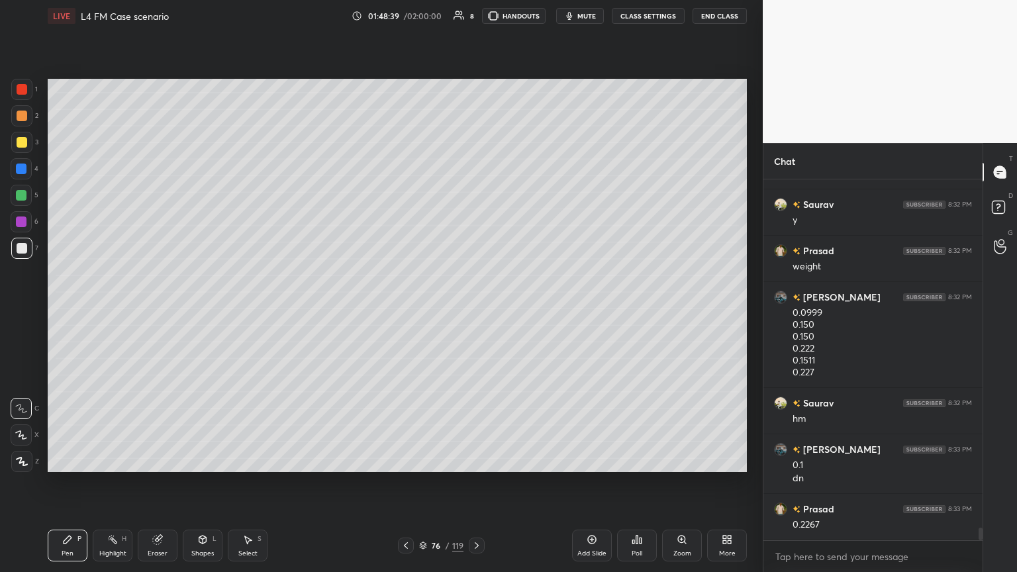
click at [25, 121] on div at bounding box center [22, 116] width 11 height 11
click at [24, 247] on div at bounding box center [22, 248] width 11 height 11
click at [401, 311] on icon at bounding box center [406, 545] width 11 height 11
click at [399, 311] on div at bounding box center [406, 546] width 16 height 16
click at [401, 311] on icon at bounding box center [406, 545] width 11 height 11
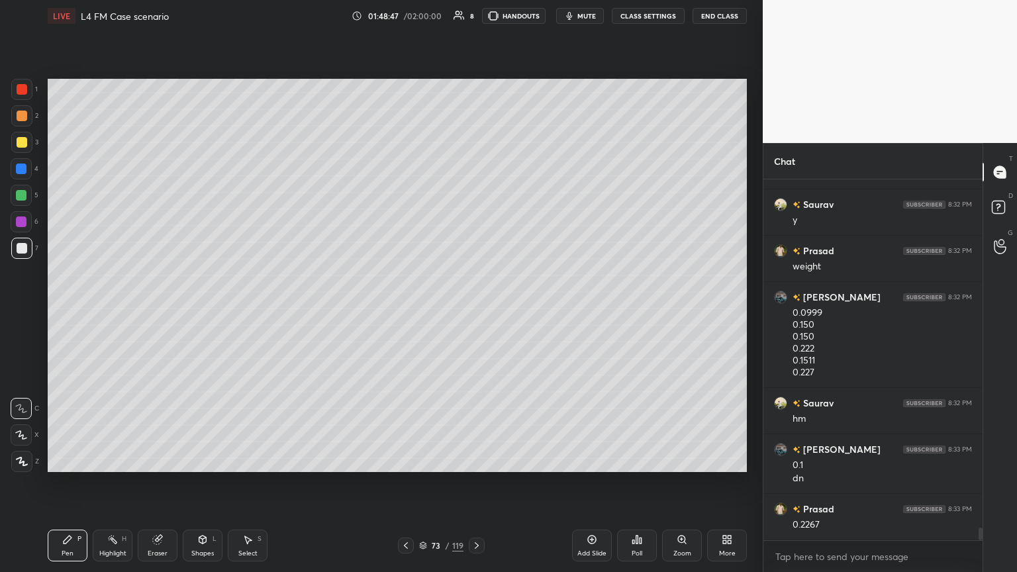
click at [401, 311] on icon at bounding box center [406, 545] width 11 height 11
click at [466, 311] on div "72 / 119" at bounding box center [441, 546] width 87 height 16
click at [475, 311] on icon at bounding box center [476, 545] width 11 height 11
click at [475, 311] on div at bounding box center [477, 546] width 16 height 16
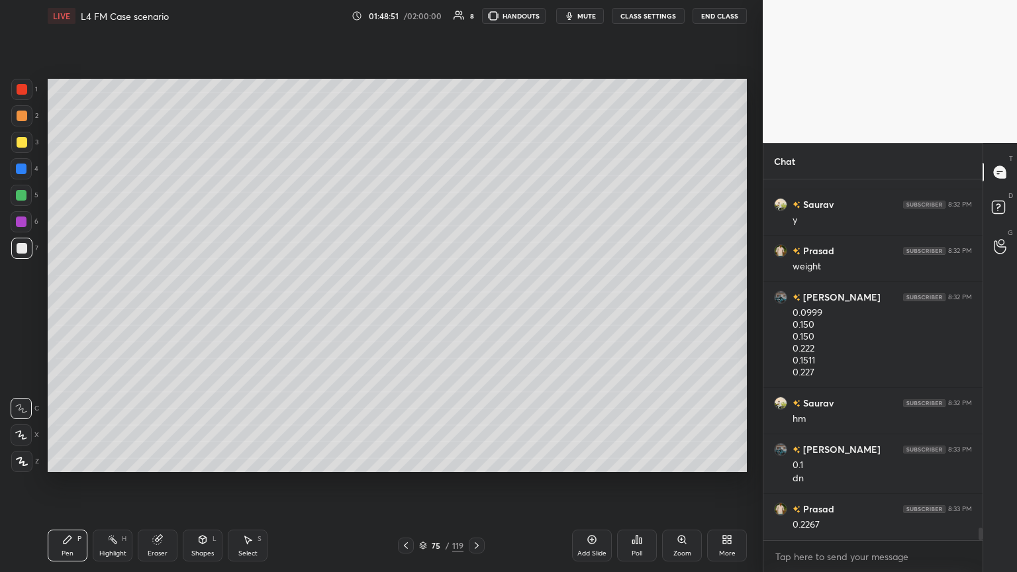
click at [475, 311] on div at bounding box center [477, 546] width 16 height 16
click at [405, 311] on icon at bounding box center [406, 545] width 11 height 11
click at [408, 311] on icon at bounding box center [406, 545] width 11 height 11
click at [407, 311] on icon at bounding box center [406, 545] width 4 height 7
click at [471, 311] on icon at bounding box center [476, 545] width 11 height 11
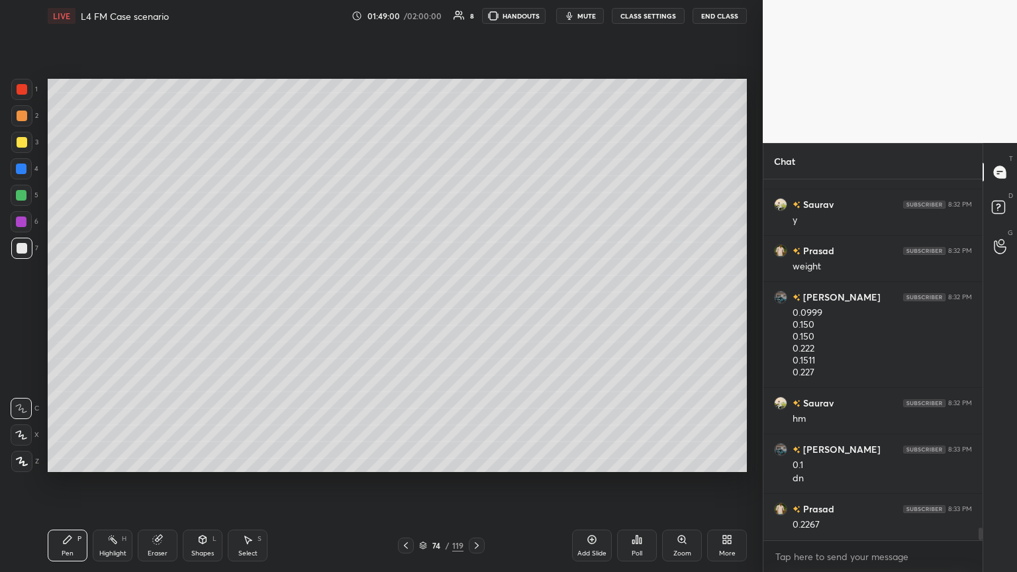
click at [471, 311] on icon at bounding box center [476, 545] width 11 height 11
click at [475, 311] on icon at bounding box center [476, 545] width 11 height 11
click at [401, 311] on icon at bounding box center [406, 545] width 11 height 11
click at [405, 311] on icon at bounding box center [406, 545] width 4 height 7
click at [475, 311] on icon at bounding box center [476, 545] width 11 height 11
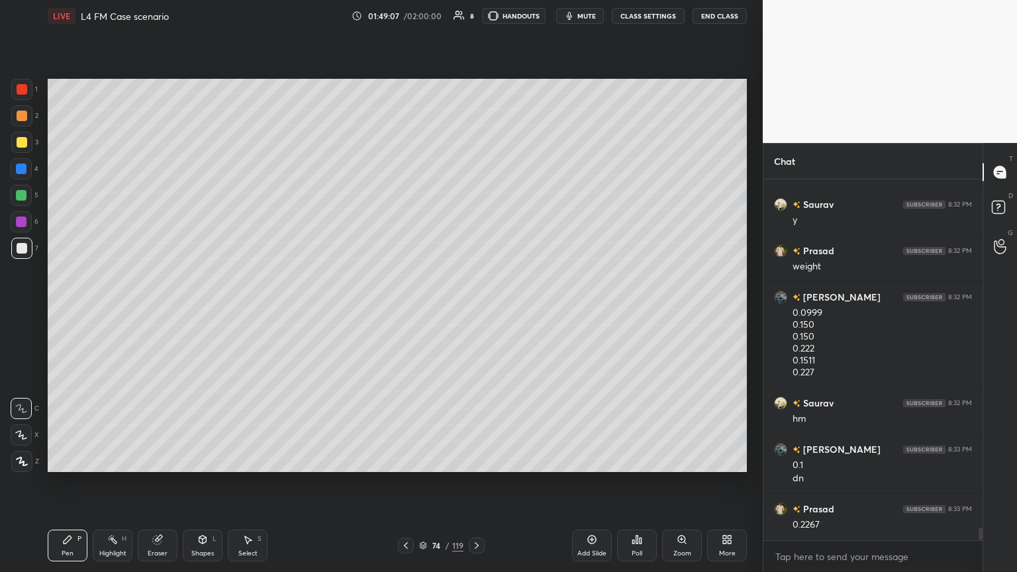
click at [475, 311] on icon at bounding box center [476, 545] width 11 height 11
click at [158, 311] on icon at bounding box center [157, 540] width 9 height 9
click at [62, 311] on icon at bounding box center [67, 539] width 11 height 11
click at [398, 311] on div at bounding box center [406, 546] width 16 height 16
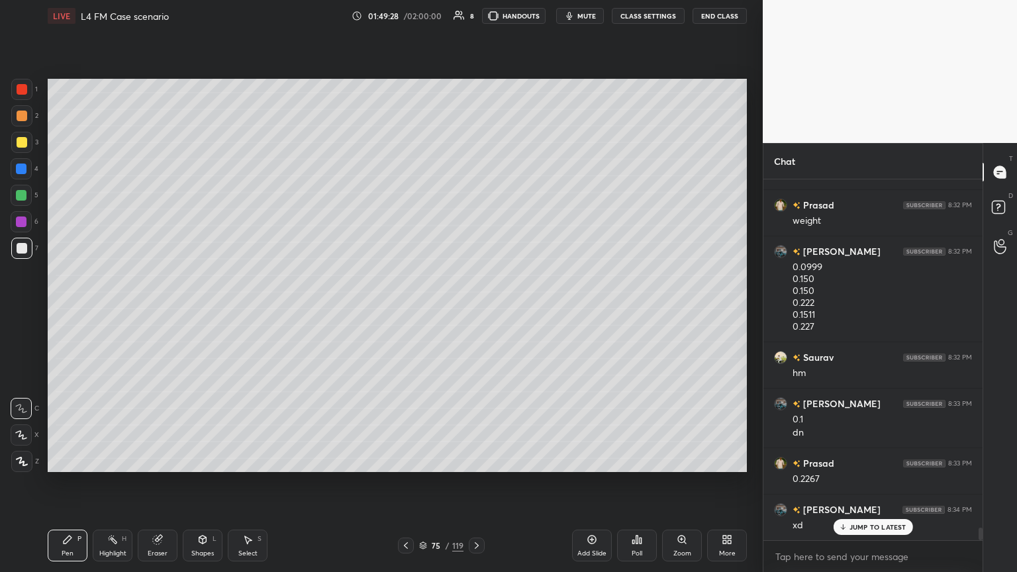
click at [475, 311] on icon at bounding box center [476, 545] width 11 height 11
click at [406, 311] on icon at bounding box center [406, 545] width 11 height 11
click at [475, 311] on icon at bounding box center [476, 545] width 11 height 11
click at [405, 311] on icon at bounding box center [406, 545] width 11 height 11
click at [475, 311] on icon at bounding box center [476, 545] width 11 height 11
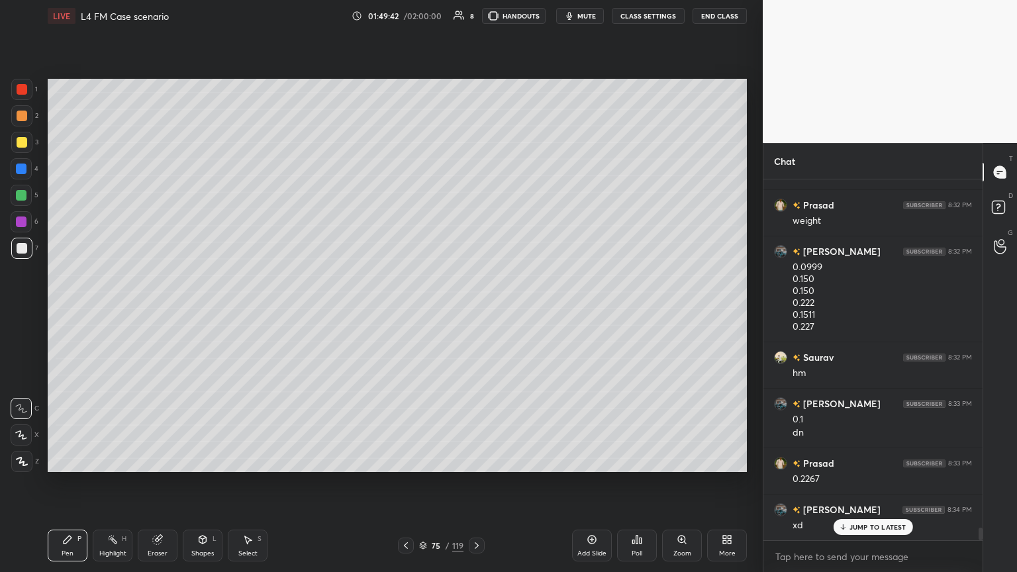
click at [475, 311] on icon at bounding box center [477, 545] width 4 height 7
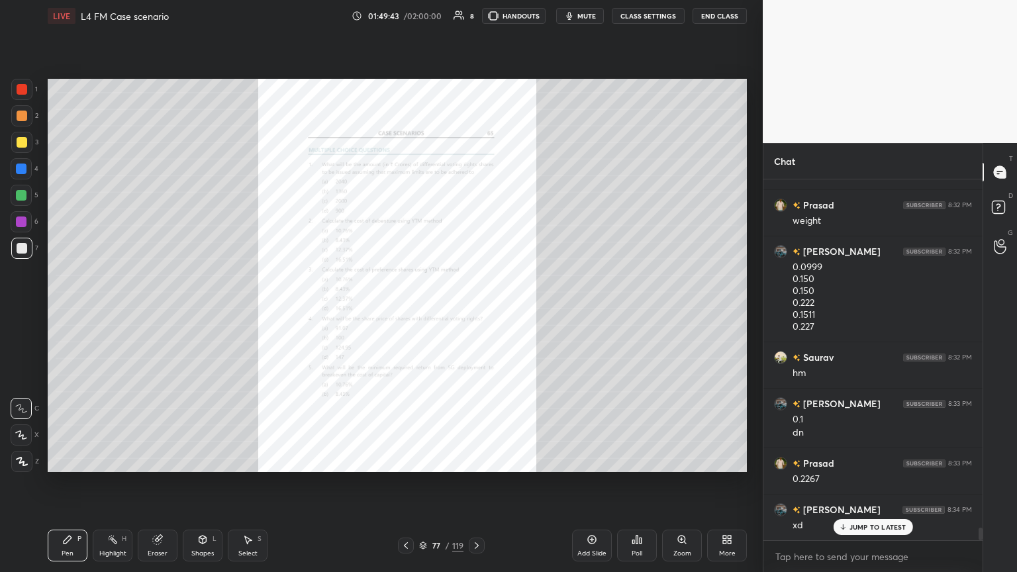
click at [407, 311] on icon at bounding box center [406, 545] width 11 height 11
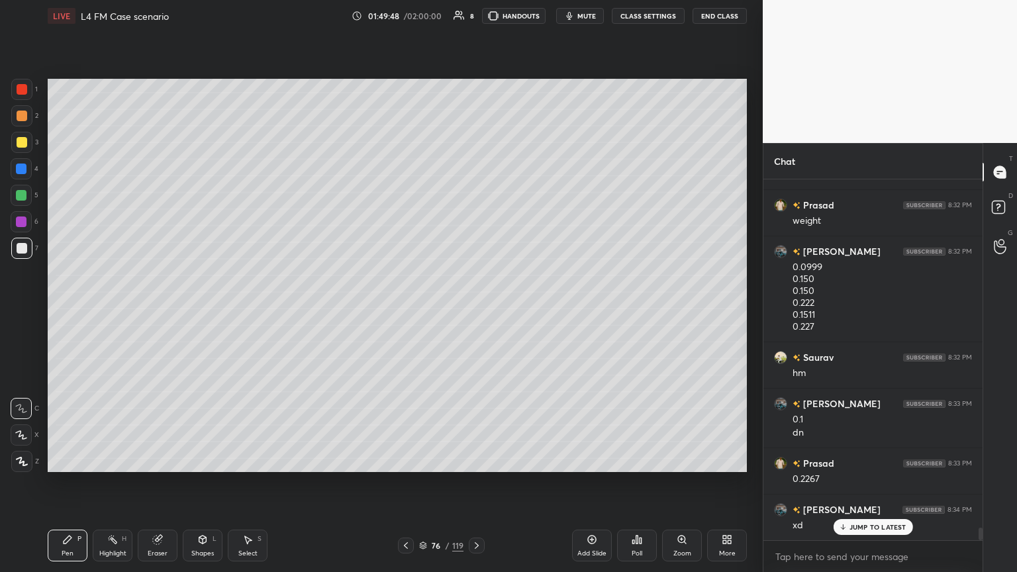
click at [409, 311] on icon at bounding box center [406, 545] width 11 height 11
click at [475, 311] on icon at bounding box center [476, 545] width 11 height 11
click at [14, 100] on div "1" at bounding box center [24, 92] width 26 height 26
click at [205, 311] on div "Shapes L" at bounding box center [203, 546] width 40 height 32
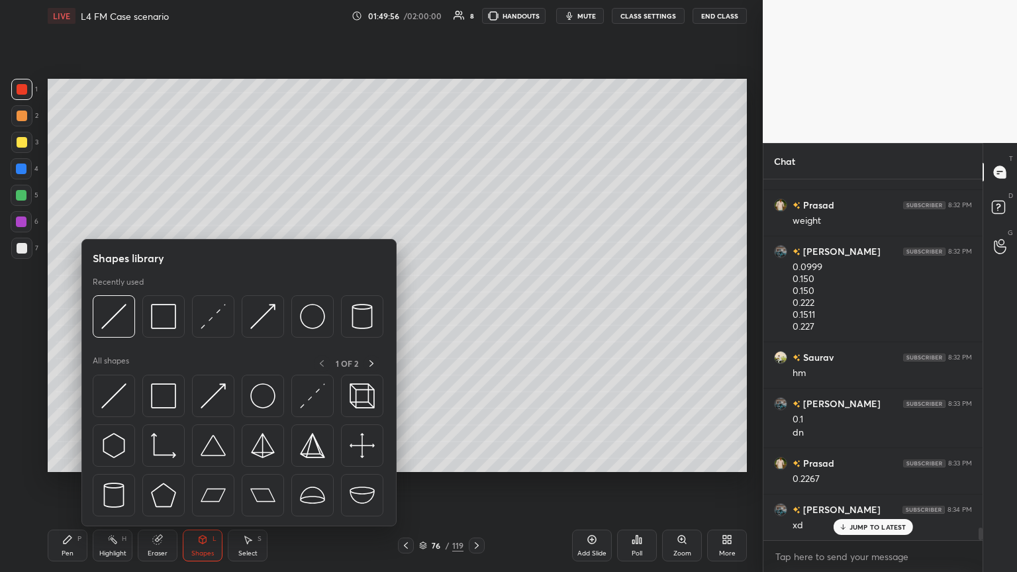
click at [169, 311] on img at bounding box center [163, 316] width 25 height 25
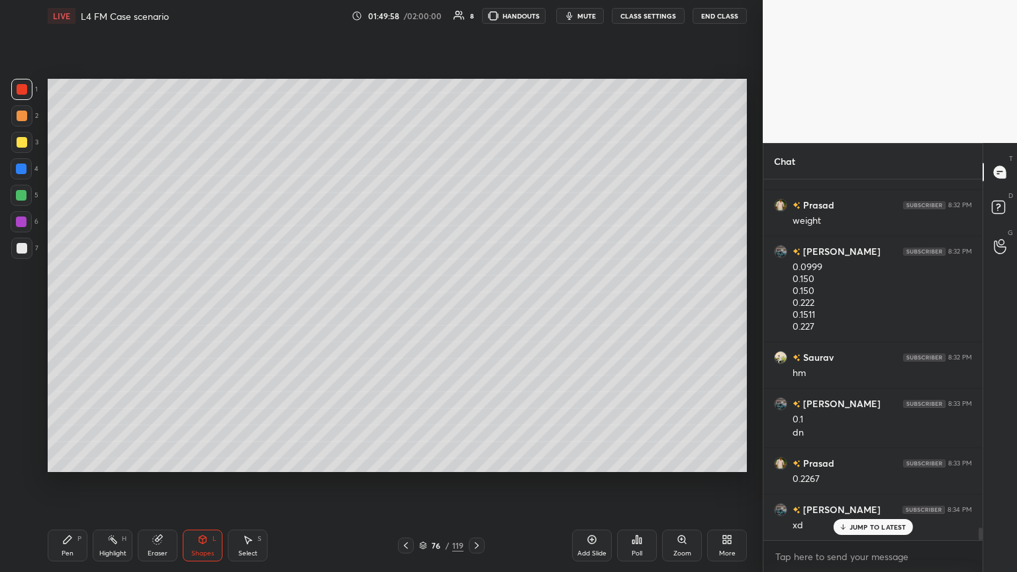
click at [20, 248] on div at bounding box center [22, 248] width 11 height 11
click at [72, 311] on div "Pen P" at bounding box center [68, 546] width 40 height 32
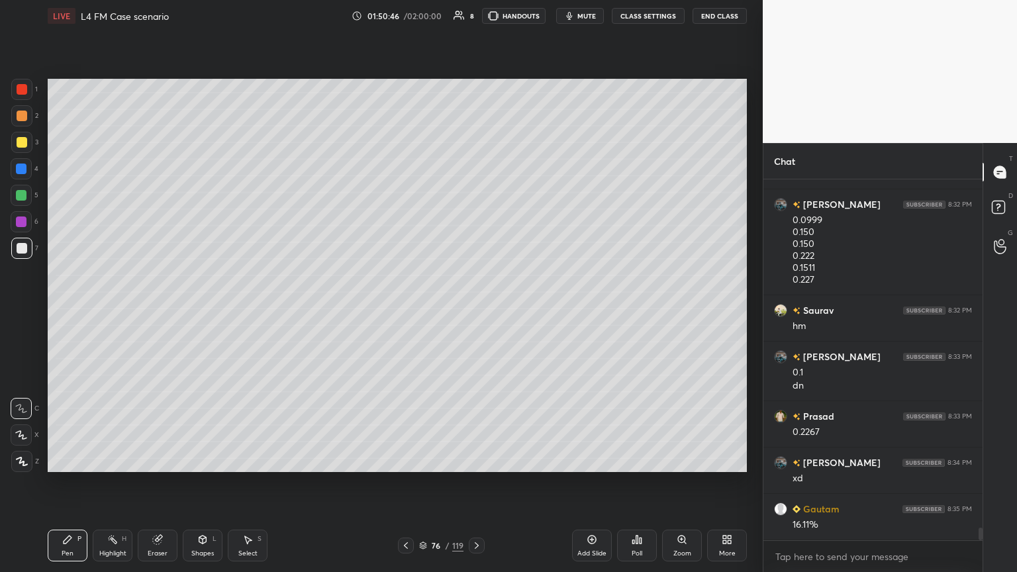
click at [117, 311] on div "Highlight H" at bounding box center [113, 546] width 40 height 32
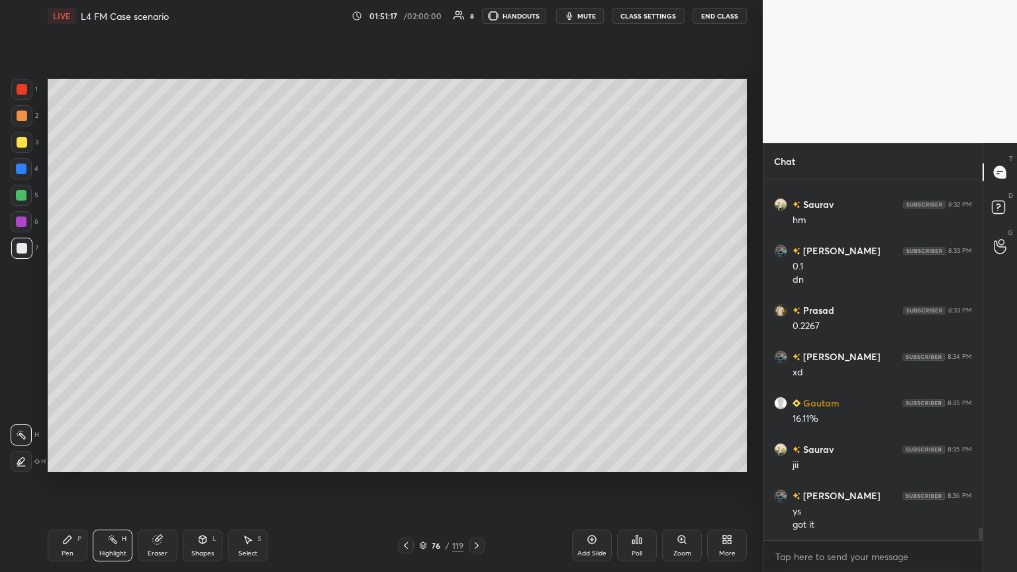
scroll to position [10164, 0]
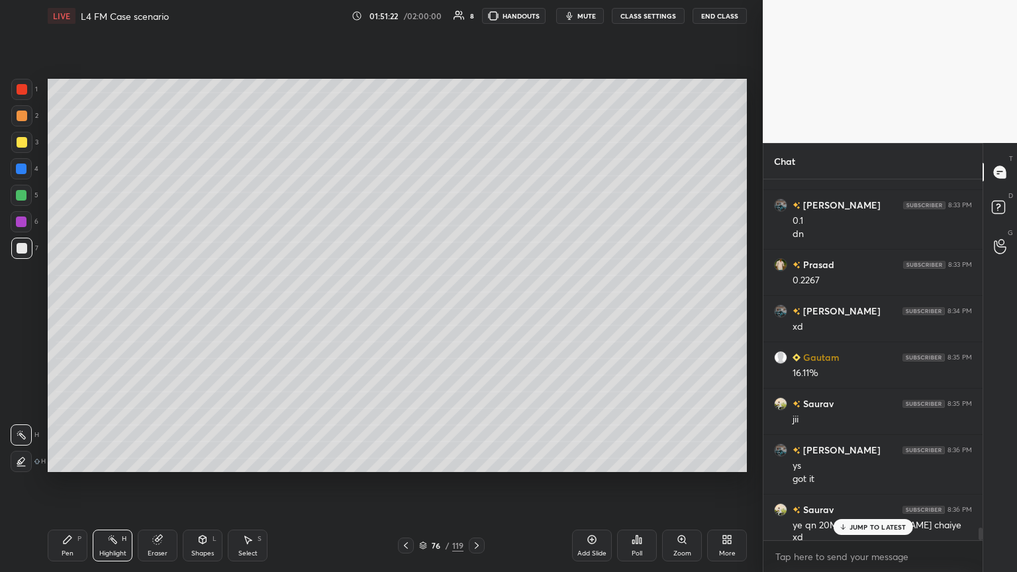
click at [62, 311] on icon at bounding box center [67, 539] width 11 height 11
click at [15, 209] on div "5" at bounding box center [25, 198] width 28 height 26
click at [475, 311] on icon at bounding box center [476, 545] width 11 height 11
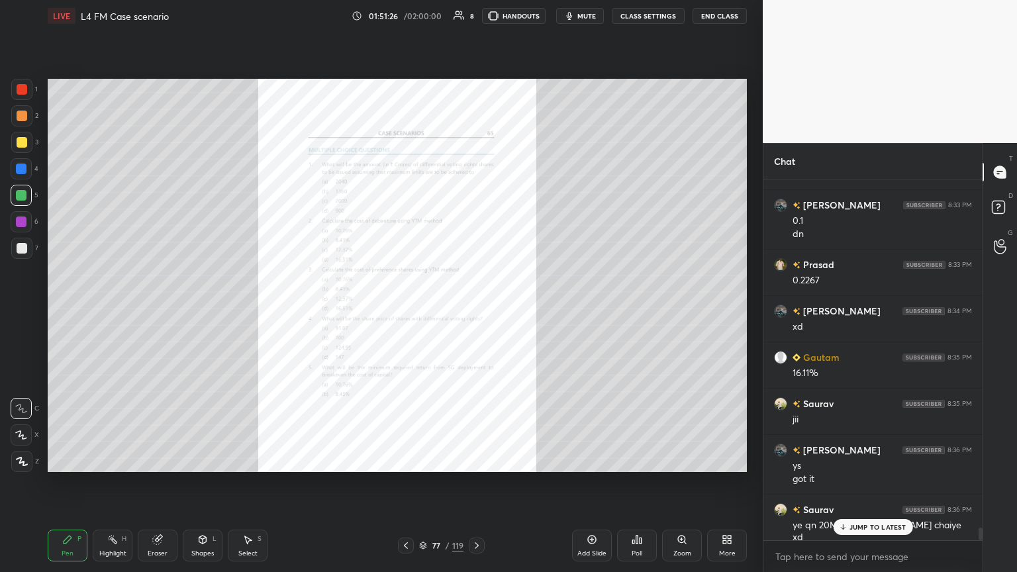
click at [475, 311] on div "Zoom" at bounding box center [682, 553] width 18 height 7
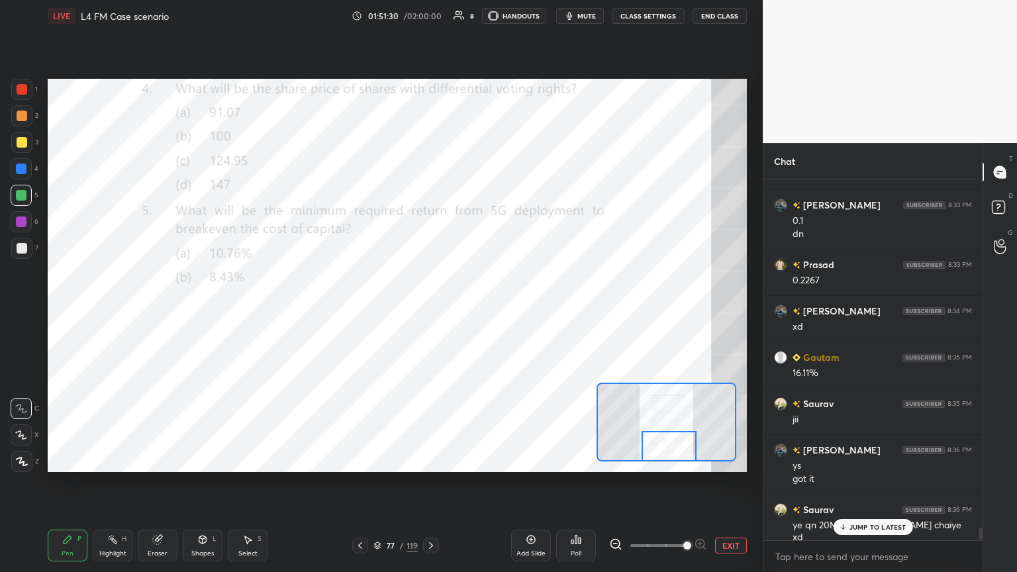
click at [426, 311] on icon at bounding box center [431, 545] width 11 height 11
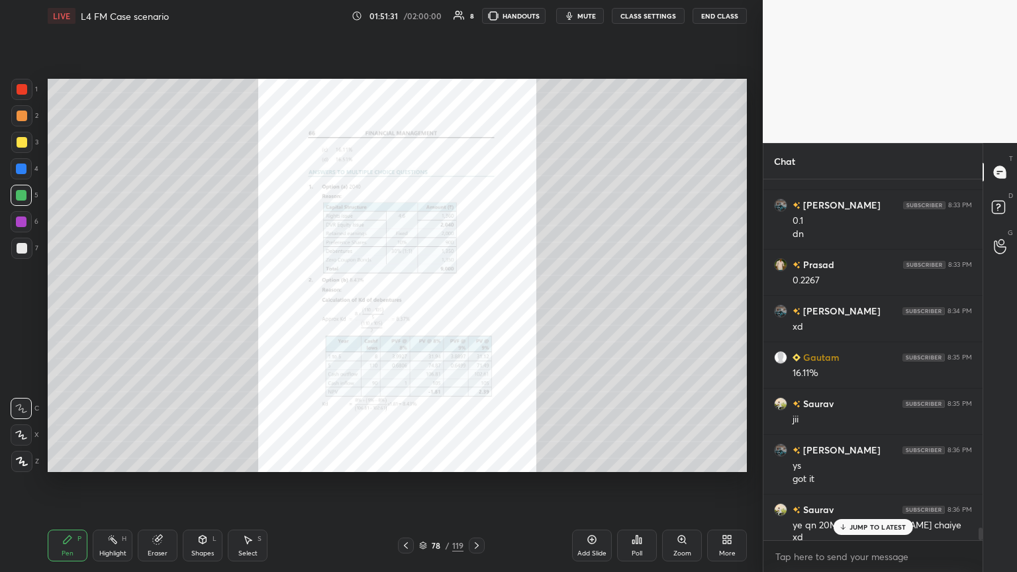
click at [475, 311] on div "Zoom" at bounding box center [682, 546] width 40 height 32
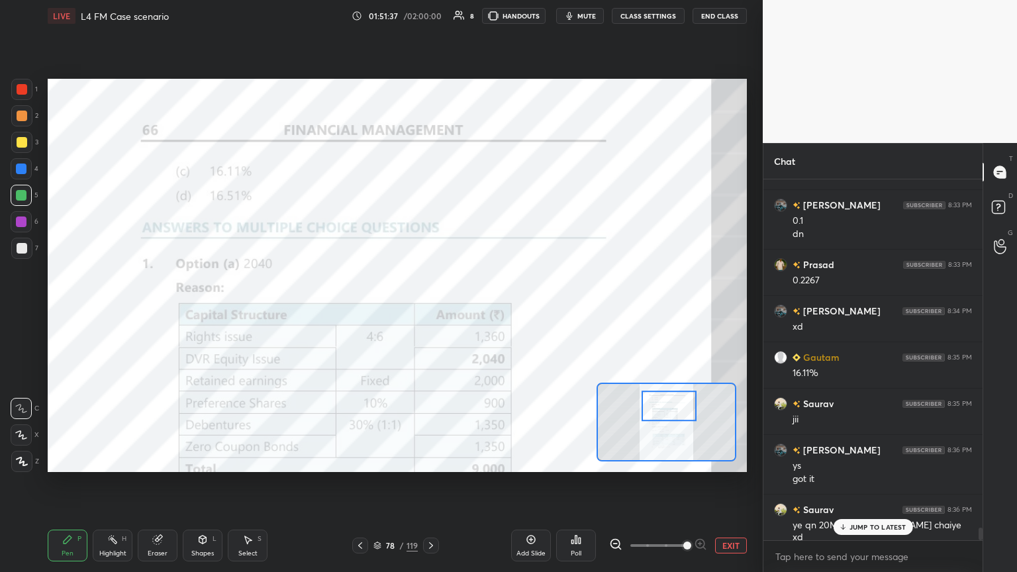
click at [359, 311] on icon at bounding box center [360, 545] width 11 height 11
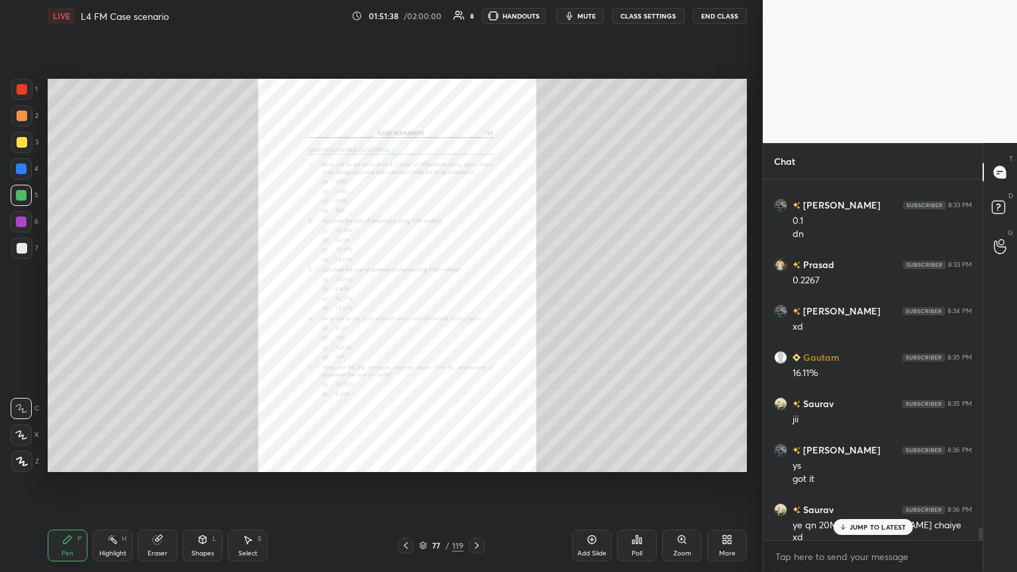
click at [398, 311] on div at bounding box center [406, 546] width 16 height 16
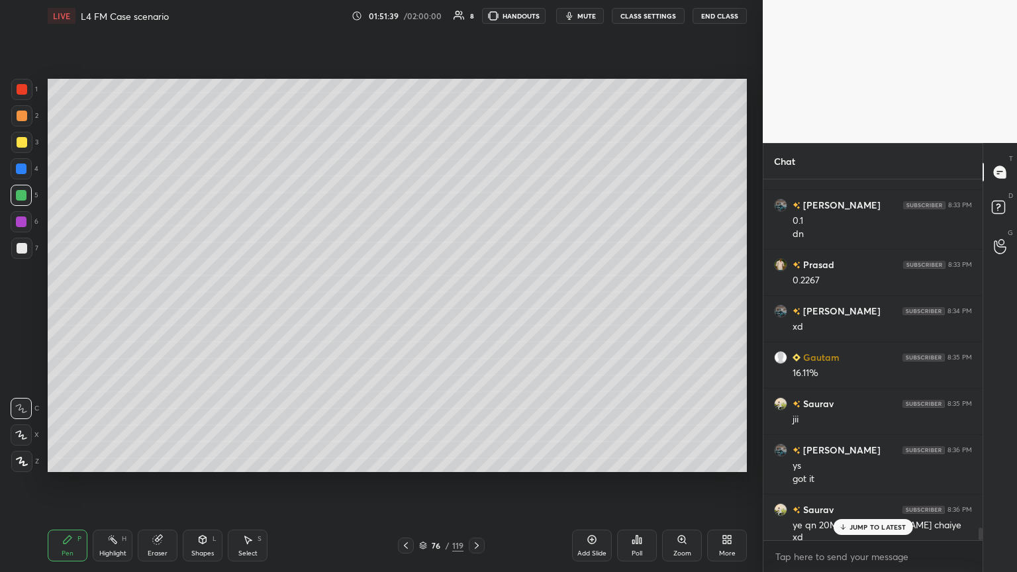
click at [410, 311] on div at bounding box center [406, 546] width 16 height 16
click at [412, 311] on div at bounding box center [406, 546] width 16 height 16
click at [410, 311] on icon at bounding box center [406, 545] width 11 height 11
click at [406, 311] on icon at bounding box center [406, 545] width 11 height 11
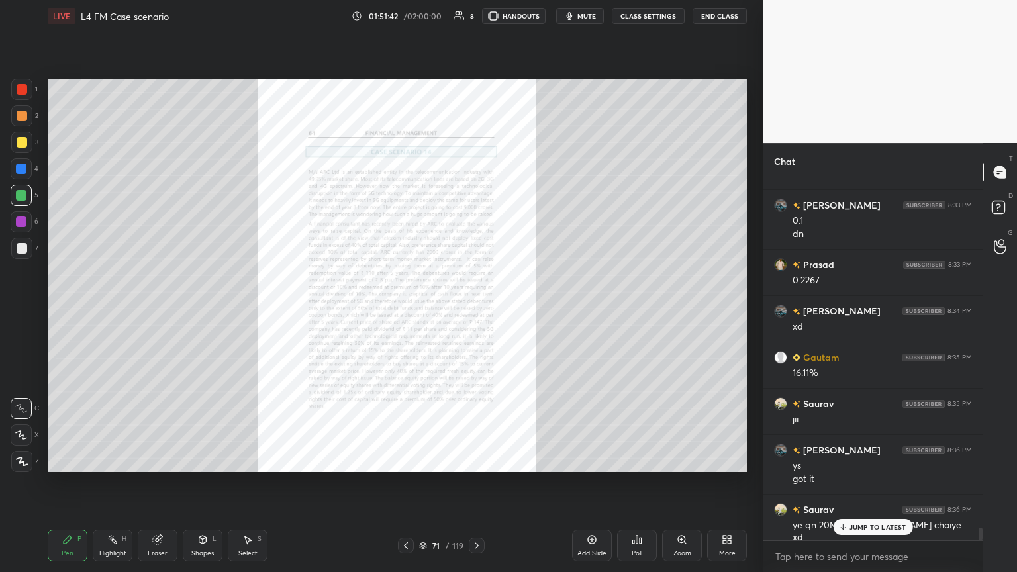
click at [156, 311] on div "Eraser" at bounding box center [158, 546] width 40 height 32
click at [21, 311] on span "Erase all" at bounding box center [21, 461] width 20 height 9
click at [57, 311] on div "Setting up your live class Poll for secs No correct answer Start poll" at bounding box center [397, 275] width 710 height 487
click at [475, 311] on icon at bounding box center [682, 539] width 11 height 11
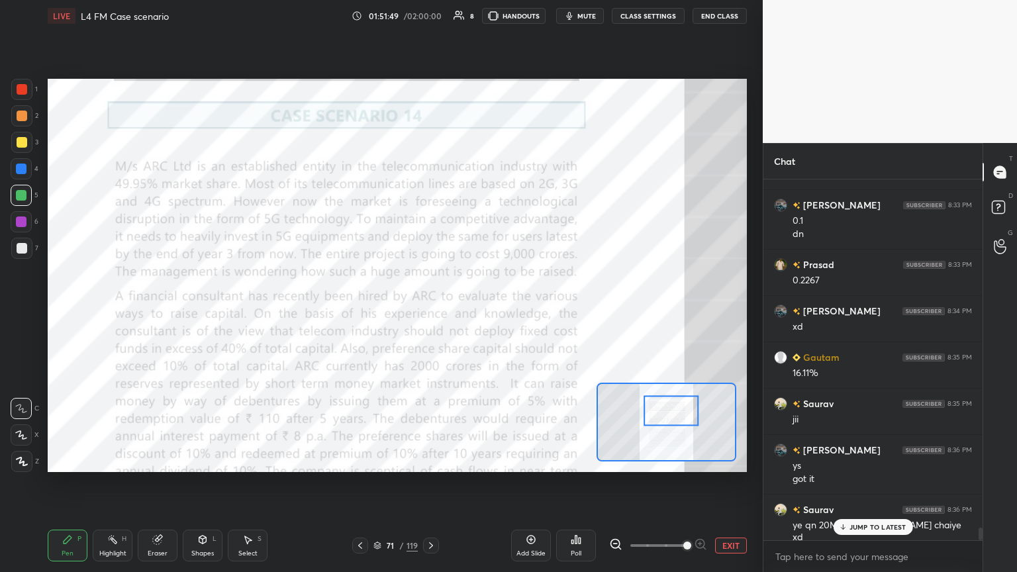
scroll to position [10211, 0]
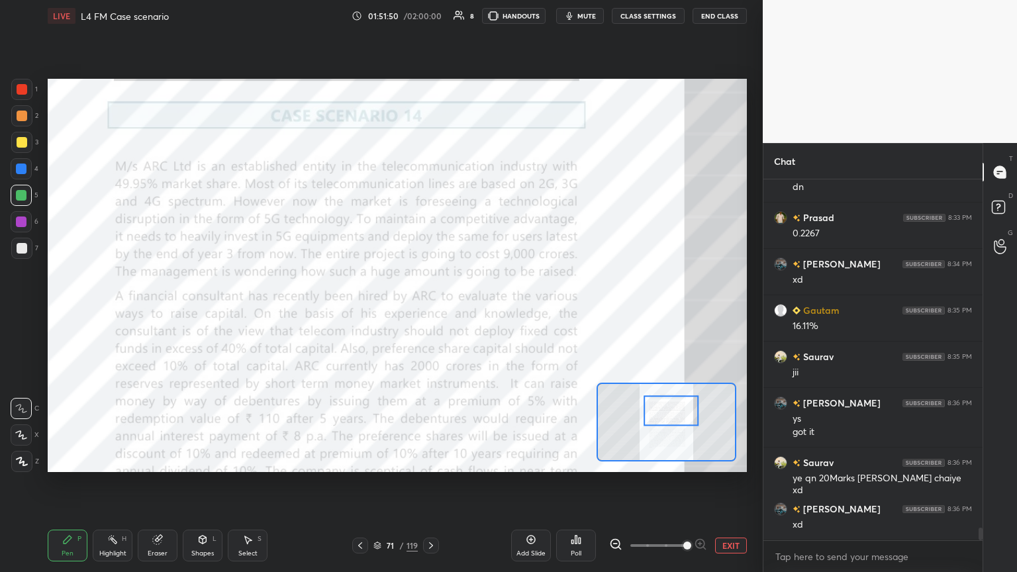
click at [49, 311] on div "Pen P" at bounding box center [68, 546] width 40 height 32
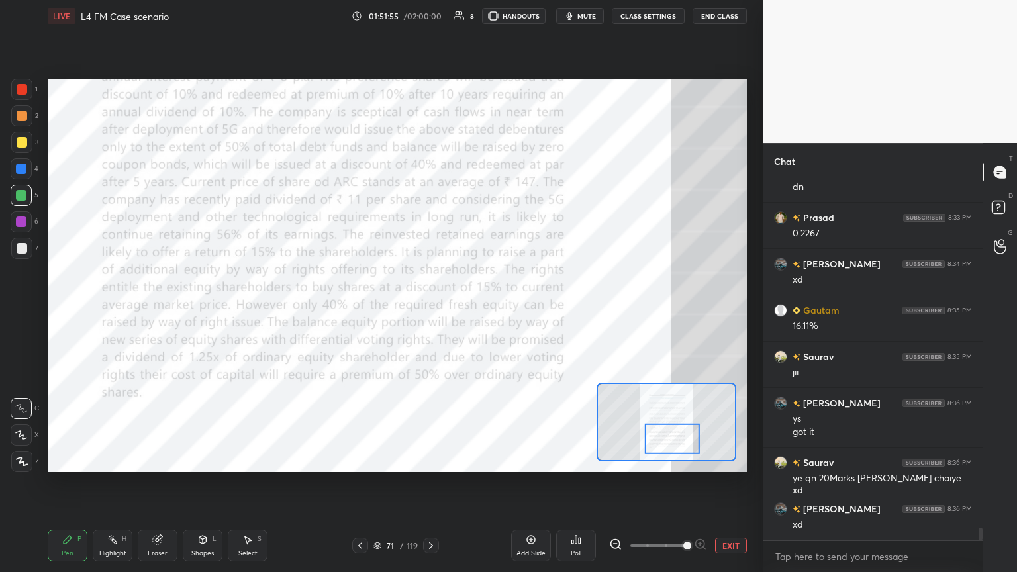
scroll to position [10257, 0]
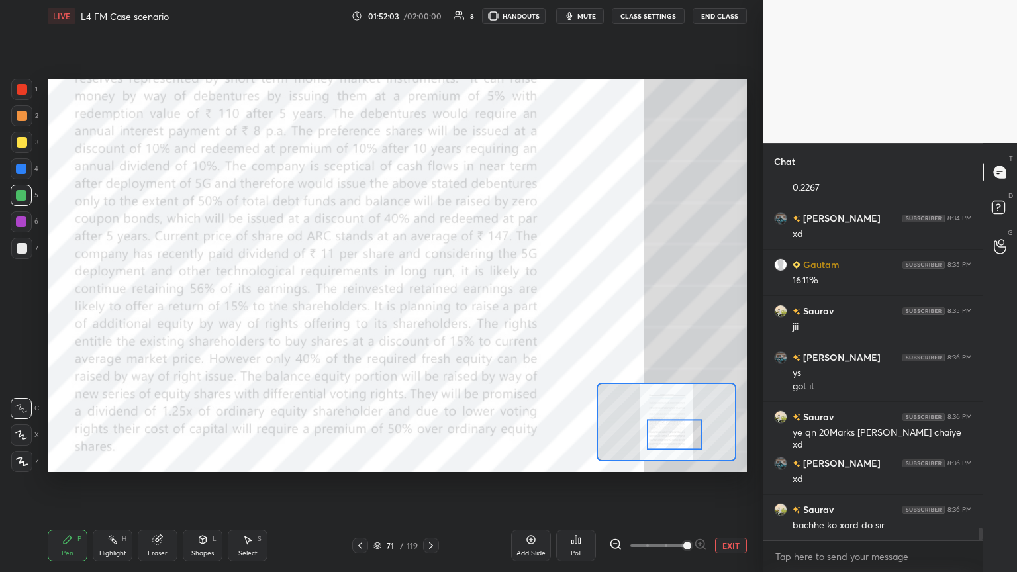
click at [434, 311] on icon at bounding box center [431, 545] width 11 height 11
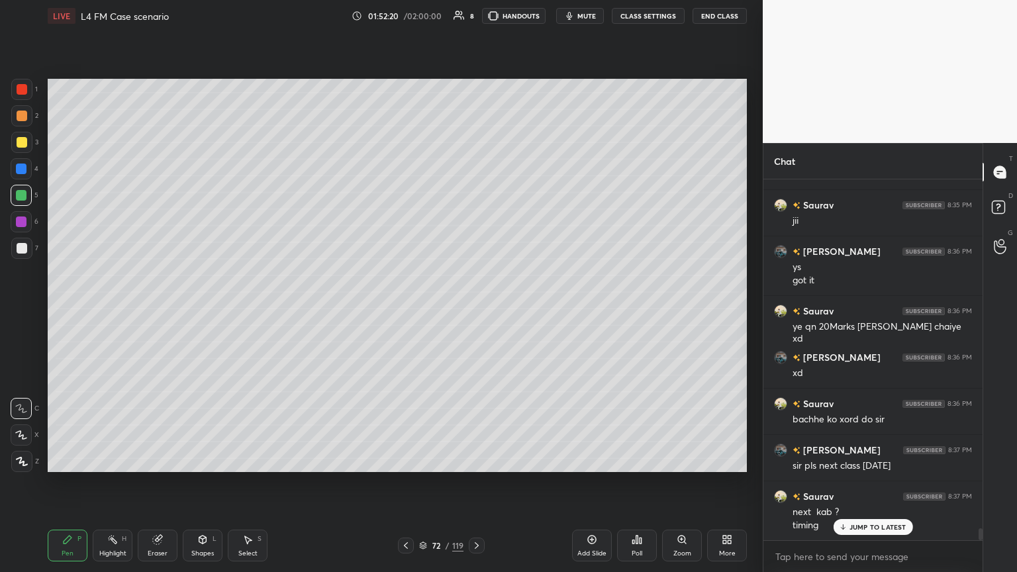
scroll to position [10376, 0]
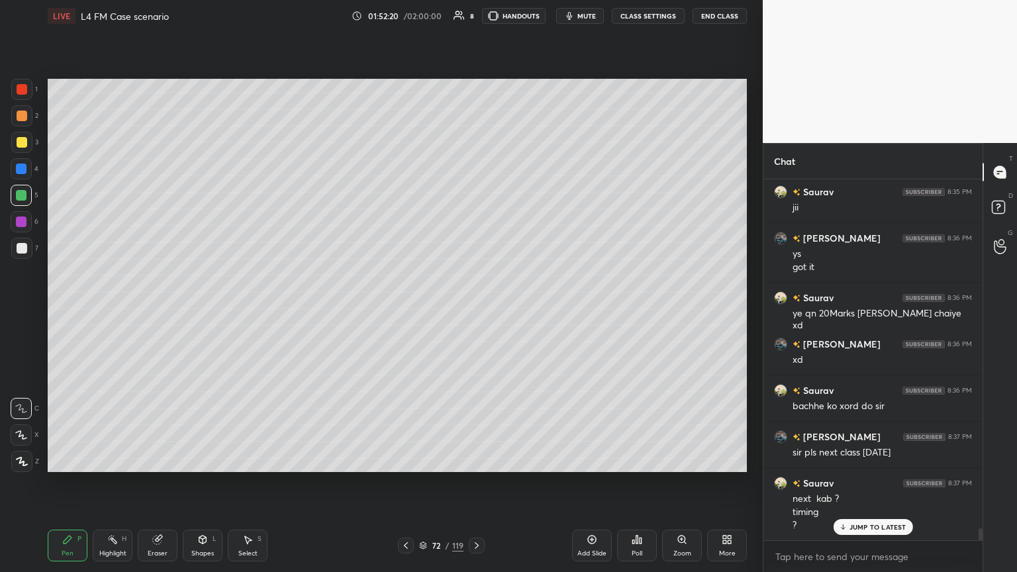
click at [475, 311] on icon at bounding box center [477, 545] width 4 height 7
click at [475, 311] on icon at bounding box center [476, 545] width 11 height 11
click at [474, 311] on icon at bounding box center [476, 545] width 11 height 11
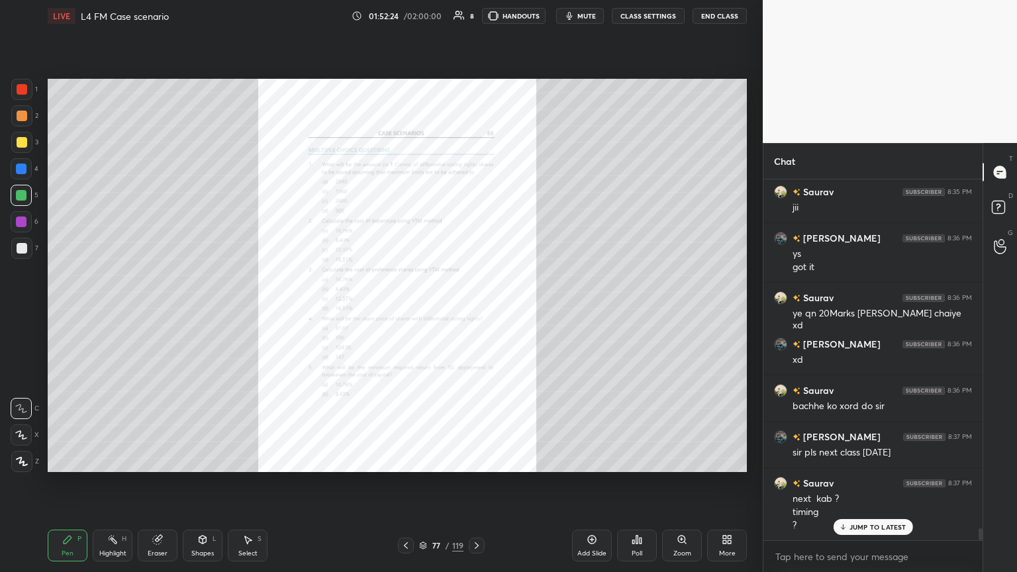
scroll to position [10423, 0]
click at [475, 311] on div "Zoom" at bounding box center [682, 546] width 40 height 32
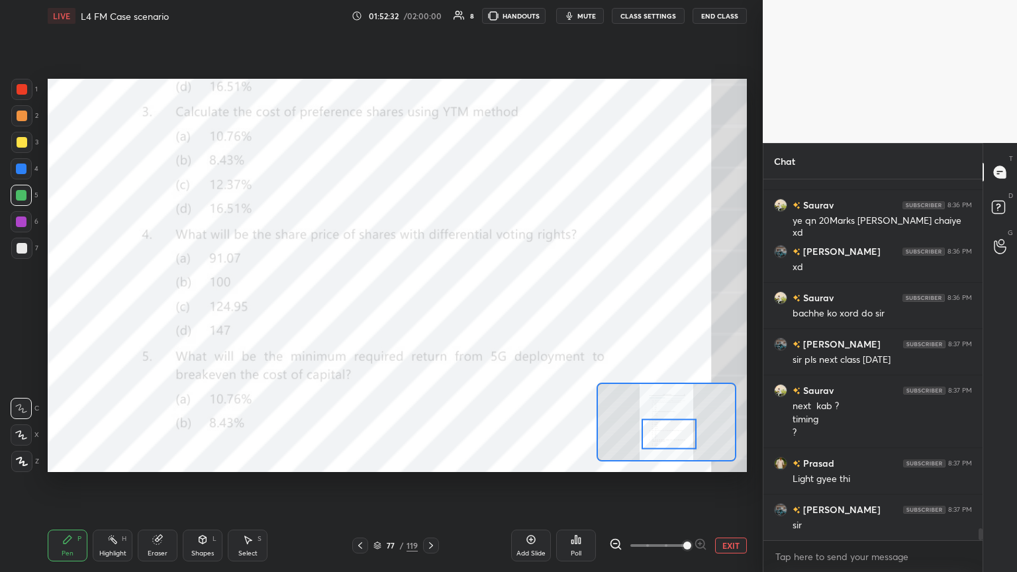
scroll to position [10516, 0]
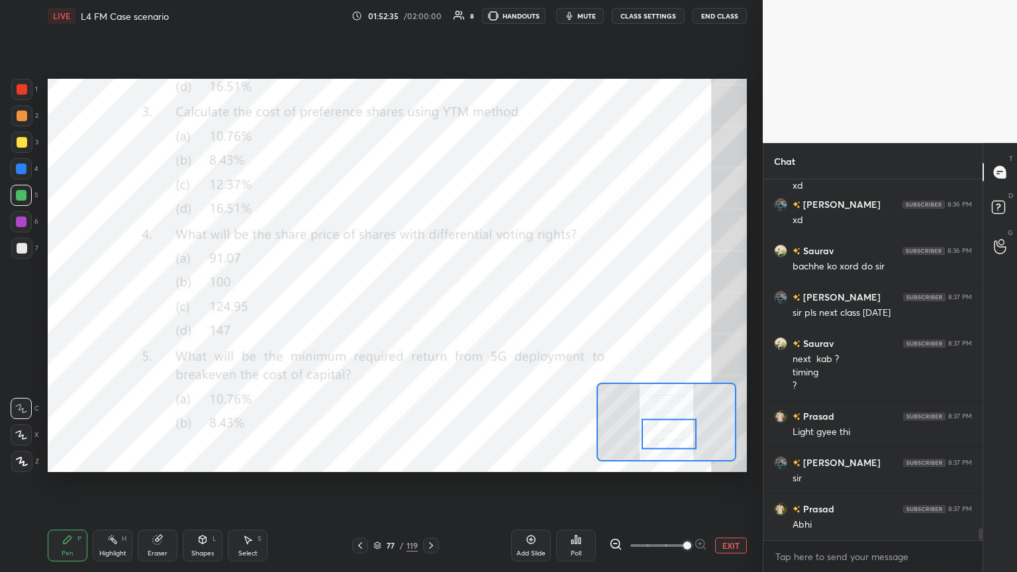
click at [438, 311] on div at bounding box center [431, 546] width 16 height 16
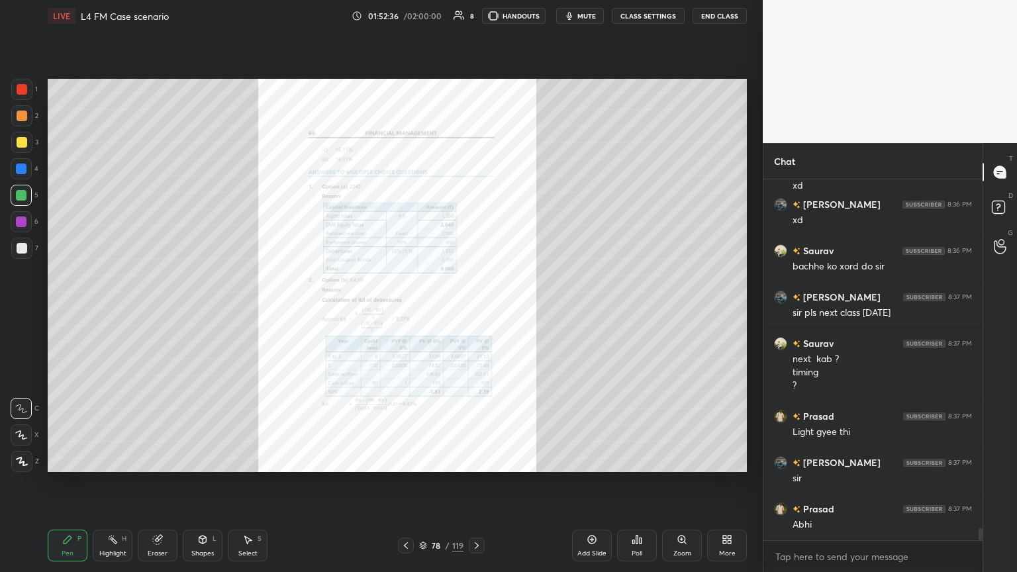
click at [475, 311] on div "Zoom" at bounding box center [682, 546] width 40 height 32
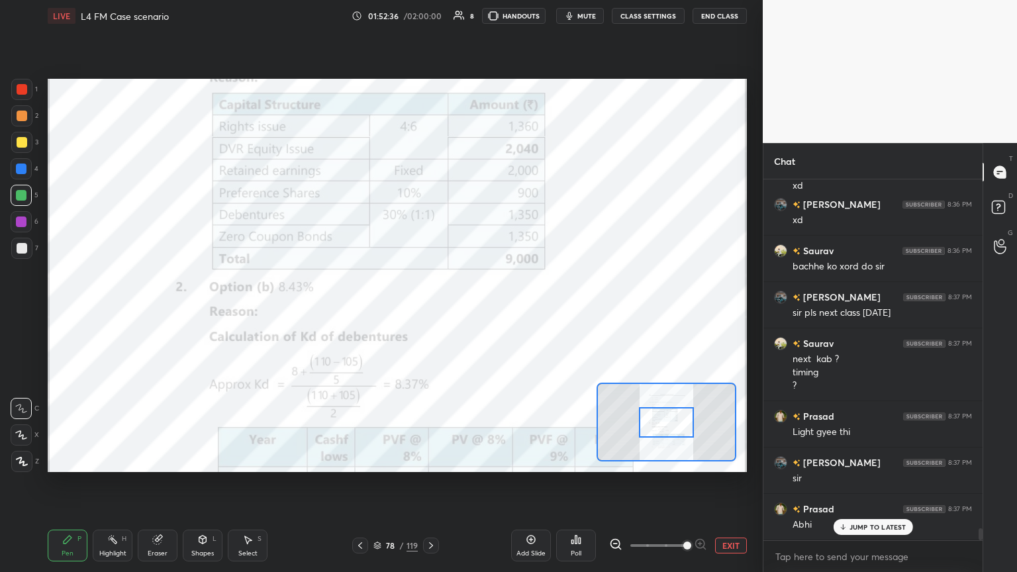
scroll to position [10562, 0]
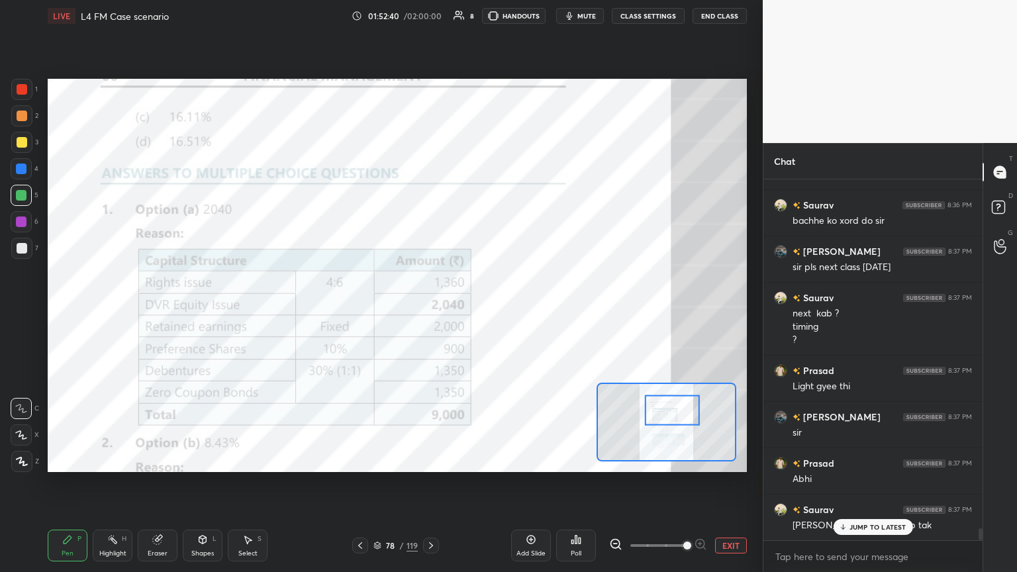
click at [363, 311] on icon at bounding box center [360, 545] width 11 height 11
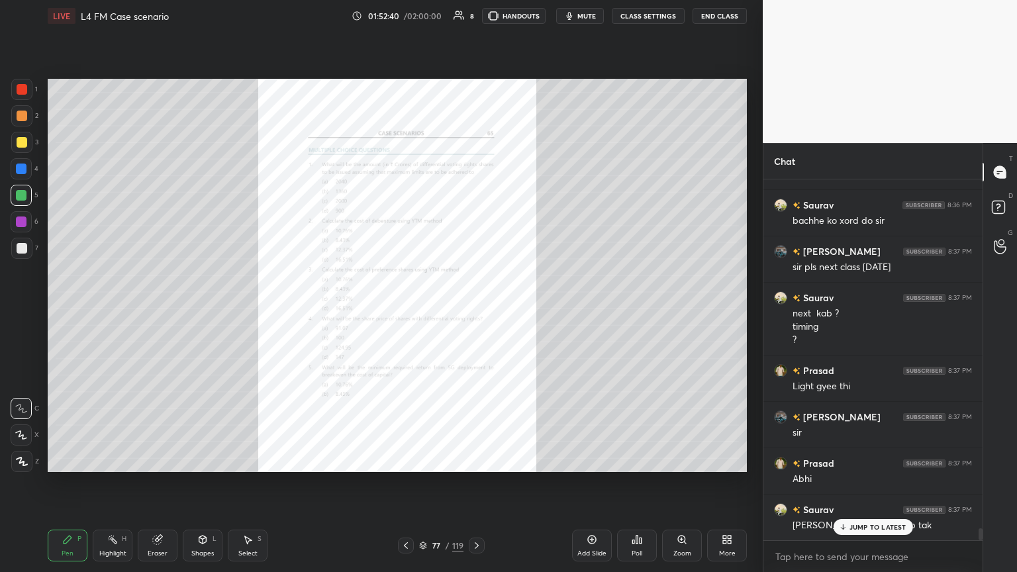
click at [360, 311] on div "77 / 119" at bounding box center [441, 546] width 262 height 16
click at [361, 311] on div "77 / 119" at bounding box center [441, 546] width 262 height 16
click at [363, 311] on div "77 / 119" at bounding box center [441, 546] width 262 height 16
click at [399, 311] on div at bounding box center [406, 546] width 16 height 16
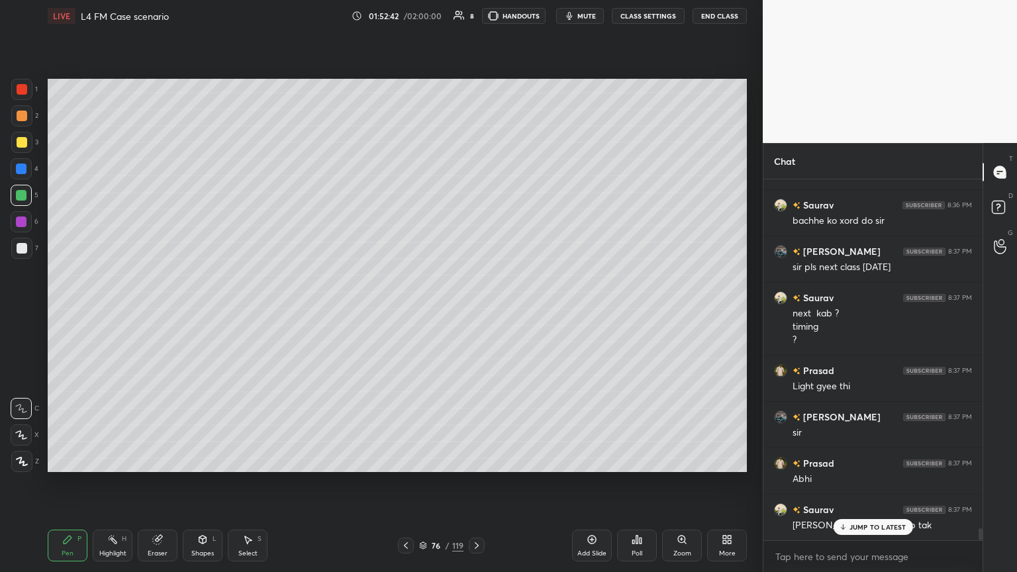
click at [408, 311] on icon at bounding box center [406, 545] width 11 height 11
click at [407, 311] on icon at bounding box center [406, 545] width 11 height 11
click at [405, 311] on icon at bounding box center [406, 545] width 11 height 11
click at [474, 311] on icon at bounding box center [476, 545] width 11 height 11
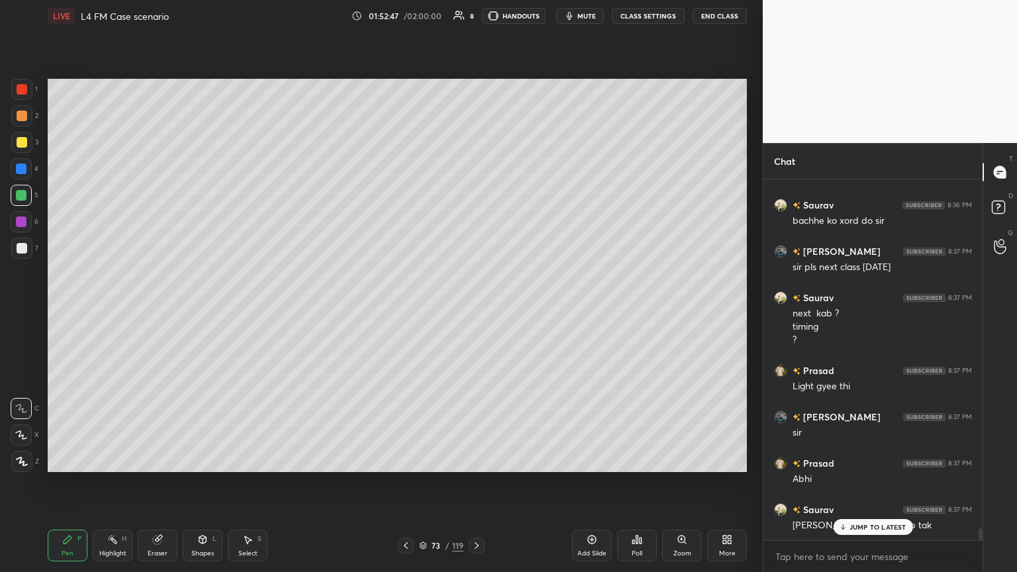
click at [475, 311] on icon at bounding box center [476, 545] width 11 height 11
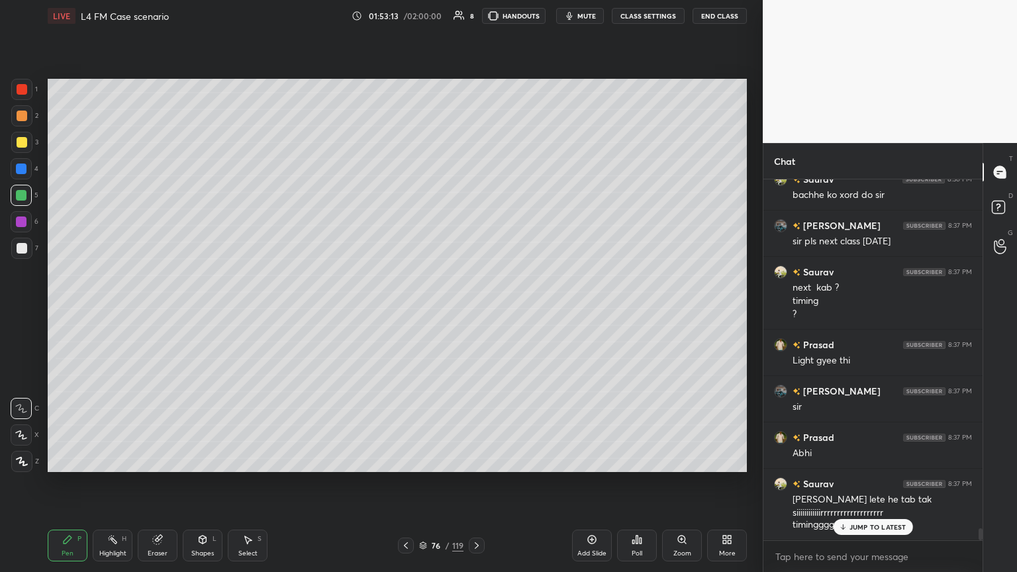
scroll to position [10633, 0]
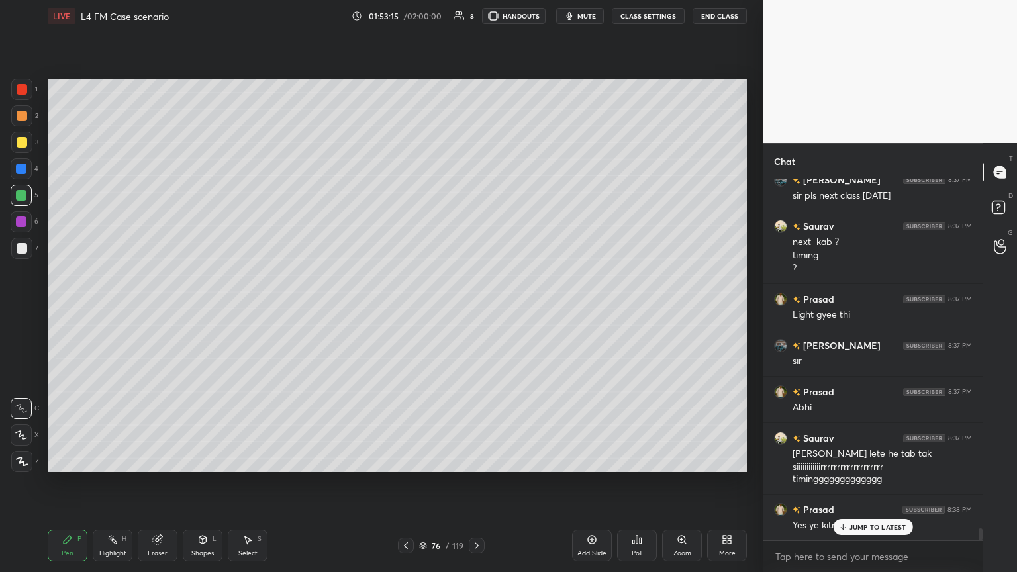
click at [391, 311] on div "Setting up your live class Poll for secs No correct answer Start poll" at bounding box center [397, 275] width 710 height 487
click at [407, 311] on icon at bounding box center [406, 545] width 11 height 11
click at [405, 311] on icon at bounding box center [406, 545] width 4 height 7
click at [475, 311] on icon at bounding box center [476, 545] width 11 height 11
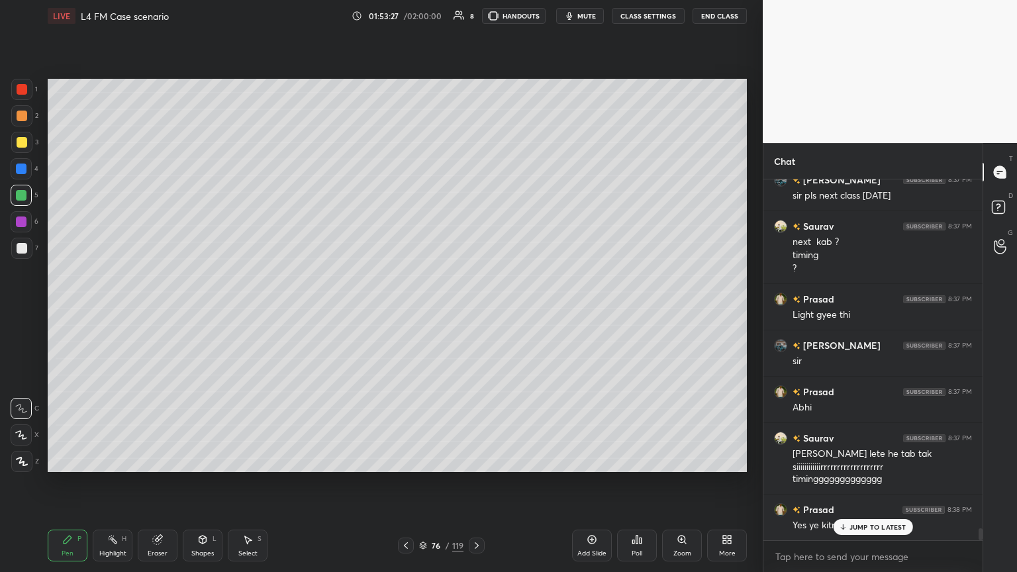
scroll to position [10691, 0]
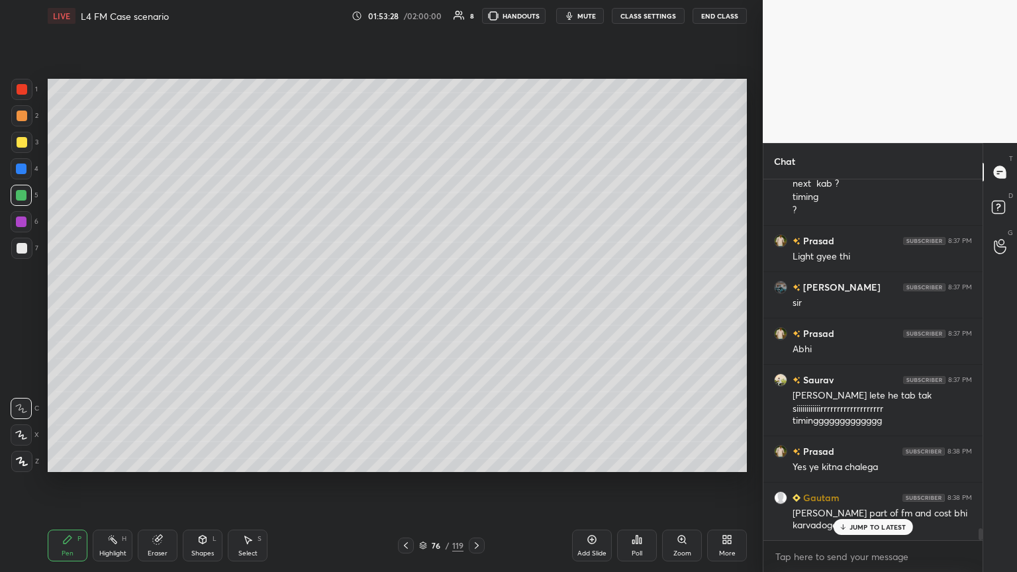
click at [475, 311] on div "JUMP TO LATEST" at bounding box center [872, 527] width 79 height 16
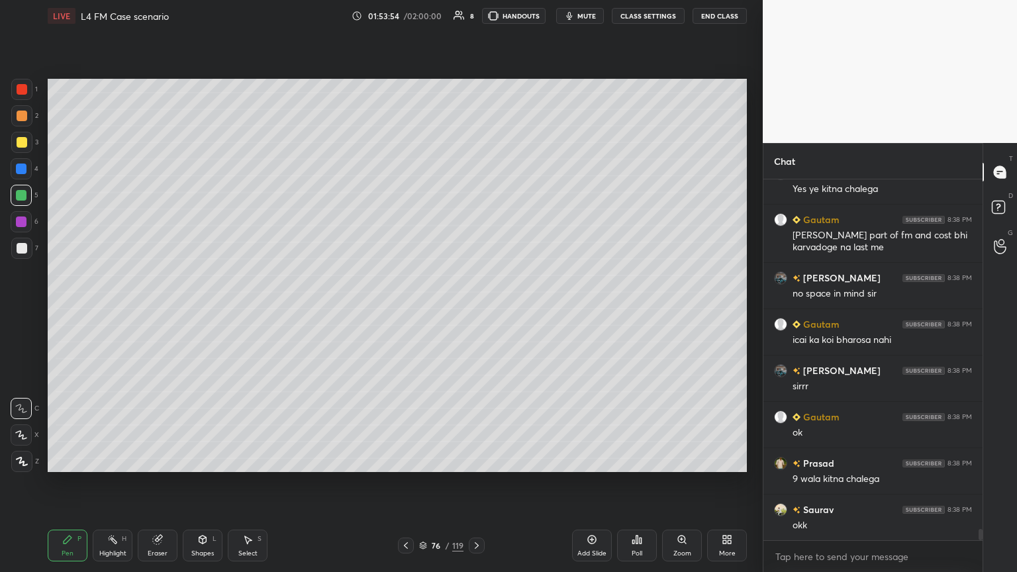
scroll to position [11017, 0]
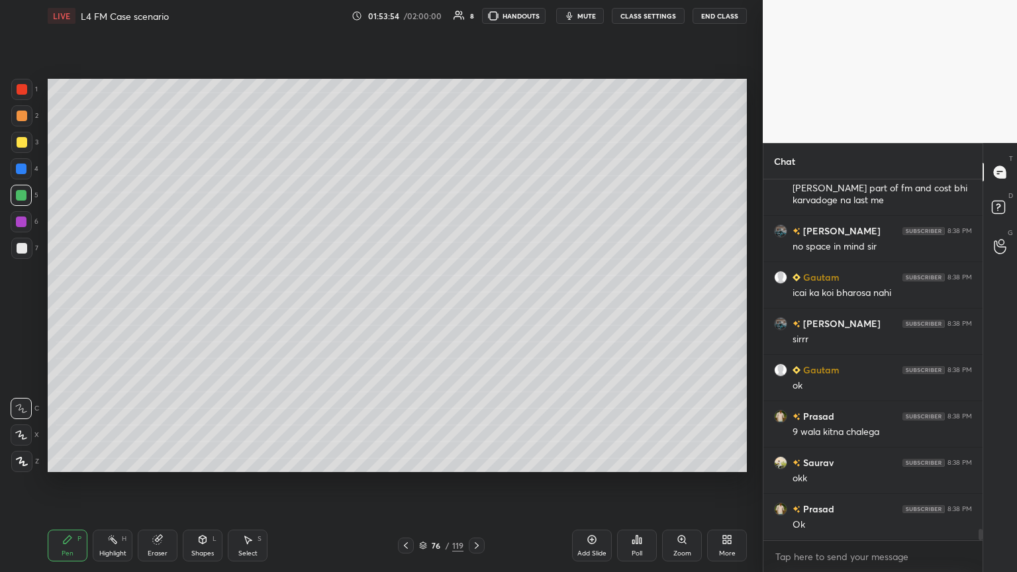
click at [149, 311] on div "Eraser" at bounding box center [158, 546] width 40 height 32
click at [475, 17] on button "End Class" at bounding box center [720, 16] width 54 height 16
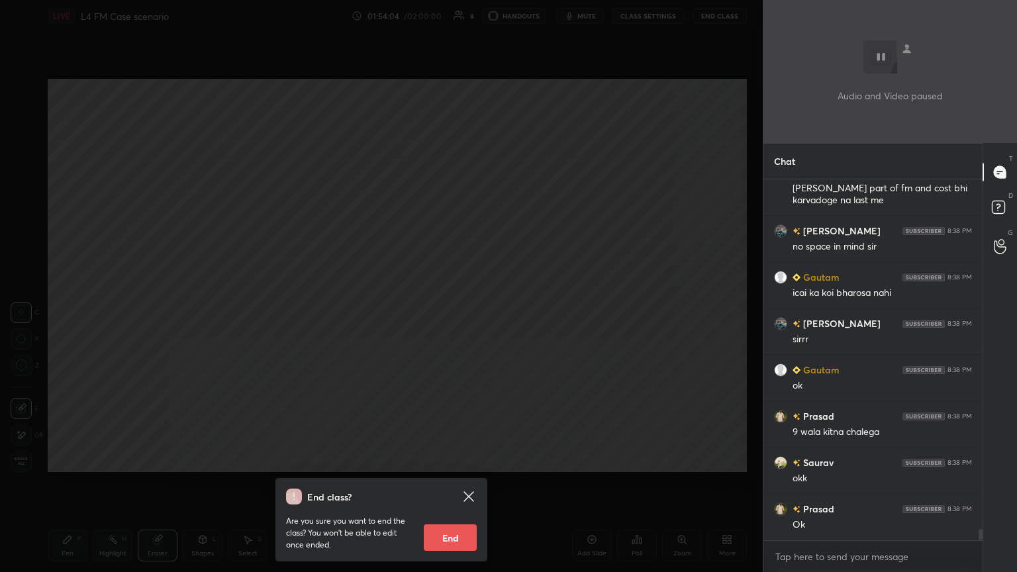
click at [448, 311] on button "End" at bounding box center [450, 537] width 53 height 26
type textarea "x"
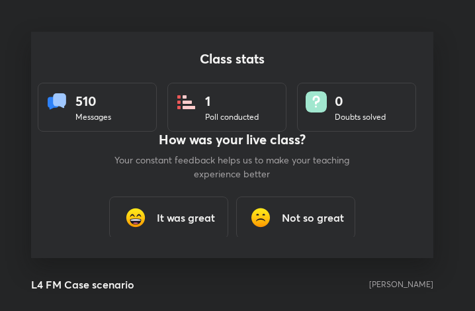
scroll to position [65982, 65744]
